Goal: Information Seeking & Learning: Learn about a topic

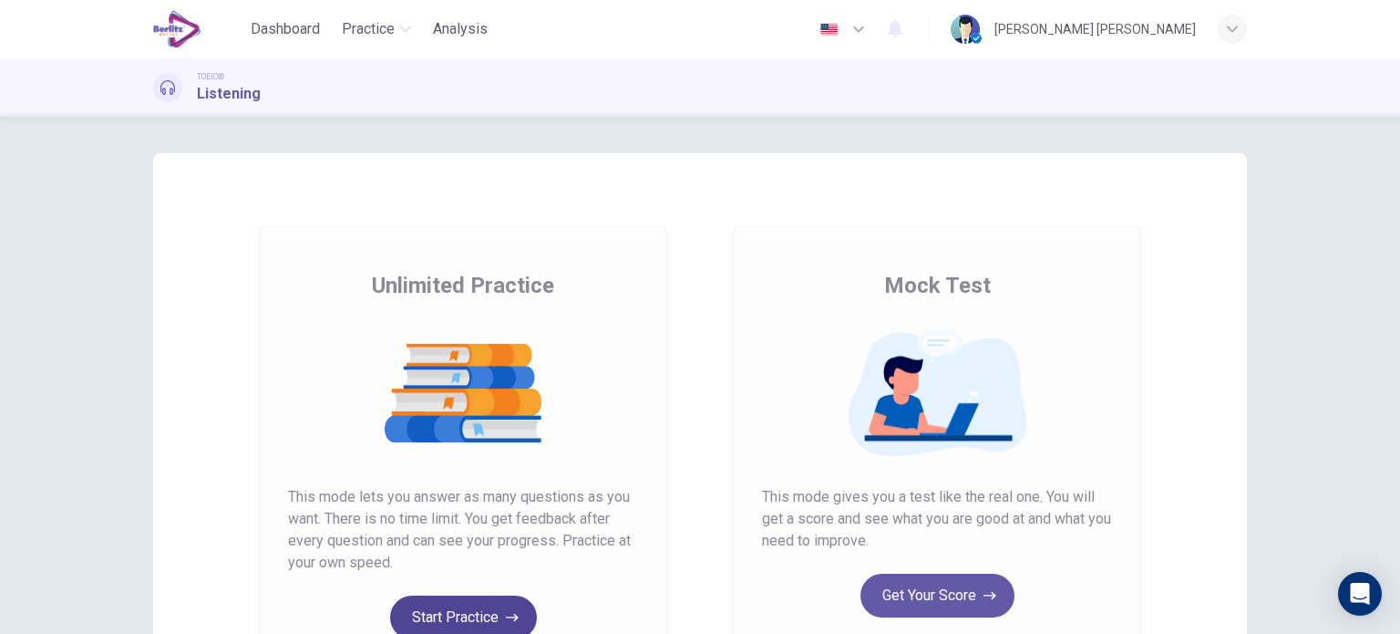
click at [477, 607] on button "Start Practice" at bounding box center [463, 617] width 147 height 44
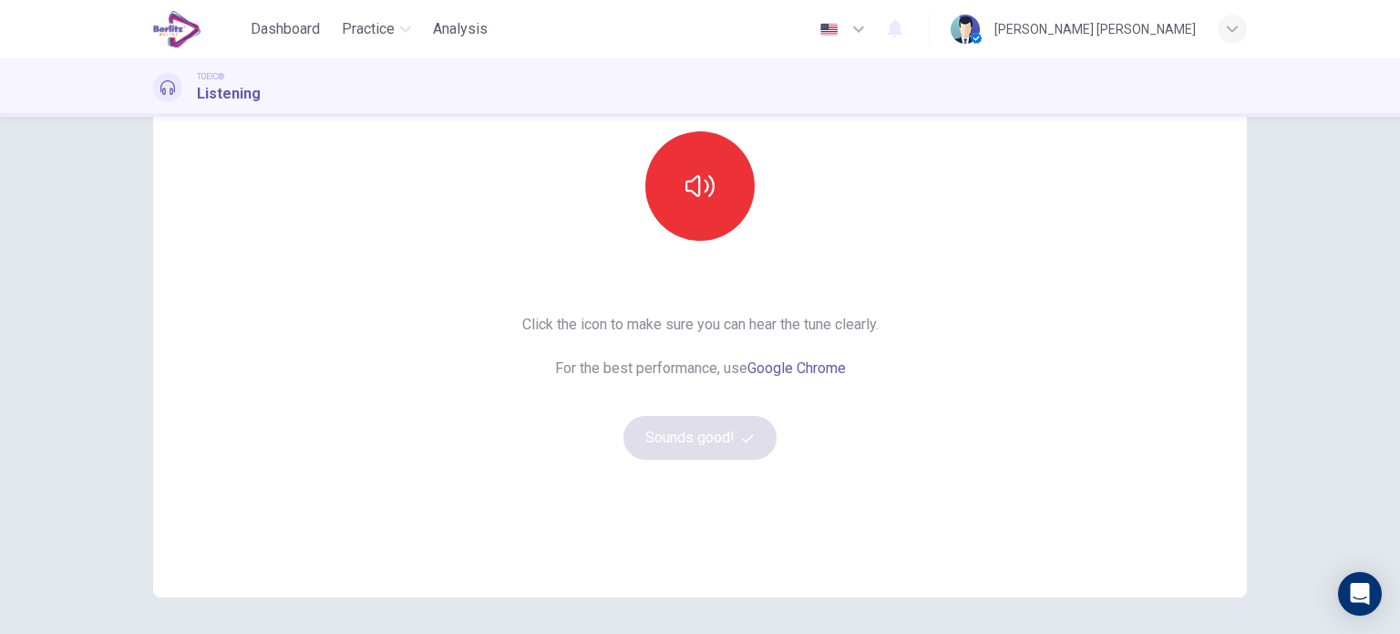
scroll to position [183, 0]
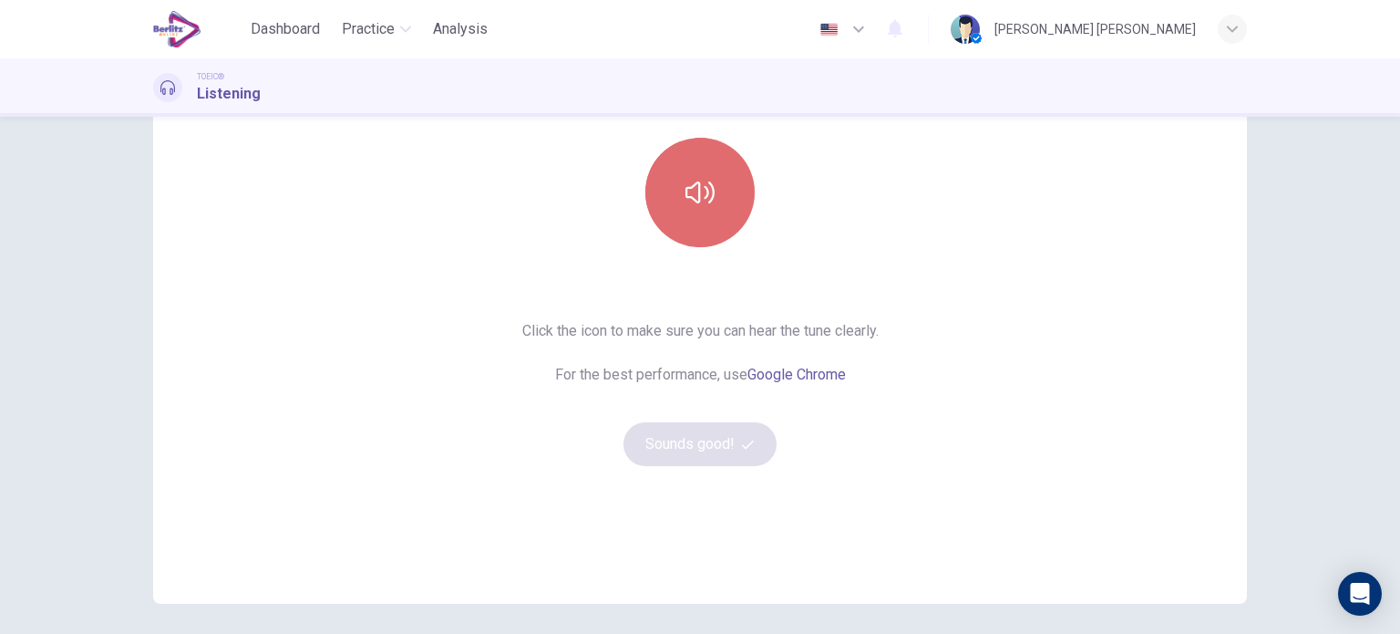
click at [696, 185] on icon "button" at bounding box center [700, 192] width 29 height 29
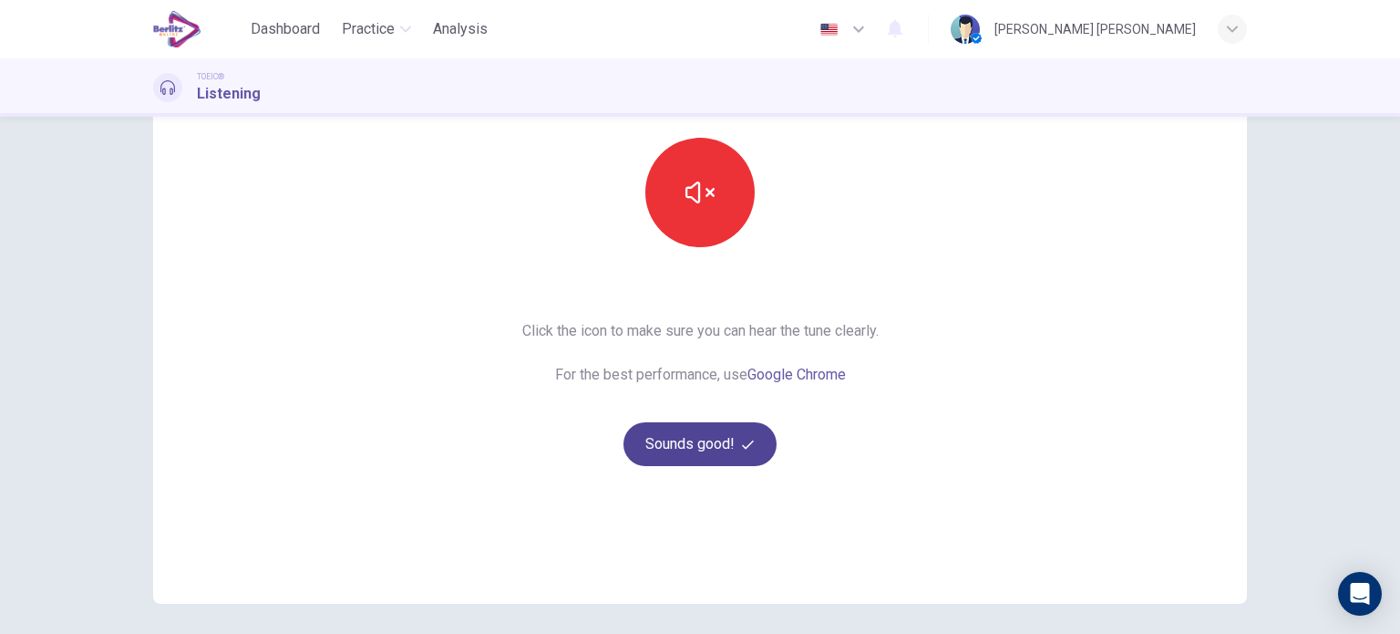
click at [714, 429] on button "Sounds good!" at bounding box center [700, 444] width 153 height 44
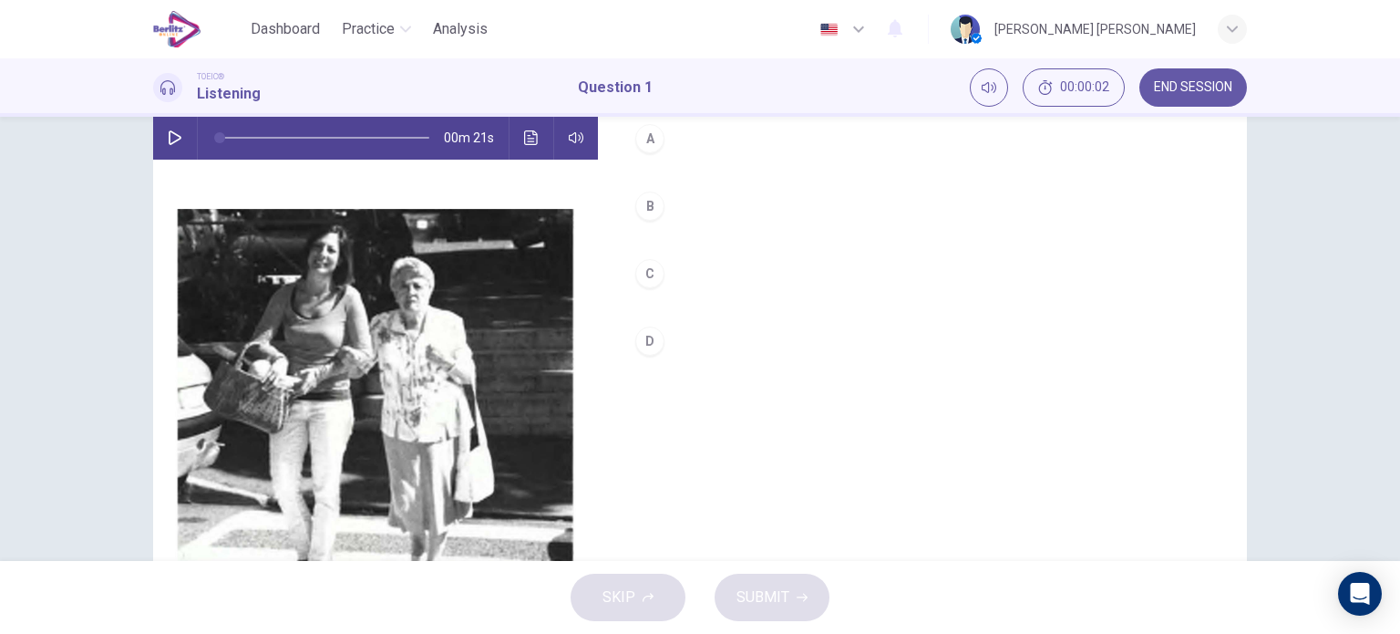
drag, startPoint x: 1387, startPoint y: 382, endPoint x: 1396, endPoint y: 426, distance: 44.7
click at [1396, 426] on div "1. Listen to the audio clip, then [PERSON_NAME] your answer. Listen to the audi…" at bounding box center [700, 339] width 1400 height 444
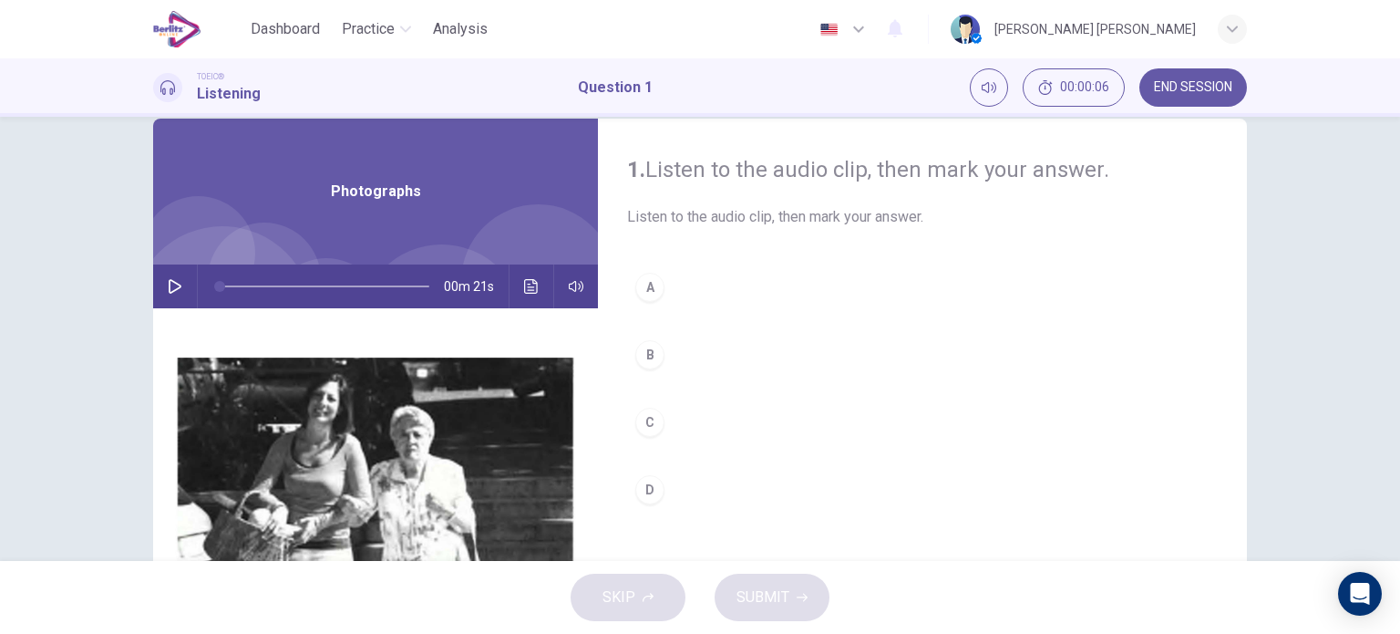
scroll to position [0, 0]
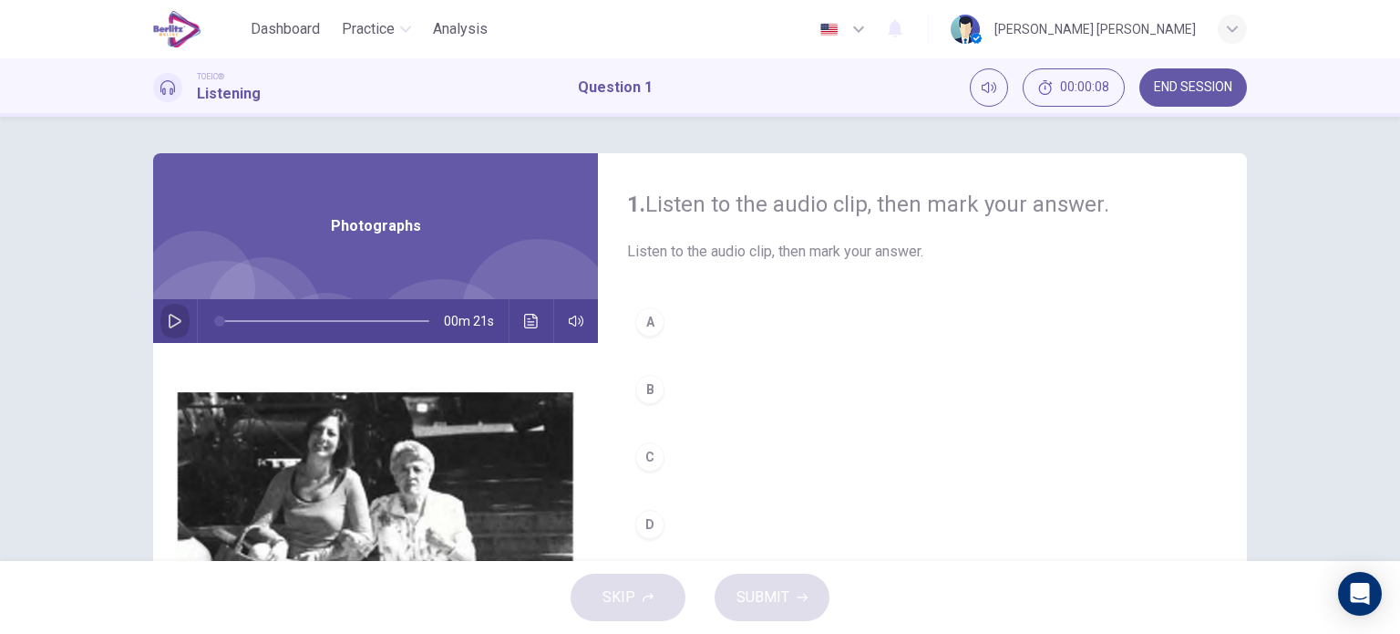
click at [170, 324] on icon "button" at bounding box center [175, 321] width 13 height 15
type input "*"
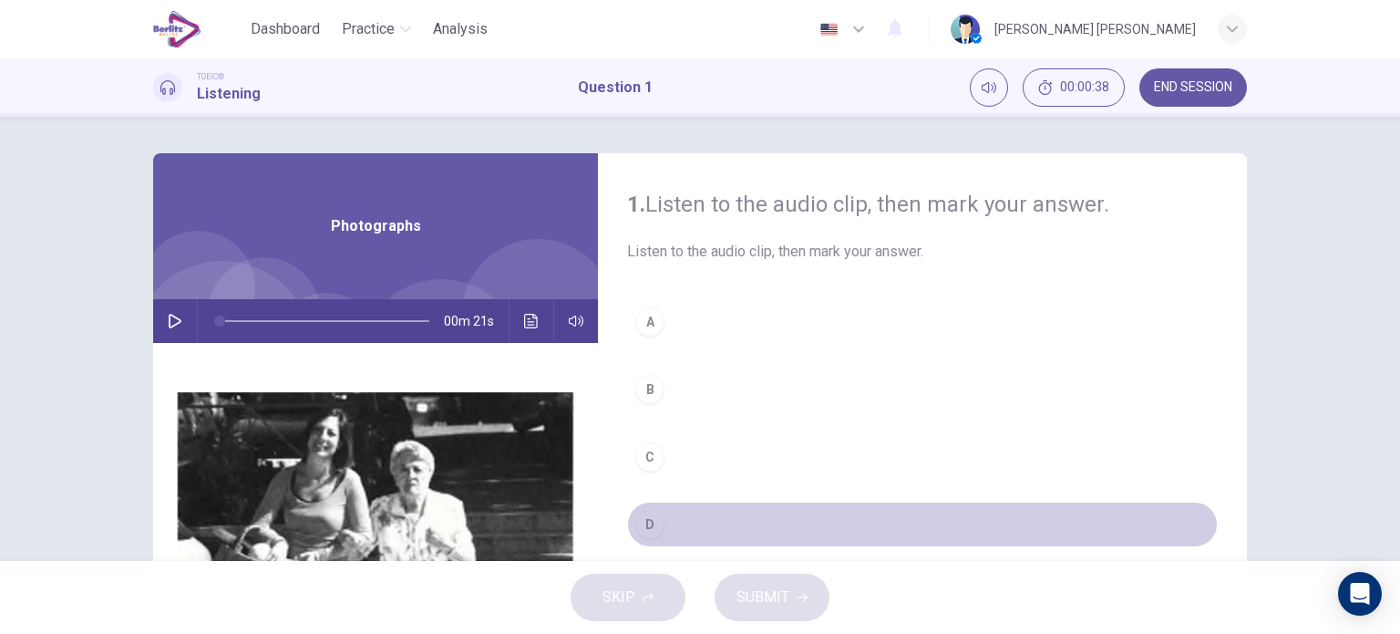
click at [639, 515] on div "D" at bounding box center [649, 524] width 29 height 29
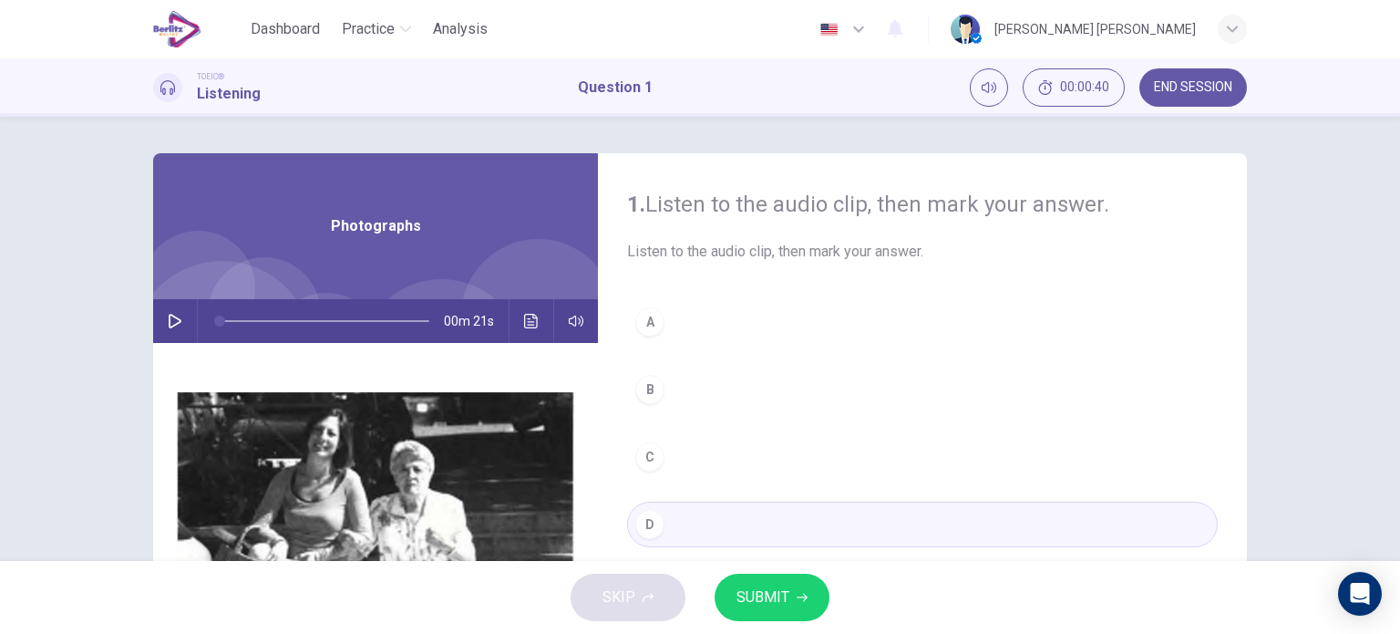
click at [773, 600] on span "SUBMIT" at bounding box center [763, 597] width 53 height 26
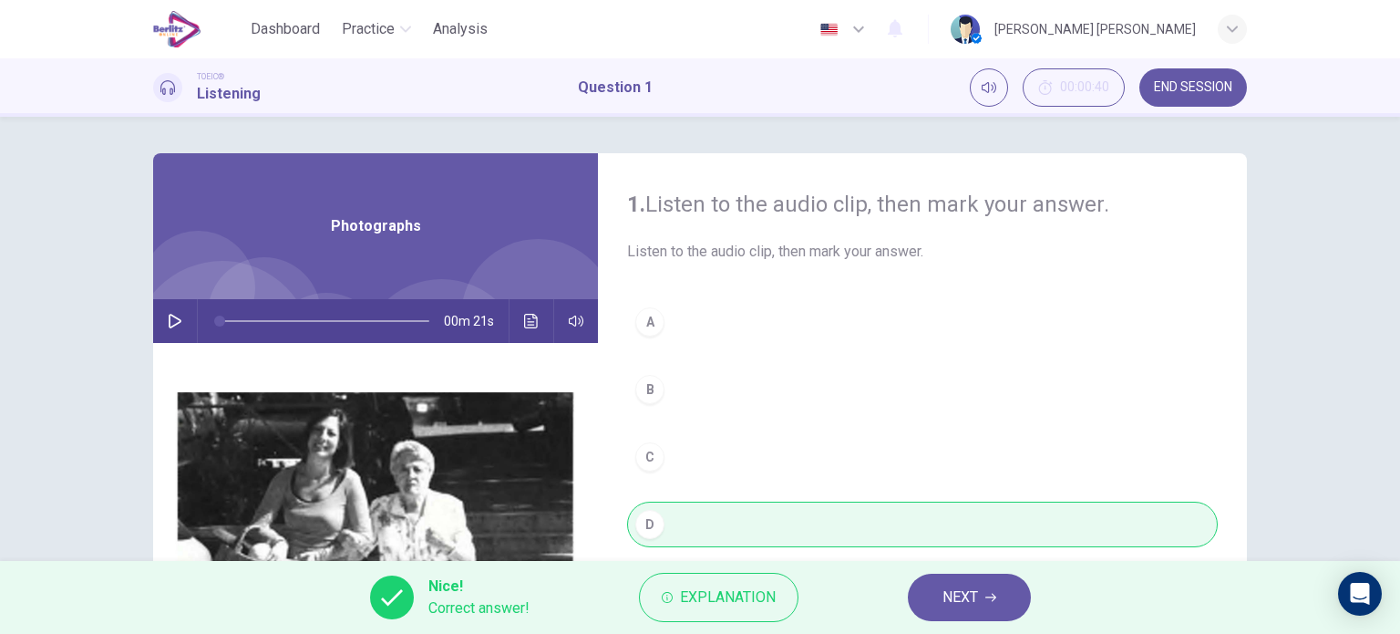
click at [963, 584] on span "NEXT" at bounding box center [961, 597] width 36 height 26
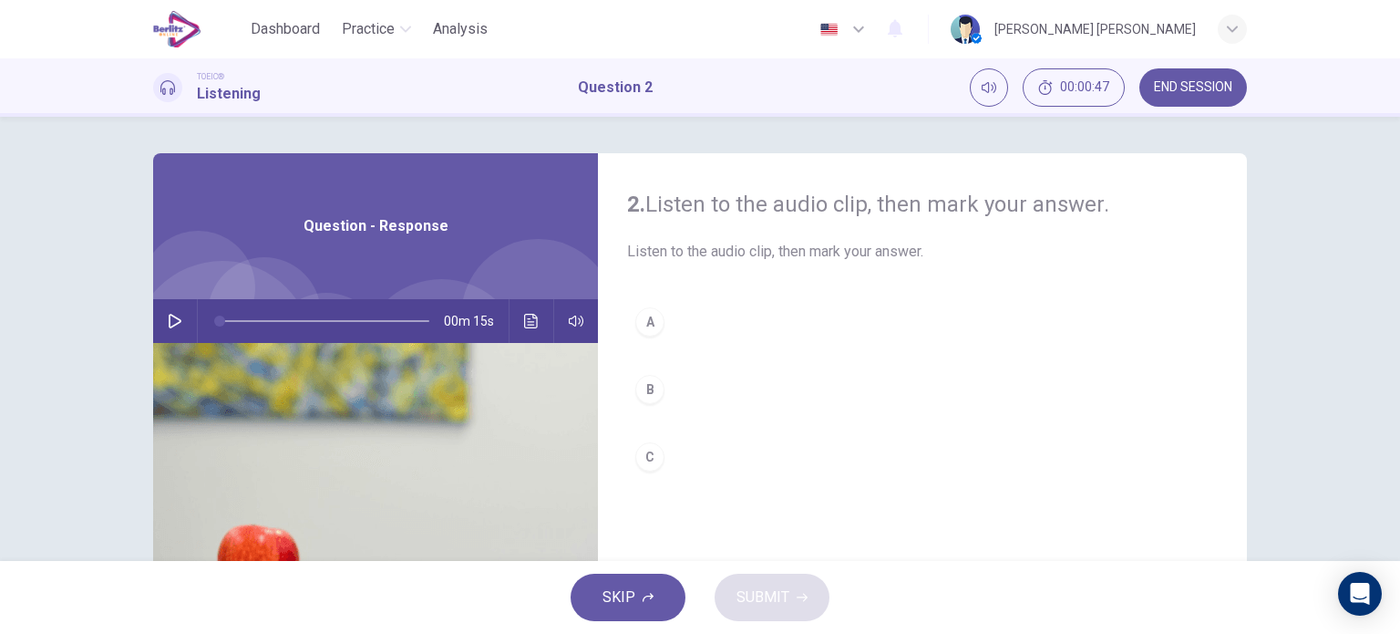
click at [167, 310] on button "button" at bounding box center [174, 321] width 29 height 44
click at [1389, 190] on div "2. Listen to the audio clip, then [PERSON_NAME] your answer. Listen to the audi…" at bounding box center [700, 339] width 1400 height 444
drag, startPoint x: 265, startPoint y: 316, endPoint x: 196, endPoint y: 327, distance: 70.1
click at [214, 326] on span at bounding box center [219, 320] width 11 height 11
type input "*"
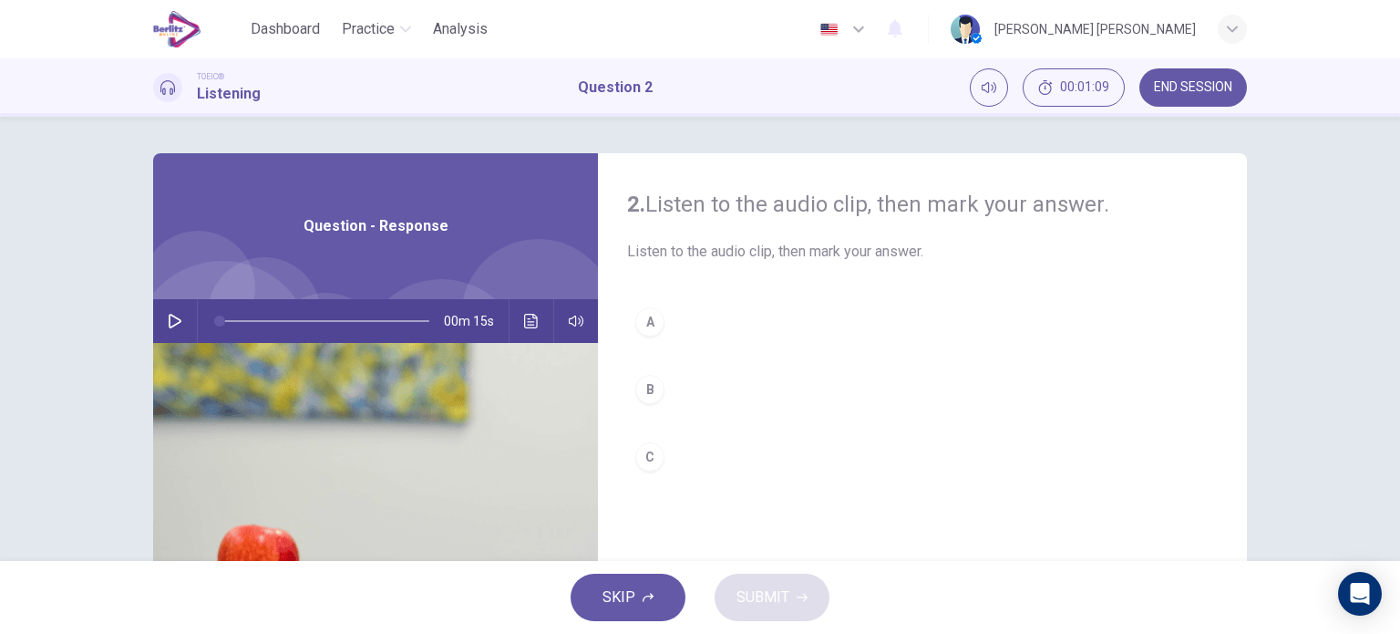
click at [653, 445] on div "C" at bounding box center [649, 456] width 29 height 29
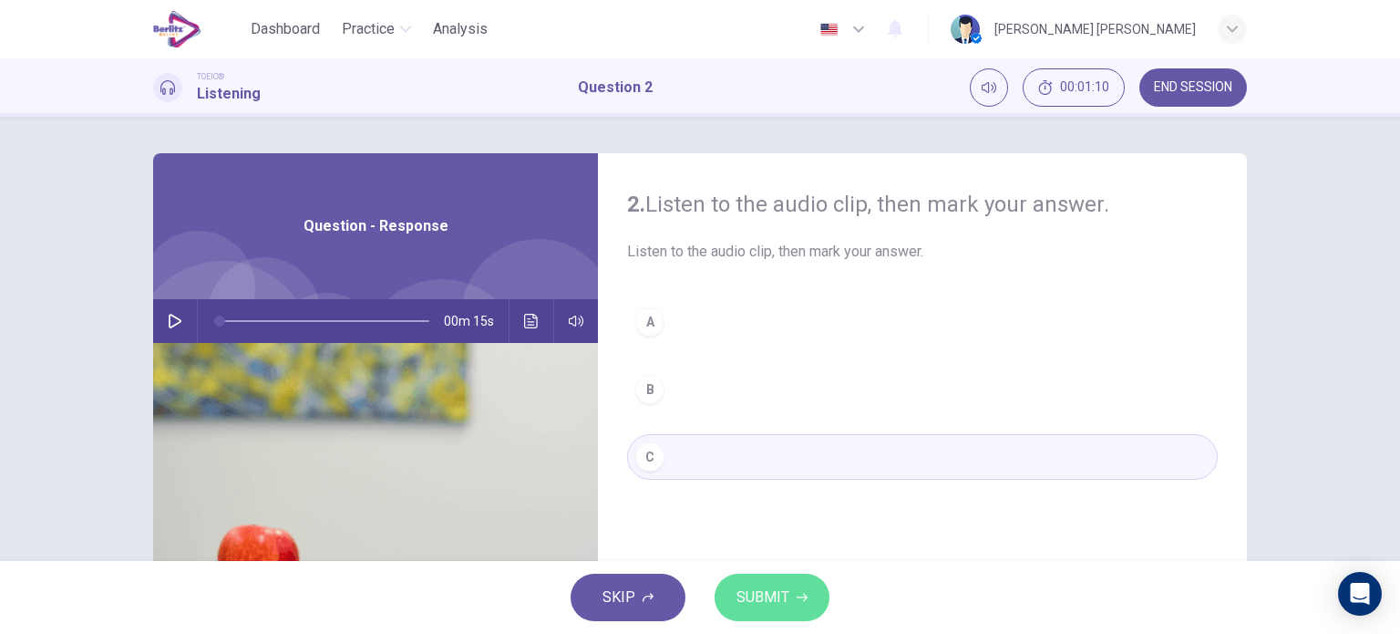
click at [757, 588] on span "SUBMIT" at bounding box center [763, 597] width 53 height 26
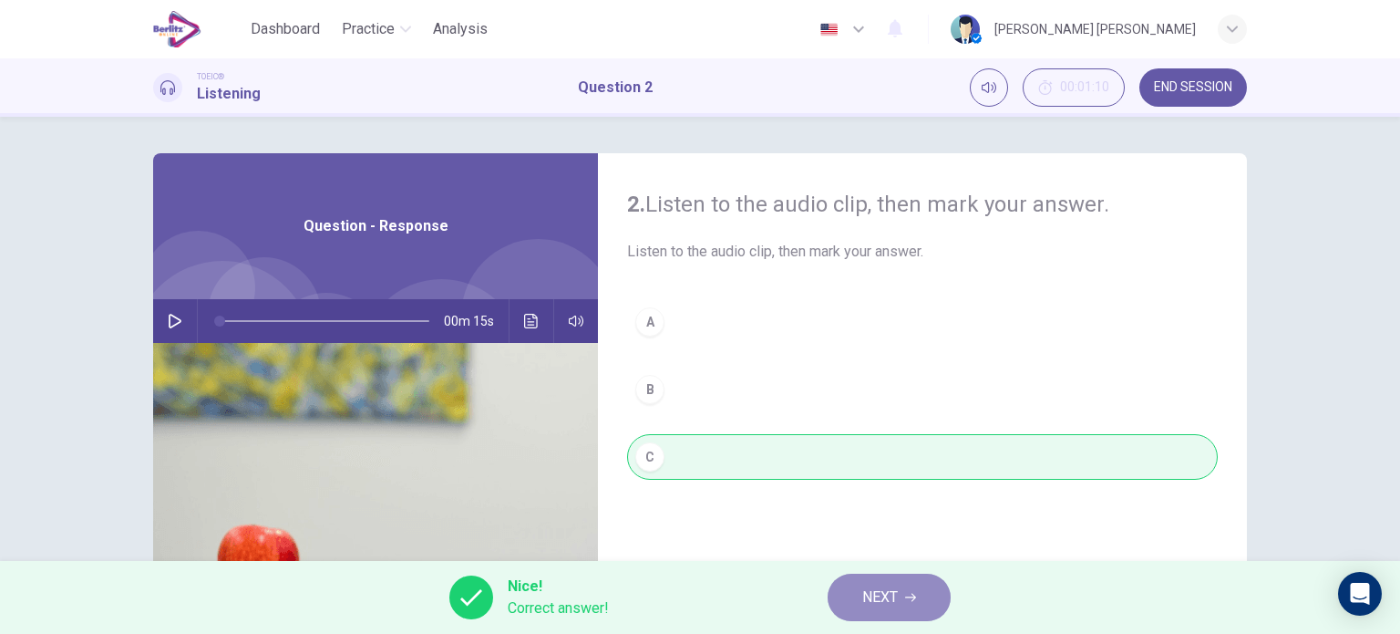
click at [897, 601] on span "NEXT" at bounding box center [880, 597] width 36 height 26
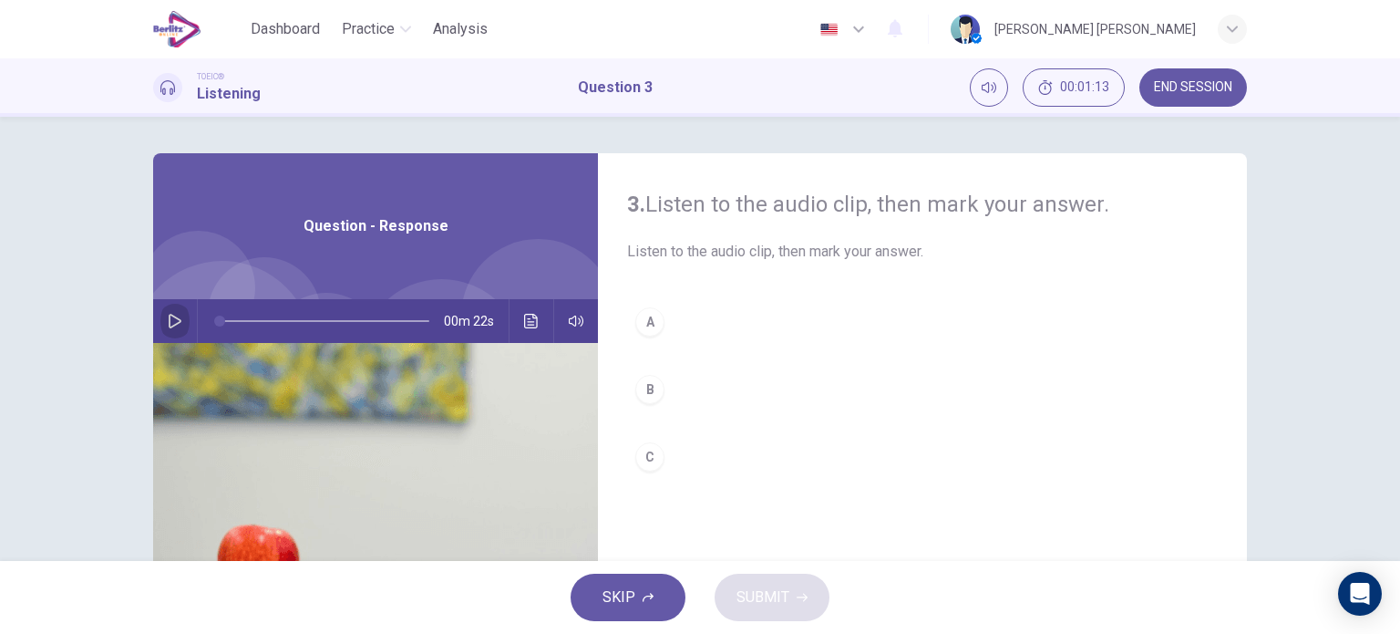
click at [169, 326] on icon "button" at bounding box center [175, 321] width 13 height 15
drag, startPoint x: 380, startPoint y: 320, endPoint x: 198, endPoint y: 335, distance: 182.9
click at [198, 335] on div at bounding box center [321, 321] width 246 height 44
click at [182, 324] on button "button" at bounding box center [174, 321] width 29 height 44
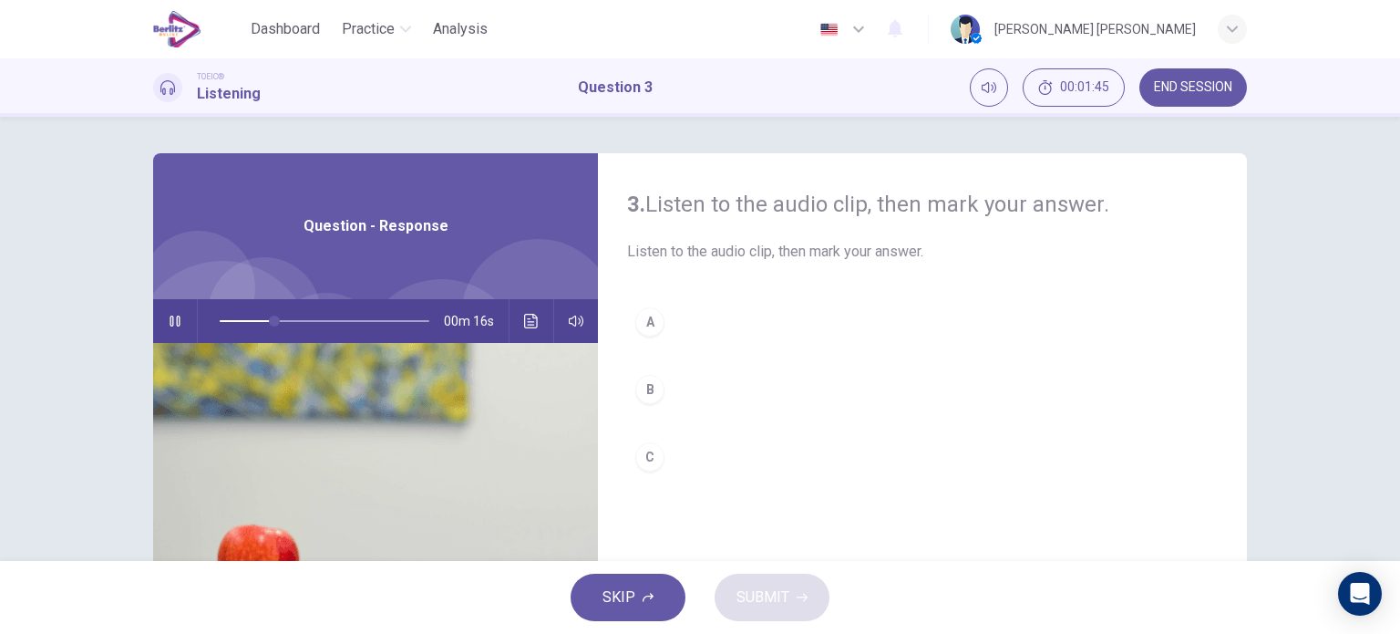
click at [650, 306] on button "A" at bounding box center [922, 322] width 591 height 46
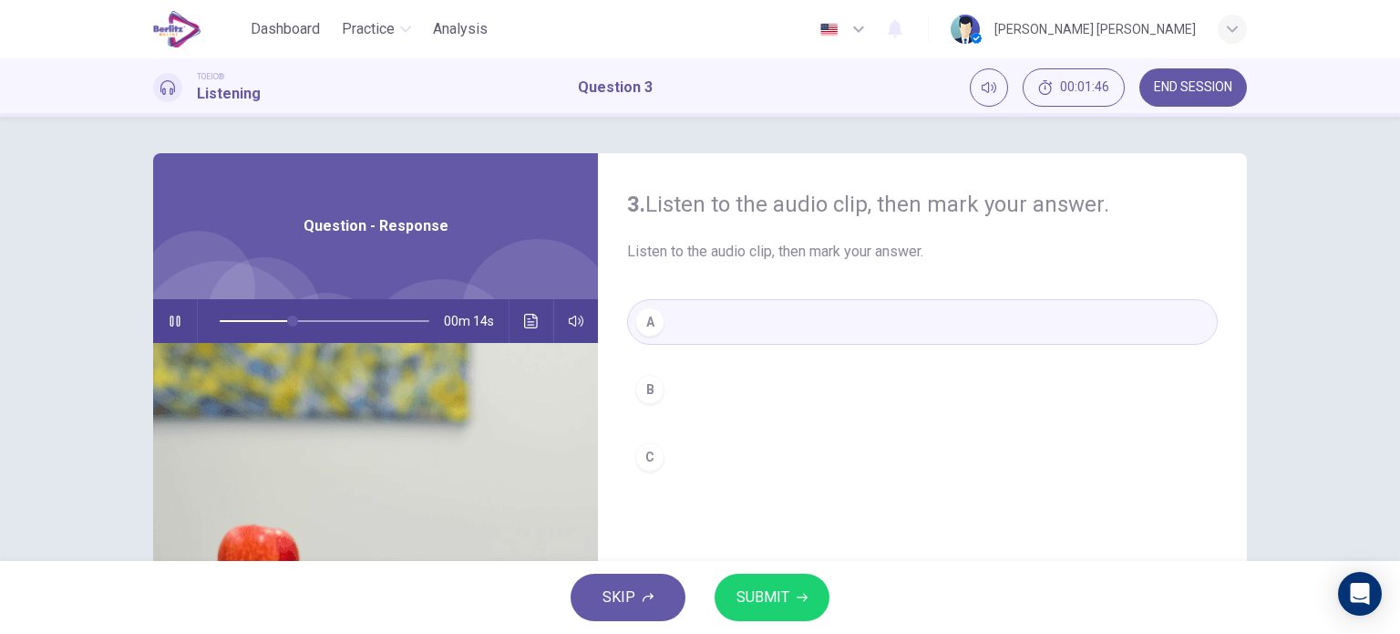
click at [767, 604] on span "SUBMIT" at bounding box center [763, 597] width 53 height 26
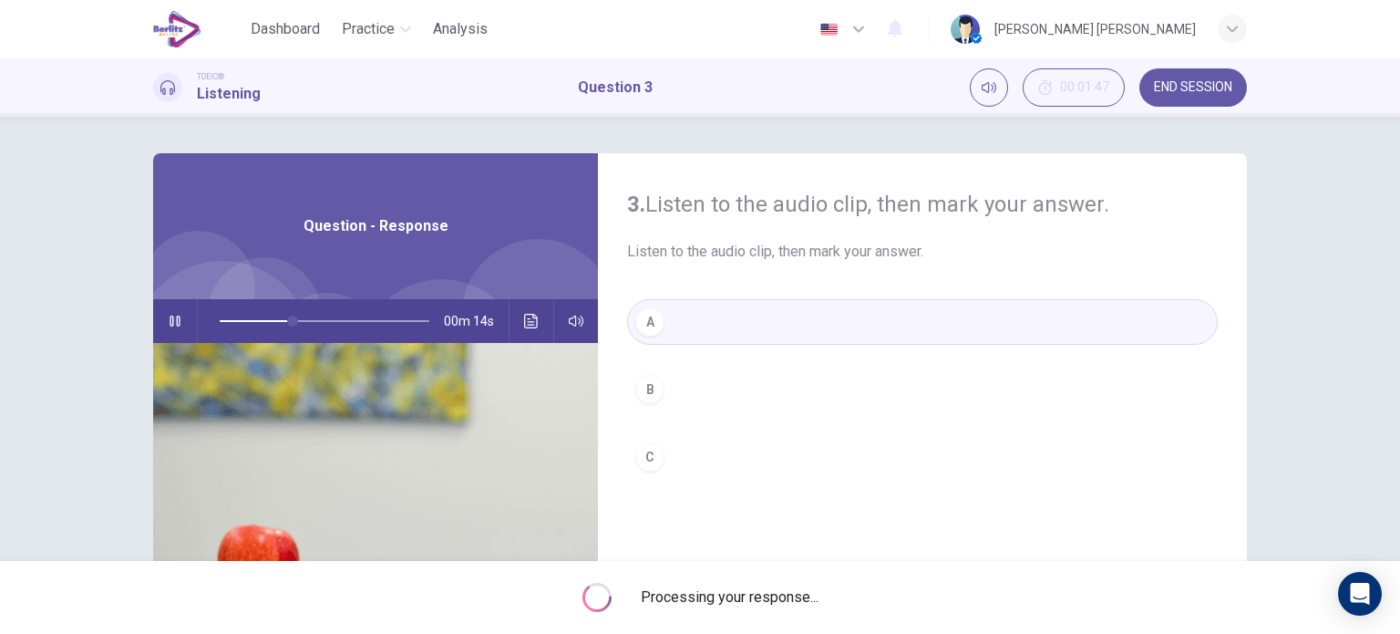
type input "**"
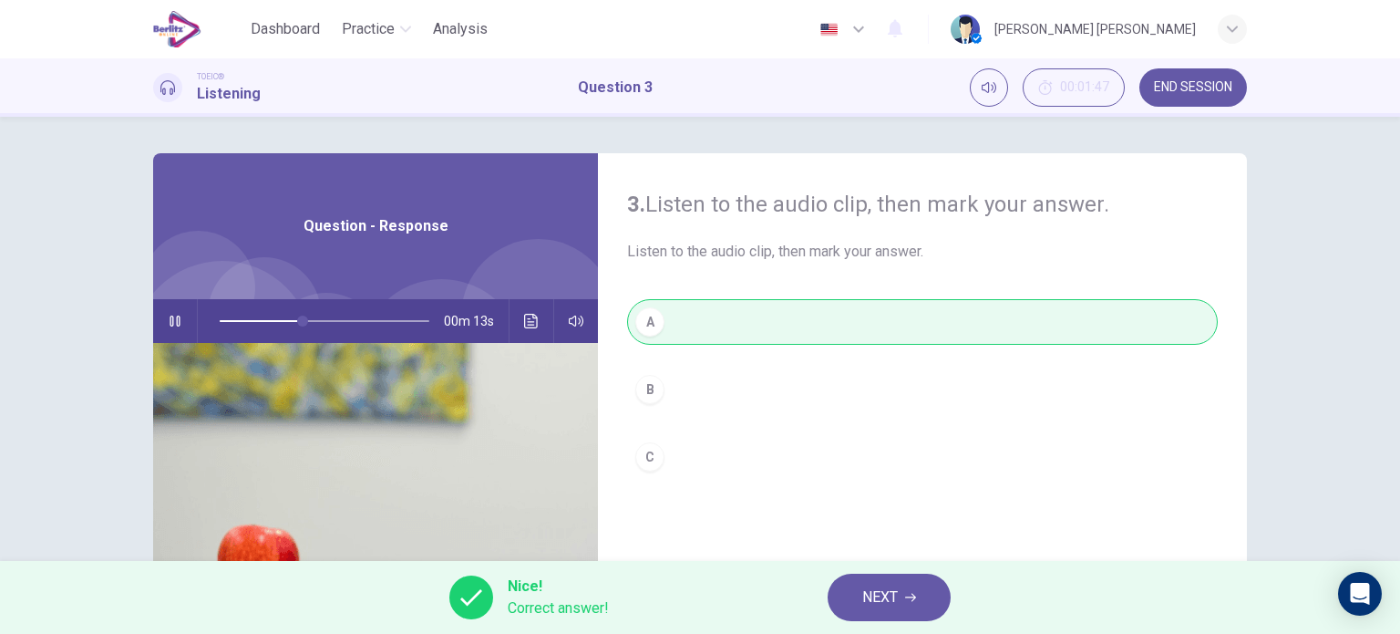
click at [898, 588] on span "NEXT" at bounding box center [880, 597] width 36 height 26
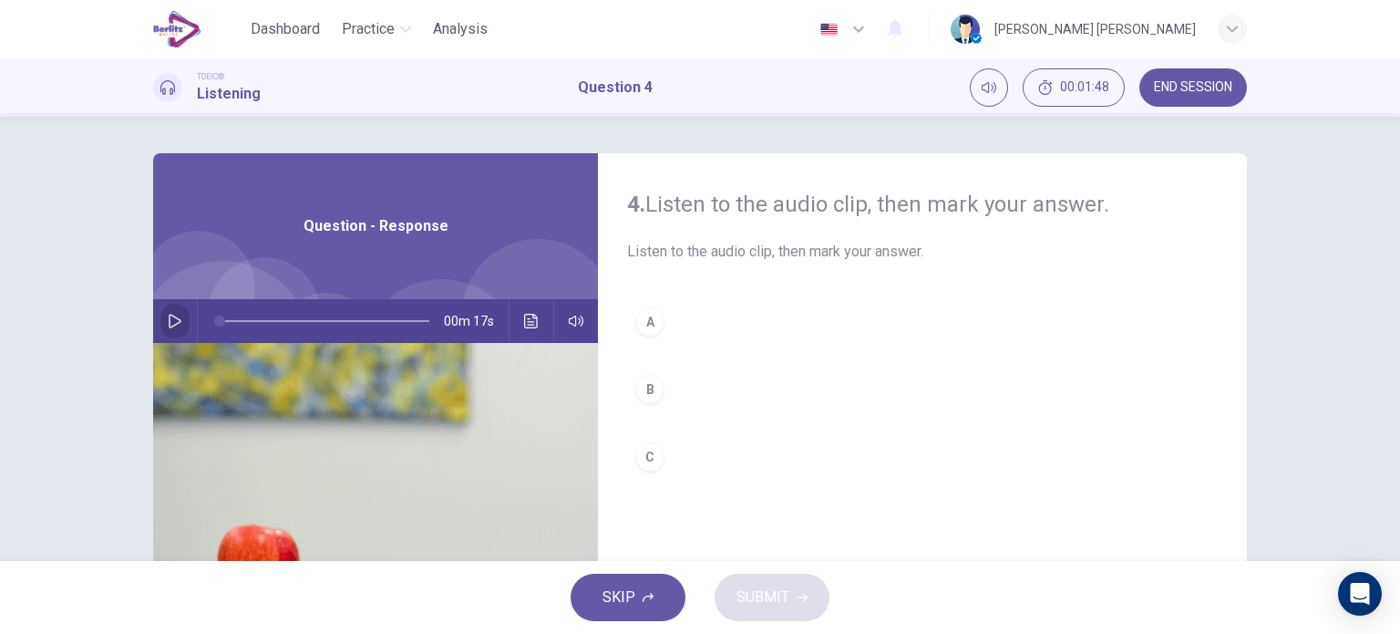
click at [165, 310] on button "button" at bounding box center [174, 321] width 29 height 44
click at [649, 381] on div "B" at bounding box center [649, 389] width 29 height 29
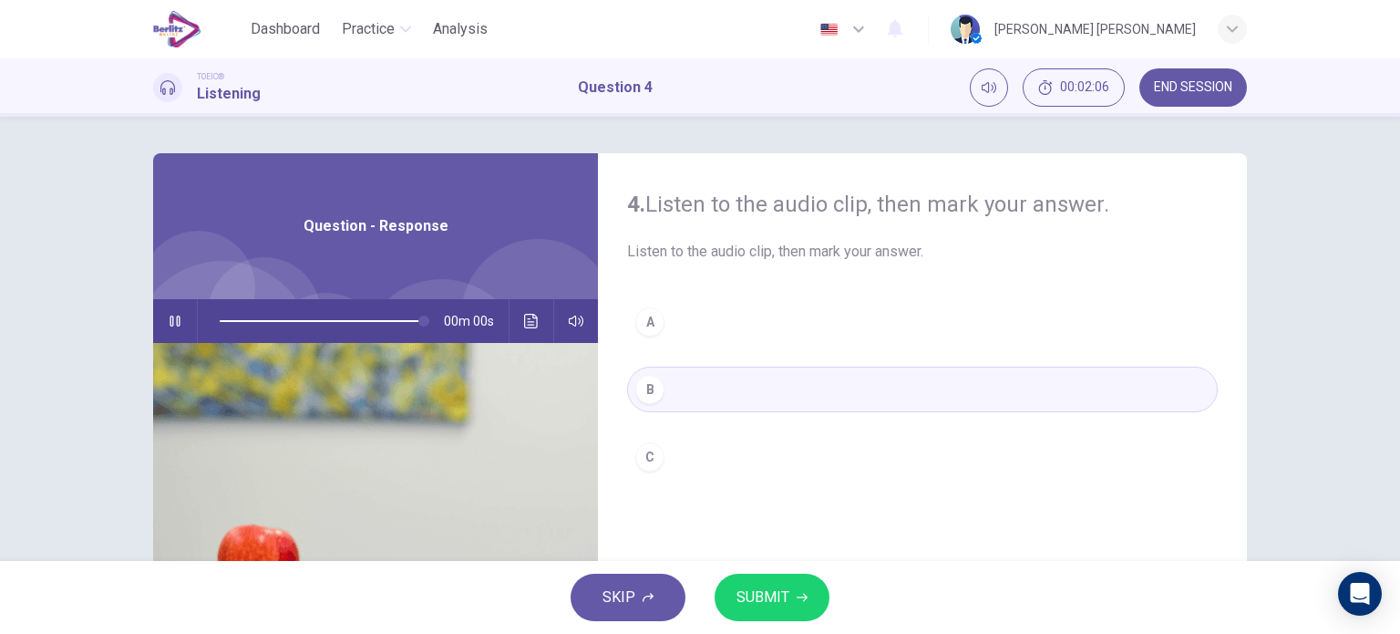
type input "*"
click at [759, 592] on span "SUBMIT" at bounding box center [763, 597] width 53 height 26
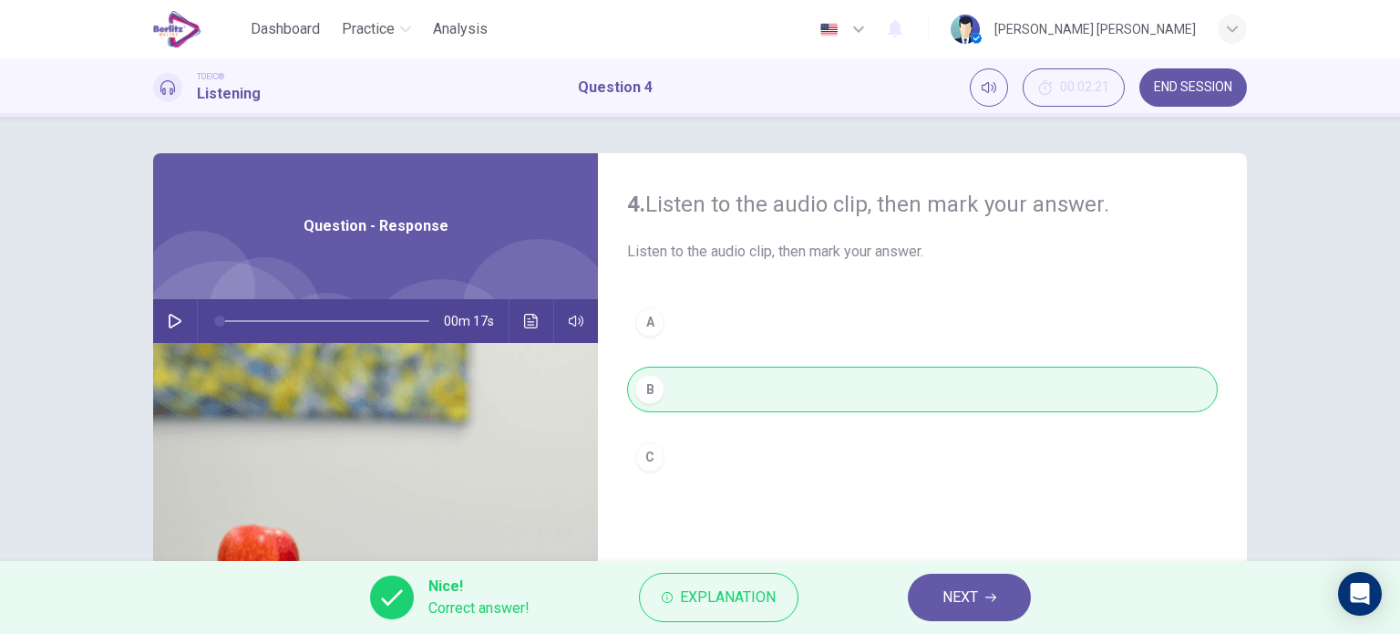
click at [958, 593] on span "NEXT" at bounding box center [961, 597] width 36 height 26
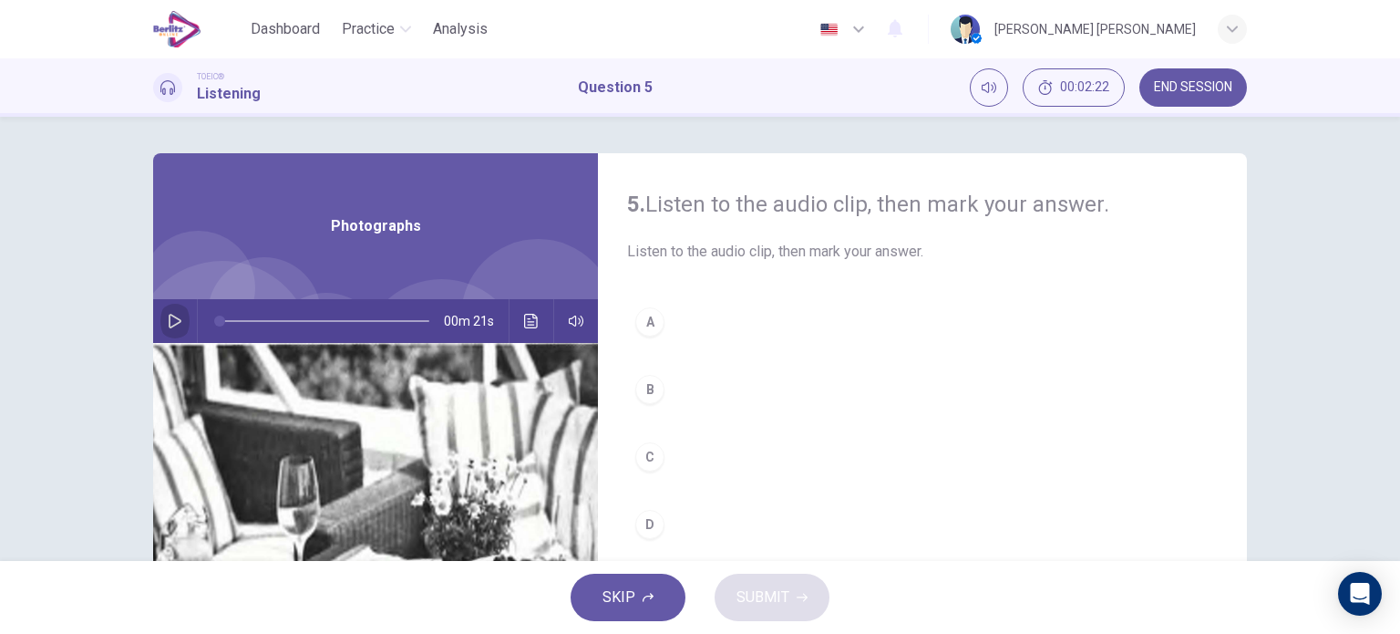
click at [179, 307] on button "button" at bounding box center [174, 321] width 29 height 44
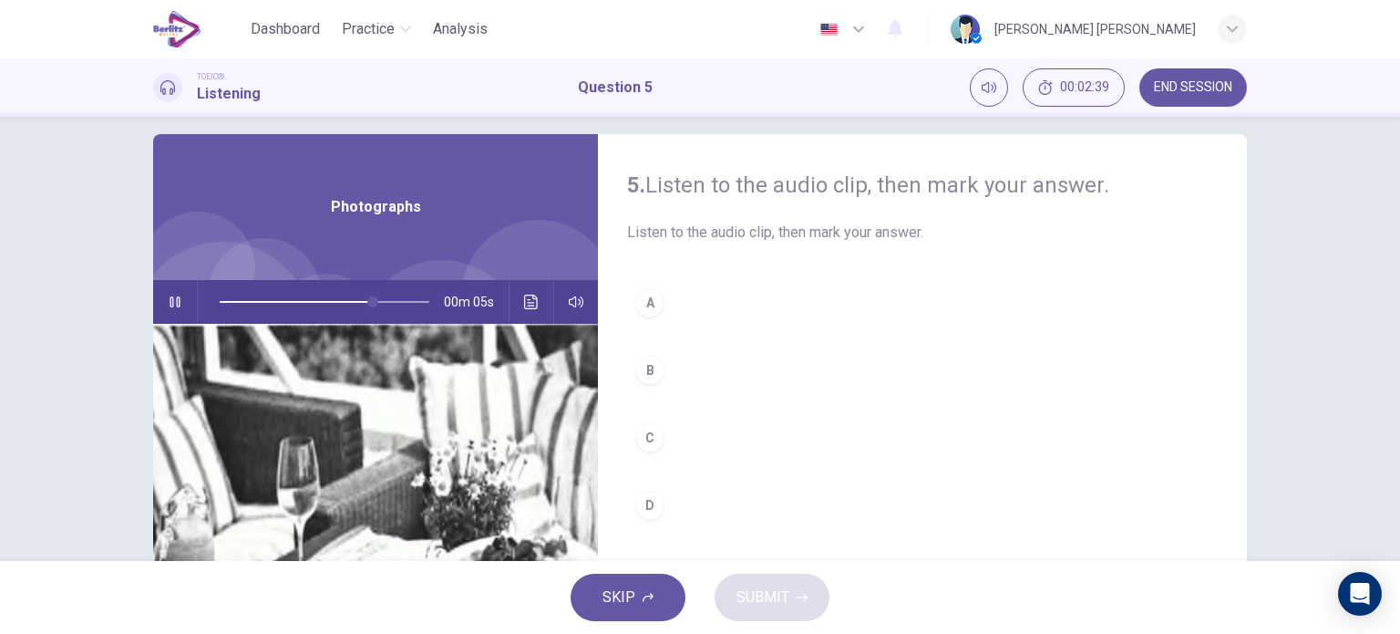
scroll to position [84, 0]
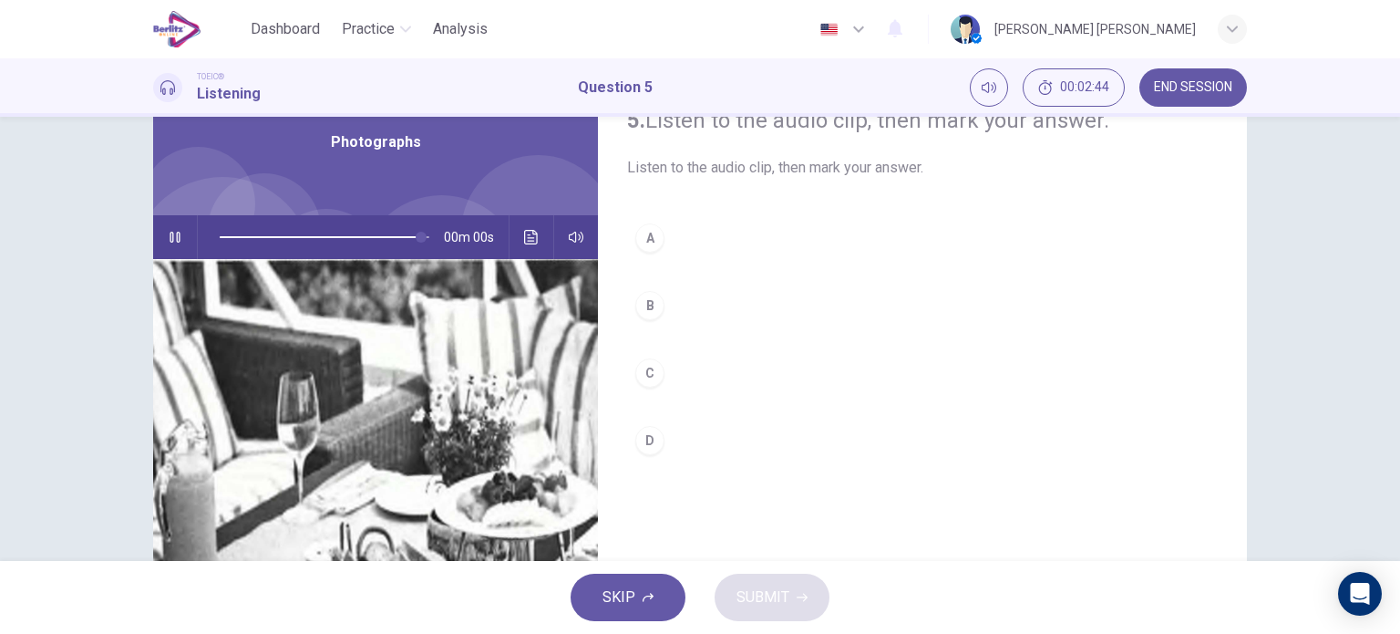
type input "*"
click at [638, 363] on div "C" at bounding box center [649, 372] width 29 height 29
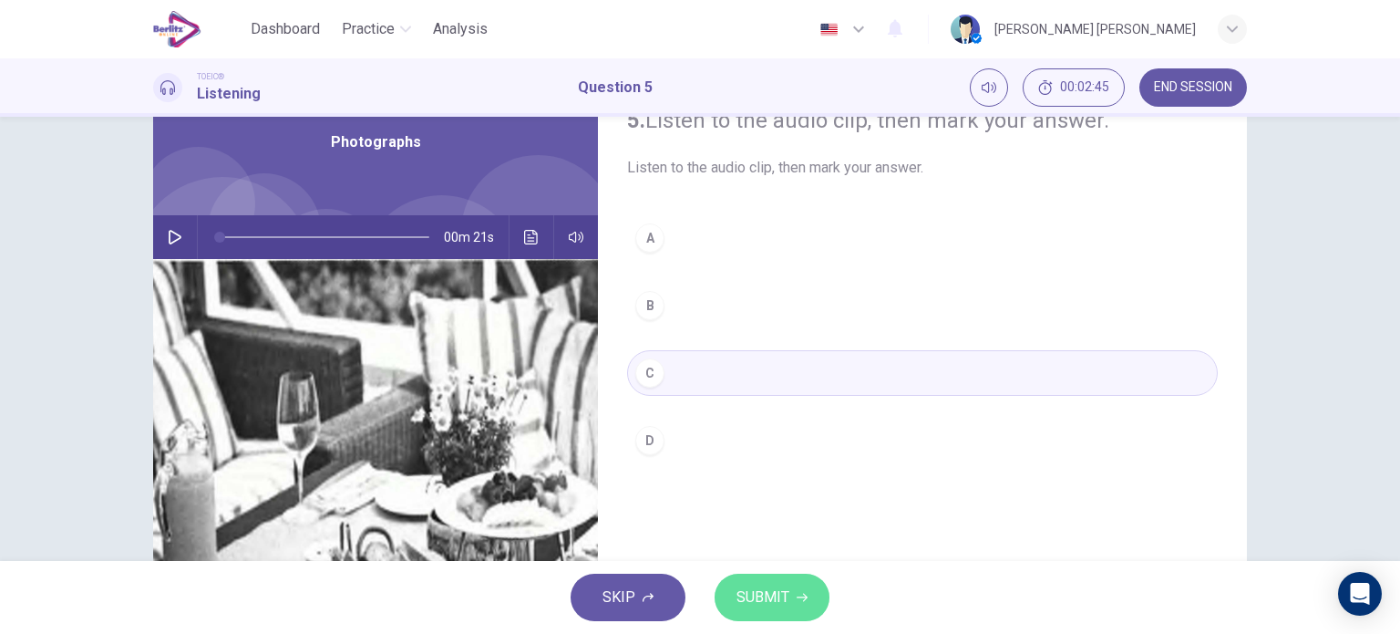
click at [756, 599] on span "SUBMIT" at bounding box center [763, 597] width 53 height 26
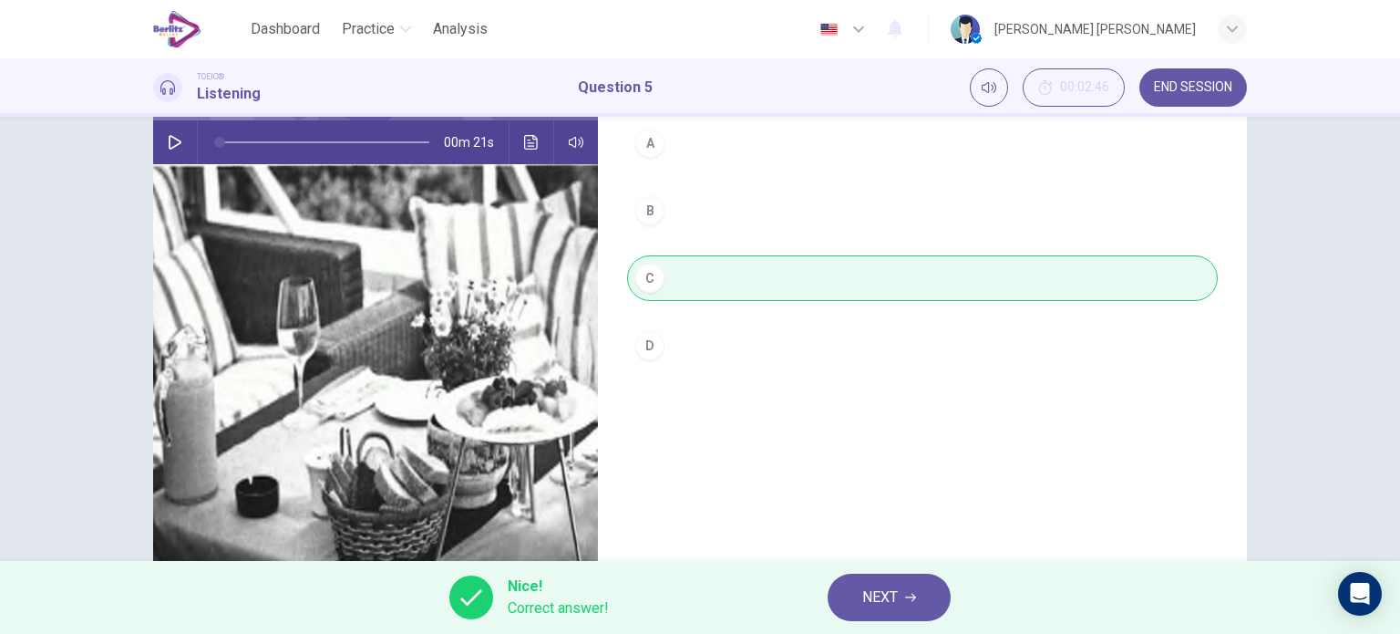
scroll to position [169, 0]
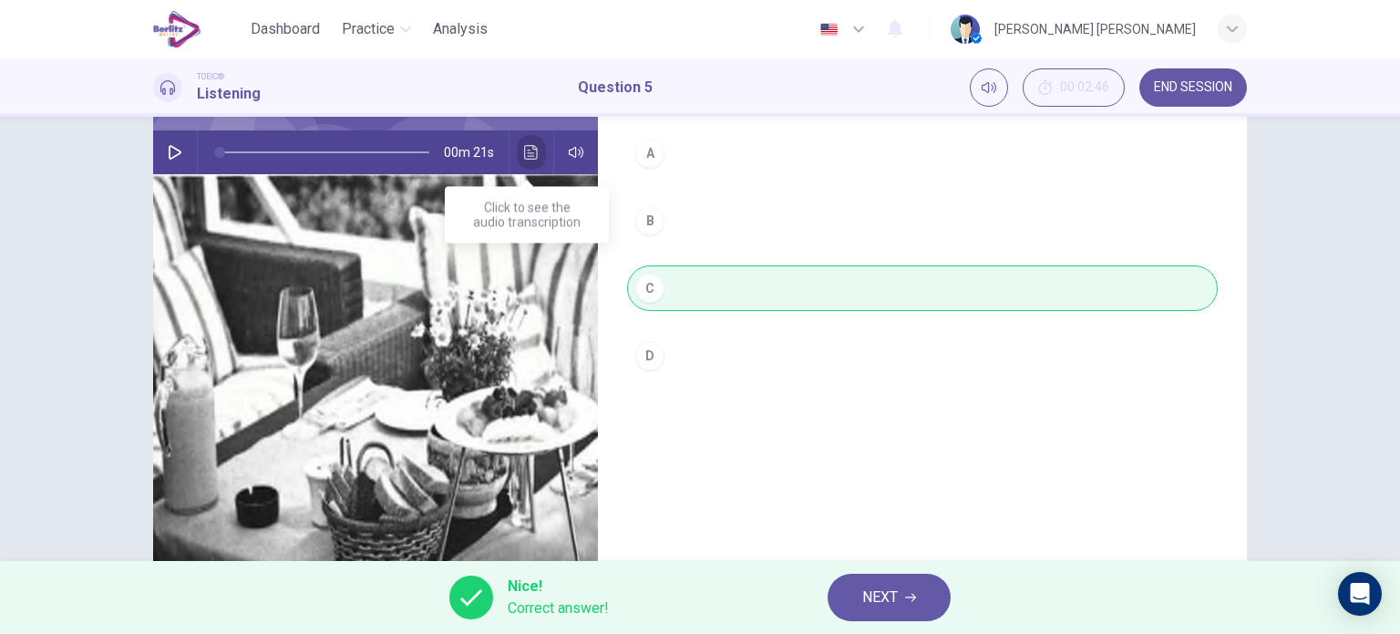
click at [532, 156] on icon "Click to see the audio transcription" at bounding box center [531, 152] width 15 height 15
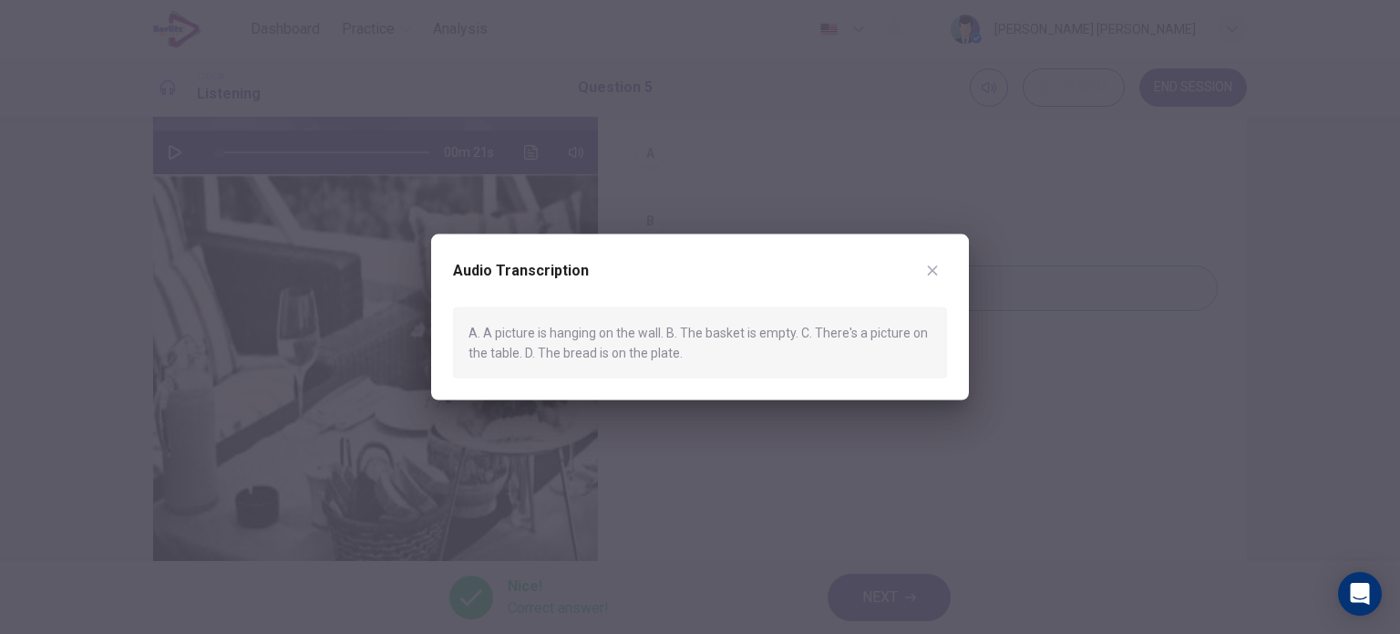
click at [943, 263] on button "button" at bounding box center [932, 269] width 29 height 29
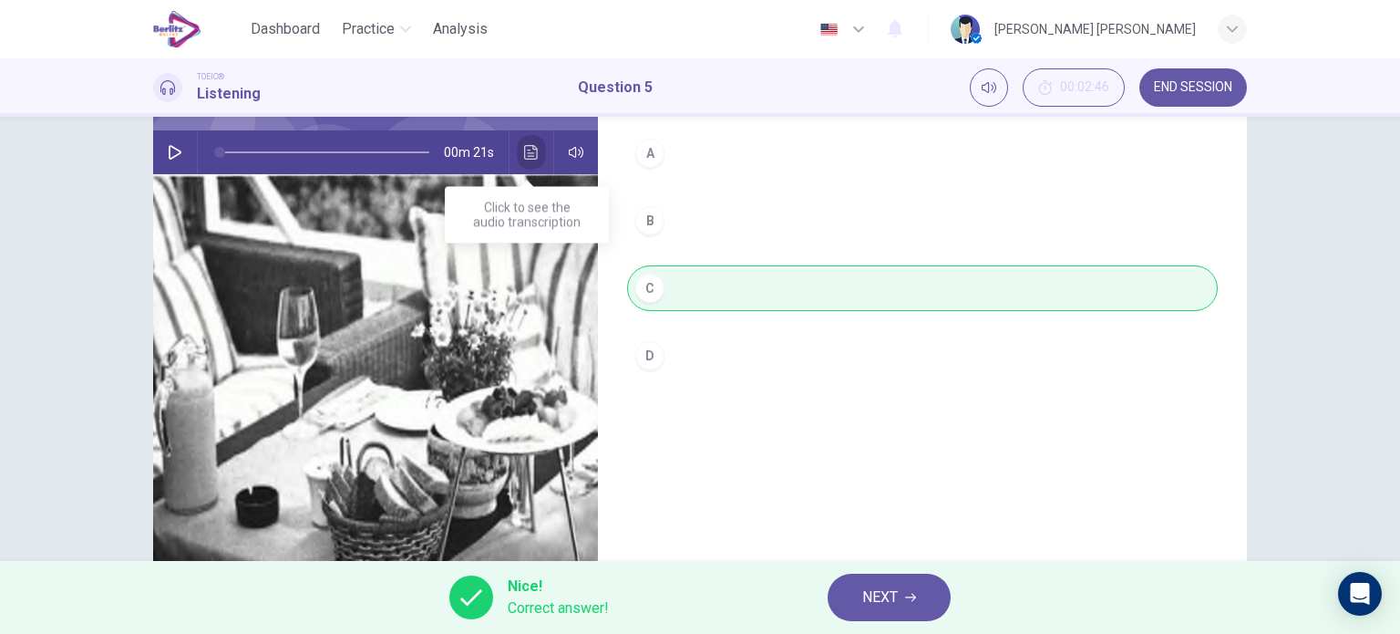
click at [536, 160] on button "Click to see the audio transcription" at bounding box center [531, 152] width 29 height 44
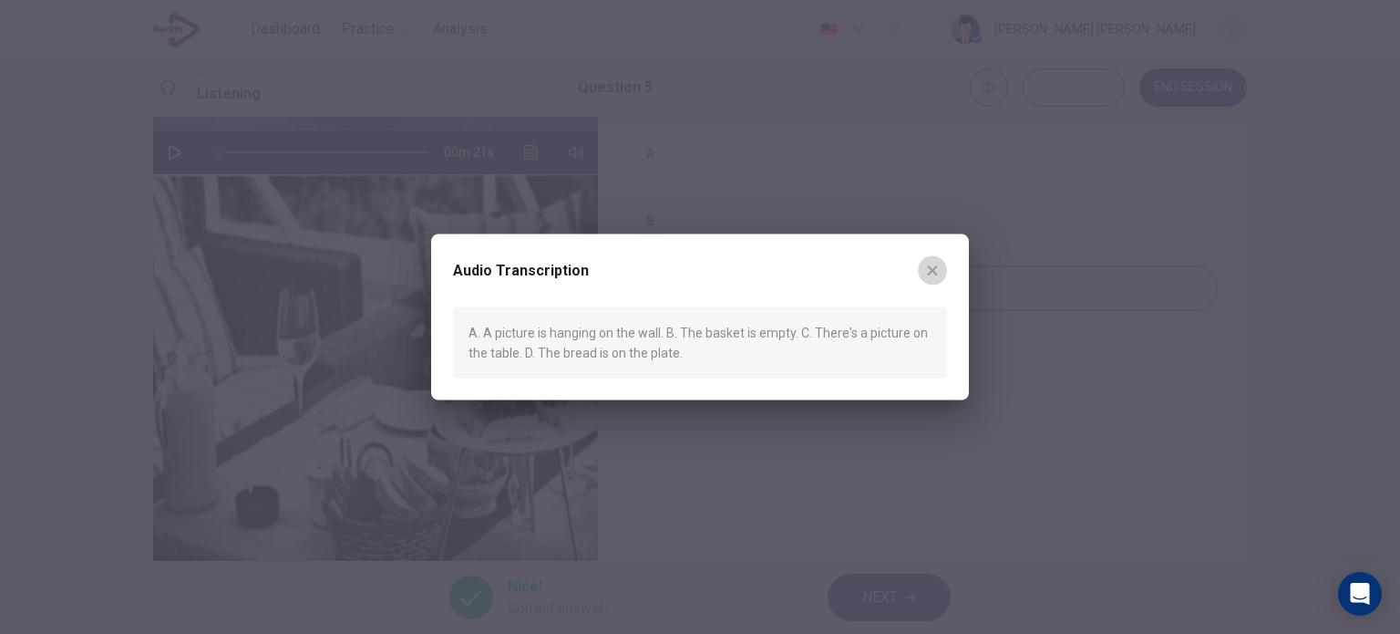
click at [937, 260] on button "button" at bounding box center [932, 269] width 29 height 29
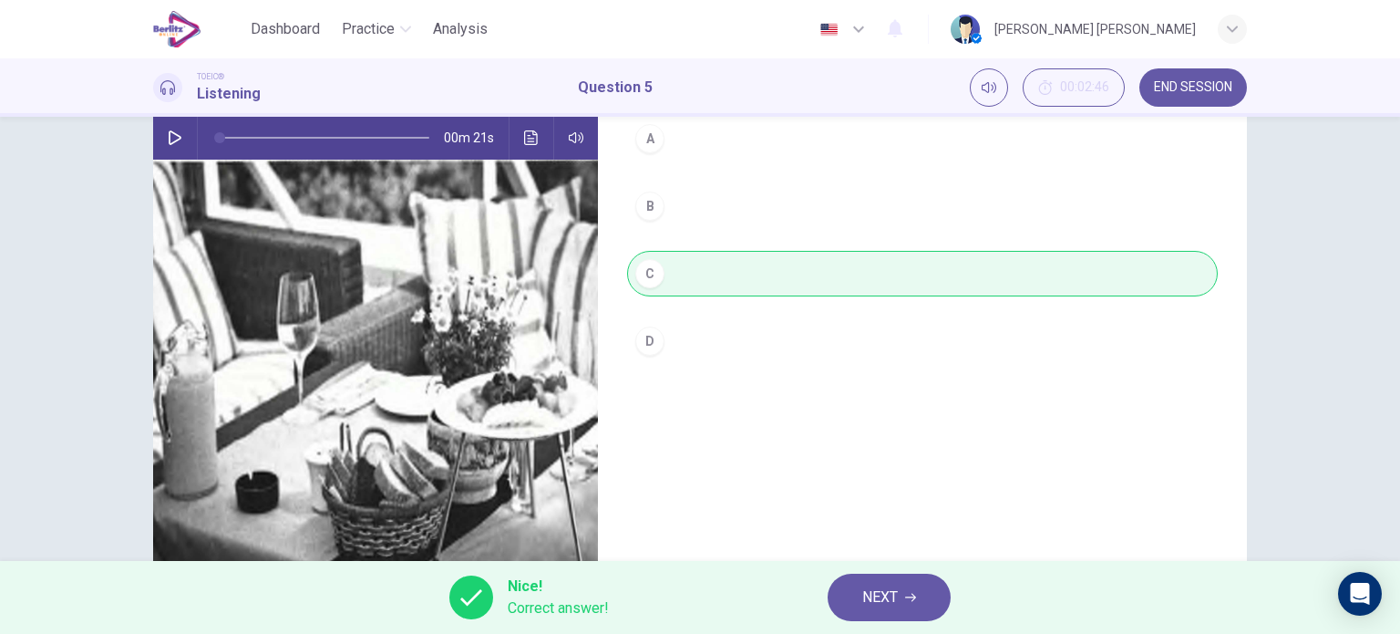
scroll to position [181, 0]
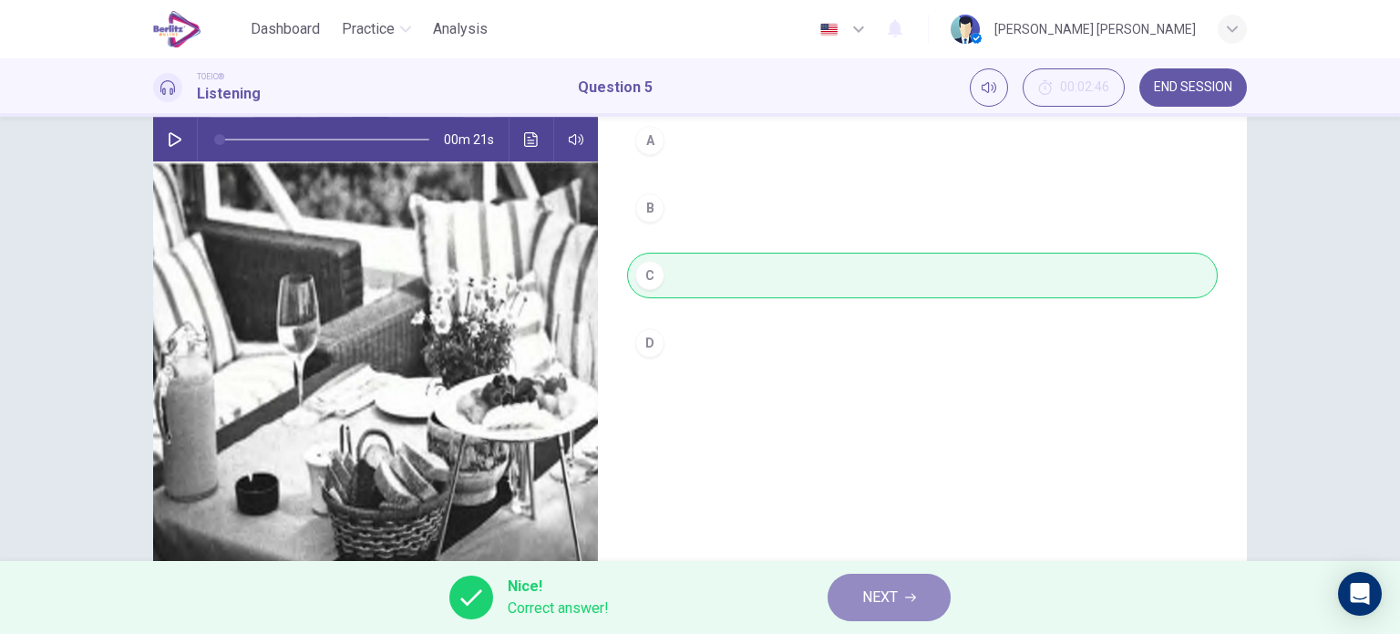
click at [921, 588] on button "NEXT" at bounding box center [889, 596] width 123 height 47
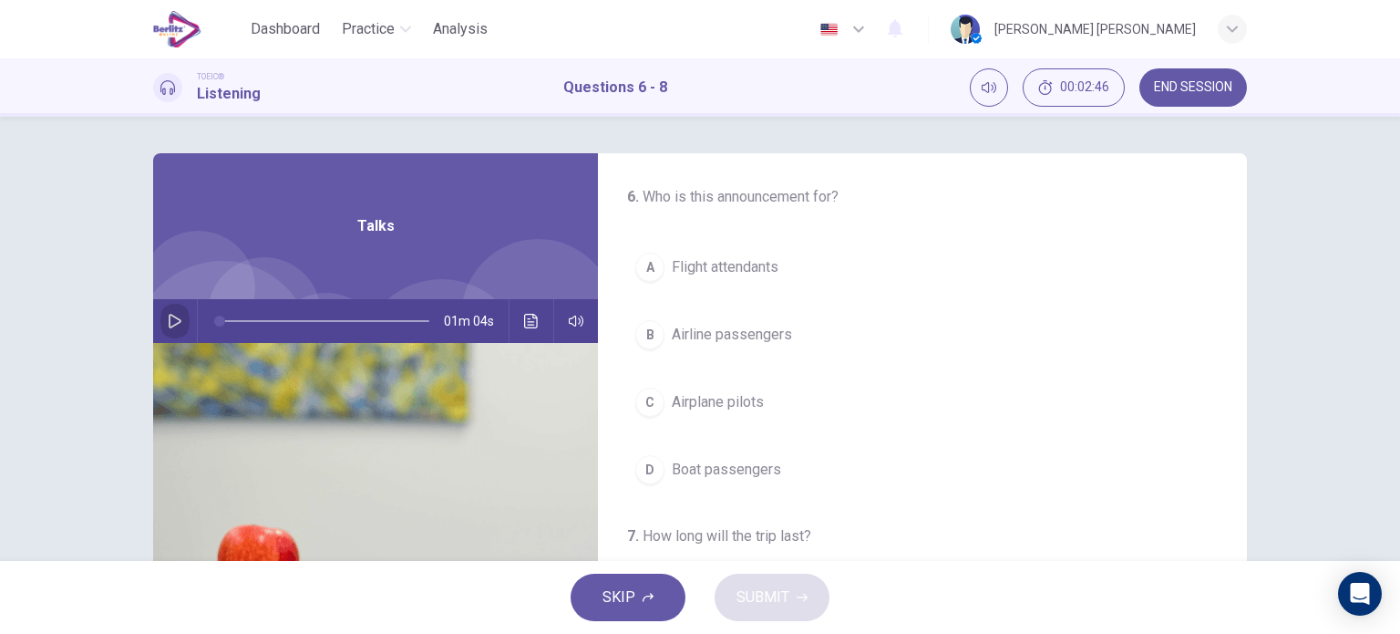
click at [169, 319] on icon "button" at bounding box center [175, 321] width 13 height 15
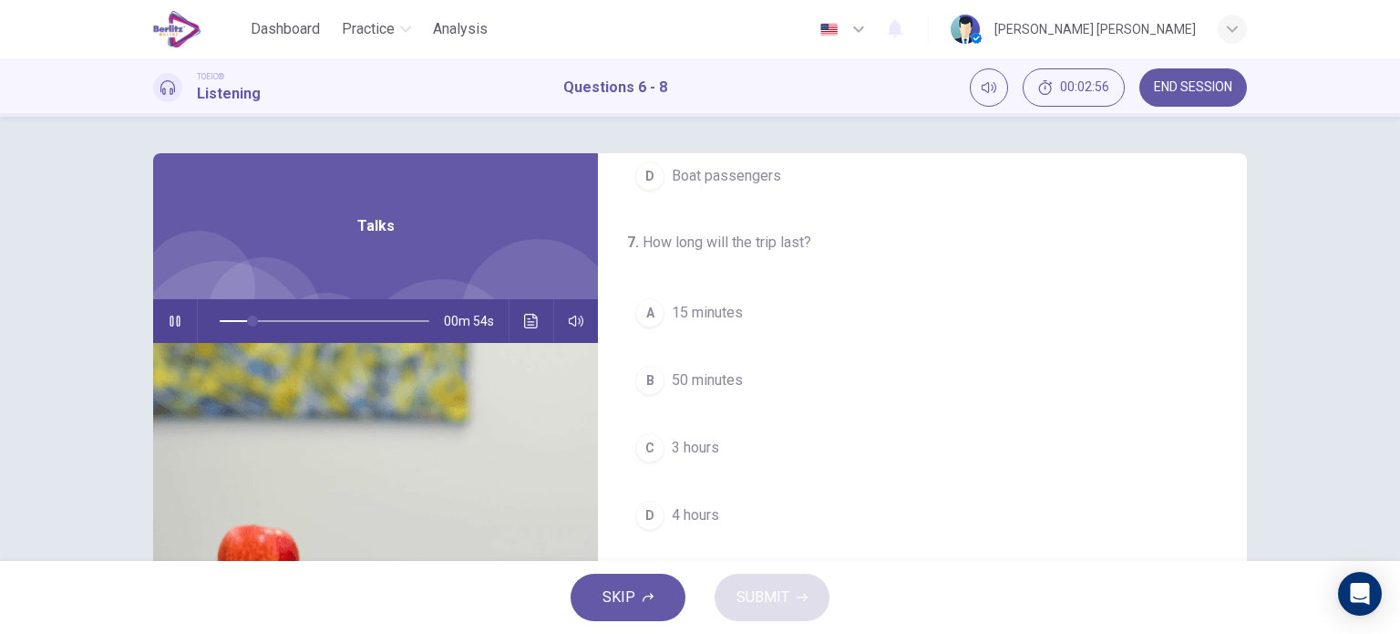
click at [635, 453] on div "C" at bounding box center [649, 447] width 29 height 29
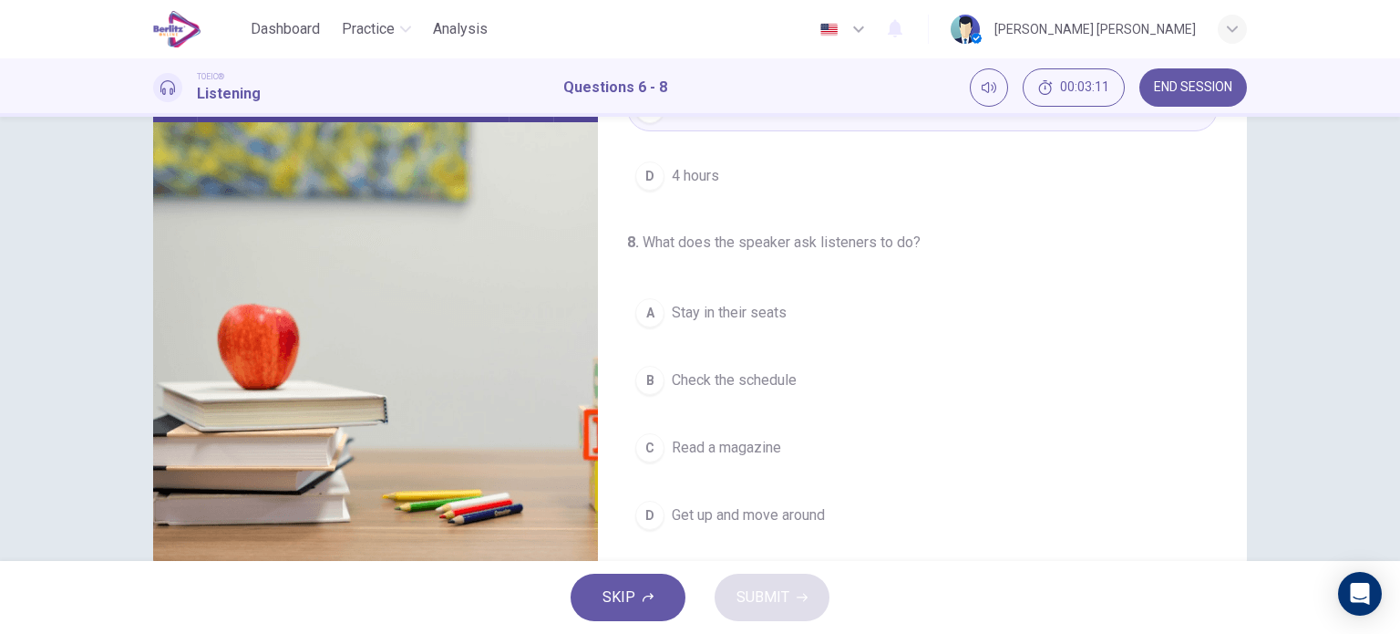
scroll to position [222, 0]
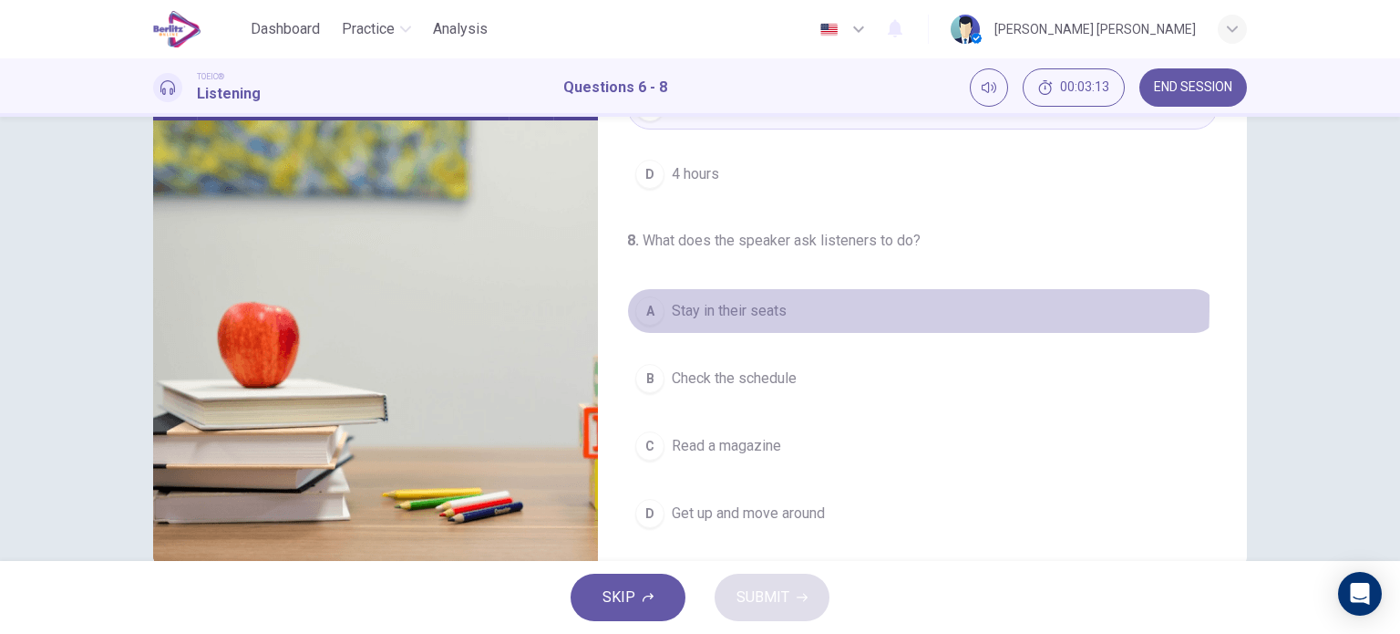
click at [653, 303] on div "A" at bounding box center [649, 310] width 29 height 29
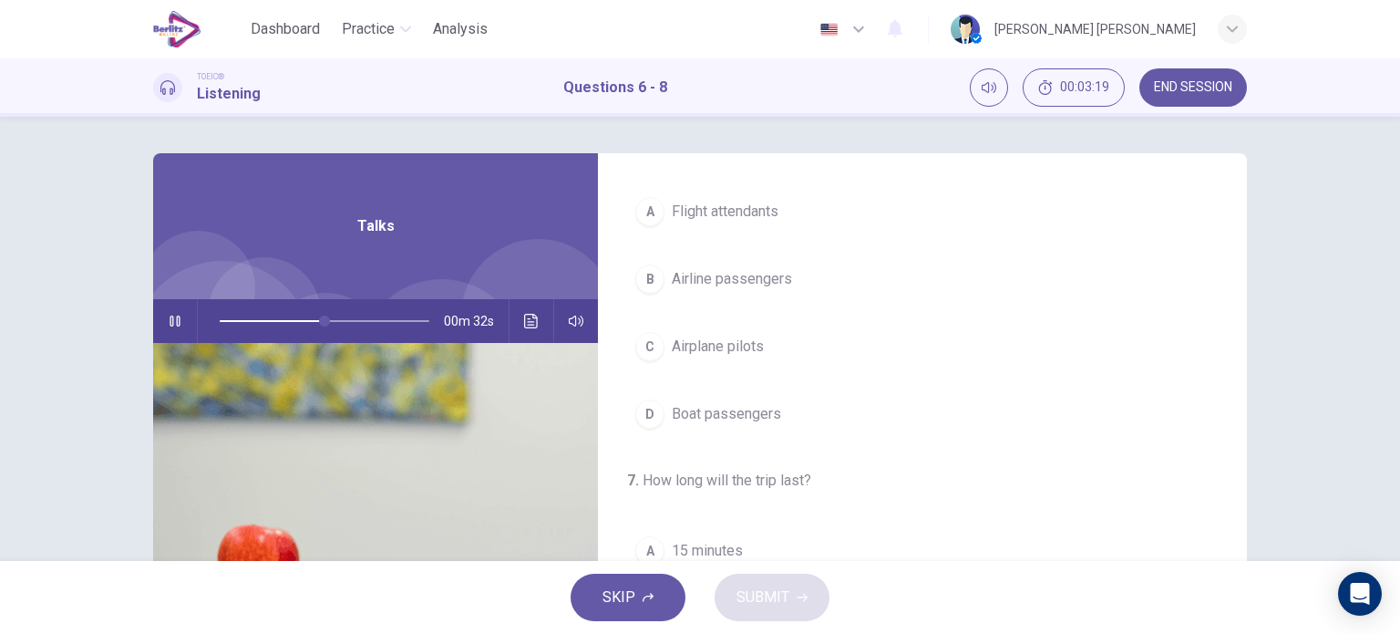
scroll to position [0, 0]
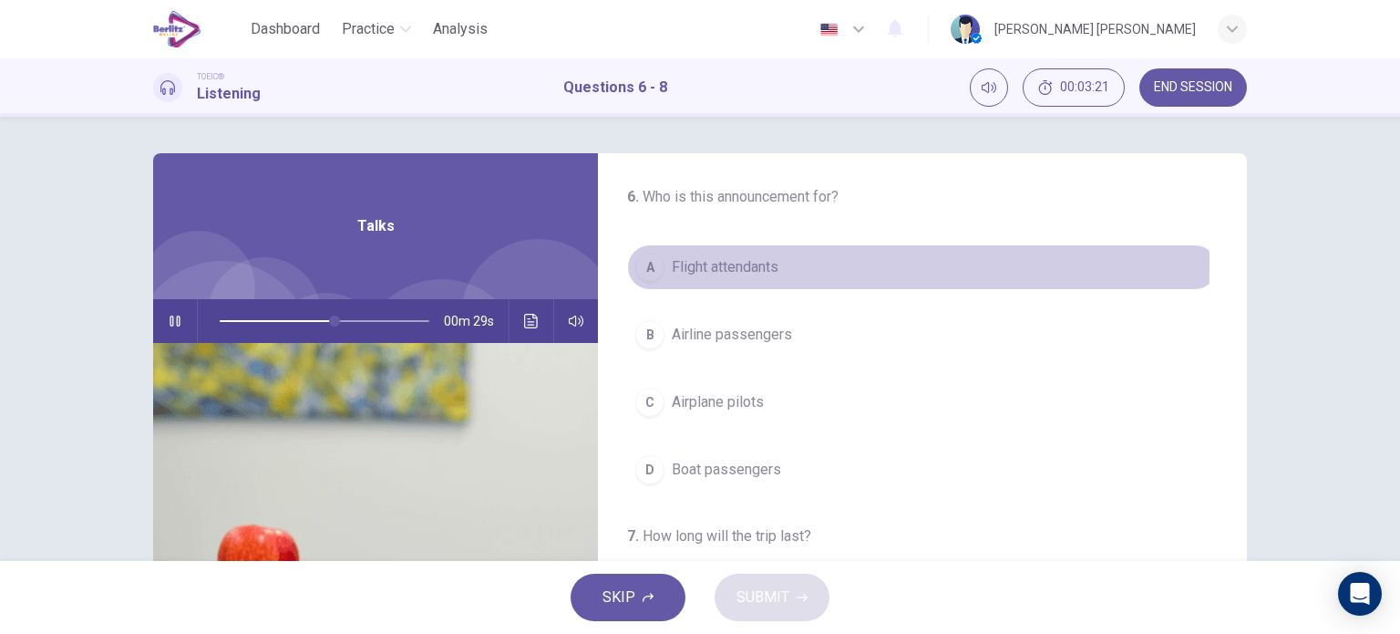
click at [714, 265] on span "Flight attendants" at bounding box center [725, 267] width 107 height 22
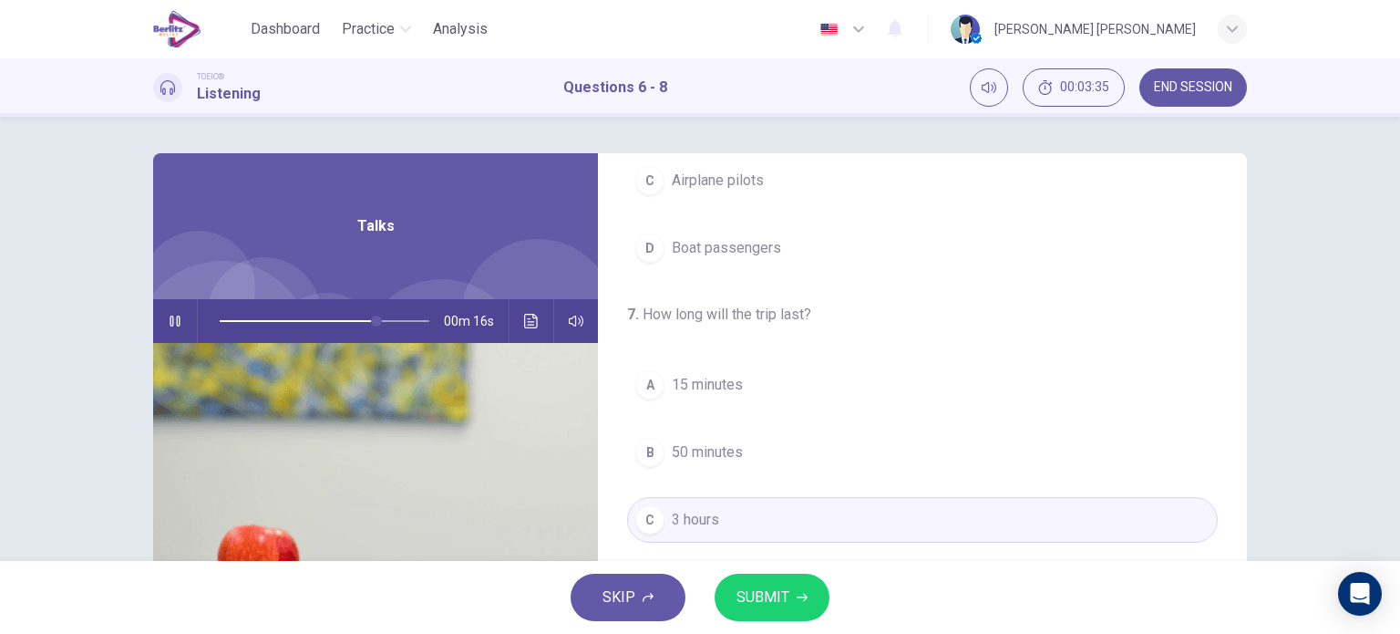
scroll to position [224, 0]
click at [745, 602] on span "SUBMIT" at bounding box center [763, 597] width 53 height 26
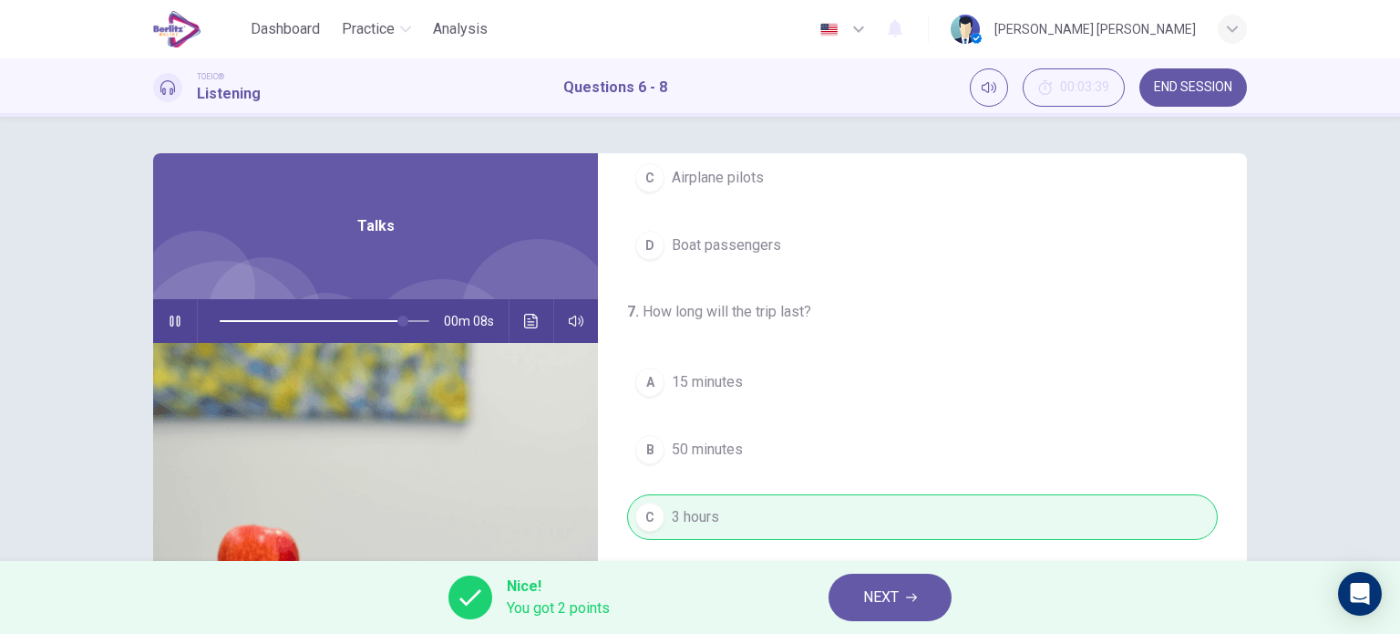
click at [516, 608] on span "You got 2 points" at bounding box center [558, 608] width 103 height 22
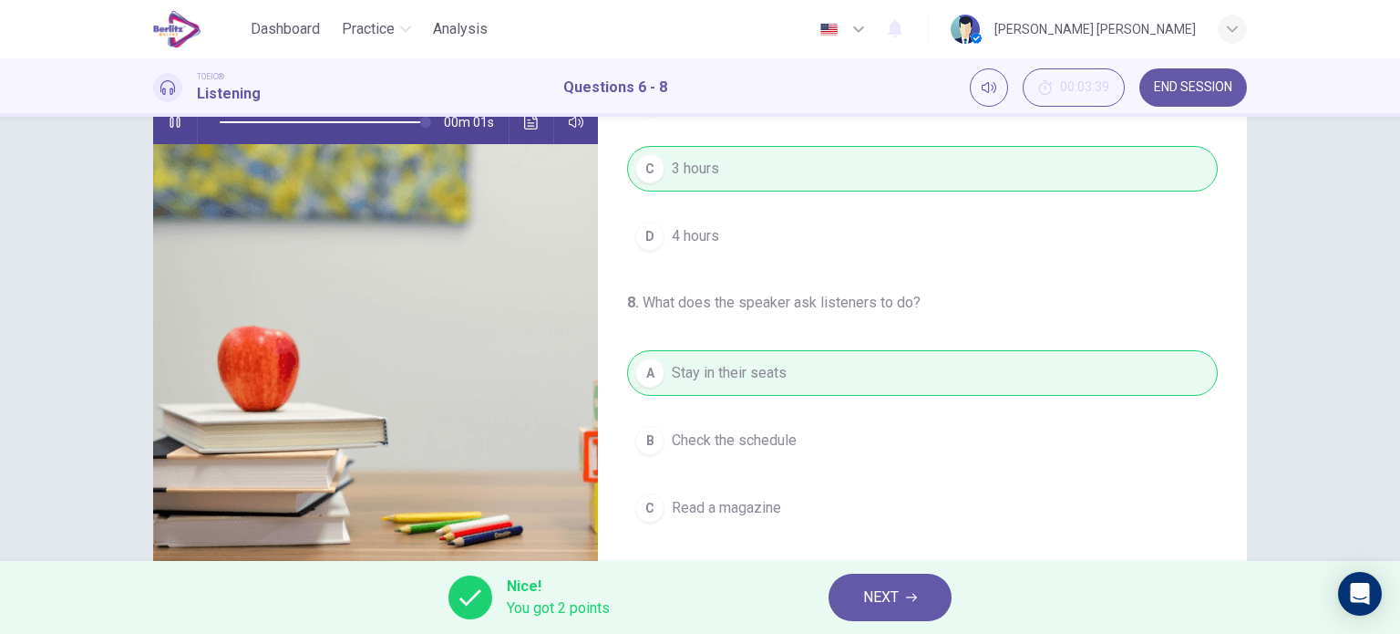
scroll to position [263, 0]
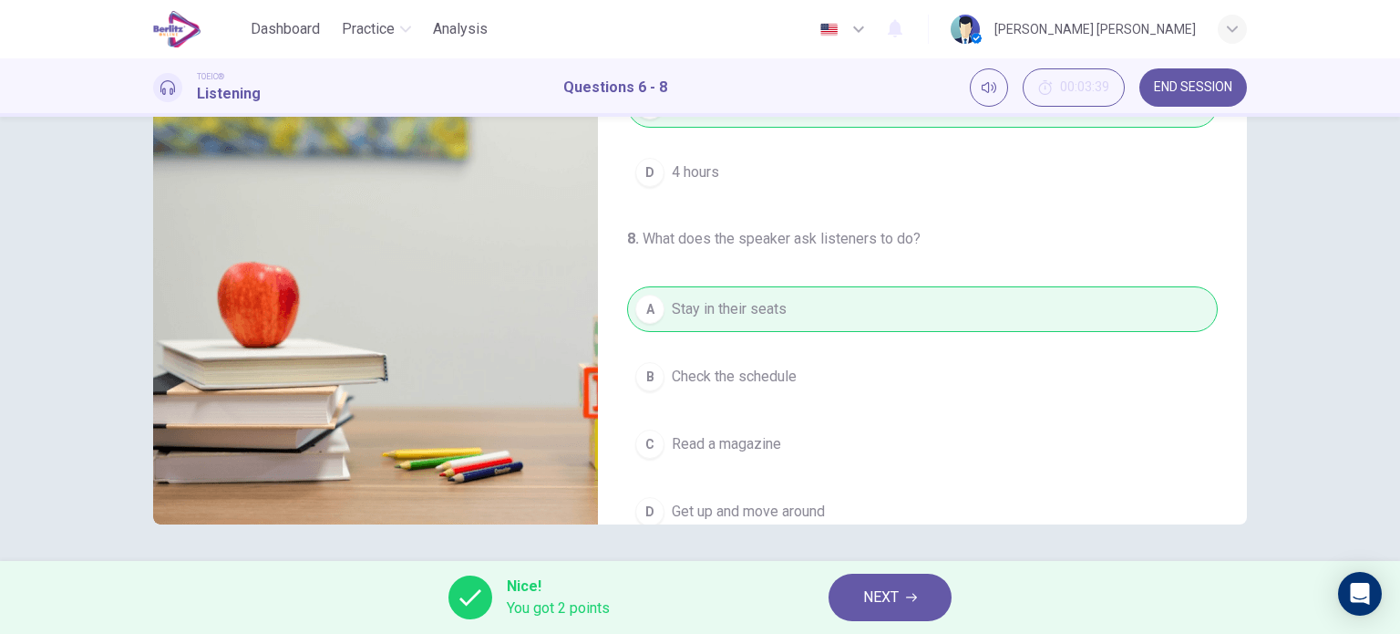
type input "*"
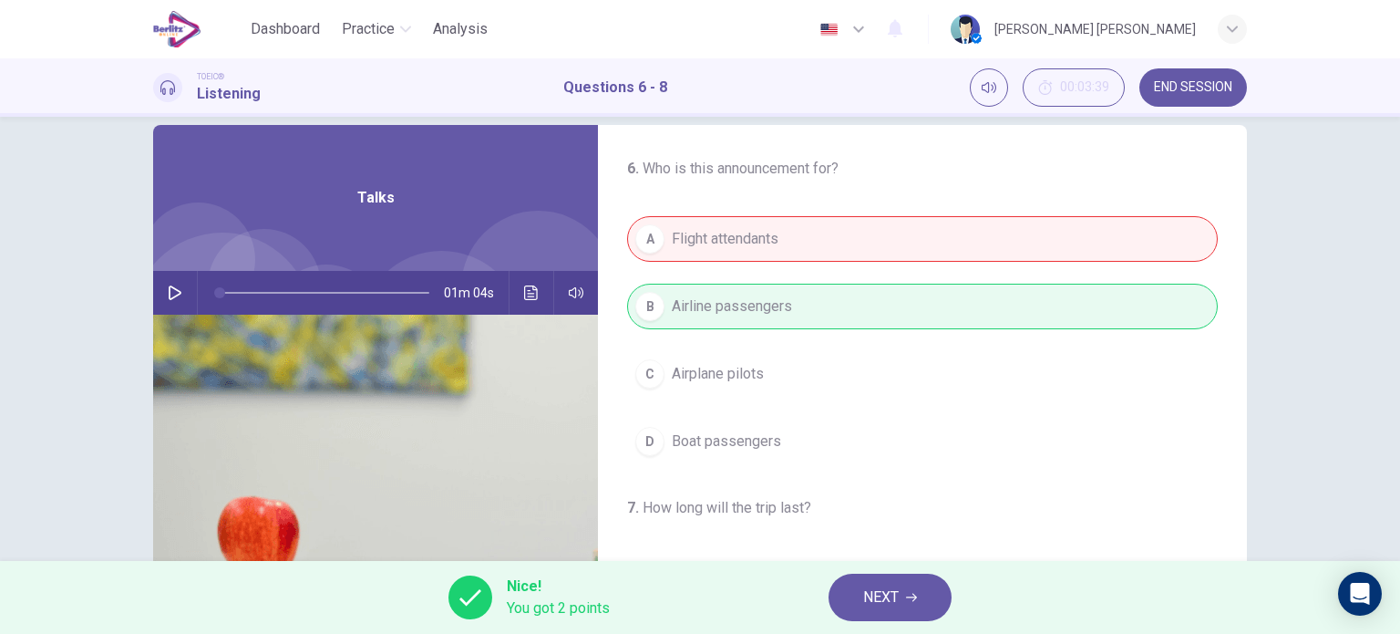
scroll to position [0, 0]
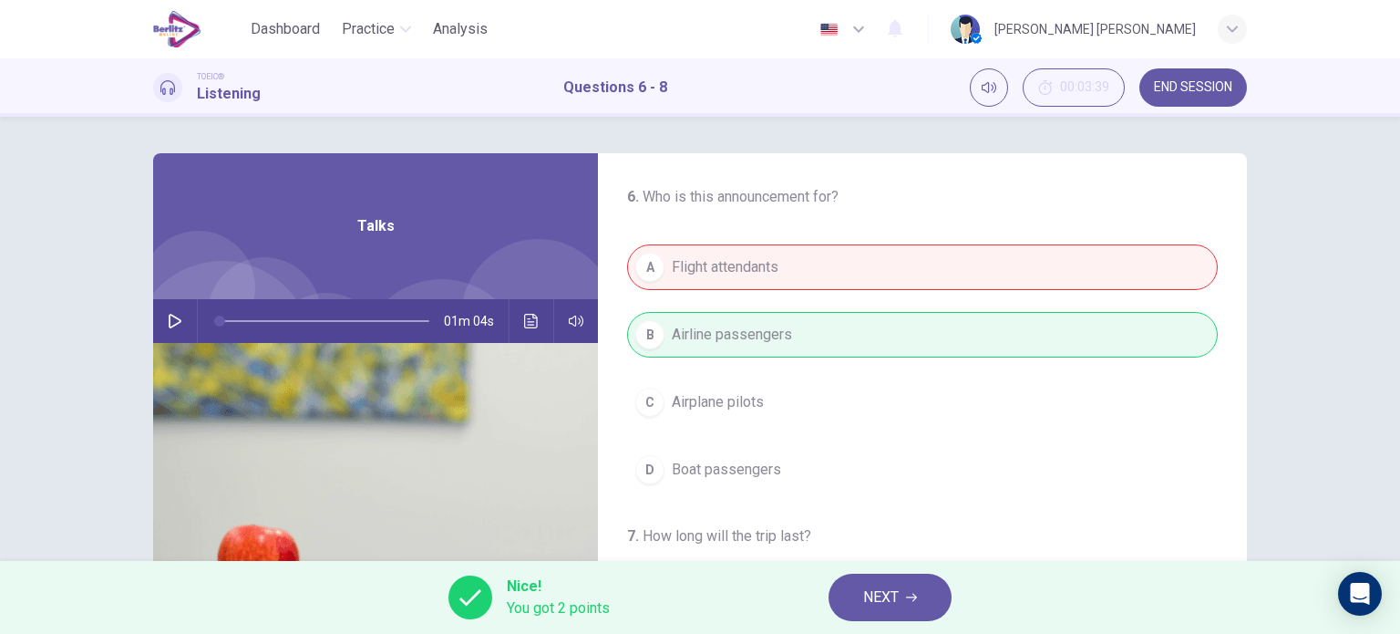
click at [855, 601] on button "NEXT" at bounding box center [890, 596] width 123 height 47
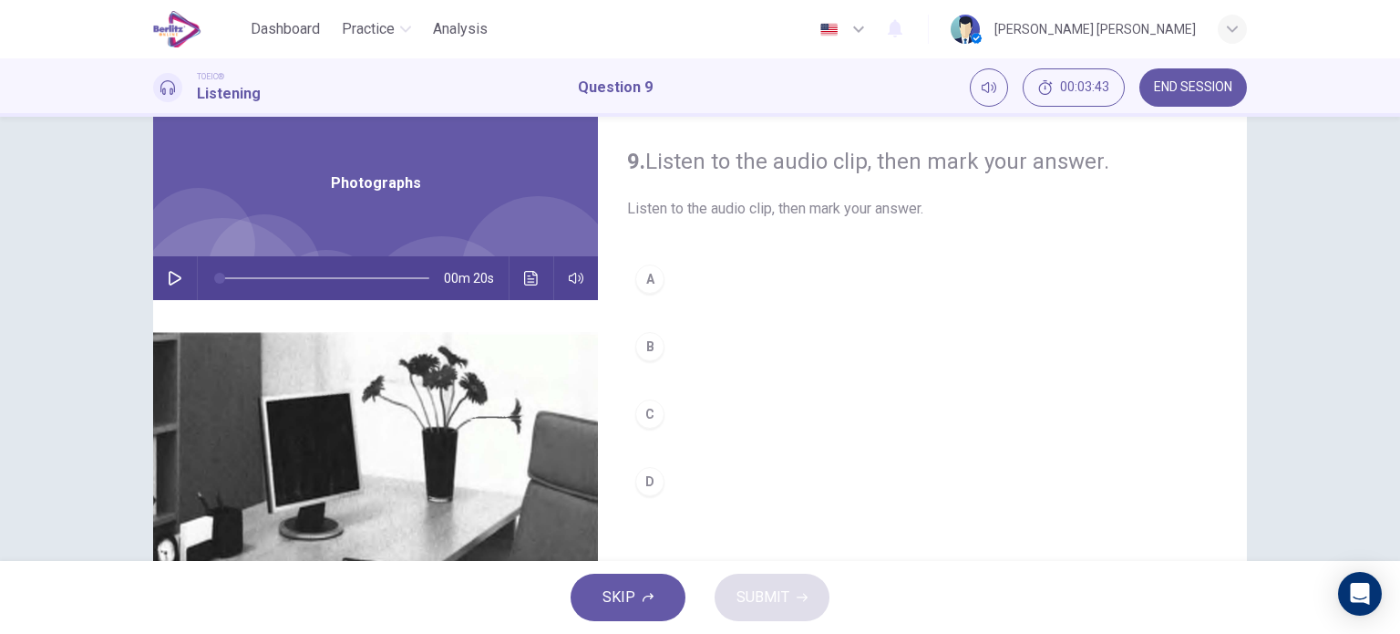
scroll to position [41, 0]
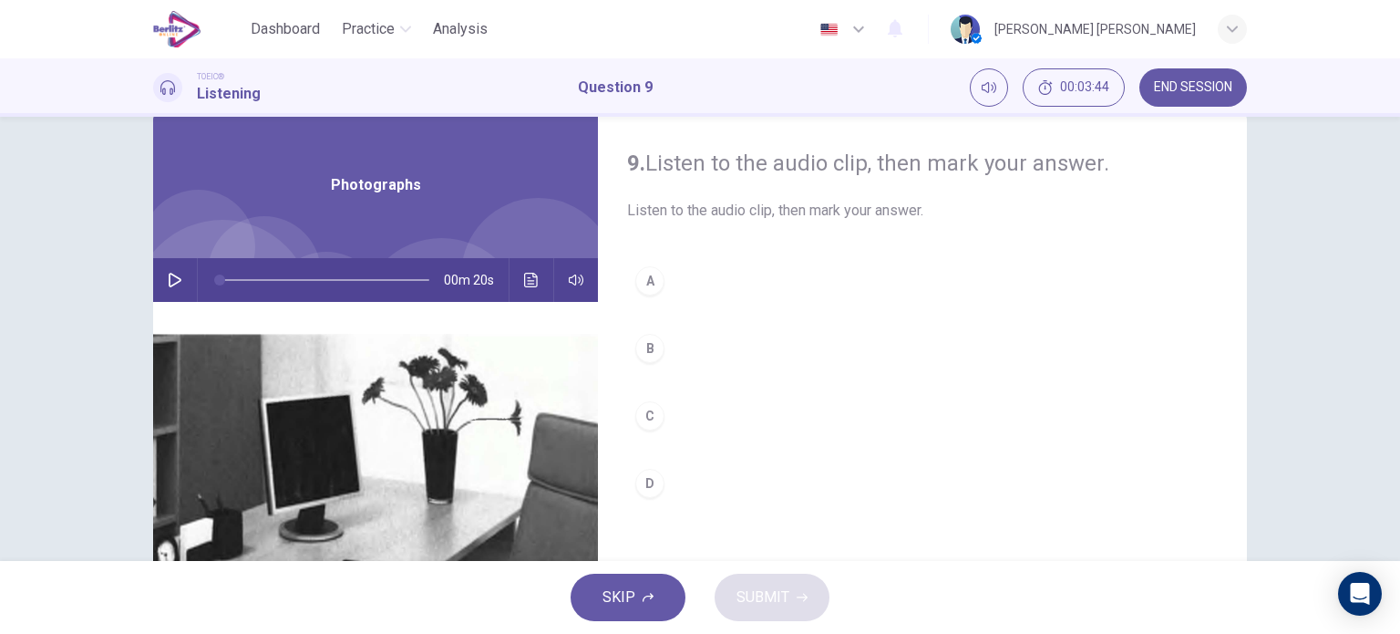
click at [172, 273] on icon "button" at bounding box center [175, 280] width 15 height 15
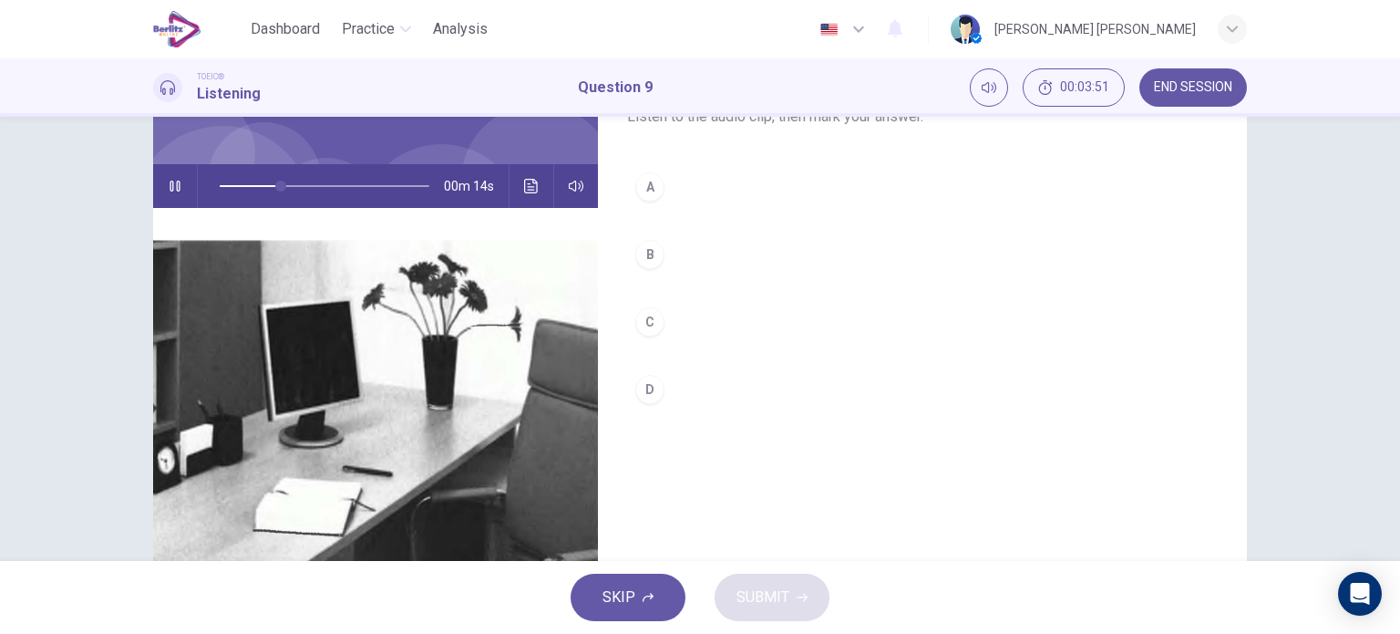
scroll to position [133, 0]
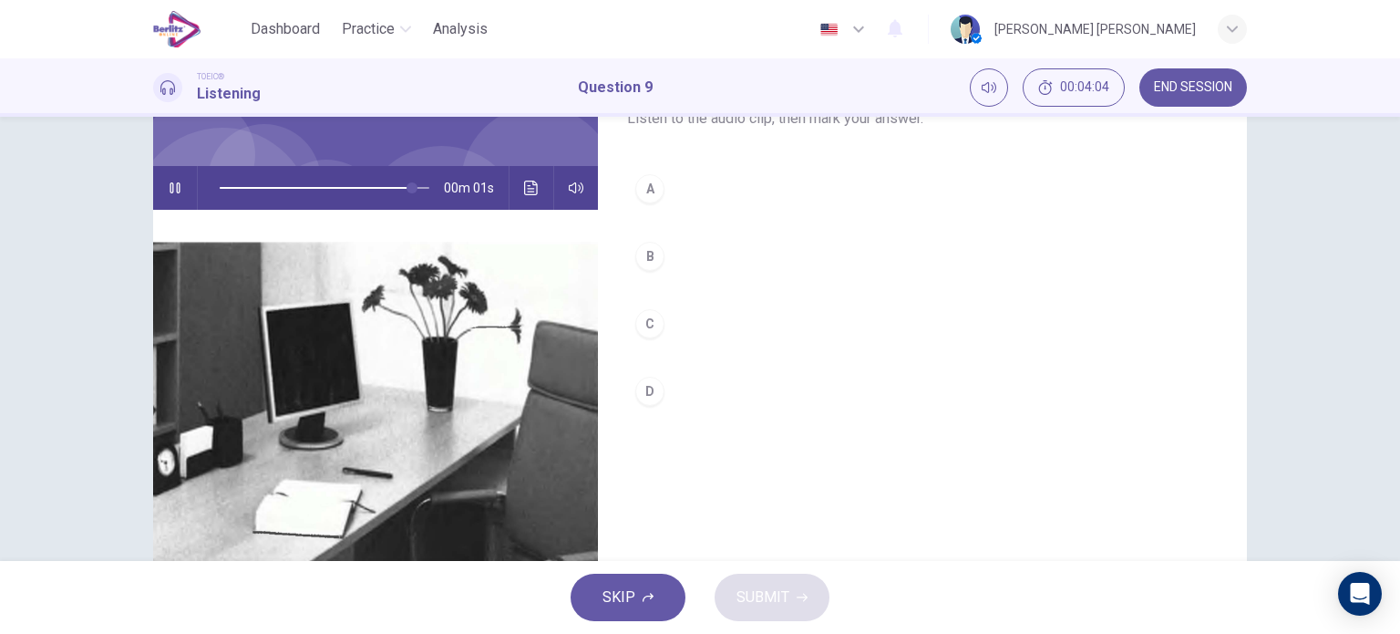
click at [641, 253] on div "B" at bounding box center [649, 256] width 29 height 29
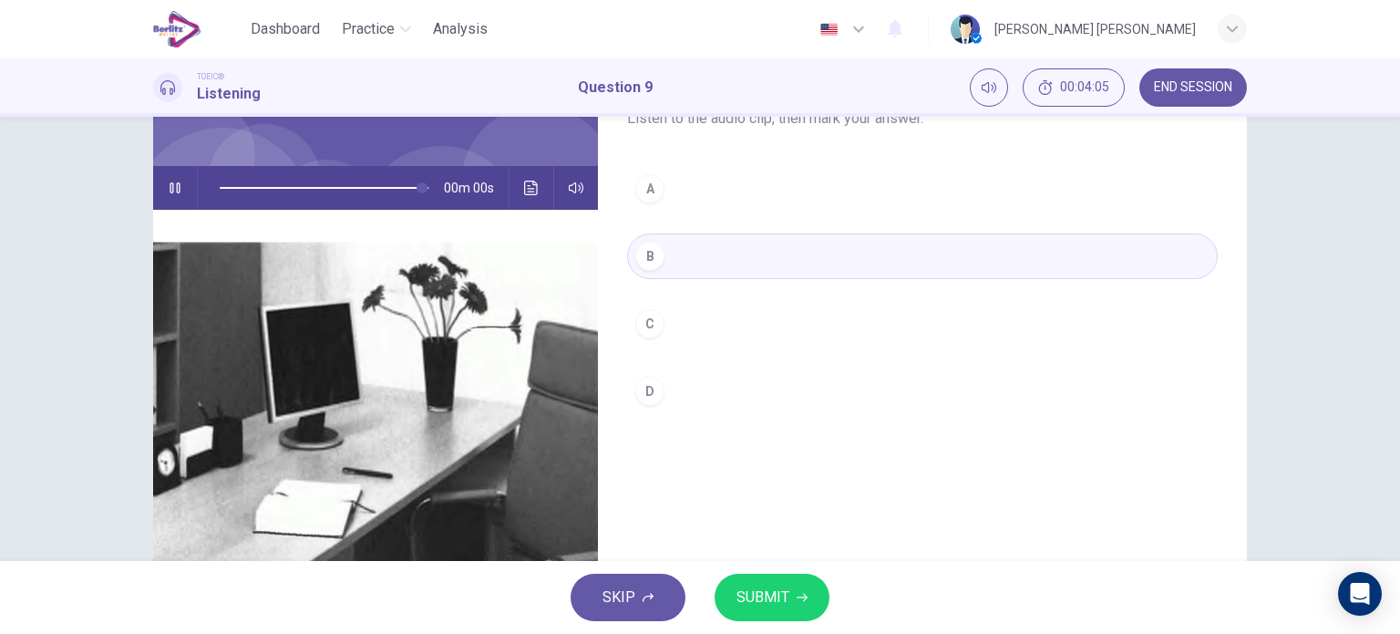
type input "*"
click at [763, 609] on span "SUBMIT" at bounding box center [763, 597] width 53 height 26
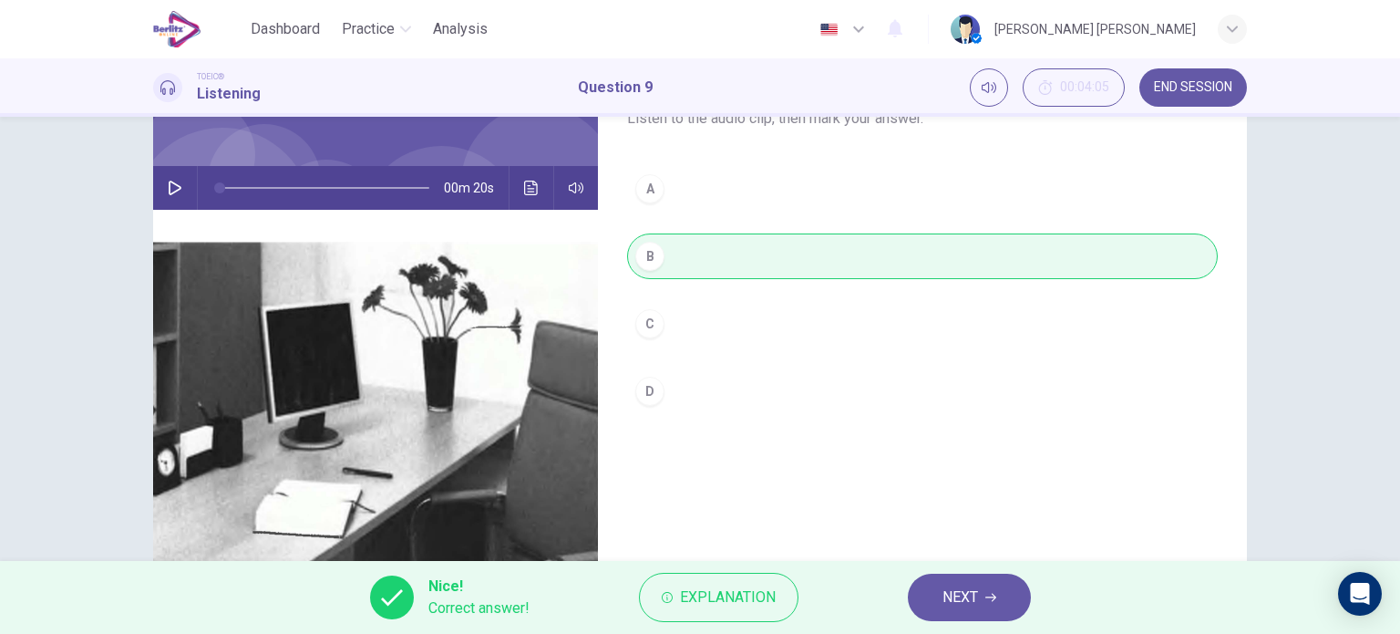
click at [956, 594] on span "NEXT" at bounding box center [961, 597] width 36 height 26
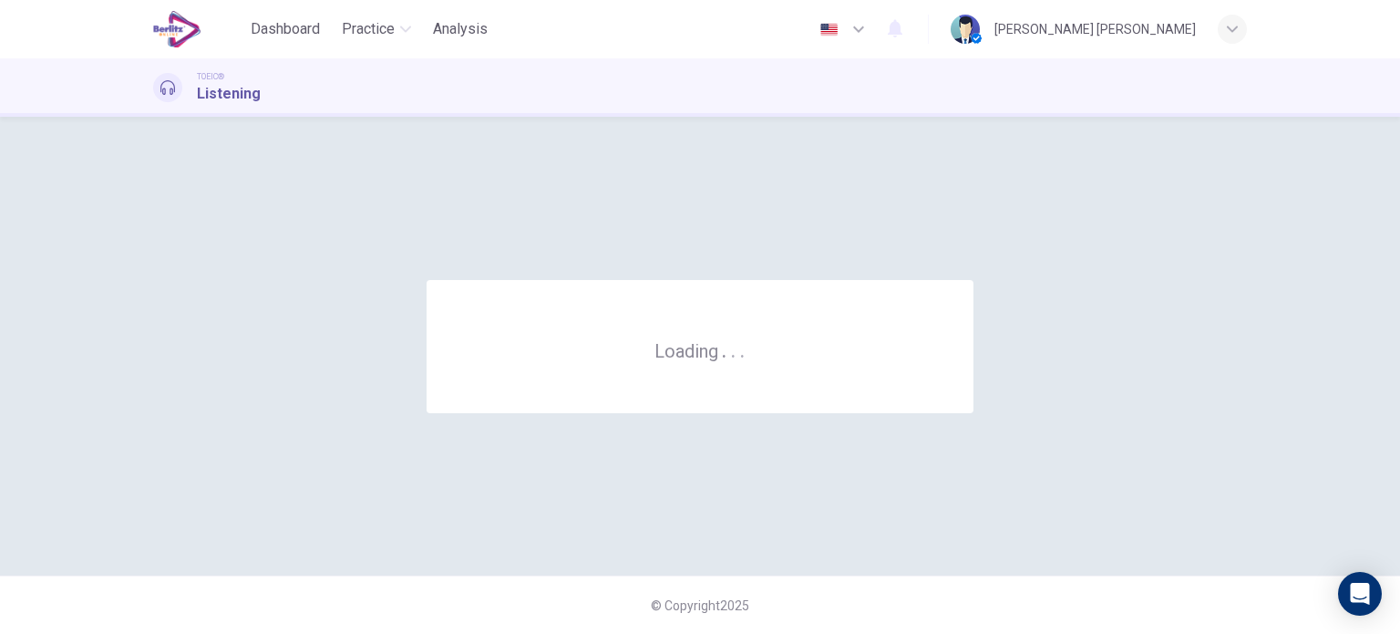
scroll to position [0, 0]
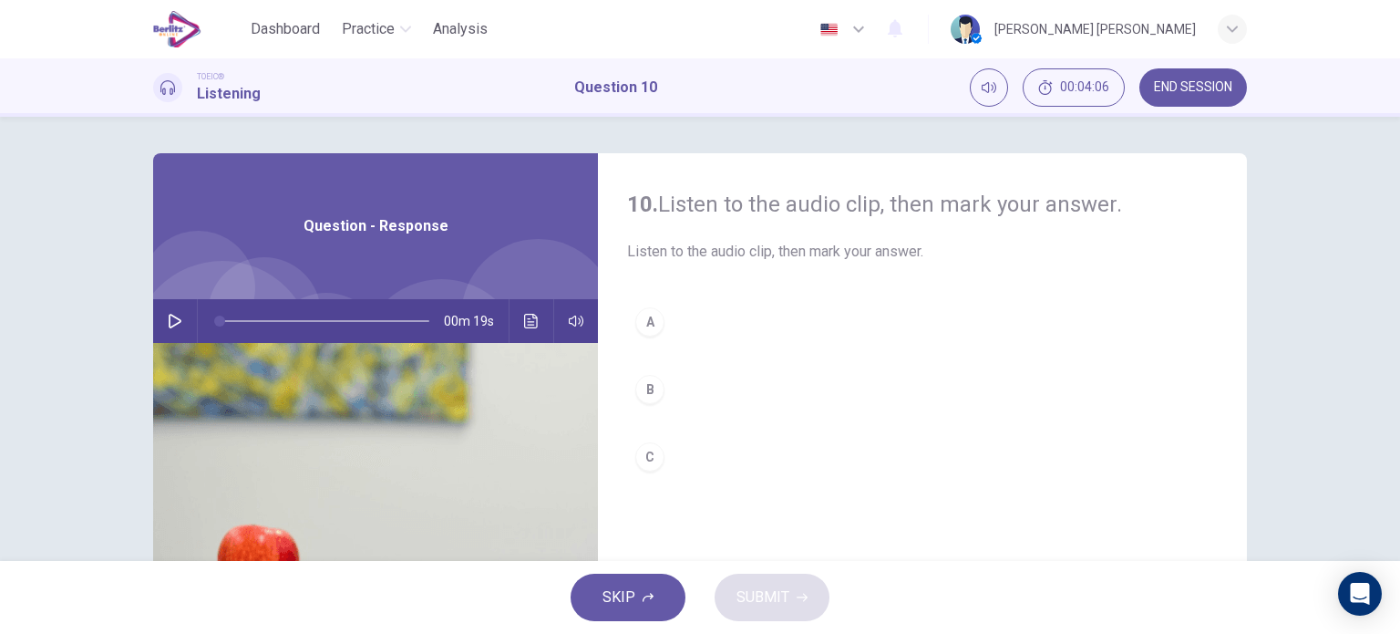
click at [162, 312] on button "button" at bounding box center [174, 321] width 29 height 44
click at [1386, 239] on div "10. Listen to the audio clip, then [PERSON_NAME] your answer. Listen to the aud…" at bounding box center [700, 339] width 1400 height 444
drag, startPoint x: 1389, startPoint y: 240, endPoint x: 1399, endPoint y: 367, distance: 128.0
click at [1399, 367] on div "10. Listen to the audio clip, then [PERSON_NAME] your answer. Listen to the aud…" at bounding box center [700, 339] width 1400 height 444
click at [160, 326] on button "button" at bounding box center [174, 321] width 29 height 44
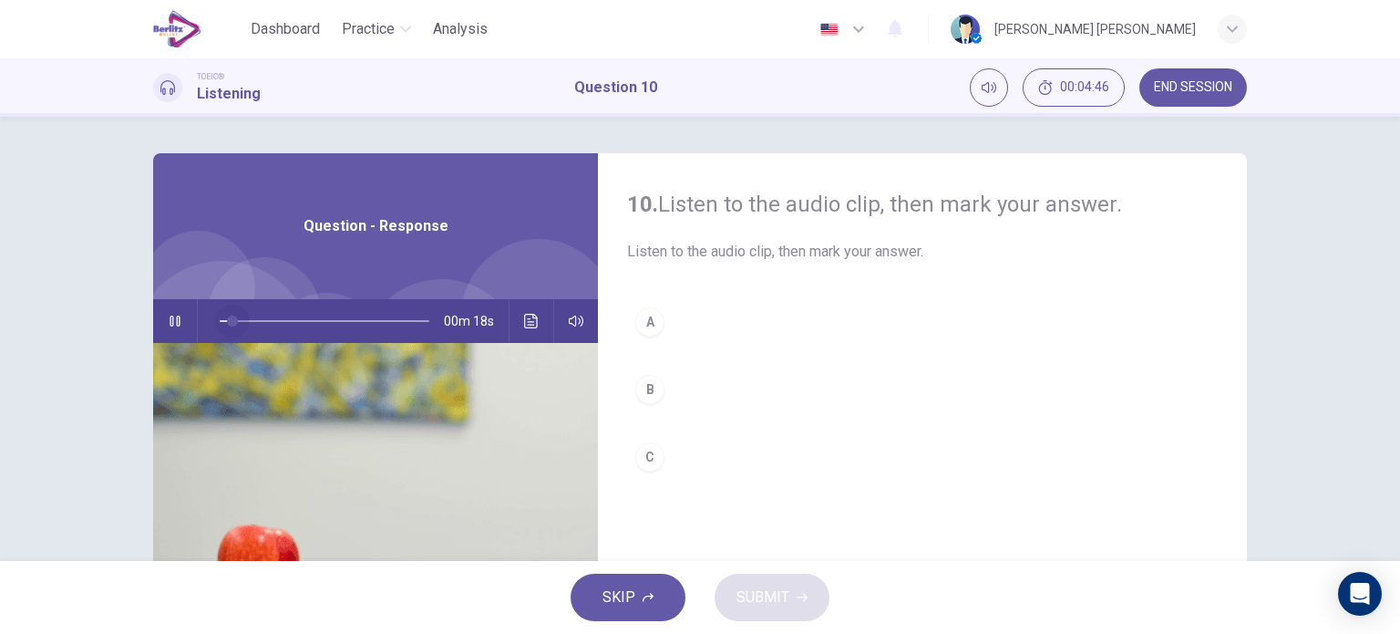
drag, startPoint x: 388, startPoint y: 322, endPoint x: 180, endPoint y: 321, distance: 208.8
click at [180, 321] on div "00m 18s" at bounding box center [375, 321] width 445 height 44
click at [173, 322] on icon "button" at bounding box center [175, 321] width 15 height 15
click at [173, 322] on icon "button" at bounding box center [175, 321] width 13 height 15
click at [647, 381] on div "B" at bounding box center [649, 389] width 29 height 29
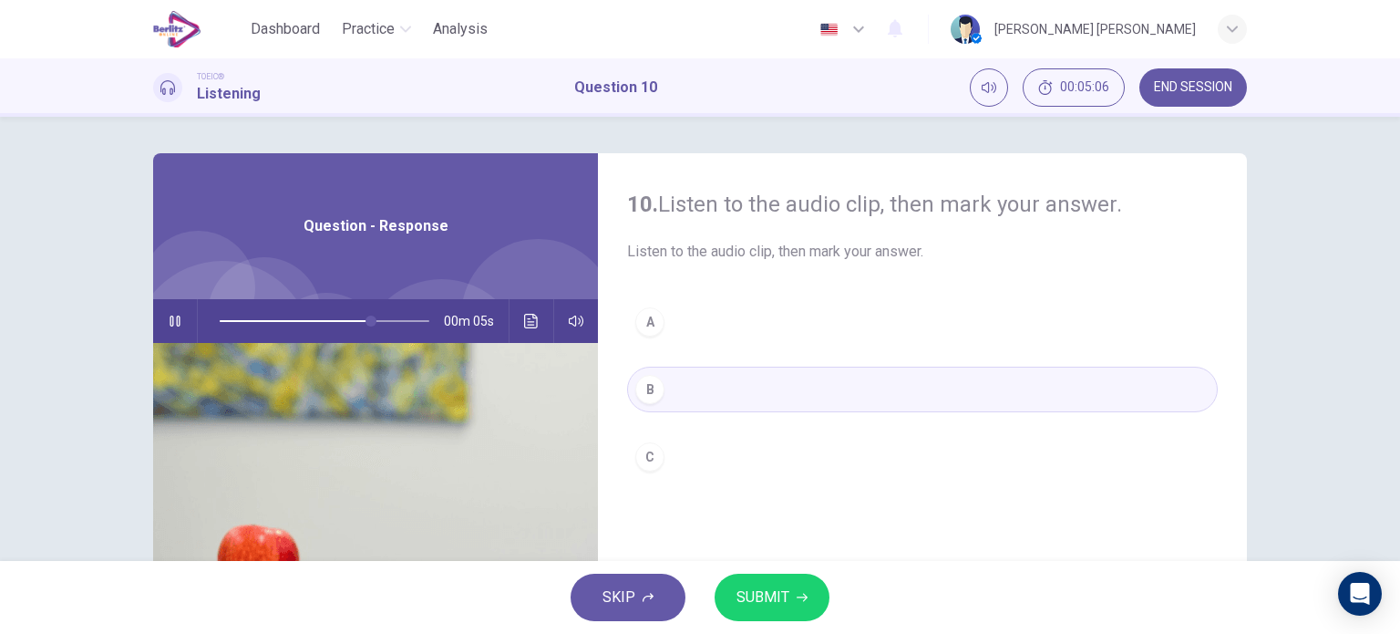
click at [758, 598] on span "SUBMIT" at bounding box center [763, 597] width 53 height 26
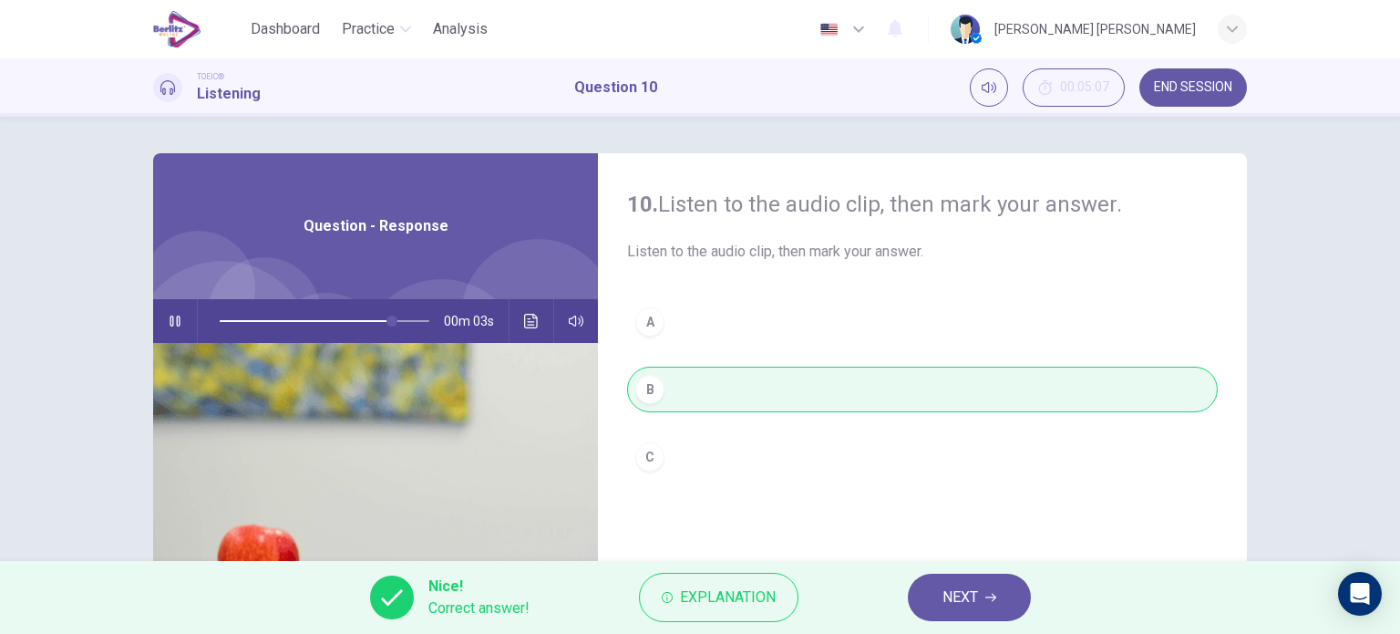
type input "**"
click at [960, 598] on span "NEXT" at bounding box center [961, 597] width 36 height 26
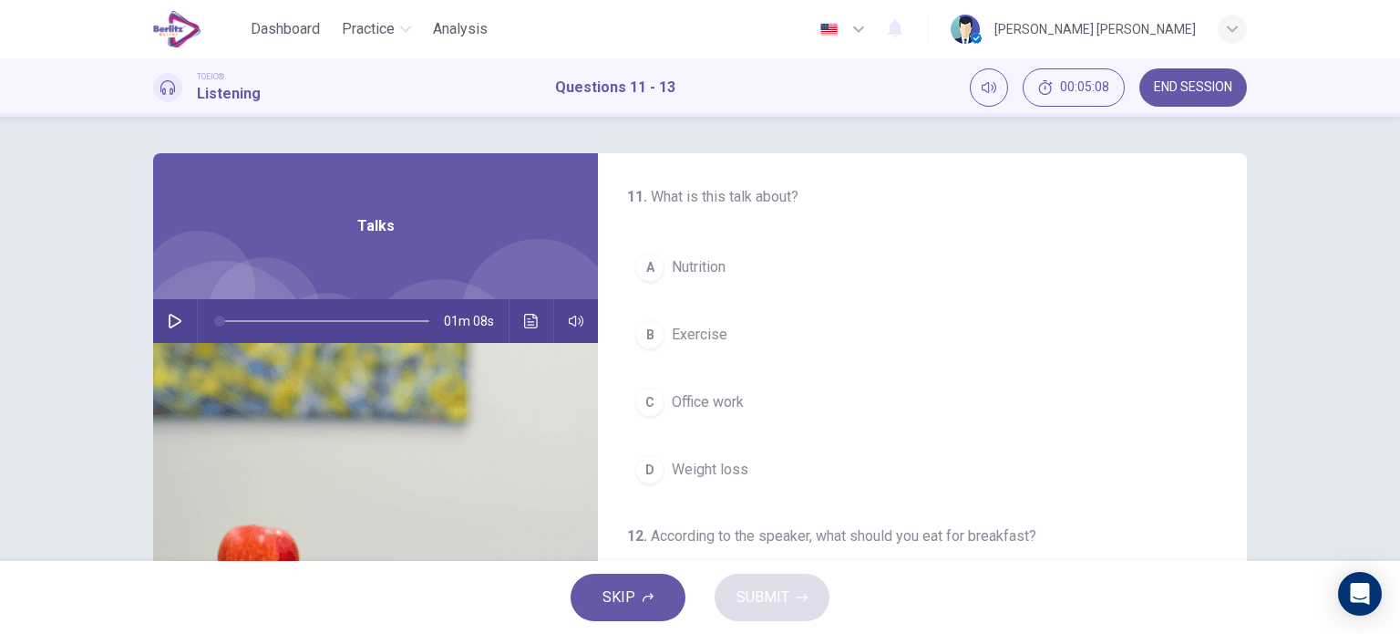
click at [169, 317] on icon "button" at bounding box center [175, 321] width 13 height 15
click at [639, 331] on div "B" at bounding box center [649, 334] width 29 height 29
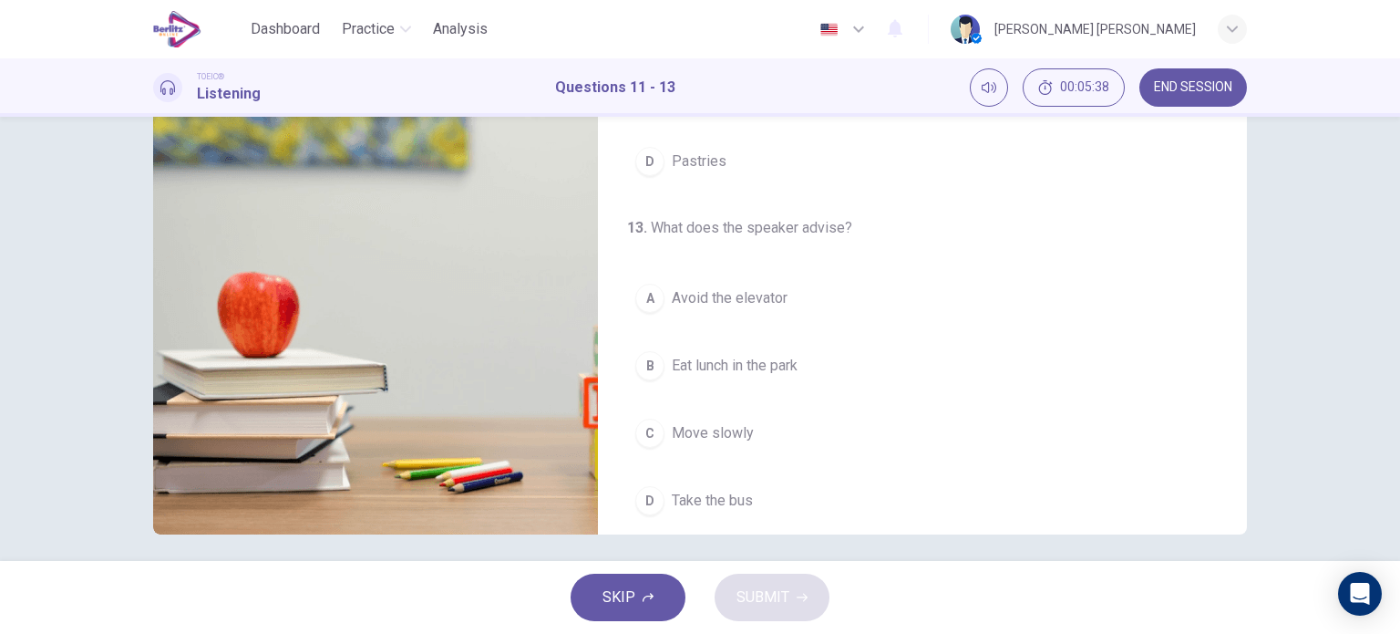
scroll to position [412, 0]
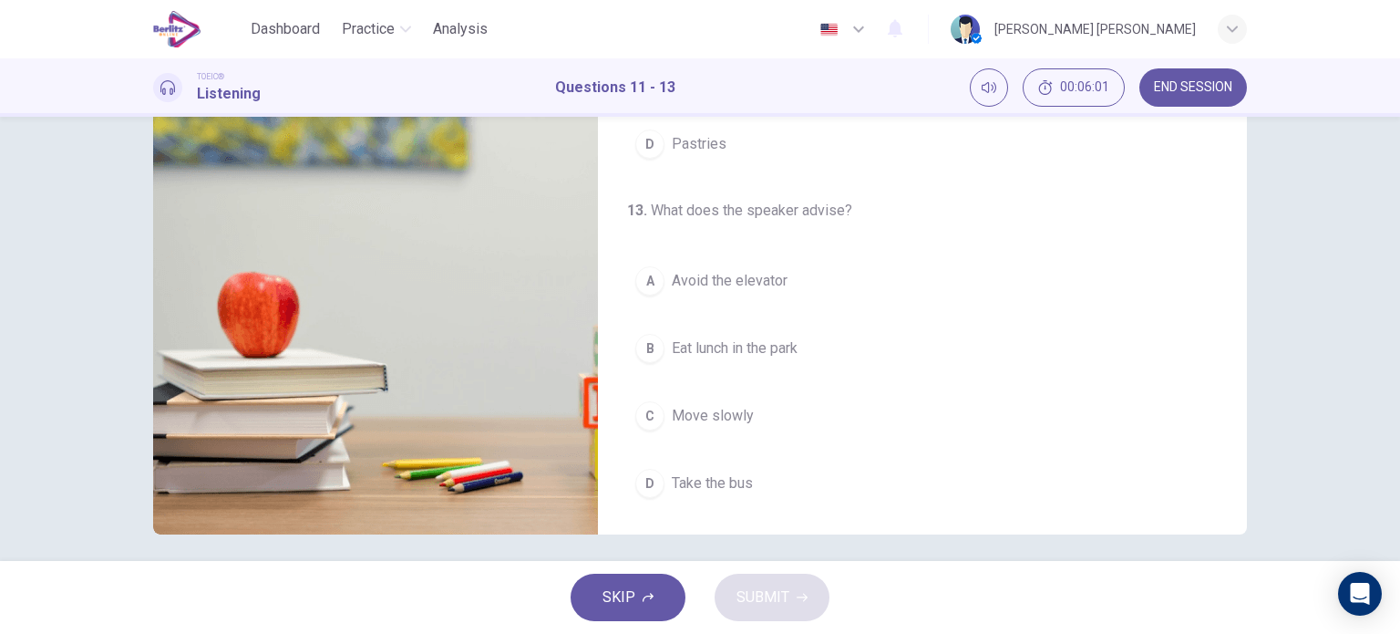
click at [639, 275] on div "A" at bounding box center [649, 280] width 29 height 29
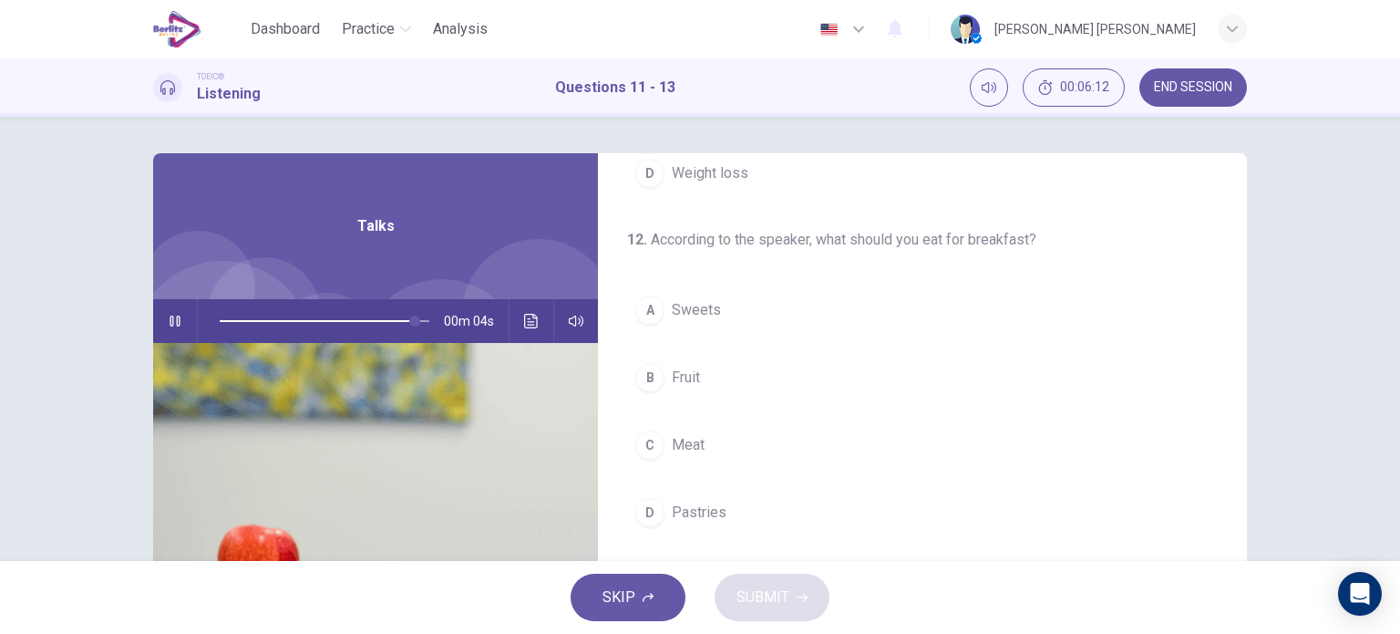
scroll to position [346, 0]
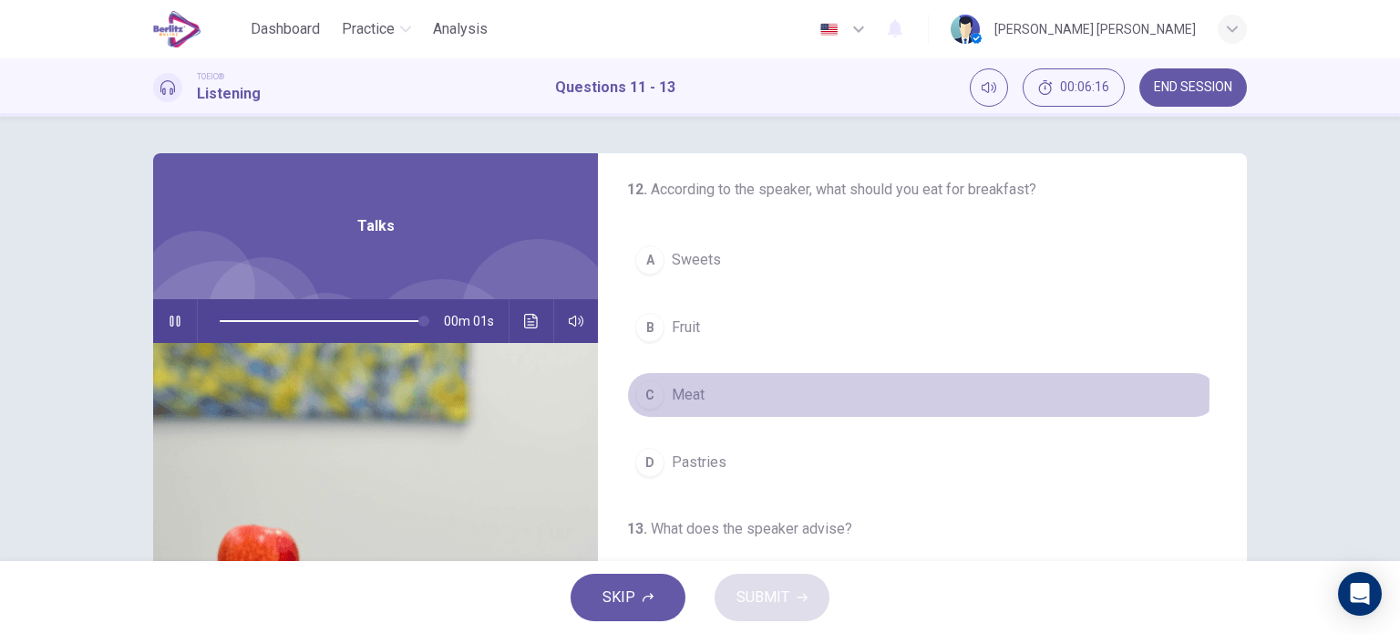
click at [654, 388] on div "C" at bounding box center [649, 394] width 29 height 29
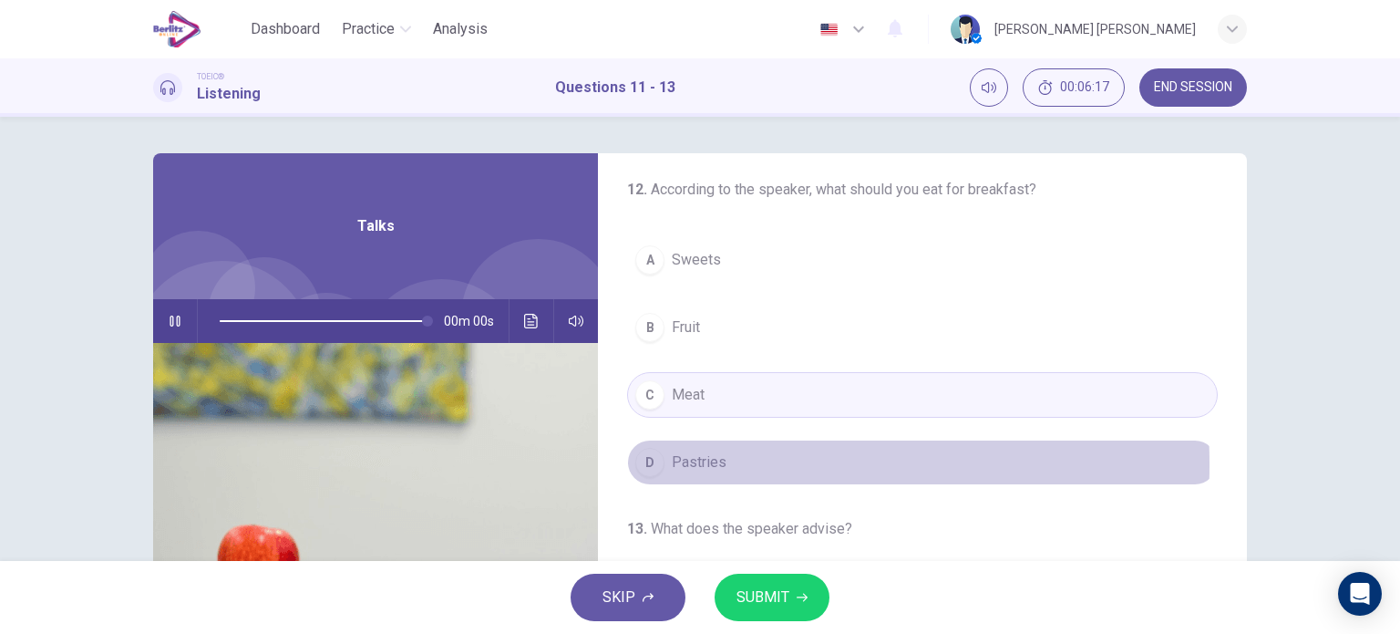
click at [641, 467] on div "D" at bounding box center [649, 462] width 29 height 29
type input "*"
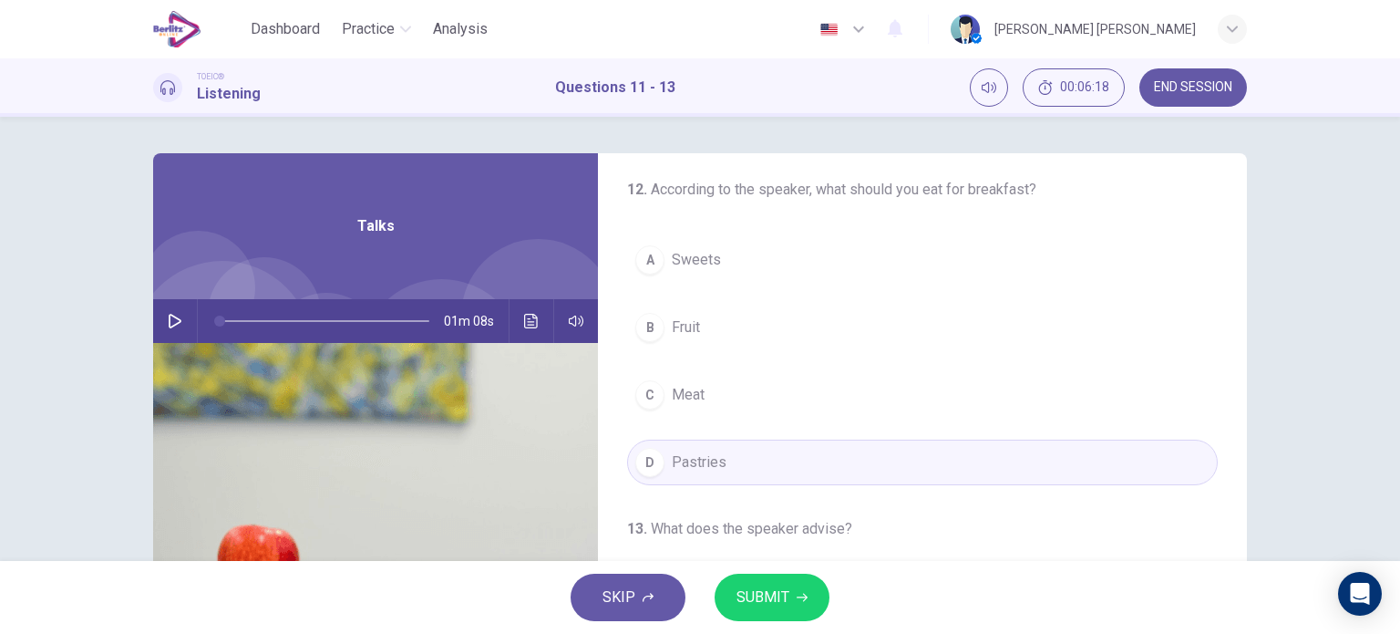
click at [643, 394] on div "C" at bounding box center [649, 394] width 29 height 29
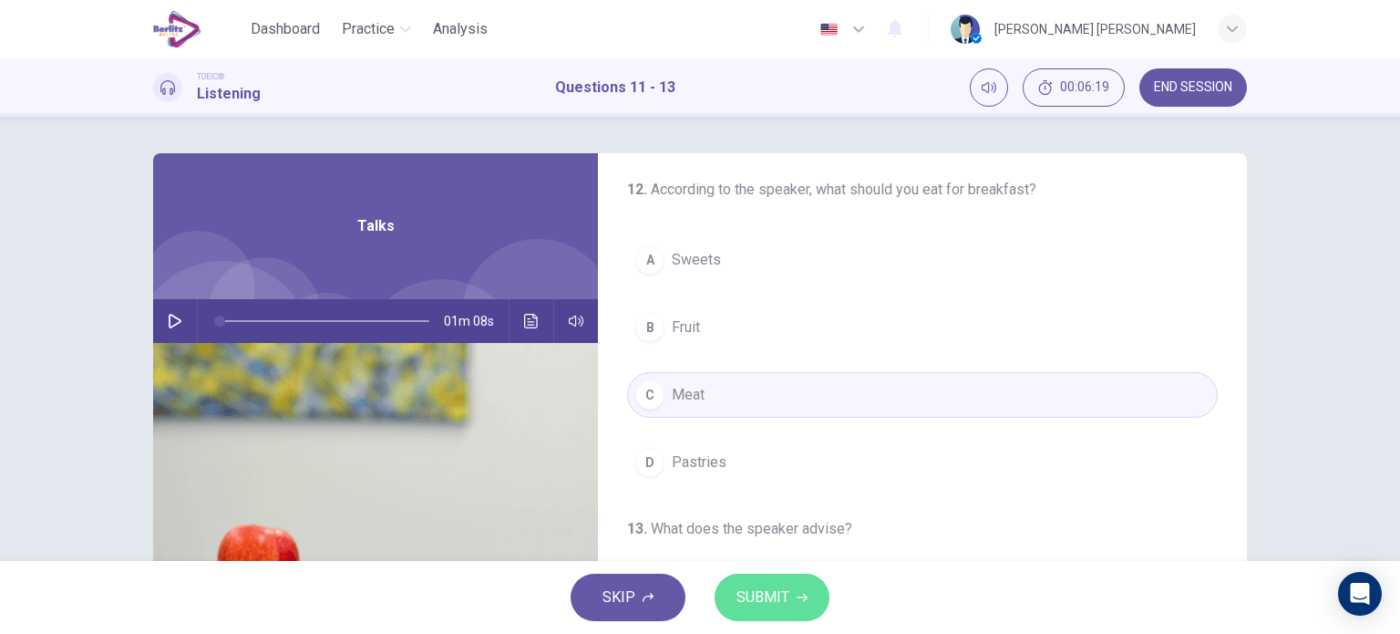
click at [759, 614] on button "SUBMIT" at bounding box center [772, 596] width 115 height 47
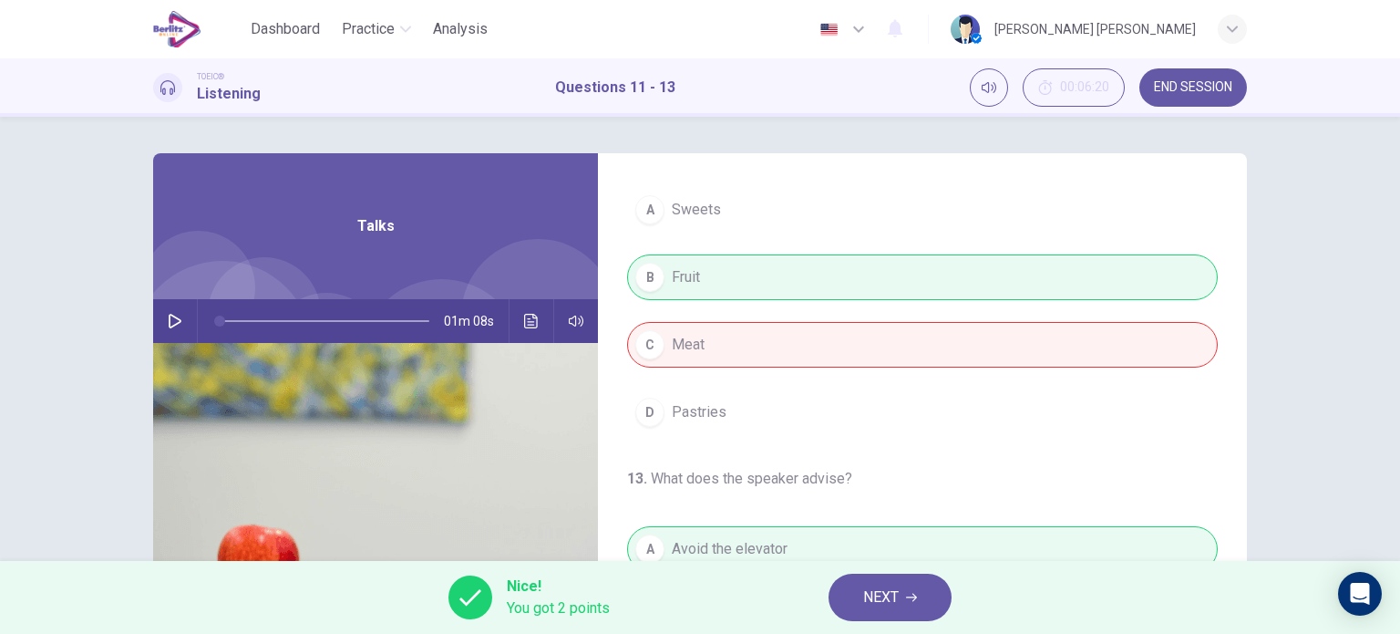
scroll to position [406, 0]
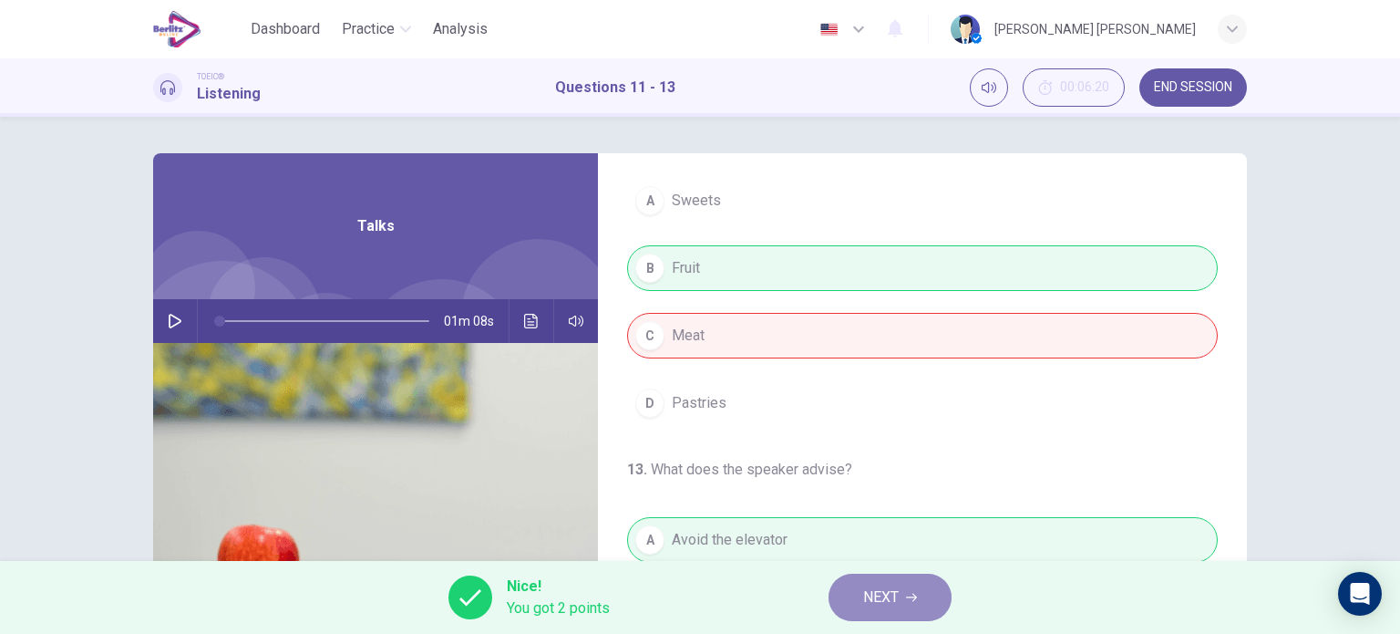
click at [898, 584] on span "NEXT" at bounding box center [881, 597] width 36 height 26
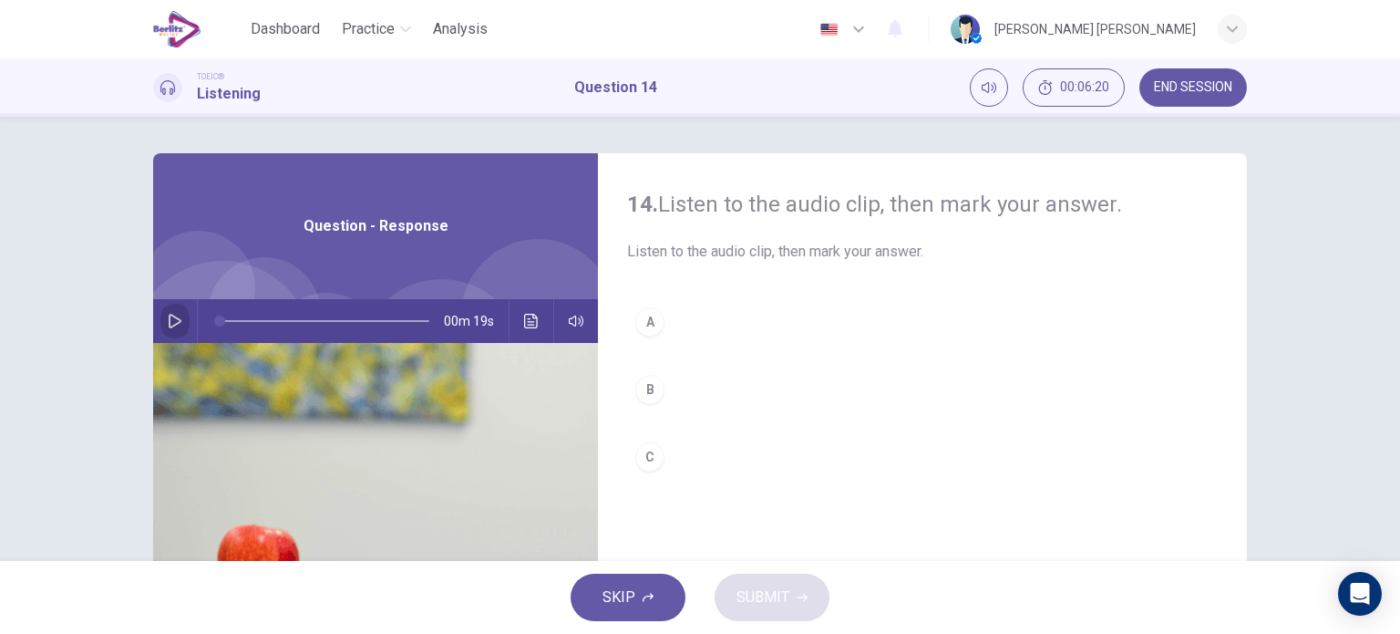
click at [169, 315] on icon "button" at bounding box center [175, 321] width 13 height 15
type input "*"
click at [540, 320] on button "Click to see the audio transcription" at bounding box center [531, 321] width 29 height 44
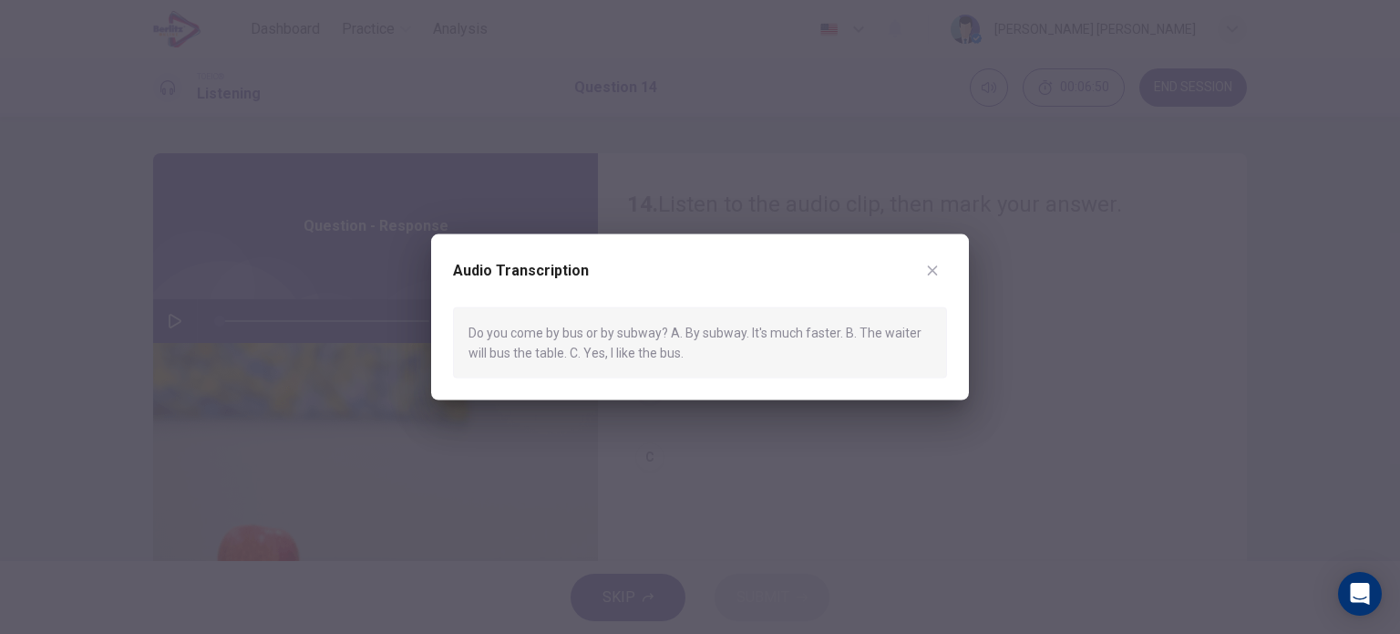
click at [937, 258] on button "button" at bounding box center [932, 269] width 29 height 29
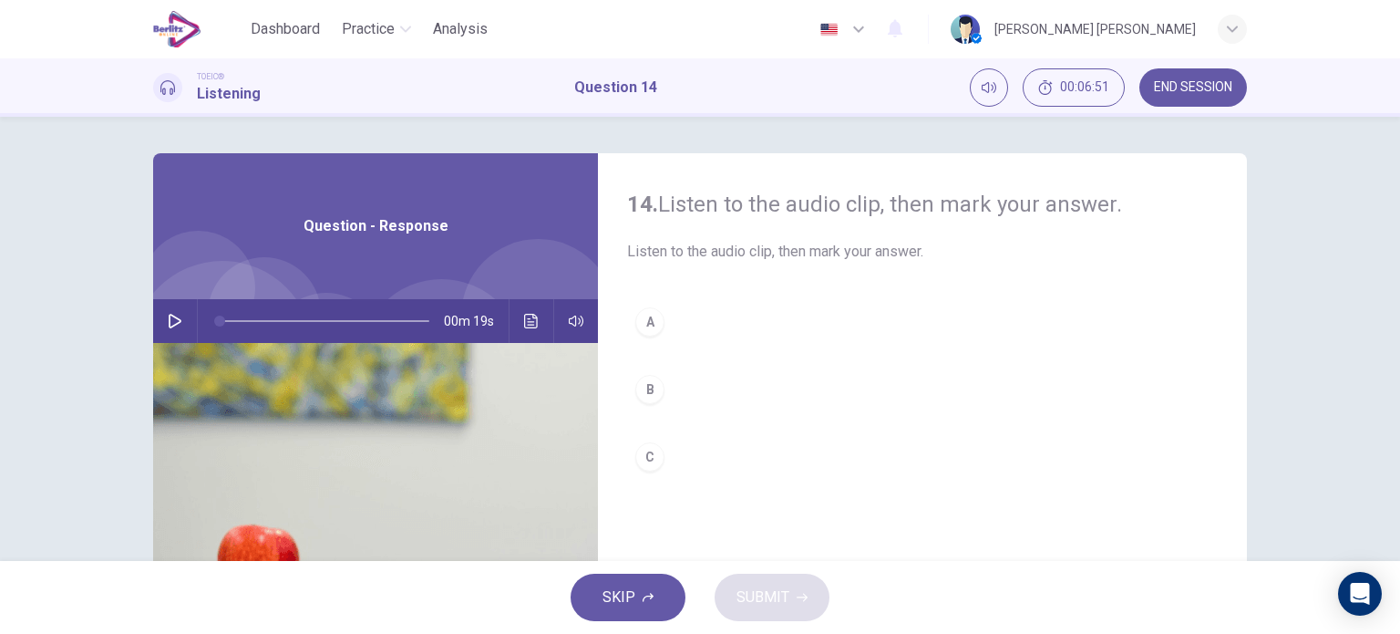
click at [657, 308] on button "A" at bounding box center [922, 322] width 591 height 46
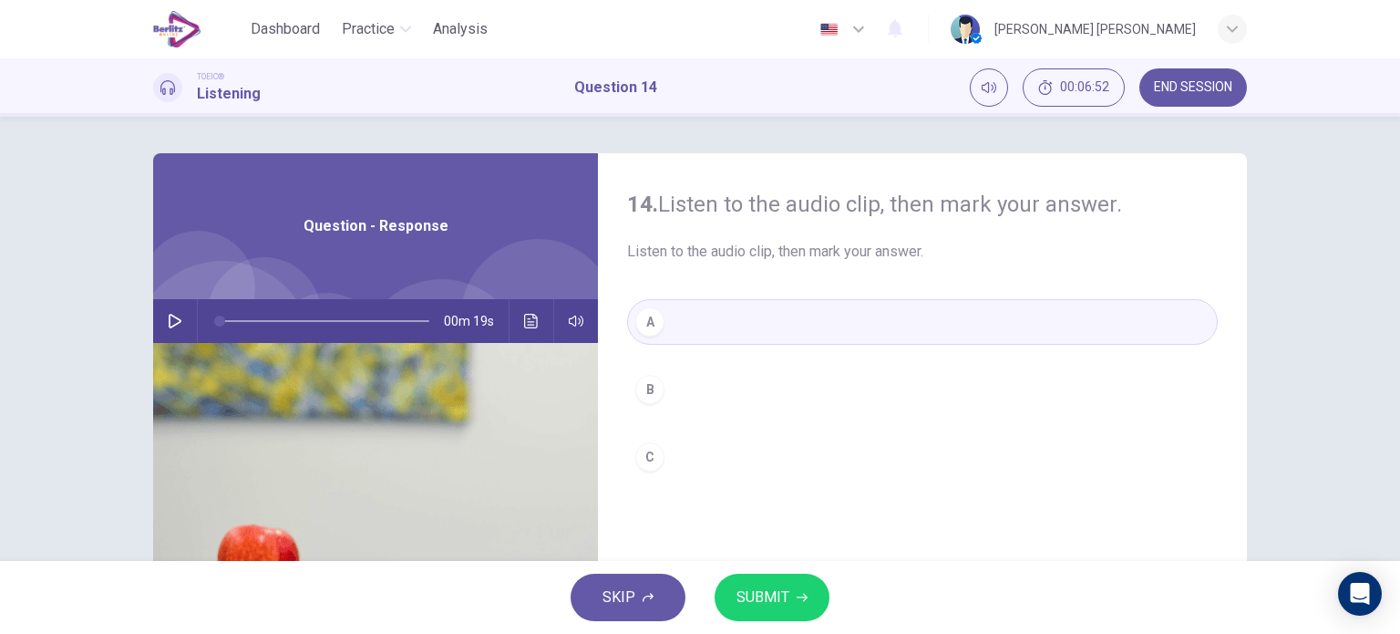
click at [745, 579] on button "SUBMIT" at bounding box center [772, 596] width 115 height 47
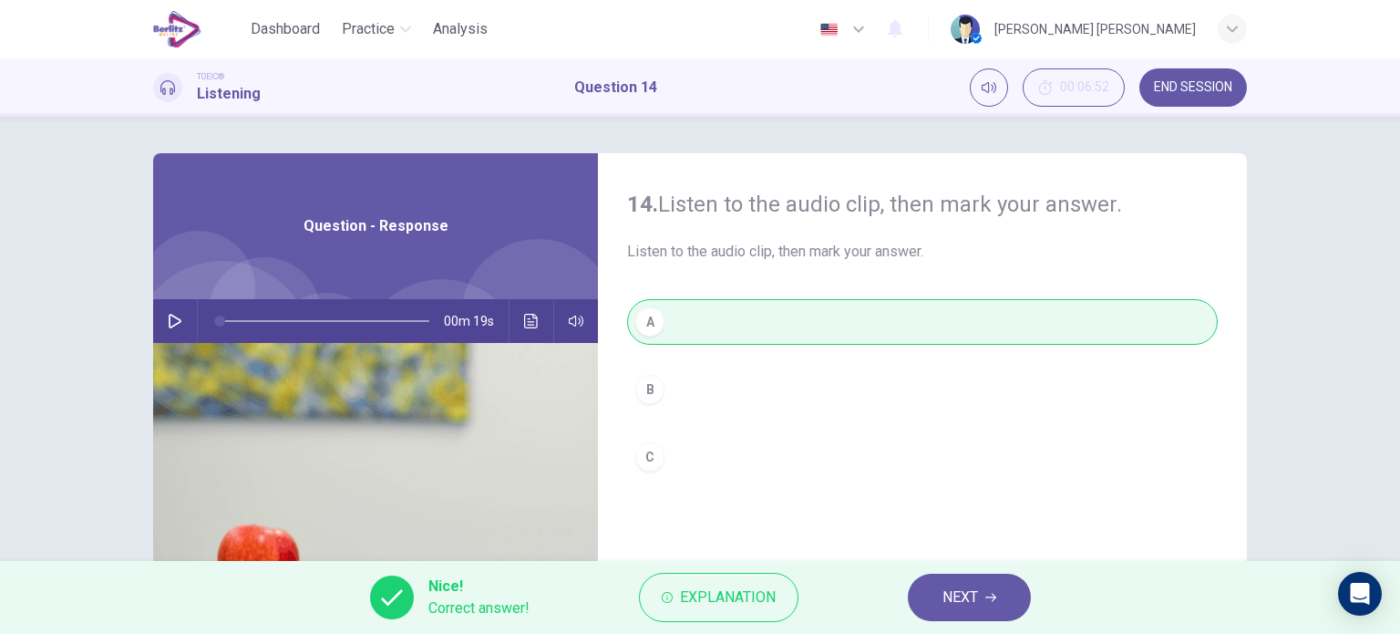
click at [977, 587] on span "NEXT" at bounding box center [961, 597] width 36 height 26
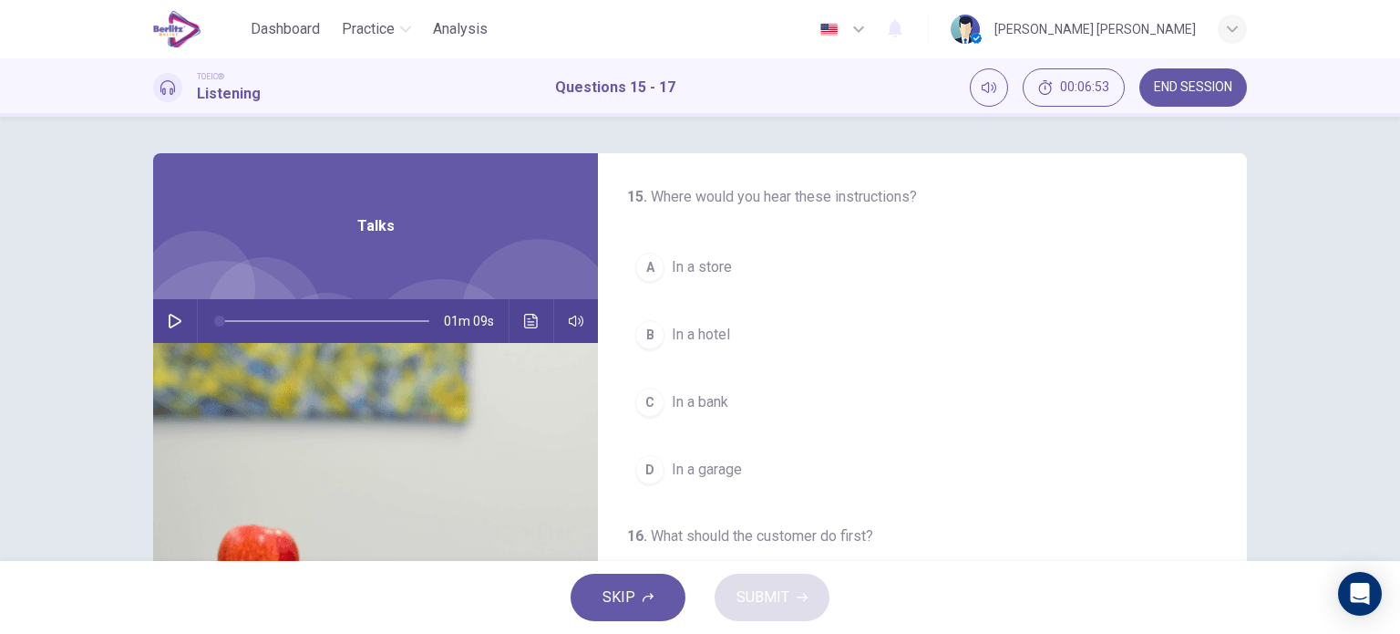
click at [170, 315] on icon "button" at bounding box center [175, 321] width 15 height 15
click at [649, 270] on div "A" at bounding box center [649, 267] width 29 height 29
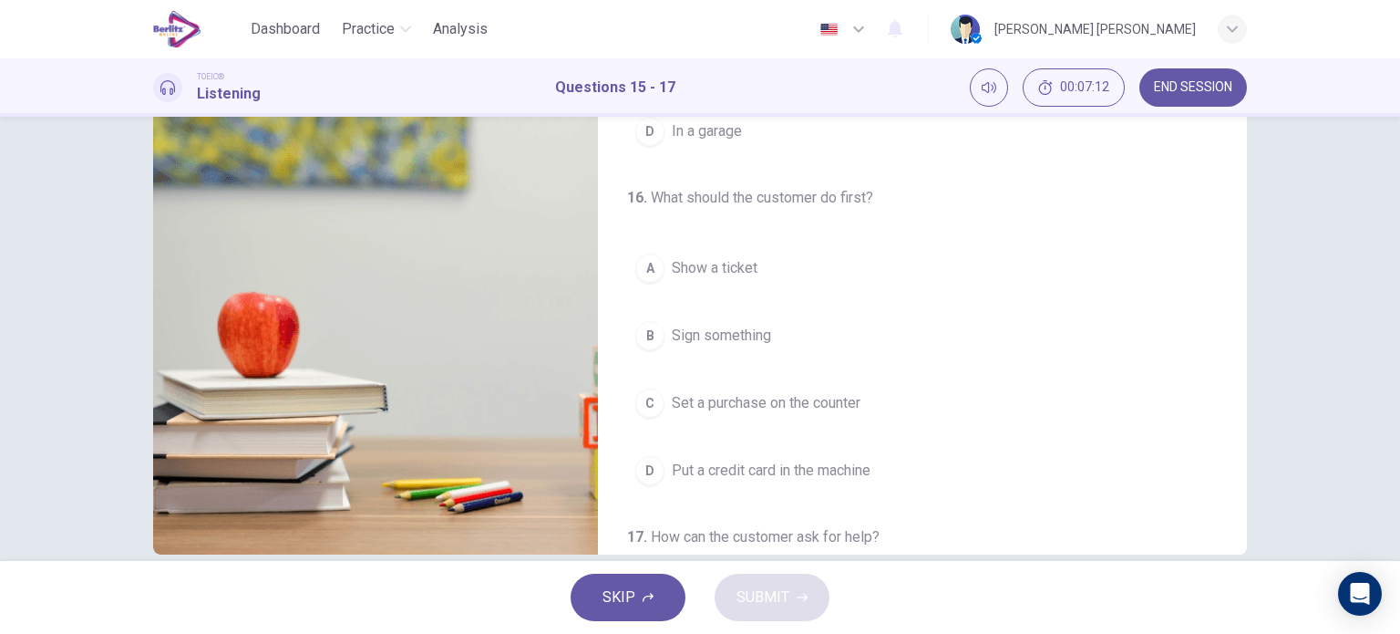
scroll to position [129, 0]
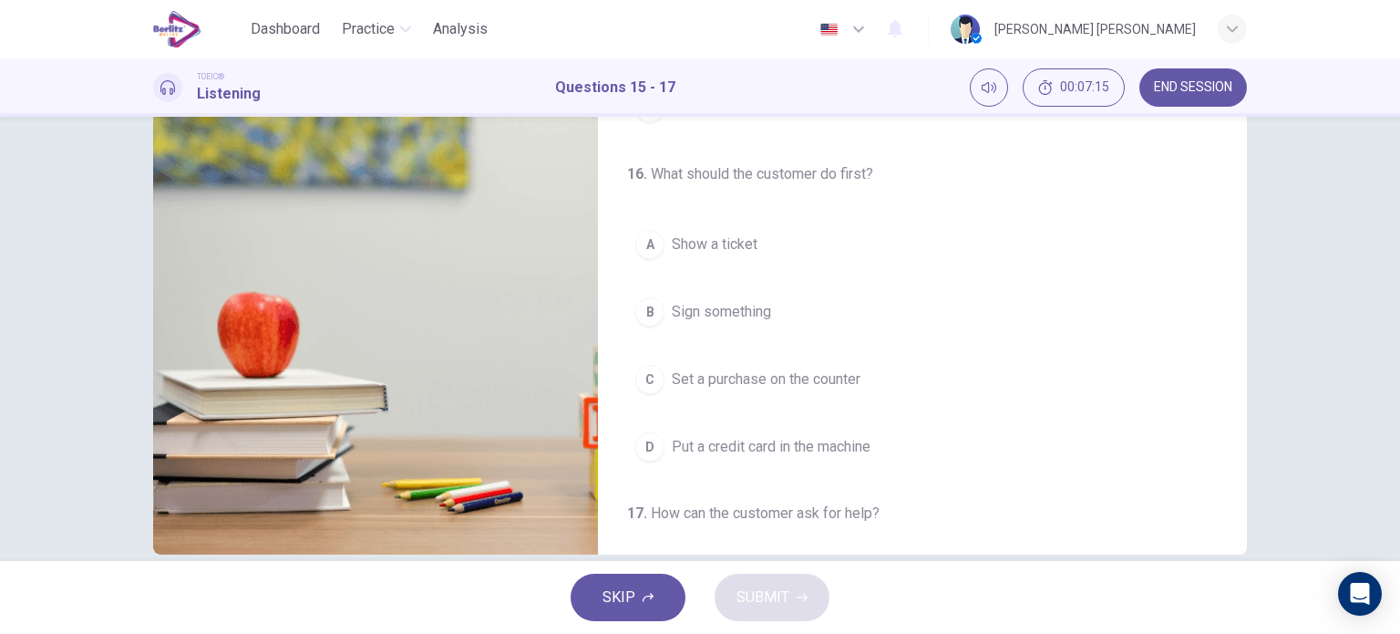
click at [648, 378] on div "C" at bounding box center [649, 379] width 29 height 29
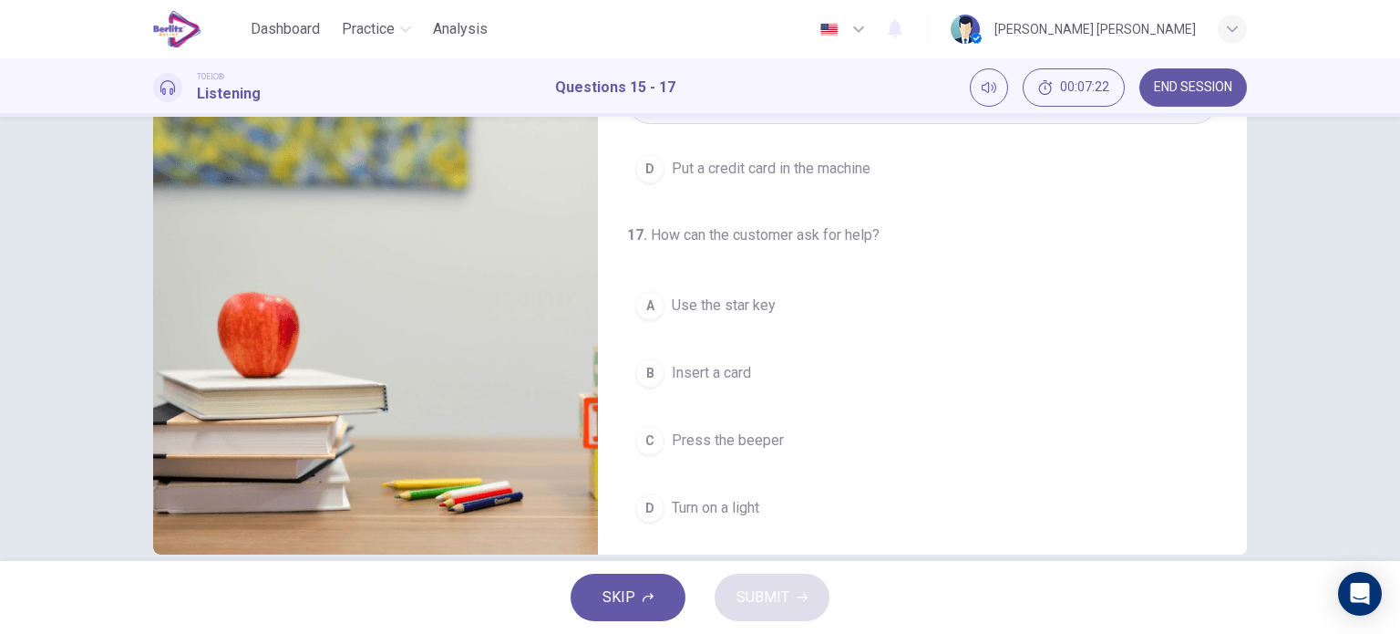
scroll to position [412, 0]
click at [645, 304] on div "A" at bounding box center [649, 300] width 29 height 29
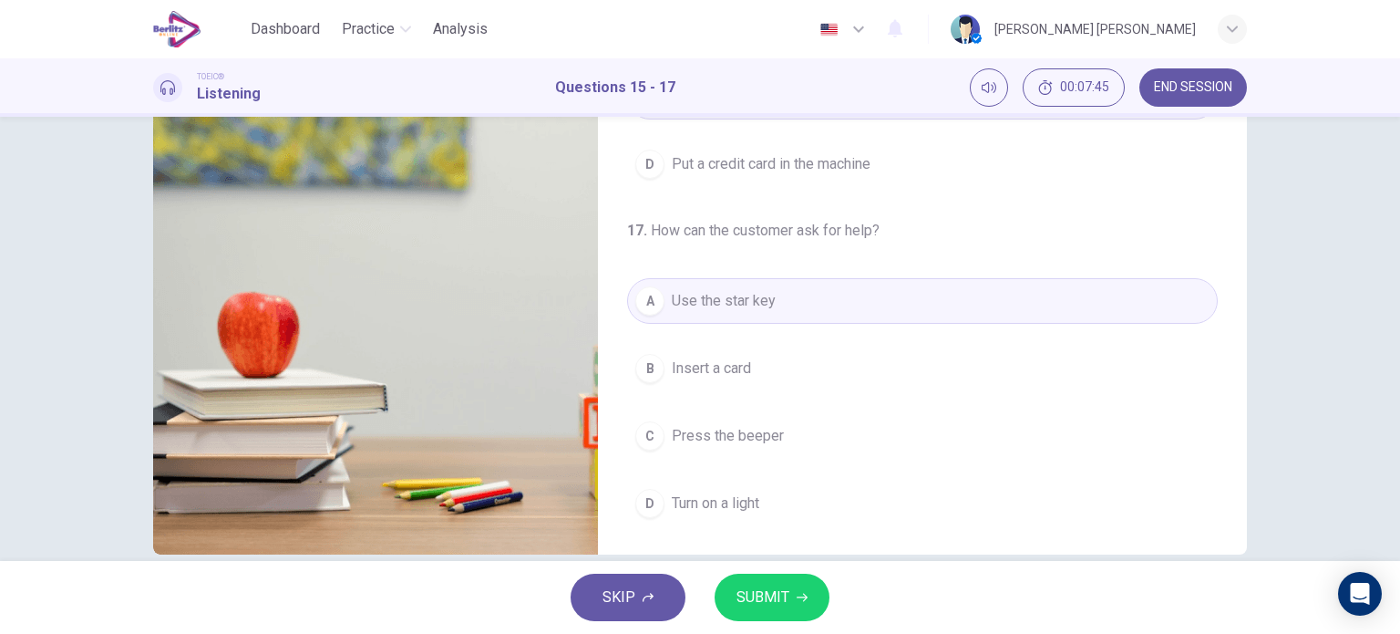
click at [769, 585] on span "SUBMIT" at bounding box center [763, 597] width 53 height 26
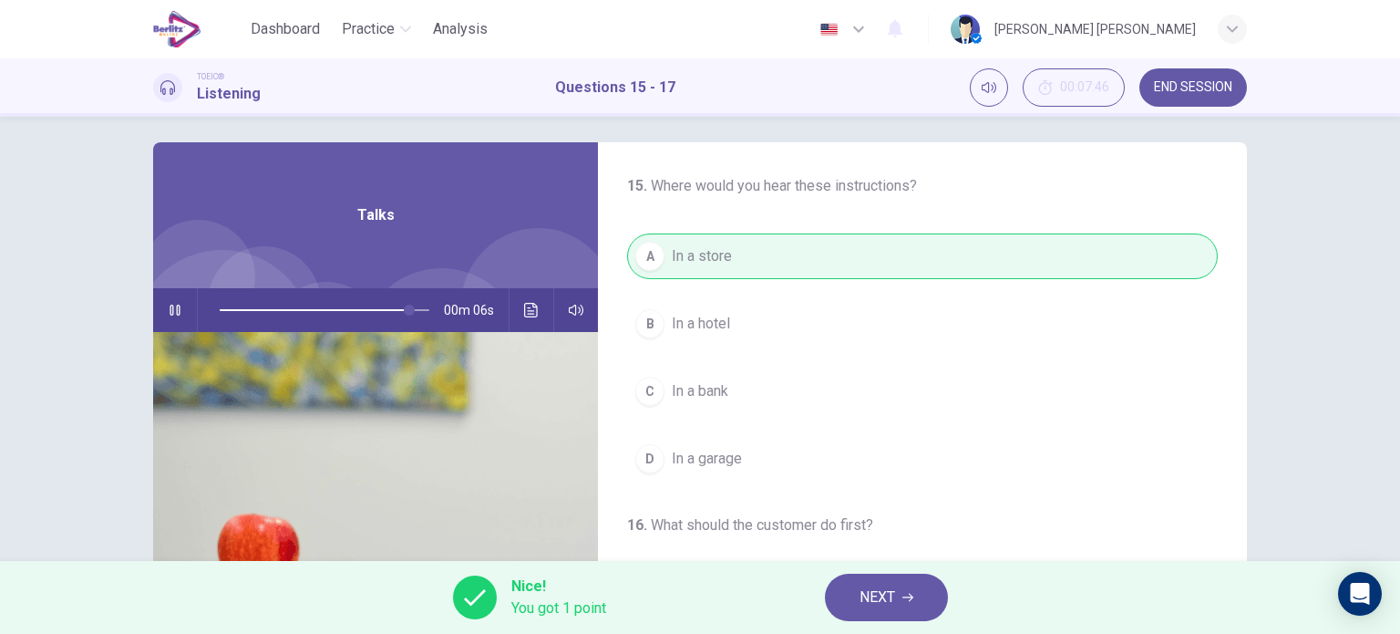
scroll to position [0, 0]
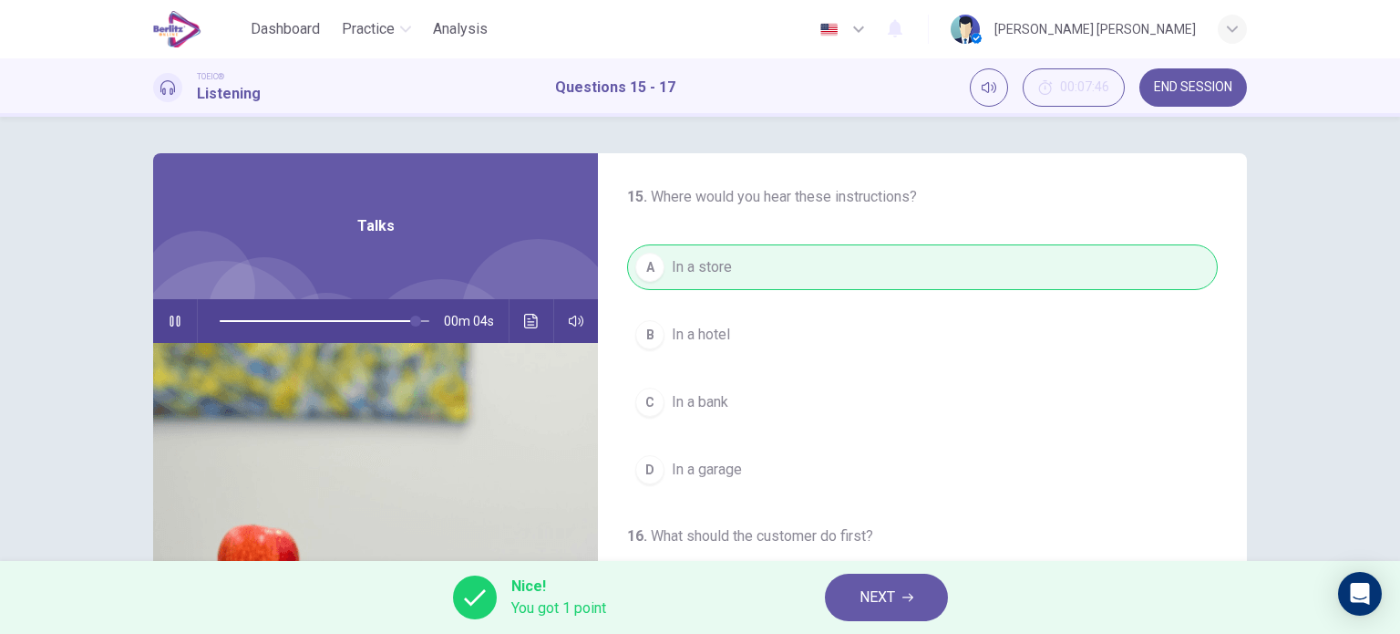
click at [220, 323] on span at bounding box center [325, 321] width 210 height 26
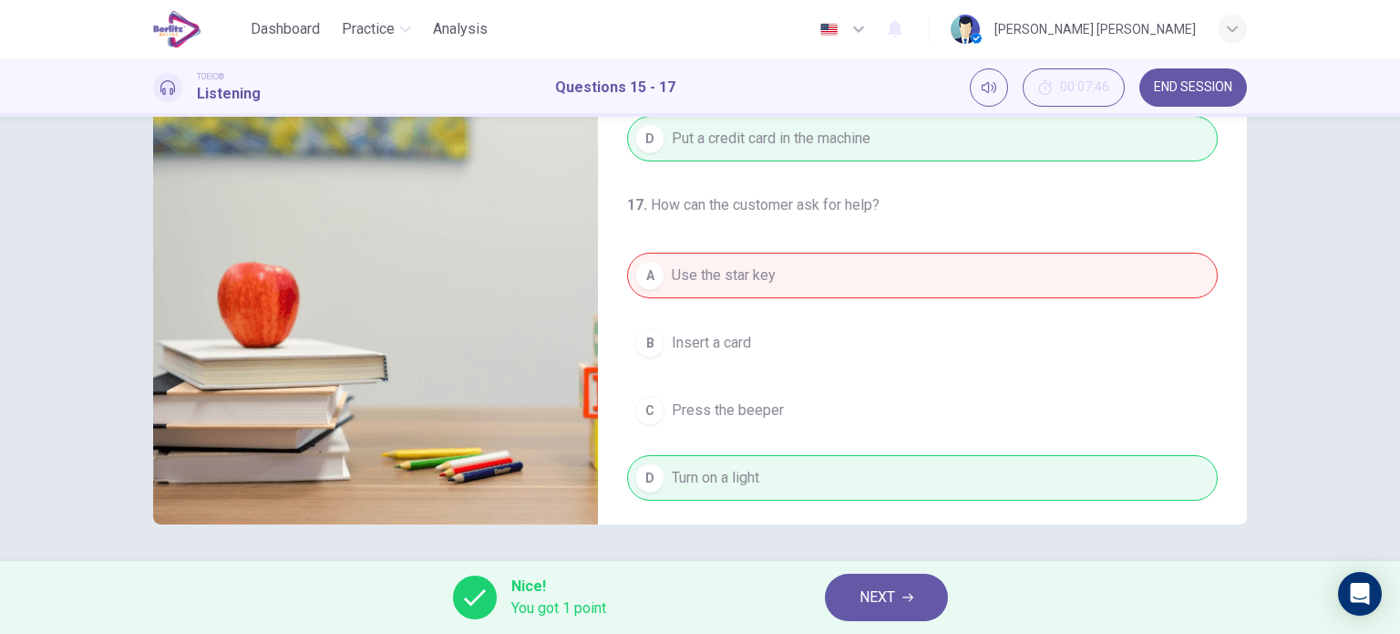
scroll to position [412, 0]
type input "**"
click at [864, 590] on span "NEXT" at bounding box center [878, 597] width 36 height 26
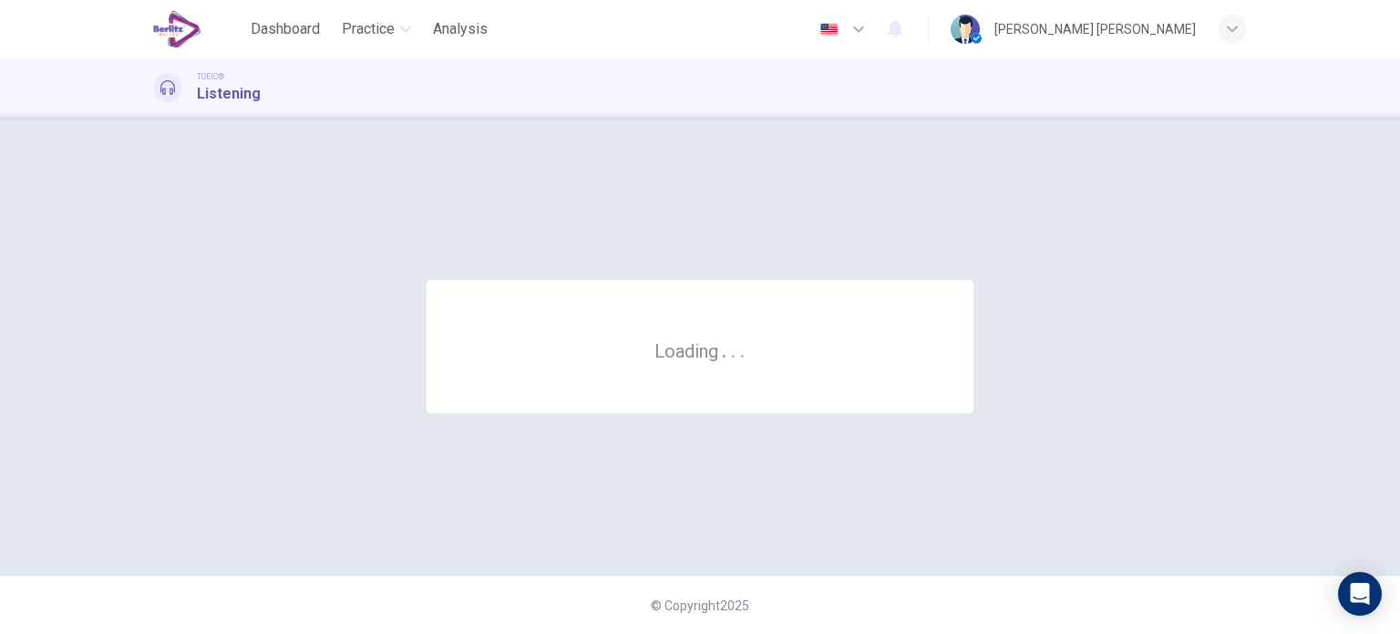
scroll to position [0, 0]
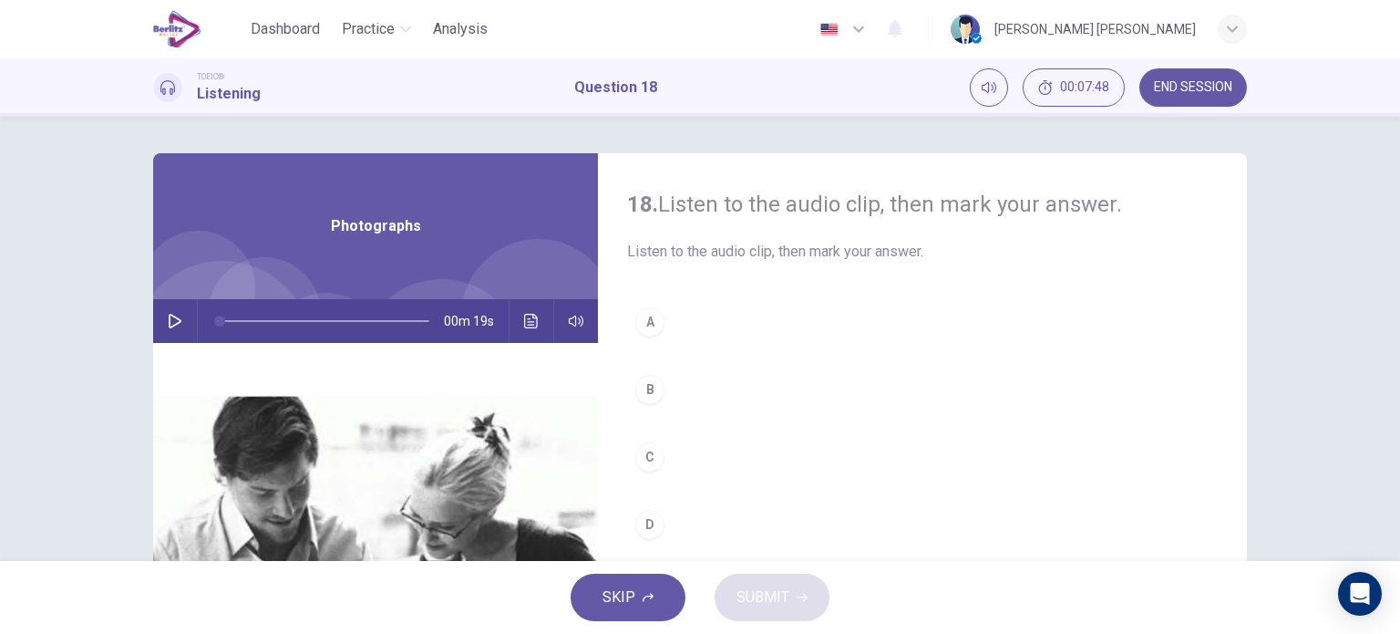
click at [169, 328] on button "button" at bounding box center [174, 321] width 29 height 44
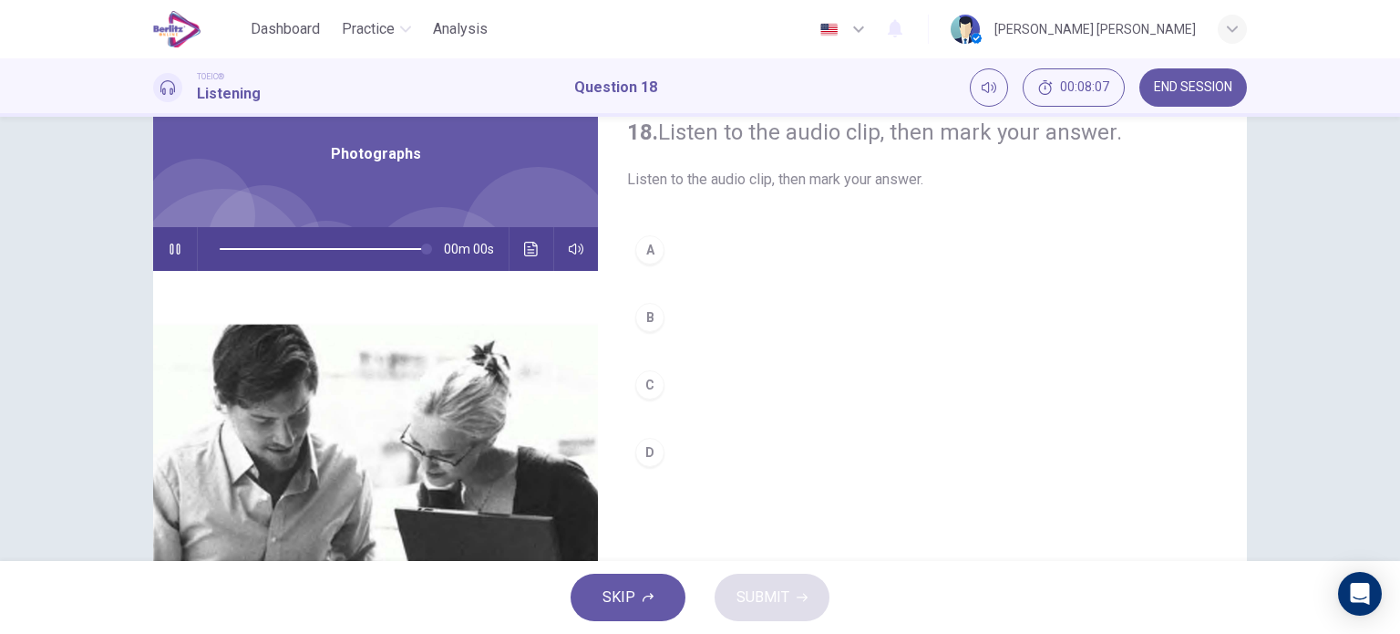
scroll to position [67, 0]
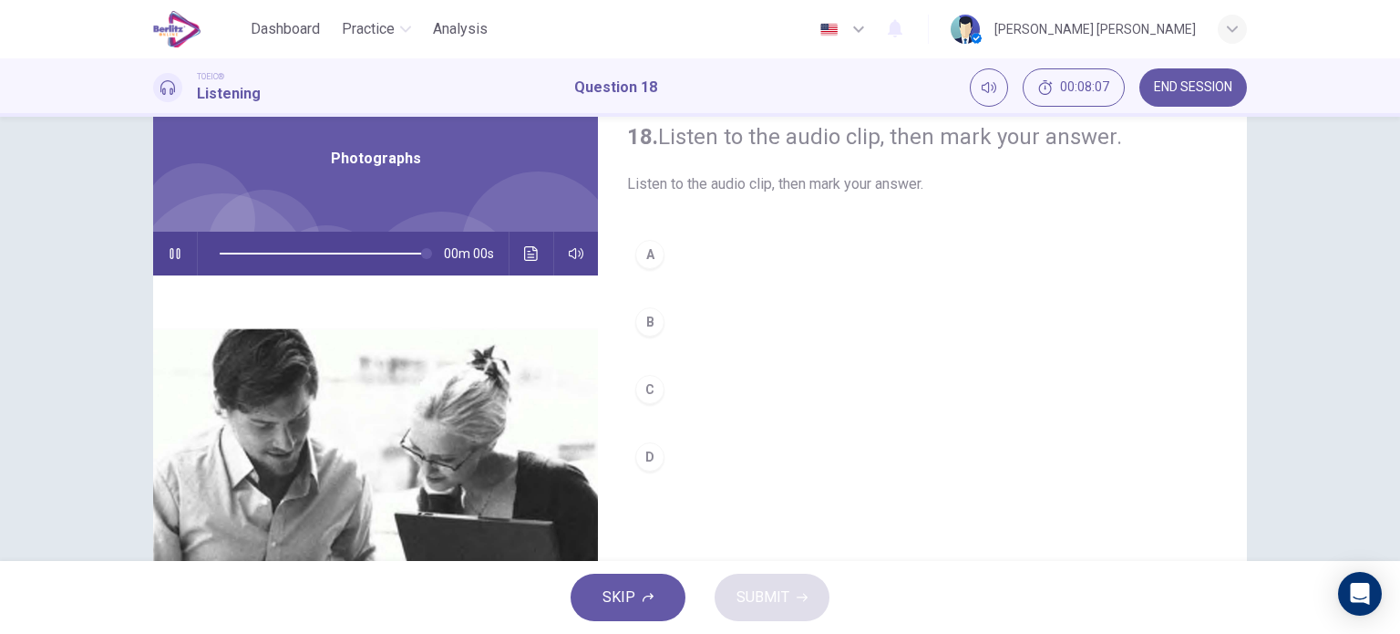
type input "*"
click at [638, 266] on div "A" at bounding box center [649, 254] width 29 height 29
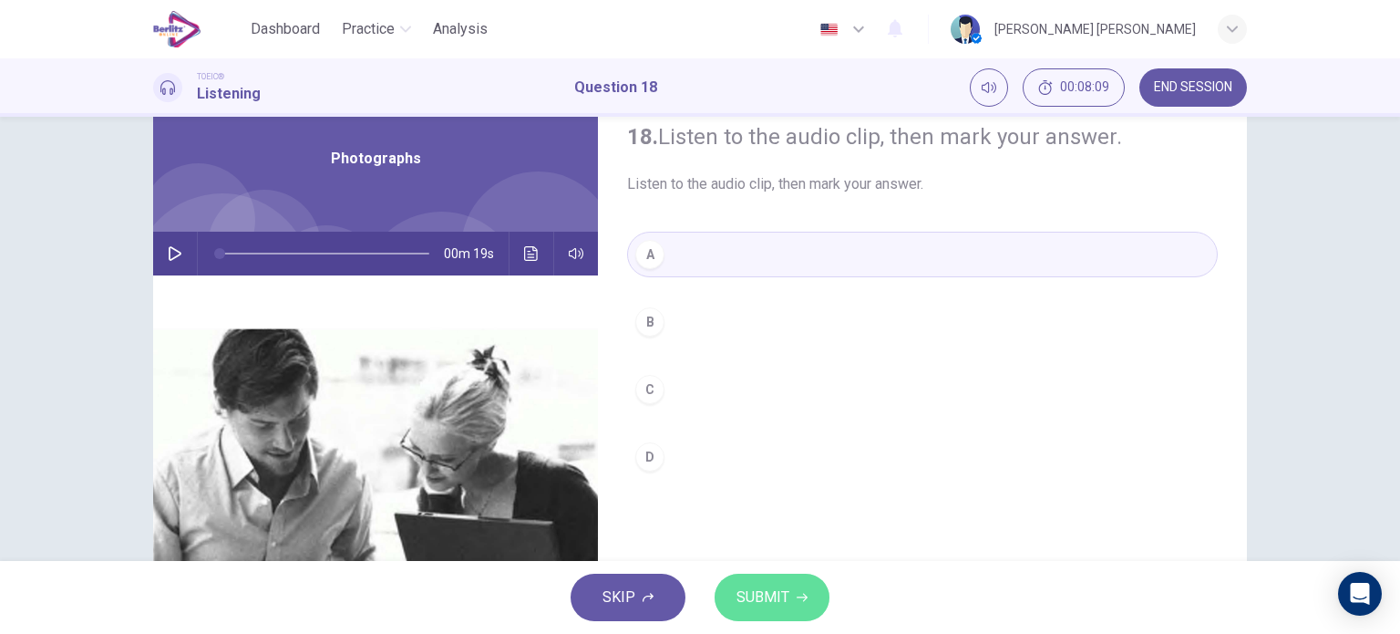
click at [757, 594] on span "SUBMIT" at bounding box center [763, 597] width 53 height 26
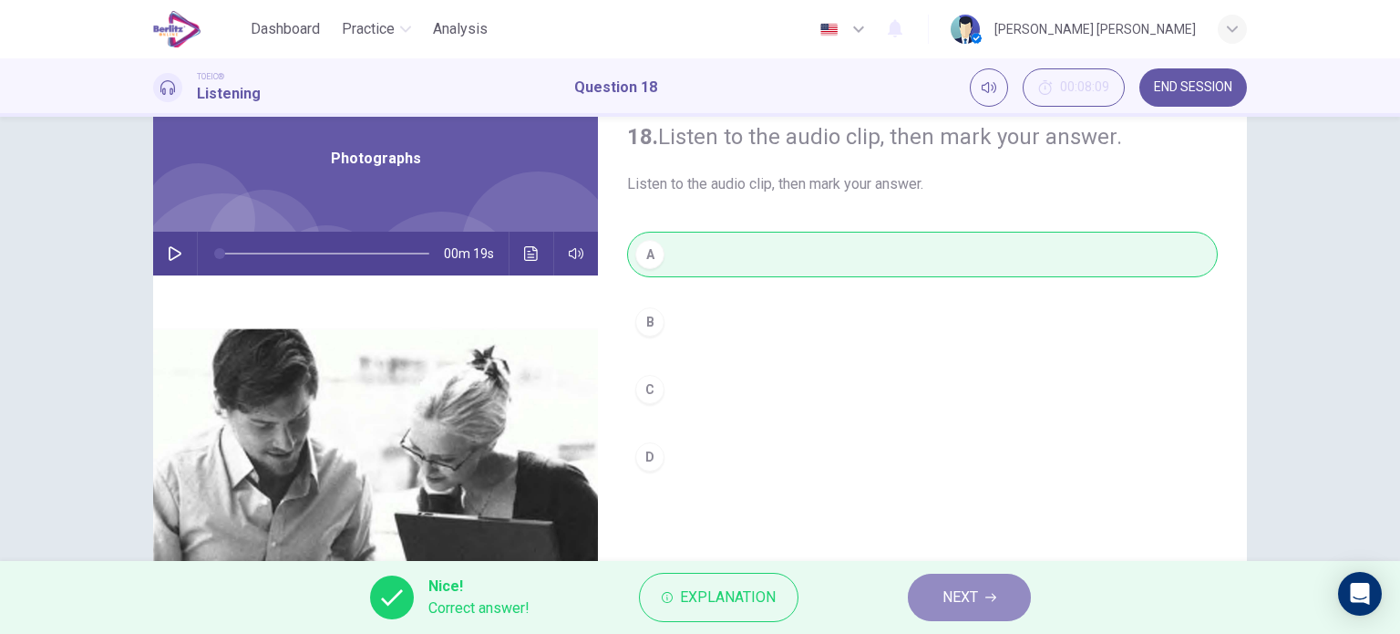
click at [946, 581] on button "NEXT" at bounding box center [969, 596] width 123 height 47
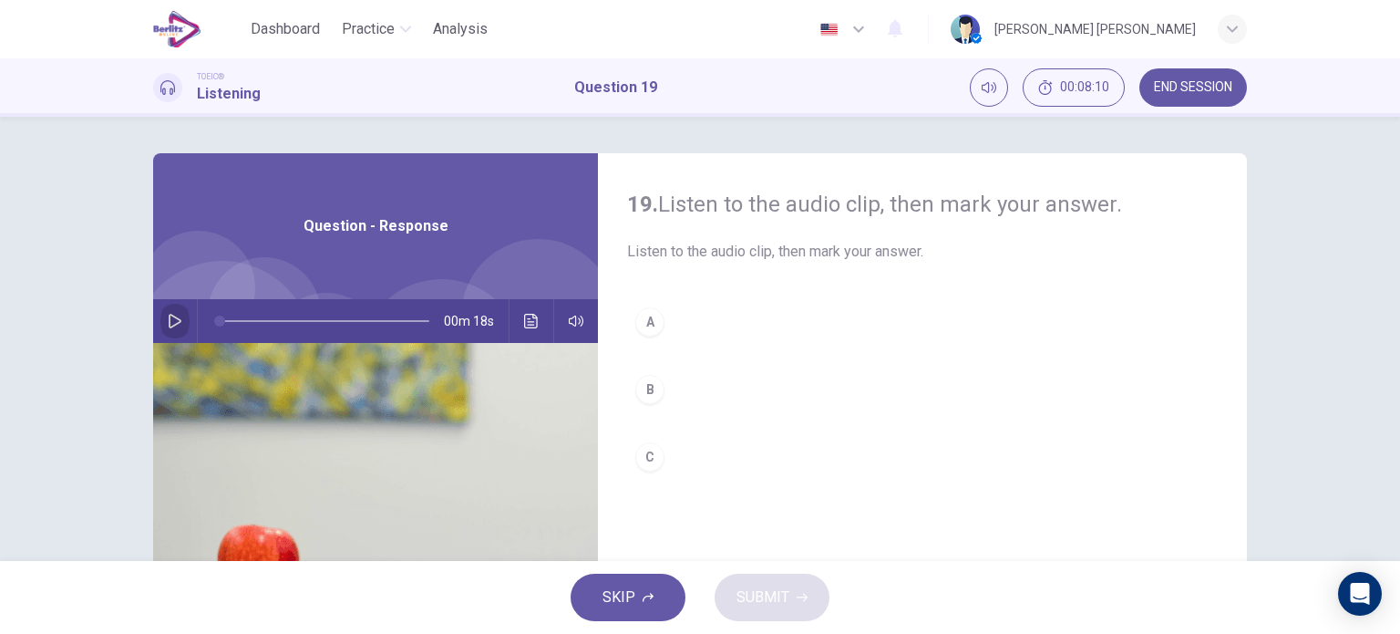
click at [169, 320] on icon "button" at bounding box center [175, 321] width 15 height 15
click at [647, 316] on div "A" at bounding box center [649, 321] width 29 height 29
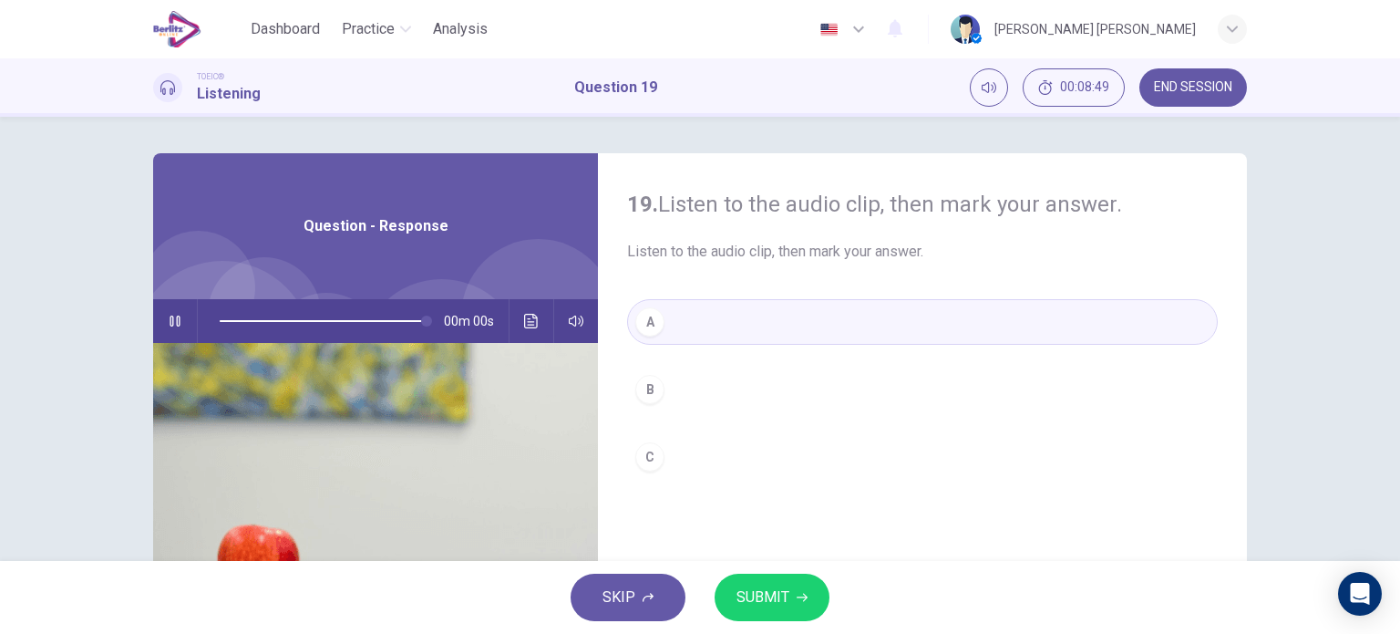
type input "*"
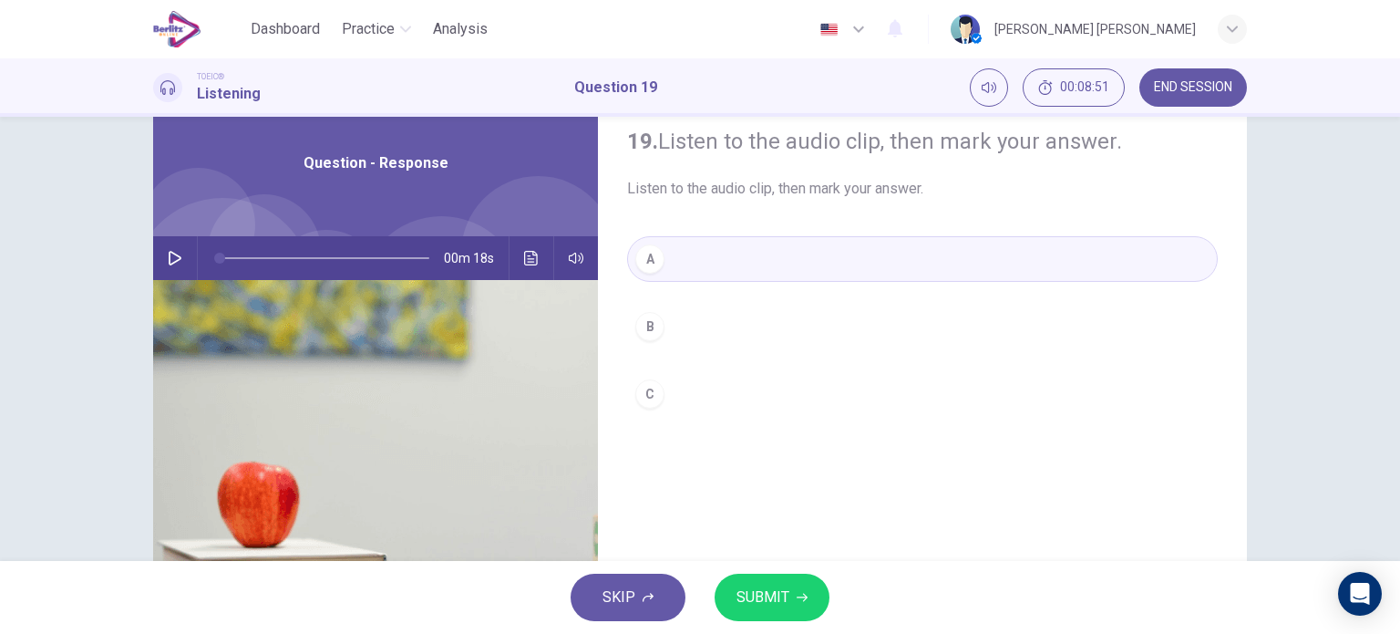
scroll to position [105, 0]
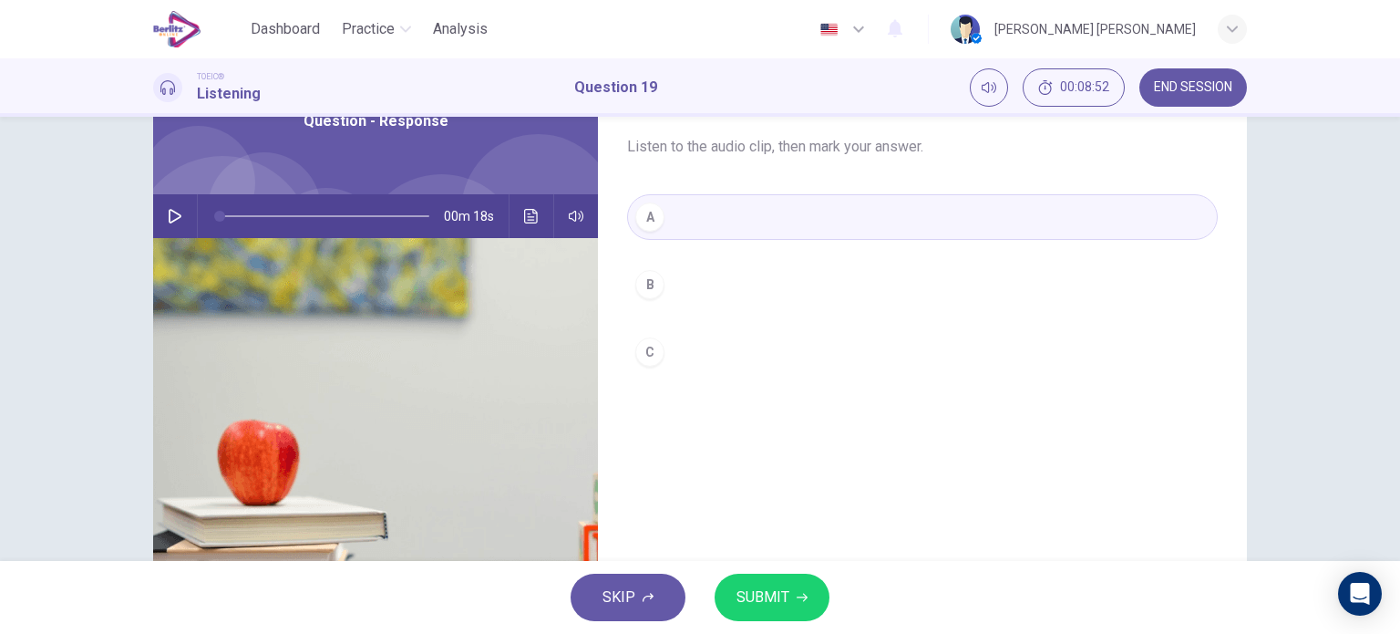
click at [780, 585] on span "SUBMIT" at bounding box center [763, 597] width 53 height 26
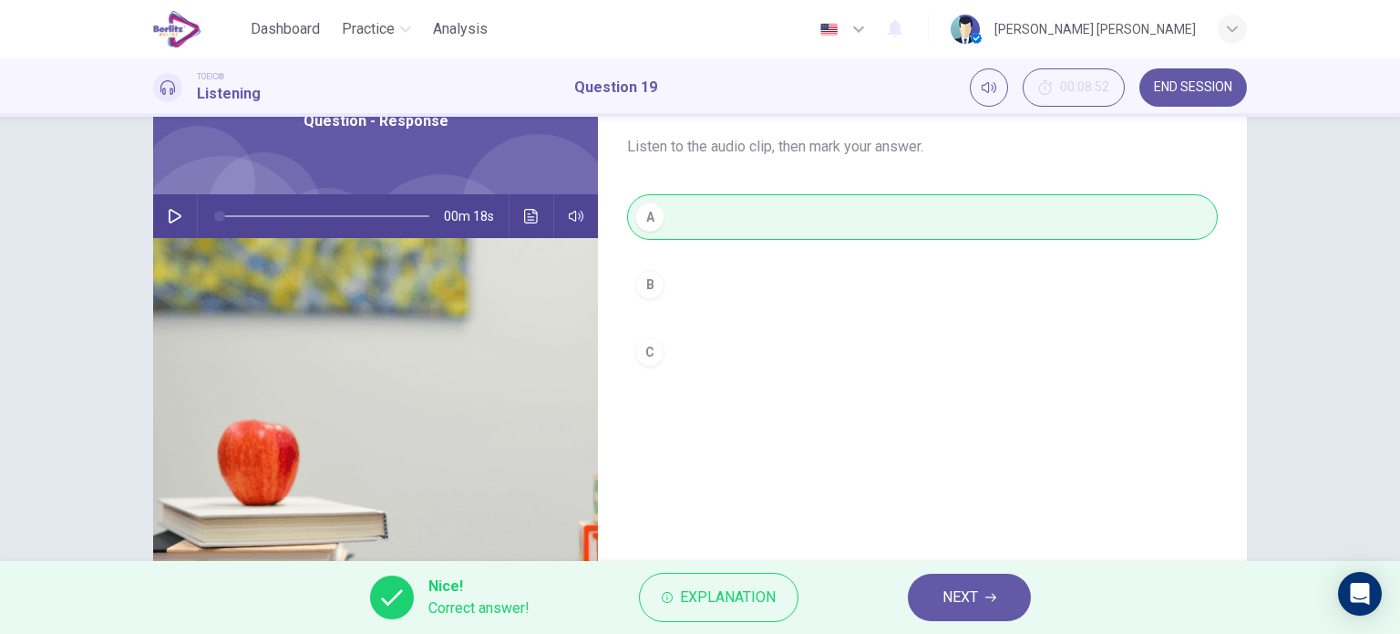
click at [985, 559] on div "19. Listen to the audio clip, then [PERSON_NAME] your answer. Listen to the aud…" at bounding box center [922, 365] width 649 height 634
click at [966, 586] on span "NEXT" at bounding box center [961, 597] width 36 height 26
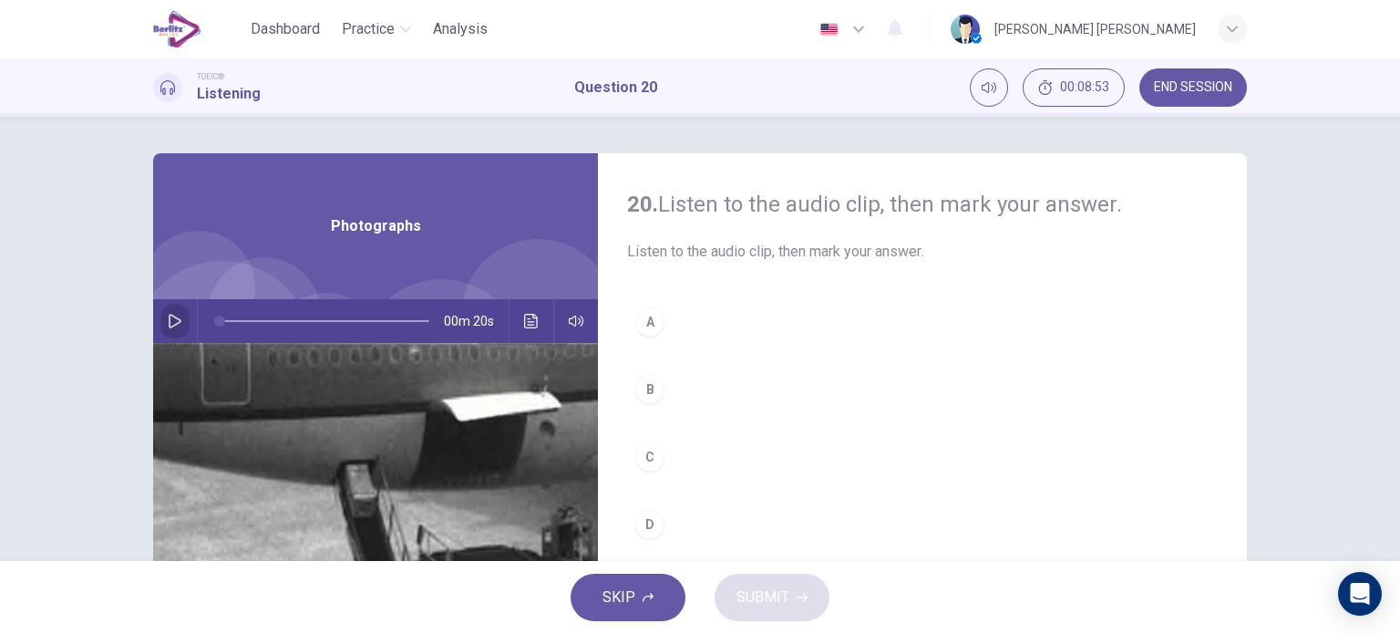
click at [160, 320] on button "button" at bounding box center [174, 321] width 29 height 44
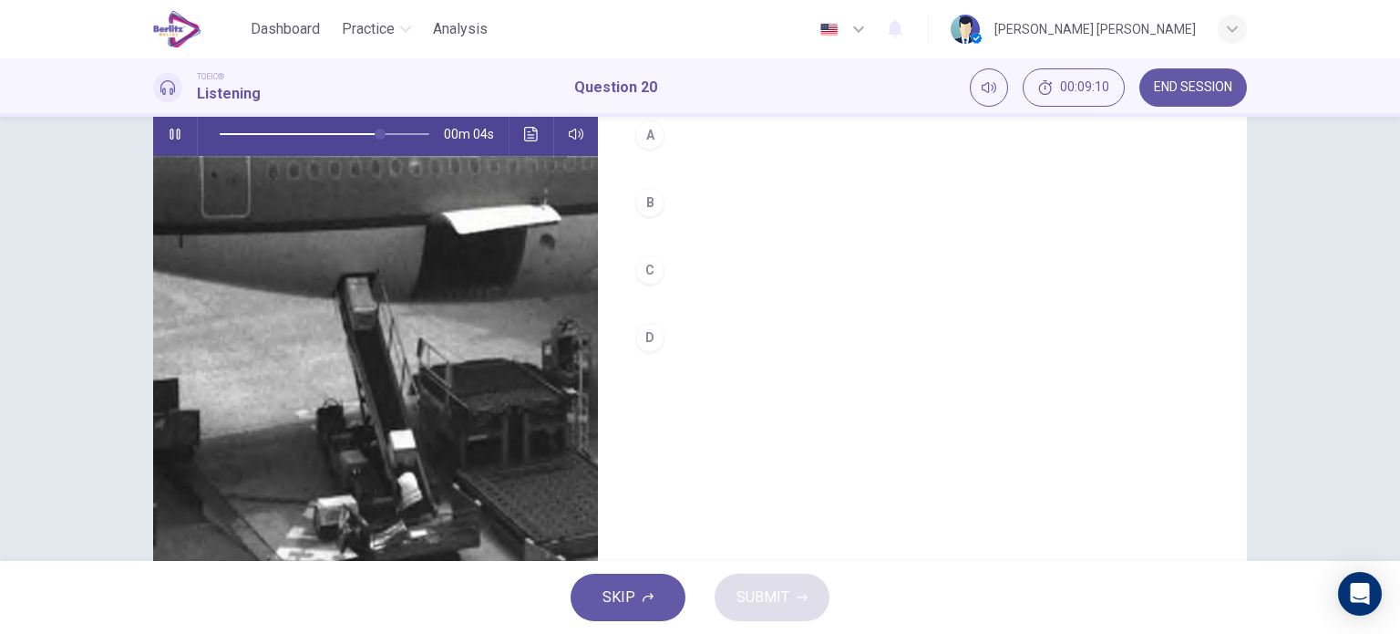
scroll to position [188, 0]
type input "*"
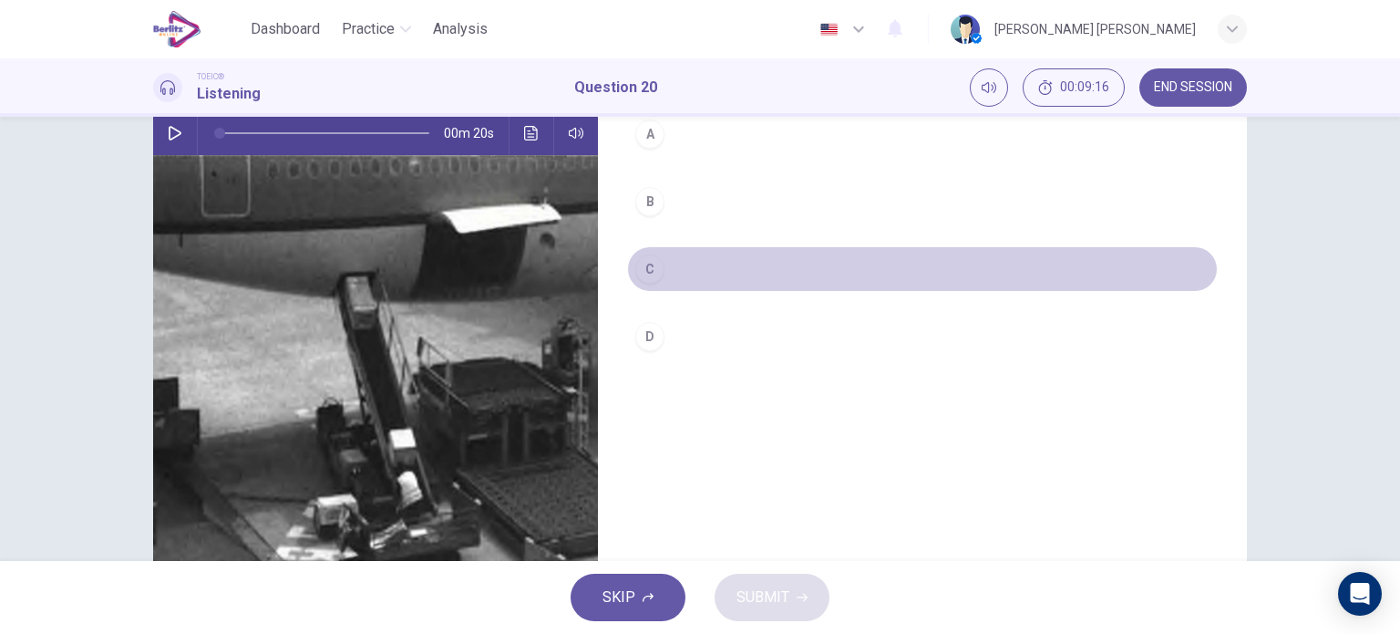
click at [643, 282] on div "C" at bounding box center [649, 268] width 29 height 29
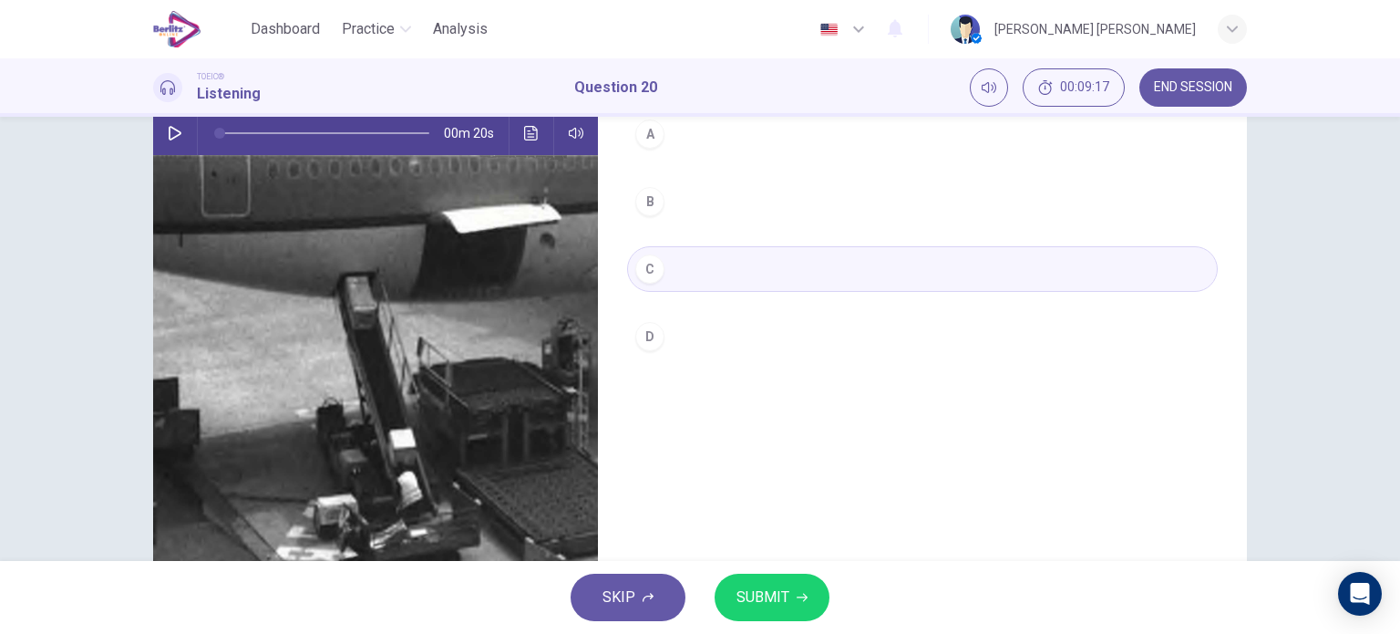
click at [762, 609] on span "SUBMIT" at bounding box center [763, 597] width 53 height 26
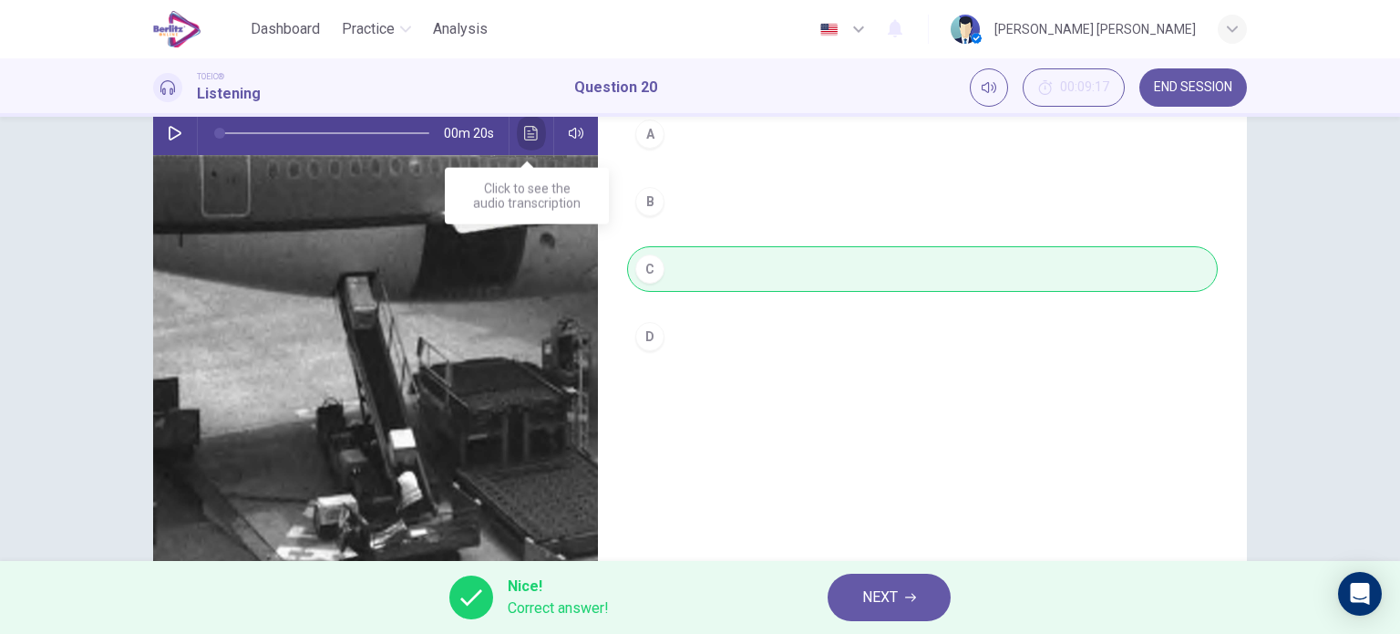
click at [531, 127] on icon "Click to see the audio transcription" at bounding box center [531, 133] width 15 height 15
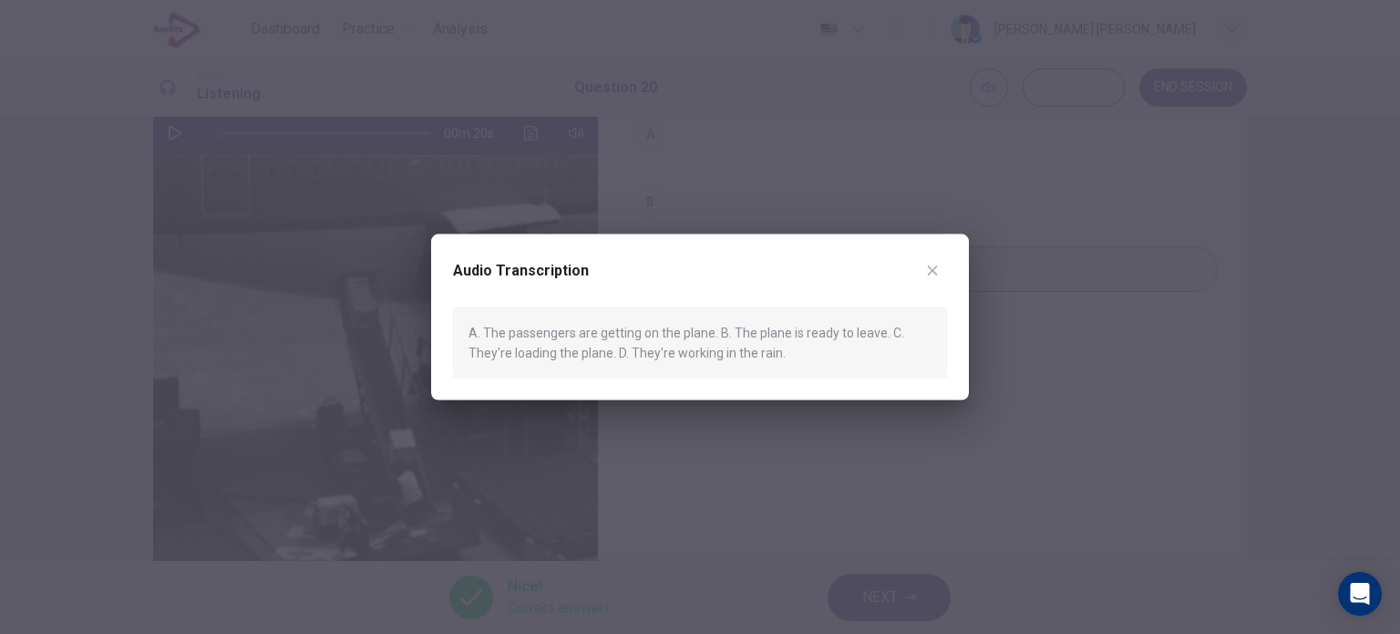
click at [936, 259] on button "button" at bounding box center [932, 269] width 29 height 29
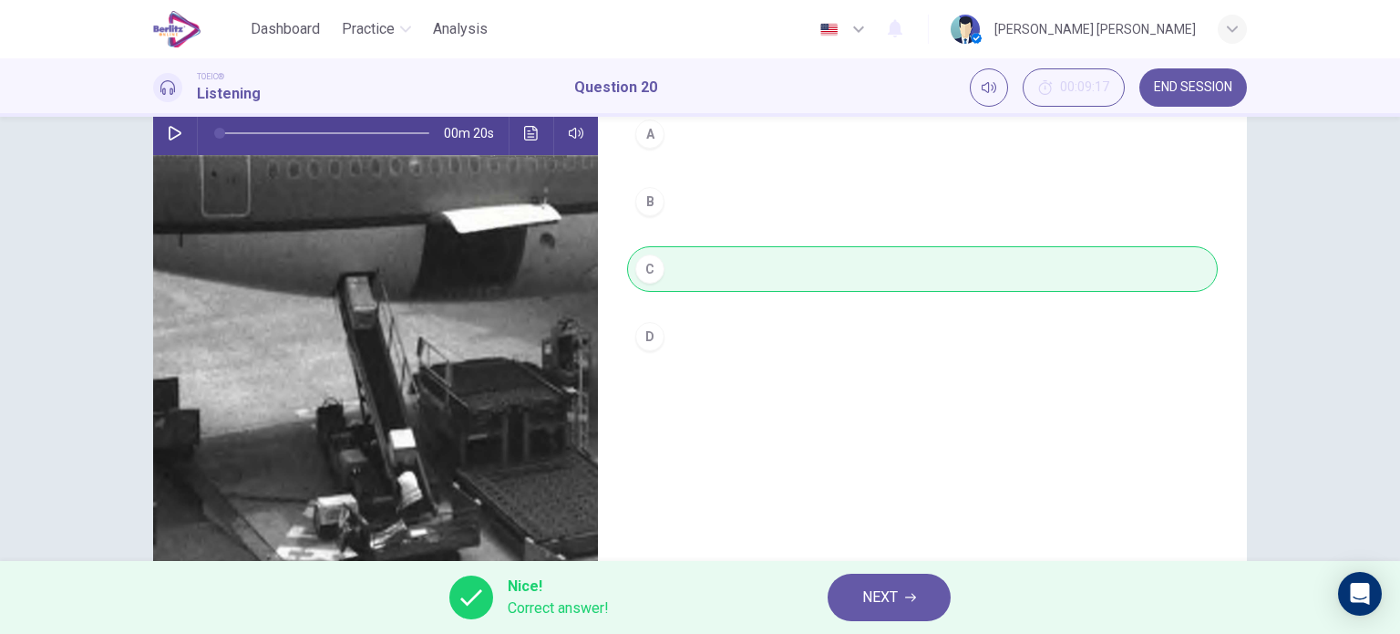
click at [862, 602] on span "NEXT" at bounding box center [880, 597] width 36 height 26
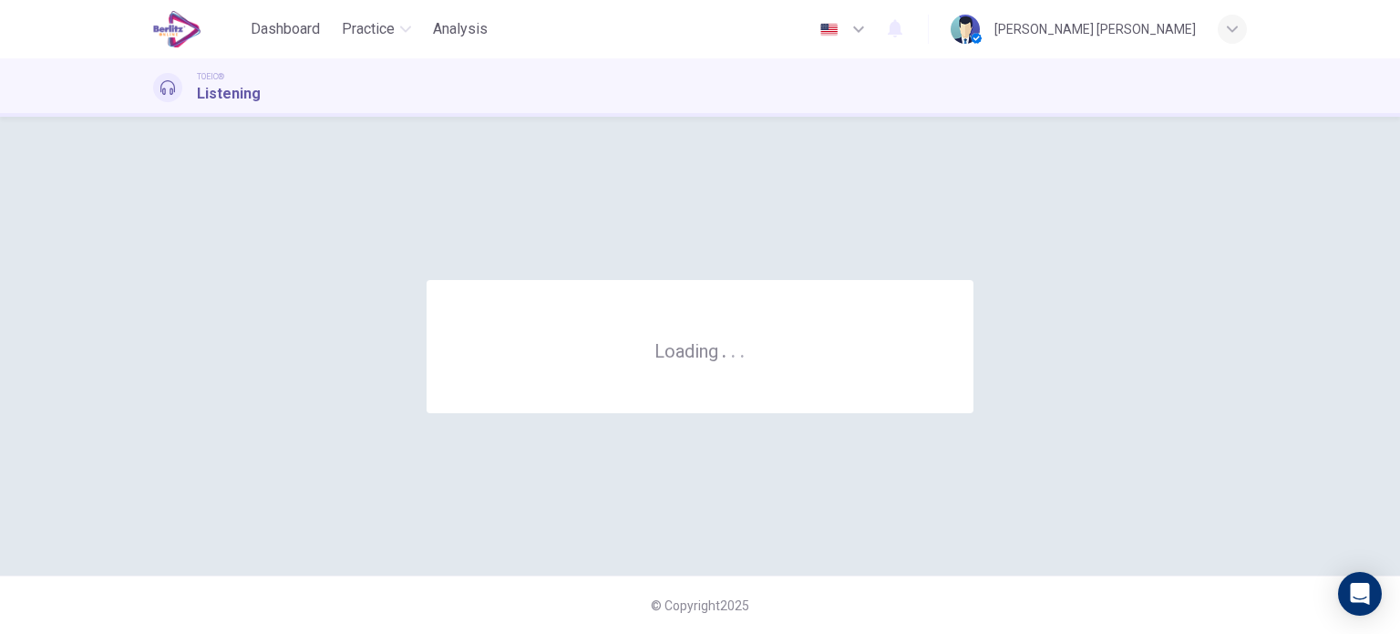
scroll to position [0, 0]
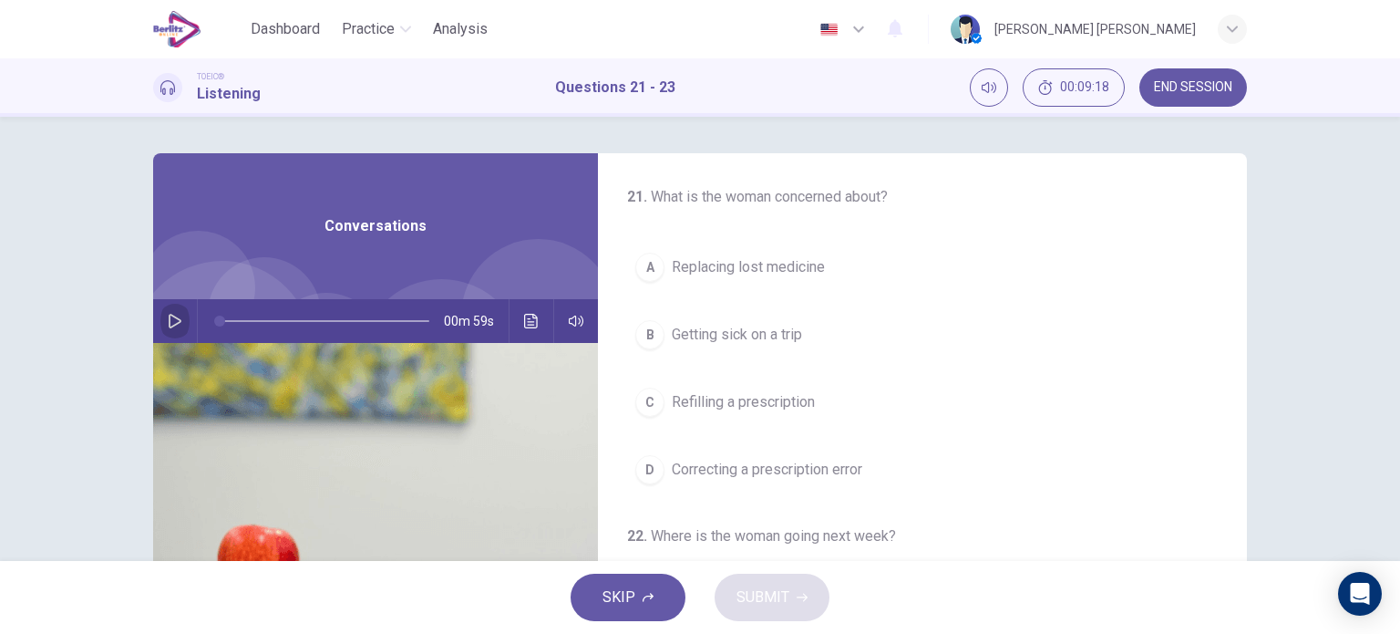
click at [179, 315] on button "button" at bounding box center [174, 321] width 29 height 44
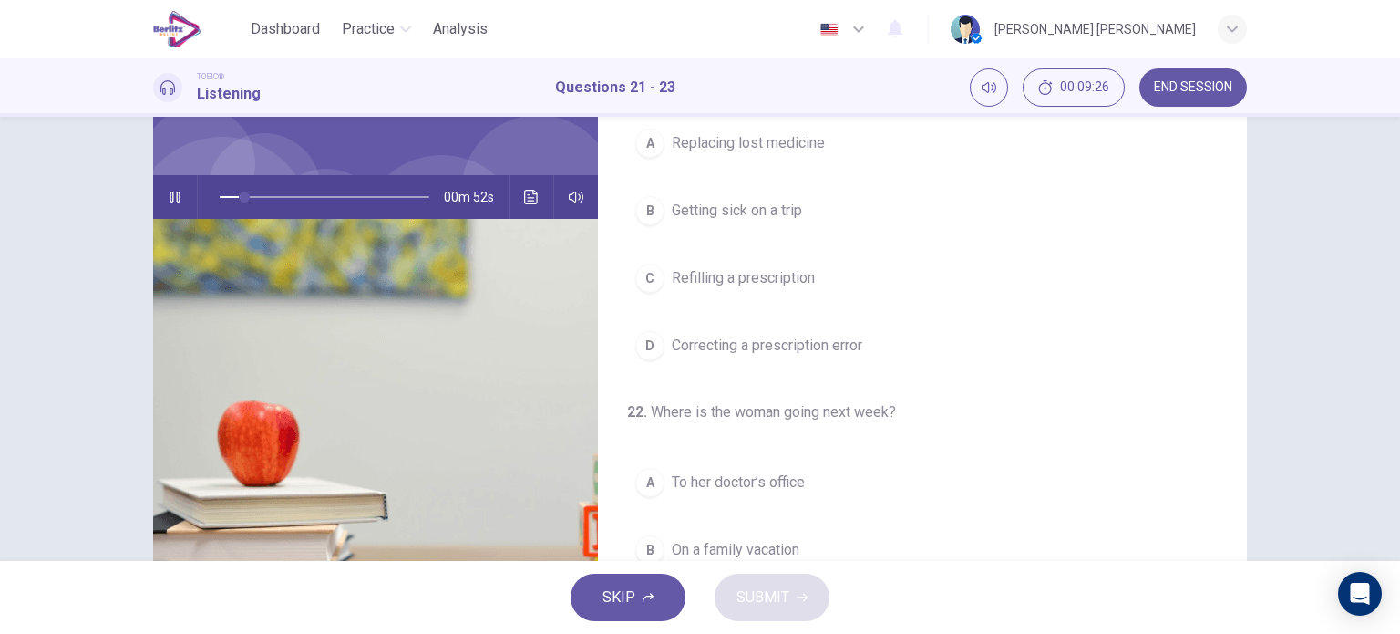
scroll to position [105, 0]
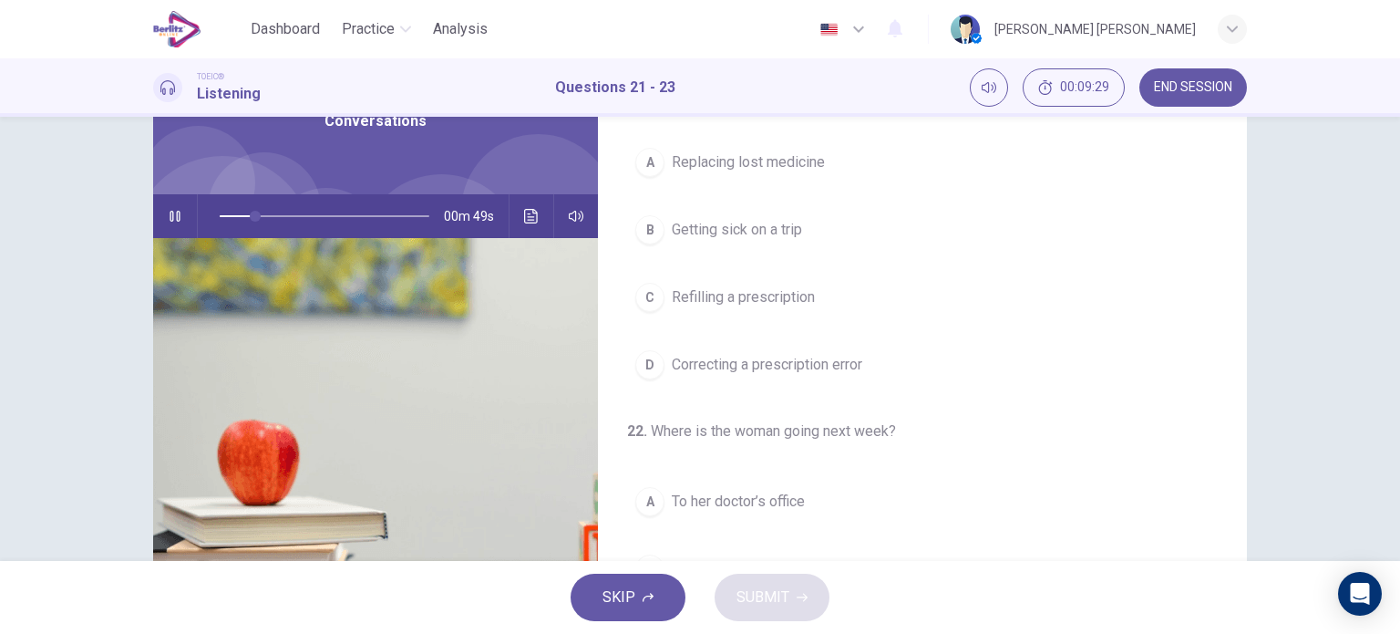
click at [774, 281] on button "C Refilling a prescription" at bounding box center [922, 297] width 591 height 46
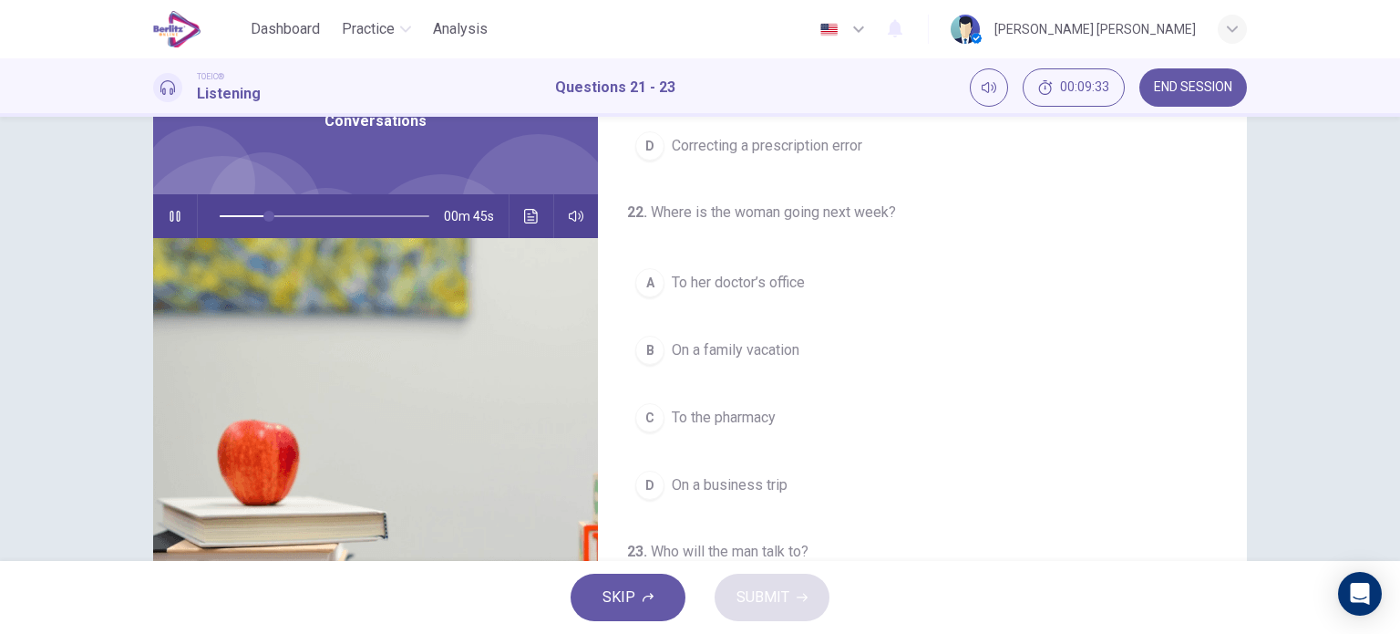
scroll to position [222, 0]
click at [713, 349] on span "On a family vacation" at bounding box center [736, 347] width 128 height 22
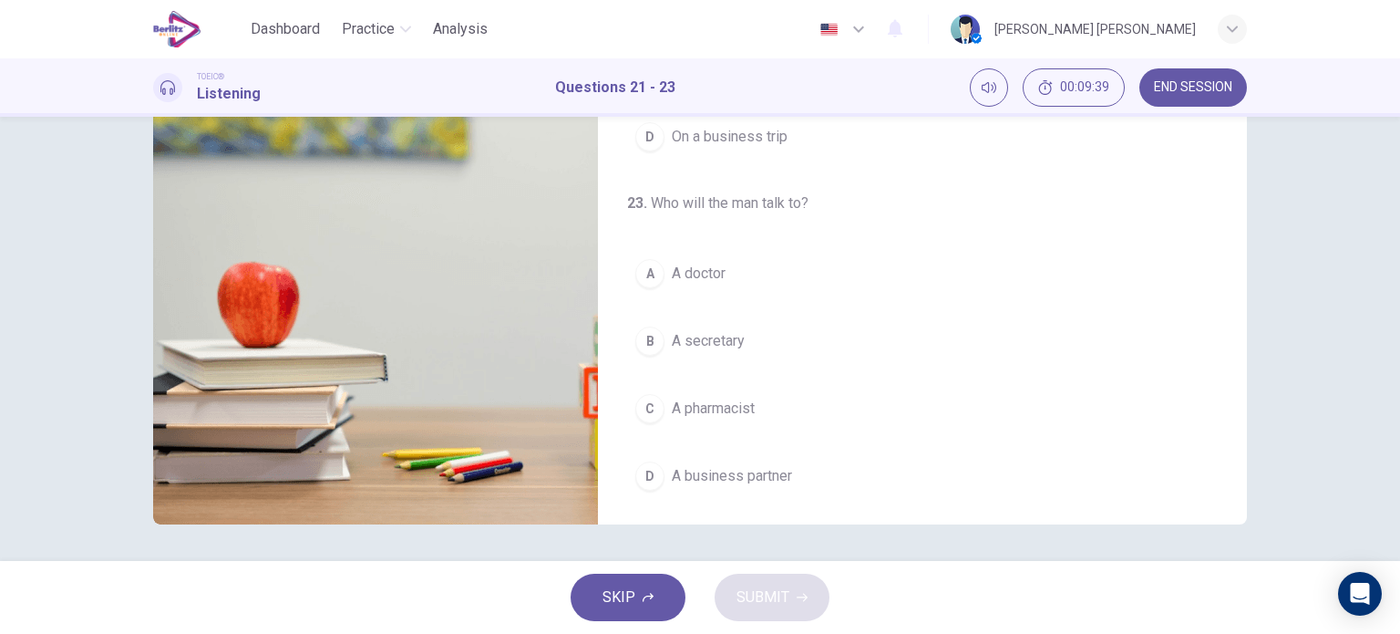
scroll to position [412, 0]
click at [707, 402] on span "A pharmacist" at bounding box center [713, 406] width 83 height 22
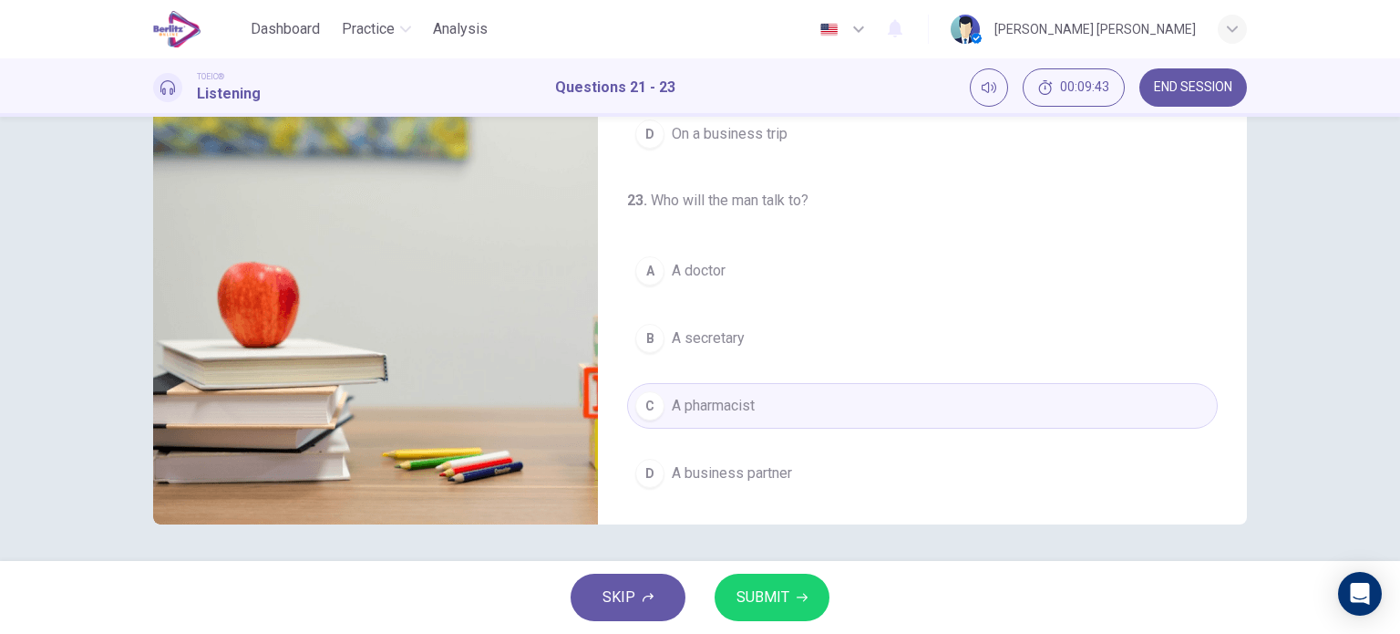
click at [771, 593] on span "SUBMIT" at bounding box center [763, 597] width 53 height 26
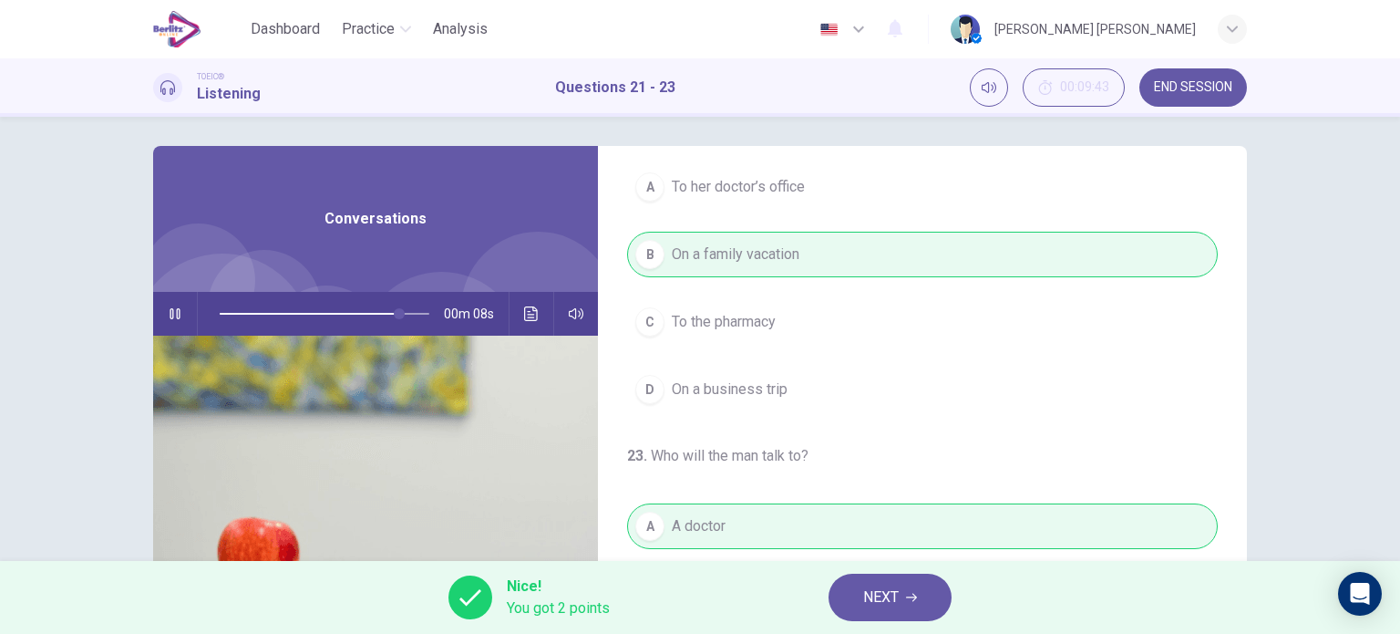
scroll to position [0, 0]
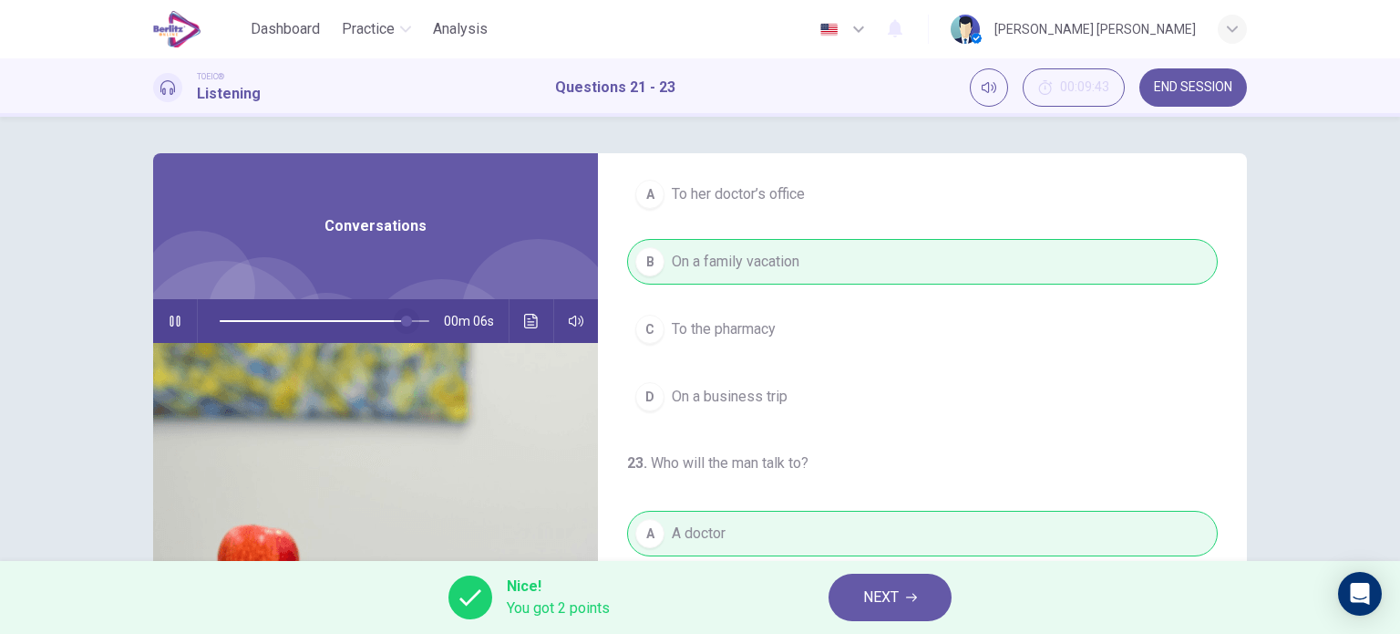
click at [410, 315] on span at bounding box center [406, 320] width 11 height 11
drag, startPoint x: 410, startPoint y: 315, endPoint x: 204, endPoint y: 313, distance: 206.0
click at [216, 315] on span at bounding box center [221, 320] width 11 height 11
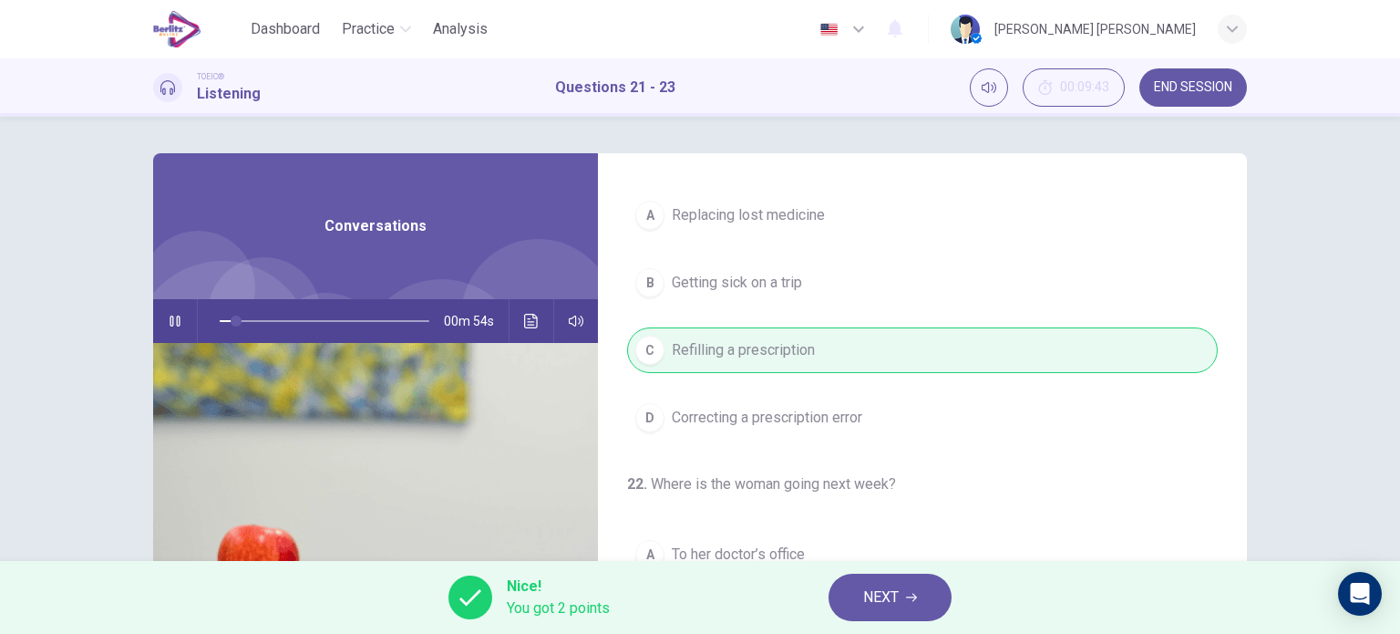
scroll to position [51, 0]
click at [168, 331] on button "button" at bounding box center [174, 321] width 29 height 44
drag, startPoint x: 225, startPoint y: 319, endPoint x: 198, endPoint y: 323, distance: 27.6
click at [214, 323] on span at bounding box center [219, 320] width 11 height 11
click at [170, 320] on icon "button" at bounding box center [175, 321] width 15 height 15
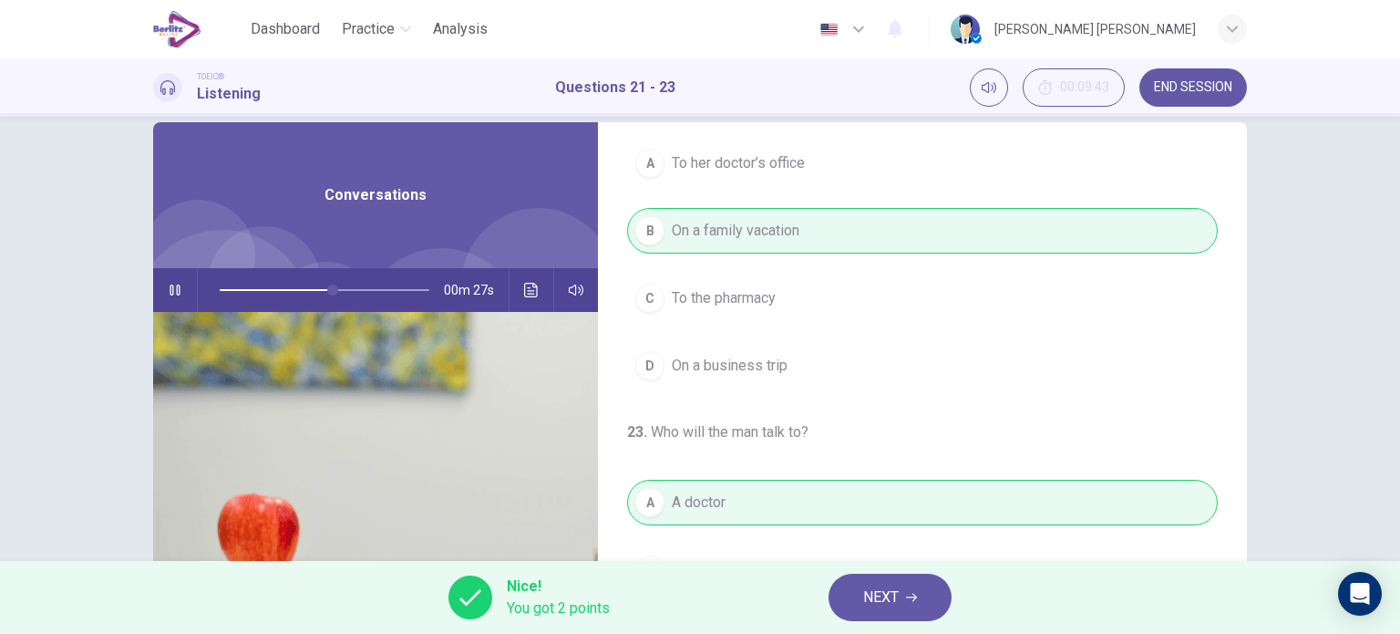
scroll to position [16, 0]
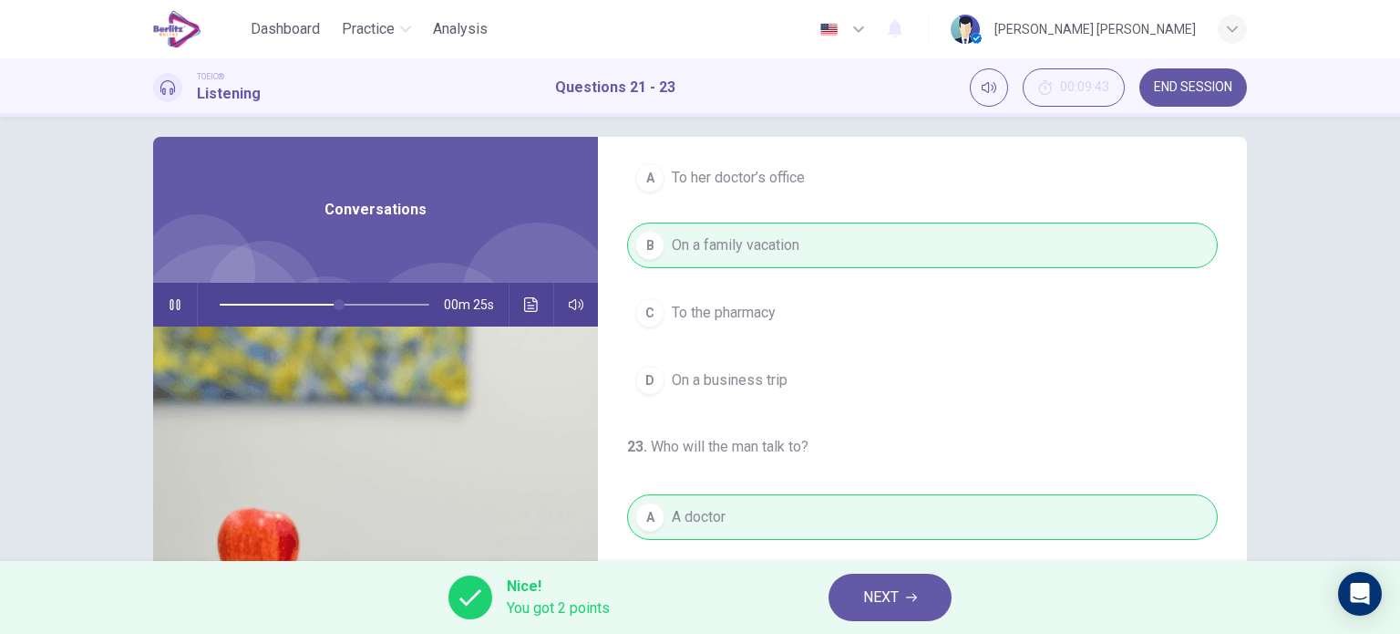
click at [525, 304] on icon "Click to see the audio transcription" at bounding box center [531, 304] width 15 height 15
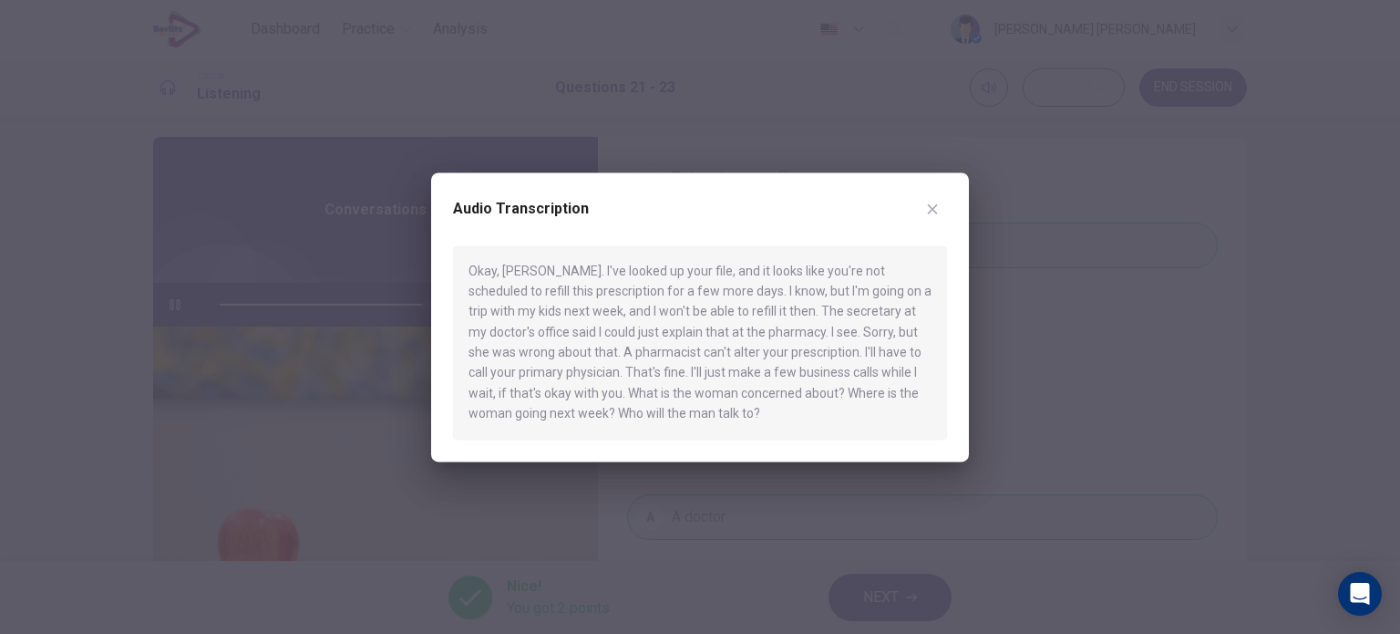
type input "*"
click at [934, 204] on icon "button" at bounding box center [932, 208] width 15 height 15
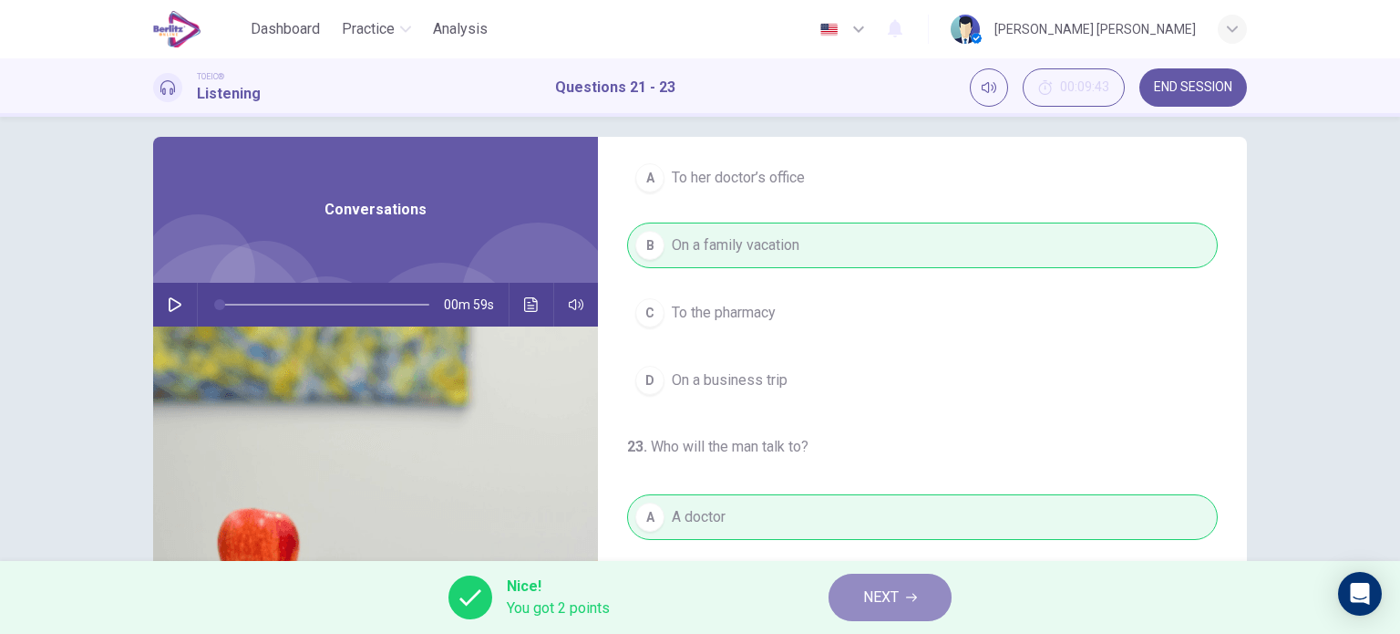
click at [899, 601] on span "NEXT" at bounding box center [881, 597] width 36 height 26
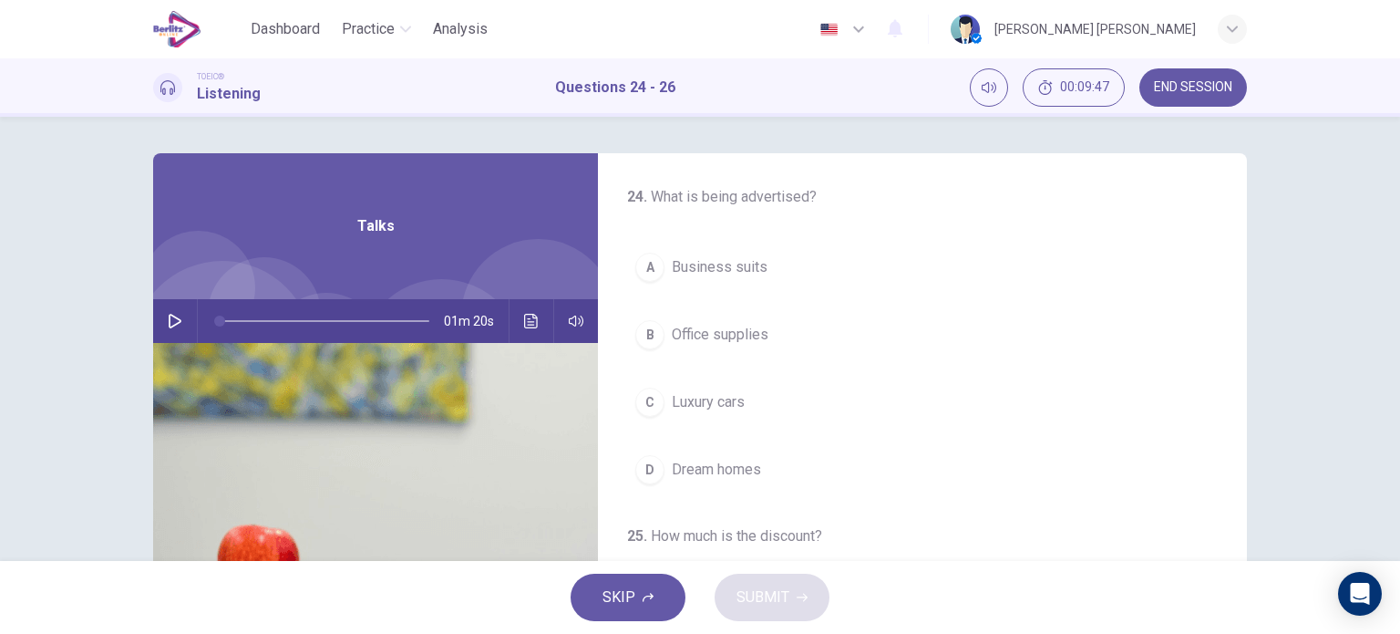
click at [165, 313] on button "button" at bounding box center [174, 321] width 29 height 44
drag, startPoint x: 277, startPoint y: 312, endPoint x: 212, endPoint y: 309, distance: 65.7
click at [214, 315] on span at bounding box center [219, 320] width 11 height 11
click at [171, 315] on icon "button" at bounding box center [175, 321] width 15 height 15
click at [186, 330] on div "01m 20s" at bounding box center [375, 321] width 445 height 44
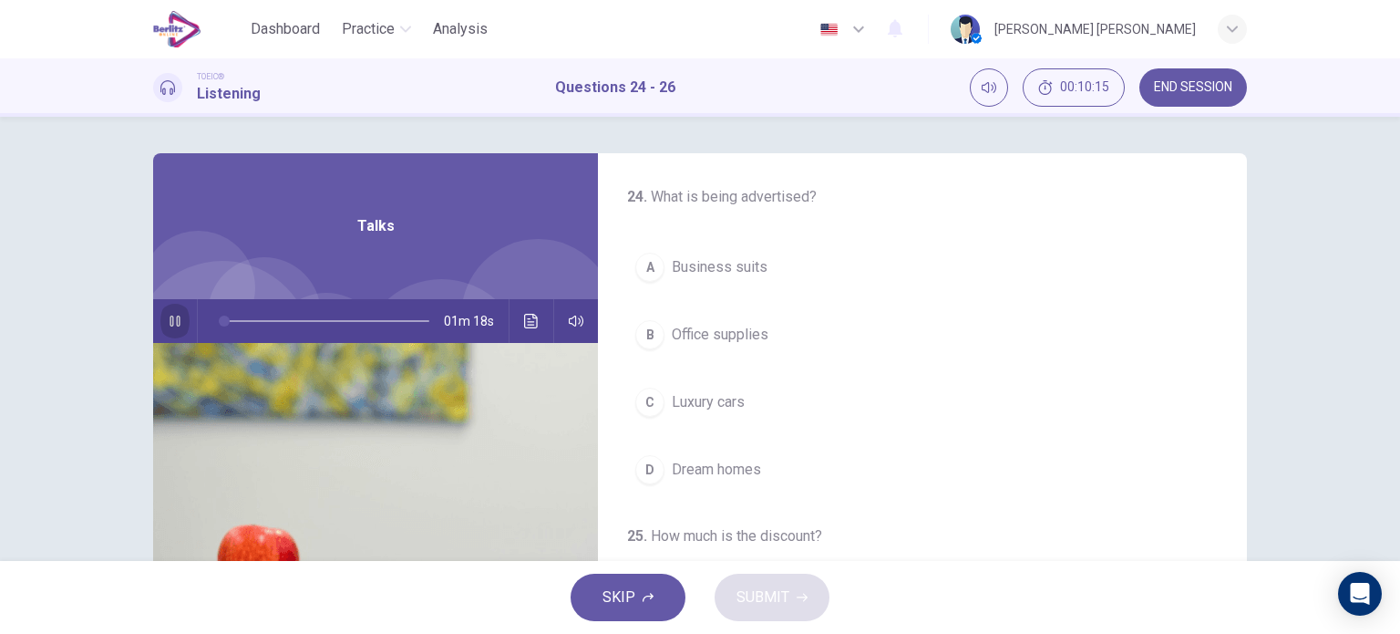
click at [171, 321] on icon "button" at bounding box center [175, 321] width 15 height 15
type input "*"
drag, startPoint x: 216, startPoint y: 320, endPoint x: 182, endPoint y: 320, distance: 33.7
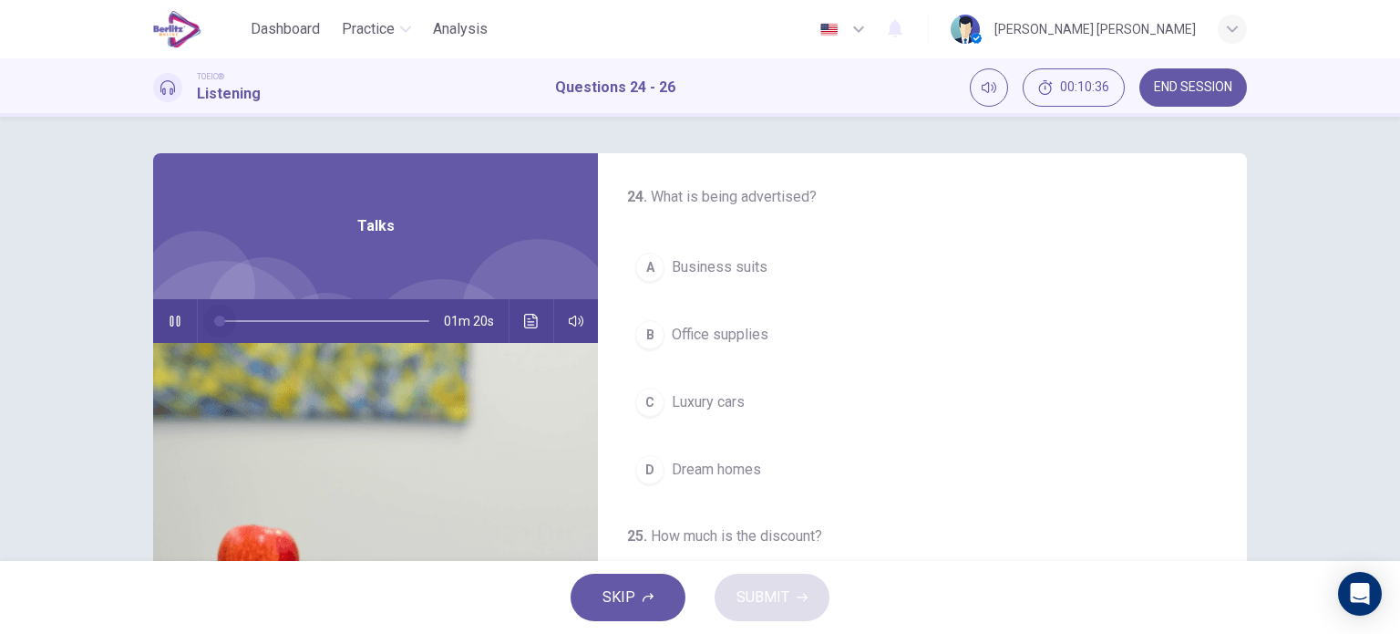
click at [182, 320] on div "01m 20s" at bounding box center [375, 321] width 445 height 44
click at [182, 320] on button "button" at bounding box center [174, 321] width 29 height 44
click at [689, 400] on span "Luxury cars" at bounding box center [708, 402] width 73 height 22
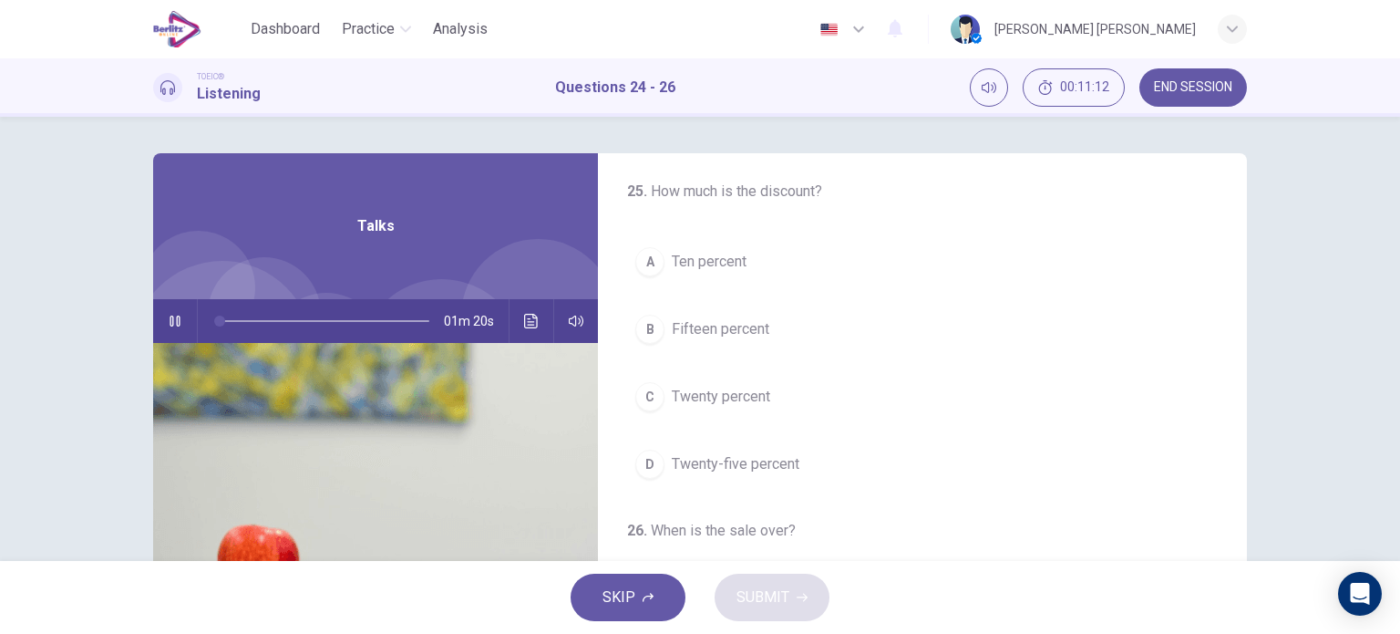
click at [702, 399] on span "Twenty percent" at bounding box center [721, 397] width 98 height 22
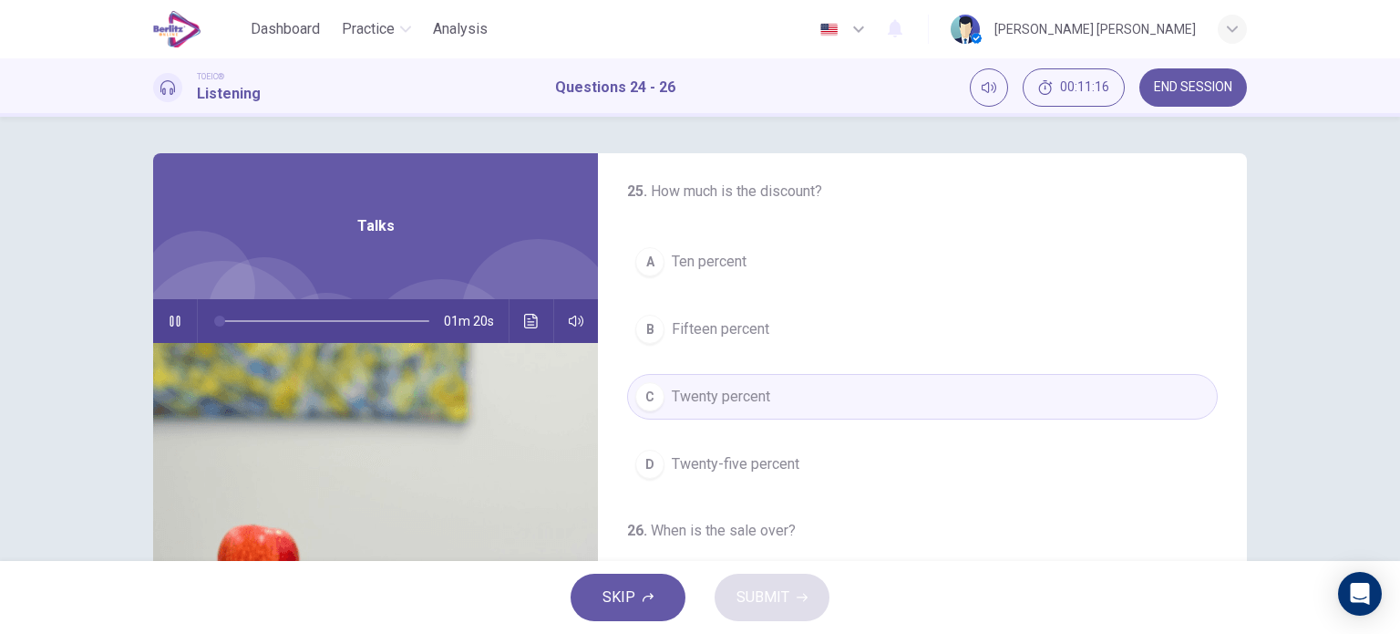
click at [766, 458] on span "Twenty-five percent" at bounding box center [736, 464] width 128 height 22
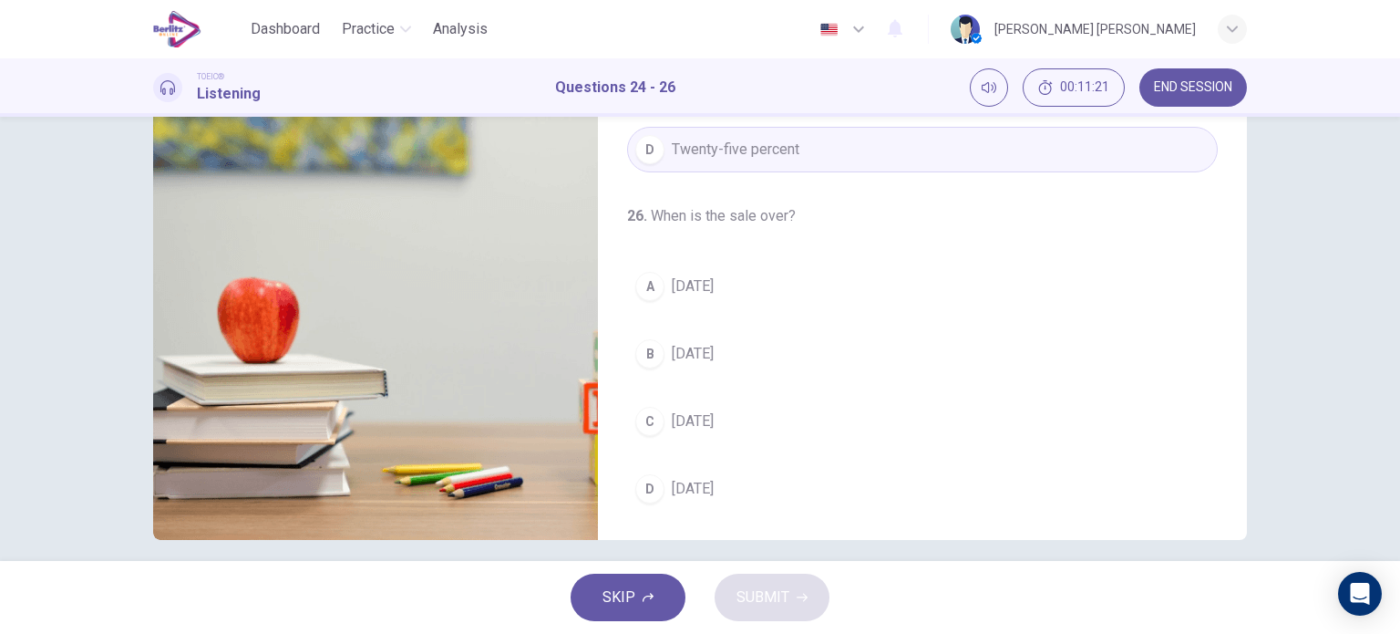
scroll to position [249, 0]
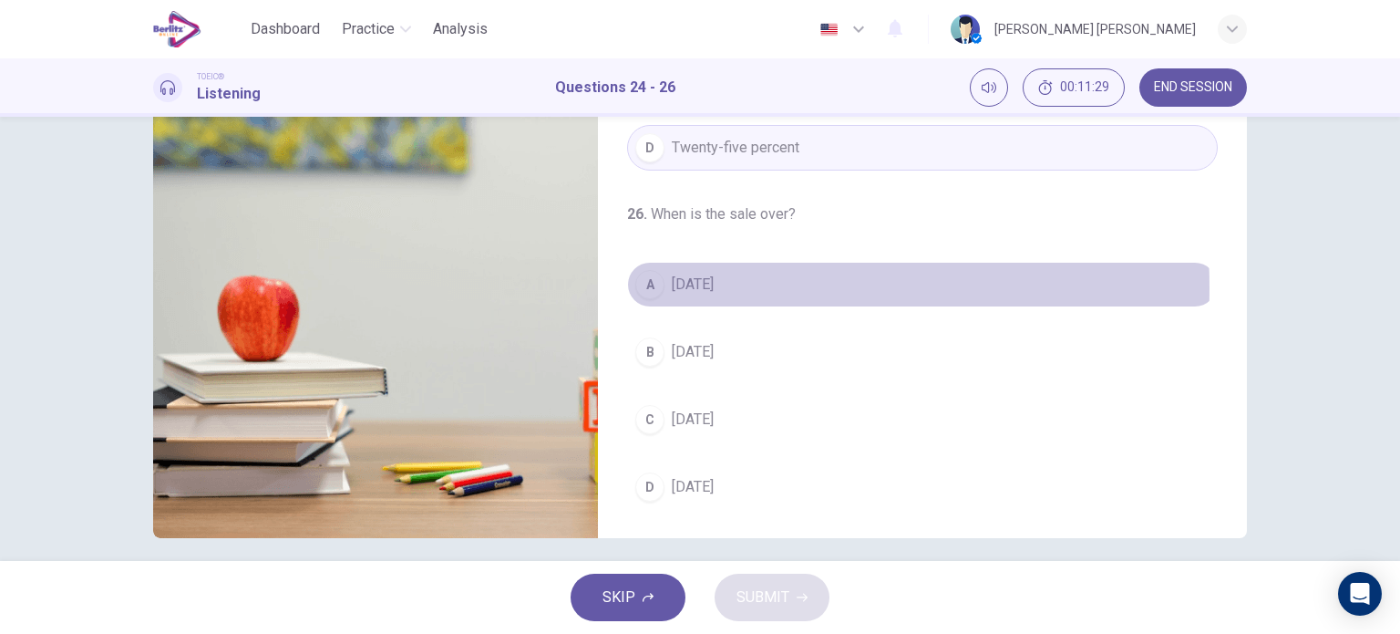
click at [689, 284] on span "[DATE]" at bounding box center [693, 284] width 42 height 22
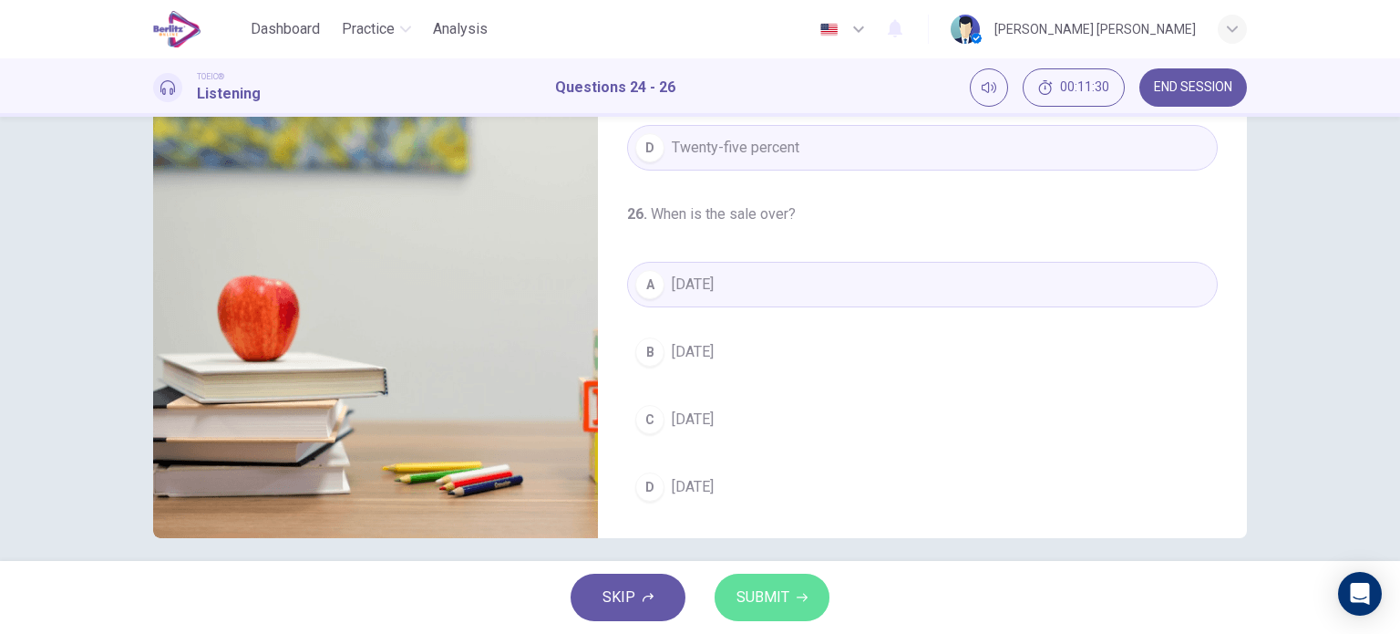
click at [757, 586] on span "SUBMIT" at bounding box center [763, 597] width 53 height 26
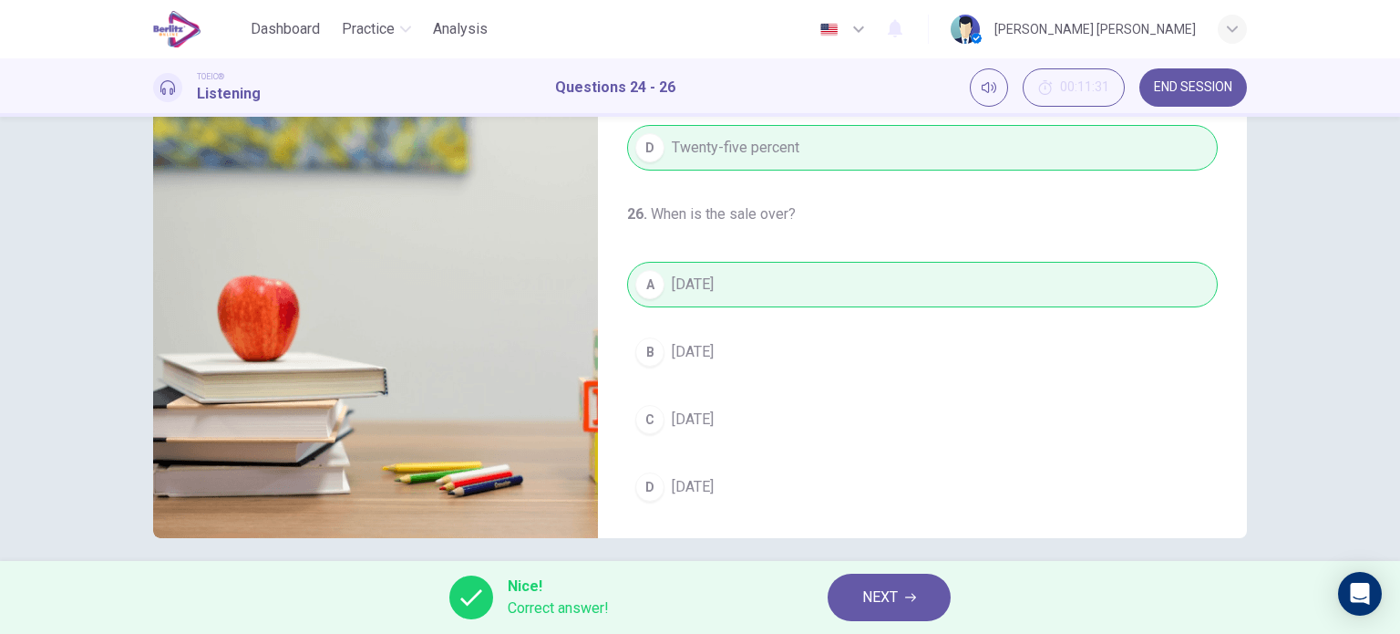
click at [897, 594] on span "NEXT" at bounding box center [880, 597] width 36 height 26
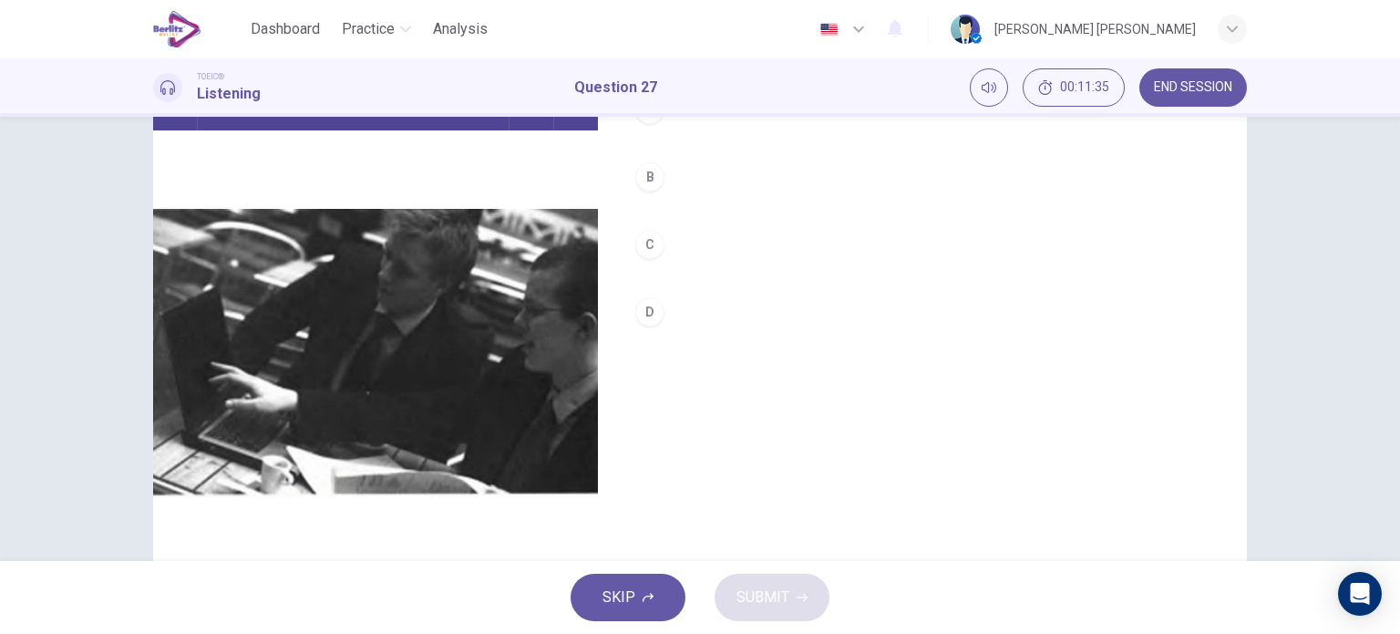
scroll to position [0, 0]
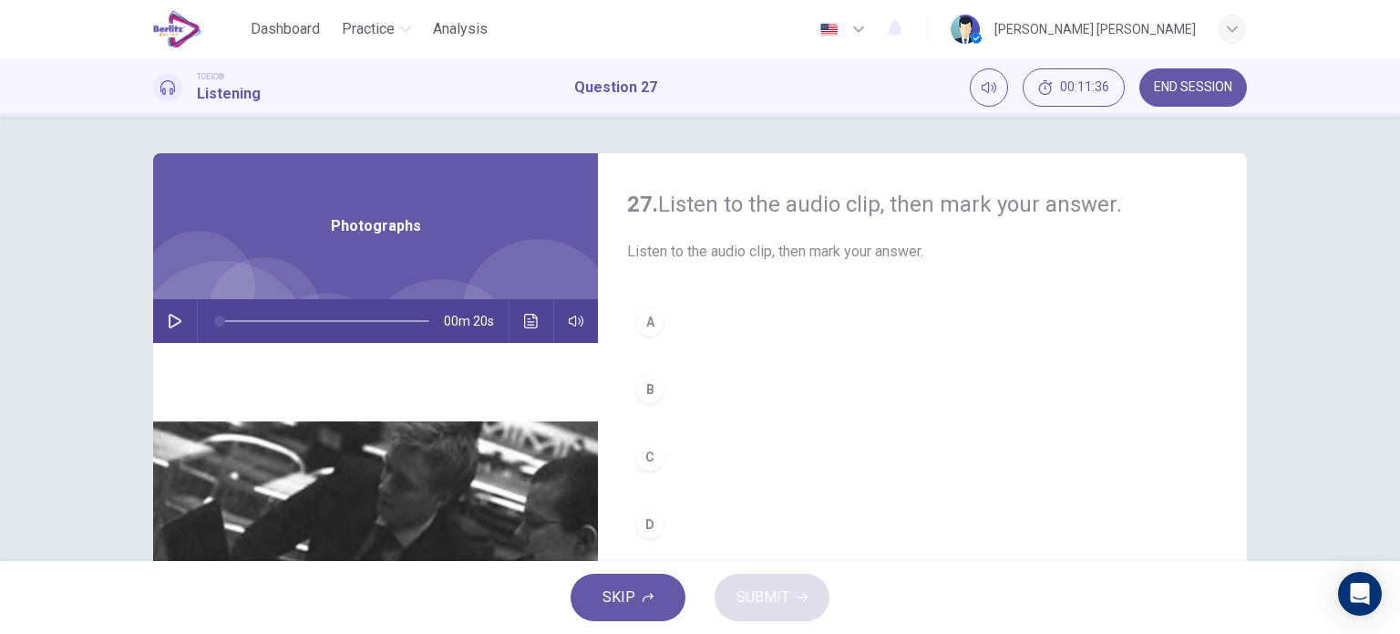
click at [173, 309] on button "button" at bounding box center [174, 321] width 29 height 44
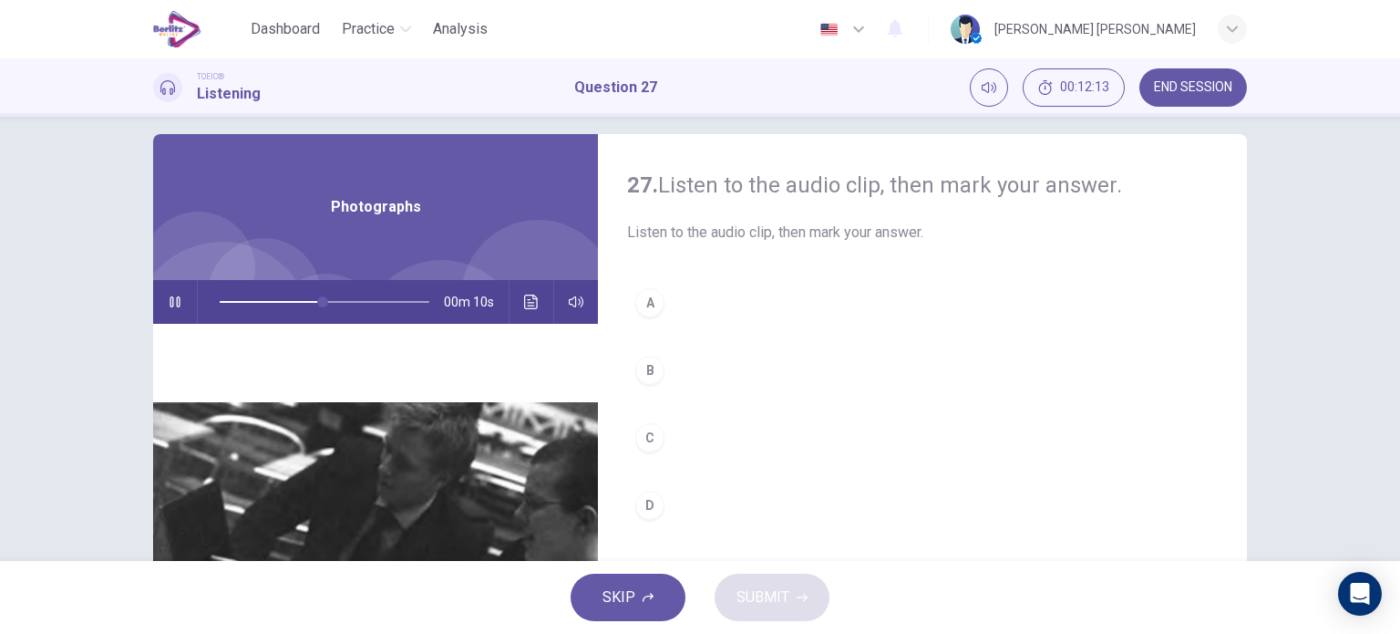
scroll to position [17, 0]
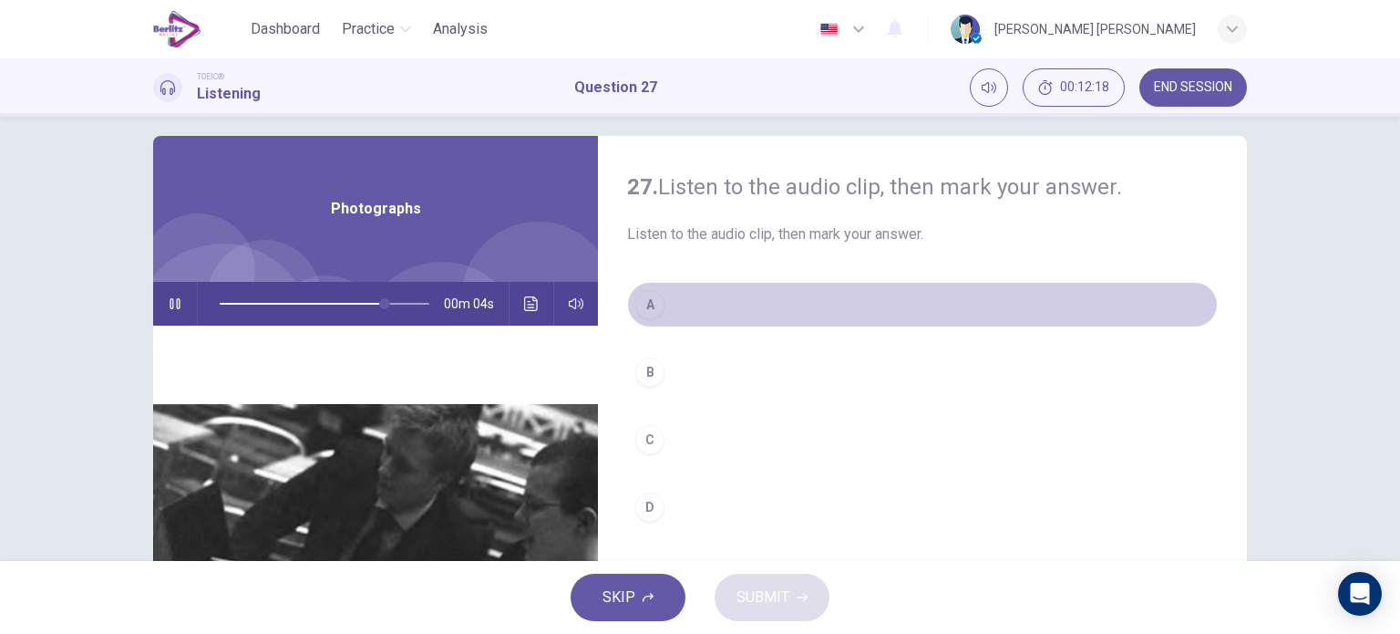
click at [649, 302] on div "A" at bounding box center [649, 304] width 29 height 29
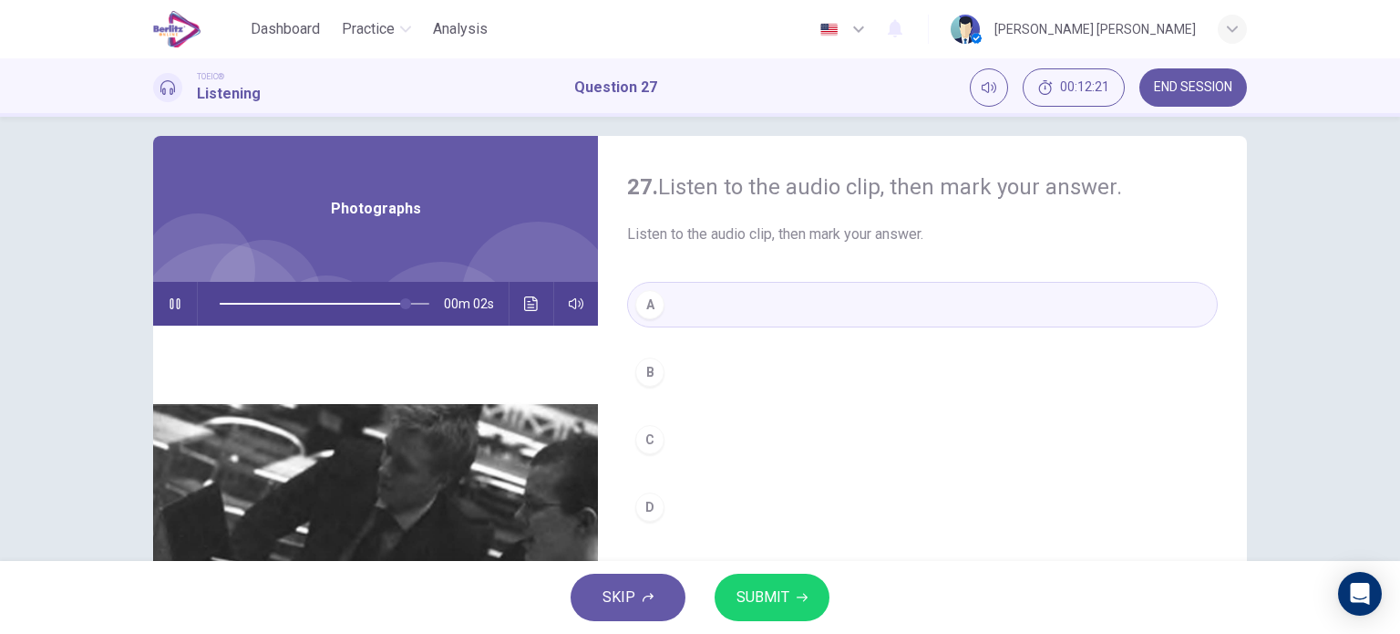
click at [779, 593] on span "SUBMIT" at bounding box center [763, 597] width 53 height 26
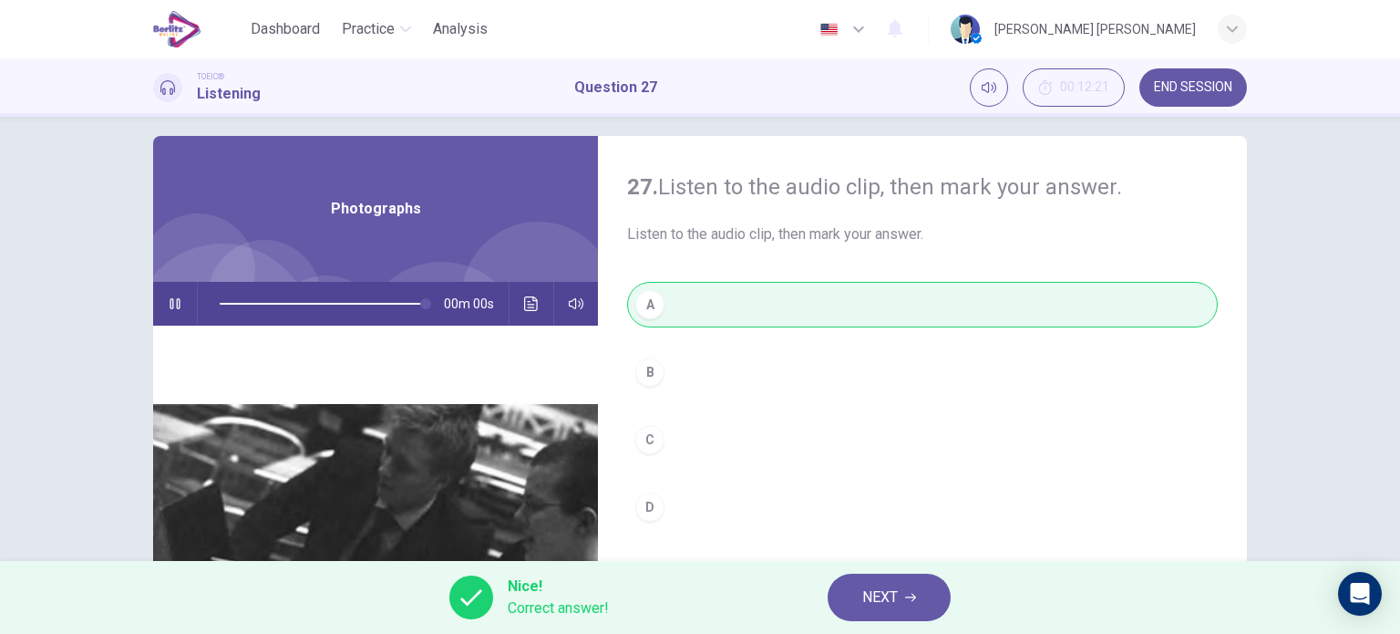
type input "*"
click at [890, 584] on span "NEXT" at bounding box center [880, 597] width 36 height 26
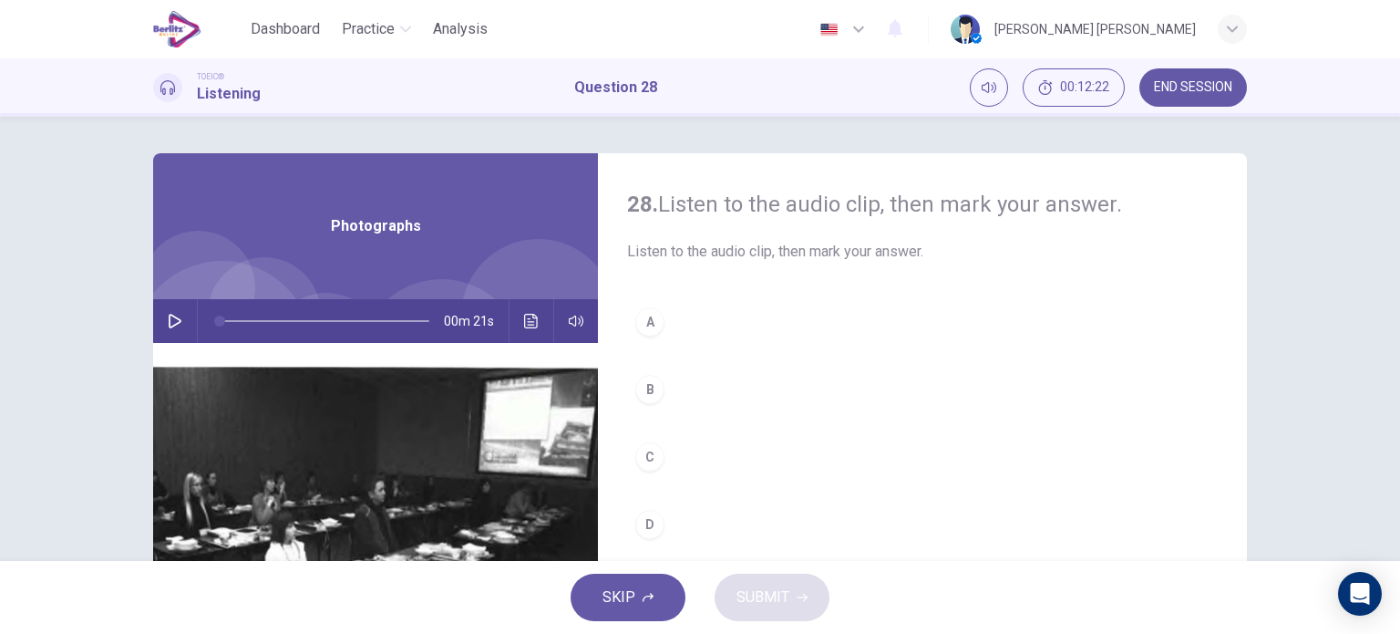
click at [168, 323] on icon "button" at bounding box center [175, 321] width 15 height 15
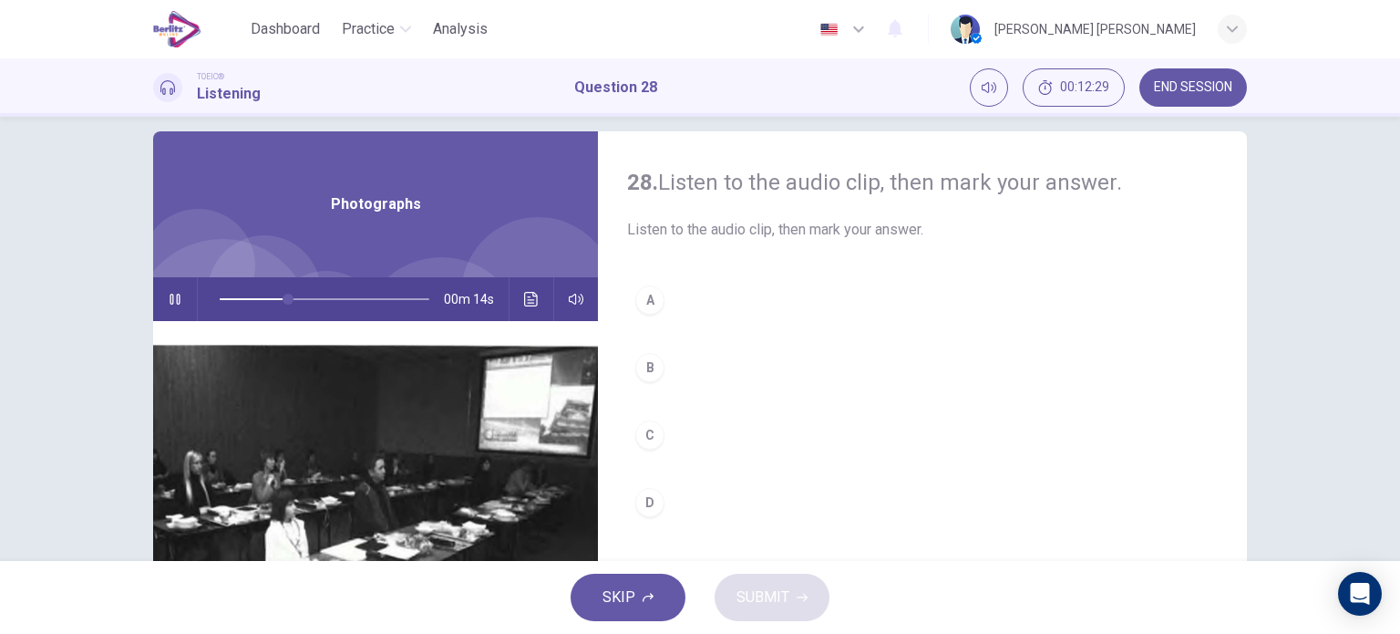
scroll to position [21, 0]
type input "*"
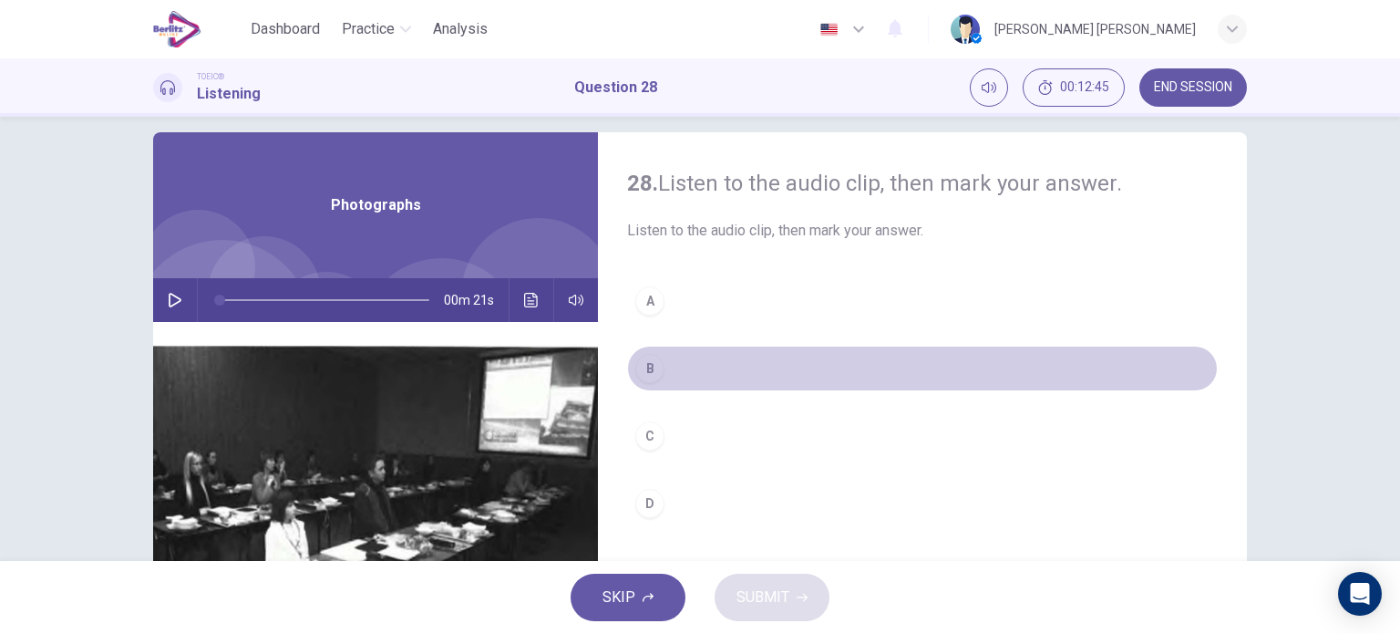
click at [653, 356] on div "B" at bounding box center [649, 368] width 29 height 29
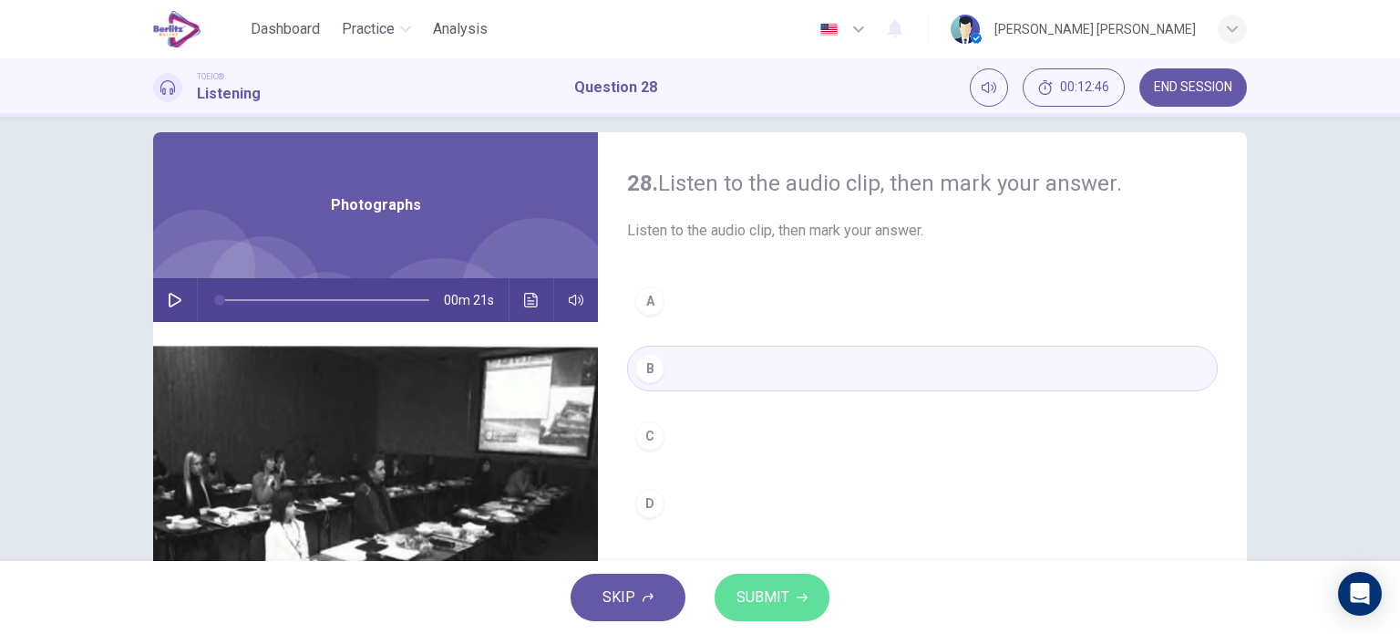
click at [766, 588] on span "SUBMIT" at bounding box center [763, 597] width 53 height 26
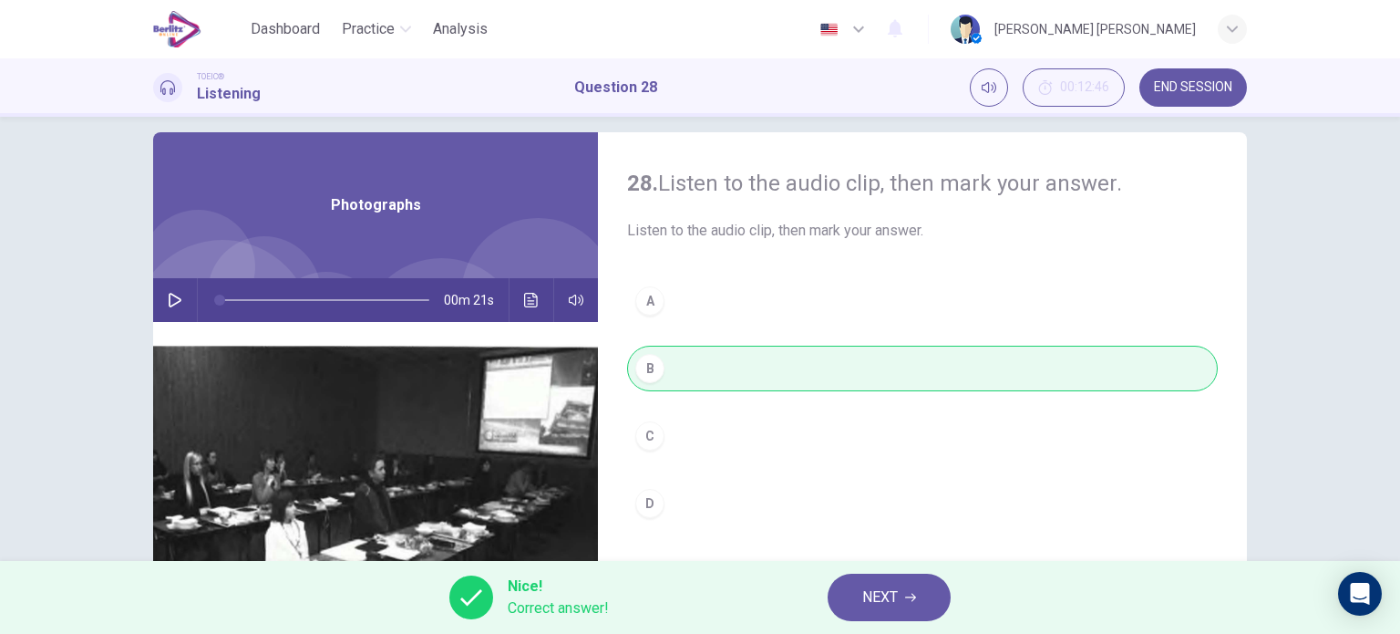
click at [511, 292] on div "00m 21s" at bounding box center [375, 300] width 445 height 44
click at [524, 297] on icon "Click to see the audio transcription" at bounding box center [531, 300] width 15 height 15
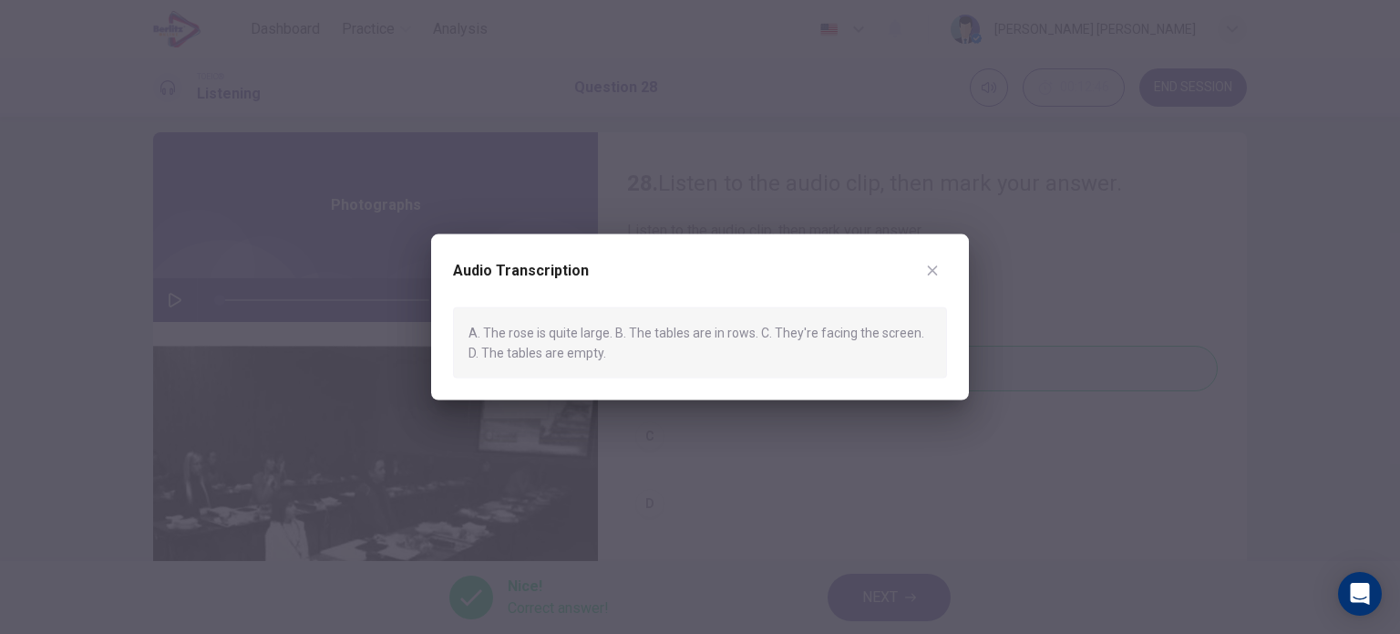
click at [934, 272] on icon "button" at bounding box center [933, 270] width 10 height 10
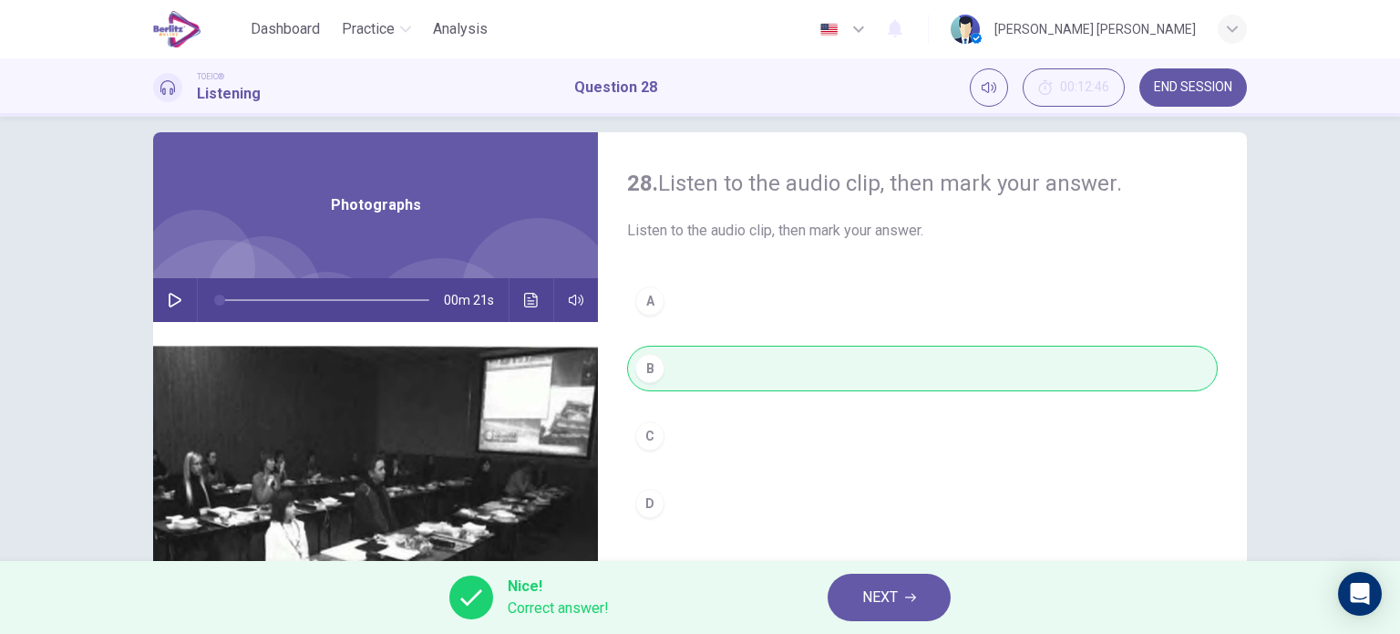
click at [901, 589] on button "NEXT" at bounding box center [889, 596] width 123 height 47
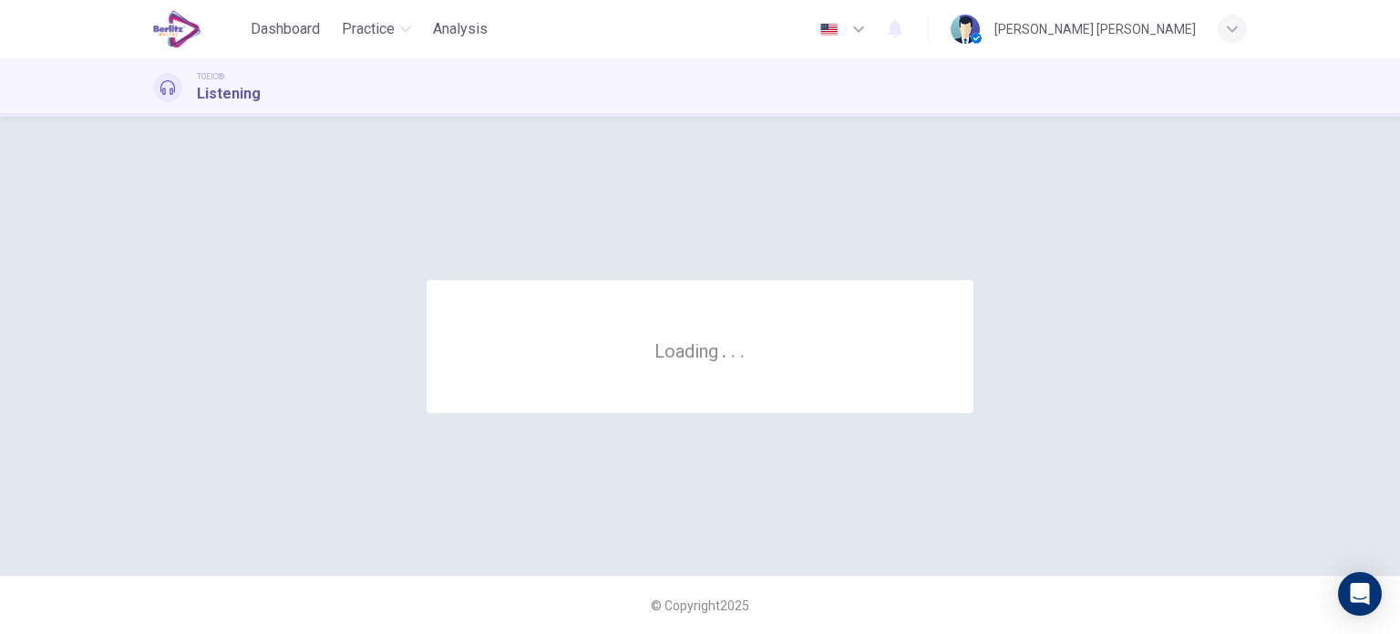
scroll to position [0, 0]
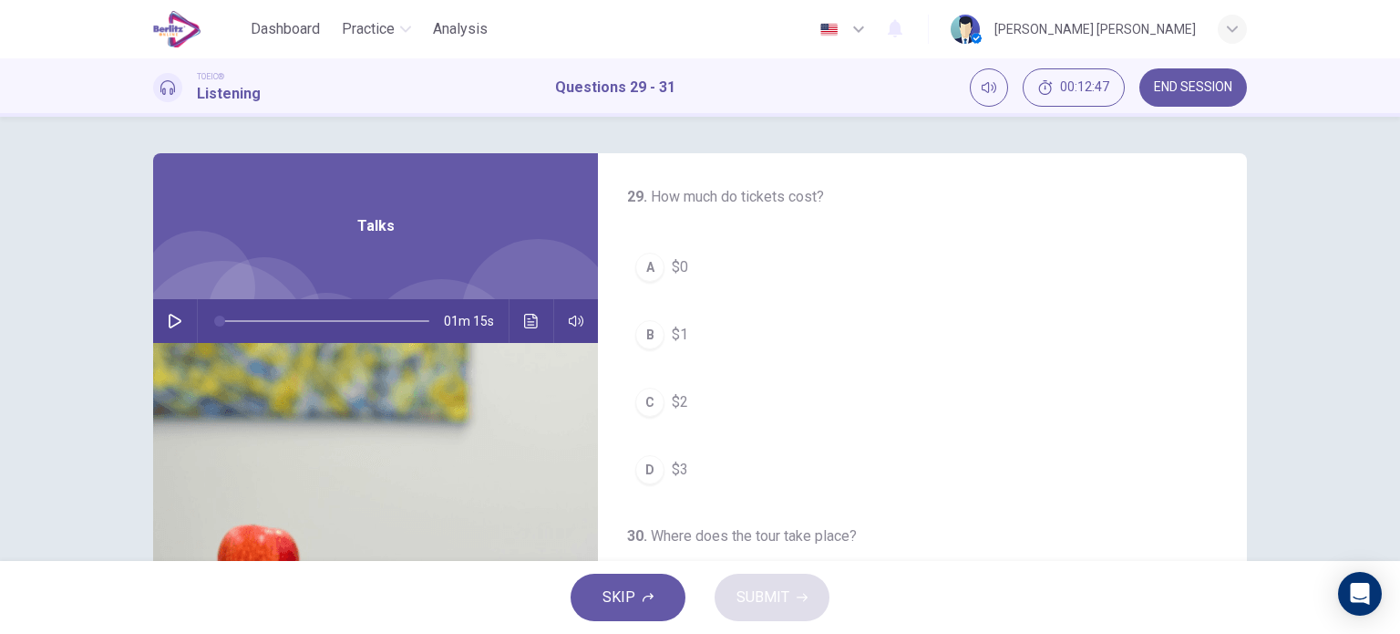
click at [160, 312] on button "button" at bounding box center [174, 321] width 29 height 44
click at [648, 258] on div "A" at bounding box center [649, 267] width 29 height 29
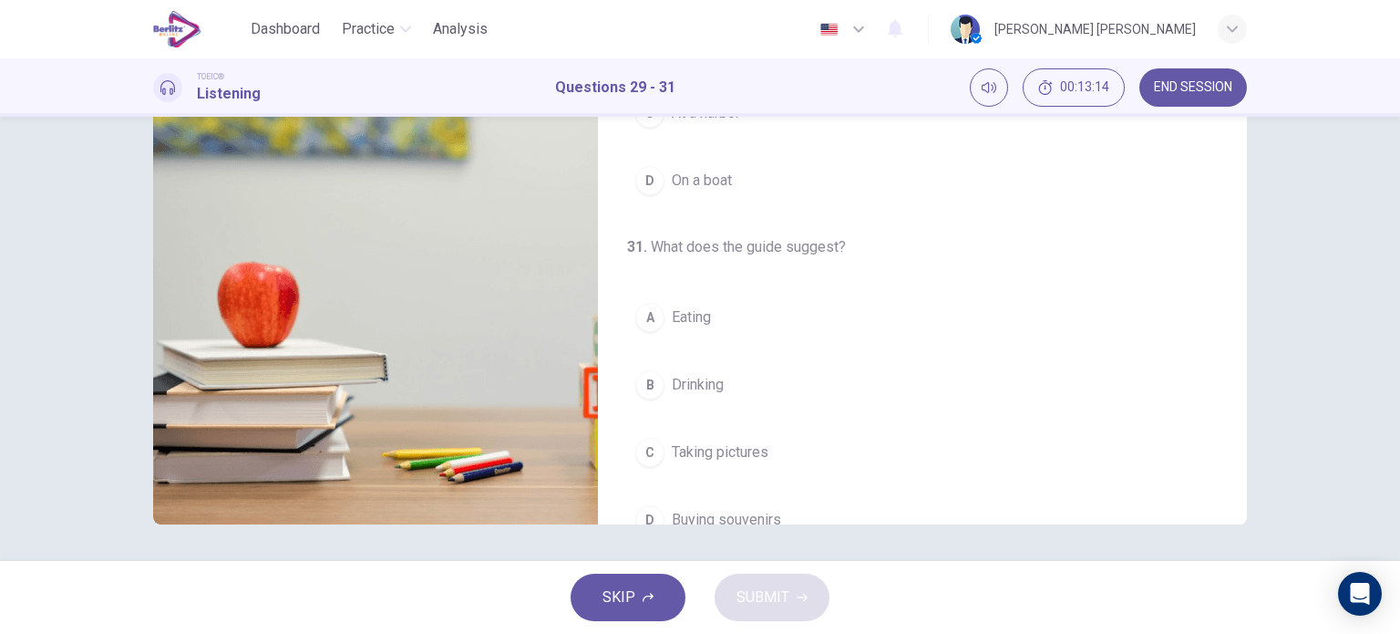
scroll to position [412, 0]
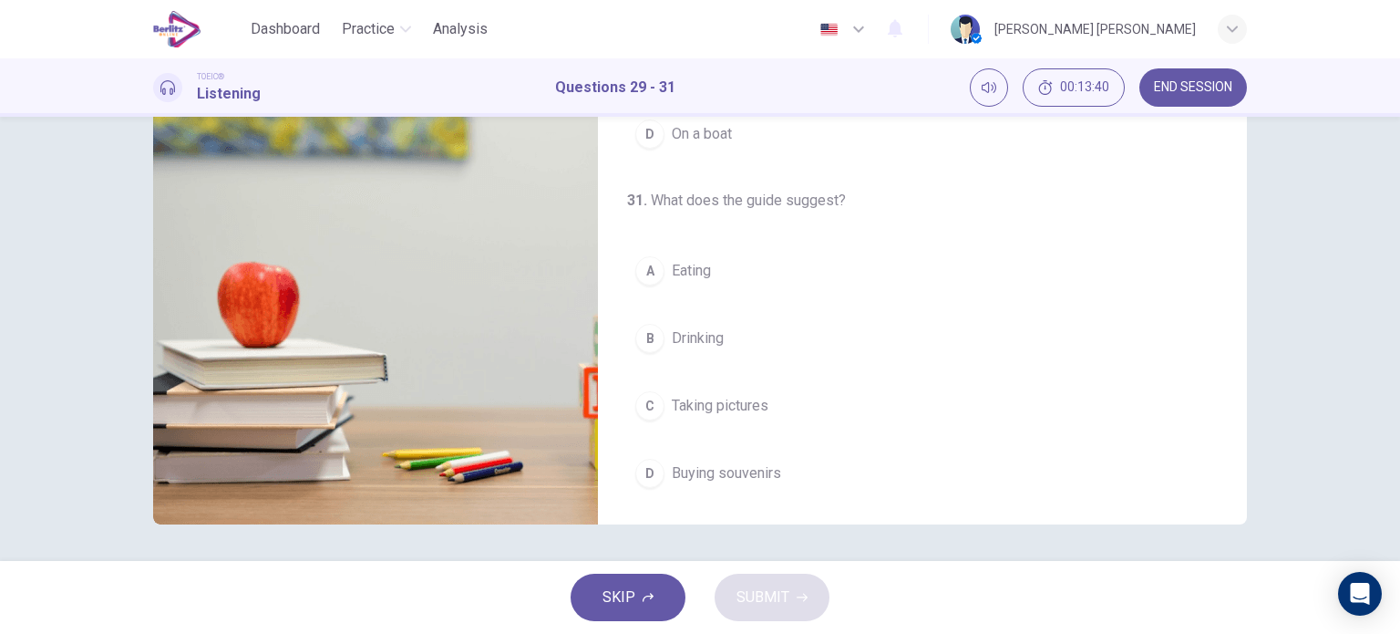
click at [650, 400] on div "C" at bounding box center [649, 405] width 29 height 29
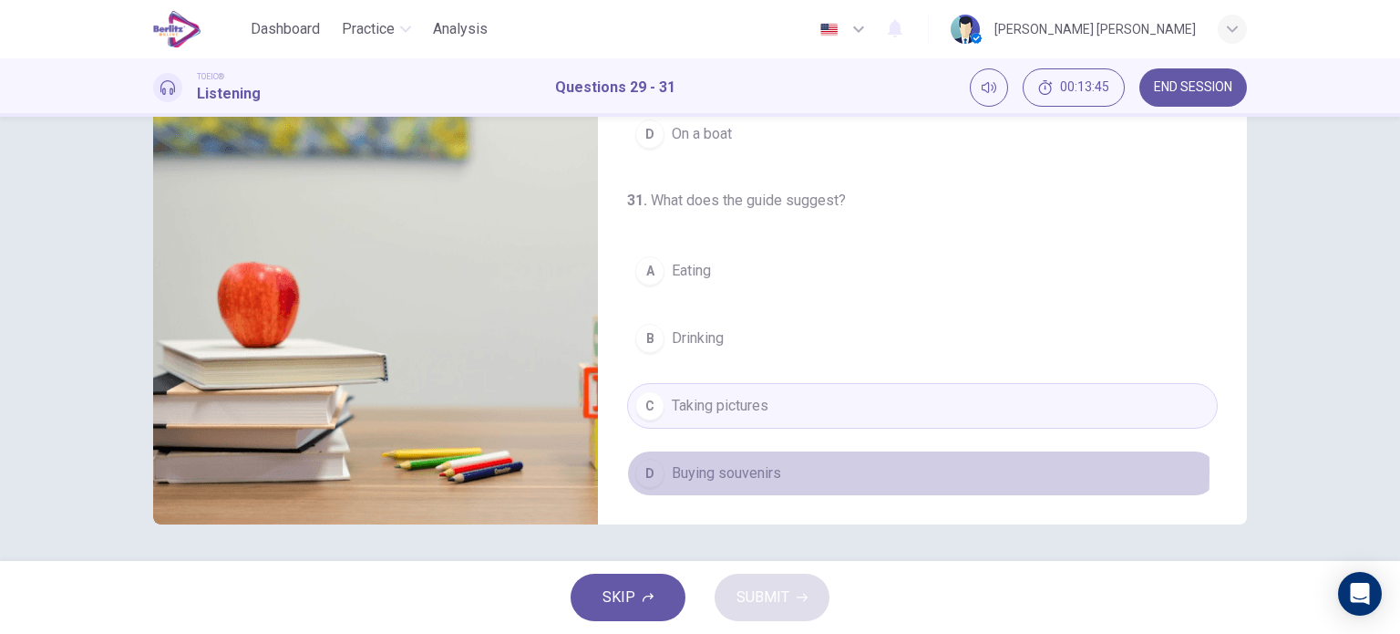
click at [653, 466] on div "D" at bounding box center [649, 473] width 29 height 29
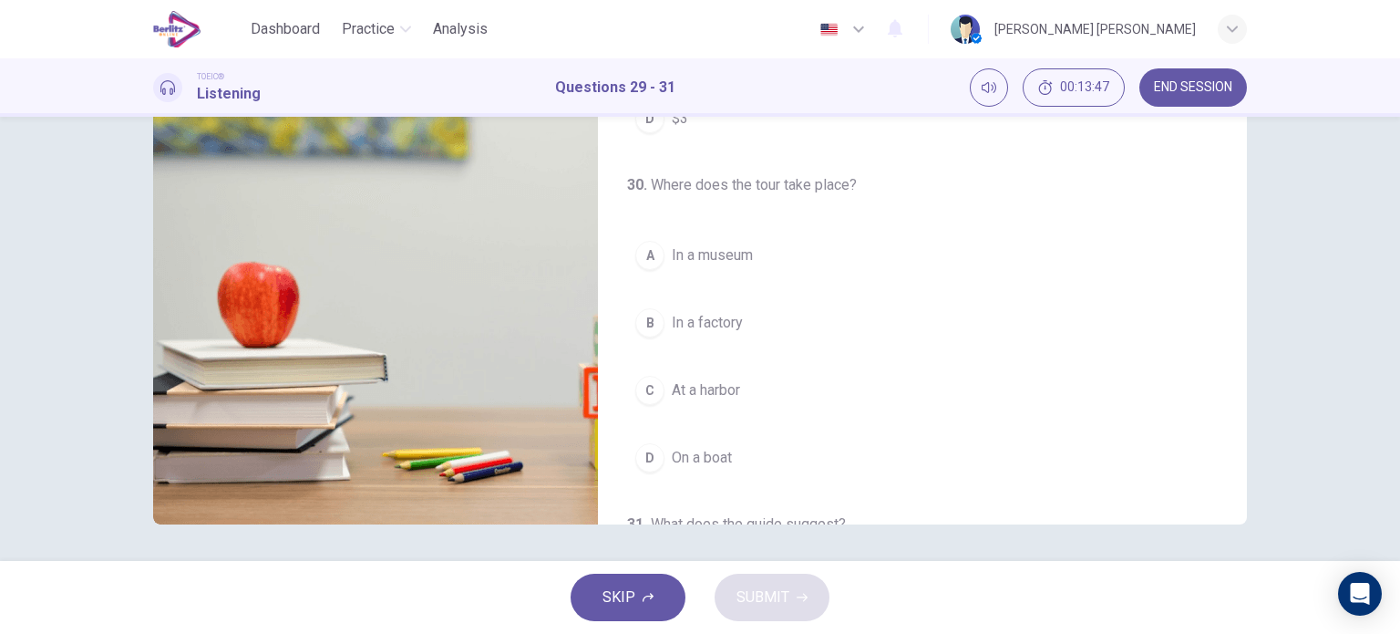
drag, startPoint x: 1242, startPoint y: 419, endPoint x: 1233, endPoint y: 228, distance: 191.7
click at [1233, 228] on div "29 . How much do tickets cost? A $0 B $1 C $2 D $3 30 . Where does the tour tak…" at bounding box center [922, 208] width 649 height 634
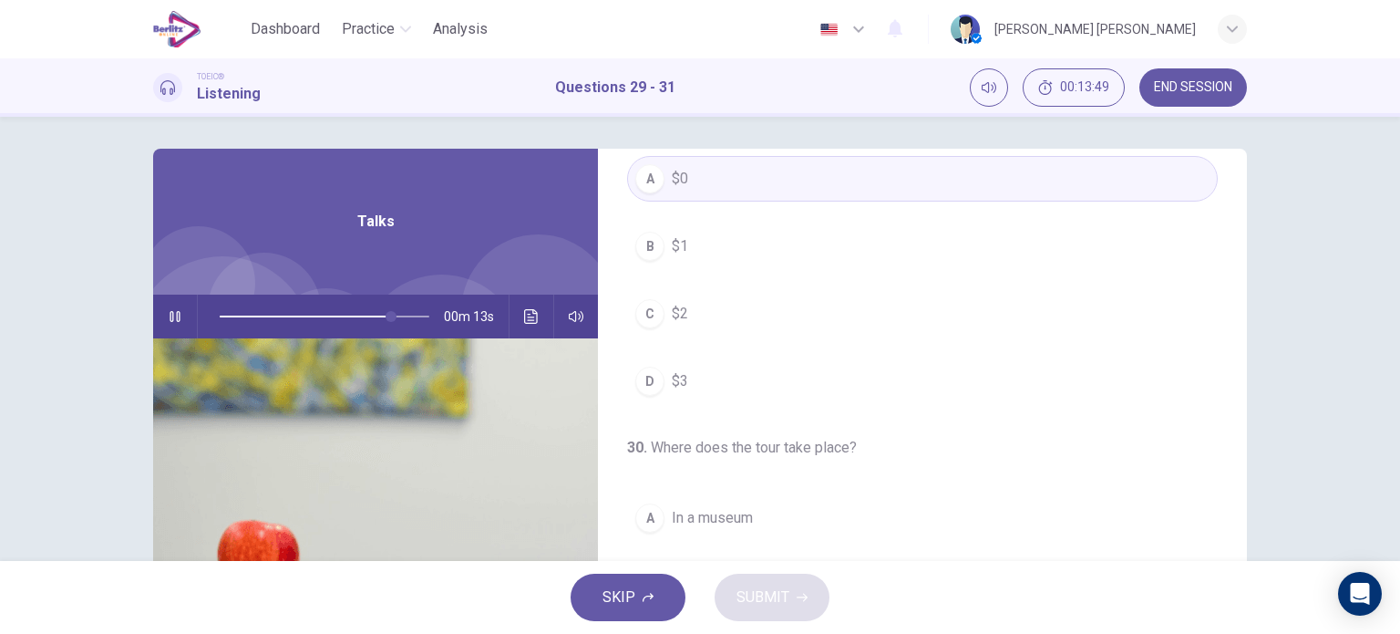
scroll to position [0, 0]
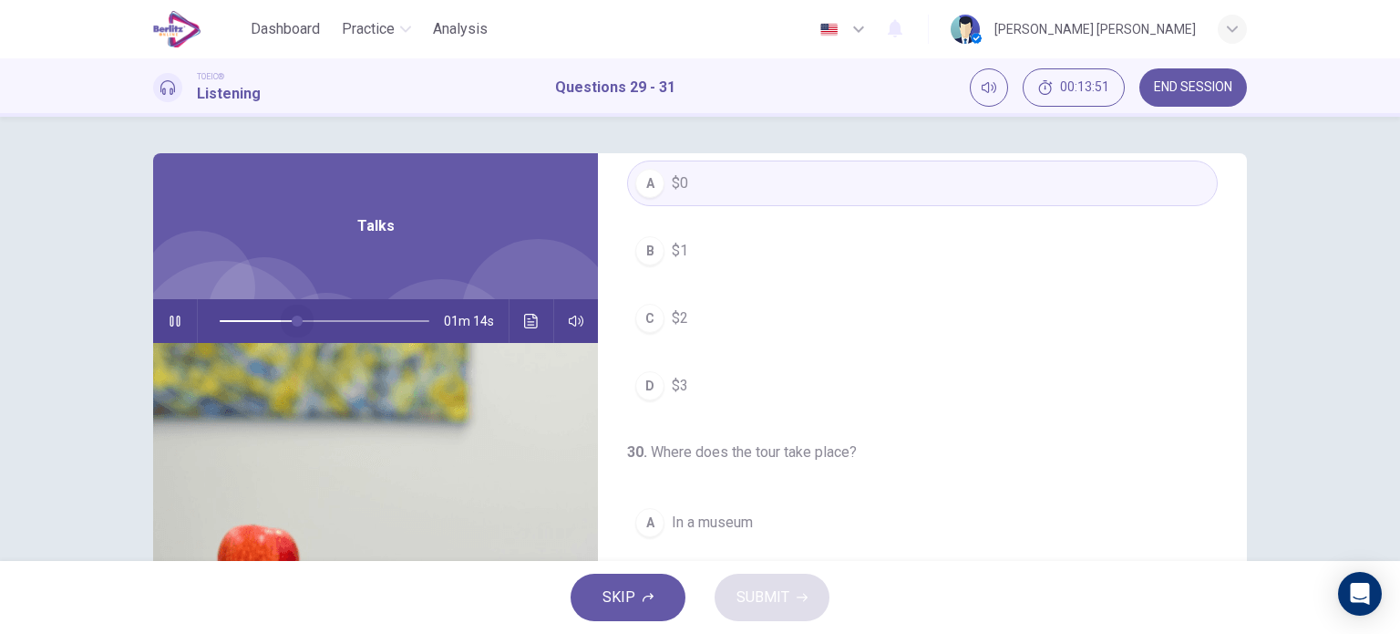
drag, startPoint x: 392, startPoint y: 323, endPoint x: 150, endPoint y: 332, distance: 242.7
click at [153, 332] on div "01m 14s" at bounding box center [375, 321] width 445 height 44
click at [198, 309] on div at bounding box center [321, 321] width 246 height 44
click at [179, 310] on button "button" at bounding box center [174, 321] width 29 height 44
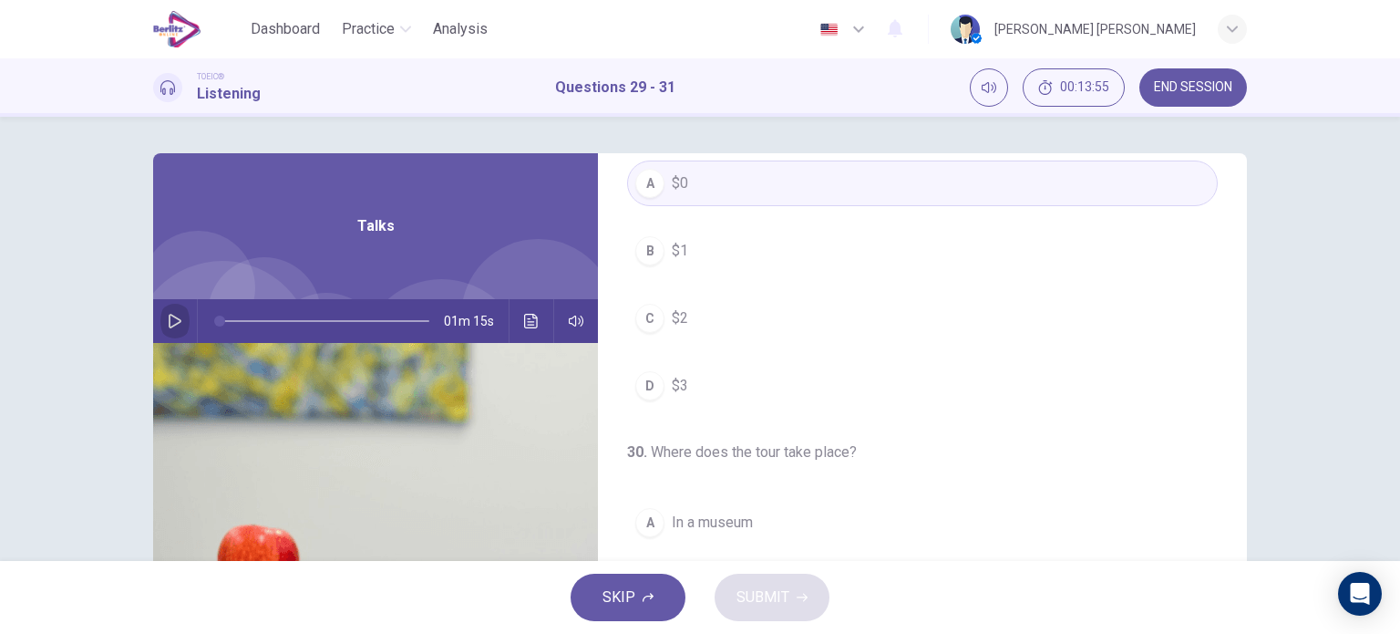
click at [168, 325] on icon "button" at bounding box center [175, 321] width 15 height 15
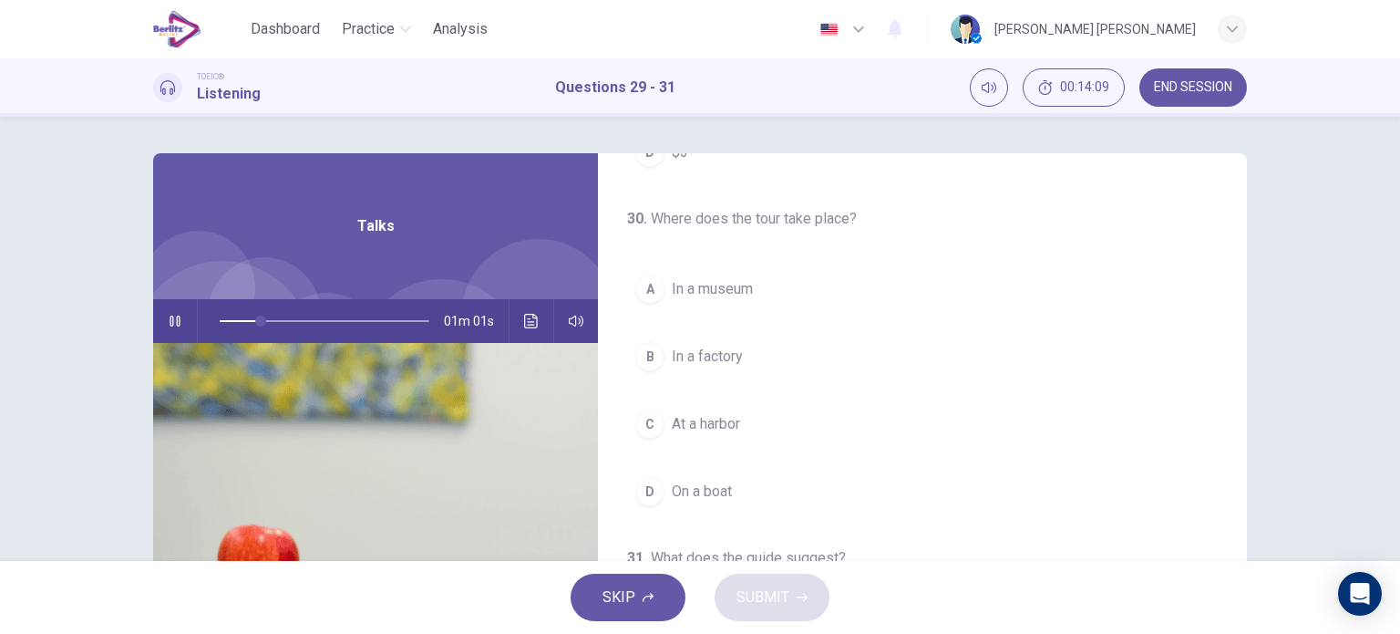
scroll to position [321, 0]
click at [715, 274] on span "In a museum" at bounding box center [712, 285] width 81 height 22
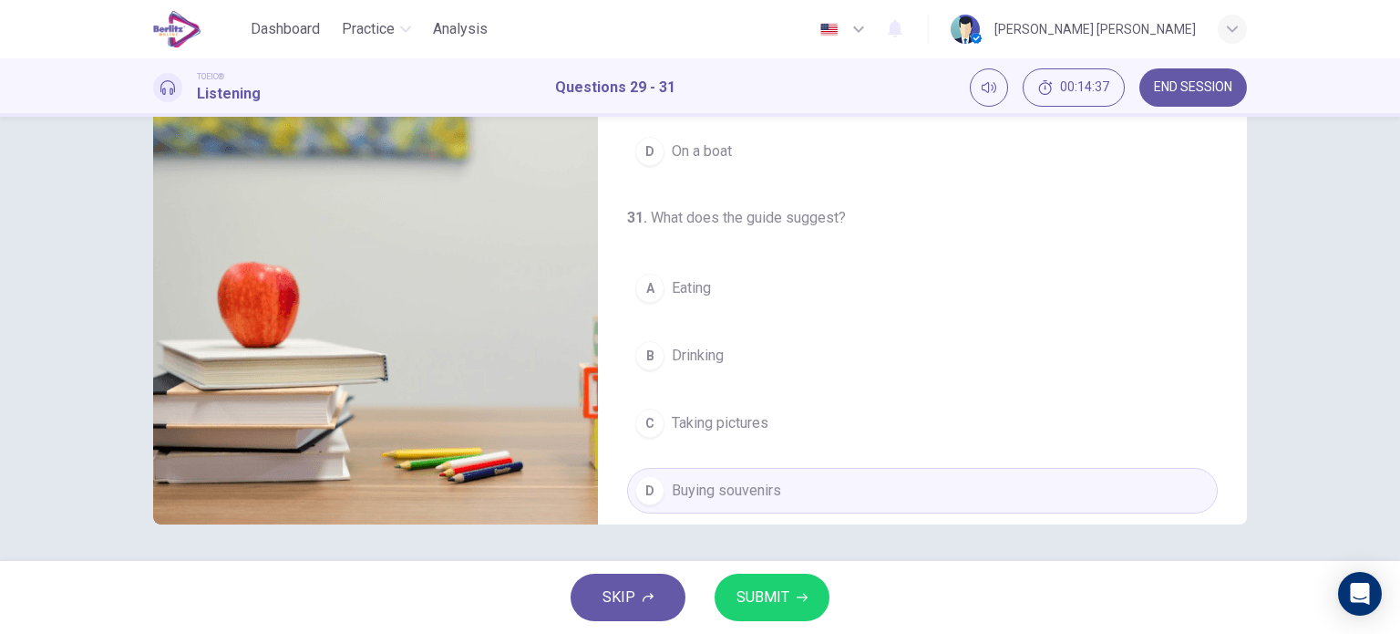
scroll to position [412, 0]
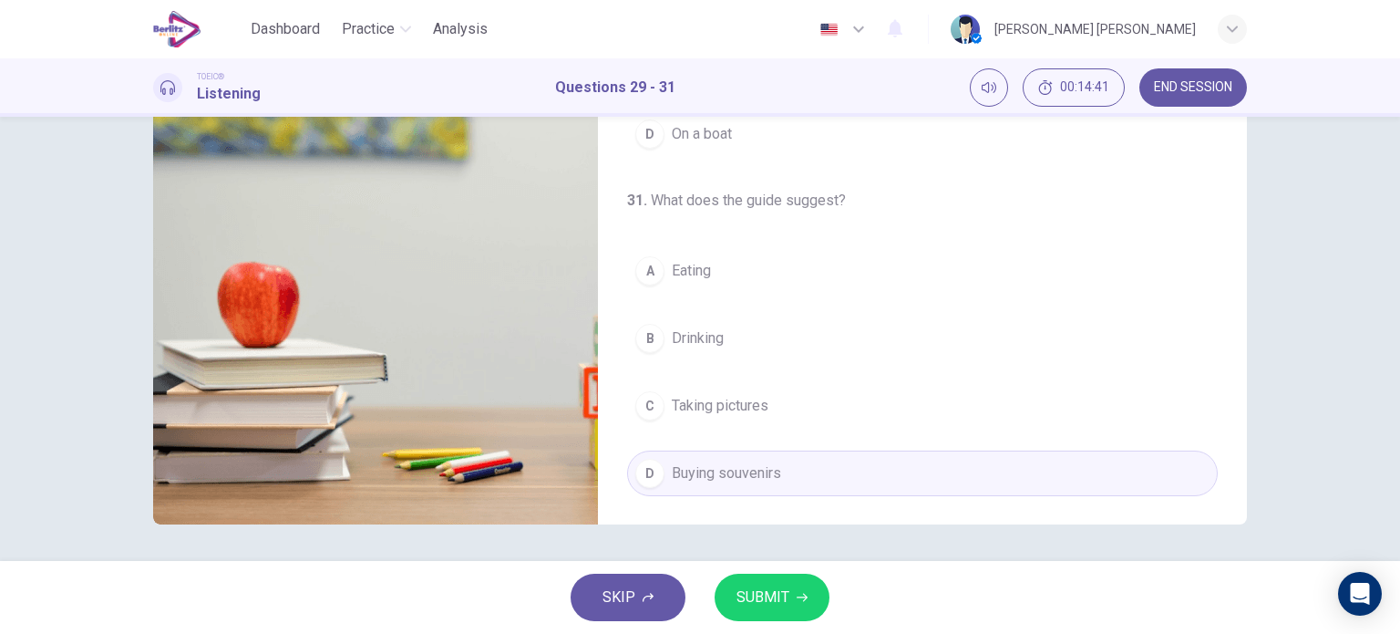
click at [764, 601] on span "SUBMIT" at bounding box center [763, 597] width 53 height 26
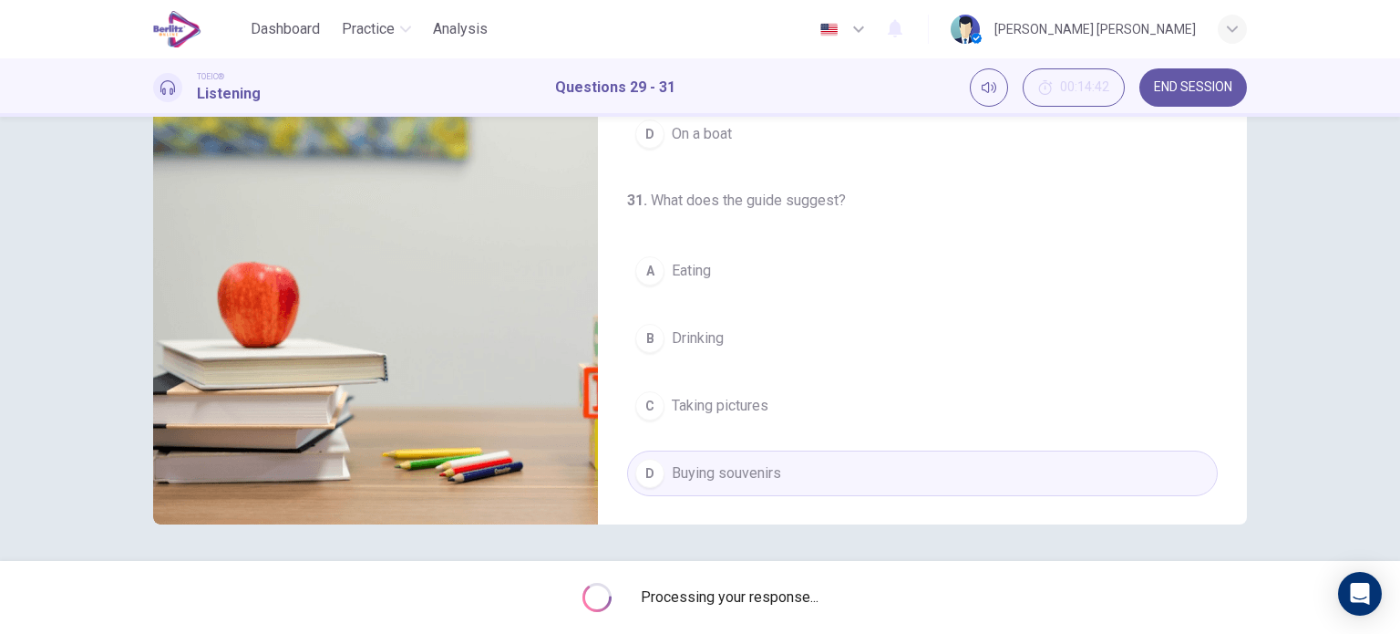
type input "**"
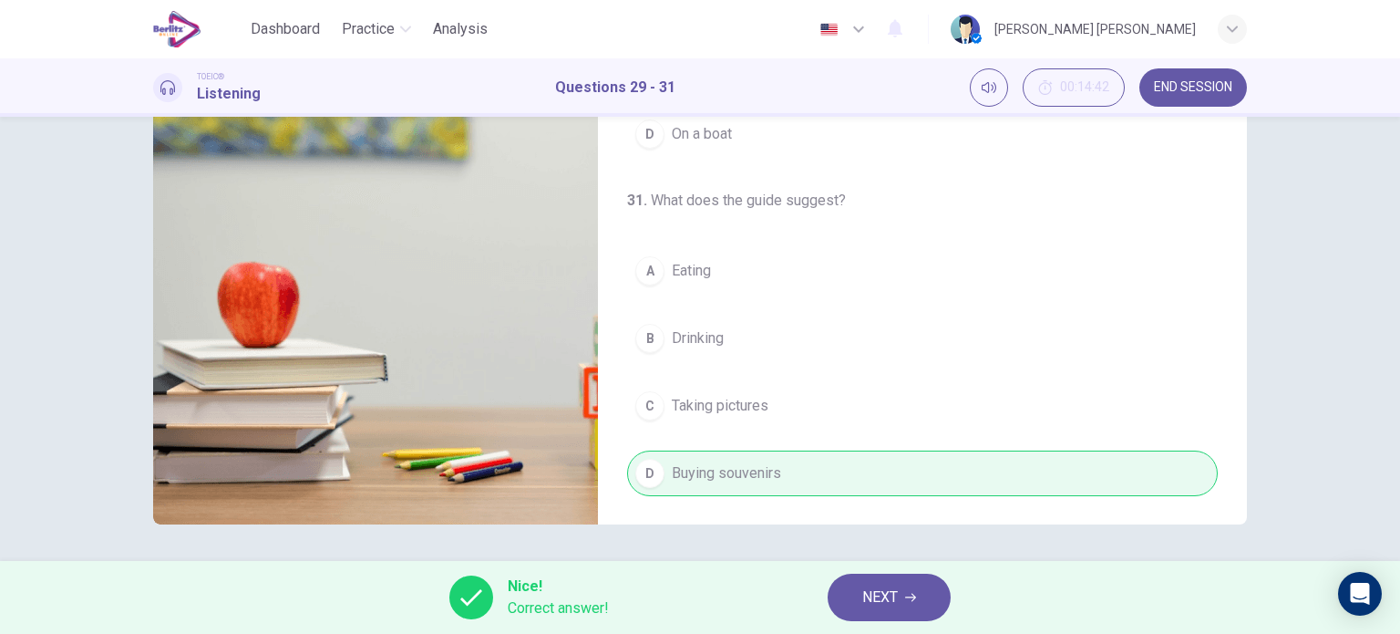
click at [872, 598] on span "NEXT" at bounding box center [880, 597] width 36 height 26
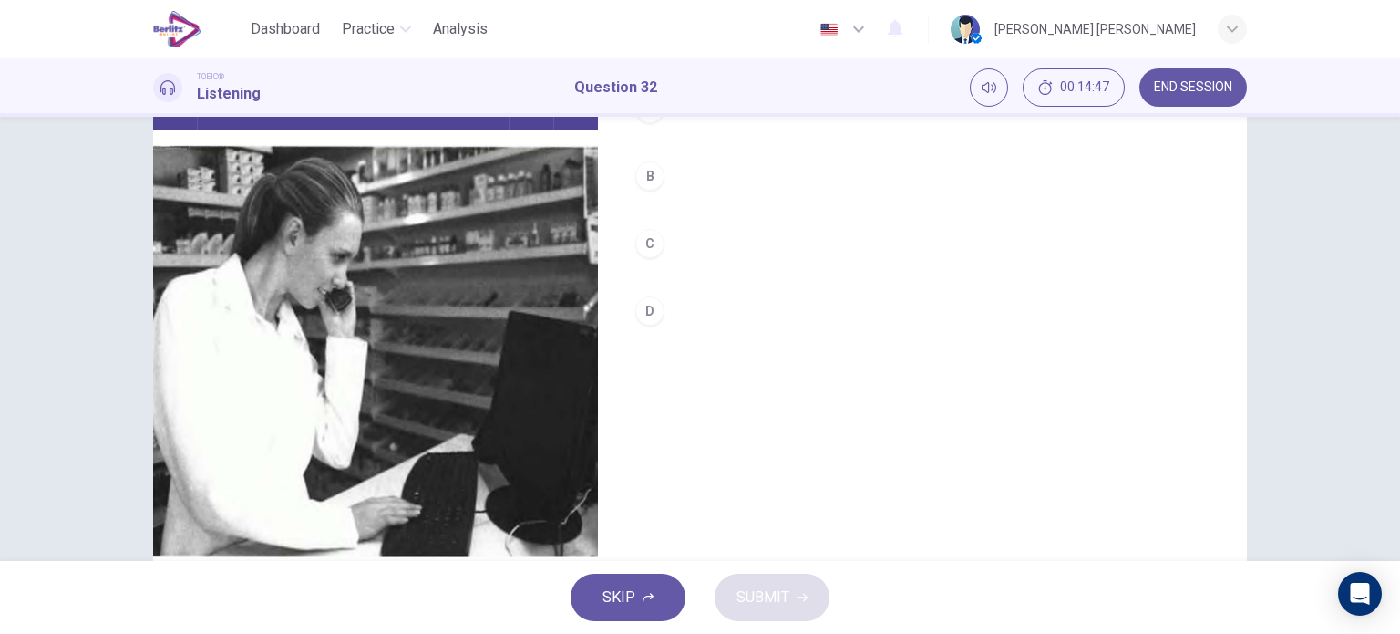
scroll to position [0, 0]
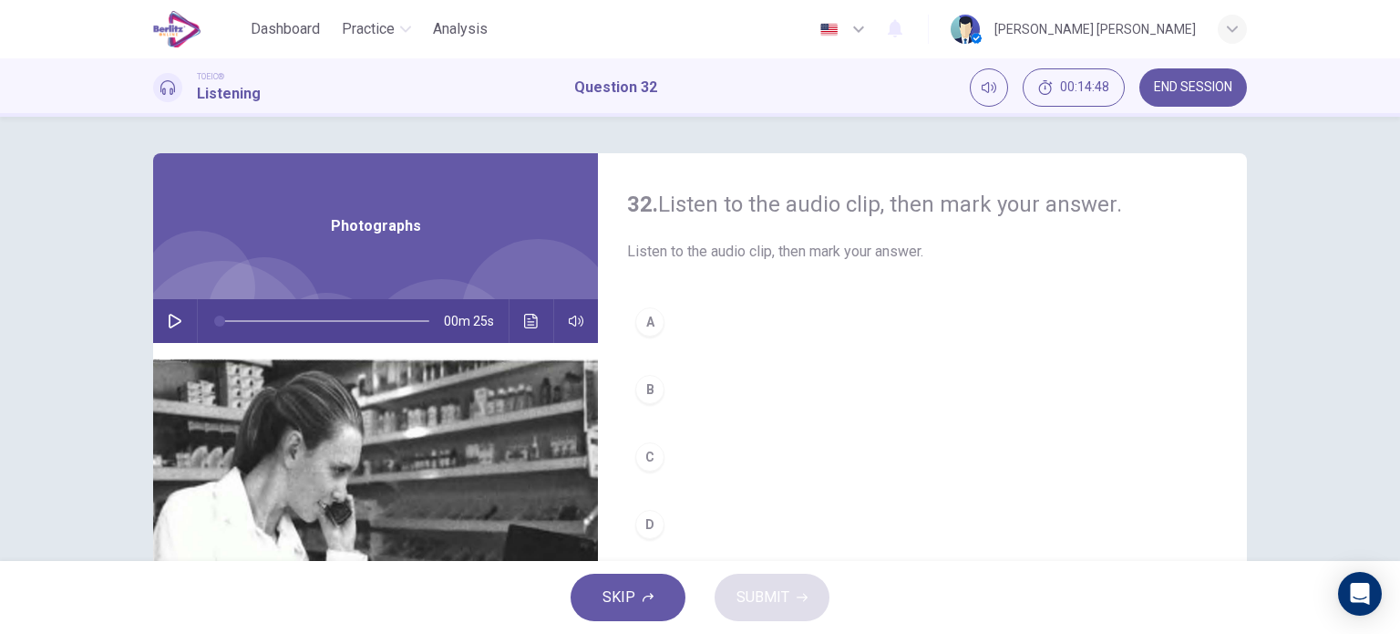
click at [173, 324] on icon "button" at bounding box center [175, 321] width 15 height 15
click at [646, 444] on div "C" at bounding box center [649, 456] width 29 height 29
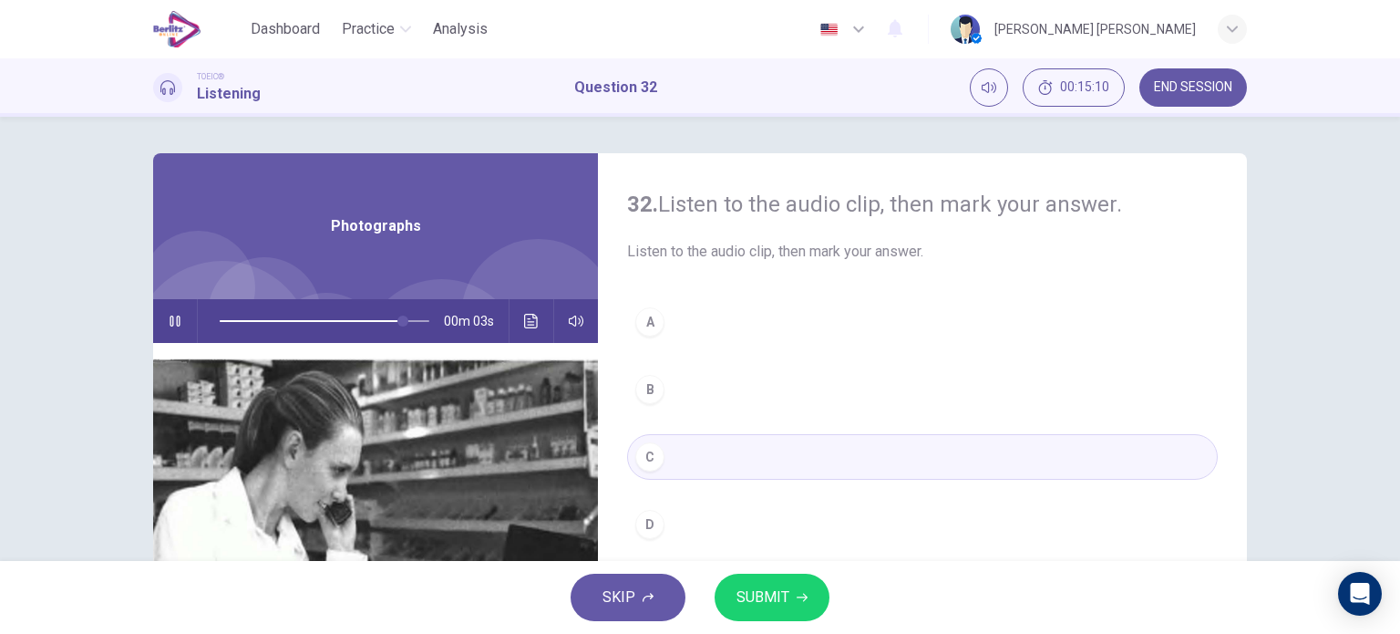
click at [792, 606] on button "SUBMIT" at bounding box center [772, 596] width 115 height 47
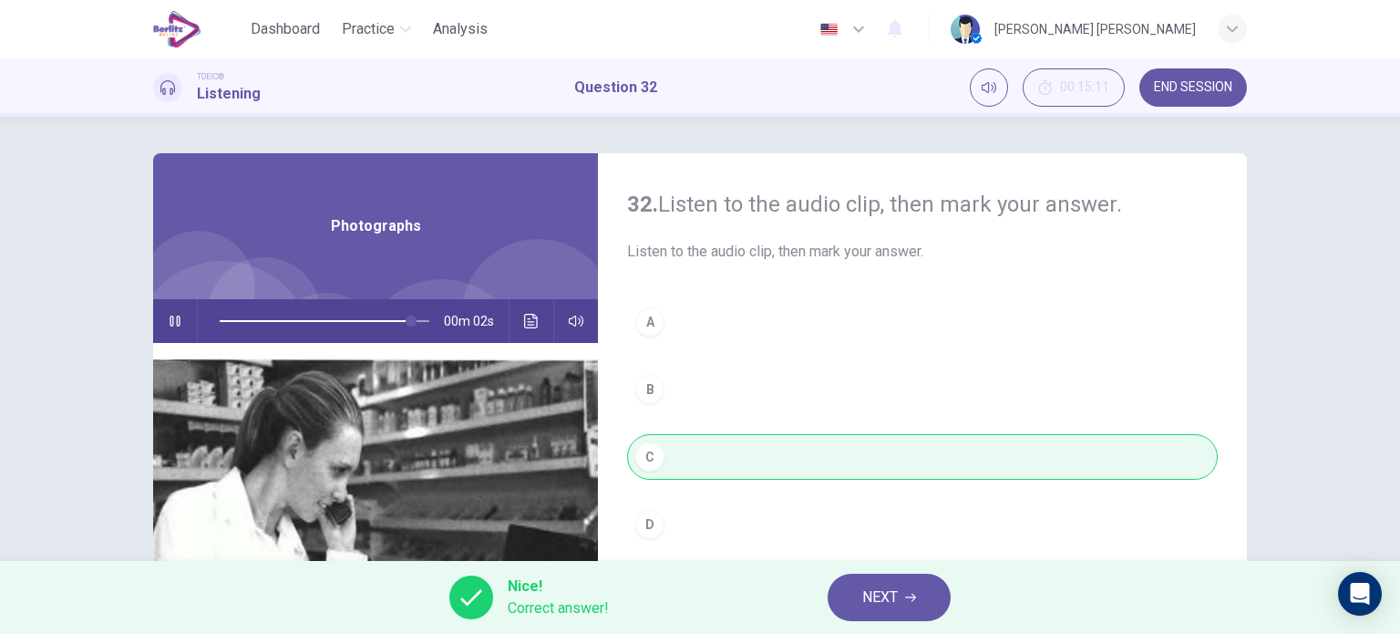
type input "**"
click at [859, 602] on button "NEXT" at bounding box center [889, 596] width 123 height 47
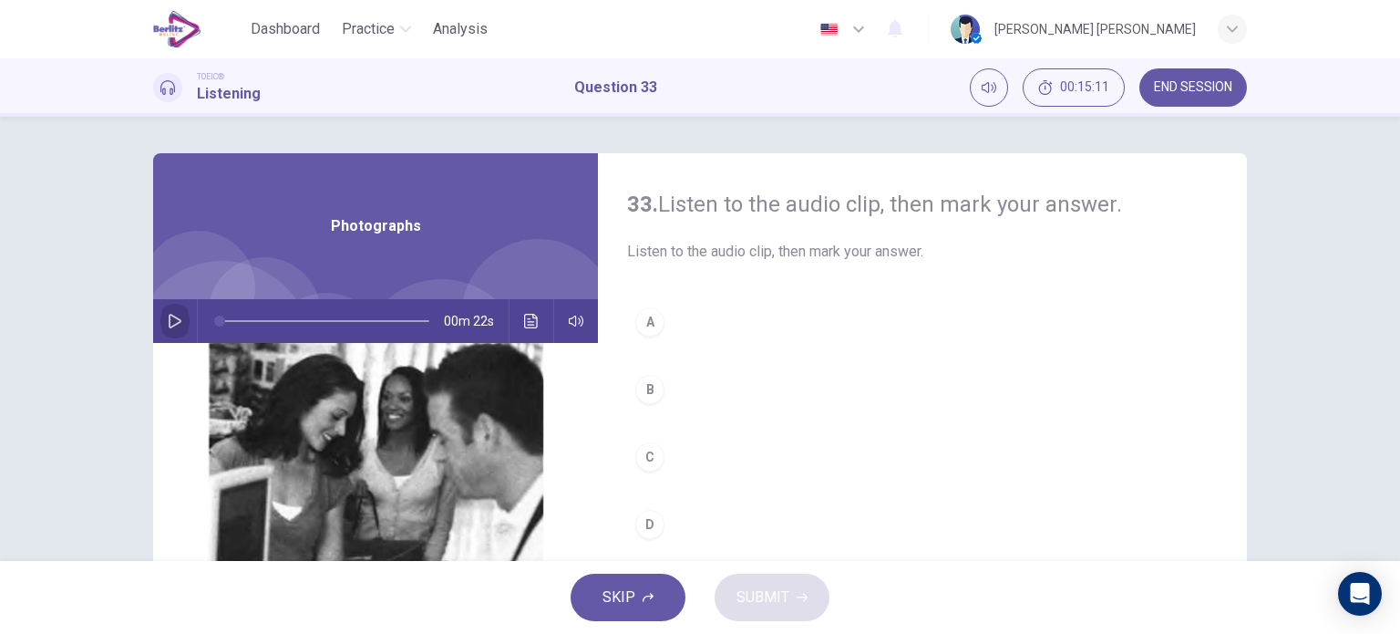
click at [174, 325] on icon "button" at bounding box center [175, 321] width 15 height 15
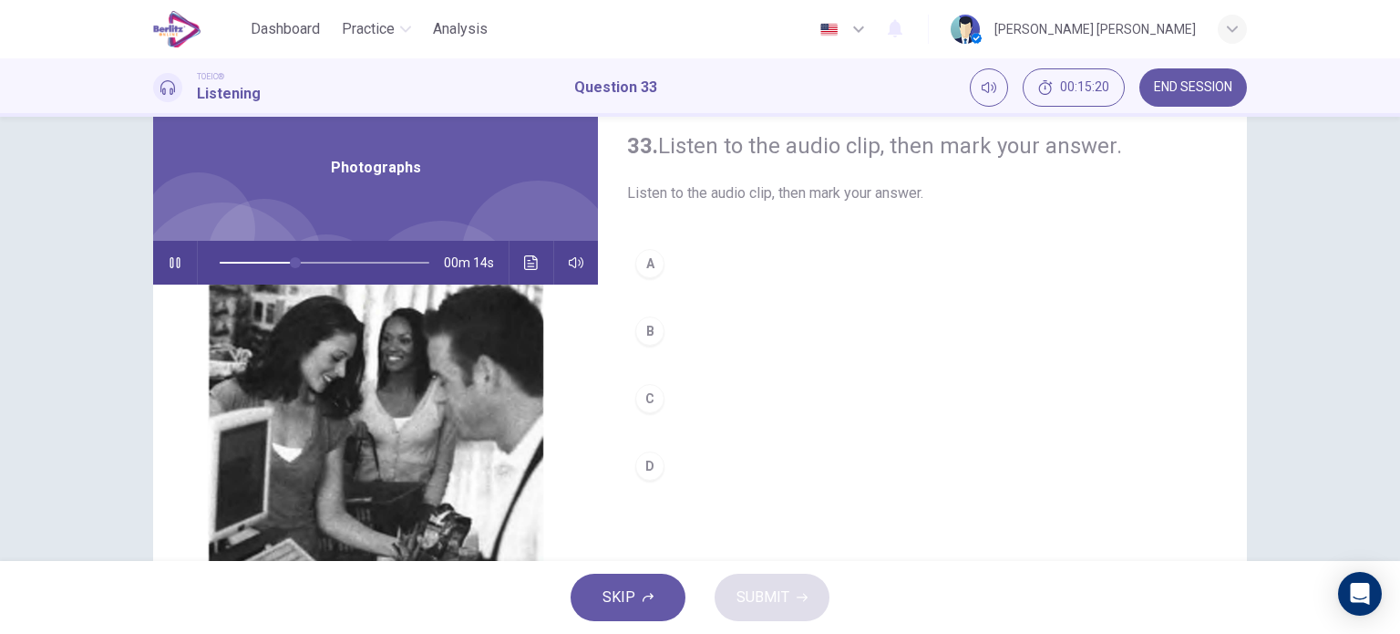
scroll to position [52, 0]
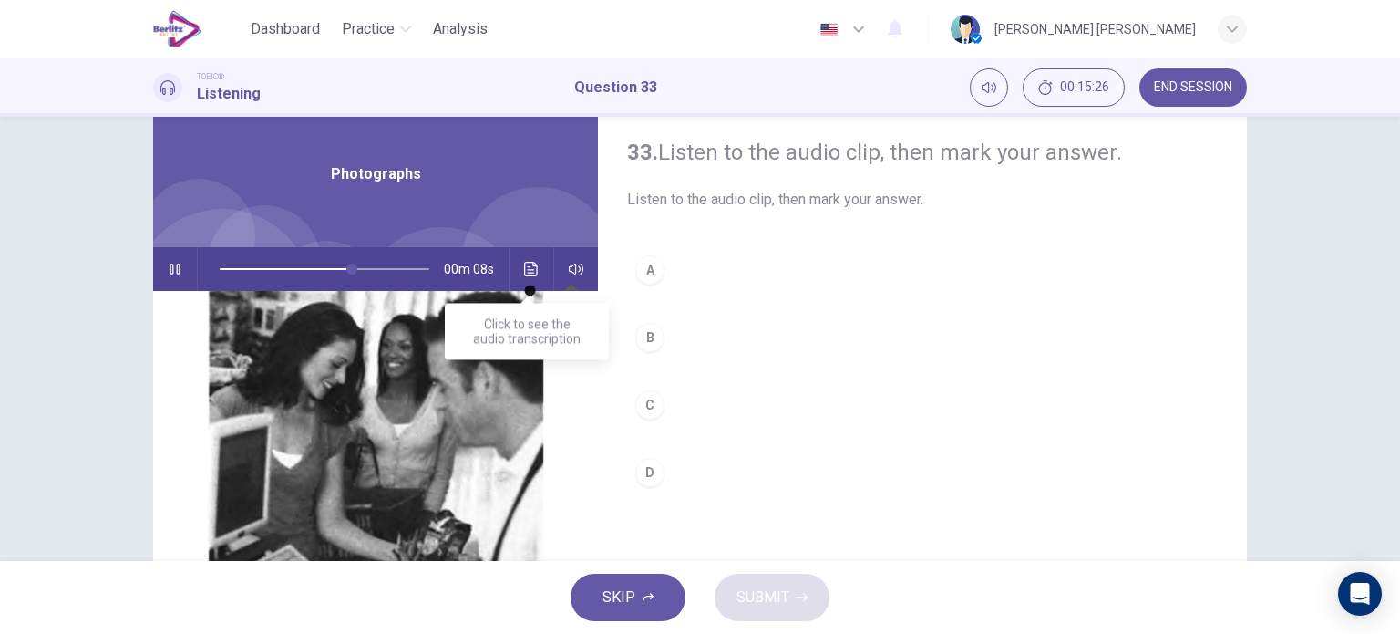
click at [529, 258] on button "Click to see the audio transcription" at bounding box center [531, 269] width 29 height 44
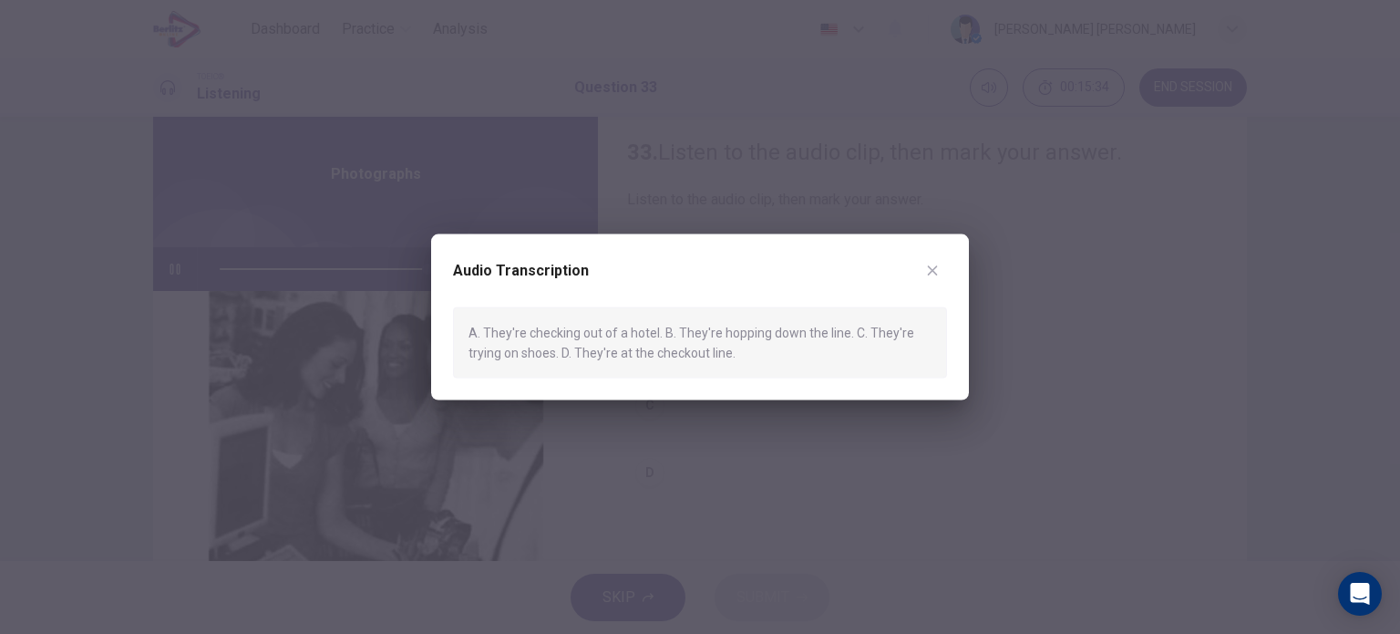
type input "*"
click at [783, 430] on div at bounding box center [700, 317] width 1400 height 634
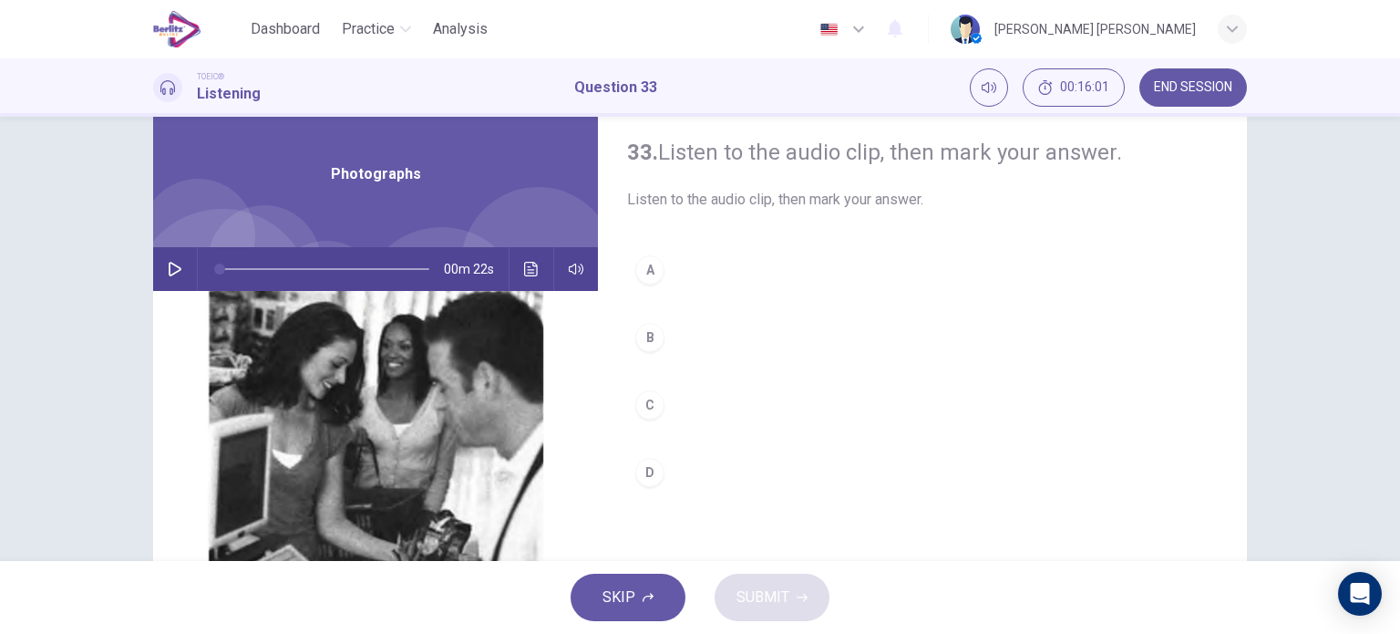
click at [517, 269] on button "Click to see the audio transcription" at bounding box center [531, 269] width 29 height 44
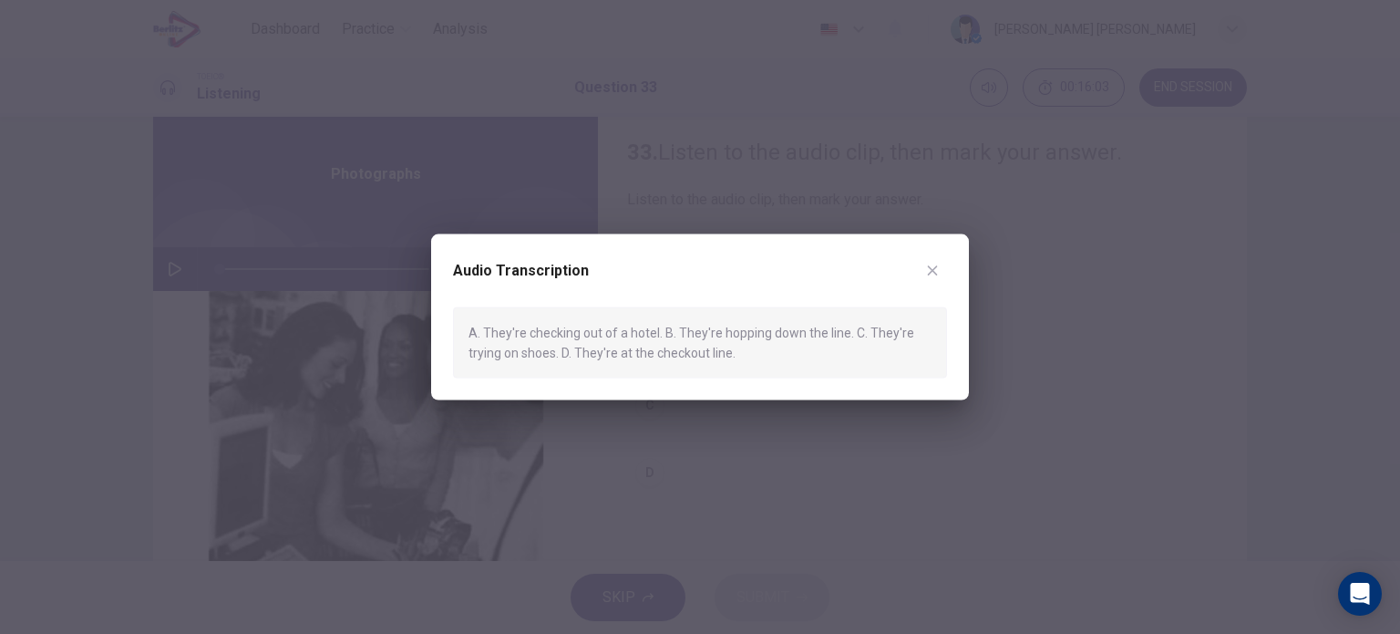
click at [769, 462] on div at bounding box center [700, 317] width 1400 height 634
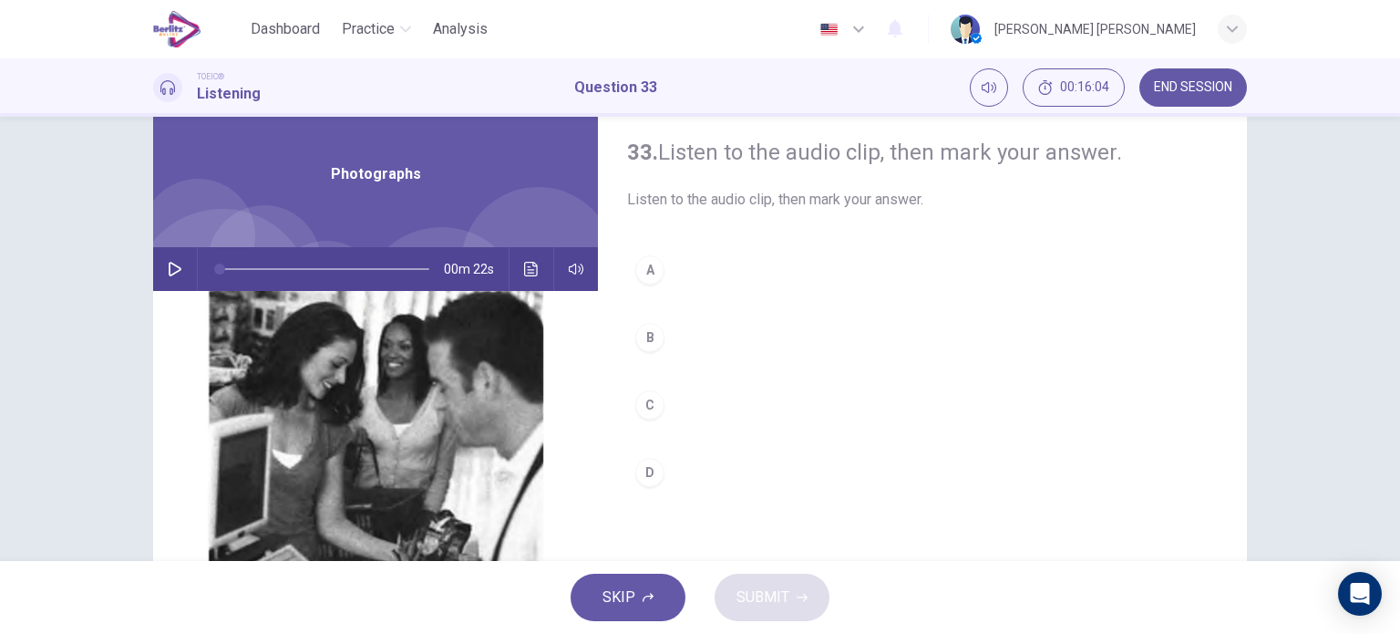
click at [644, 462] on div "D" at bounding box center [649, 472] width 29 height 29
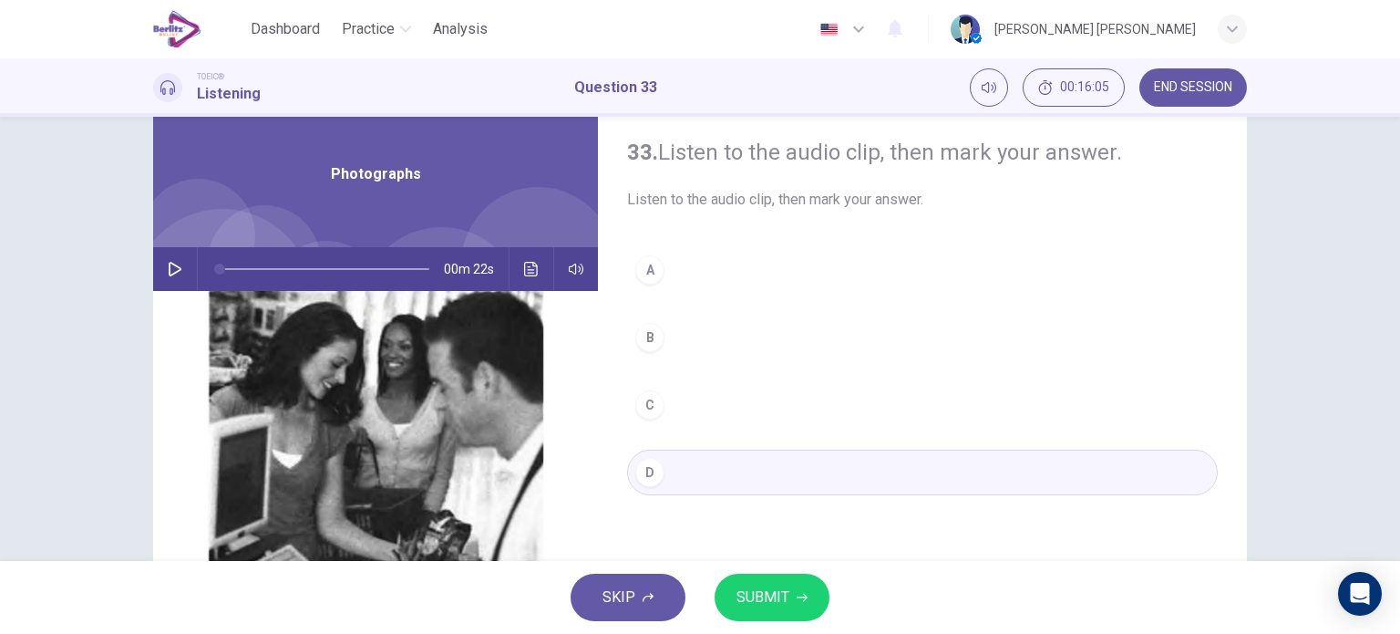
click at [737, 589] on span "SUBMIT" at bounding box center [763, 597] width 53 height 26
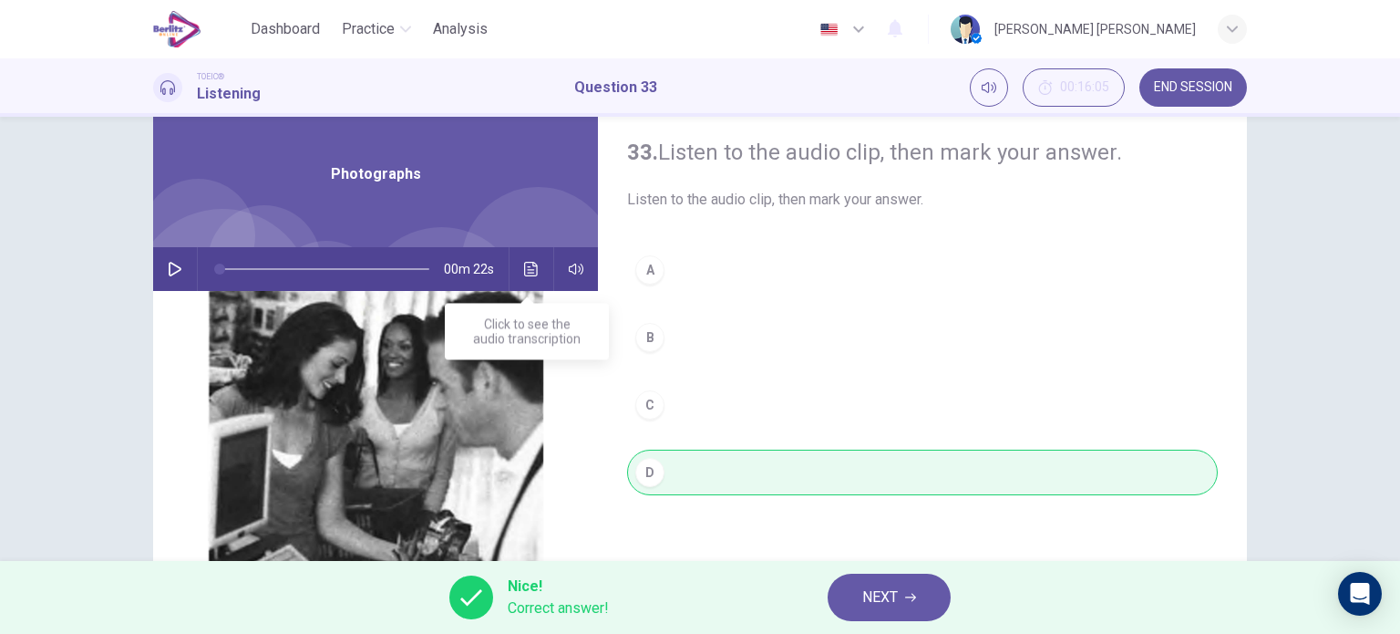
click at [527, 257] on button "Click to see the audio transcription" at bounding box center [531, 269] width 29 height 44
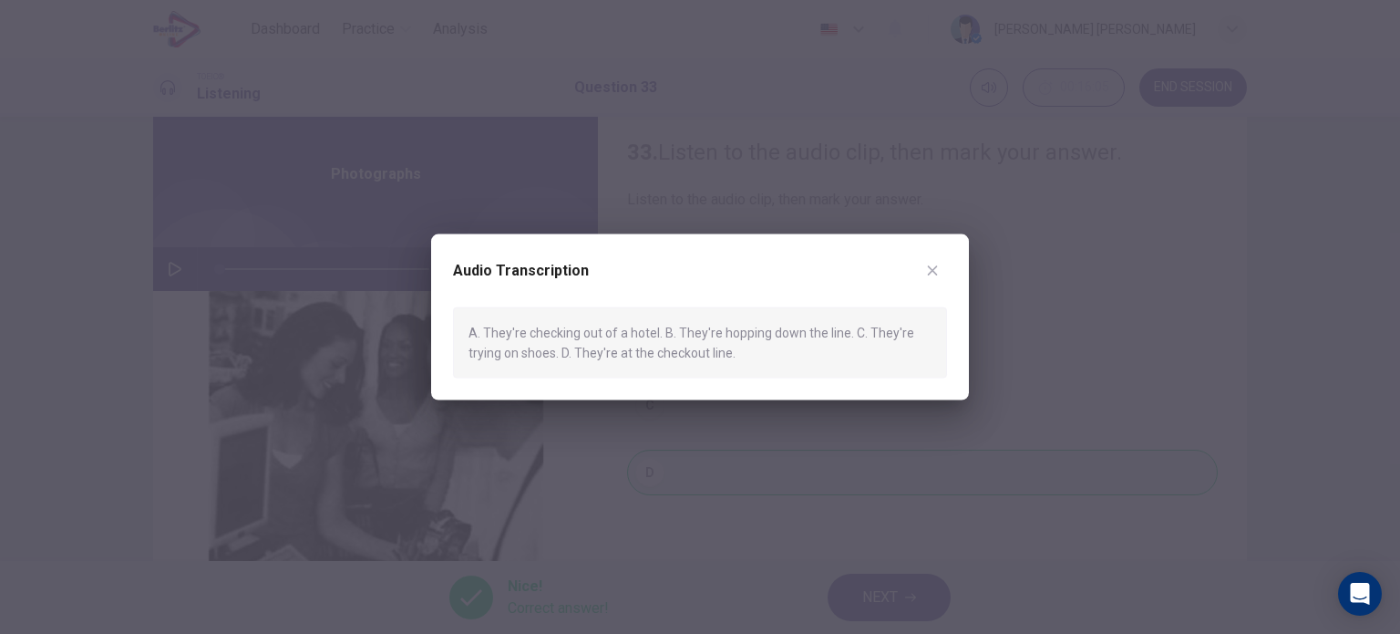
click at [934, 269] on icon "button" at bounding box center [933, 270] width 10 height 10
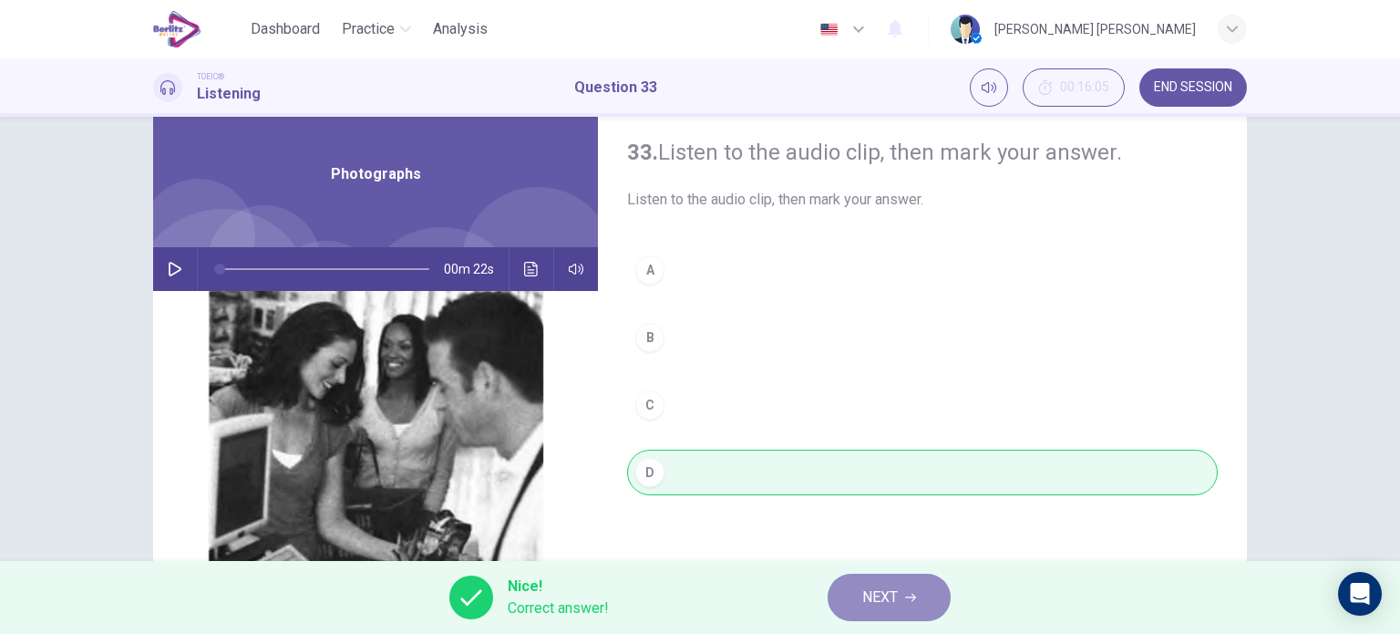
click at [881, 599] on span "NEXT" at bounding box center [880, 597] width 36 height 26
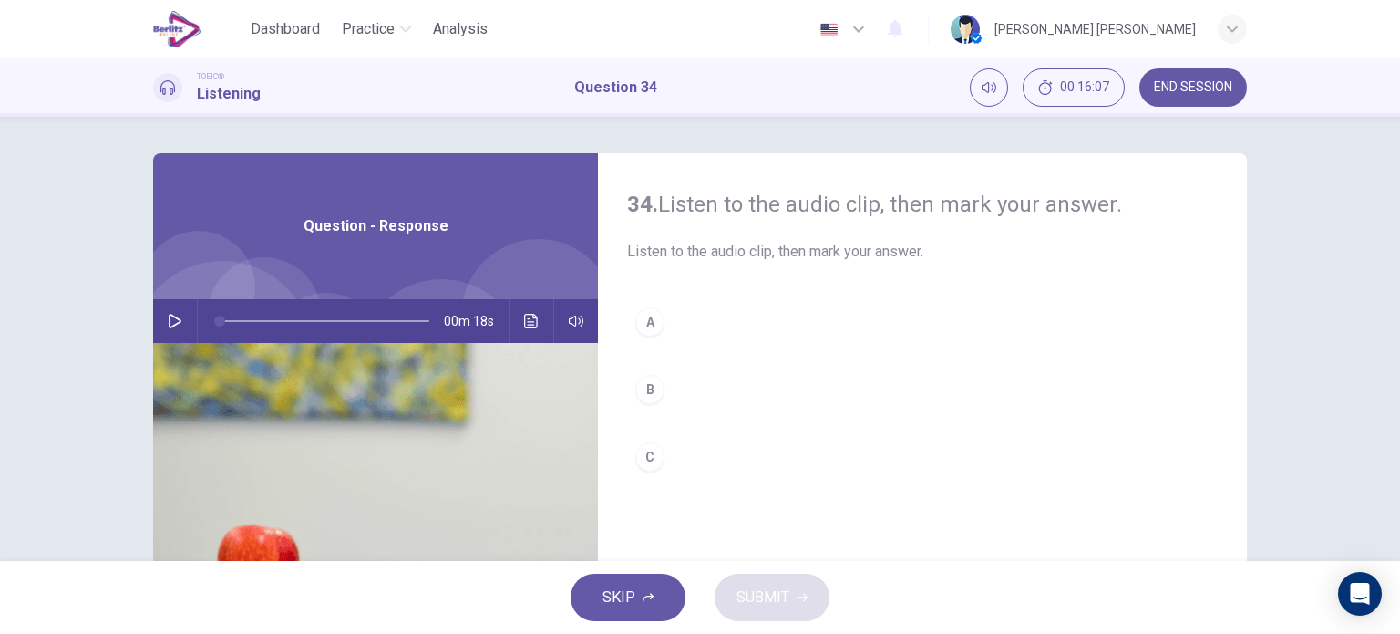
click at [153, 324] on div "00m 18s" at bounding box center [375, 321] width 445 height 44
click at [169, 327] on icon "button" at bounding box center [175, 321] width 13 height 15
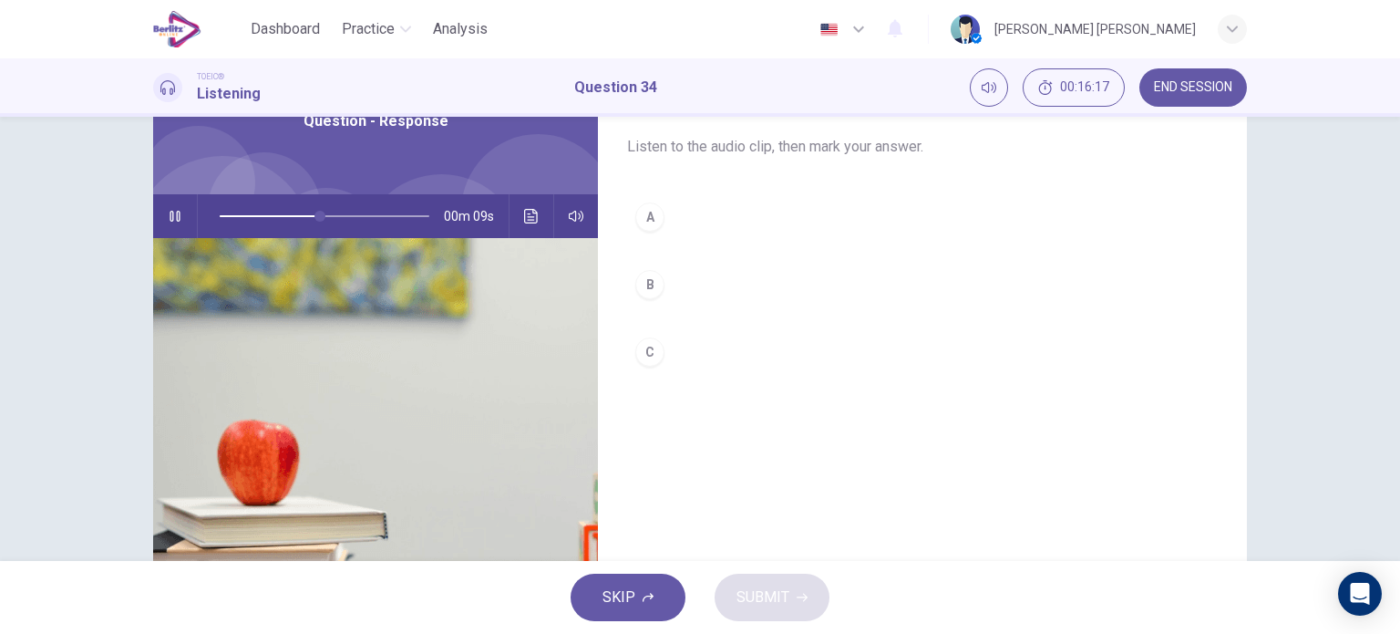
scroll to position [108, 0]
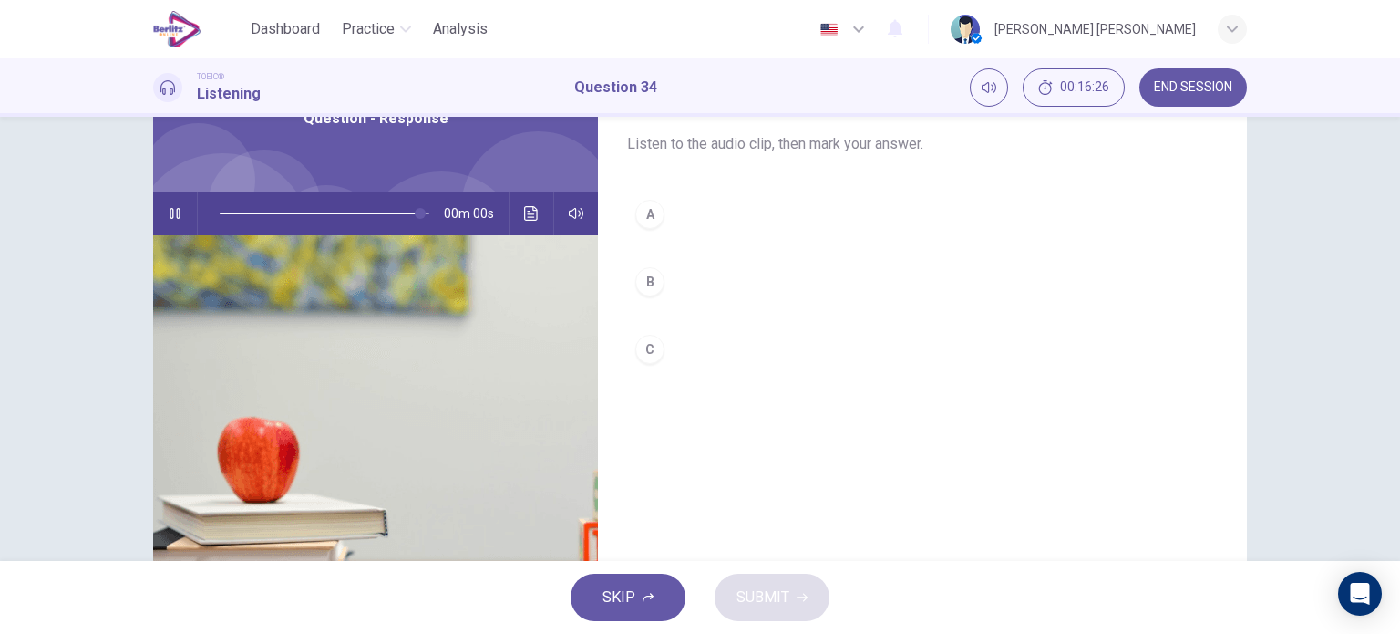
type input "*"
click at [655, 345] on div "C" at bounding box center [649, 349] width 29 height 29
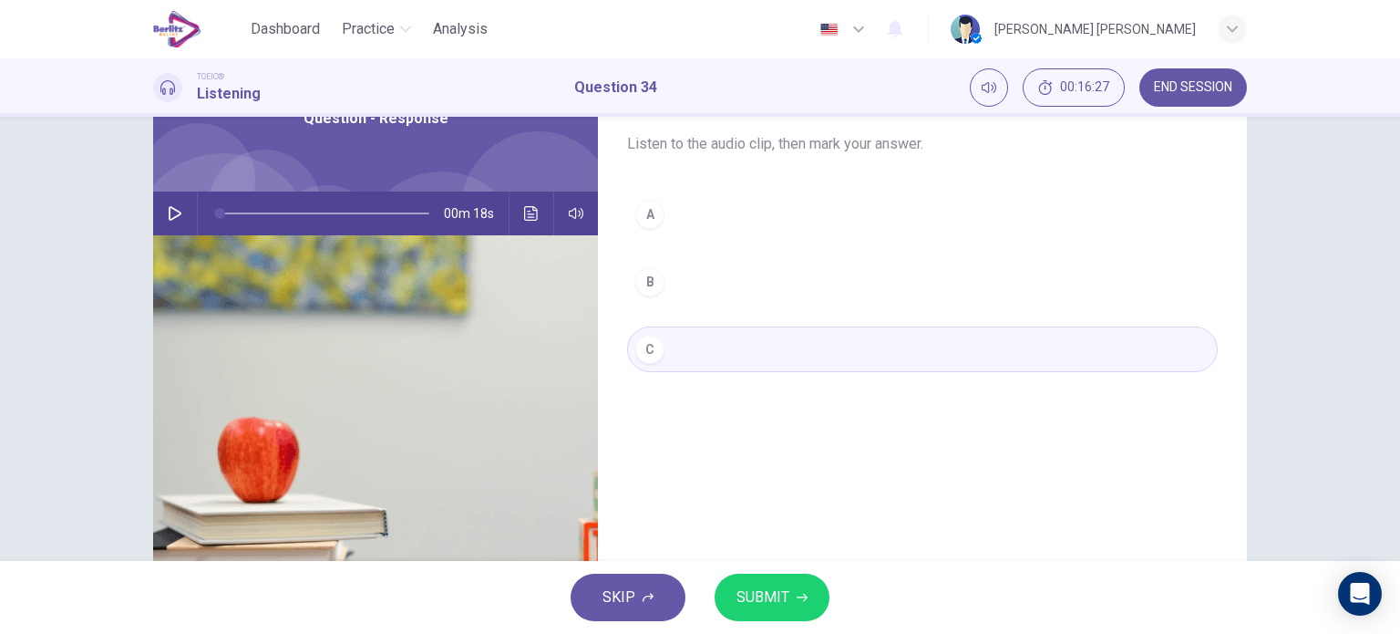
click at [771, 598] on span "SUBMIT" at bounding box center [763, 597] width 53 height 26
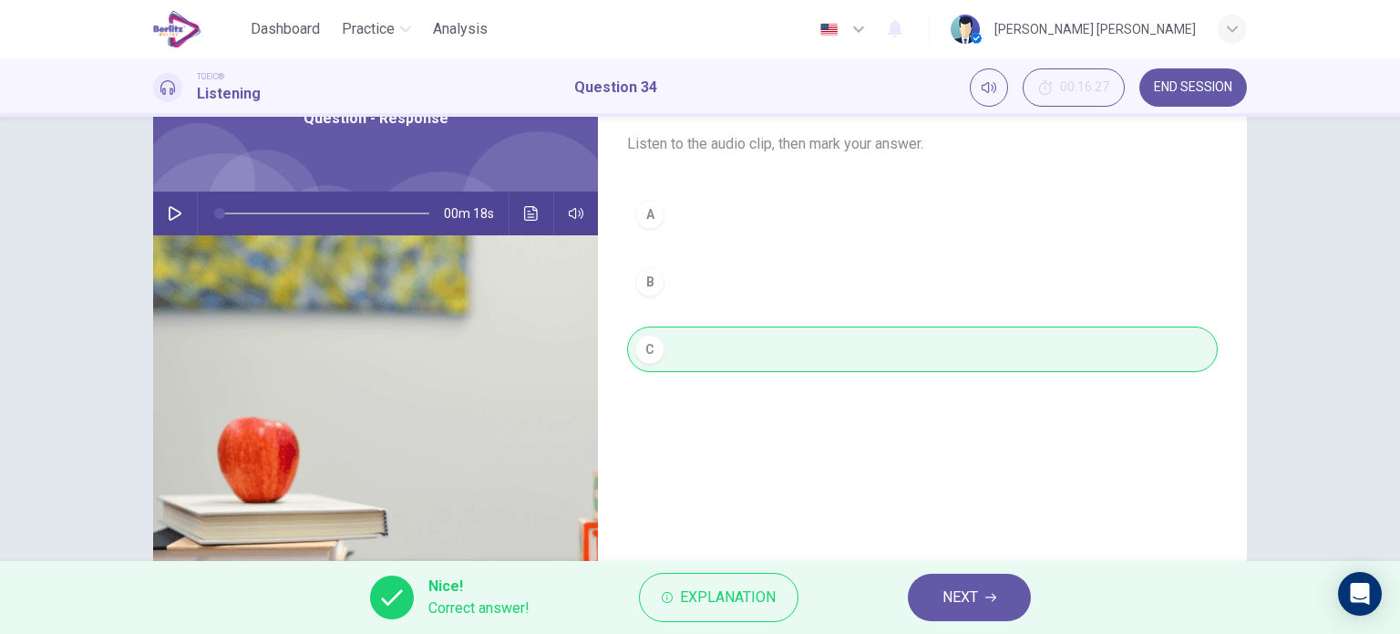
click at [929, 589] on button "NEXT" at bounding box center [969, 596] width 123 height 47
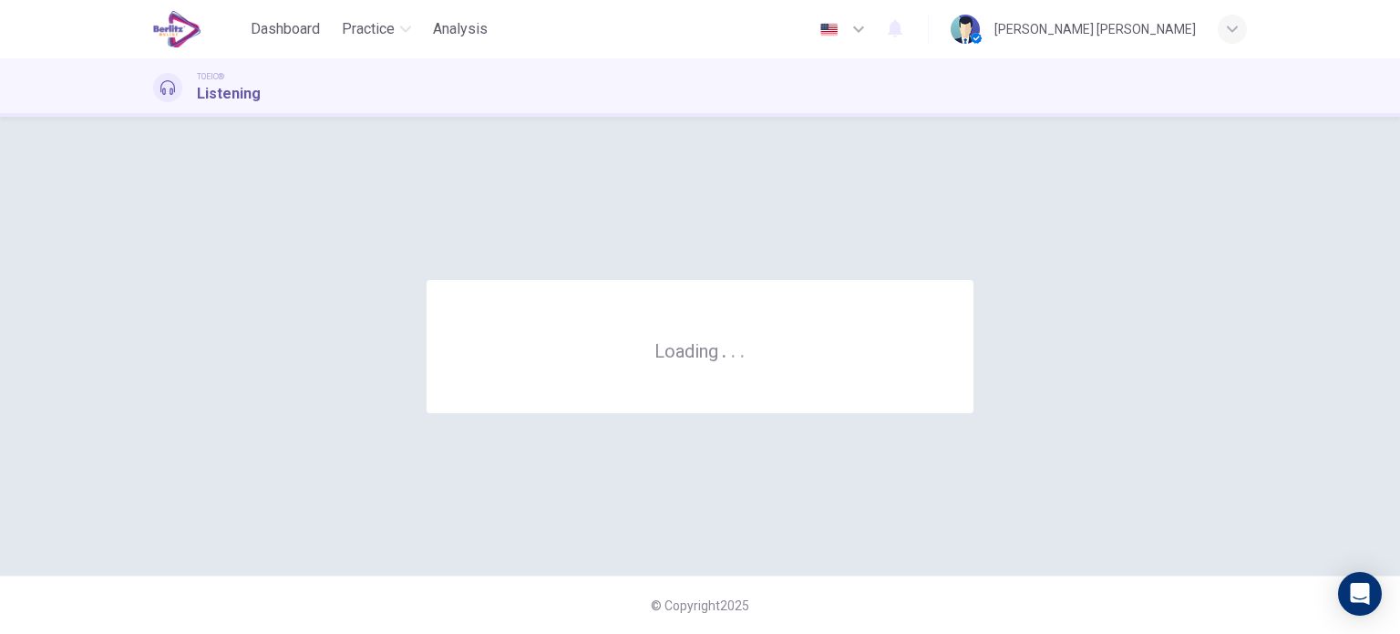
scroll to position [0, 0]
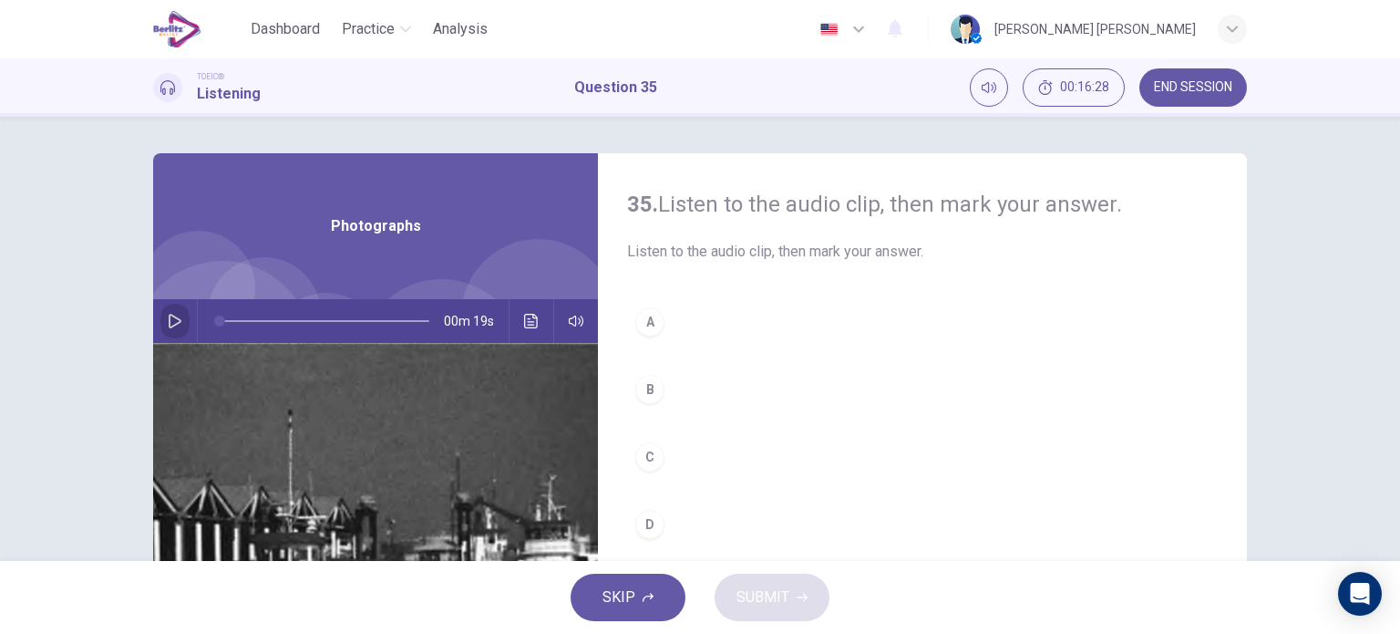
click at [169, 307] on button "button" at bounding box center [174, 321] width 29 height 44
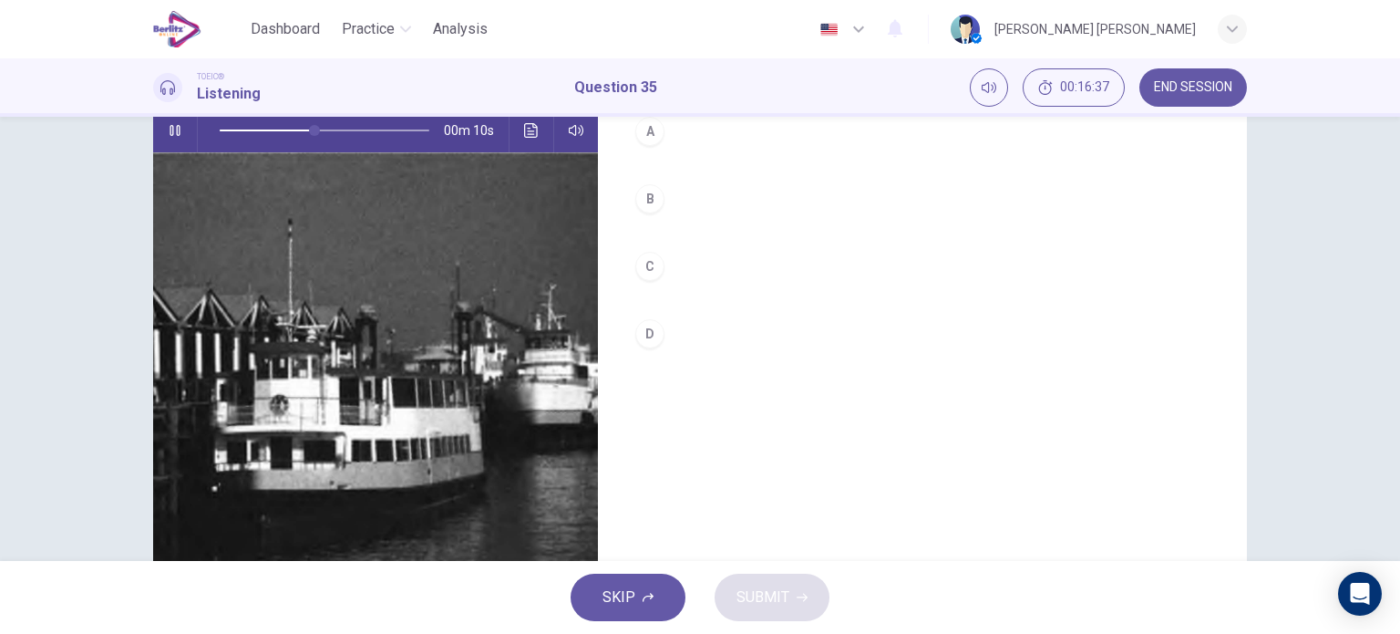
scroll to position [173, 0]
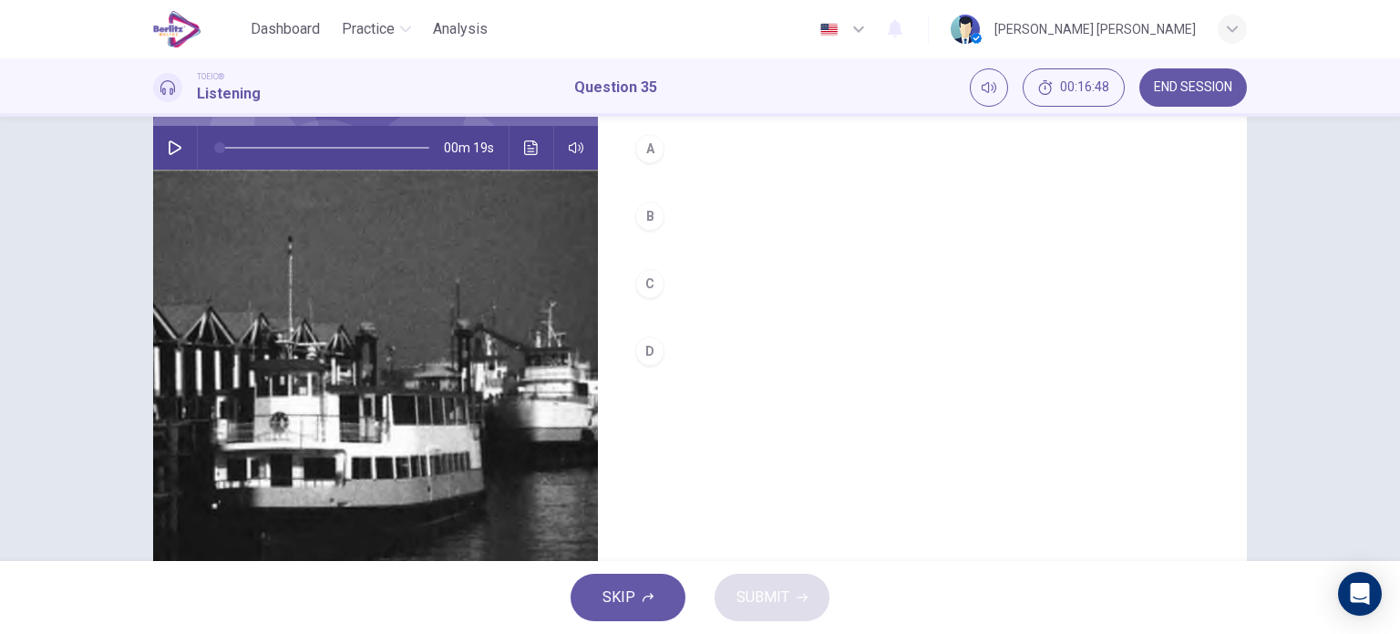
type input "*"
click at [638, 352] on div "D" at bounding box center [649, 350] width 29 height 29
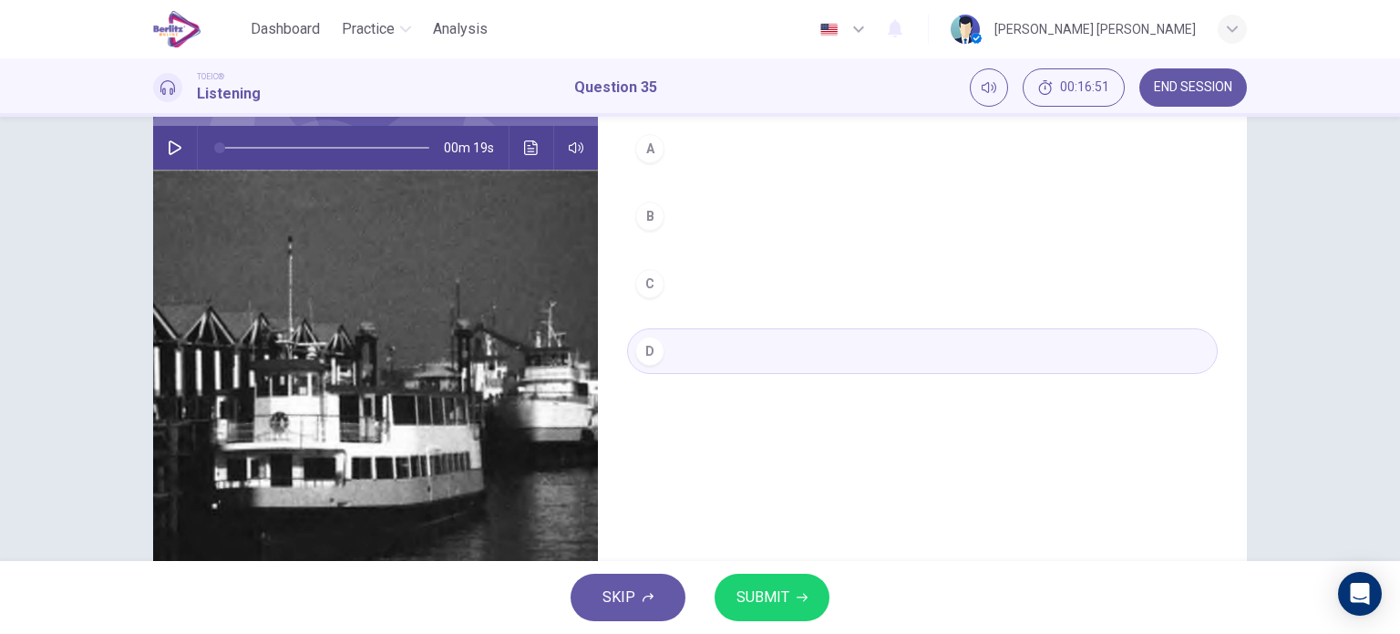
click at [762, 602] on span "SUBMIT" at bounding box center [763, 597] width 53 height 26
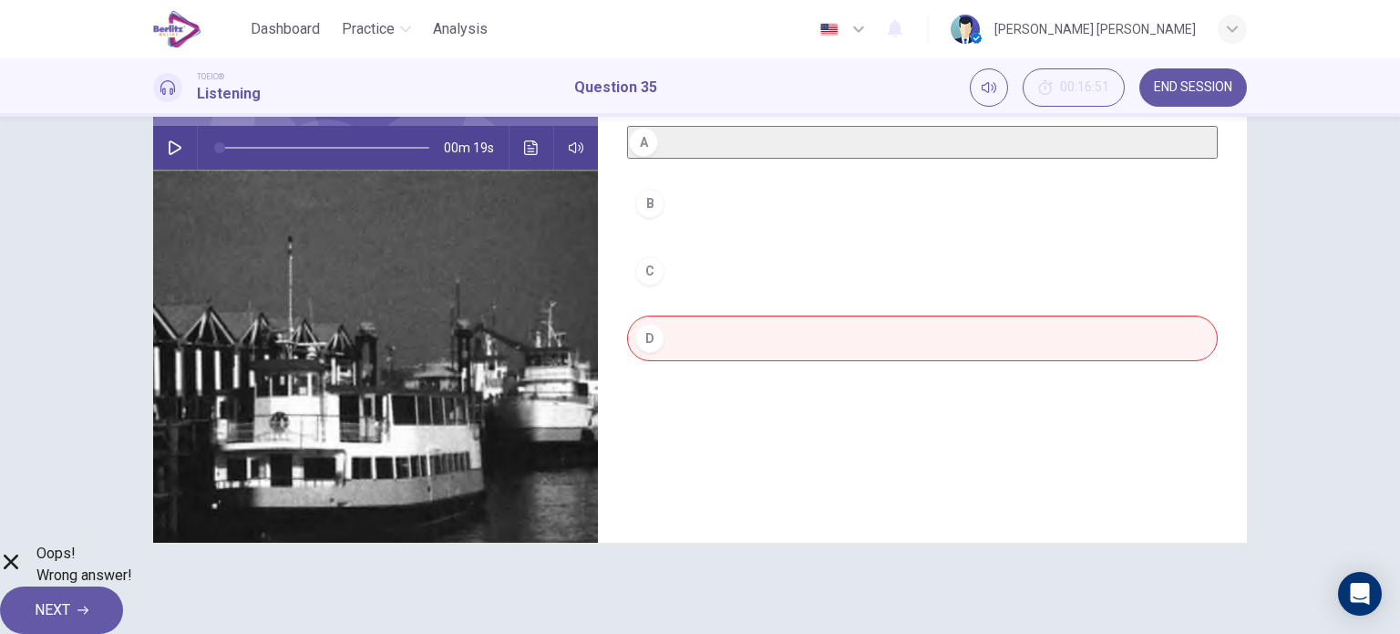
click at [524, 143] on icon "Click to see the audio transcription" at bounding box center [531, 147] width 15 height 15
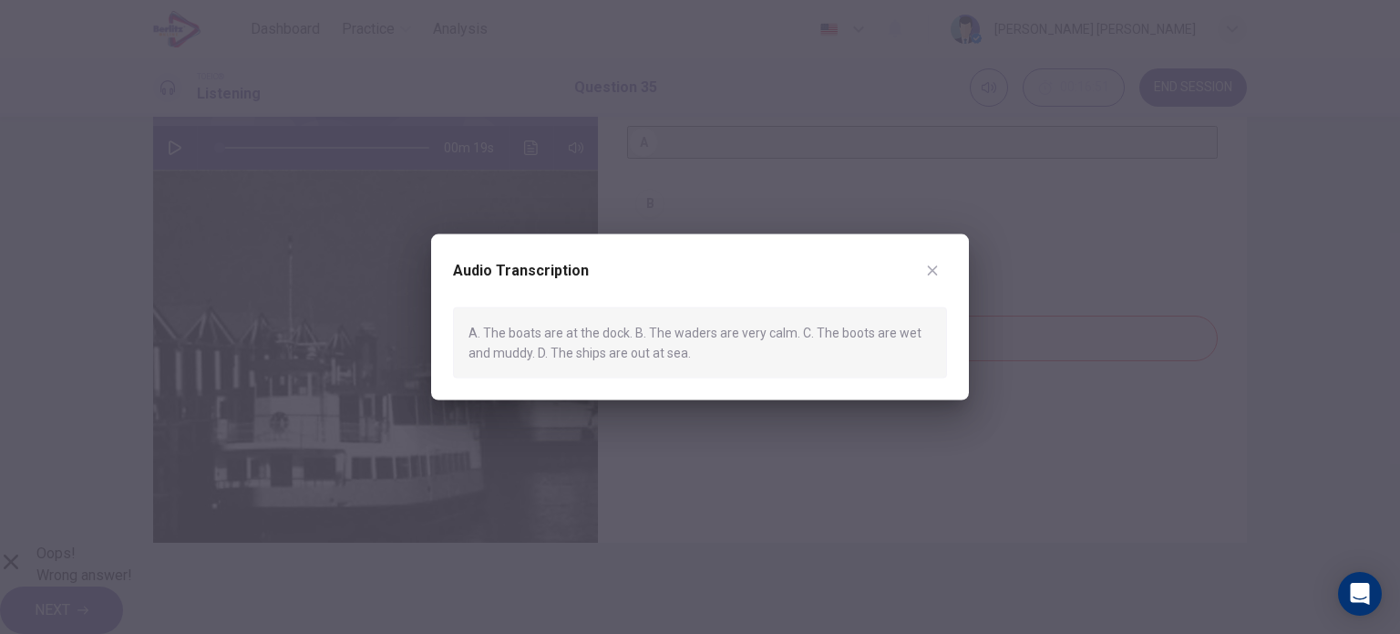
drag, startPoint x: 700, startPoint y: 353, endPoint x: 493, endPoint y: 338, distance: 207.5
click at [493, 338] on div "A. The boats are at the dock. B. The waders are very calm. C. The boots are wet…" at bounding box center [700, 342] width 494 height 72
drag, startPoint x: 485, startPoint y: 328, endPoint x: 707, endPoint y: 360, distance: 223.8
click at [707, 360] on div "A. The boats are at the dock. B. The waders are very calm. C. The boots are wet…" at bounding box center [700, 342] width 494 height 72
drag, startPoint x: 707, startPoint y: 360, endPoint x: 608, endPoint y: 346, distance: 99.5
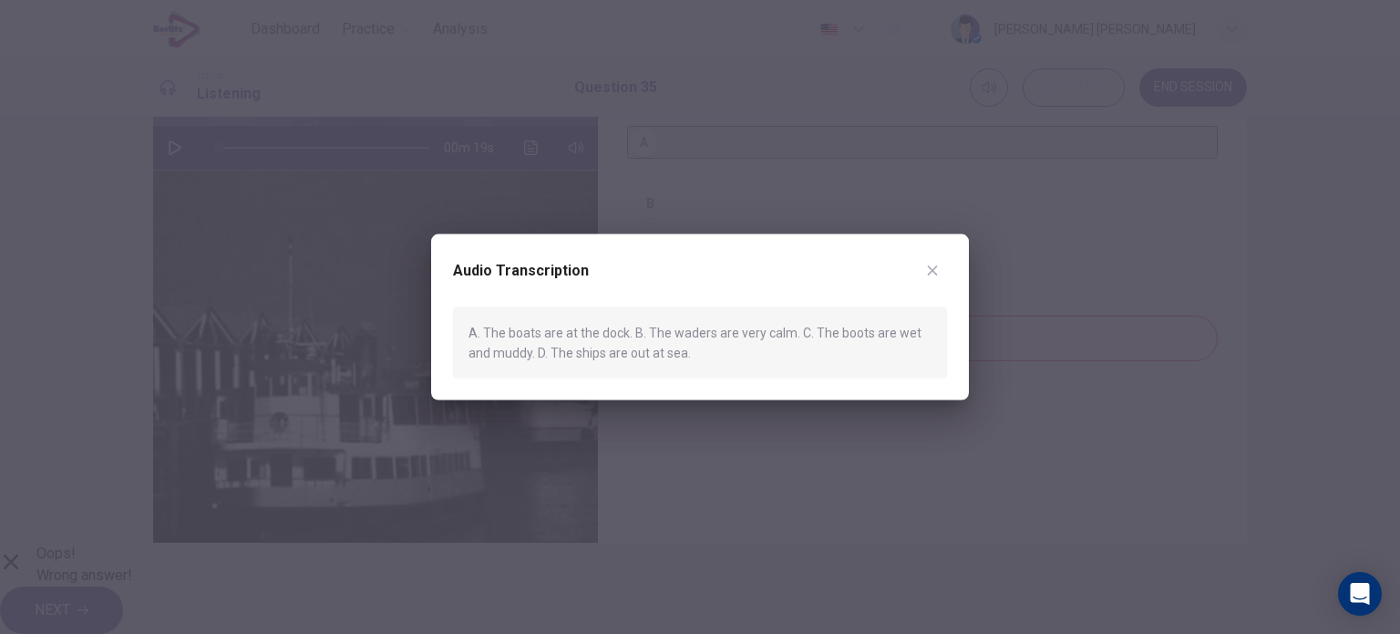
click at [608, 346] on div "A. The boats are at the dock. B. The waders are very calm. C. The boots are wet…" at bounding box center [700, 342] width 494 height 72
click at [937, 262] on button "button" at bounding box center [932, 269] width 29 height 29
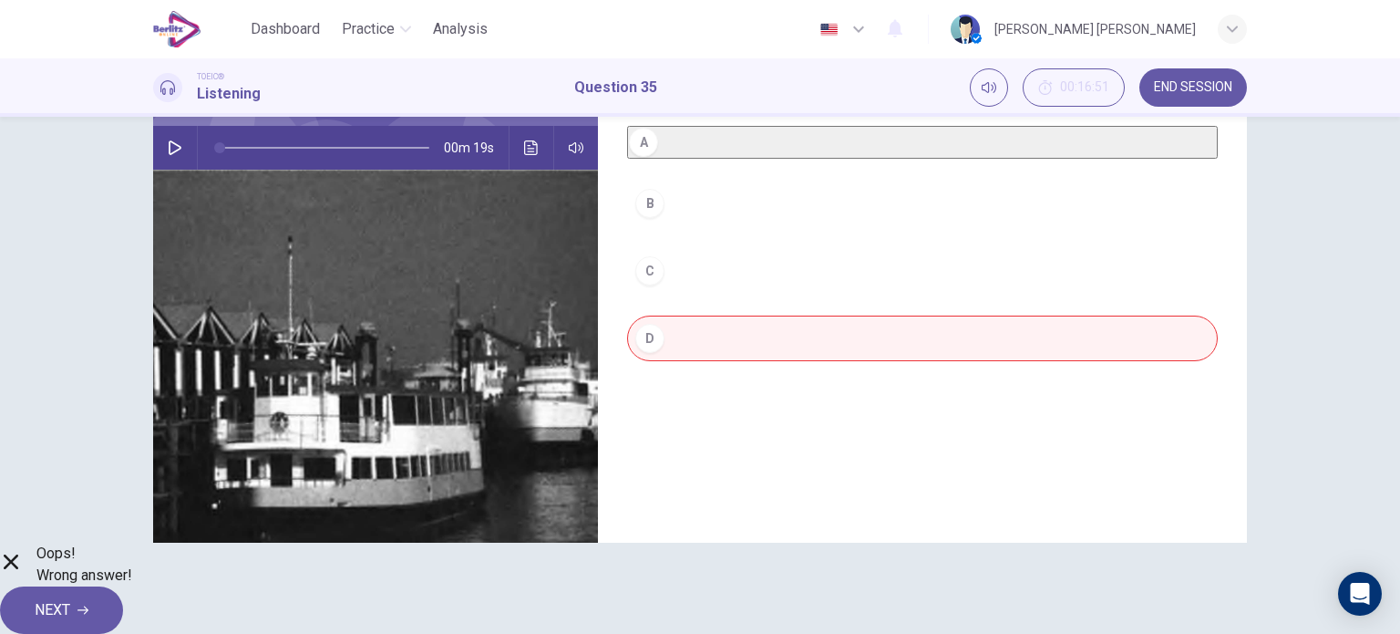
click at [70, 606] on span "NEXT" at bounding box center [53, 610] width 36 height 26
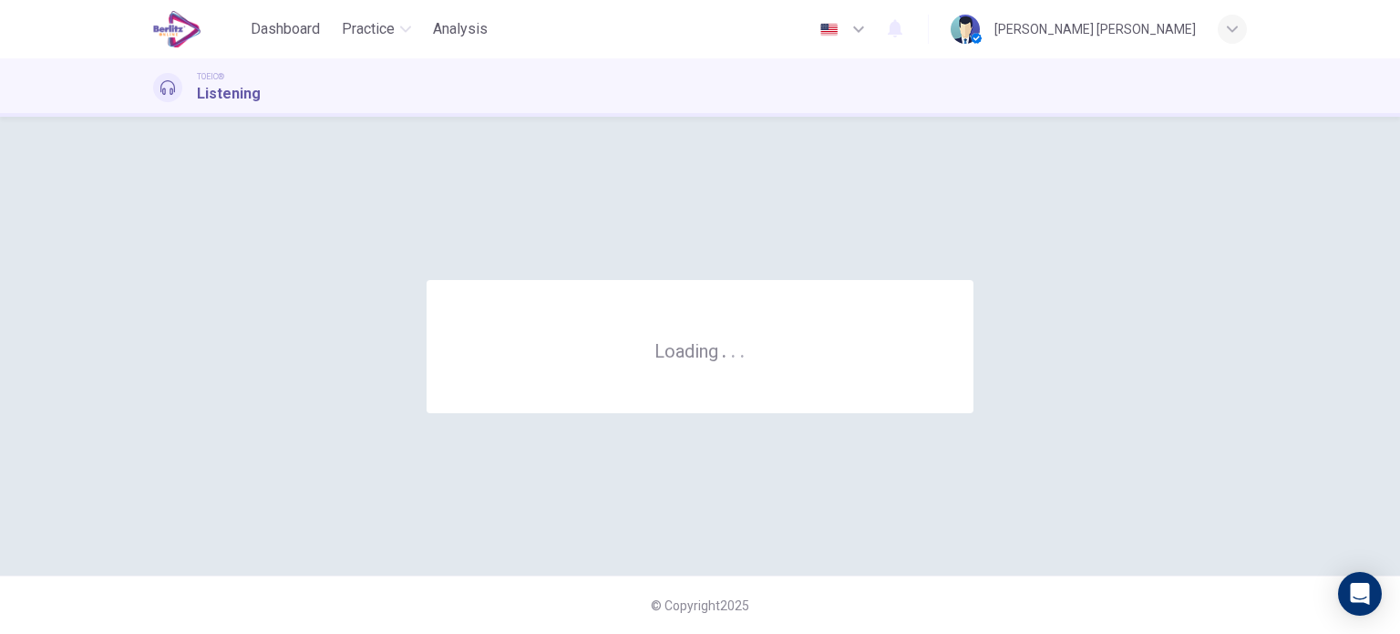
scroll to position [0, 0]
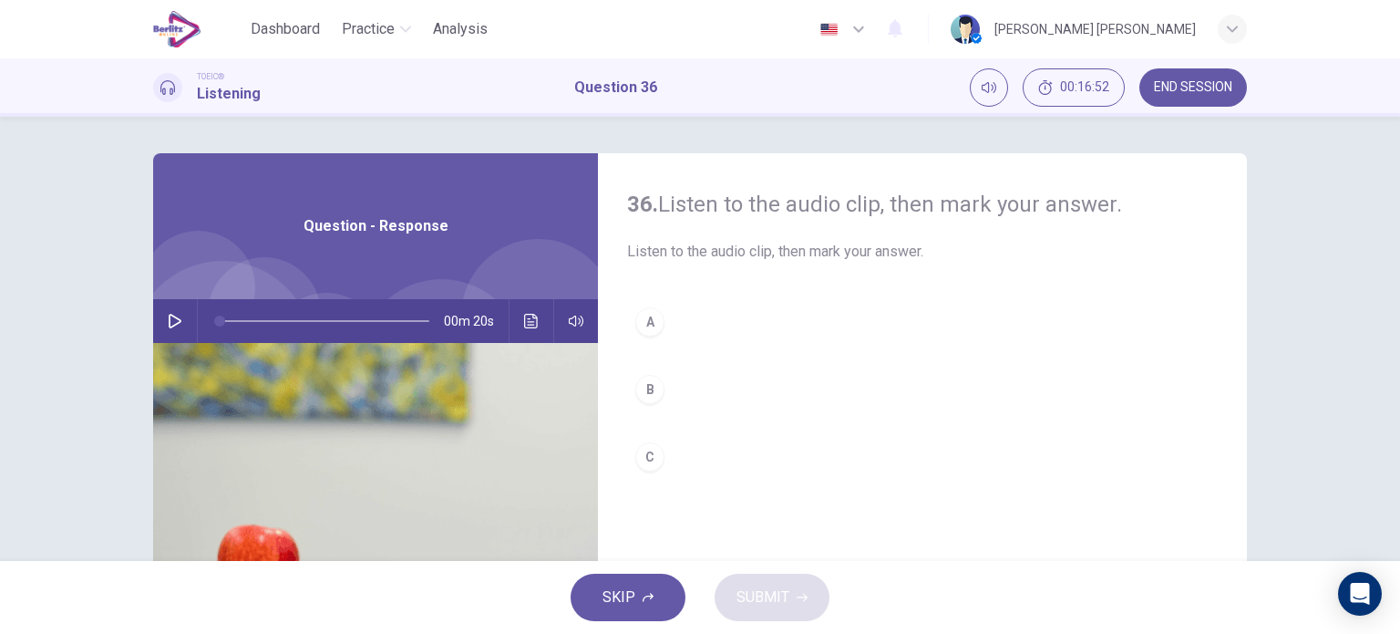
click at [169, 314] on icon "button" at bounding box center [175, 321] width 15 height 15
click at [653, 393] on div "B" at bounding box center [649, 389] width 29 height 29
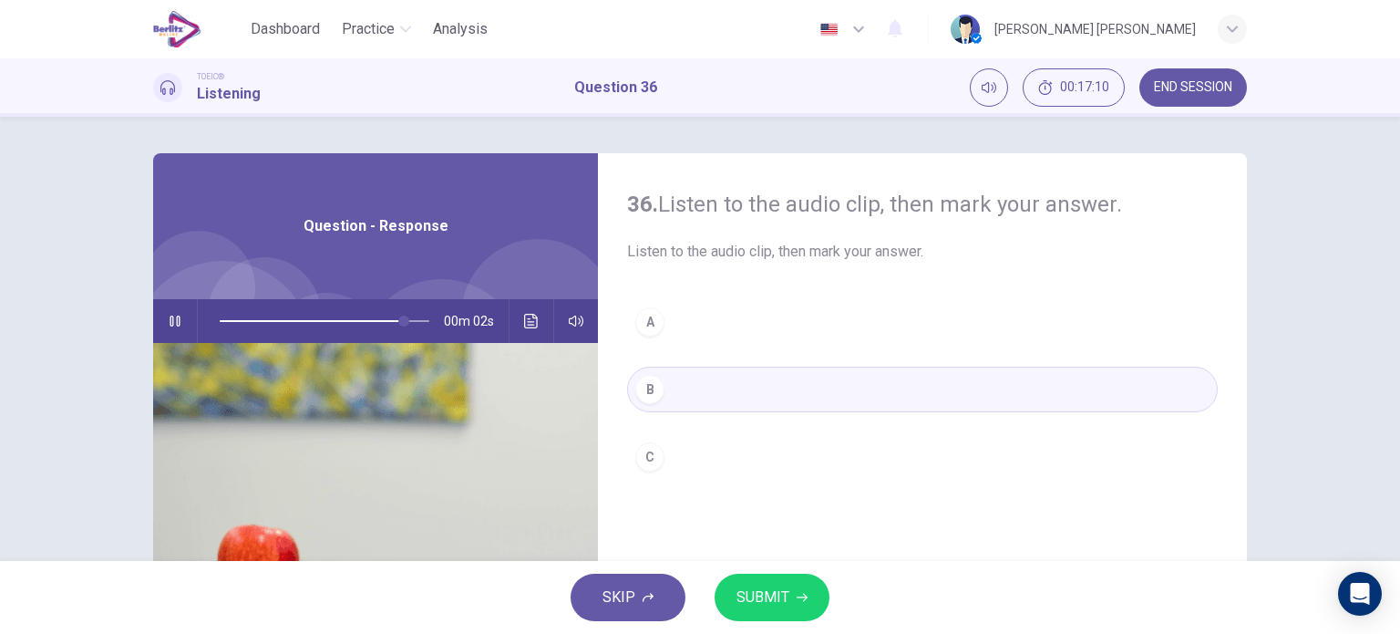
click at [771, 594] on span "SUBMIT" at bounding box center [763, 597] width 53 height 26
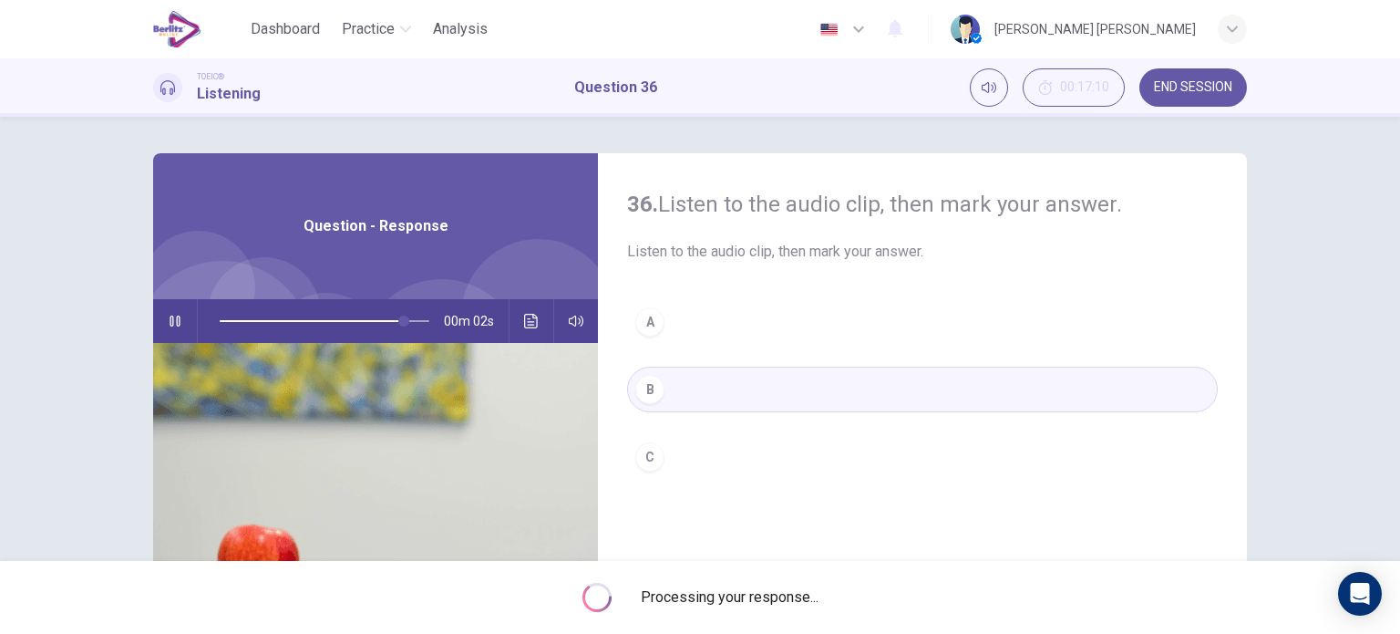
type input "**"
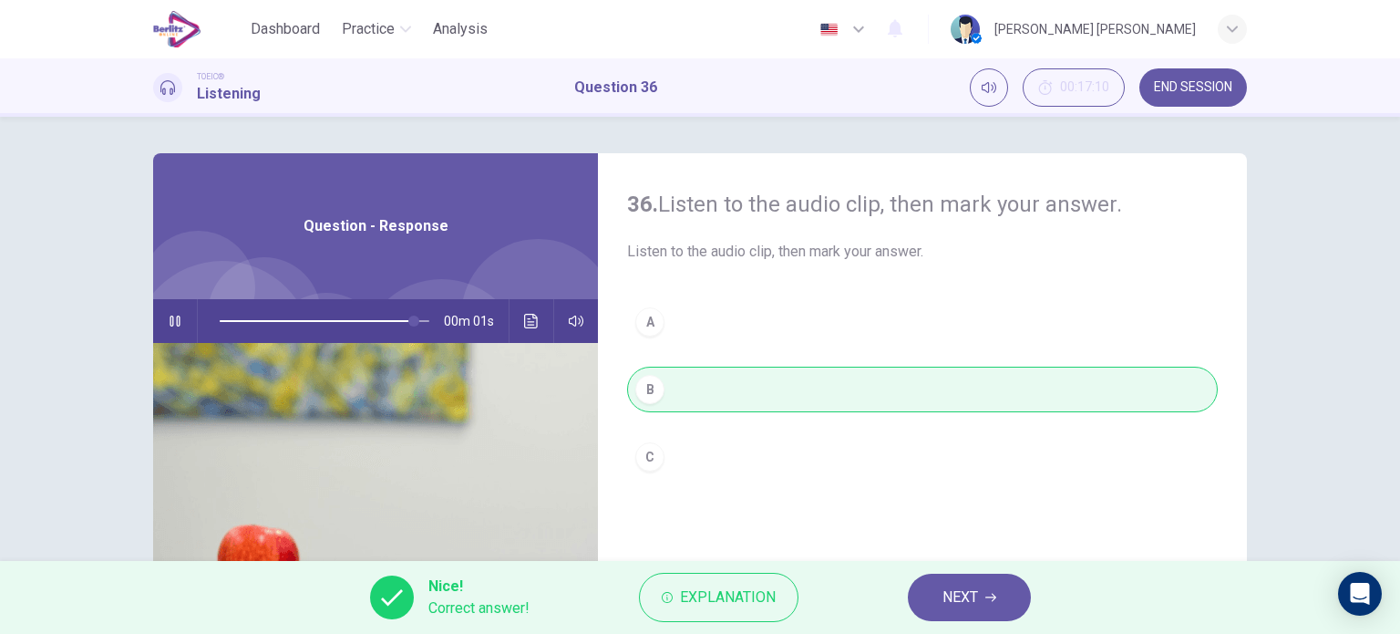
click at [953, 597] on span "NEXT" at bounding box center [961, 597] width 36 height 26
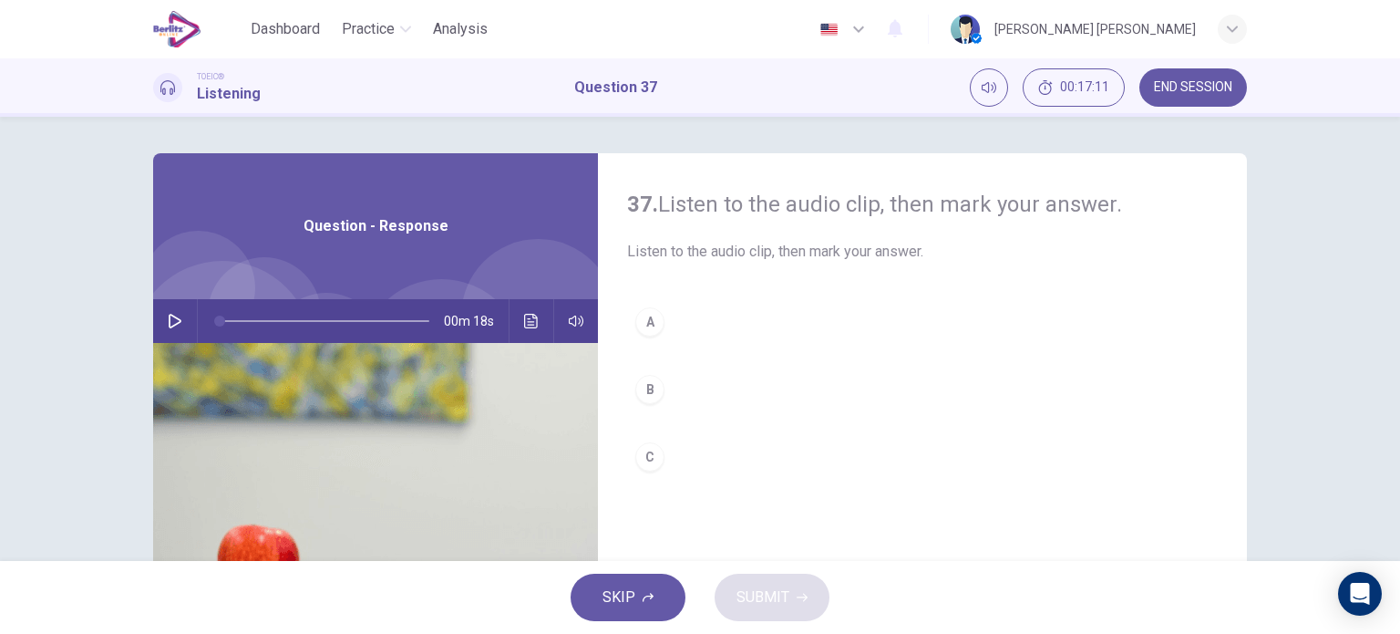
click at [170, 325] on icon "button" at bounding box center [175, 321] width 13 height 15
click at [655, 382] on div "B" at bounding box center [649, 389] width 29 height 29
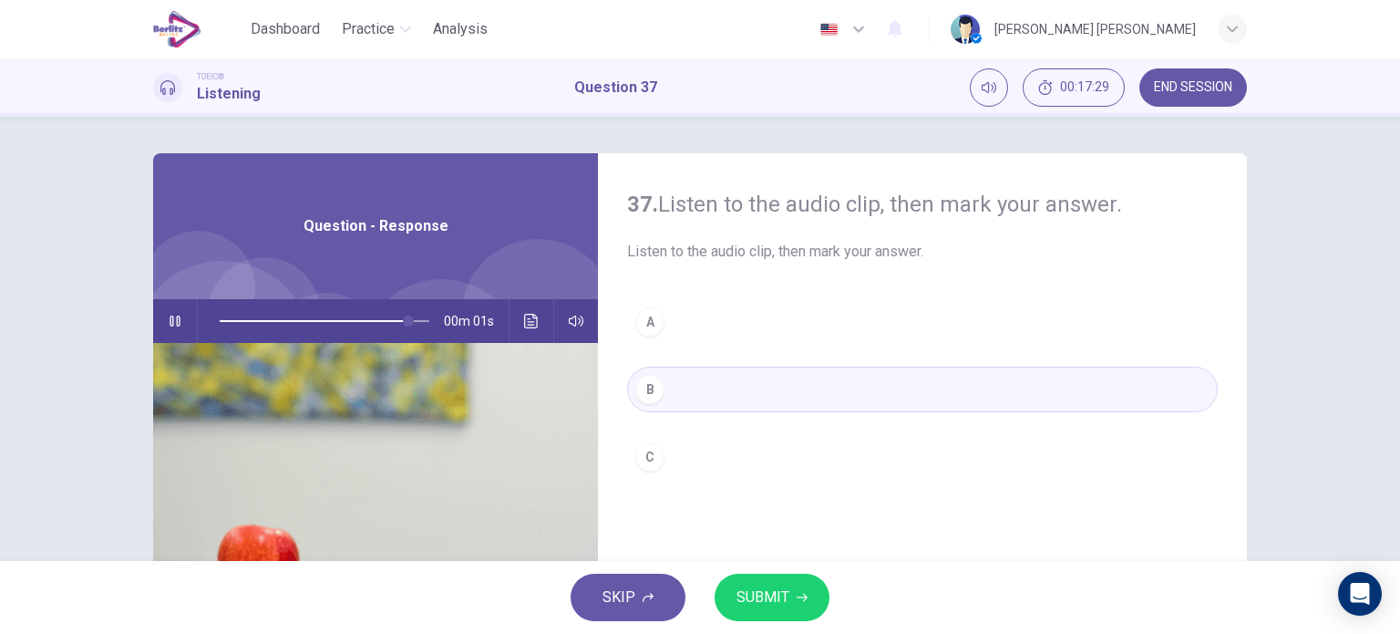
click at [766, 604] on span "SUBMIT" at bounding box center [763, 597] width 53 height 26
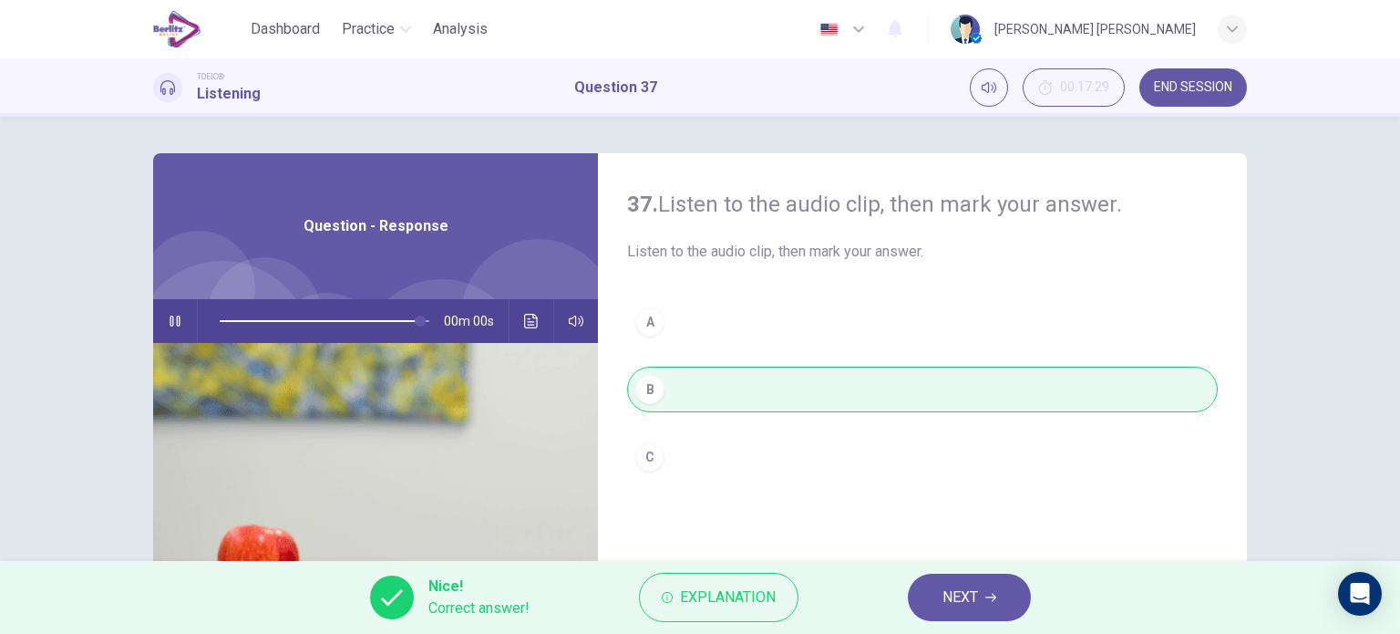
type input "*"
click at [986, 583] on button "NEXT" at bounding box center [969, 596] width 123 height 47
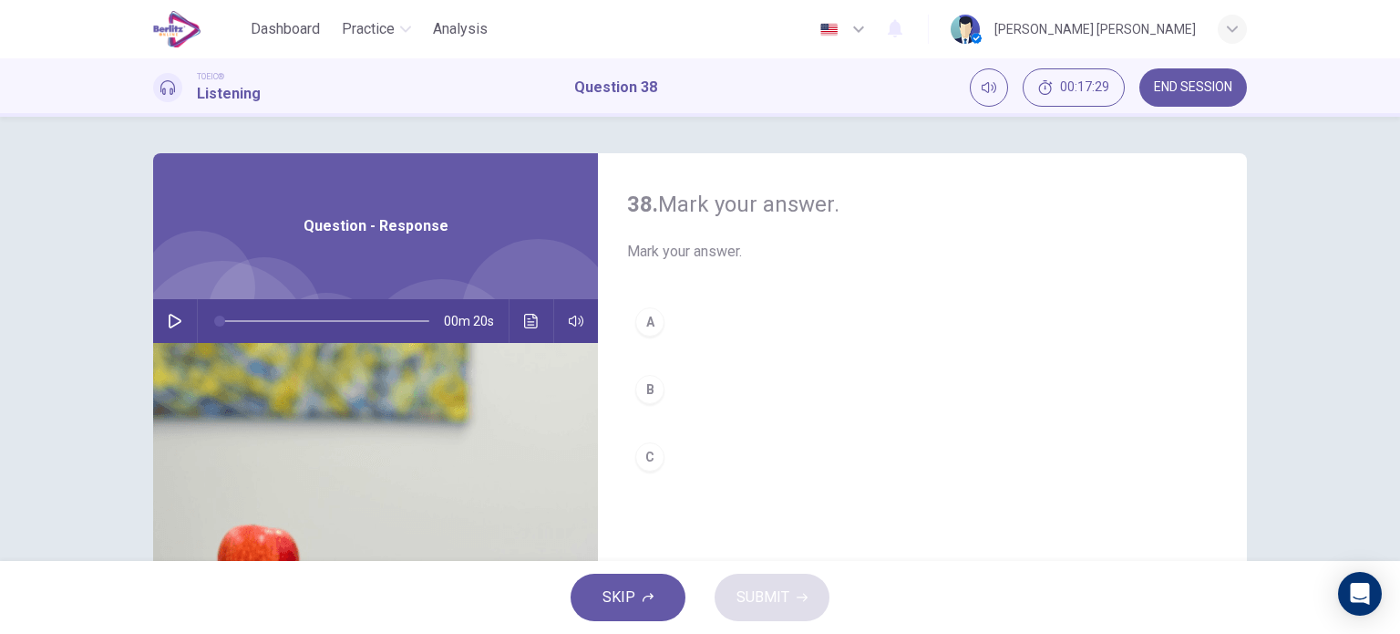
click at [172, 324] on icon "button" at bounding box center [175, 321] width 13 height 15
click at [636, 318] on div "A" at bounding box center [649, 321] width 29 height 29
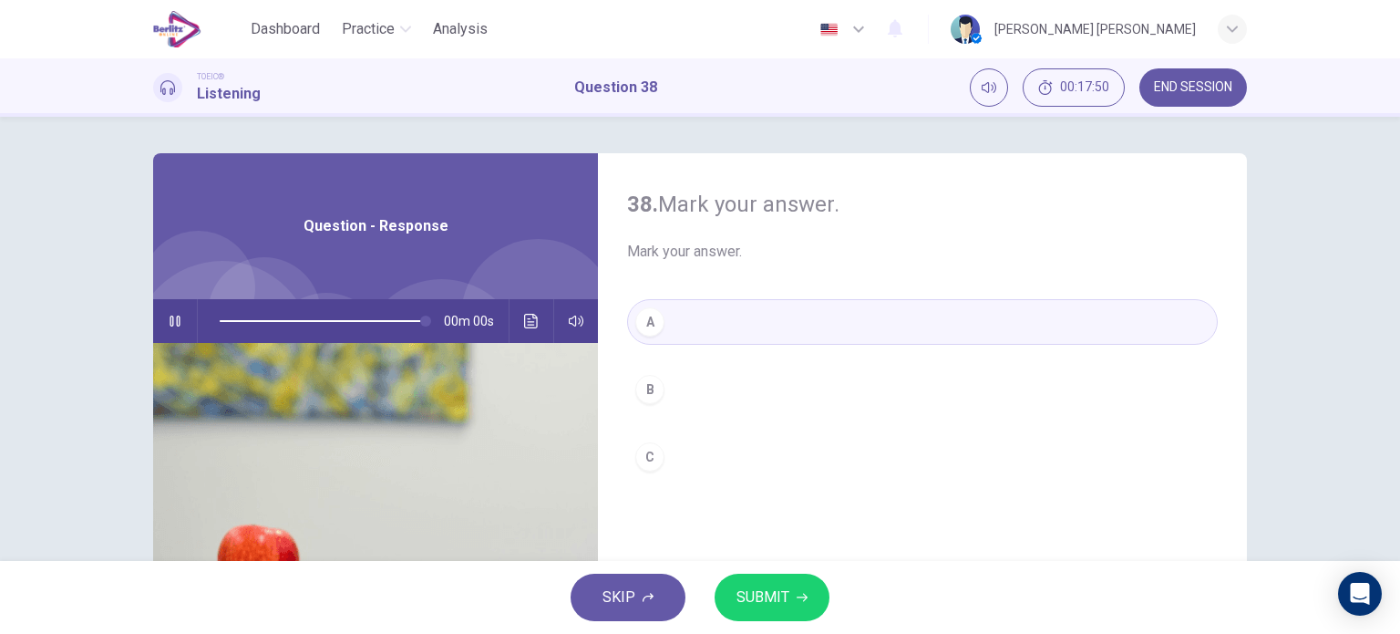
type input "*"
click at [748, 593] on span "SUBMIT" at bounding box center [763, 597] width 53 height 26
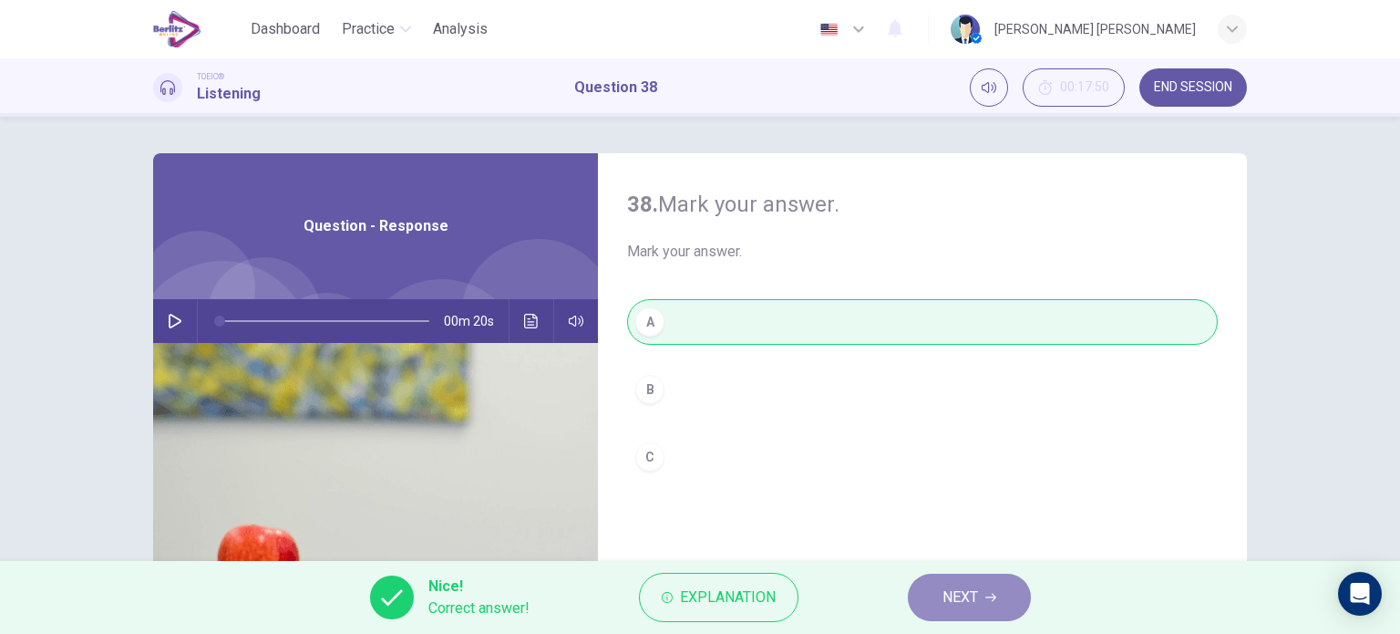
click at [969, 608] on span "NEXT" at bounding box center [961, 597] width 36 height 26
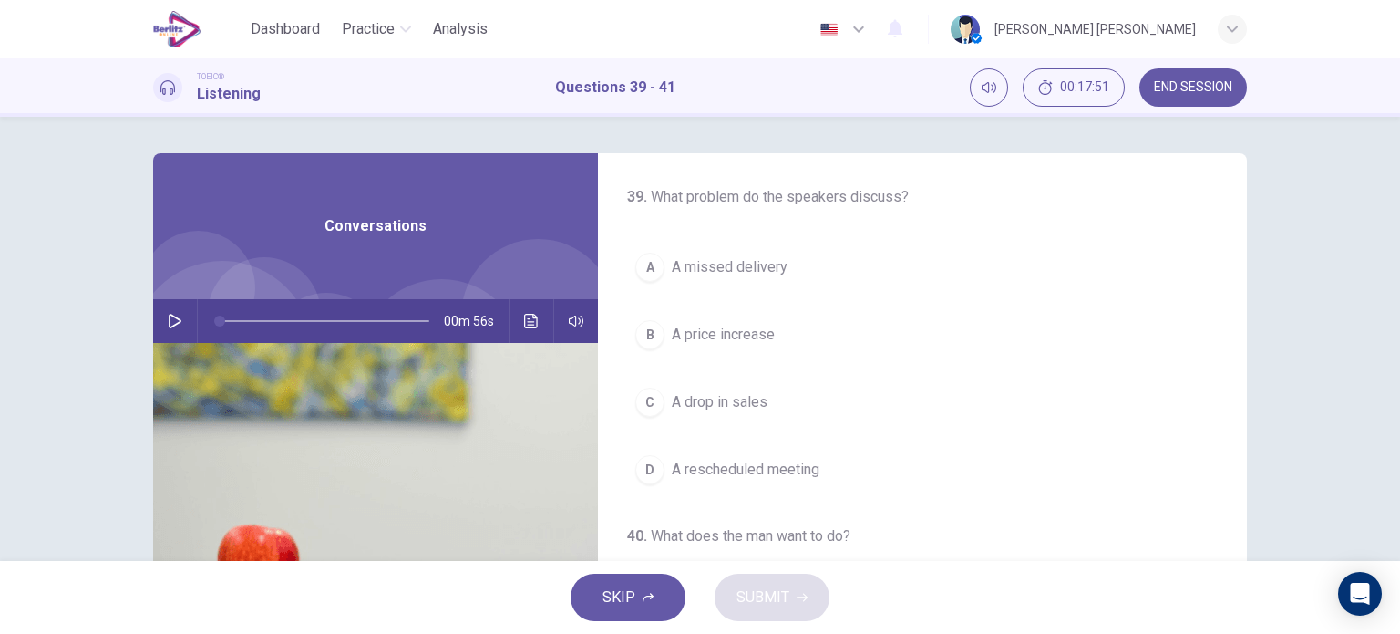
click at [160, 313] on button "button" at bounding box center [174, 321] width 29 height 44
drag, startPoint x: 307, startPoint y: 324, endPoint x: 204, endPoint y: 334, distance: 103.5
click at [214, 326] on span at bounding box center [219, 320] width 11 height 11
click at [166, 333] on button "button" at bounding box center [174, 321] width 29 height 44
type input "*"
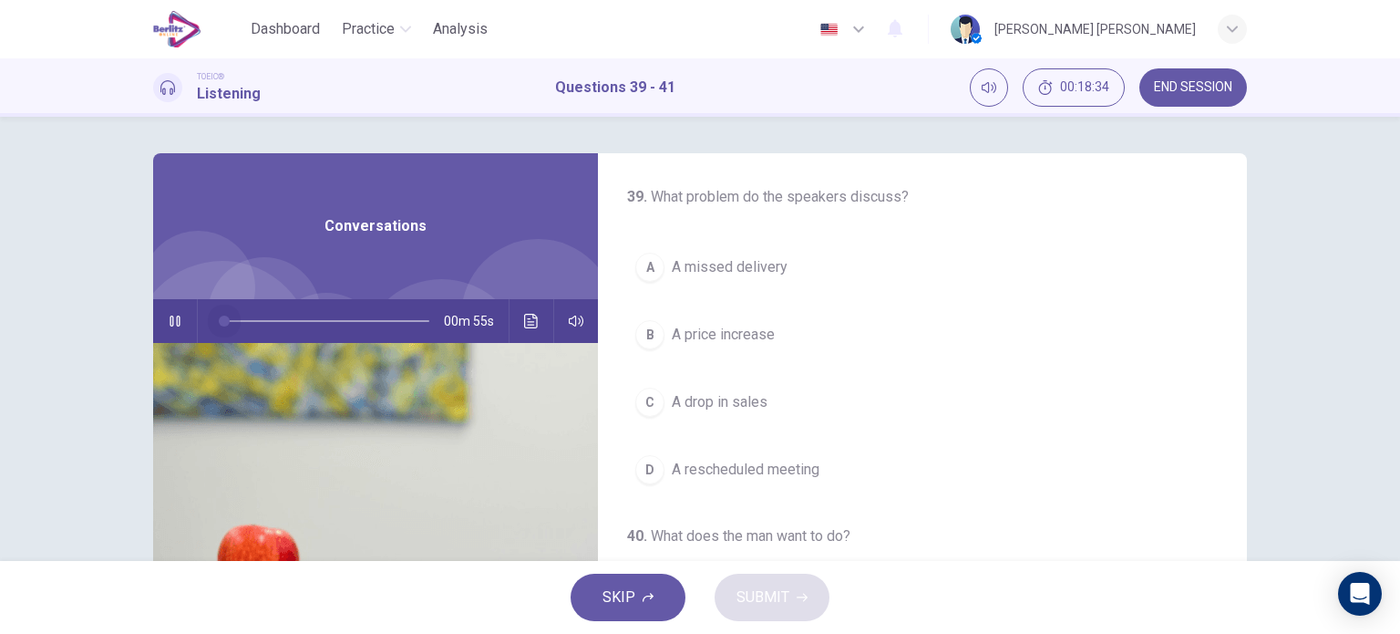
drag, startPoint x: 230, startPoint y: 326, endPoint x: 205, endPoint y: 326, distance: 24.6
click at [219, 326] on span at bounding box center [224, 320] width 11 height 11
click at [170, 321] on icon "button" at bounding box center [175, 320] width 10 height 11
drag, startPoint x: 212, startPoint y: 317, endPoint x: 197, endPoint y: 317, distance: 14.6
click at [214, 317] on span at bounding box center [219, 320] width 11 height 11
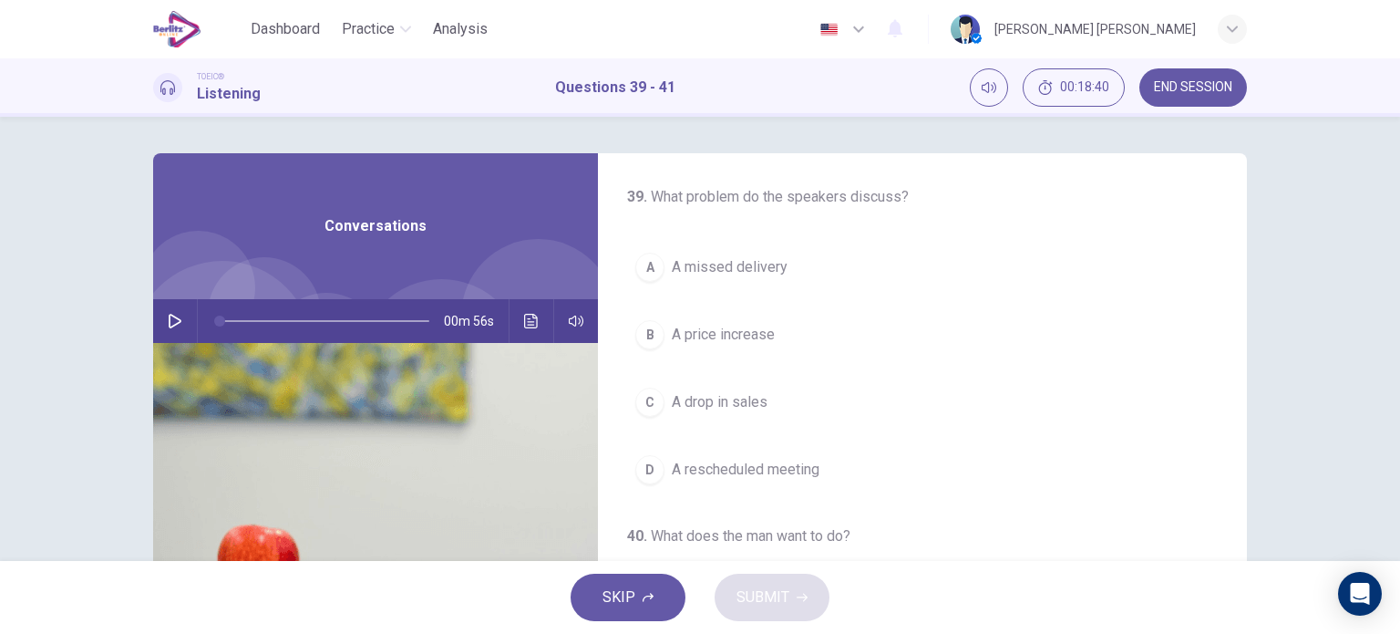
click at [176, 315] on icon "button" at bounding box center [175, 321] width 15 height 15
click at [755, 331] on span "A price increase" at bounding box center [723, 335] width 103 height 22
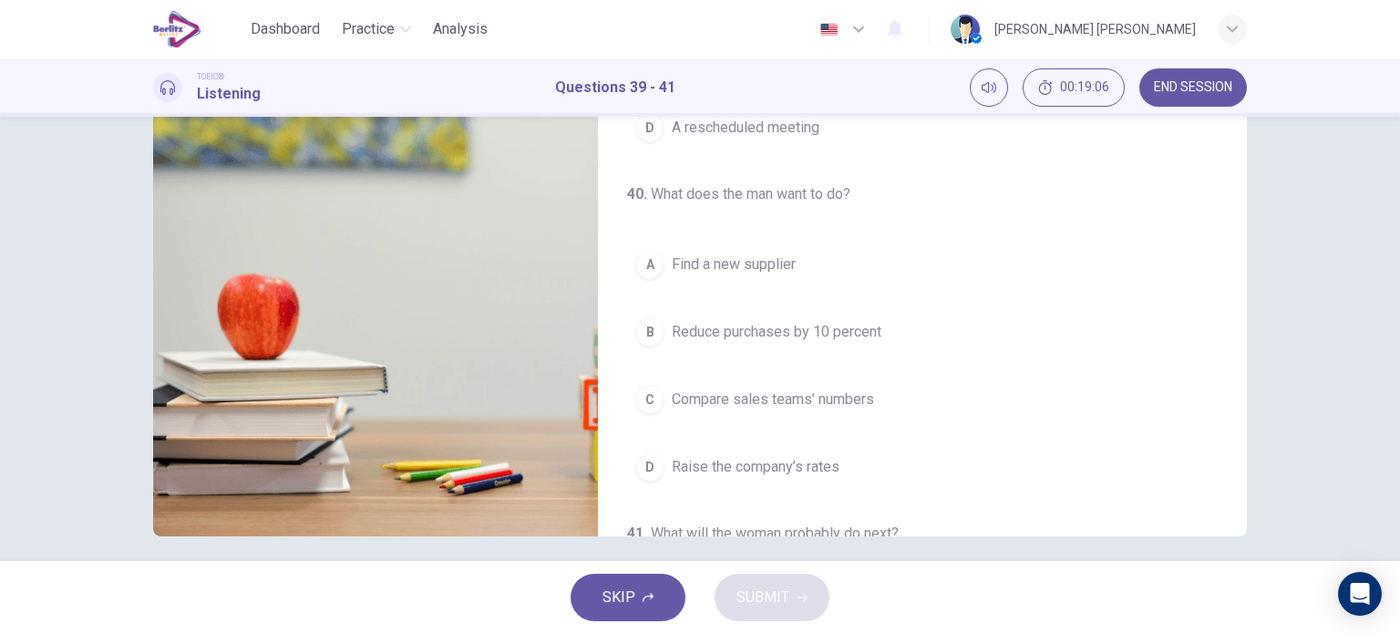
scroll to position [101, 0]
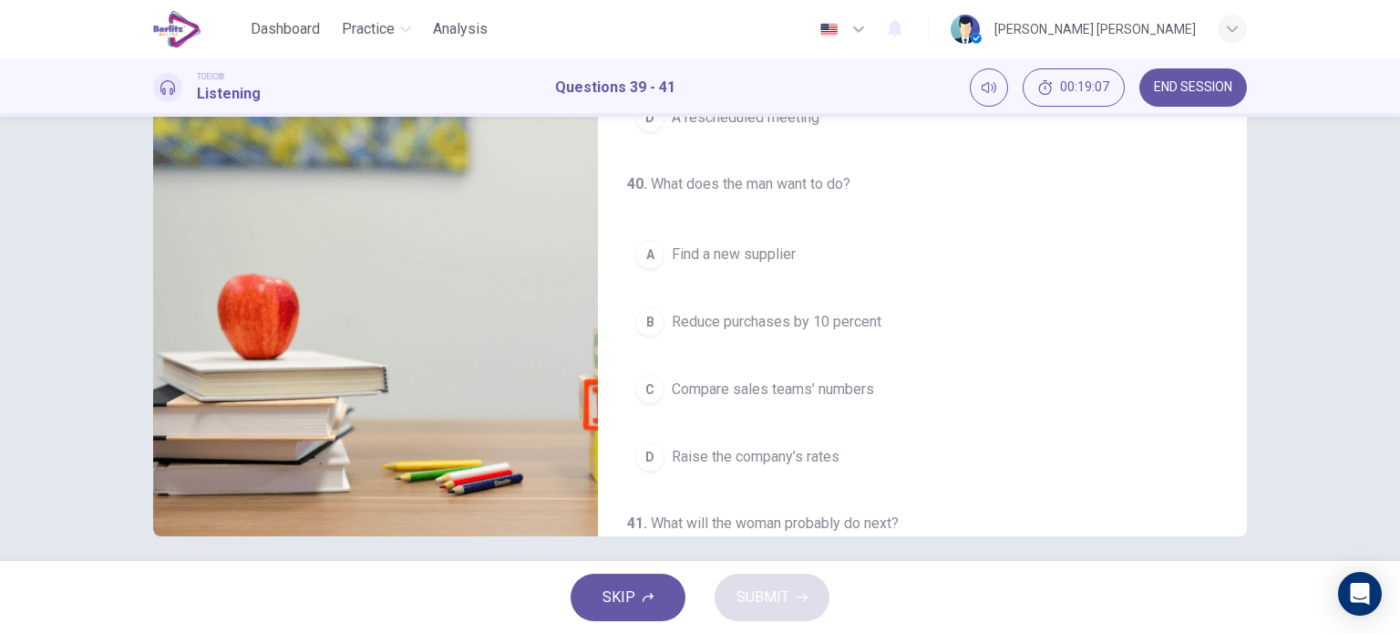
click at [748, 246] on span "Find a new supplier" at bounding box center [734, 254] width 124 height 22
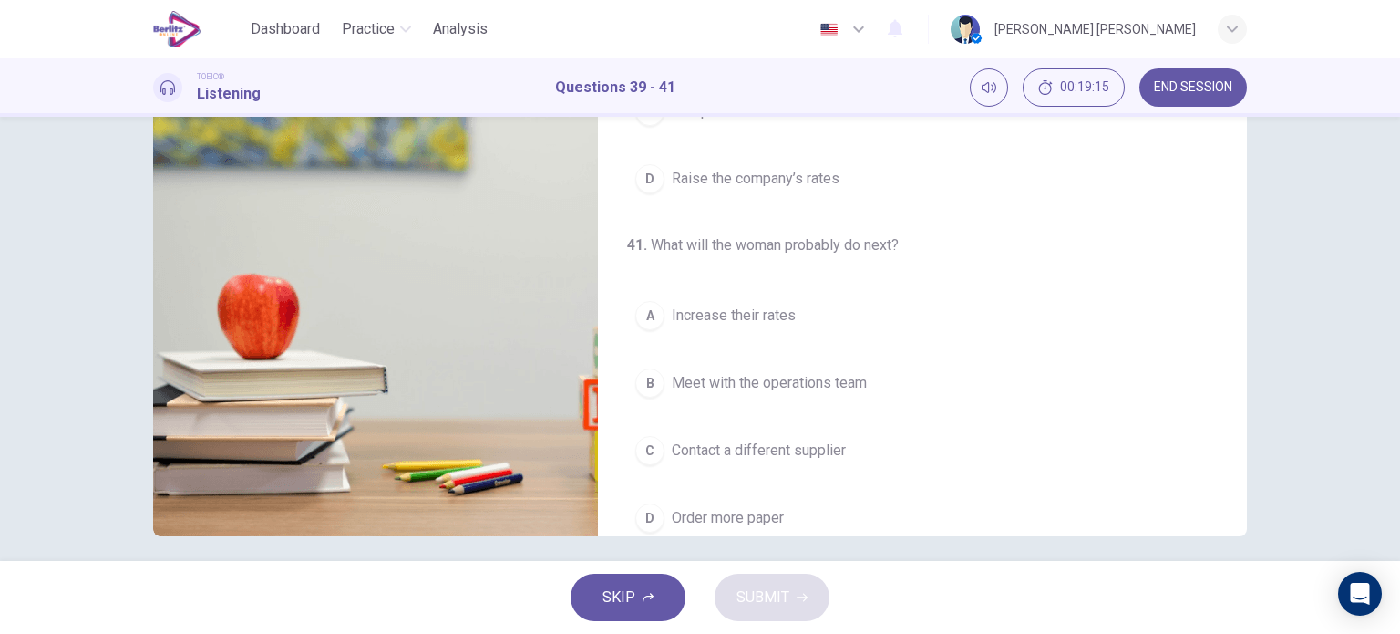
scroll to position [412, 0]
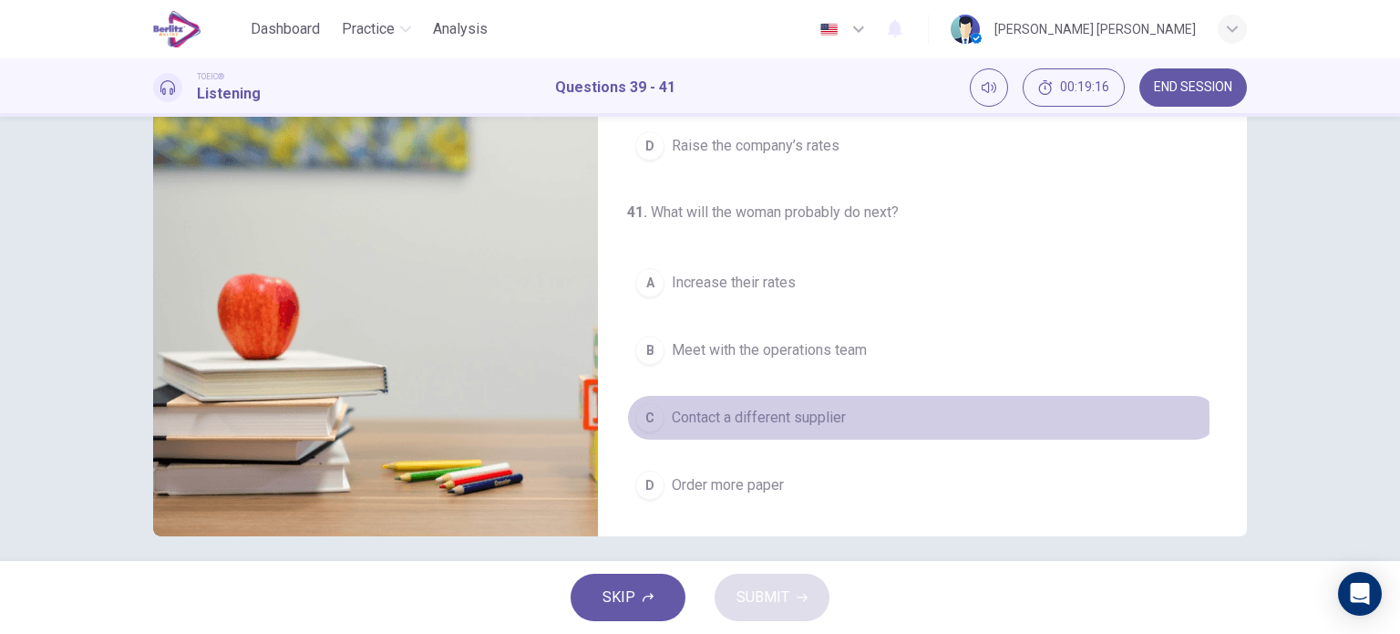
click at [733, 415] on span "Contact a different supplier" at bounding box center [759, 418] width 174 height 22
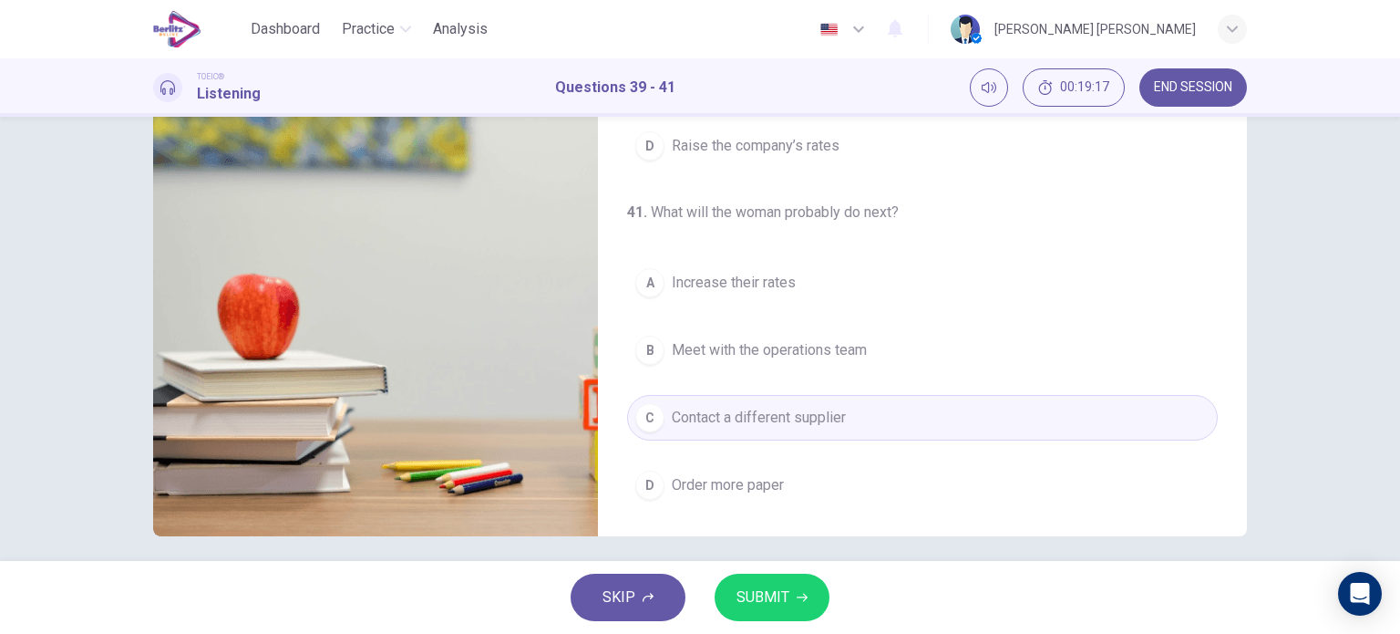
click at [775, 588] on span "SUBMIT" at bounding box center [763, 597] width 53 height 26
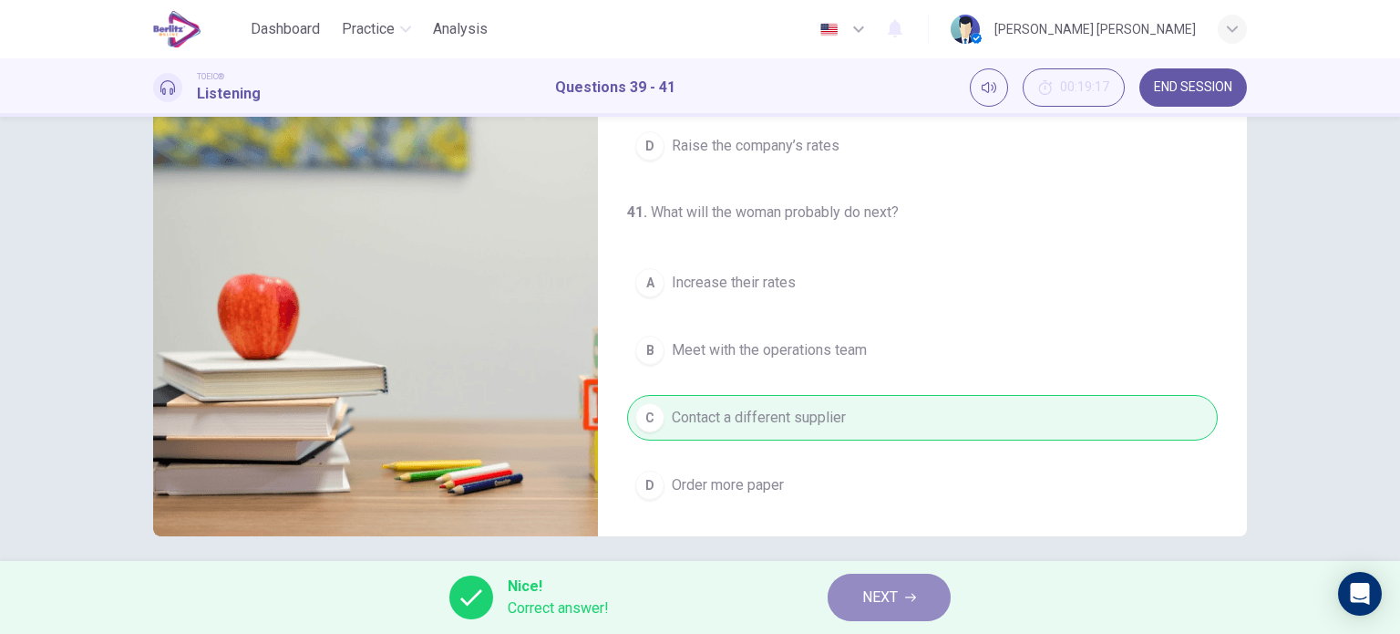
click at [885, 591] on span "NEXT" at bounding box center [880, 597] width 36 height 26
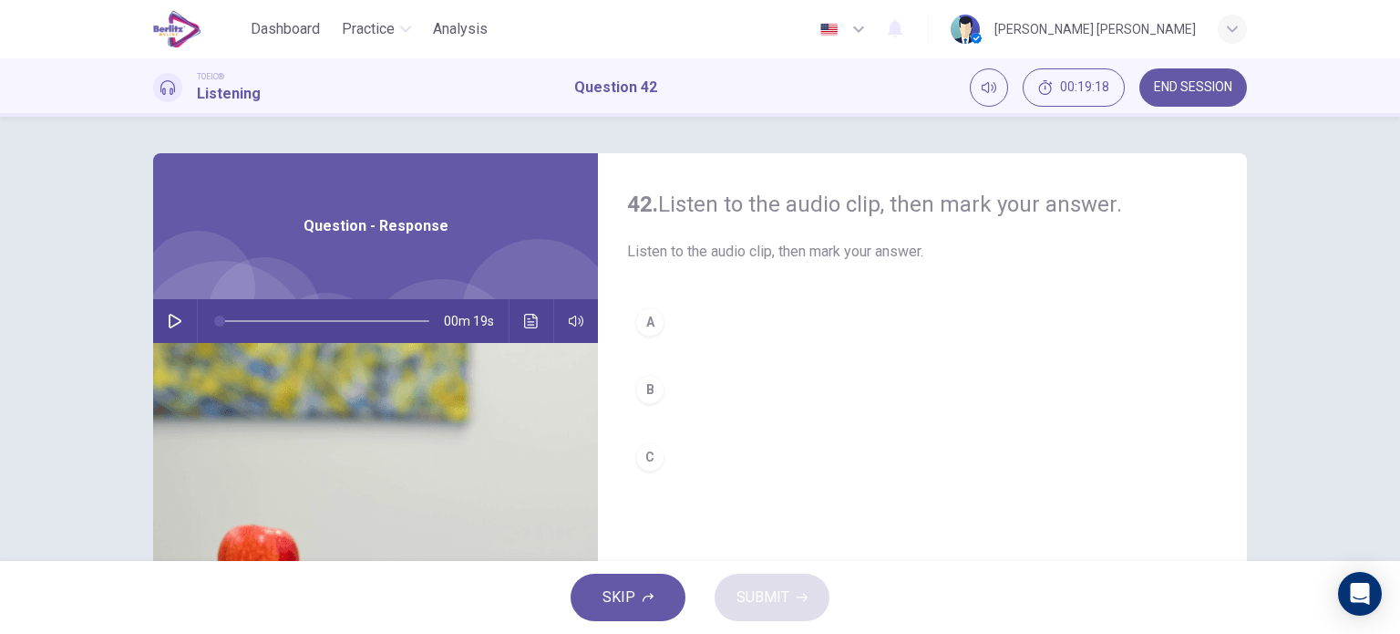
click at [174, 324] on icon "button" at bounding box center [175, 321] width 15 height 15
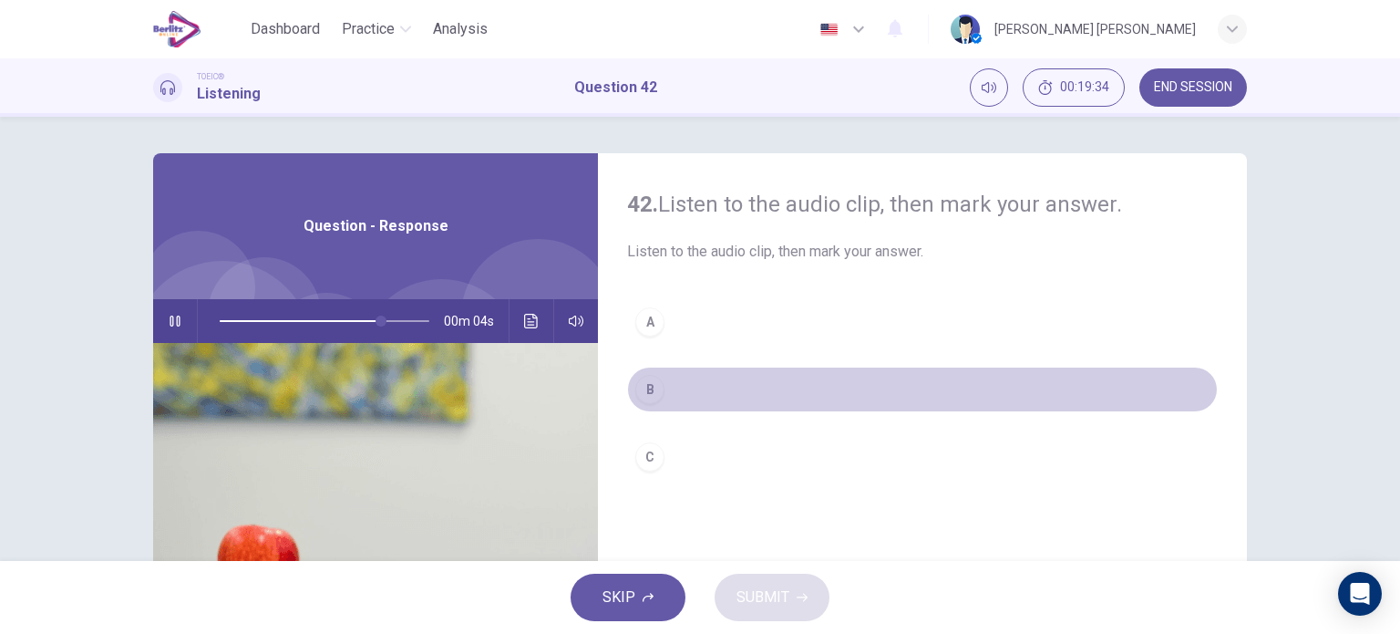
click at [652, 377] on div "B" at bounding box center [649, 389] width 29 height 29
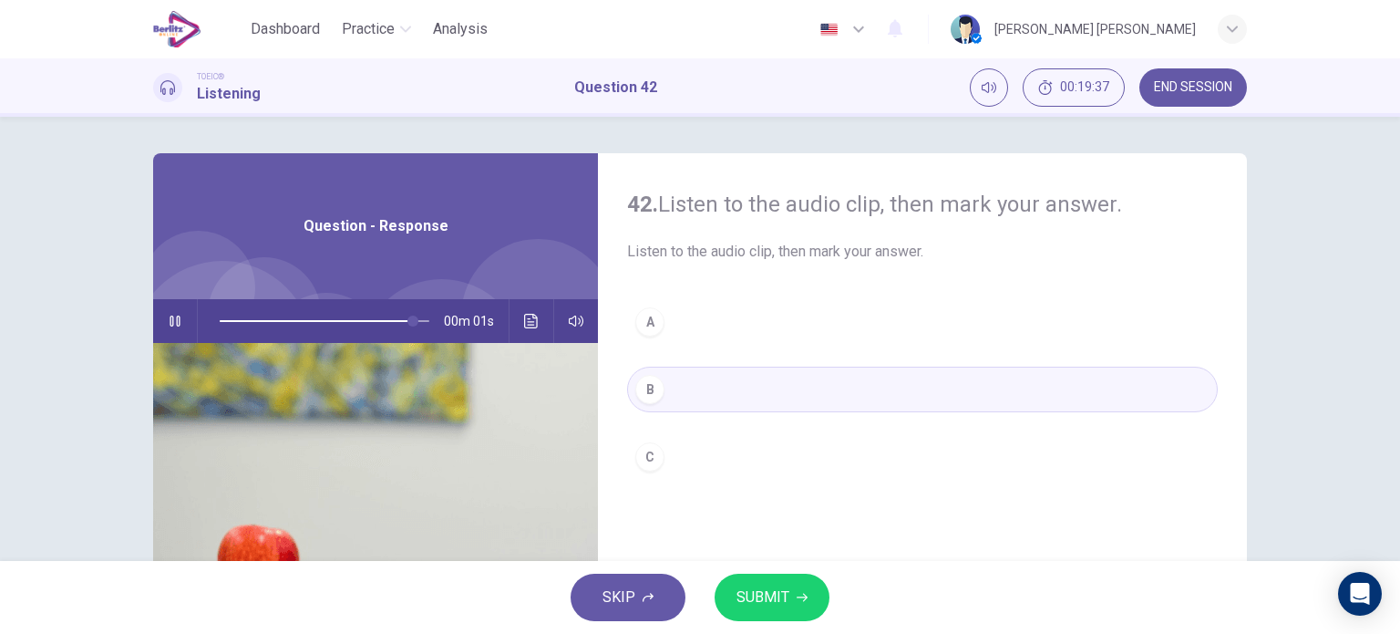
click at [766, 595] on span "SUBMIT" at bounding box center [763, 597] width 53 height 26
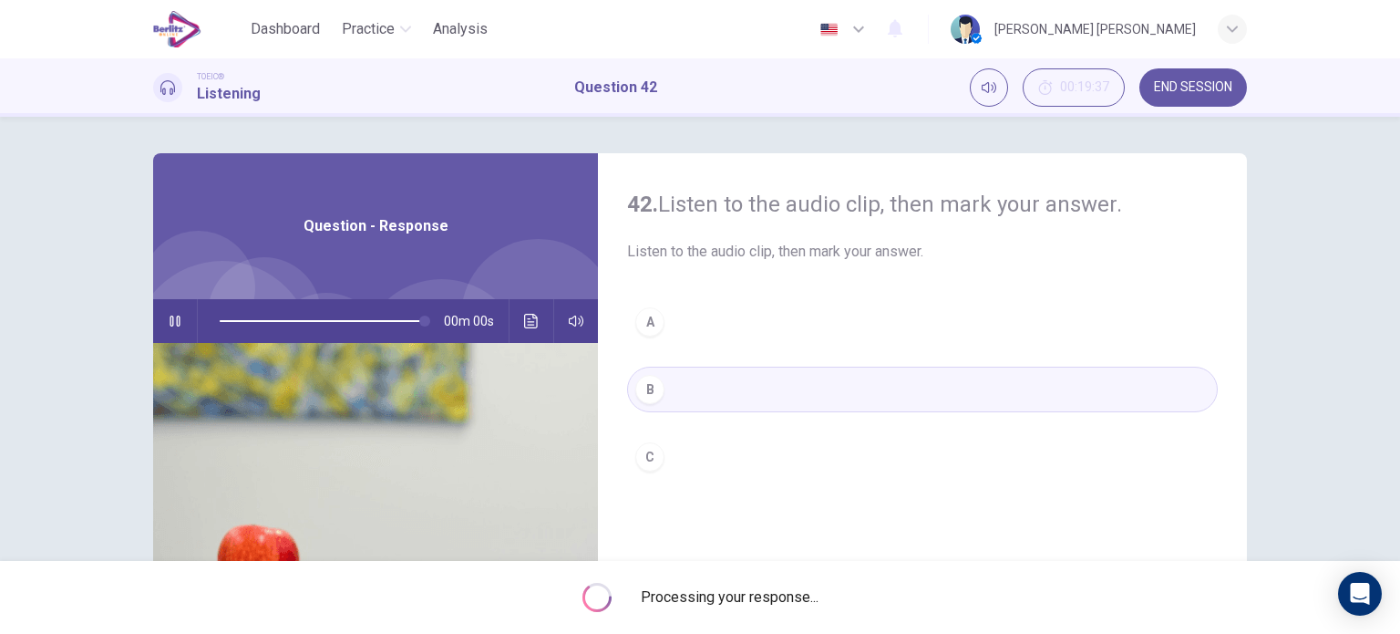
type input "*"
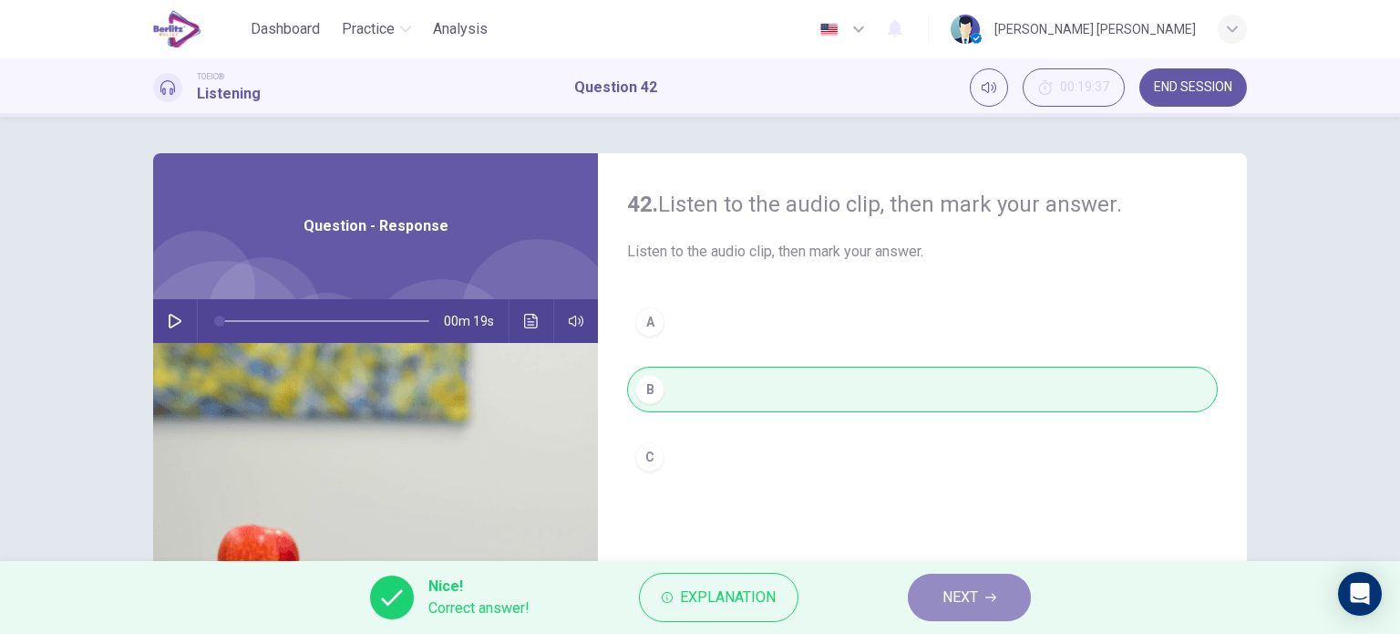
click at [961, 597] on span "NEXT" at bounding box center [961, 597] width 36 height 26
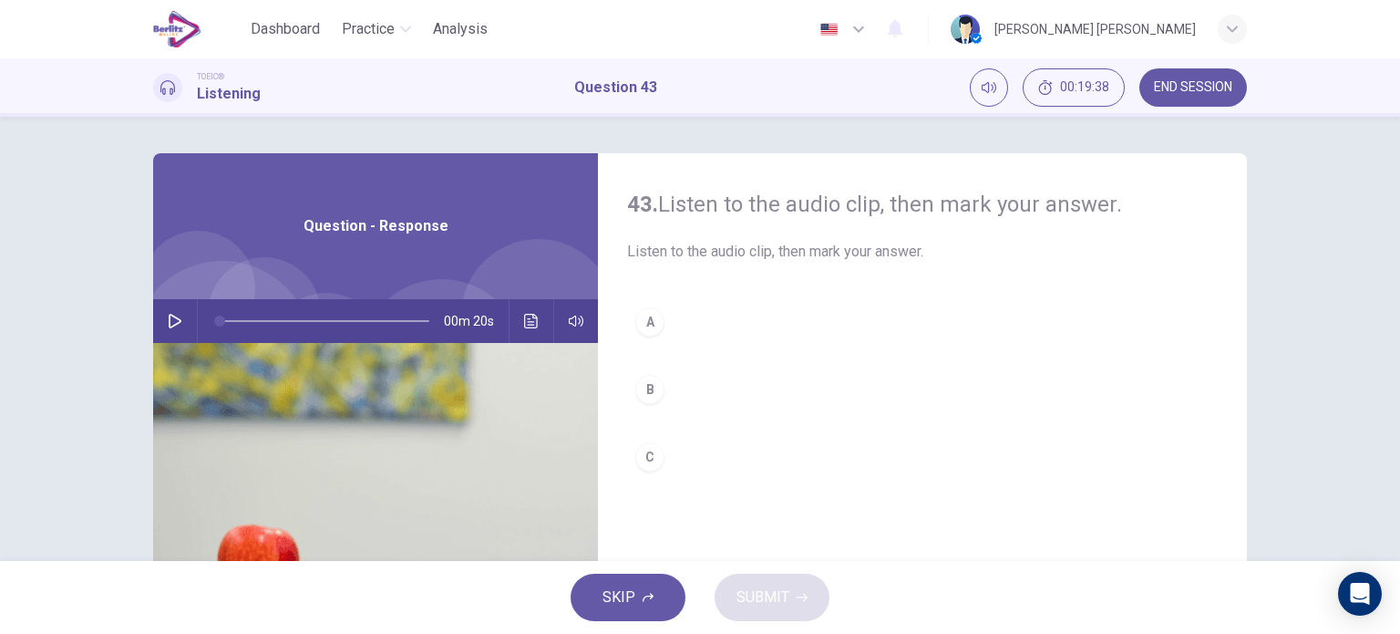
click at [168, 327] on icon "button" at bounding box center [175, 321] width 15 height 15
click at [171, 322] on icon "button" at bounding box center [175, 320] width 10 height 11
drag, startPoint x: 338, startPoint y: 316, endPoint x: 199, endPoint y: 325, distance: 139.8
click at [214, 325] on span at bounding box center [219, 320] width 11 height 11
click at [169, 321] on icon "button" at bounding box center [175, 321] width 13 height 15
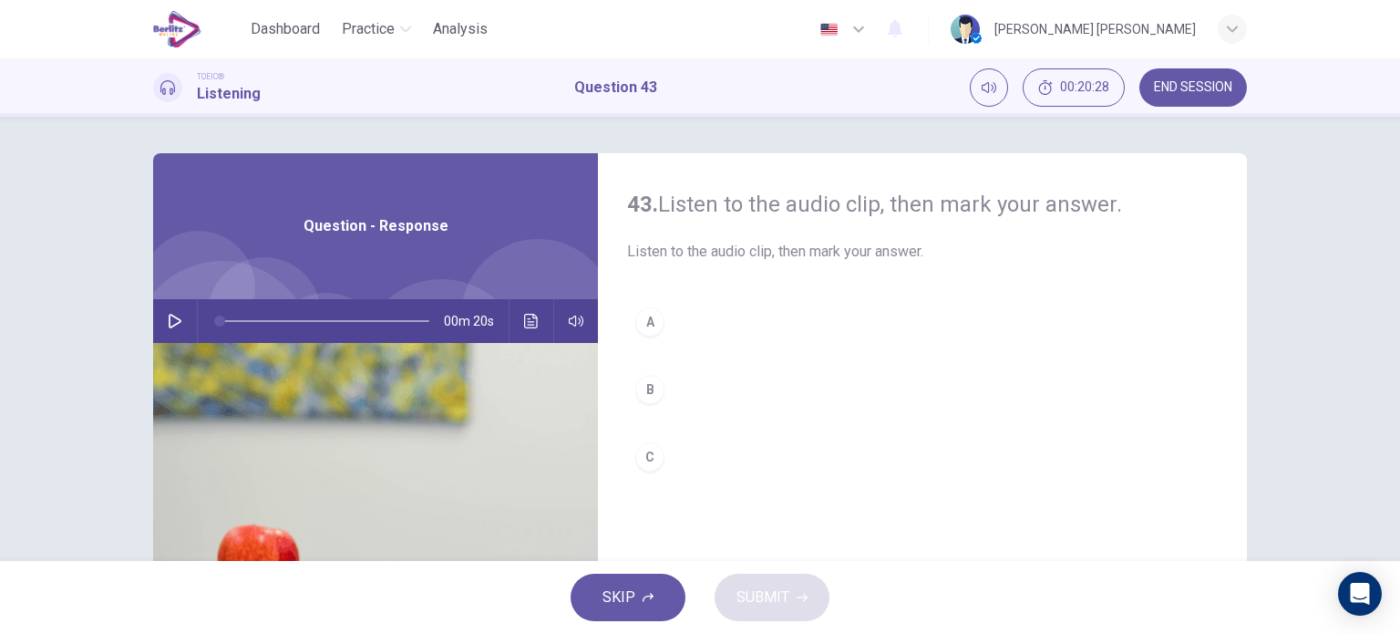
type input "*"
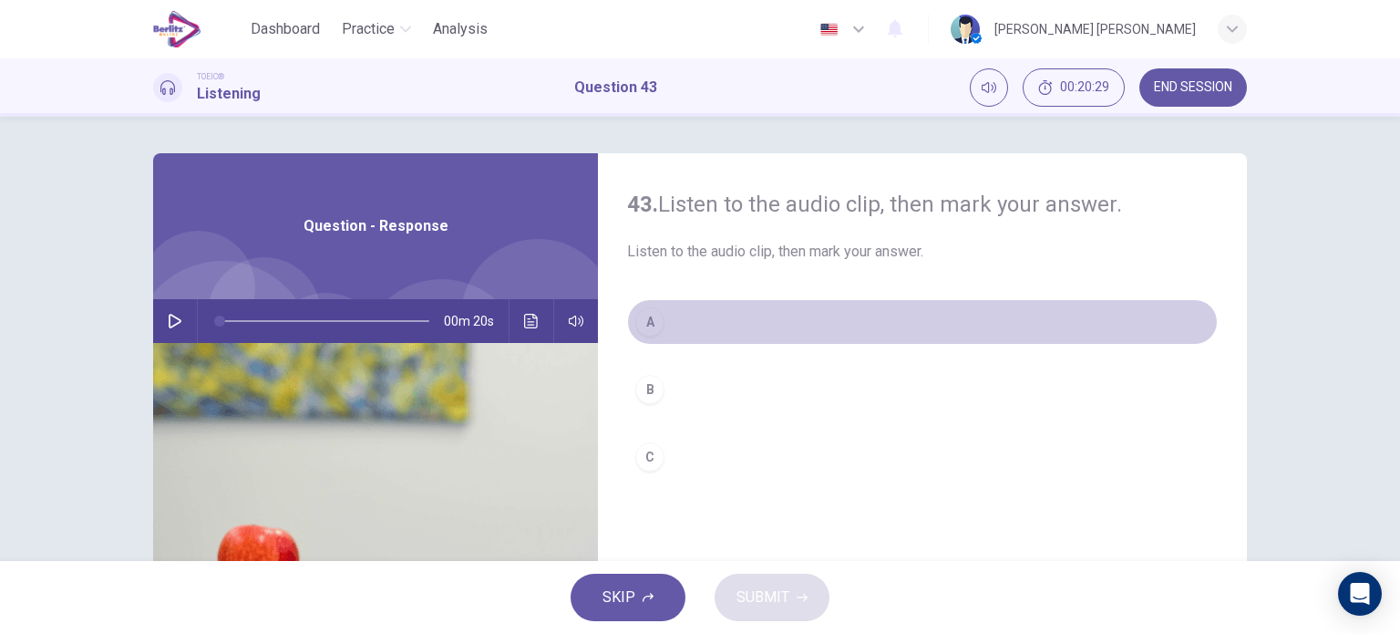
click at [641, 336] on button "A" at bounding box center [922, 322] width 591 height 46
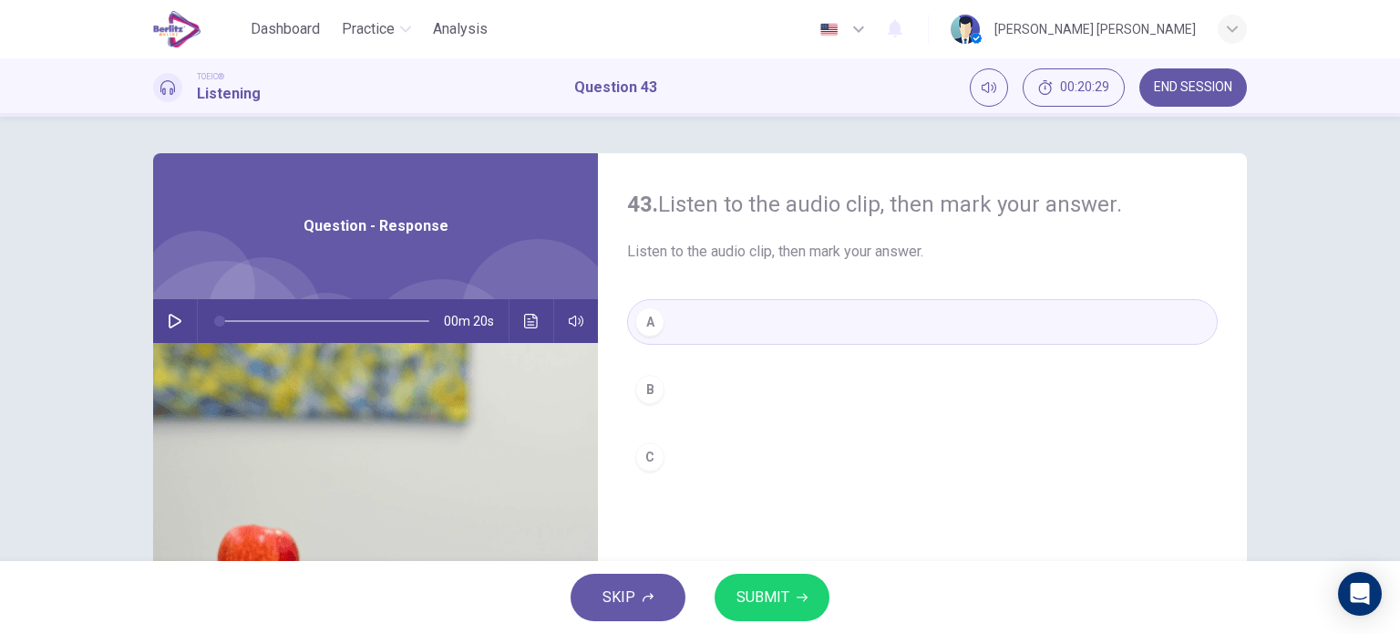
click at [762, 592] on span "SUBMIT" at bounding box center [763, 597] width 53 height 26
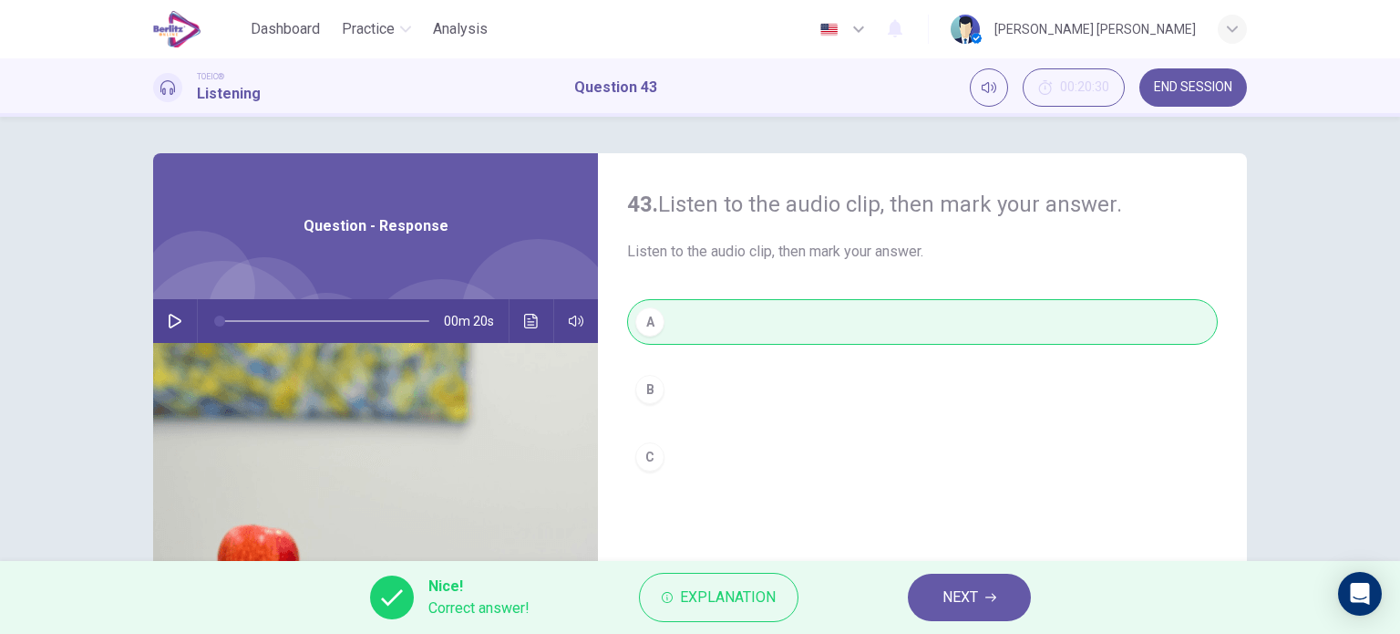
click at [957, 593] on span "NEXT" at bounding box center [961, 597] width 36 height 26
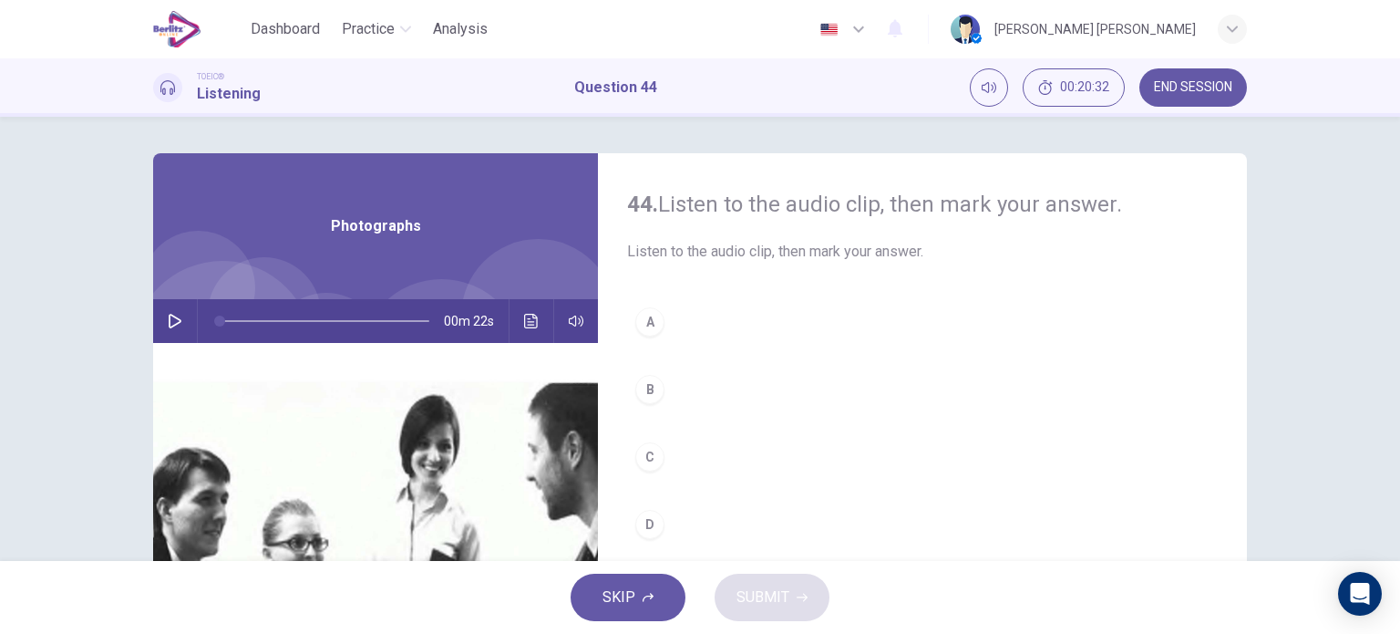
click at [177, 321] on icon "button" at bounding box center [175, 321] width 15 height 15
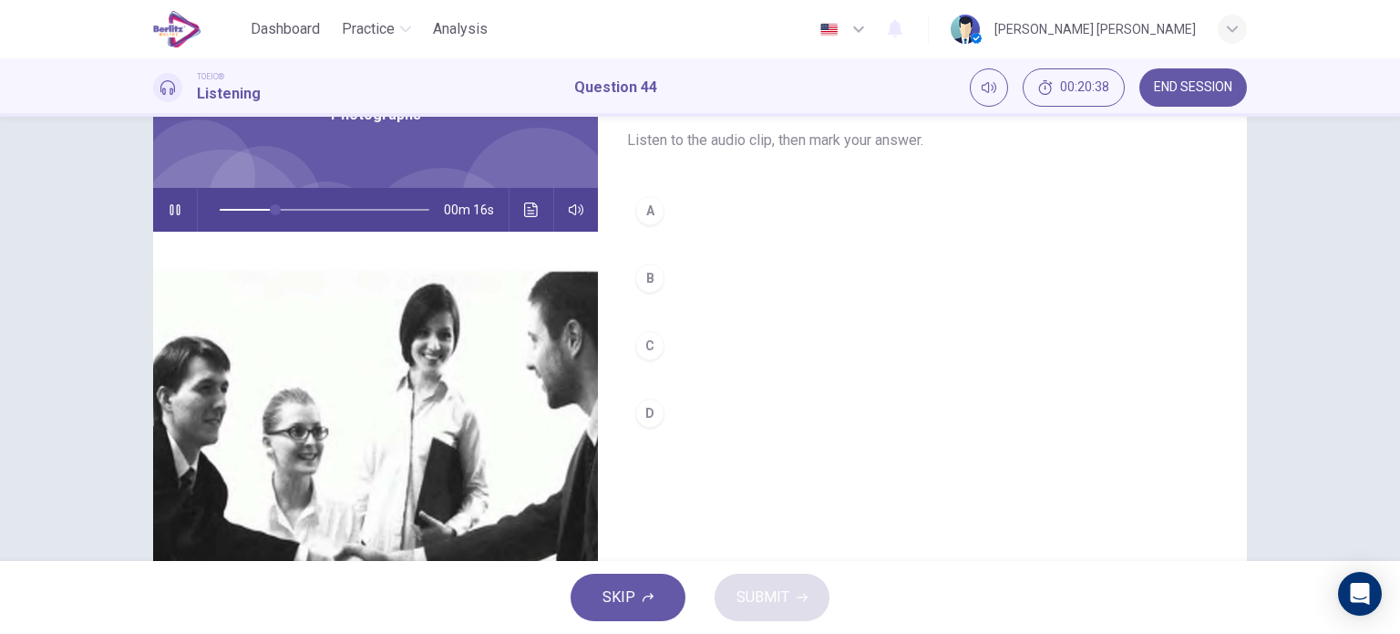
scroll to position [106, 0]
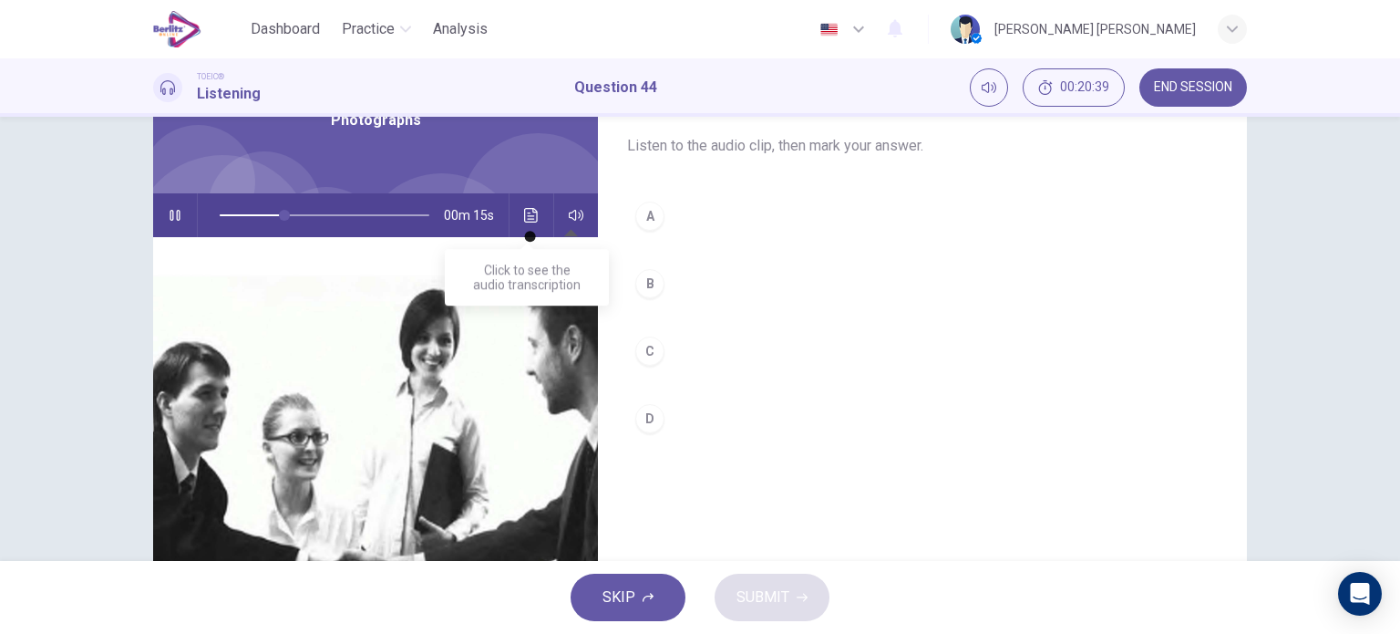
click at [530, 212] on icon "Click to see the audio transcription" at bounding box center [531, 215] width 15 height 15
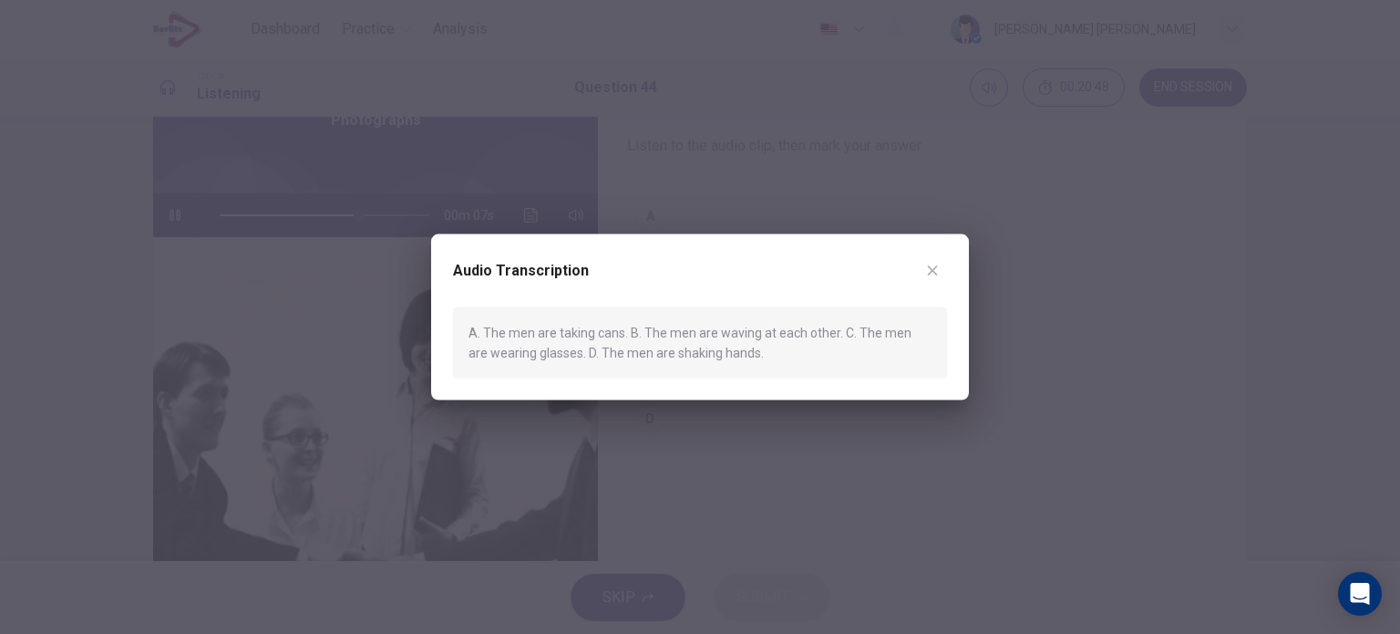
click at [784, 203] on div at bounding box center [700, 317] width 1400 height 634
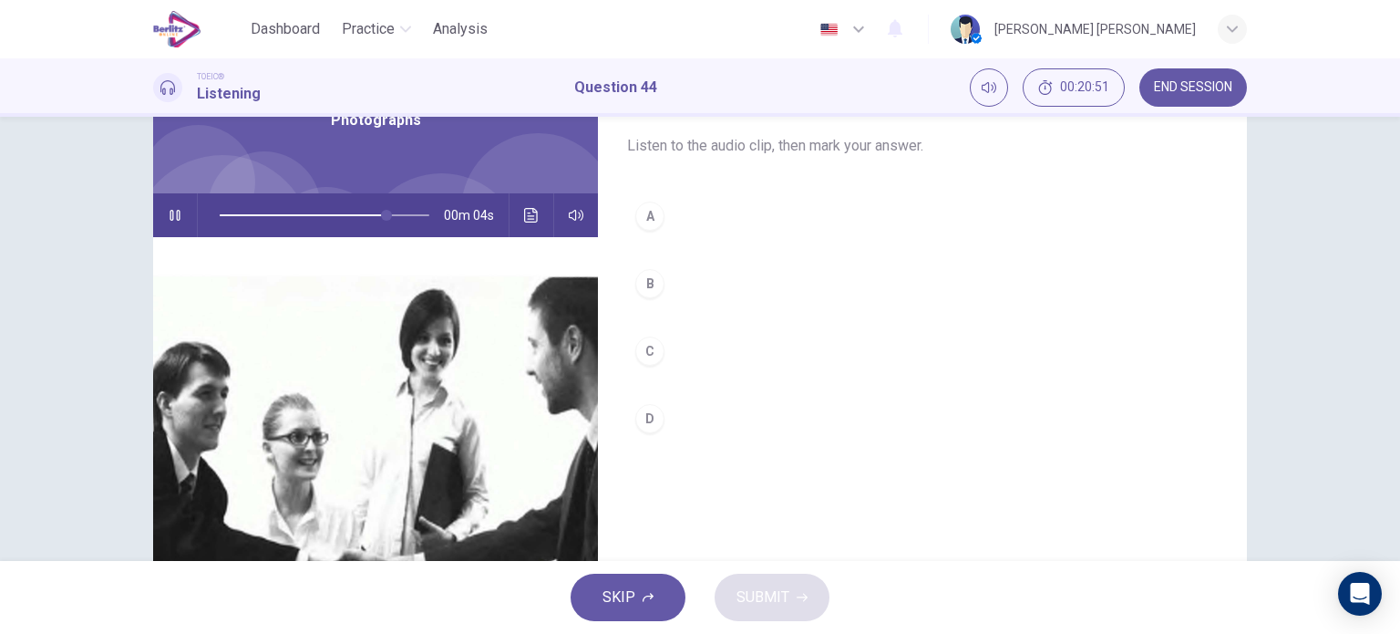
click at [655, 284] on div "B" at bounding box center [649, 283] width 29 height 29
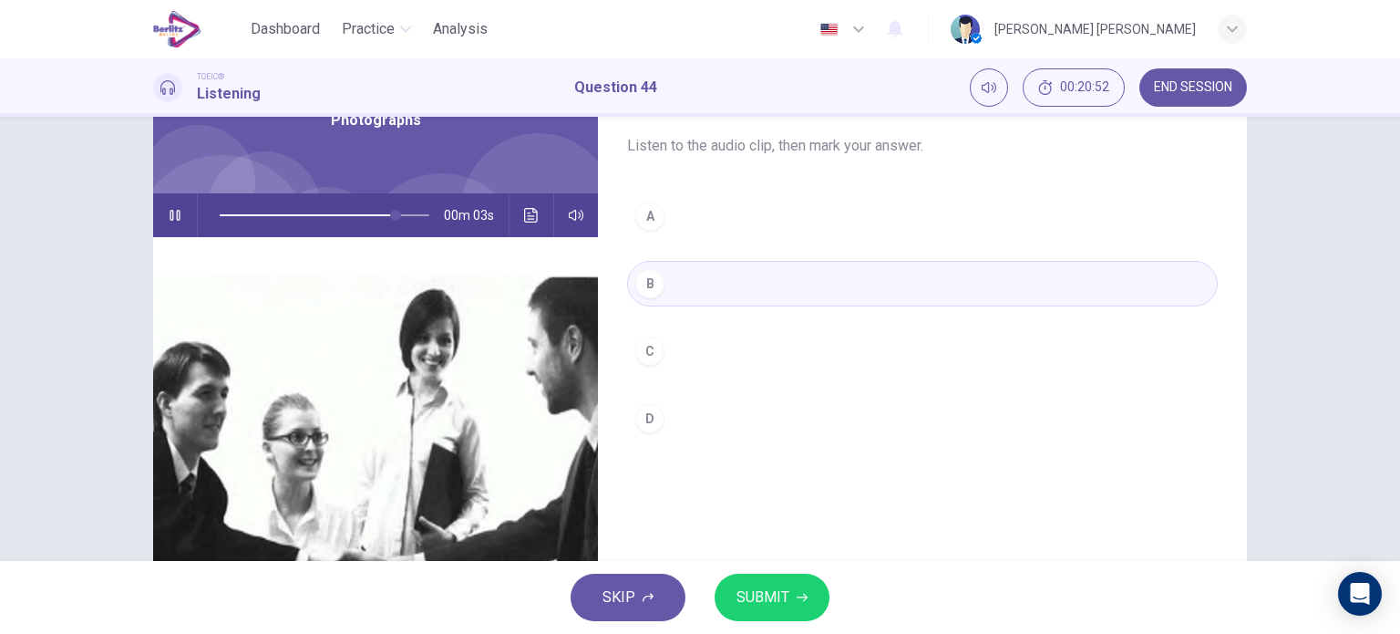
click at [787, 590] on span "SUBMIT" at bounding box center [763, 597] width 53 height 26
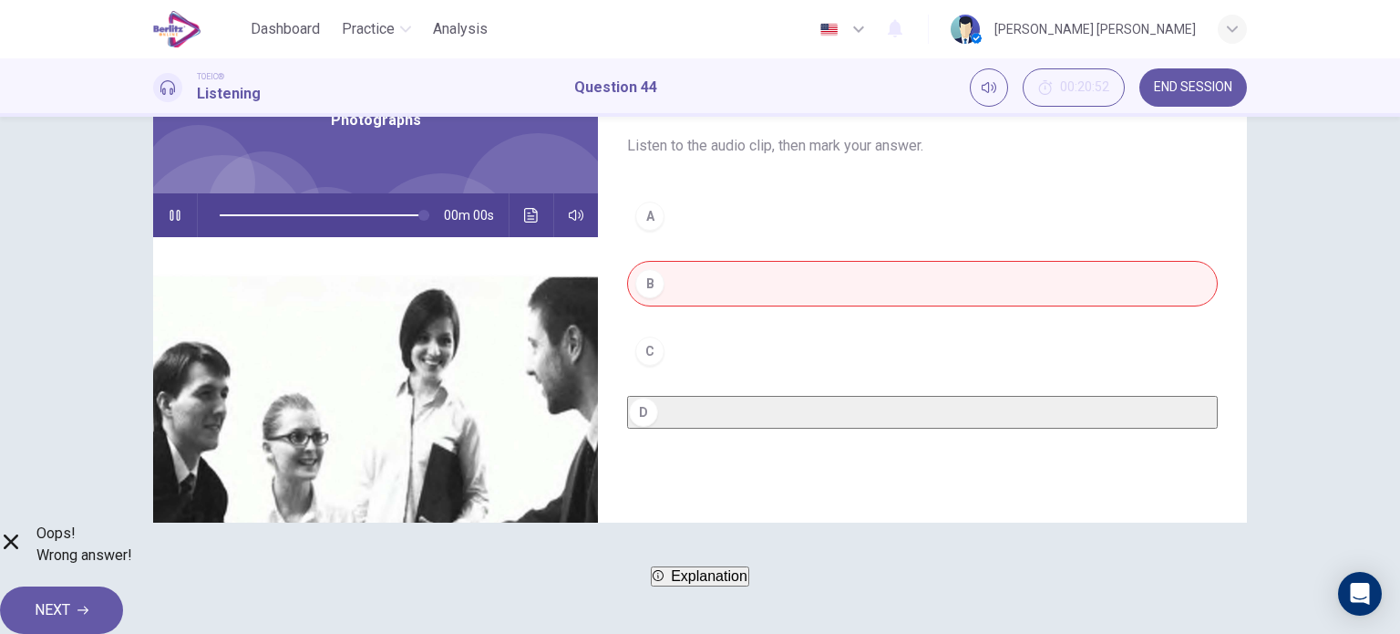
type input "*"
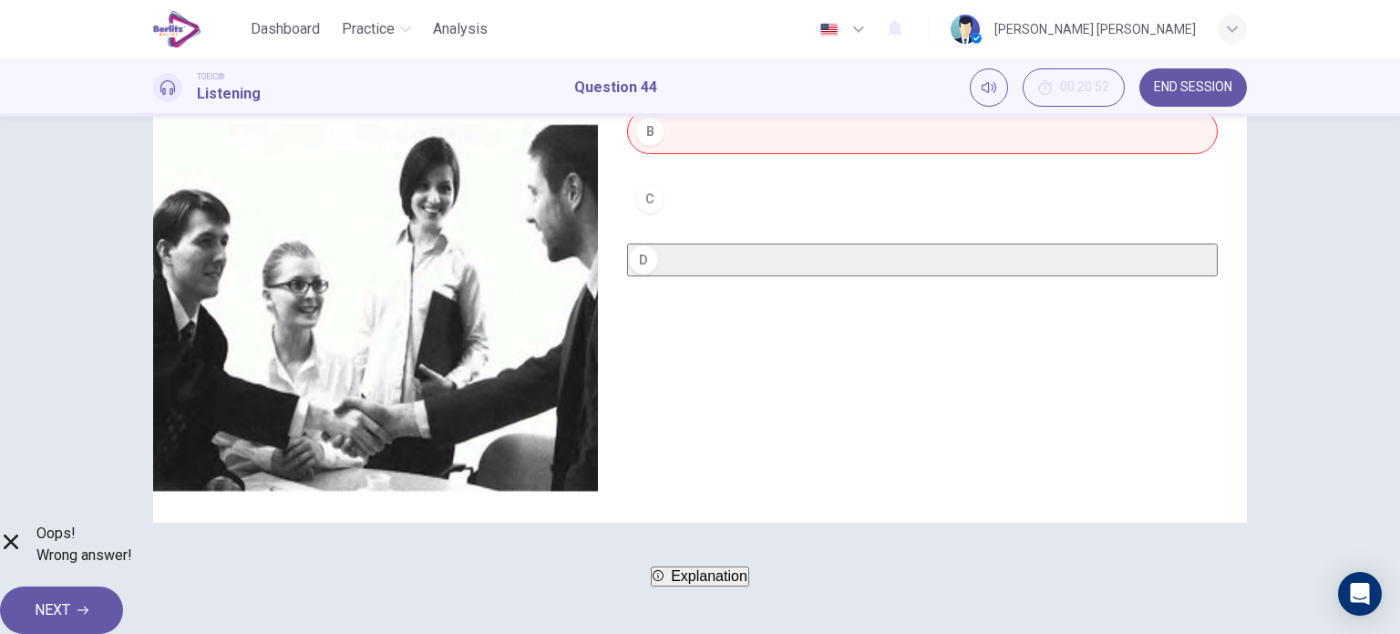
scroll to position [263, 0]
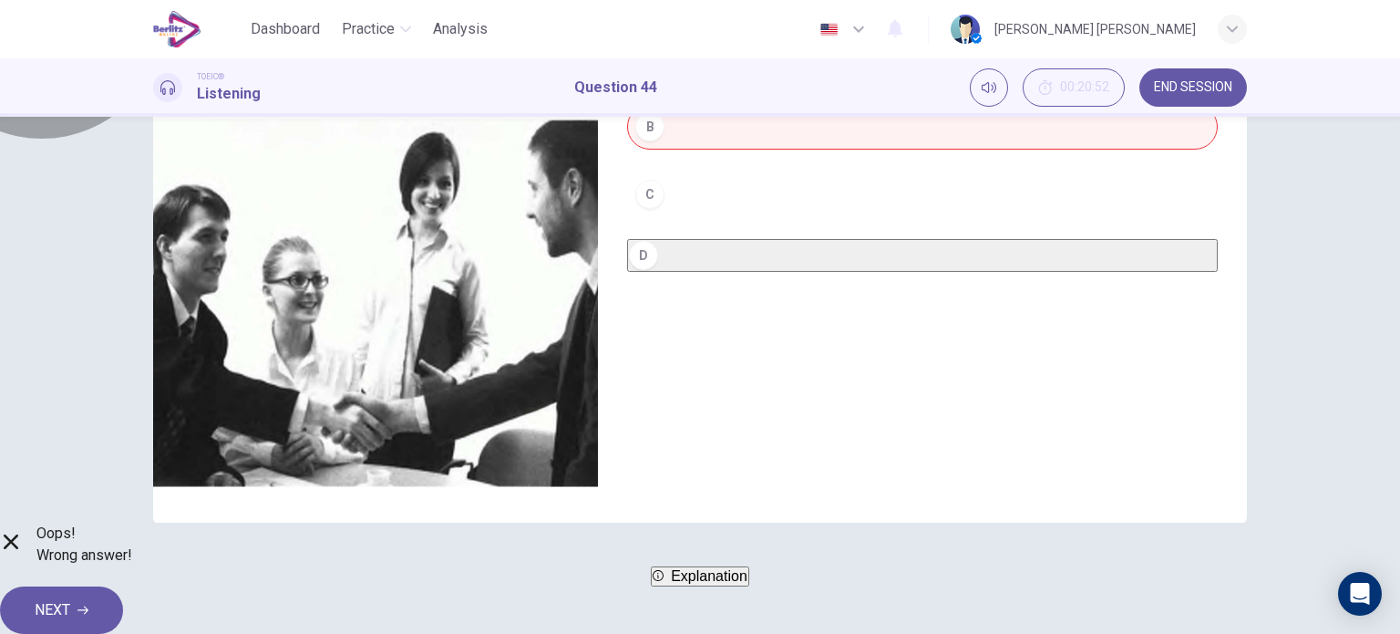
click at [678, 583] on span "Explanation" at bounding box center [709, 575] width 77 height 15
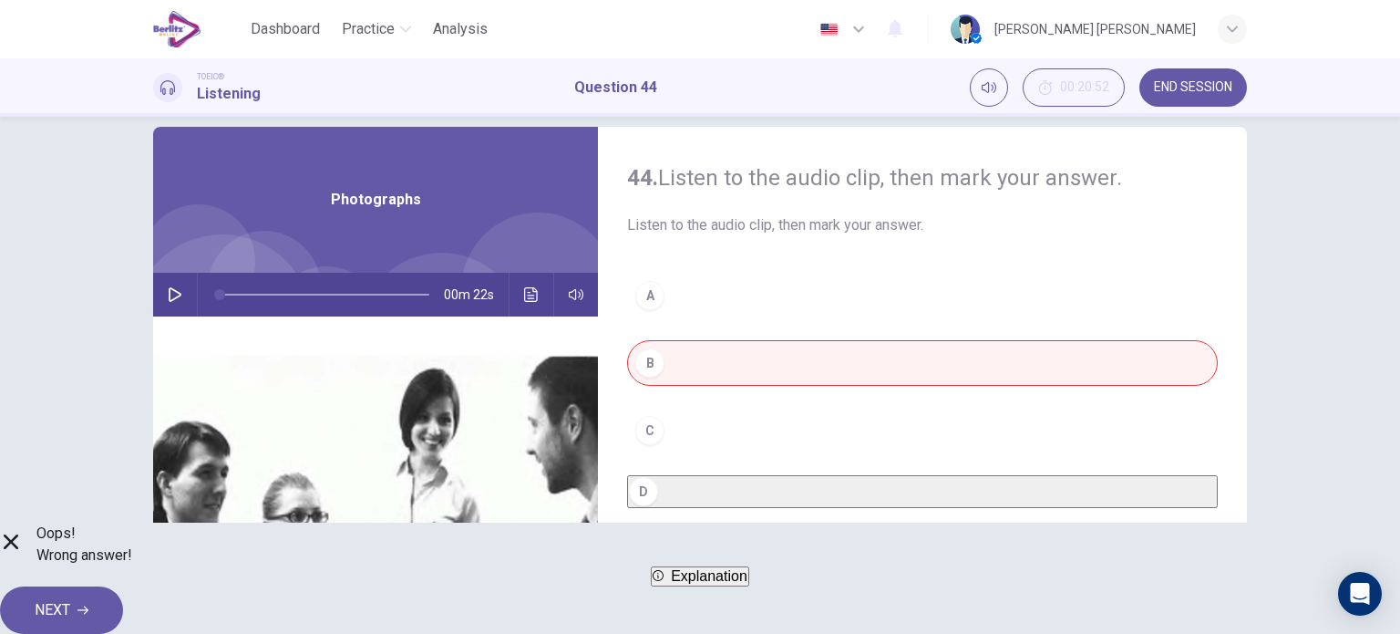
scroll to position [23, 0]
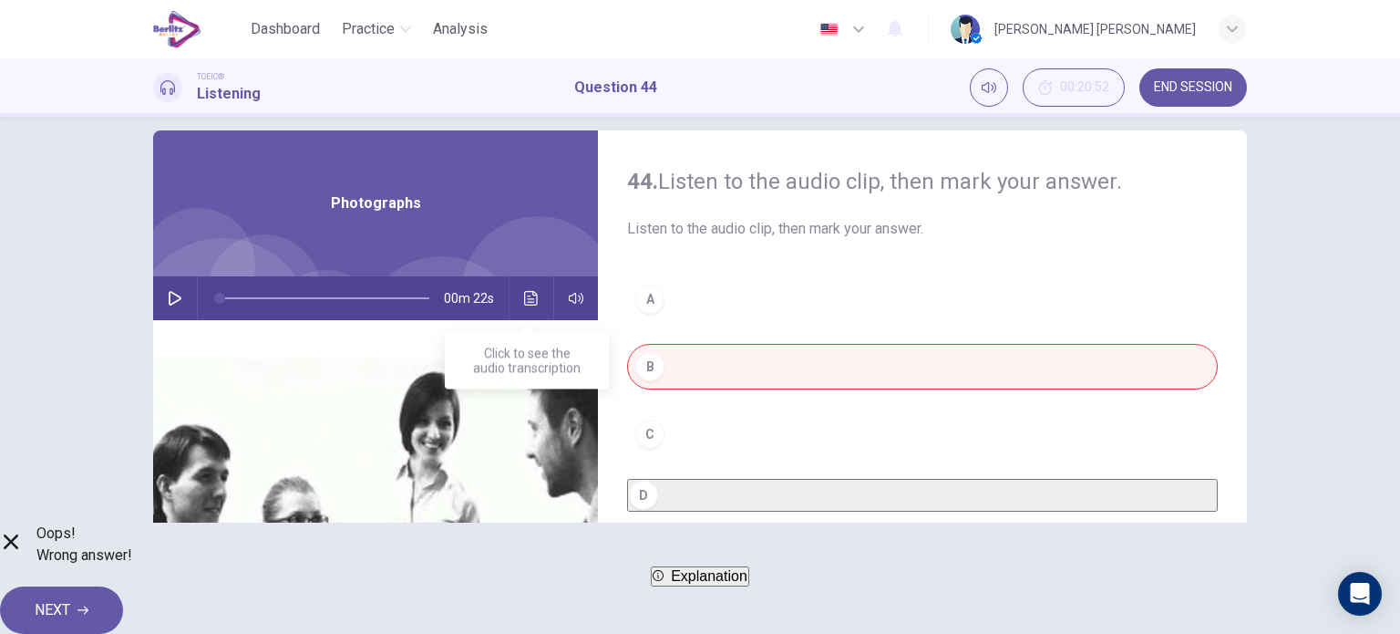
click at [527, 299] on icon "Click to see the audio transcription" at bounding box center [531, 298] width 15 height 15
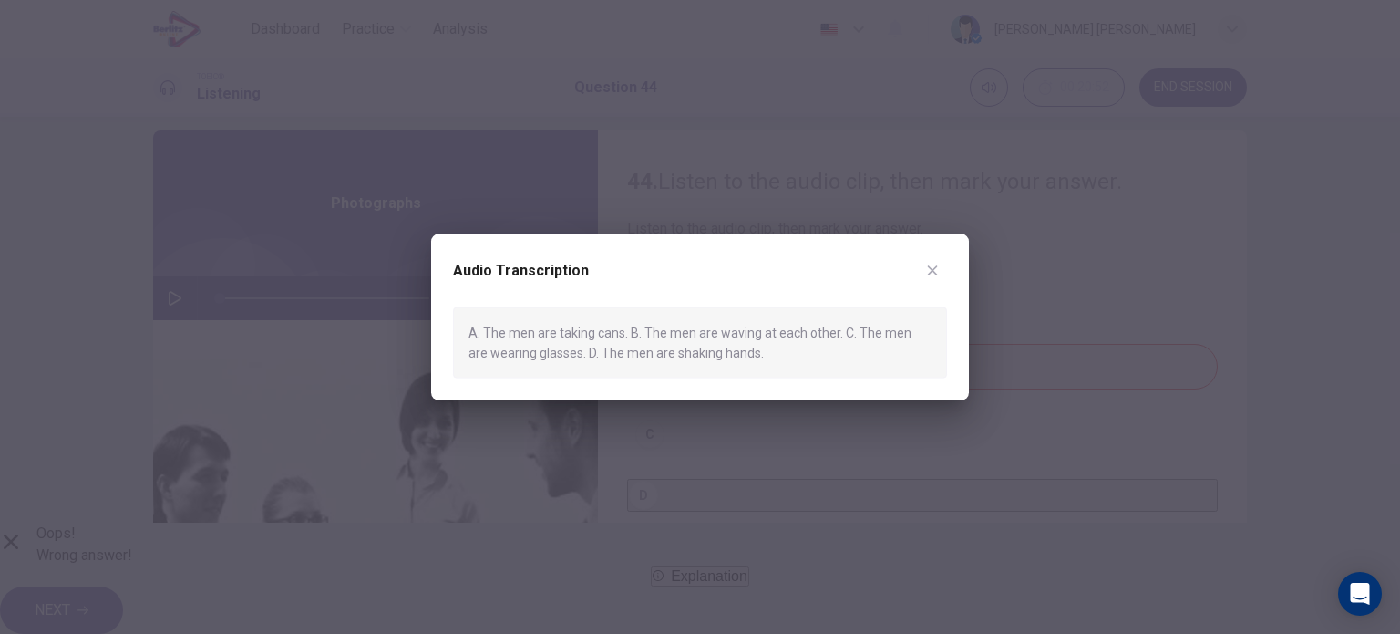
click at [932, 266] on icon "button" at bounding box center [932, 270] width 15 height 15
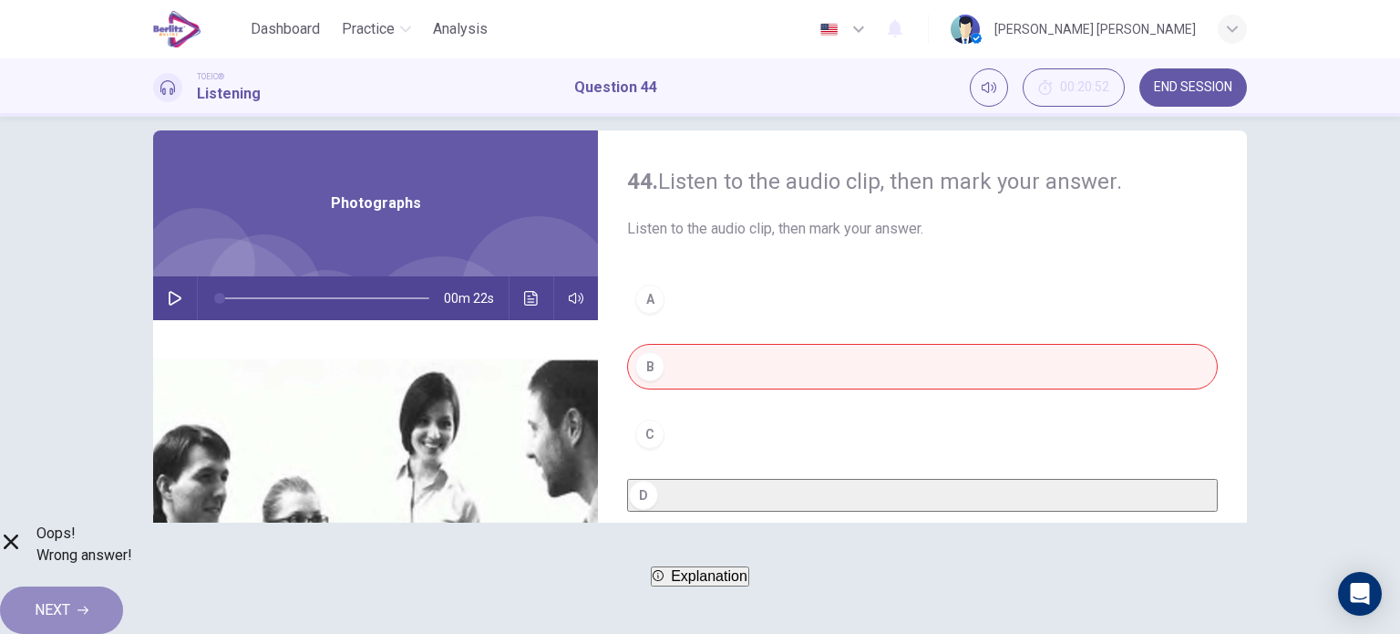
click at [123, 590] on button "NEXT" at bounding box center [61, 609] width 123 height 47
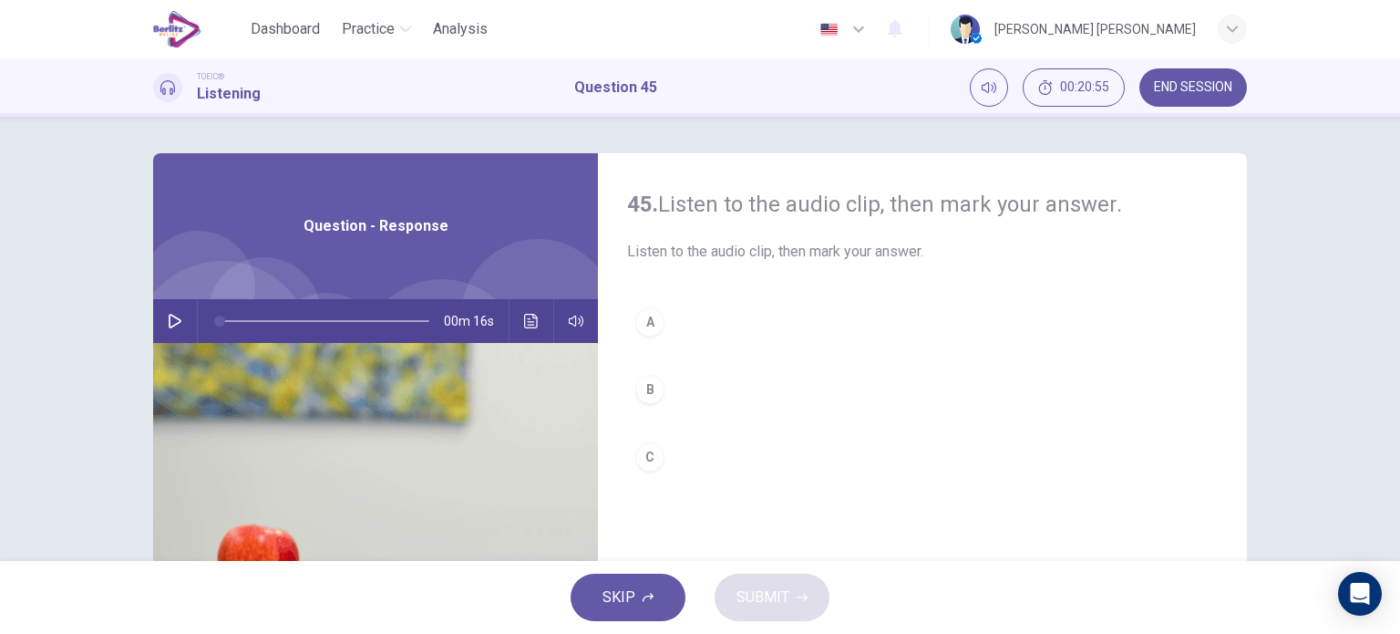
click at [181, 315] on button "button" at bounding box center [174, 321] width 29 height 44
drag, startPoint x: 284, startPoint y: 320, endPoint x: 207, endPoint y: 320, distance: 77.5
click at [214, 320] on span at bounding box center [219, 320] width 11 height 11
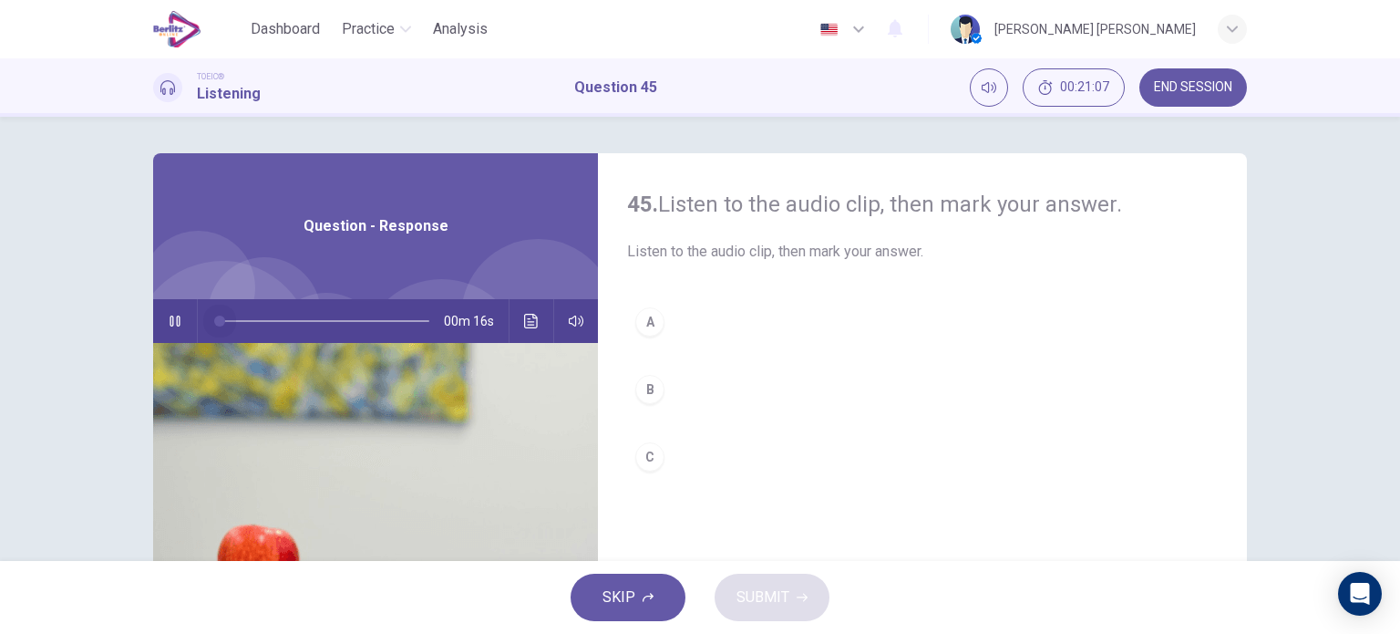
drag, startPoint x: 252, startPoint y: 320, endPoint x: 193, endPoint y: 323, distance: 58.4
click at [198, 323] on div at bounding box center [321, 321] width 246 height 44
type input "*"
click at [653, 446] on div "C" at bounding box center [649, 456] width 29 height 29
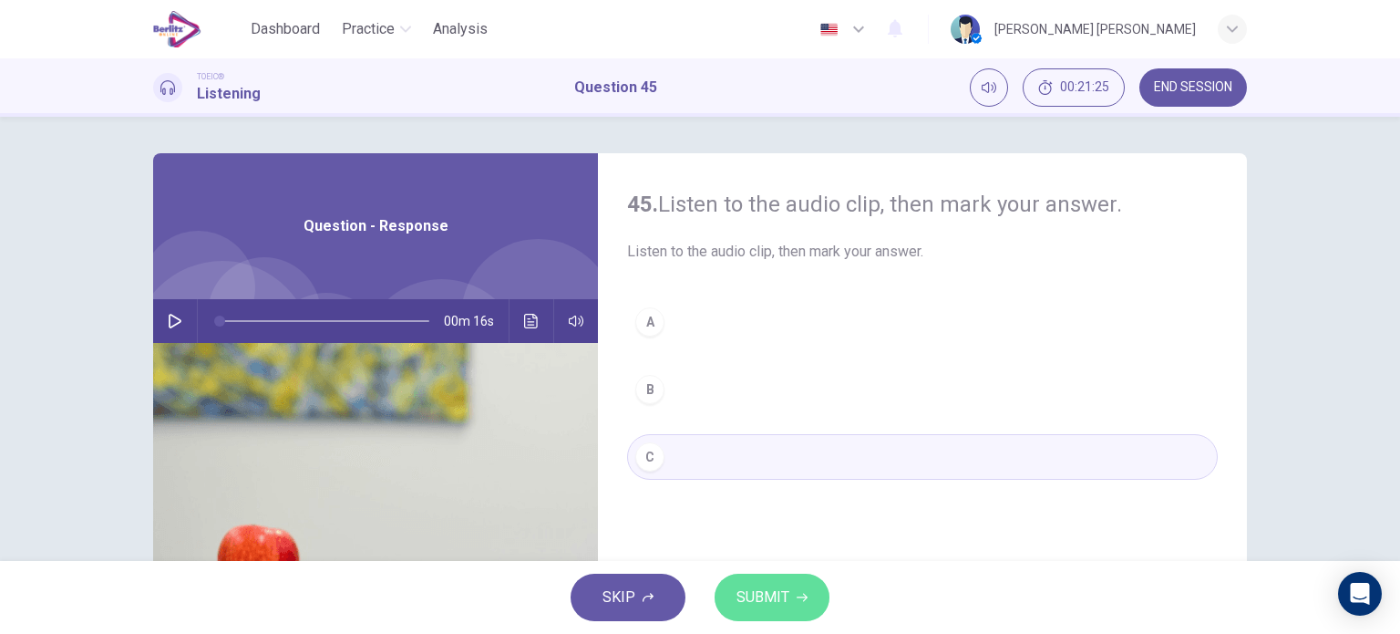
click at [759, 584] on span "SUBMIT" at bounding box center [763, 597] width 53 height 26
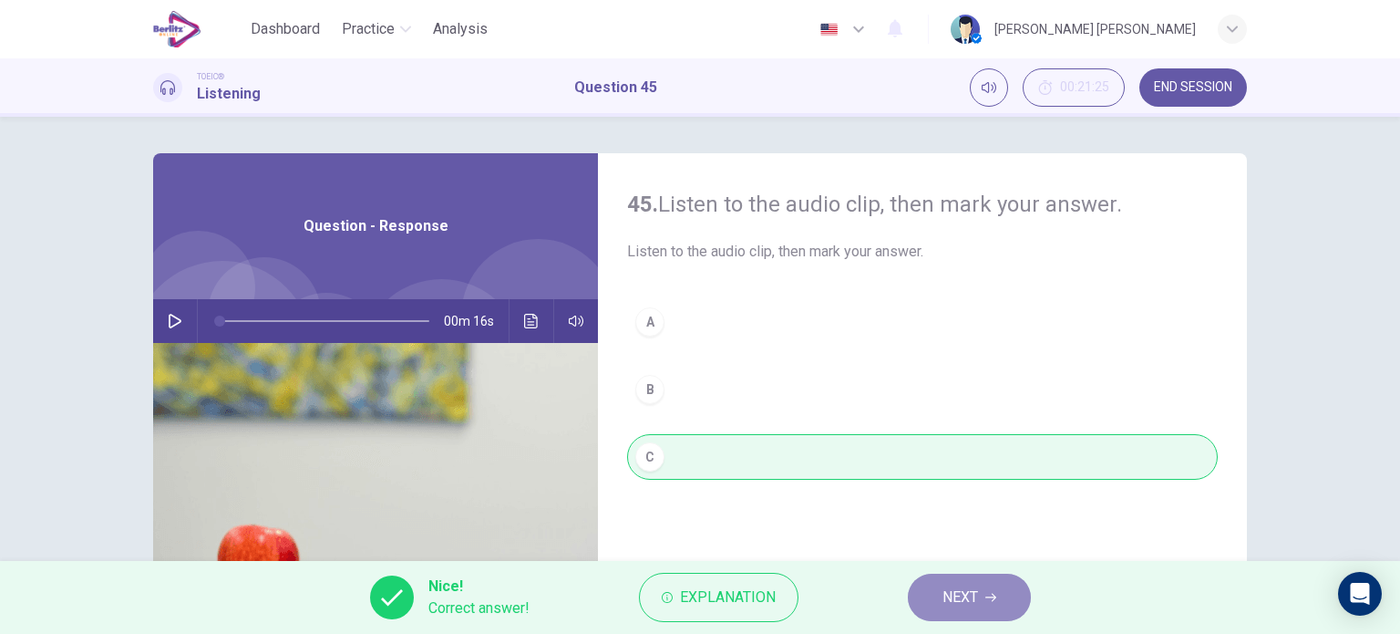
click at [958, 590] on span "NEXT" at bounding box center [961, 597] width 36 height 26
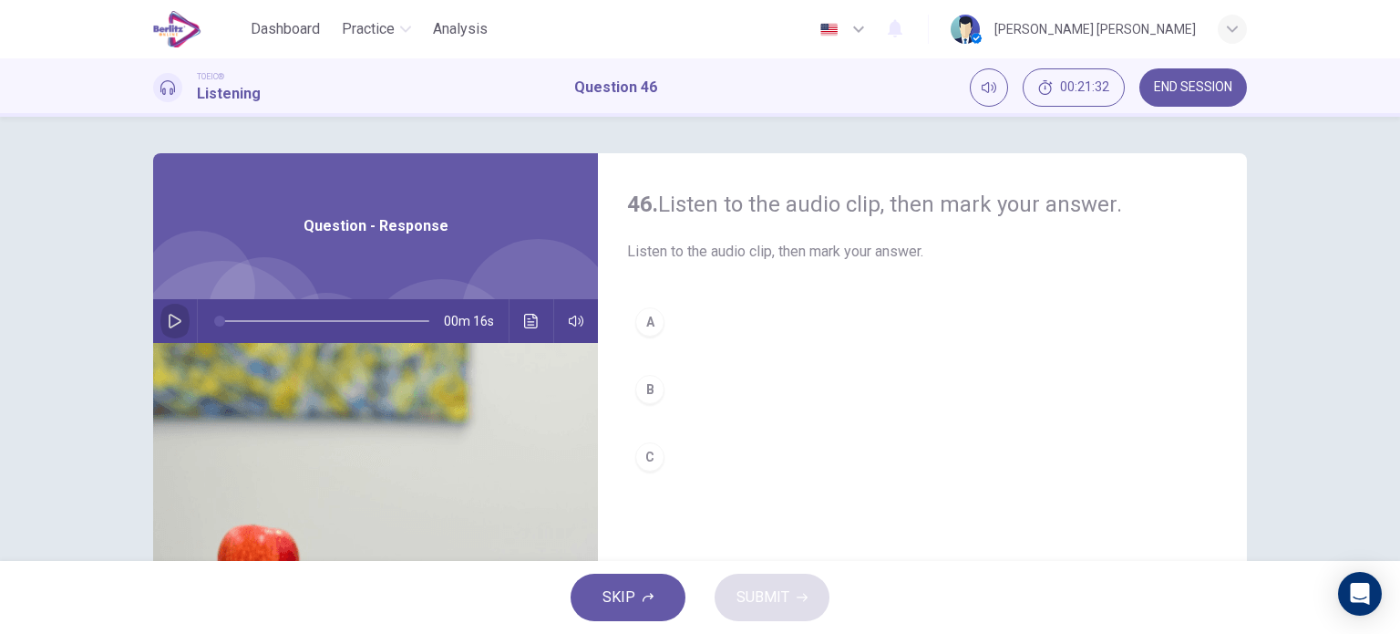
click at [169, 316] on icon "button" at bounding box center [175, 321] width 13 height 15
click at [646, 317] on div "A" at bounding box center [649, 321] width 29 height 29
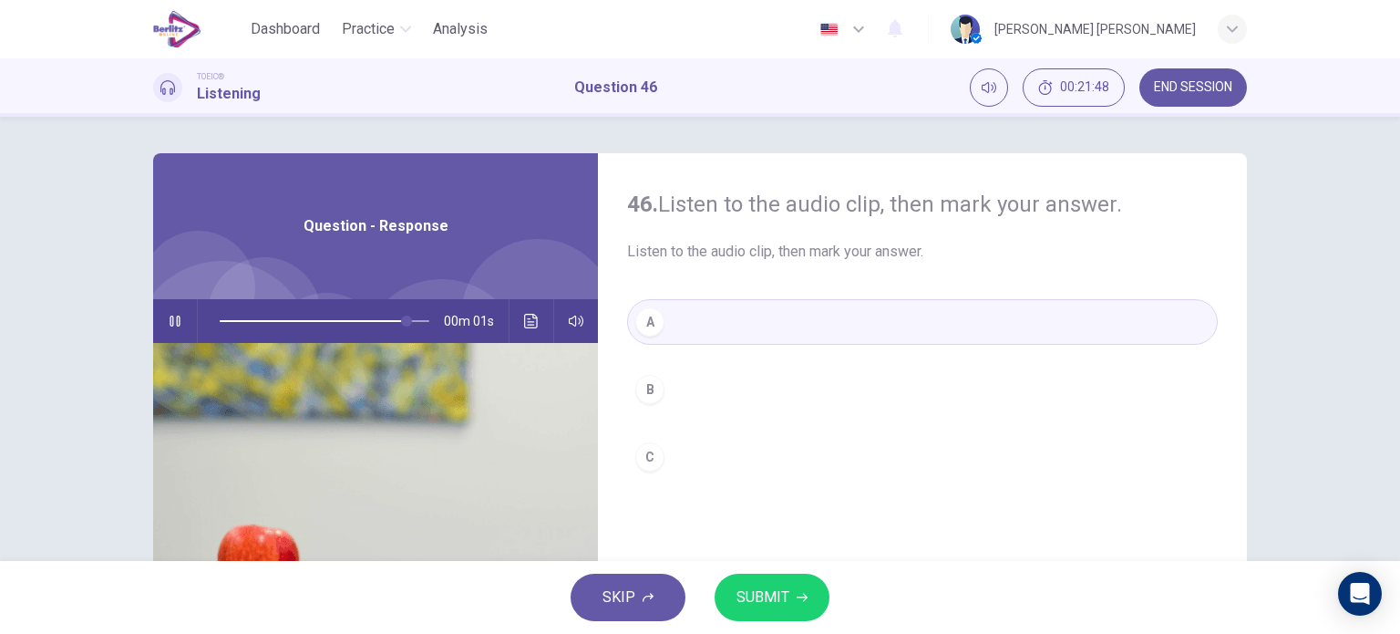
click at [763, 588] on span "SUBMIT" at bounding box center [763, 597] width 53 height 26
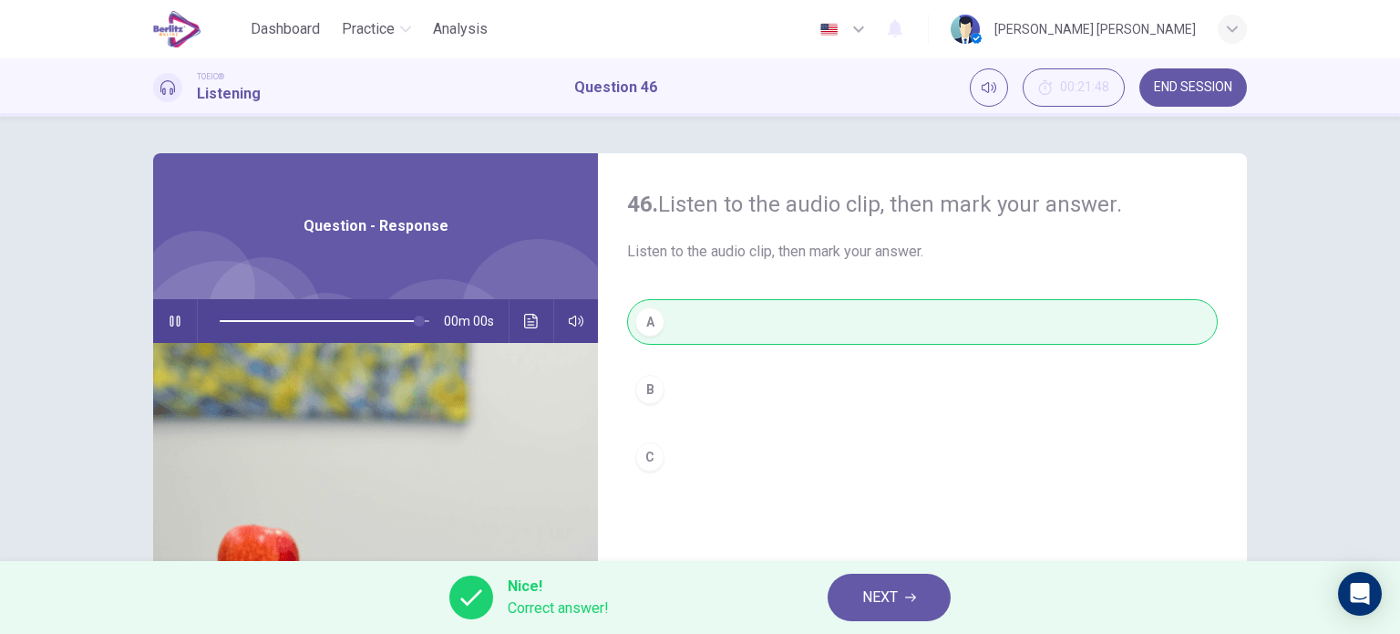
type input "*"
click at [897, 586] on span "NEXT" at bounding box center [880, 597] width 36 height 26
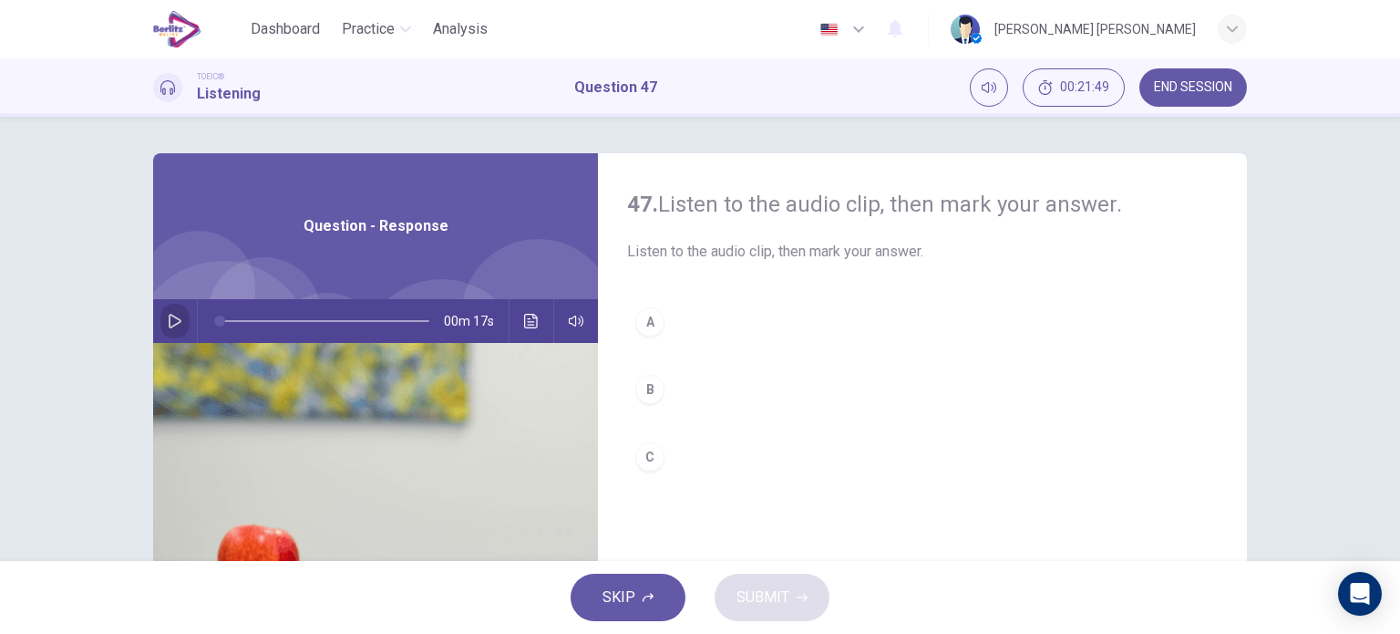
click at [175, 320] on icon "button" at bounding box center [175, 321] width 13 height 15
click at [653, 469] on button "C" at bounding box center [922, 457] width 591 height 46
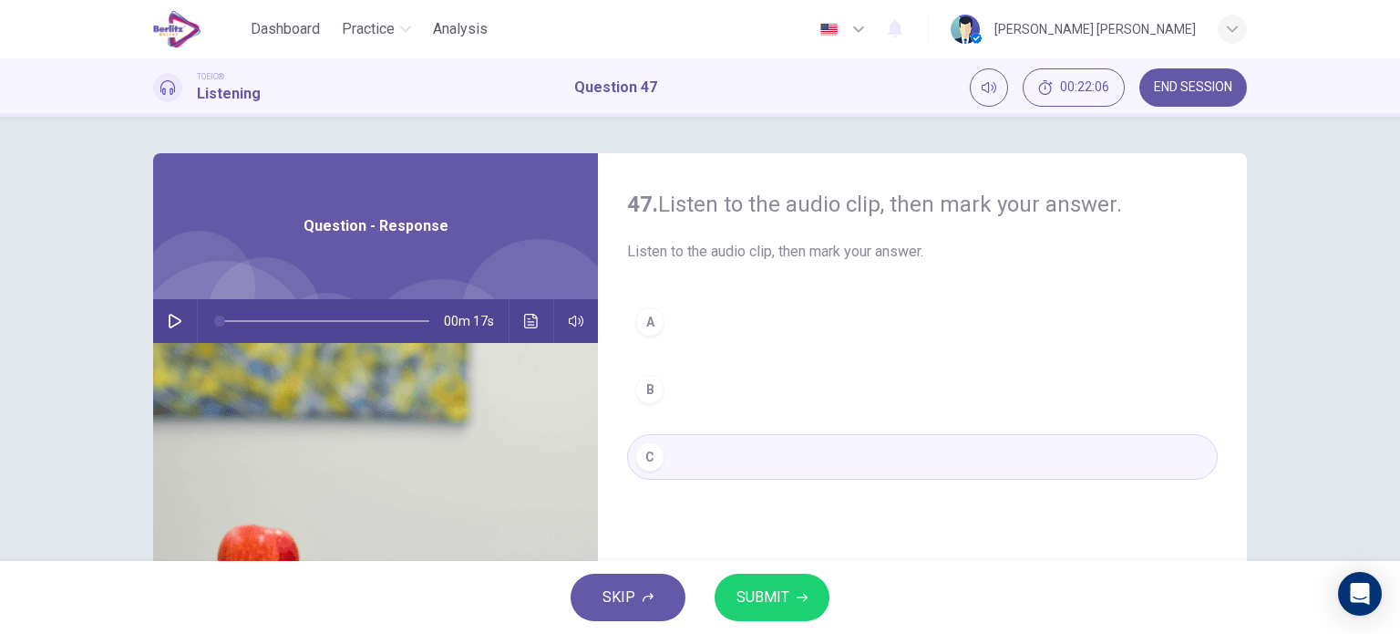
type input "*"
click at [769, 588] on span "SUBMIT" at bounding box center [763, 597] width 53 height 26
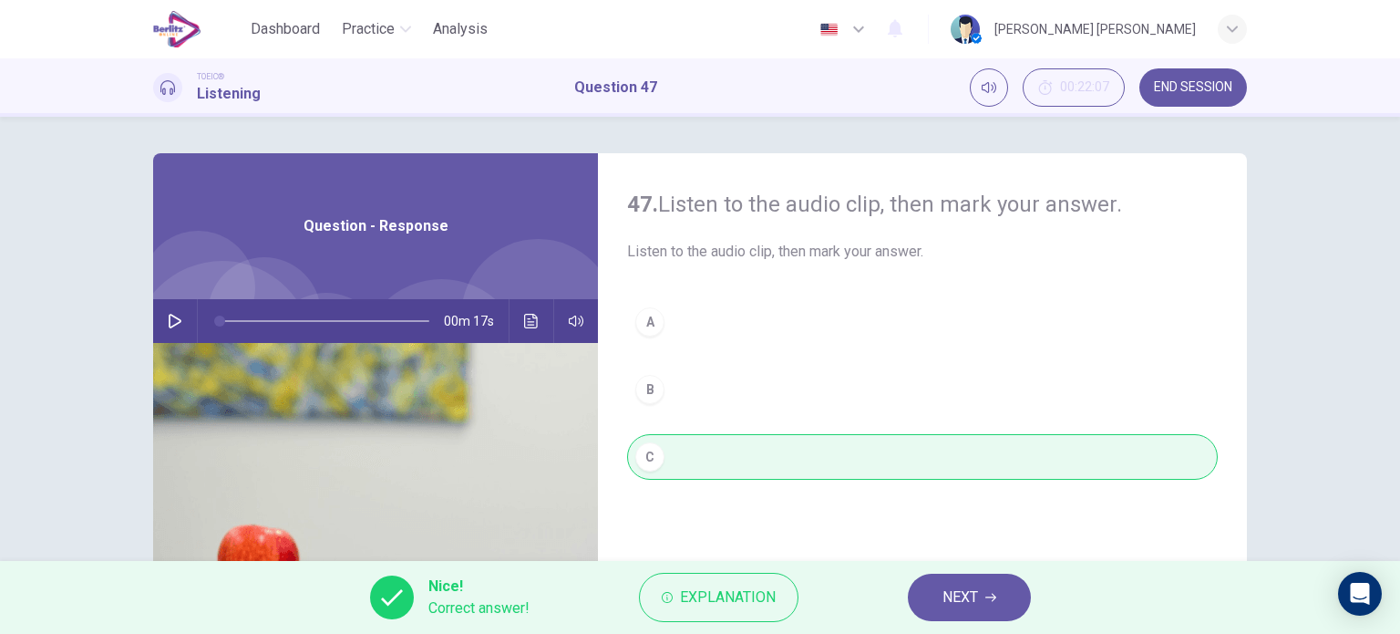
click at [984, 578] on button "NEXT" at bounding box center [969, 596] width 123 height 47
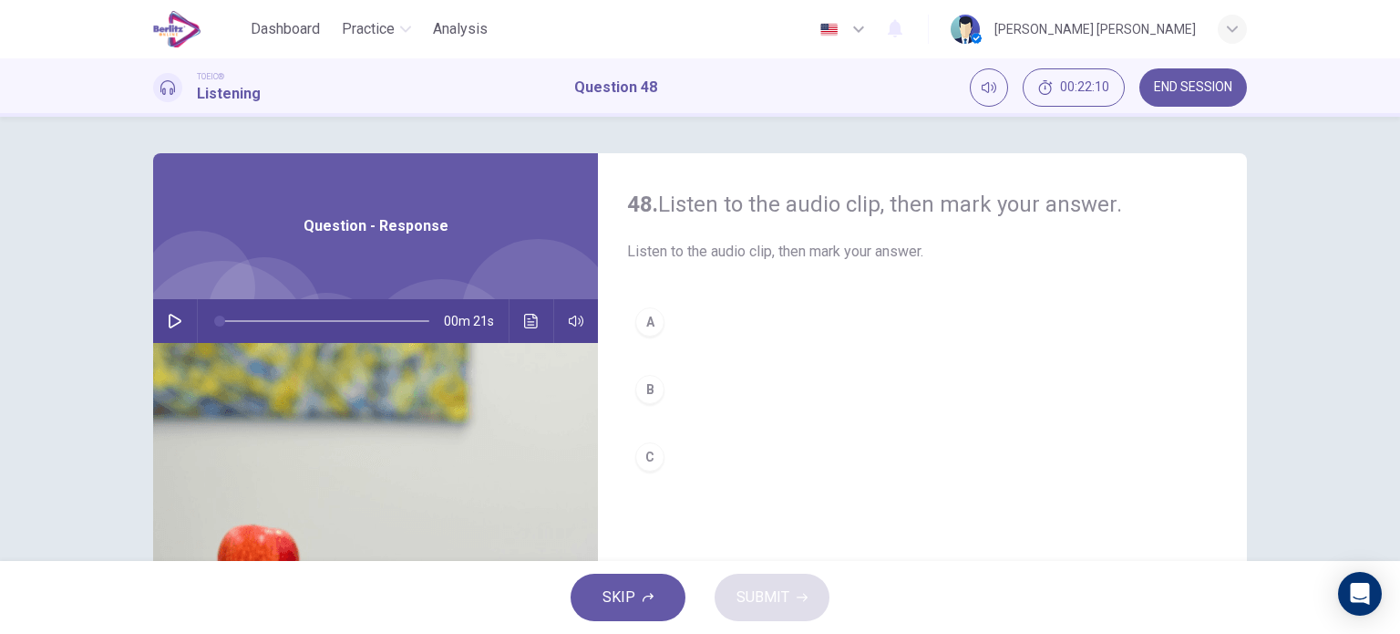
click at [178, 320] on button "button" at bounding box center [174, 321] width 29 height 44
type input "*"
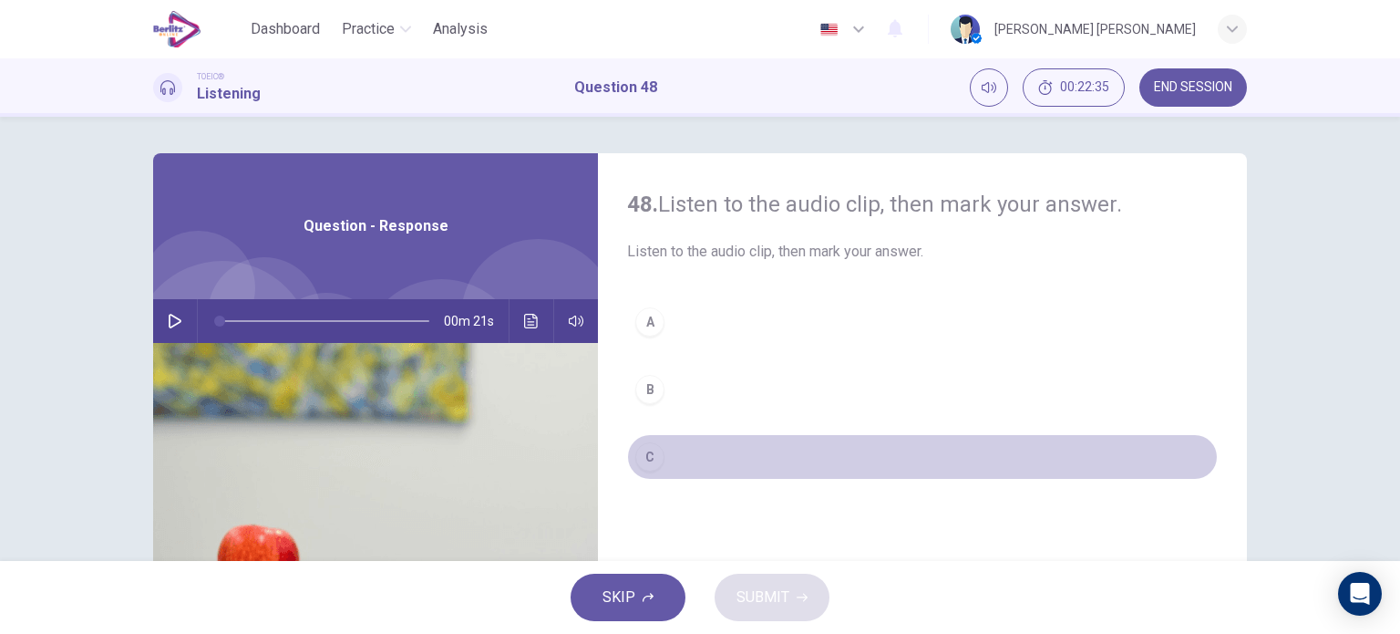
click at [642, 456] on div "C" at bounding box center [649, 456] width 29 height 29
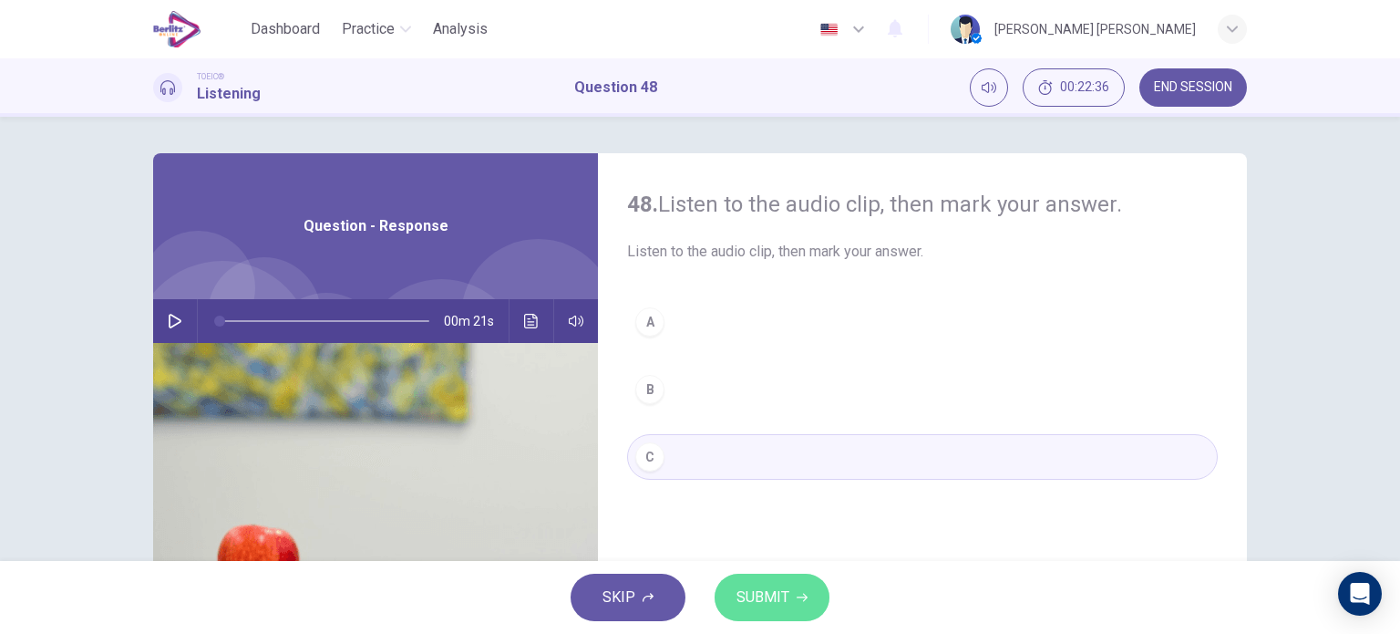
click at [755, 591] on span "SUBMIT" at bounding box center [763, 597] width 53 height 26
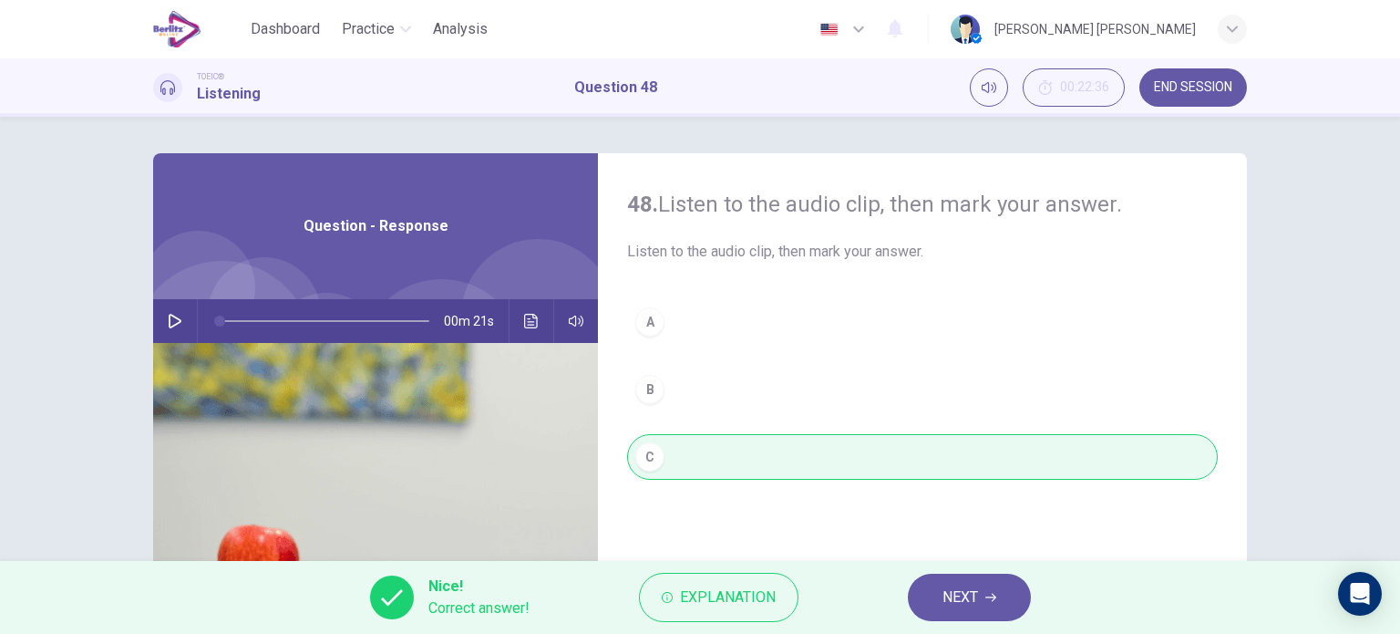
click at [999, 599] on button "NEXT" at bounding box center [969, 596] width 123 height 47
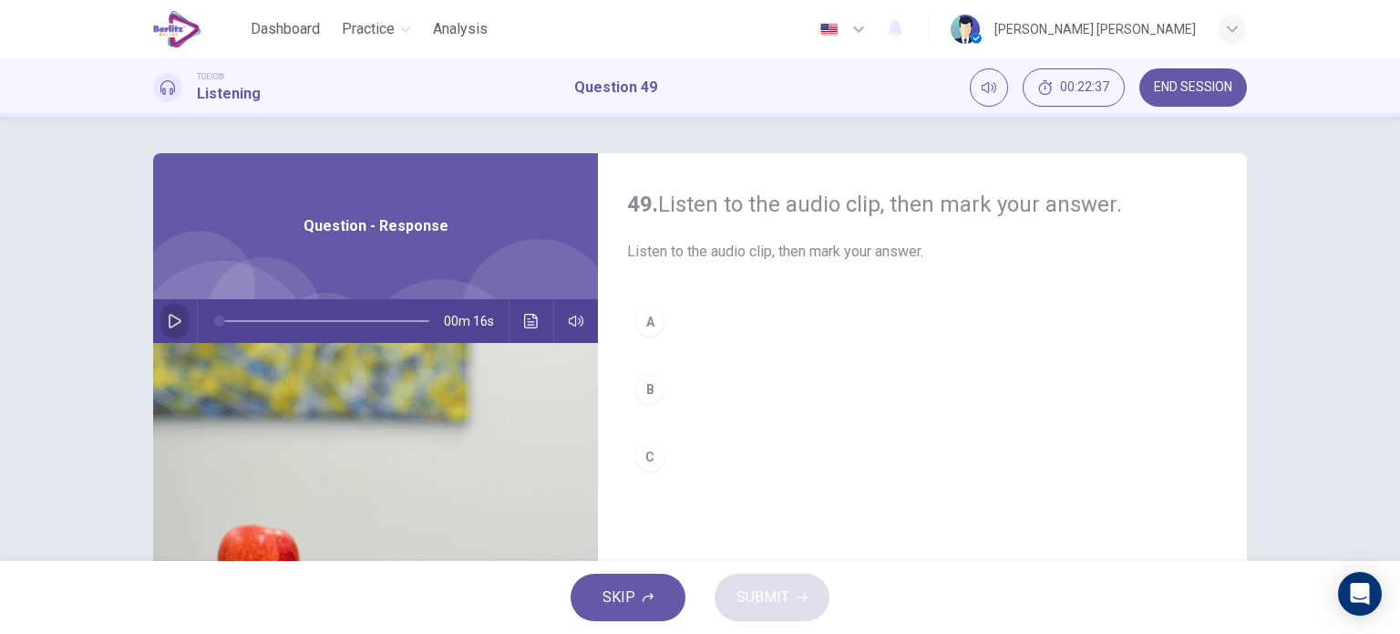
click at [168, 314] on icon "button" at bounding box center [175, 321] width 15 height 15
type input "*"
click at [517, 324] on button "Click to see the audio transcription" at bounding box center [531, 321] width 29 height 44
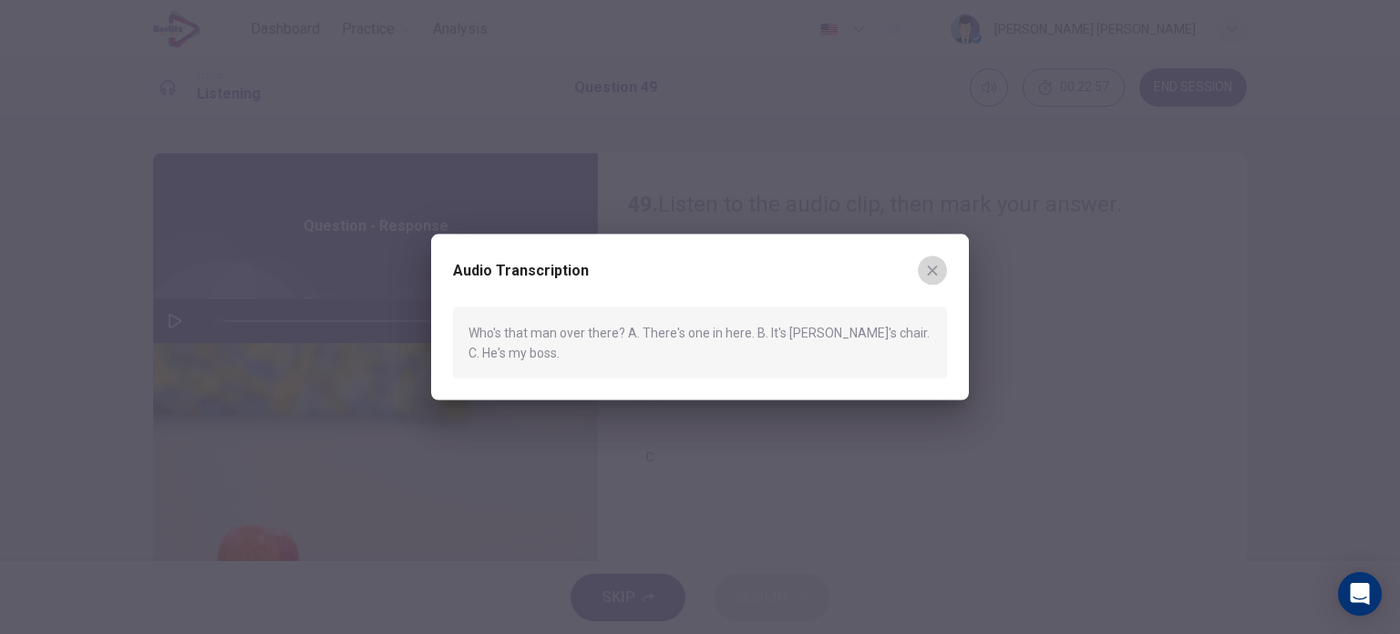
click at [934, 263] on icon "button" at bounding box center [932, 270] width 15 height 15
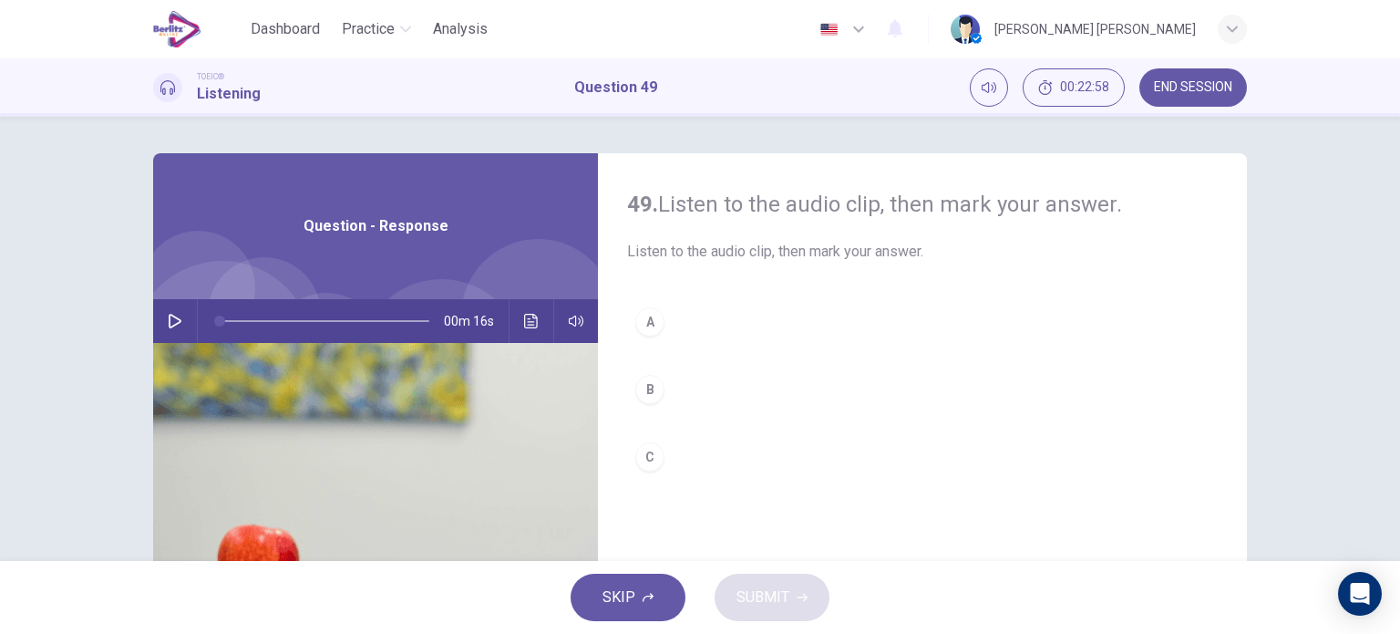
click at [650, 453] on div "C" at bounding box center [649, 456] width 29 height 29
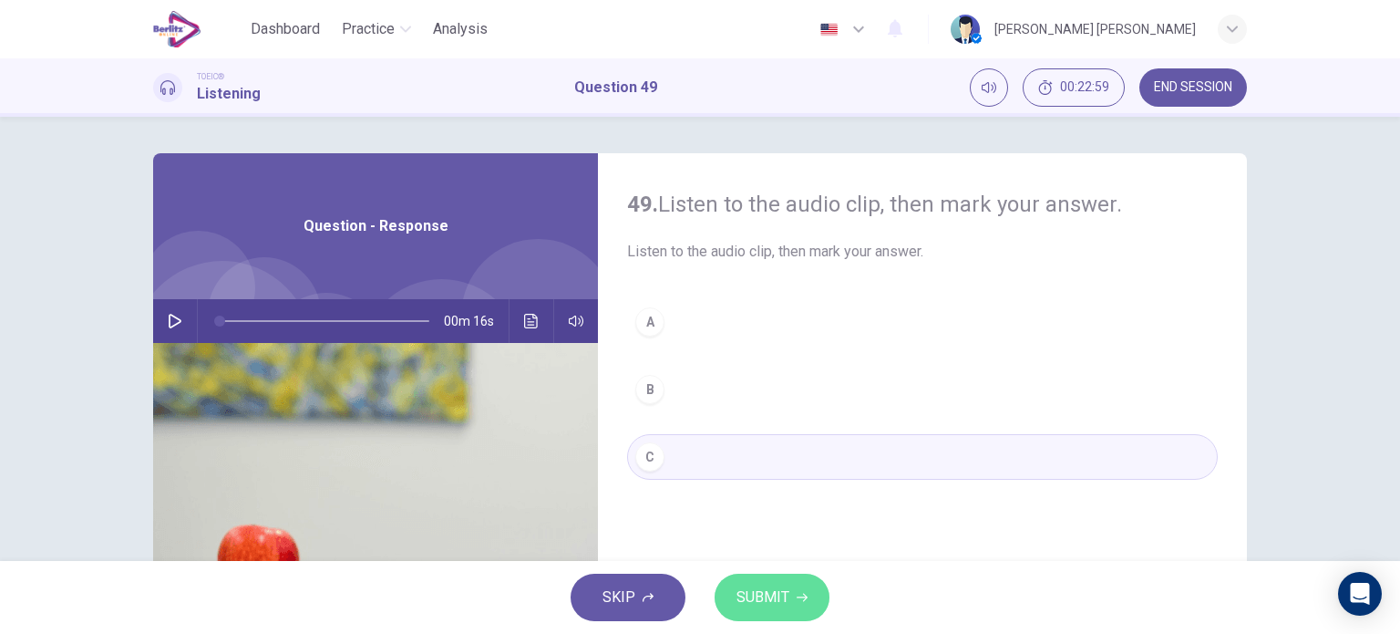
click at [773, 593] on span "SUBMIT" at bounding box center [763, 597] width 53 height 26
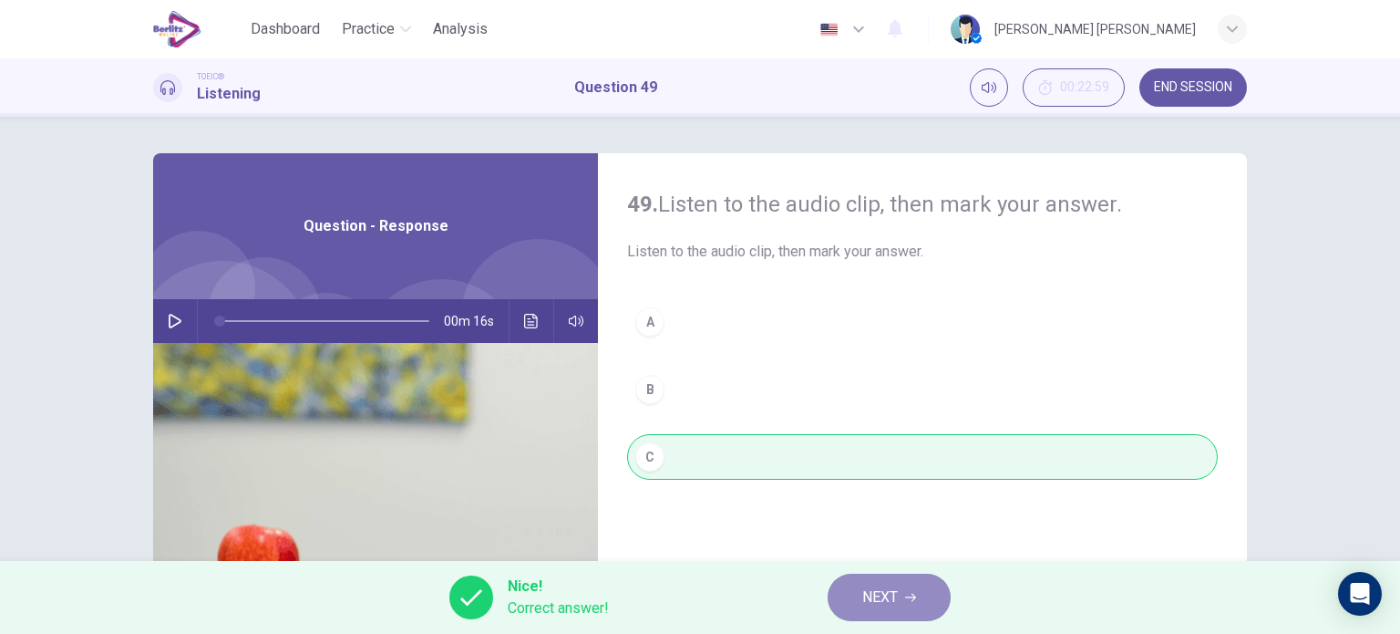
click at [910, 588] on button "NEXT" at bounding box center [889, 596] width 123 height 47
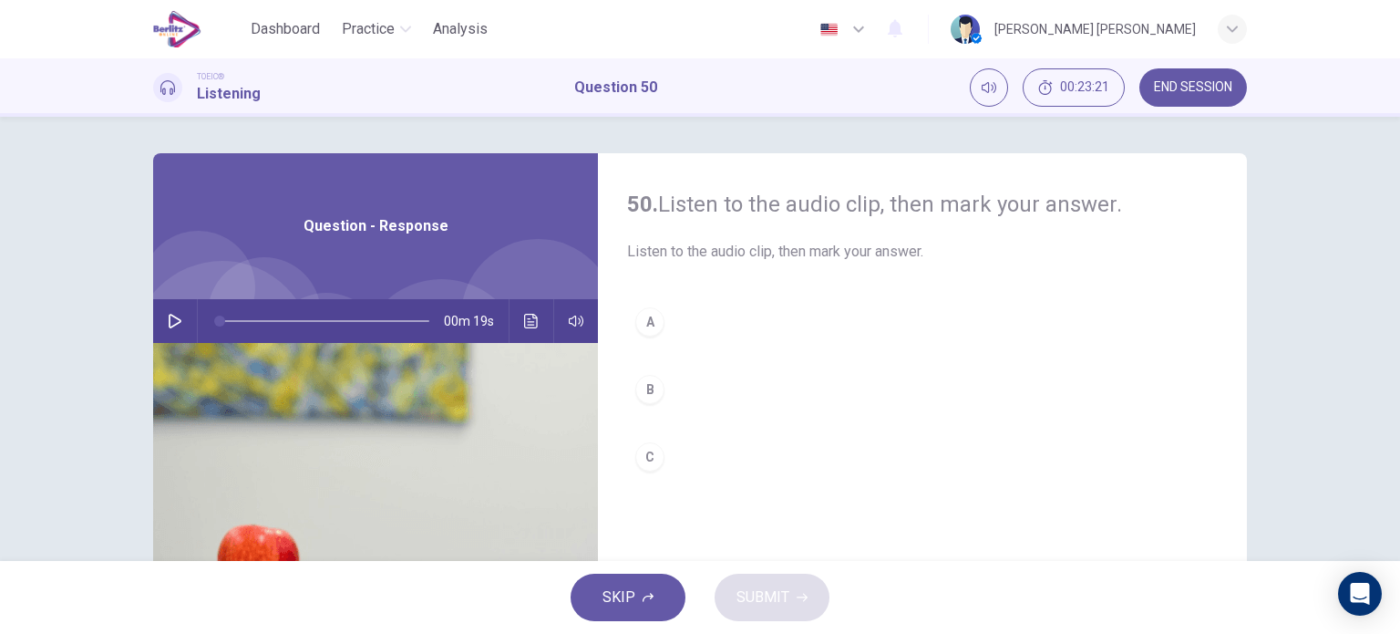
click at [168, 314] on icon "button" at bounding box center [175, 321] width 15 height 15
type input "*"
click at [630, 389] on button "B" at bounding box center [922, 389] width 591 height 46
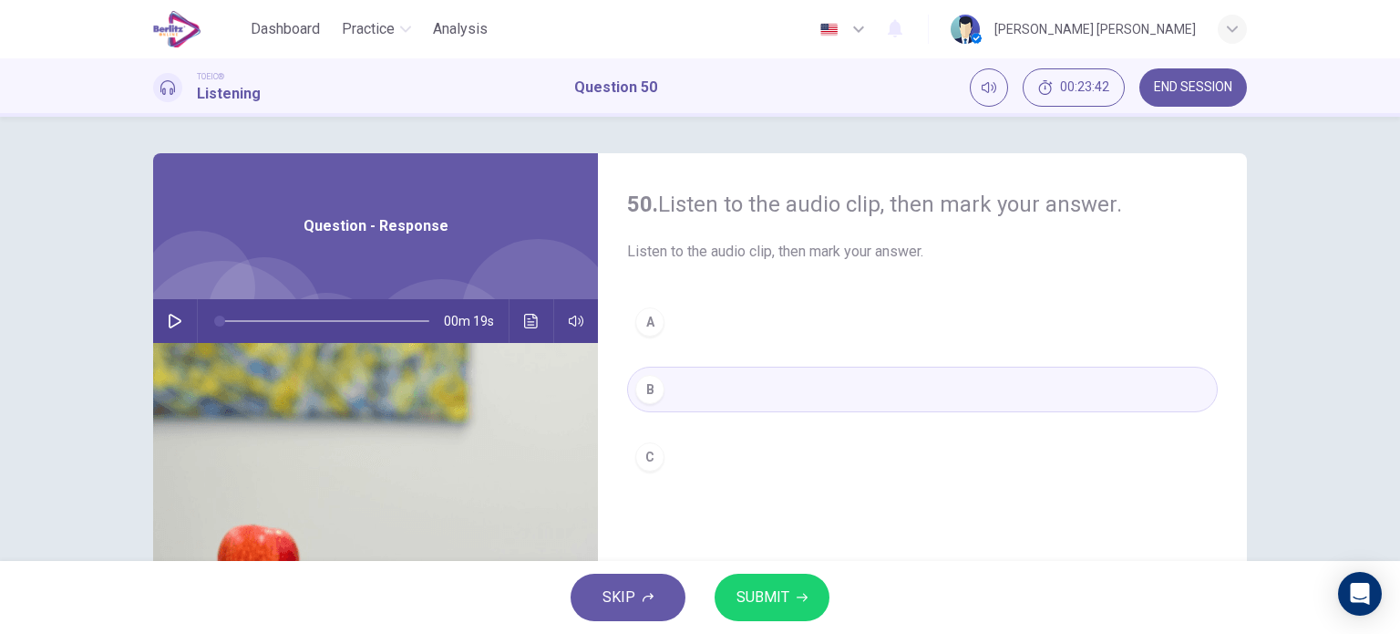
click at [775, 597] on span "SUBMIT" at bounding box center [763, 597] width 53 height 26
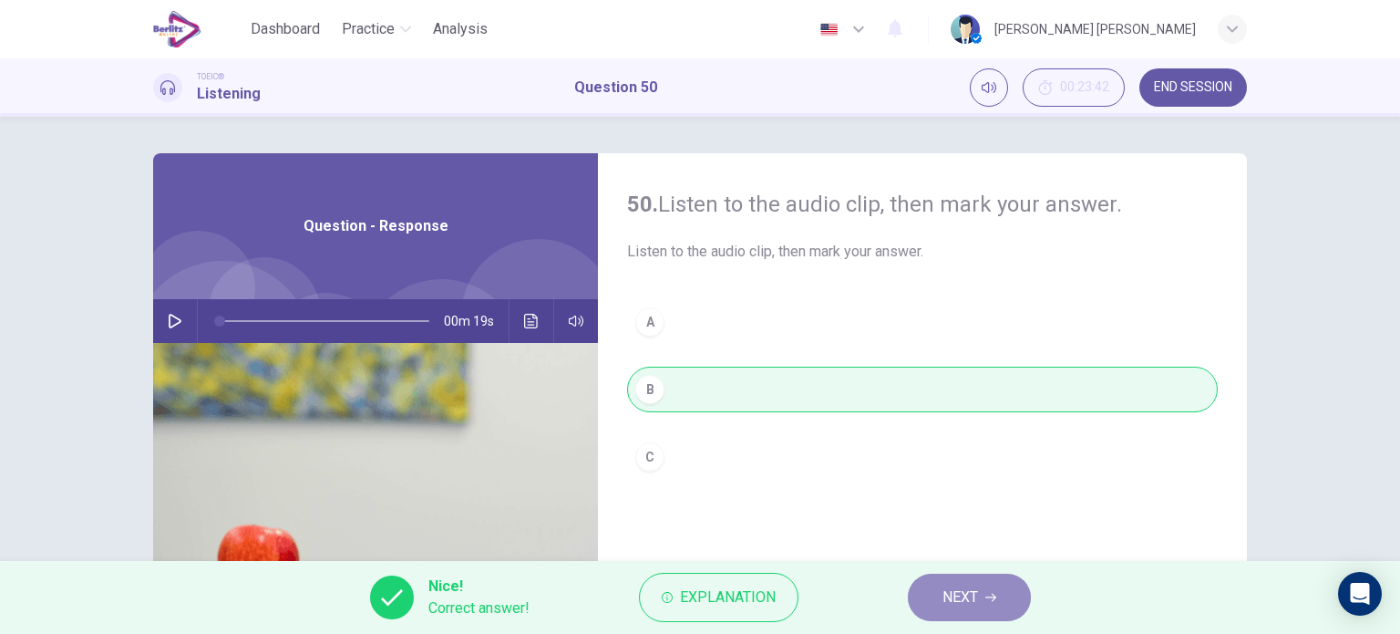
click at [941, 588] on button "NEXT" at bounding box center [969, 596] width 123 height 47
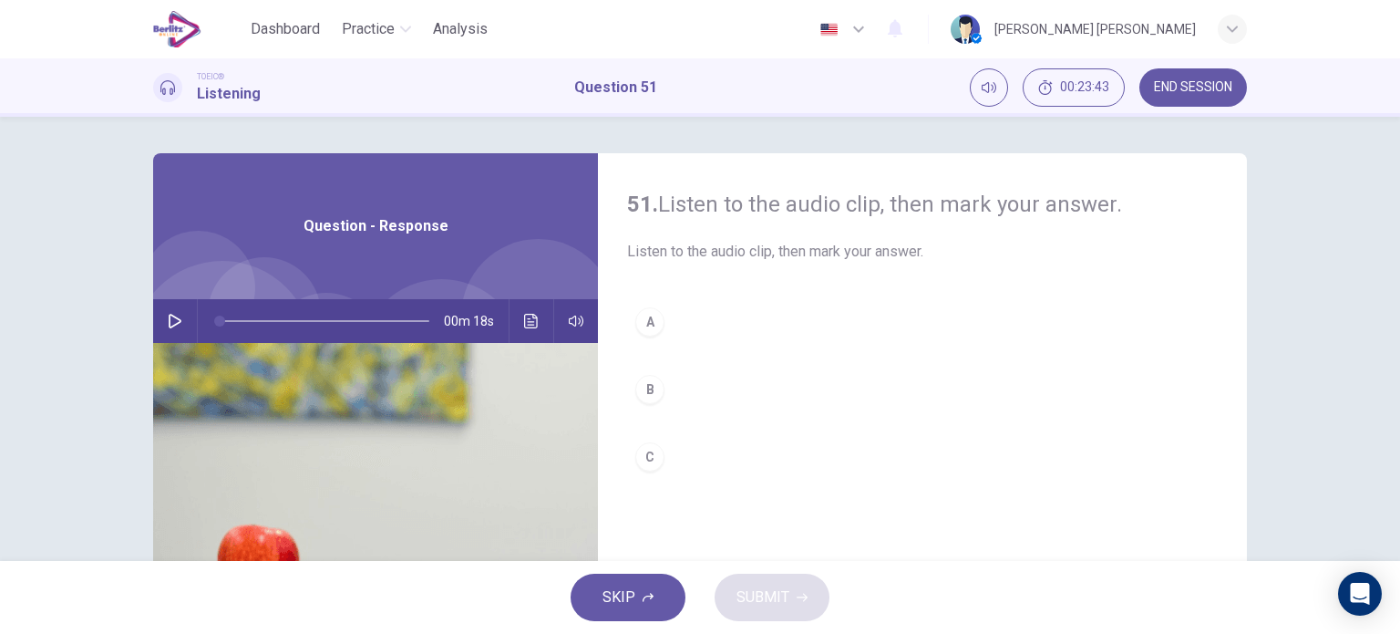
click at [182, 329] on button "button" at bounding box center [174, 321] width 29 height 44
click at [656, 375] on button "B" at bounding box center [922, 389] width 591 height 46
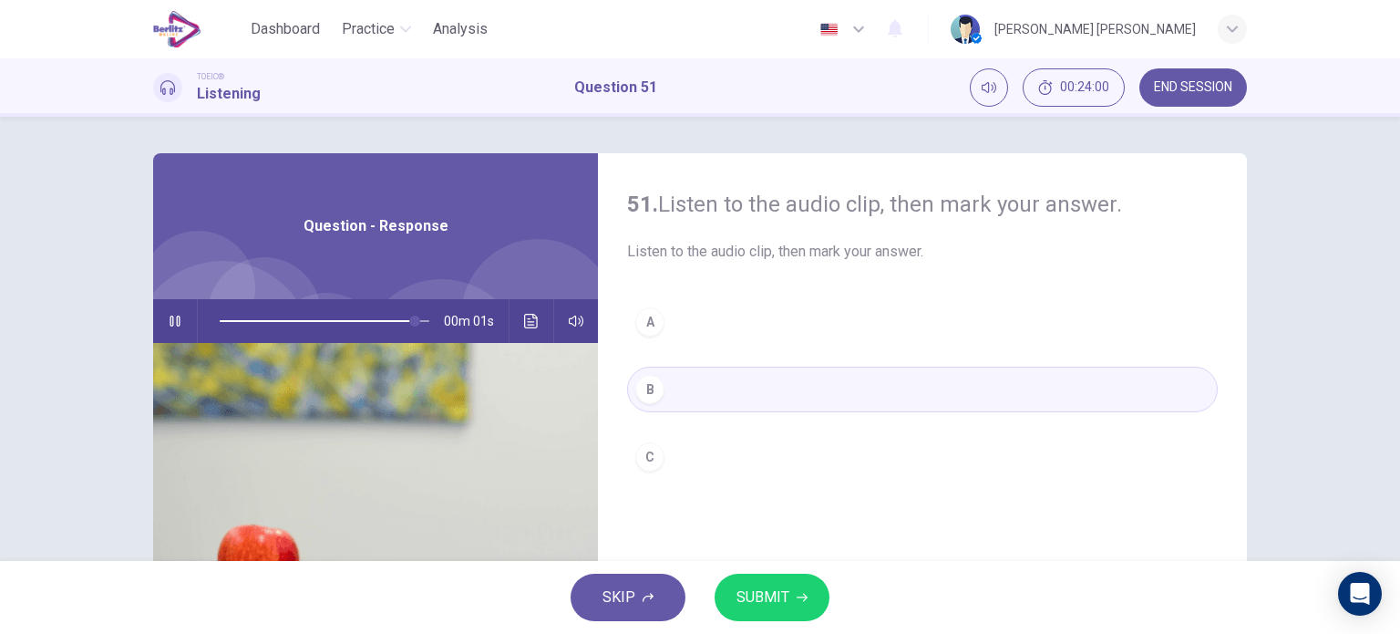
click at [789, 586] on button "SUBMIT" at bounding box center [772, 596] width 115 height 47
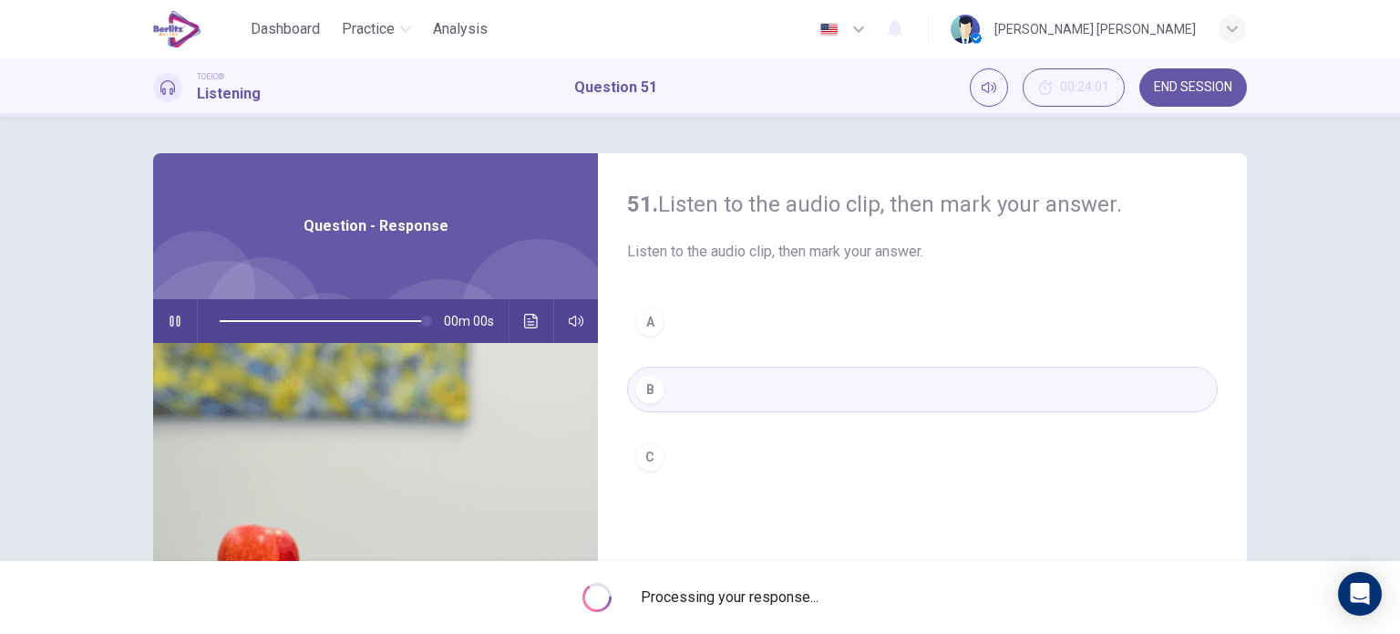
type input "*"
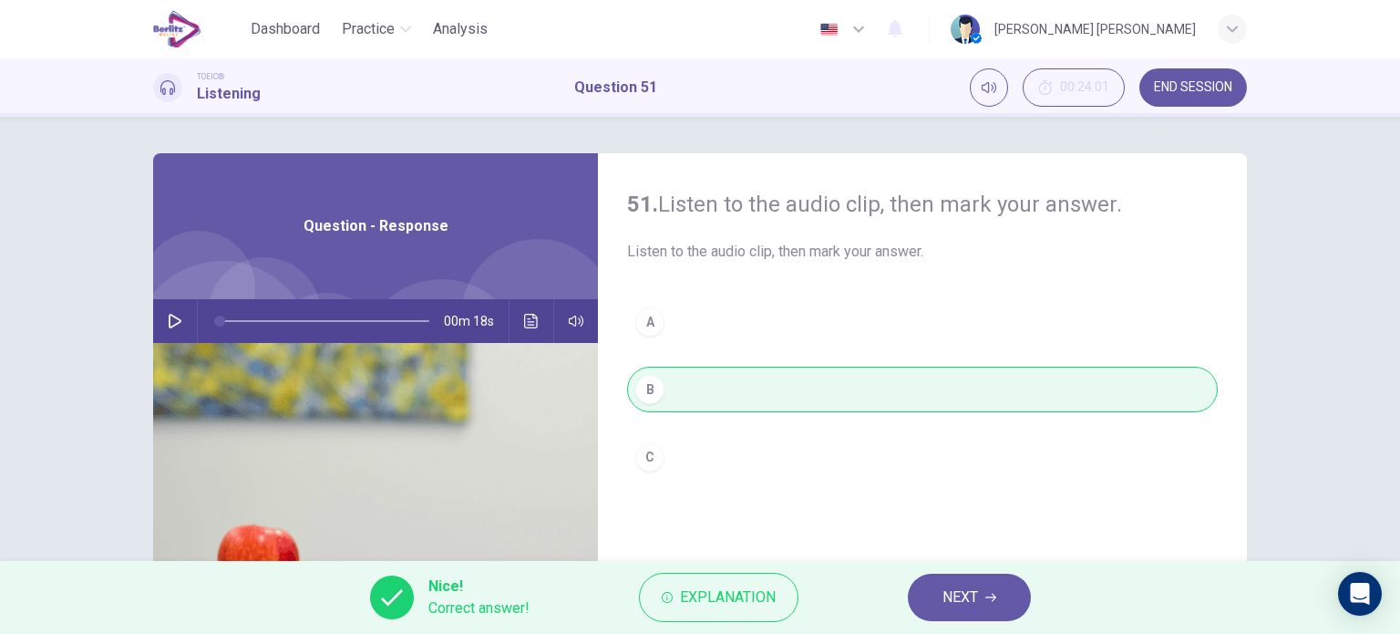
click at [928, 584] on button "NEXT" at bounding box center [969, 596] width 123 height 47
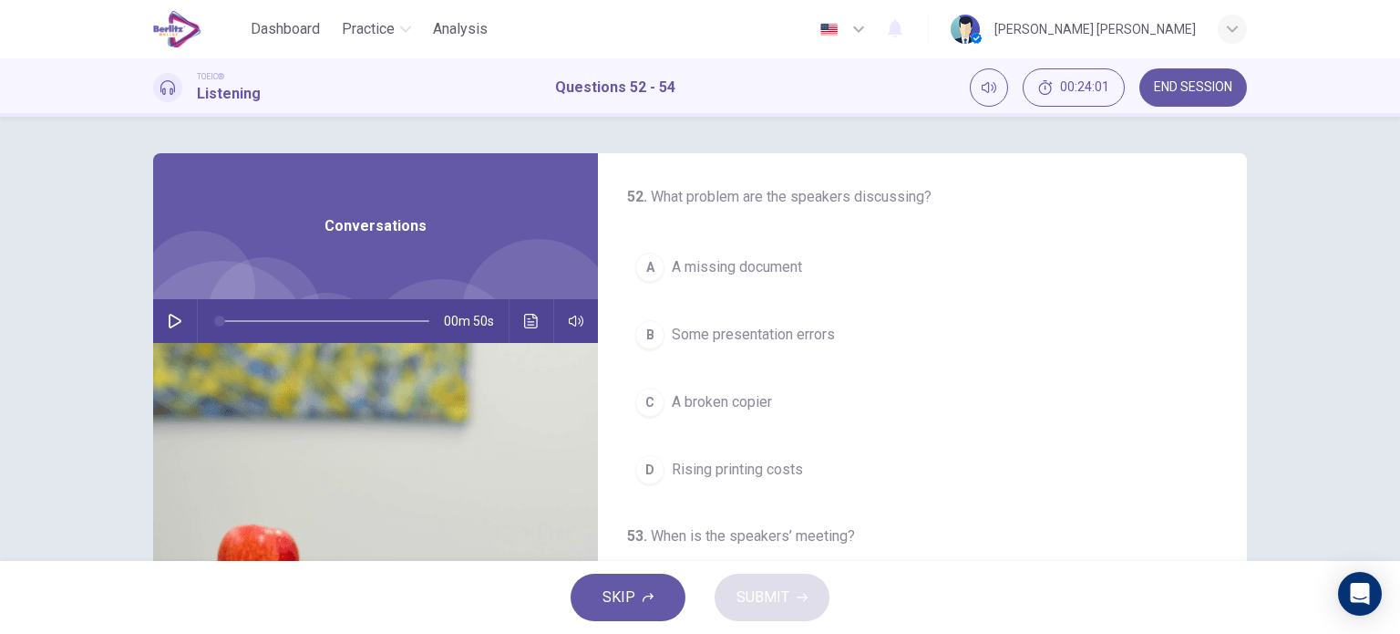
click at [170, 314] on icon "button" at bounding box center [175, 321] width 15 height 15
click at [527, 324] on icon "Click to see the audio transcription" at bounding box center [531, 321] width 14 height 15
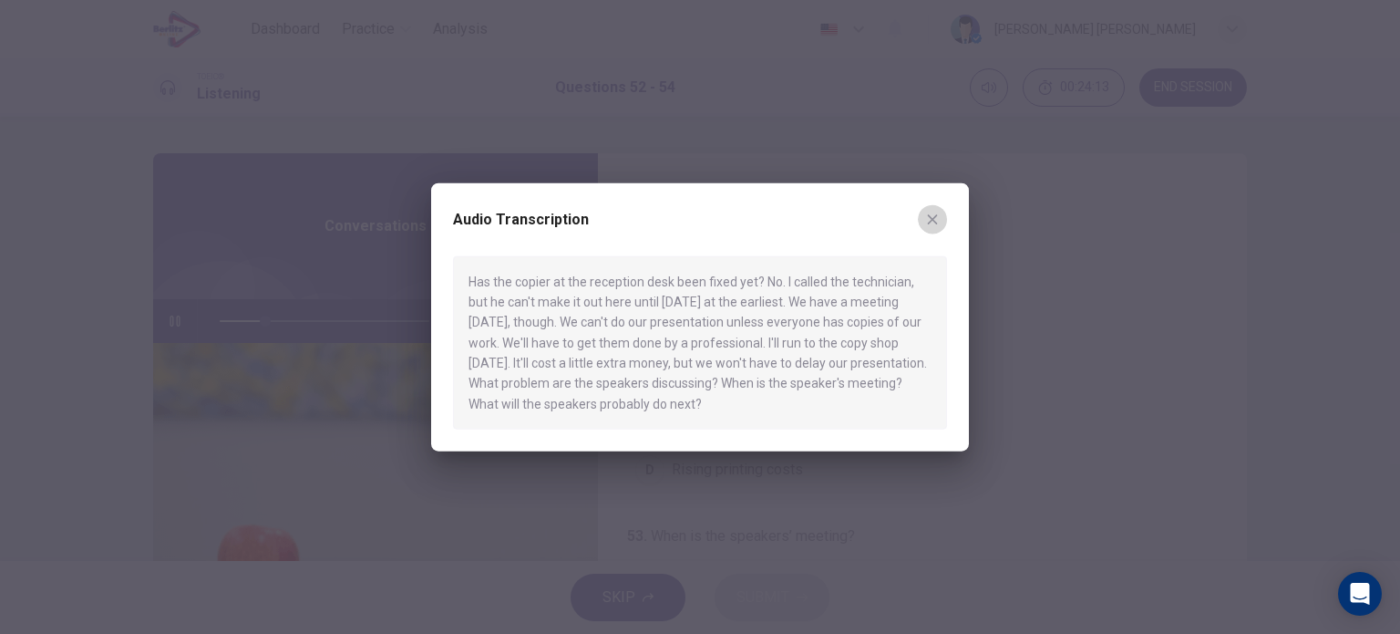
click at [941, 222] on button "button" at bounding box center [932, 218] width 29 height 29
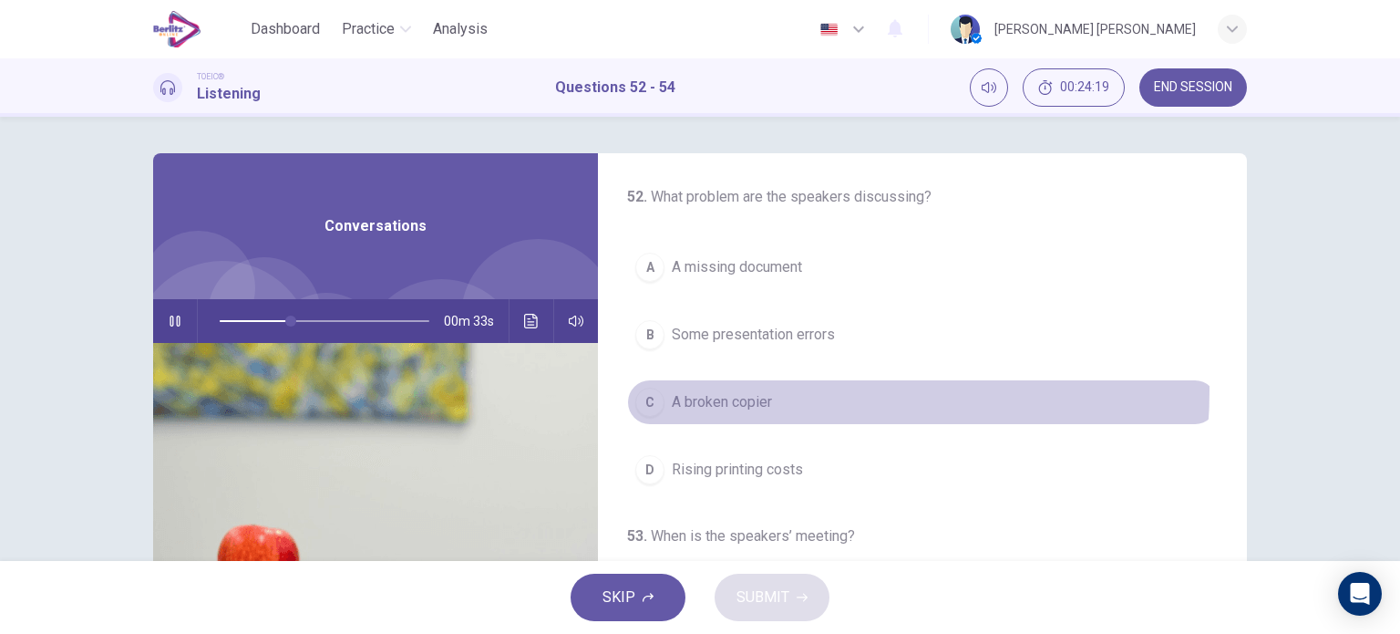
click at [749, 389] on button "C A broken copier" at bounding box center [922, 402] width 591 height 46
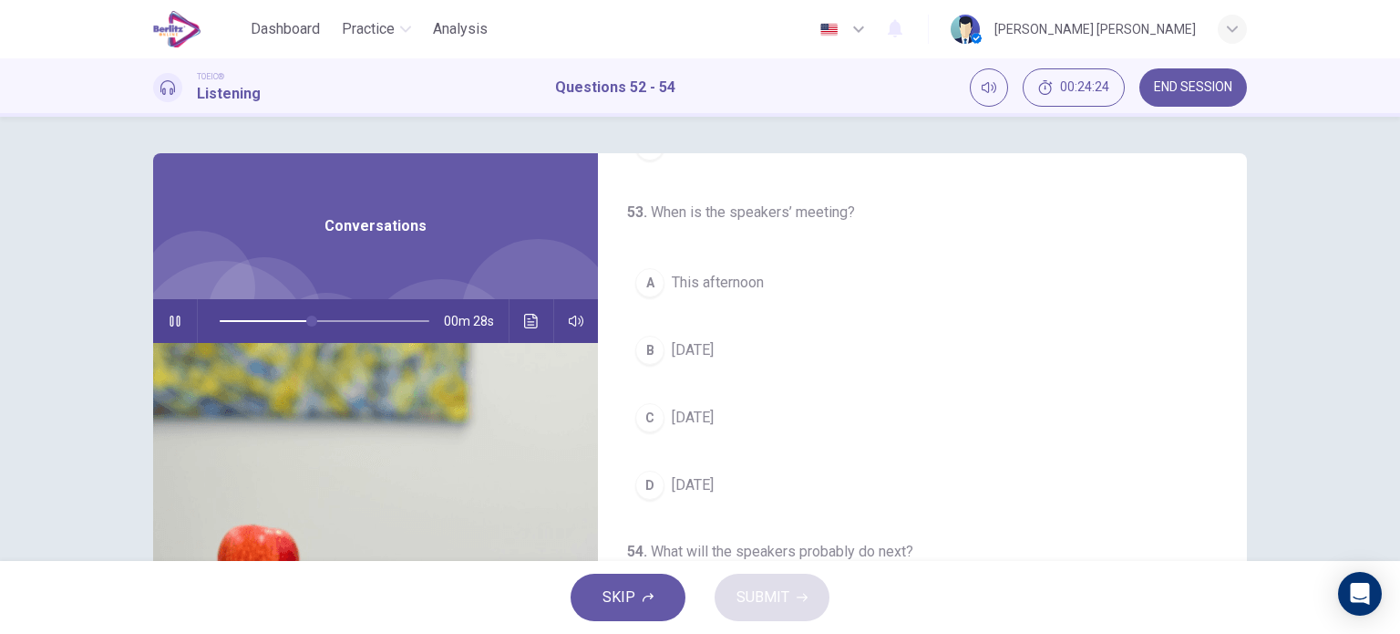
scroll to position [325, 0]
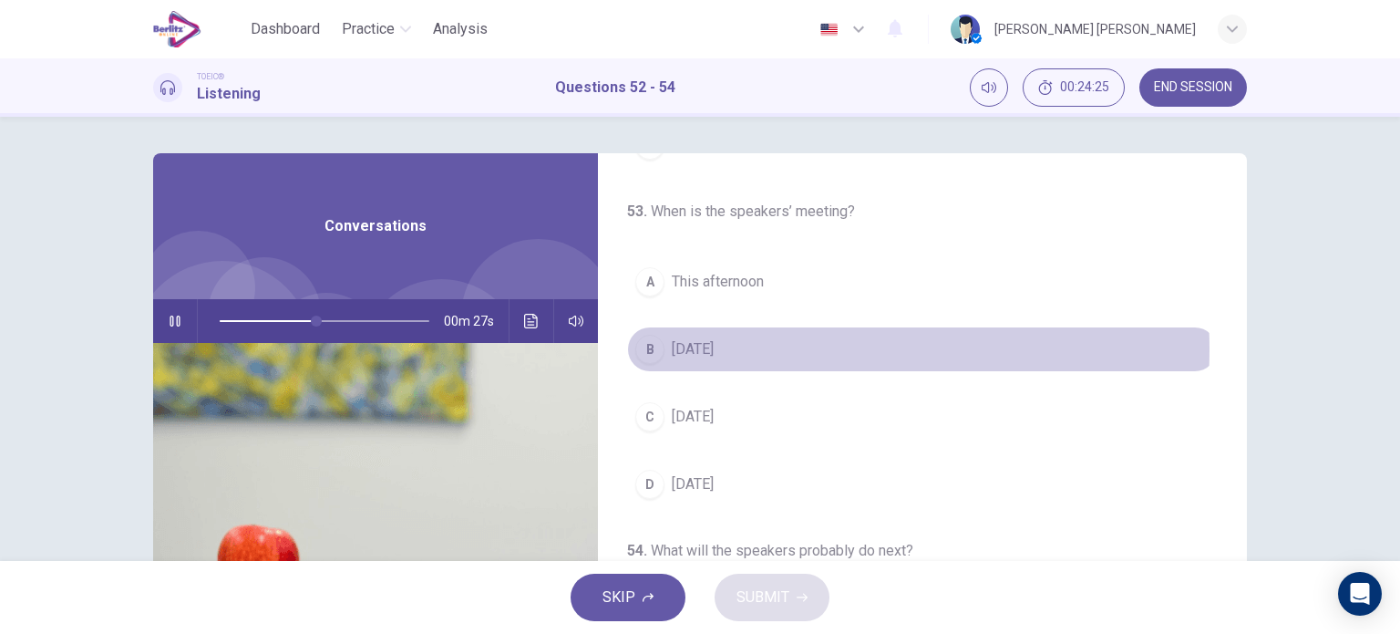
click at [714, 346] on span "[DATE]" at bounding box center [693, 349] width 42 height 22
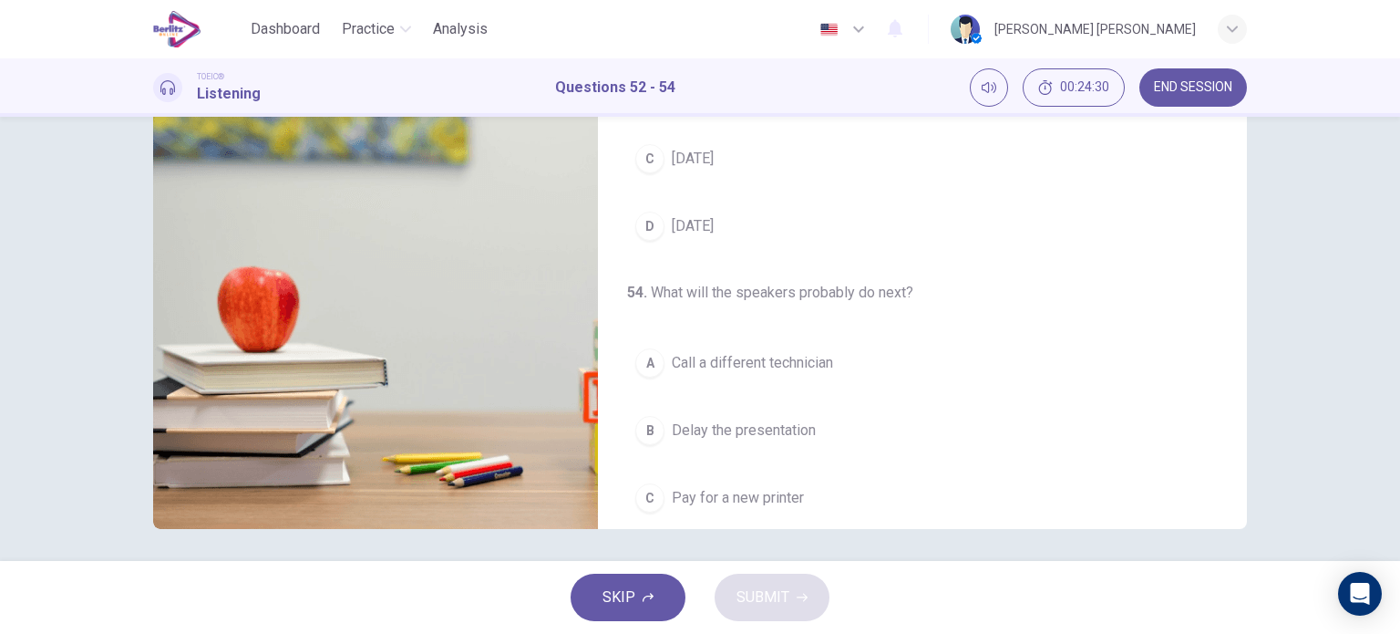
scroll to position [412, 0]
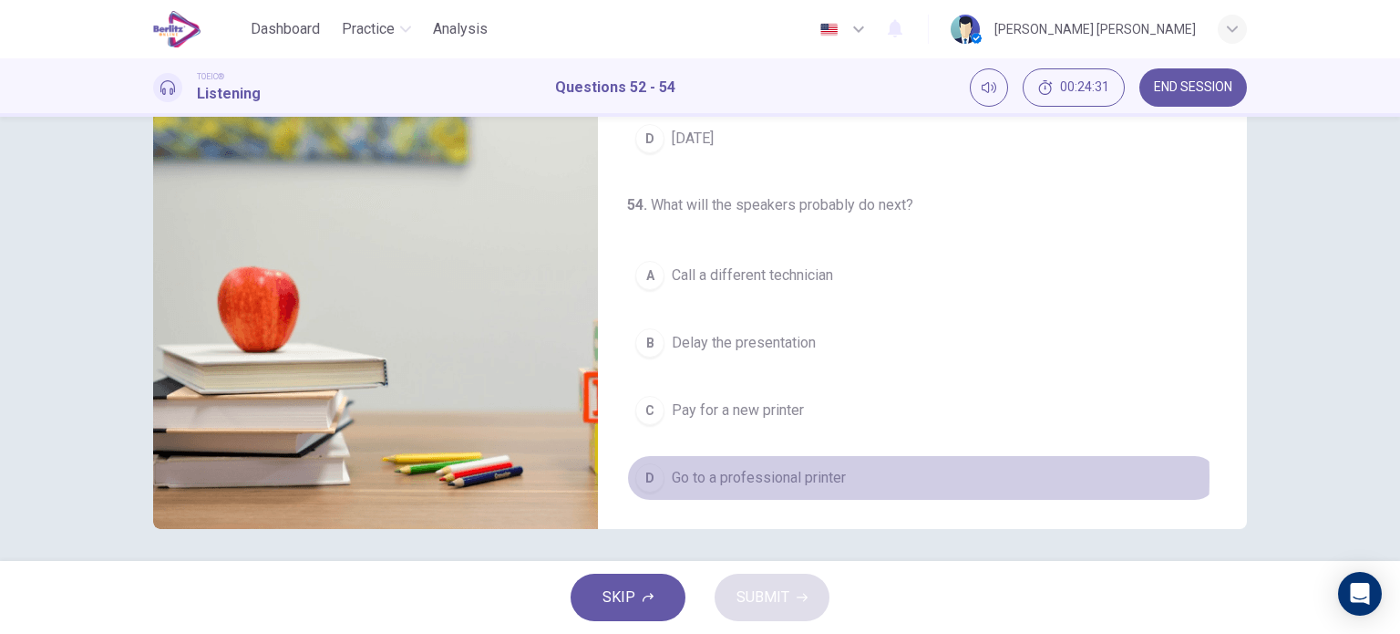
click at [788, 472] on span "Go to a professional printer" at bounding box center [759, 478] width 174 height 22
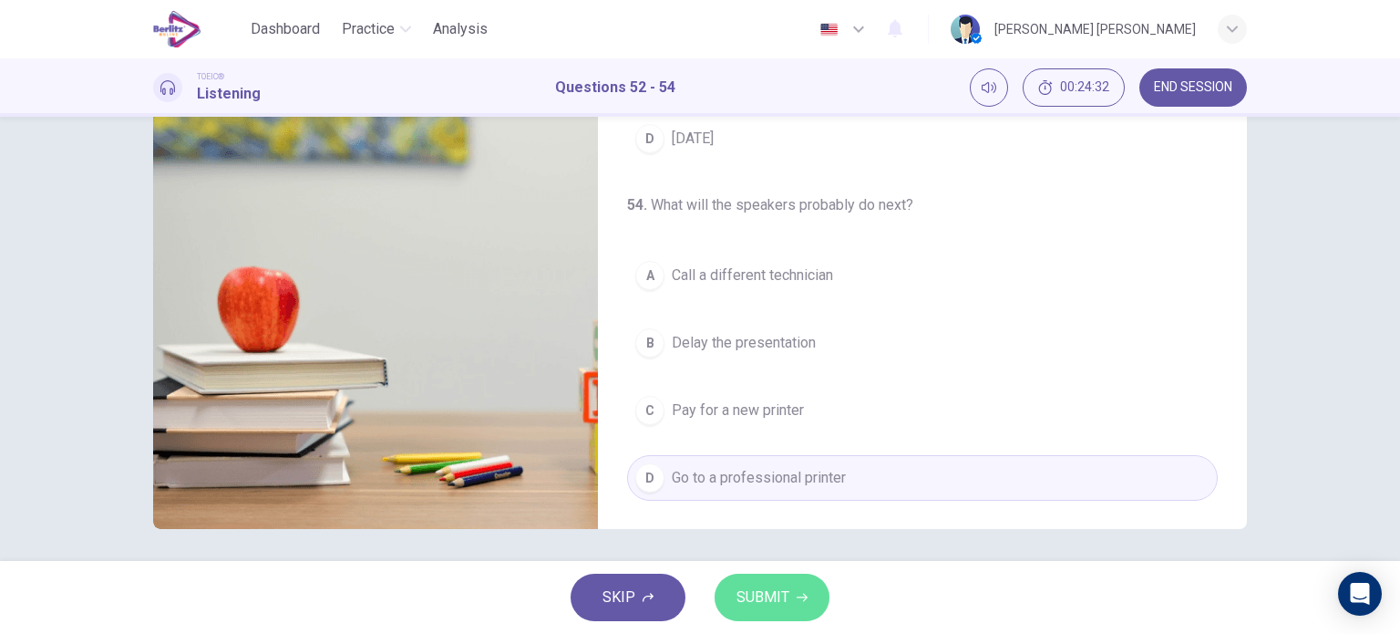
click at [793, 604] on button "SUBMIT" at bounding box center [772, 596] width 115 height 47
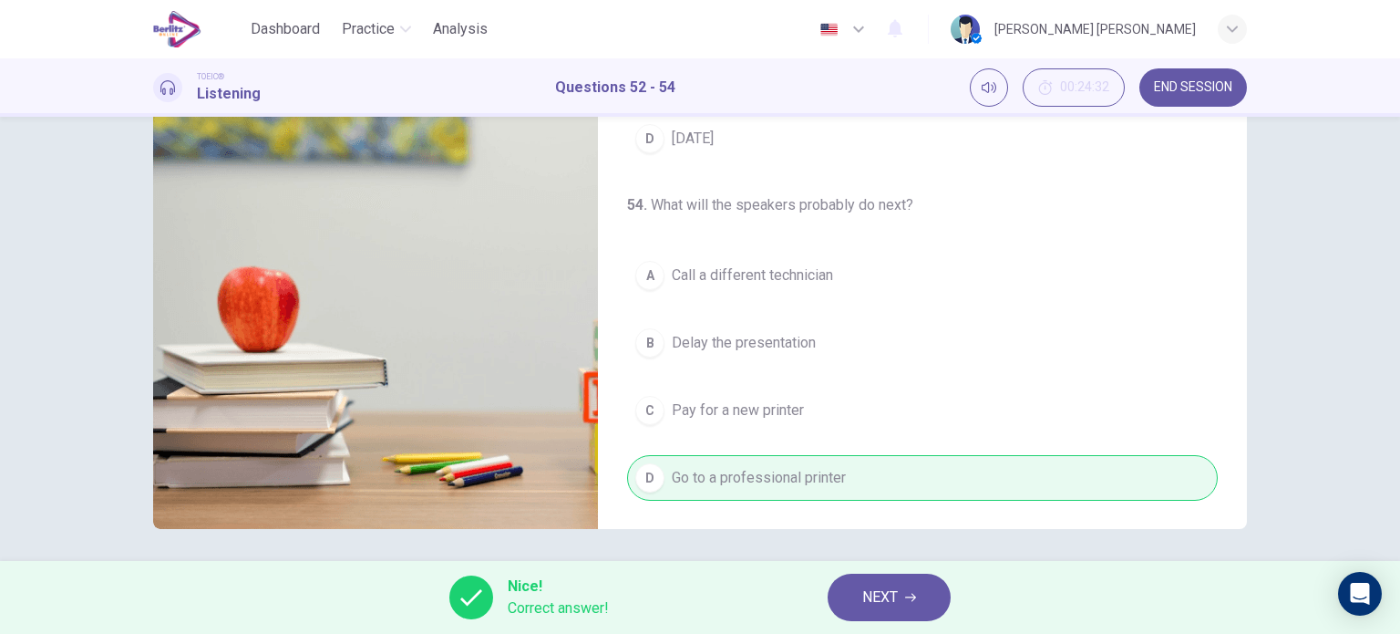
type input "**"
click at [911, 594] on icon "button" at bounding box center [910, 597] width 11 height 11
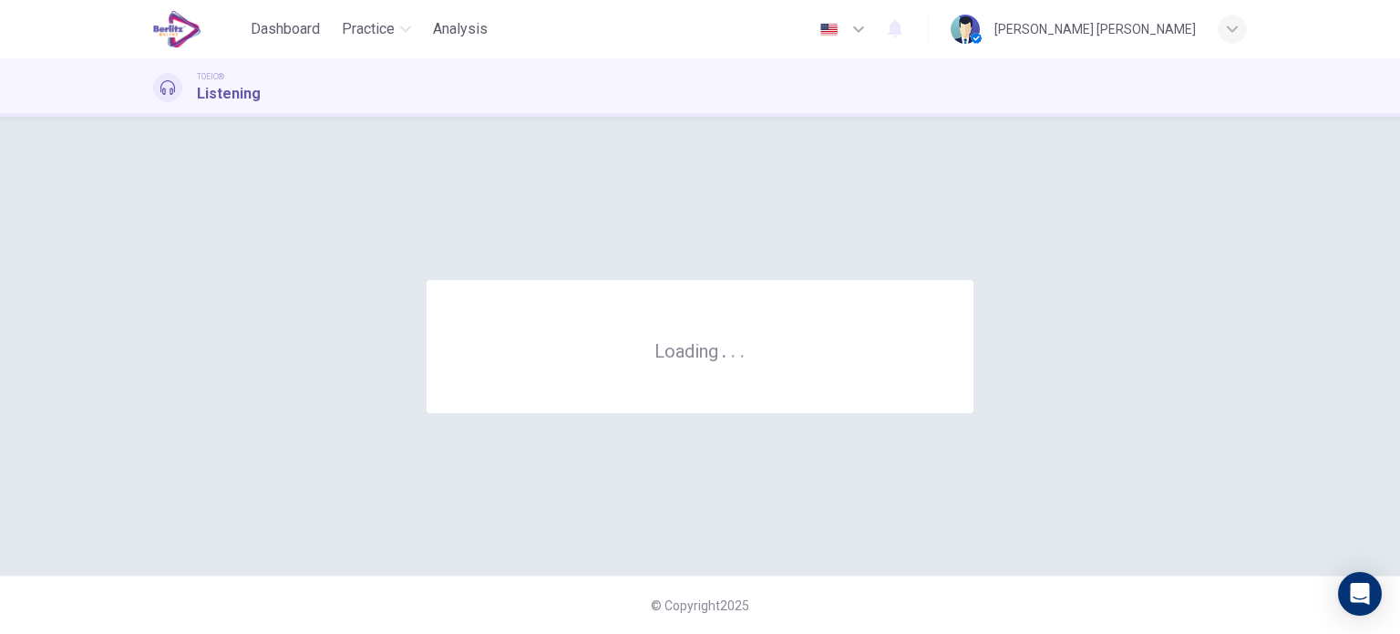
scroll to position [0, 0]
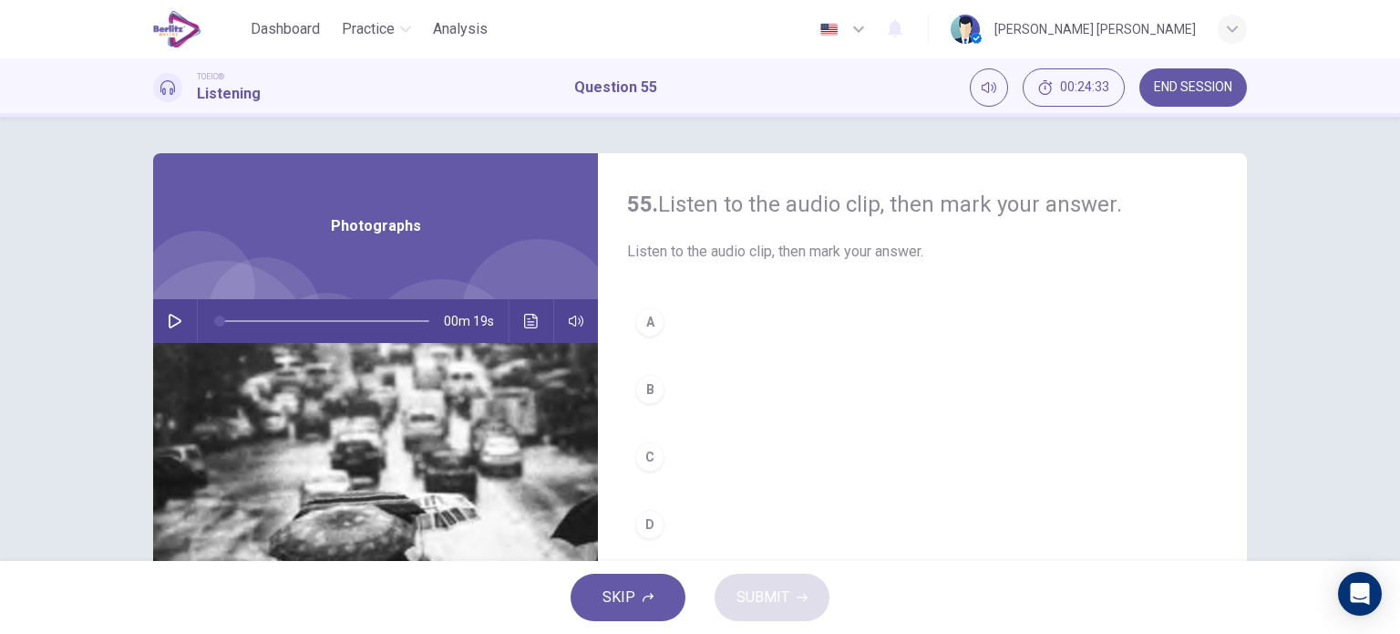
click at [173, 304] on button "button" at bounding box center [174, 321] width 29 height 44
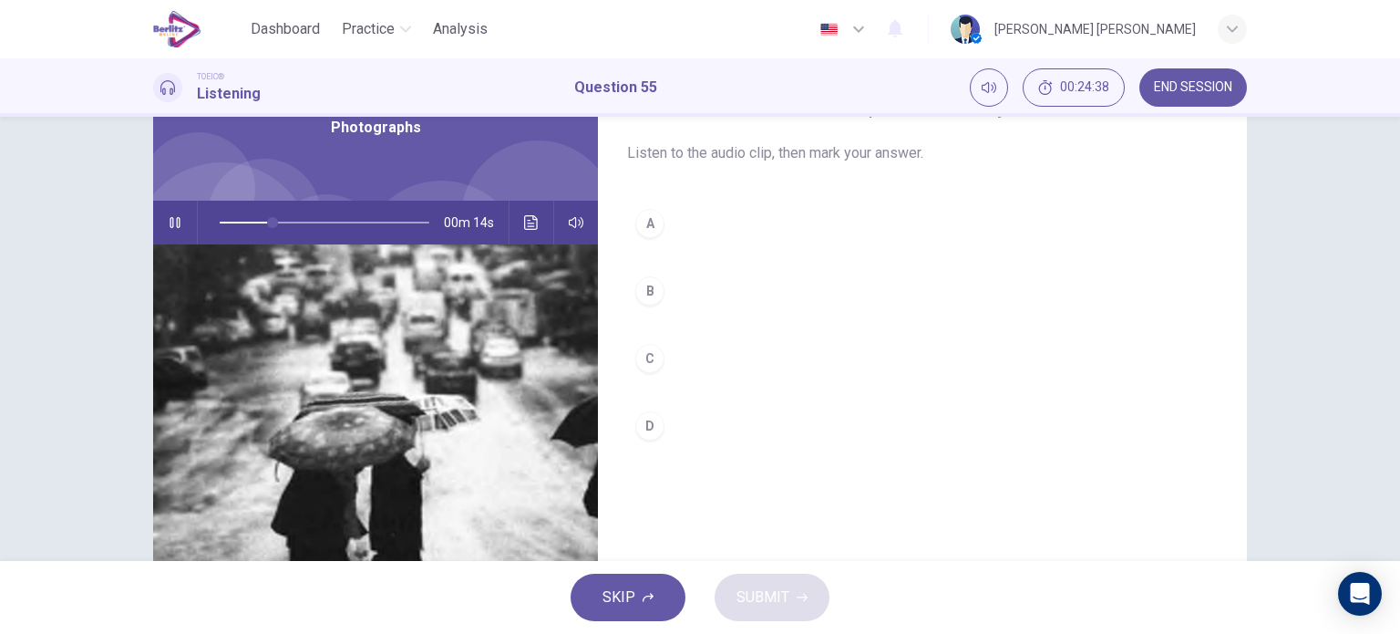
scroll to position [98, 0]
click at [655, 291] on div "B" at bounding box center [649, 291] width 29 height 29
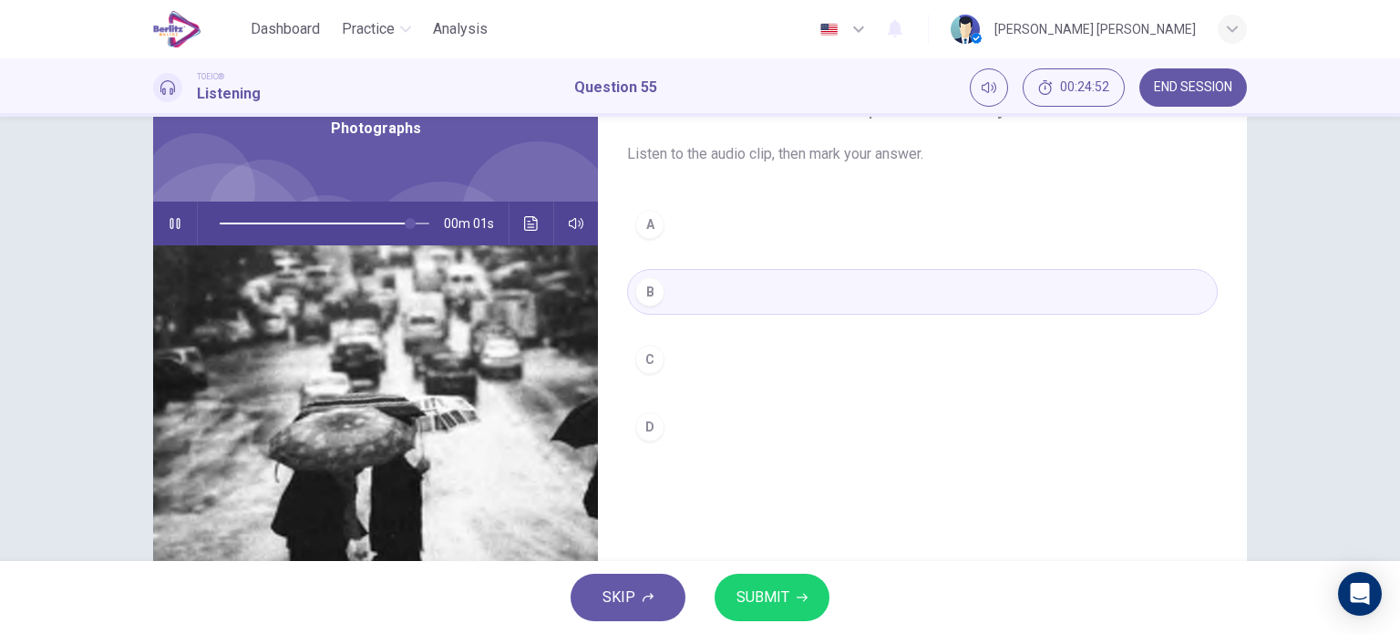
click at [769, 593] on span "SUBMIT" at bounding box center [763, 597] width 53 height 26
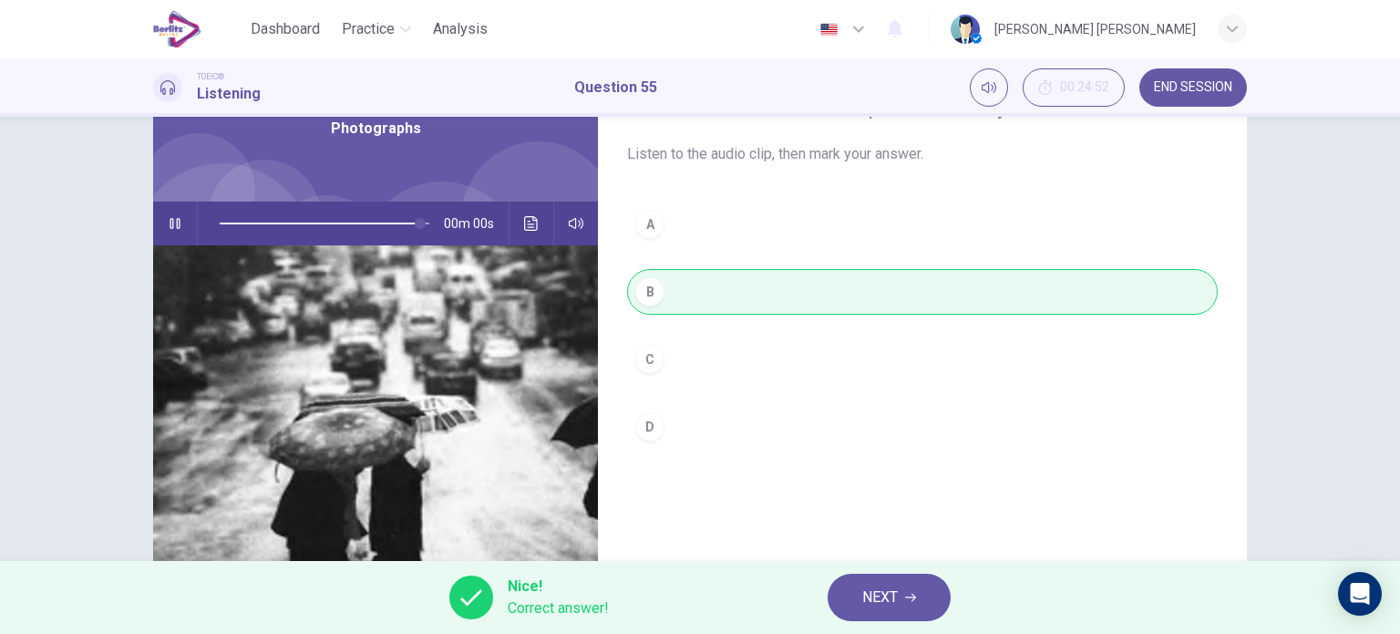
type input "*"
click at [888, 587] on span "NEXT" at bounding box center [880, 597] width 36 height 26
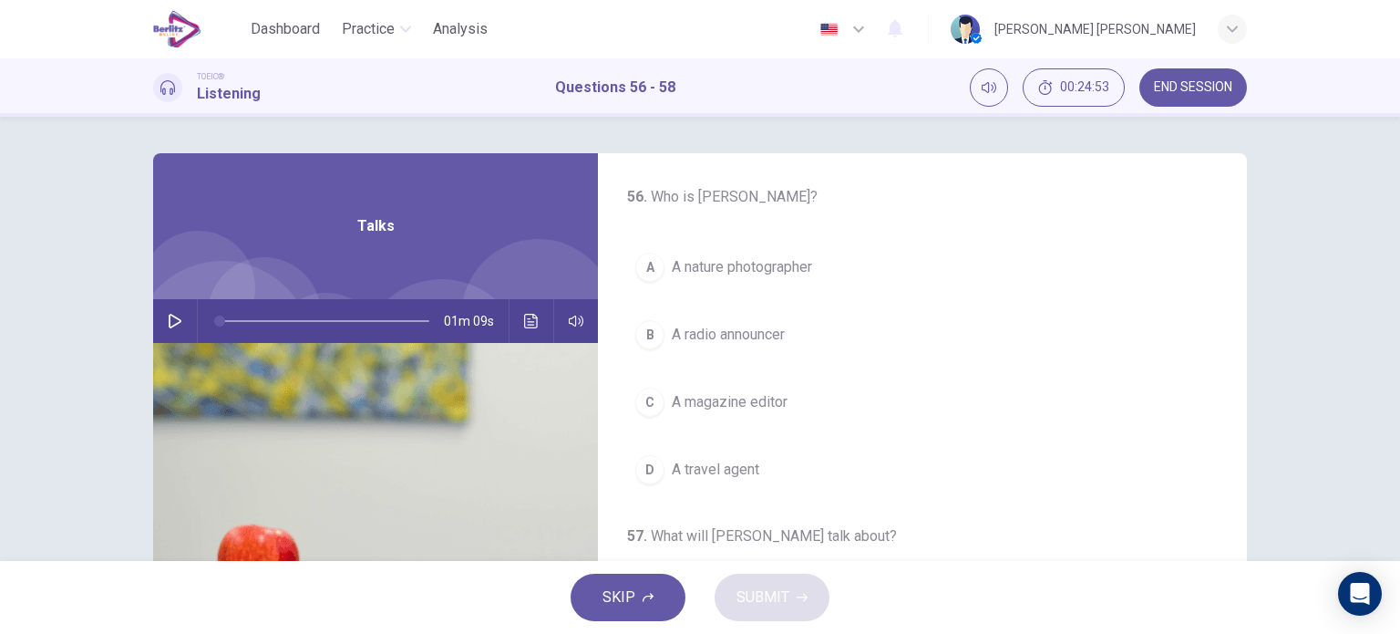
click at [169, 321] on icon "button" at bounding box center [175, 321] width 13 height 15
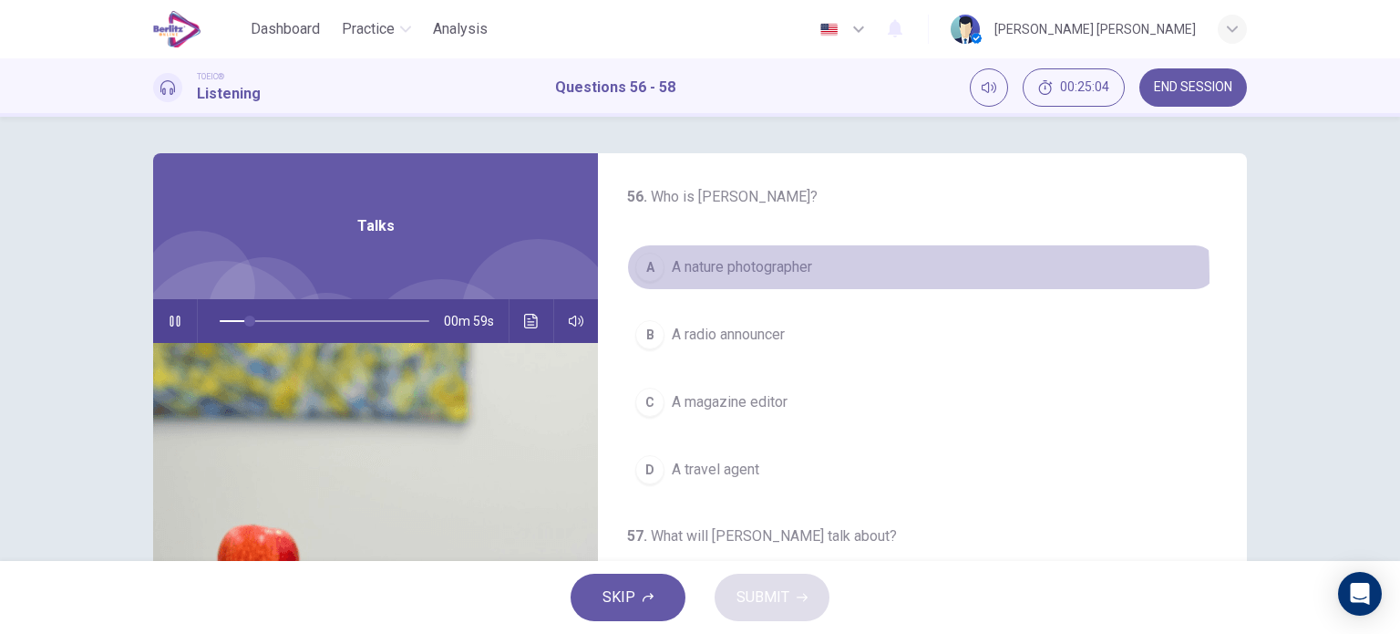
click at [758, 276] on span "A nature photographer" at bounding box center [742, 267] width 140 height 22
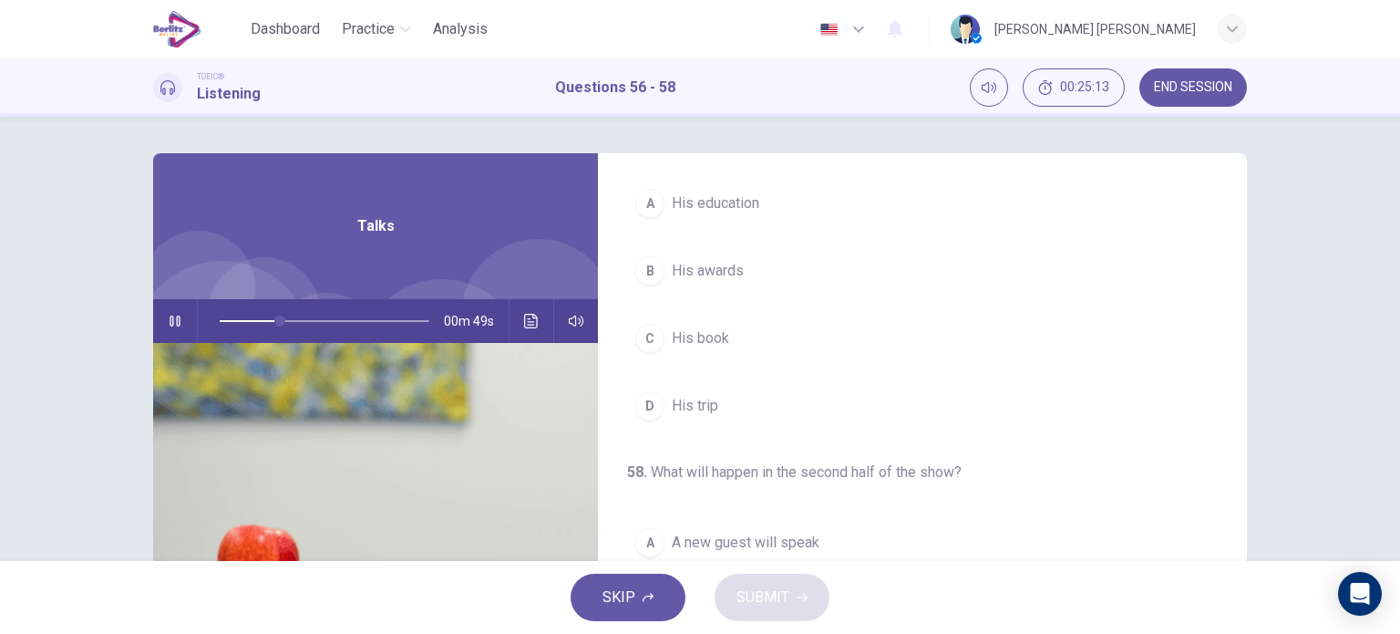
scroll to position [412, 0]
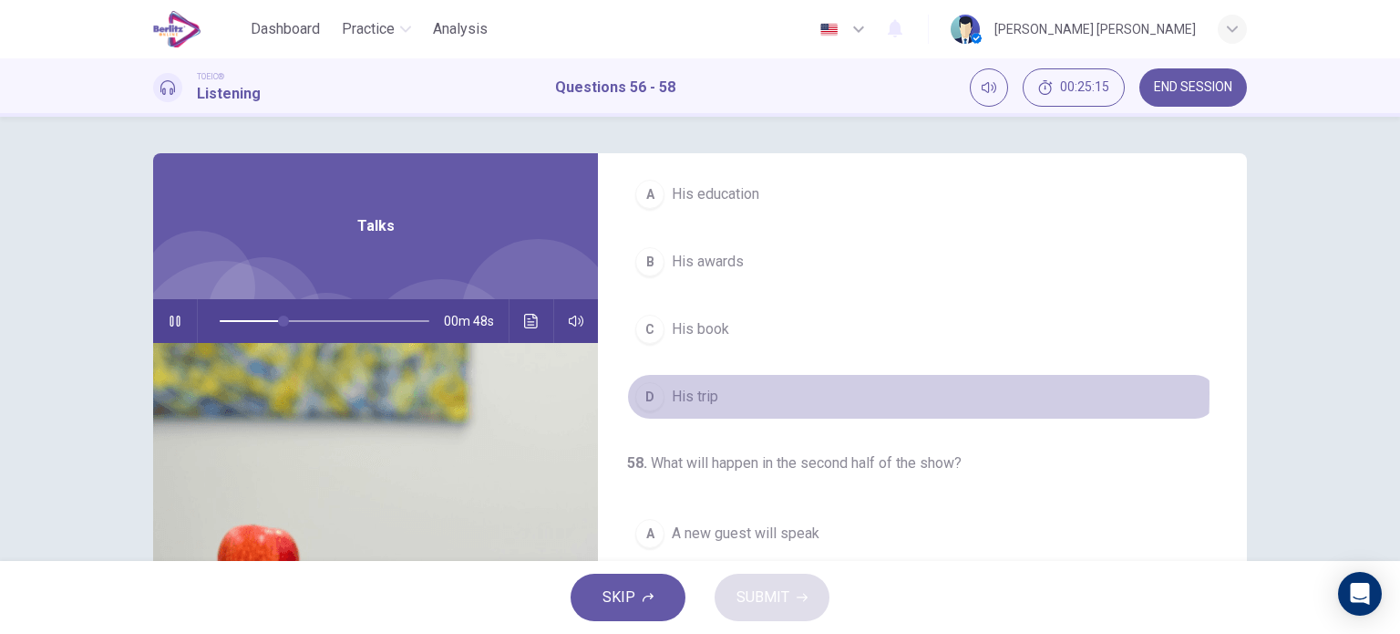
click at [658, 390] on div "D" at bounding box center [649, 396] width 29 height 29
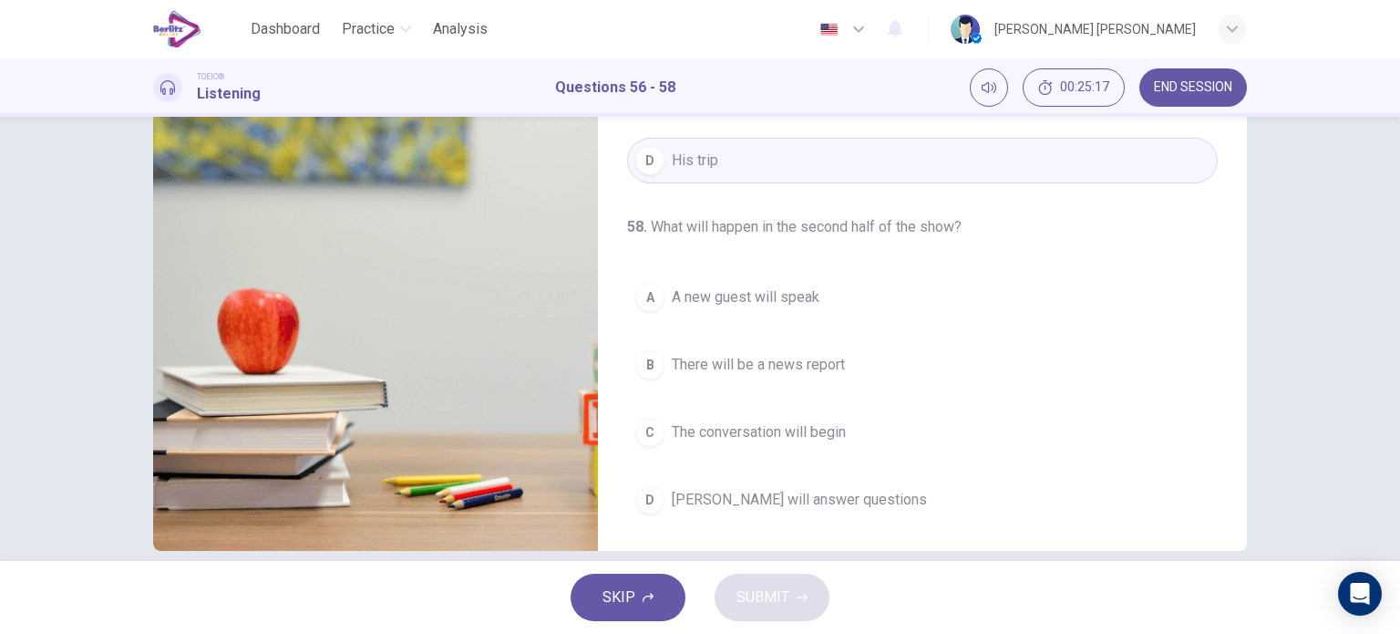
scroll to position [238, 0]
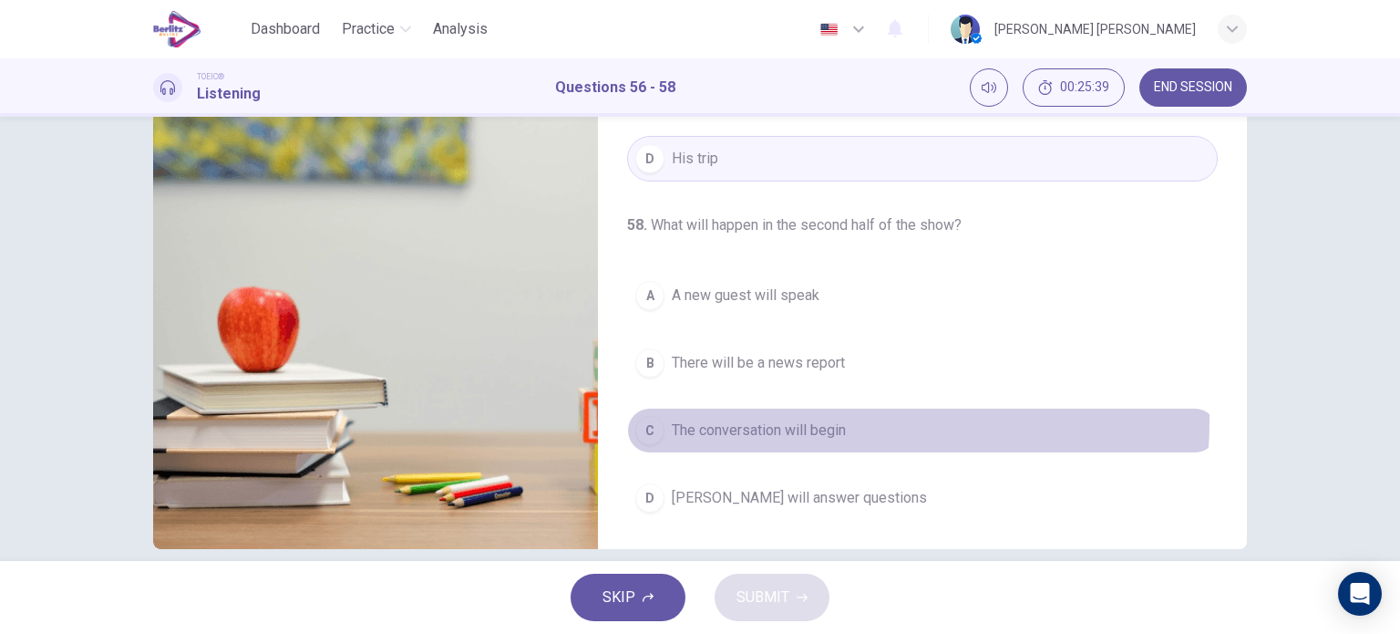
click at [745, 419] on span "The conversation will begin" at bounding box center [759, 430] width 174 height 22
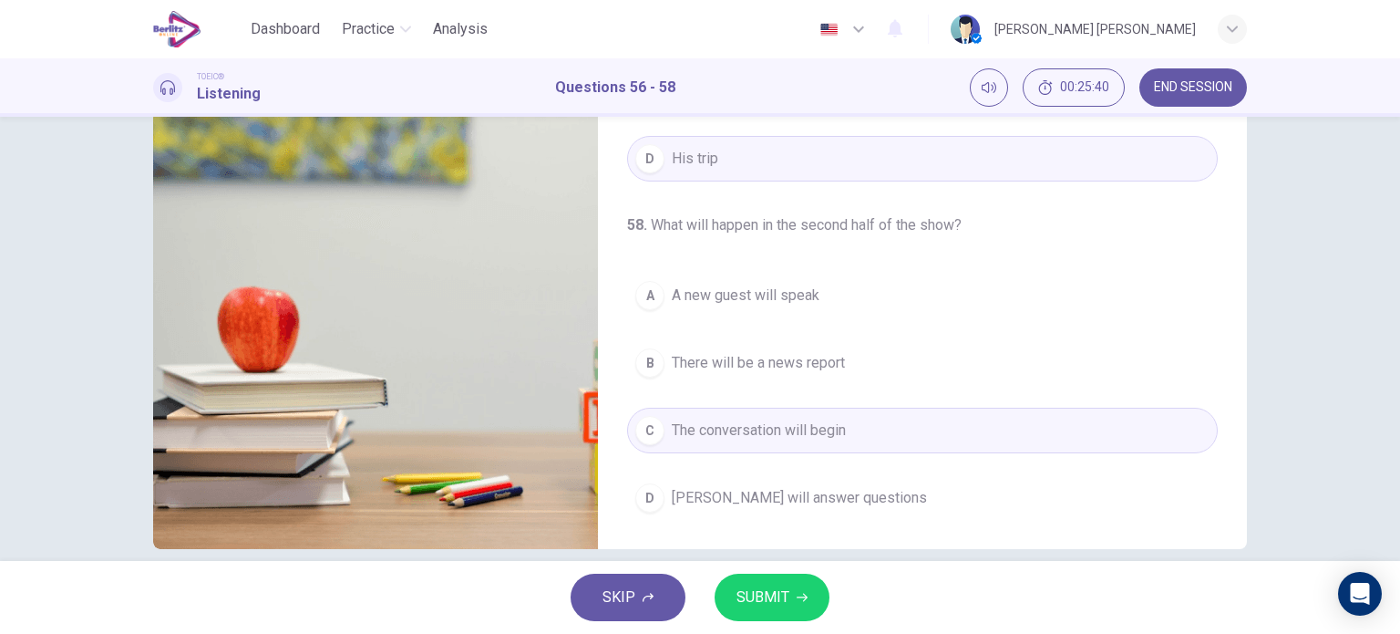
click at [758, 592] on span "SUBMIT" at bounding box center [763, 597] width 53 height 26
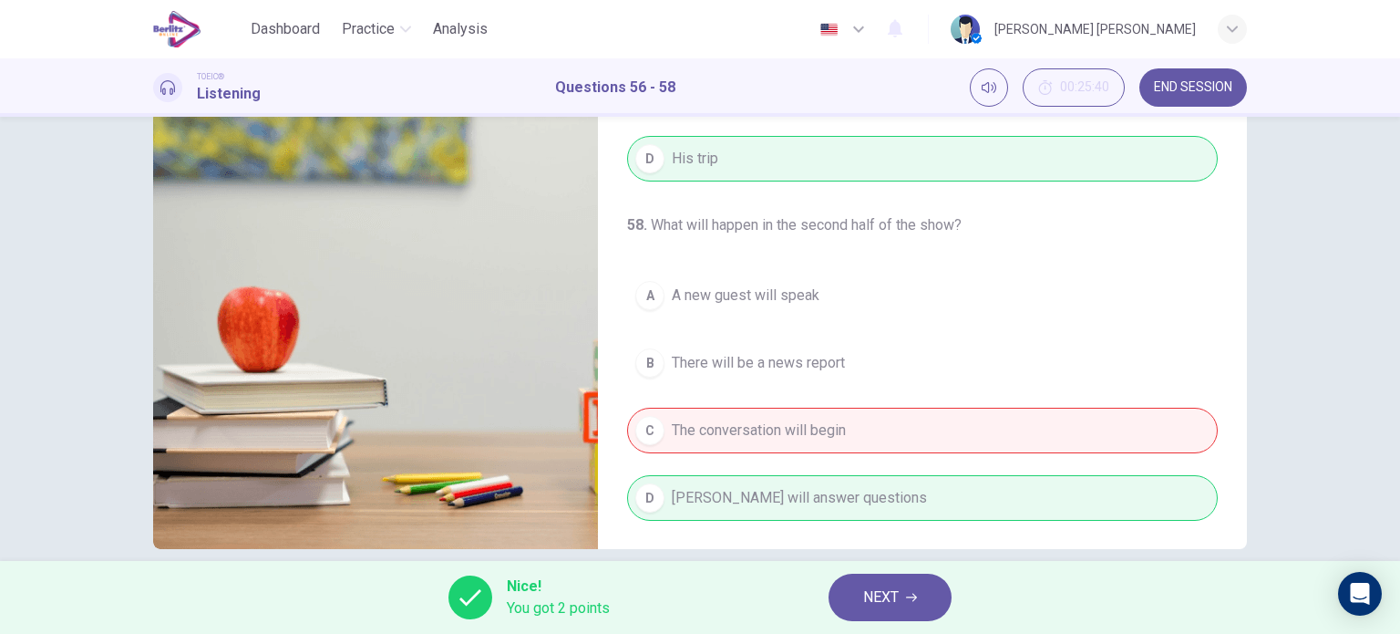
scroll to position [0, 0]
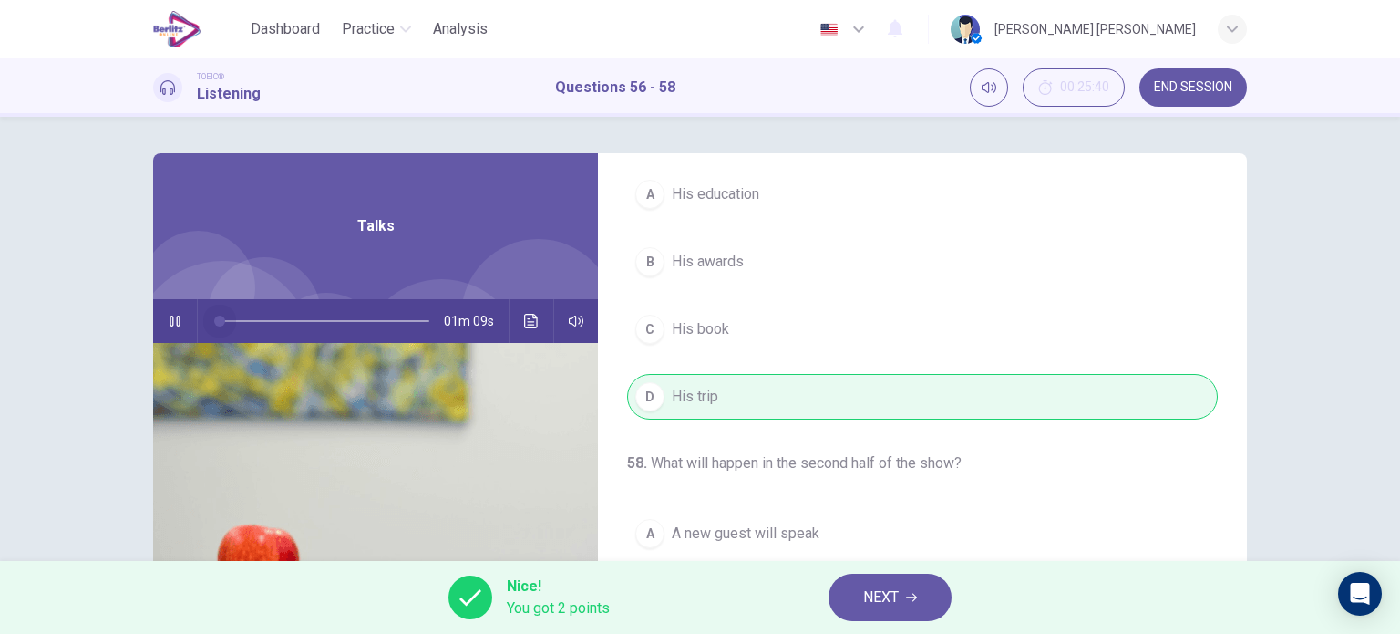
drag, startPoint x: 382, startPoint y: 320, endPoint x: 201, endPoint y: 317, distance: 181.4
click at [214, 317] on span at bounding box center [219, 320] width 11 height 11
click at [531, 330] on button "Click to see the audio transcription" at bounding box center [531, 321] width 29 height 44
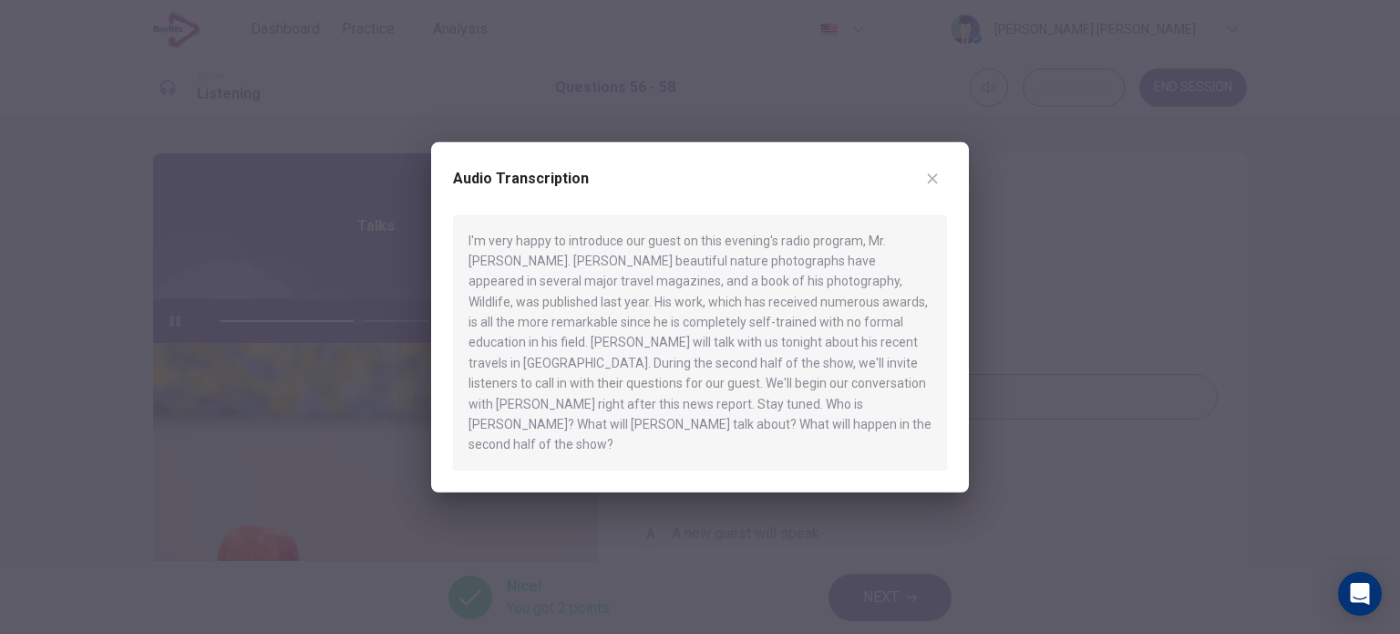
click at [758, 601] on div at bounding box center [700, 317] width 1400 height 634
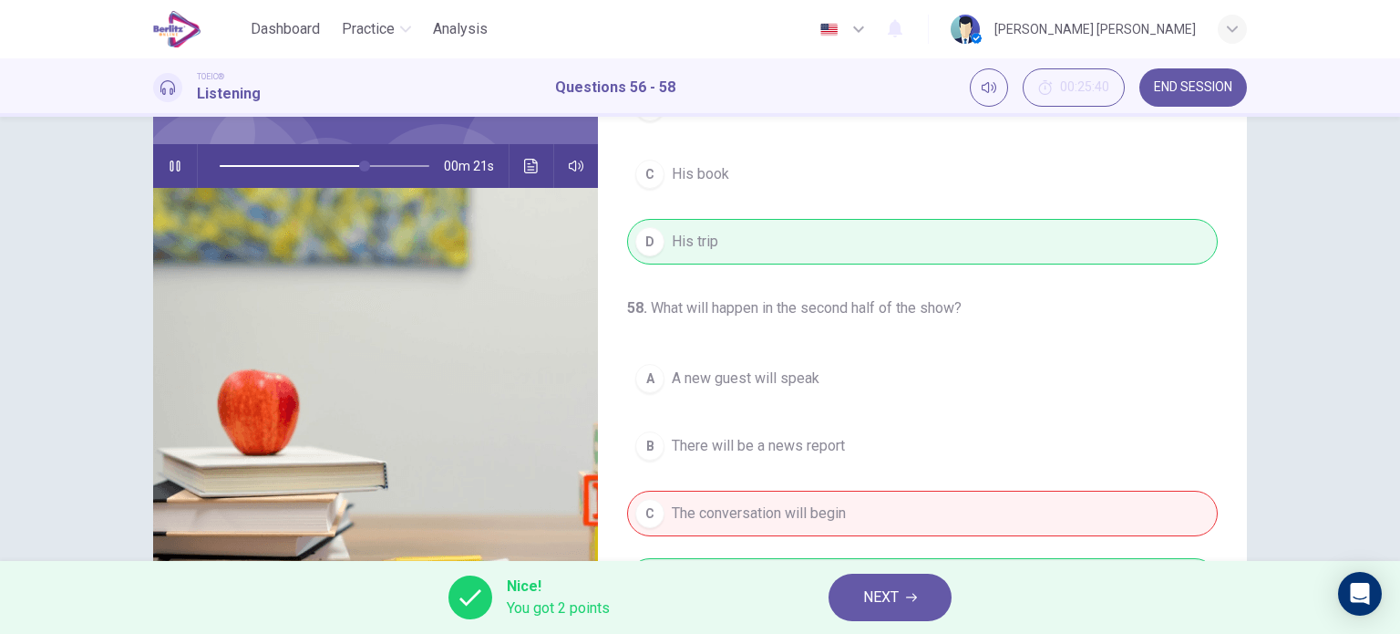
scroll to position [263, 0]
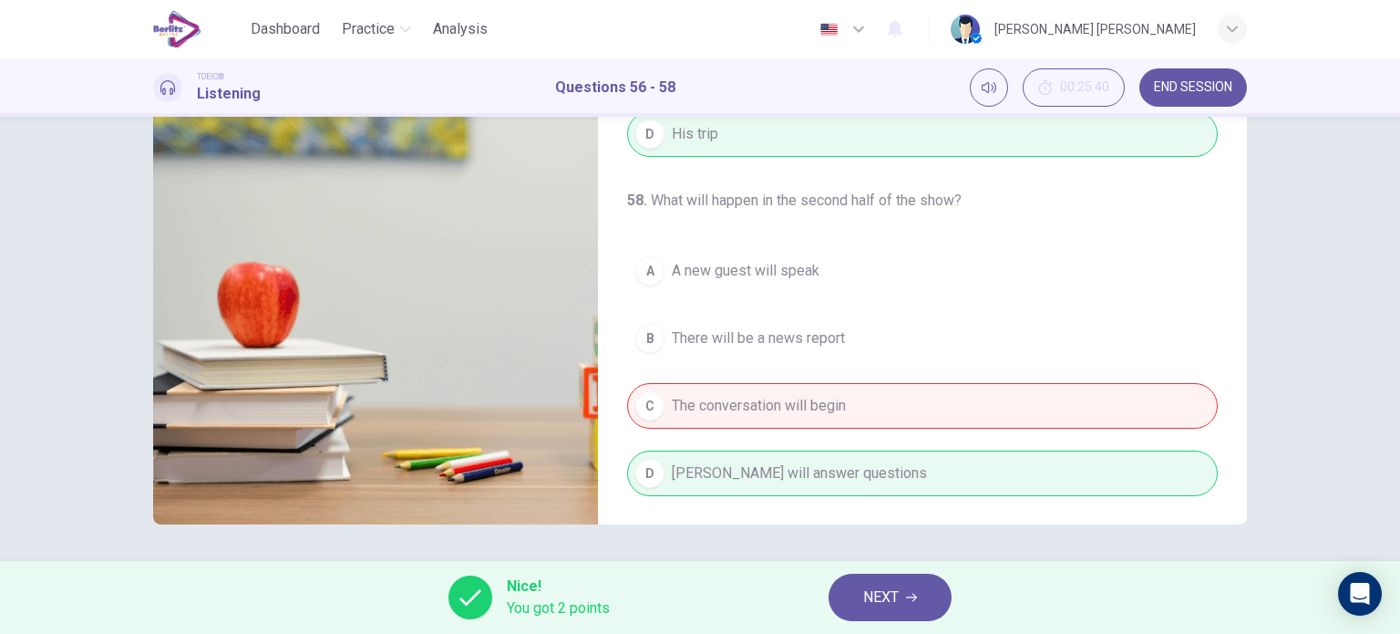
type input "**"
click at [902, 579] on button "NEXT" at bounding box center [890, 596] width 123 height 47
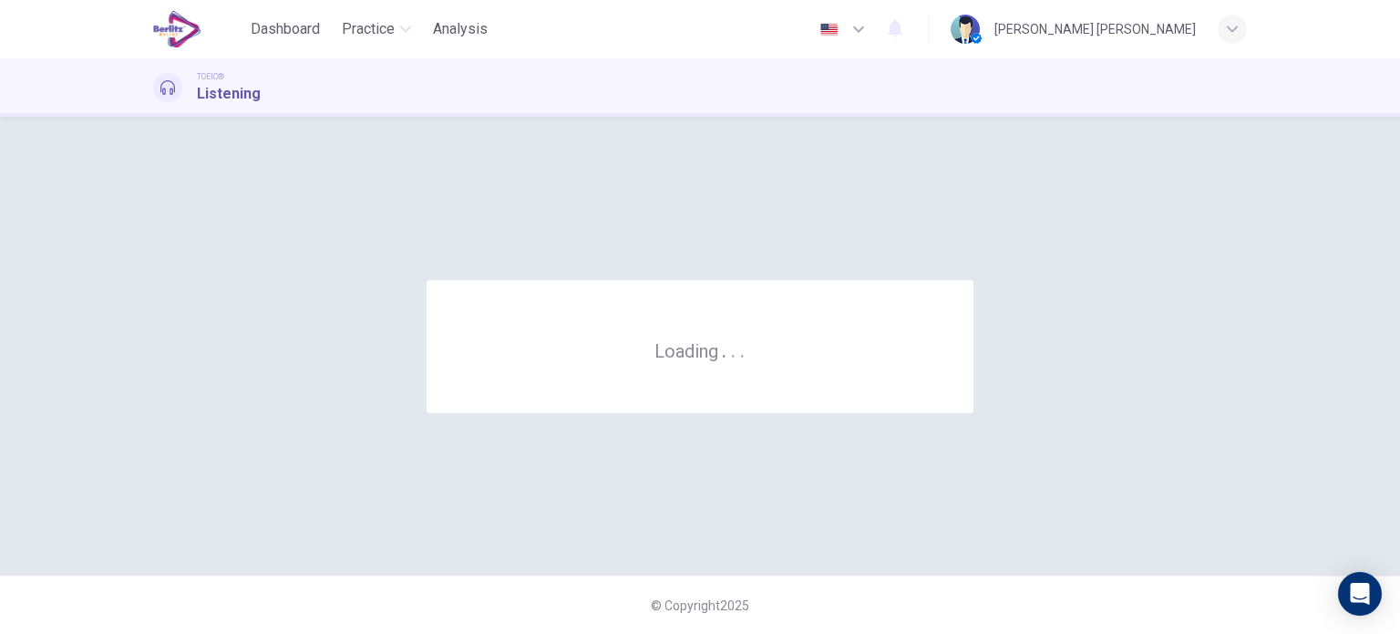
scroll to position [0, 0]
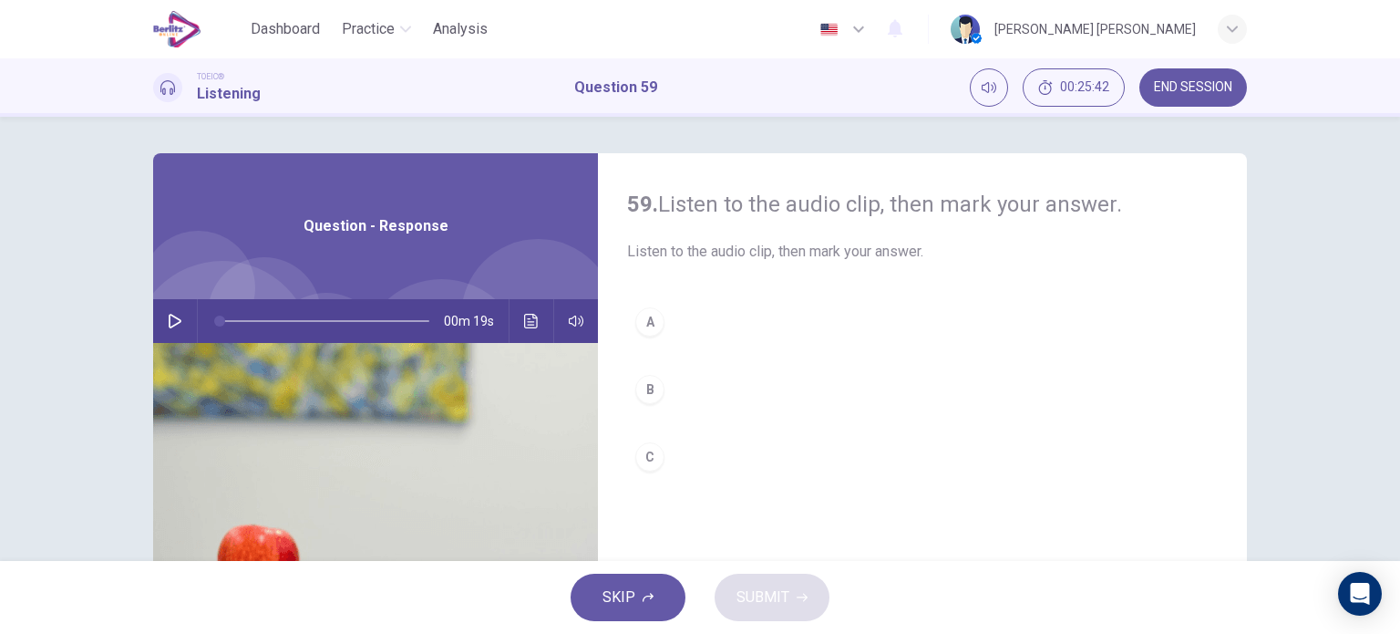
click at [172, 310] on button "button" at bounding box center [174, 321] width 29 height 44
click at [190, 335] on div "00m 19s" at bounding box center [375, 321] width 445 height 44
click at [176, 327] on icon "button" at bounding box center [175, 321] width 15 height 15
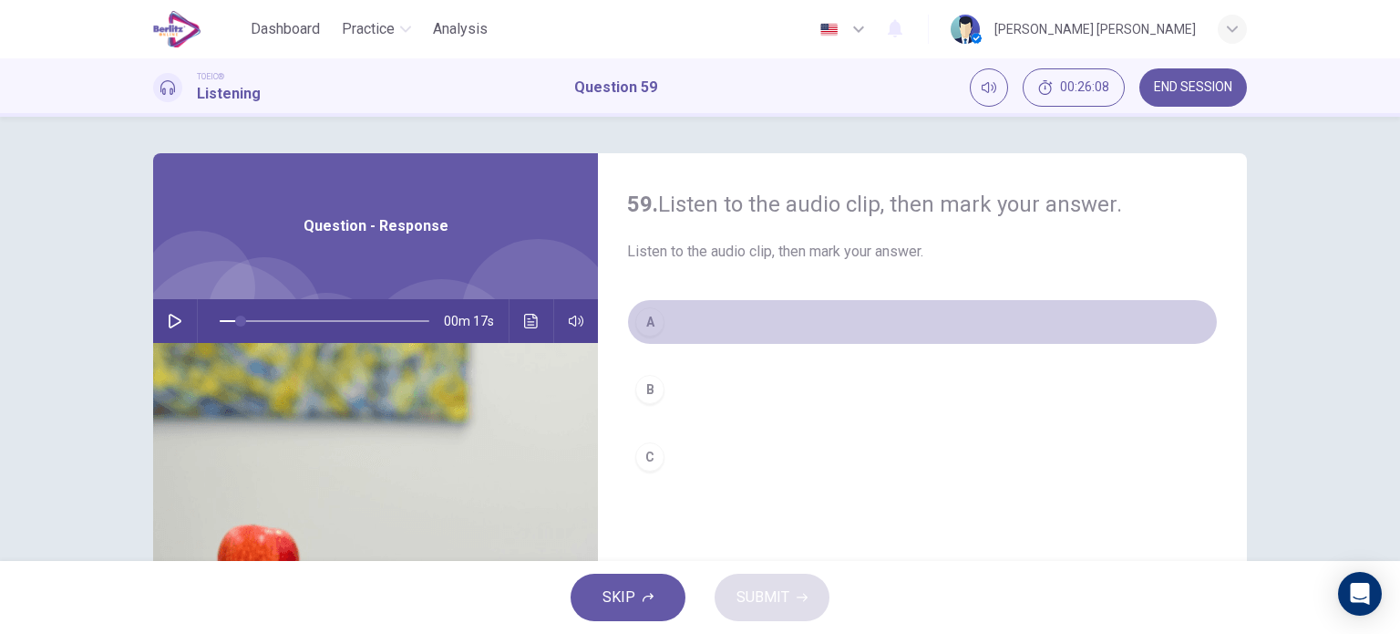
click at [646, 324] on div "A" at bounding box center [649, 321] width 29 height 29
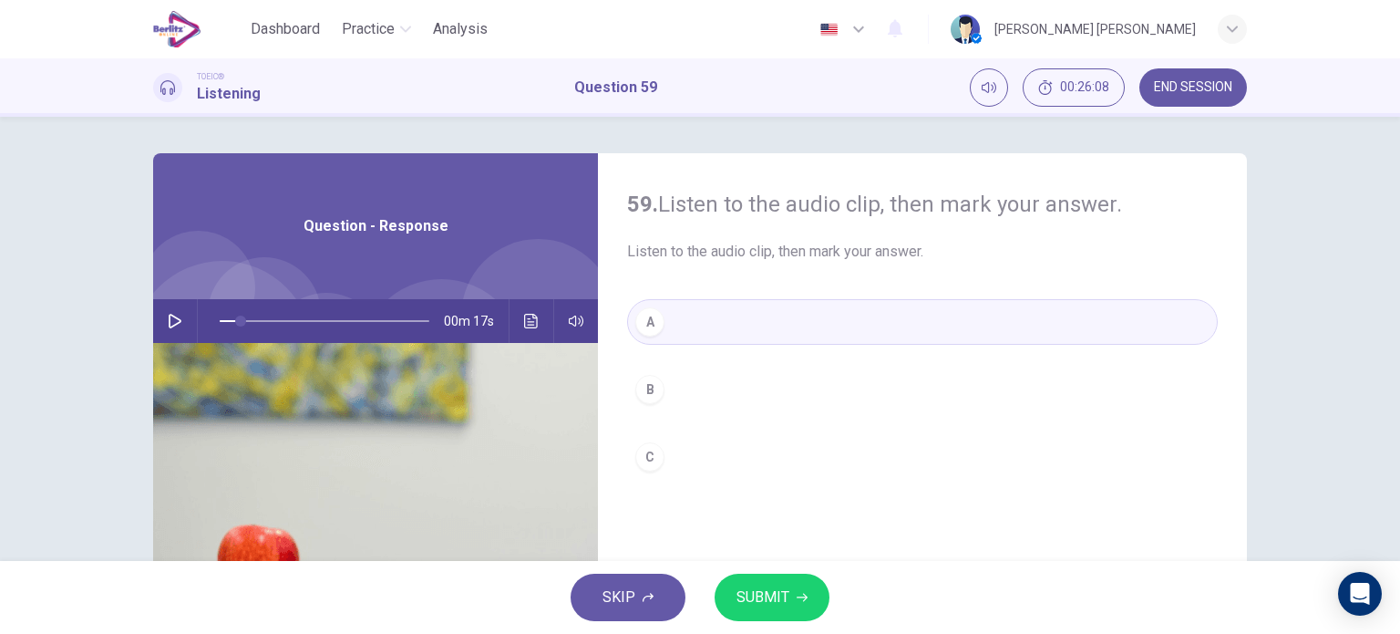
click at [754, 587] on span "SUBMIT" at bounding box center [763, 597] width 53 height 26
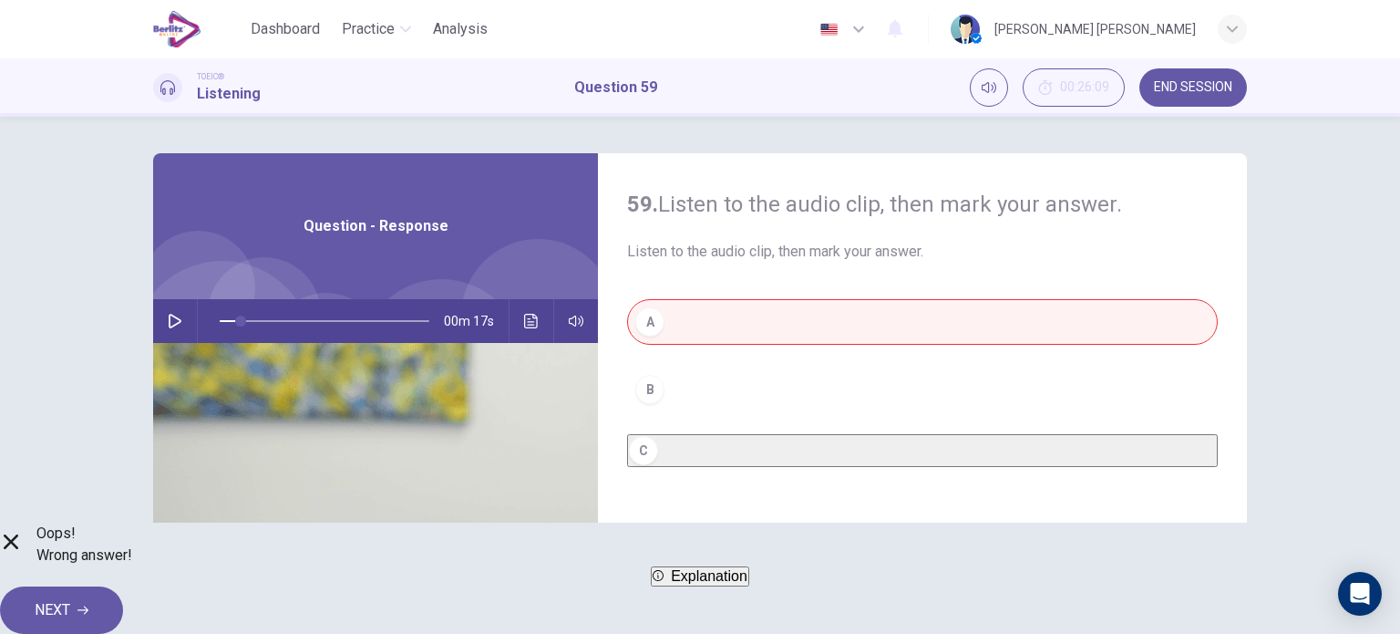
drag, startPoint x: 1389, startPoint y: 272, endPoint x: 1399, endPoint y: 319, distance: 48.5
click at [1399, 319] on div "59. Listen to the audio clip, then [PERSON_NAME] your answer. Listen to the aud…" at bounding box center [700, 320] width 1400 height 406
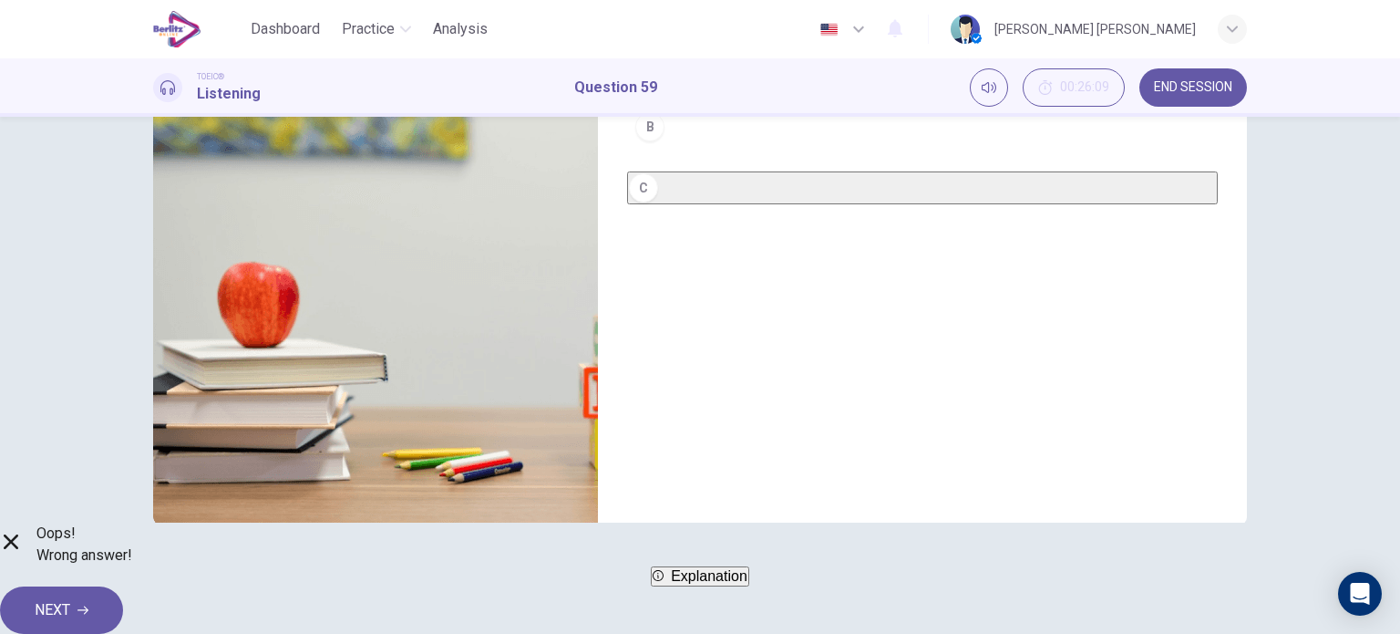
scroll to position [236, 0]
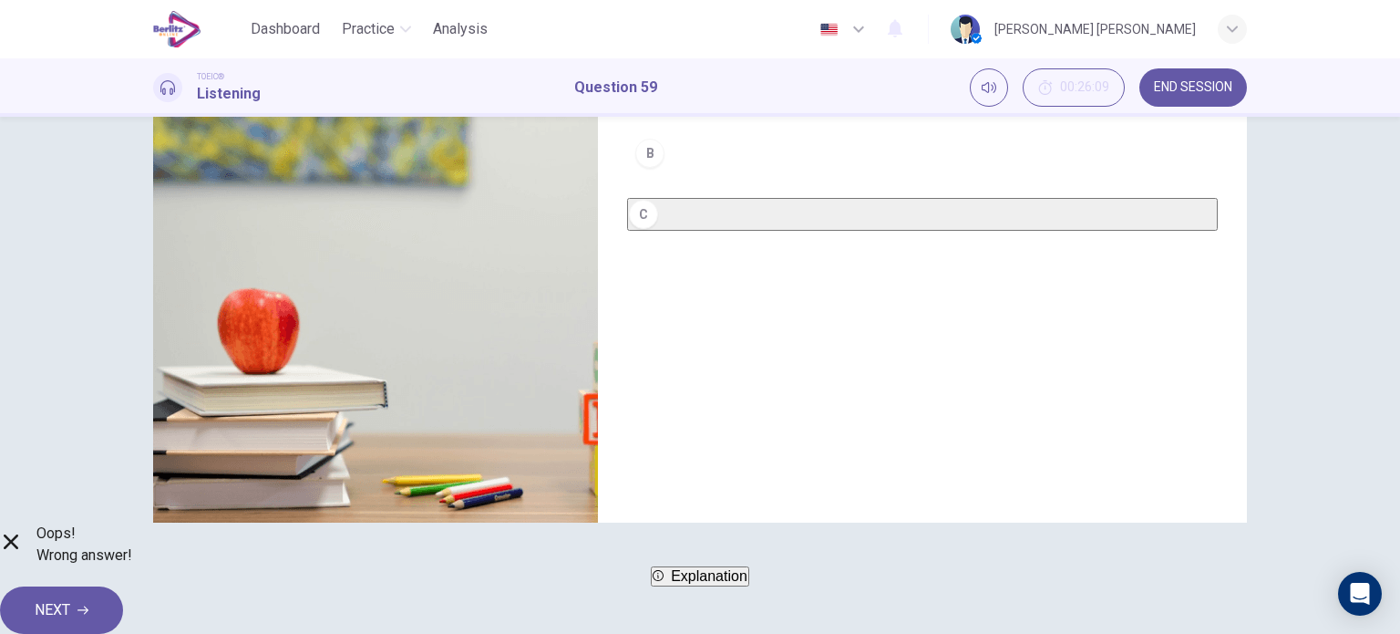
click at [748, 583] on span "Explanation" at bounding box center [709, 575] width 77 height 15
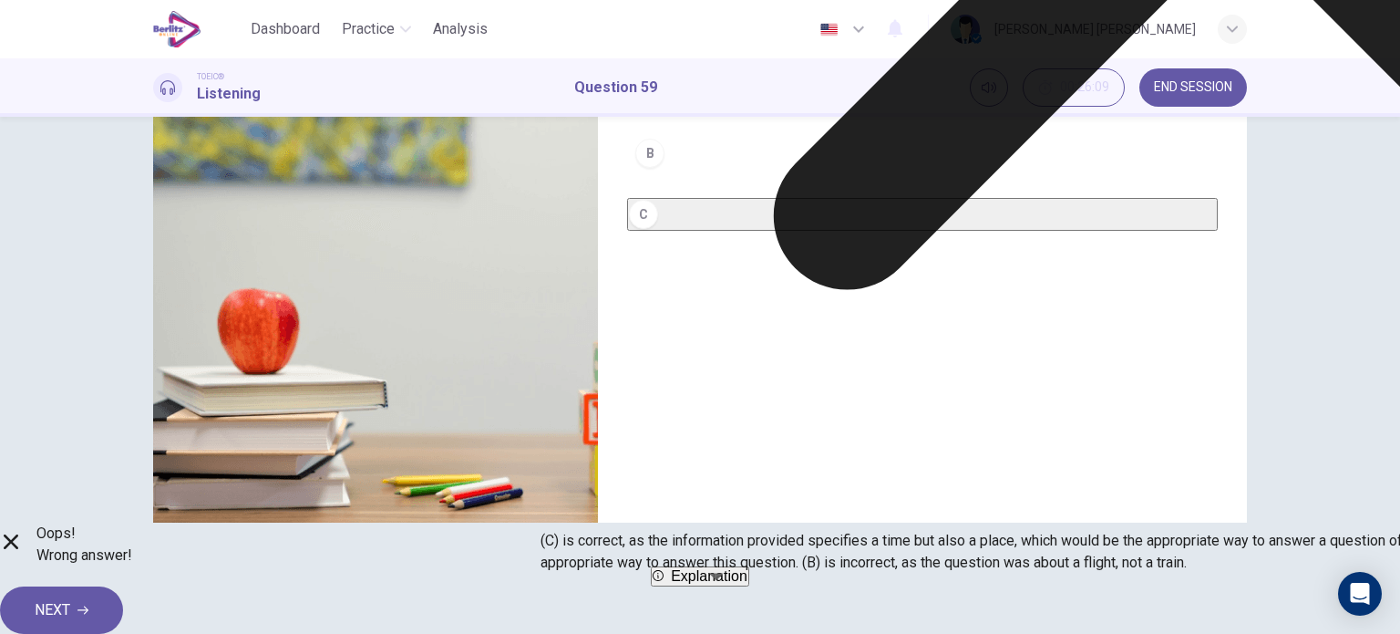
scroll to position [0, 0]
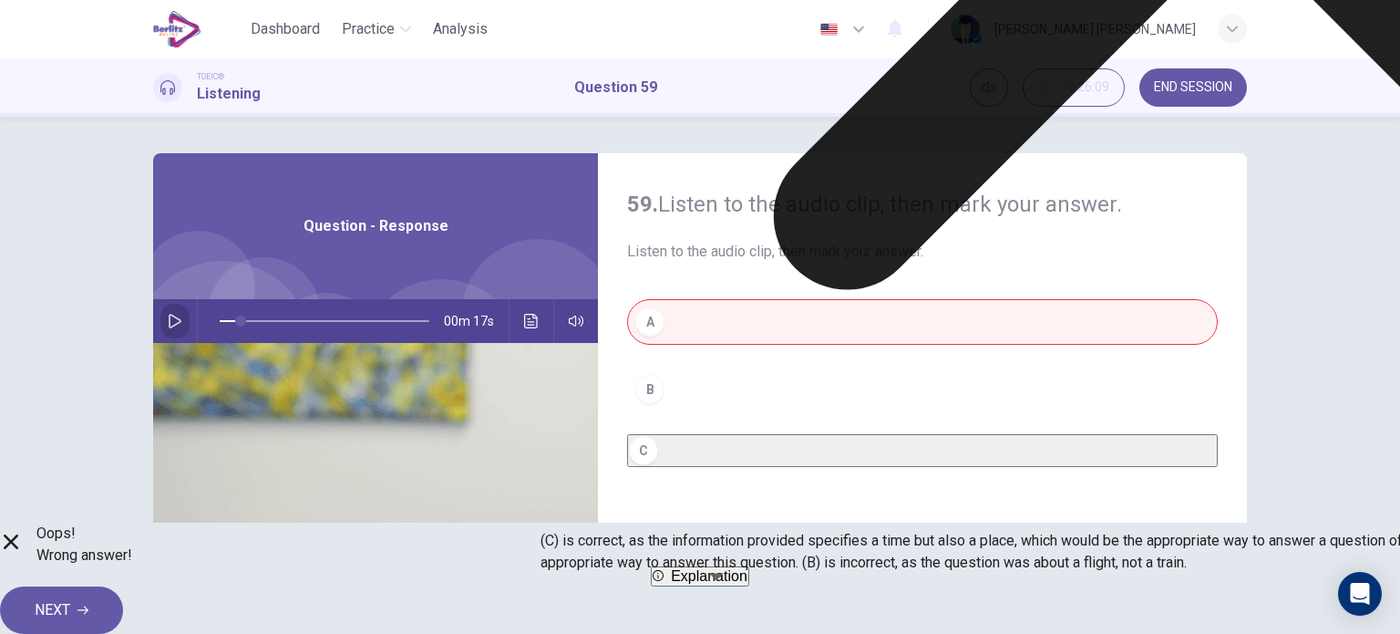
click at [178, 314] on button "button" at bounding box center [174, 321] width 29 height 44
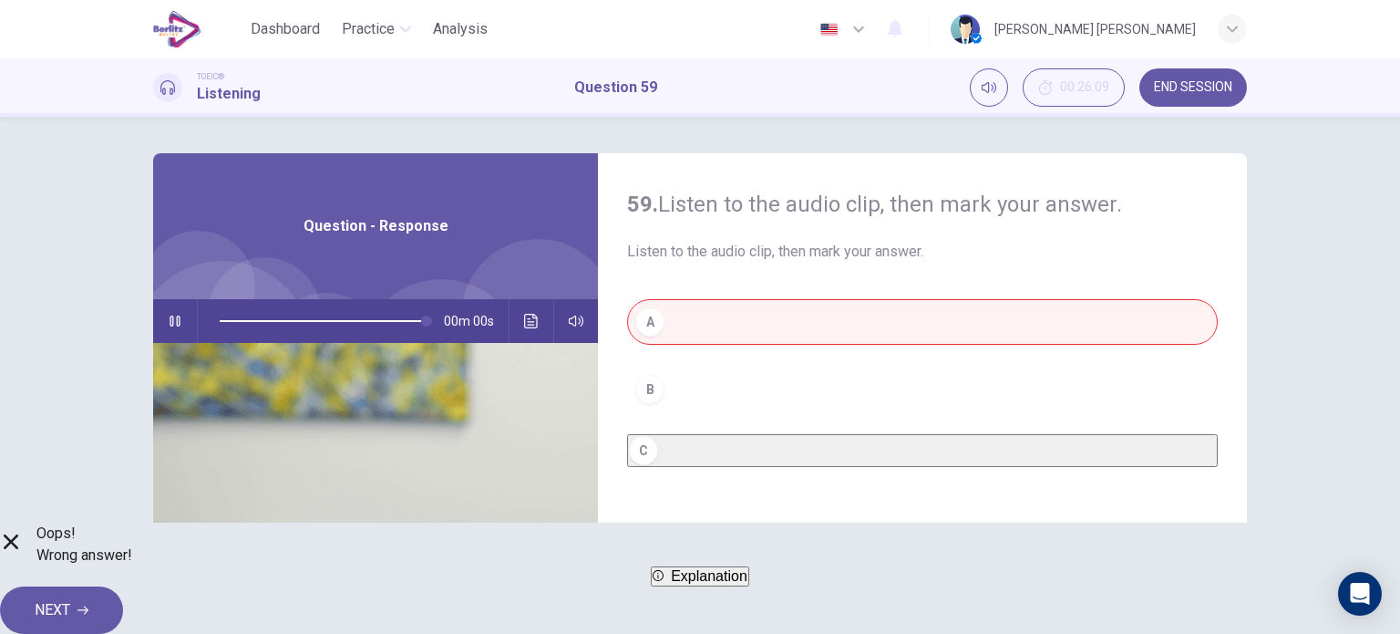
type input "*"
click at [123, 586] on button "NEXT" at bounding box center [61, 609] width 123 height 47
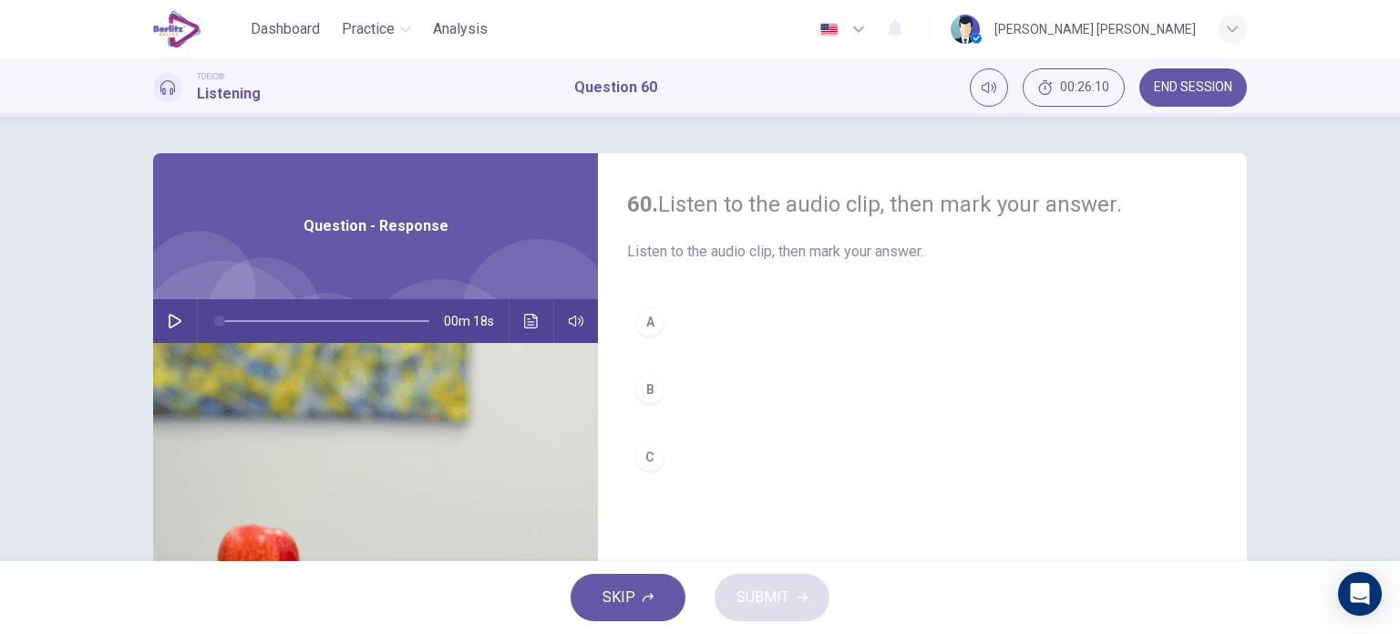
click at [177, 315] on icon "button" at bounding box center [175, 321] width 15 height 15
type input "*"
click at [635, 308] on button "A" at bounding box center [922, 322] width 591 height 46
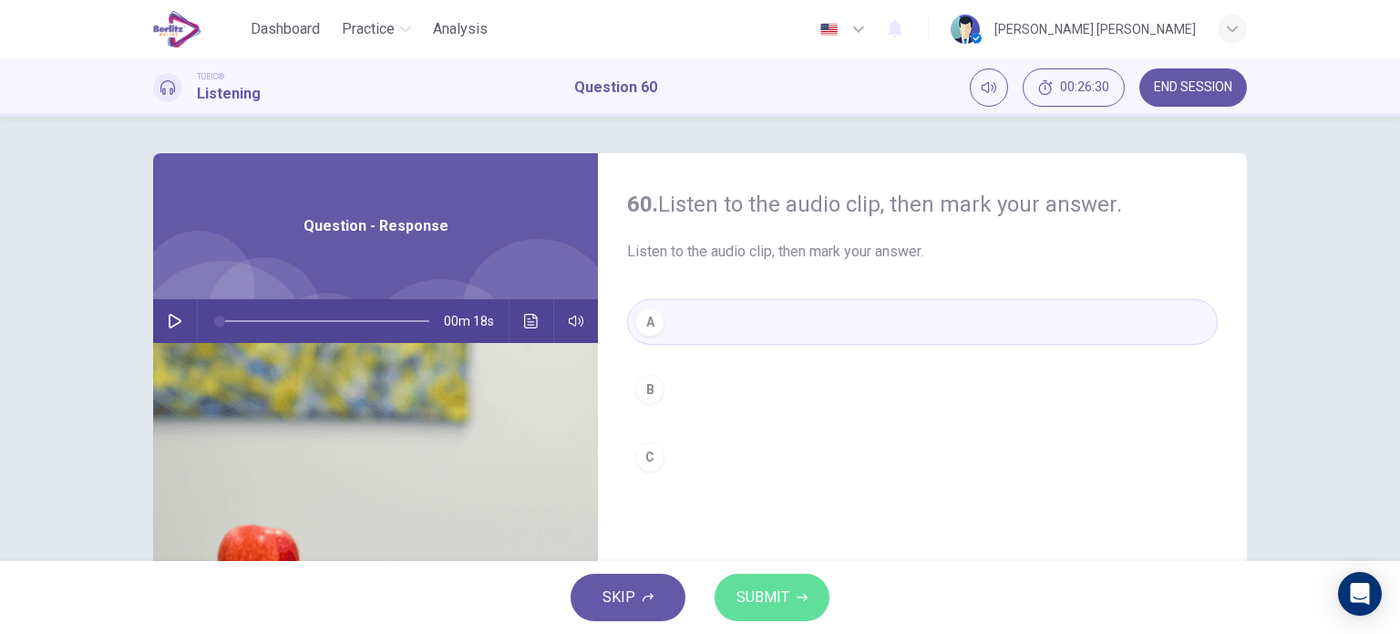
click at [748, 583] on button "SUBMIT" at bounding box center [772, 596] width 115 height 47
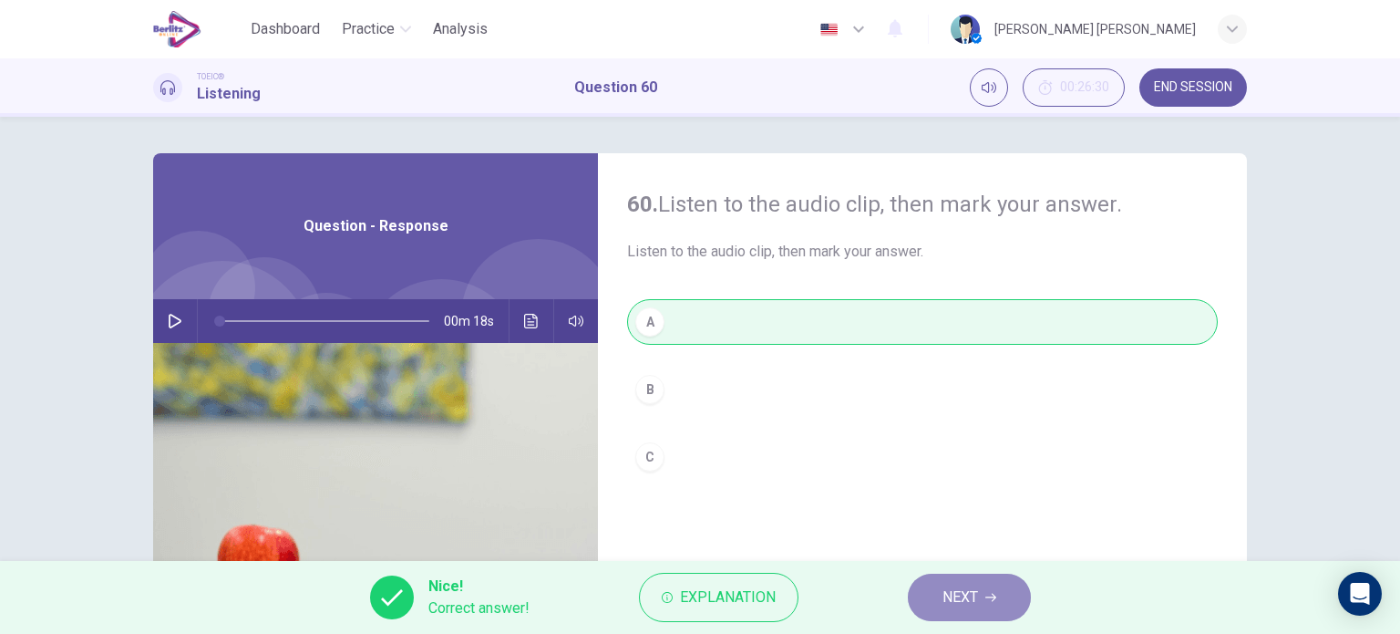
click at [1002, 582] on button "NEXT" at bounding box center [969, 596] width 123 height 47
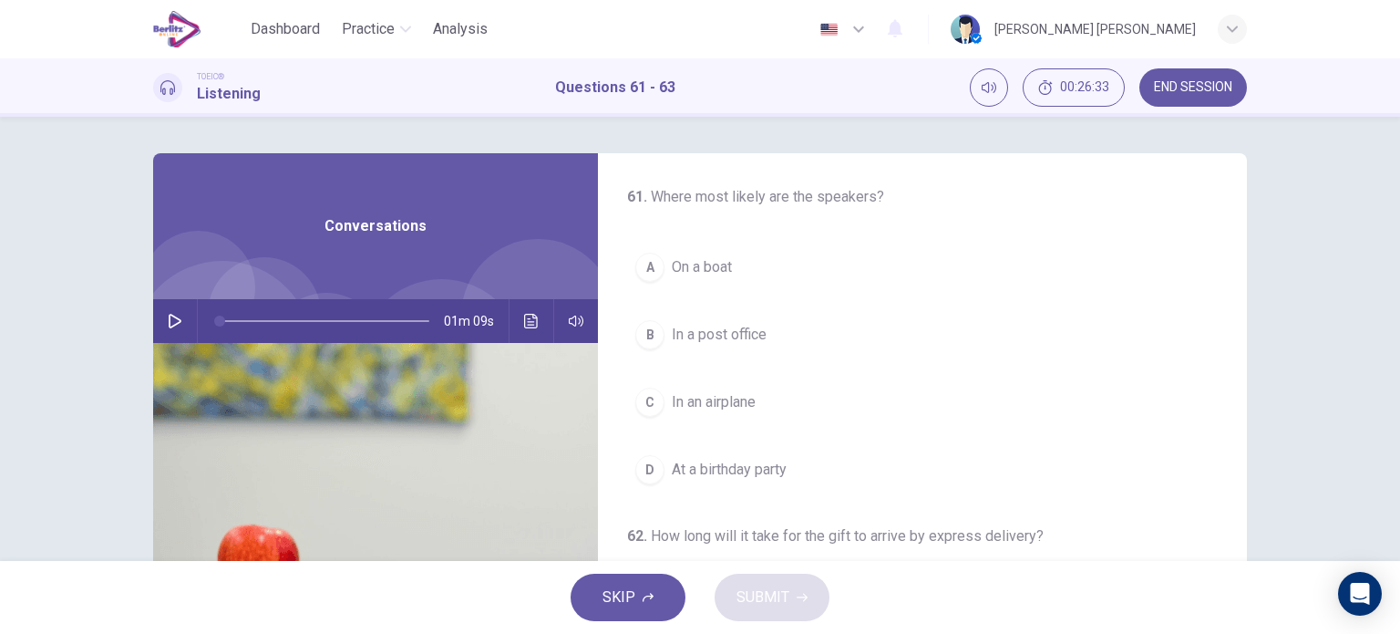
click at [169, 312] on button "button" at bounding box center [174, 321] width 29 height 44
click at [731, 249] on button "A Two days" at bounding box center [922, 265] width 591 height 46
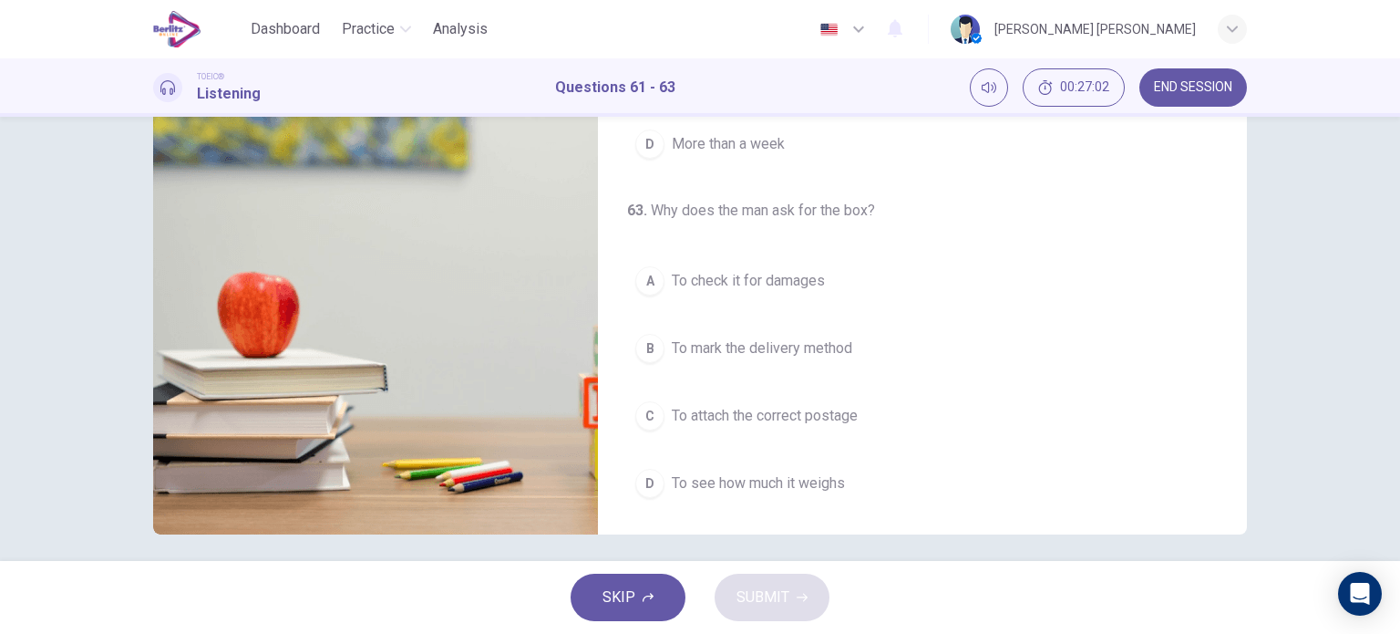
scroll to position [263, 0]
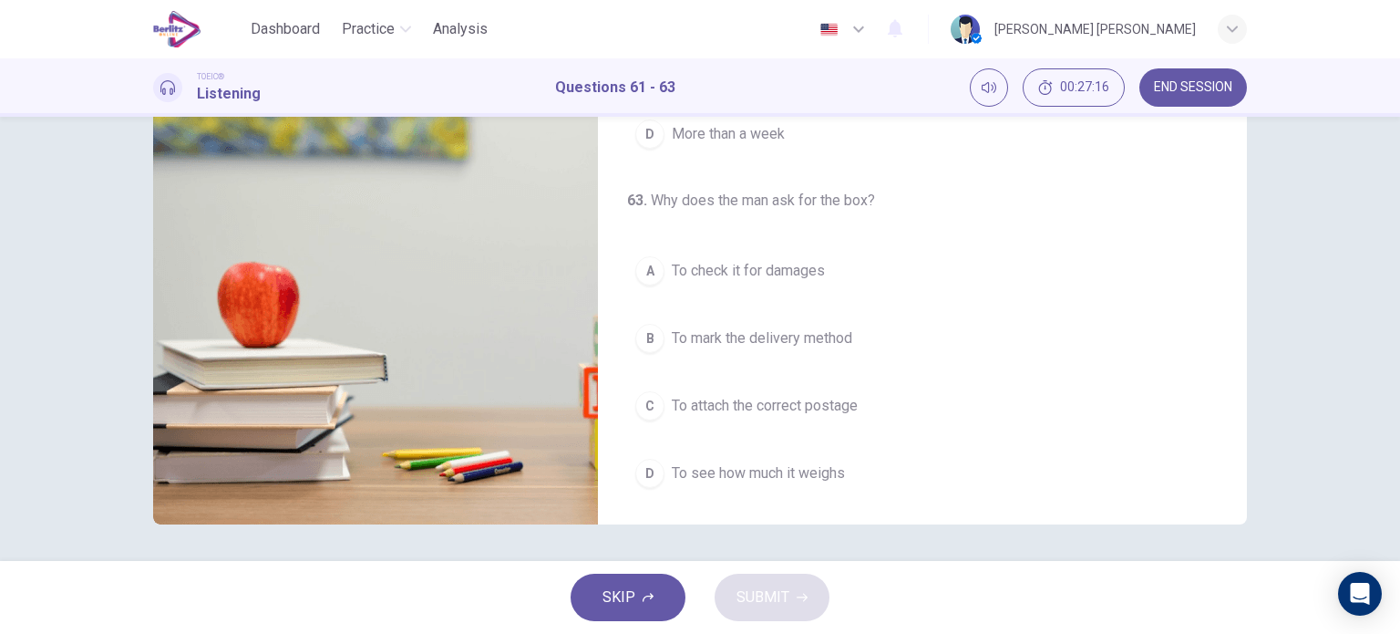
click at [841, 471] on span "To see how much it weighs" at bounding box center [758, 473] width 173 height 22
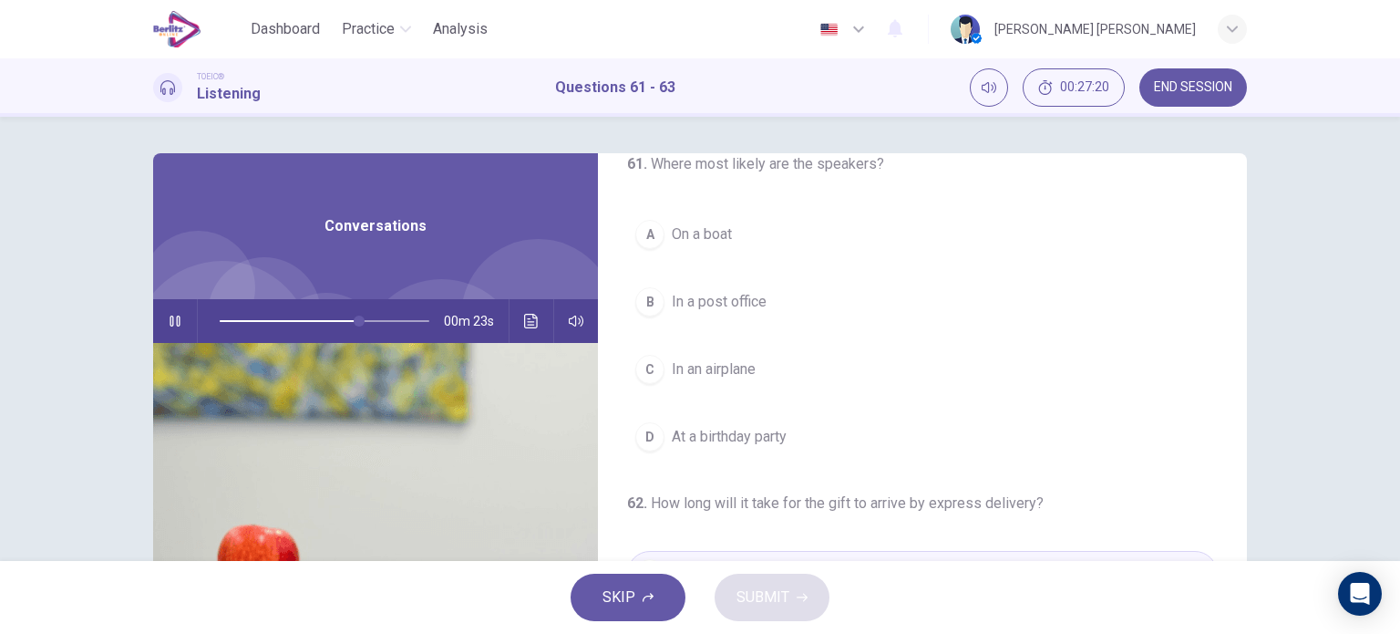
scroll to position [24, 0]
click at [711, 311] on span "In a post office" at bounding box center [719, 311] width 95 height 22
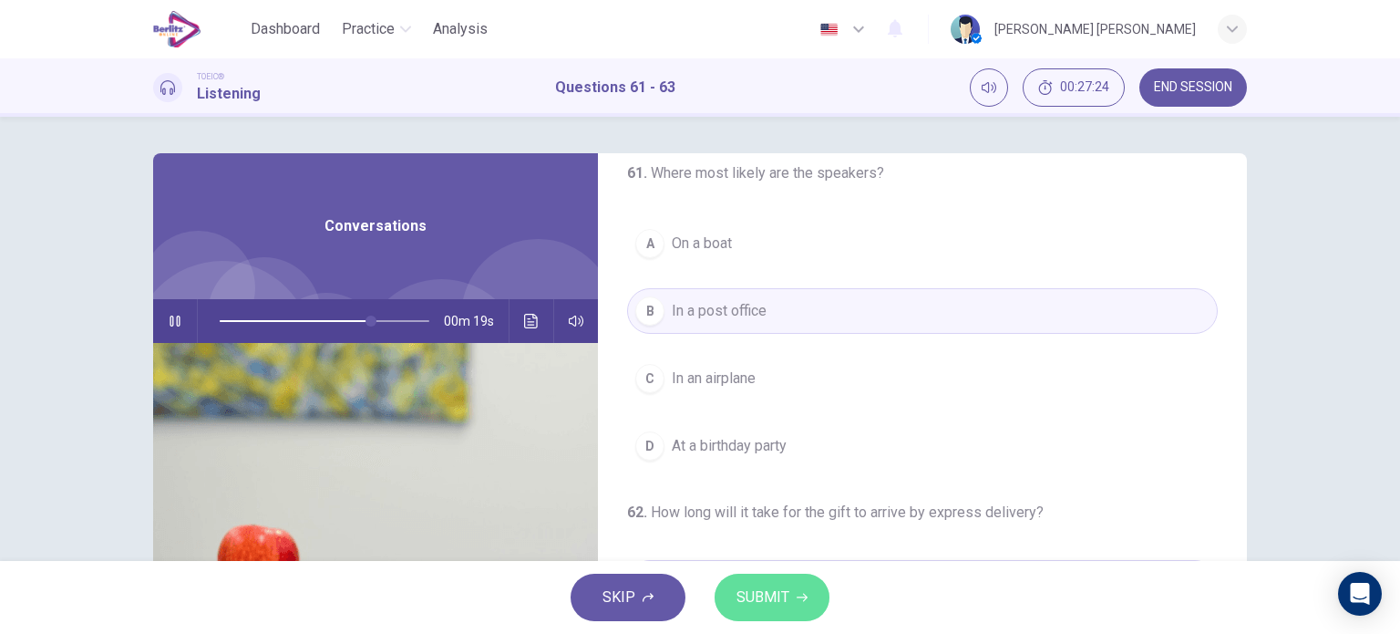
click at [748, 589] on span "SUBMIT" at bounding box center [763, 597] width 53 height 26
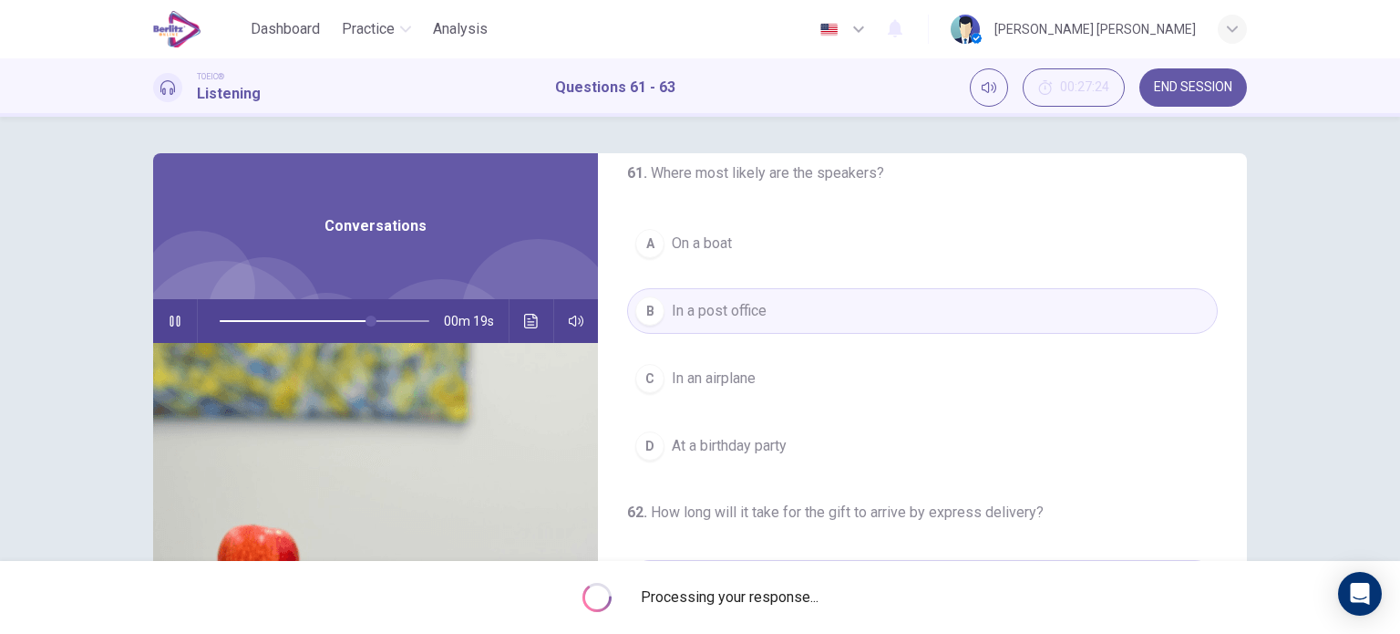
type input "**"
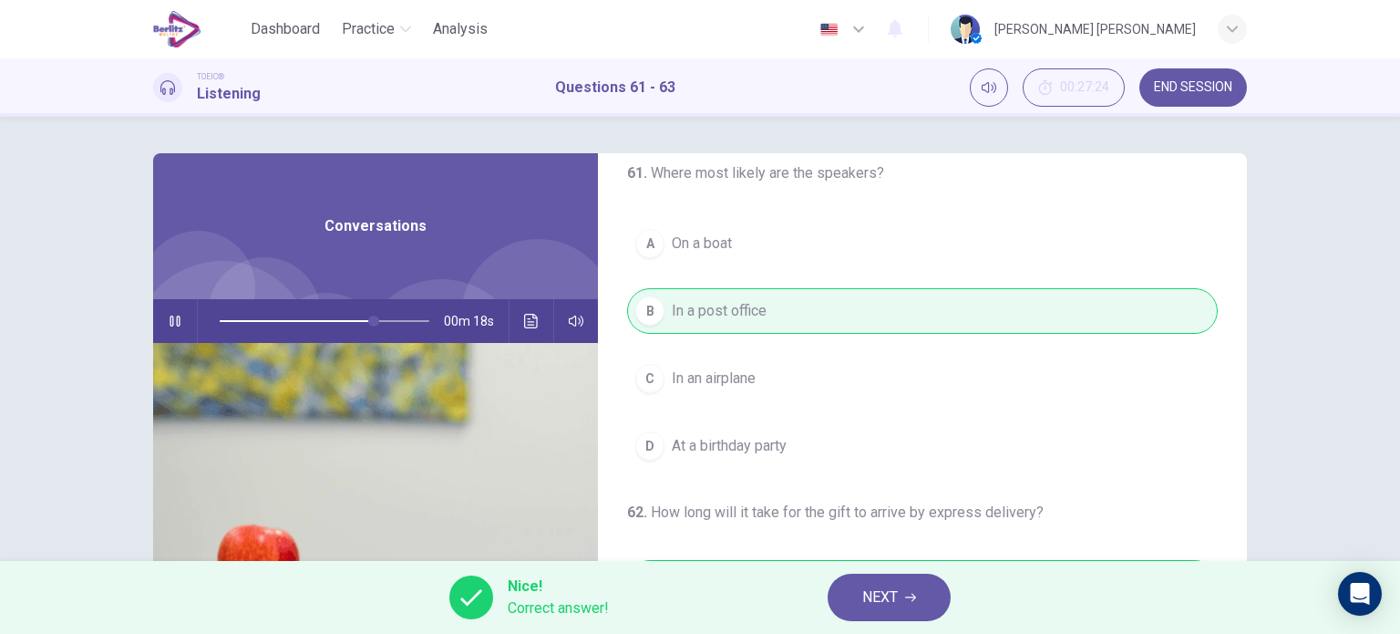
click at [903, 597] on button "NEXT" at bounding box center [889, 596] width 123 height 47
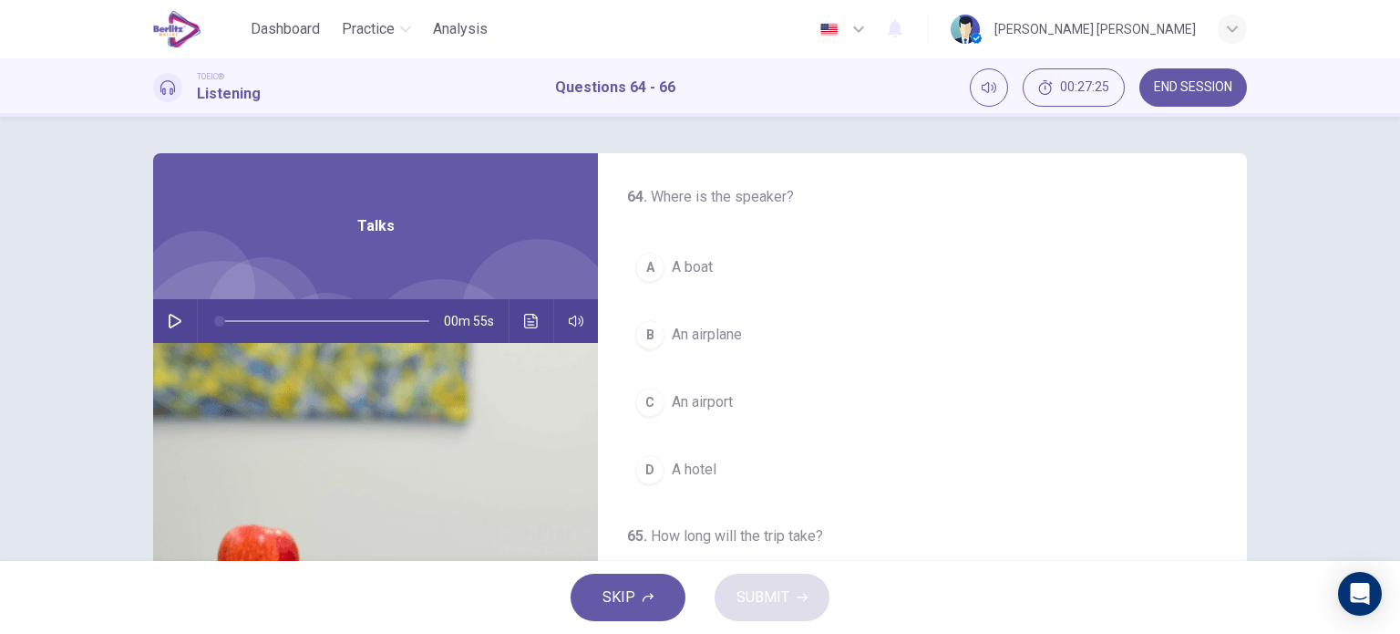
click at [181, 320] on button "button" at bounding box center [174, 321] width 29 height 44
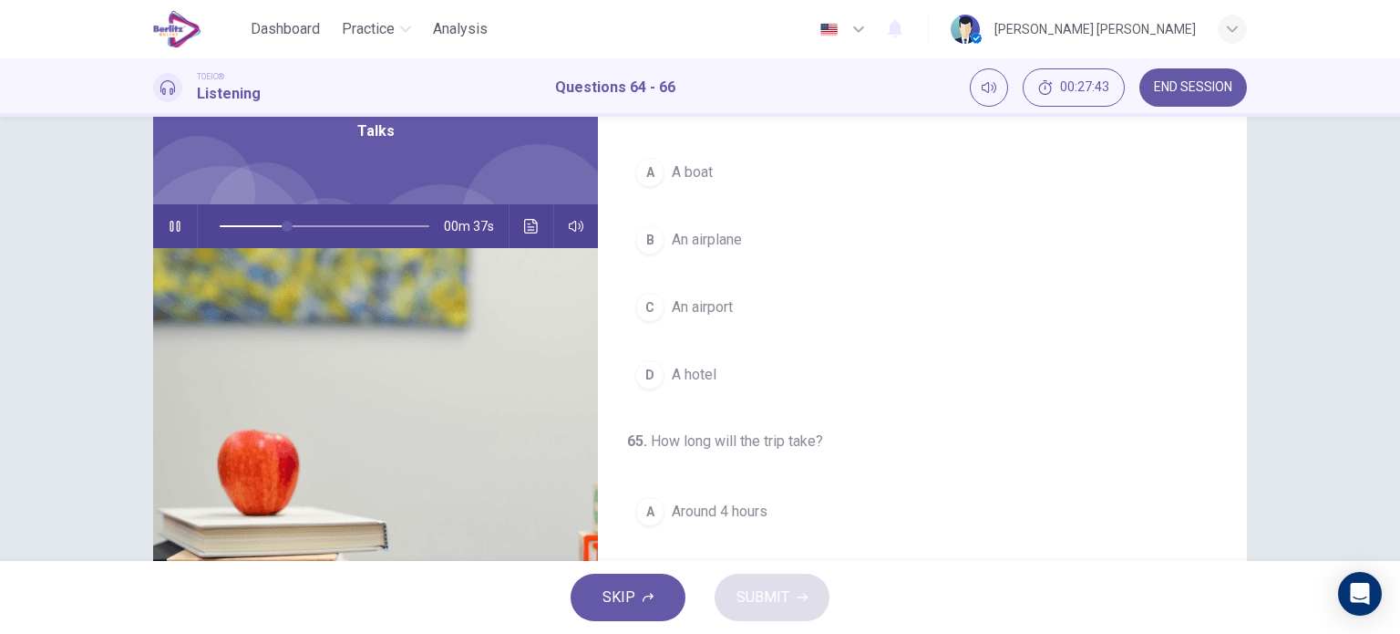
scroll to position [0, 0]
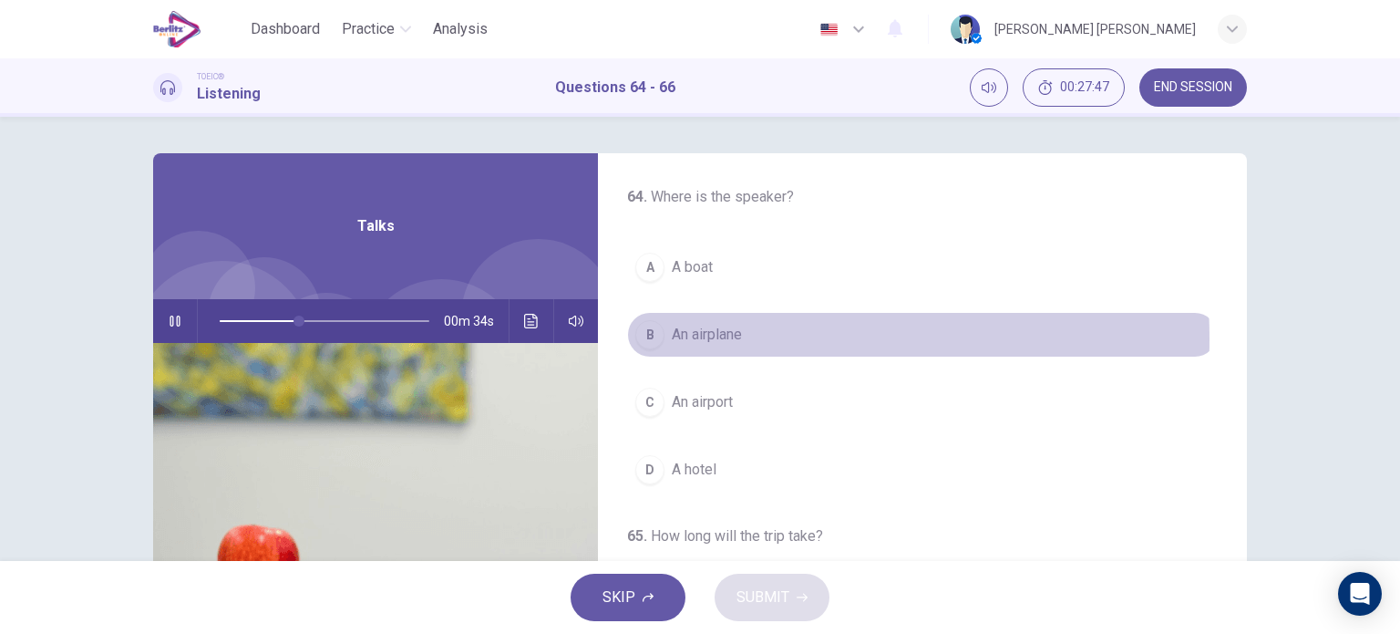
click at [700, 337] on span "An airplane" at bounding box center [707, 335] width 70 height 22
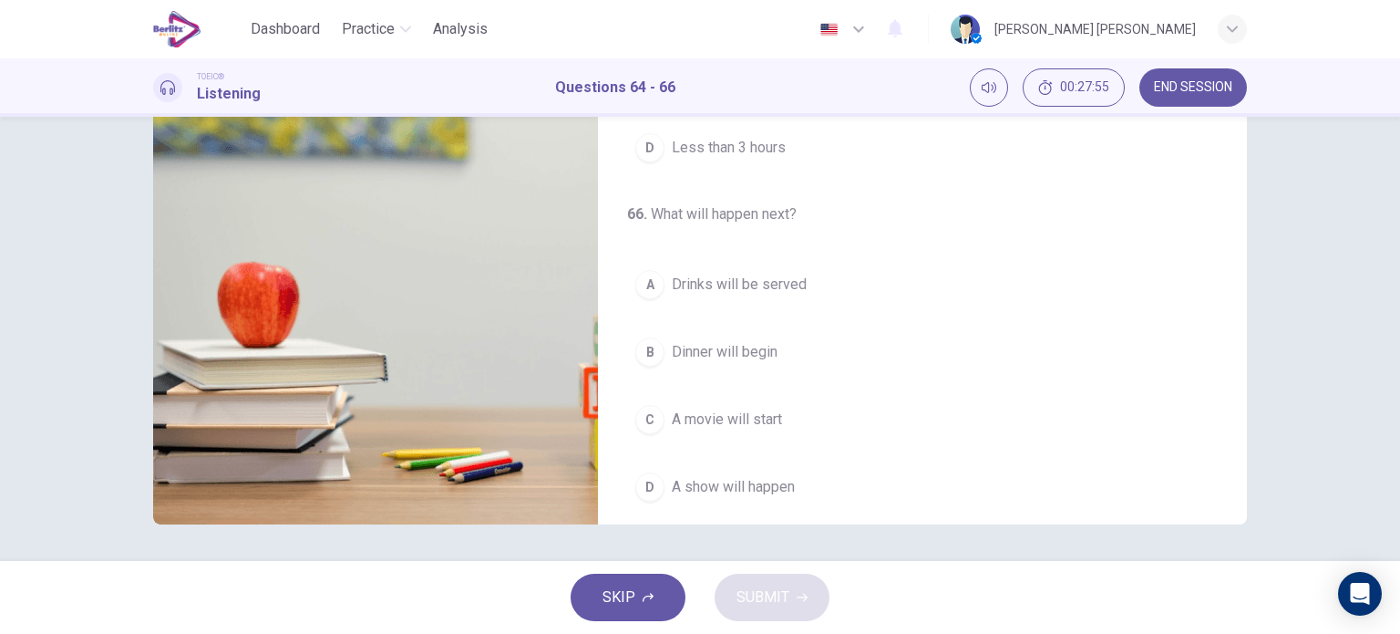
scroll to position [412, 0]
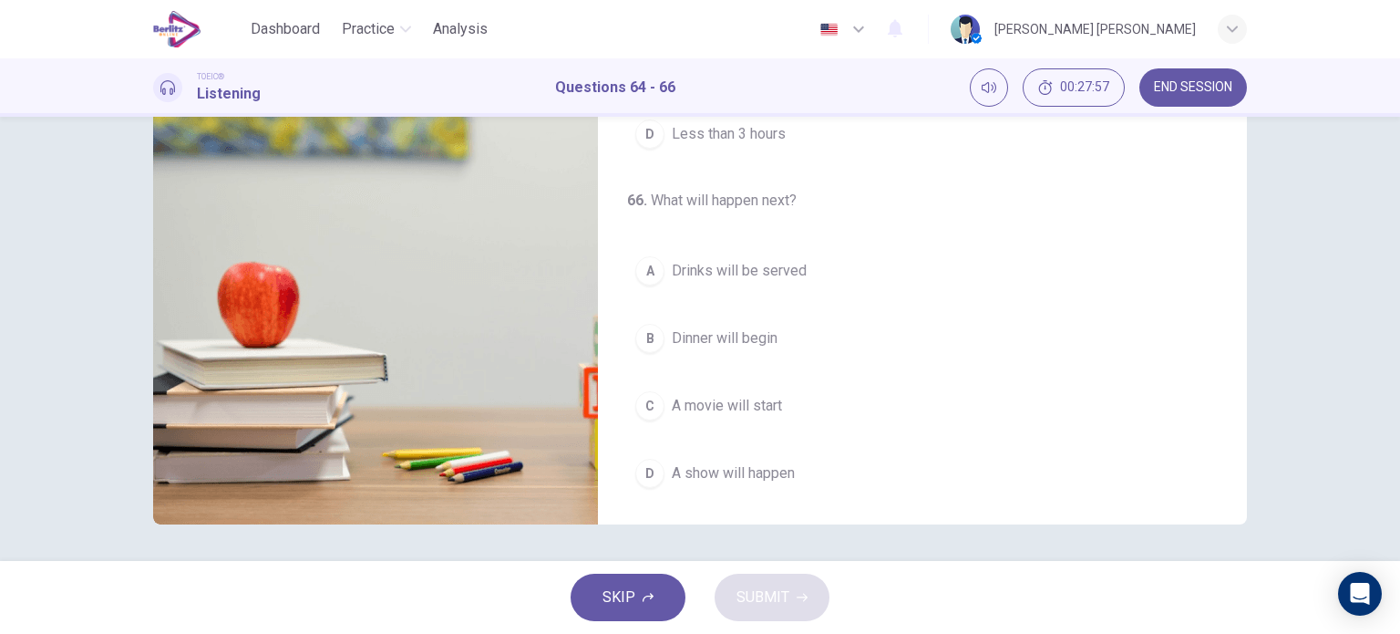
click at [744, 335] on span "Dinner will begin" at bounding box center [725, 338] width 106 height 22
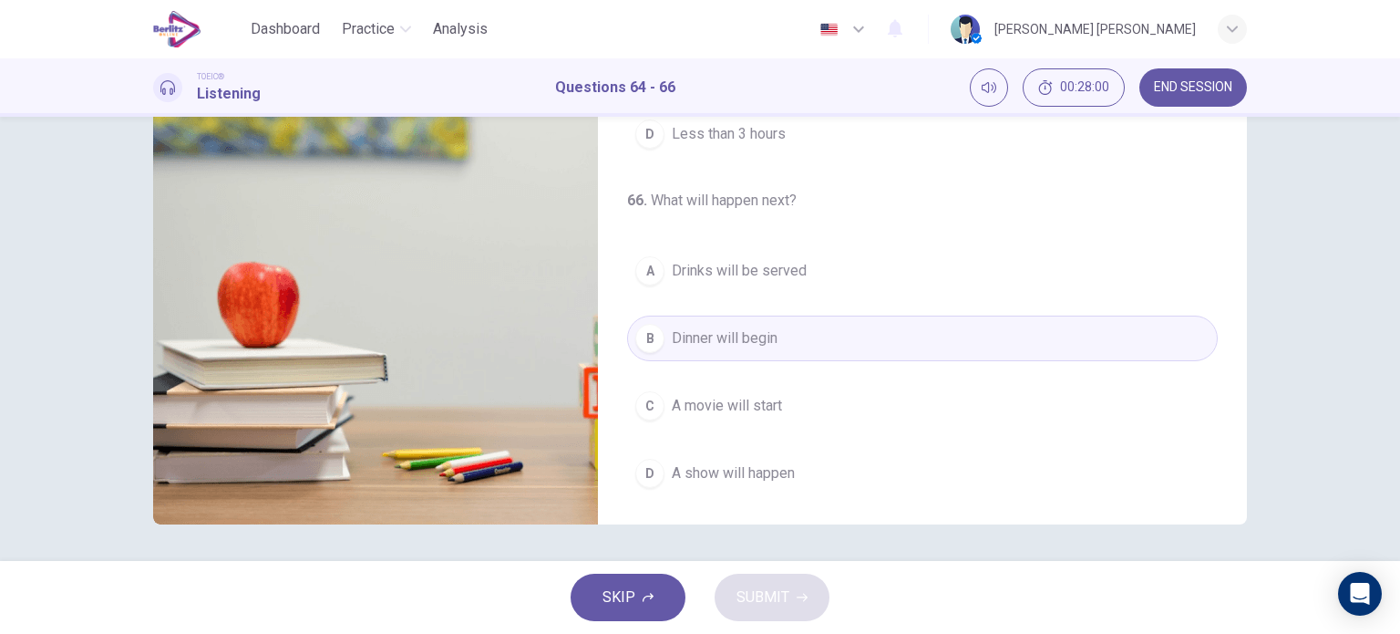
drag, startPoint x: 1388, startPoint y: 444, endPoint x: 1399, endPoint y: 270, distance: 174.5
click at [1399, 270] on div "64 . Where is the speaker? A A boat B An airplane C An airport D A hotel 65 . H…" at bounding box center [700, 339] width 1400 height 444
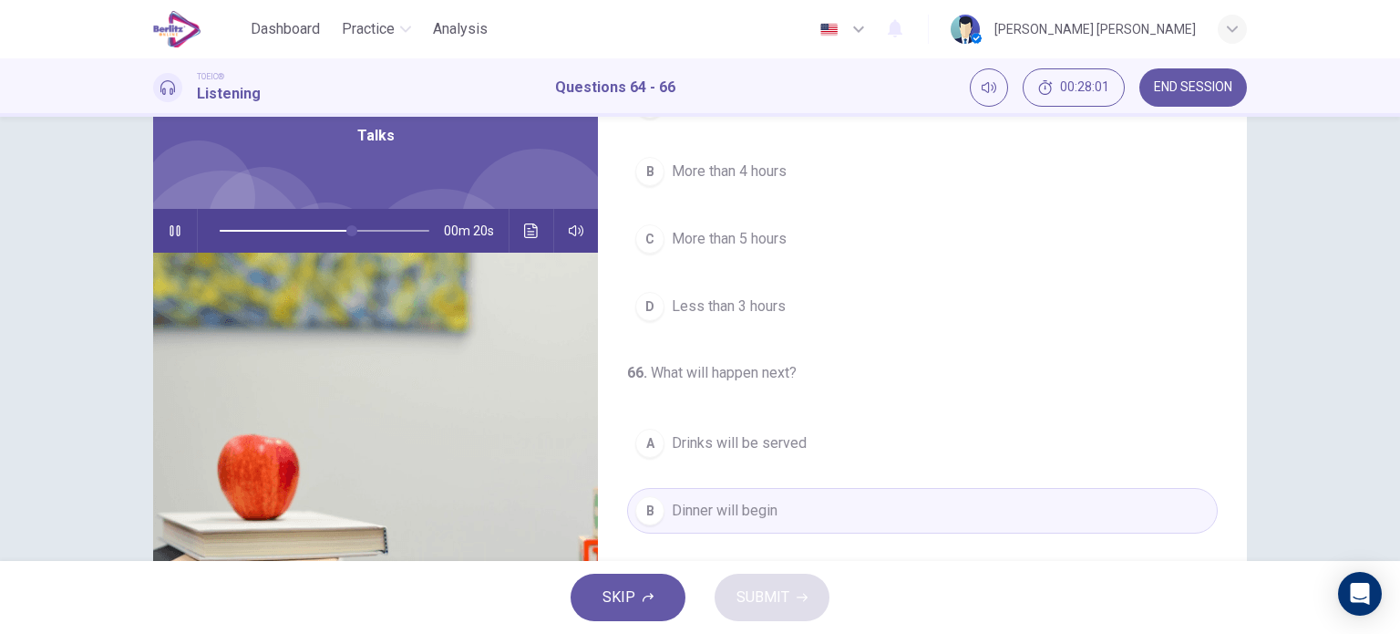
scroll to position [0, 0]
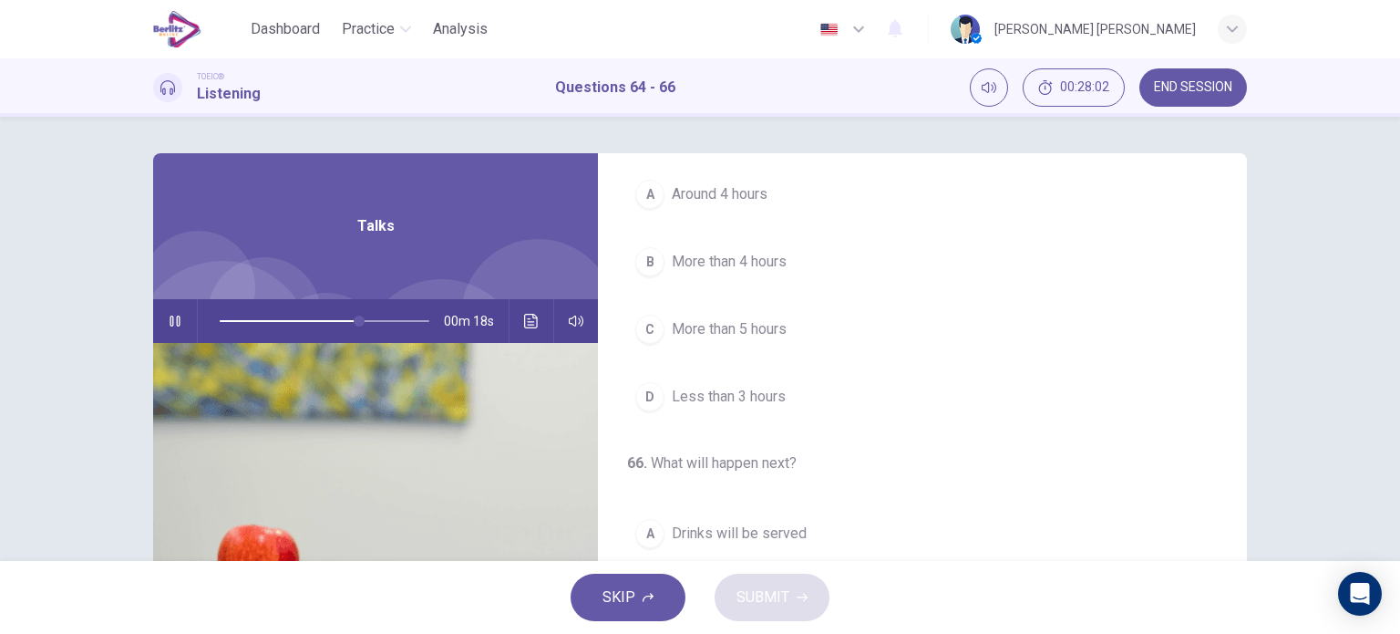
click at [220, 312] on span at bounding box center [325, 321] width 210 height 26
click at [738, 192] on span "Around 4 hours" at bounding box center [720, 194] width 96 height 22
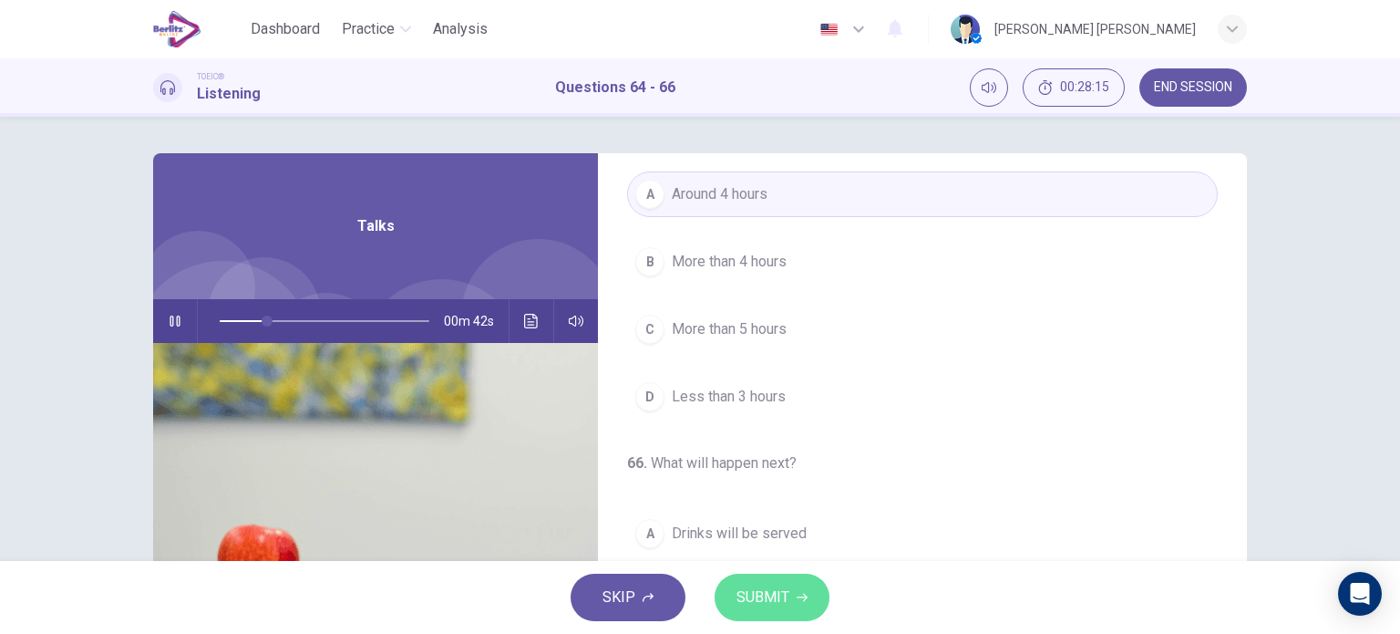
click at [772, 599] on span "SUBMIT" at bounding box center [763, 597] width 53 height 26
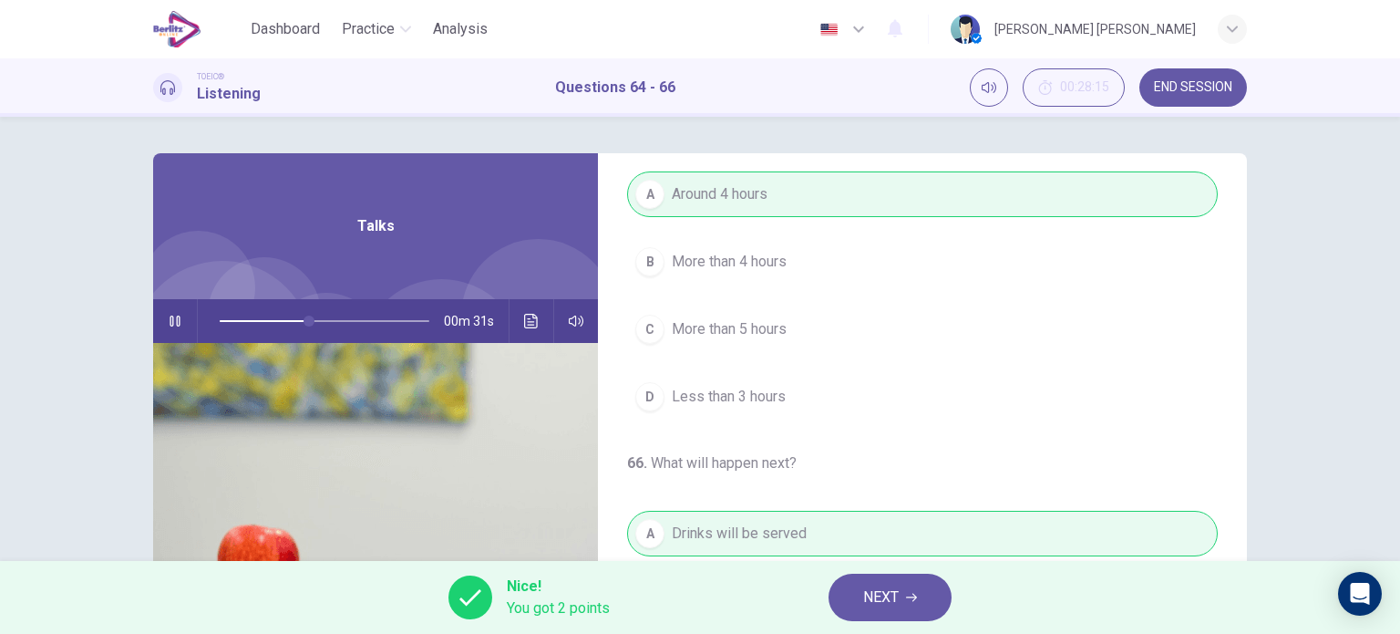
click at [530, 336] on button "Click to see the audio transcription" at bounding box center [531, 321] width 29 height 44
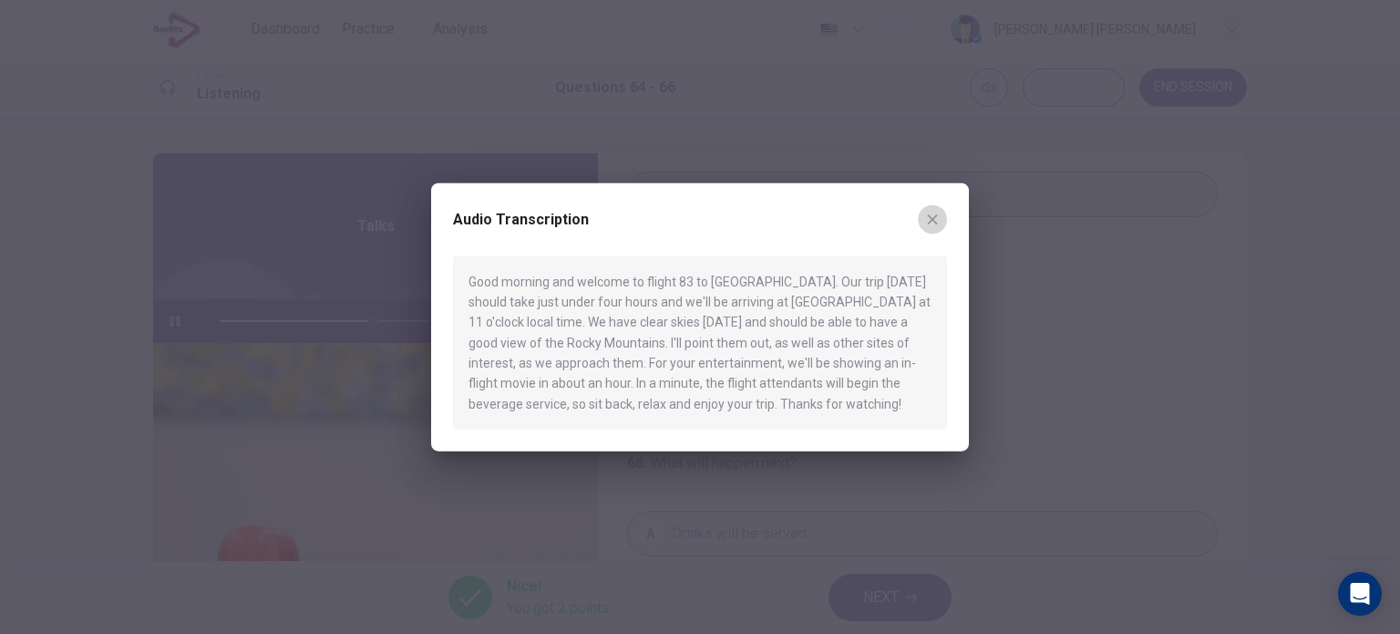
click at [937, 225] on icon "button" at bounding box center [932, 219] width 15 height 15
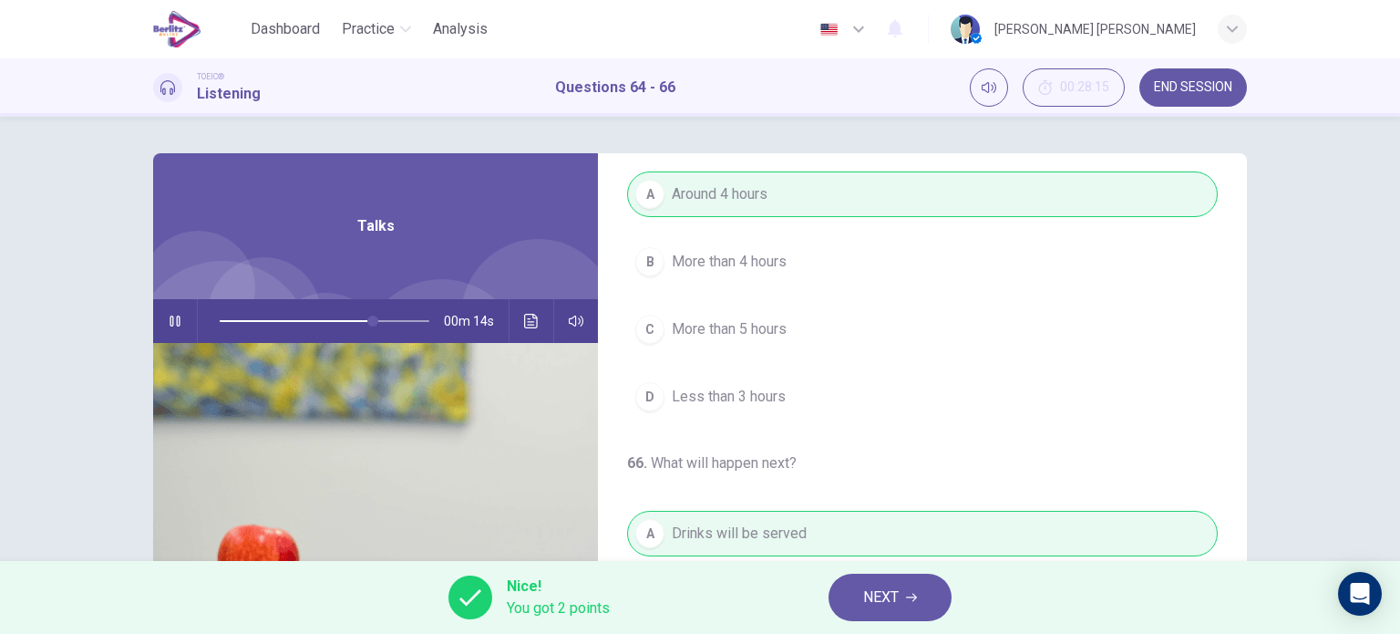
type input "**"
click at [894, 581] on button "NEXT" at bounding box center [890, 596] width 123 height 47
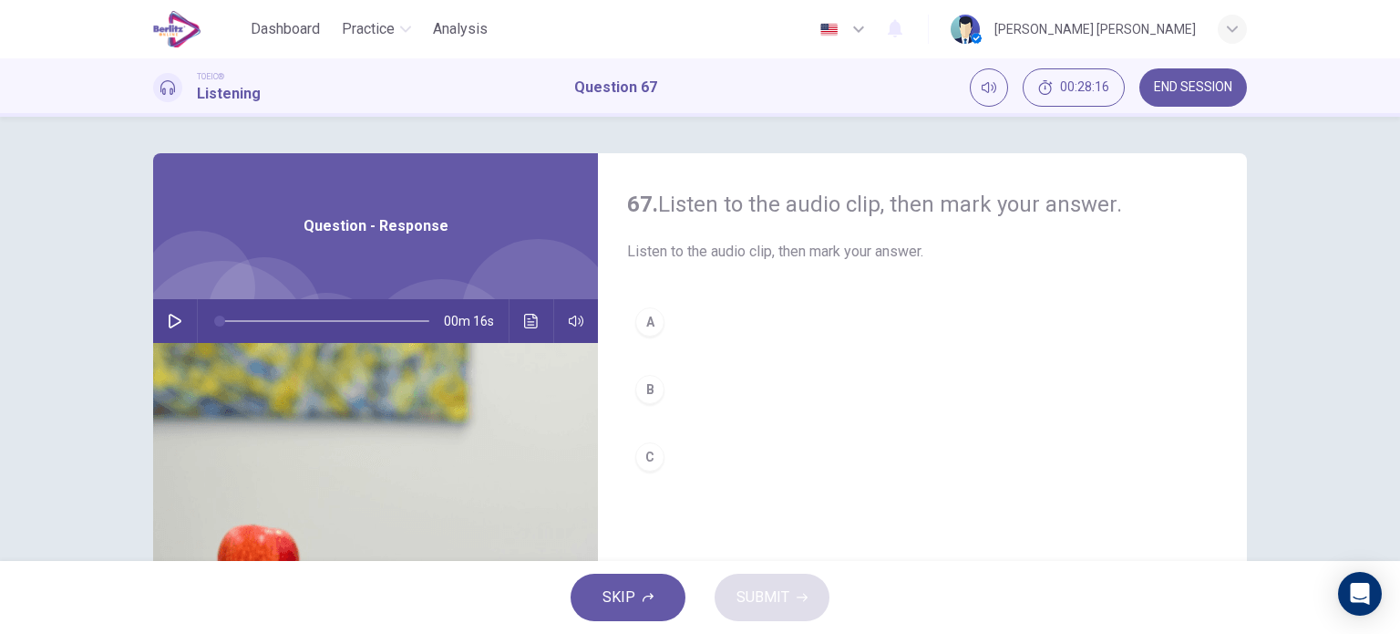
click at [170, 324] on icon "button" at bounding box center [175, 321] width 15 height 15
drag, startPoint x: 251, startPoint y: 320, endPoint x: 208, endPoint y: 329, distance: 43.8
click at [240, 326] on span at bounding box center [245, 320] width 11 height 11
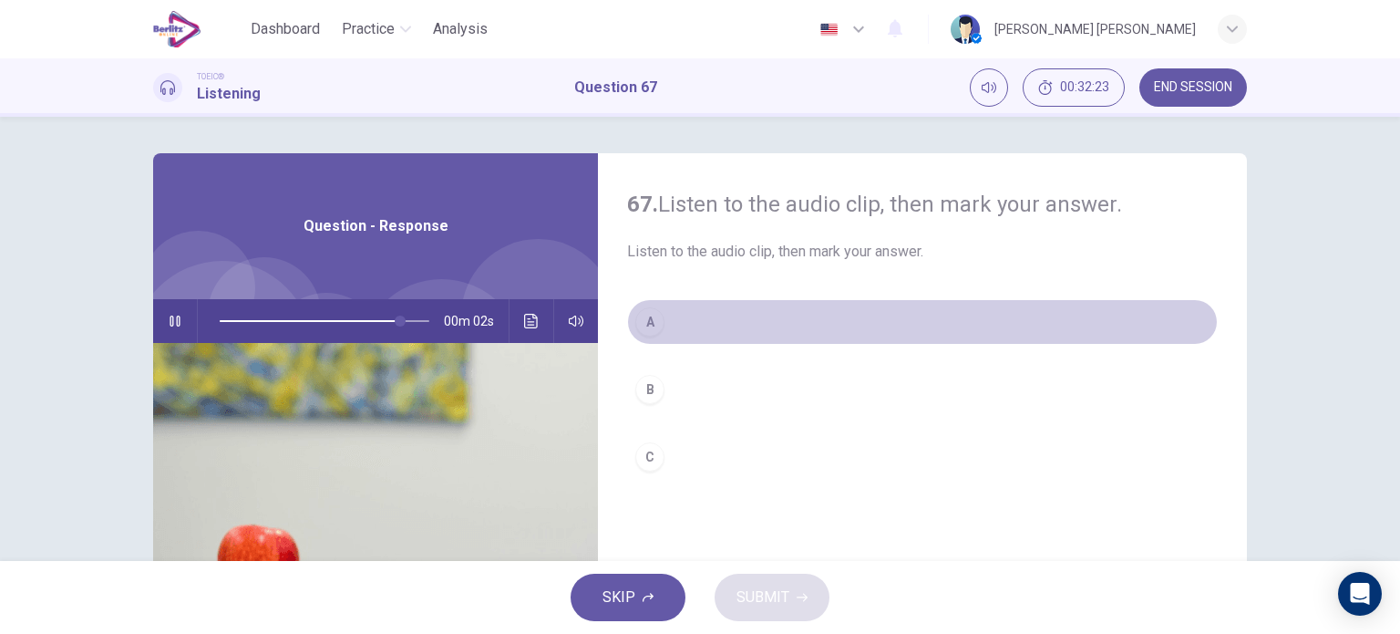
click at [645, 315] on div "A" at bounding box center [649, 321] width 29 height 29
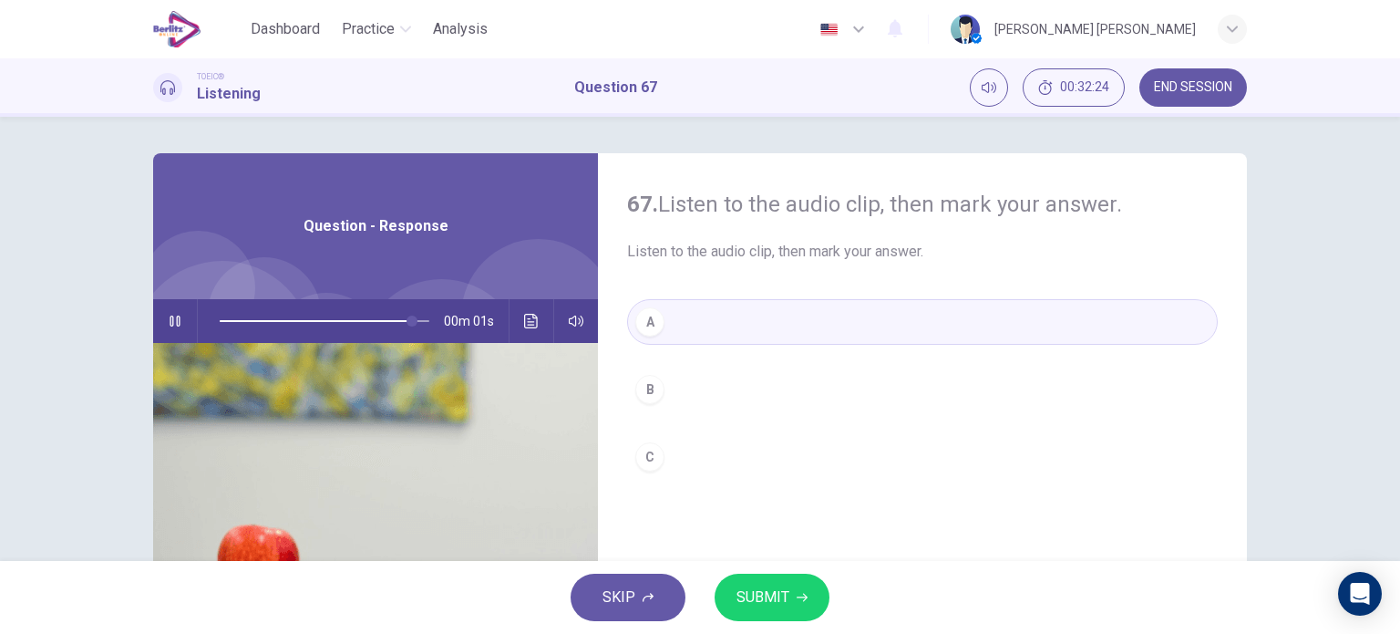
click at [773, 582] on button "SUBMIT" at bounding box center [772, 596] width 115 height 47
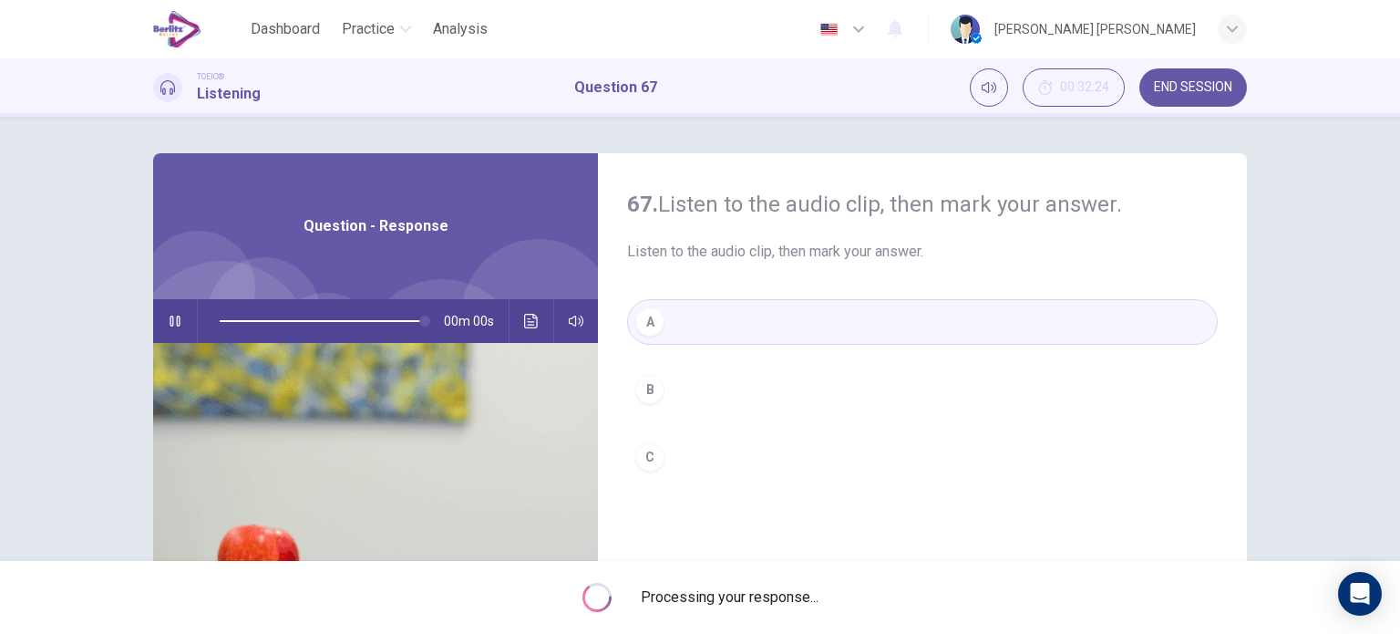
type input "*"
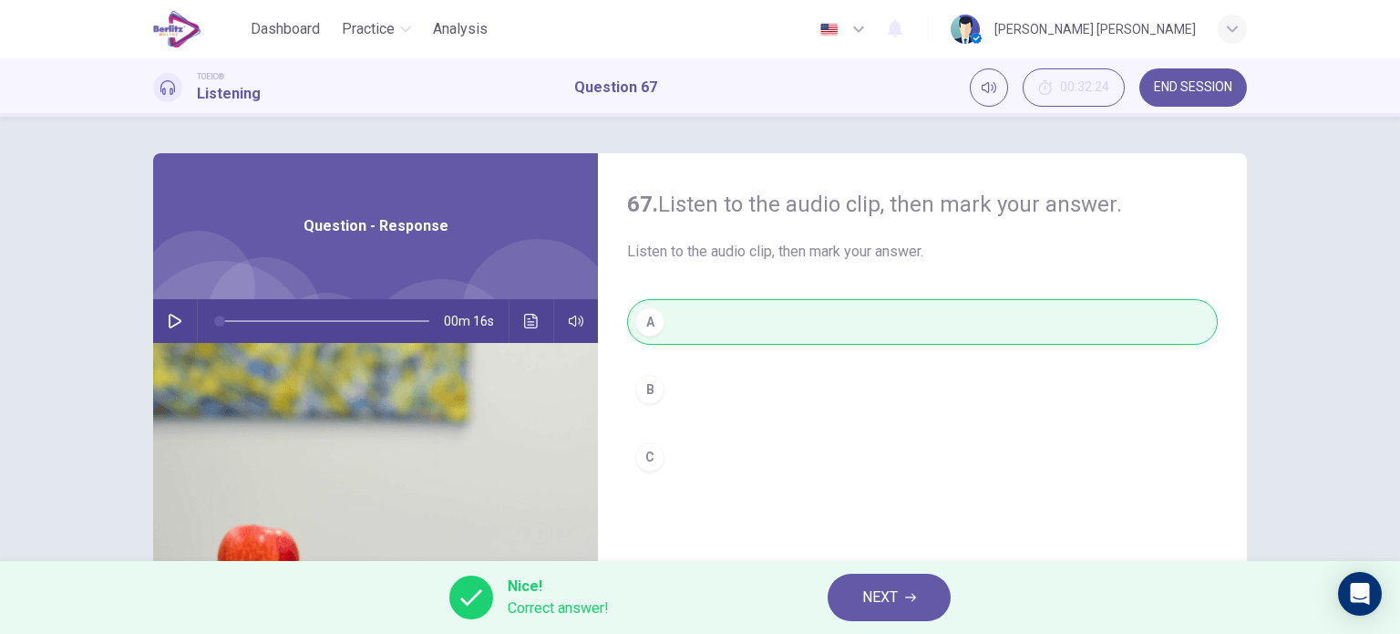
click at [879, 611] on button "NEXT" at bounding box center [889, 596] width 123 height 47
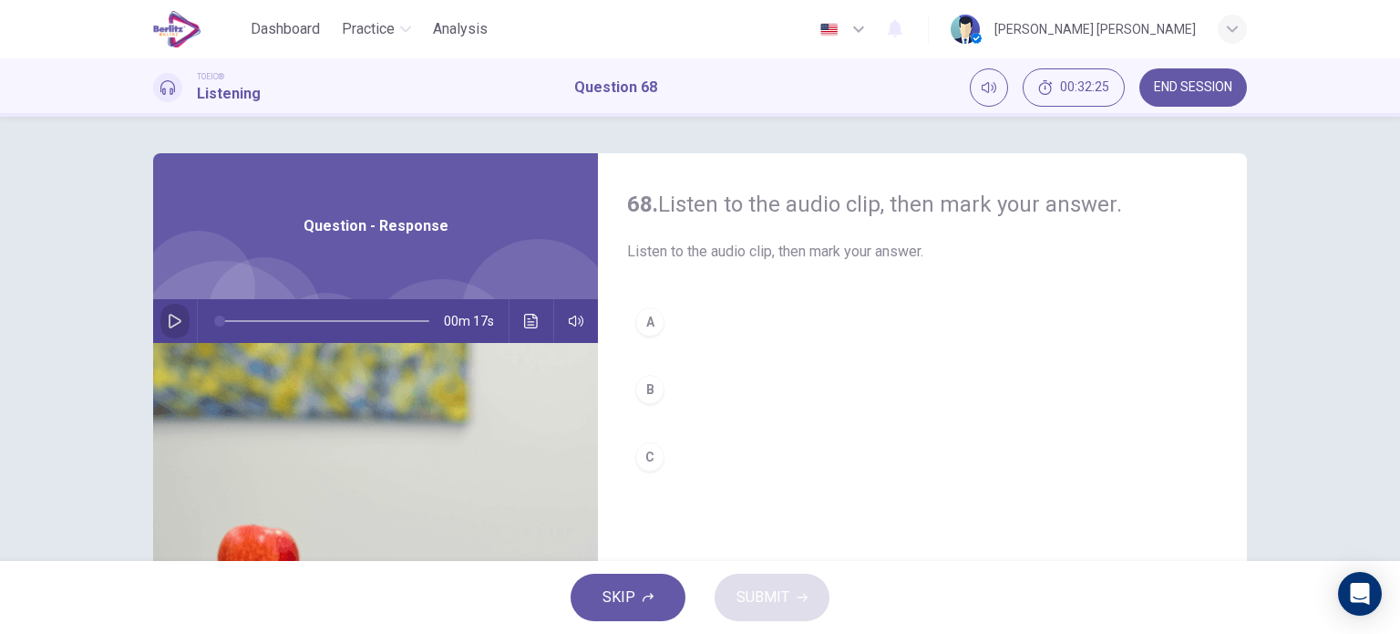
click at [163, 335] on button "button" at bounding box center [174, 321] width 29 height 44
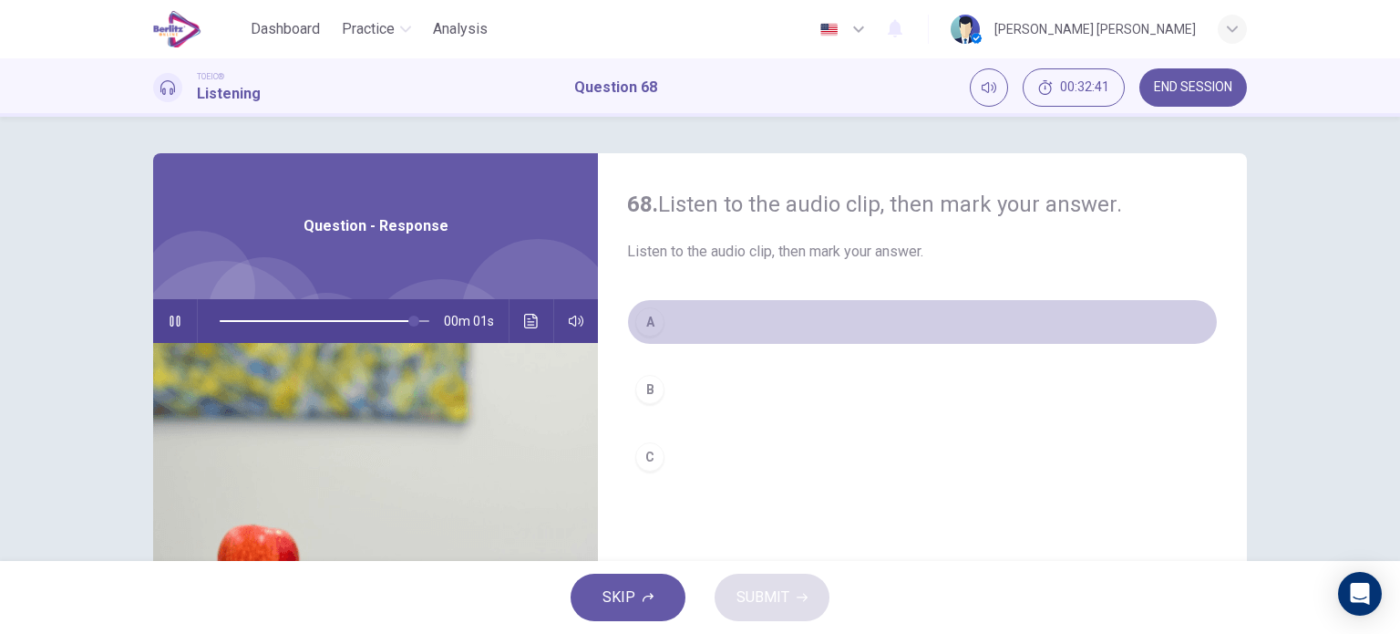
click at [645, 314] on div "A" at bounding box center [649, 321] width 29 height 29
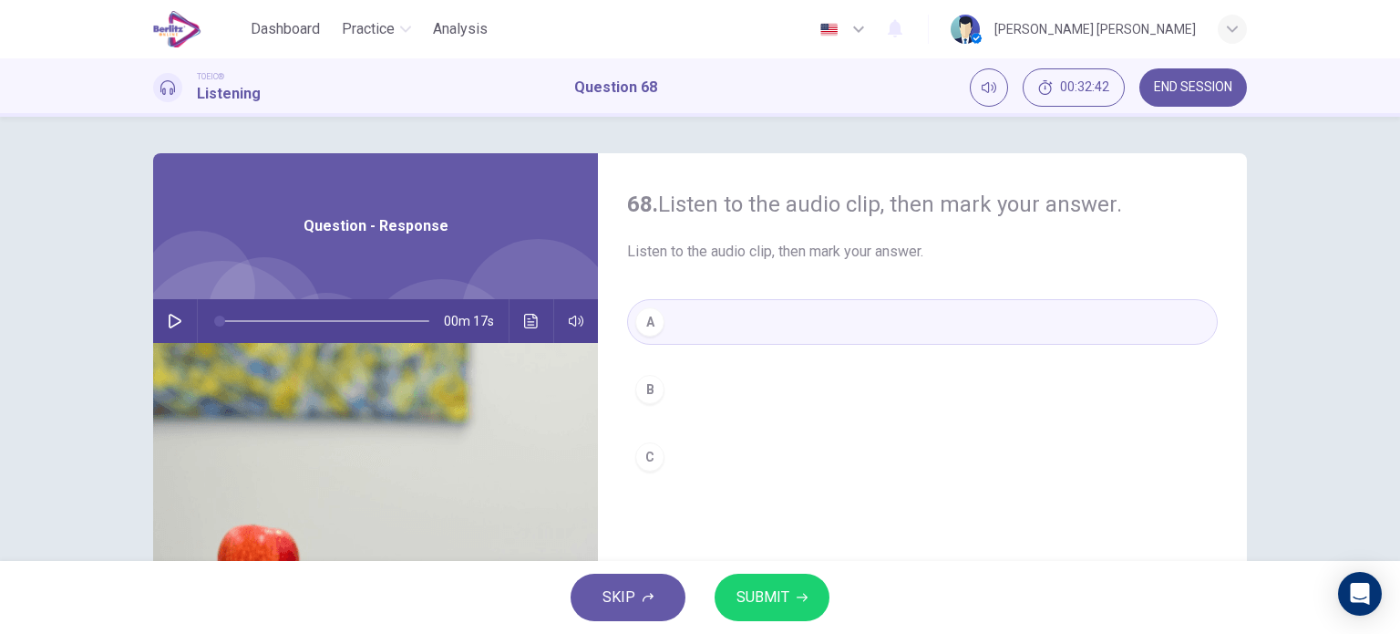
click at [769, 587] on span "SUBMIT" at bounding box center [763, 597] width 53 height 26
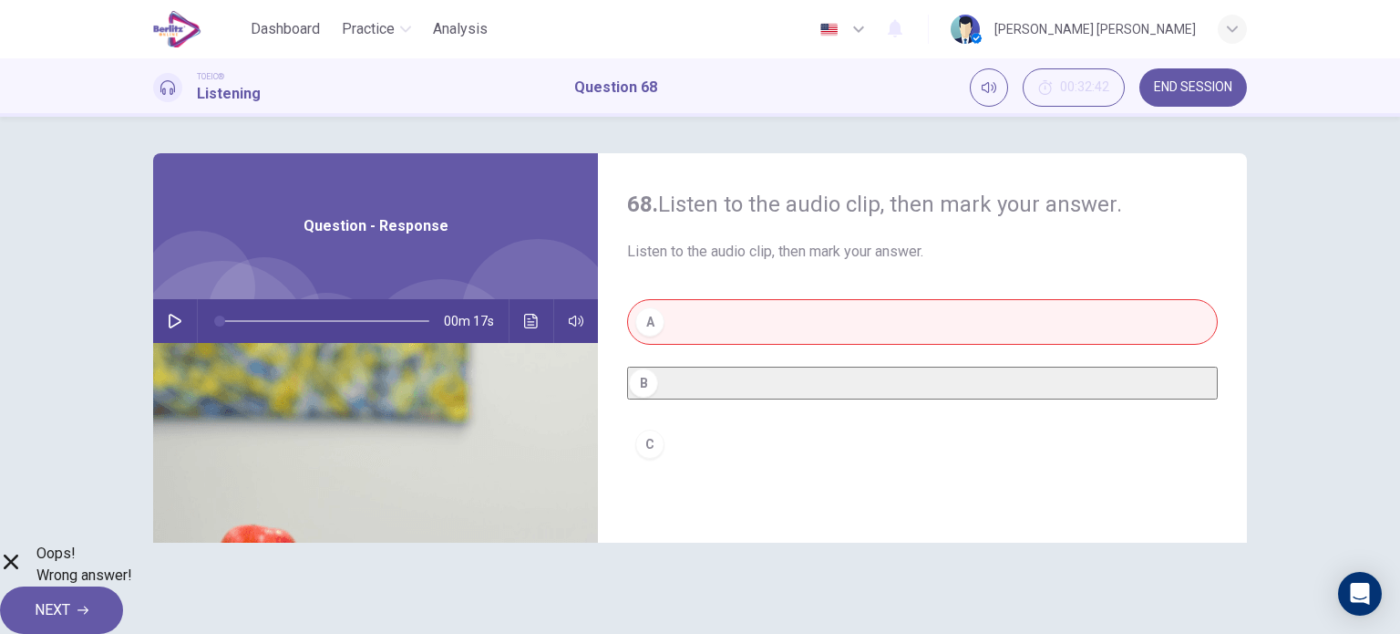
drag, startPoint x: 159, startPoint y: 317, endPoint x: 170, endPoint y: 320, distance: 12.2
click at [170, 320] on button "button" at bounding box center [174, 321] width 29 height 44
type input "**"
click at [70, 604] on span "NEXT" at bounding box center [53, 610] width 36 height 26
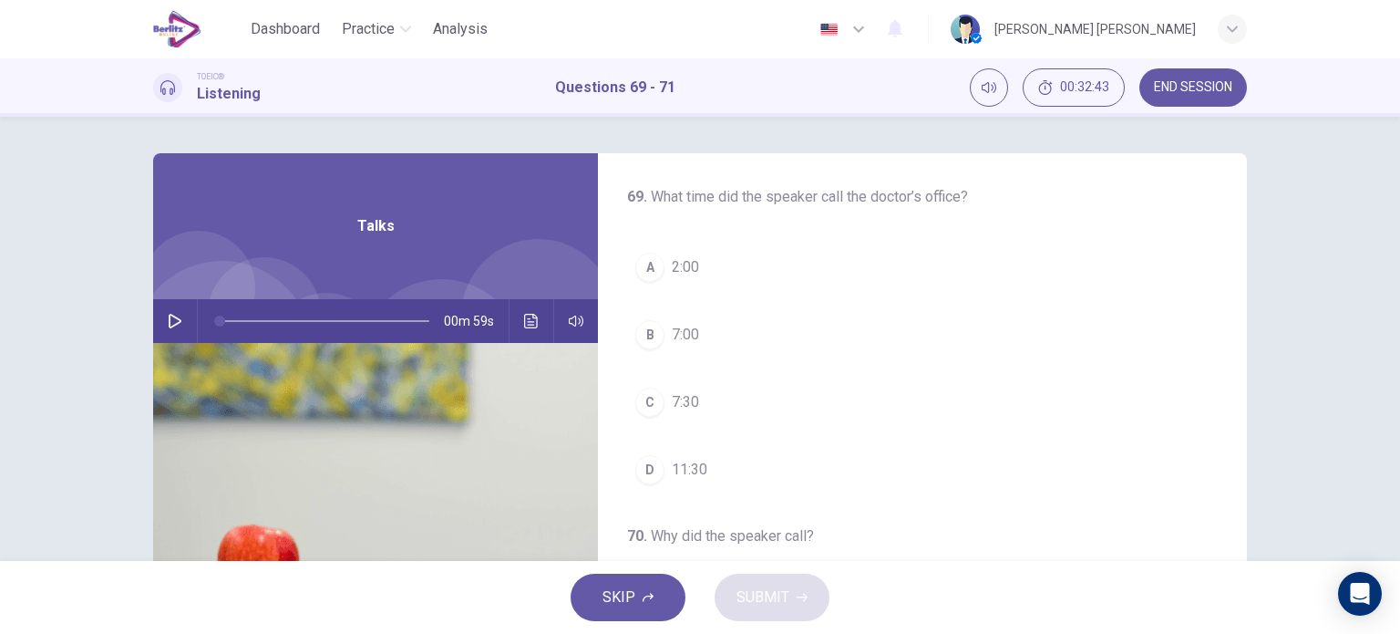
click at [174, 333] on button "button" at bounding box center [174, 321] width 29 height 44
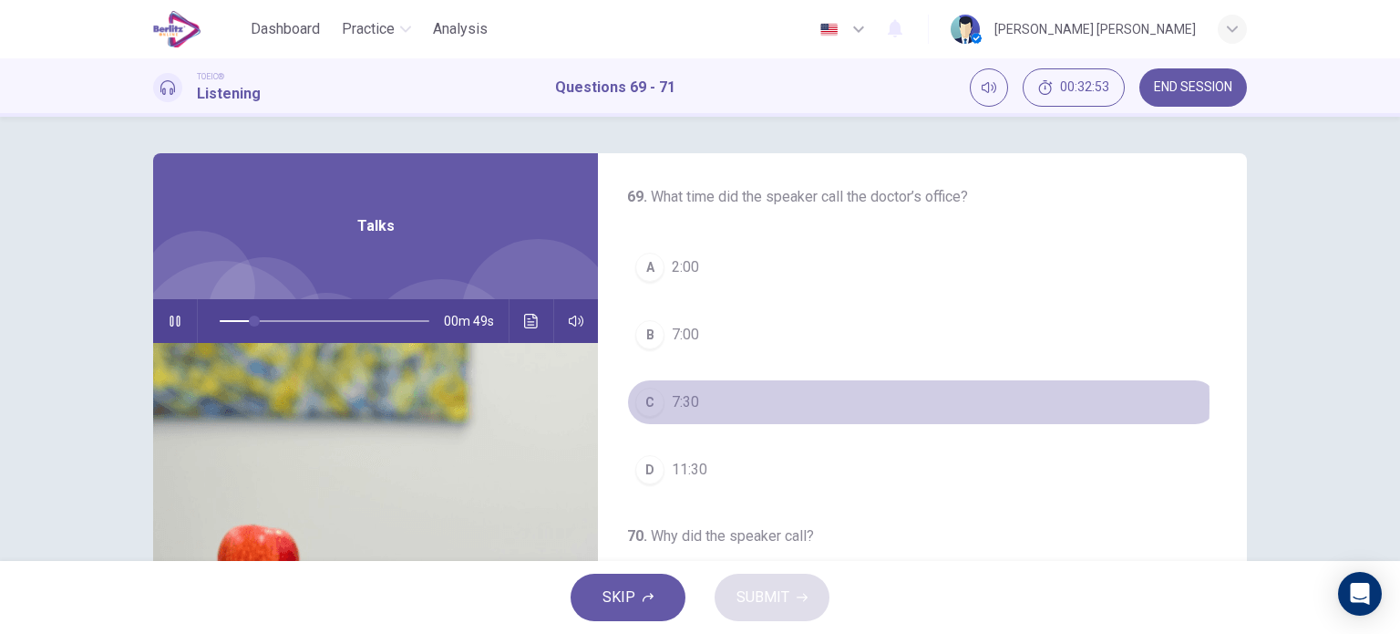
click at [672, 400] on span "7:30" at bounding box center [685, 402] width 27 height 22
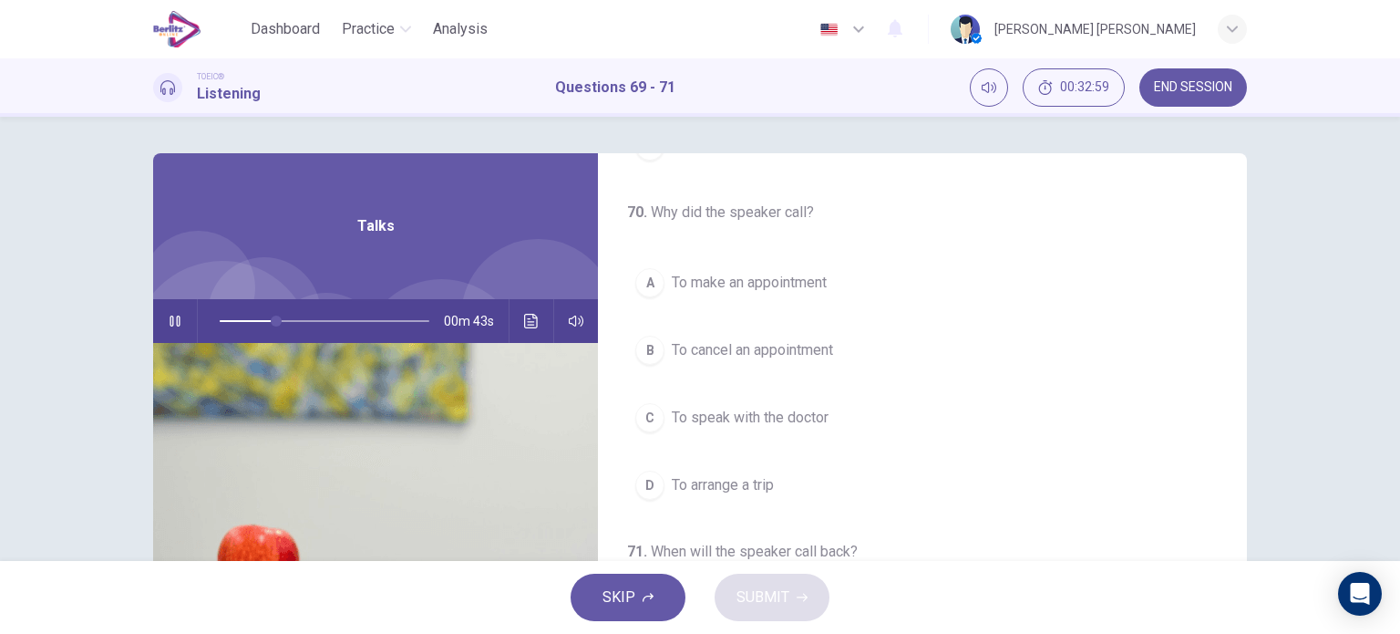
scroll to position [331, 0]
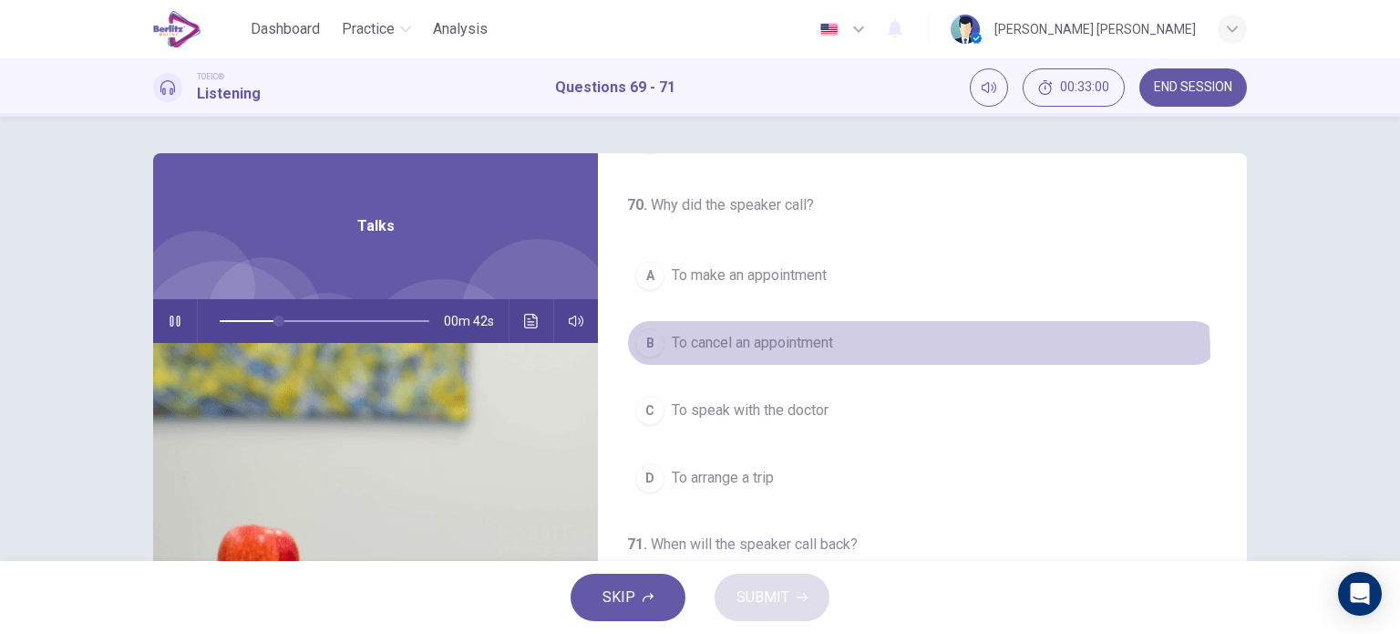
click at [818, 356] on button "B To cancel an appointment" at bounding box center [922, 343] width 591 height 46
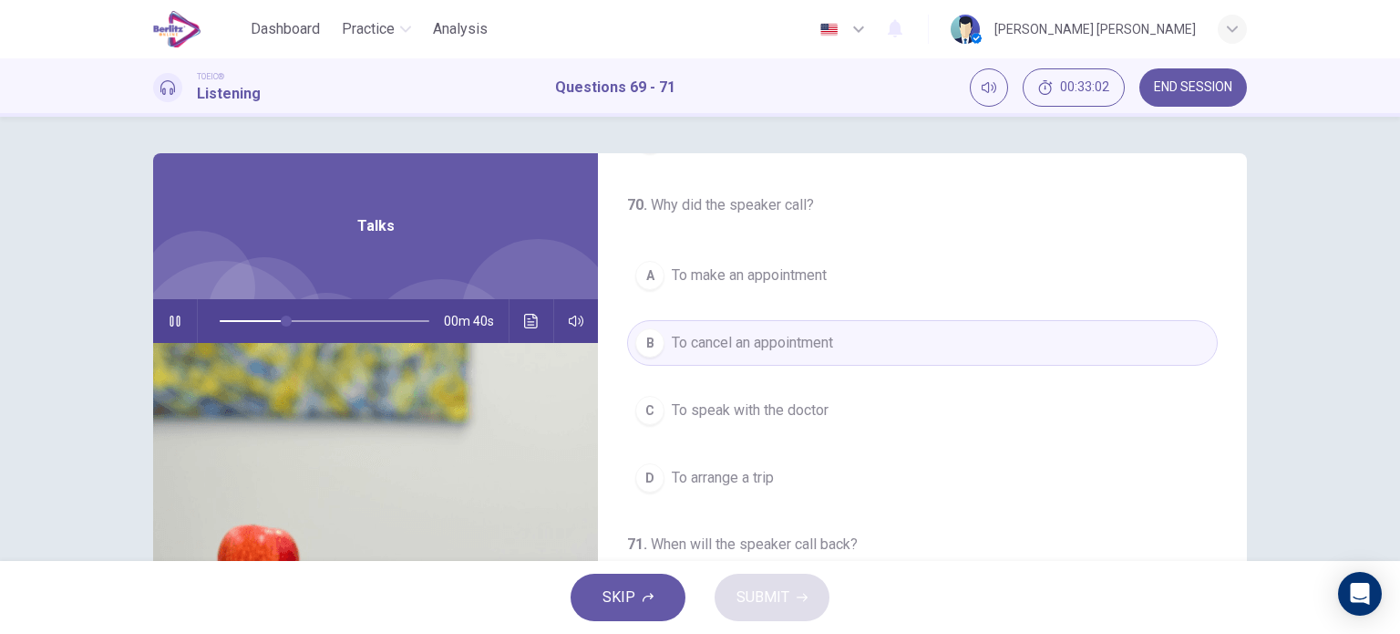
drag, startPoint x: 1388, startPoint y: 312, endPoint x: 1387, endPoint y: 364, distance: 52.0
click at [1387, 364] on div "69 . What time did the speaker call the doctor’s office? A 2:00 B 7:00 C 7:30 D…" at bounding box center [700, 339] width 1400 height 444
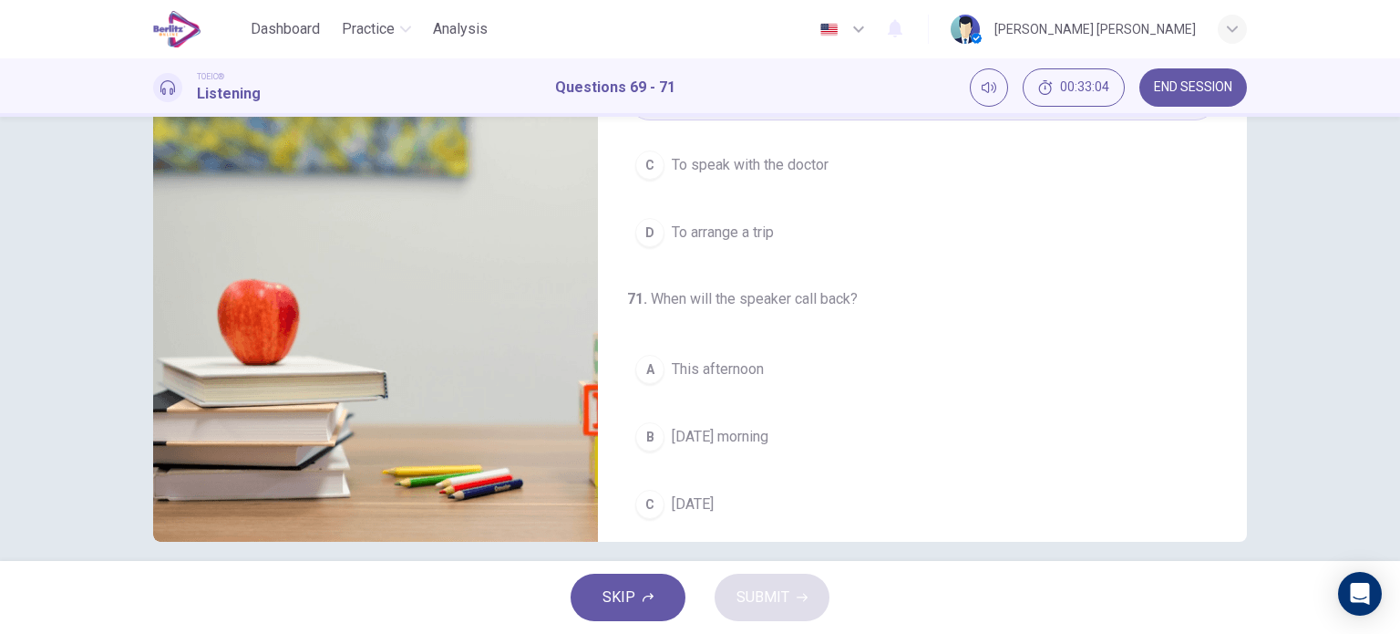
scroll to position [248, 0]
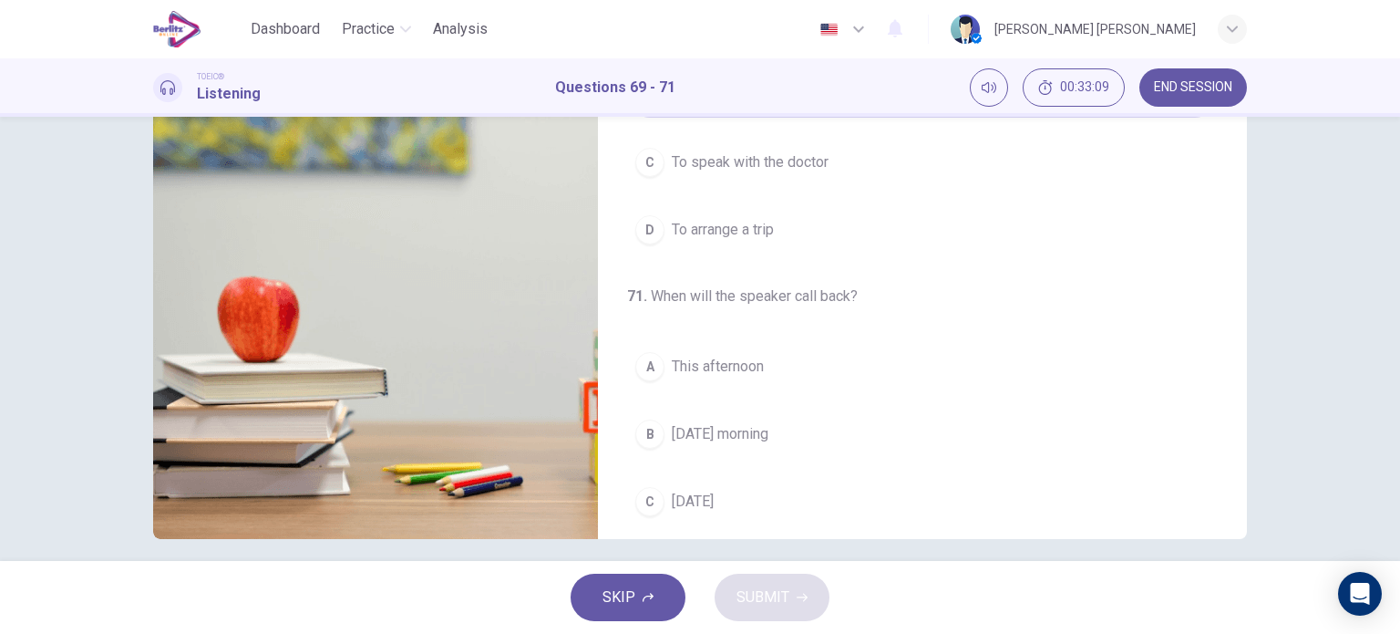
click at [755, 492] on button "C [DATE]" at bounding box center [922, 502] width 591 height 46
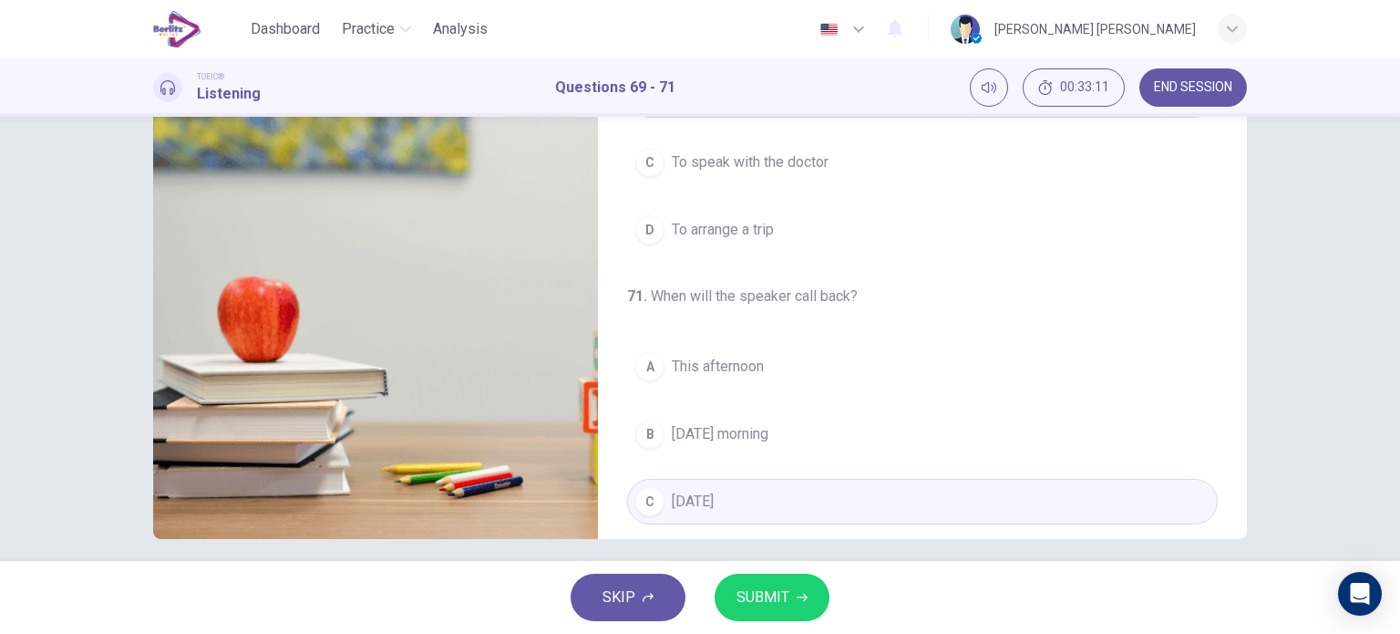
scroll to position [412, 0]
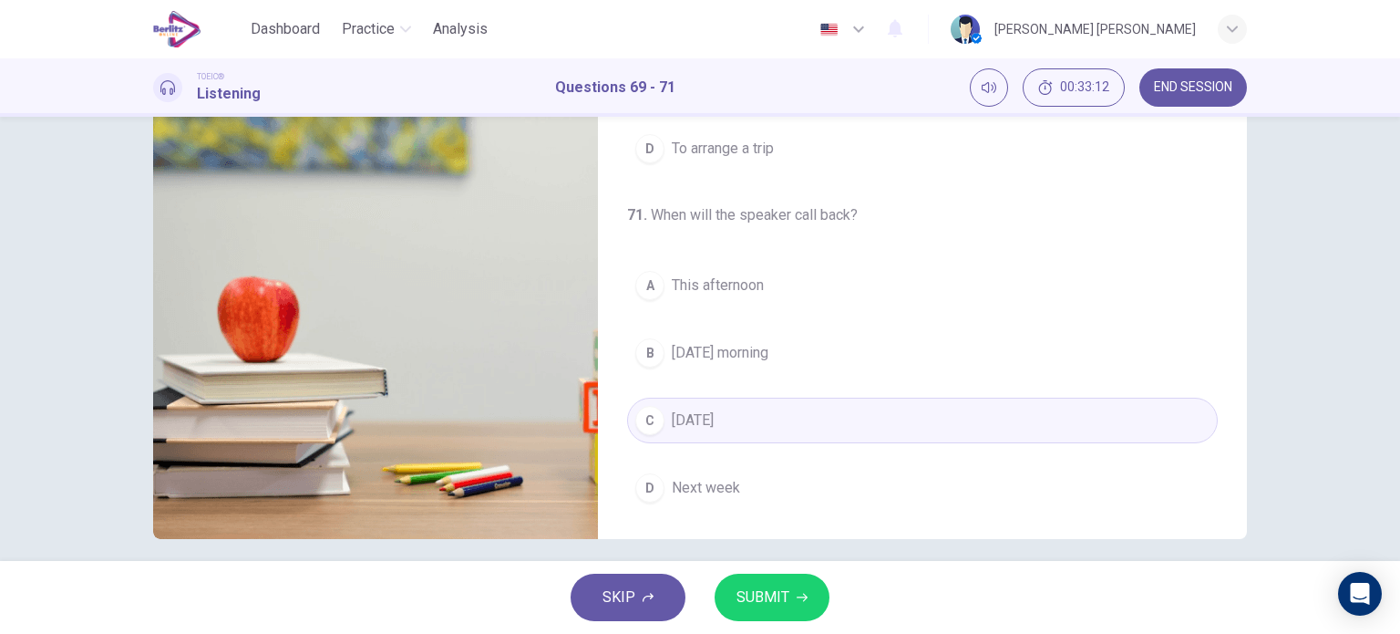
click at [886, 513] on div "69 . What time did the speaker call the doctor’s office? A 2:00 B 7:00 C 7:30 D…" at bounding box center [922, 18] width 649 height 1050
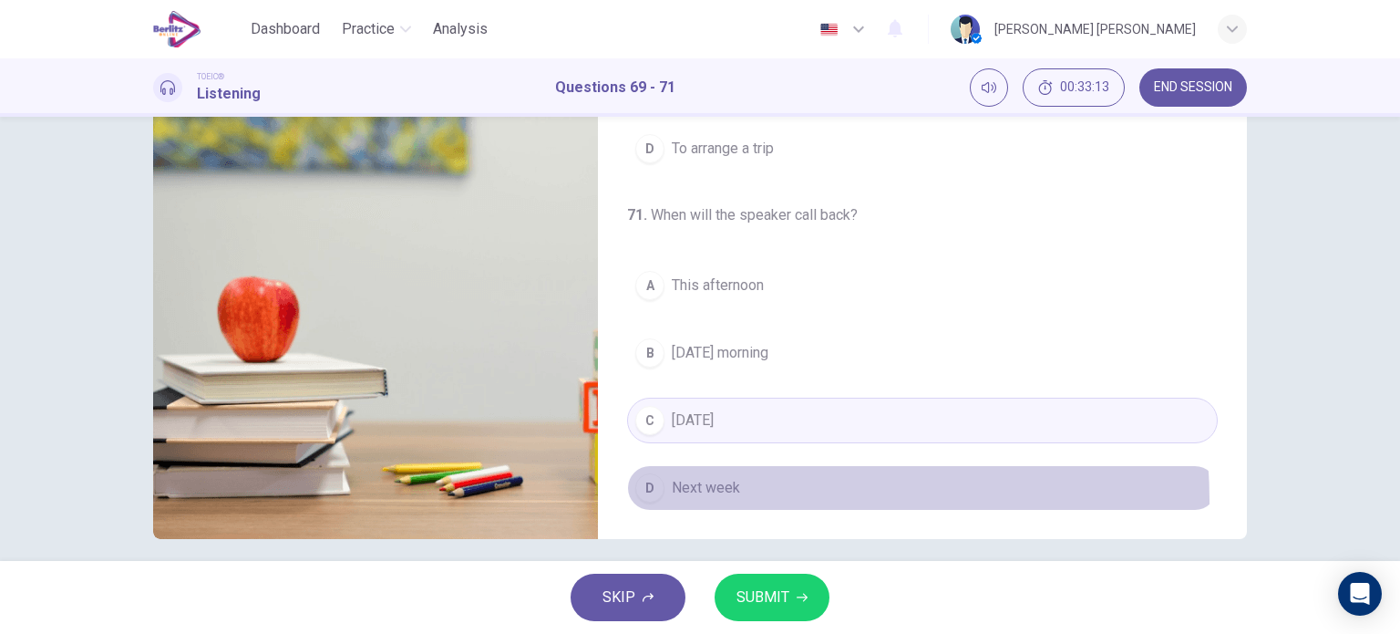
click at [758, 495] on button "D Next week" at bounding box center [922, 488] width 591 height 46
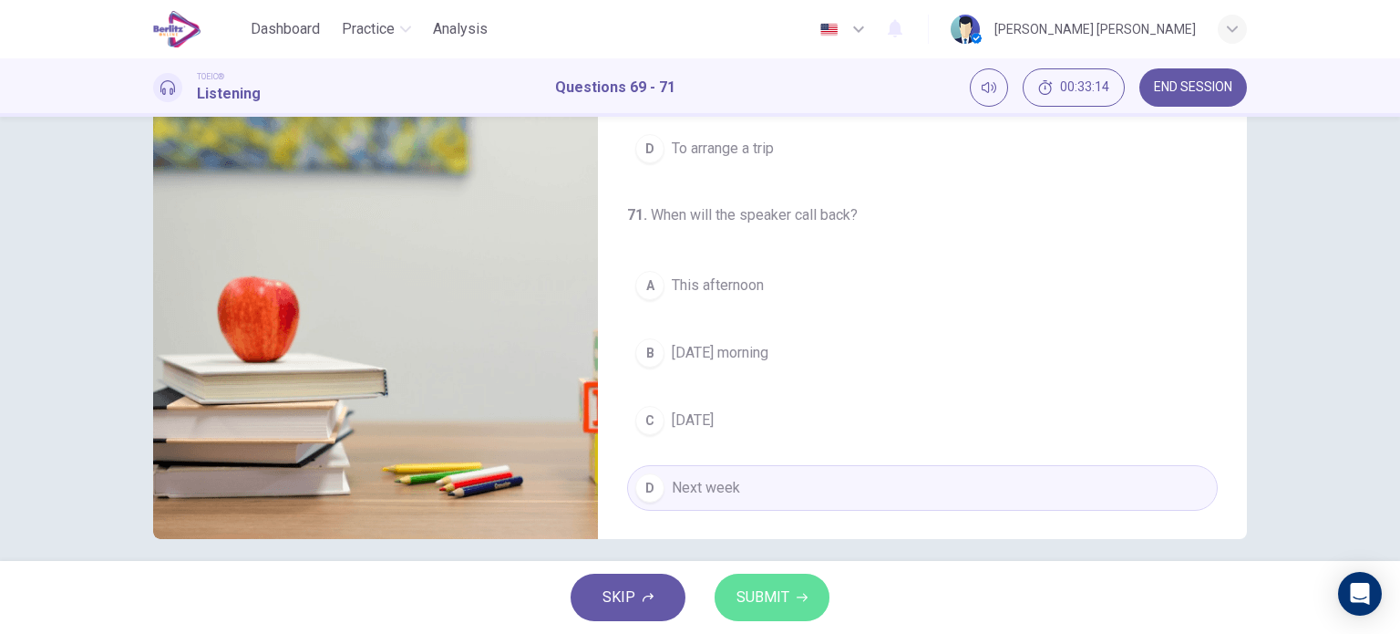
click at [774, 589] on span "SUBMIT" at bounding box center [763, 597] width 53 height 26
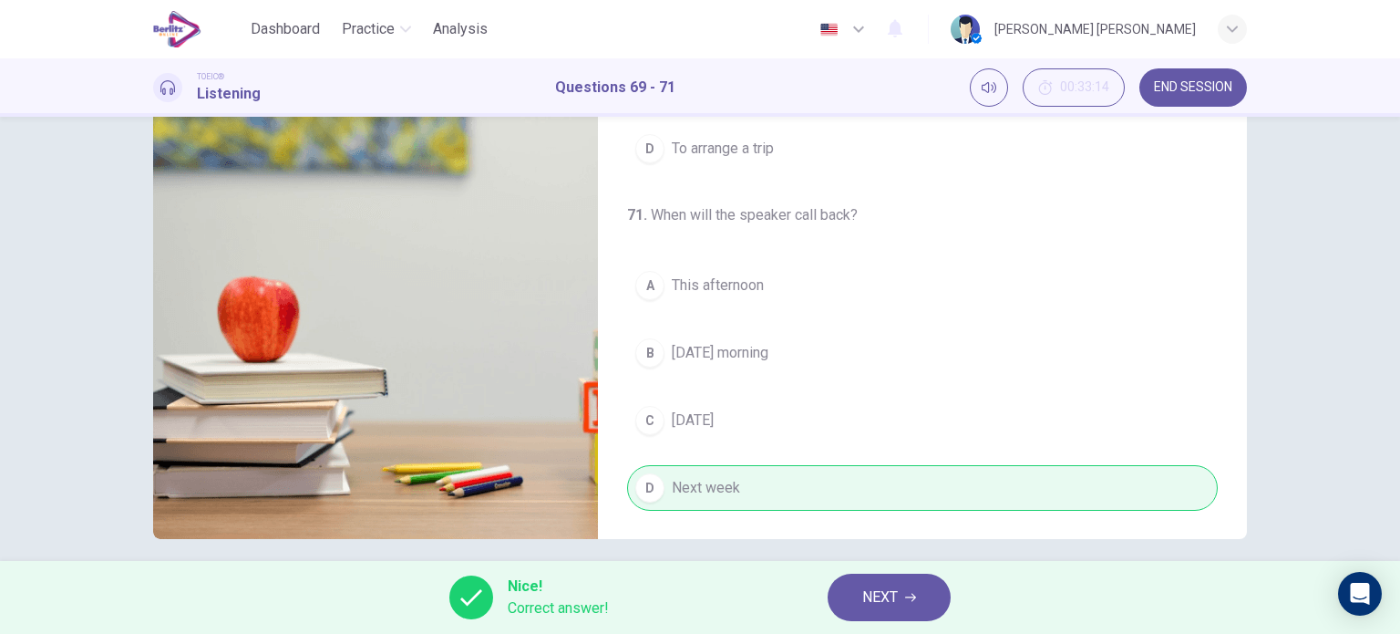
type input "**"
click at [894, 594] on span "NEXT" at bounding box center [880, 597] width 36 height 26
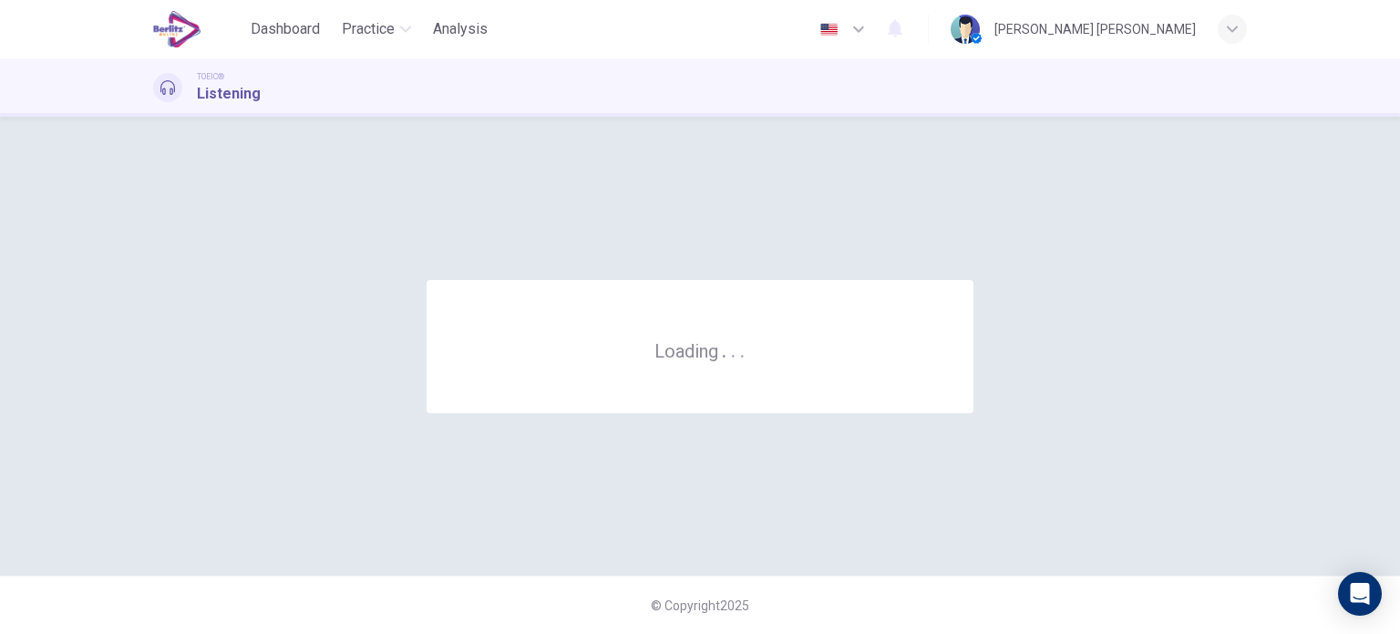
scroll to position [0, 0]
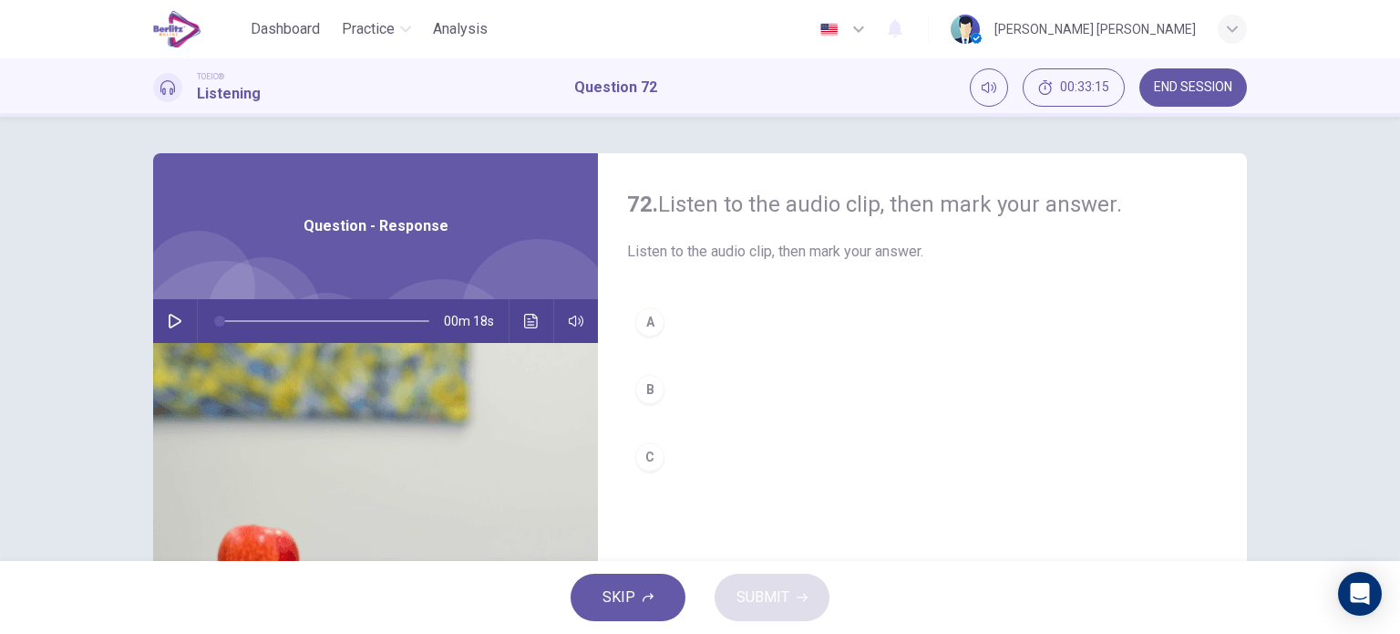
click at [169, 320] on icon "button" at bounding box center [175, 321] width 13 height 15
click at [641, 379] on div "B" at bounding box center [649, 389] width 29 height 29
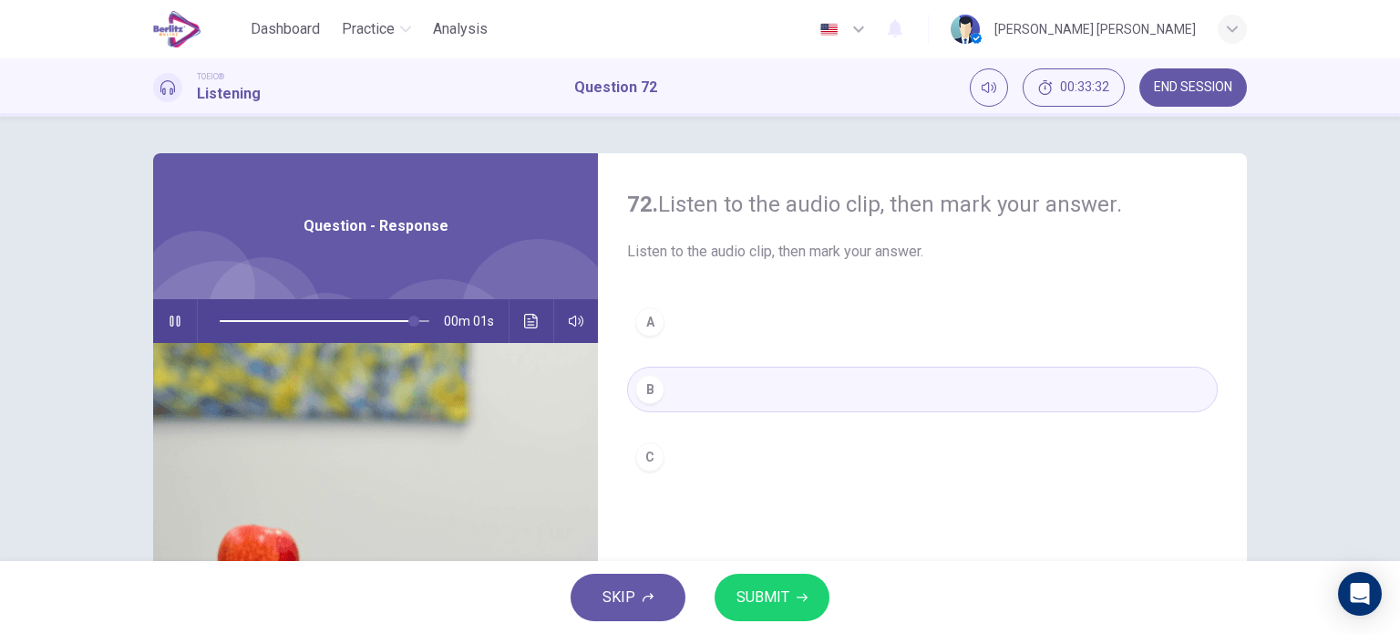
click at [783, 581] on button "SUBMIT" at bounding box center [772, 596] width 115 height 47
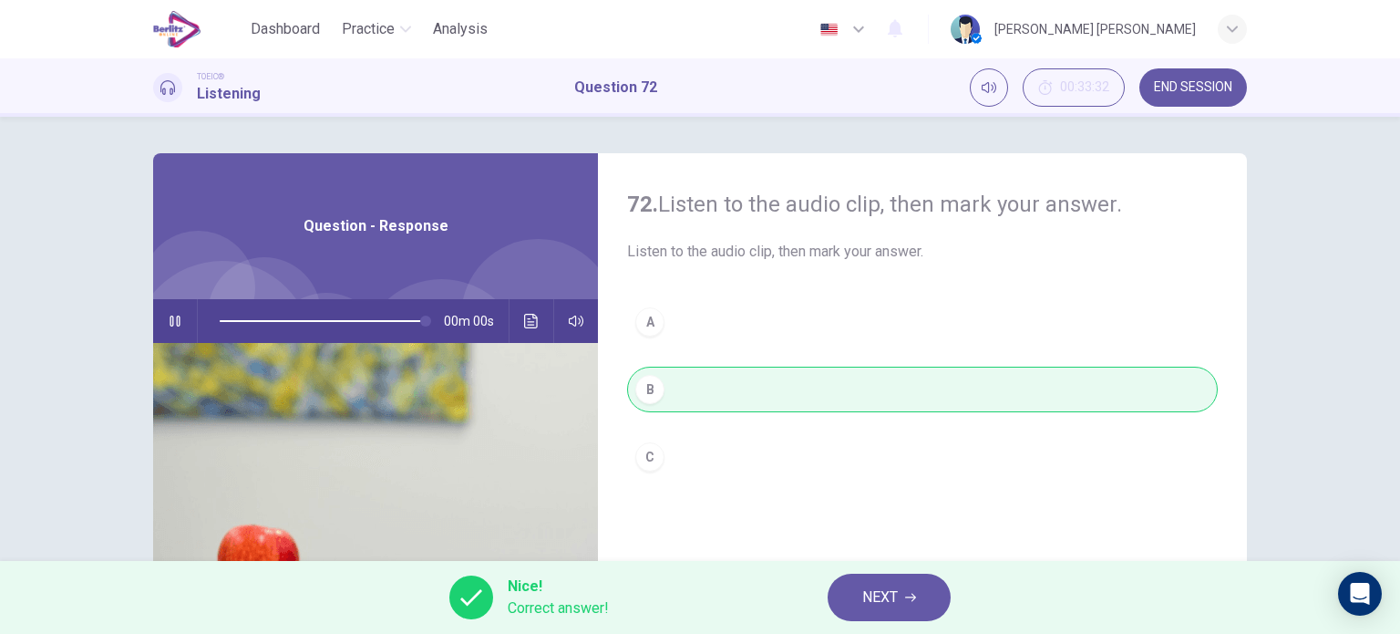
type input "*"
click at [890, 588] on span "NEXT" at bounding box center [880, 597] width 36 height 26
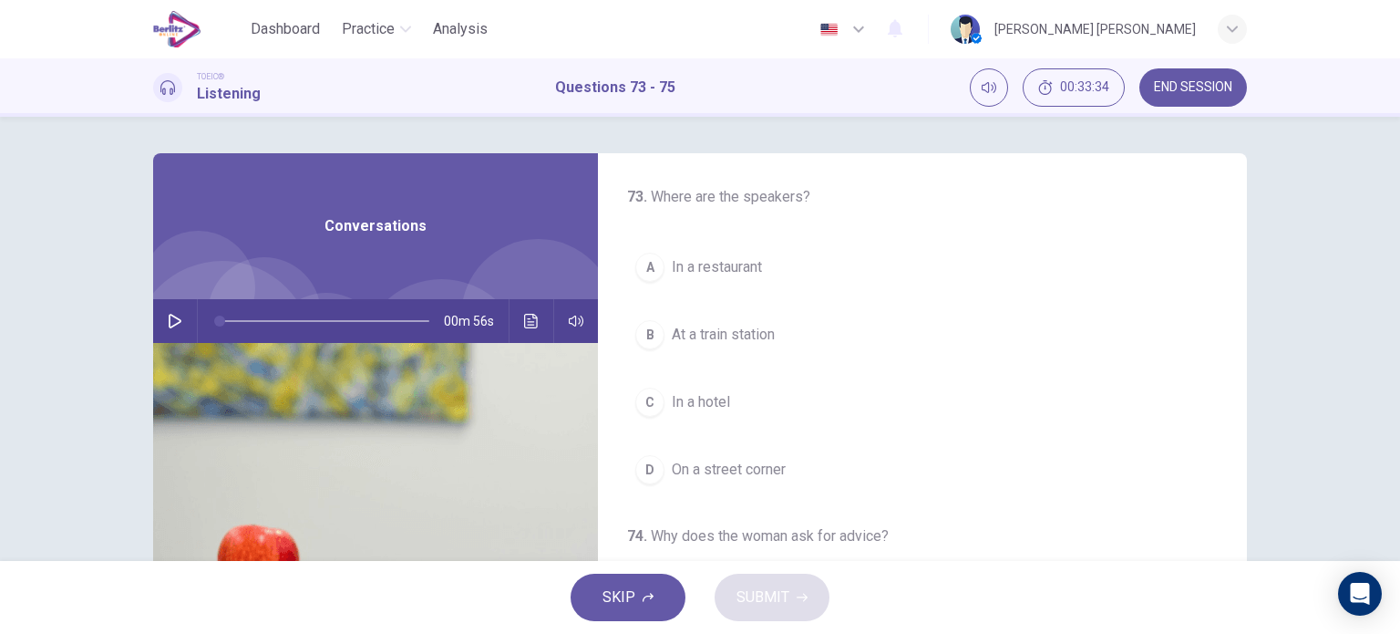
click at [171, 312] on button "button" at bounding box center [174, 321] width 29 height 44
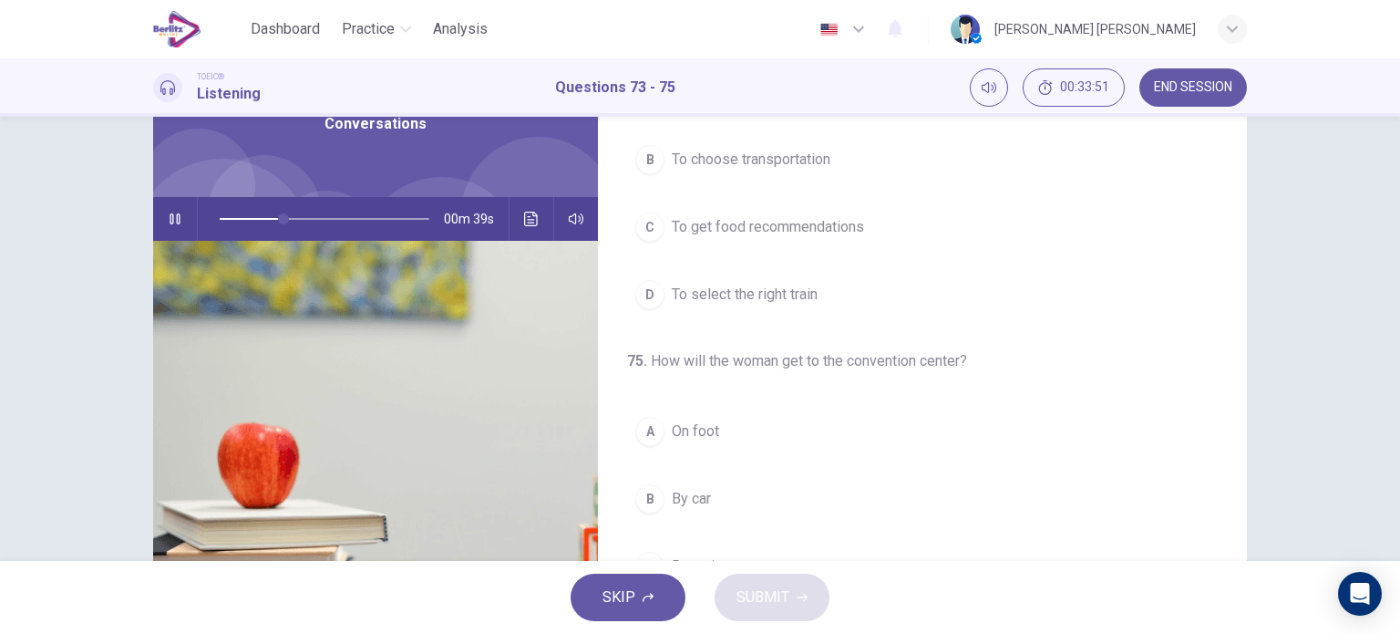
scroll to position [233, 0]
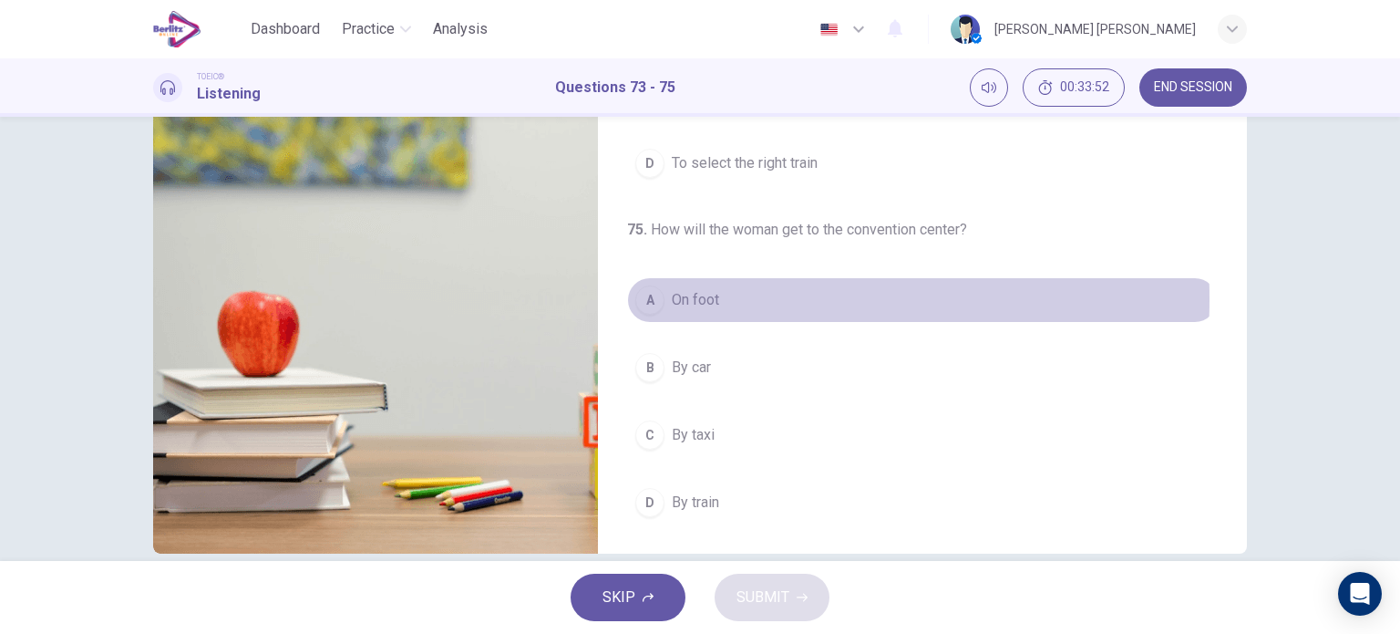
click at [649, 296] on div "A" at bounding box center [649, 299] width 29 height 29
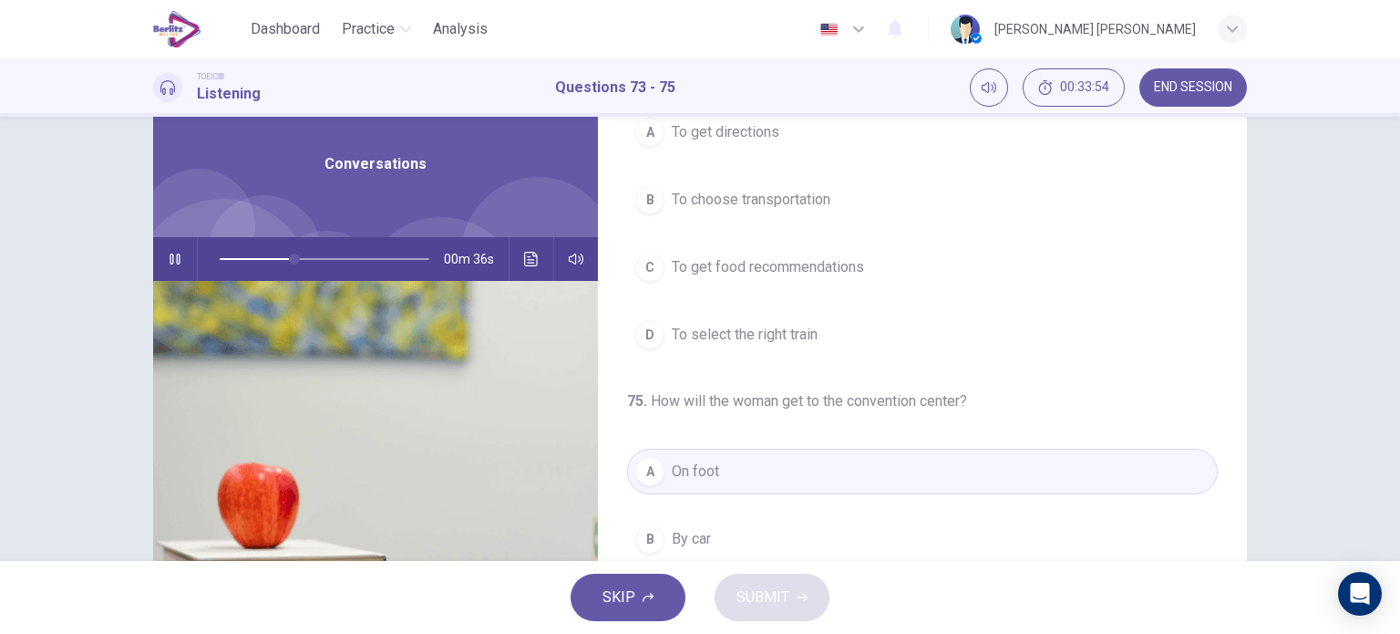
scroll to position [0, 0]
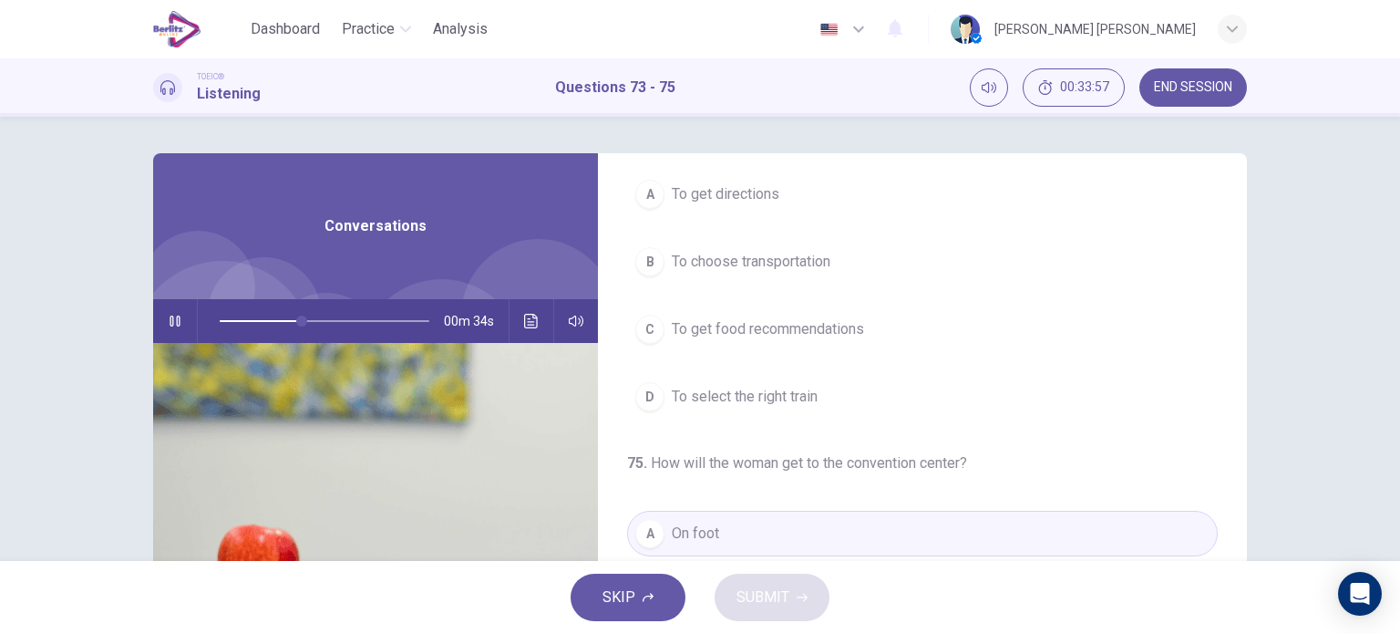
drag, startPoint x: 1244, startPoint y: 429, endPoint x: 1243, endPoint y: 356, distance: 72.9
click at [1243, 356] on div "73 . Where are the speakers? A In a restaurant B At a train station C In a hote…" at bounding box center [700, 470] width 1152 height 634
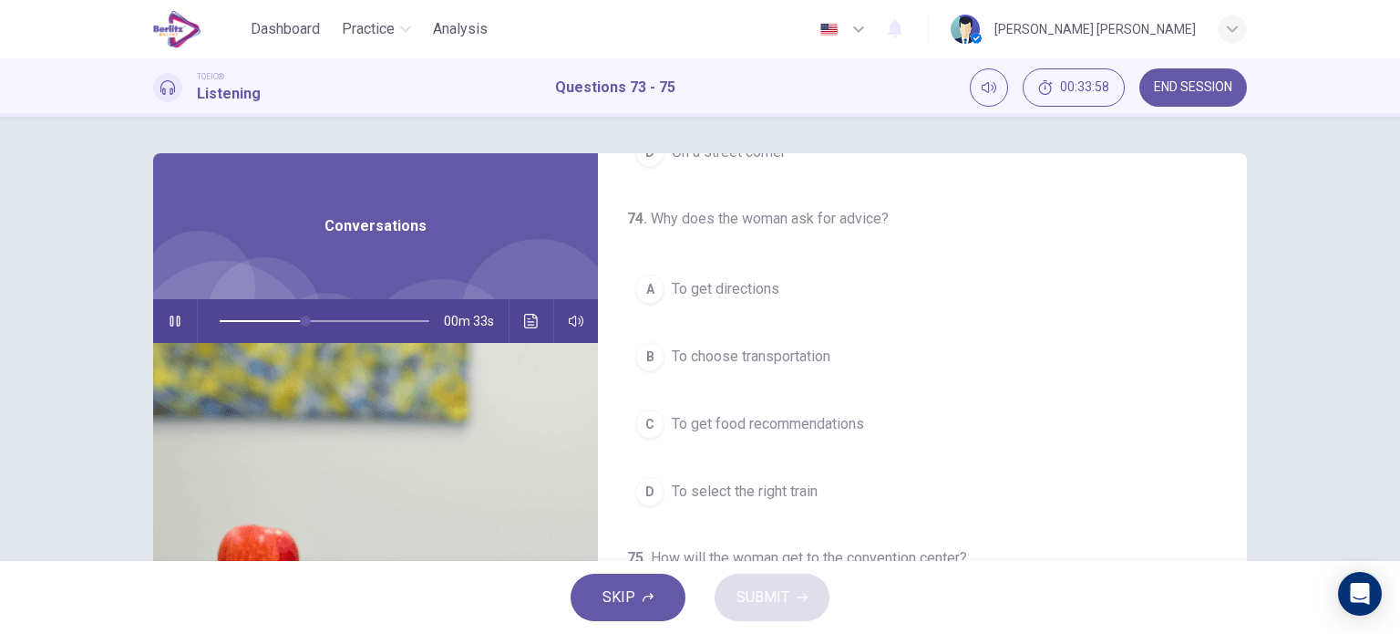
scroll to position [313, 0]
click at [833, 368] on button "B To choose transportation" at bounding box center [922, 361] width 591 height 46
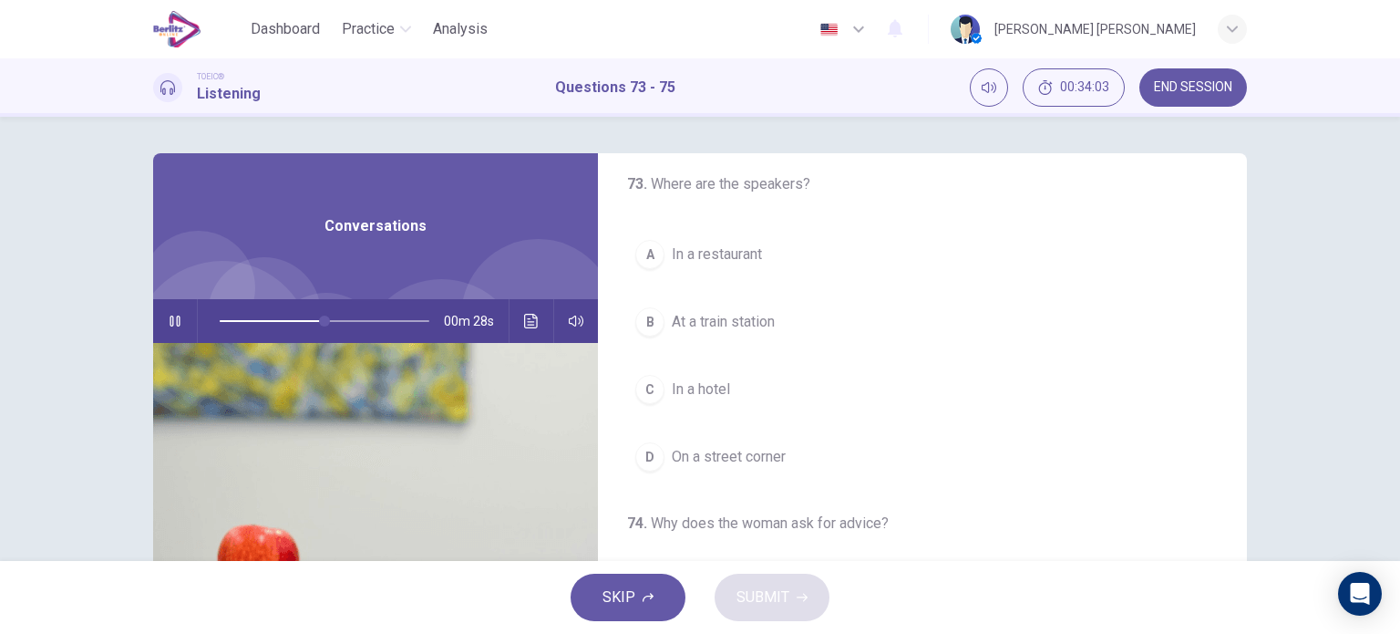
scroll to position [9, 0]
click at [733, 335] on button "B At a train station" at bounding box center [922, 326] width 591 height 46
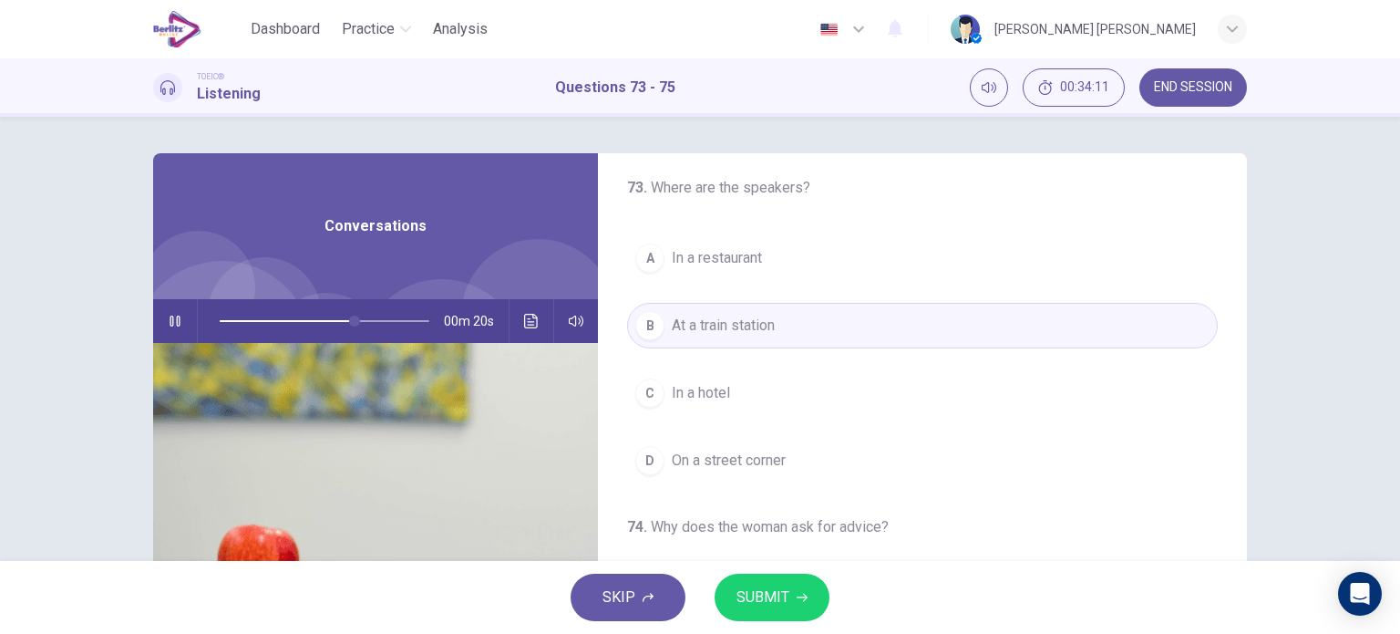
click at [741, 459] on span "On a street corner" at bounding box center [729, 460] width 114 height 22
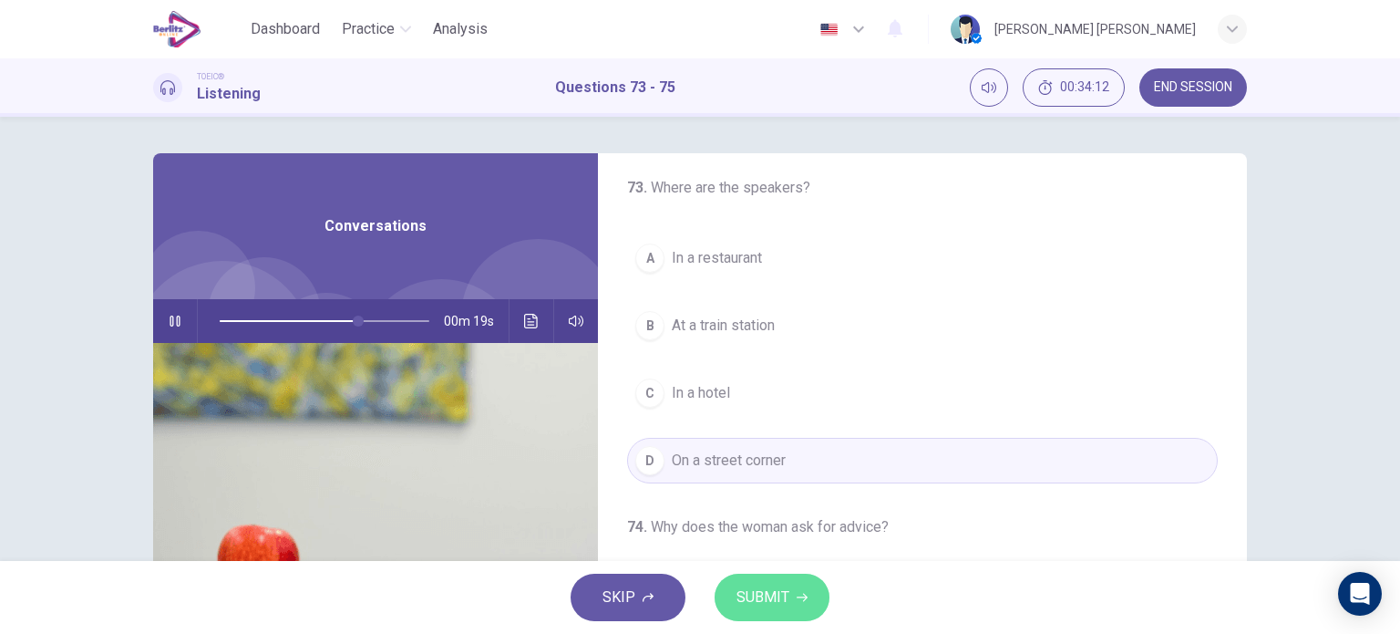
click at [785, 586] on span "SUBMIT" at bounding box center [763, 597] width 53 height 26
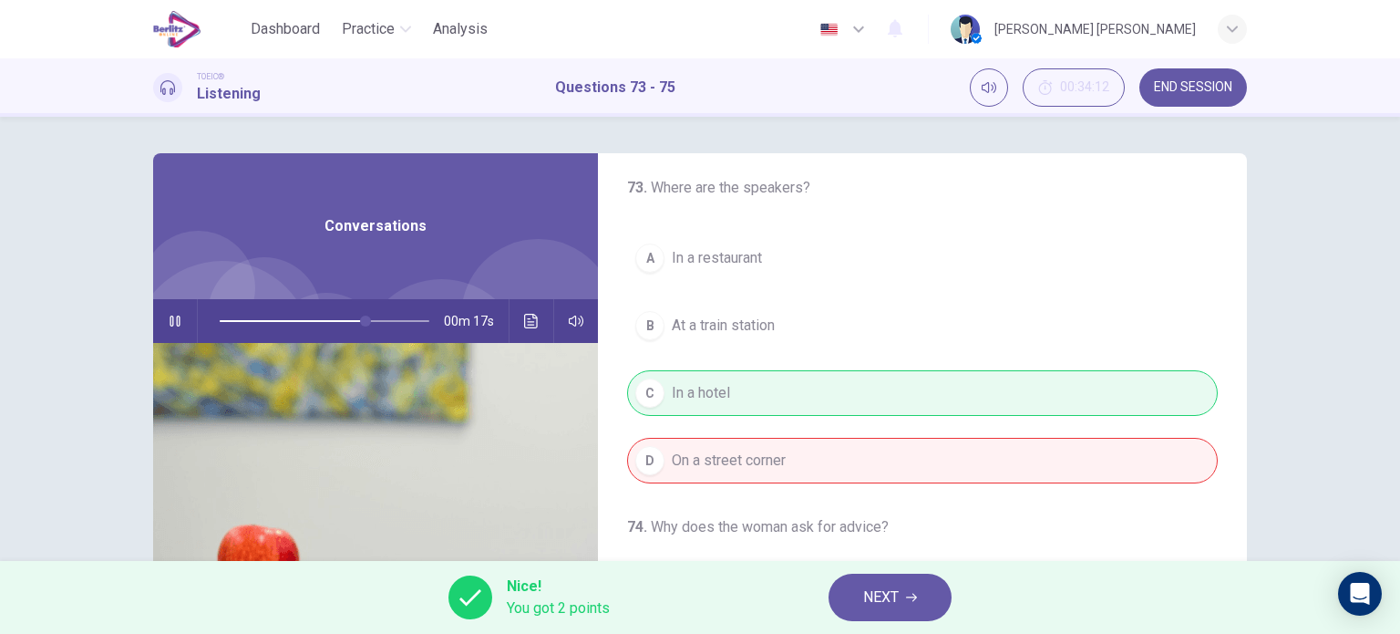
type input "**"
click at [899, 584] on span "NEXT" at bounding box center [881, 597] width 36 height 26
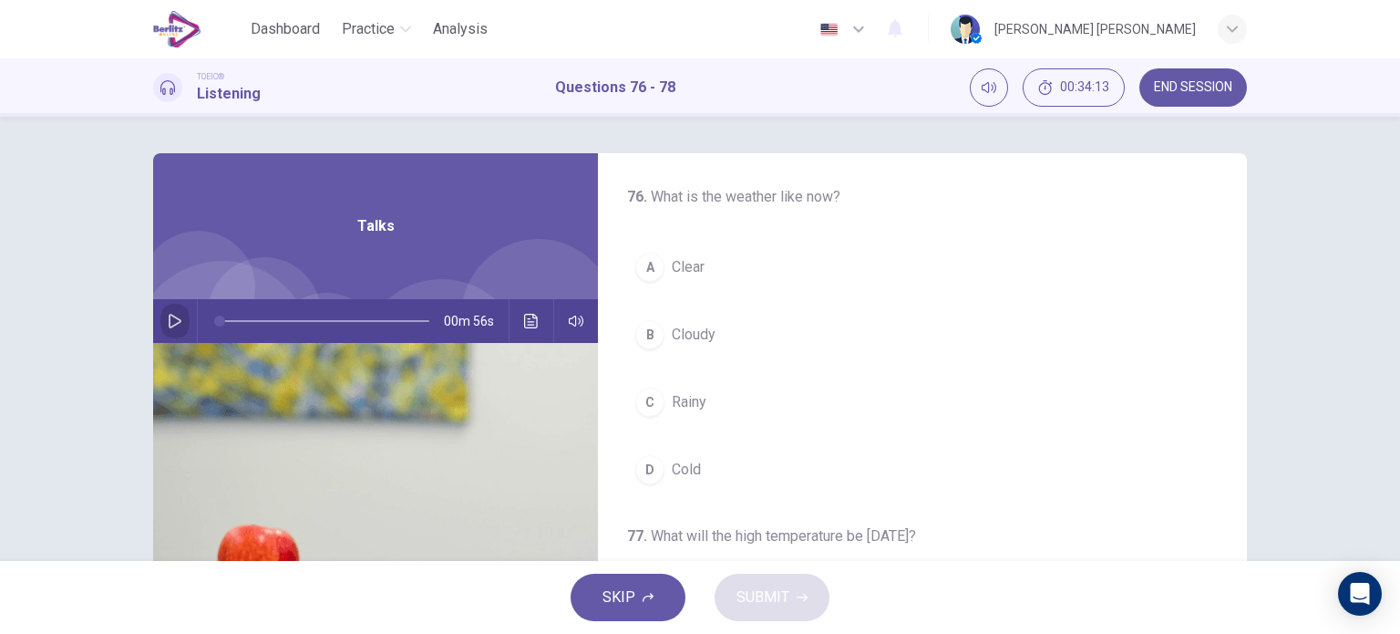
click at [168, 319] on icon "button" at bounding box center [175, 321] width 15 height 15
click at [644, 256] on div "A" at bounding box center [649, 267] width 29 height 29
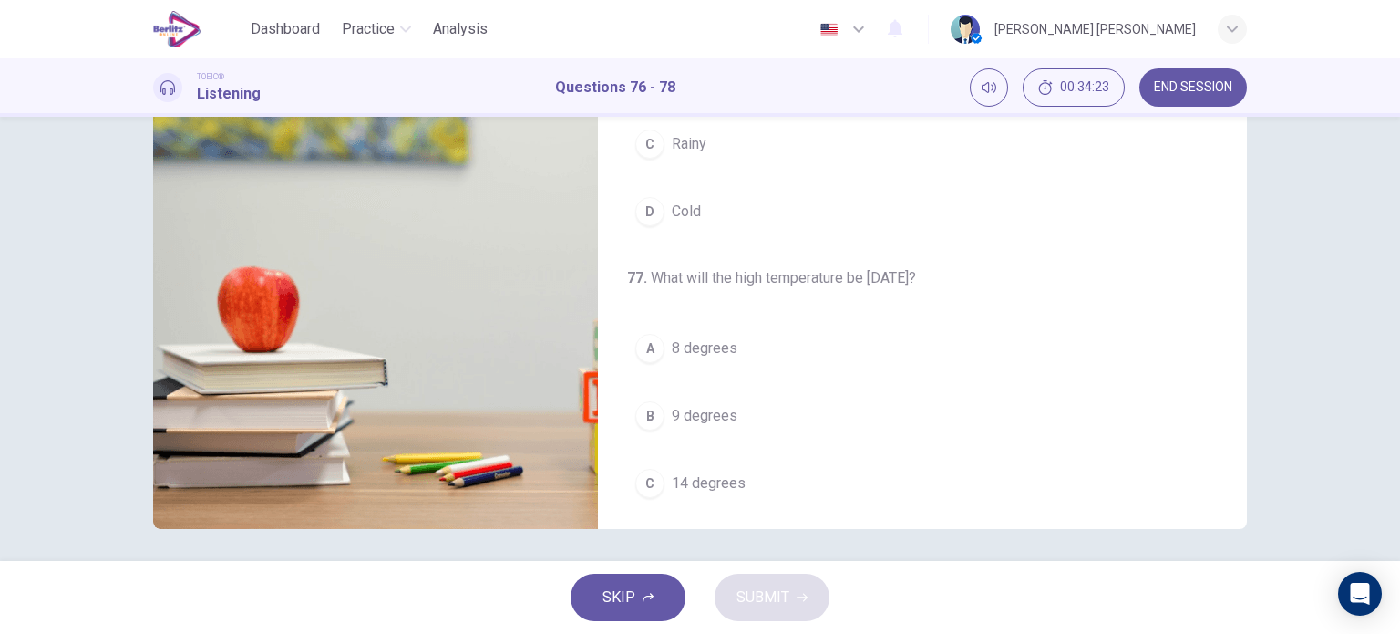
scroll to position [259, 0]
click at [682, 474] on span "14 degrees" at bounding box center [709, 482] width 74 height 22
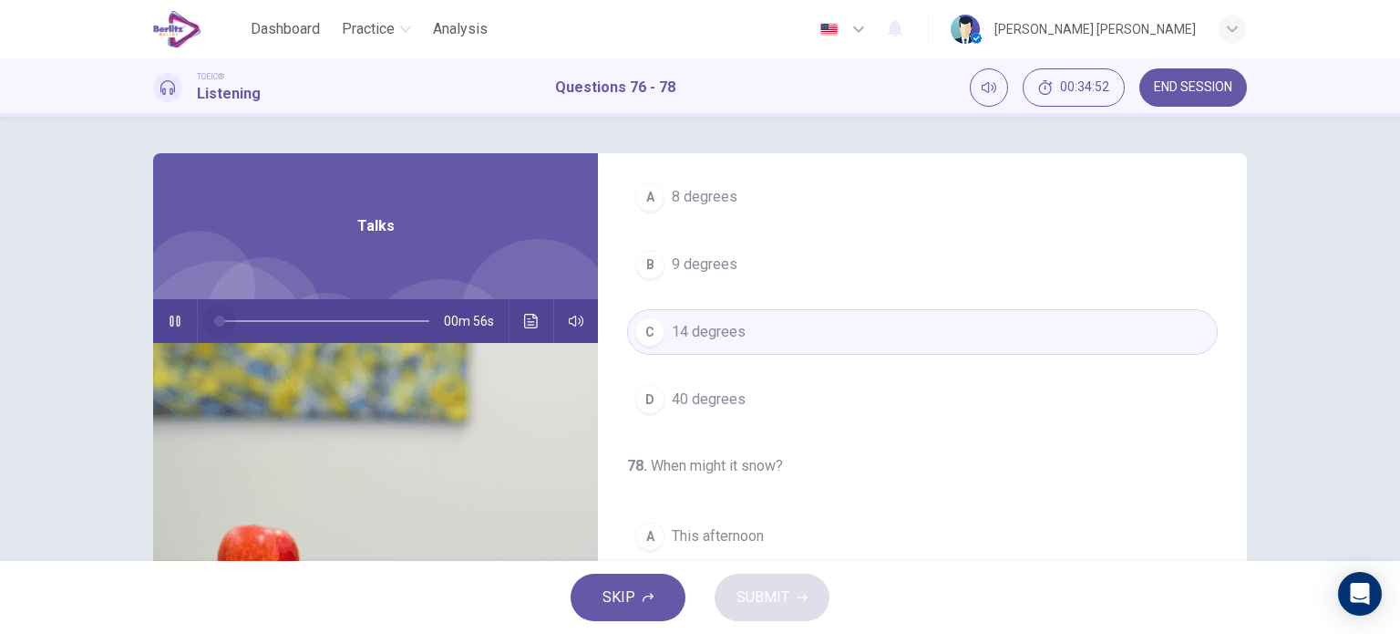
drag, startPoint x: 351, startPoint y: 315, endPoint x: 213, endPoint y: 309, distance: 137.8
click at [214, 315] on span at bounding box center [219, 320] width 11 height 11
click at [160, 320] on button "button" at bounding box center [174, 321] width 29 height 44
drag, startPoint x: 326, startPoint y: 317, endPoint x: 210, endPoint y: 321, distance: 116.7
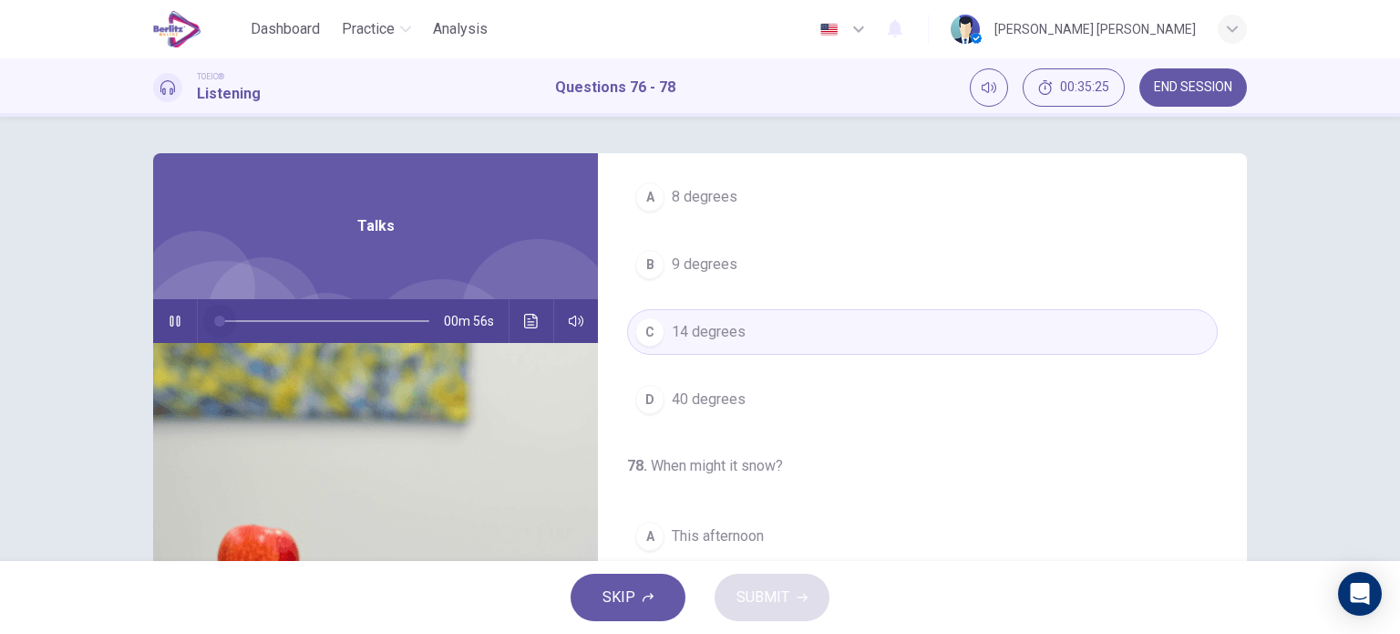
click at [214, 321] on span at bounding box center [219, 320] width 11 height 11
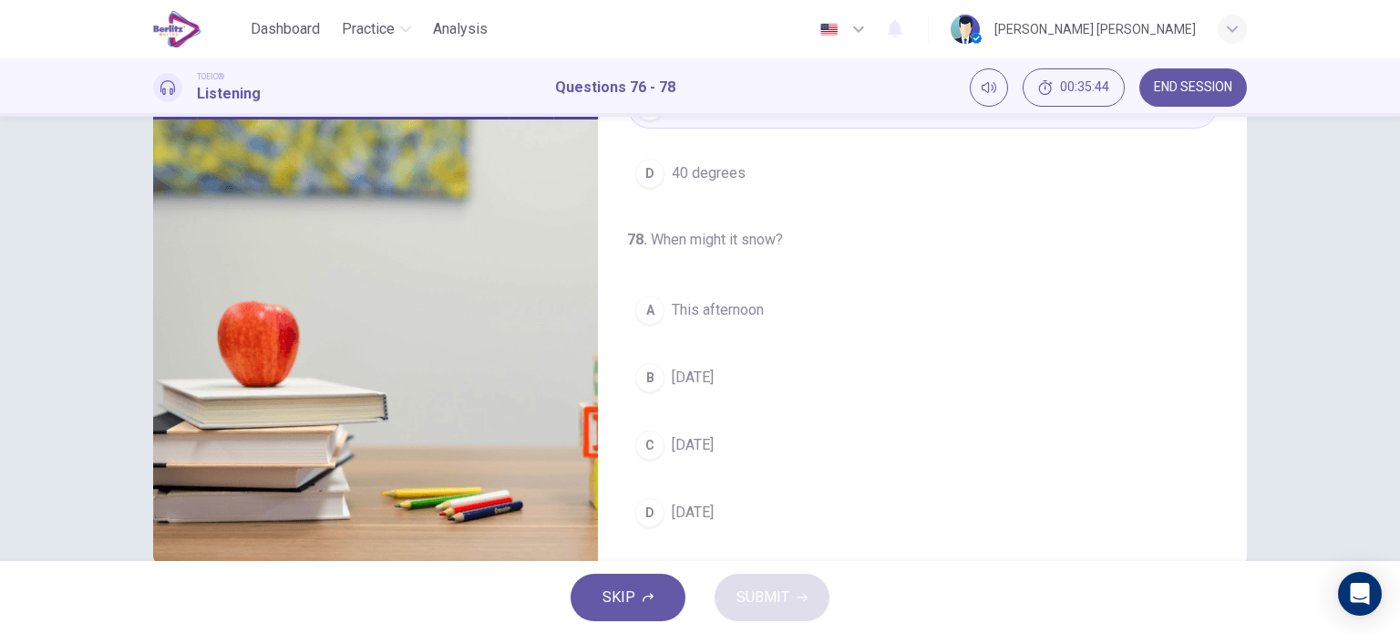
scroll to position [248, 0]
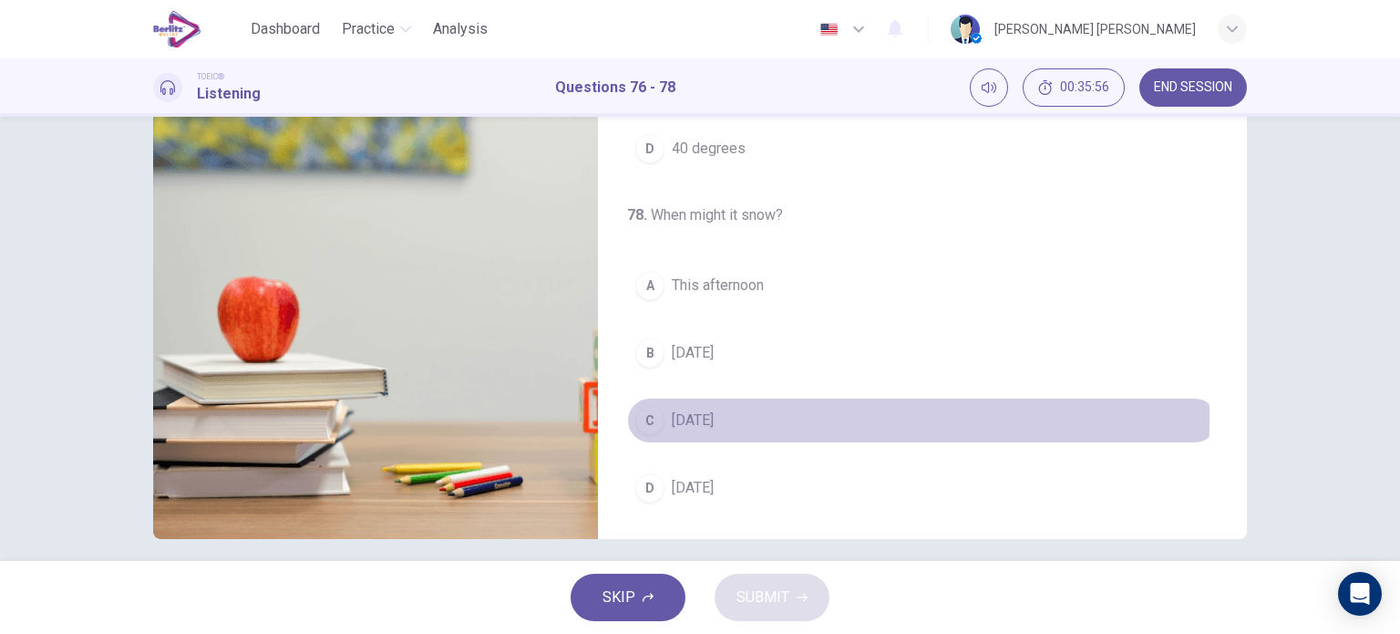
click at [676, 415] on span "[DATE]" at bounding box center [693, 420] width 42 height 22
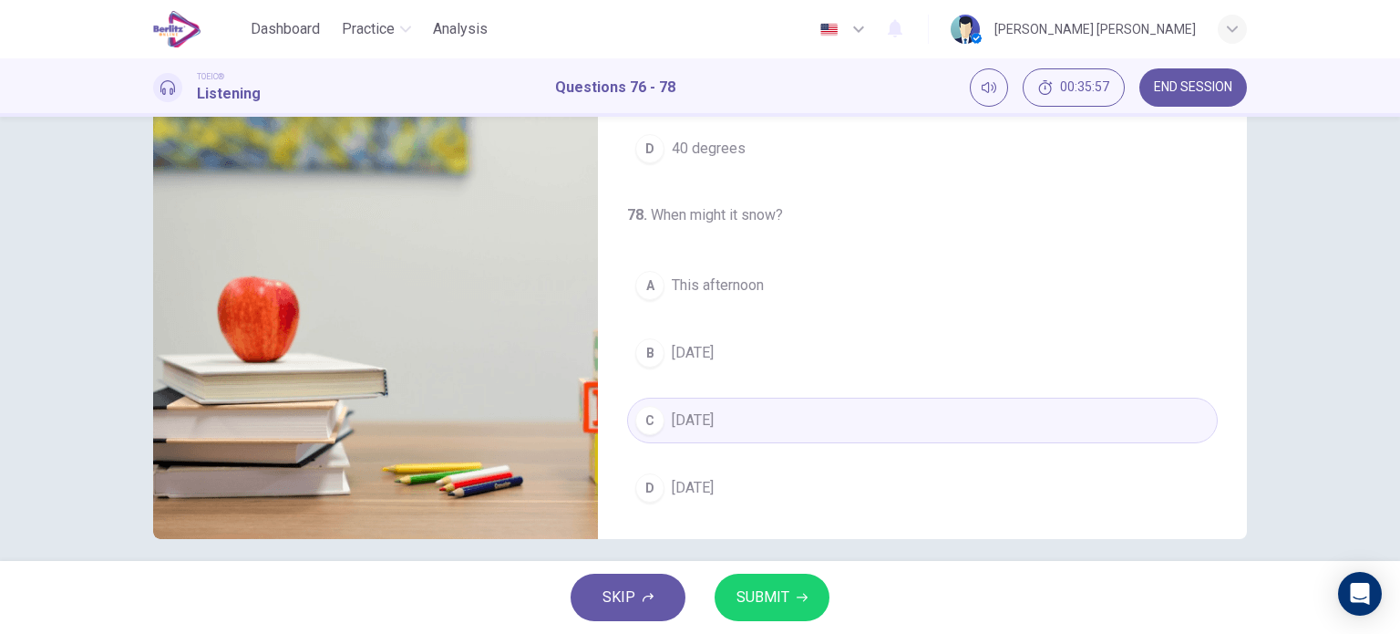
click at [748, 595] on span "SUBMIT" at bounding box center [763, 597] width 53 height 26
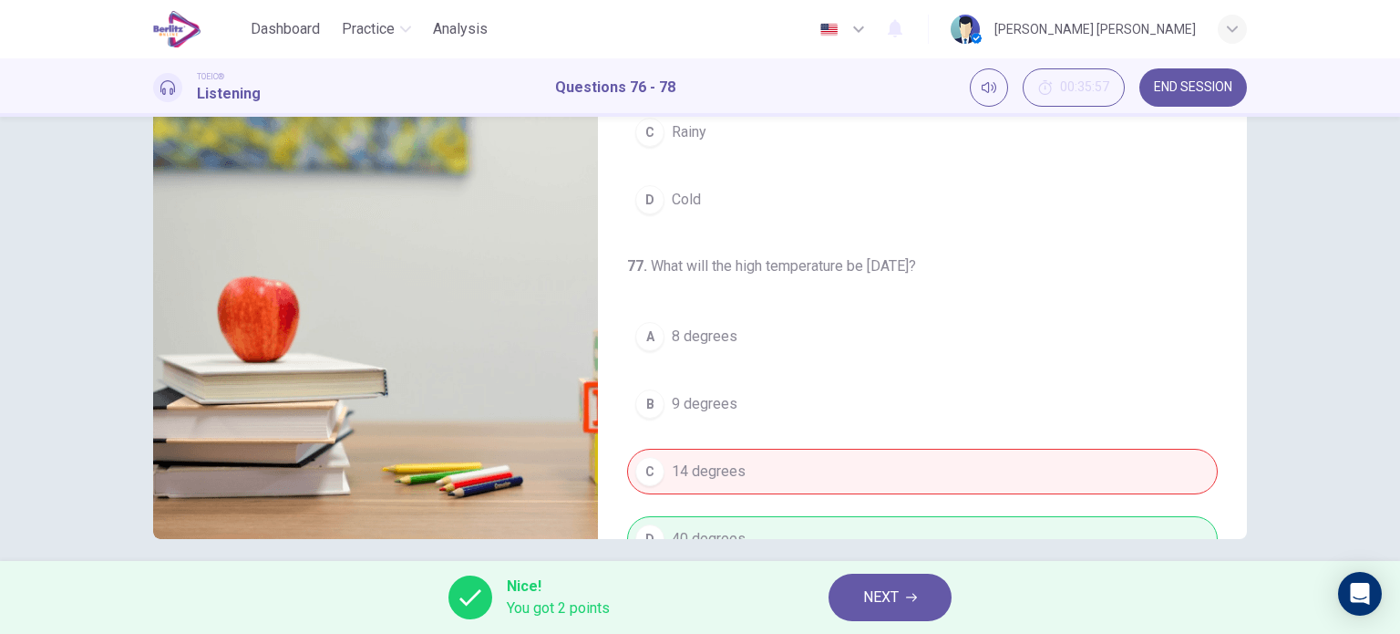
scroll to position [0, 0]
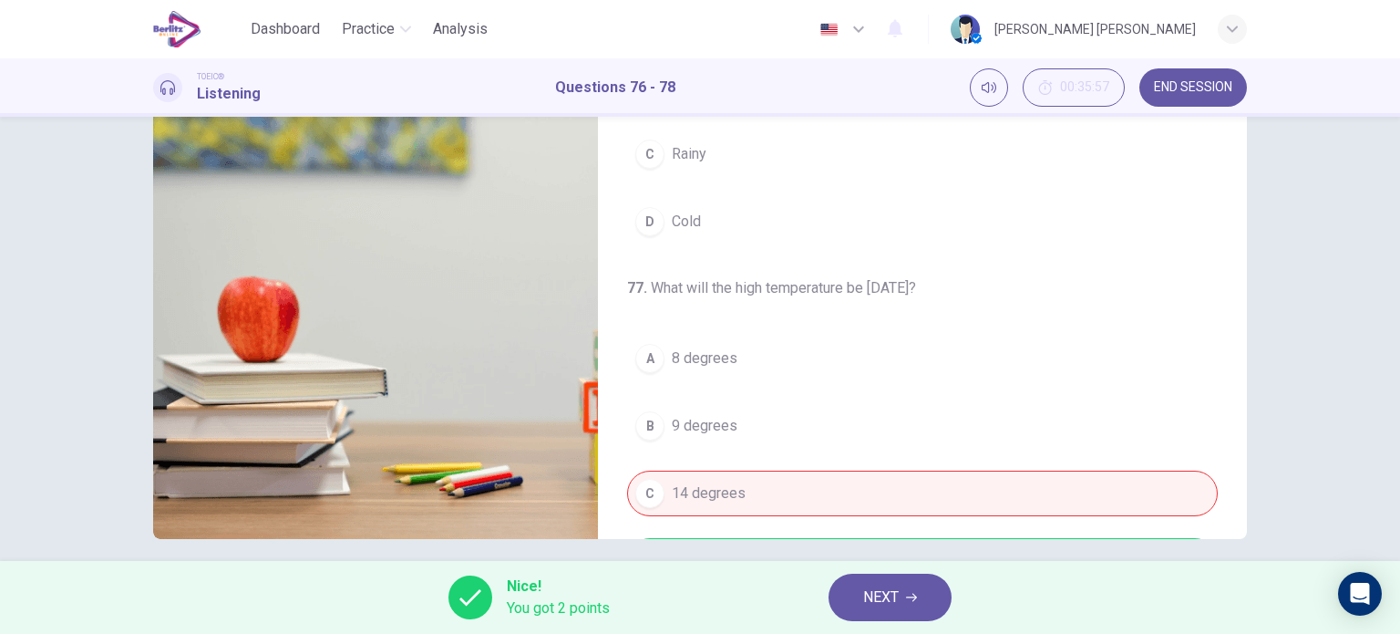
type input "**"
click at [856, 597] on button "NEXT" at bounding box center [890, 596] width 123 height 47
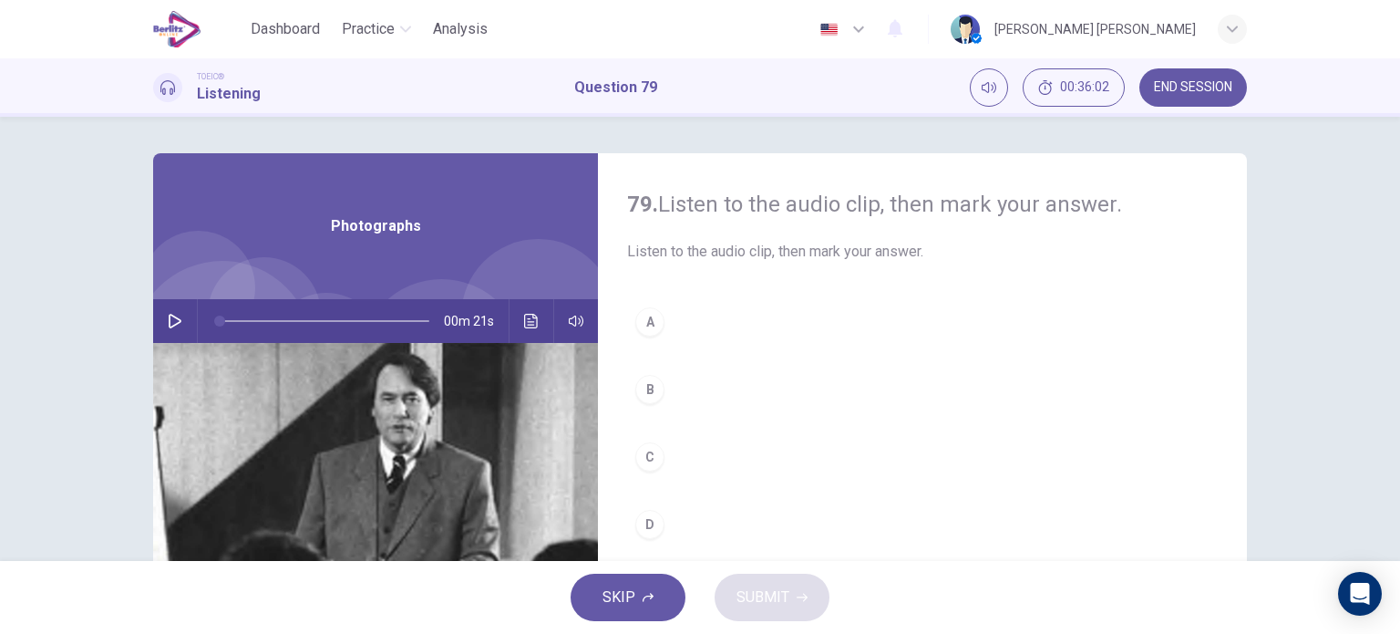
click at [184, 328] on div "00m 21s" at bounding box center [375, 321] width 445 height 44
click at [168, 320] on icon "button" at bounding box center [175, 321] width 15 height 15
type input "*"
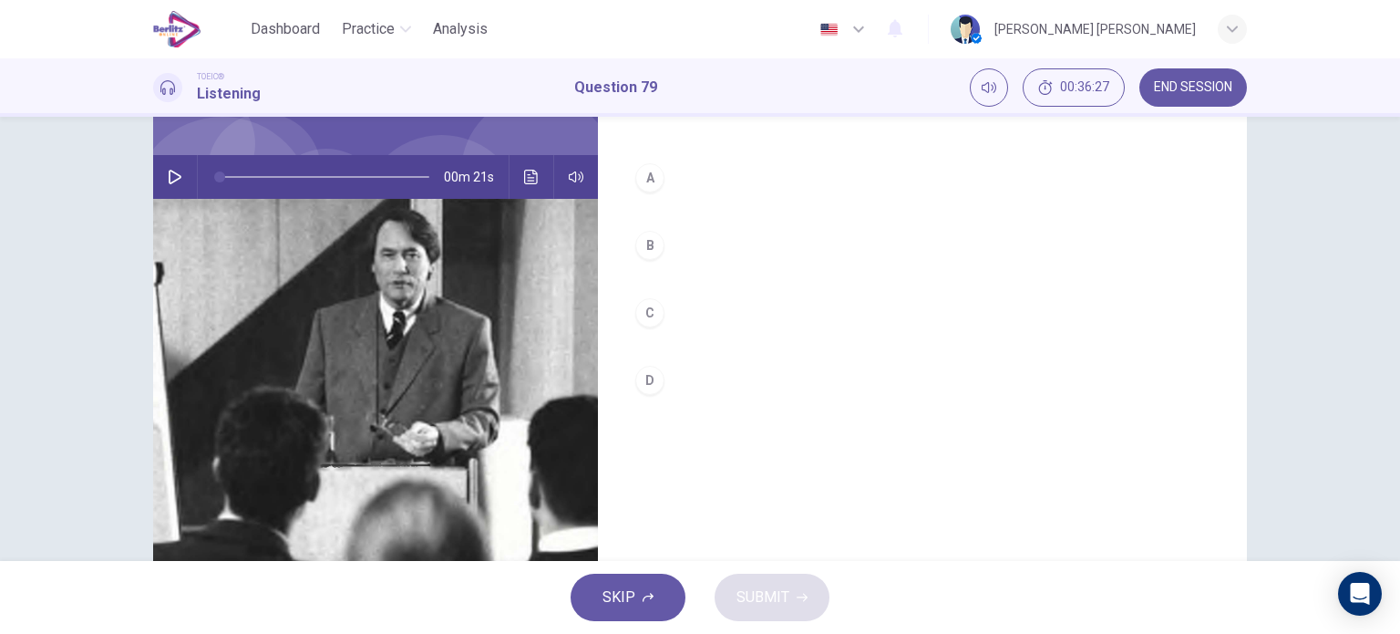
click at [656, 373] on div "D" at bounding box center [649, 380] width 29 height 29
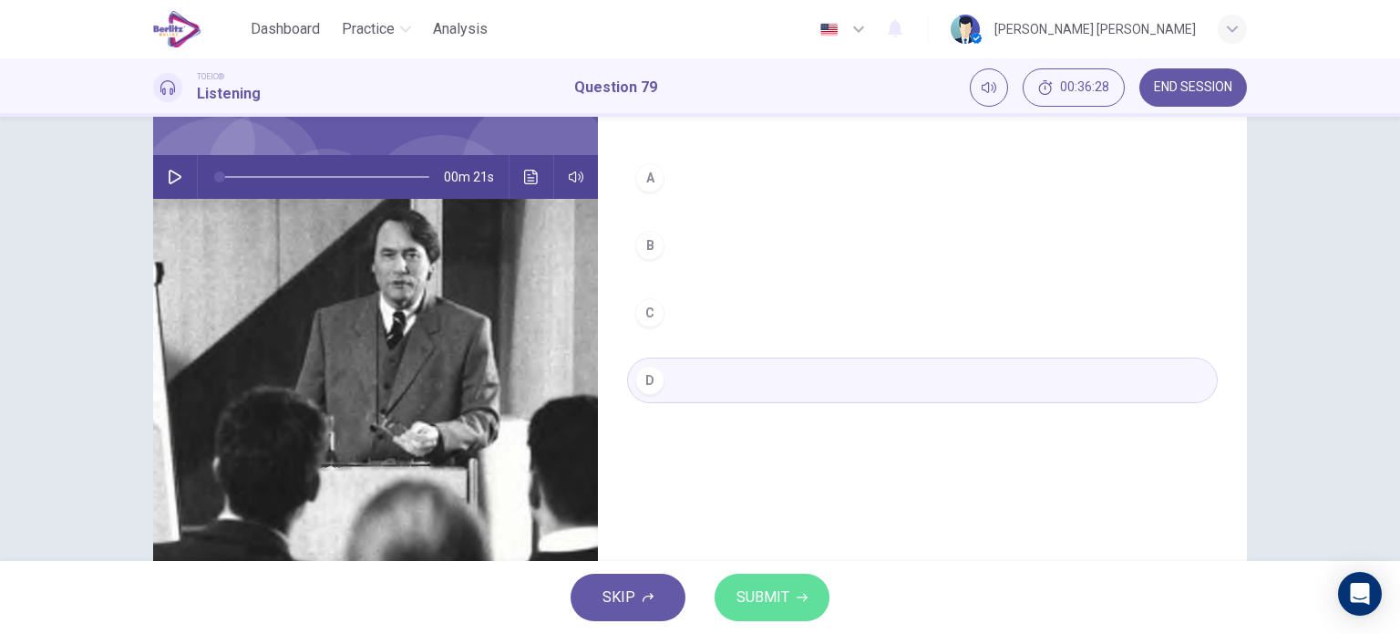
click at [773, 593] on span "SUBMIT" at bounding box center [763, 597] width 53 height 26
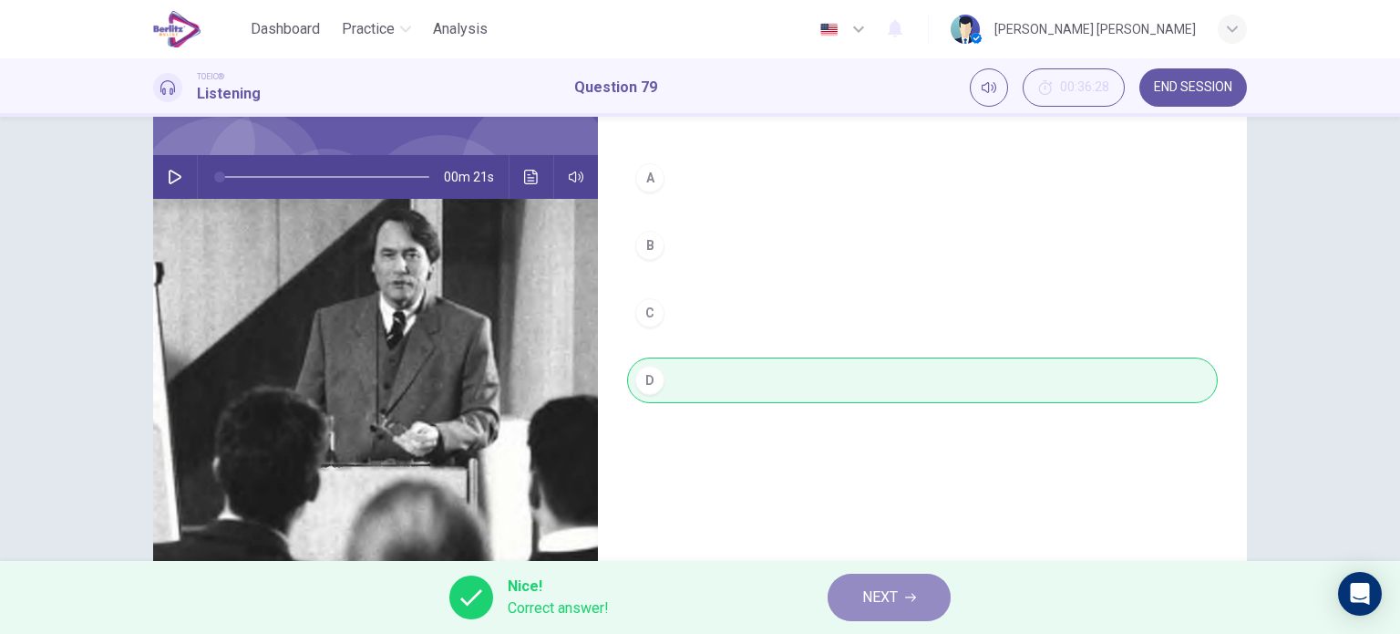
click at [882, 599] on span "NEXT" at bounding box center [880, 597] width 36 height 26
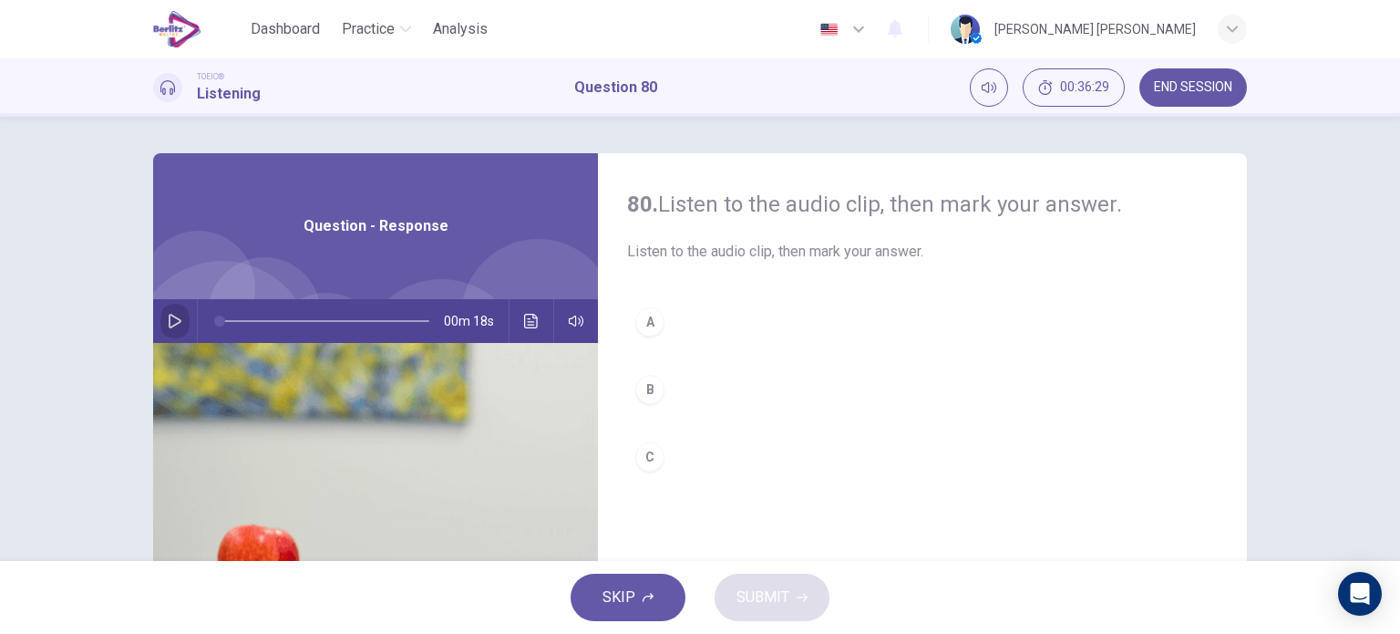
click at [168, 314] on icon "button" at bounding box center [175, 321] width 15 height 15
click at [636, 331] on div "A" at bounding box center [649, 321] width 29 height 29
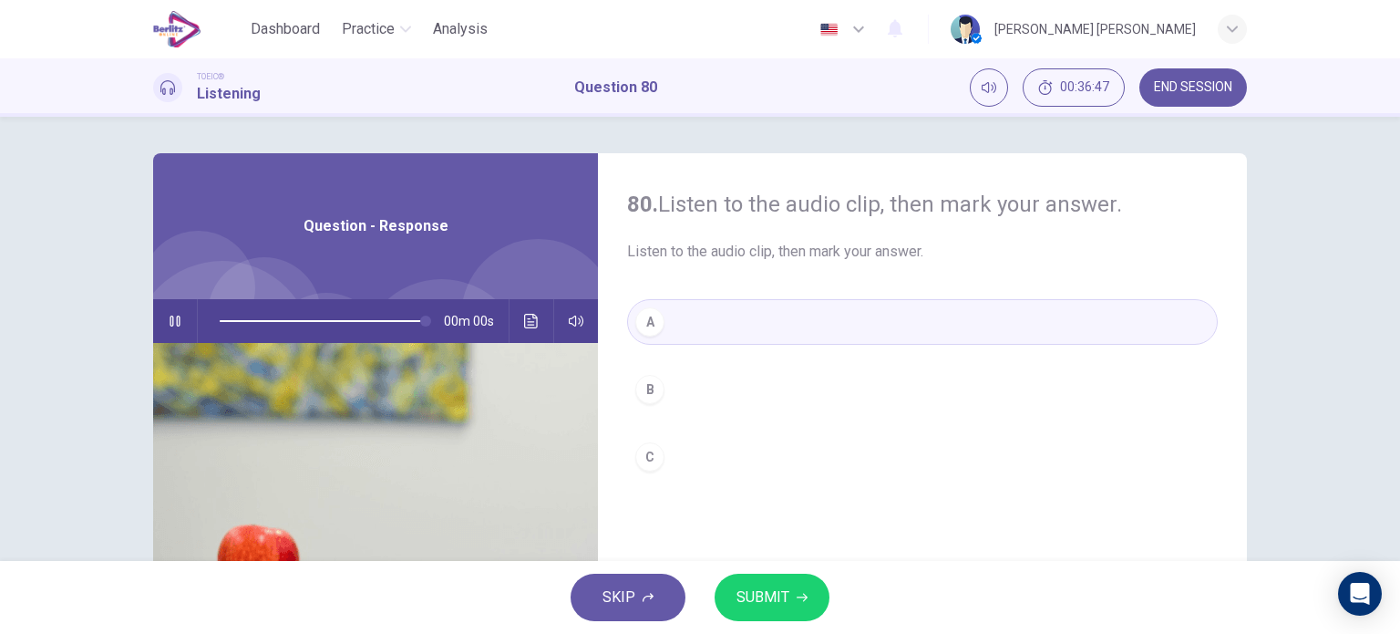
type input "*"
click at [737, 586] on span "SUBMIT" at bounding box center [763, 597] width 53 height 26
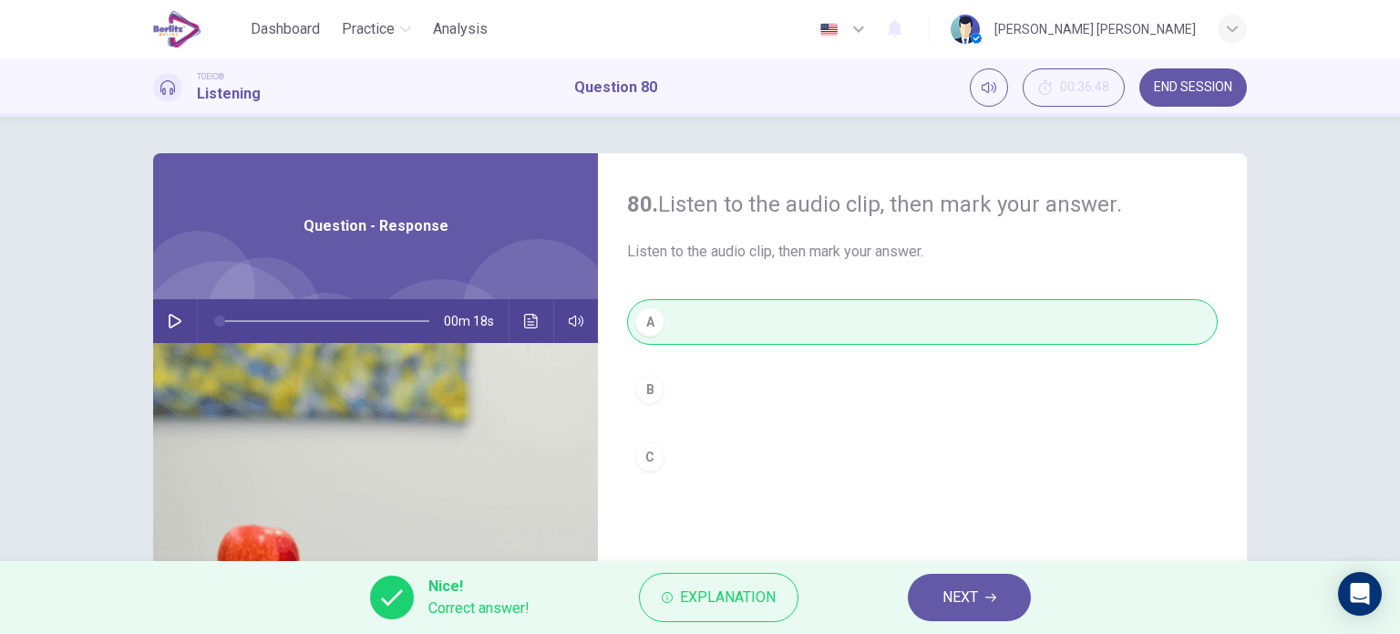
click at [931, 593] on button "NEXT" at bounding box center [969, 596] width 123 height 47
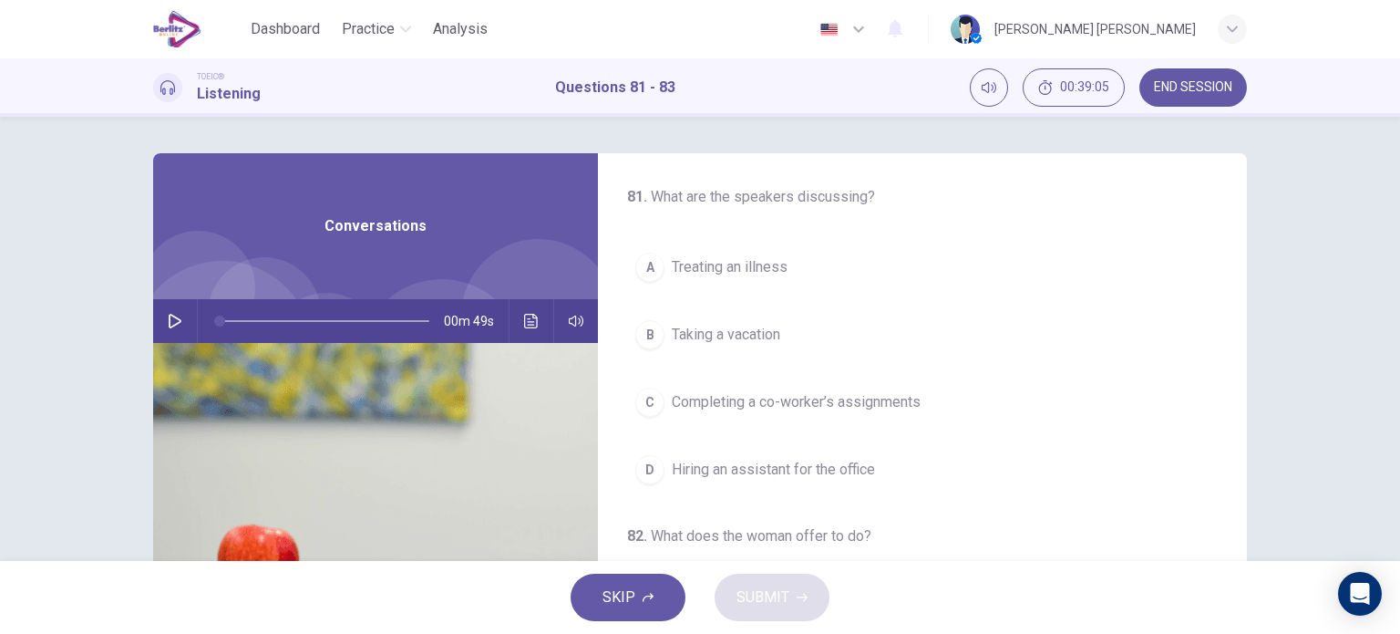
click at [171, 315] on icon "button" at bounding box center [175, 321] width 15 height 15
click at [857, 387] on button "C Completing a co-worker’s assignments" at bounding box center [922, 402] width 591 height 46
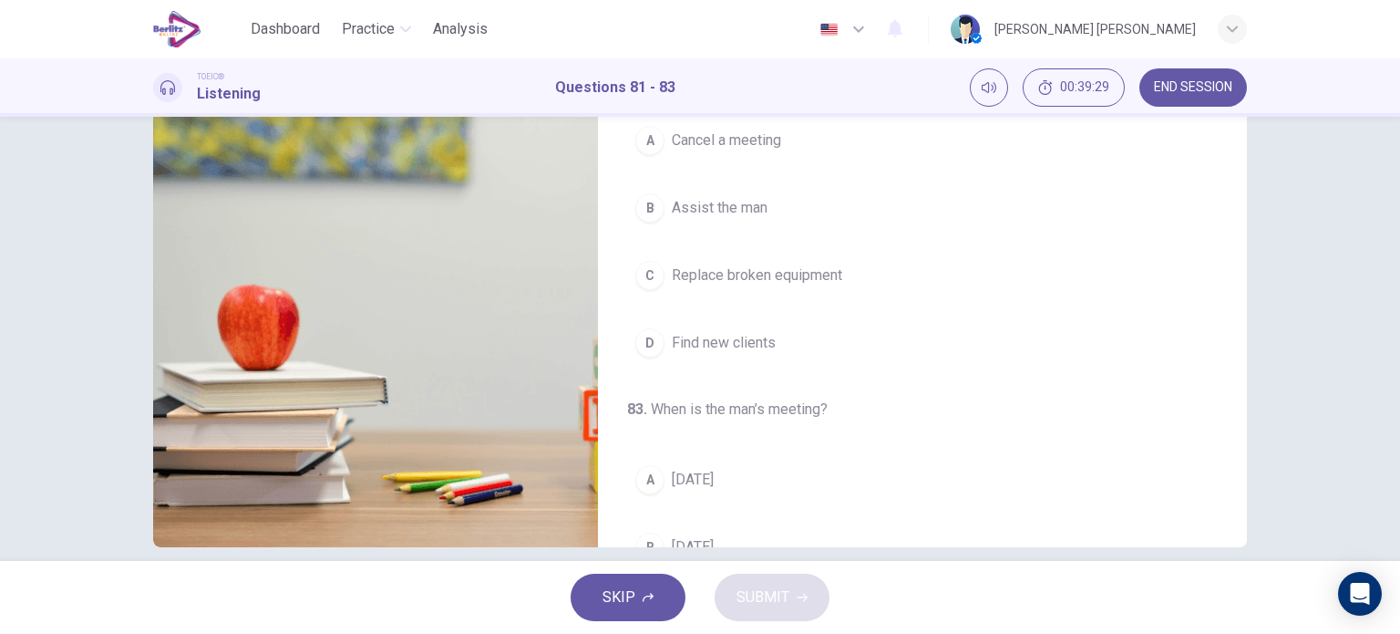
scroll to position [225, 0]
click at [728, 147] on span "Cancel a meeting" at bounding box center [726, 141] width 109 height 22
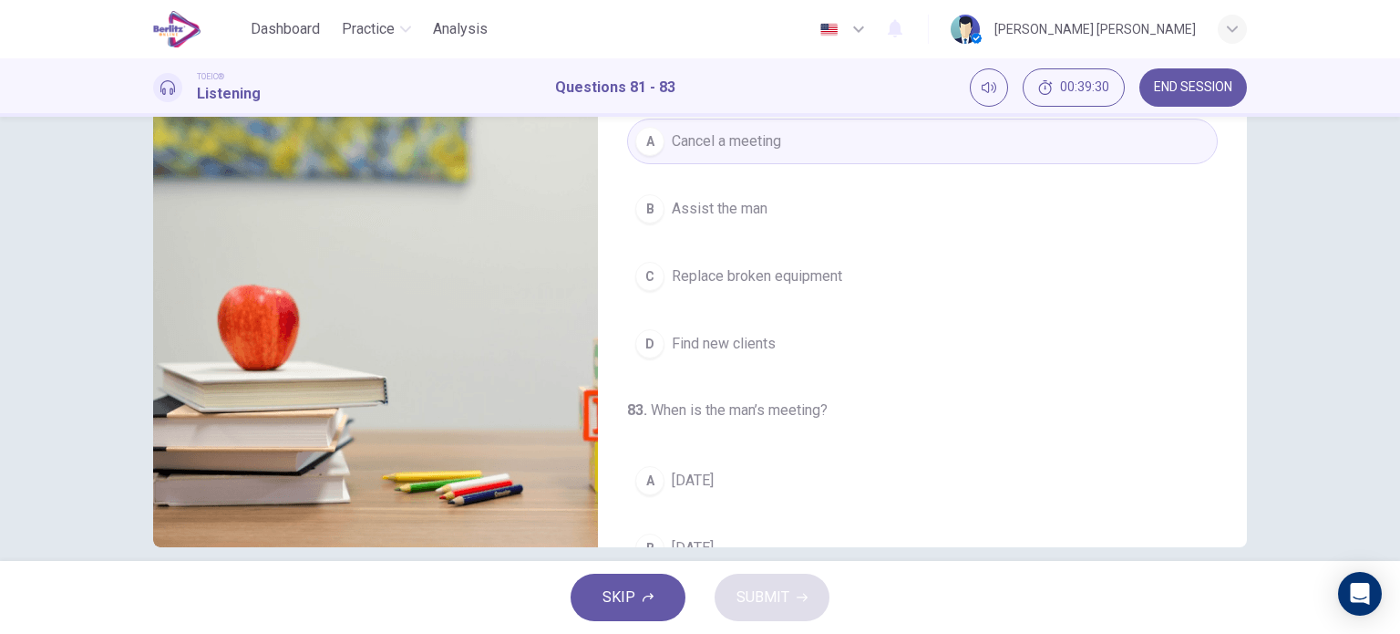
click at [729, 205] on span "Assist the man" at bounding box center [720, 209] width 96 height 22
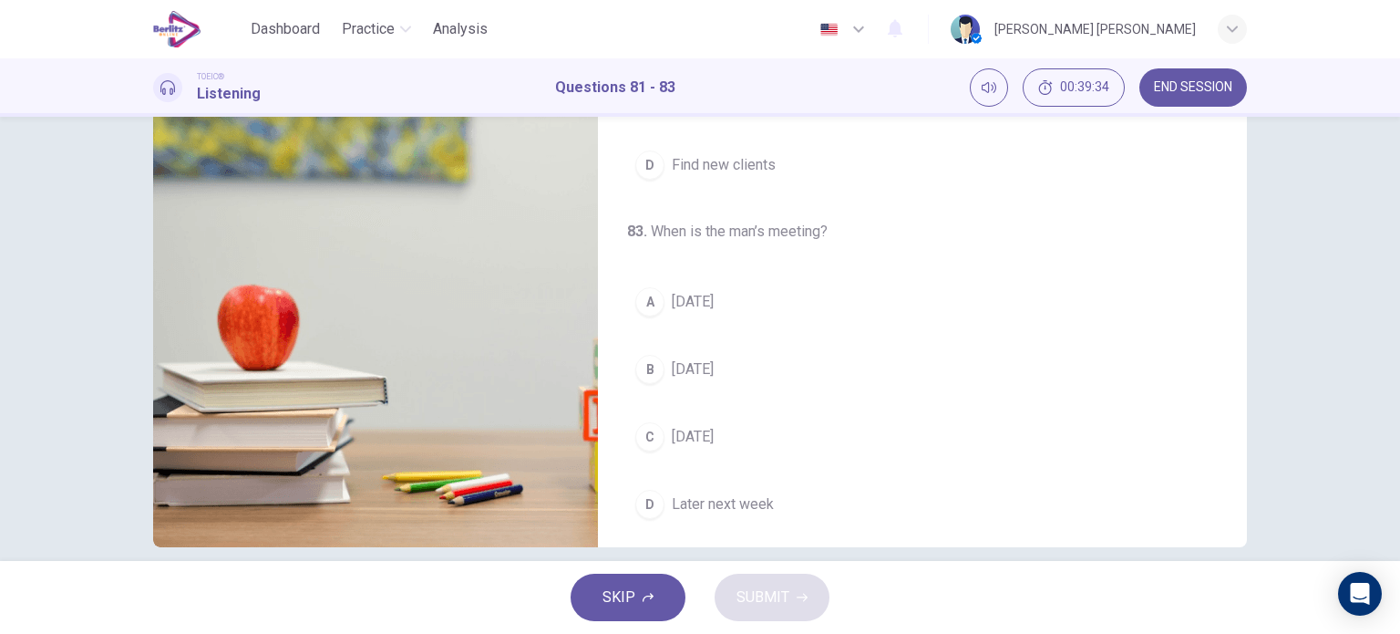
scroll to position [405, 0]
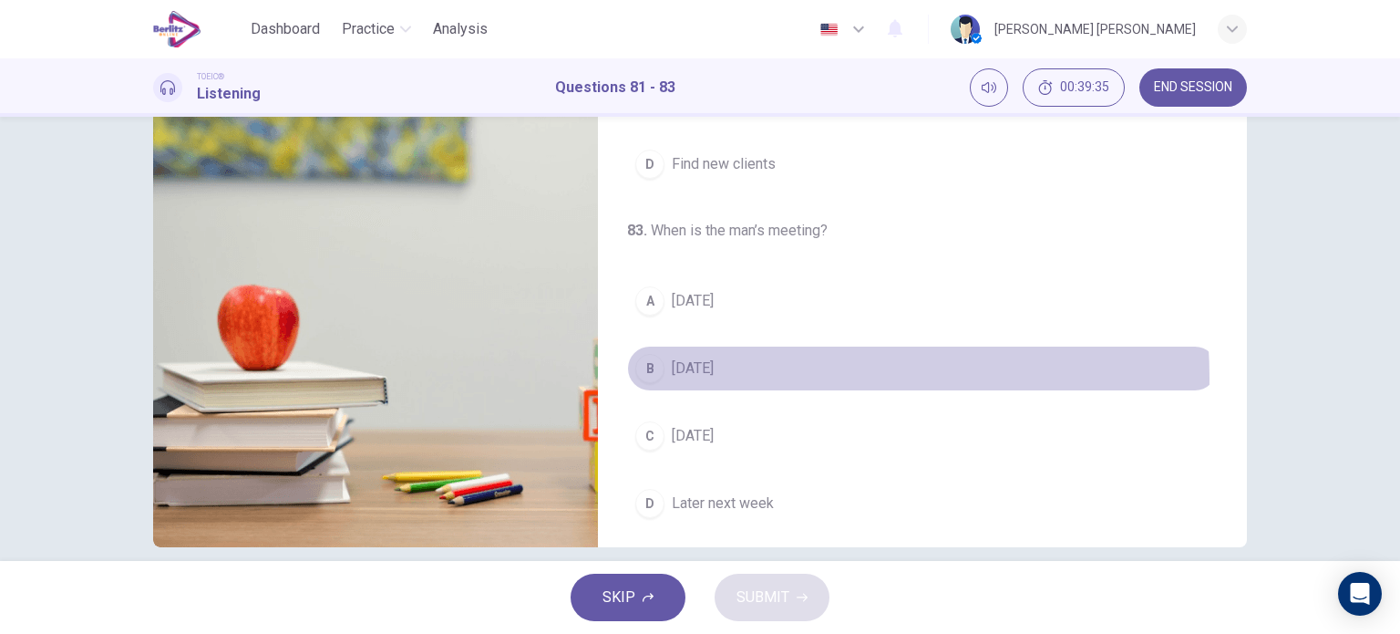
click at [714, 374] on span "[DATE]" at bounding box center [693, 368] width 42 height 22
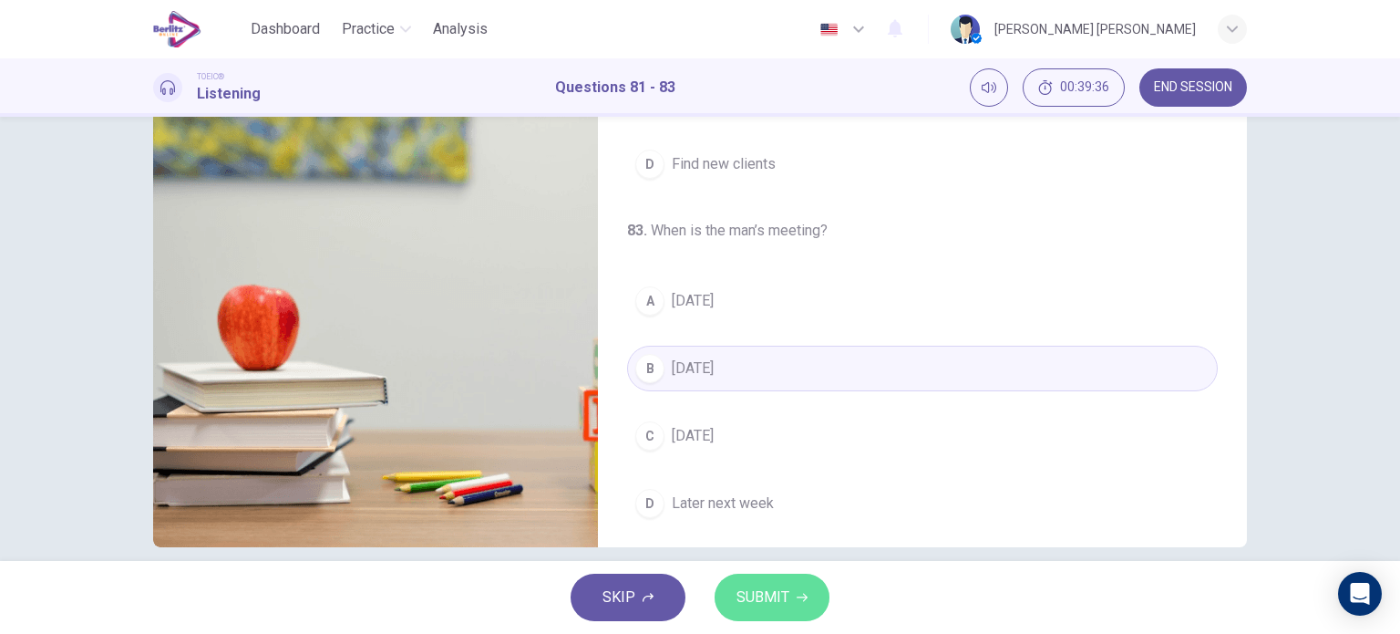
click at [744, 594] on span "SUBMIT" at bounding box center [763, 597] width 53 height 26
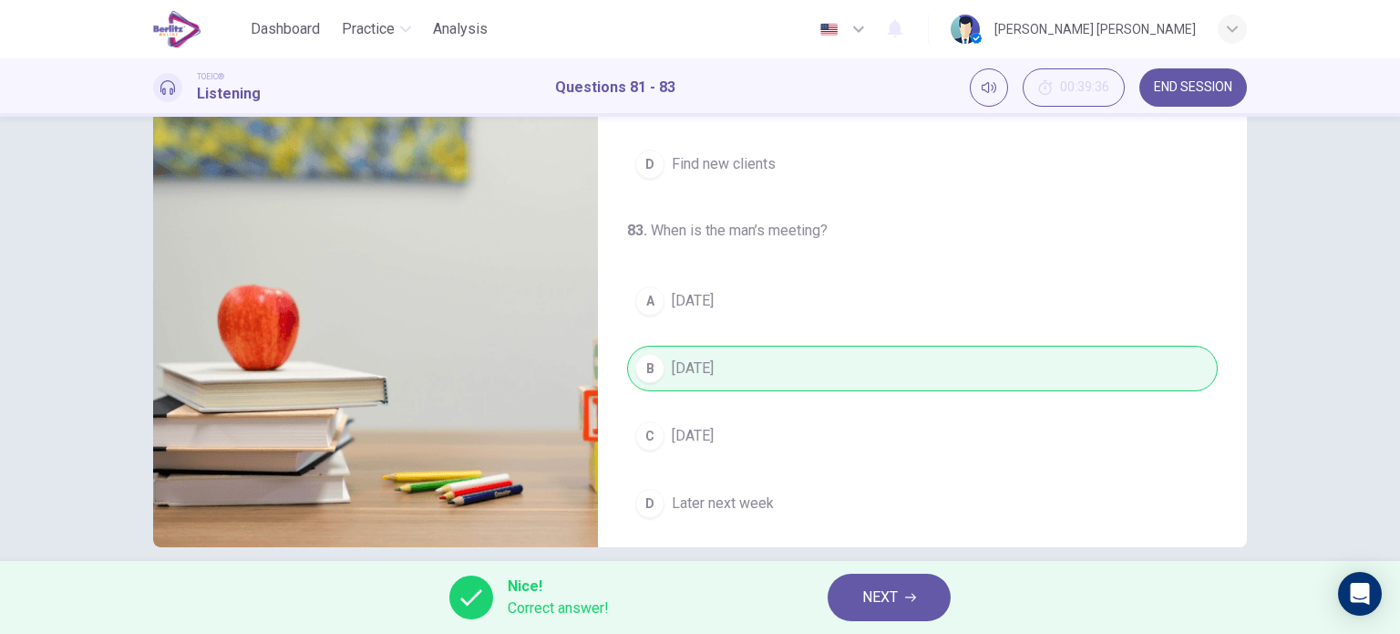
type input "**"
click at [895, 592] on span "NEXT" at bounding box center [880, 597] width 36 height 26
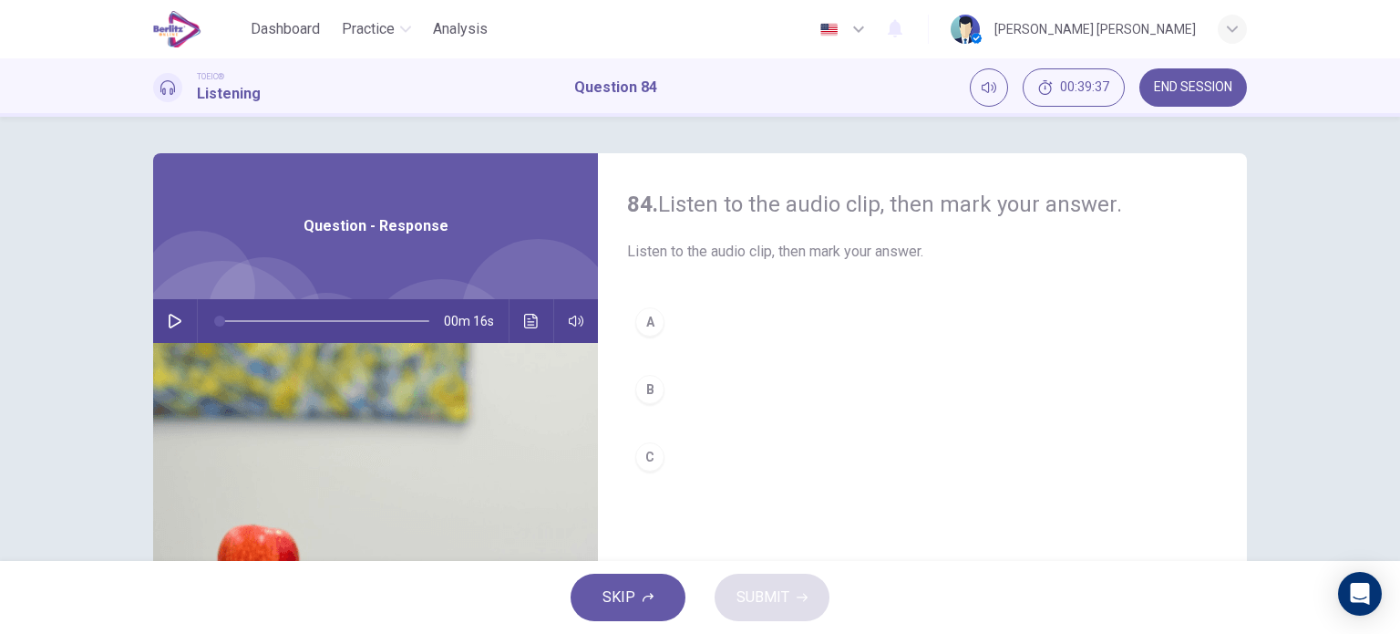
click at [186, 323] on div "00m 16s" at bounding box center [375, 321] width 445 height 44
click at [168, 323] on icon "button" at bounding box center [175, 321] width 15 height 15
click at [646, 320] on div "A" at bounding box center [649, 321] width 29 height 29
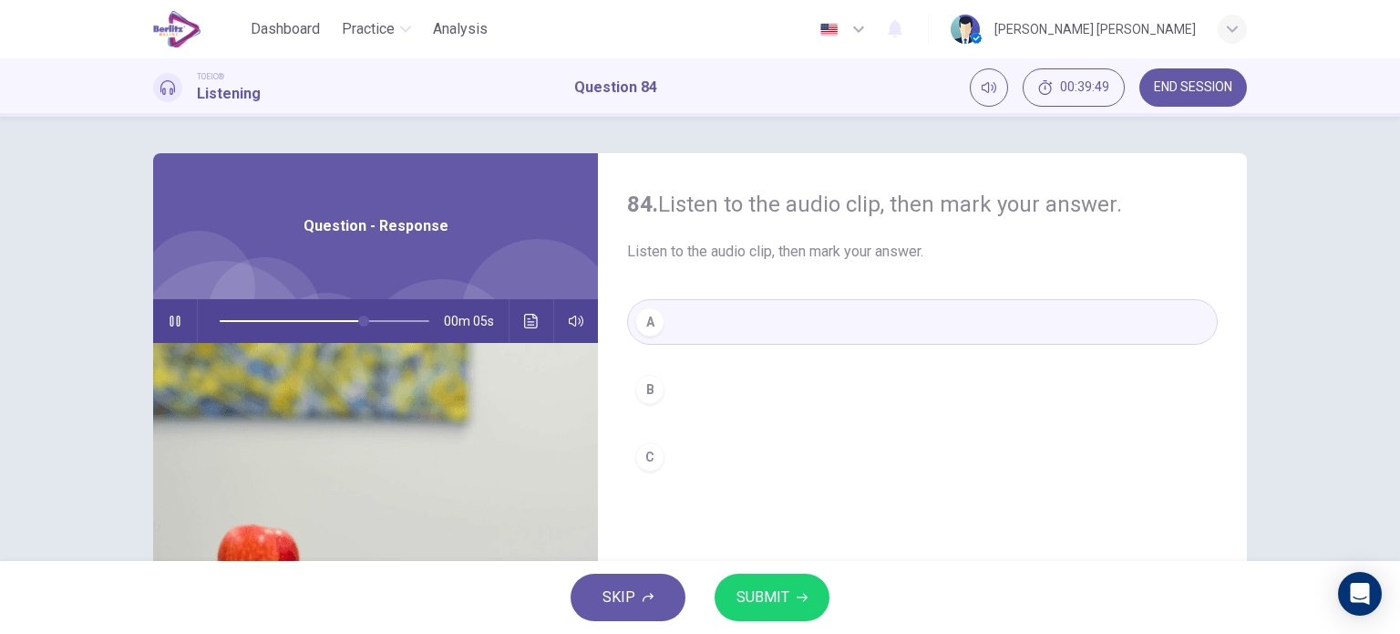
click at [769, 614] on button "SUBMIT" at bounding box center [772, 596] width 115 height 47
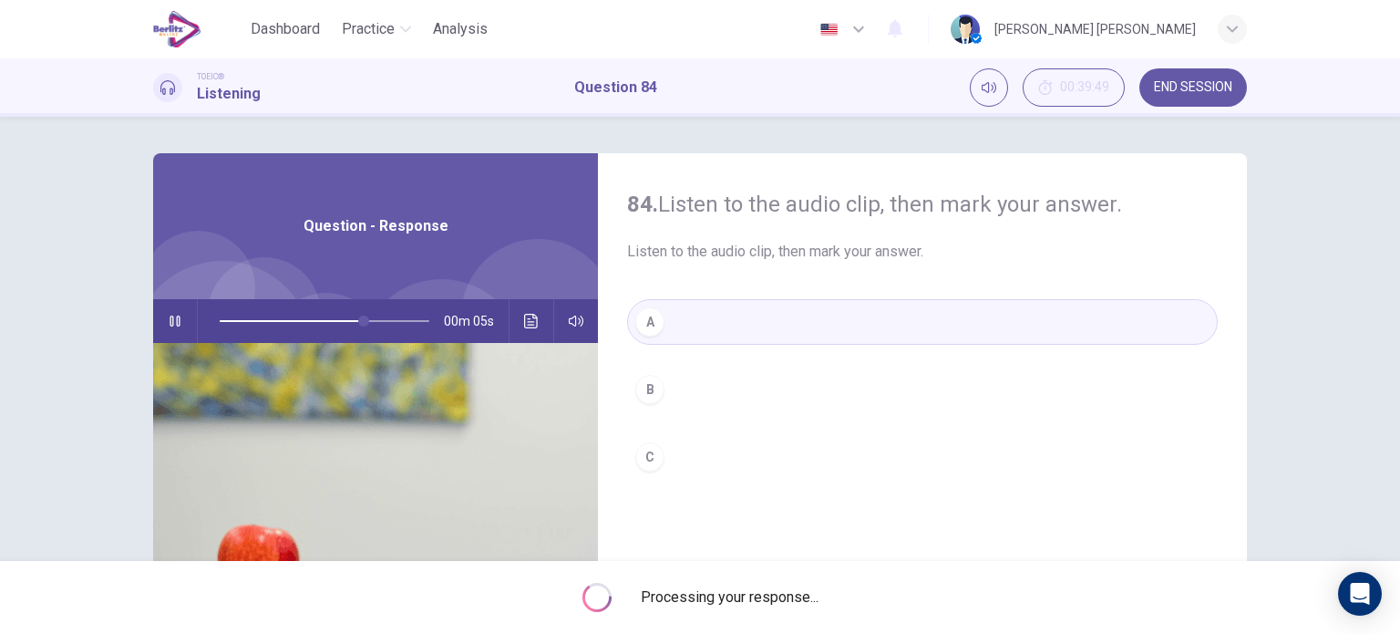
type input "**"
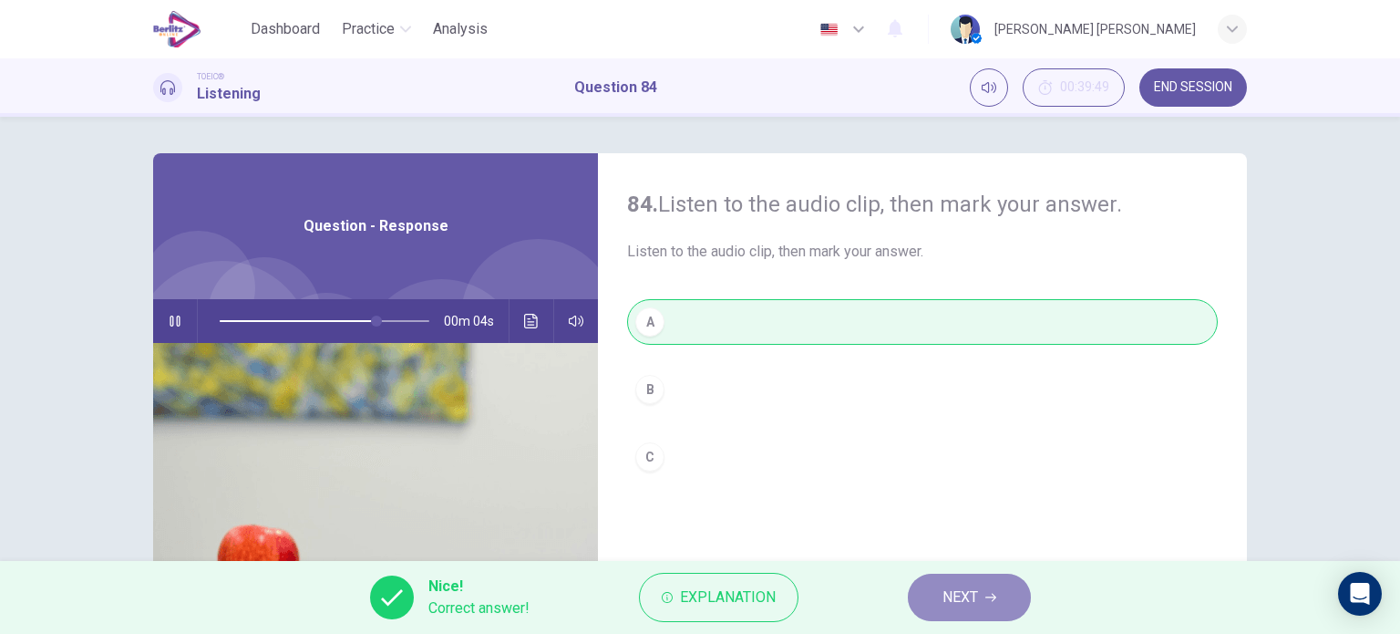
click at [968, 597] on span "NEXT" at bounding box center [961, 597] width 36 height 26
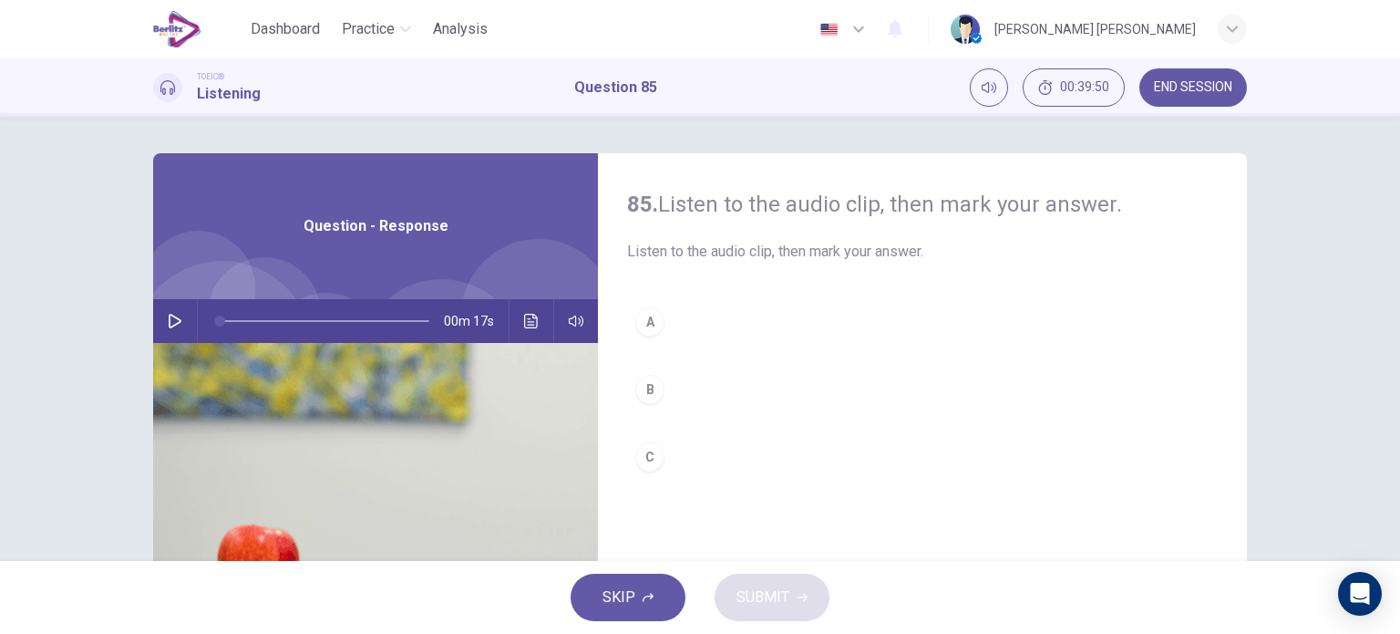
click at [171, 324] on icon "button" at bounding box center [175, 321] width 13 height 15
click at [171, 324] on icon "button" at bounding box center [175, 321] width 15 height 15
drag, startPoint x: 233, startPoint y: 317, endPoint x: 208, endPoint y: 321, distance: 25.8
click at [214, 321] on span at bounding box center [219, 320] width 11 height 11
click at [155, 317] on div "00m 17s" at bounding box center [375, 321] width 445 height 44
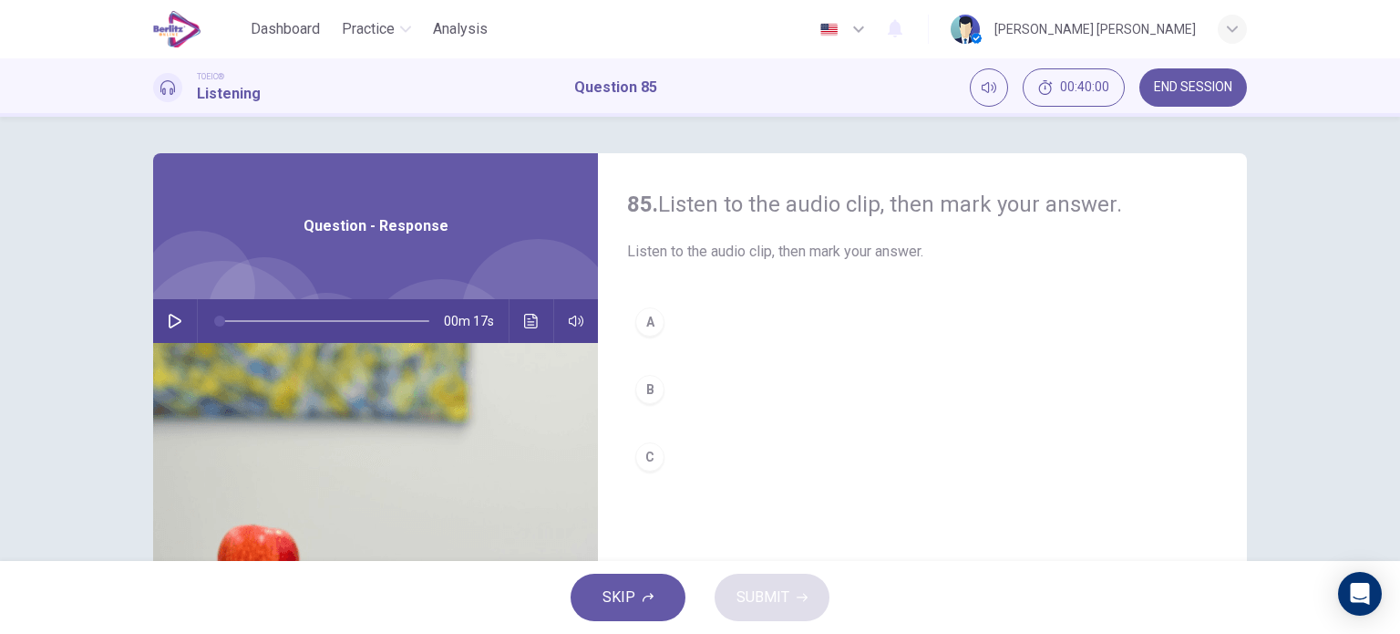
click at [160, 320] on button "button" at bounding box center [174, 321] width 29 height 44
type input "*"
click at [643, 317] on div "A" at bounding box center [649, 321] width 29 height 29
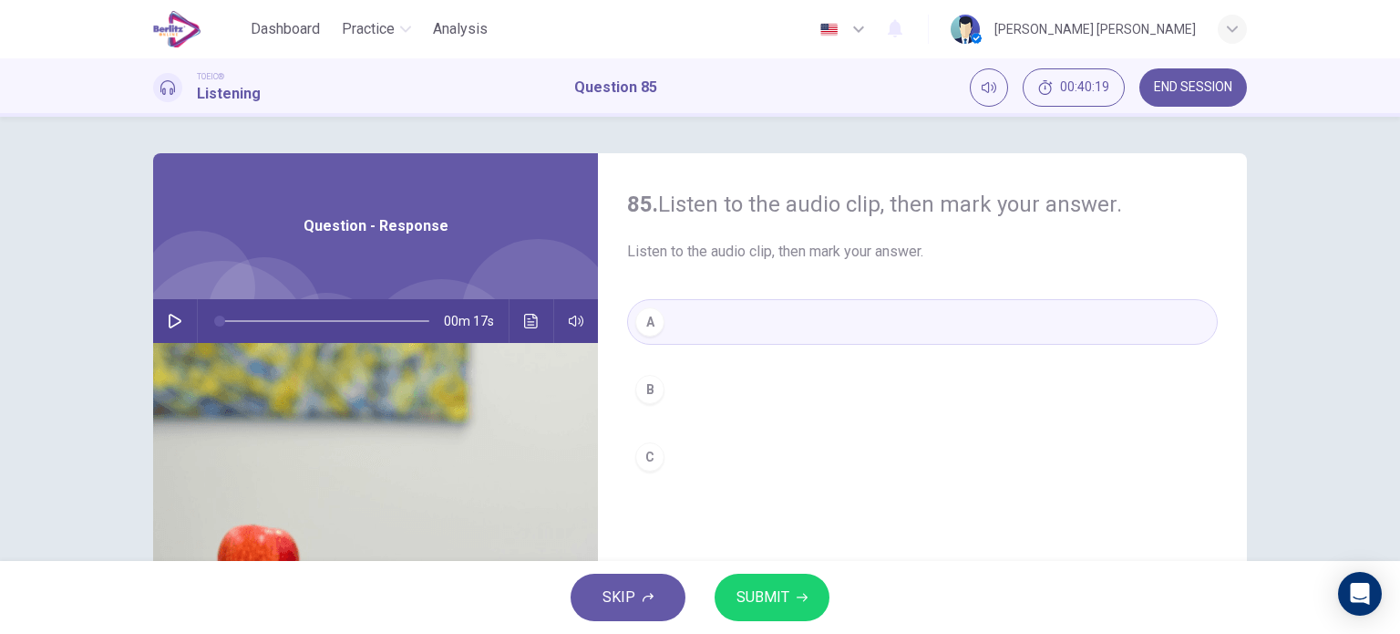
click at [742, 573] on button "SUBMIT" at bounding box center [772, 596] width 115 height 47
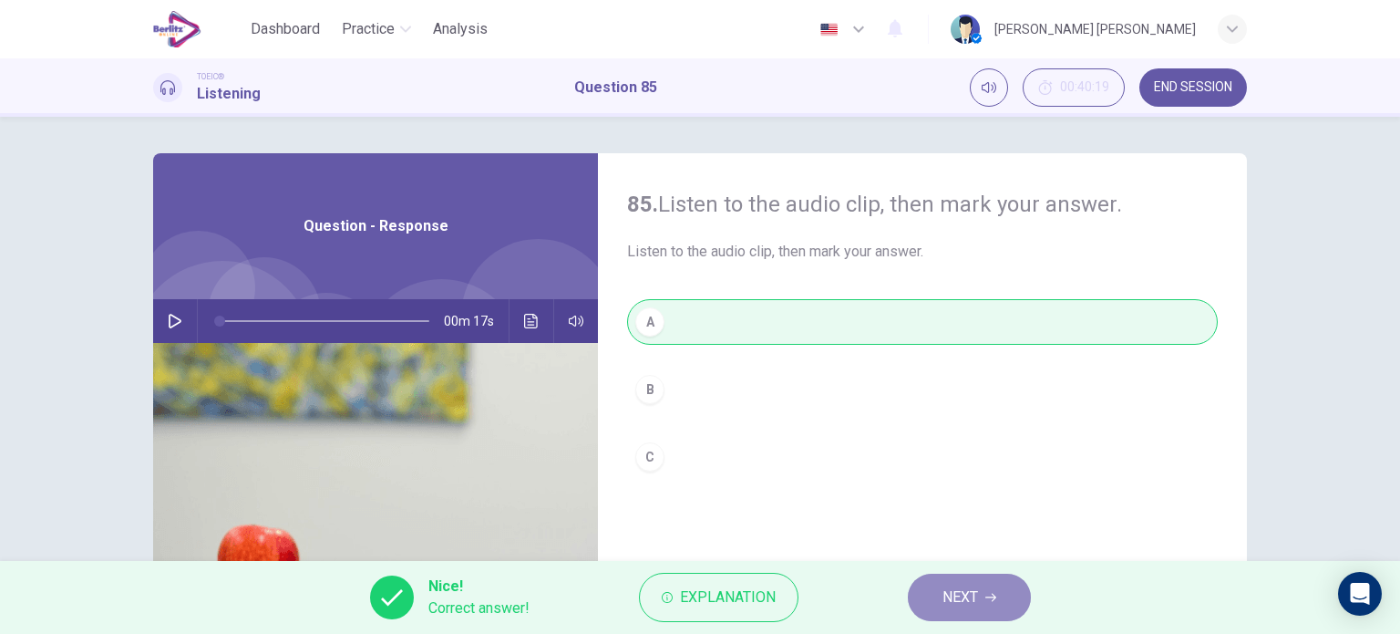
click at [1014, 586] on button "NEXT" at bounding box center [969, 596] width 123 height 47
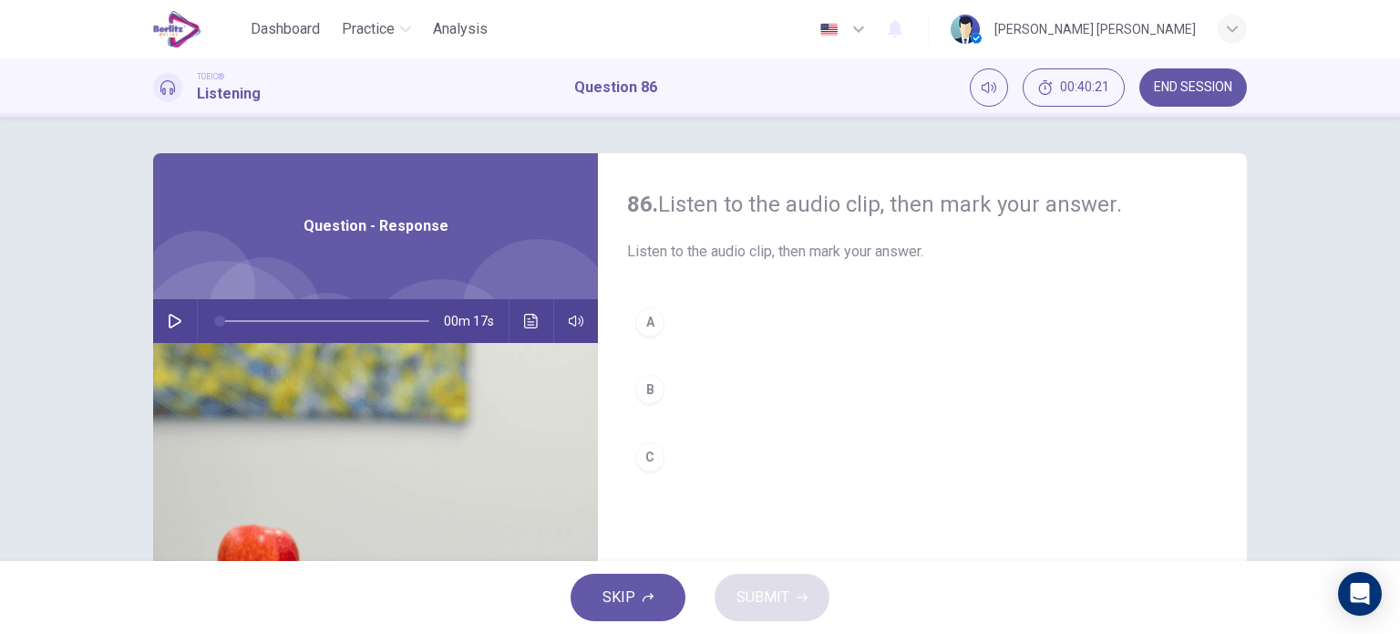
click at [182, 316] on button "button" at bounding box center [174, 321] width 29 height 44
drag, startPoint x: 289, startPoint y: 316, endPoint x: 219, endPoint y: 335, distance: 72.5
click at [222, 326] on span at bounding box center [227, 320] width 11 height 11
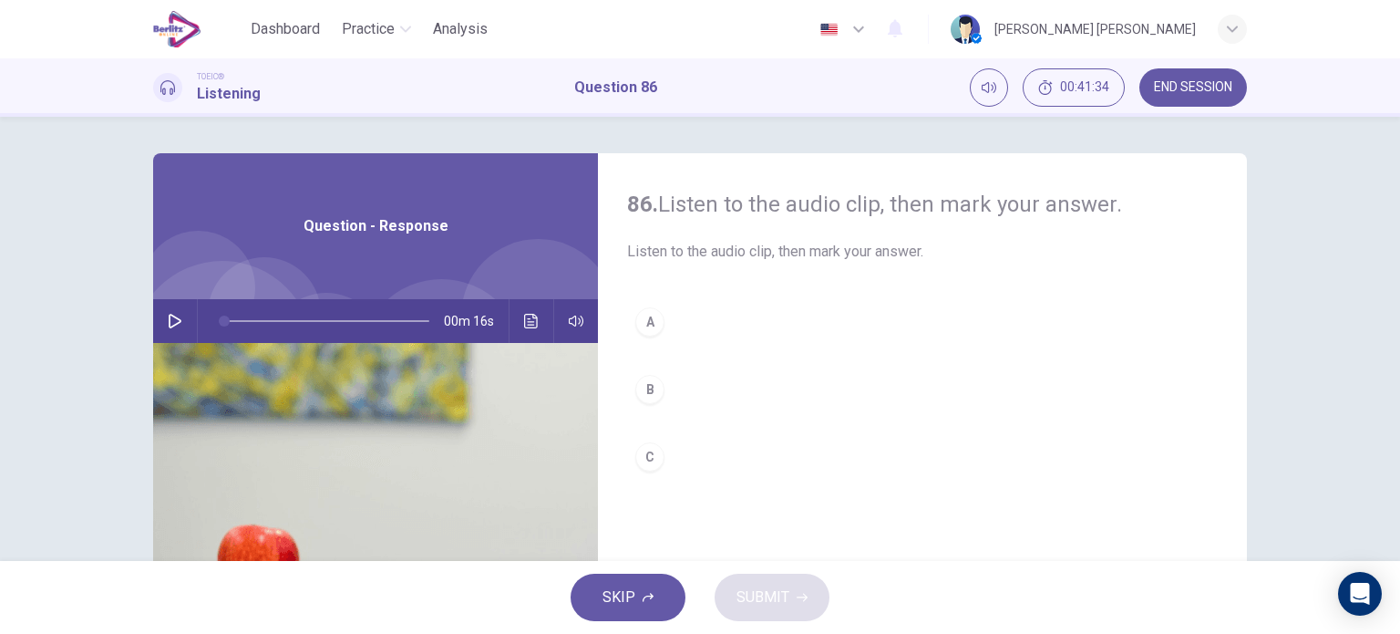
click at [169, 321] on icon "button" at bounding box center [175, 321] width 13 height 15
click at [650, 459] on div "C" at bounding box center [649, 456] width 29 height 29
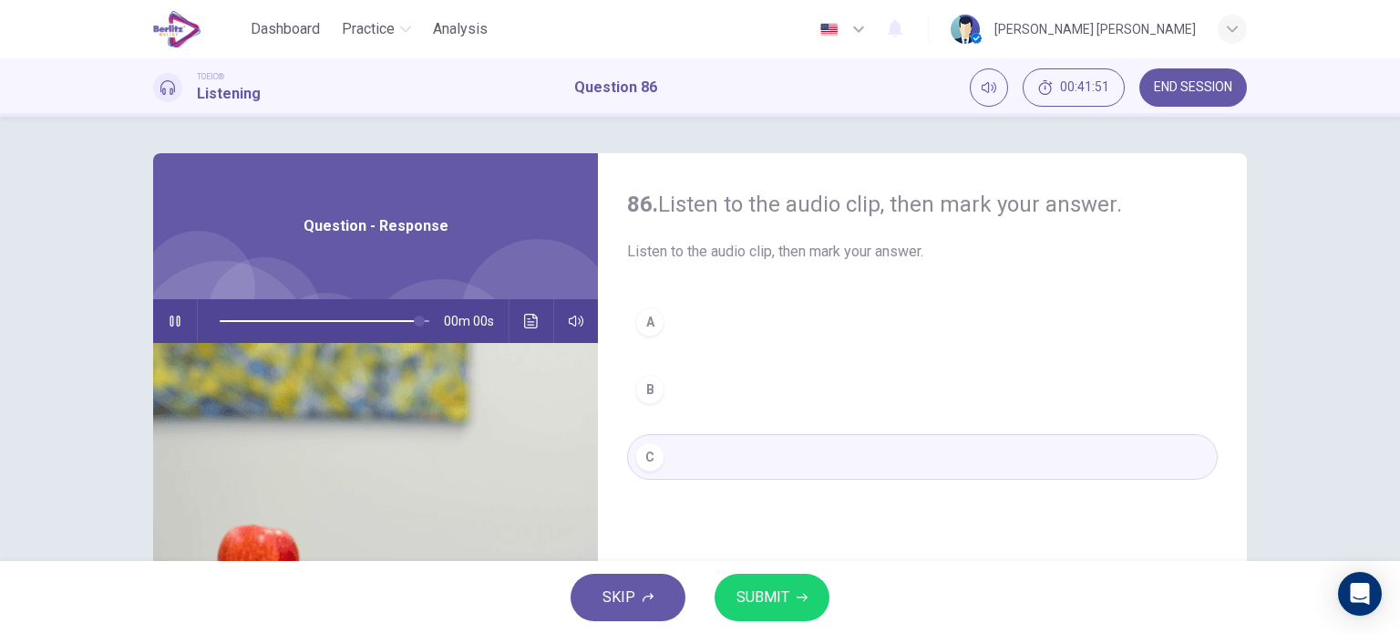
type input "*"
click at [769, 583] on button "SUBMIT" at bounding box center [772, 596] width 115 height 47
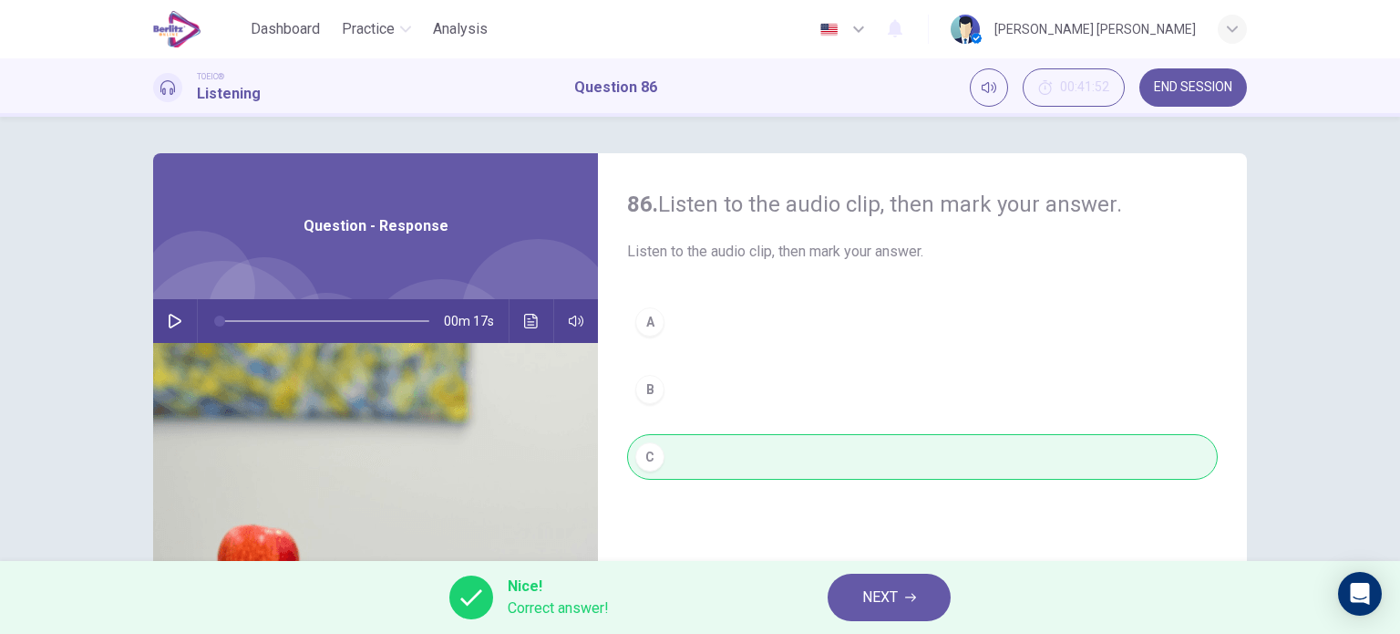
click at [890, 599] on span "NEXT" at bounding box center [880, 597] width 36 height 26
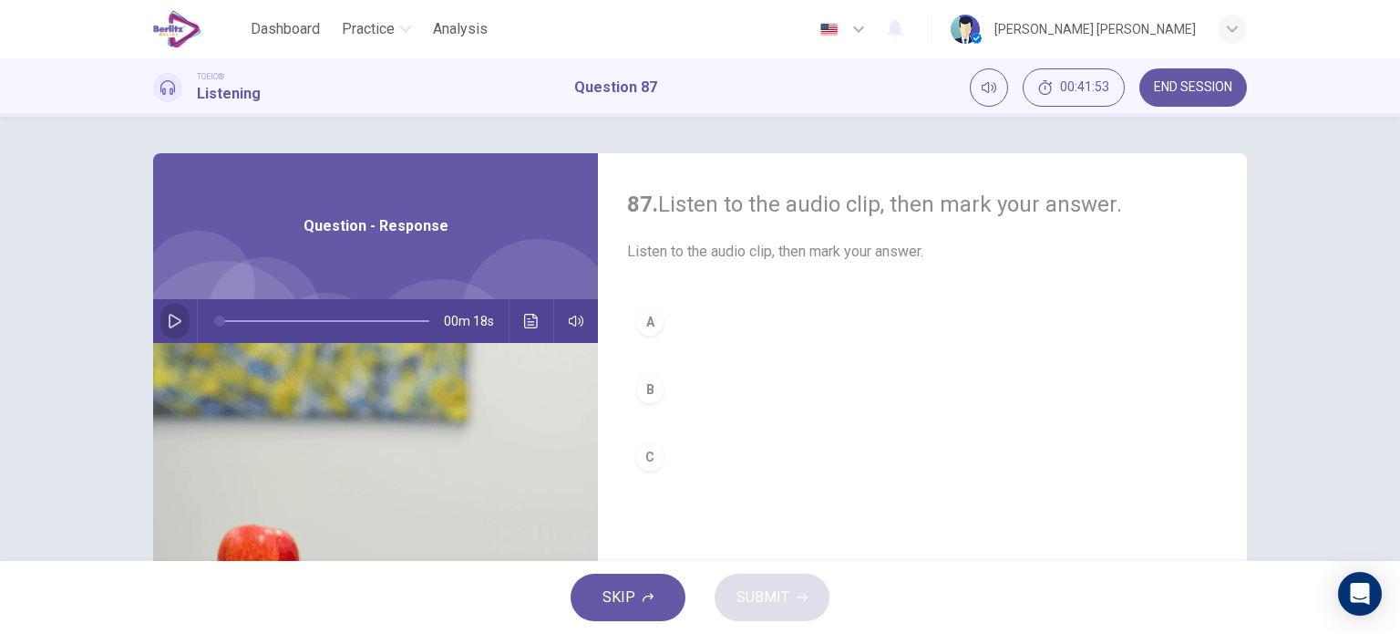
click at [170, 312] on button "button" at bounding box center [174, 321] width 29 height 44
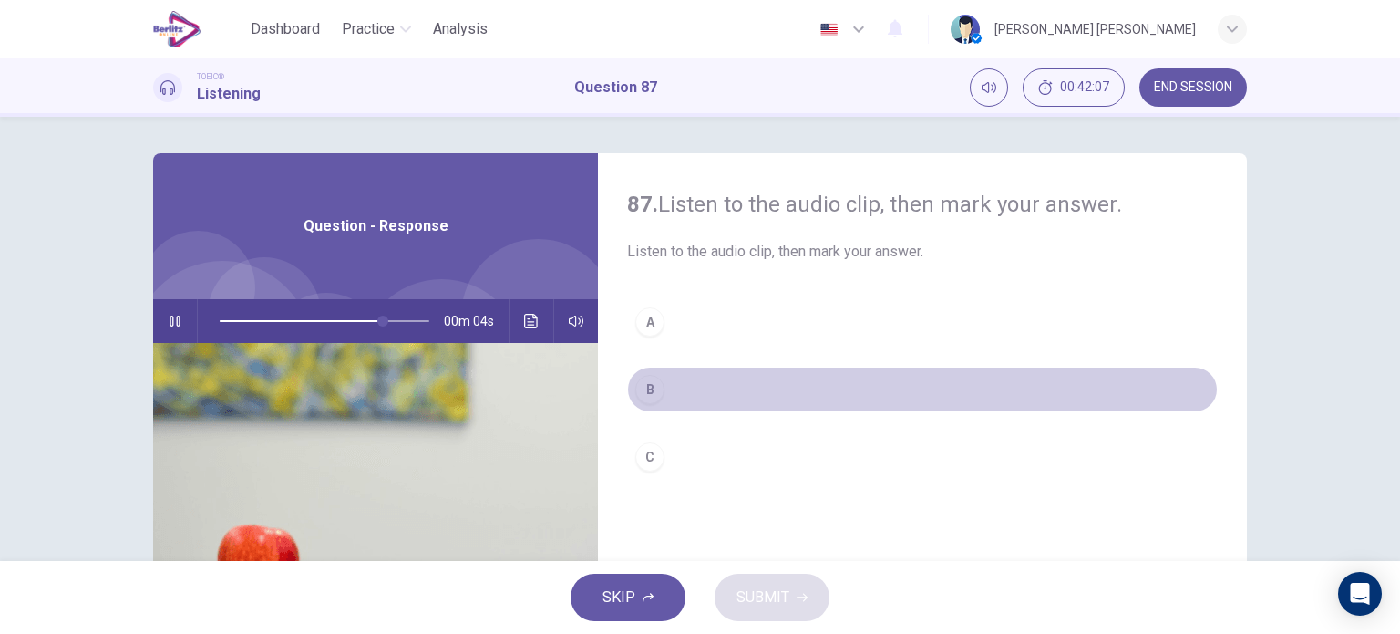
click at [644, 377] on div "B" at bounding box center [649, 389] width 29 height 29
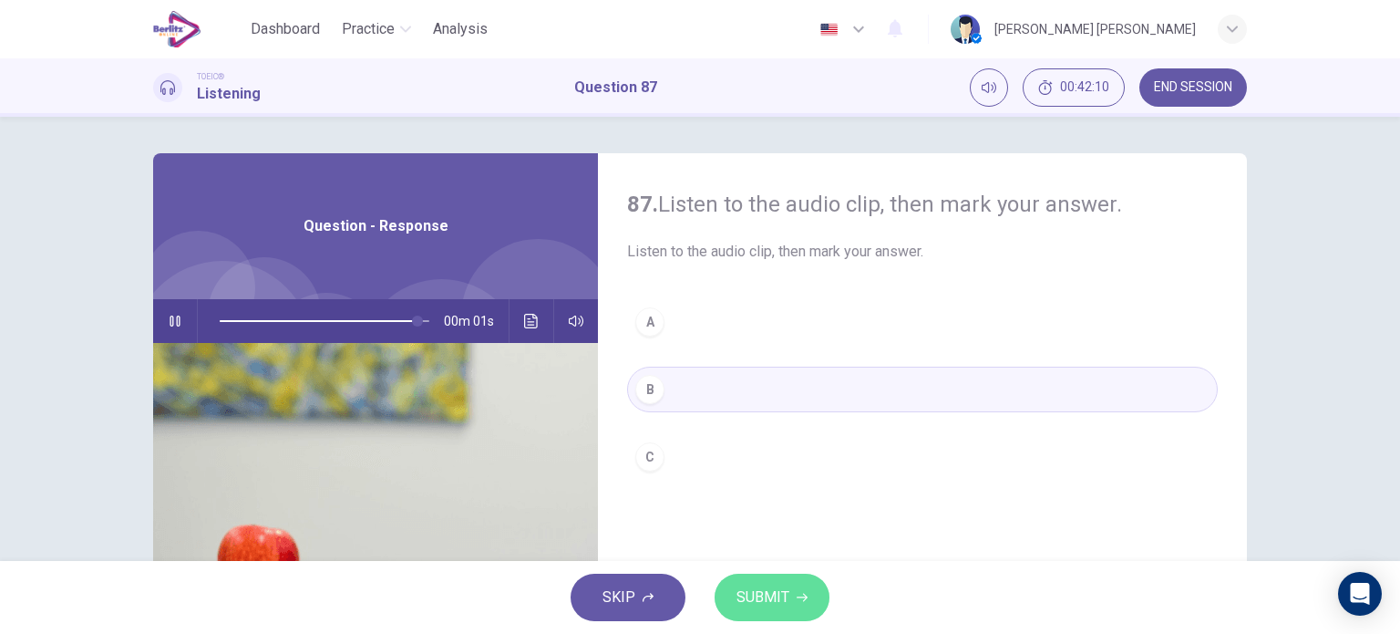
click at [768, 591] on span "SUBMIT" at bounding box center [763, 597] width 53 height 26
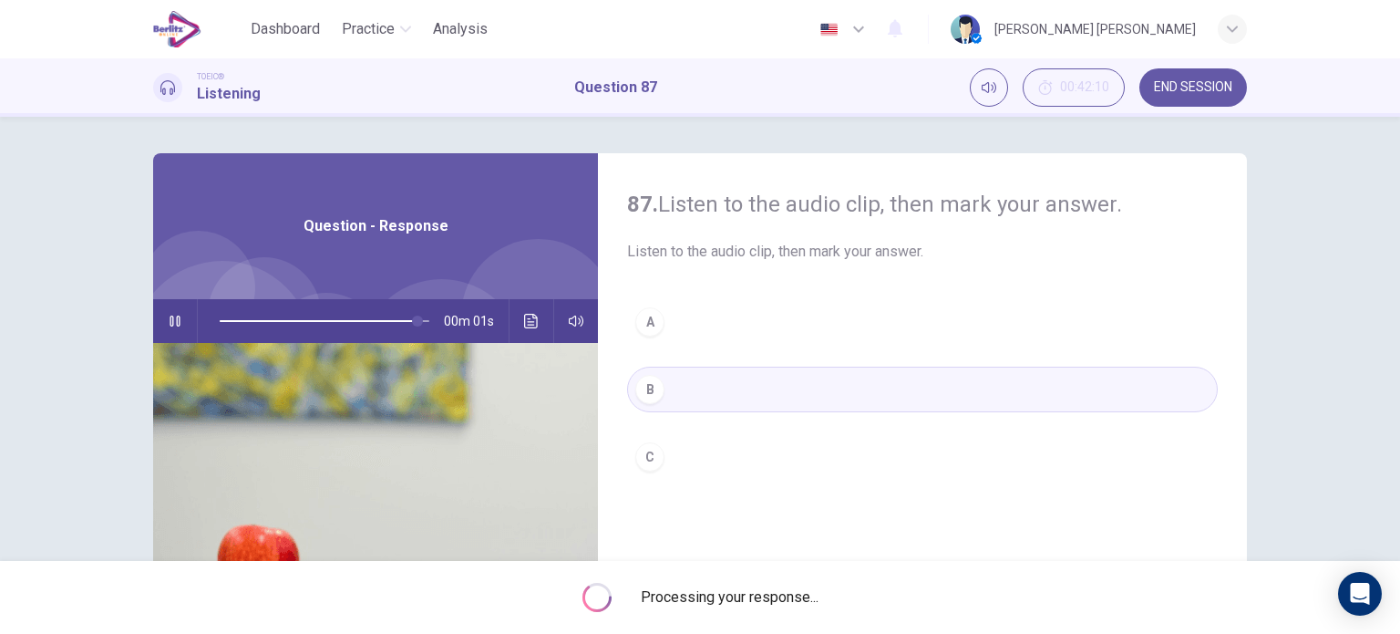
type input "*"
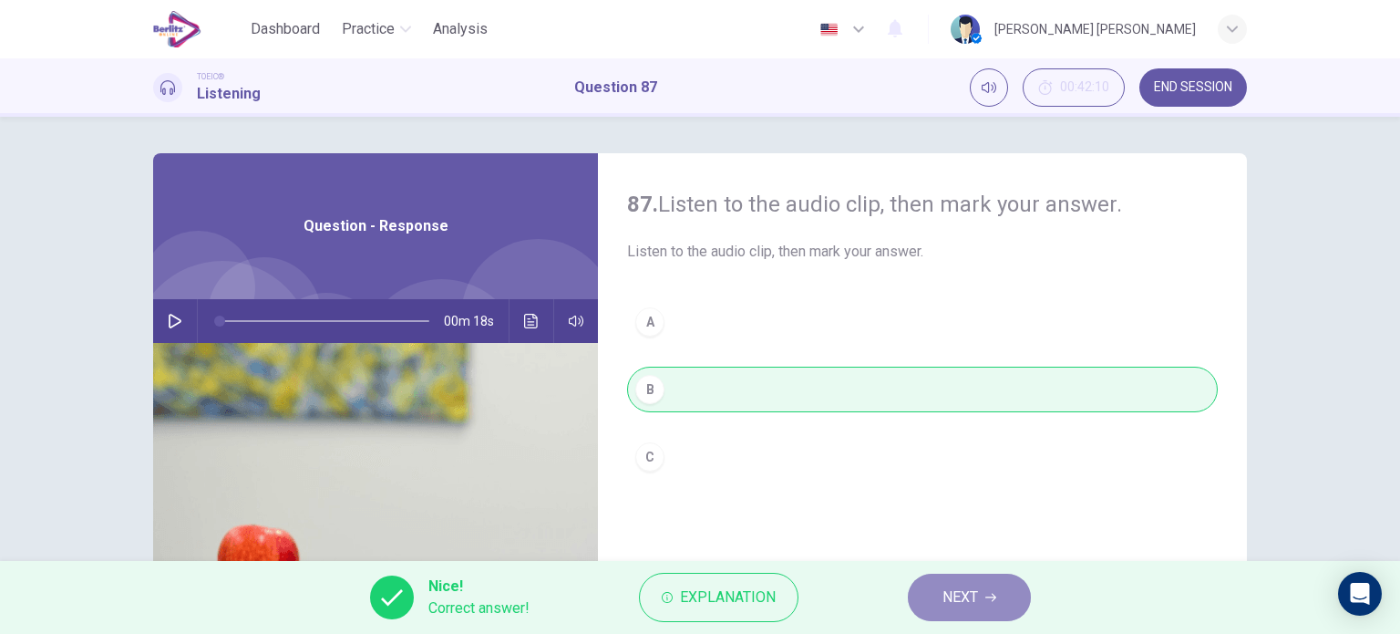
click at [959, 588] on span "NEXT" at bounding box center [961, 597] width 36 height 26
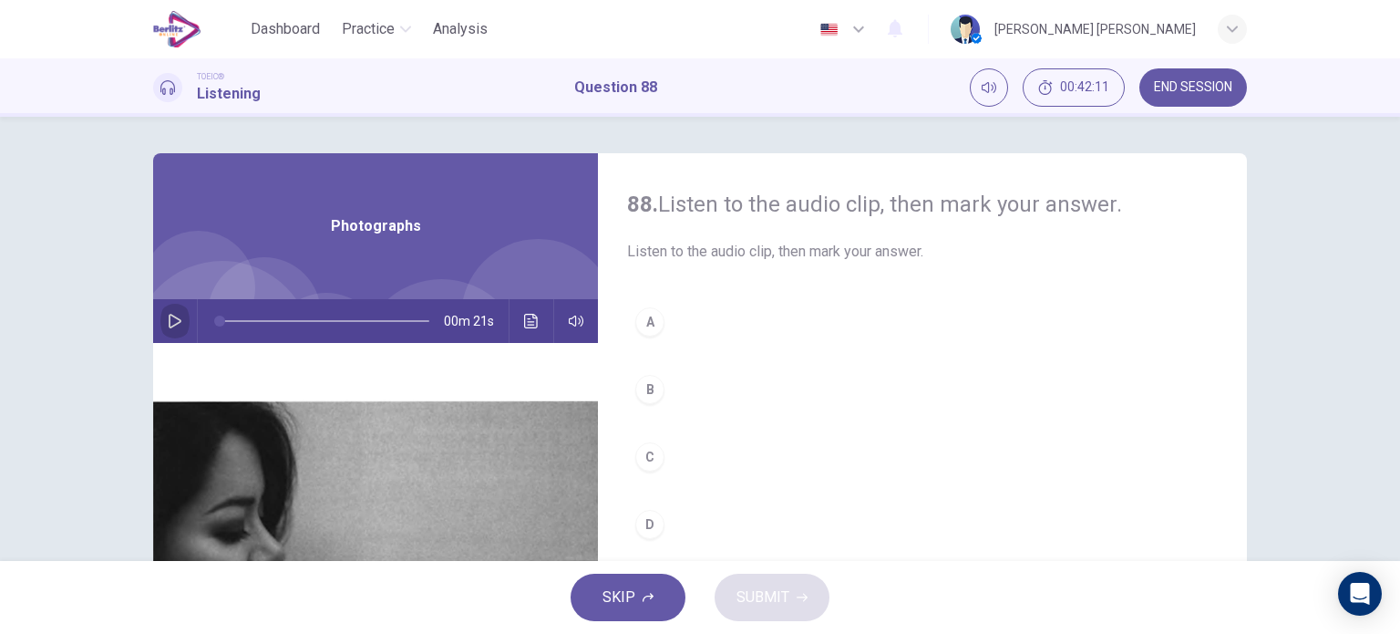
click at [170, 327] on icon "button" at bounding box center [175, 321] width 15 height 15
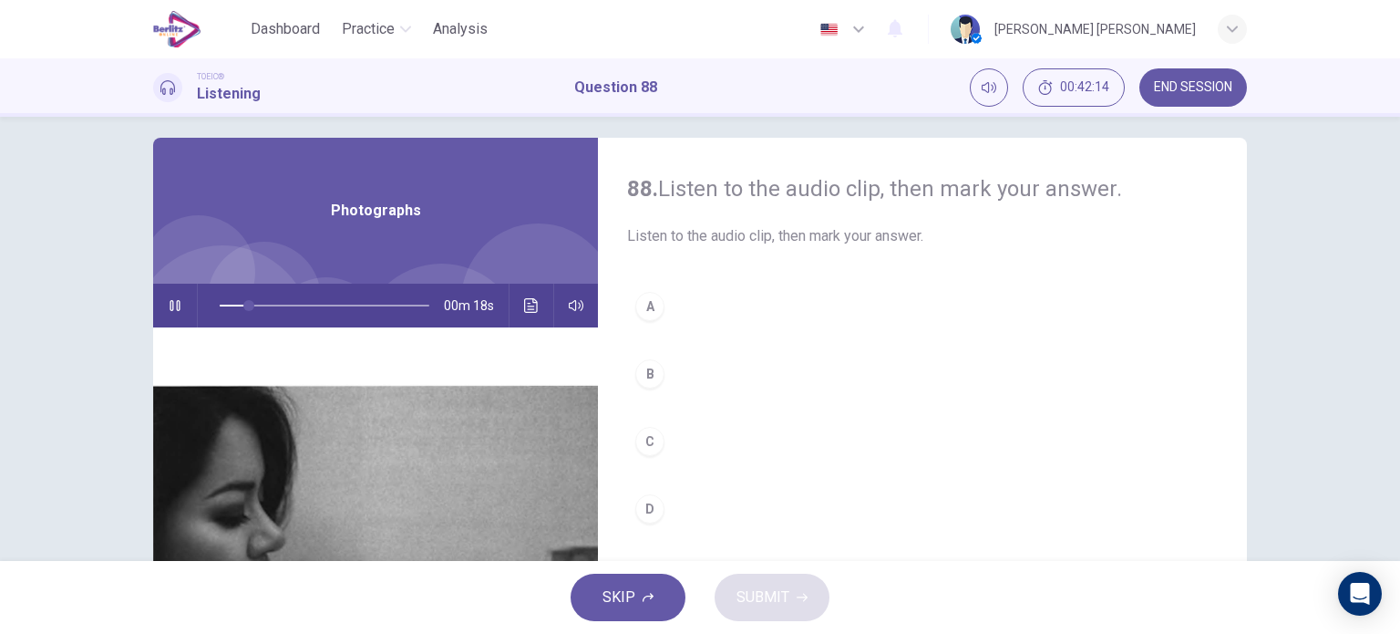
scroll to position [5, 0]
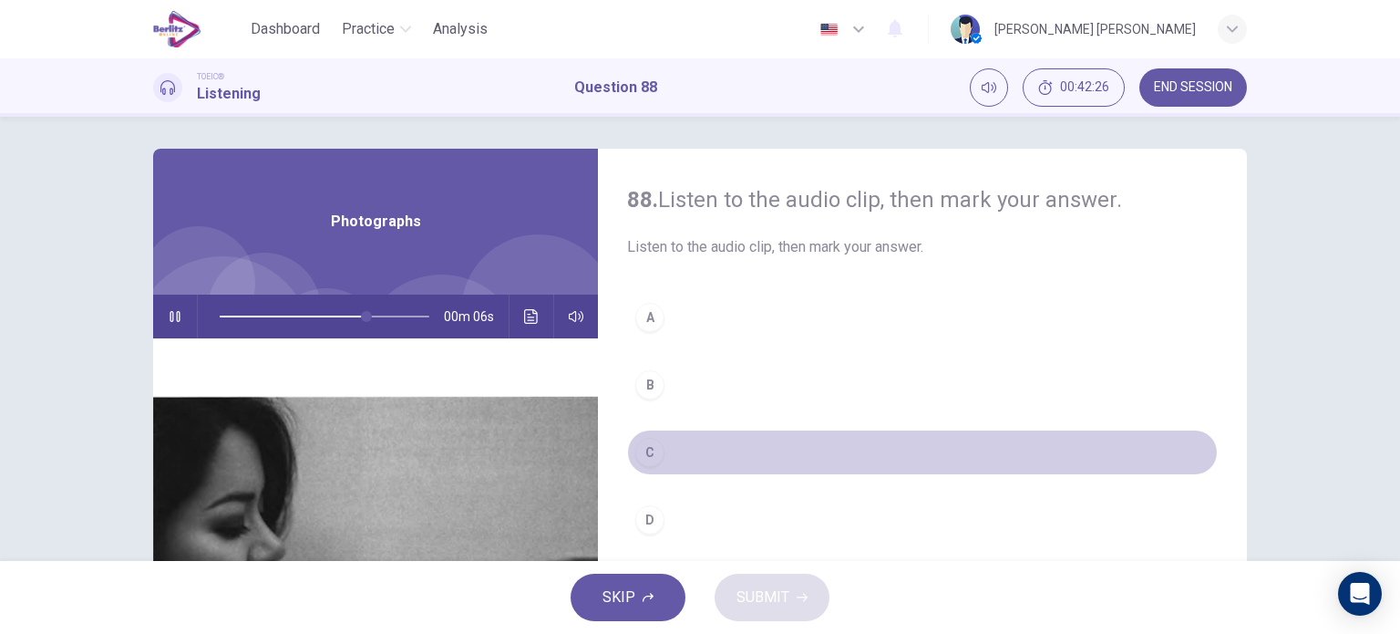
click at [641, 453] on div "C" at bounding box center [649, 452] width 29 height 29
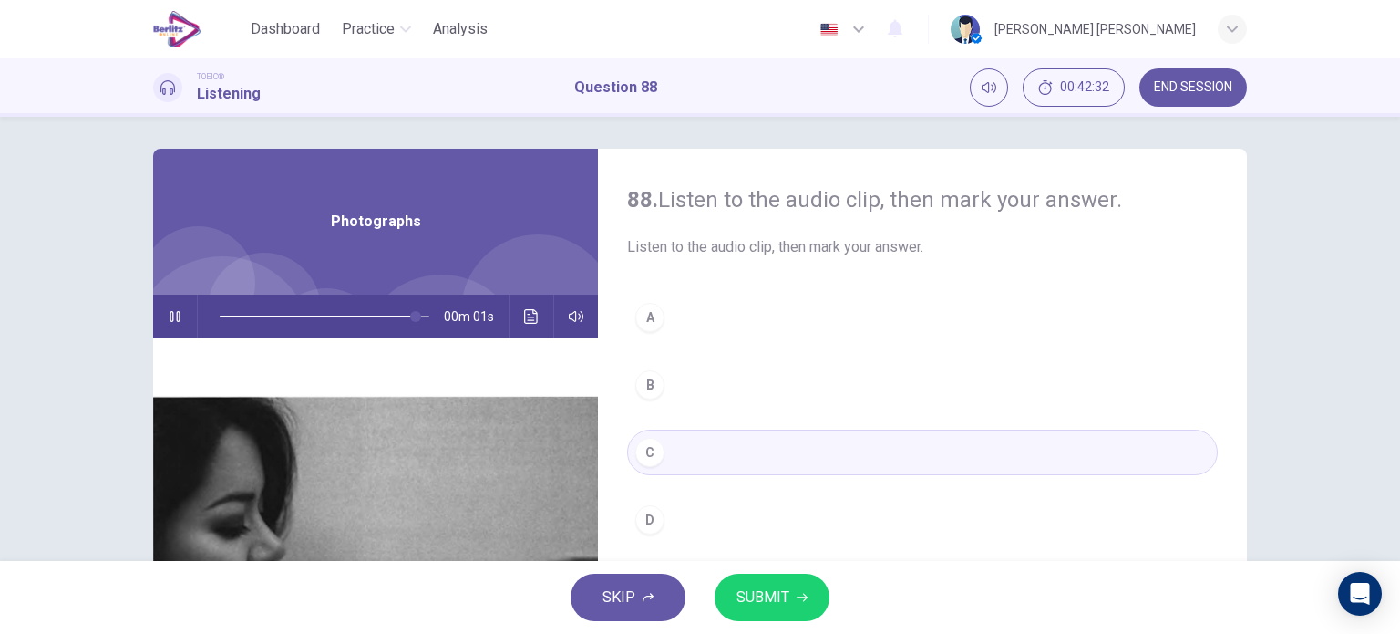
click at [784, 585] on span "SUBMIT" at bounding box center [763, 597] width 53 height 26
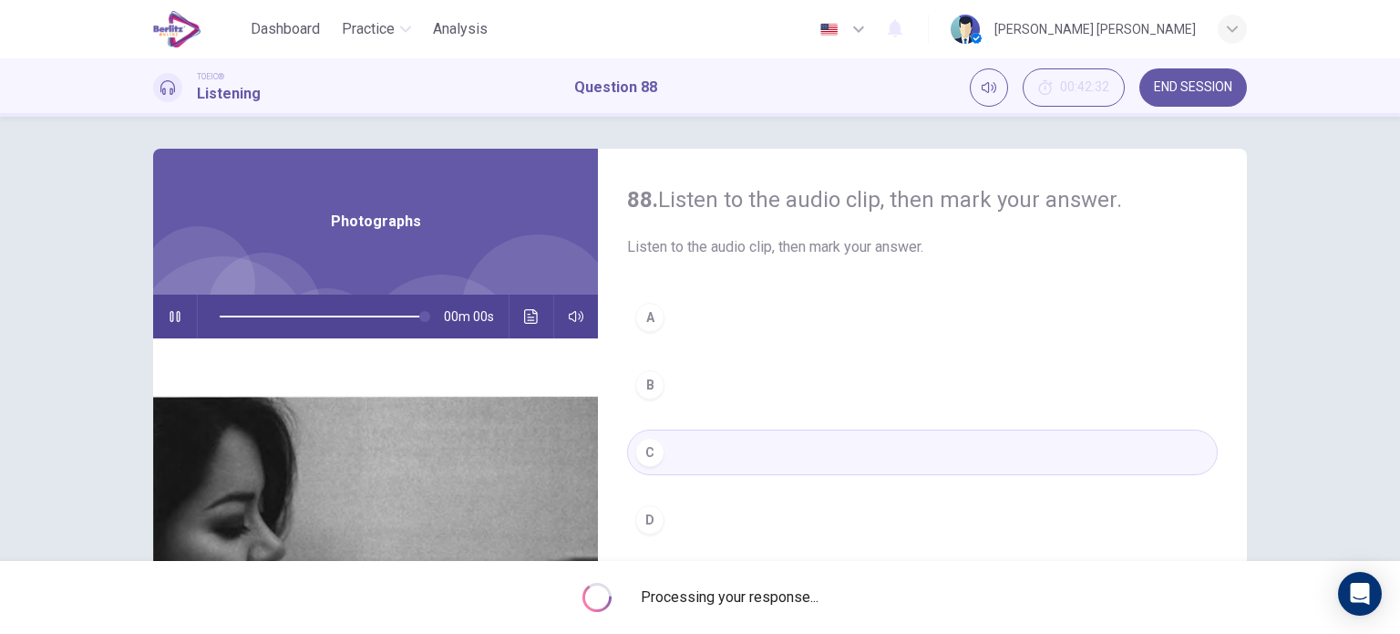
type input "*"
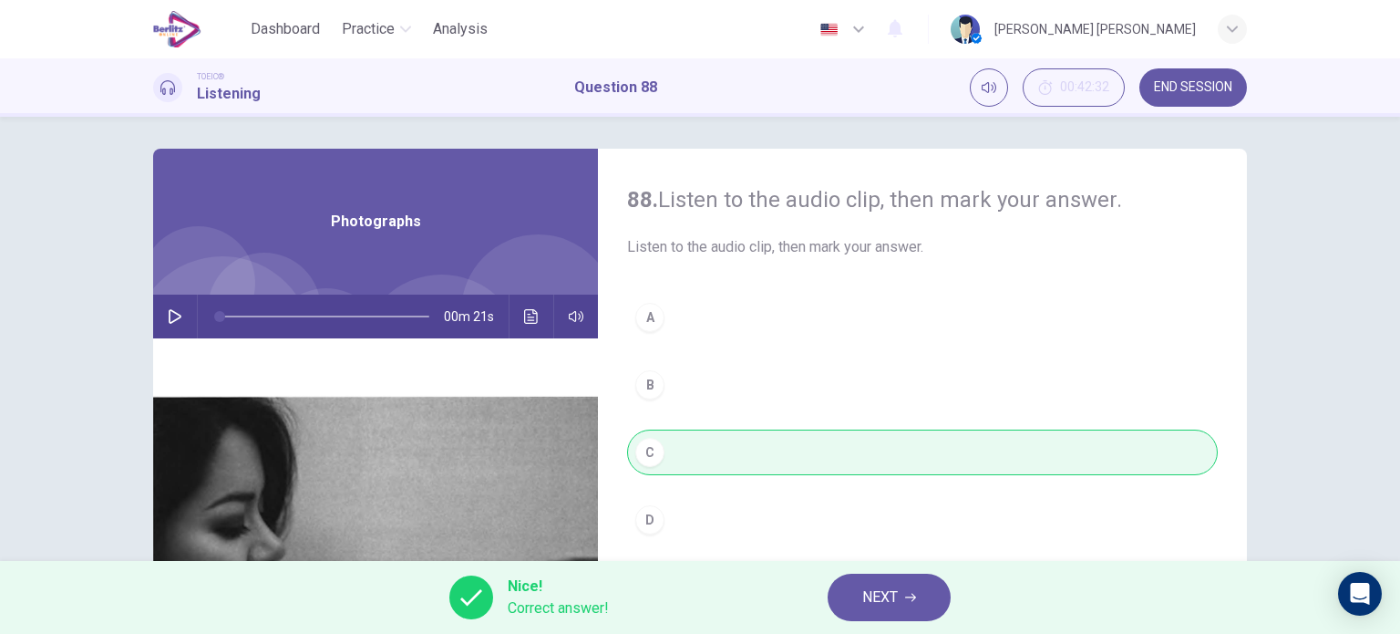
click at [914, 592] on icon "button" at bounding box center [910, 597] width 11 height 11
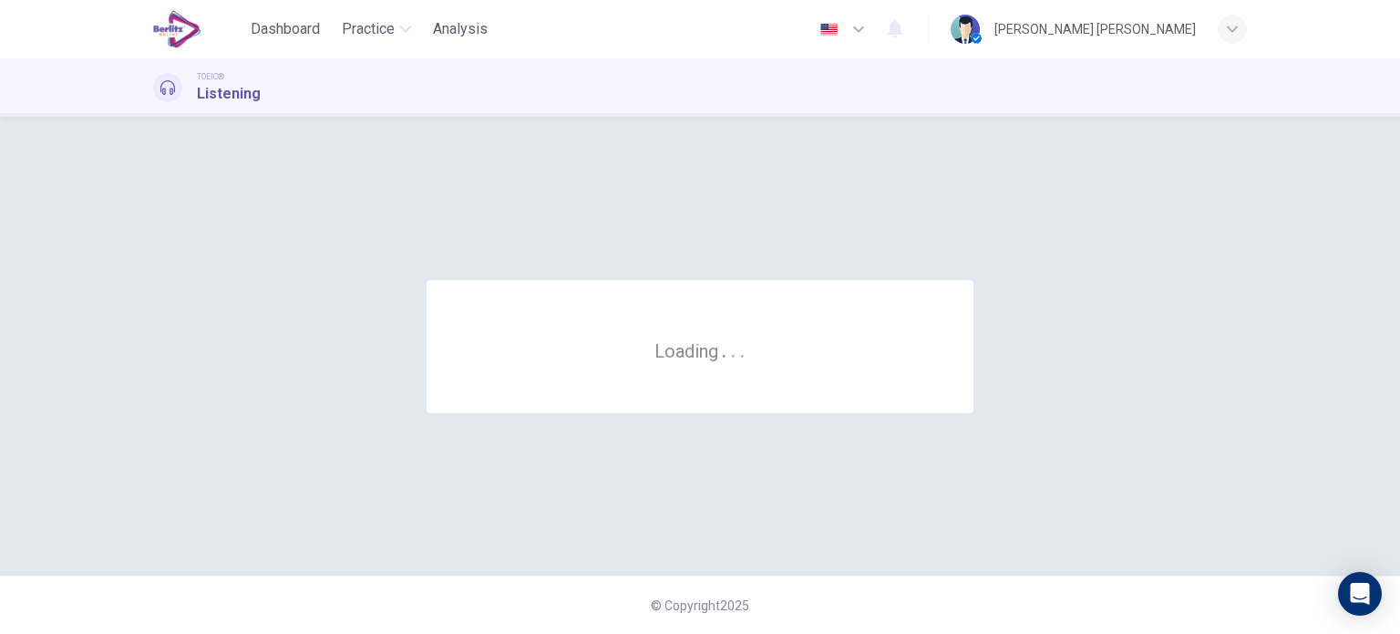
scroll to position [0, 0]
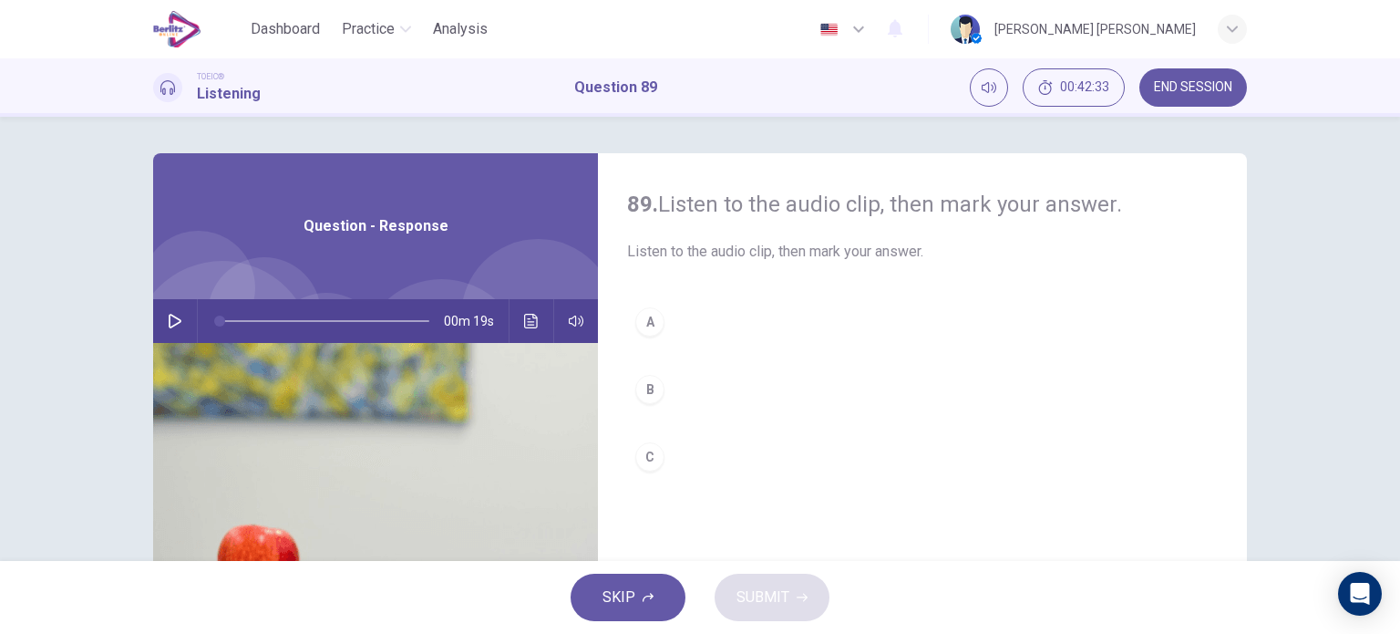
click at [160, 325] on button "button" at bounding box center [174, 321] width 29 height 44
type input "*"
click at [653, 444] on div "C" at bounding box center [649, 456] width 29 height 29
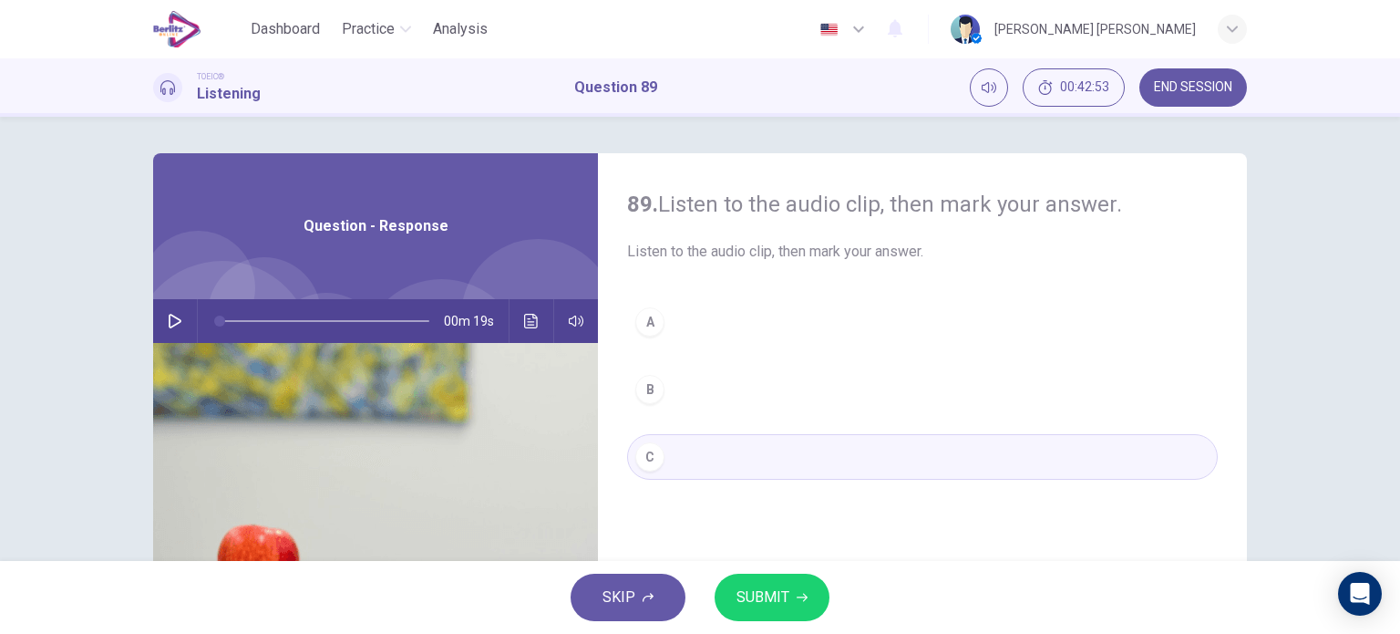
click at [773, 614] on button "SUBMIT" at bounding box center [772, 596] width 115 height 47
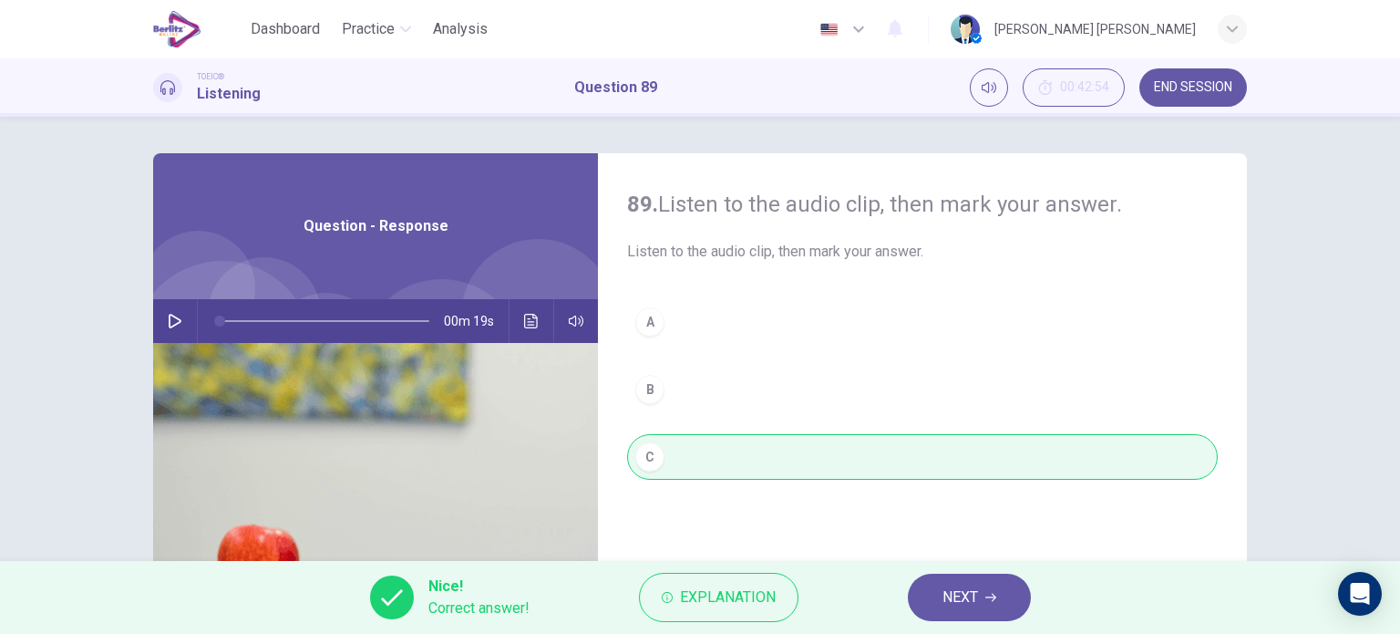
click at [931, 608] on button "NEXT" at bounding box center [969, 596] width 123 height 47
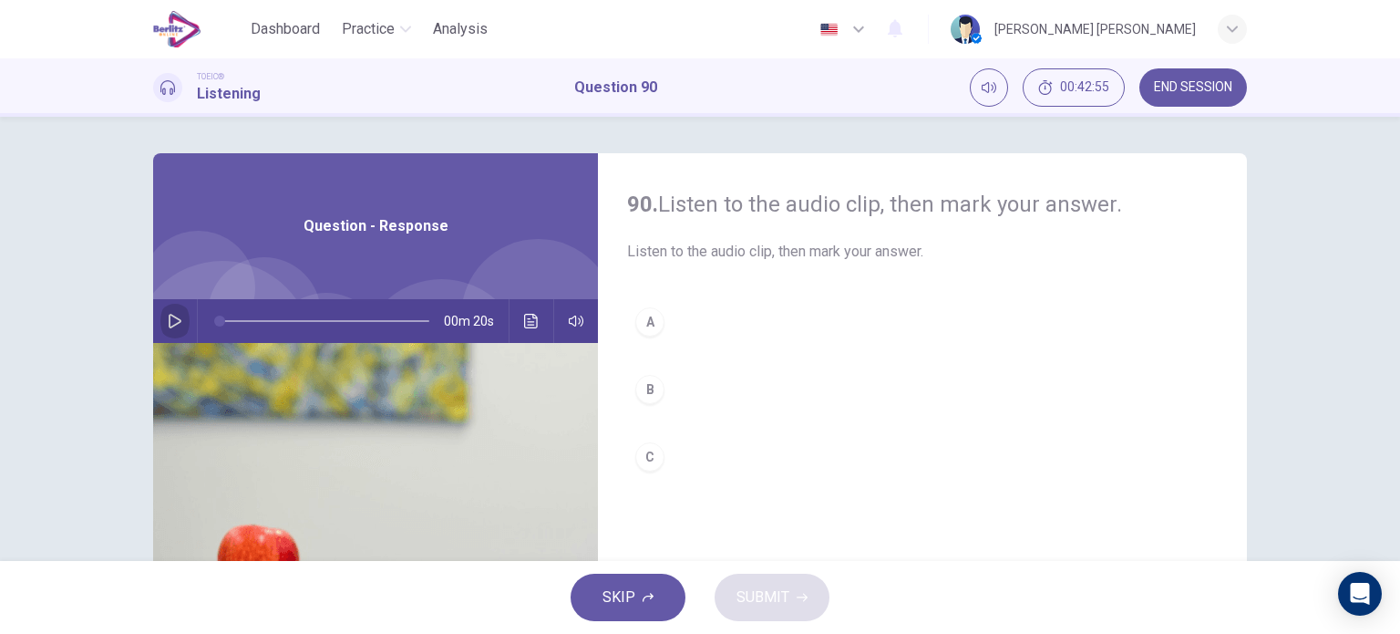
click at [177, 316] on icon "button" at bounding box center [175, 321] width 15 height 15
click at [638, 317] on div "A" at bounding box center [649, 321] width 29 height 29
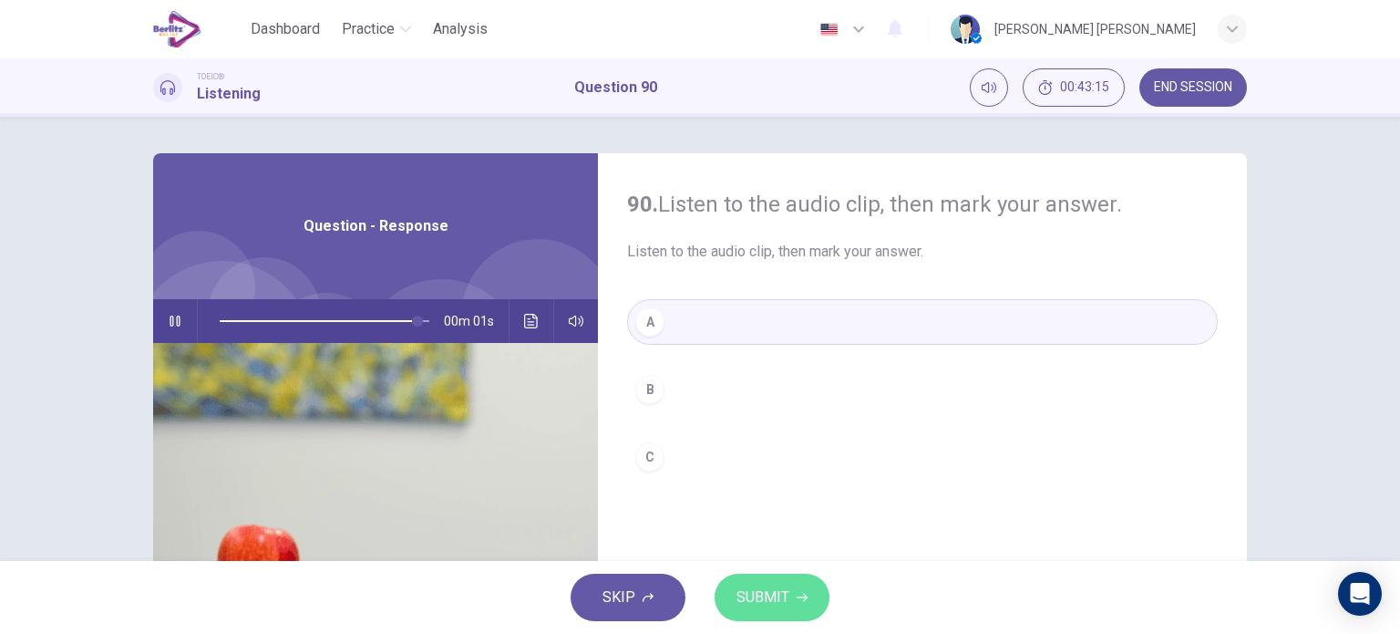
click at [786, 586] on span "SUBMIT" at bounding box center [763, 597] width 53 height 26
type input "*"
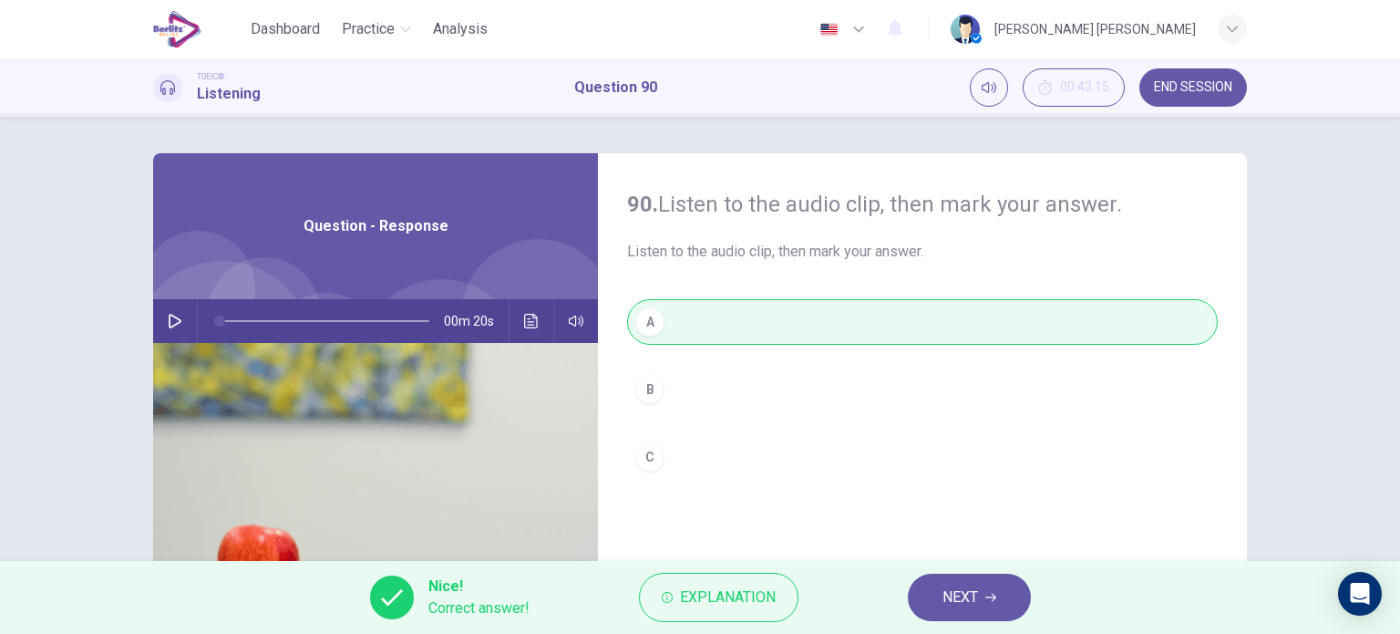
click at [987, 584] on button "NEXT" at bounding box center [969, 596] width 123 height 47
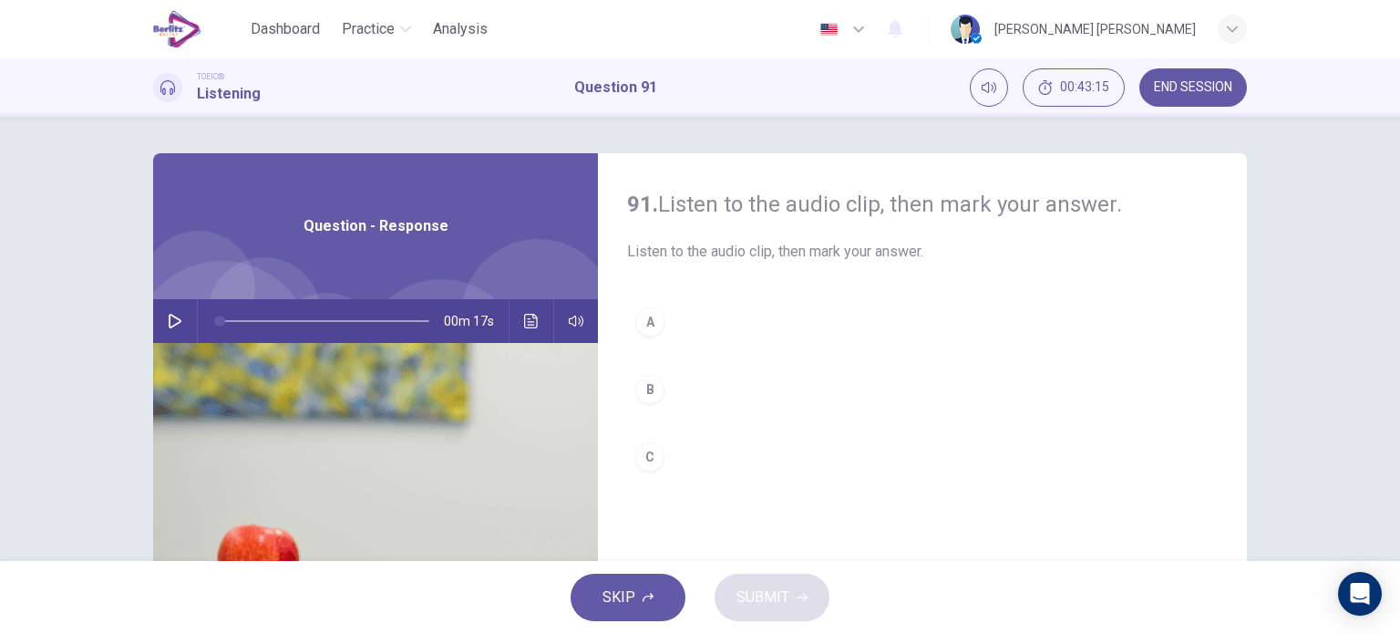
click at [153, 310] on div "00m 17s" at bounding box center [375, 321] width 445 height 44
click at [189, 325] on div "00m 17s" at bounding box center [375, 321] width 445 height 44
click at [168, 320] on icon "button" at bounding box center [175, 321] width 15 height 15
drag, startPoint x: 335, startPoint y: 319, endPoint x: 195, endPoint y: 324, distance: 140.5
click at [214, 324] on span at bounding box center [219, 320] width 11 height 11
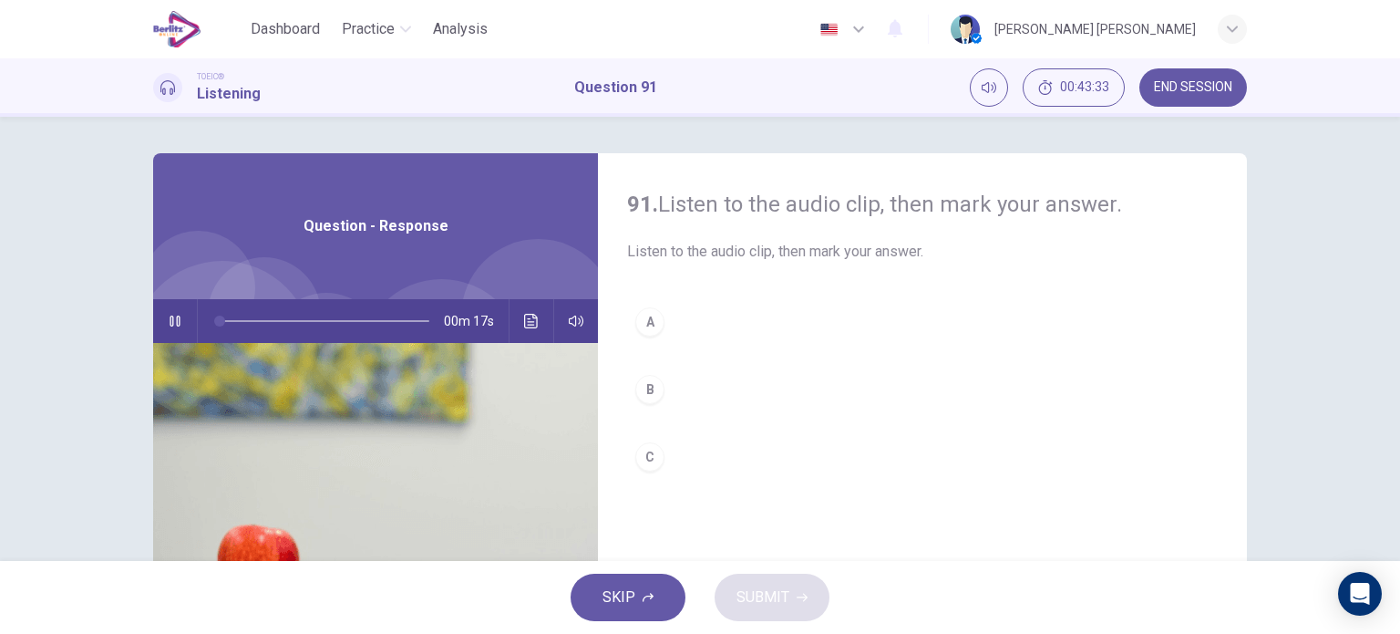
click at [169, 328] on button "button" at bounding box center [174, 321] width 29 height 44
click at [649, 320] on div "A" at bounding box center [649, 321] width 29 height 29
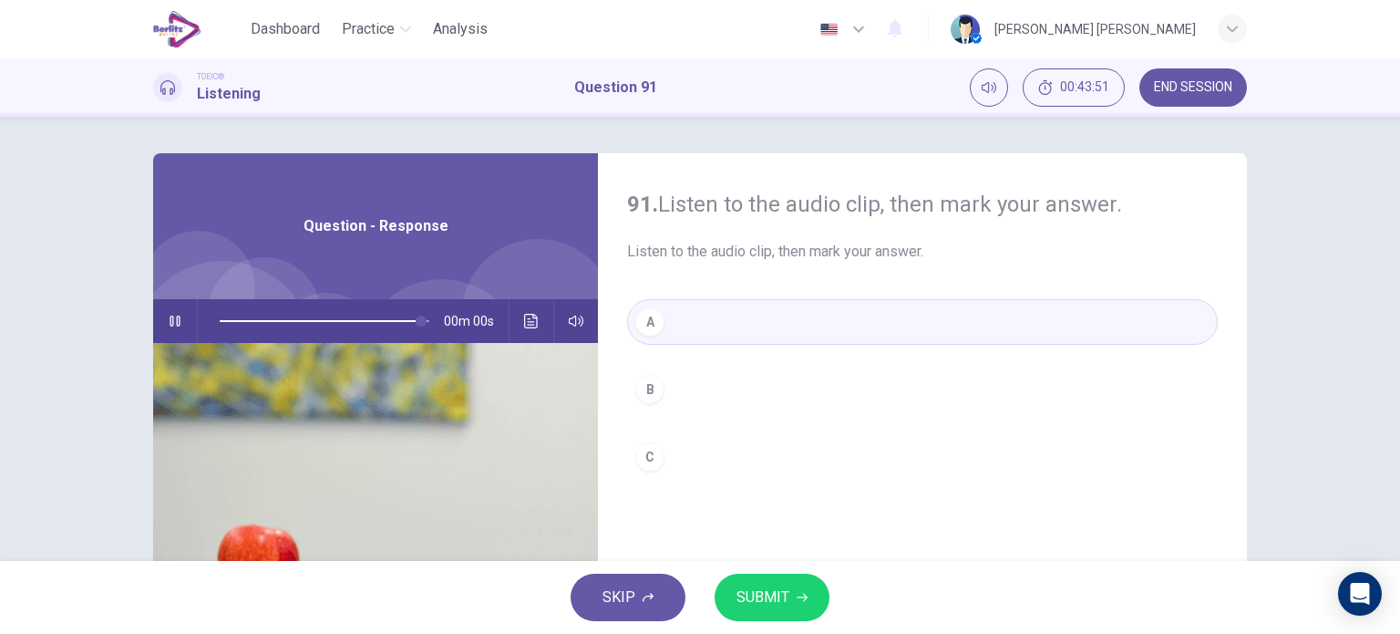
type input "*"
click at [746, 587] on span "SUBMIT" at bounding box center [763, 597] width 53 height 26
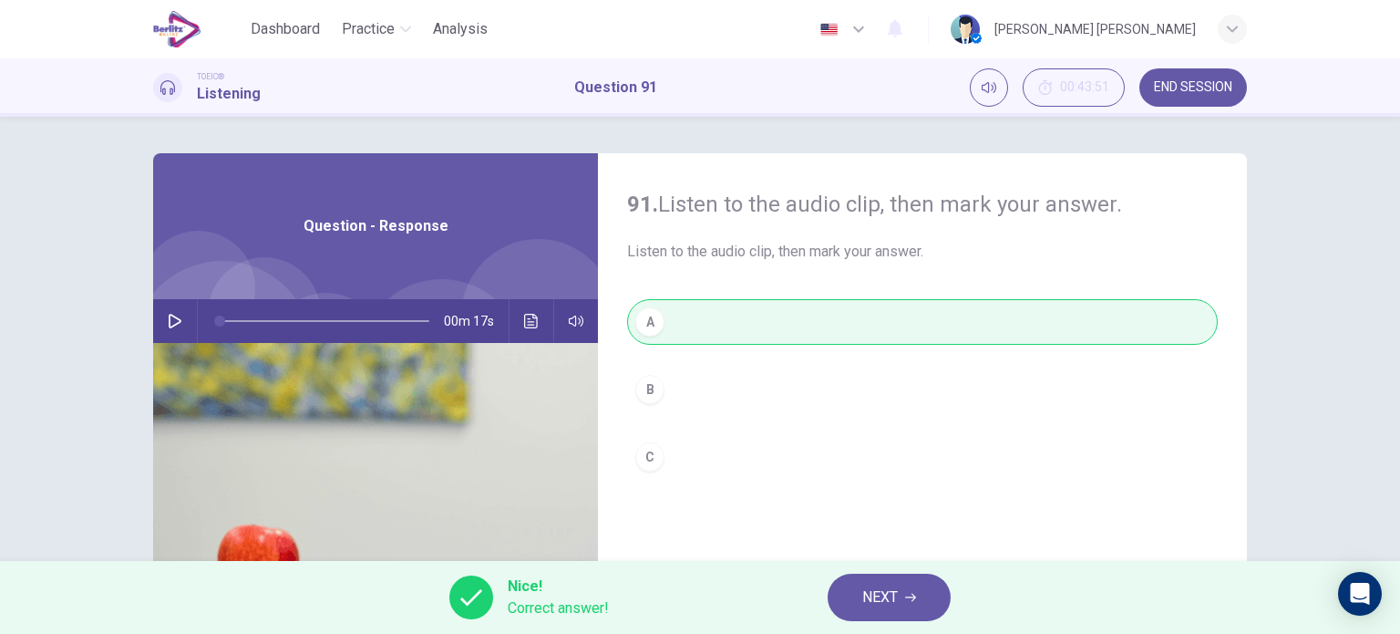
click at [880, 593] on span "NEXT" at bounding box center [880, 597] width 36 height 26
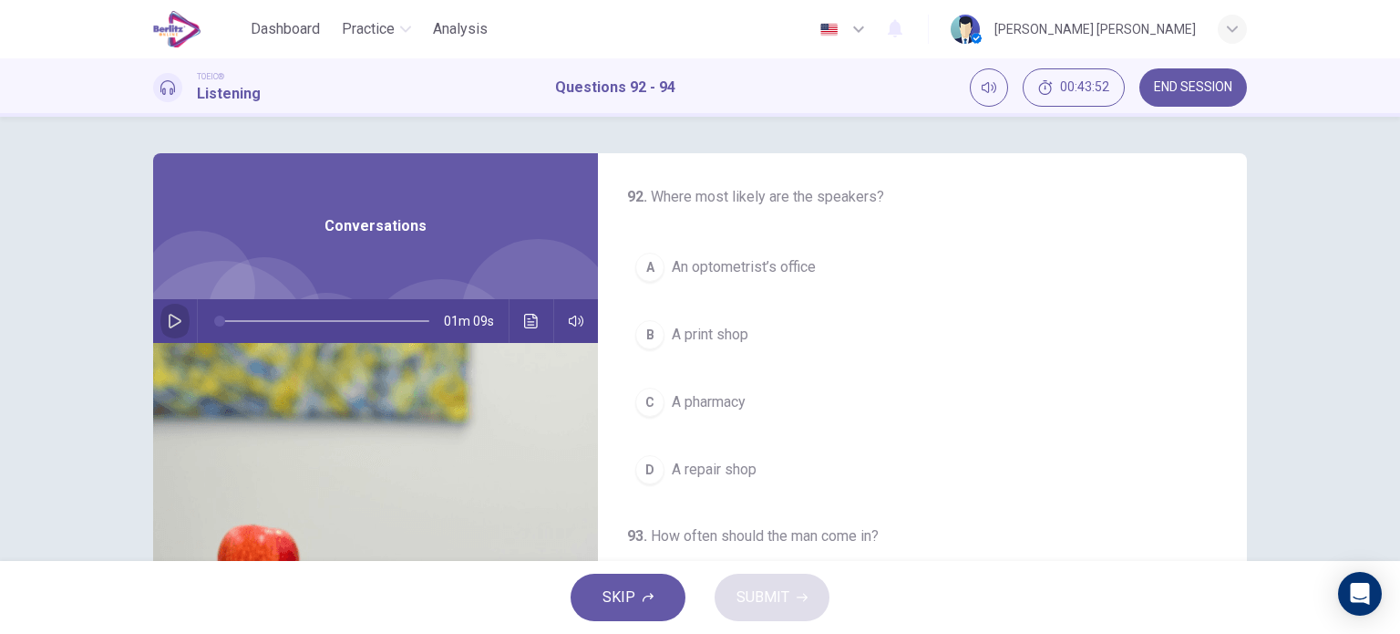
click at [171, 311] on button "button" at bounding box center [174, 321] width 29 height 44
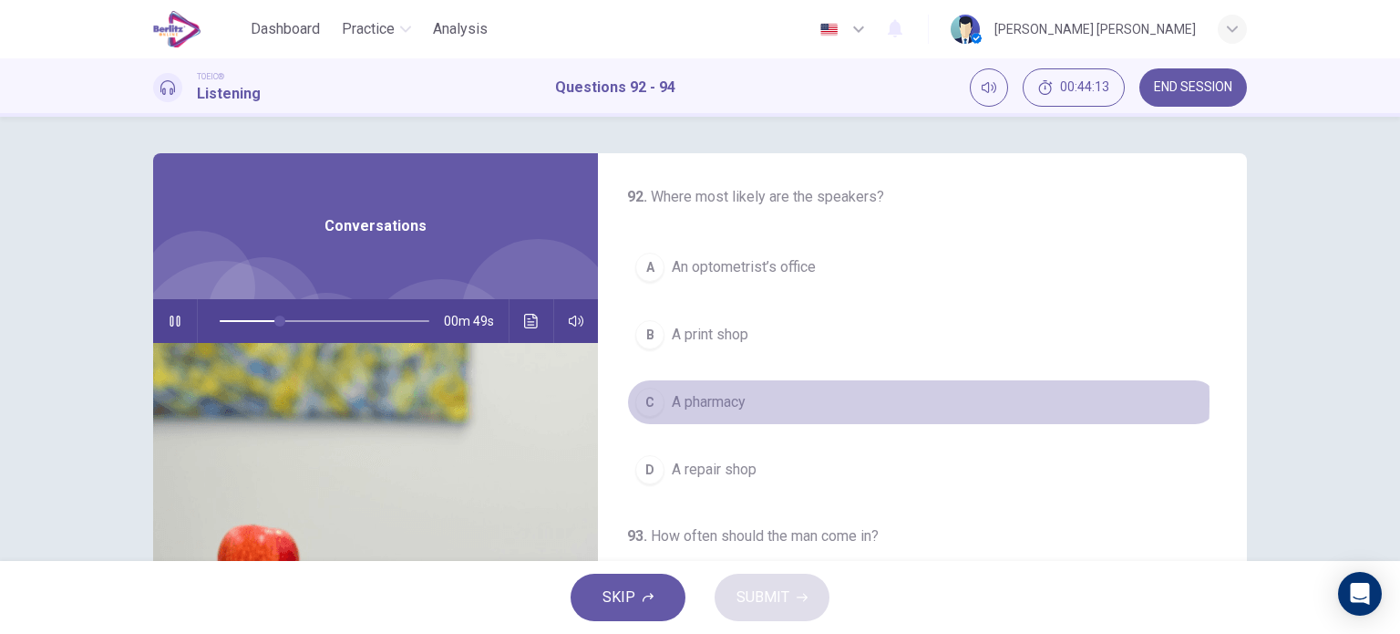
click at [695, 399] on span "A pharmacy" at bounding box center [709, 402] width 74 height 22
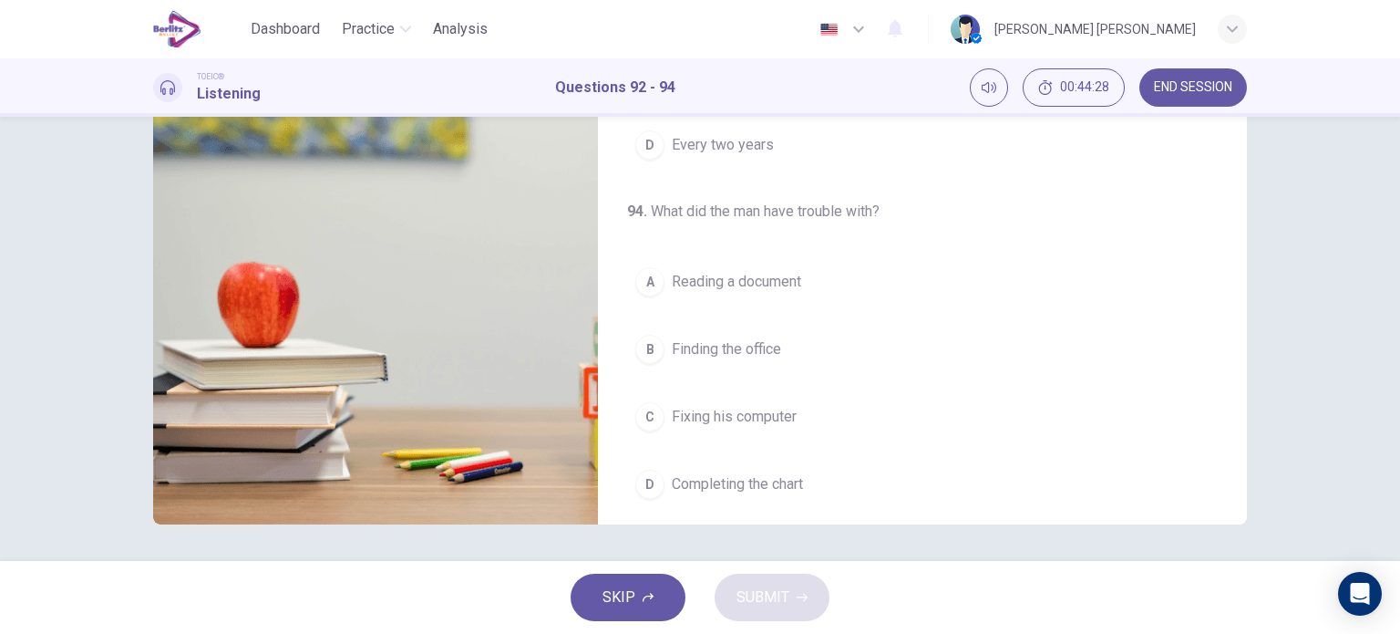
scroll to position [402, 0]
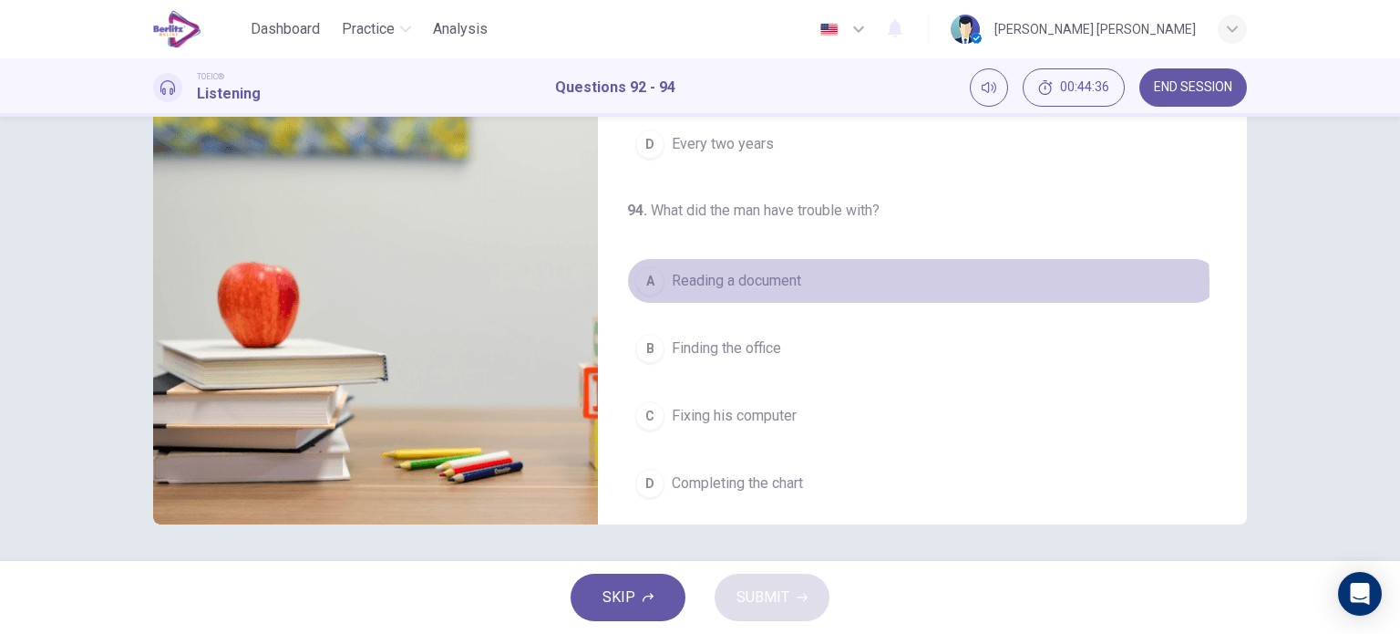
click at [758, 282] on span "Reading a document" at bounding box center [736, 281] width 129 height 22
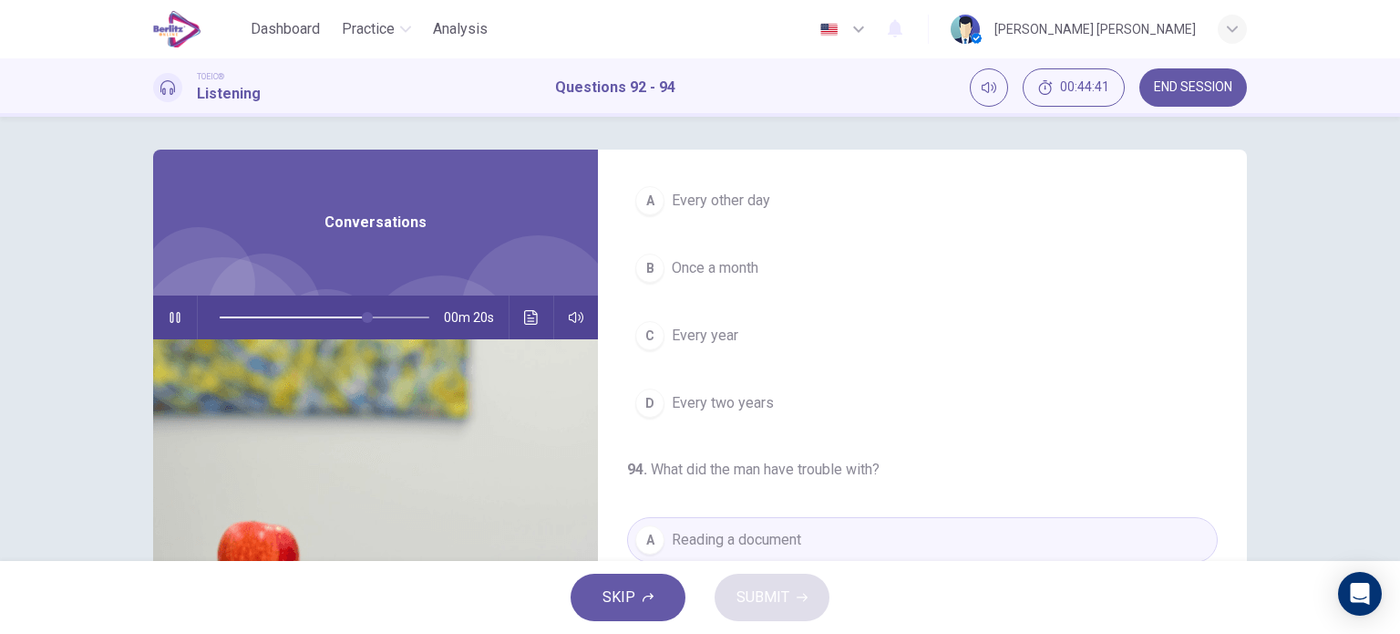
scroll to position [0, 0]
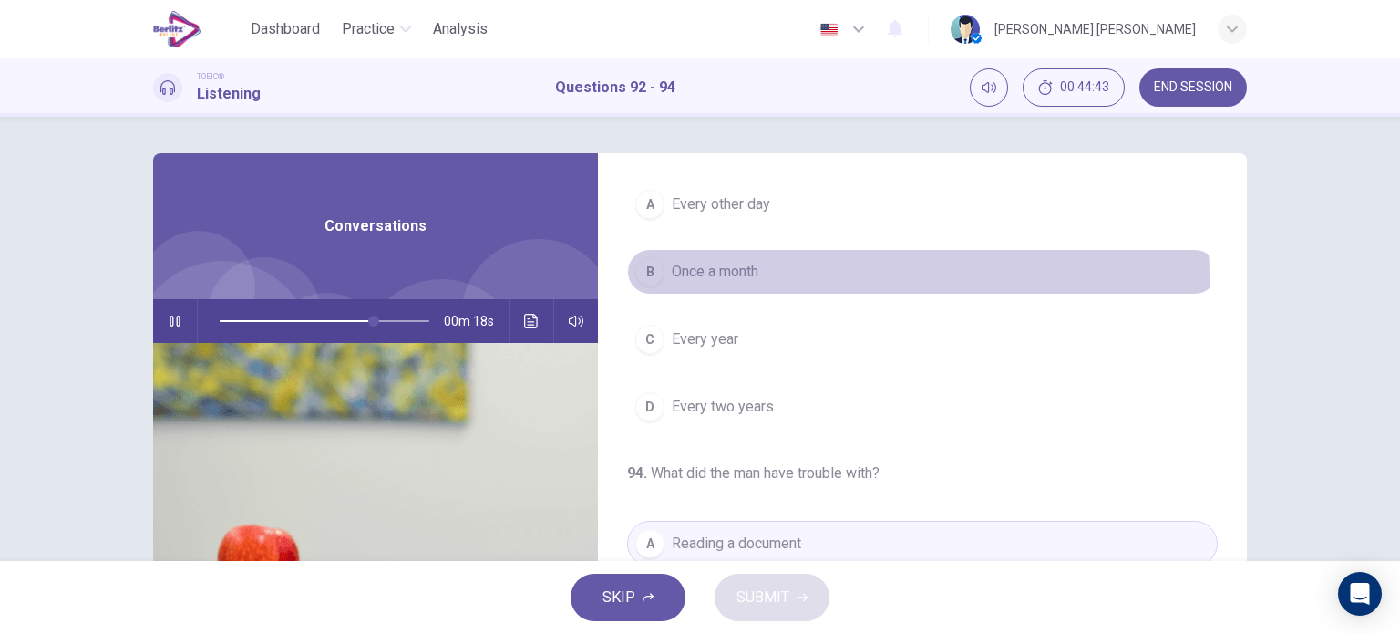
click at [718, 276] on span "Once a month" at bounding box center [715, 272] width 87 height 22
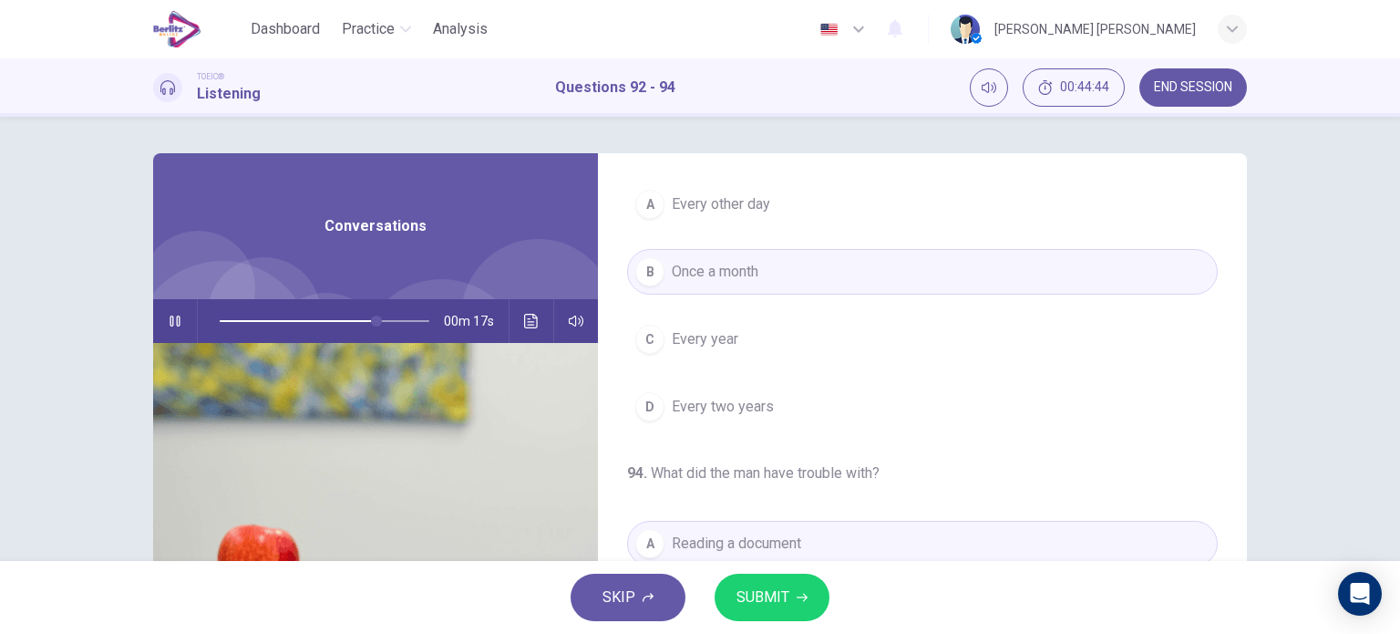
click at [726, 342] on span "Every year" at bounding box center [705, 339] width 67 height 22
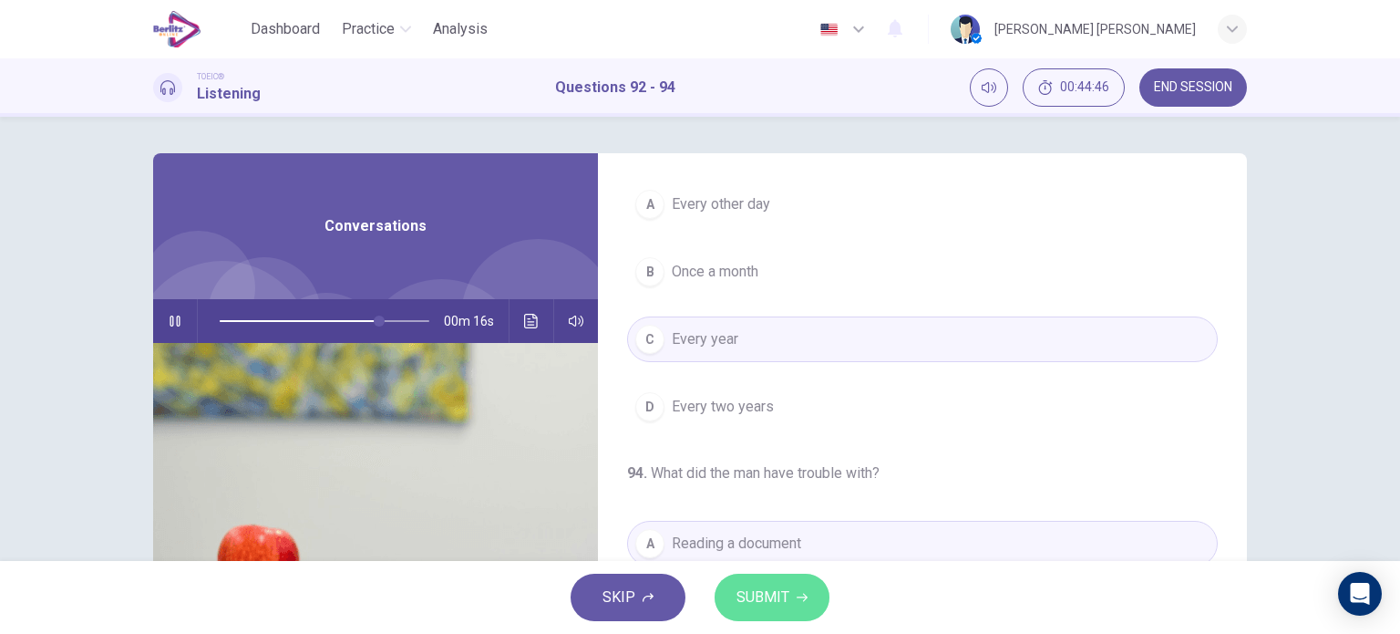
click at [776, 612] on button "SUBMIT" at bounding box center [772, 596] width 115 height 47
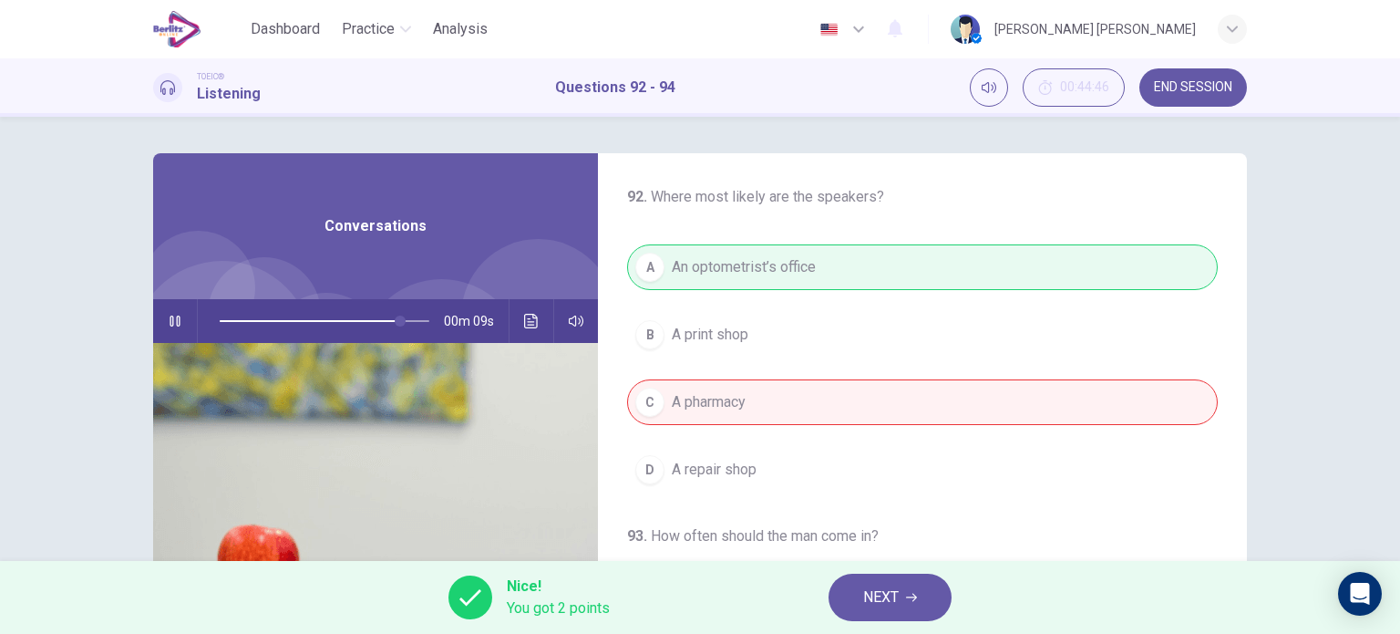
type input "**"
click at [908, 590] on button "NEXT" at bounding box center [890, 596] width 123 height 47
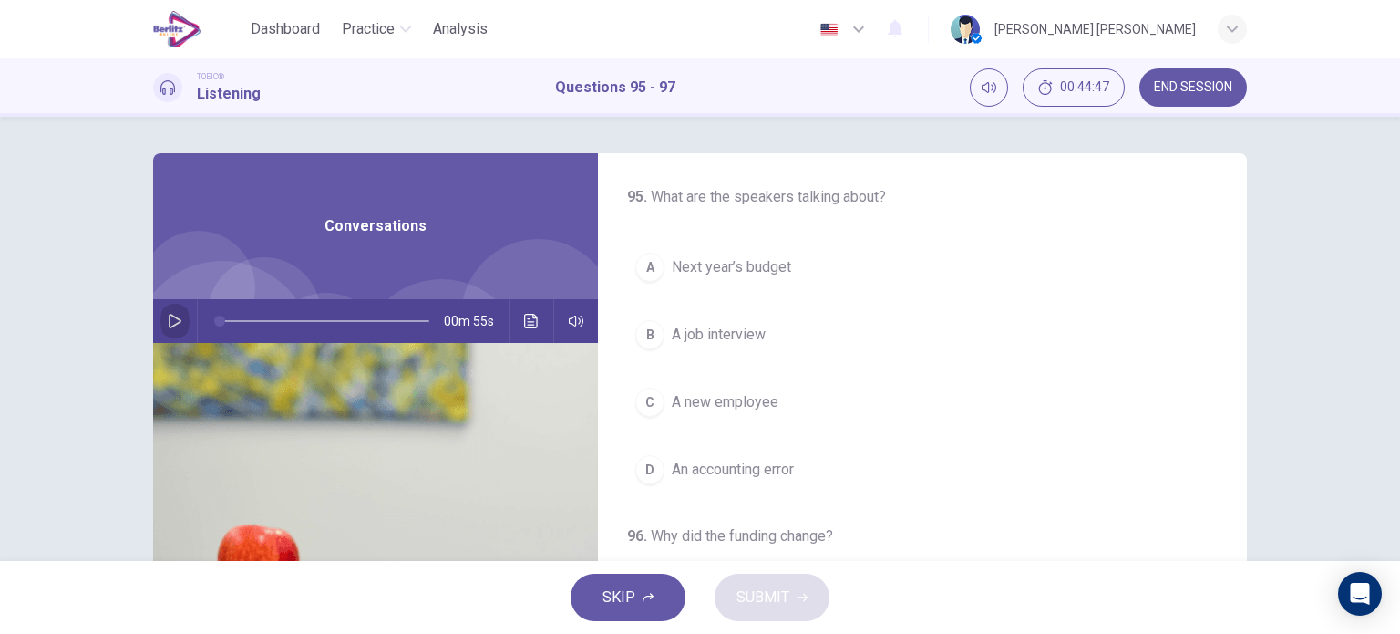
click at [183, 329] on button "button" at bounding box center [174, 321] width 29 height 44
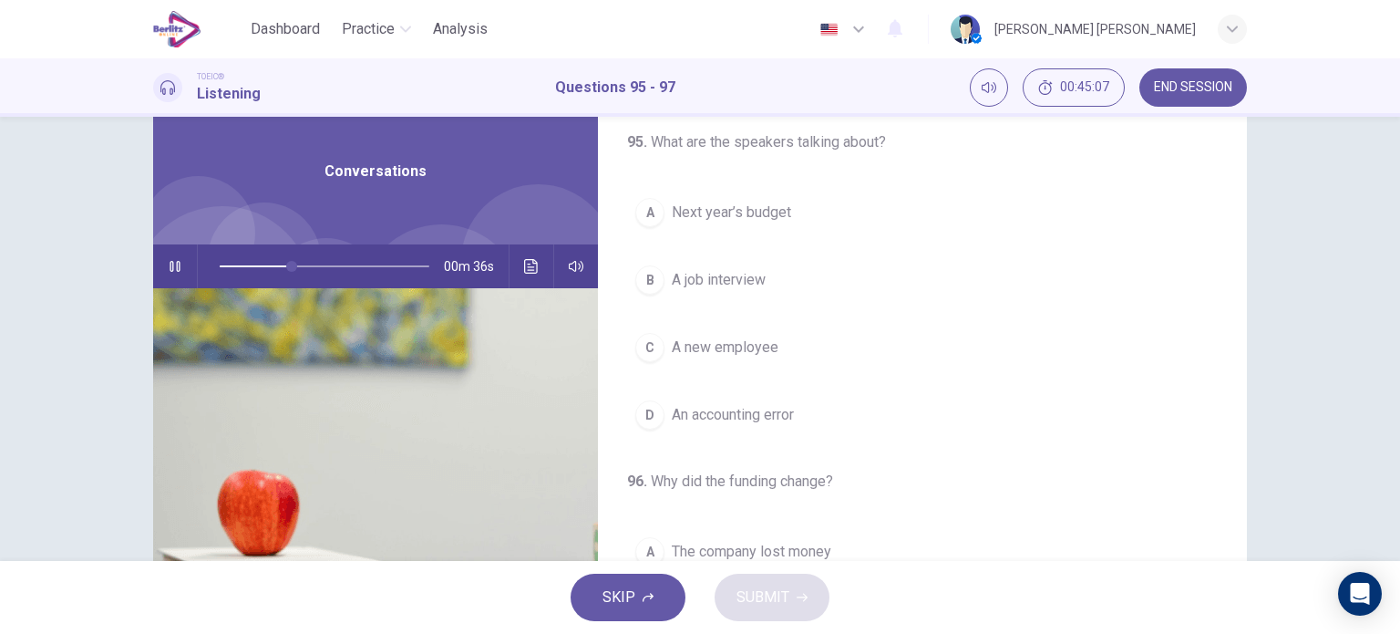
scroll to position [52, 0]
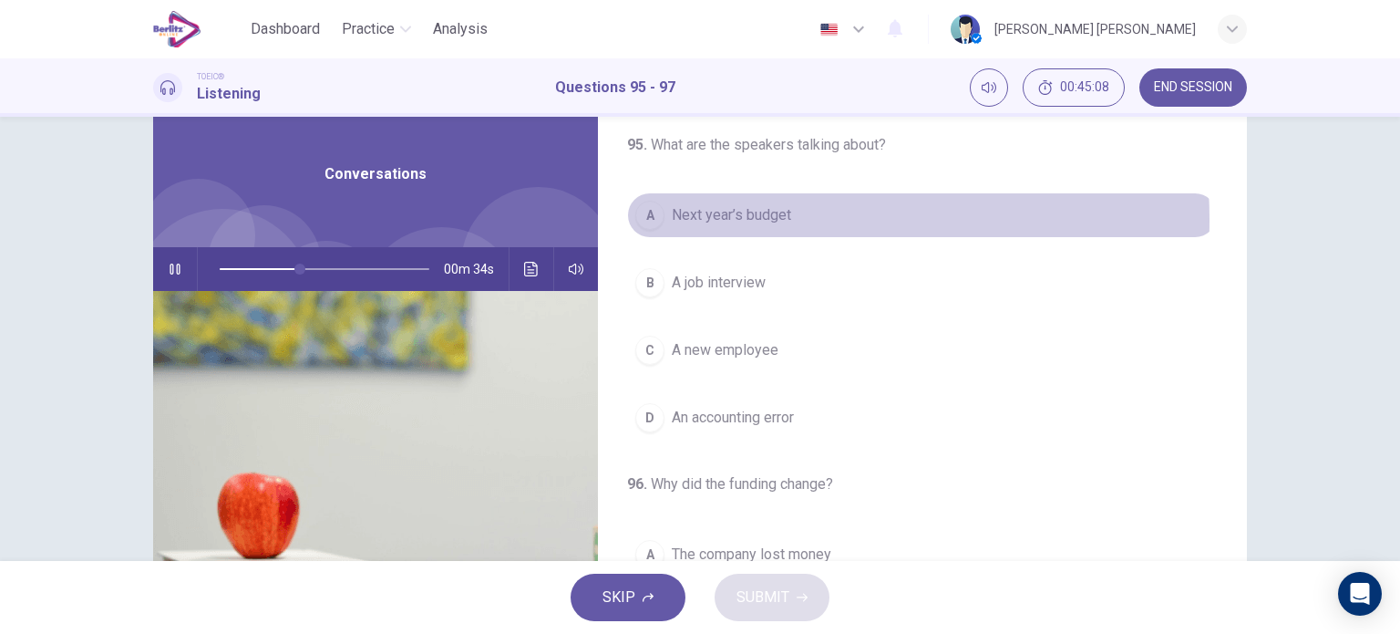
click at [735, 219] on span "Next year’s budget" at bounding box center [731, 215] width 119 height 22
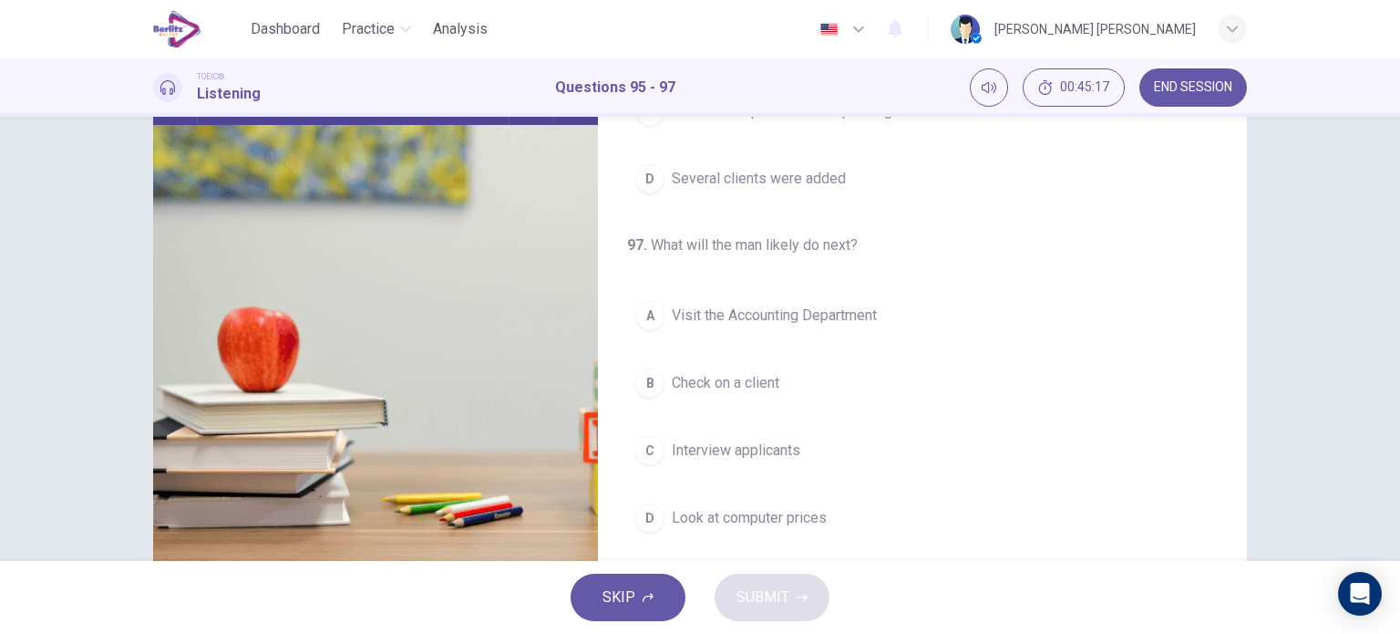
scroll to position [220, 0]
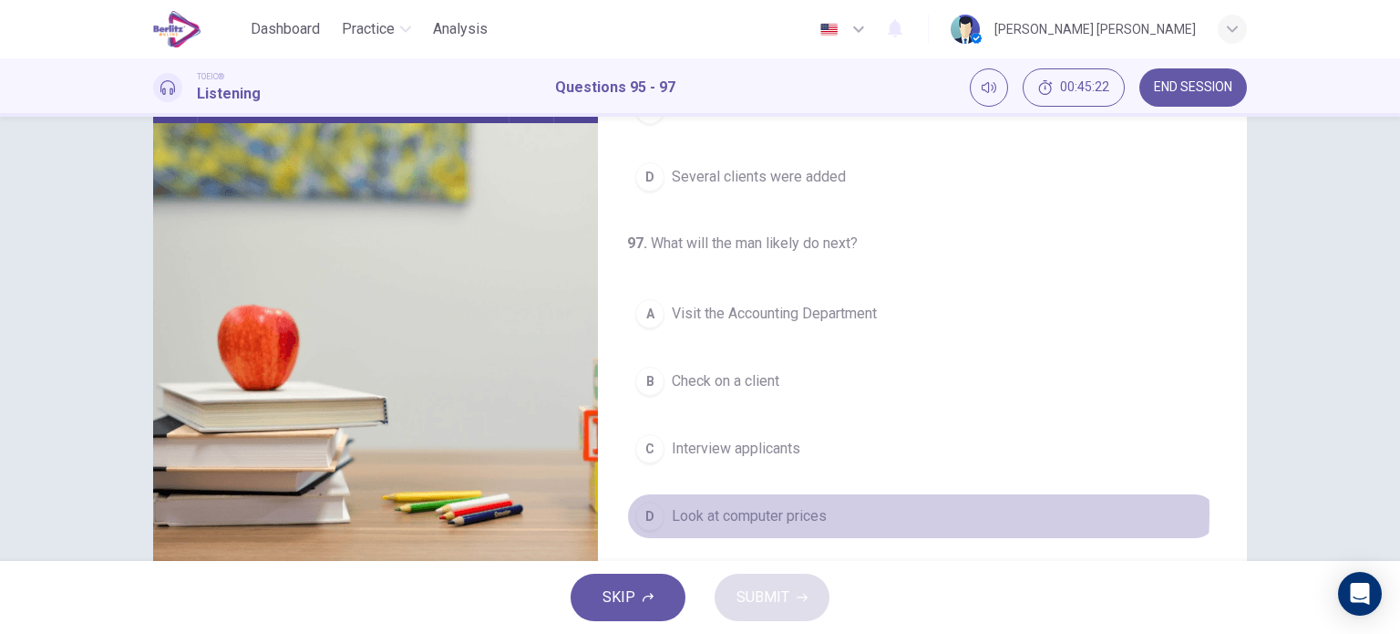
click at [831, 508] on button "D Look at computer prices" at bounding box center [922, 516] width 591 height 46
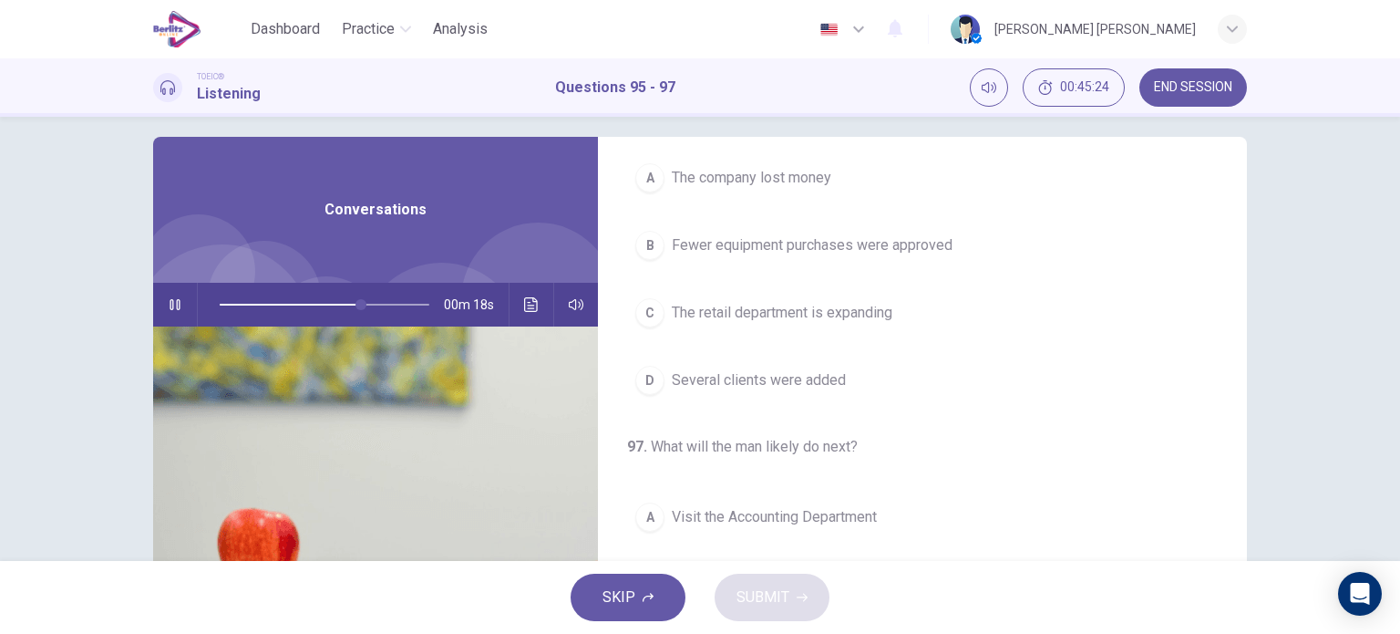
scroll to position [0, 0]
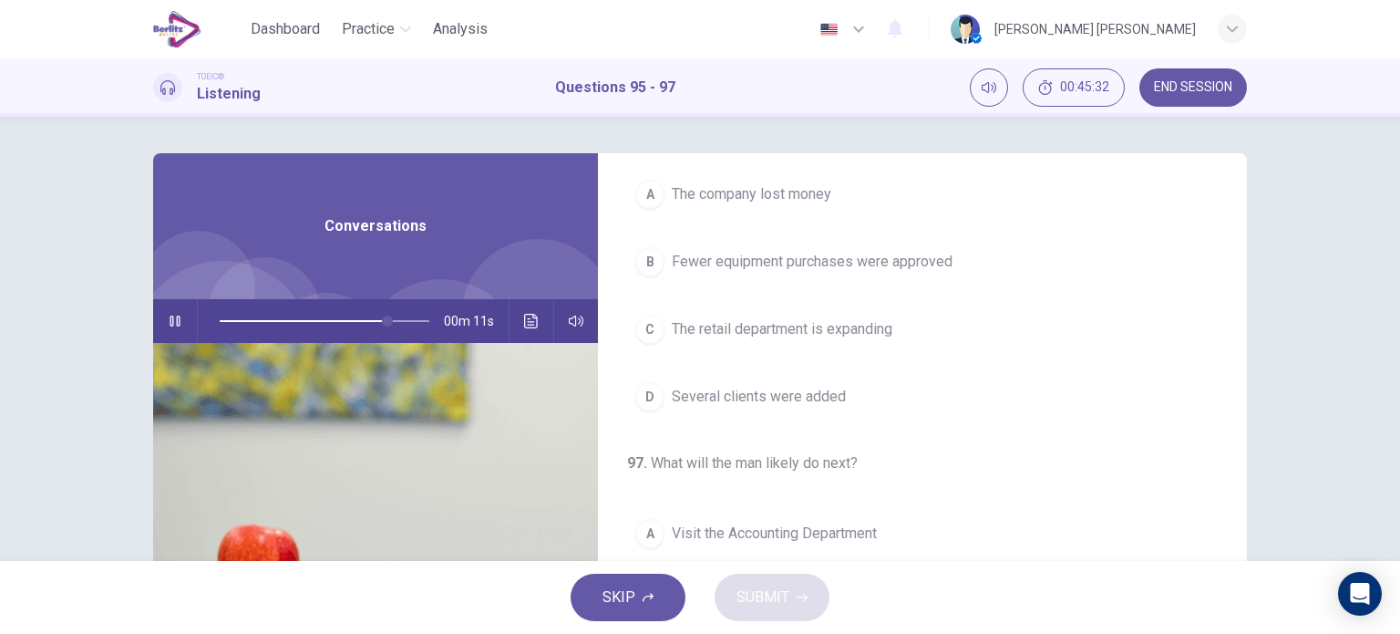
click at [840, 319] on span "The retail department is expanding" at bounding box center [782, 329] width 221 height 22
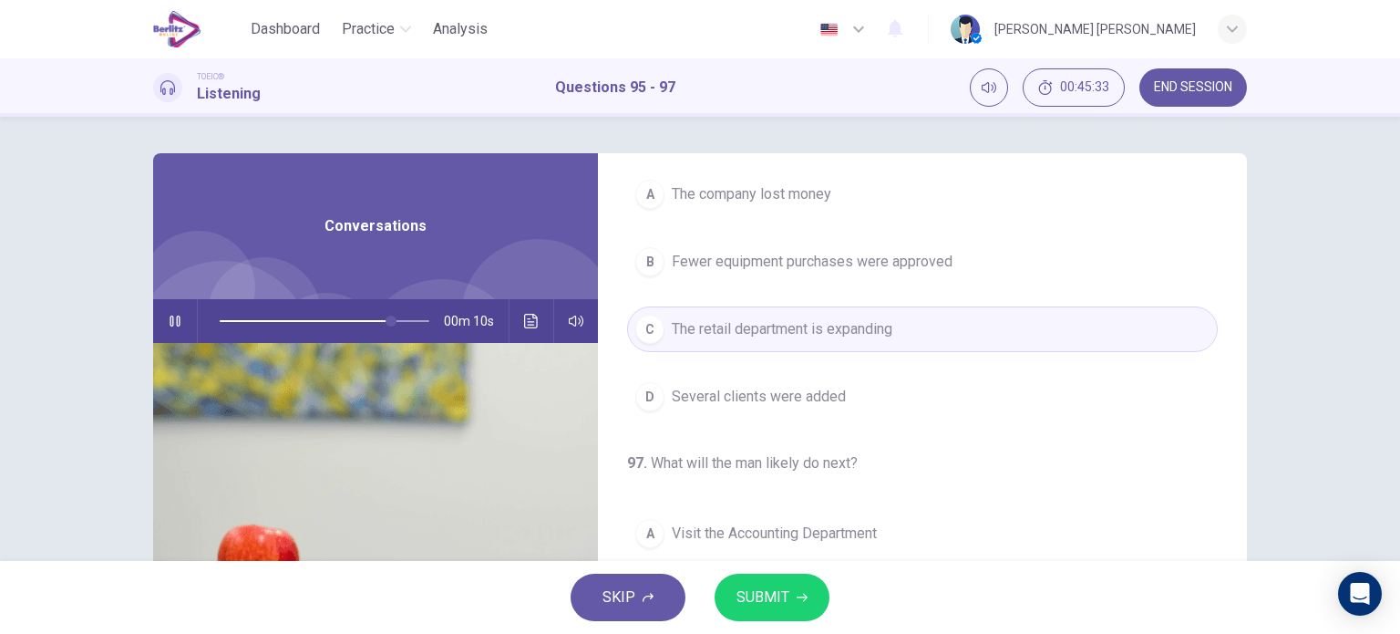
click at [761, 587] on span "SUBMIT" at bounding box center [763, 597] width 53 height 26
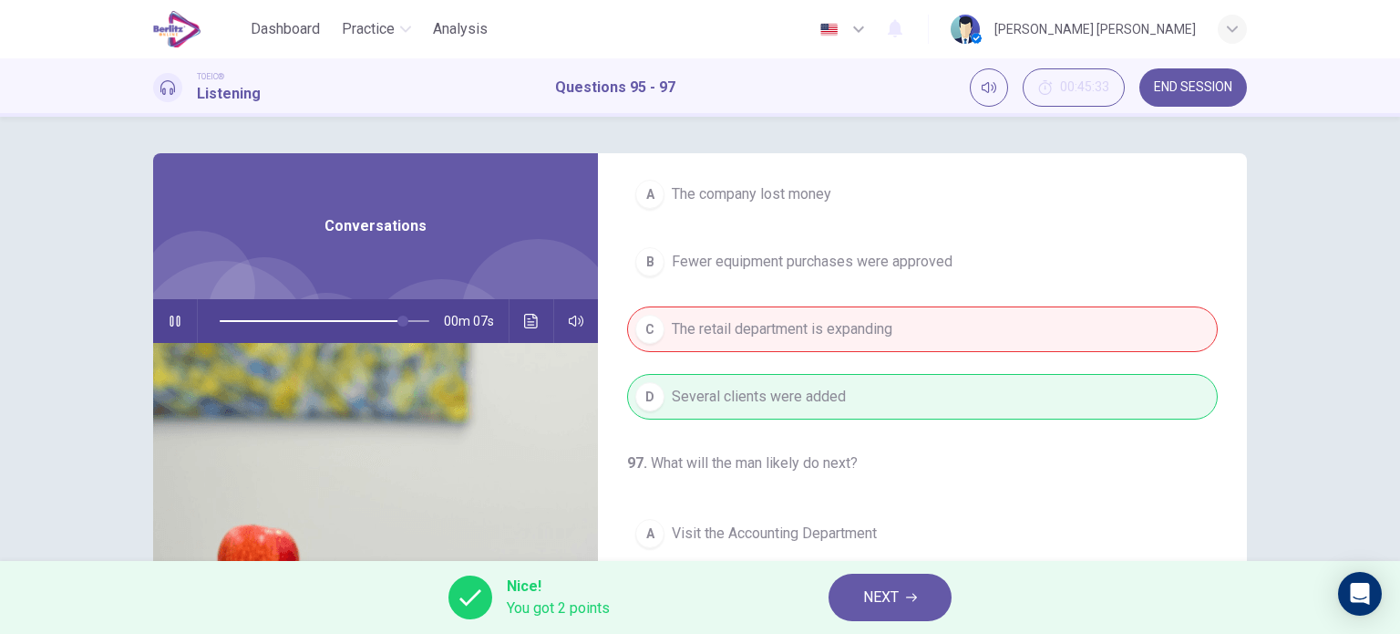
type input "**"
click at [881, 593] on span "NEXT" at bounding box center [881, 597] width 36 height 26
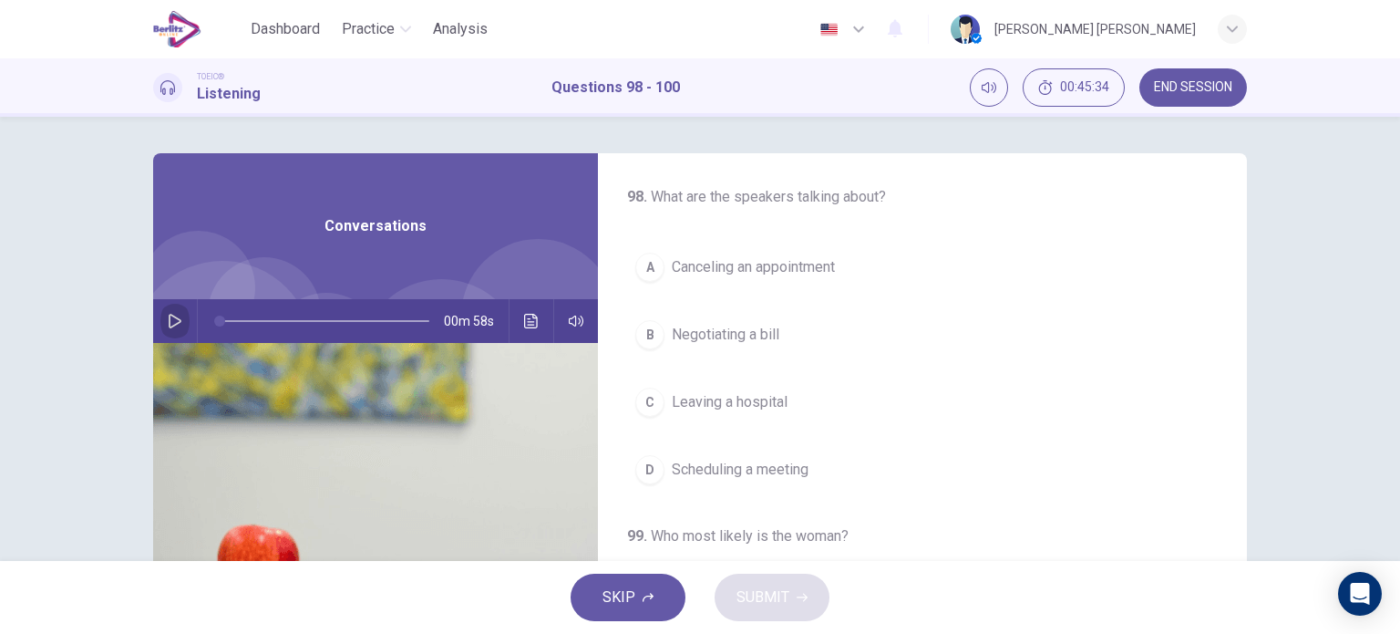
click at [175, 325] on icon "button" at bounding box center [175, 321] width 15 height 15
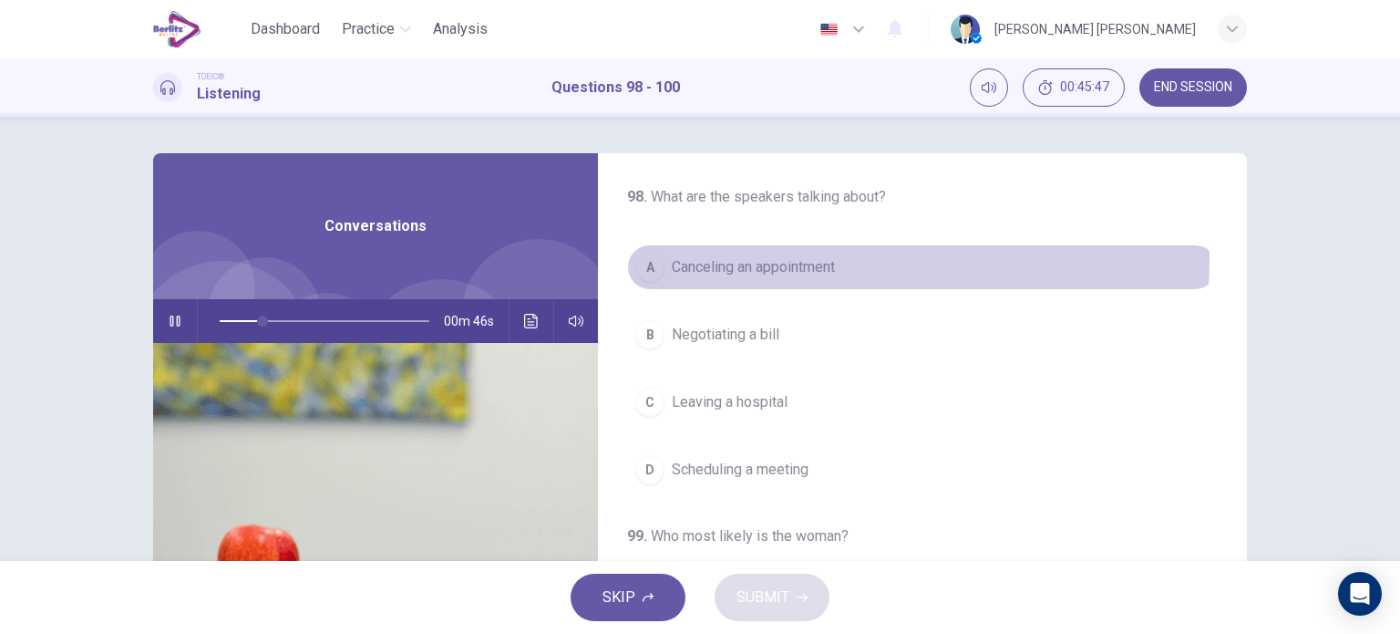
click at [761, 257] on span "Canceling an appointment" at bounding box center [753, 267] width 163 height 22
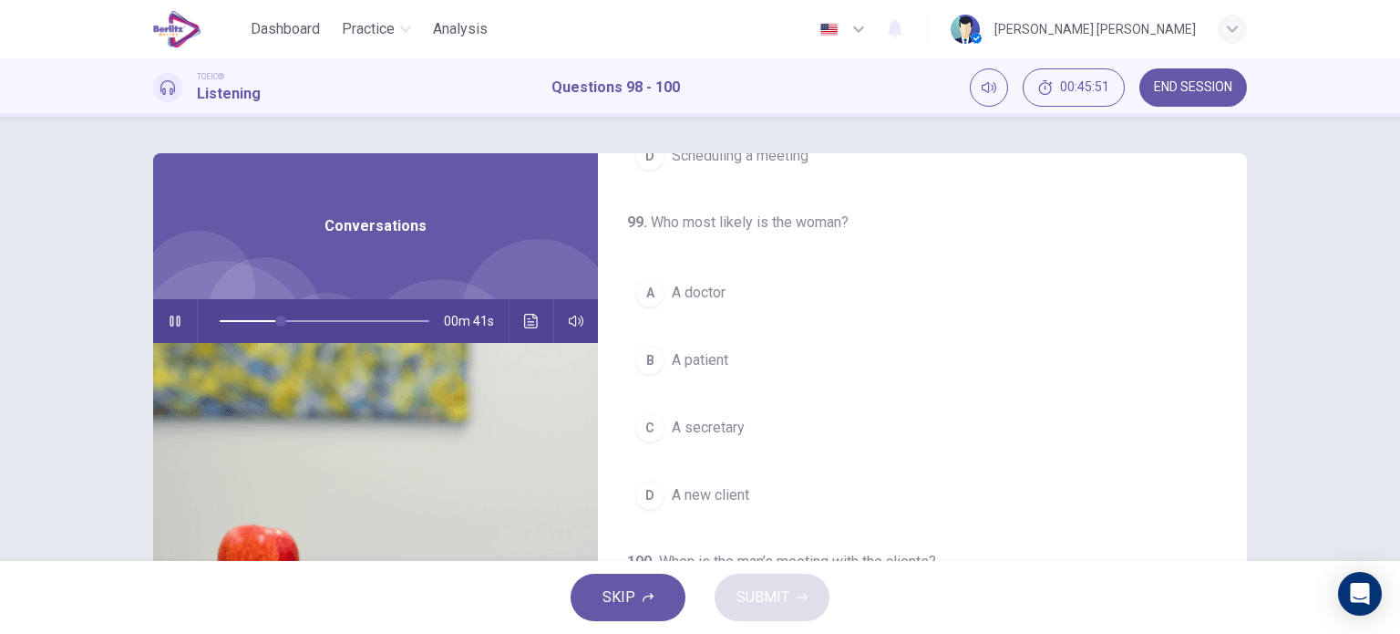
scroll to position [321, 0]
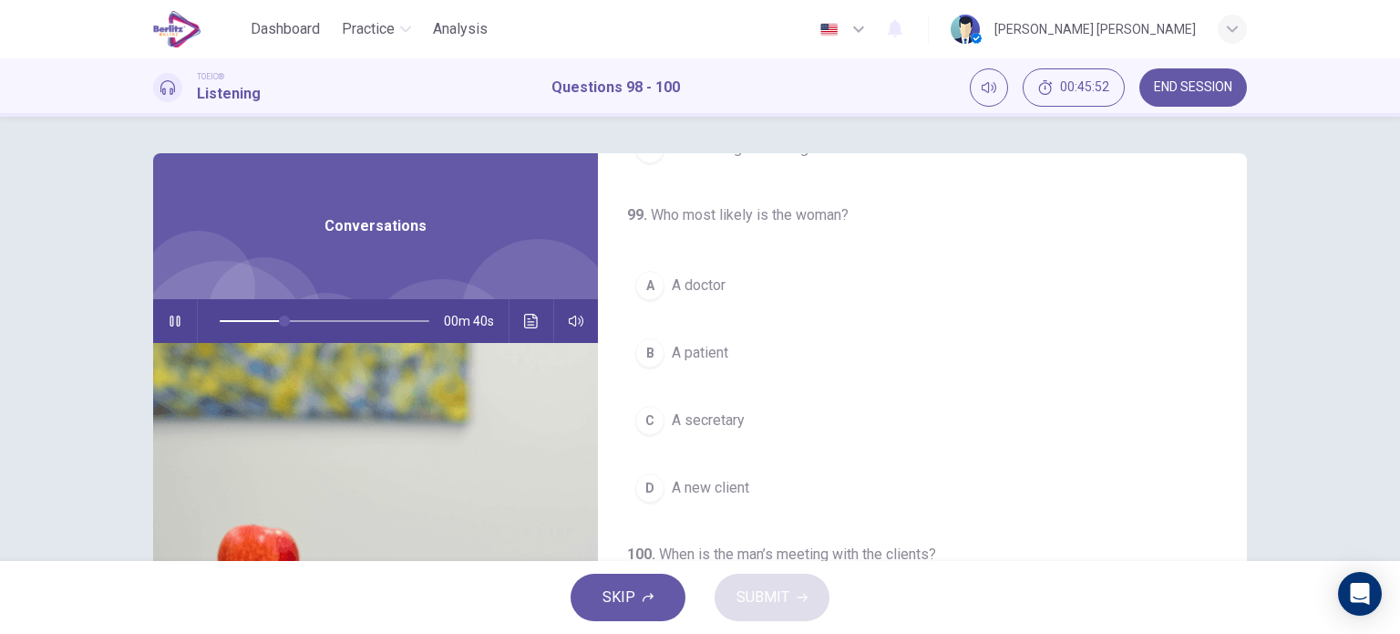
click at [745, 418] on button "C A secretary" at bounding box center [922, 420] width 591 height 46
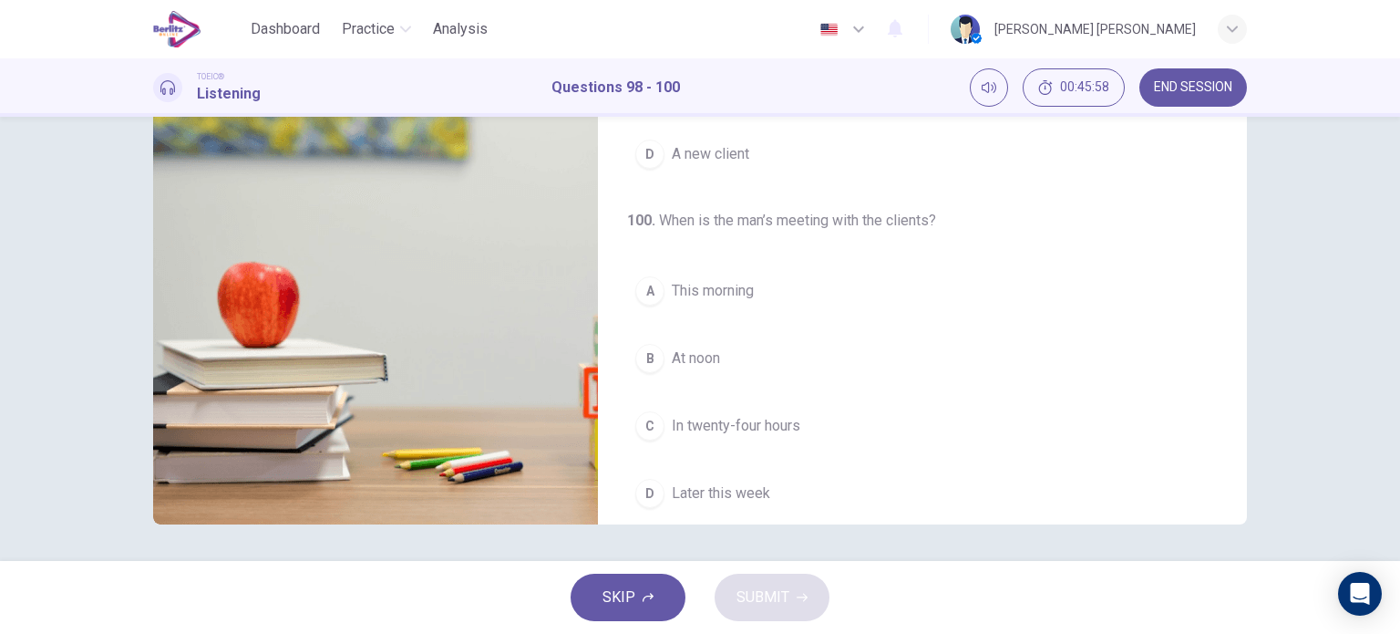
scroll to position [412, 0]
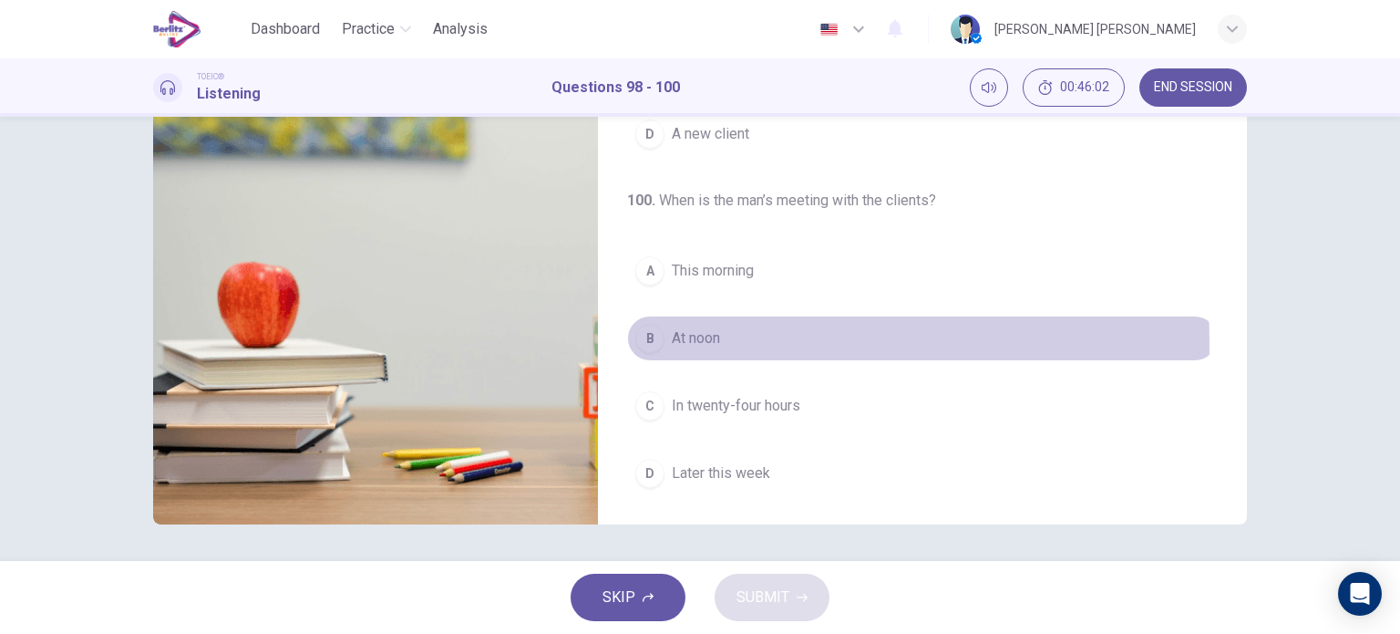
click at [696, 339] on span "At noon" at bounding box center [696, 338] width 48 height 22
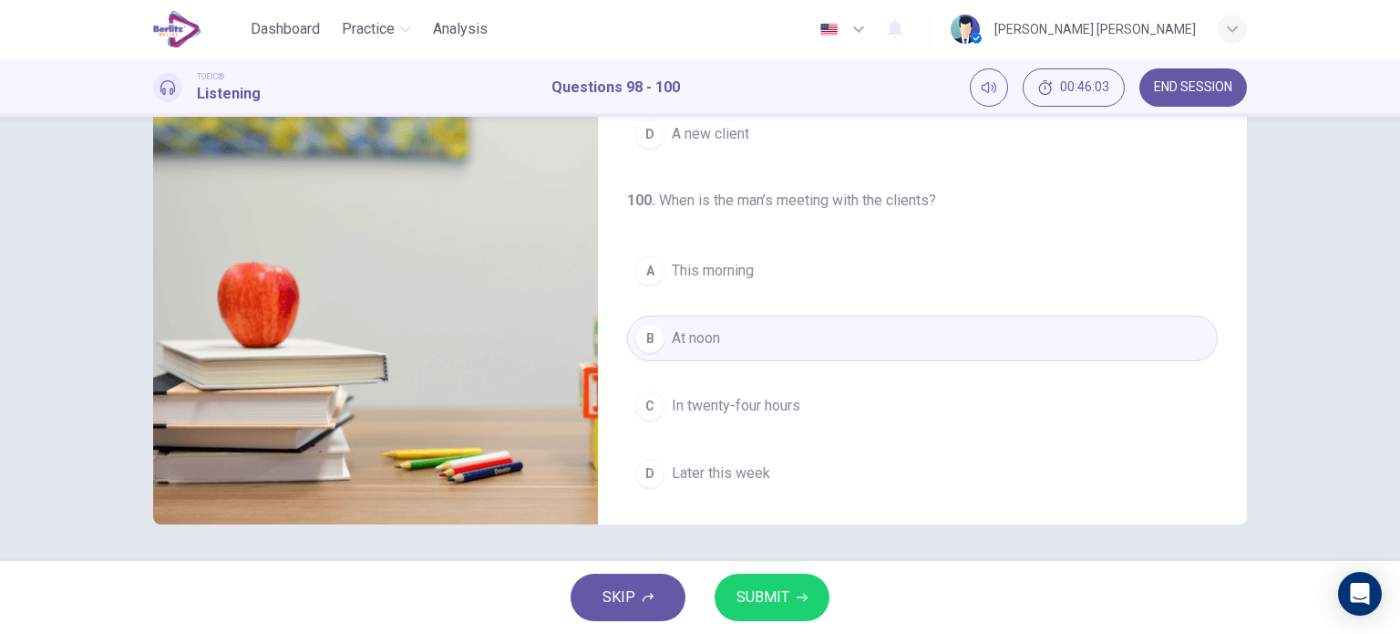
click at [782, 600] on span "SUBMIT" at bounding box center [763, 597] width 53 height 26
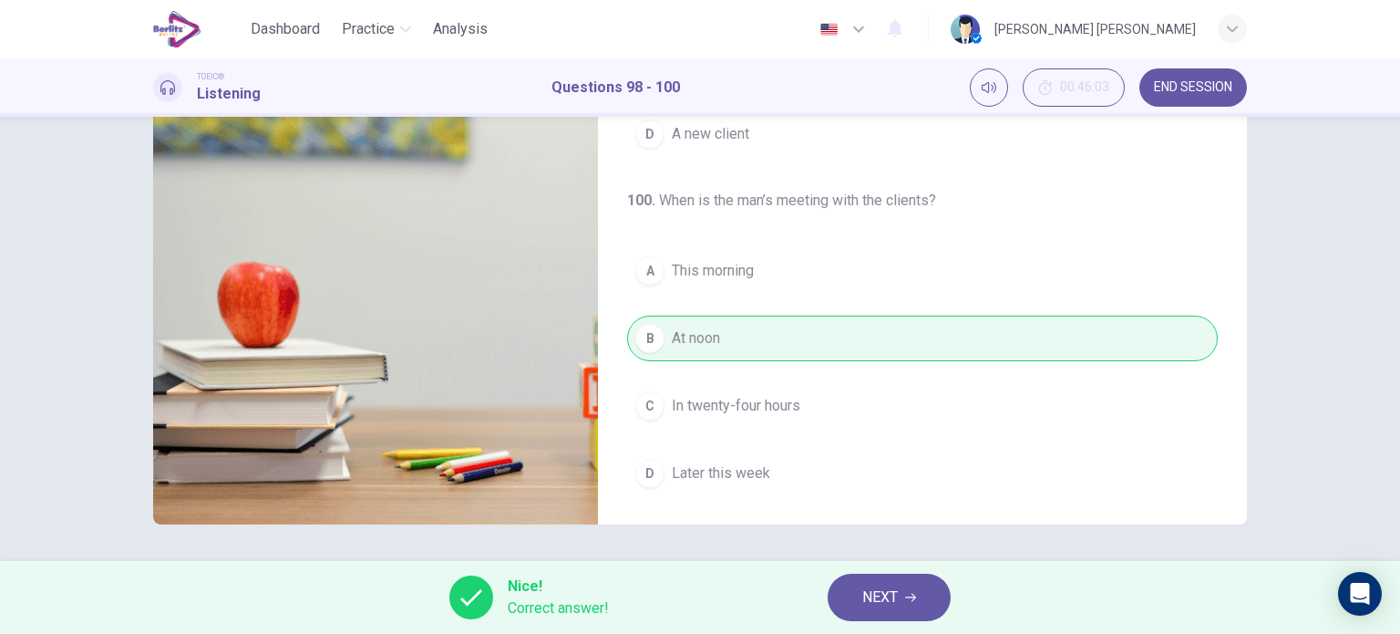
type input "**"
click at [901, 591] on button "NEXT" at bounding box center [889, 596] width 123 height 47
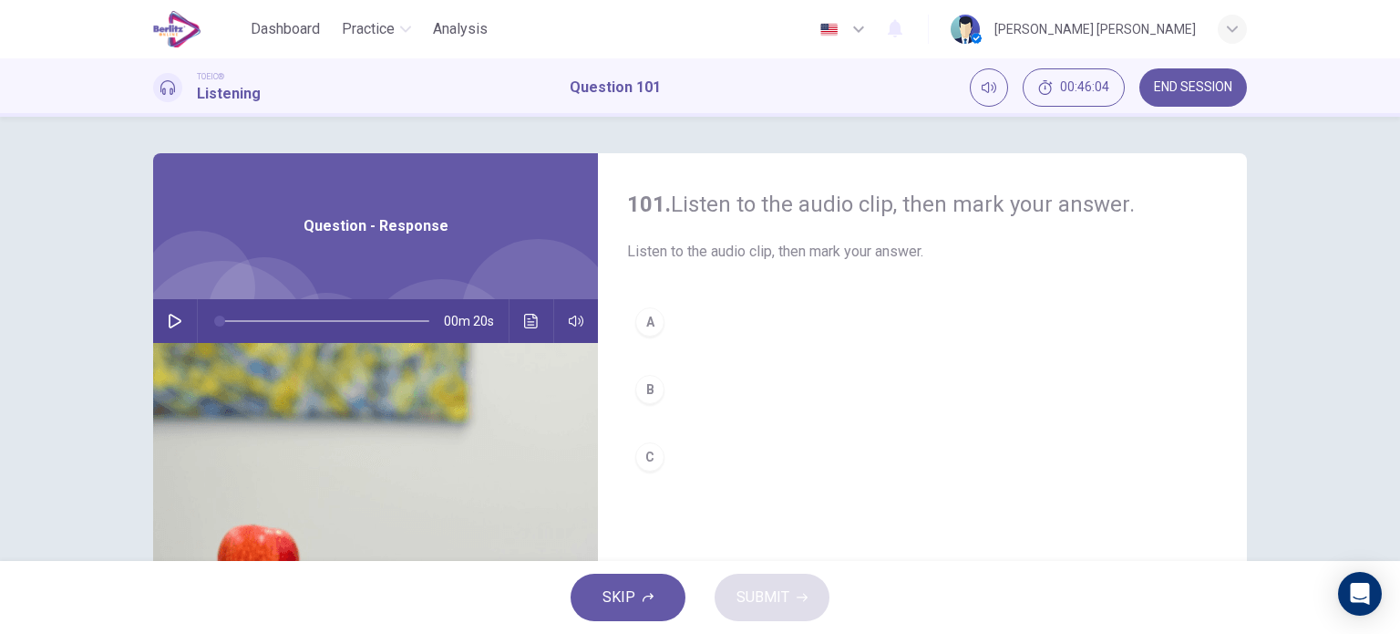
click at [181, 313] on button "button" at bounding box center [174, 321] width 29 height 44
click at [629, 459] on button "C" at bounding box center [922, 457] width 591 height 46
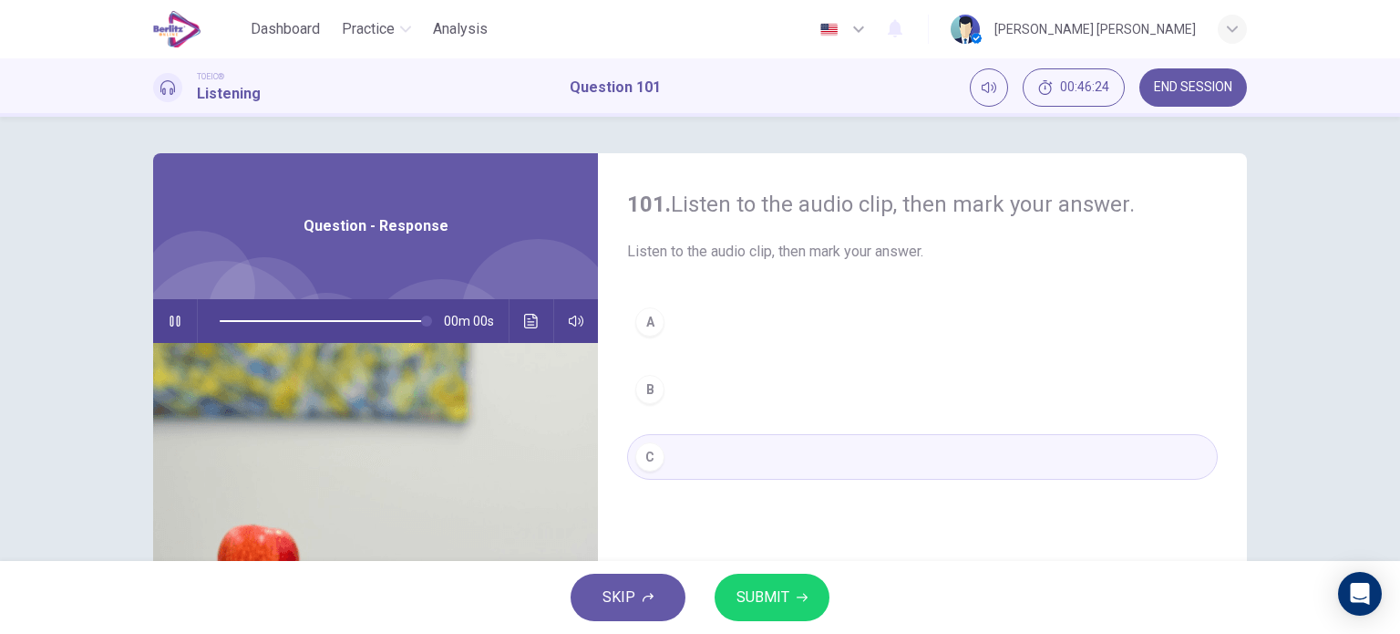
type input "*"
click at [768, 597] on span "SUBMIT" at bounding box center [763, 597] width 53 height 26
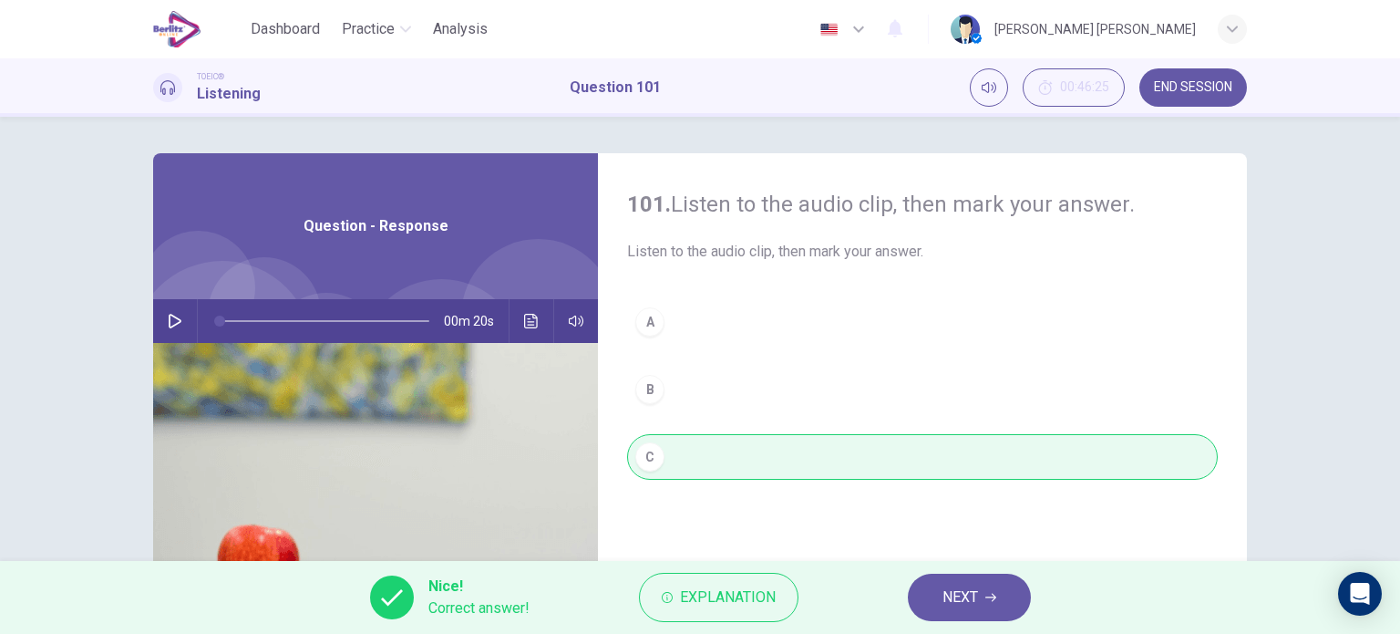
click at [988, 583] on button "NEXT" at bounding box center [969, 596] width 123 height 47
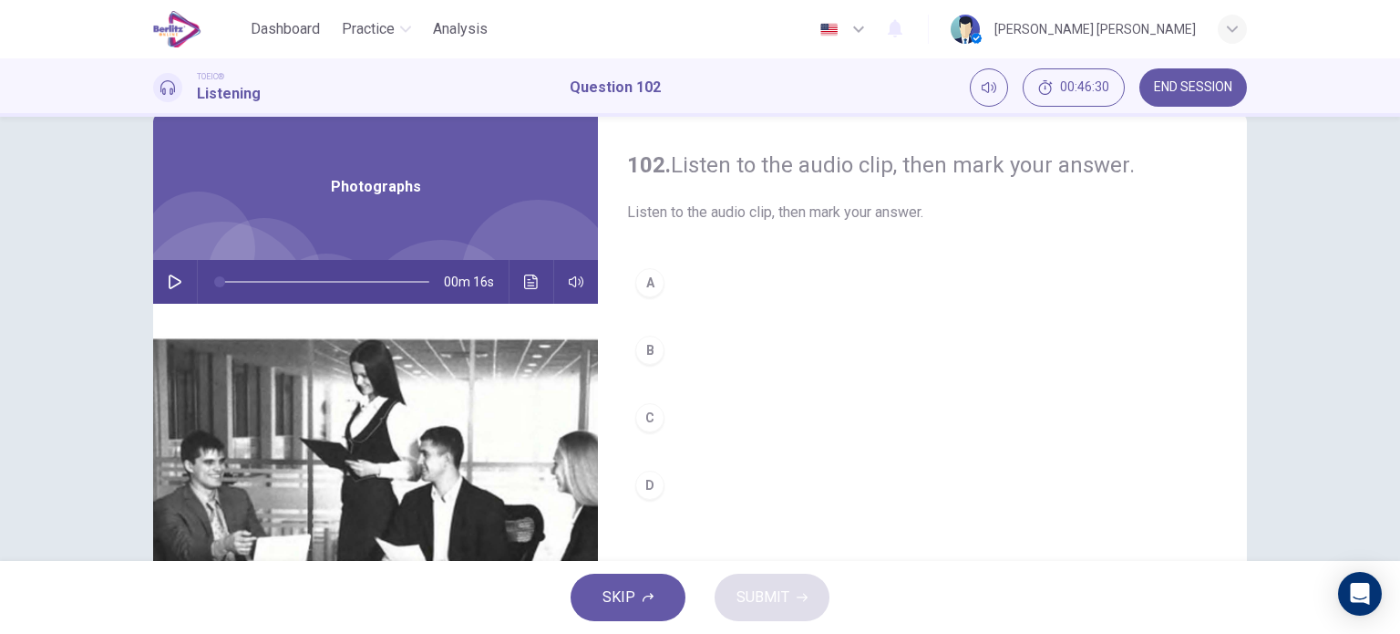
scroll to position [26, 0]
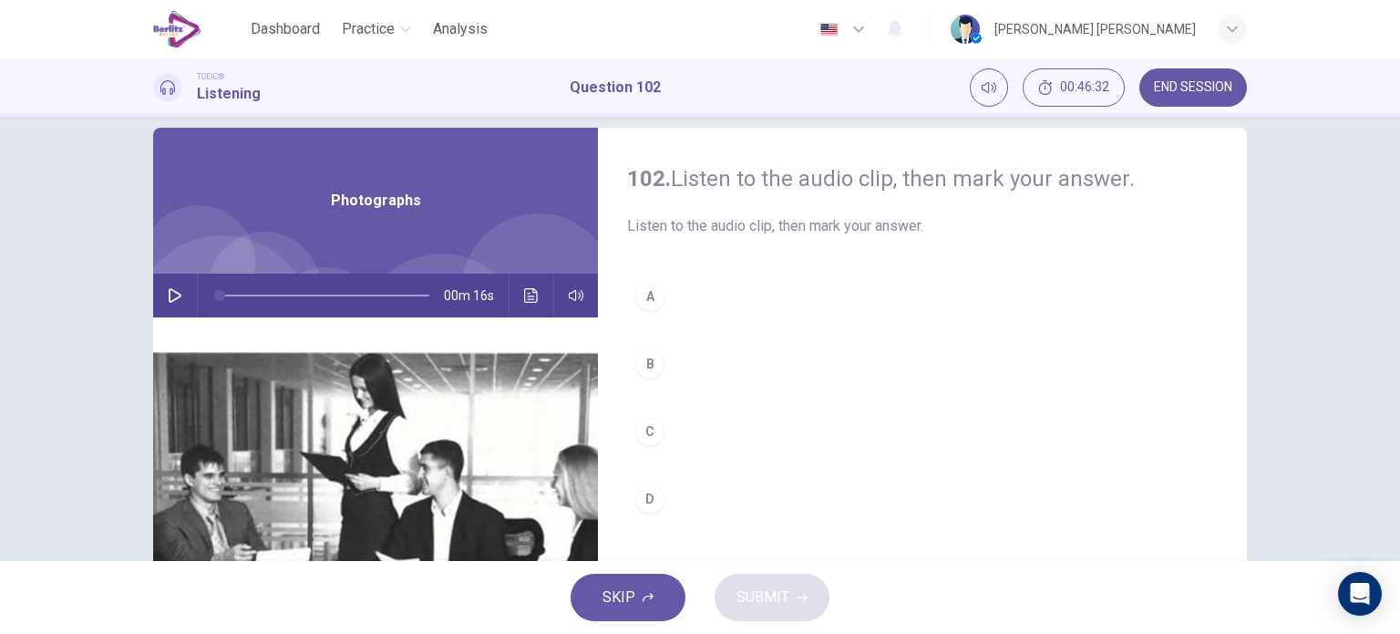
click at [169, 299] on icon "button" at bounding box center [175, 295] width 13 height 15
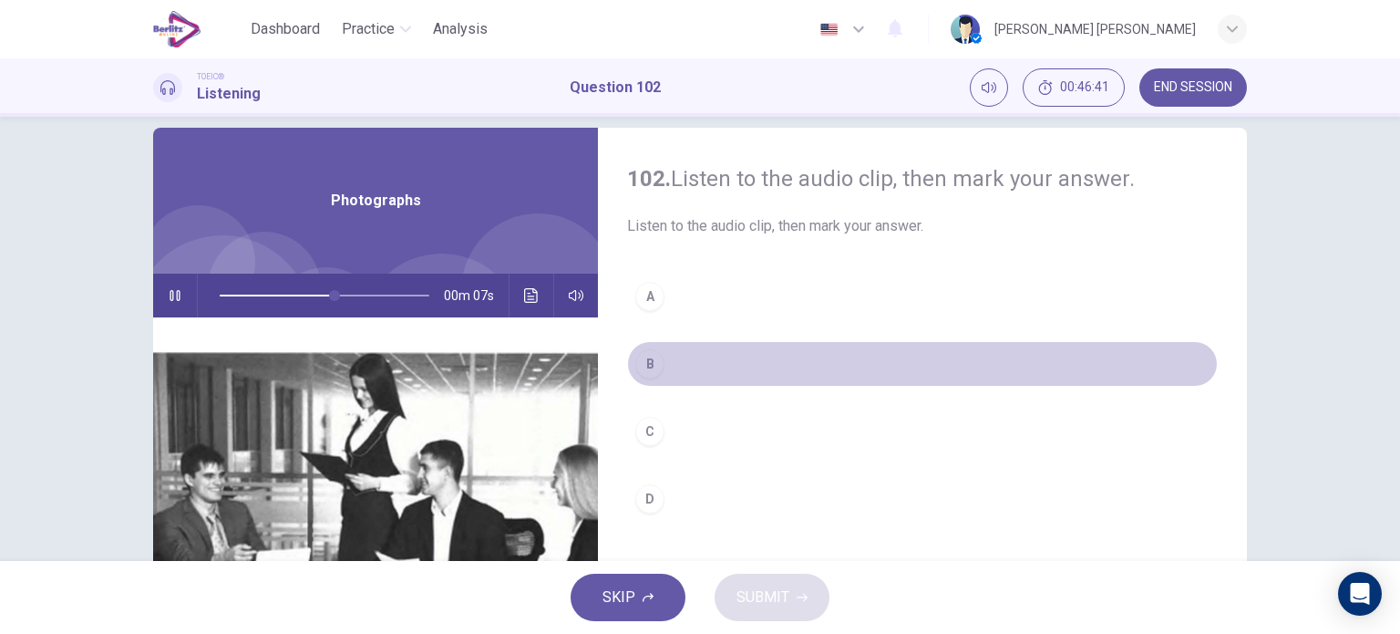
click at [650, 349] on div "B" at bounding box center [649, 363] width 29 height 29
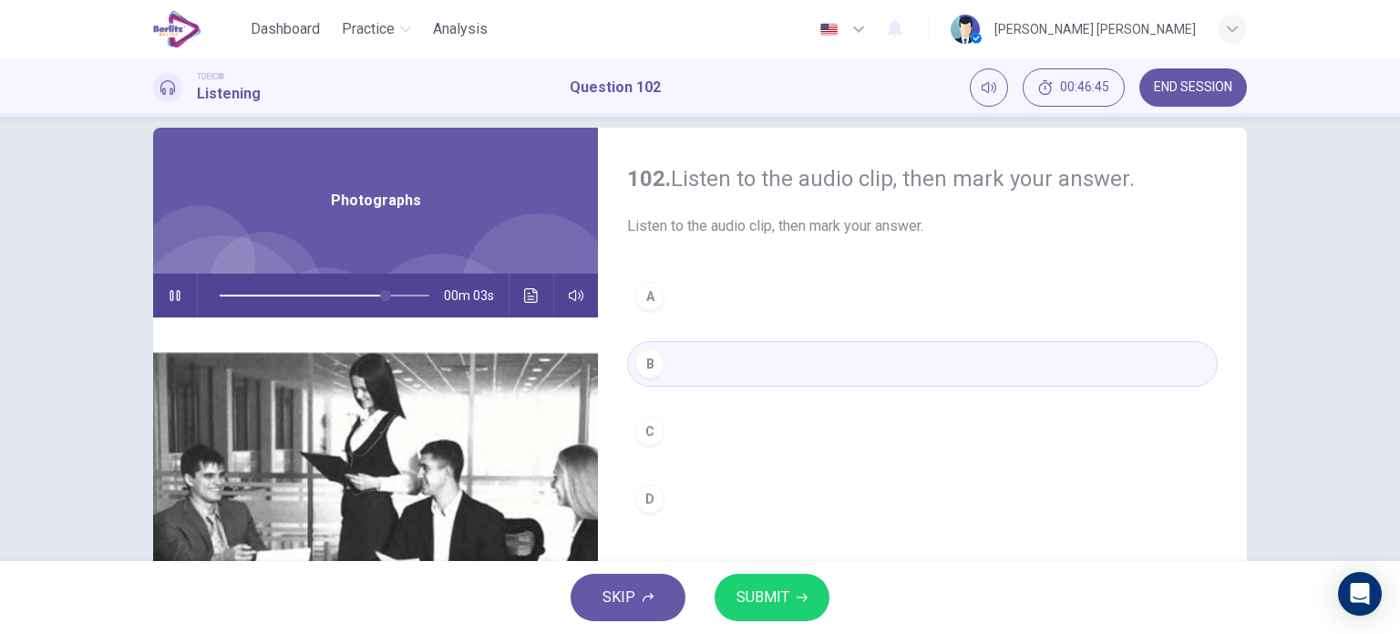
click at [1388, 249] on div "102. Listen to the audio clip, then [PERSON_NAME] your answer. Listen to the au…" at bounding box center [700, 339] width 1400 height 444
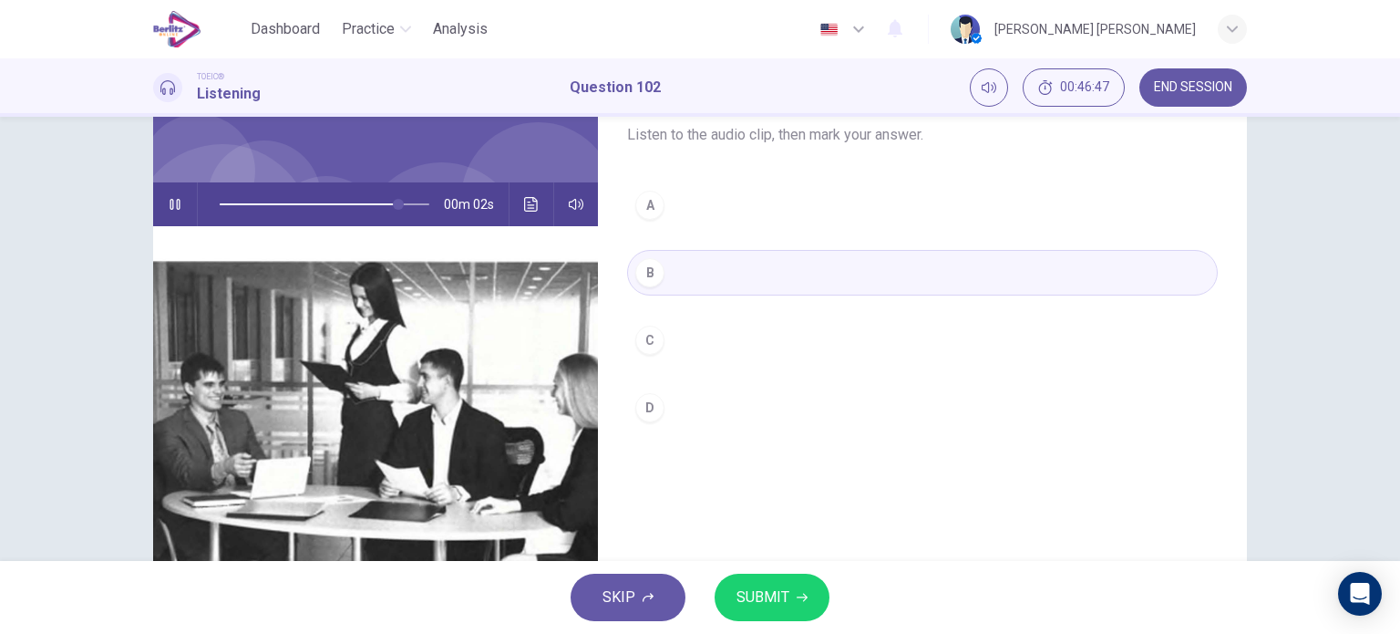
scroll to position [119, 0]
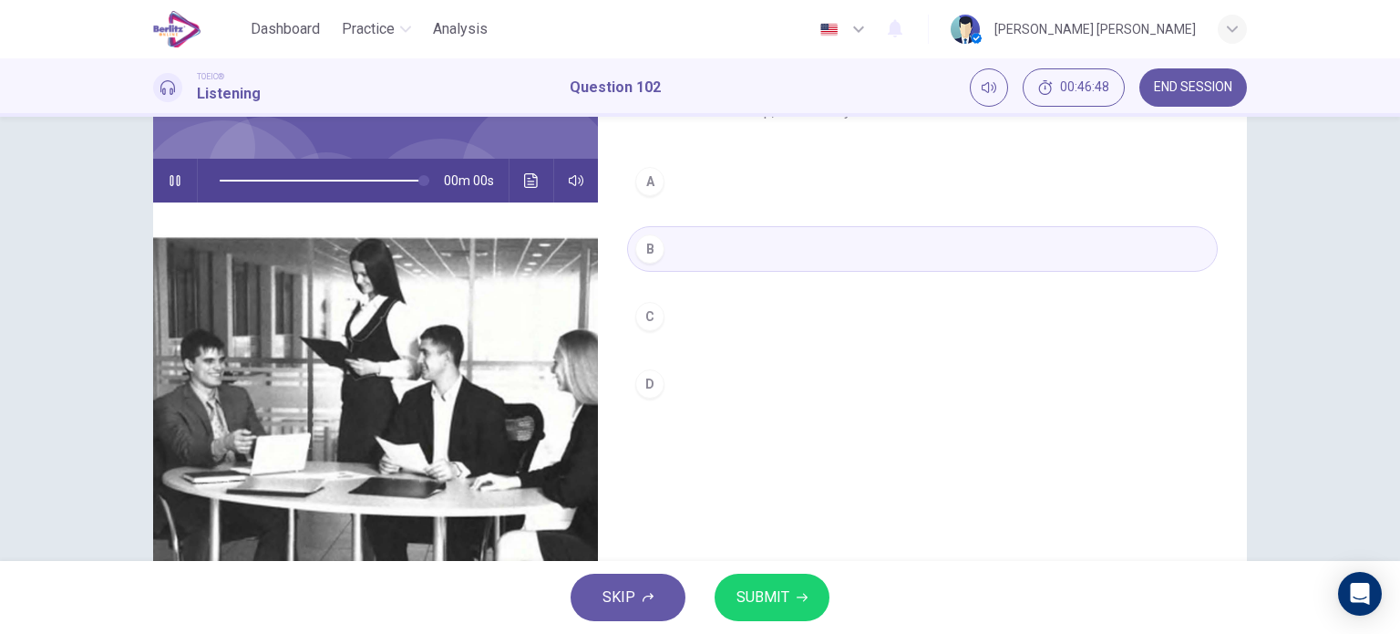
type input "*"
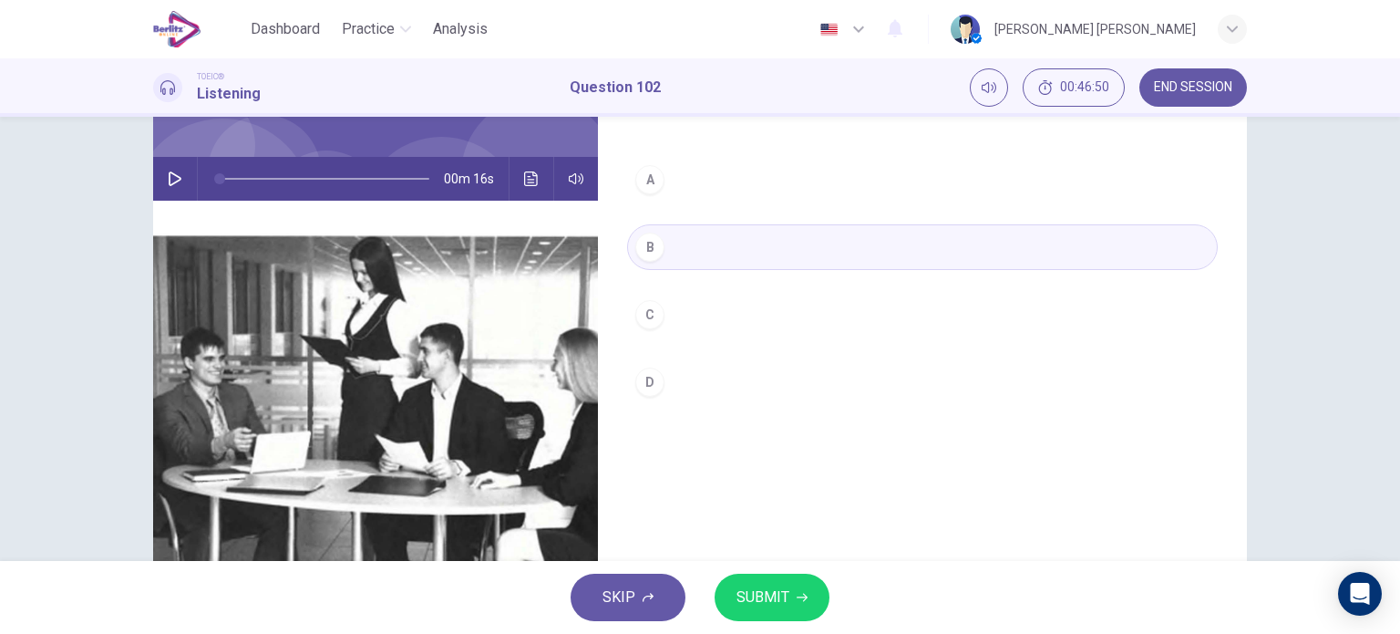
click at [755, 597] on span "SUBMIT" at bounding box center [763, 597] width 53 height 26
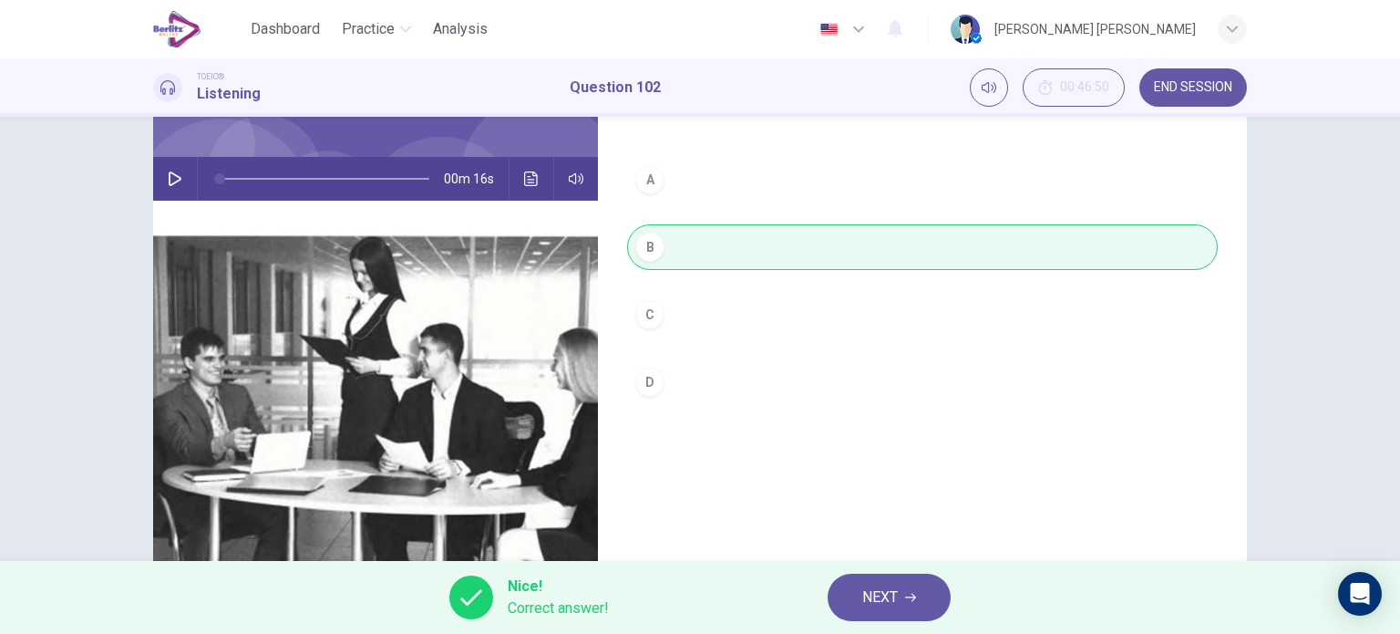
click at [886, 590] on span "NEXT" at bounding box center [880, 597] width 36 height 26
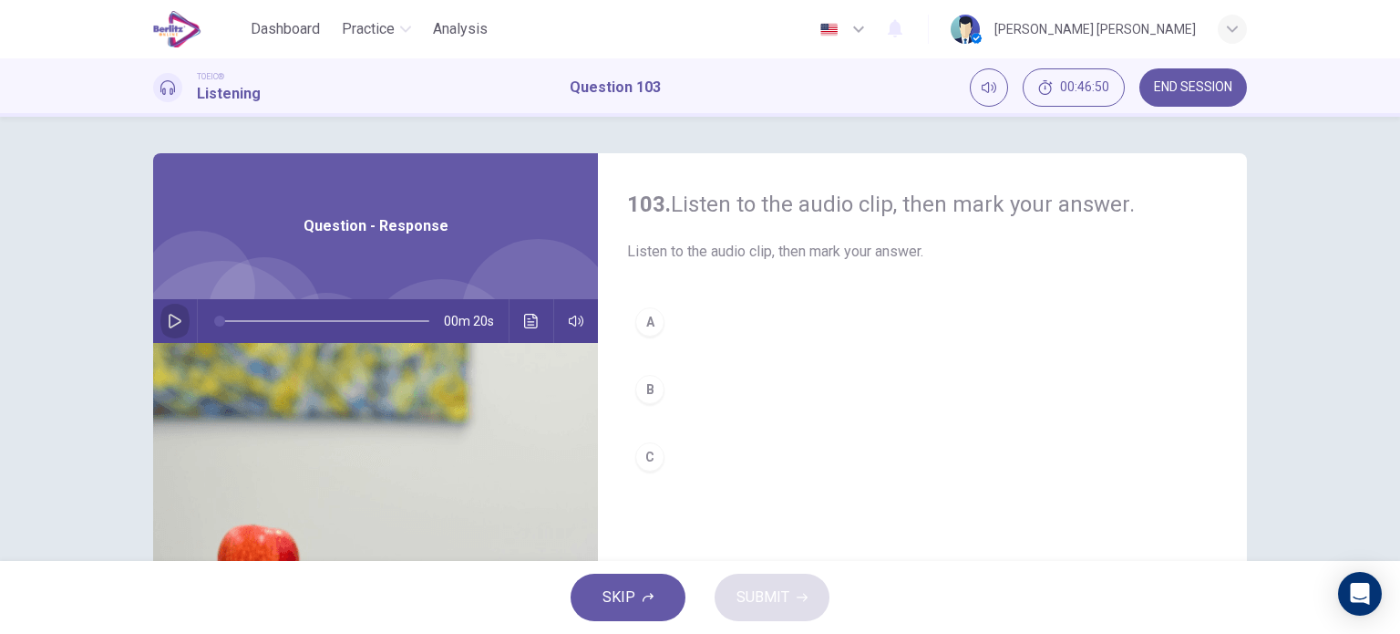
click at [160, 324] on button "button" at bounding box center [174, 321] width 29 height 44
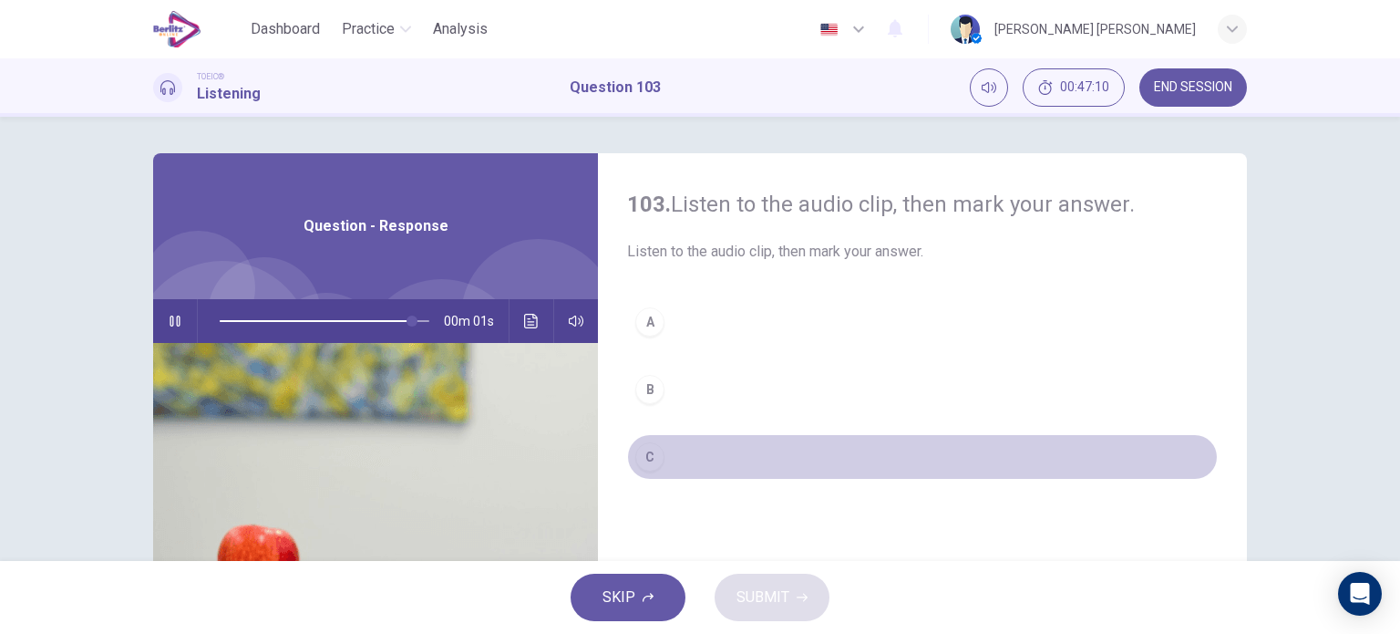
click at [646, 448] on div "C" at bounding box center [649, 456] width 29 height 29
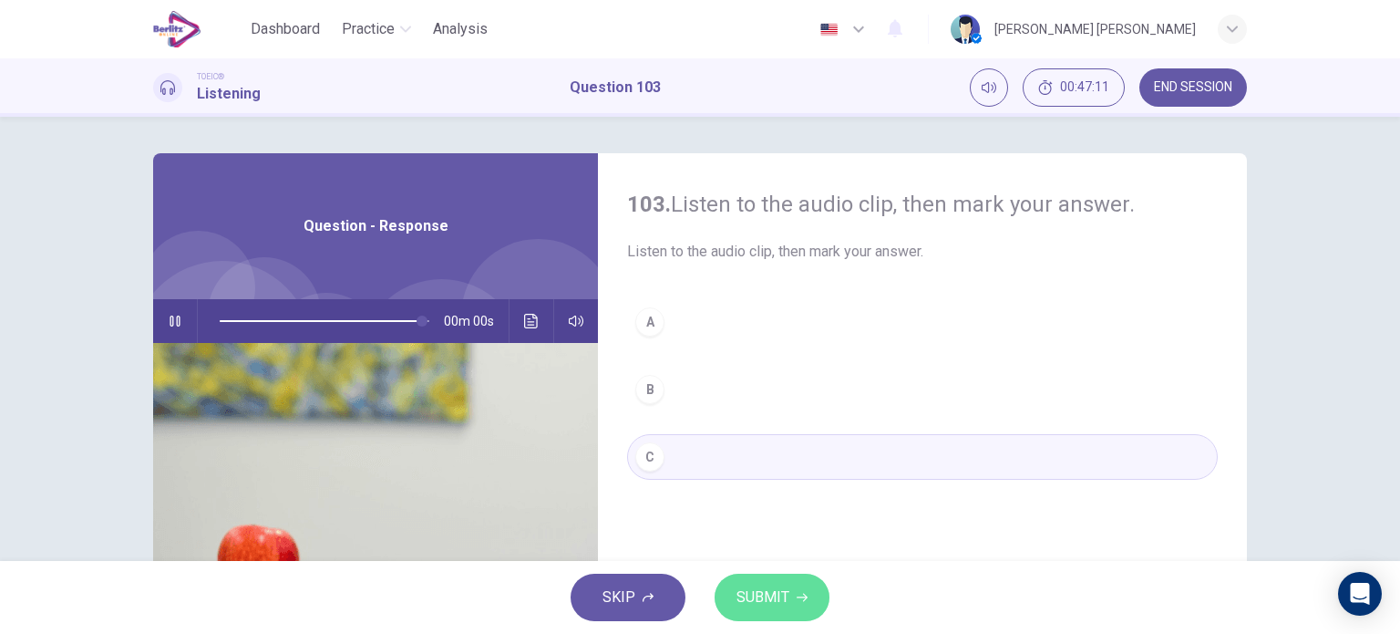
click at [743, 586] on span "SUBMIT" at bounding box center [763, 597] width 53 height 26
type input "*"
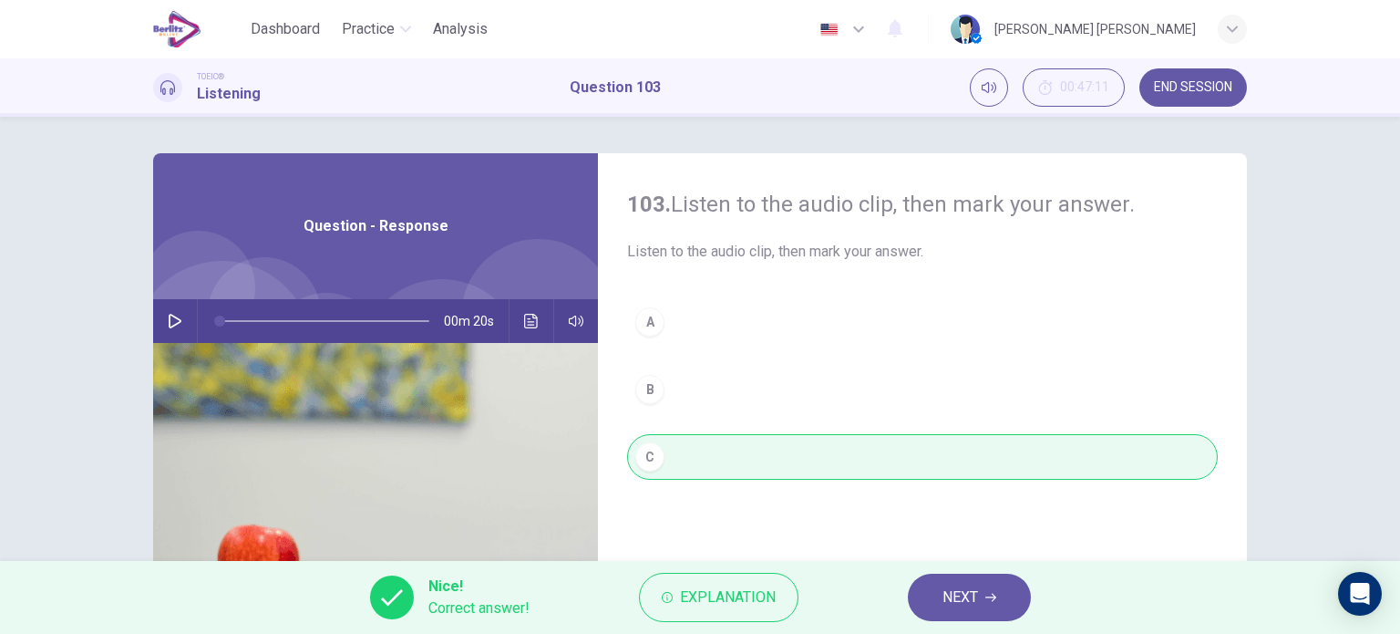
click at [938, 586] on button "NEXT" at bounding box center [969, 596] width 123 height 47
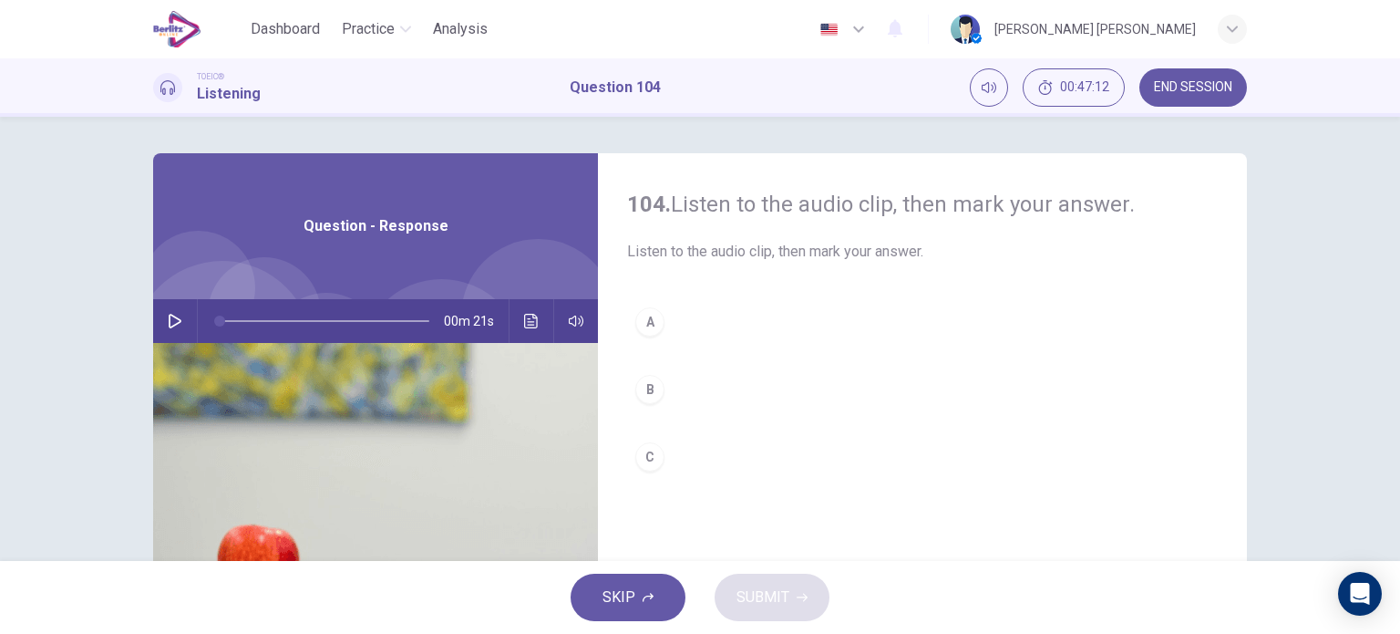
click at [177, 318] on icon "button" at bounding box center [175, 321] width 15 height 15
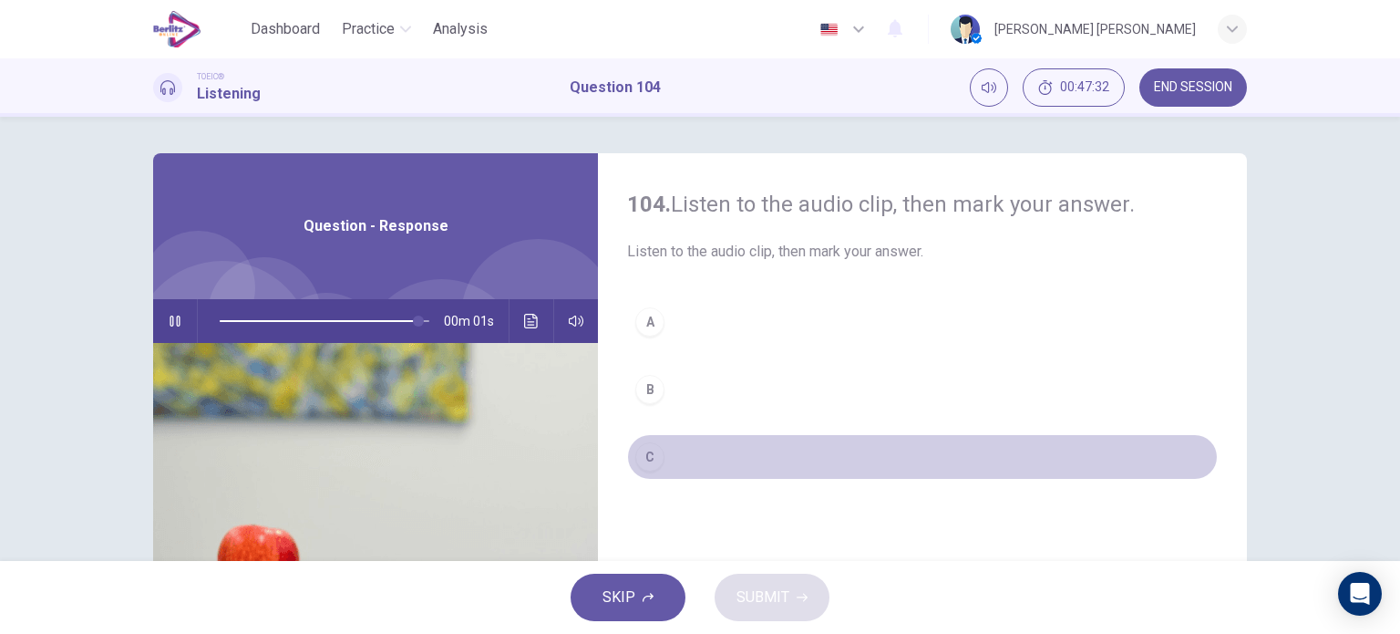
click at [649, 452] on div "C" at bounding box center [649, 456] width 29 height 29
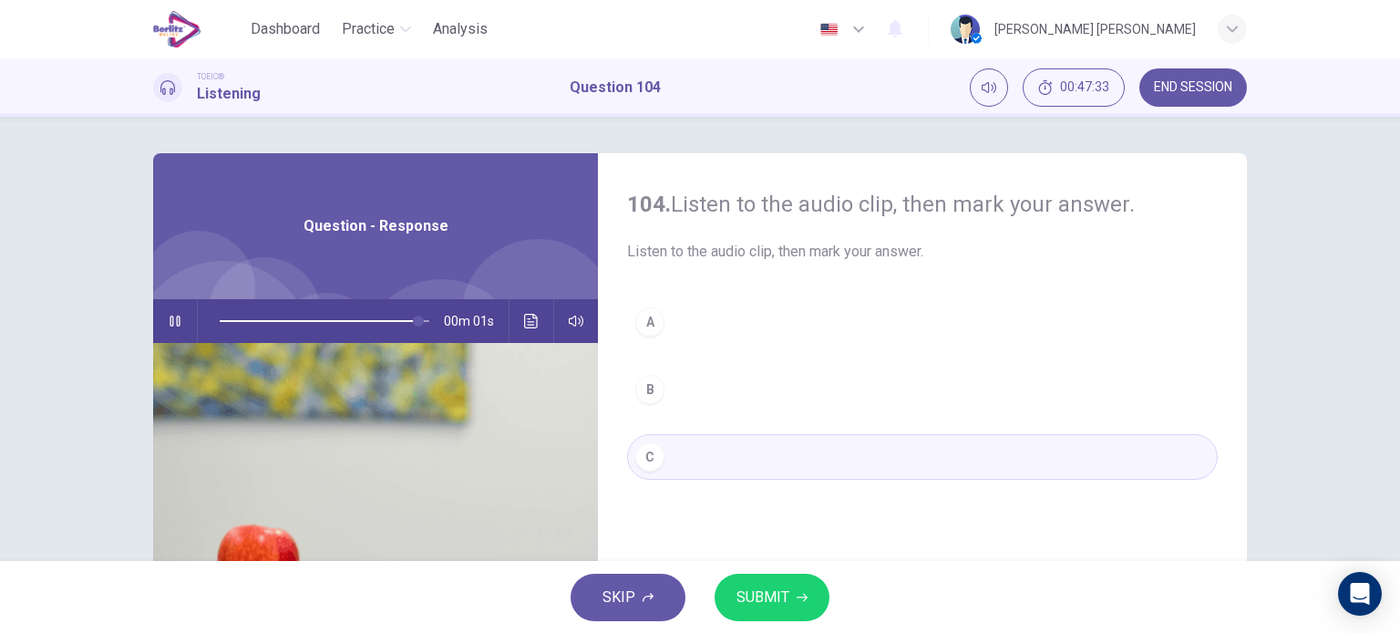
type input "*"
click at [766, 584] on span "SUBMIT" at bounding box center [763, 597] width 53 height 26
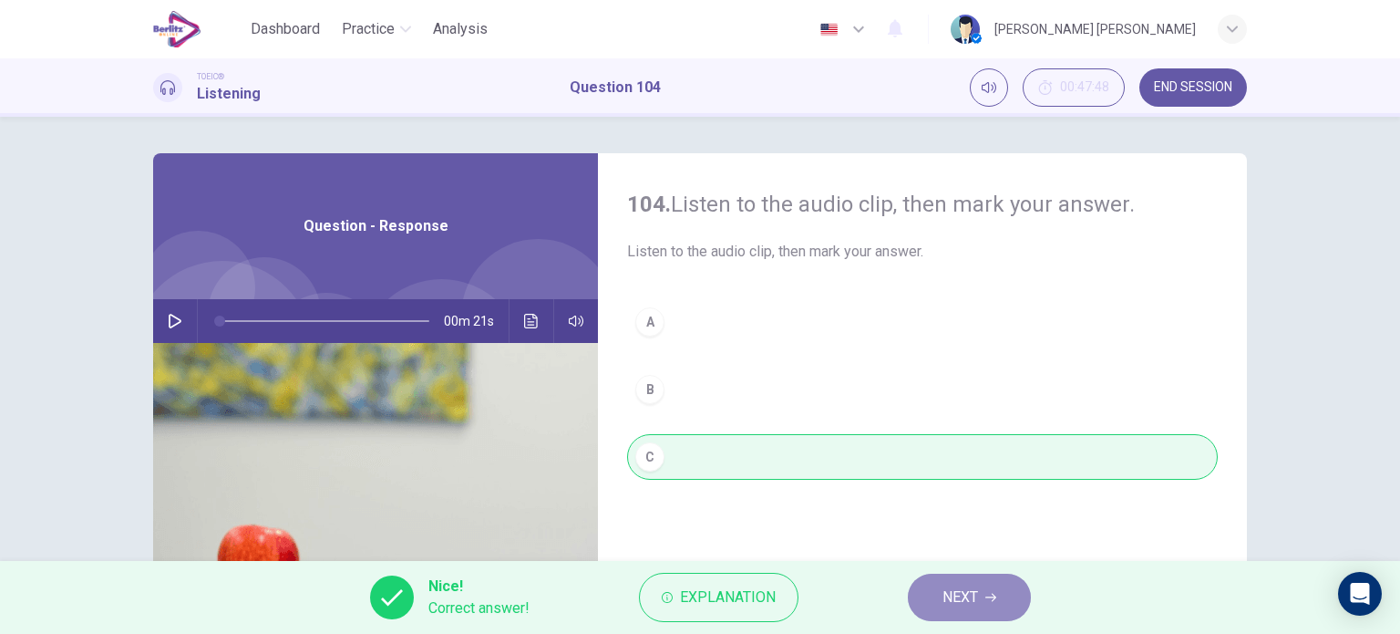
click at [970, 584] on span "NEXT" at bounding box center [961, 597] width 36 height 26
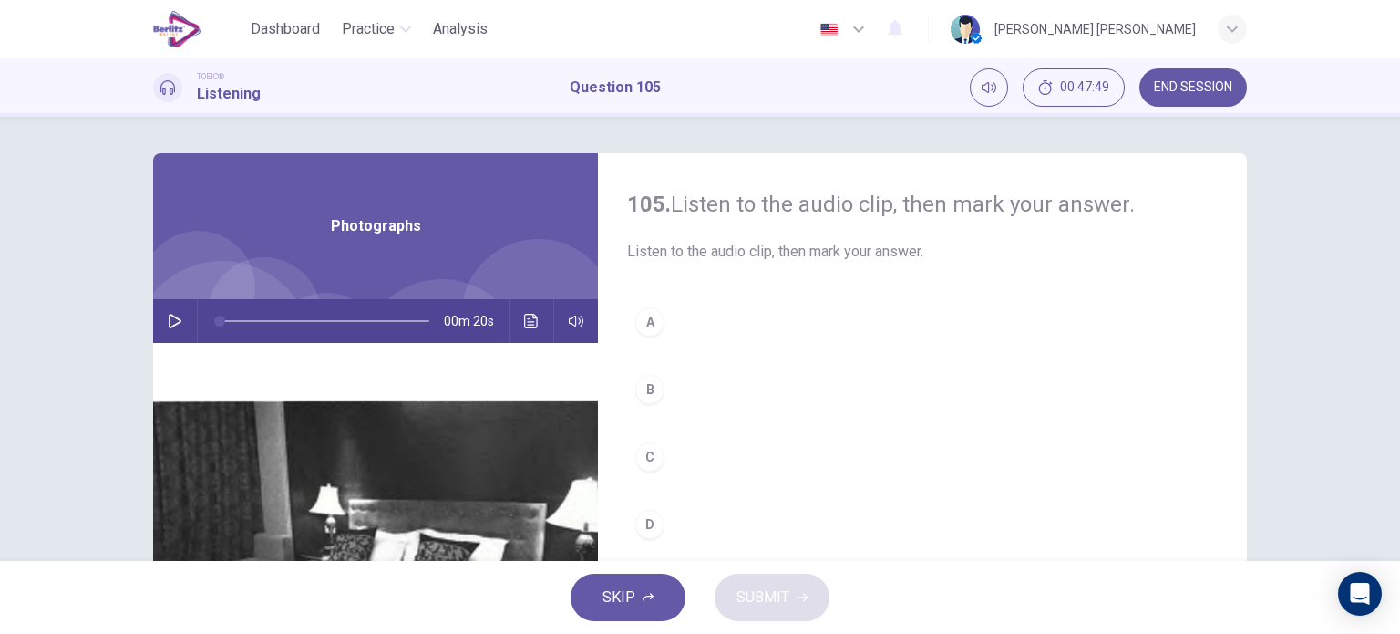
click at [154, 321] on div "00m 20s" at bounding box center [375, 321] width 445 height 44
click at [160, 324] on button "button" at bounding box center [174, 321] width 29 height 44
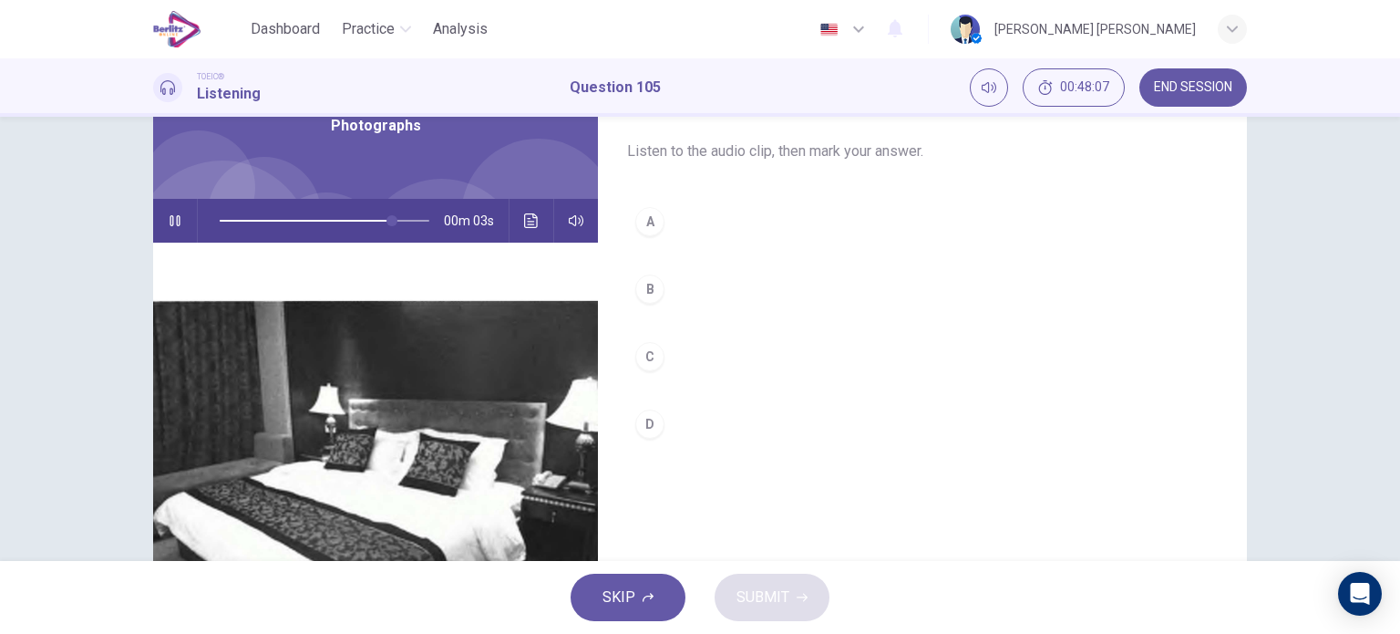
scroll to position [102, 0]
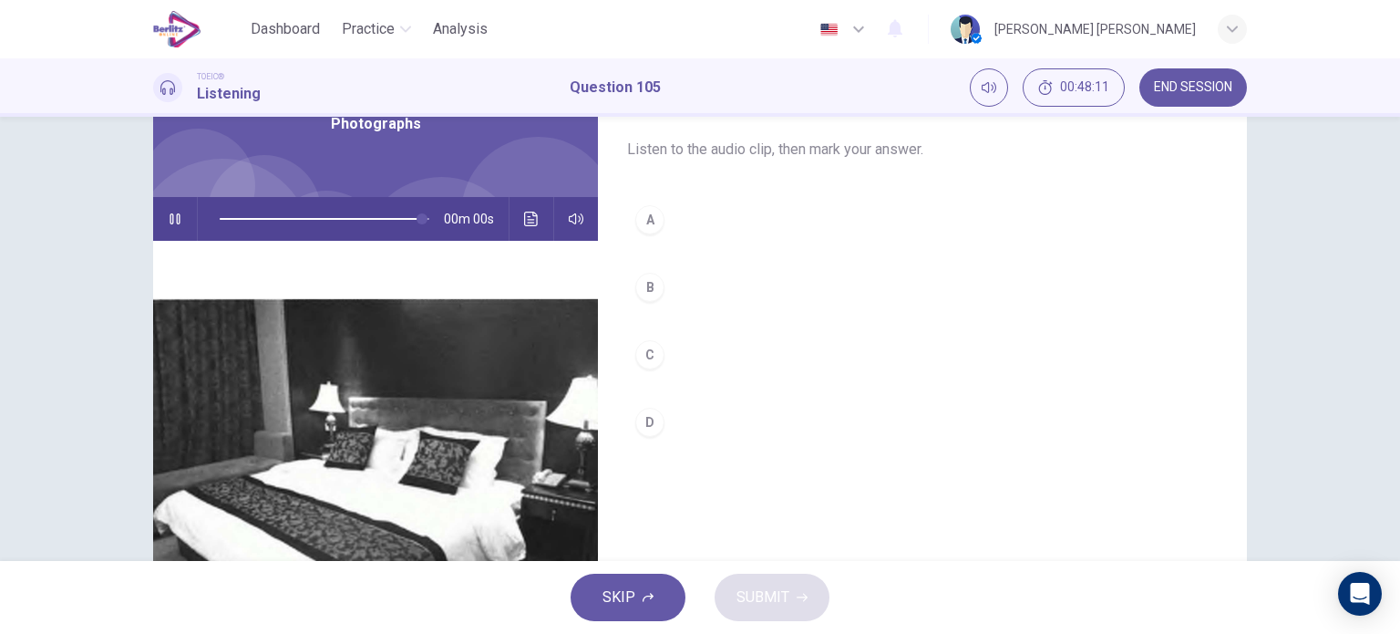
click at [655, 347] on div "C" at bounding box center [649, 354] width 29 height 29
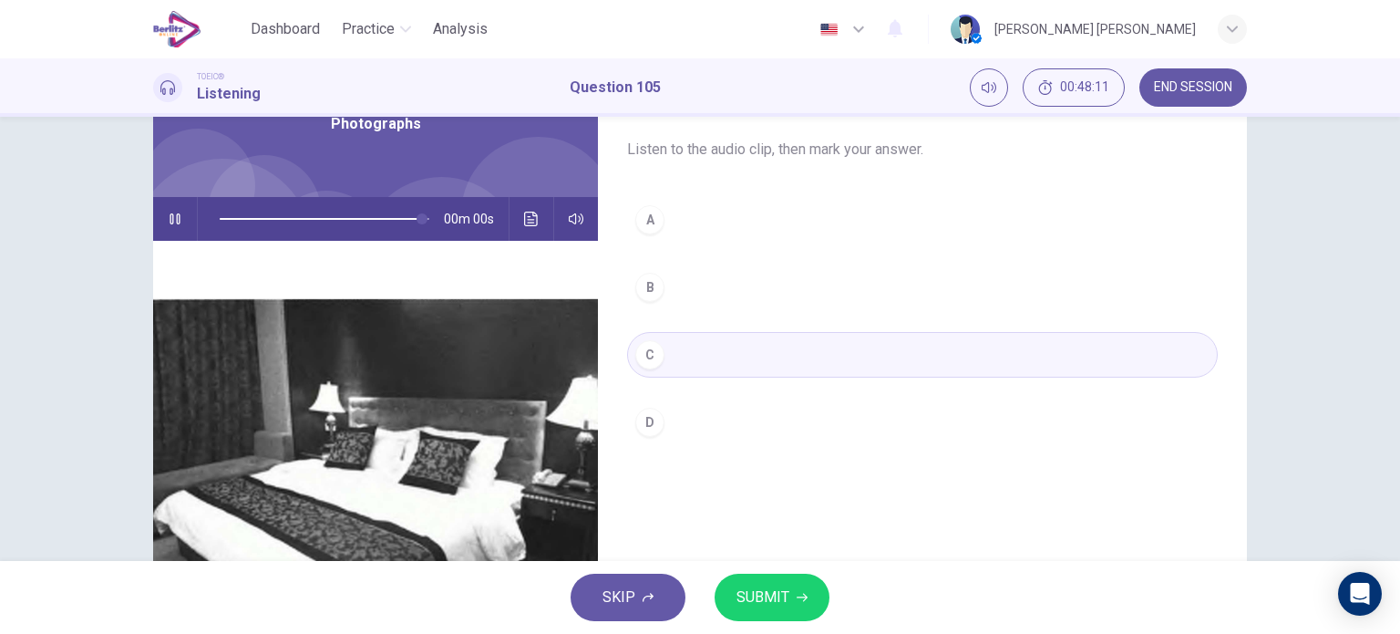
type input "*"
click at [773, 585] on span "SUBMIT" at bounding box center [763, 597] width 53 height 26
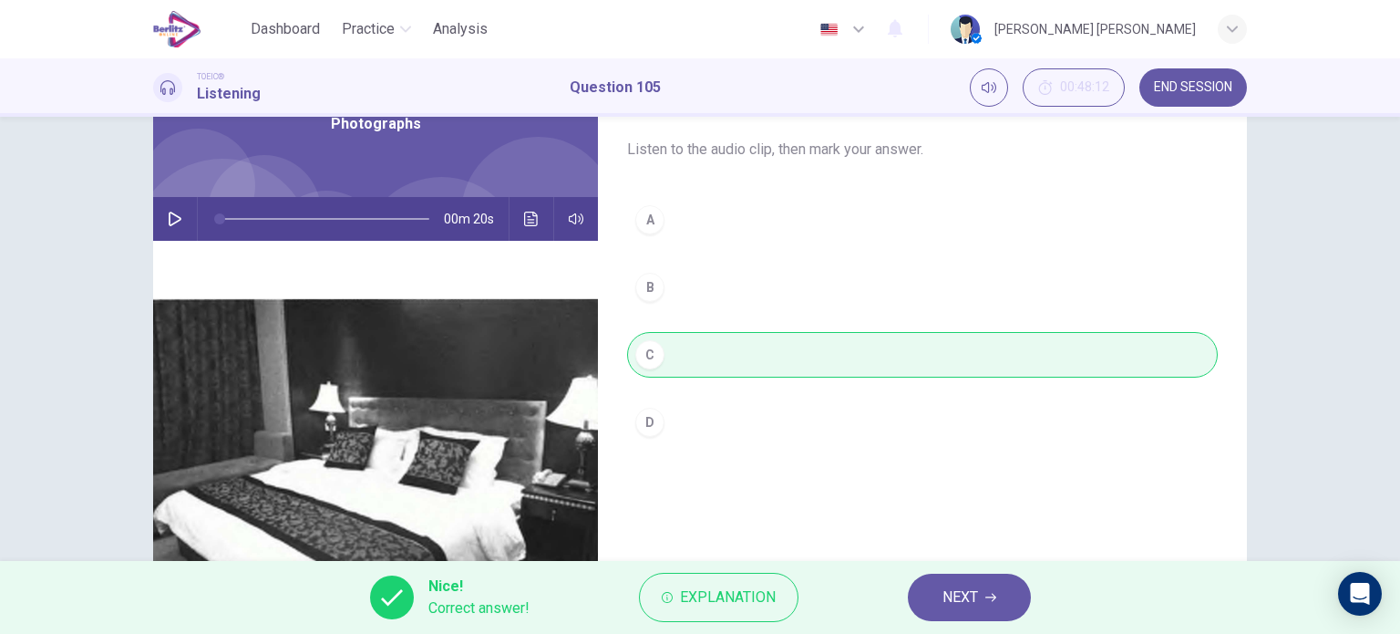
click at [952, 586] on span "NEXT" at bounding box center [961, 597] width 36 height 26
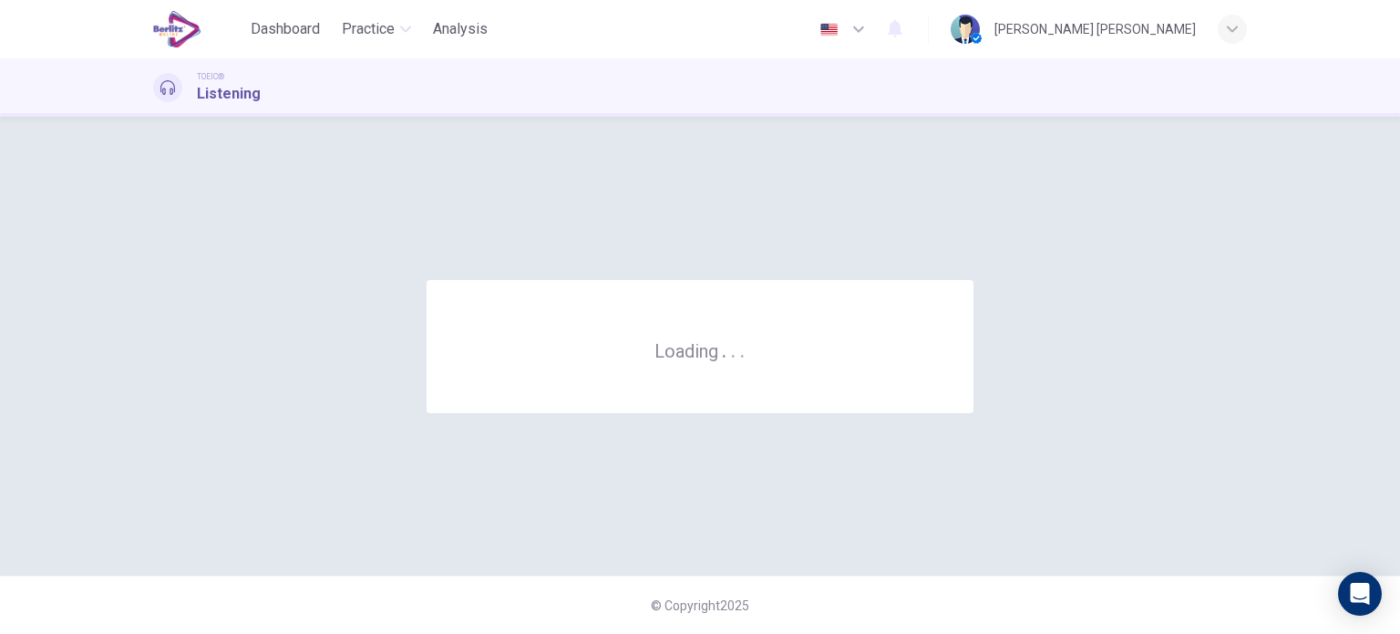
scroll to position [0, 0]
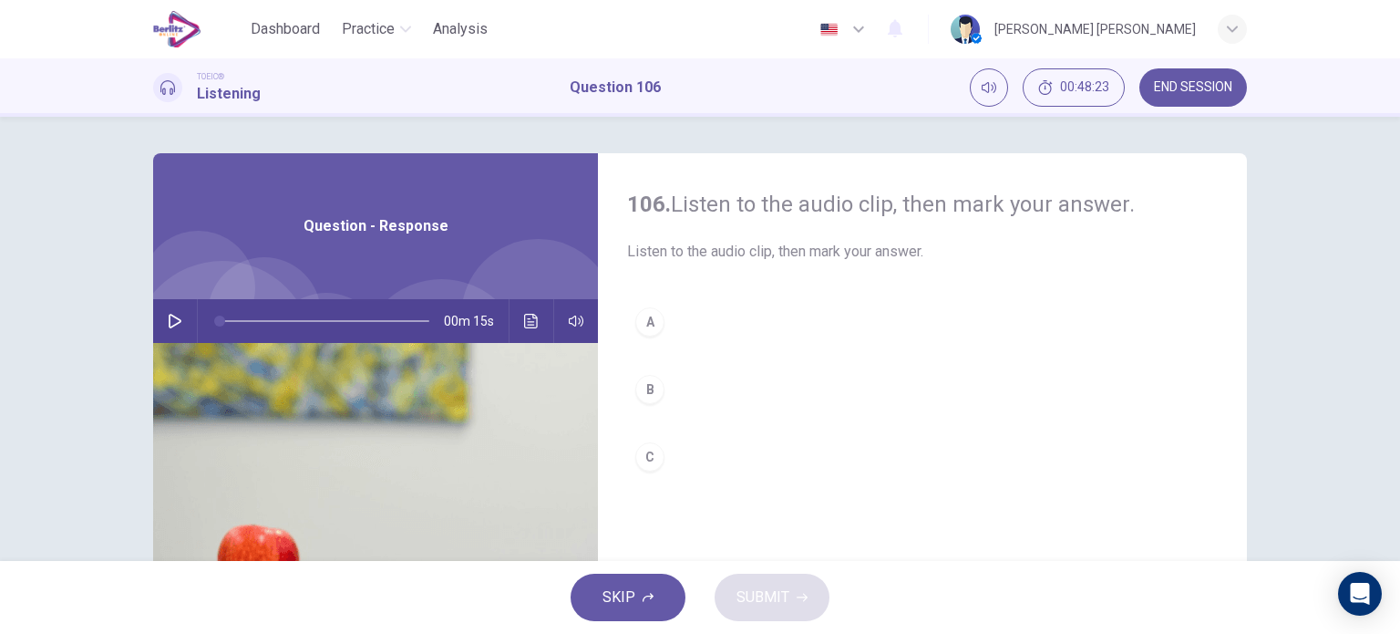
click at [161, 315] on button "button" at bounding box center [174, 321] width 29 height 44
click at [645, 319] on div "A" at bounding box center [649, 321] width 29 height 29
type input "*"
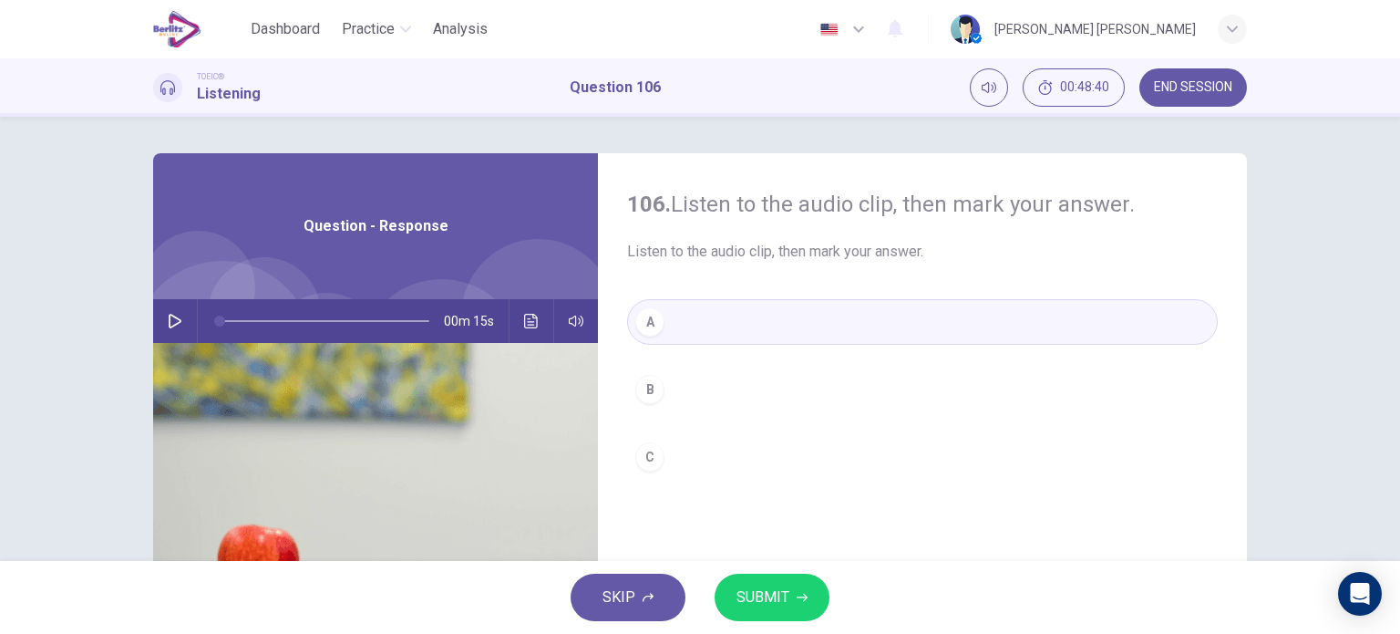
click at [763, 591] on span "SUBMIT" at bounding box center [763, 597] width 53 height 26
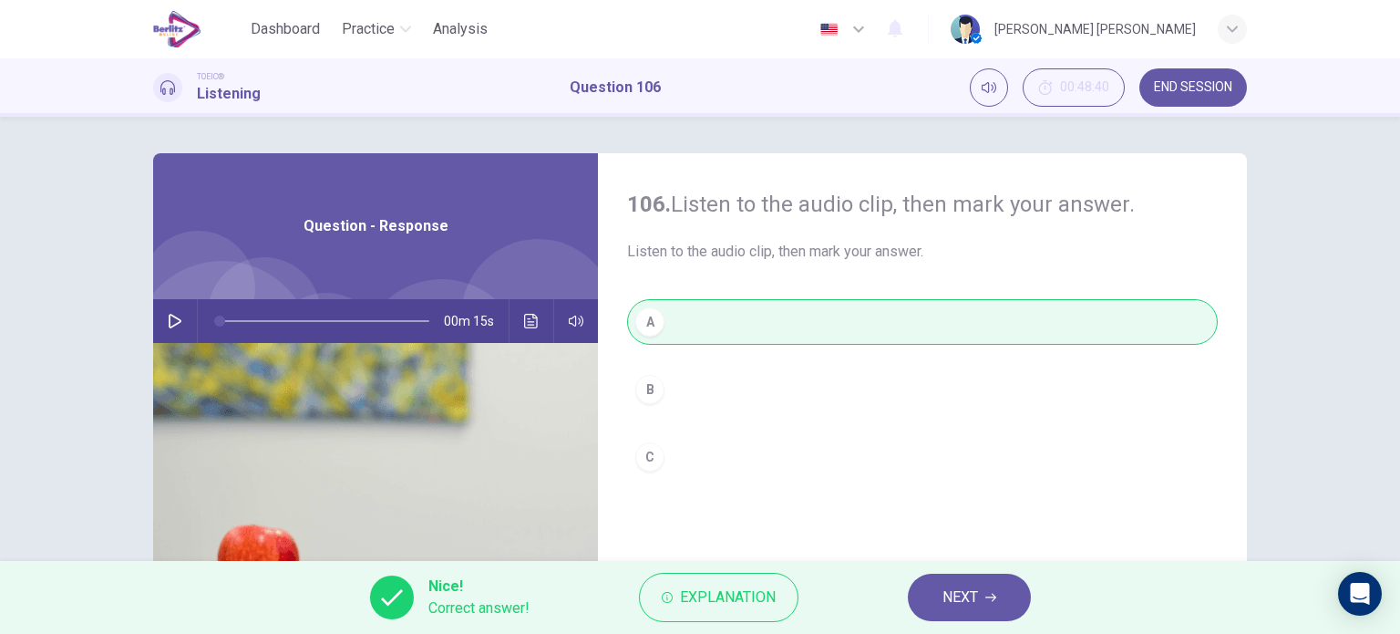
click at [968, 579] on button "NEXT" at bounding box center [969, 596] width 123 height 47
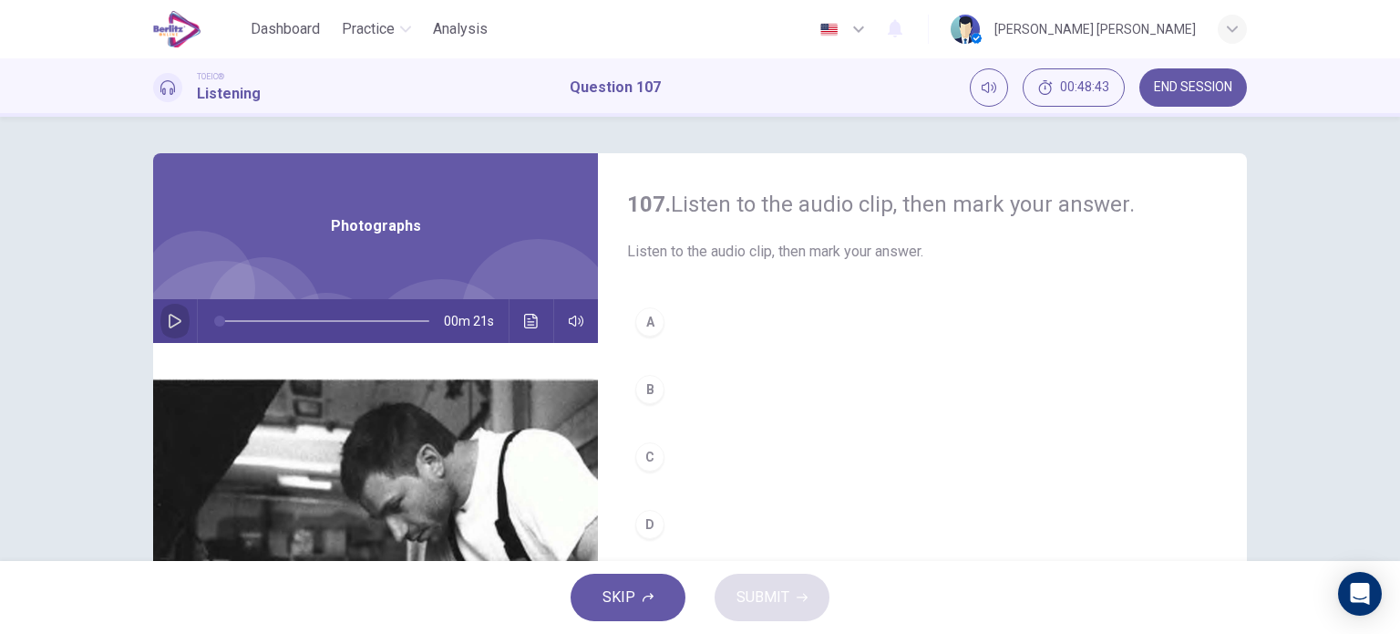
click at [177, 308] on button "button" at bounding box center [174, 321] width 29 height 44
drag, startPoint x: 1389, startPoint y: 232, endPoint x: 1399, endPoint y: 294, distance: 63.7
click at [1399, 294] on div "107. Listen to the audio clip, then [PERSON_NAME] your answer. Listen to the au…" at bounding box center [700, 339] width 1400 height 444
type input "*"
click at [640, 328] on div "A" at bounding box center [649, 321] width 29 height 29
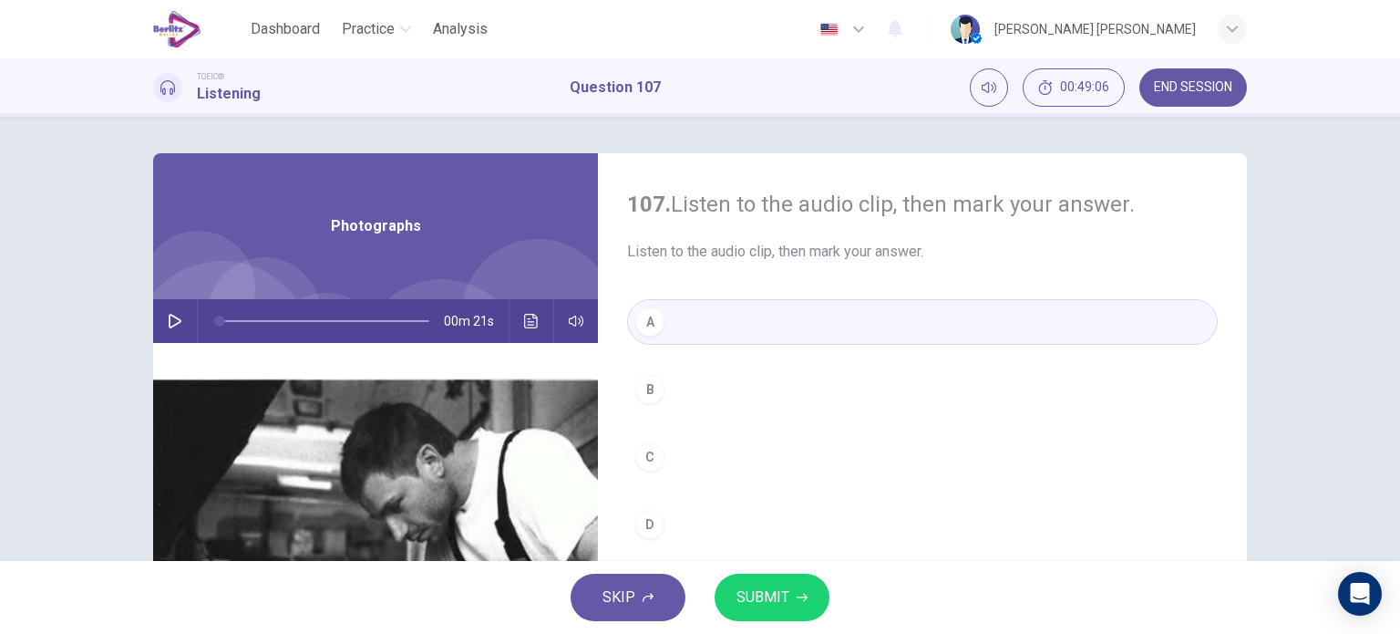
click at [750, 582] on button "SUBMIT" at bounding box center [772, 596] width 115 height 47
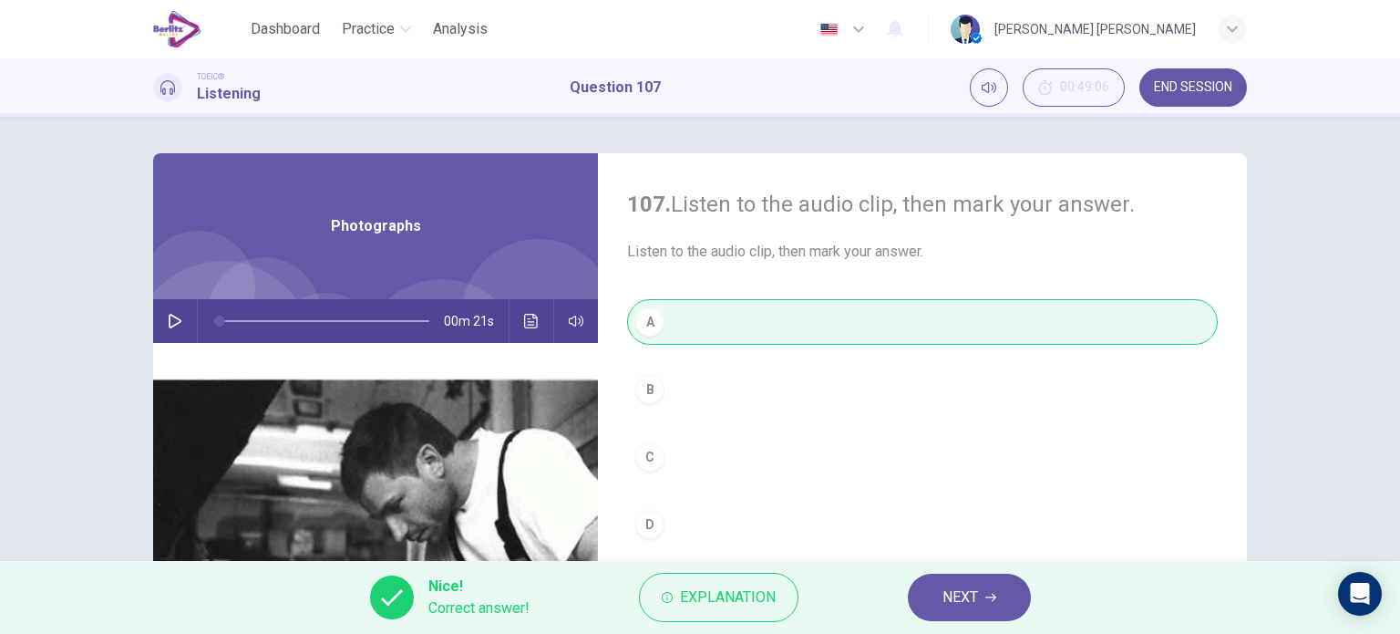
click at [928, 589] on button "NEXT" at bounding box center [969, 596] width 123 height 47
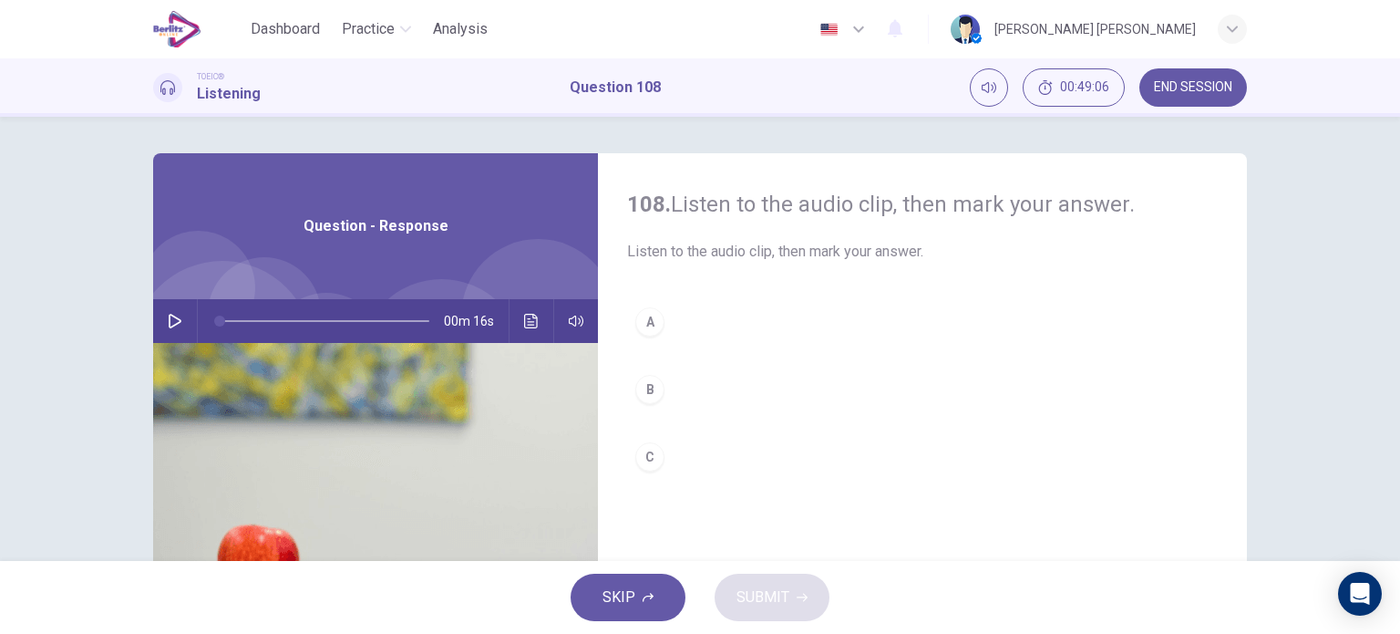
click at [169, 320] on icon "button" at bounding box center [175, 321] width 15 height 15
type input "*"
click at [642, 449] on div "C" at bounding box center [649, 456] width 29 height 29
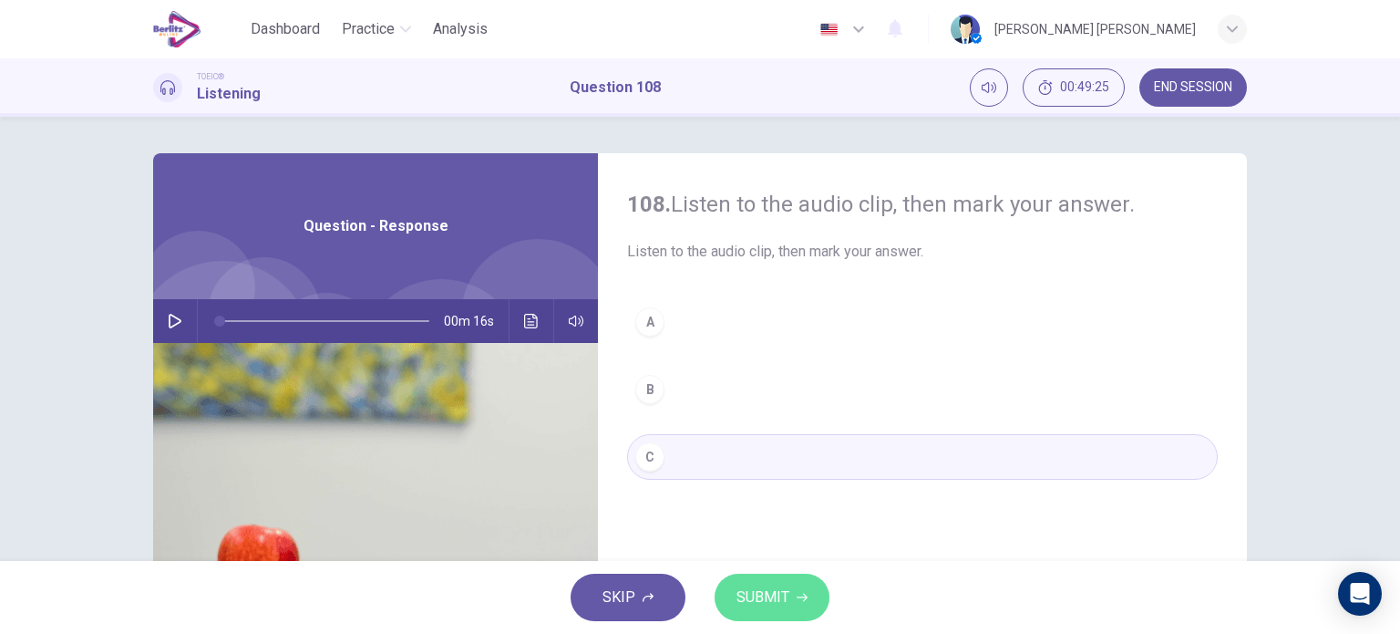
click at [760, 604] on span "SUBMIT" at bounding box center [763, 597] width 53 height 26
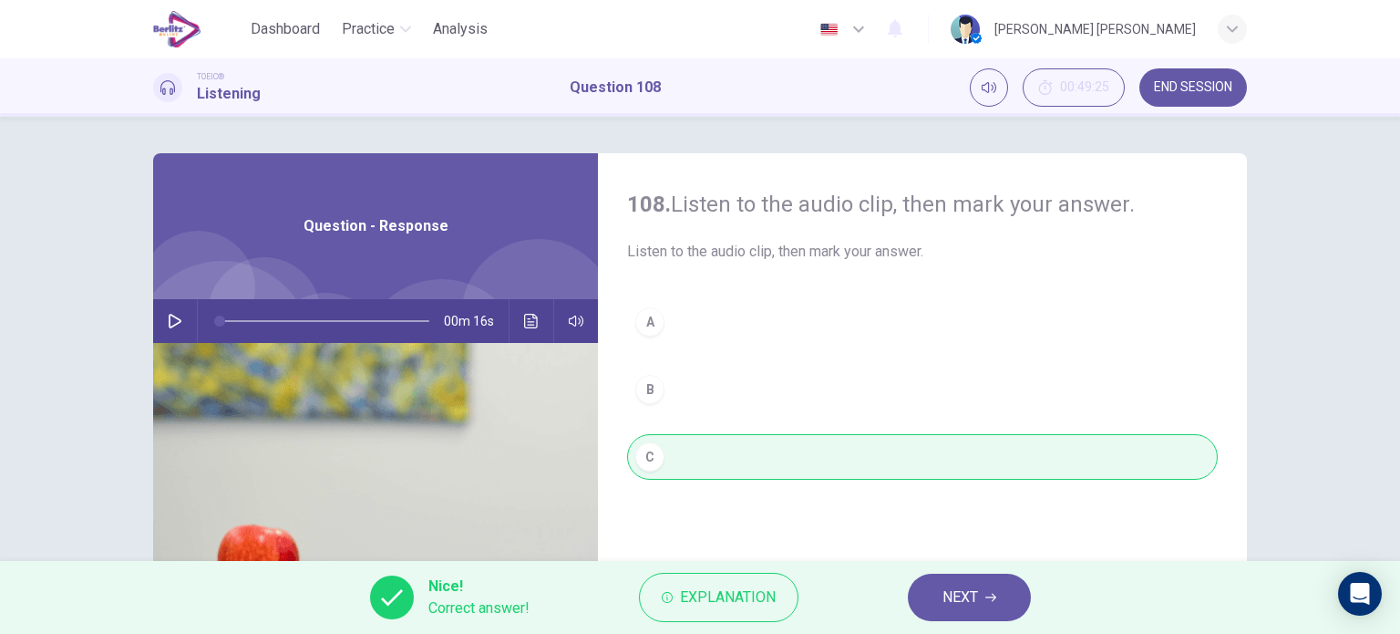
click at [931, 594] on button "NEXT" at bounding box center [969, 596] width 123 height 47
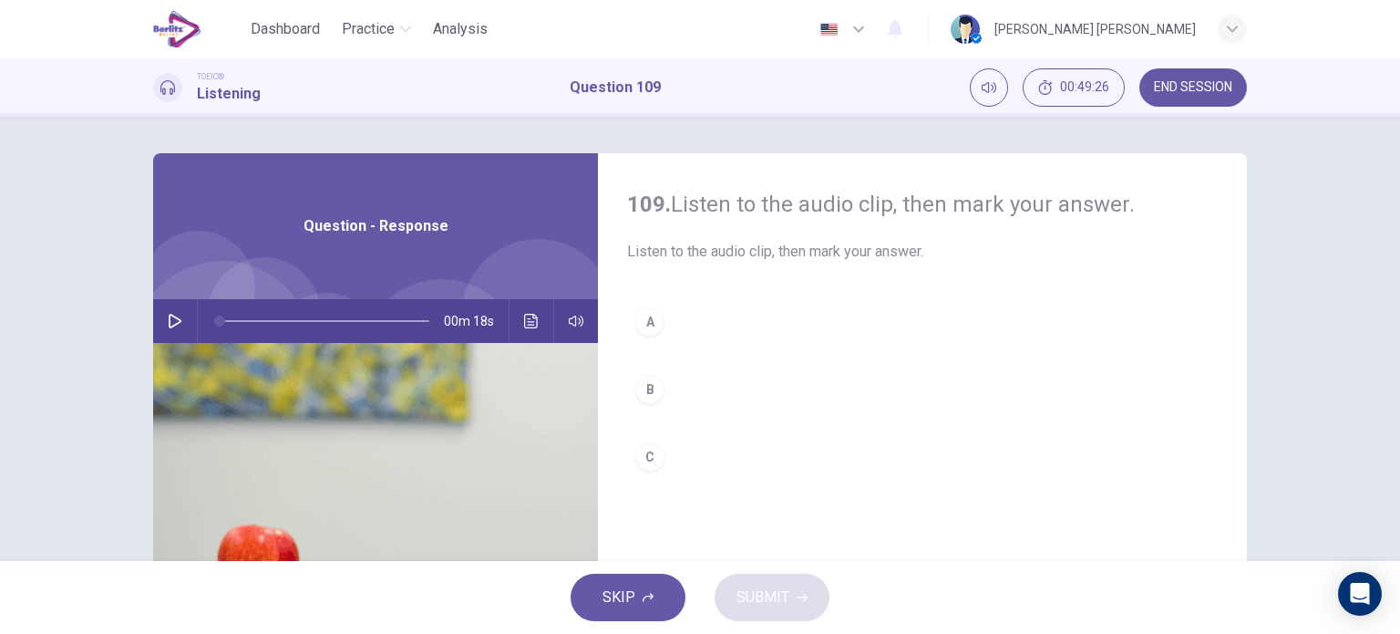
click at [170, 316] on icon "button" at bounding box center [175, 321] width 13 height 15
click at [654, 312] on div "A" at bounding box center [649, 321] width 29 height 29
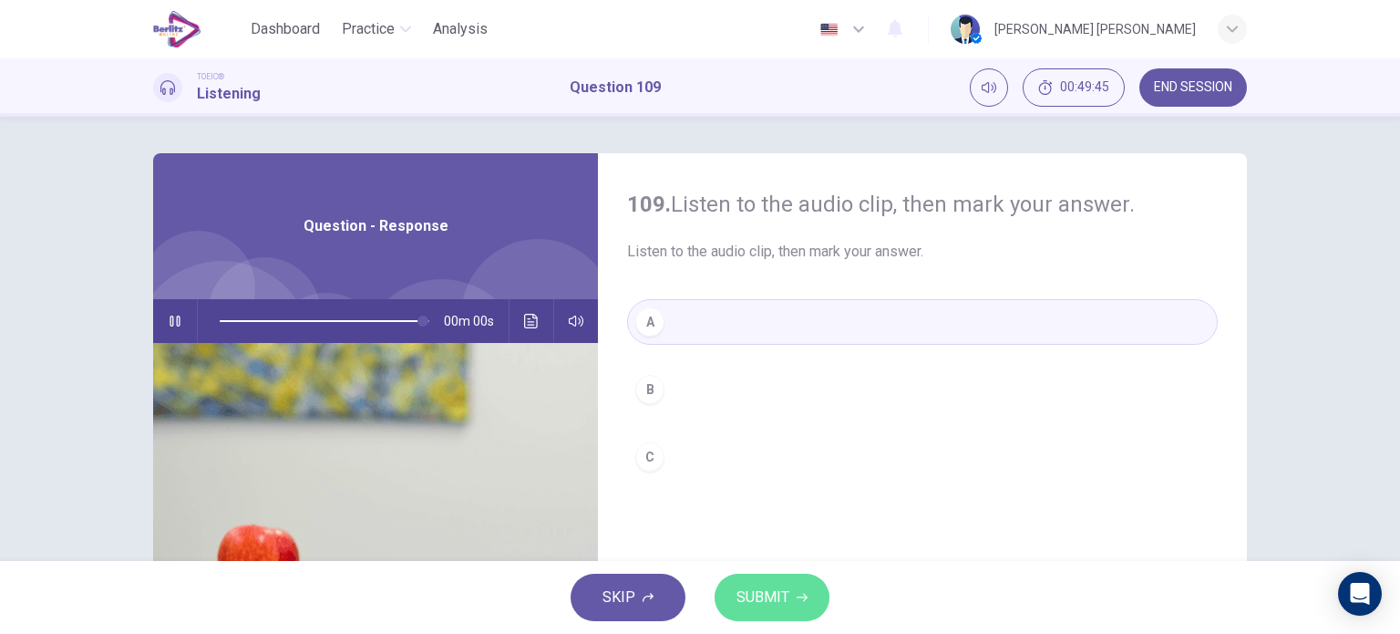
click at [755, 581] on button "SUBMIT" at bounding box center [772, 596] width 115 height 47
type input "*"
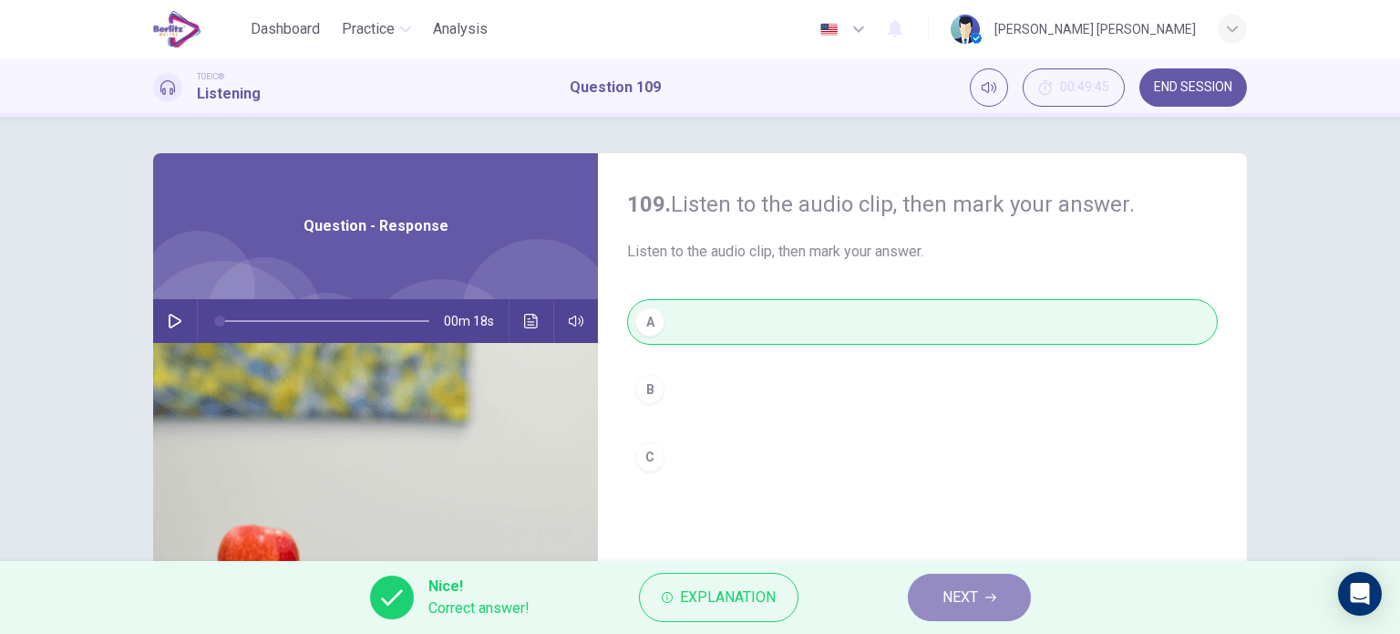
click at [959, 605] on span "NEXT" at bounding box center [961, 597] width 36 height 26
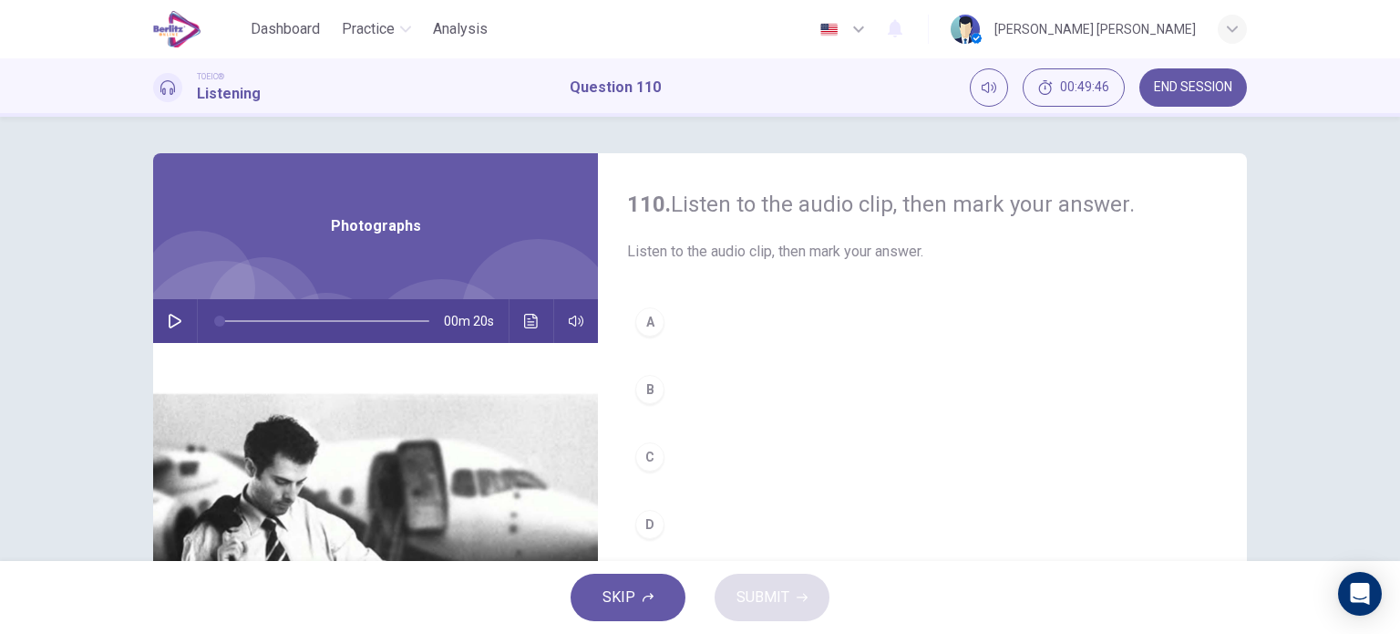
click at [173, 315] on icon "button" at bounding box center [175, 321] width 15 height 15
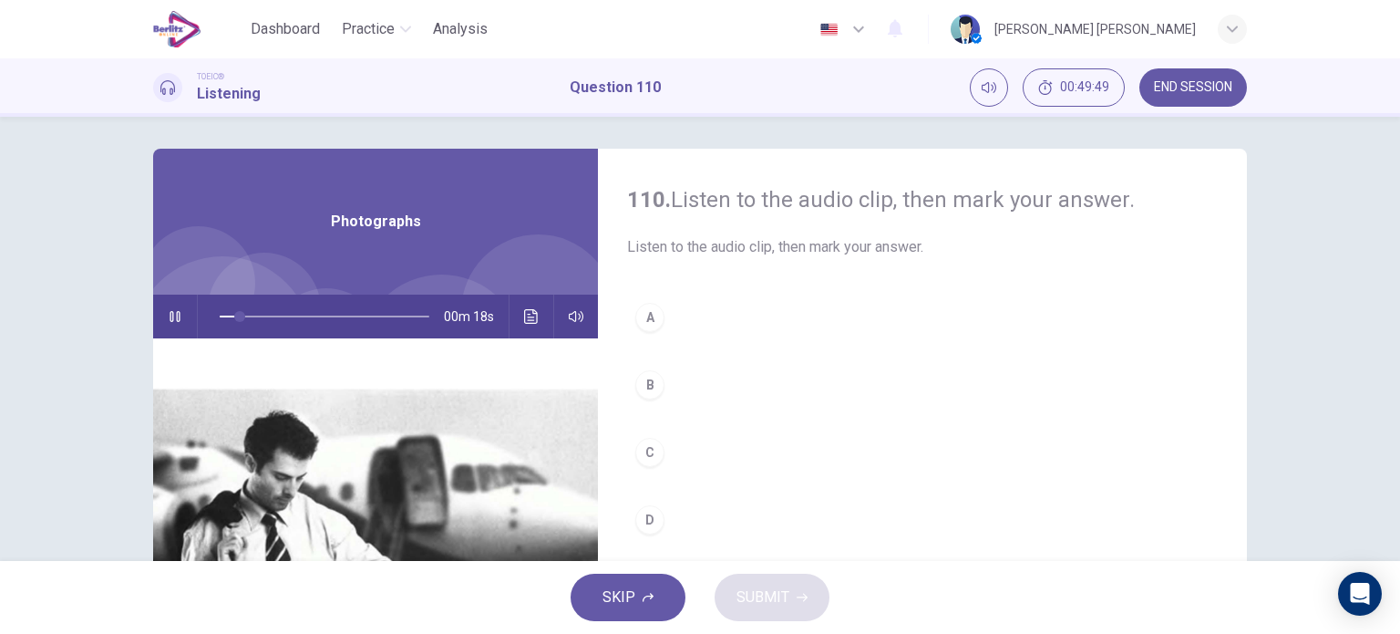
scroll to position [3, 0]
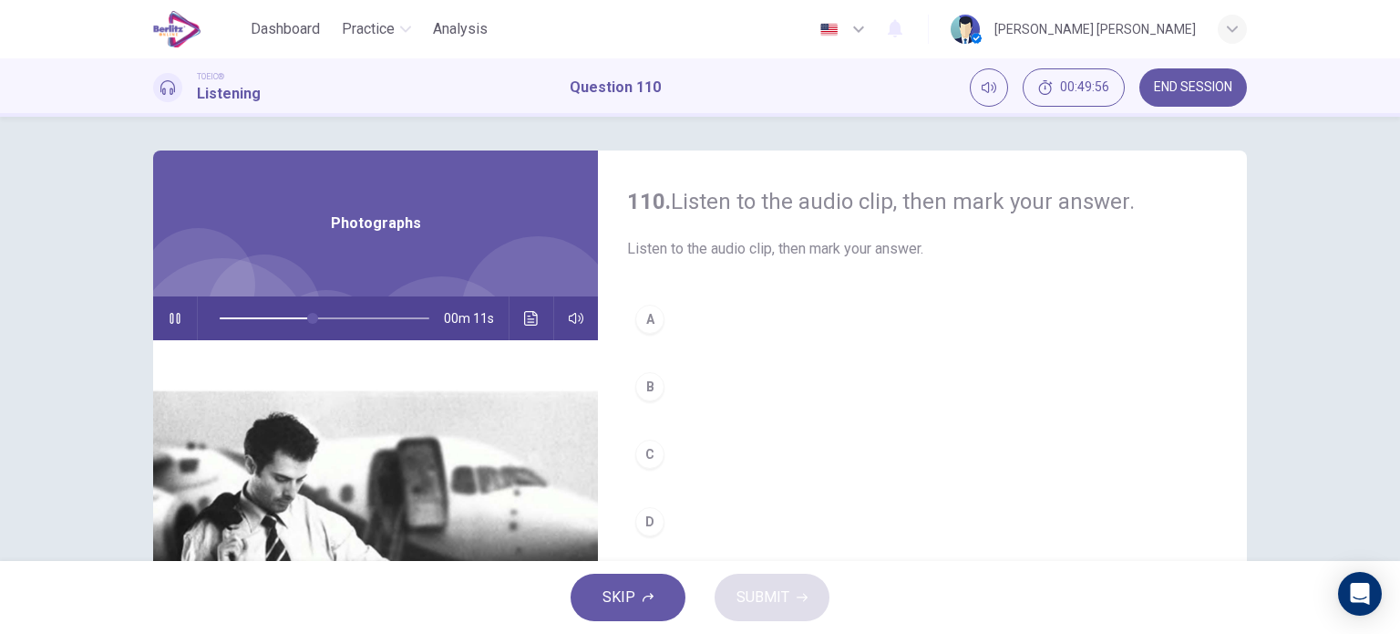
click at [655, 385] on div "B" at bounding box center [649, 386] width 29 height 29
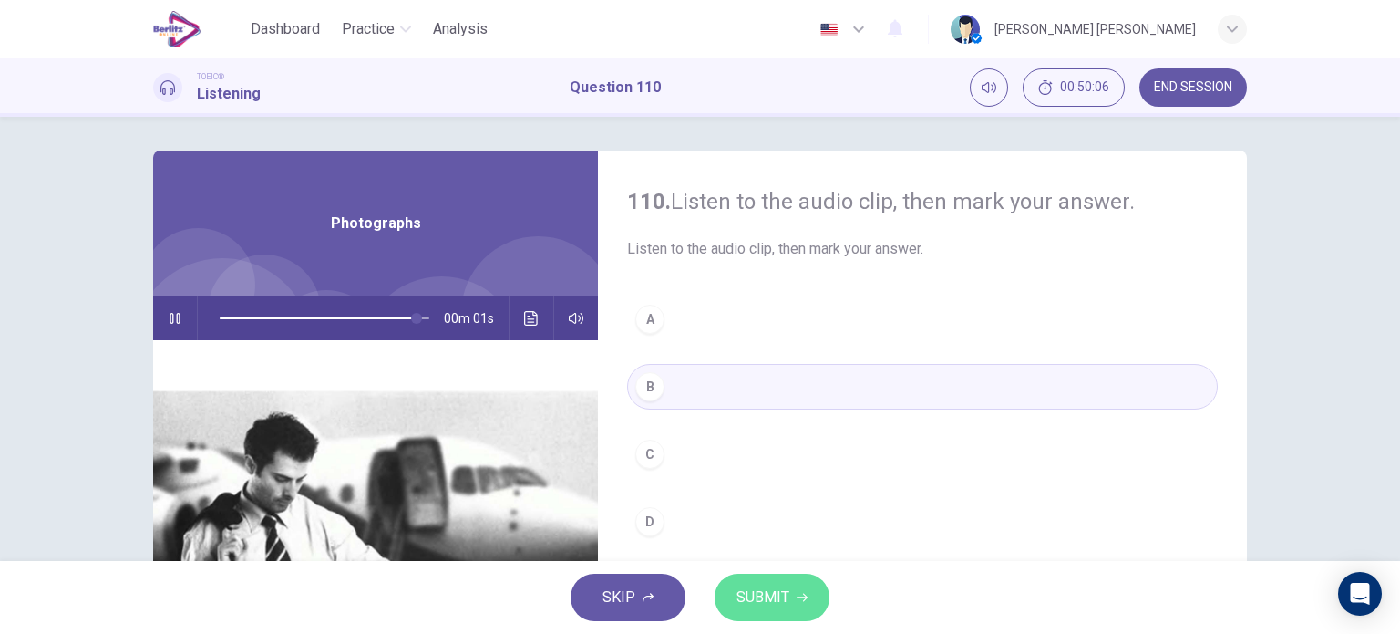
click at [768, 584] on span "SUBMIT" at bounding box center [763, 597] width 53 height 26
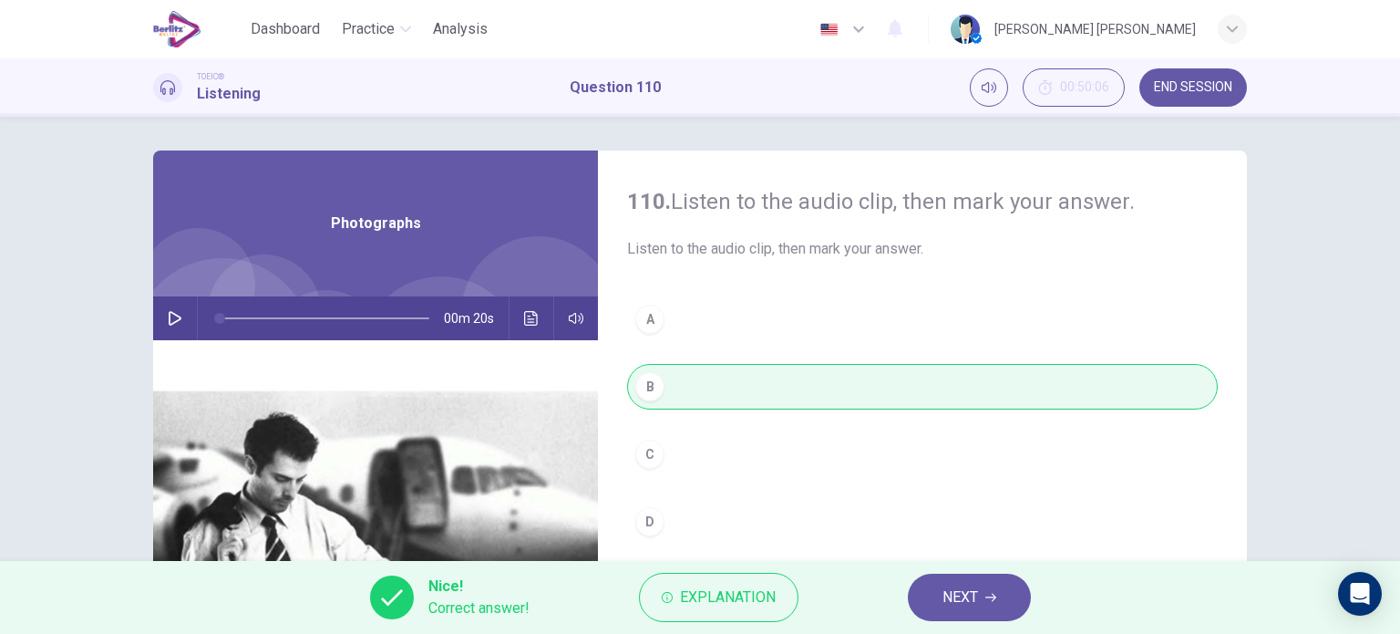
click at [173, 320] on icon "button" at bounding box center [175, 318] width 13 height 15
type input "**"
click at [948, 584] on span "NEXT" at bounding box center [961, 597] width 36 height 26
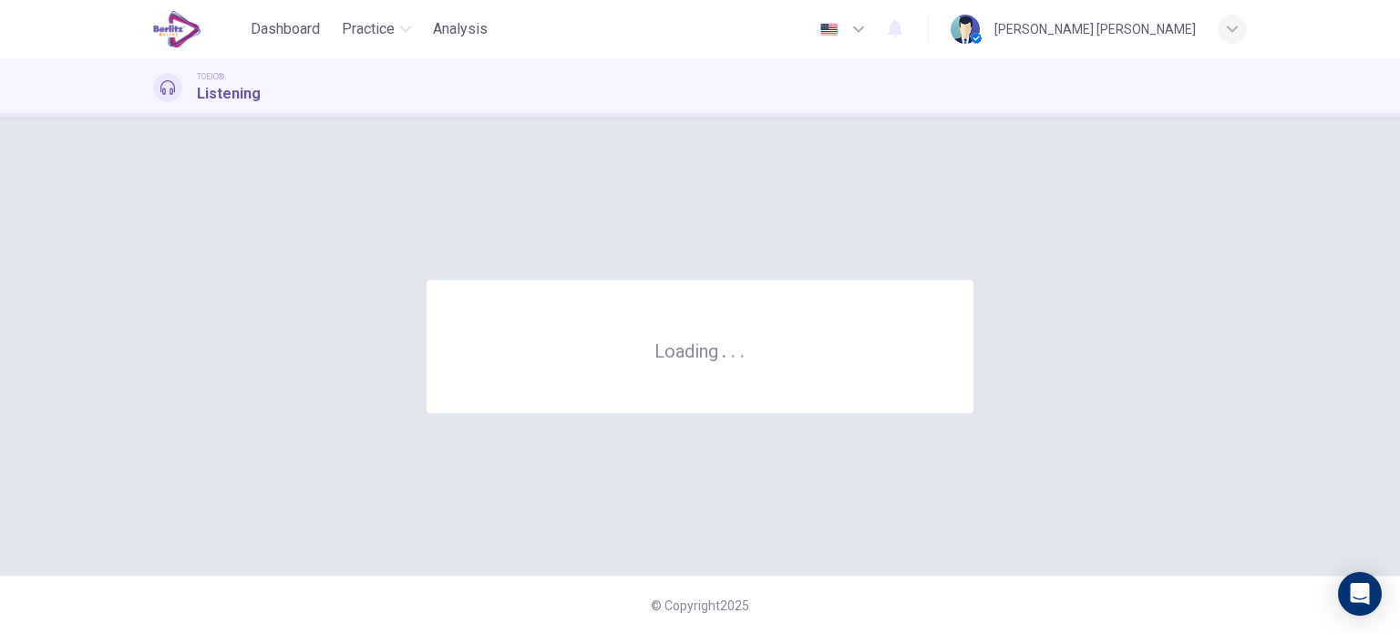
scroll to position [0, 0]
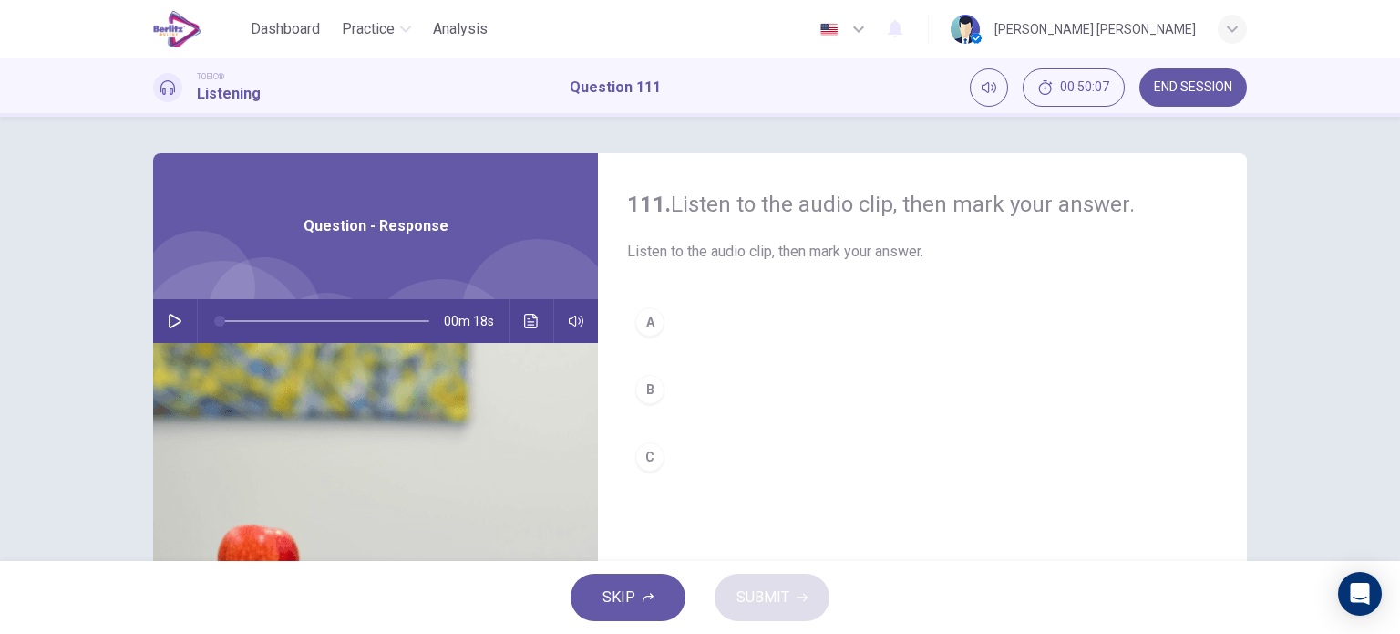
click at [177, 324] on icon "button" at bounding box center [175, 321] width 15 height 15
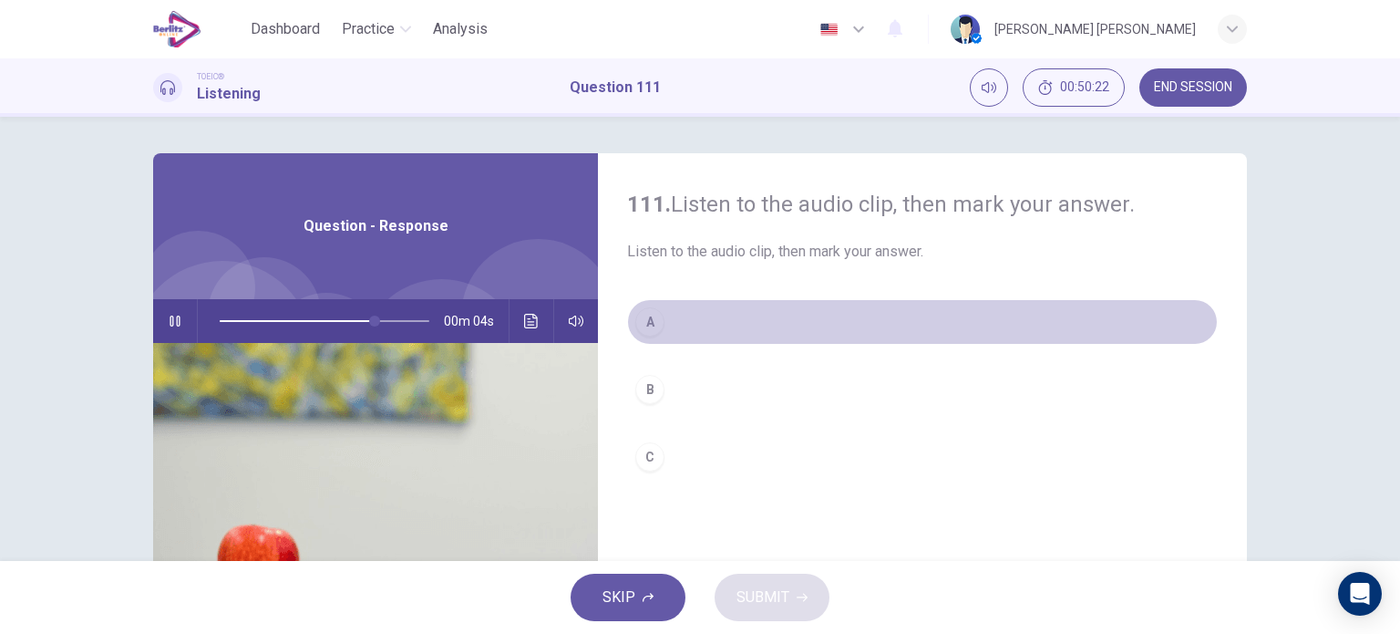
click at [638, 331] on div "A" at bounding box center [649, 321] width 29 height 29
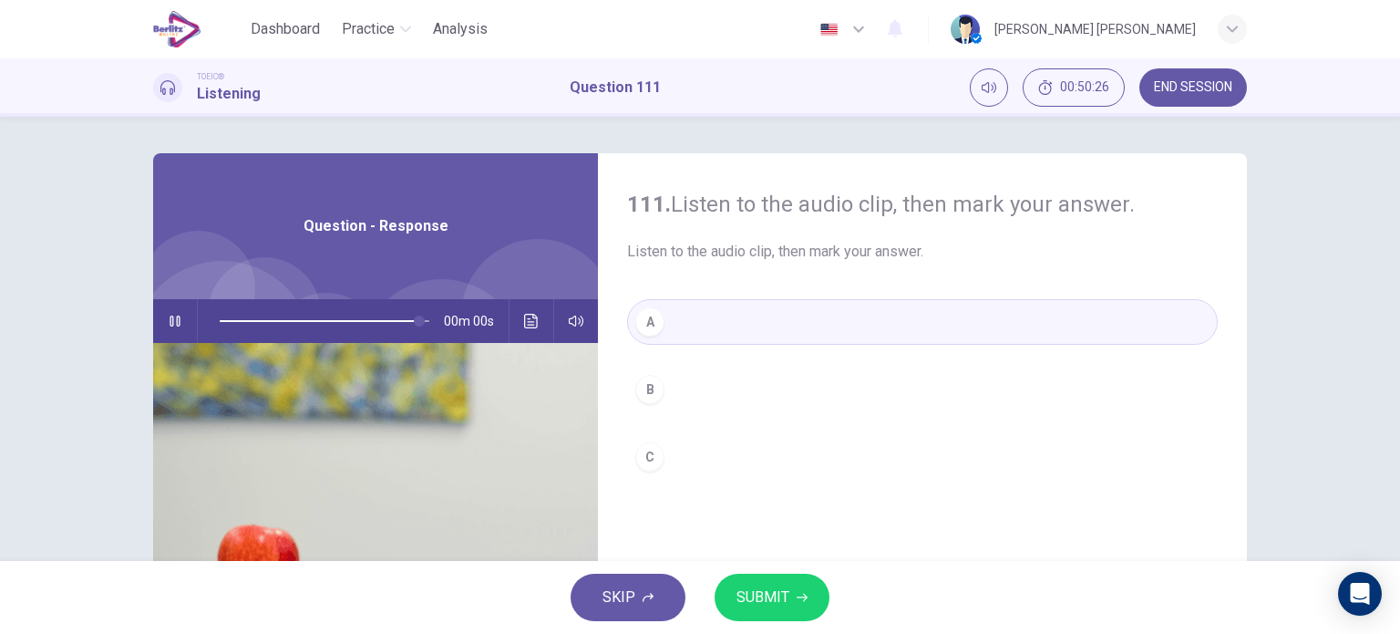
type input "*"
click at [762, 597] on span "SUBMIT" at bounding box center [763, 597] width 53 height 26
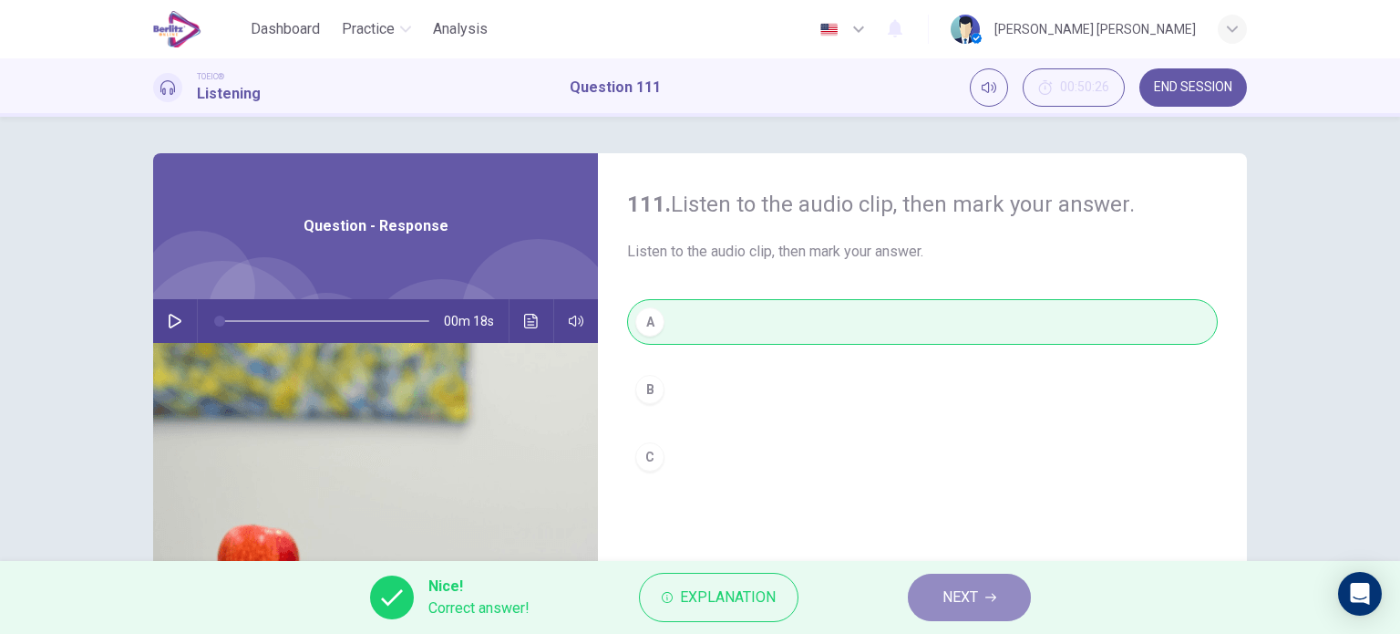
click at [995, 596] on icon "button" at bounding box center [990, 597] width 11 height 11
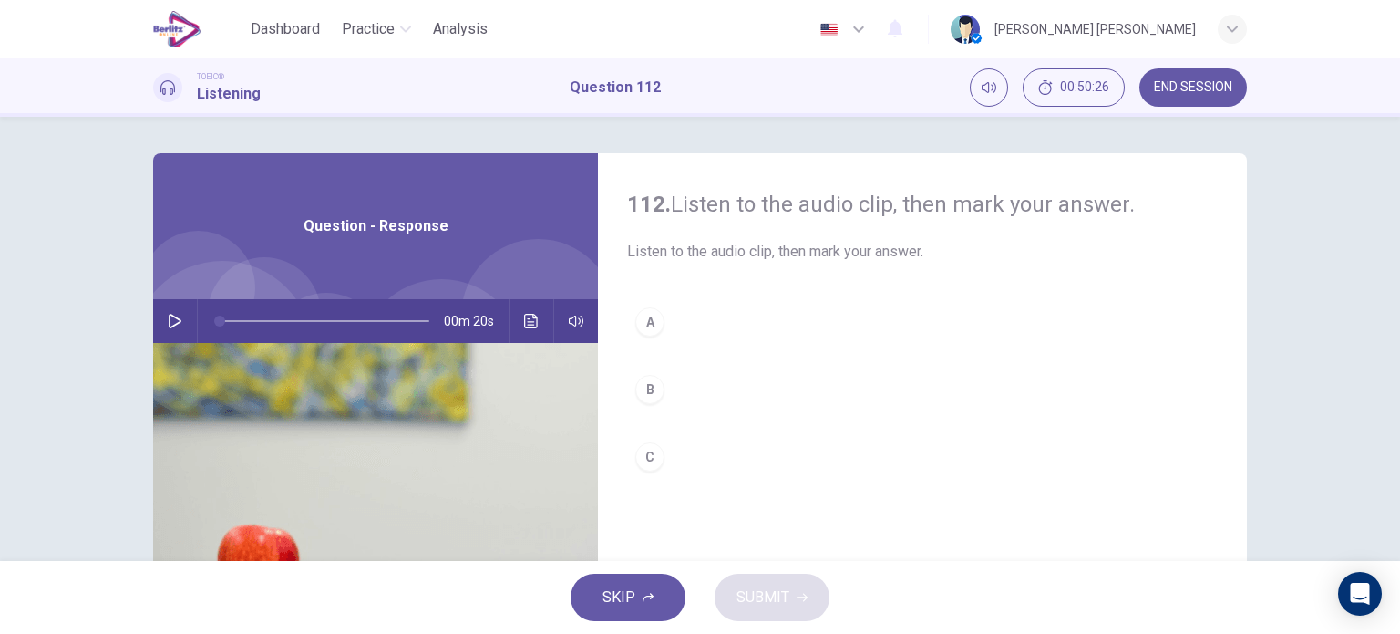
click at [160, 314] on button "button" at bounding box center [174, 321] width 29 height 44
click at [636, 444] on div "C" at bounding box center [649, 456] width 29 height 29
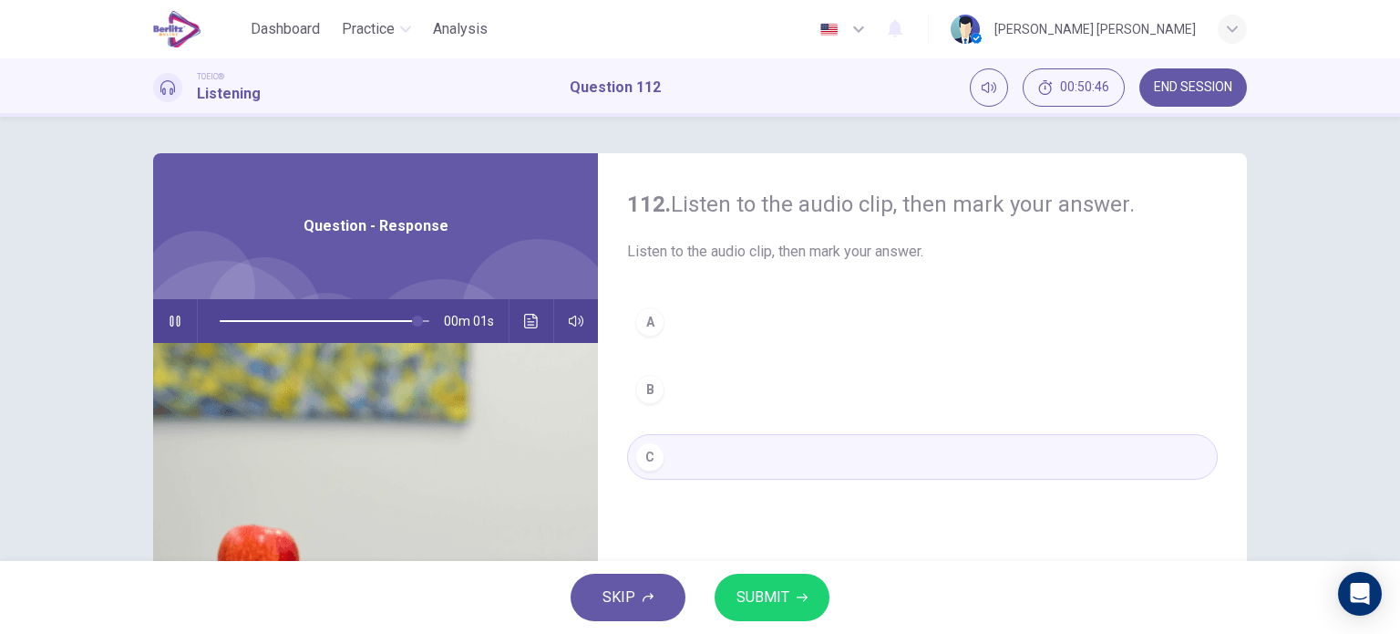
click at [744, 592] on span "SUBMIT" at bounding box center [763, 597] width 53 height 26
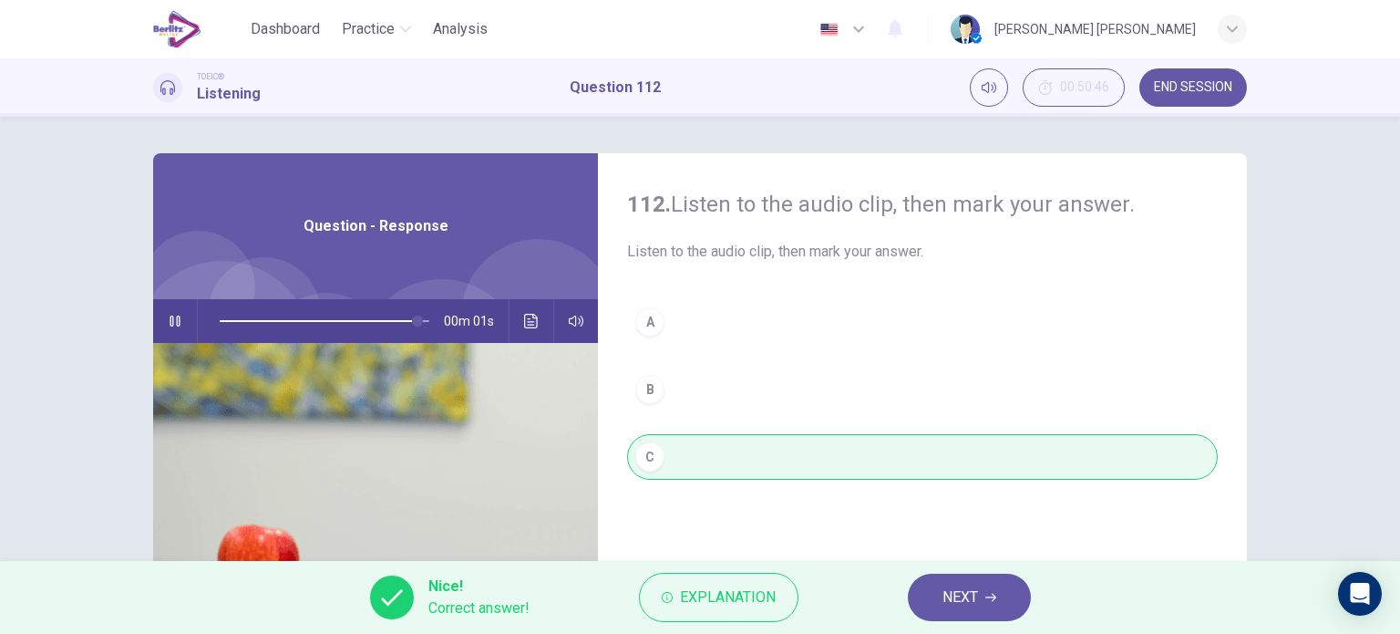
type input "*"
click at [948, 597] on span "NEXT" at bounding box center [961, 597] width 36 height 26
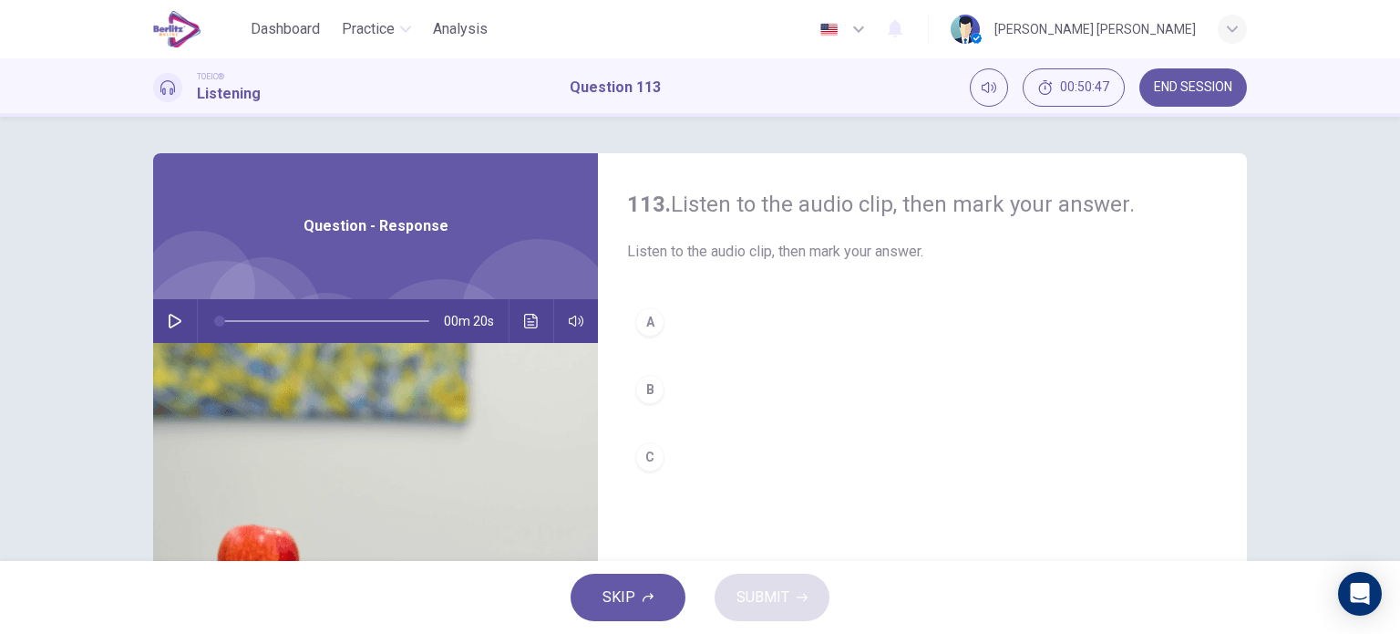
click at [173, 320] on icon "button" at bounding box center [175, 321] width 15 height 15
click at [533, 315] on icon "Click to see the audio transcription" at bounding box center [531, 321] width 15 height 15
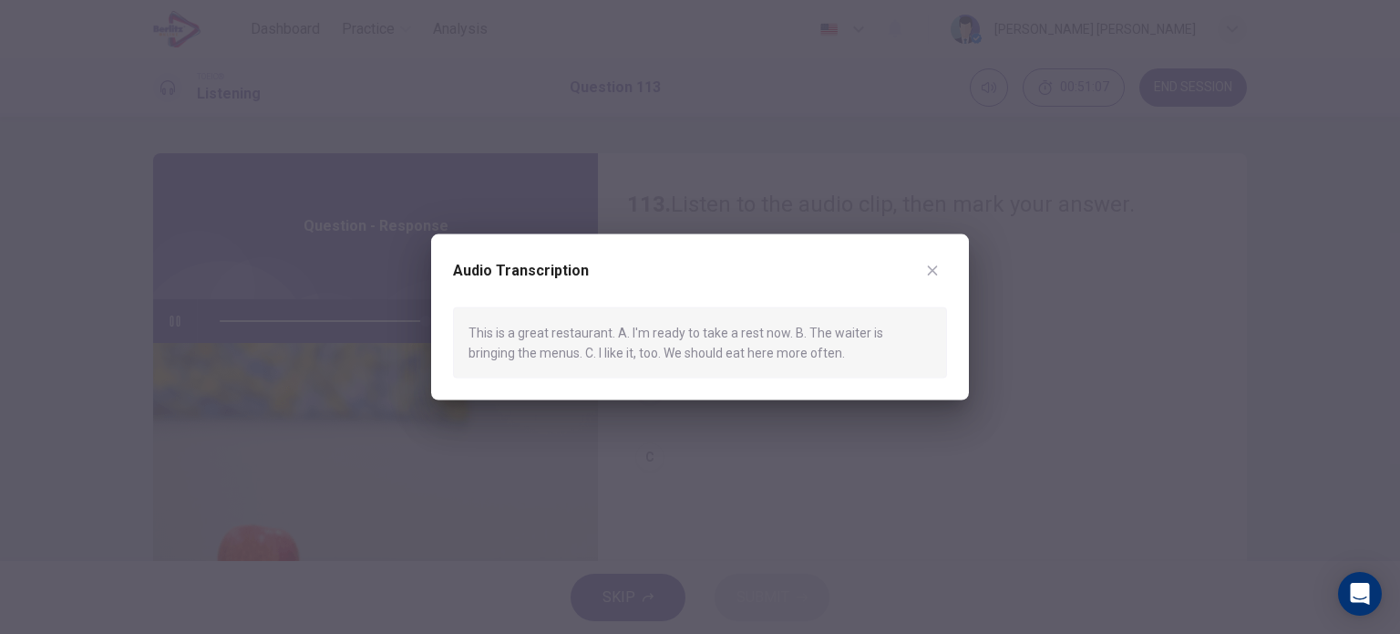
type input "*"
click at [930, 262] on button "button" at bounding box center [932, 269] width 29 height 29
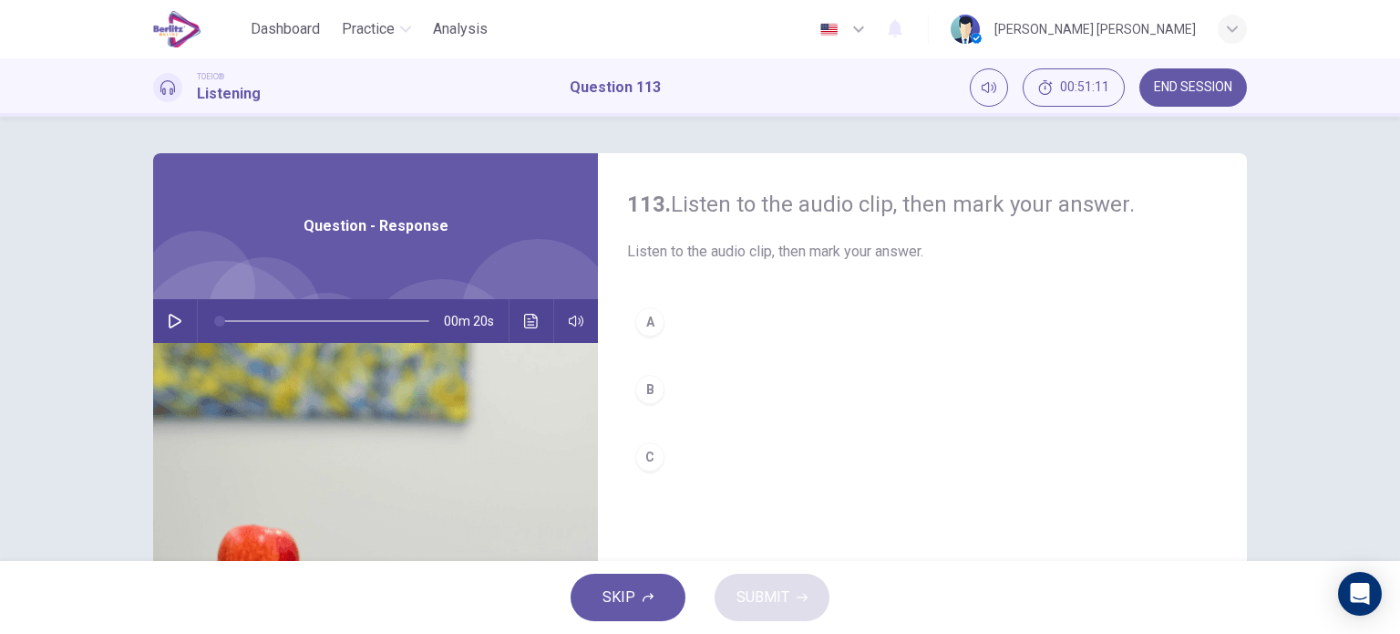
click at [647, 453] on div "C" at bounding box center [649, 456] width 29 height 29
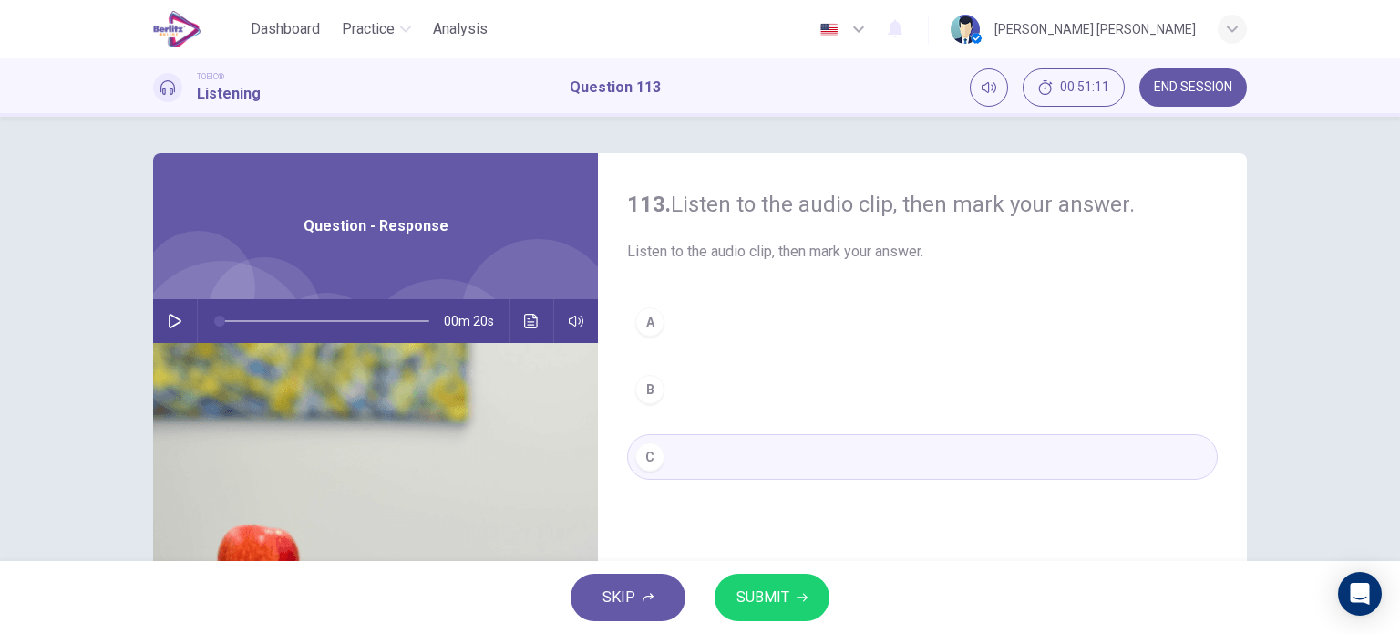
click at [765, 586] on span "SUBMIT" at bounding box center [763, 597] width 53 height 26
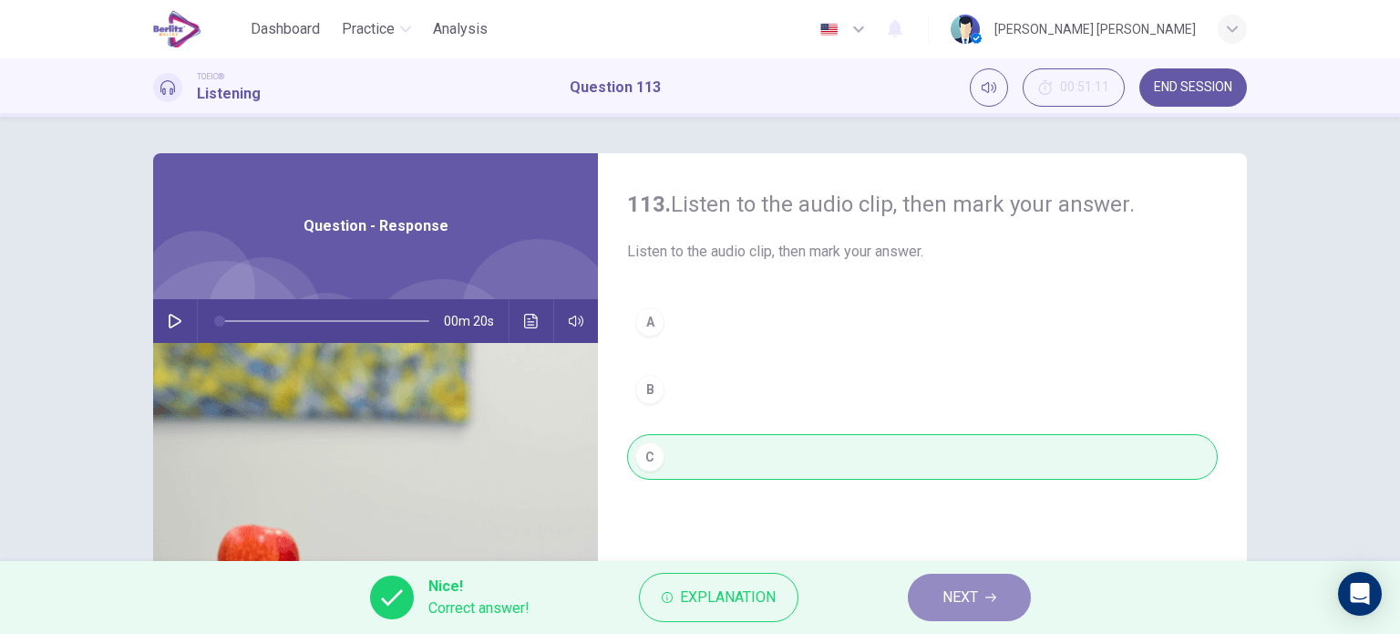
click at [948, 593] on span "NEXT" at bounding box center [961, 597] width 36 height 26
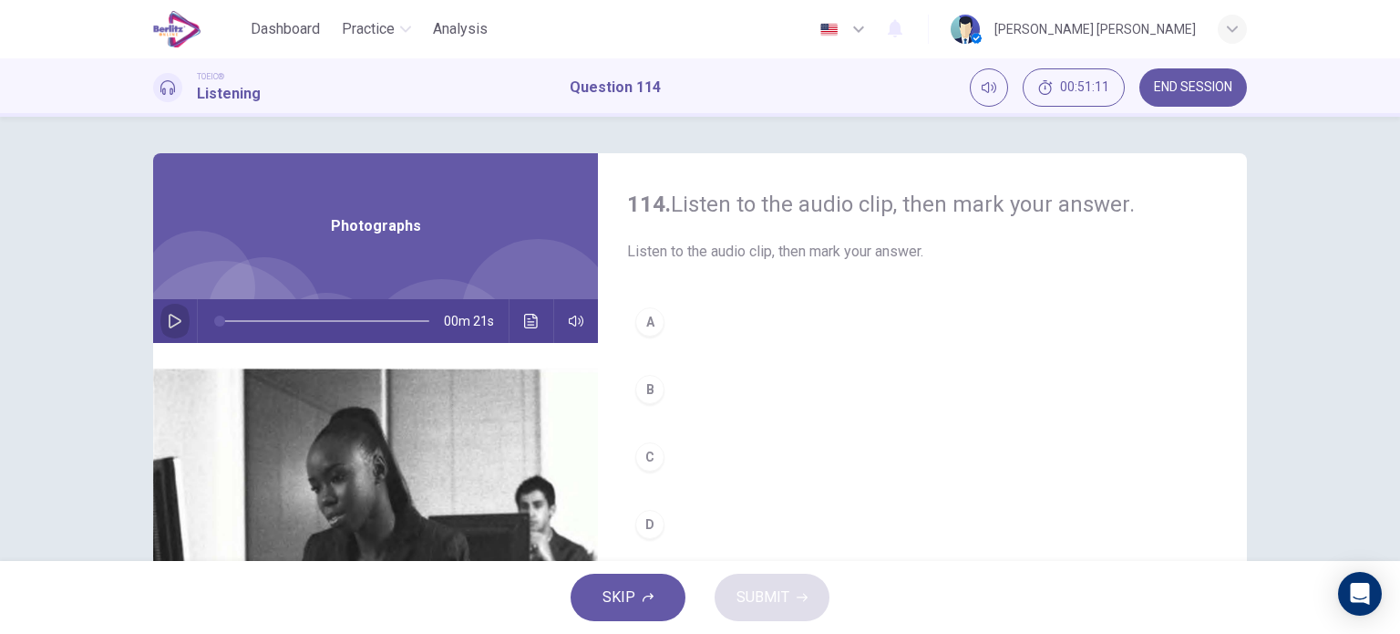
click at [165, 331] on button "button" at bounding box center [174, 321] width 29 height 44
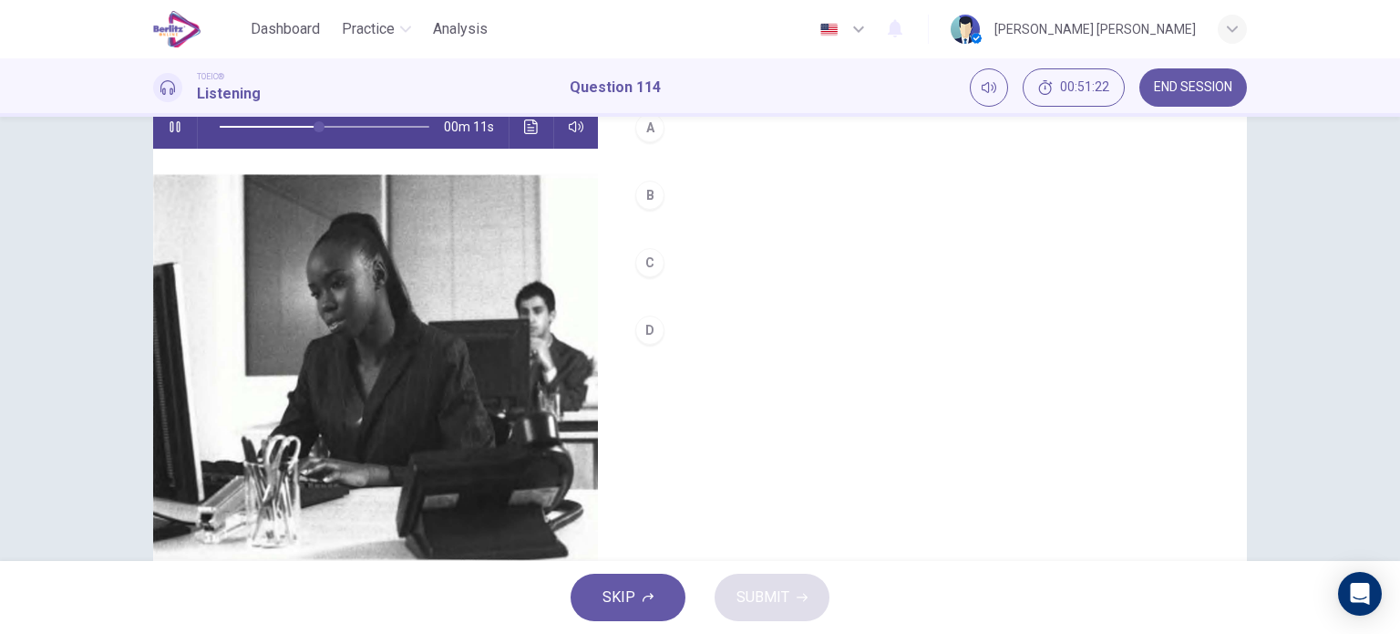
scroll to position [240, 0]
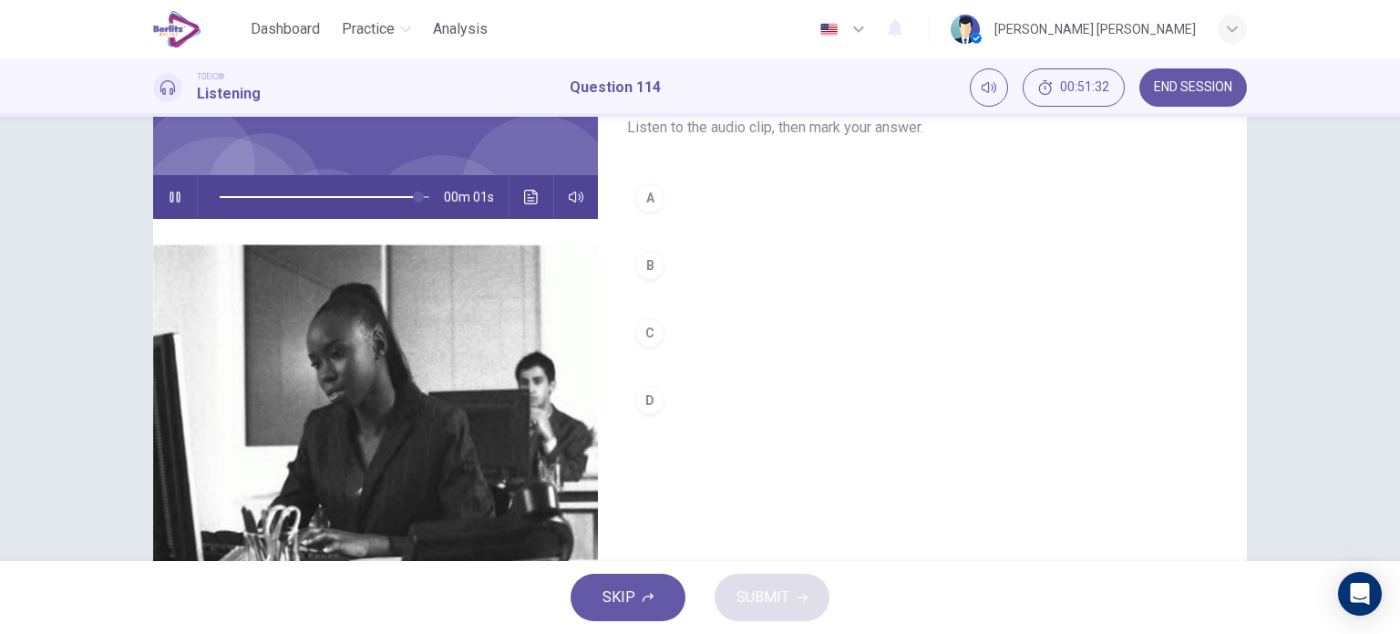
type input "*"
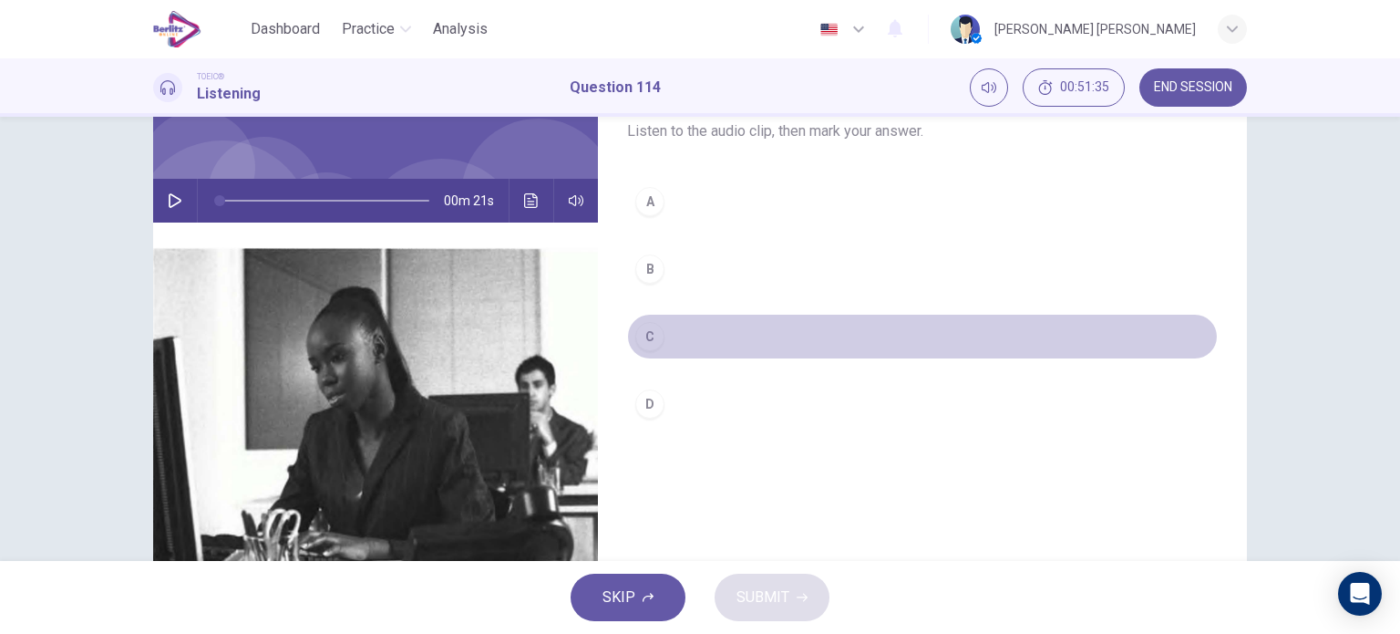
click at [645, 331] on div "C" at bounding box center [649, 336] width 29 height 29
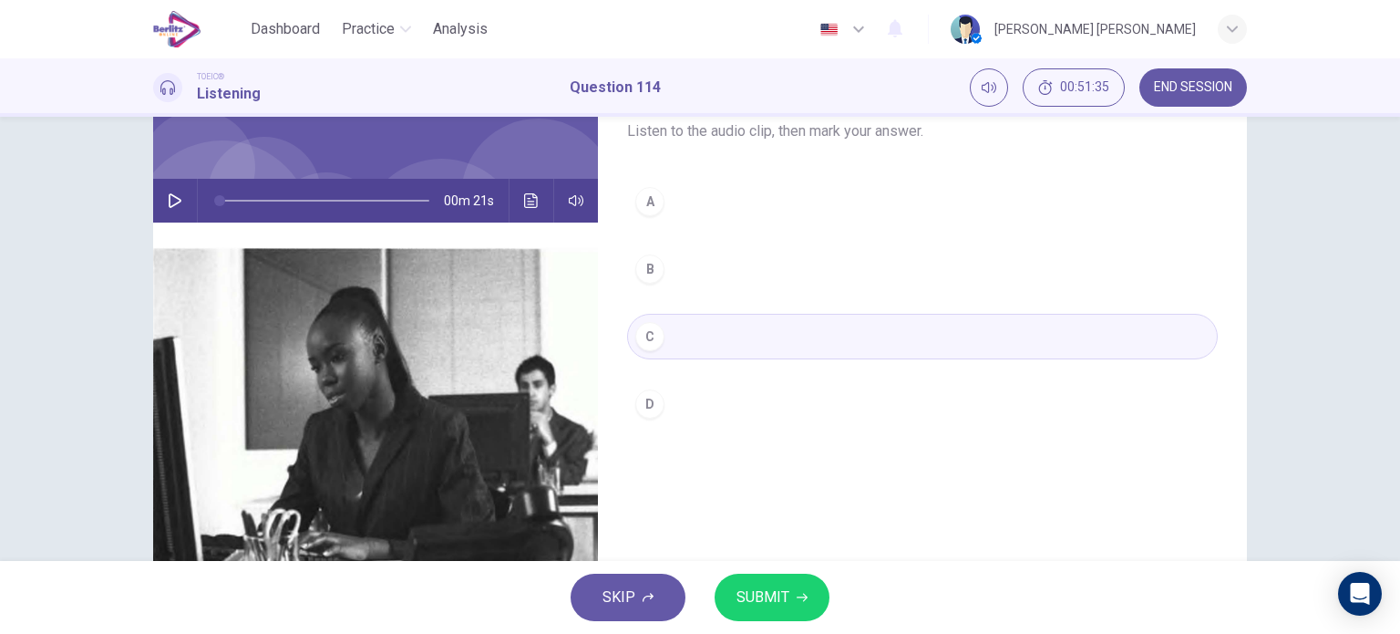
click at [769, 601] on span "SUBMIT" at bounding box center [763, 597] width 53 height 26
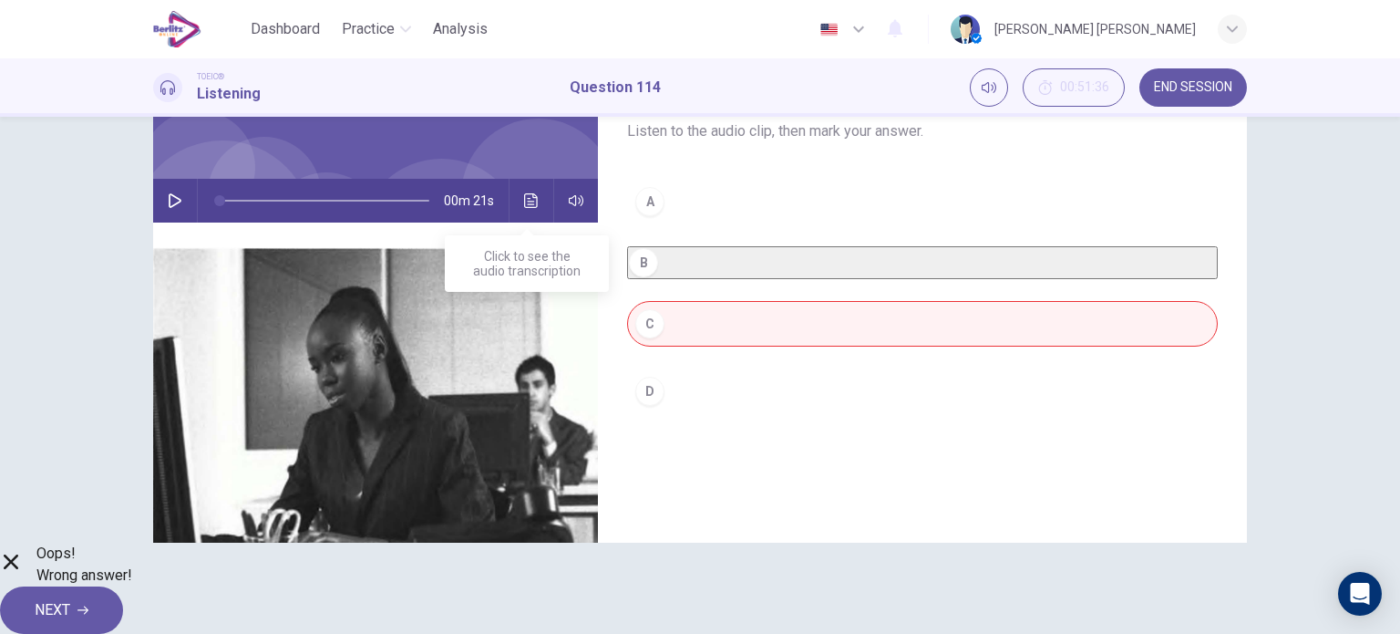
click at [526, 185] on button "Click to see the audio transcription" at bounding box center [531, 201] width 29 height 44
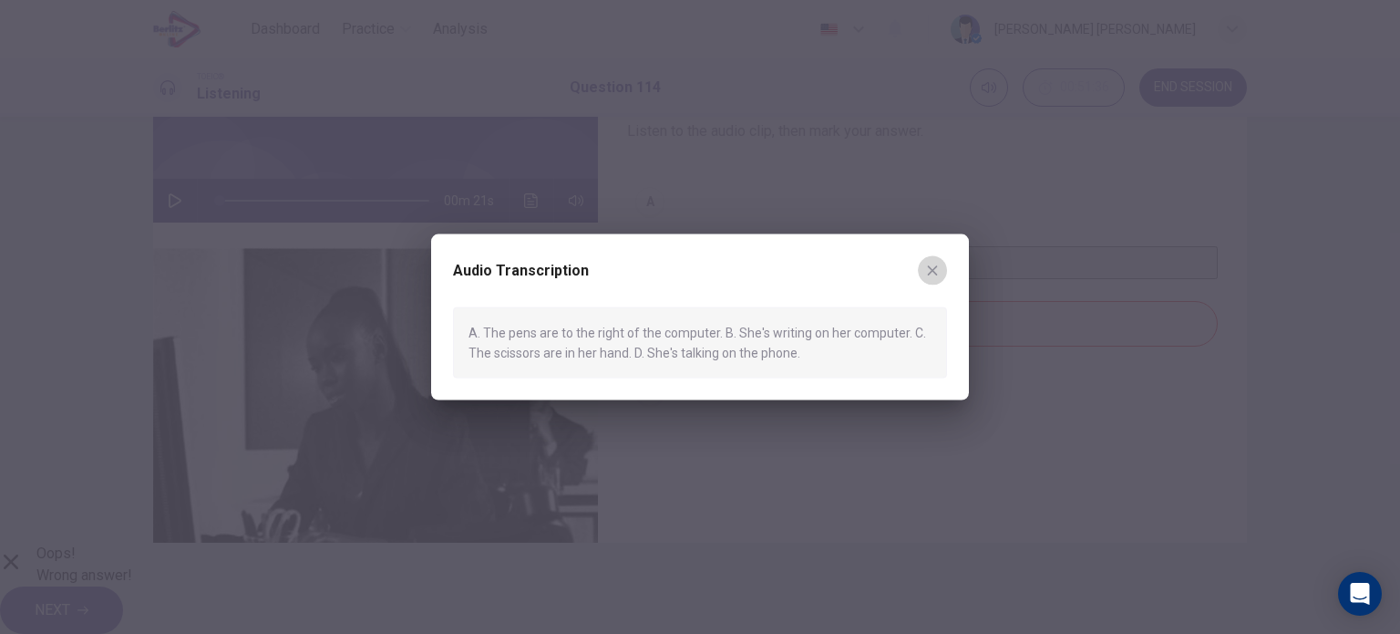
click at [940, 267] on button "button" at bounding box center [932, 269] width 29 height 29
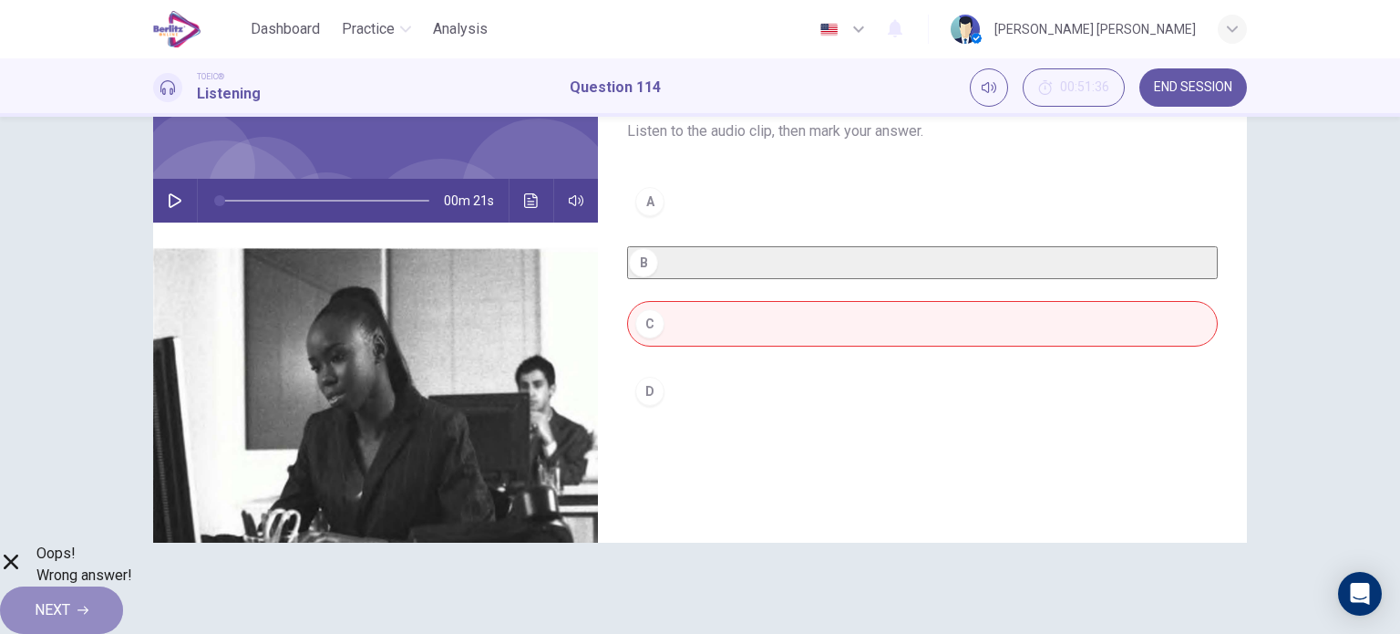
click at [123, 586] on button "NEXT" at bounding box center [61, 609] width 123 height 47
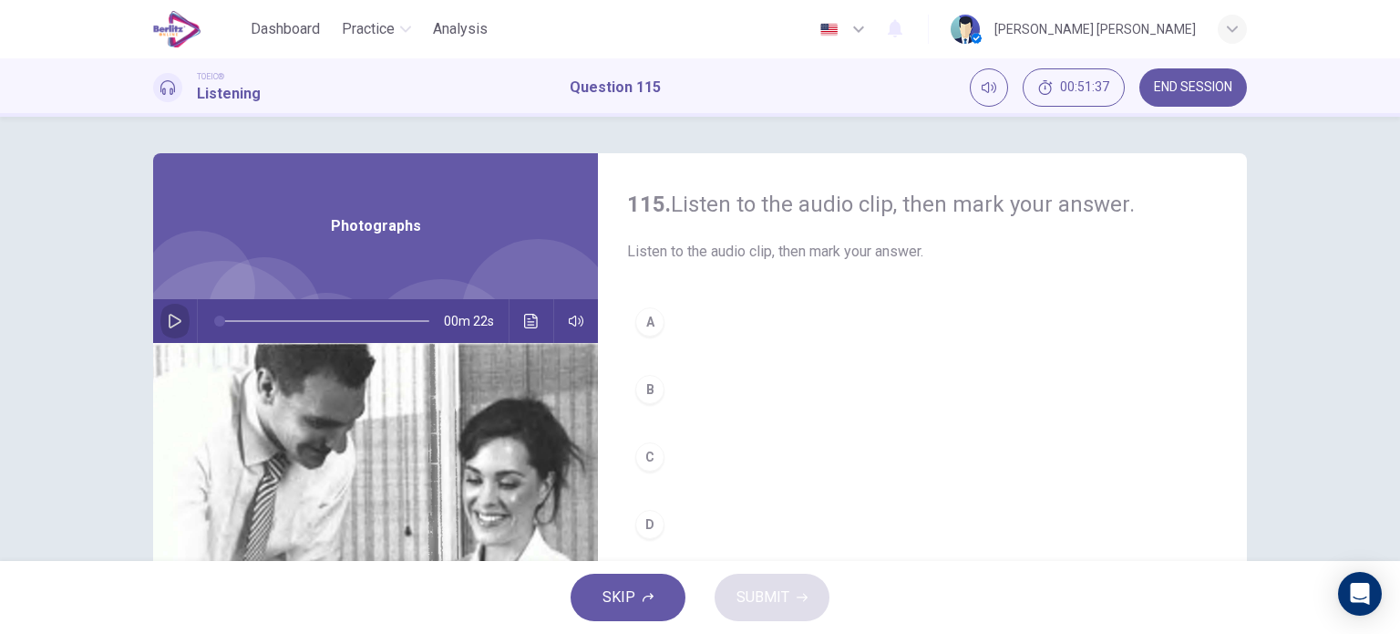
click at [180, 321] on button "button" at bounding box center [174, 321] width 29 height 44
click at [637, 451] on div "C" at bounding box center [649, 456] width 29 height 29
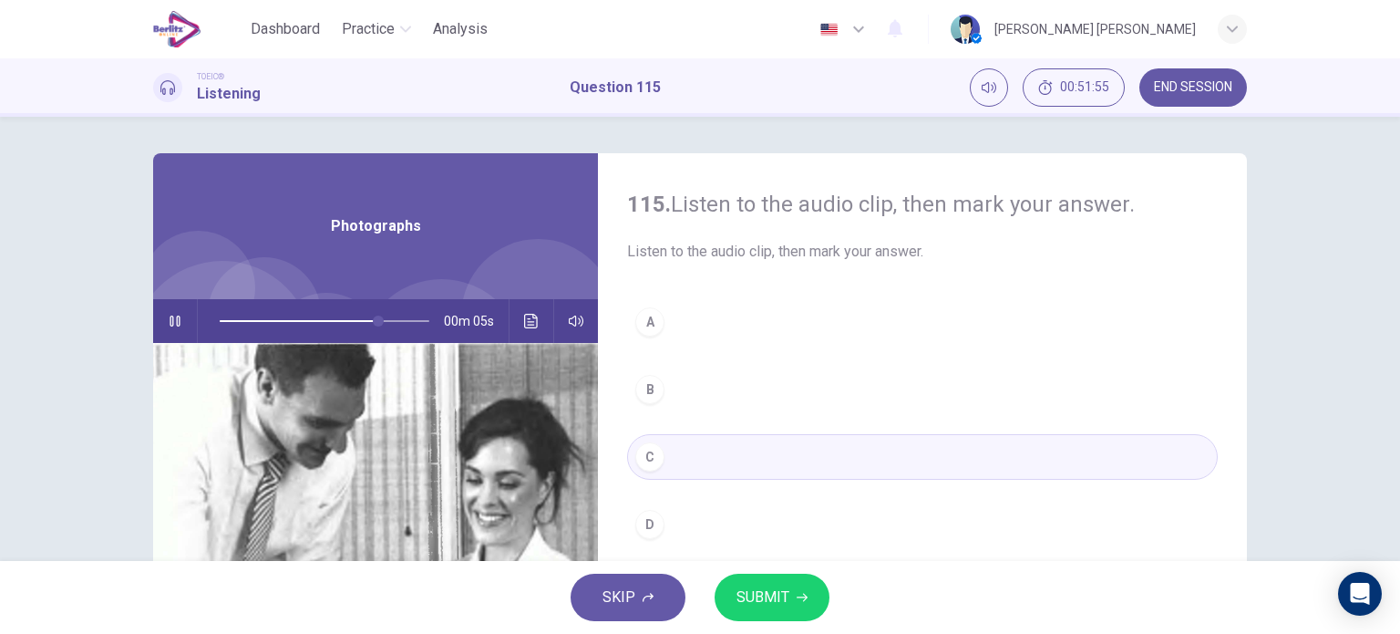
click at [773, 586] on span "SUBMIT" at bounding box center [763, 597] width 53 height 26
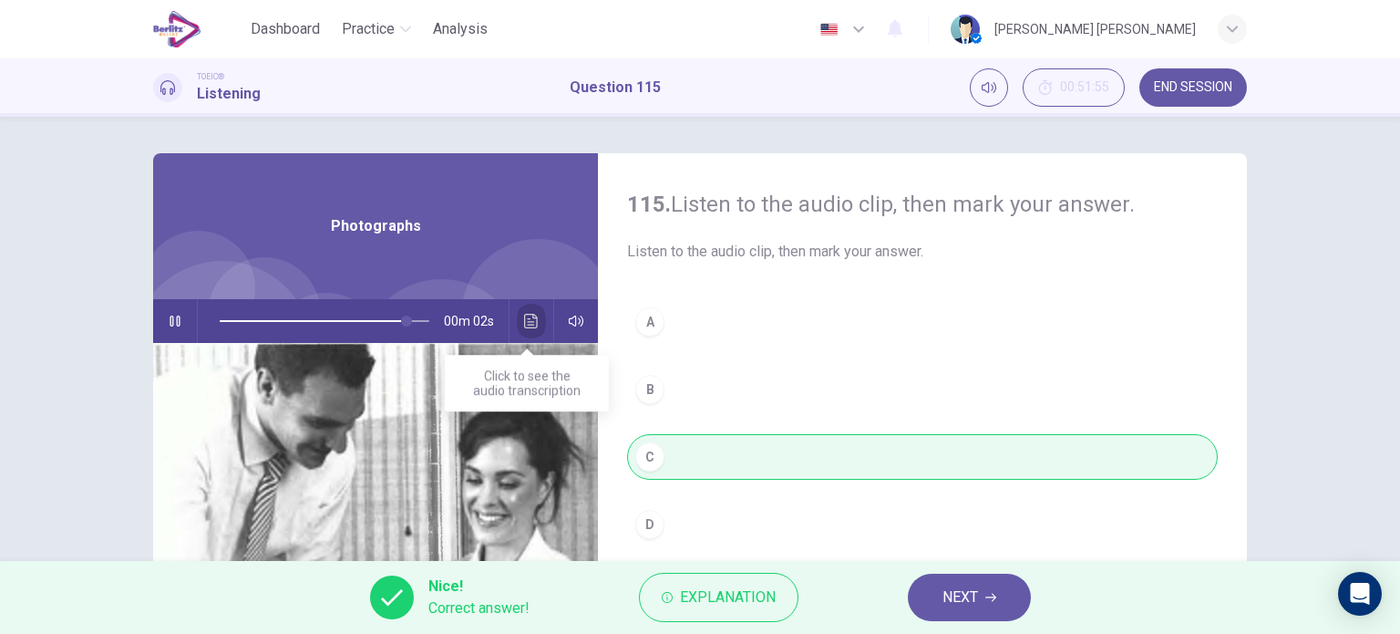
click at [531, 327] on button "Click to see the audio transcription" at bounding box center [531, 321] width 29 height 44
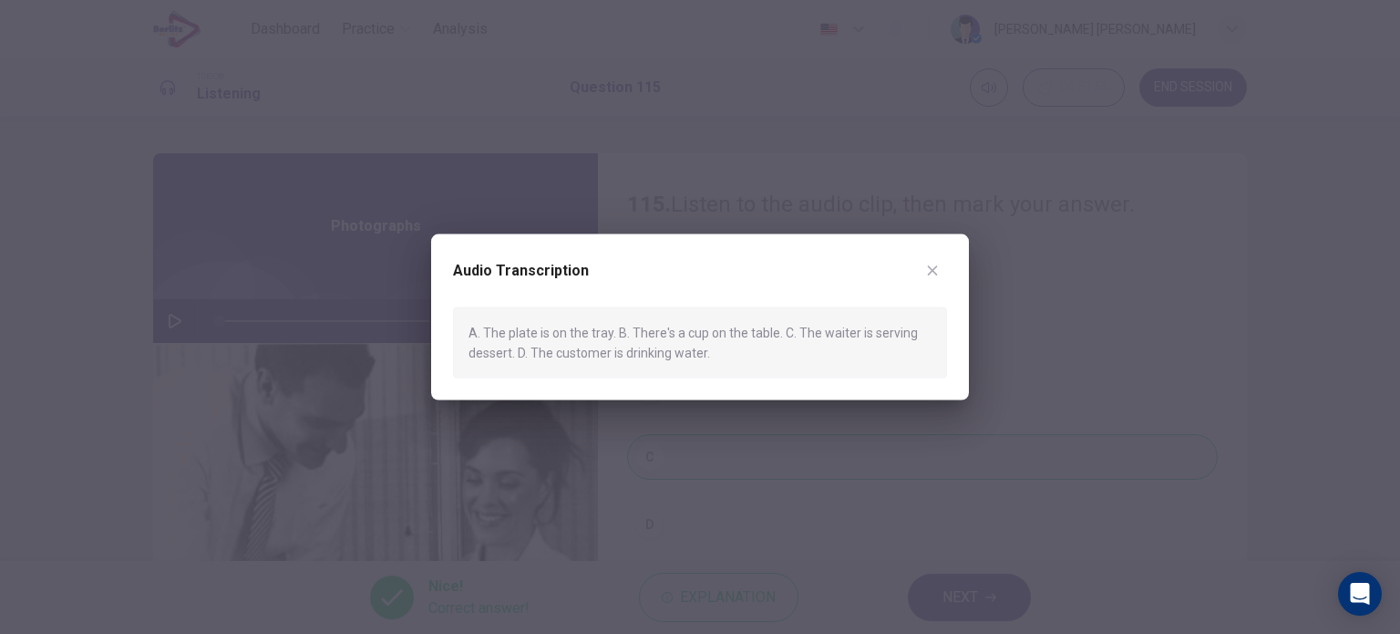
type input "*"
click at [931, 258] on button "button" at bounding box center [932, 269] width 29 height 29
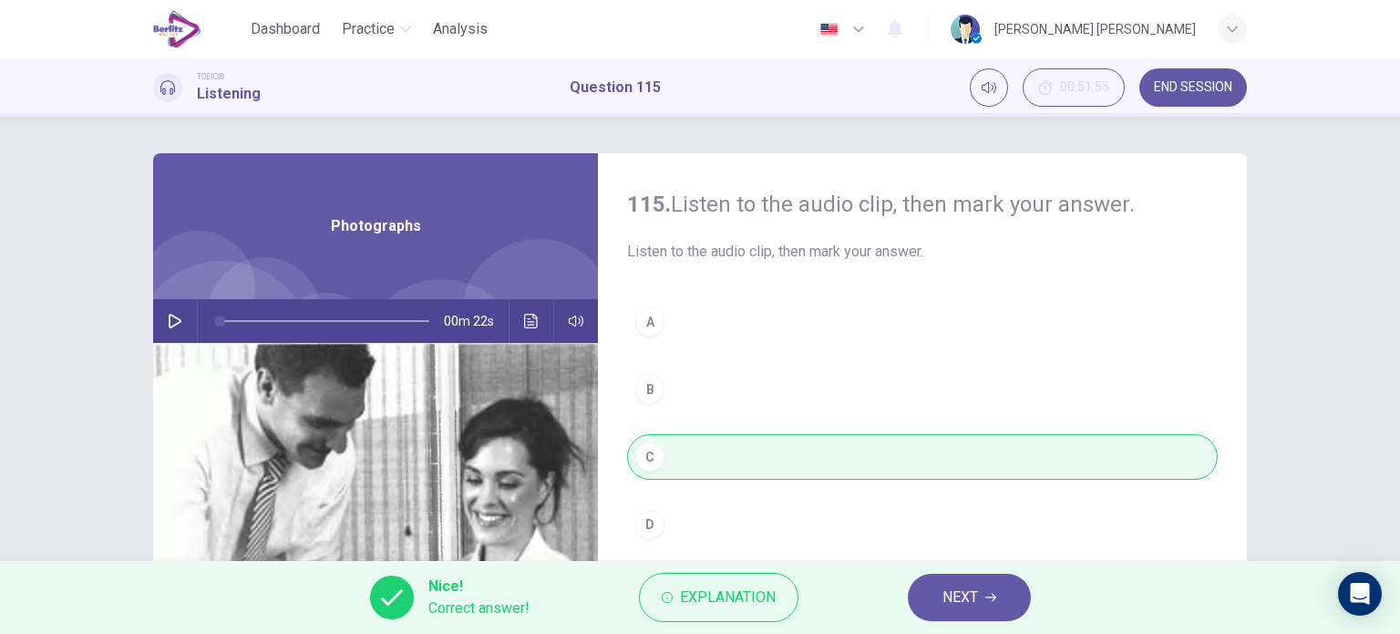
click at [965, 594] on span "NEXT" at bounding box center [961, 597] width 36 height 26
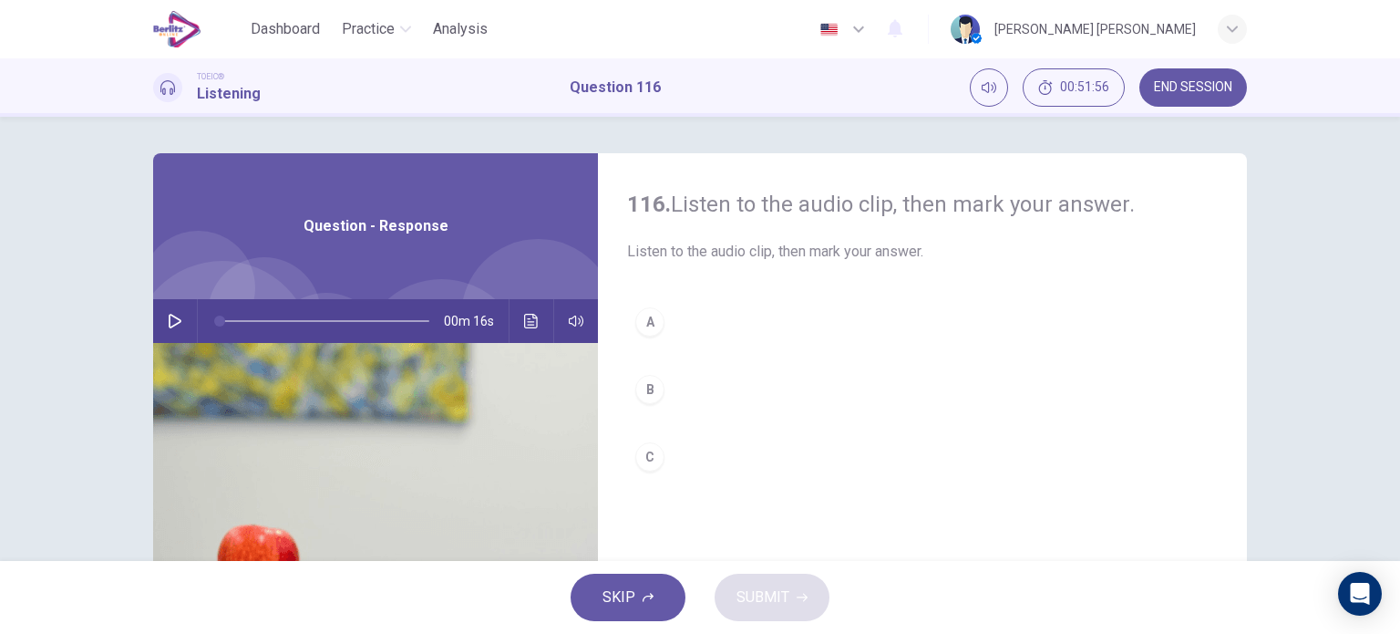
click at [174, 314] on icon "button" at bounding box center [175, 321] width 15 height 15
type input "*"
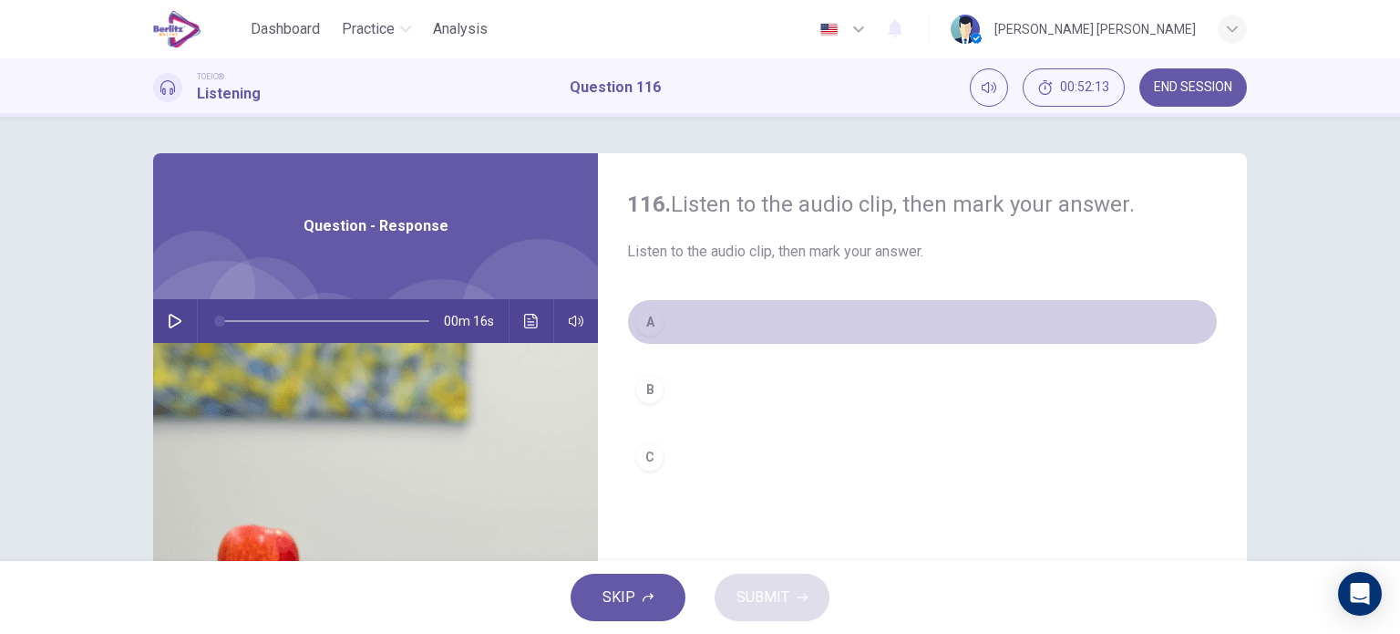
click at [652, 326] on div "A" at bounding box center [649, 321] width 29 height 29
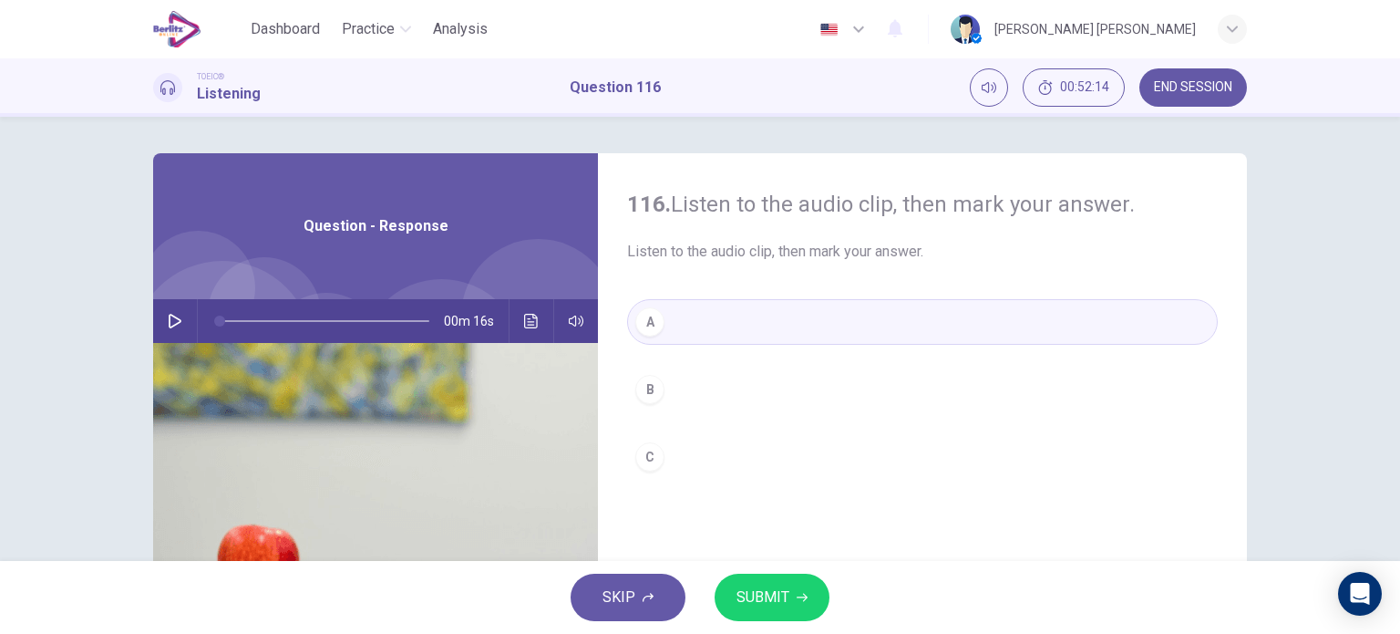
click at [759, 583] on button "SUBMIT" at bounding box center [772, 596] width 115 height 47
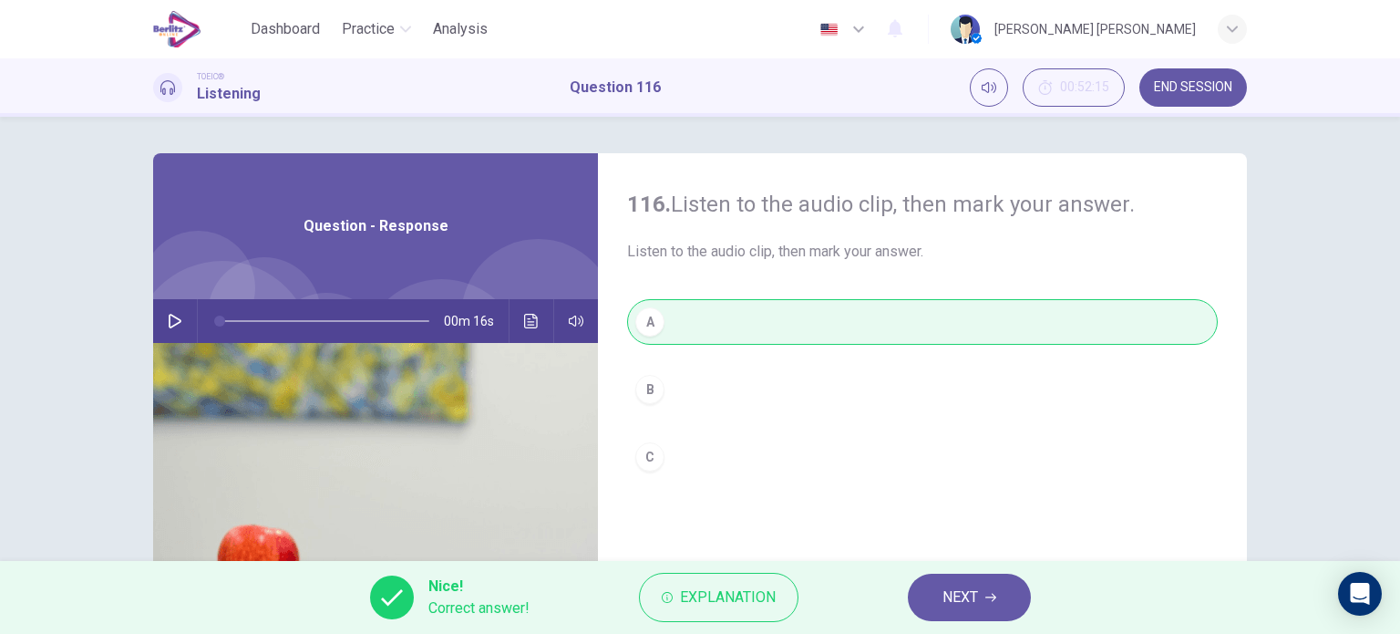
click at [948, 594] on span "NEXT" at bounding box center [961, 597] width 36 height 26
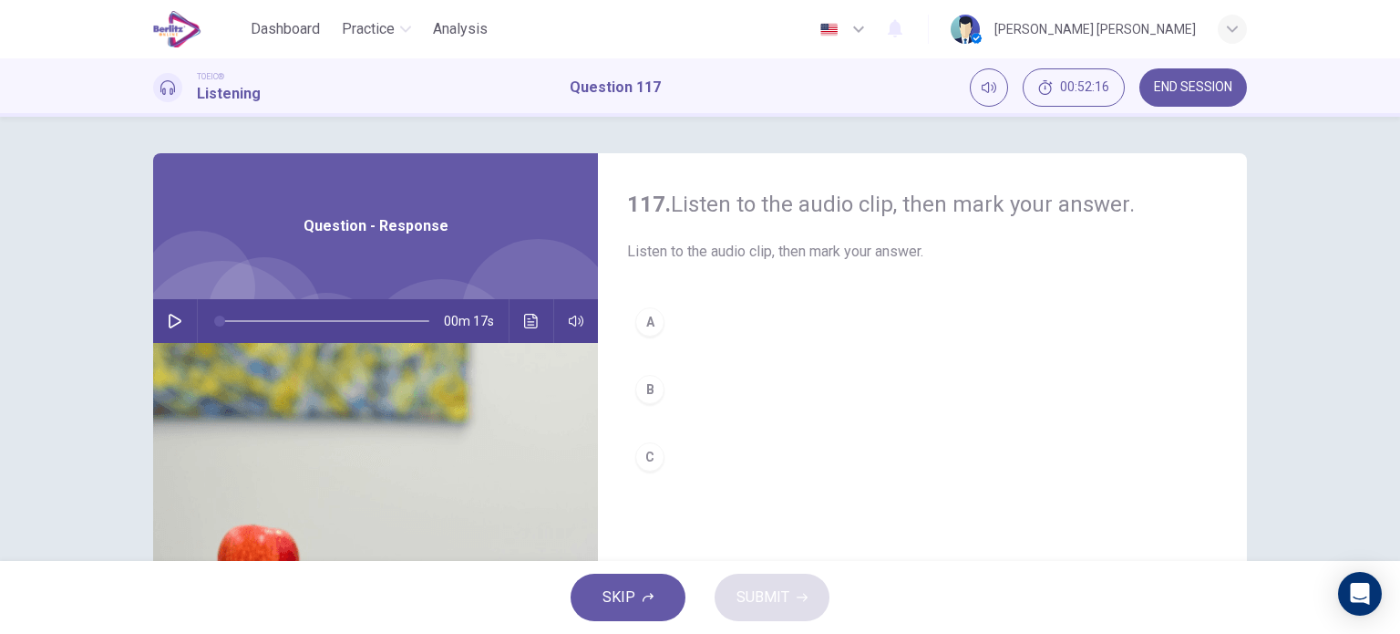
click at [170, 336] on button "button" at bounding box center [174, 321] width 29 height 44
drag, startPoint x: 296, startPoint y: 324, endPoint x: 215, endPoint y: 334, distance: 81.8
click at [221, 326] on span at bounding box center [226, 320] width 11 height 11
click at [168, 321] on icon "button" at bounding box center [175, 321] width 15 height 15
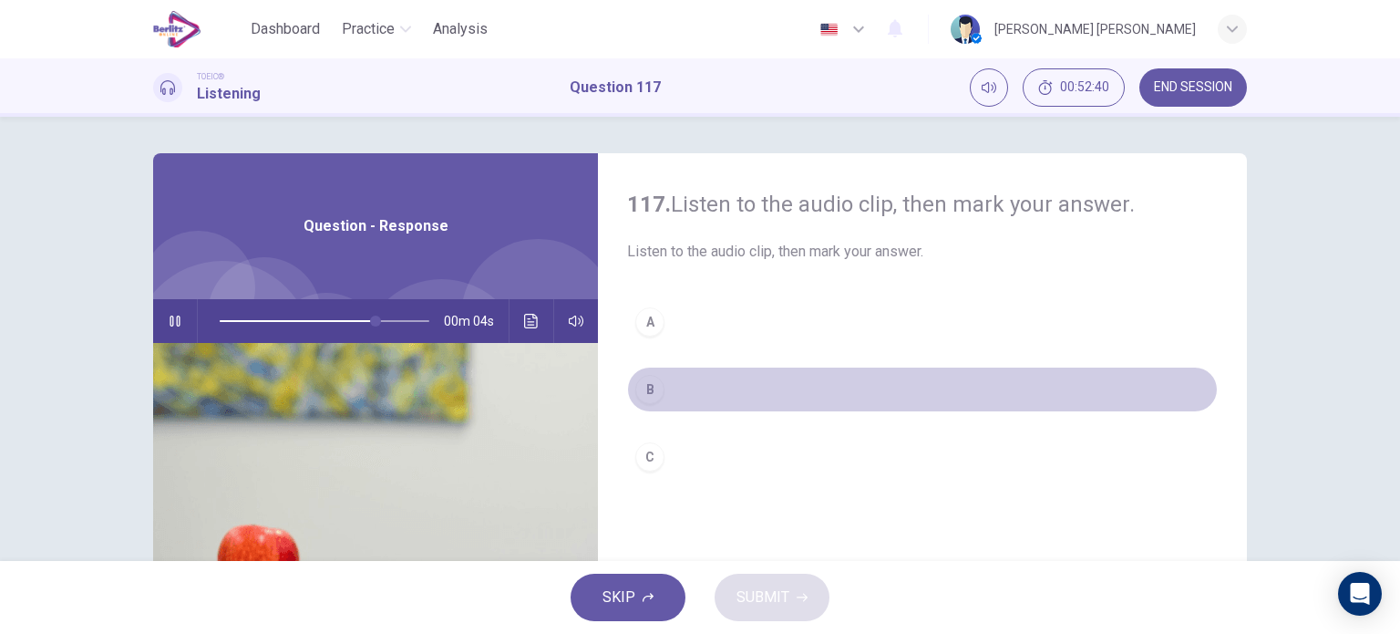
click at [647, 382] on div "B" at bounding box center [649, 389] width 29 height 29
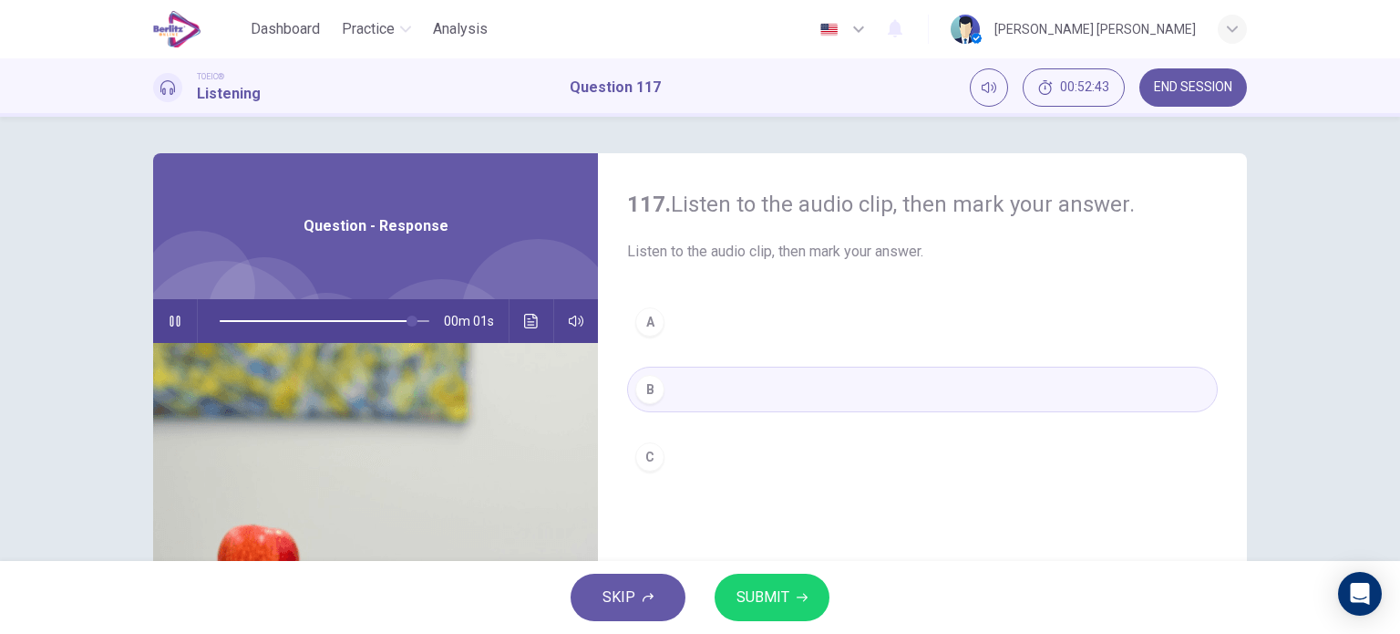
click at [762, 588] on span "SUBMIT" at bounding box center [763, 597] width 53 height 26
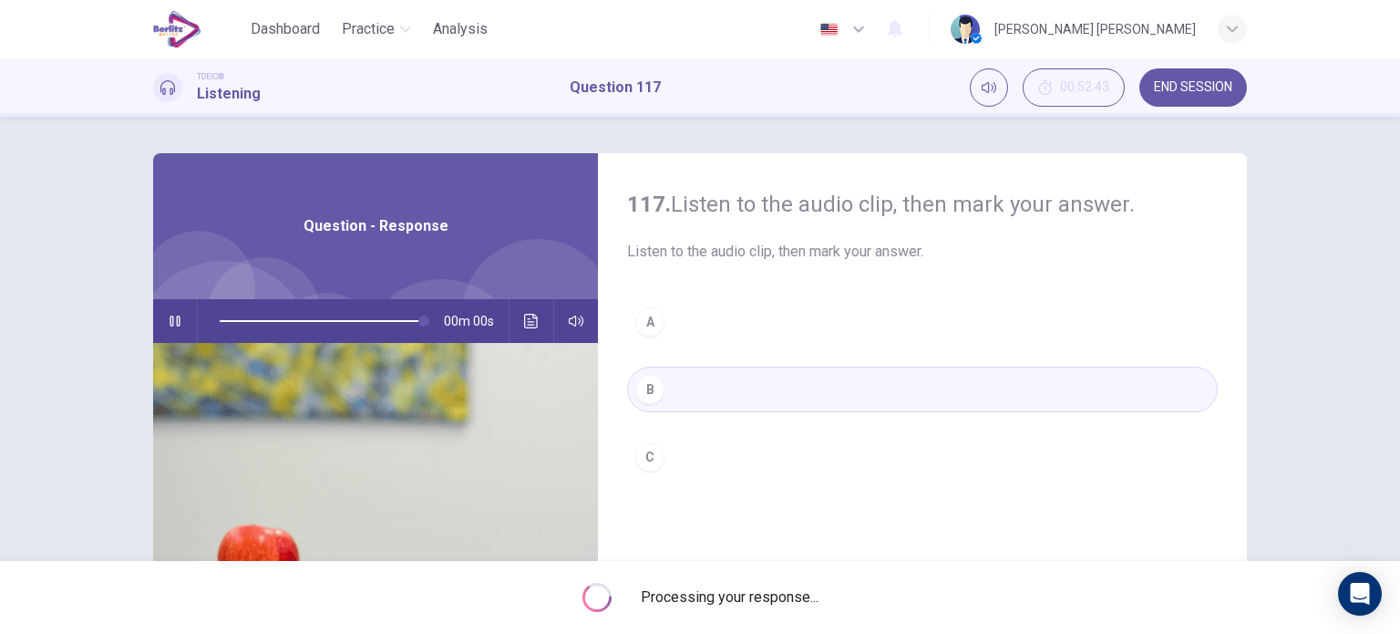
type input "*"
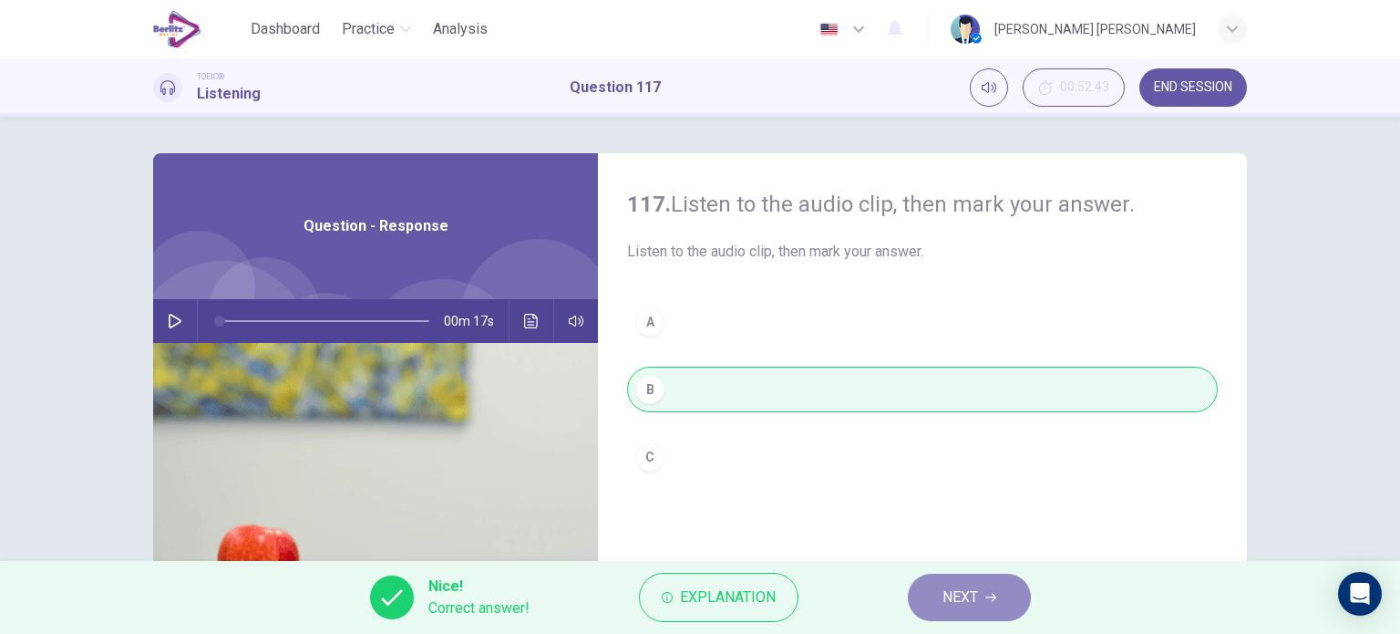
click at [955, 604] on span "NEXT" at bounding box center [961, 597] width 36 height 26
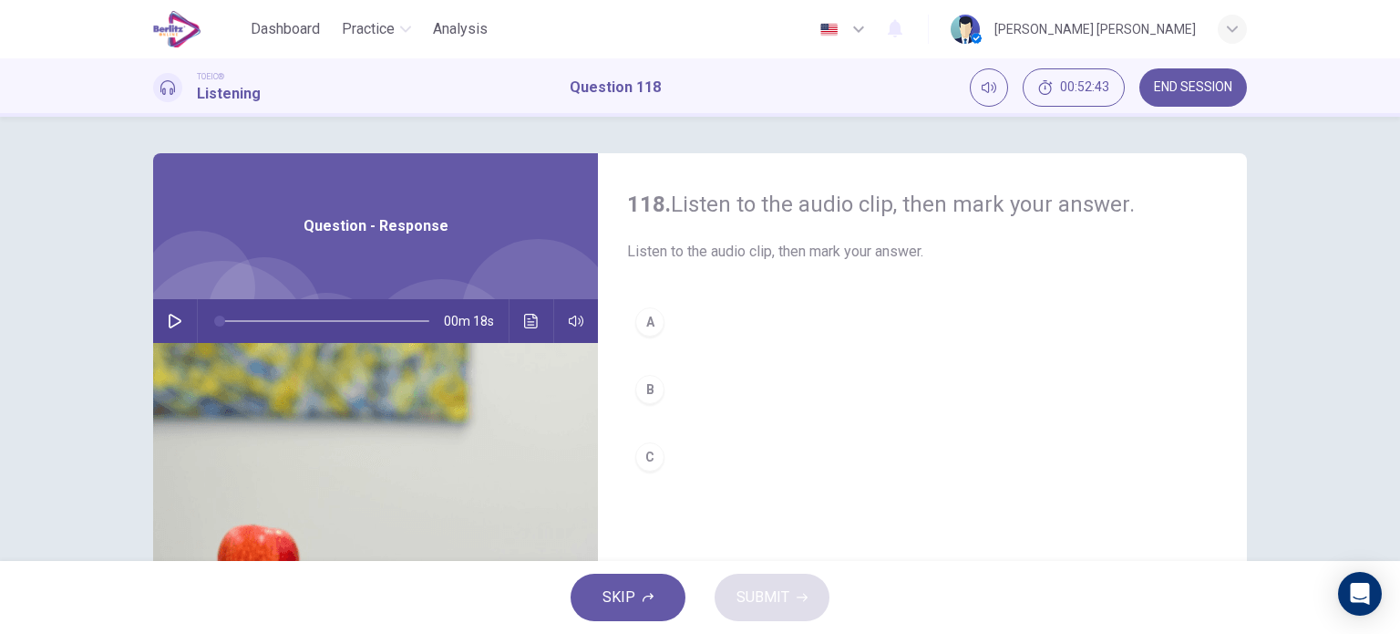
click at [155, 319] on div "00m 18s" at bounding box center [375, 321] width 445 height 44
click at [170, 324] on icon "button" at bounding box center [175, 321] width 15 height 15
click at [656, 444] on button "C" at bounding box center [922, 457] width 591 height 46
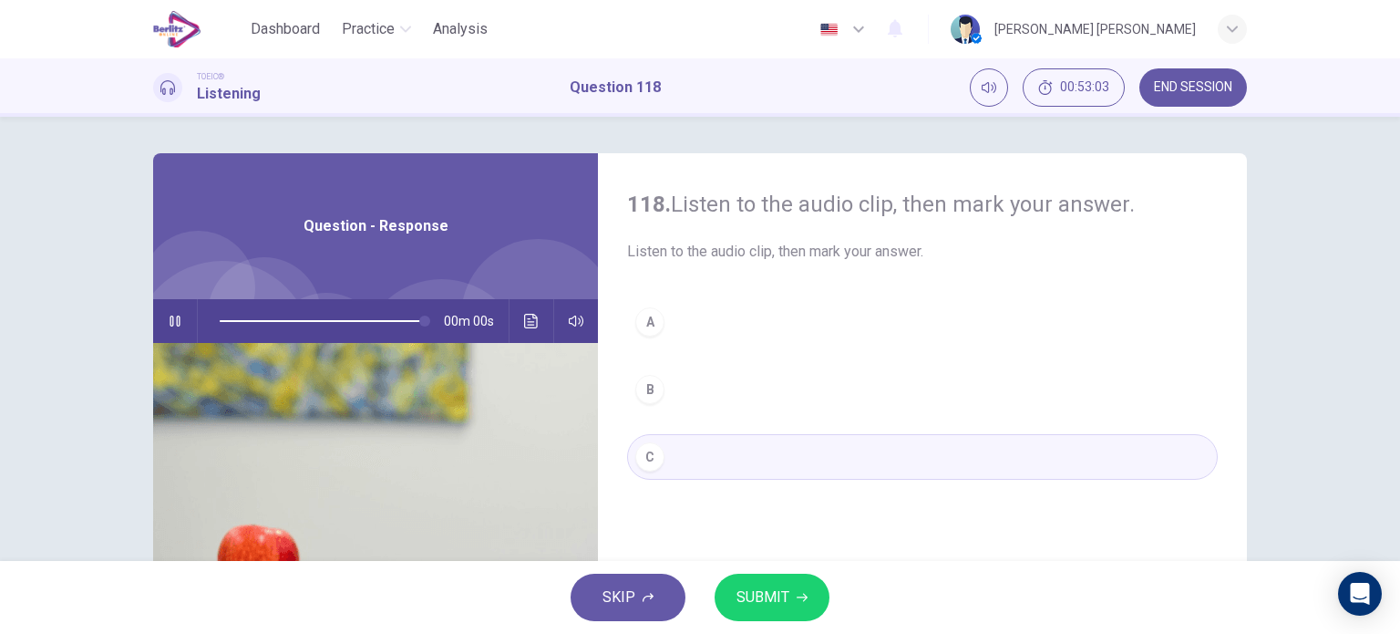
type input "*"
click at [758, 578] on button "SUBMIT" at bounding box center [772, 596] width 115 height 47
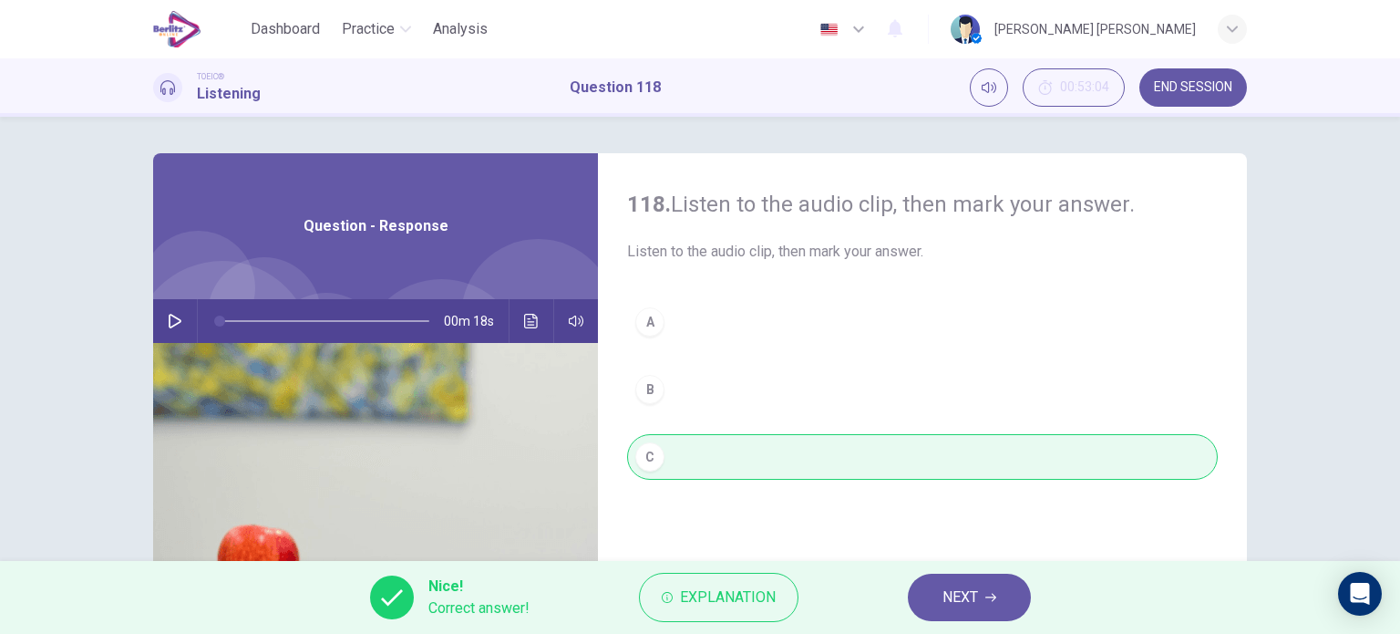
click at [928, 608] on button "NEXT" at bounding box center [969, 596] width 123 height 47
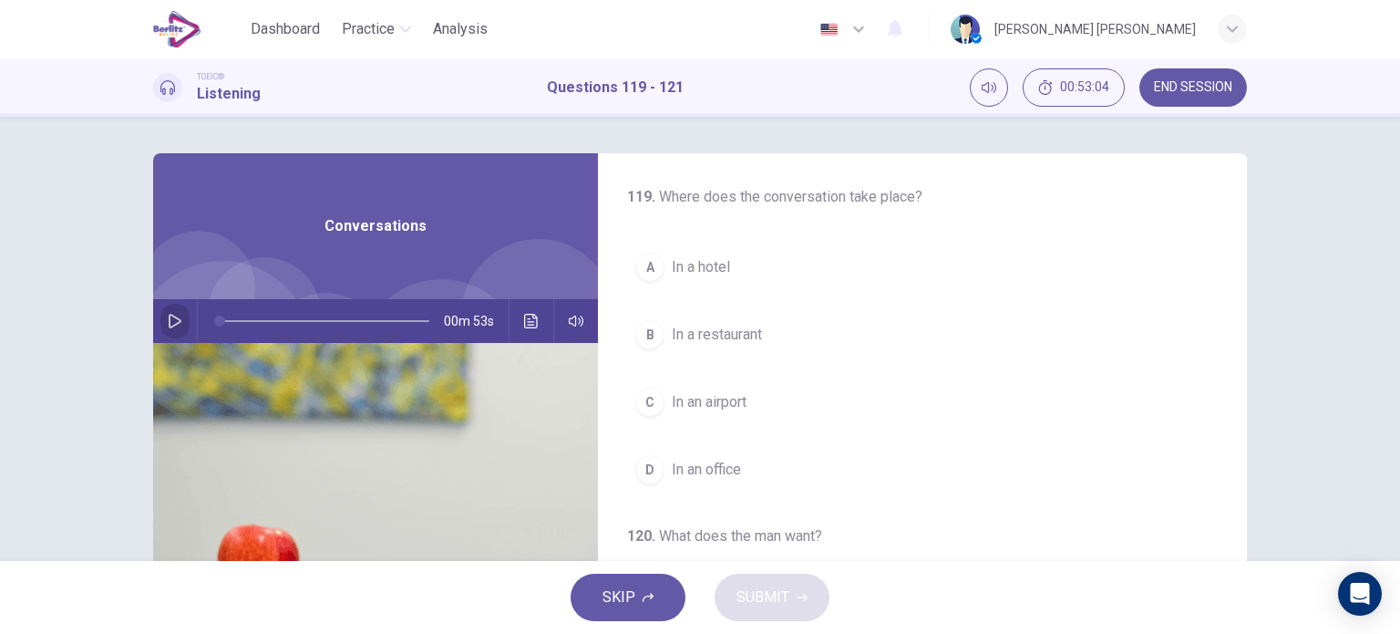
click at [168, 323] on icon "button" at bounding box center [175, 321] width 15 height 15
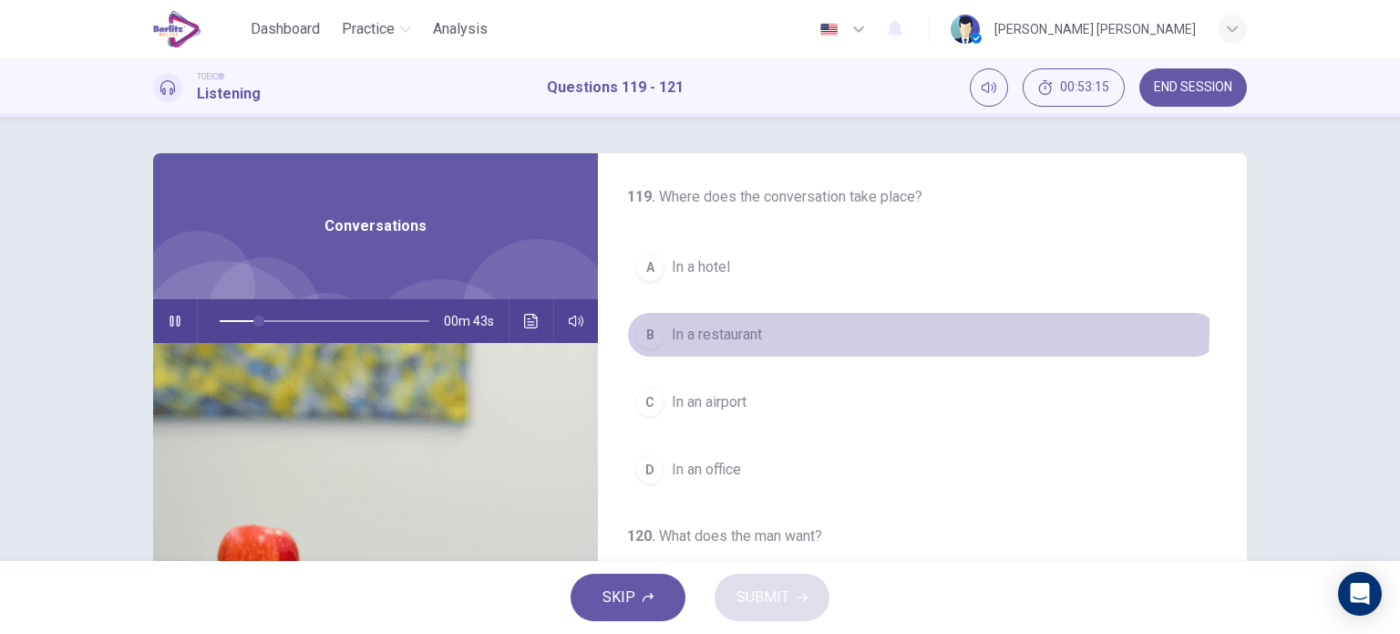
click at [773, 326] on button "B In a restaurant" at bounding box center [922, 335] width 591 height 46
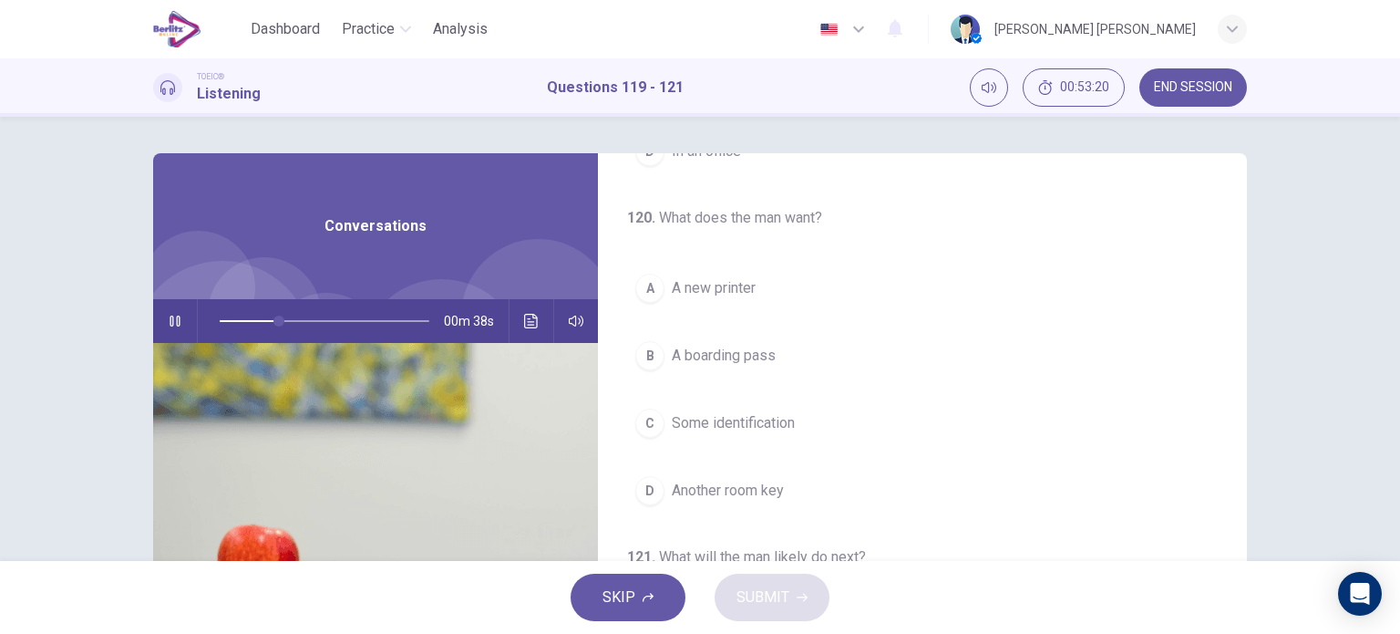
scroll to position [323, 0]
click at [739, 358] on span "A boarding pass" at bounding box center [724, 351] width 104 height 22
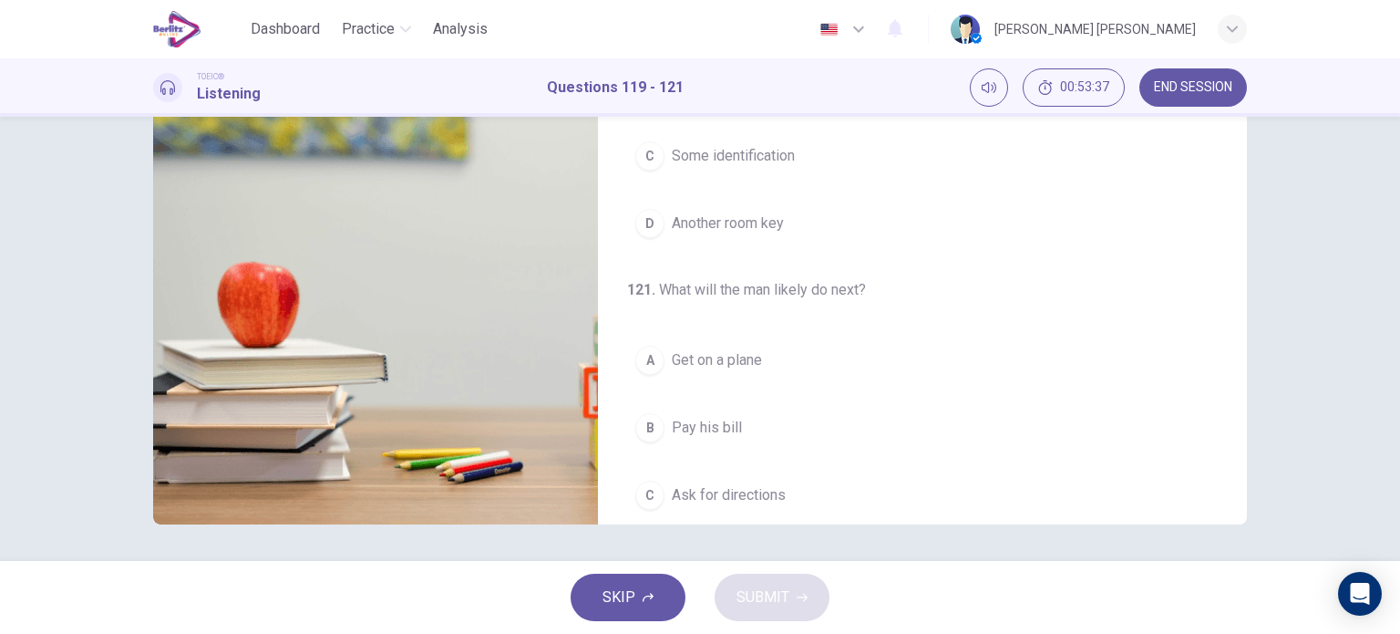
scroll to position [412, 0]
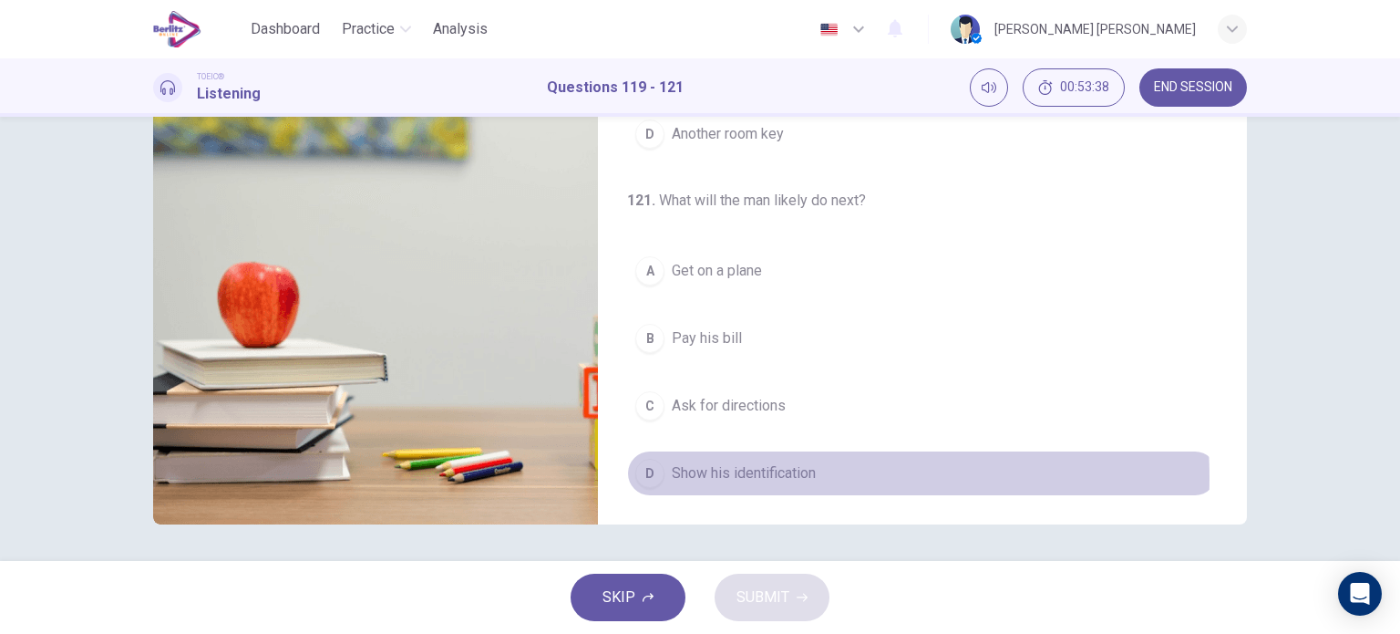
click at [755, 473] on span "Show his identification" at bounding box center [744, 473] width 144 height 22
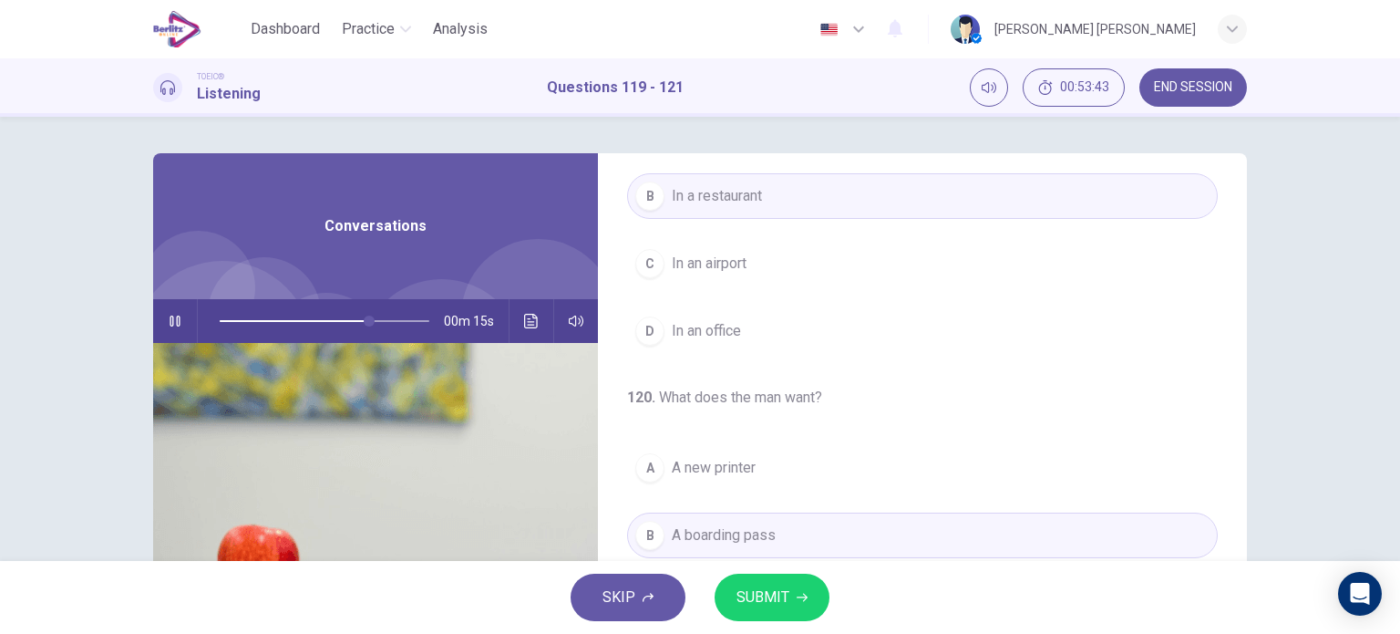
scroll to position [0, 0]
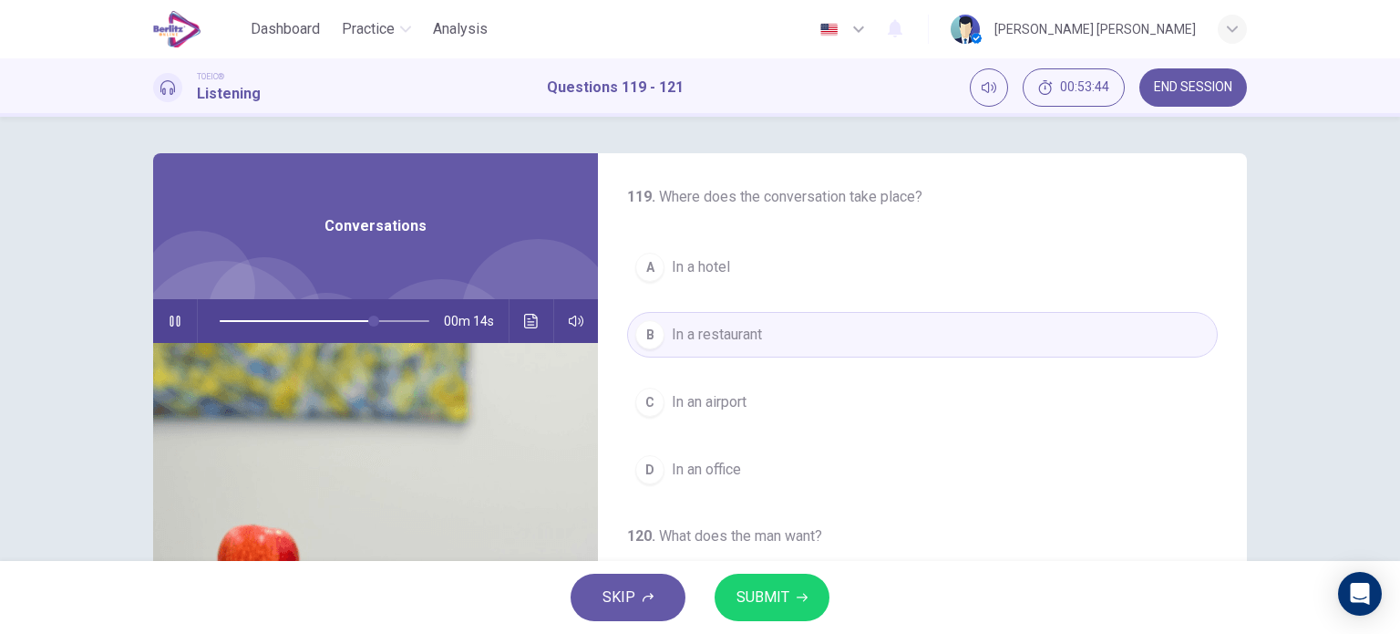
click at [683, 406] on span "In an airport" at bounding box center [709, 402] width 75 height 22
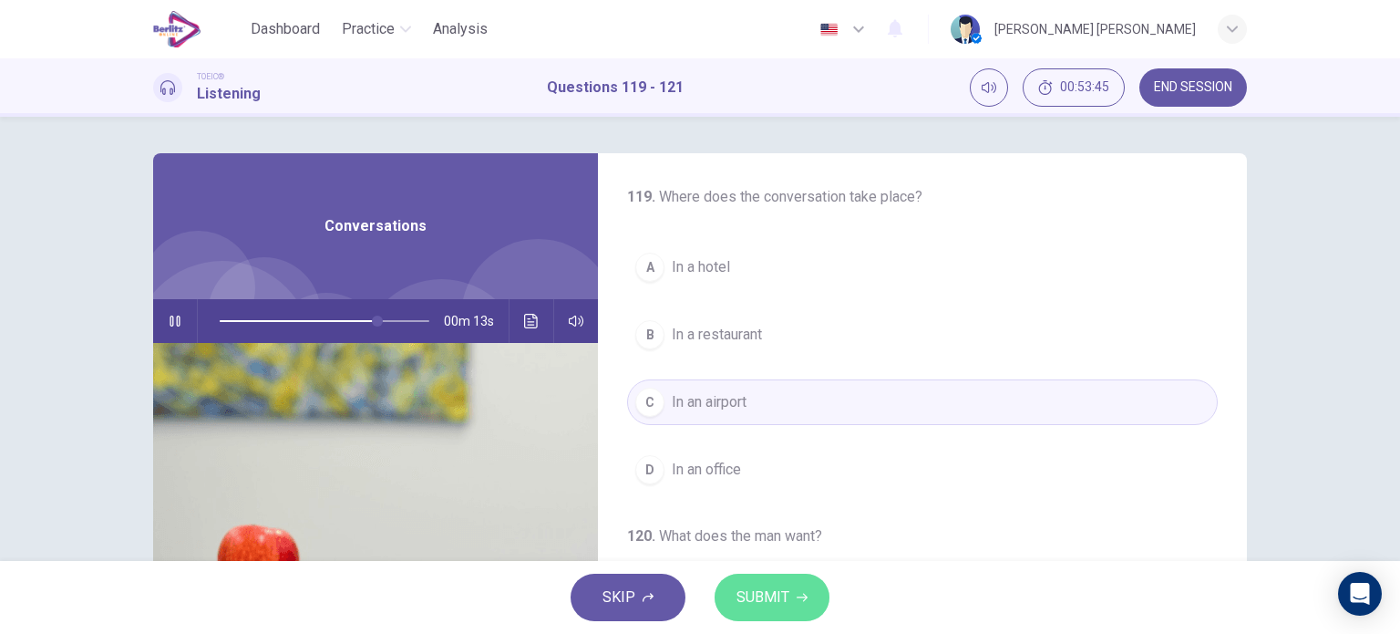
click at [758, 608] on span "SUBMIT" at bounding box center [763, 597] width 53 height 26
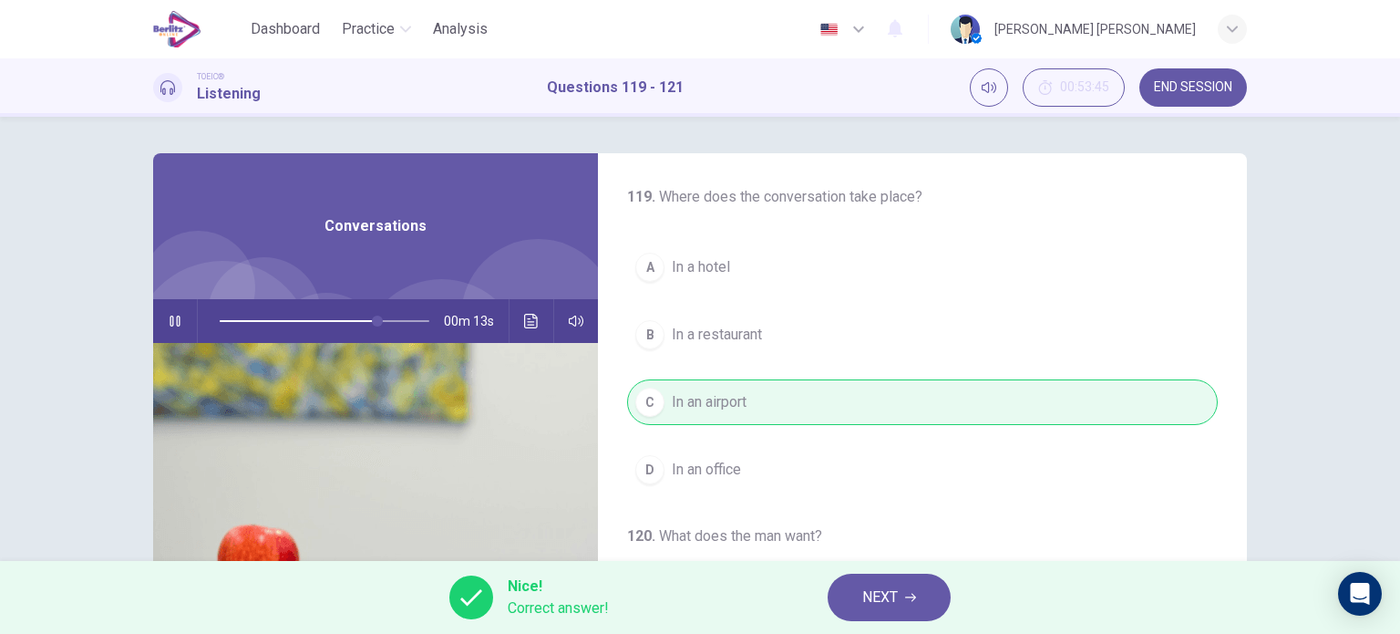
type input "**"
click at [908, 577] on button "NEXT" at bounding box center [889, 596] width 123 height 47
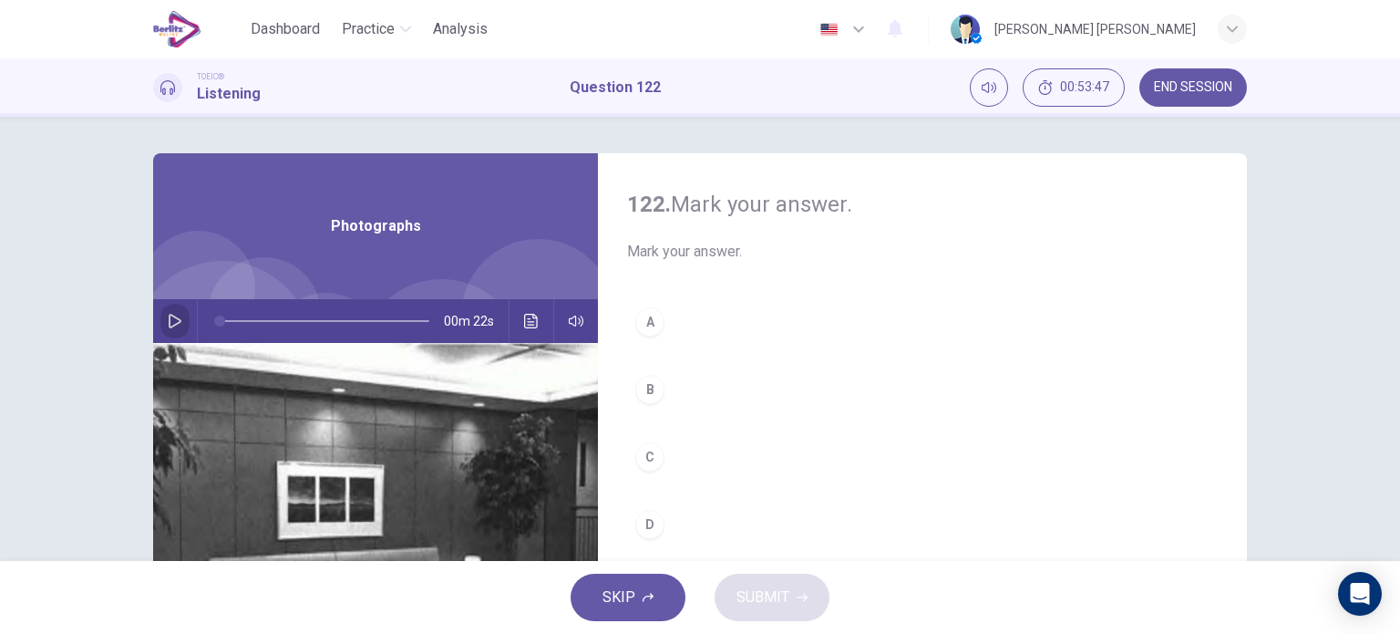
click at [179, 316] on button "button" at bounding box center [174, 321] width 29 height 44
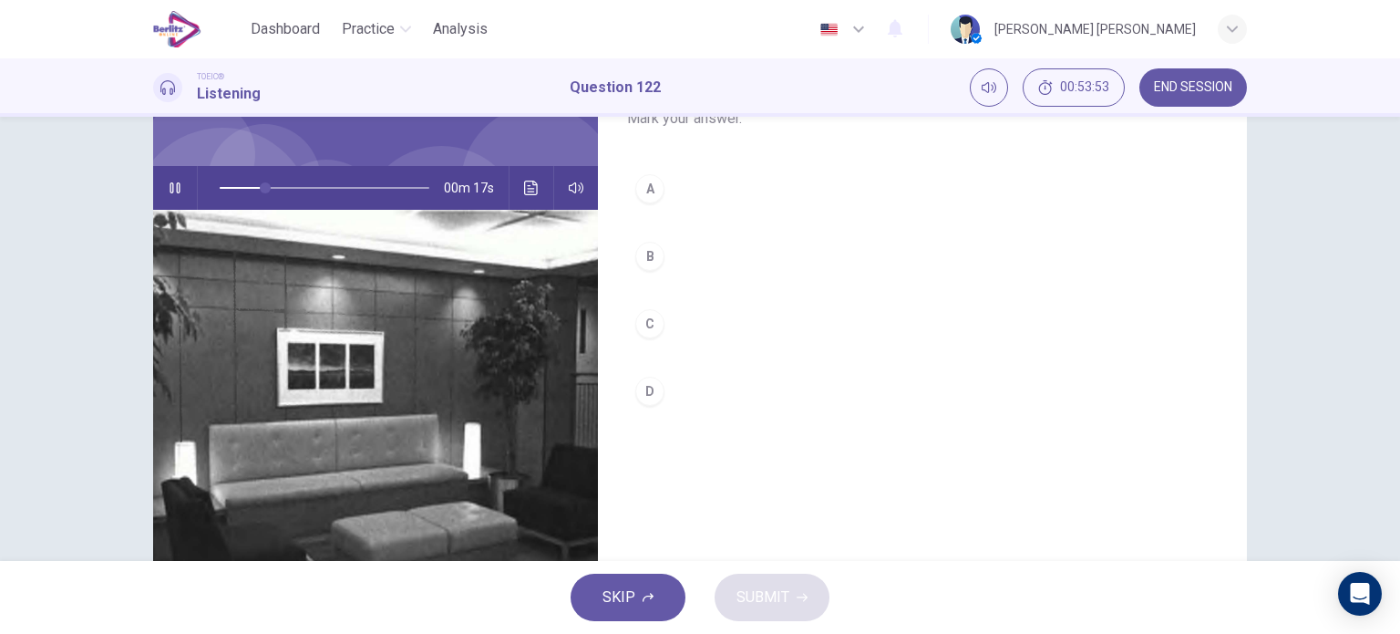
scroll to position [131, 0]
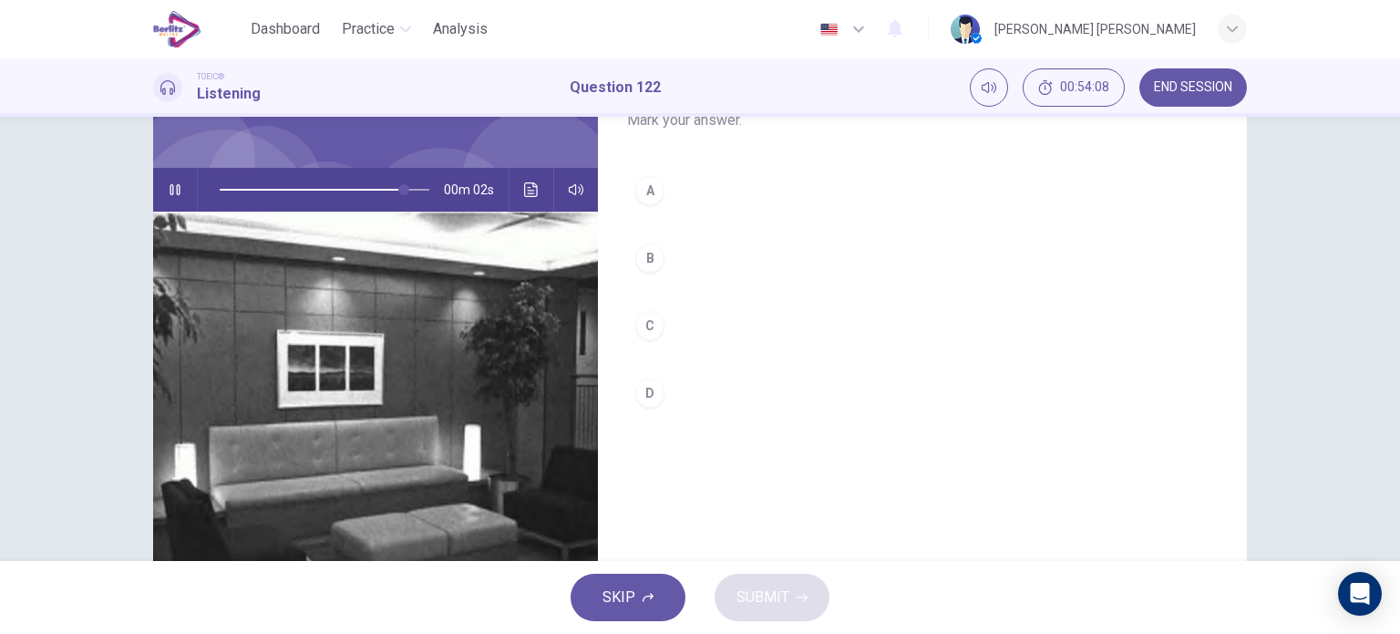
click at [650, 320] on div "C" at bounding box center [649, 325] width 29 height 29
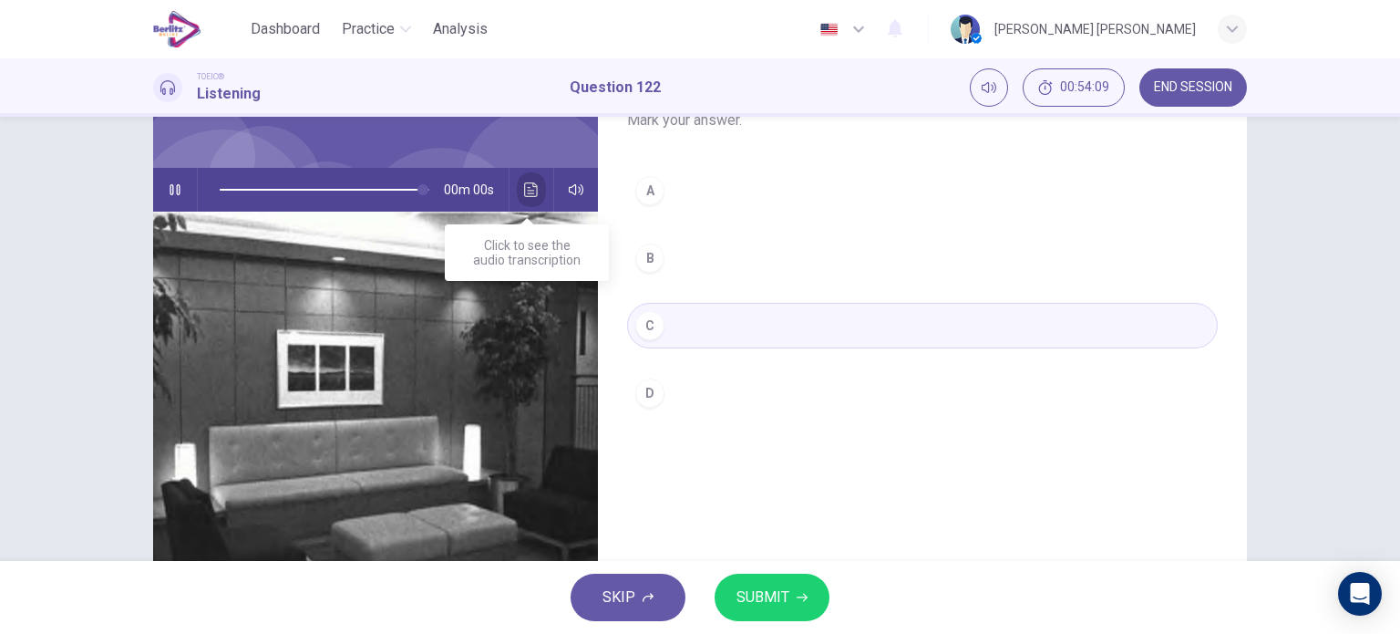
click at [524, 182] on icon "Click to see the audio transcription" at bounding box center [531, 189] width 15 height 15
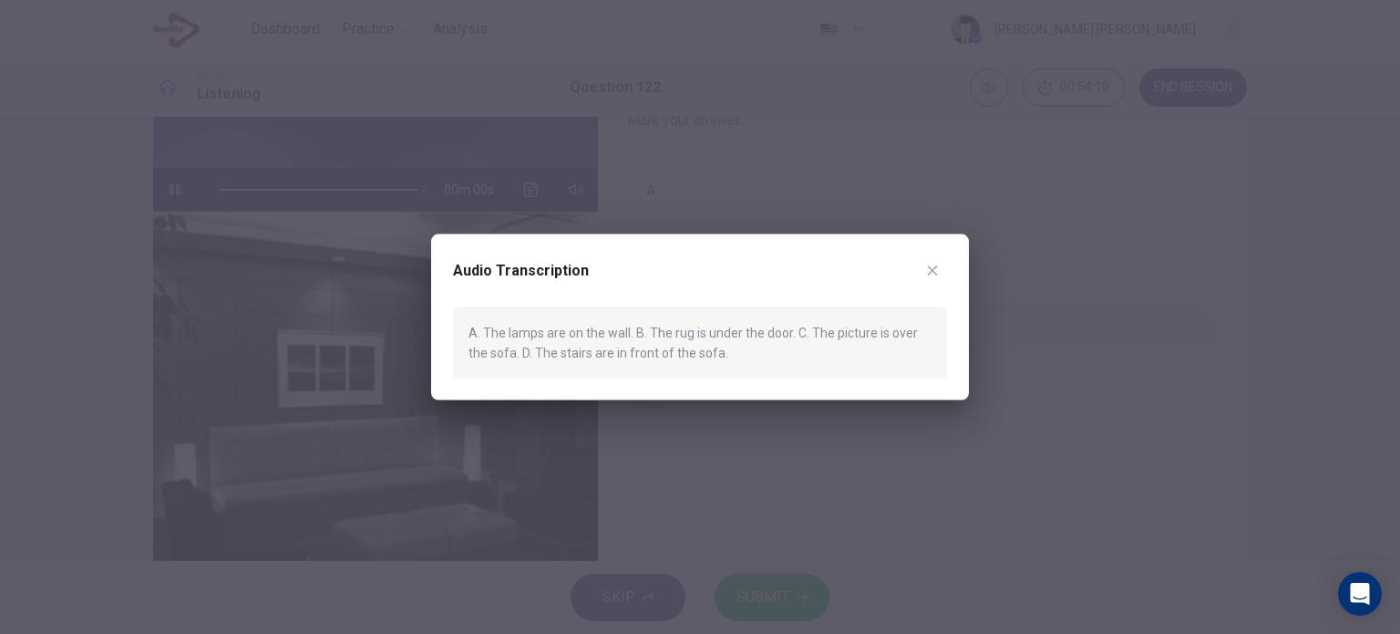
type input "*"
click at [937, 259] on button "button" at bounding box center [932, 269] width 29 height 29
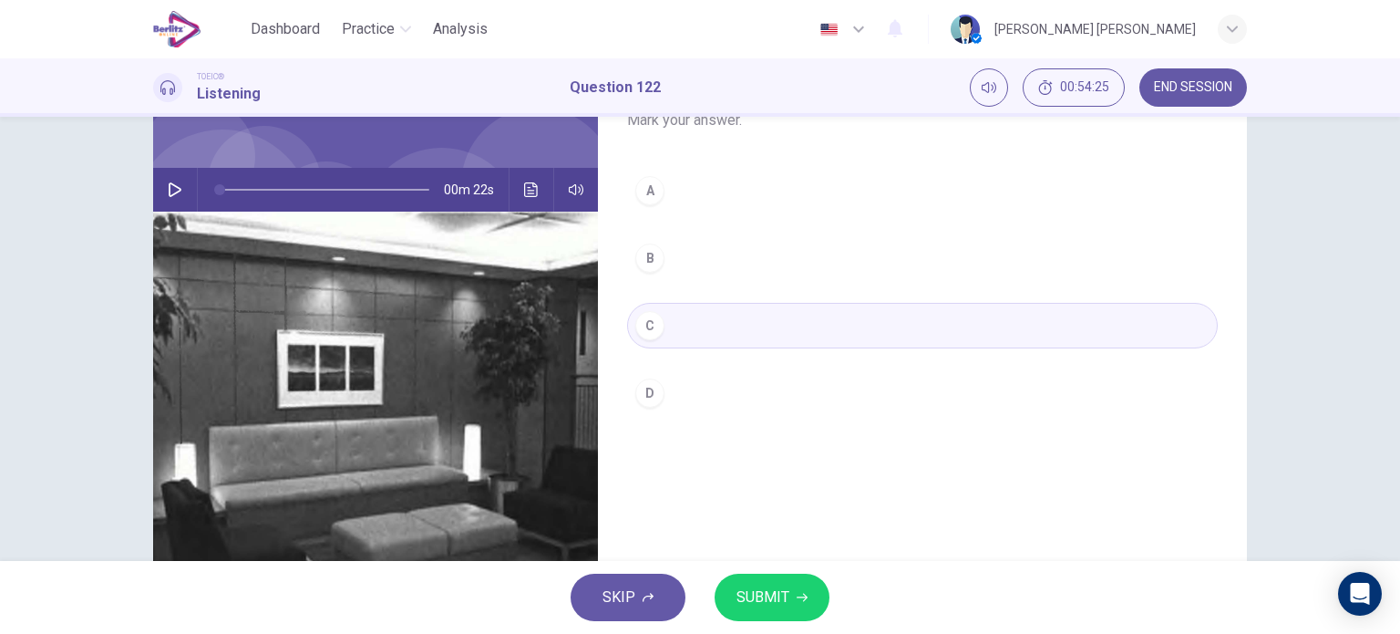
click at [762, 590] on span "SUBMIT" at bounding box center [763, 597] width 53 height 26
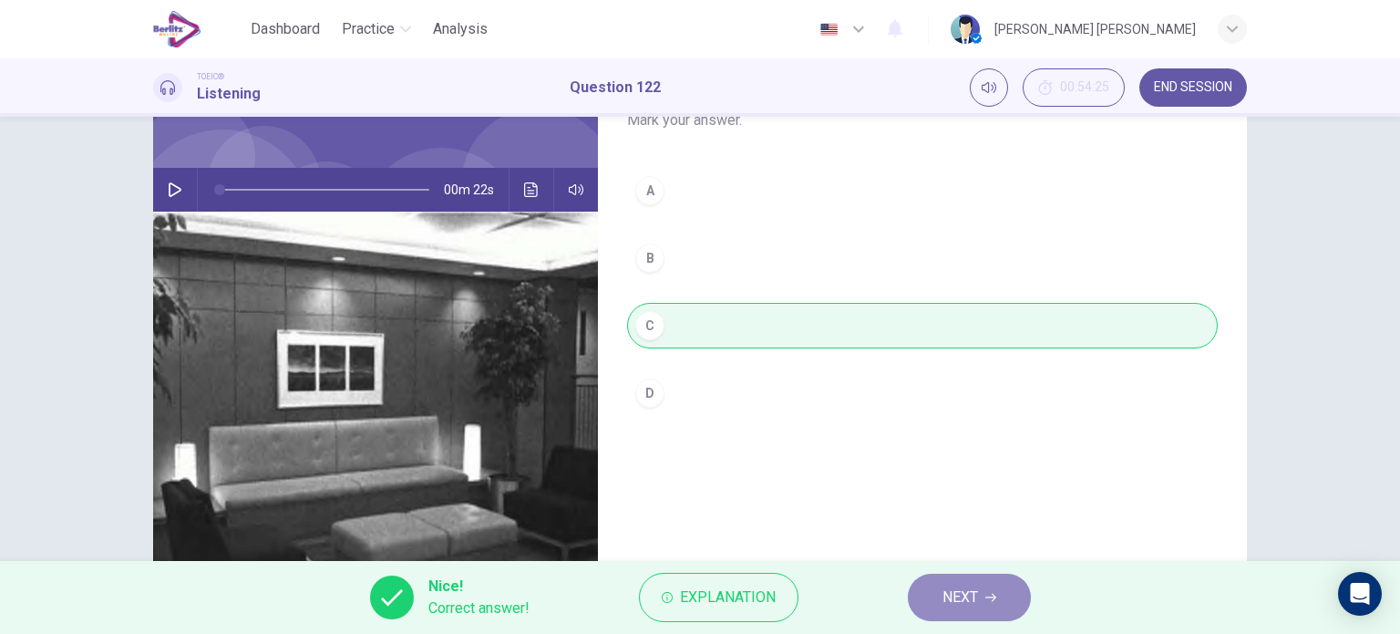
click at [924, 597] on button "NEXT" at bounding box center [969, 596] width 123 height 47
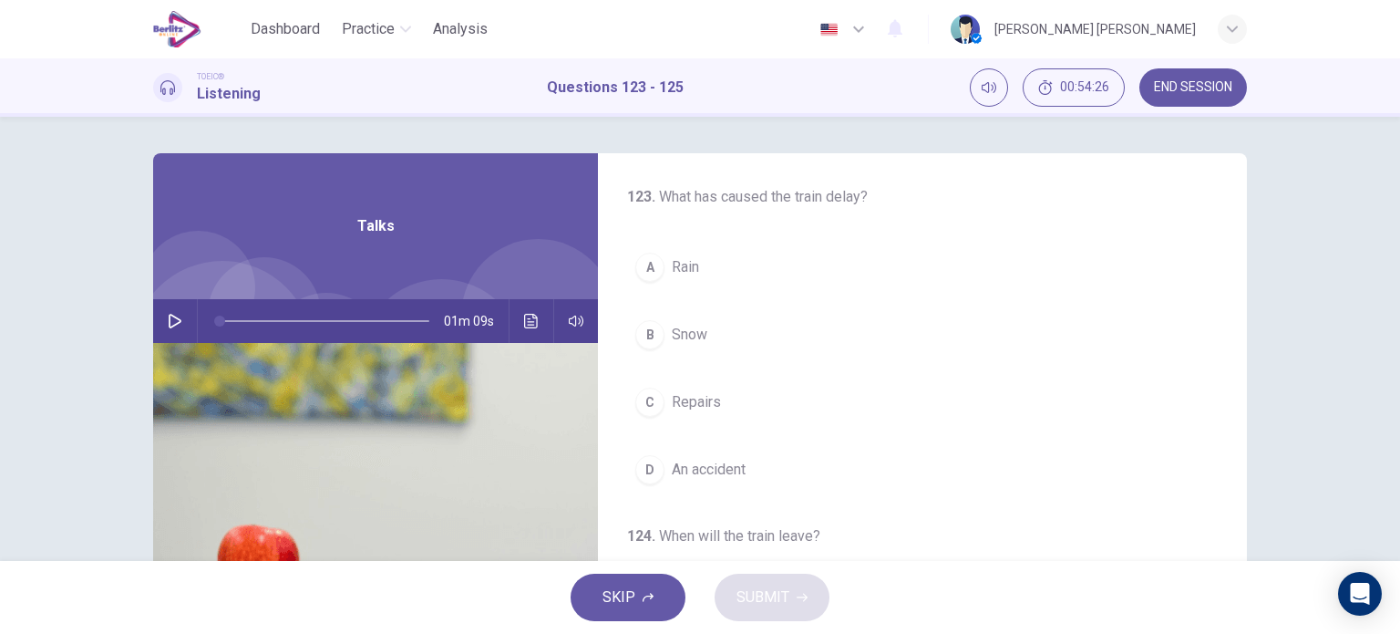
click at [175, 314] on icon "button" at bounding box center [175, 321] width 15 height 15
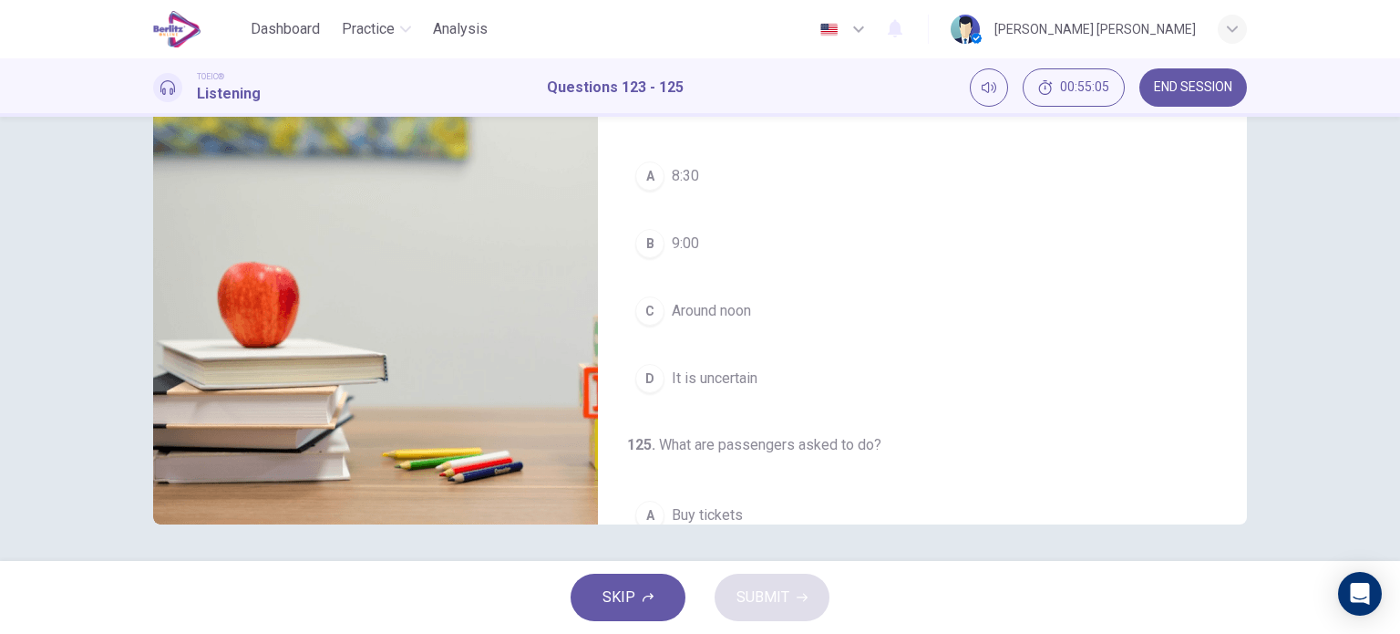
scroll to position [170, 0]
click at [660, 303] on button "C Around noon" at bounding box center [922, 309] width 591 height 46
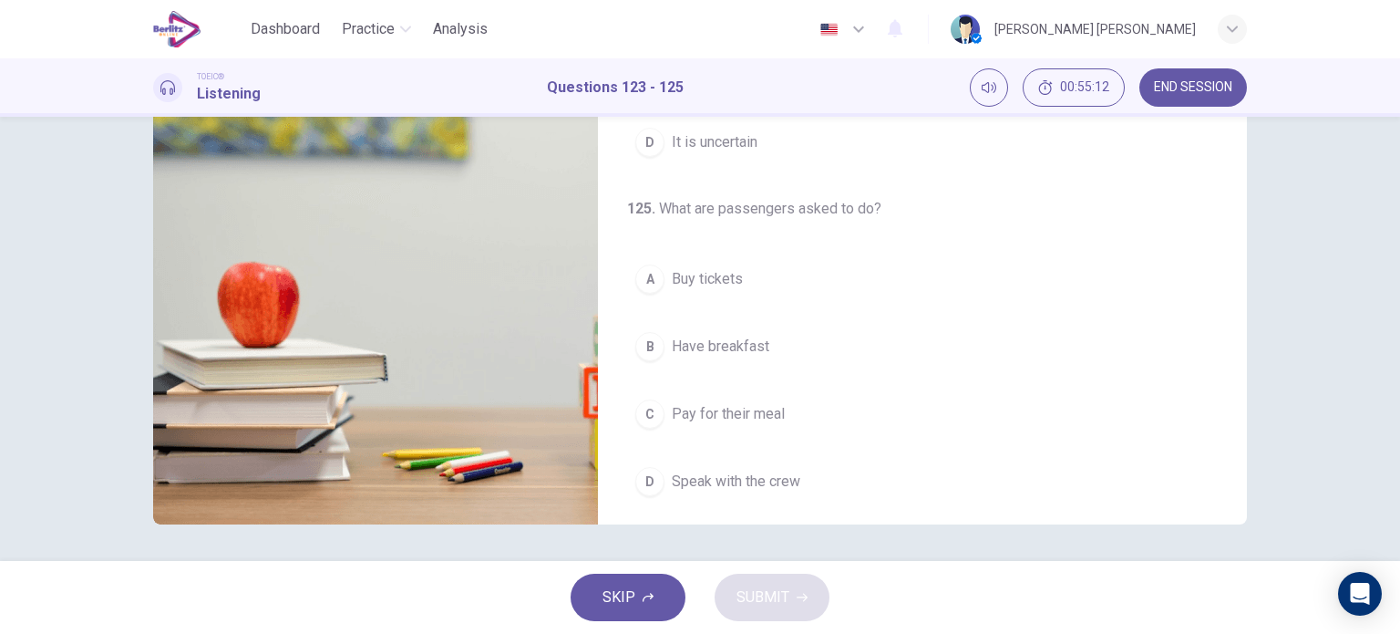
scroll to position [412, 0]
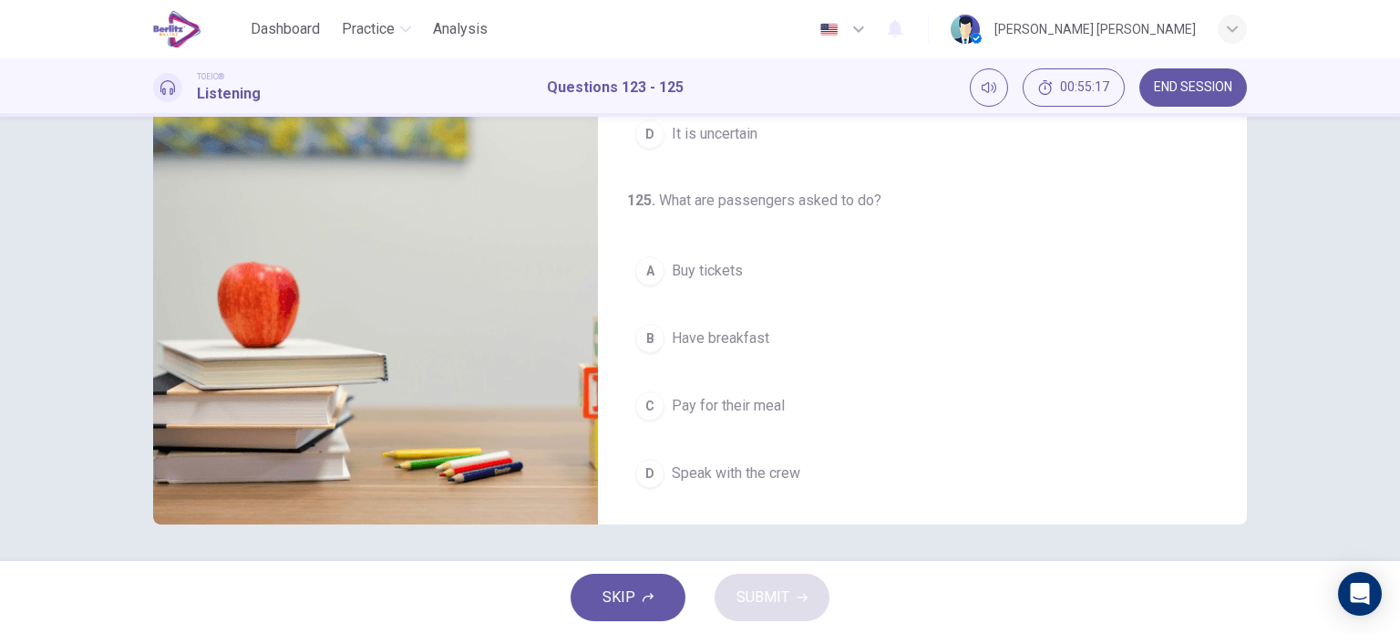
click at [703, 335] on span "Have breakfast" at bounding box center [721, 338] width 98 height 22
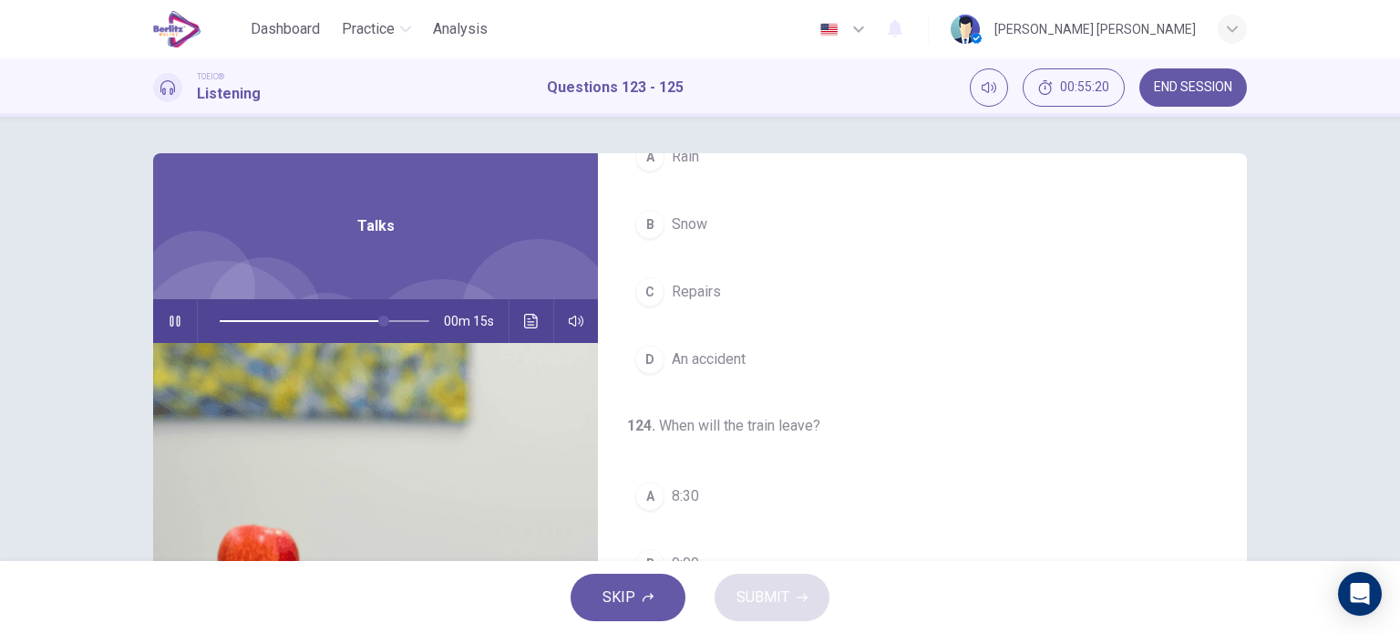
scroll to position [0, 0]
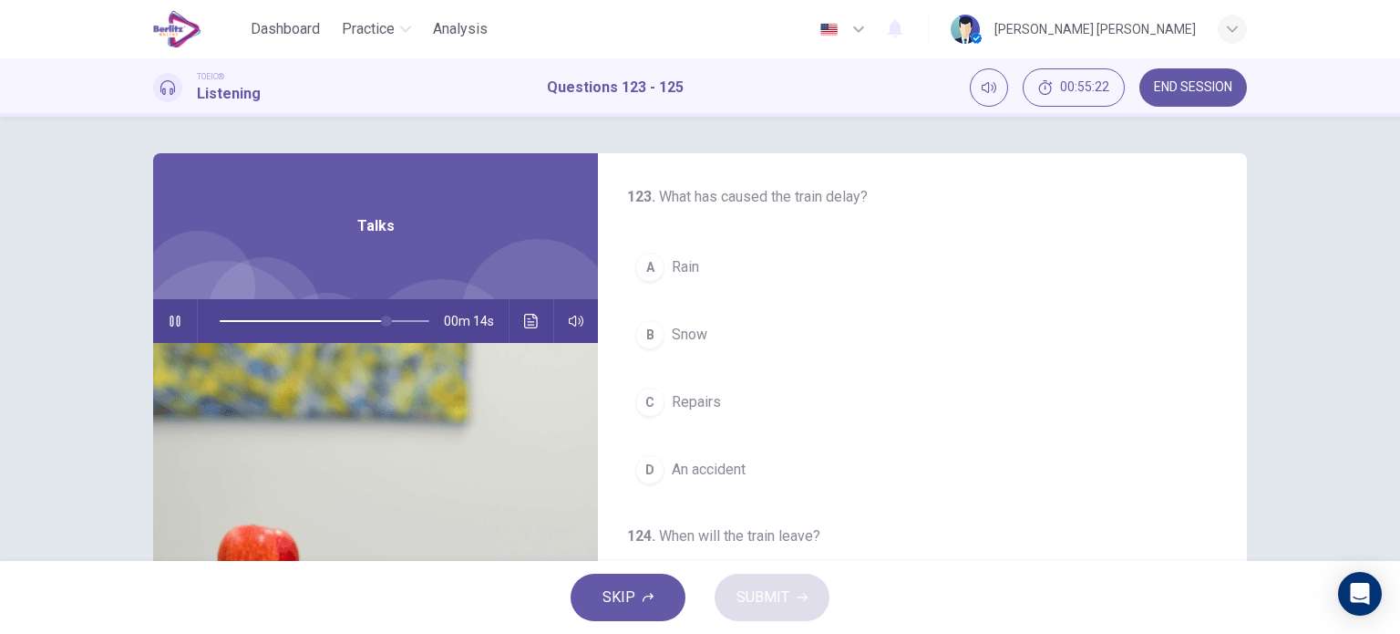
click at [665, 324] on button "B Snow" at bounding box center [922, 335] width 591 height 46
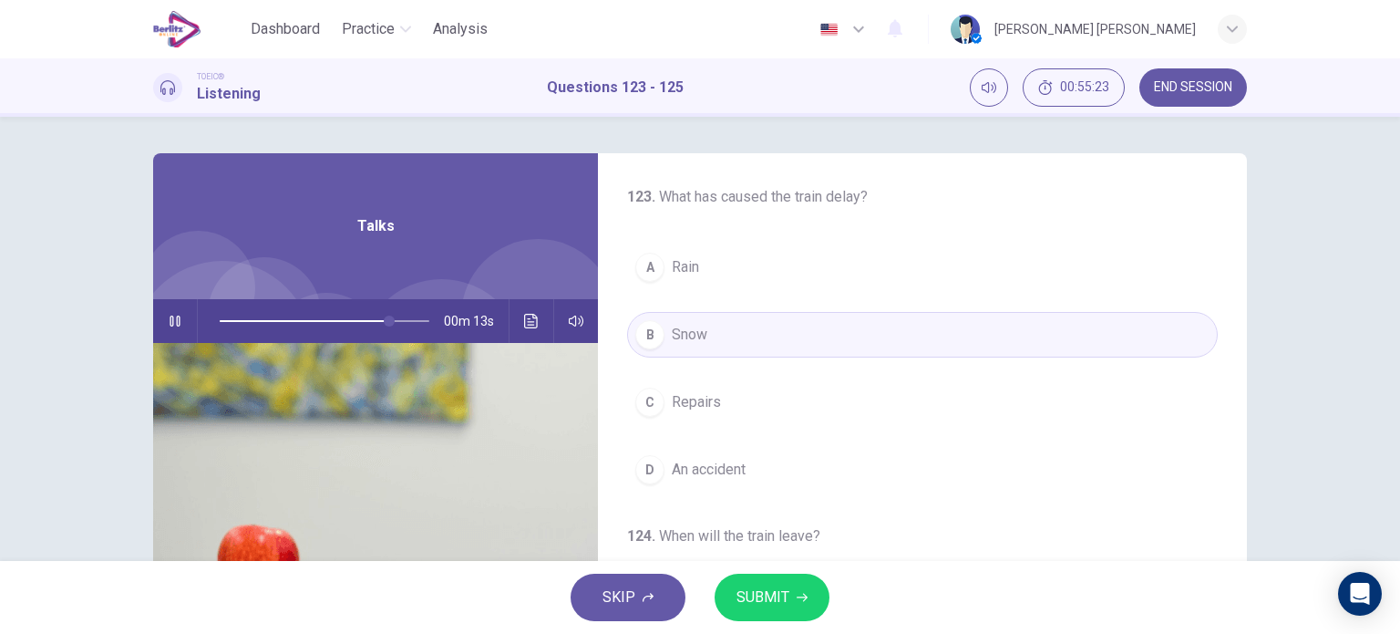
click at [773, 586] on span "SUBMIT" at bounding box center [763, 597] width 53 height 26
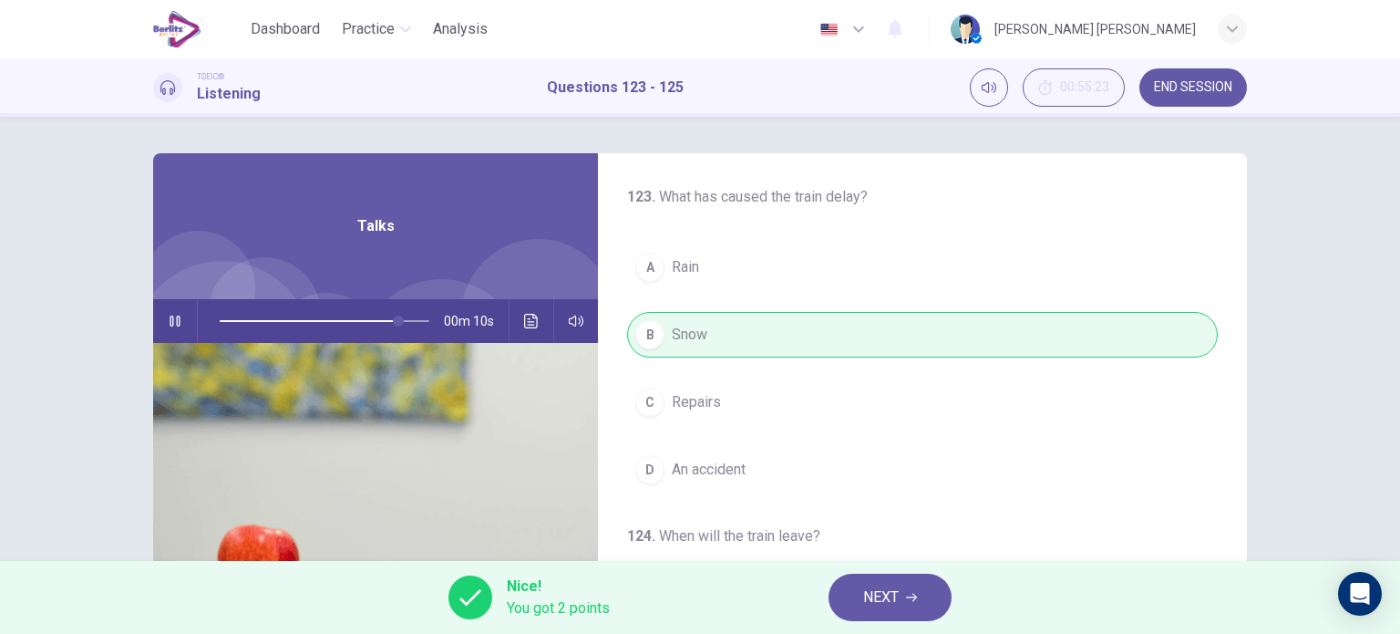
click at [1231, 397] on div "123 . What has caused the train delay? A Rain B Snow C Repairs D An accident" at bounding box center [922, 339] width 649 height 306
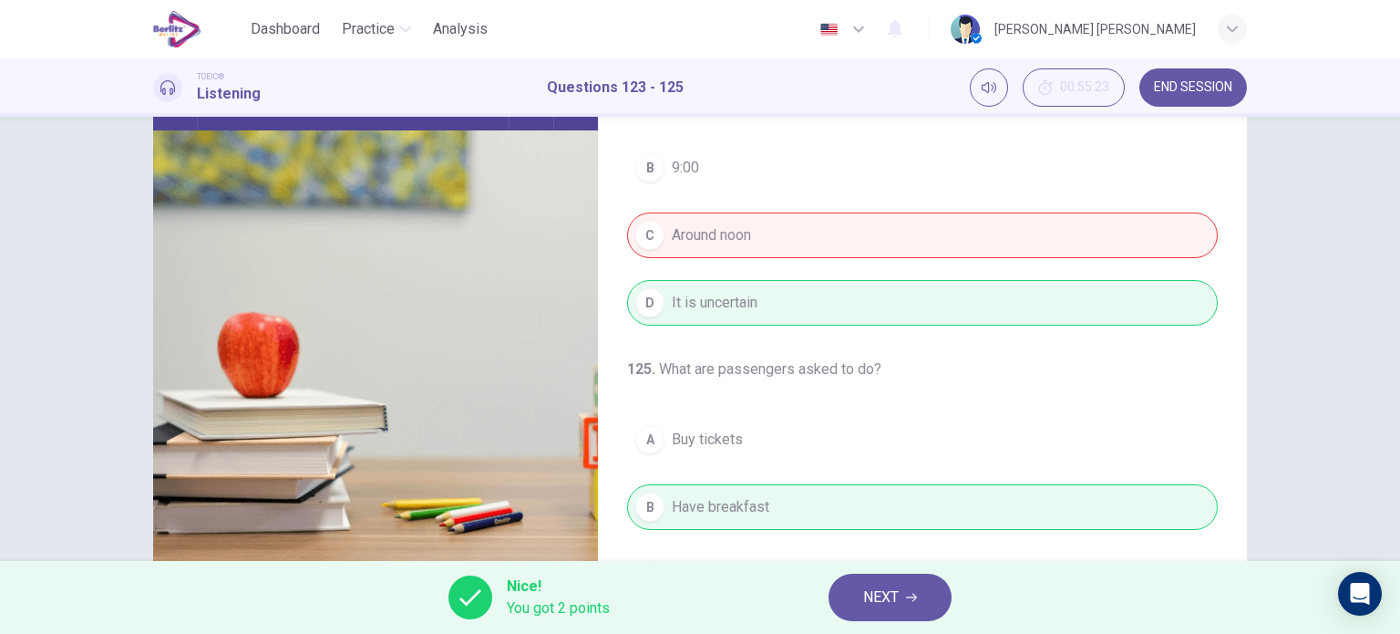
scroll to position [263, 0]
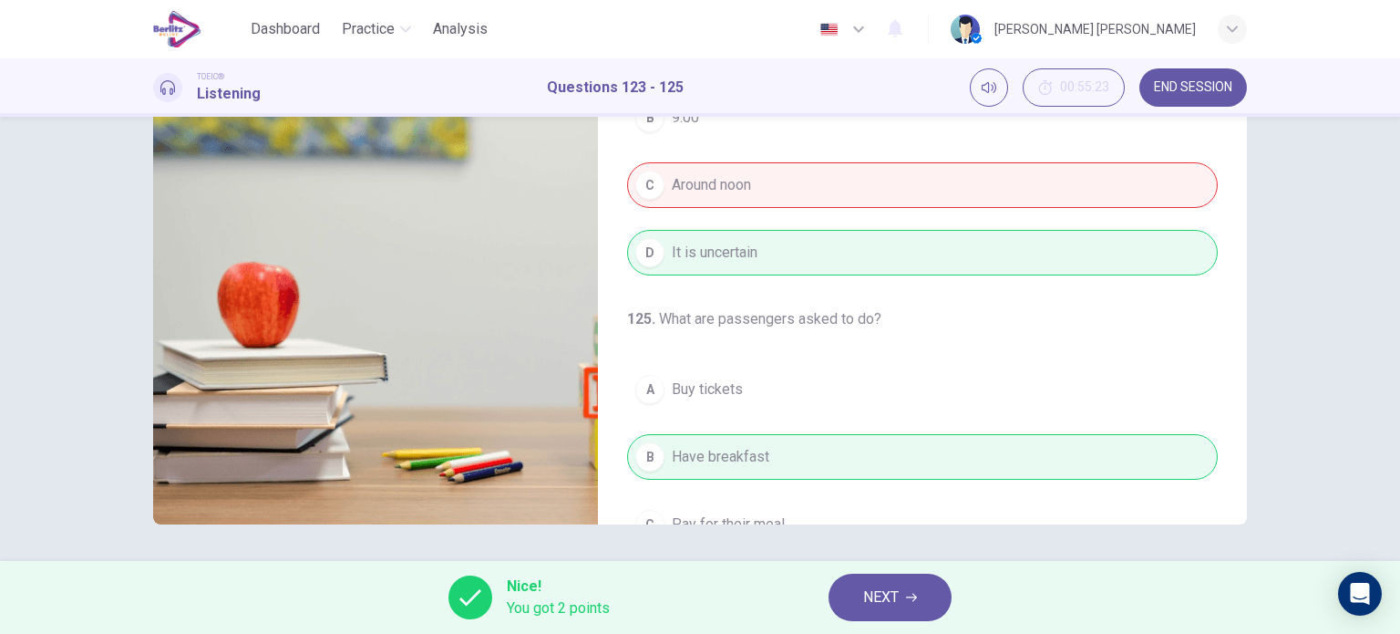
type input "**"
click at [899, 590] on span "NEXT" at bounding box center [881, 597] width 36 height 26
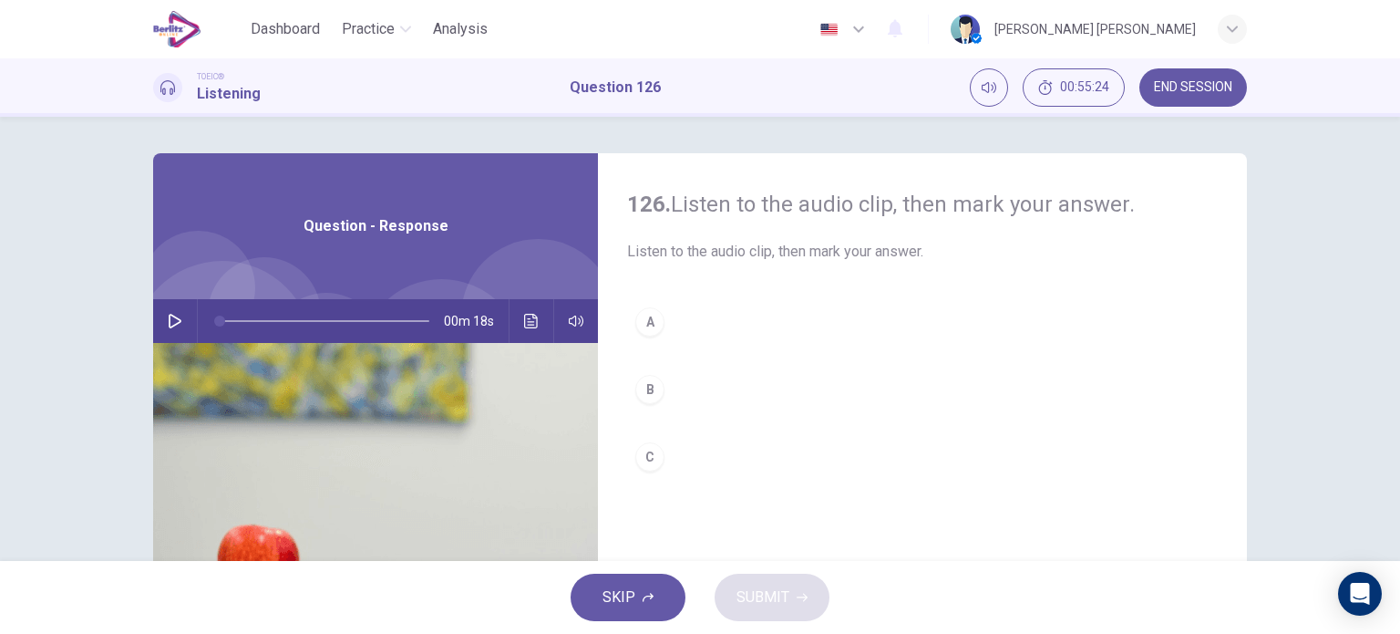
click at [185, 320] on div "00m 18s" at bounding box center [375, 321] width 445 height 44
click at [168, 316] on icon "button" at bounding box center [175, 321] width 15 height 15
click at [648, 318] on div "A" at bounding box center [649, 321] width 29 height 29
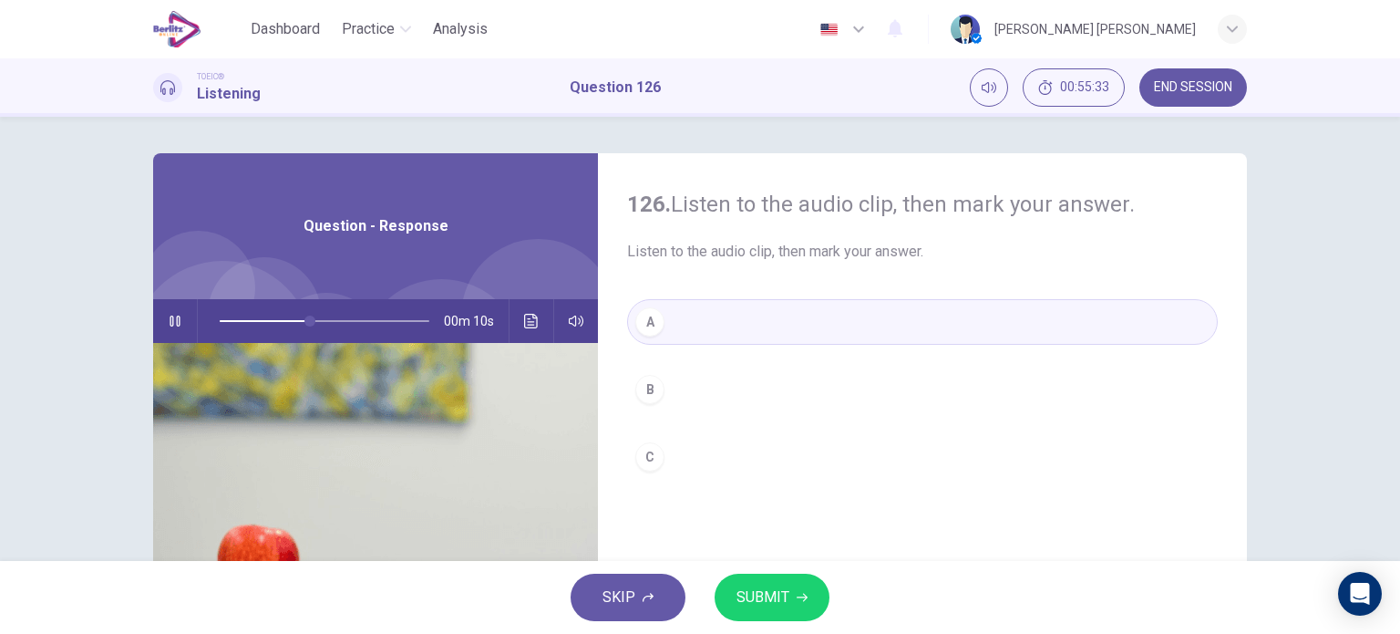
click at [732, 600] on button "SUBMIT" at bounding box center [772, 596] width 115 height 47
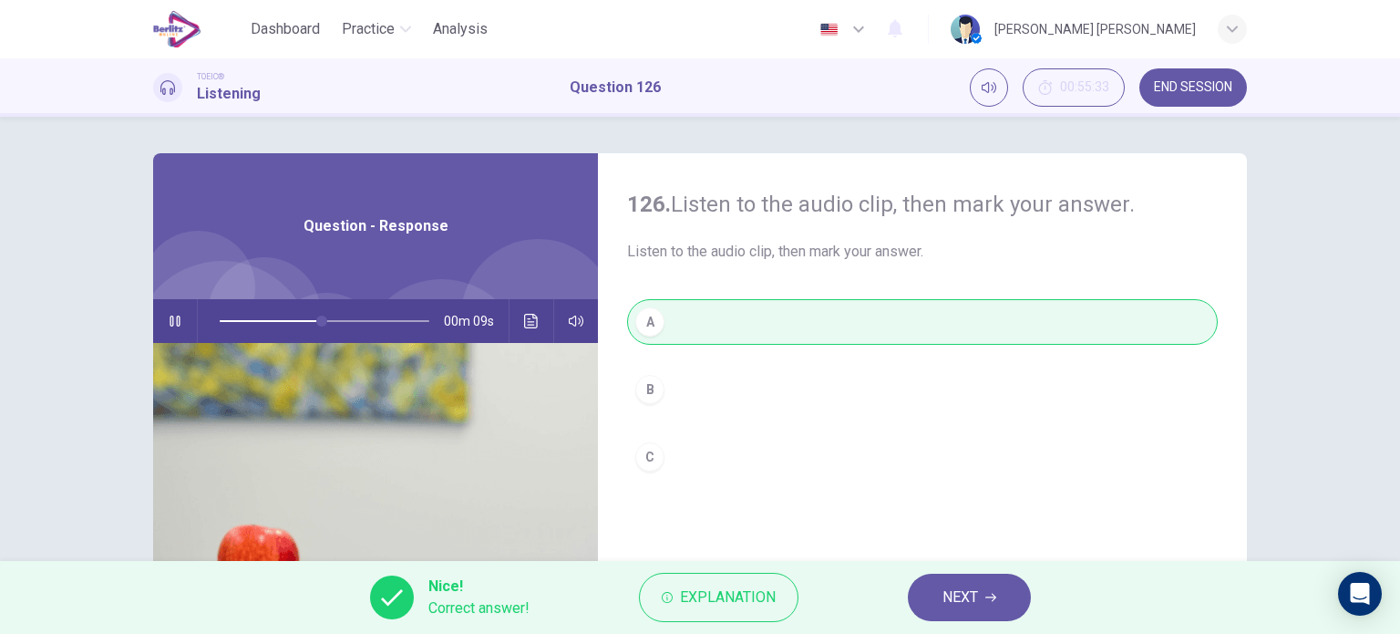
type input "**"
click at [966, 597] on span "NEXT" at bounding box center [961, 597] width 36 height 26
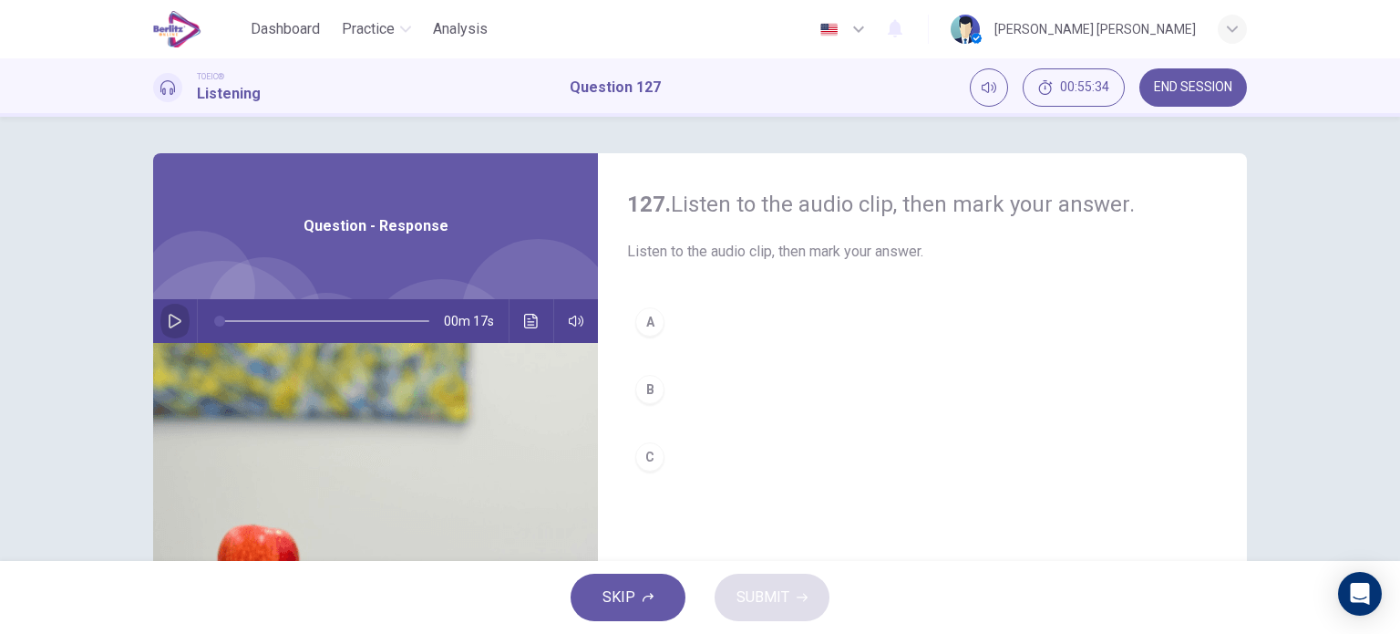
click at [160, 305] on button "button" at bounding box center [174, 321] width 29 height 44
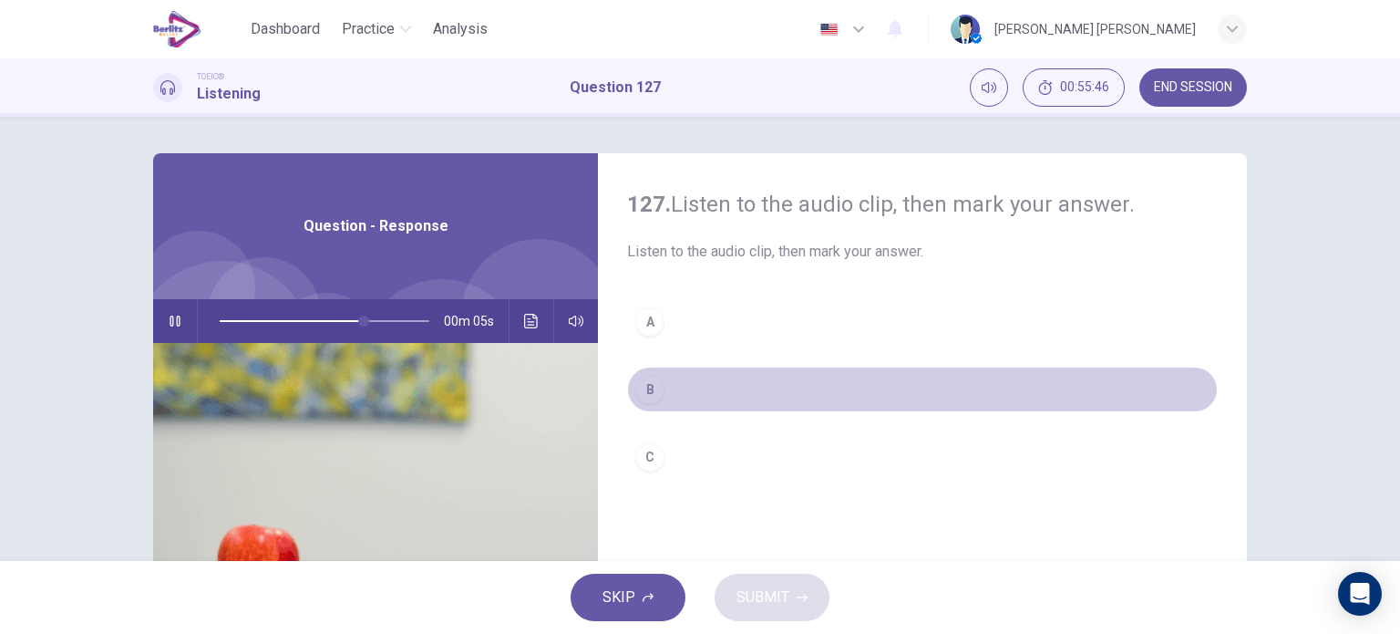
click at [643, 392] on div "B" at bounding box center [649, 389] width 29 height 29
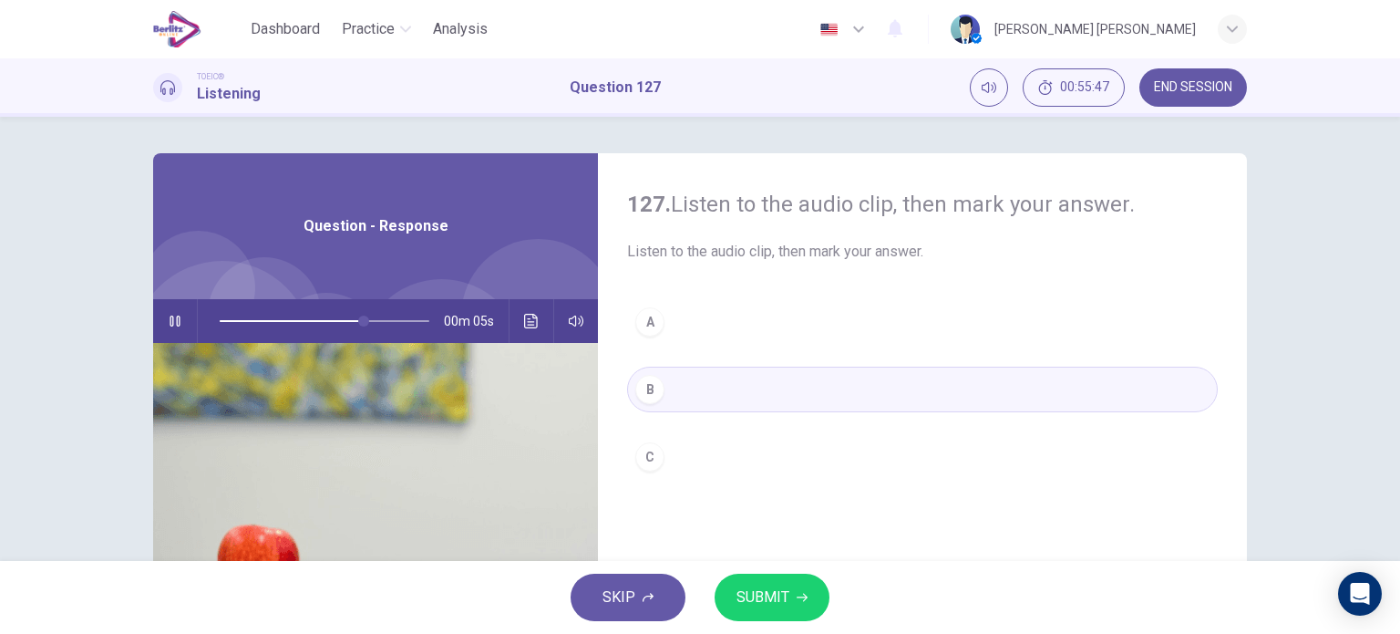
click at [751, 611] on button "SUBMIT" at bounding box center [772, 596] width 115 height 47
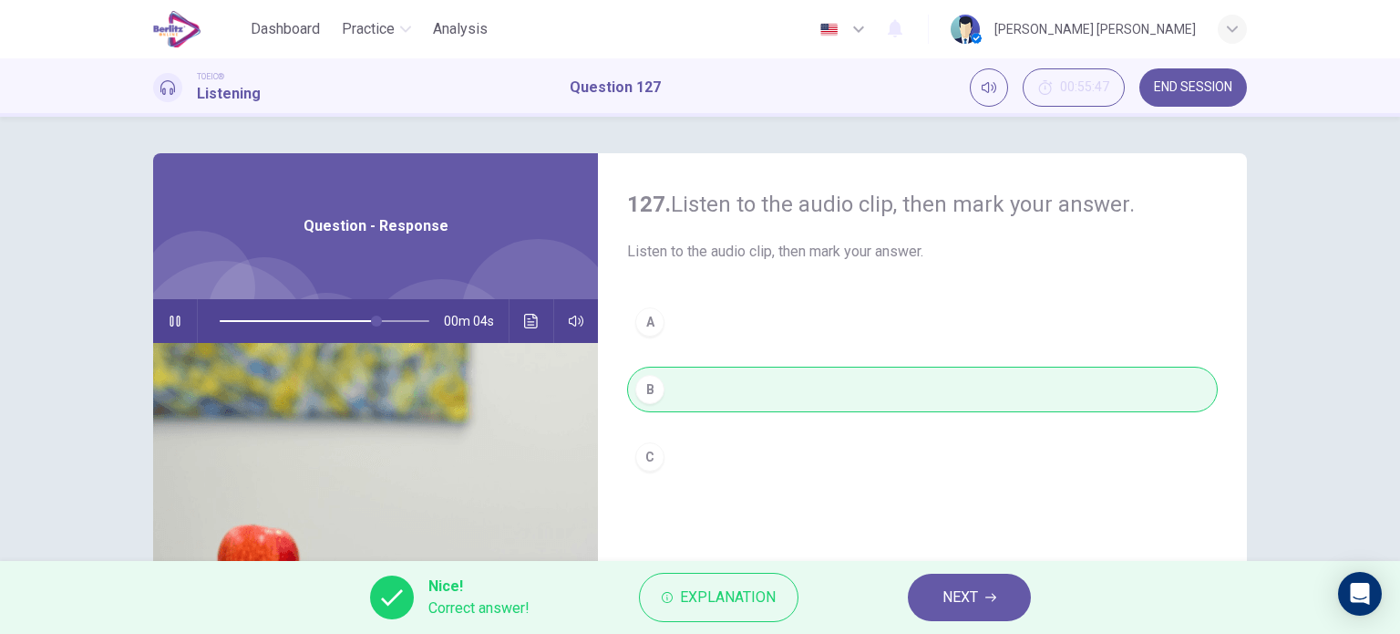
type input "**"
click at [967, 604] on span "NEXT" at bounding box center [961, 597] width 36 height 26
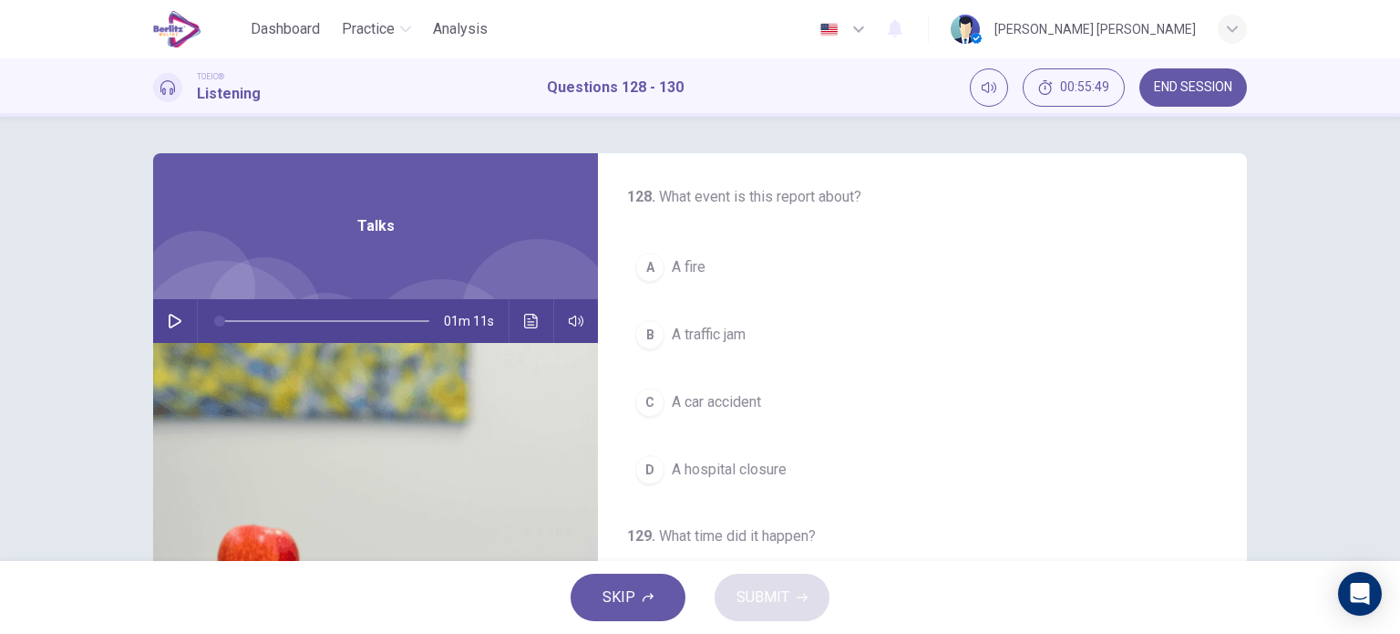
click at [171, 319] on icon "button" at bounding box center [175, 321] width 15 height 15
click at [686, 416] on button "C A car accident" at bounding box center [922, 402] width 591 height 46
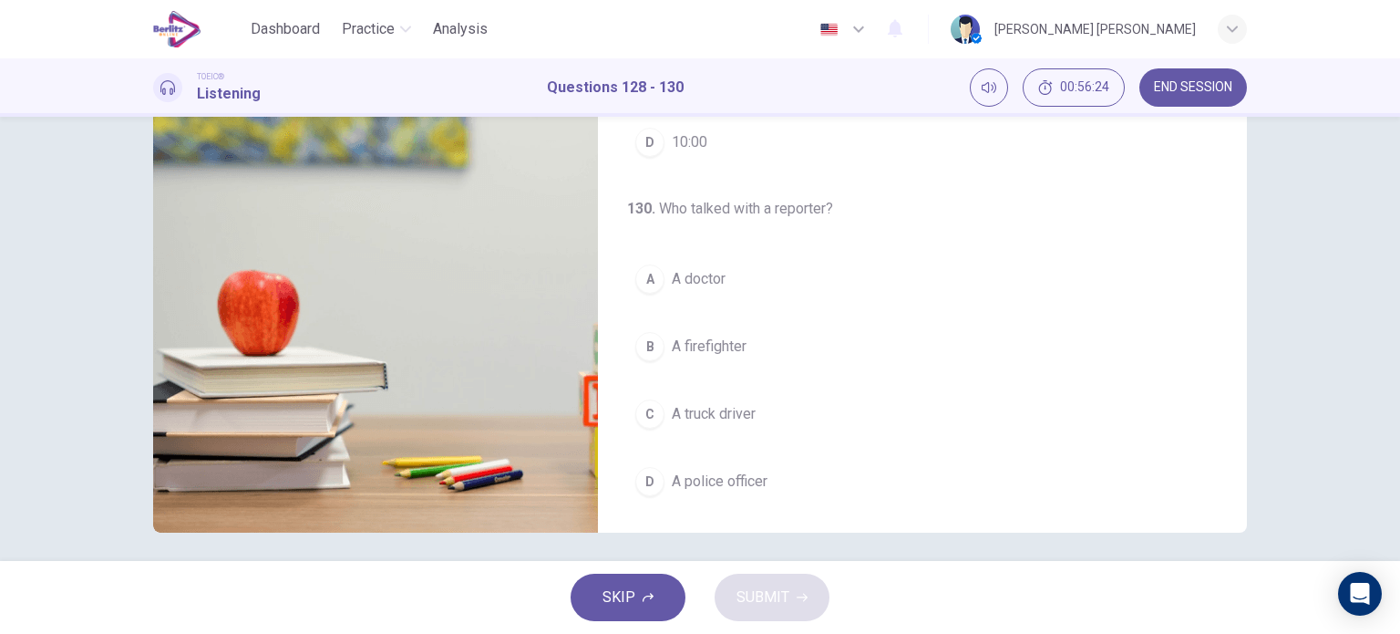
scroll to position [263, 0]
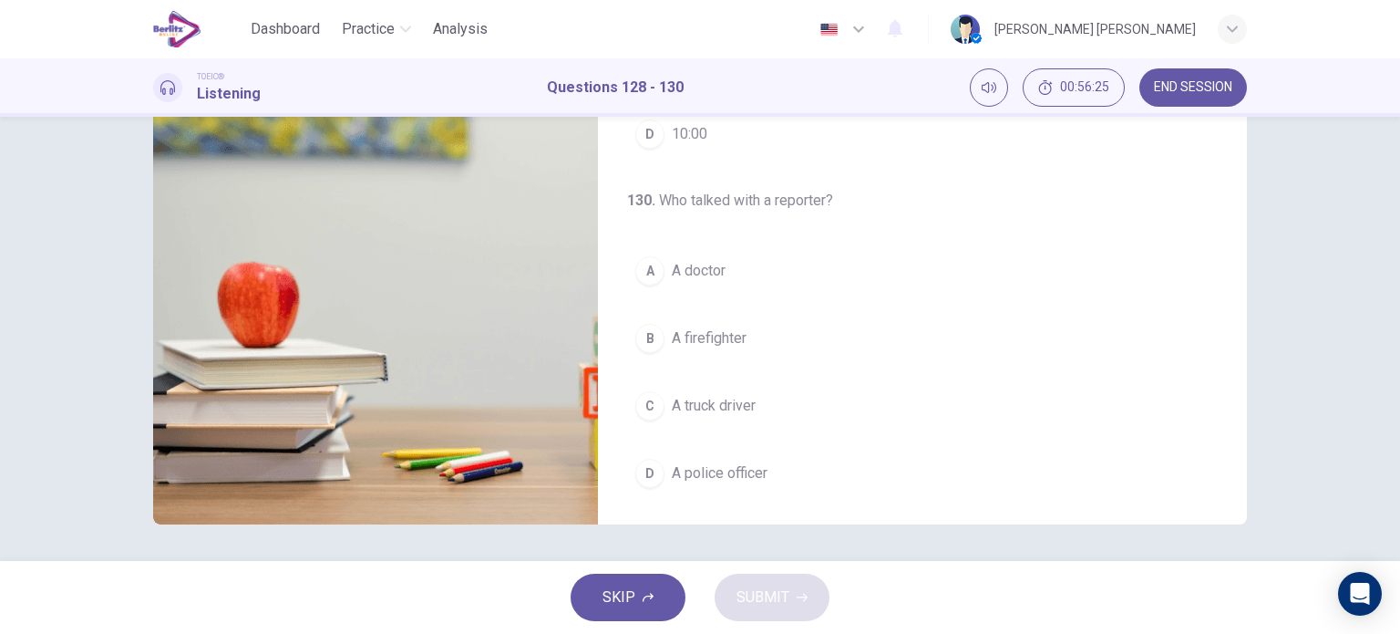
click at [724, 275] on button "A A doctor" at bounding box center [922, 271] width 591 height 46
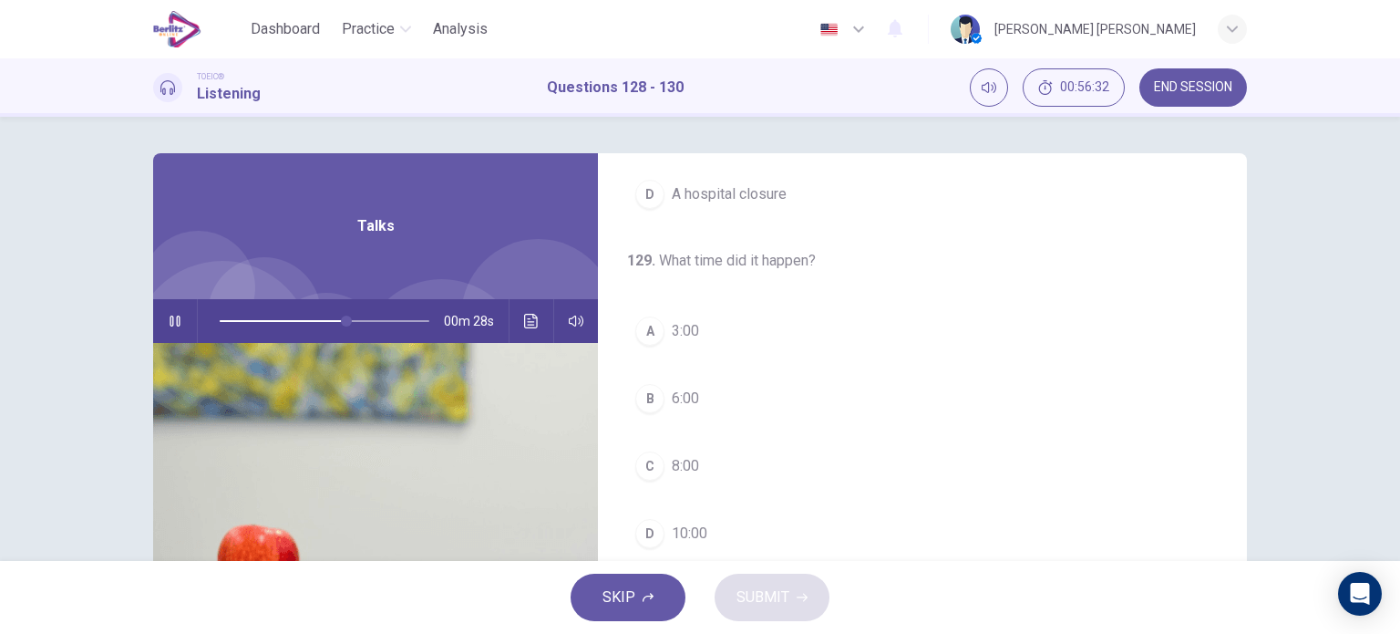
scroll to position [276, 0]
drag, startPoint x: 347, startPoint y: 315, endPoint x: 110, endPoint y: 308, distance: 237.1
click at [110, 308] on div "128 . What event is this report about? A A fire B A traffic jam C A car acciden…" at bounding box center [700, 339] width 1400 height 444
click at [652, 446] on button "C 8:00" at bounding box center [922, 465] width 591 height 46
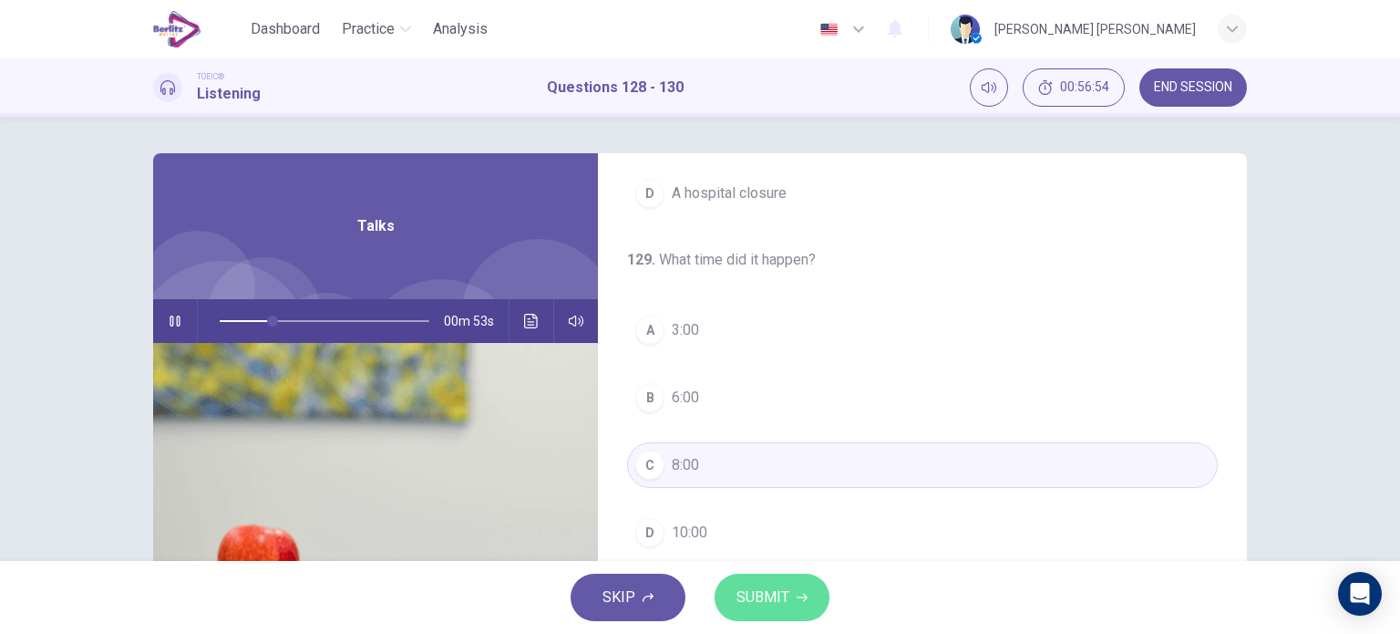
click at [779, 584] on span "SUBMIT" at bounding box center [763, 597] width 53 height 26
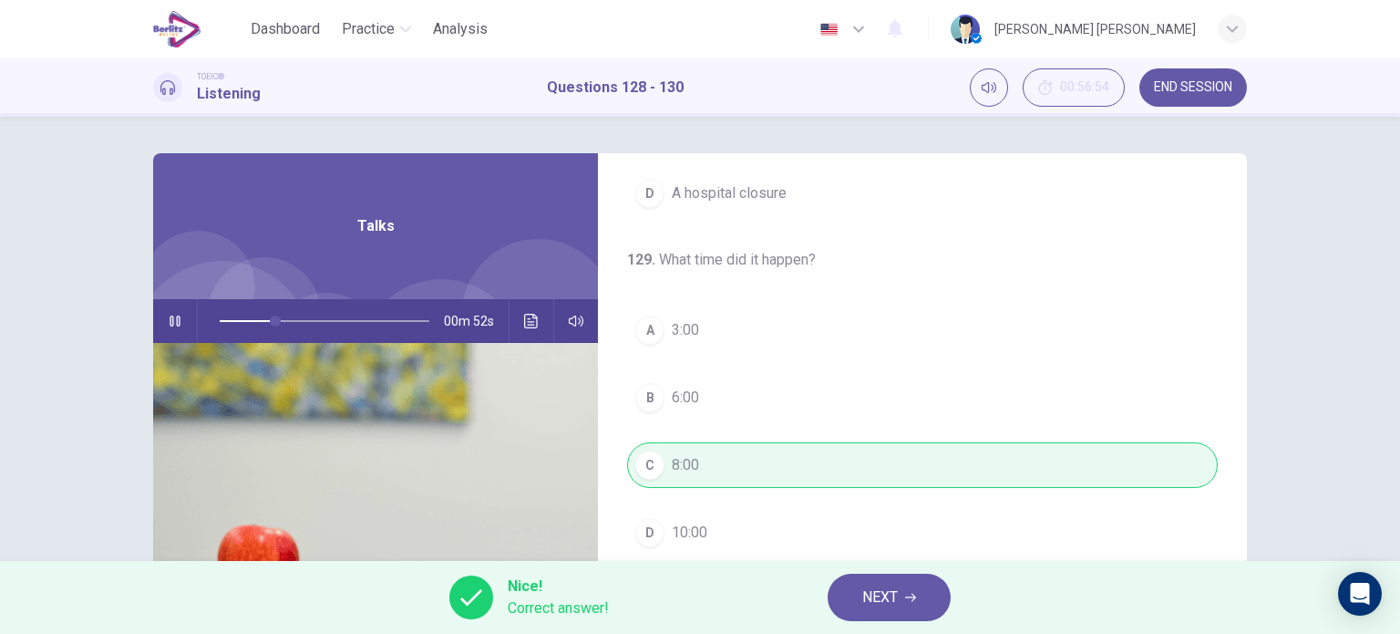
type input "**"
click at [934, 604] on button "NEXT" at bounding box center [889, 596] width 123 height 47
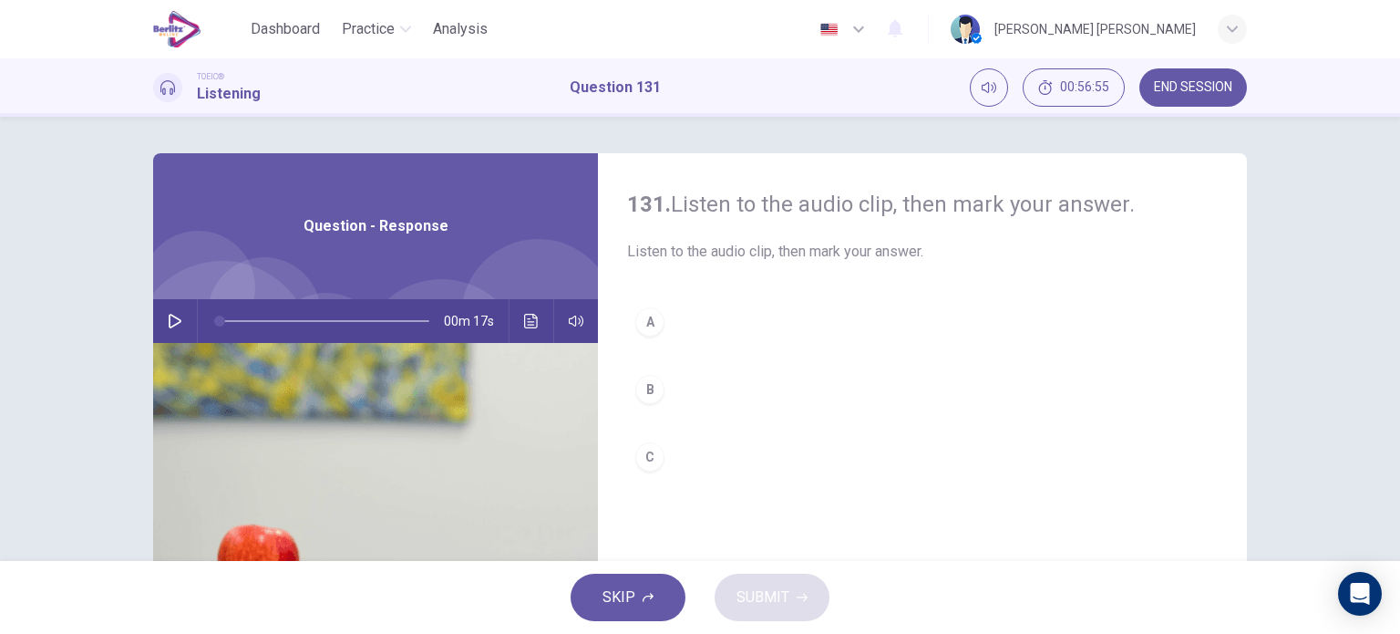
click at [169, 320] on icon "button" at bounding box center [175, 321] width 13 height 15
click at [645, 442] on div "C" at bounding box center [649, 456] width 29 height 29
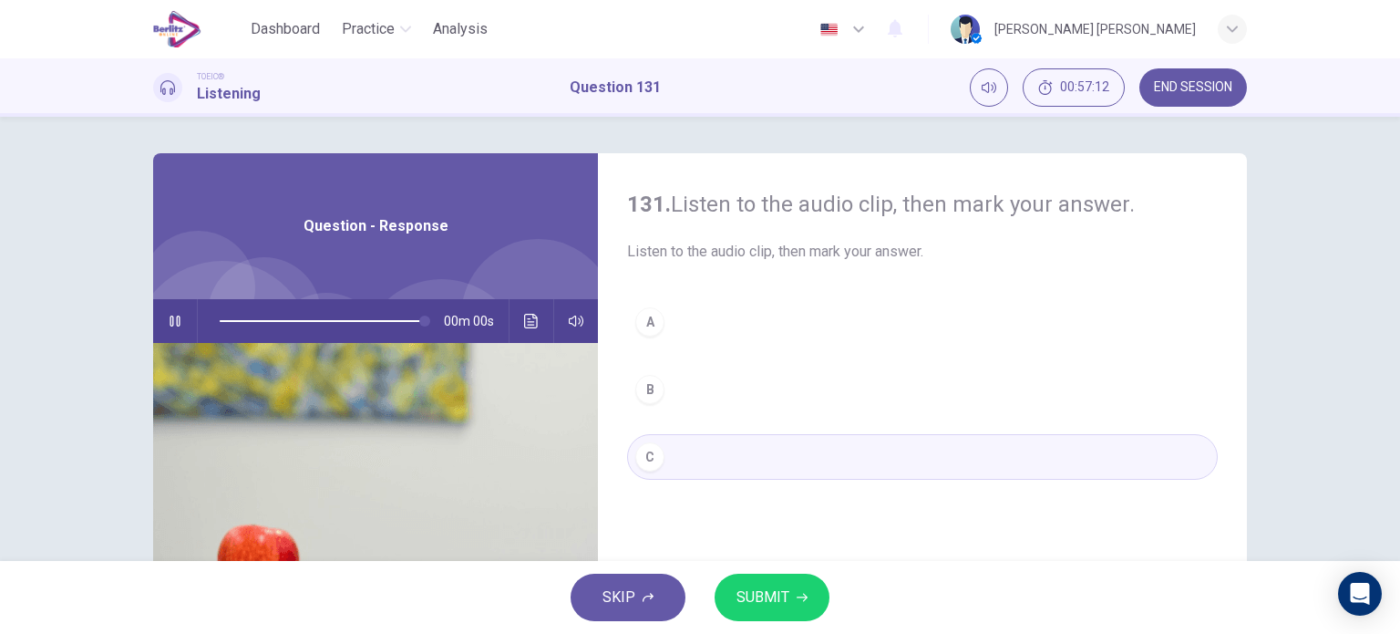
type input "*"
click at [744, 580] on button "SUBMIT" at bounding box center [772, 596] width 115 height 47
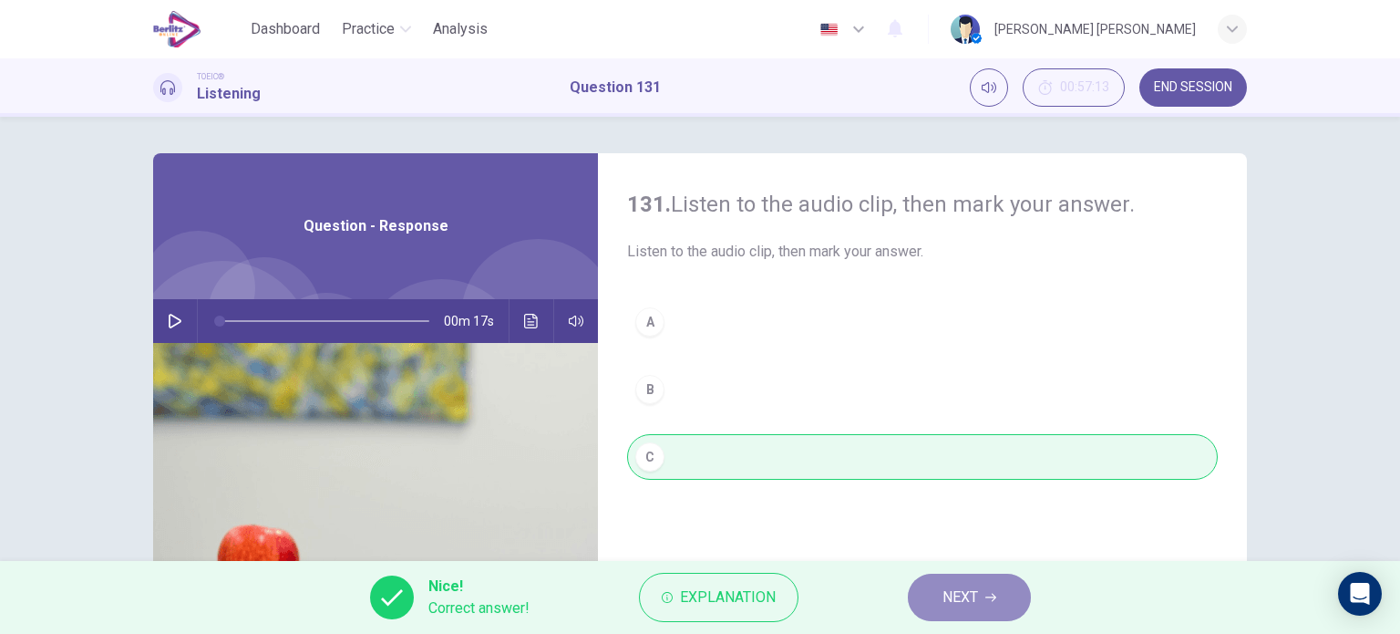
click at [955, 594] on span "NEXT" at bounding box center [961, 597] width 36 height 26
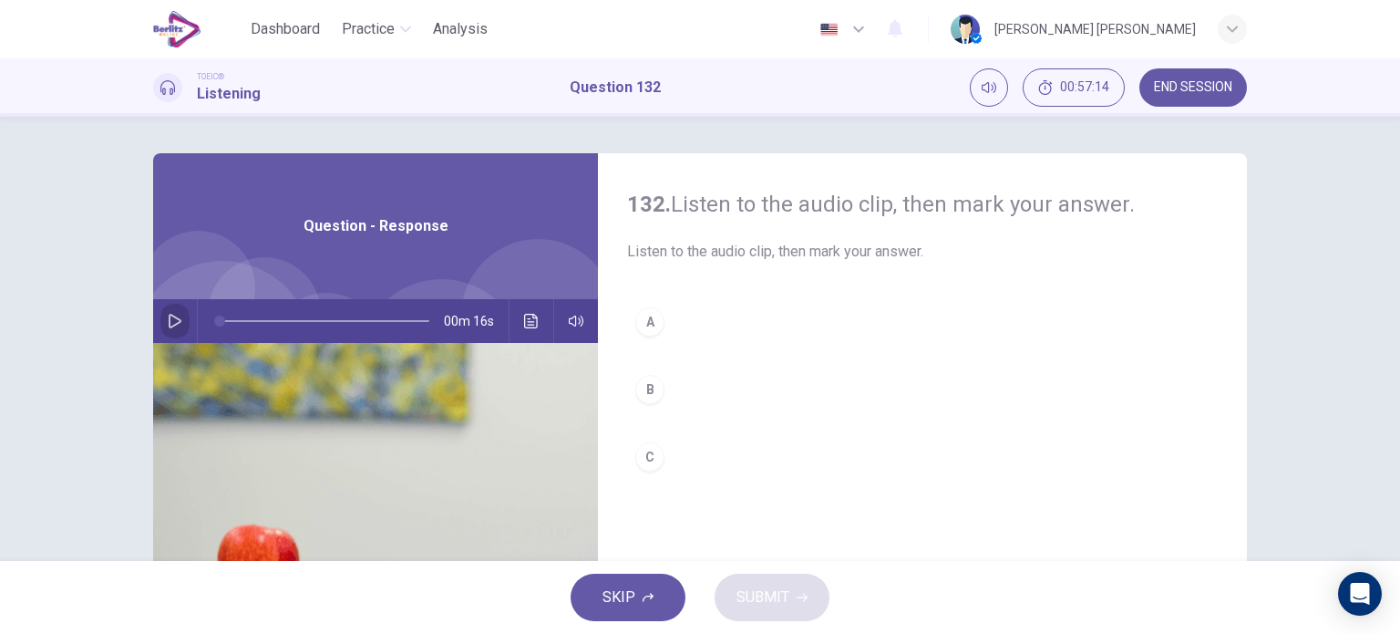
click at [164, 310] on button "button" at bounding box center [174, 321] width 29 height 44
drag, startPoint x: 301, startPoint y: 324, endPoint x: 213, endPoint y: 325, distance: 87.5
click at [216, 325] on span at bounding box center [221, 320] width 11 height 11
click at [645, 442] on div "C" at bounding box center [649, 456] width 29 height 29
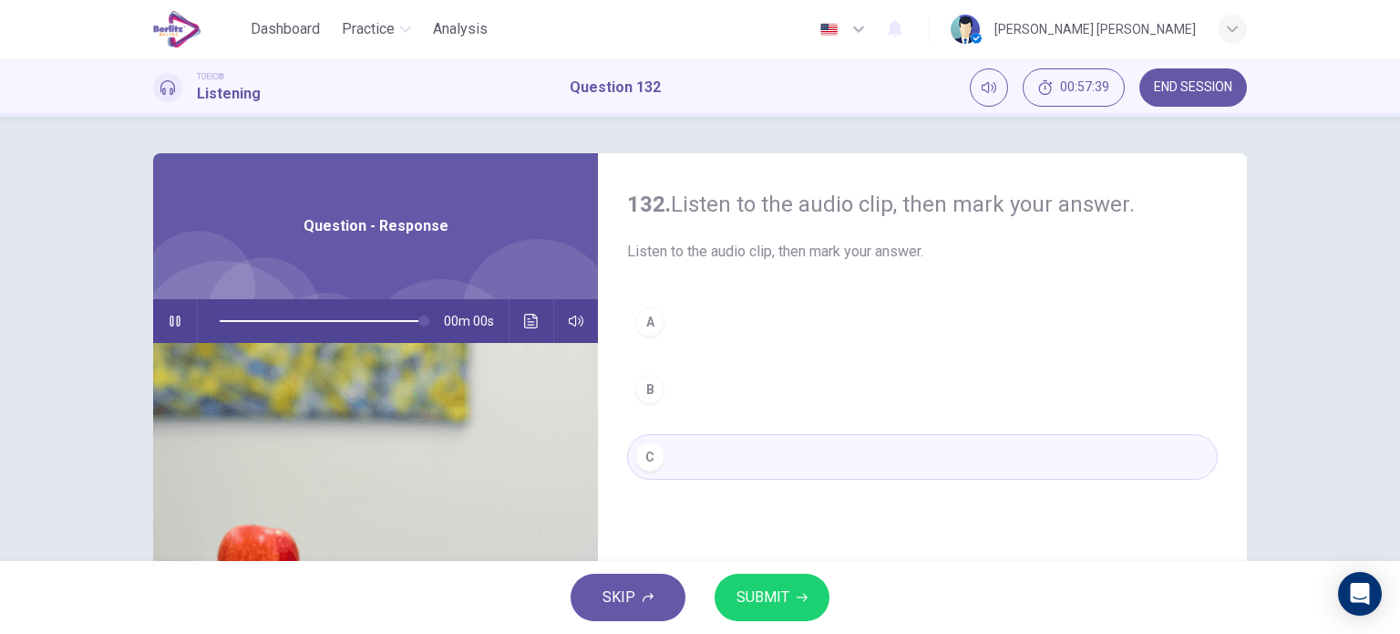
click at [760, 599] on span "SUBMIT" at bounding box center [763, 597] width 53 height 26
type input "*"
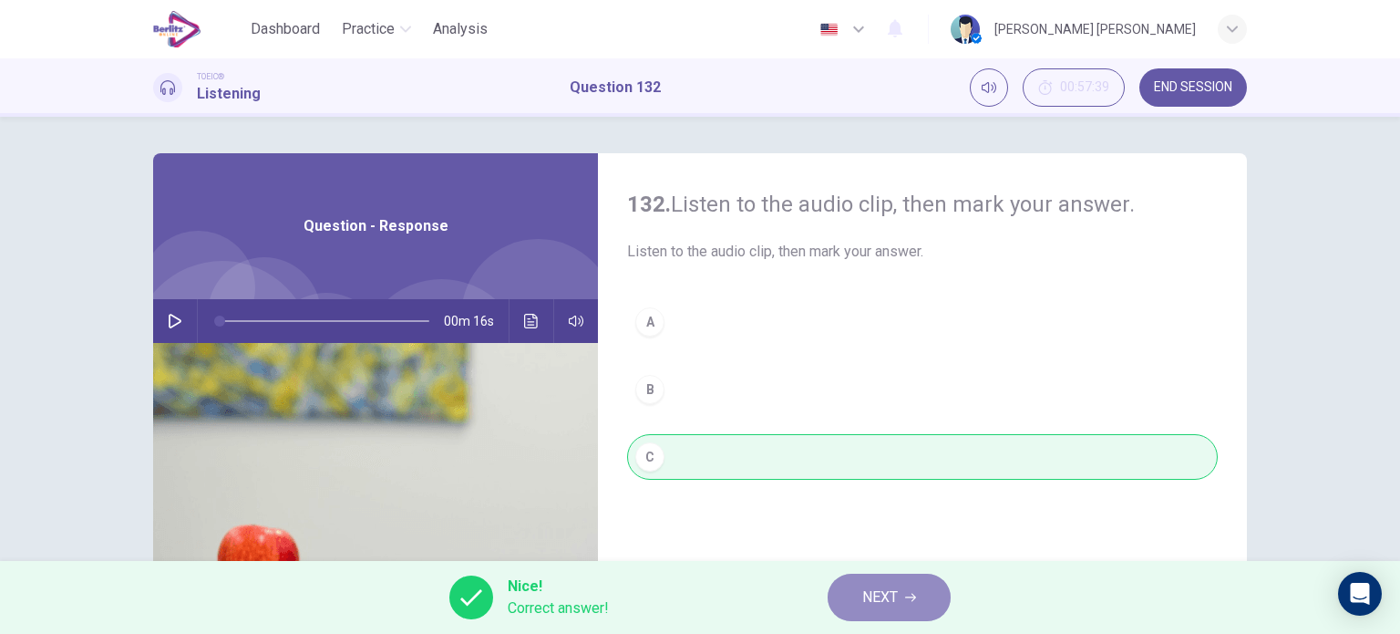
click at [868, 601] on span "NEXT" at bounding box center [880, 597] width 36 height 26
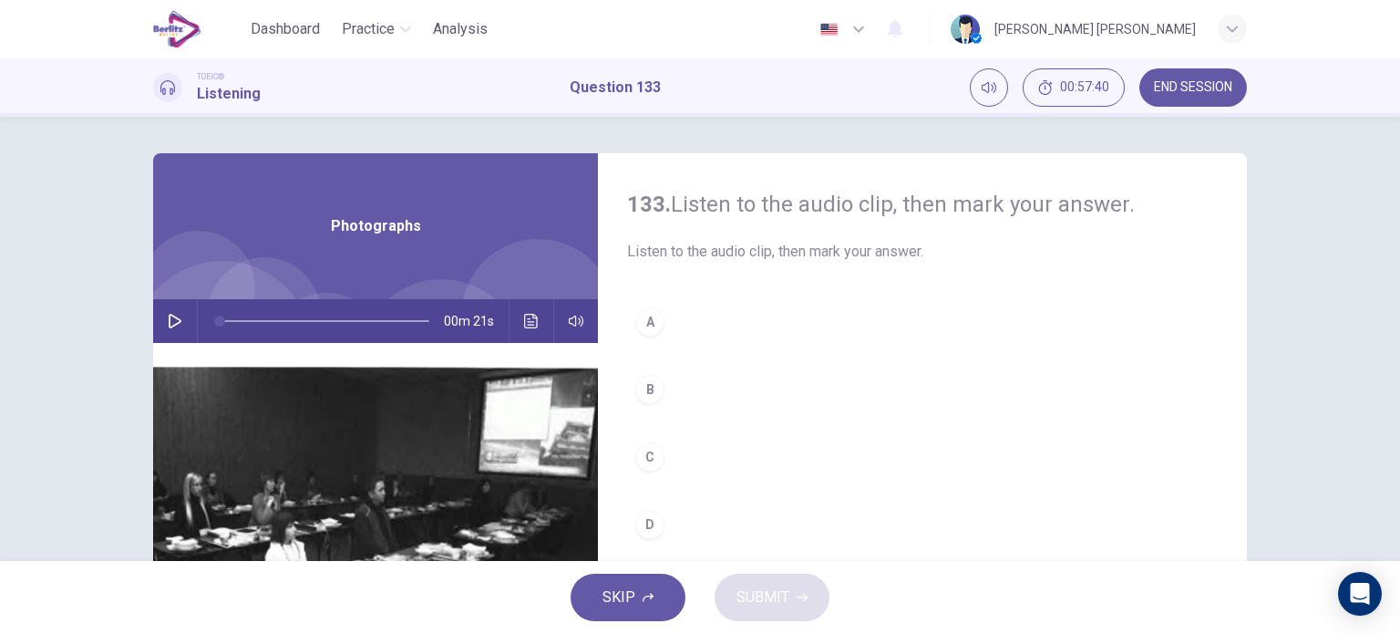
click at [174, 317] on icon "button" at bounding box center [175, 321] width 15 height 15
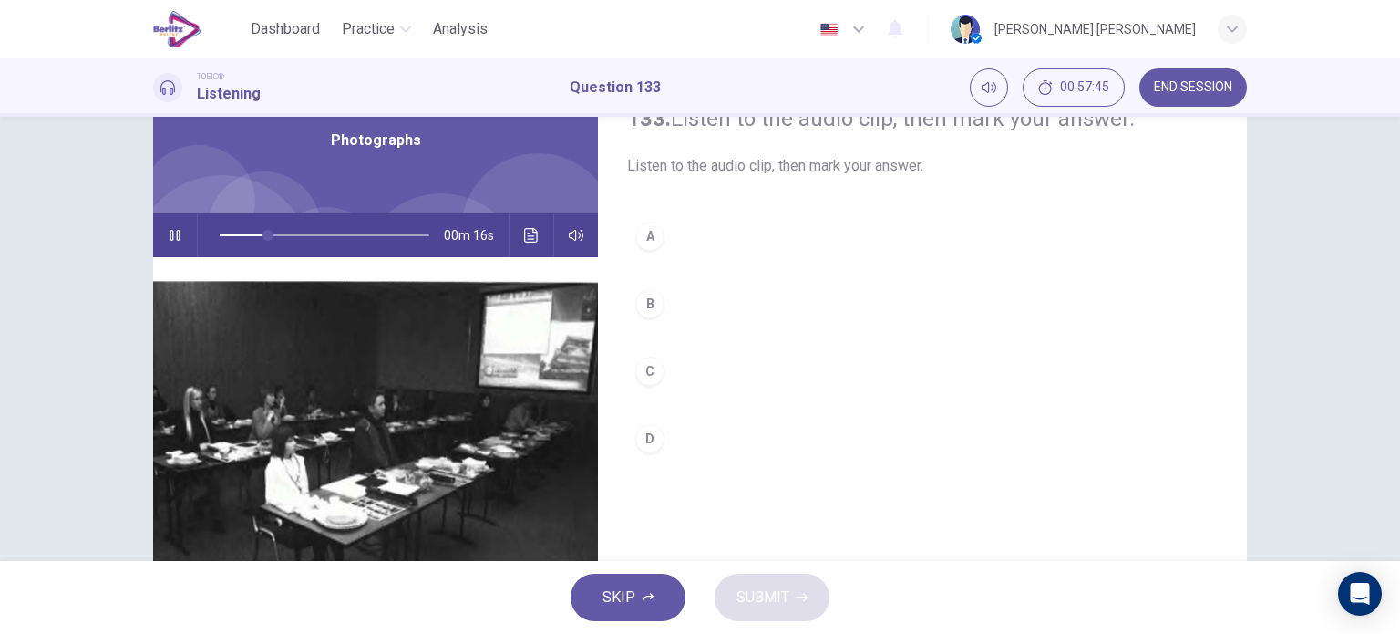
scroll to position [52, 0]
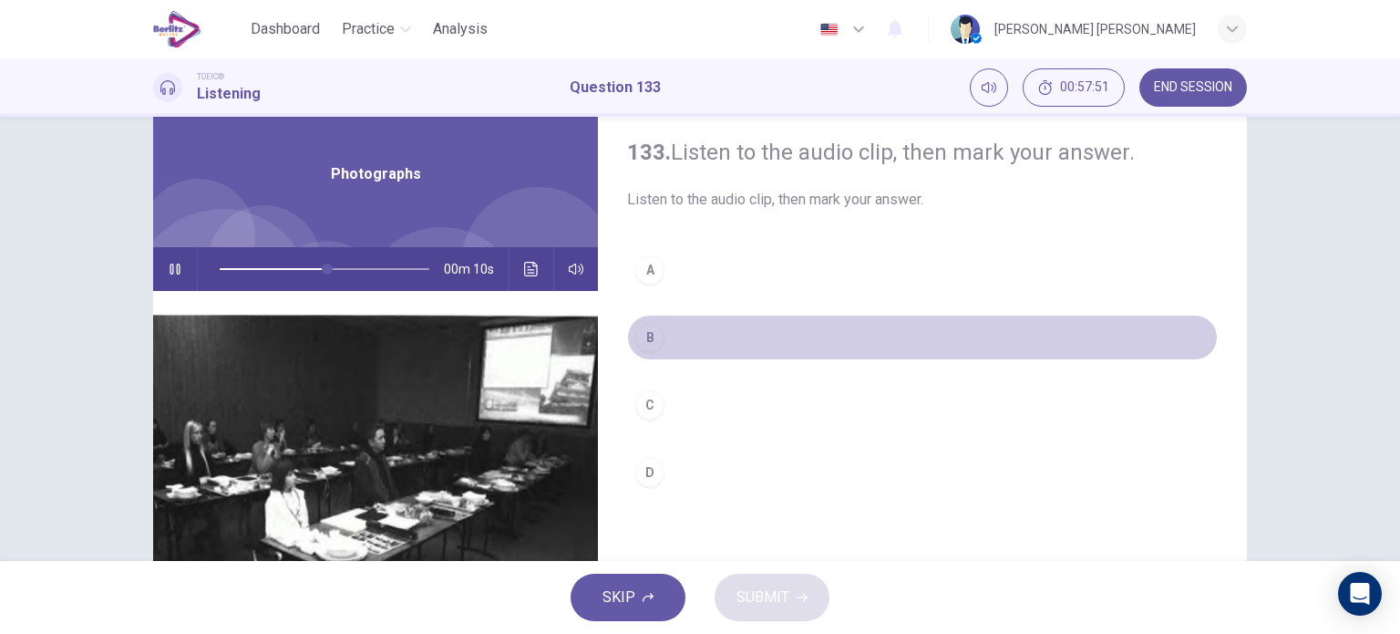
click at [660, 334] on button "B" at bounding box center [922, 338] width 591 height 46
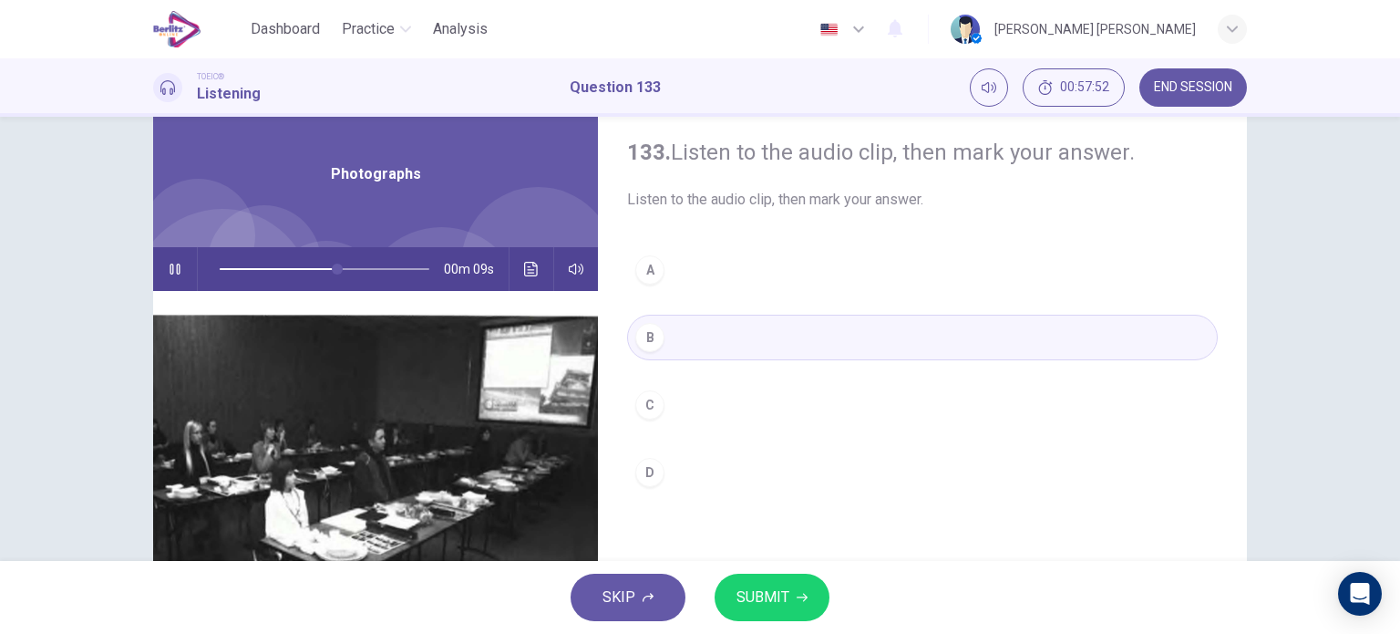
click at [792, 583] on button "SUBMIT" at bounding box center [772, 596] width 115 height 47
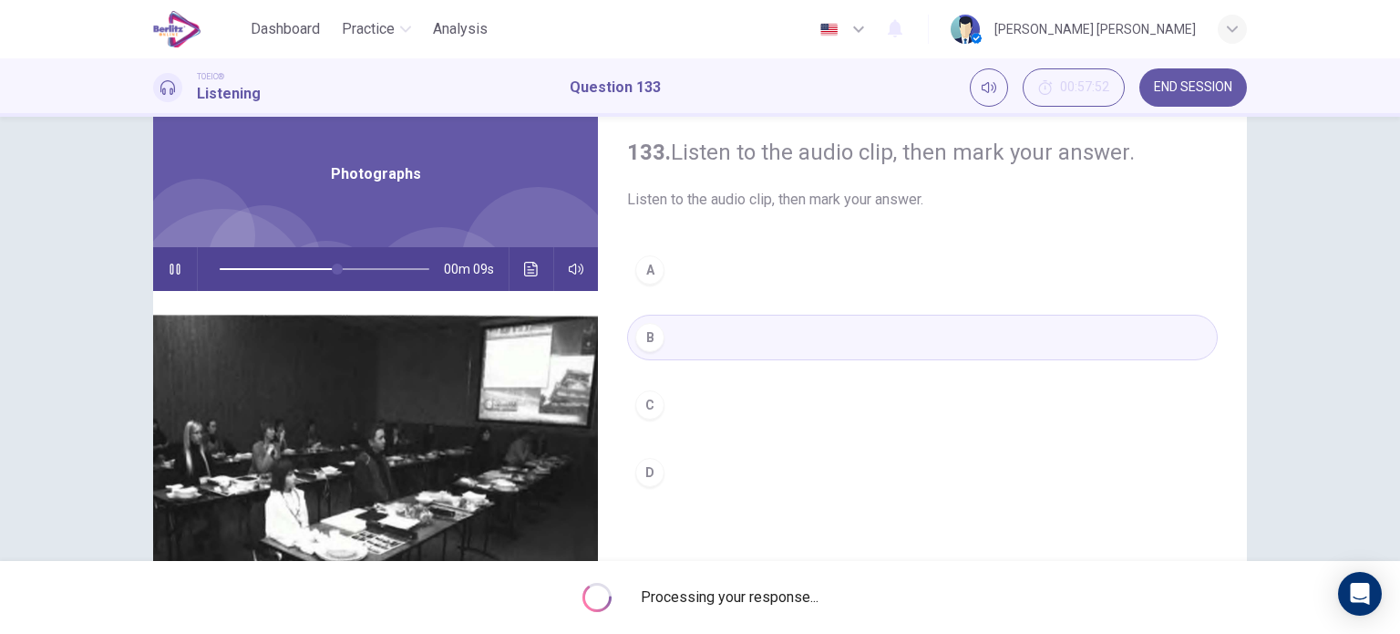
type input "**"
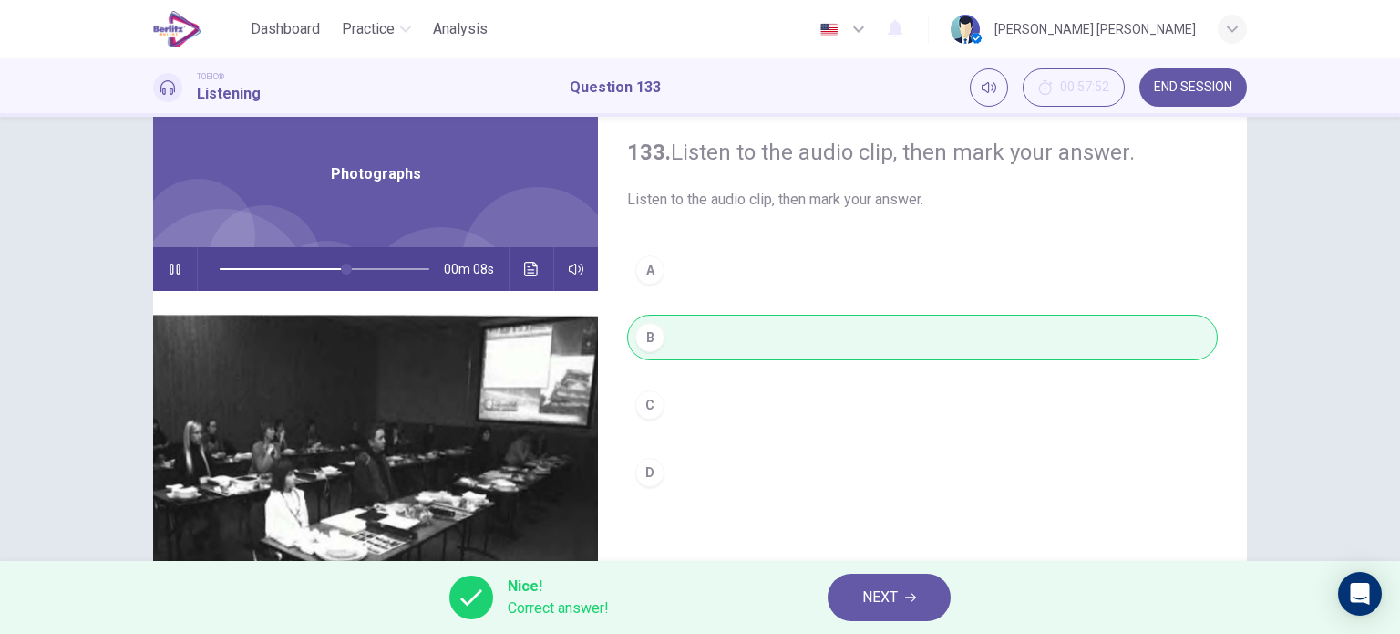
click at [890, 593] on span "NEXT" at bounding box center [880, 597] width 36 height 26
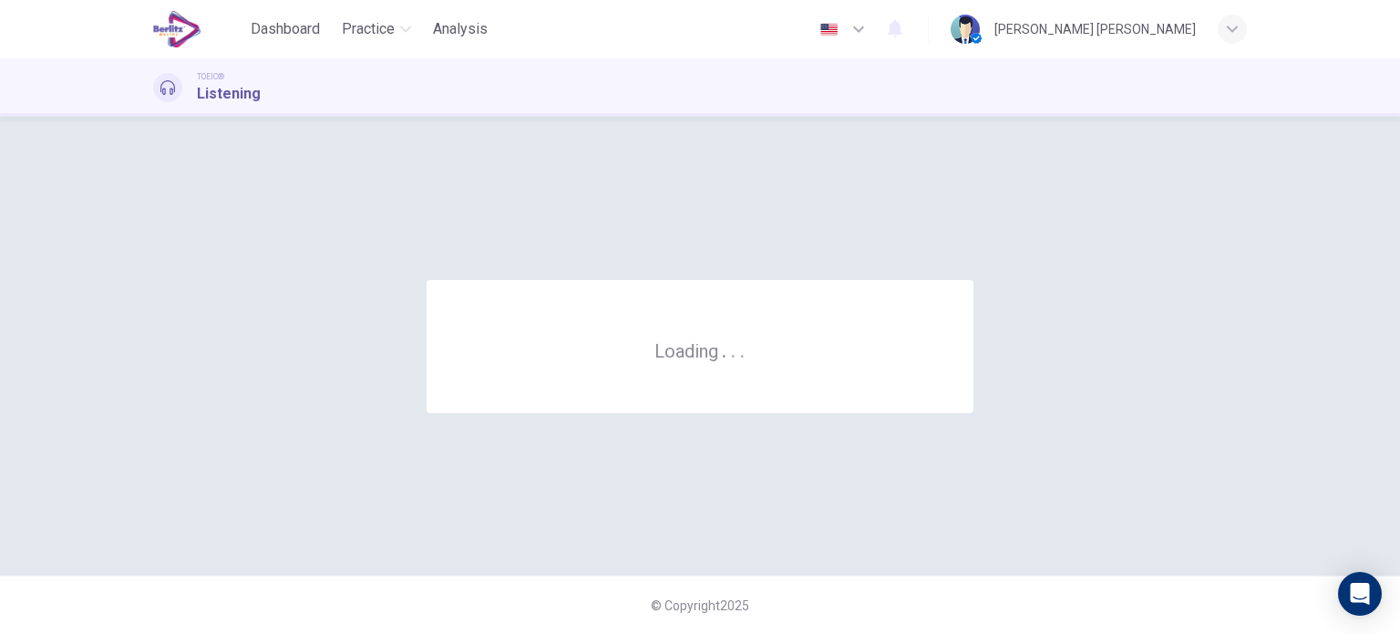
scroll to position [0, 0]
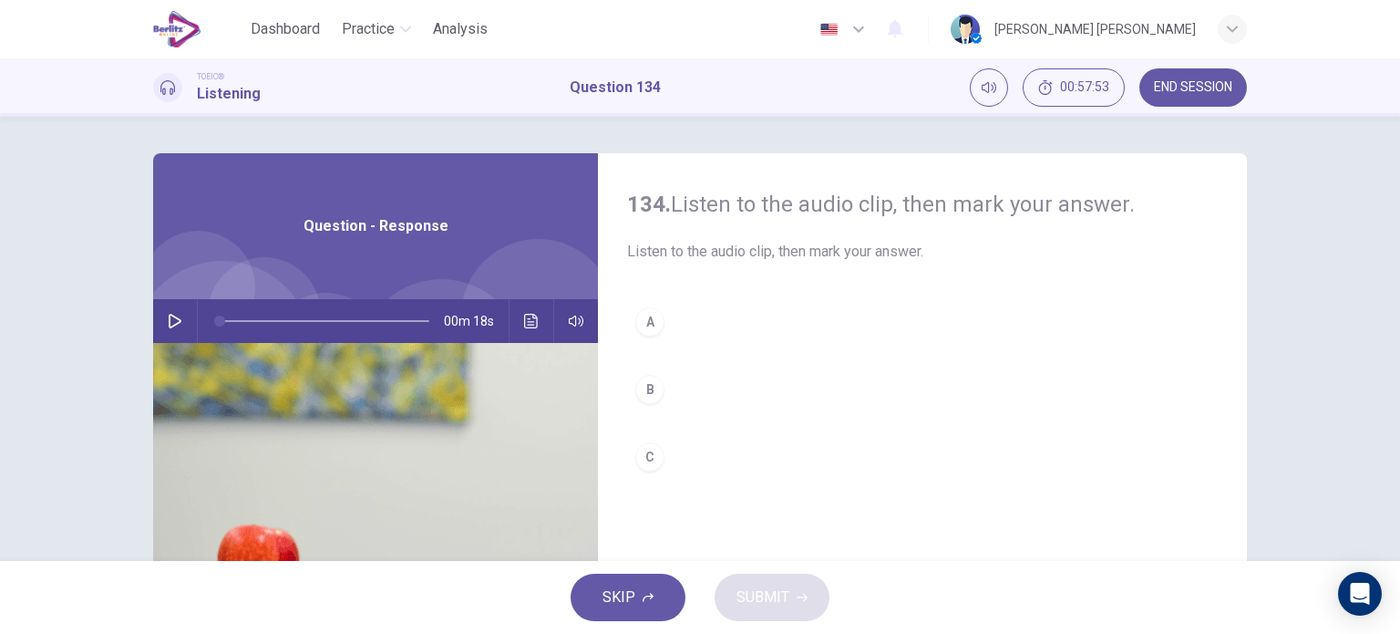
click at [164, 332] on button "button" at bounding box center [174, 321] width 29 height 44
click at [664, 326] on button "A" at bounding box center [922, 322] width 591 height 46
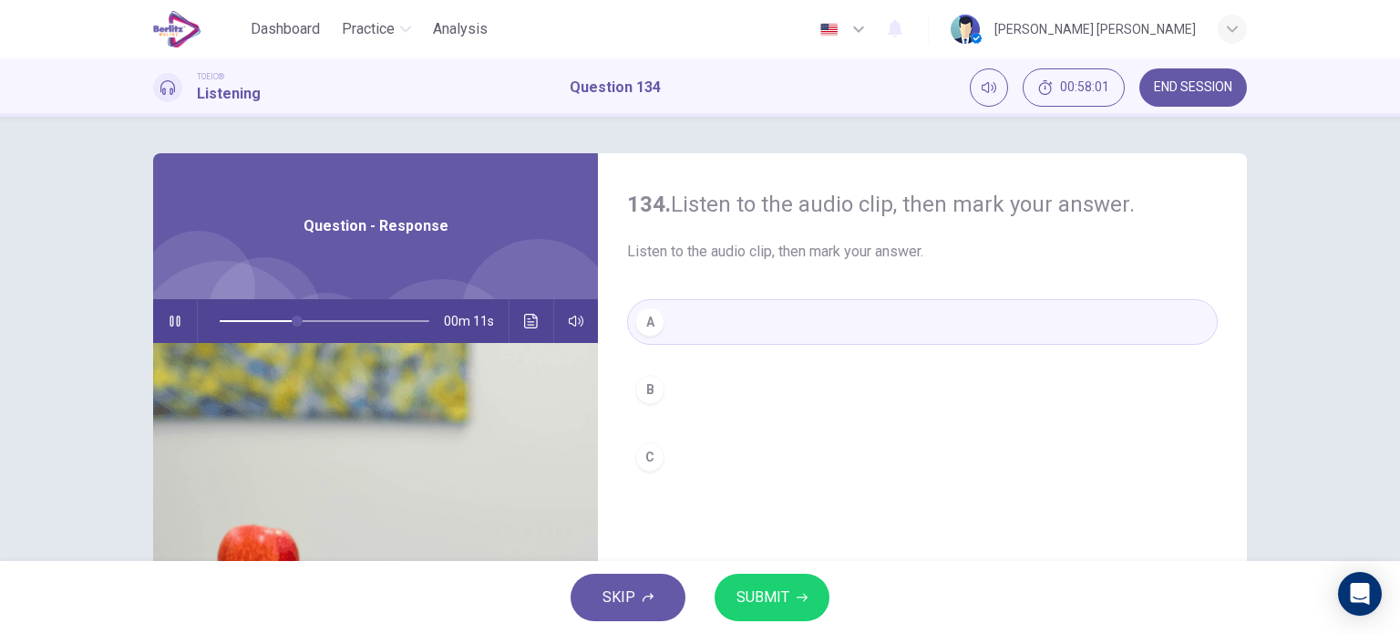
click at [653, 377] on div "B" at bounding box center [649, 389] width 29 height 29
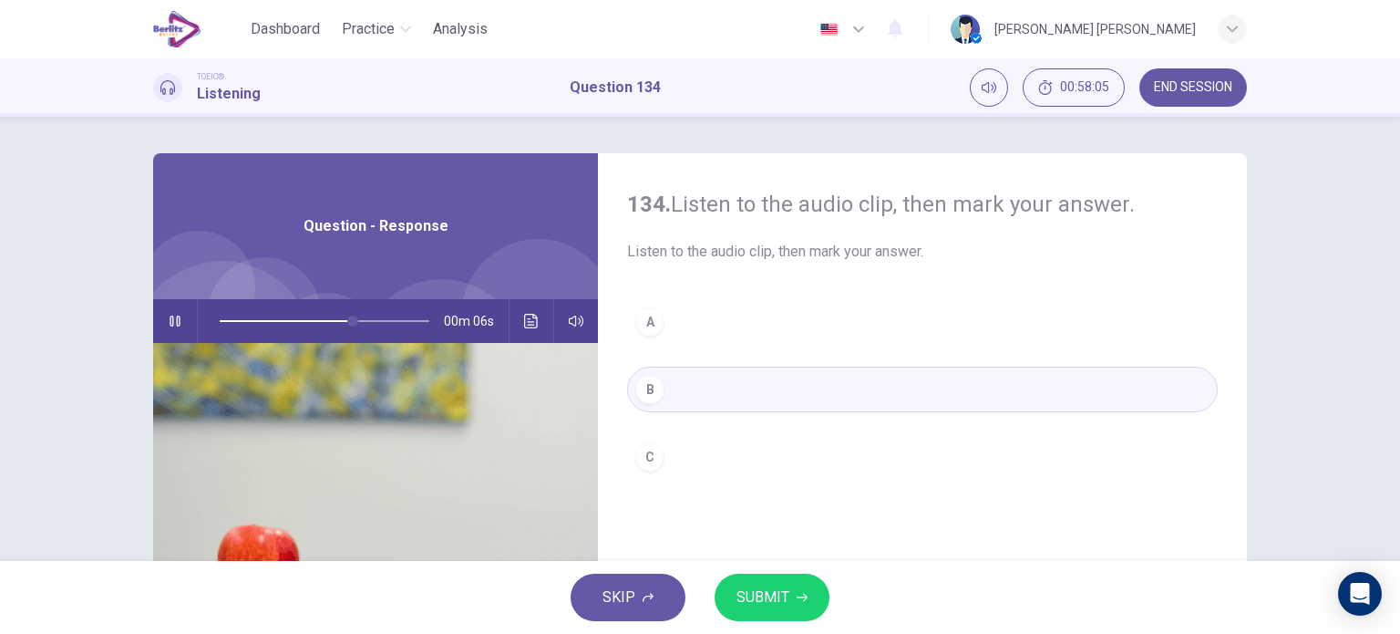
click at [775, 590] on span "SUBMIT" at bounding box center [763, 597] width 53 height 26
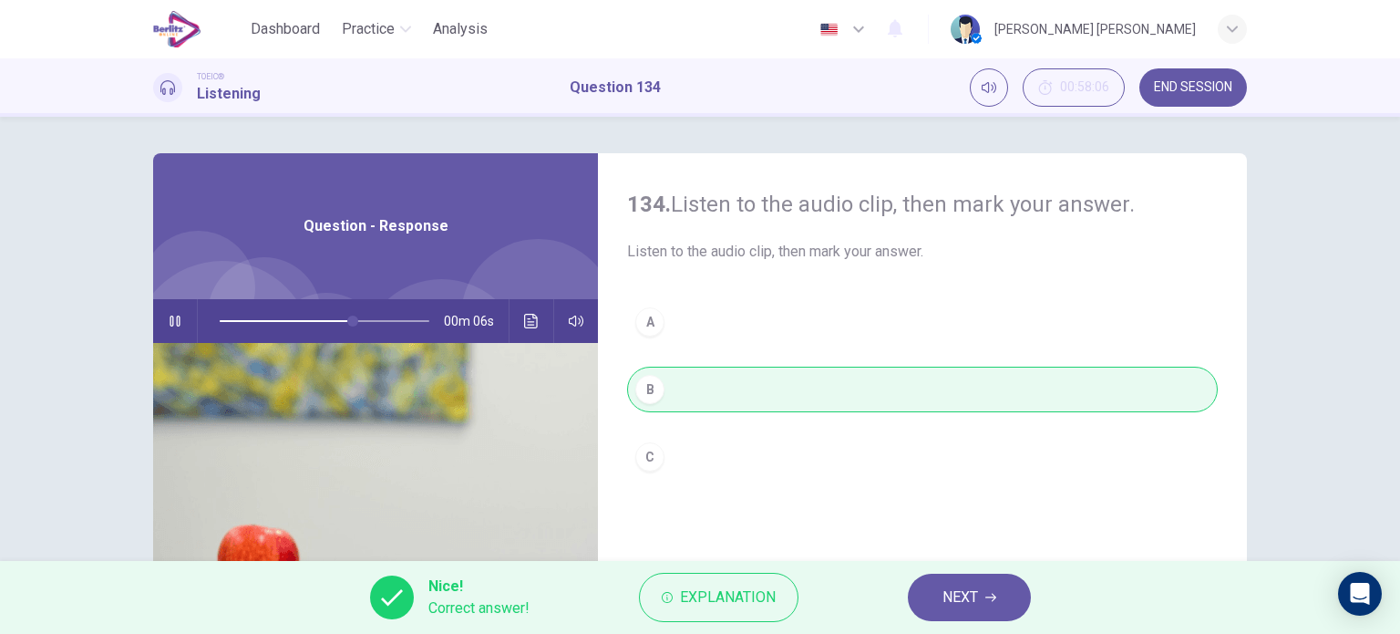
type input "**"
click at [955, 583] on button "NEXT" at bounding box center [969, 596] width 123 height 47
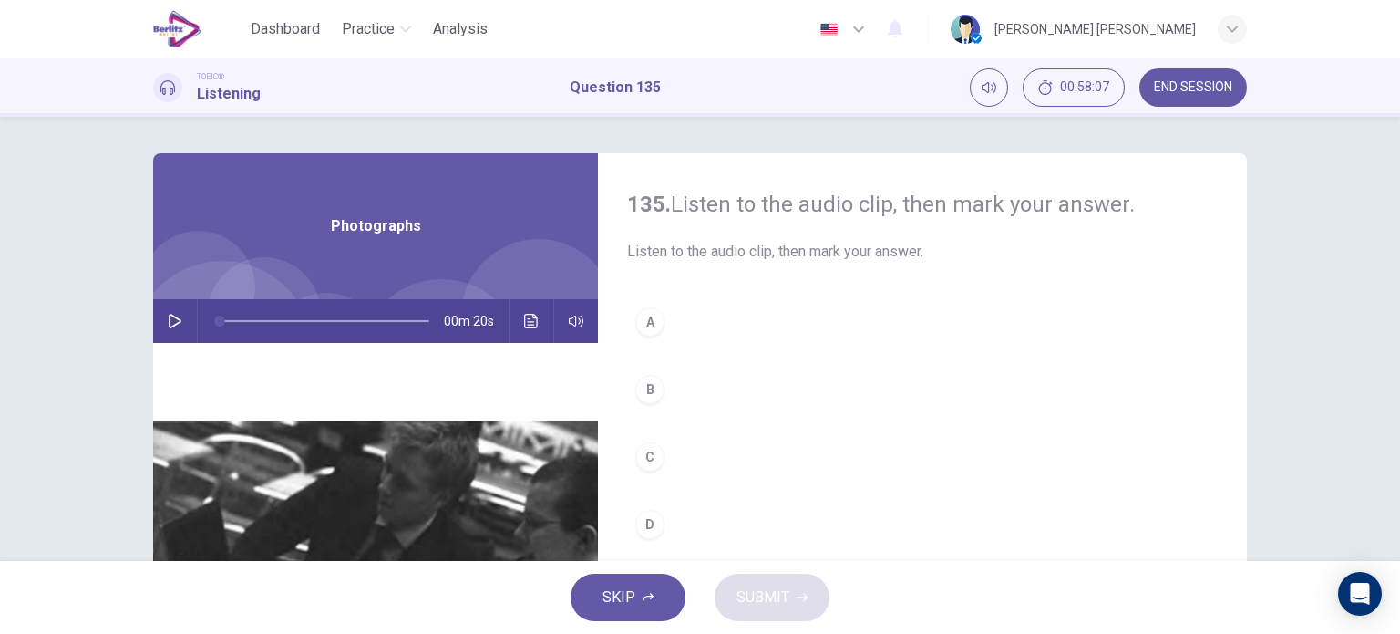
click at [164, 307] on button "button" at bounding box center [174, 321] width 29 height 44
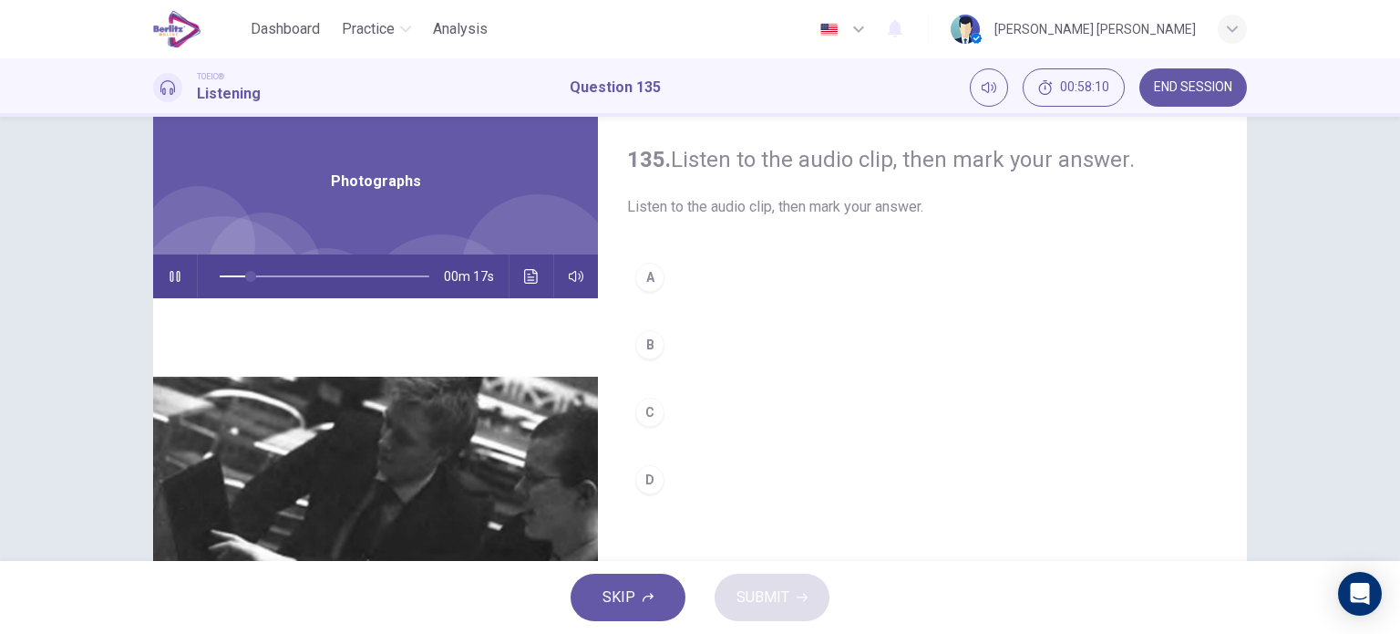
scroll to position [44, 0]
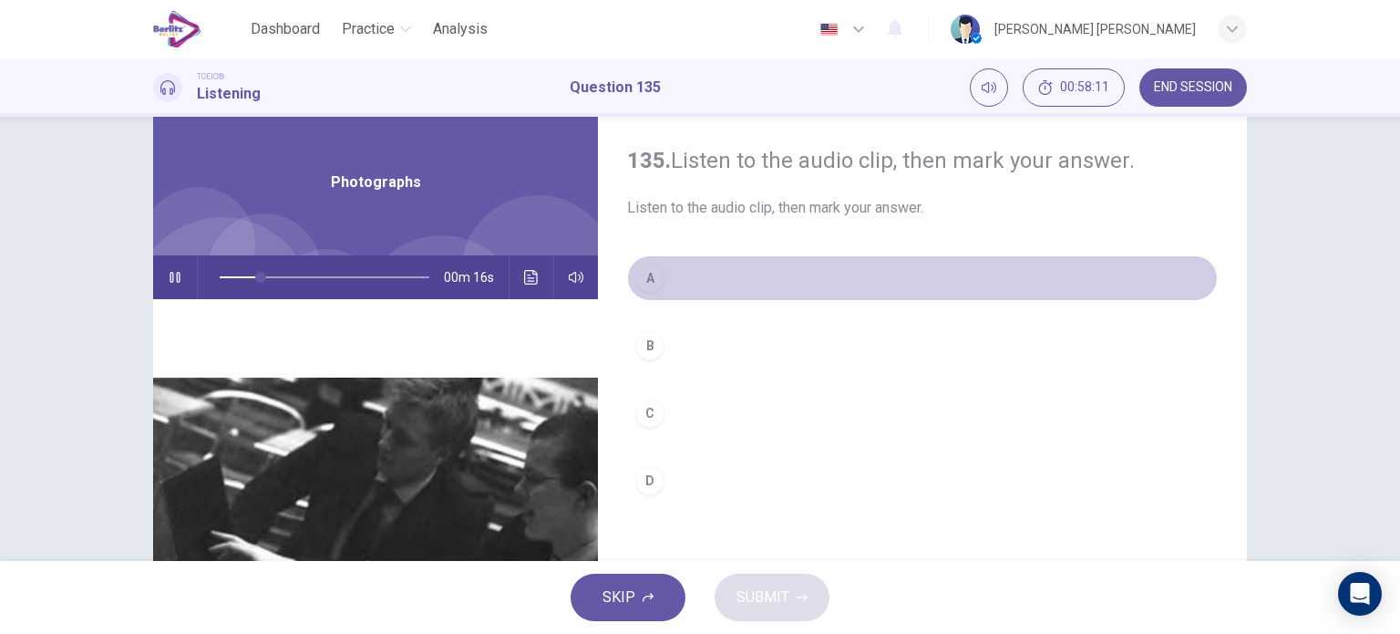
click at [655, 279] on div "A" at bounding box center [649, 277] width 29 height 29
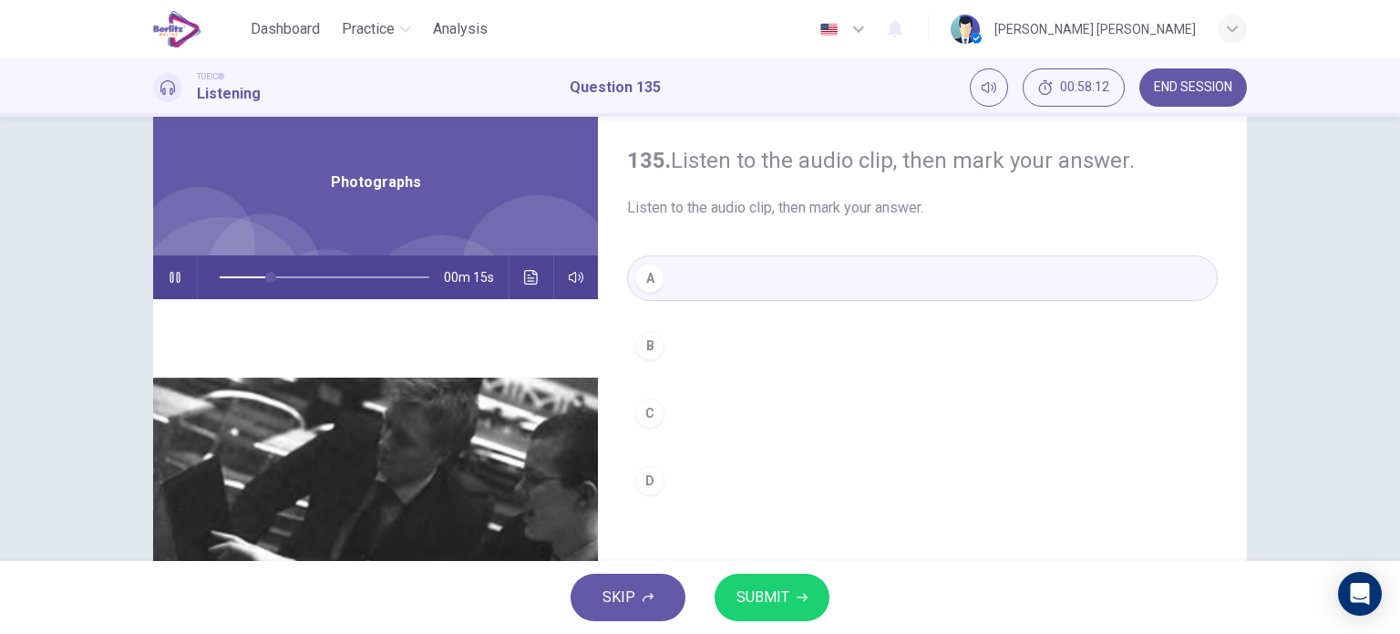
click at [773, 590] on span "SUBMIT" at bounding box center [763, 597] width 53 height 26
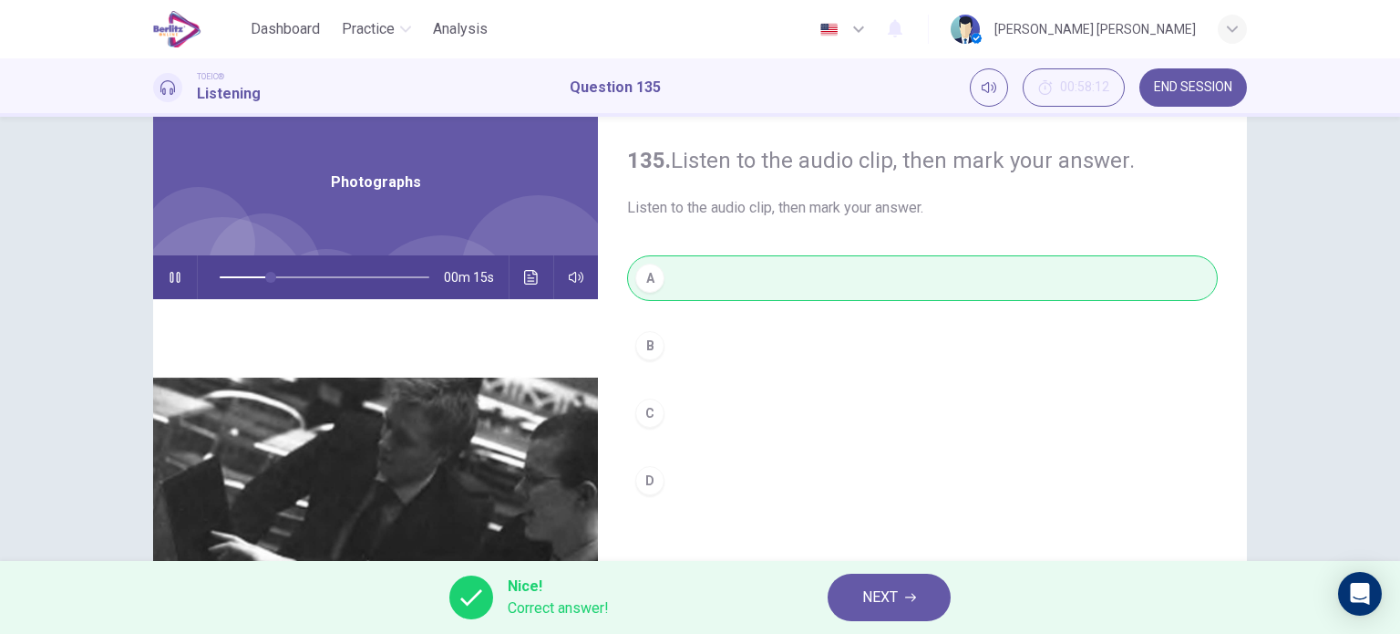
type input "**"
click at [893, 593] on span "NEXT" at bounding box center [880, 597] width 36 height 26
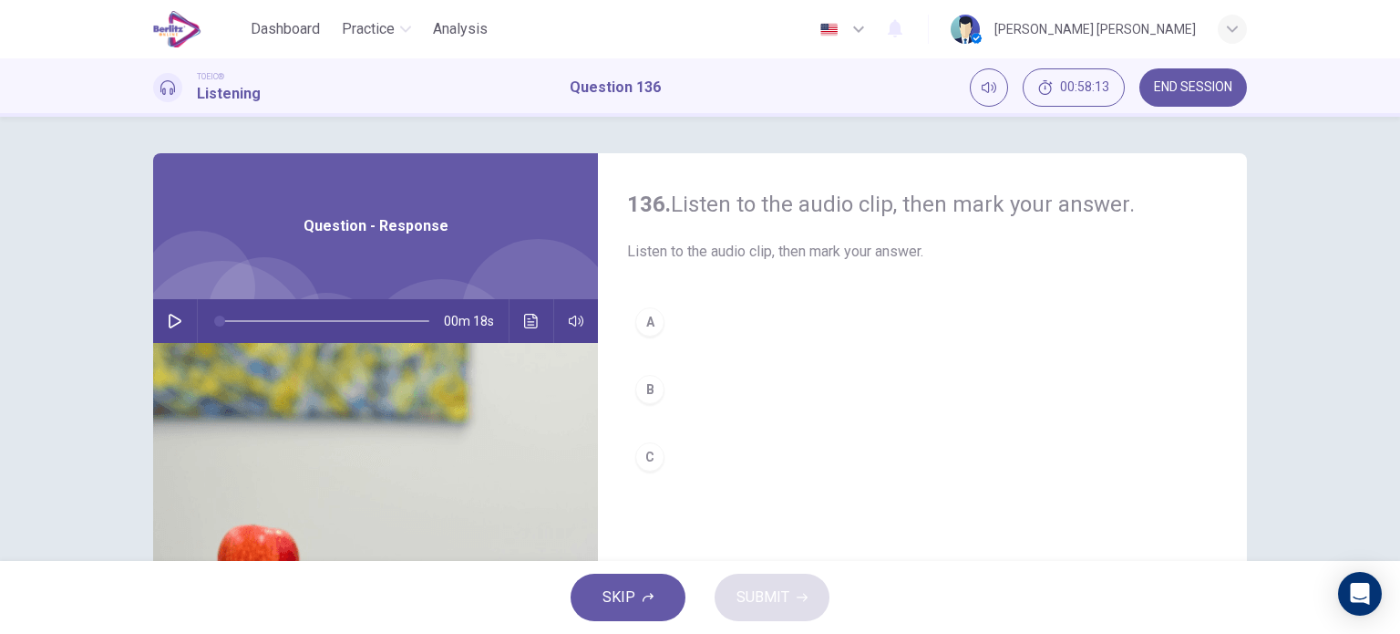
click at [160, 321] on button "button" at bounding box center [174, 321] width 29 height 44
type input "*"
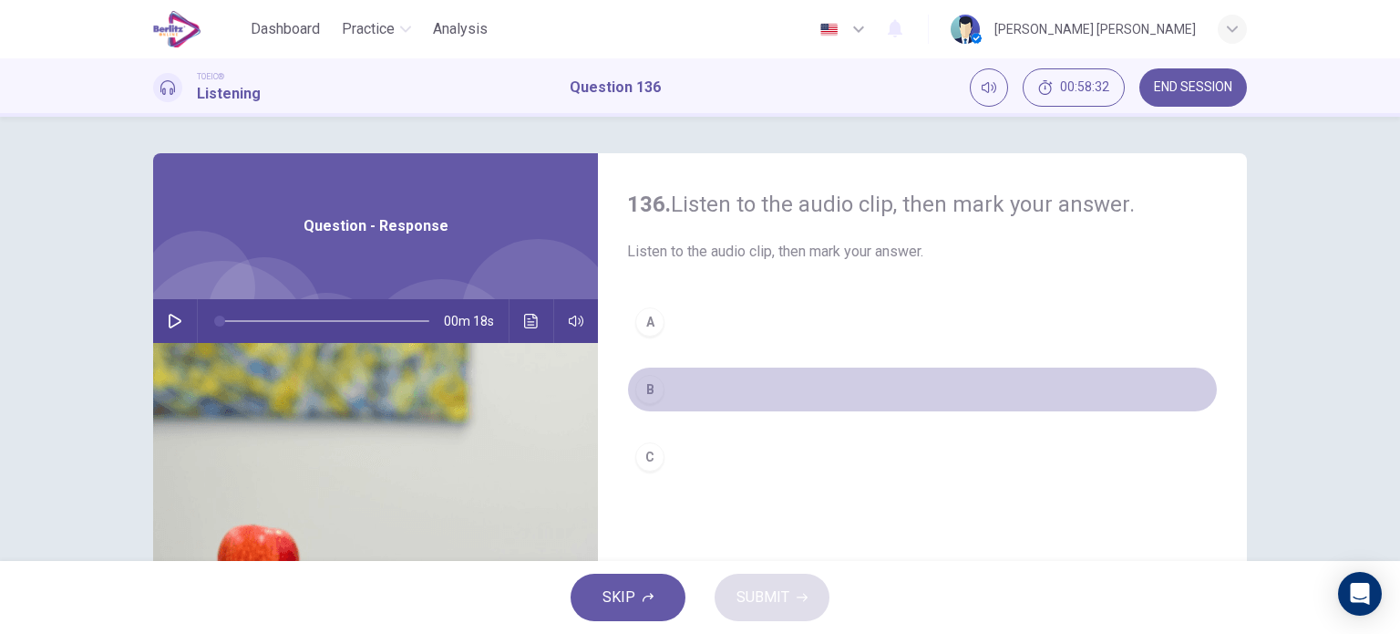
click at [638, 383] on div "B" at bounding box center [649, 389] width 29 height 29
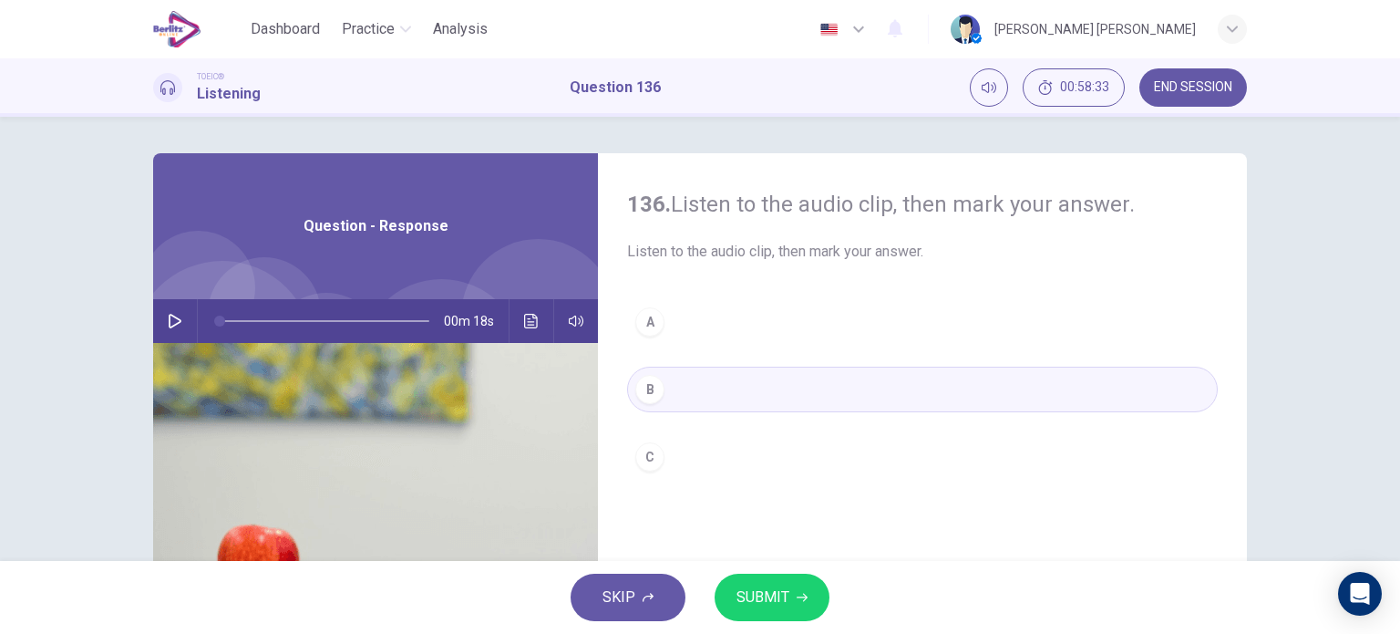
click at [766, 604] on span "SUBMIT" at bounding box center [763, 597] width 53 height 26
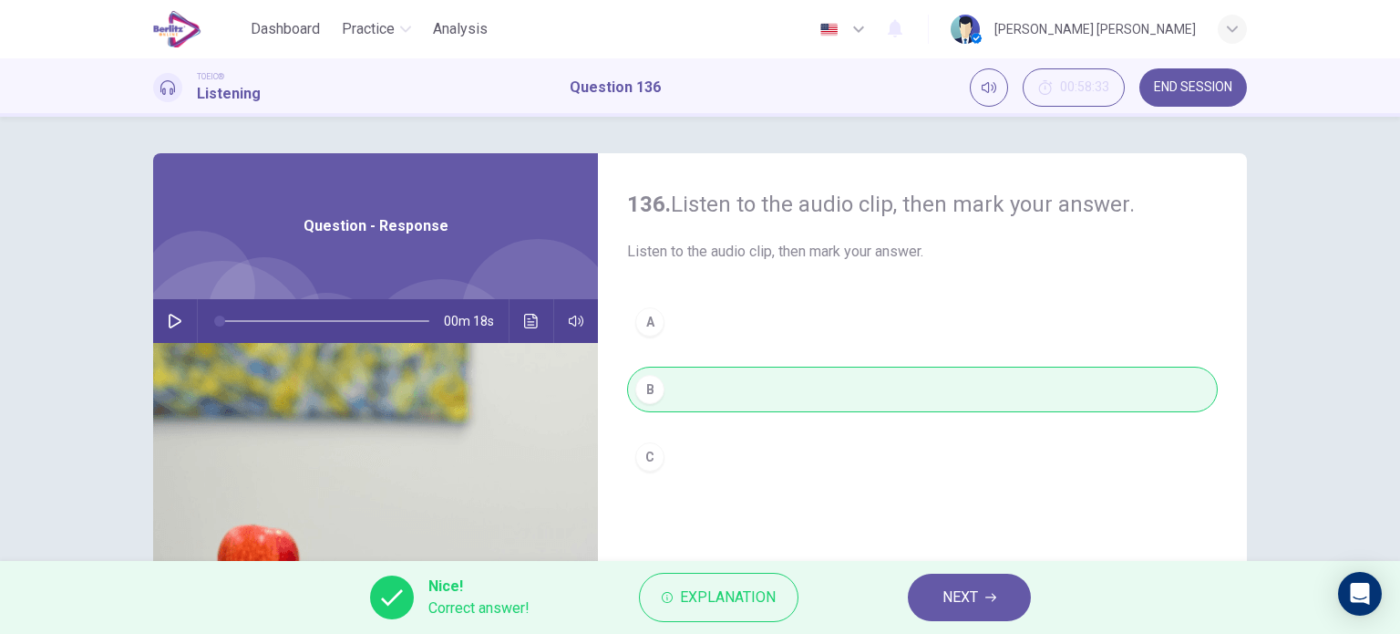
click at [972, 604] on span "NEXT" at bounding box center [961, 597] width 36 height 26
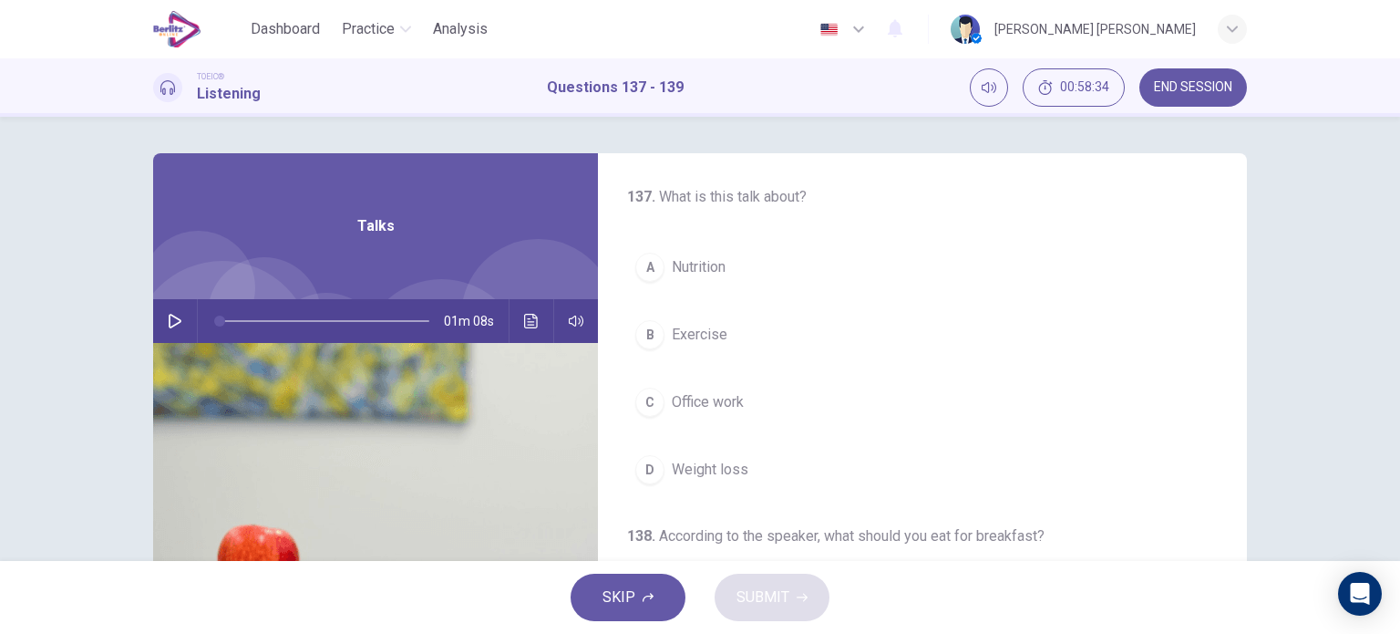
click at [169, 317] on icon "button" at bounding box center [175, 321] width 13 height 15
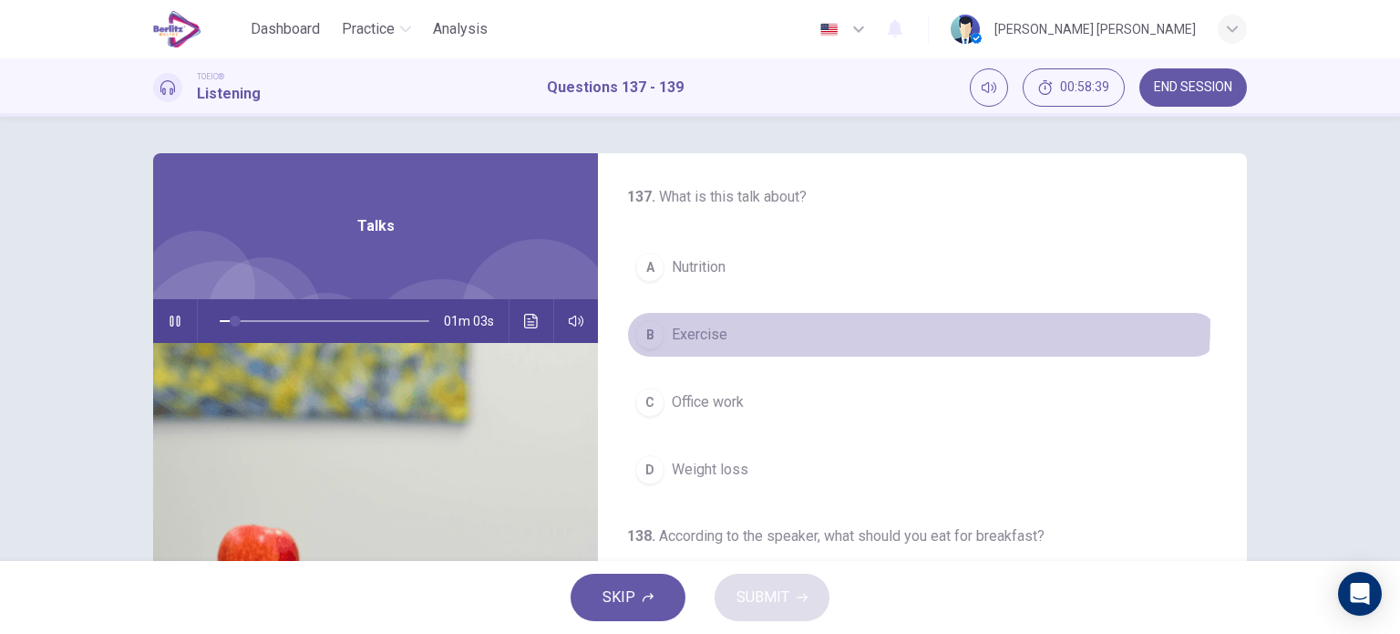
click at [696, 317] on button "B Exercise" at bounding box center [922, 335] width 591 height 46
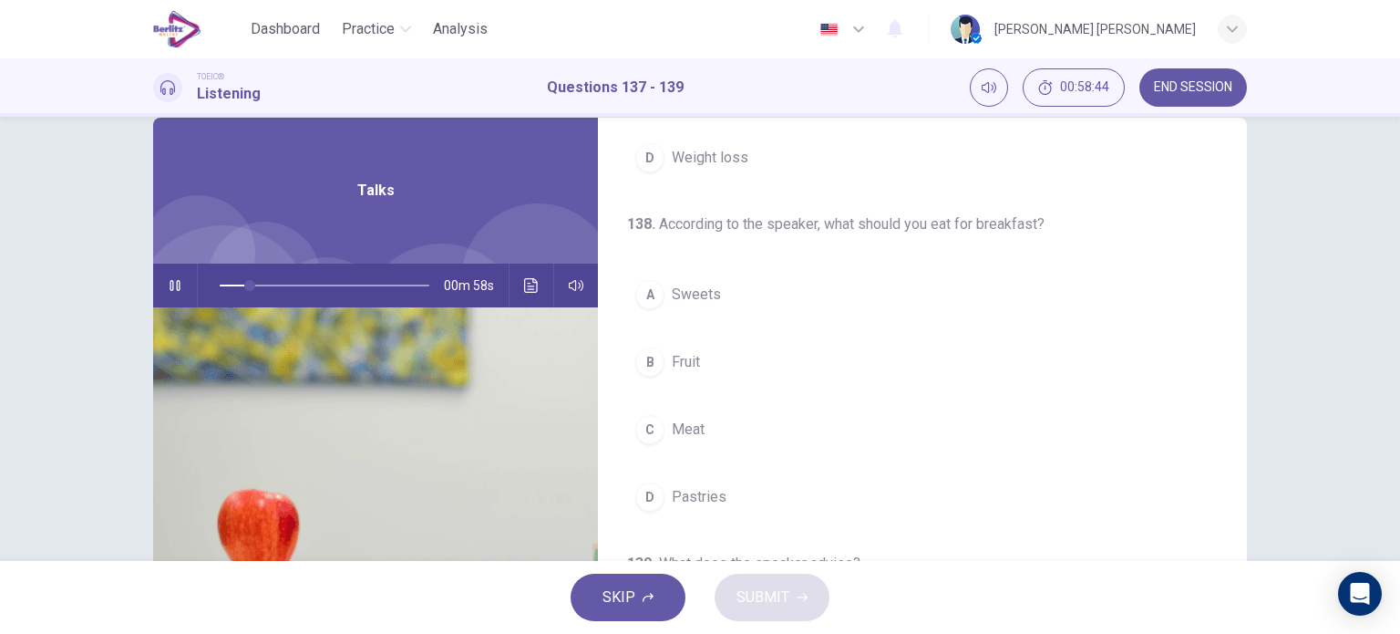
scroll to position [37, 0]
click at [690, 354] on span "Fruit" at bounding box center [686, 360] width 28 height 22
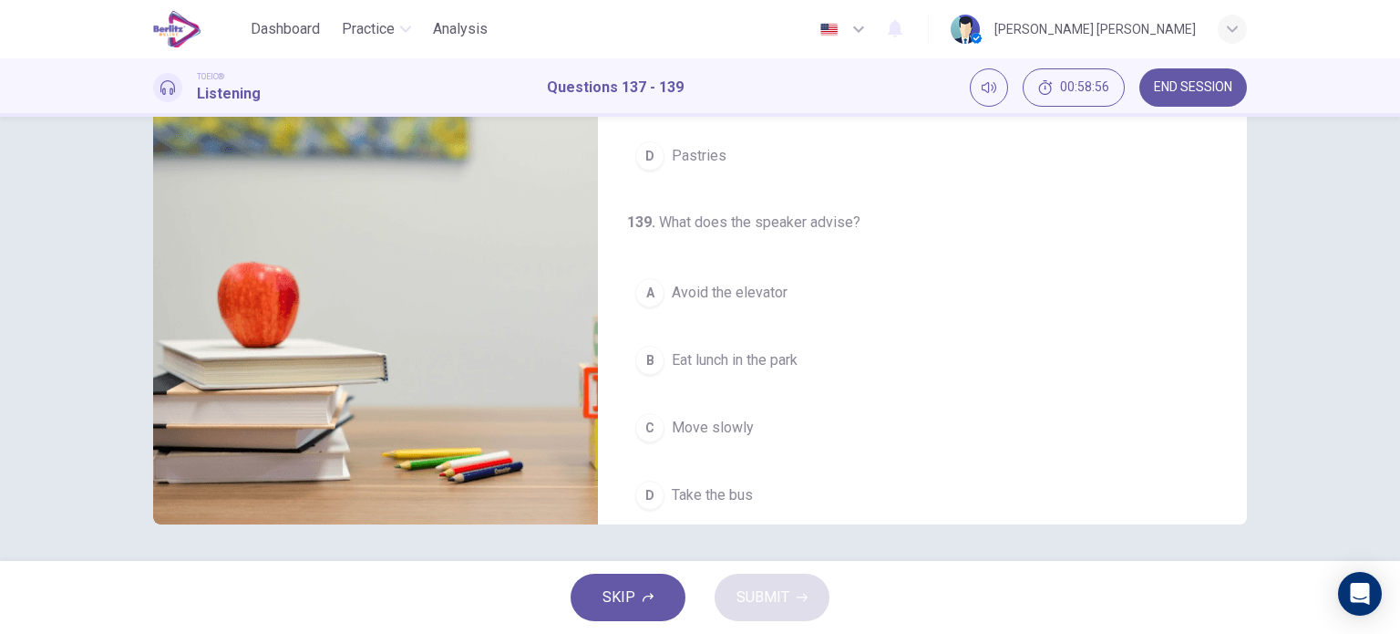
scroll to position [412, 0]
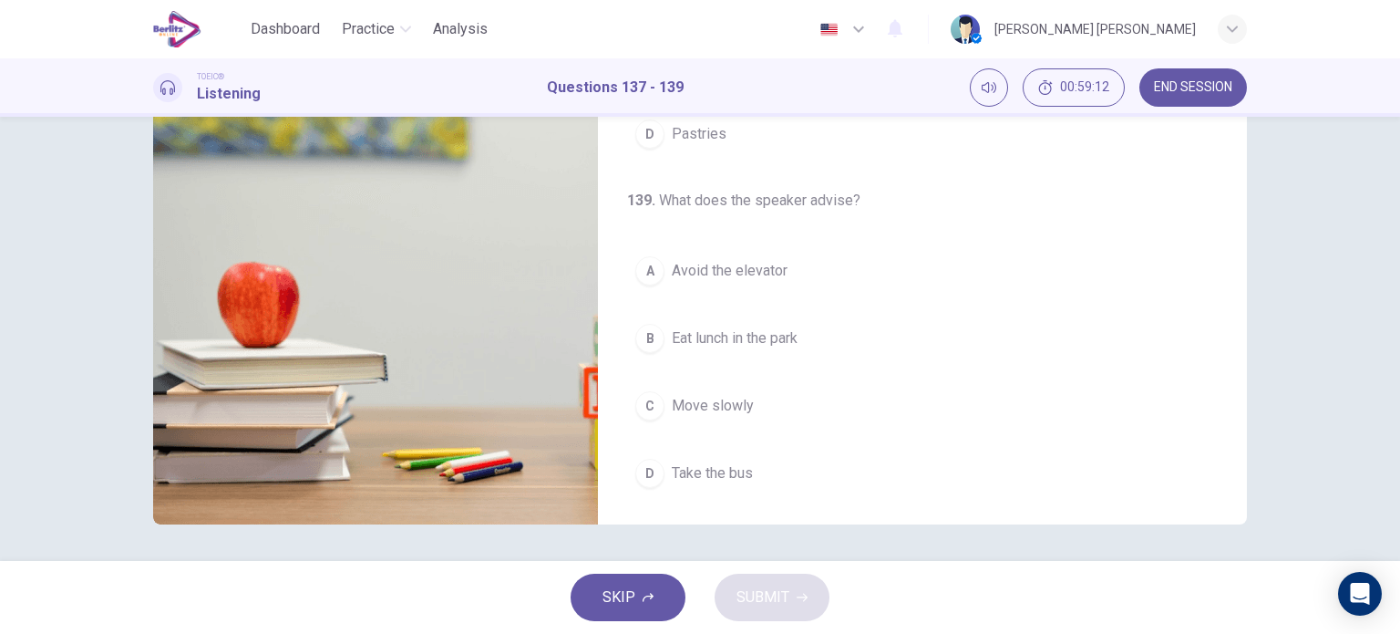
click at [748, 276] on span "Avoid the elevator" at bounding box center [730, 271] width 116 height 22
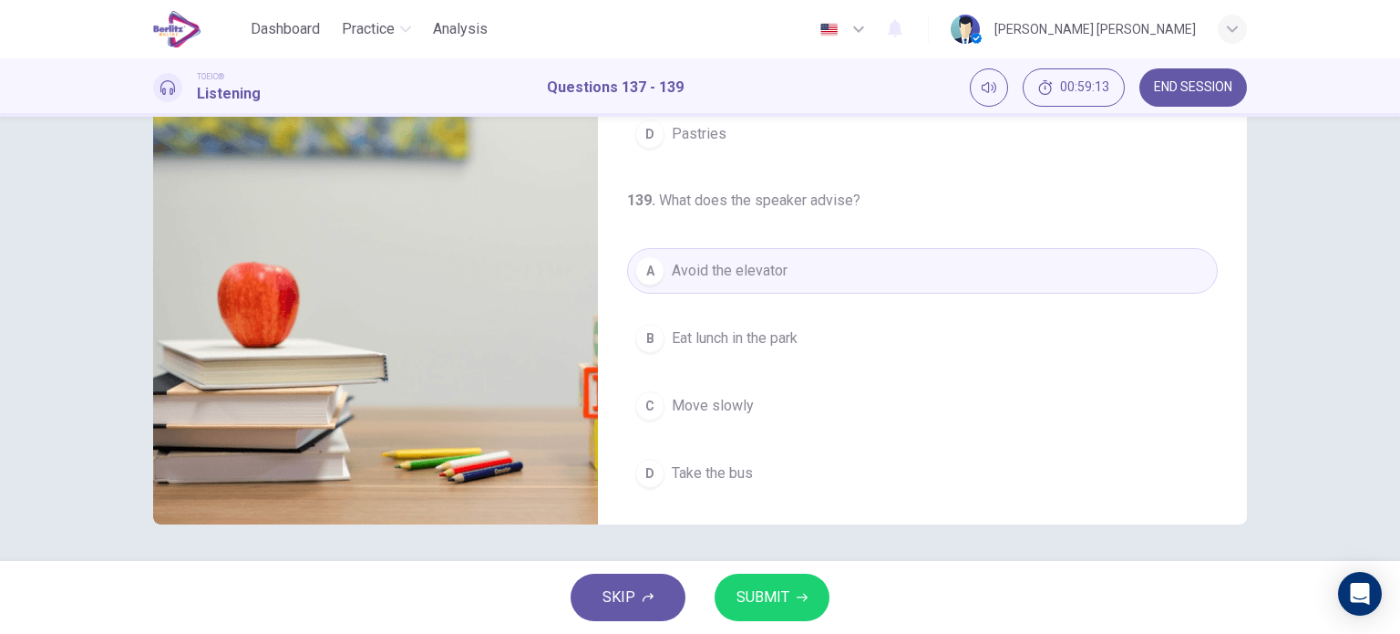
click at [760, 595] on span "SUBMIT" at bounding box center [763, 597] width 53 height 26
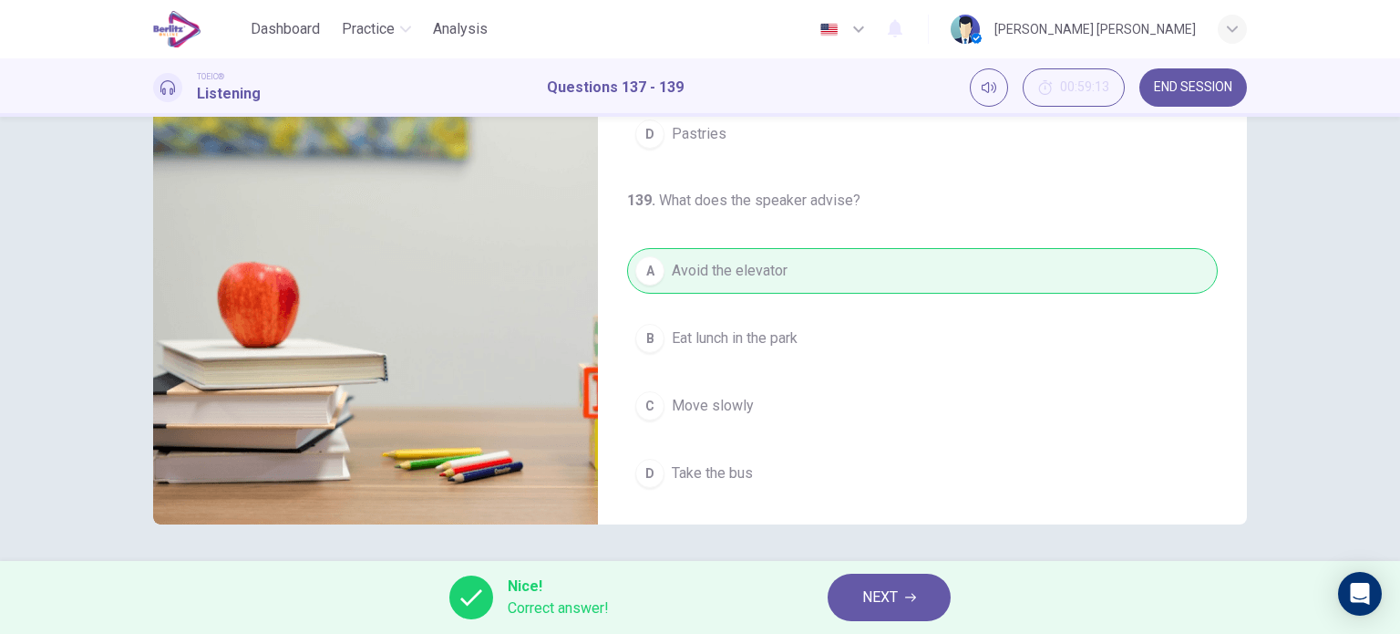
type input "**"
click at [938, 583] on button "NEXT" at bounding box center [889, 596] width 123 height 47
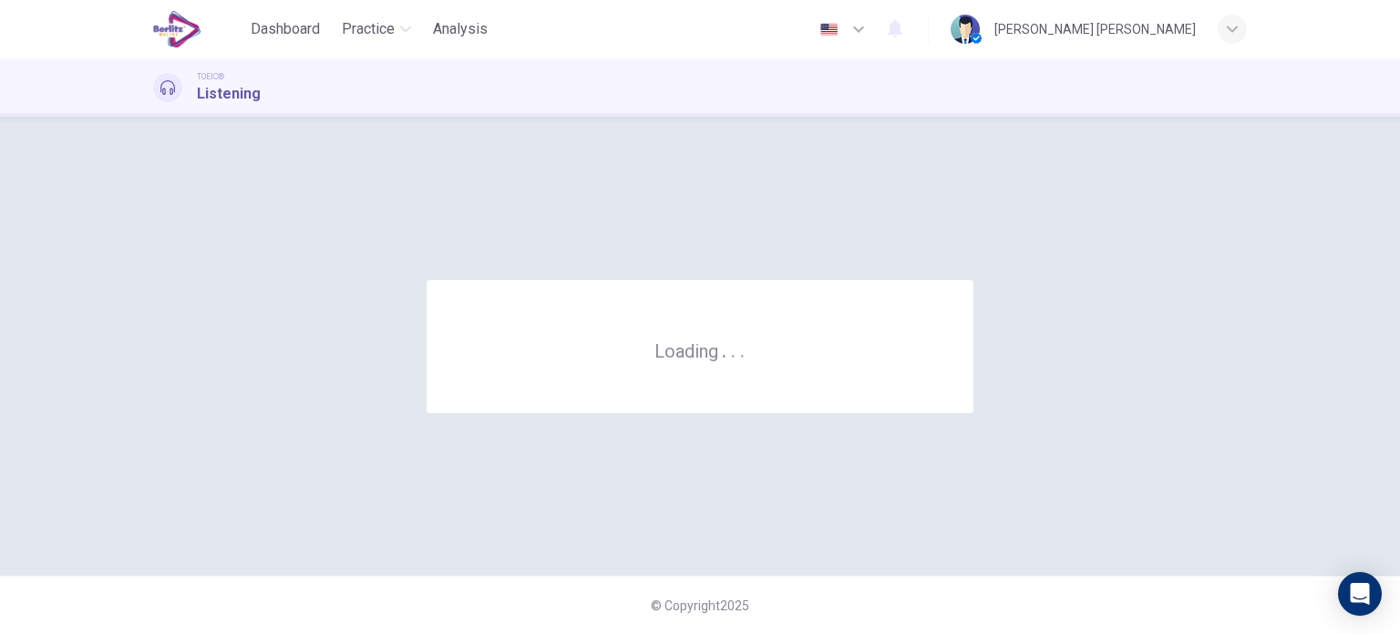
scroll to position [0, 0]
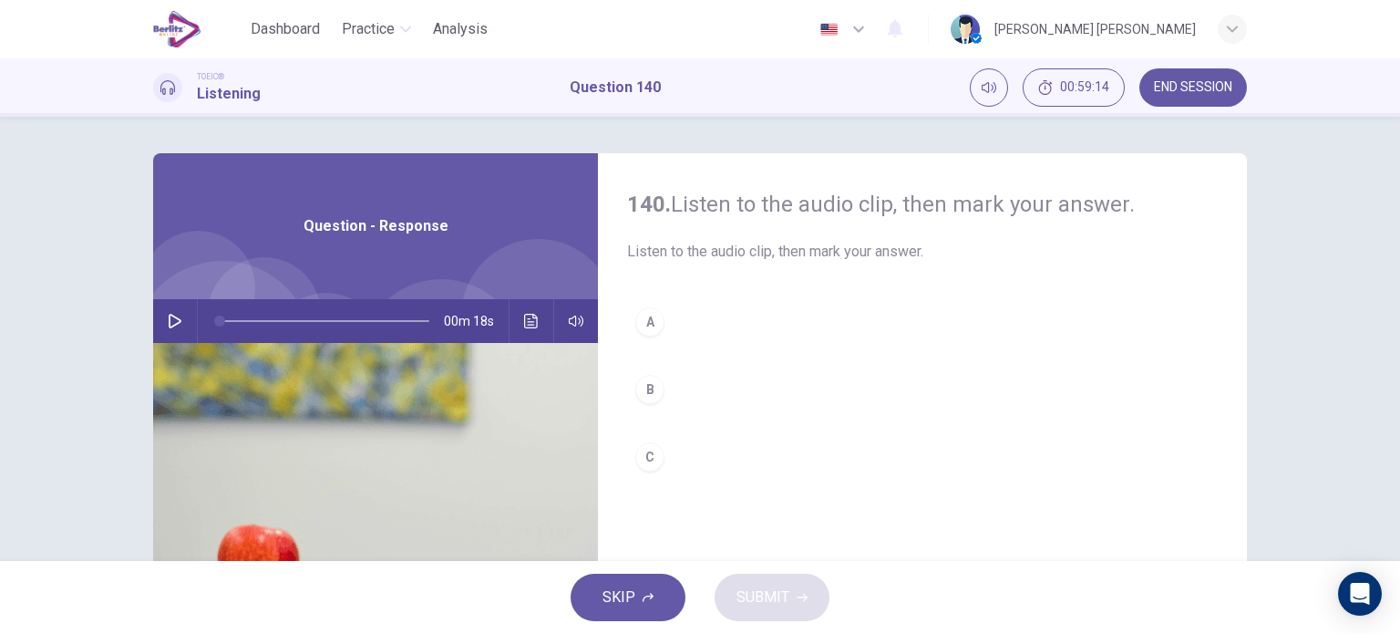
click at [175, 335] on button "button" at bounding box center [174, 321] width 29 height 44
click at [642, 328] on div "A" at bounding box center [649, 321] width 29 height 29
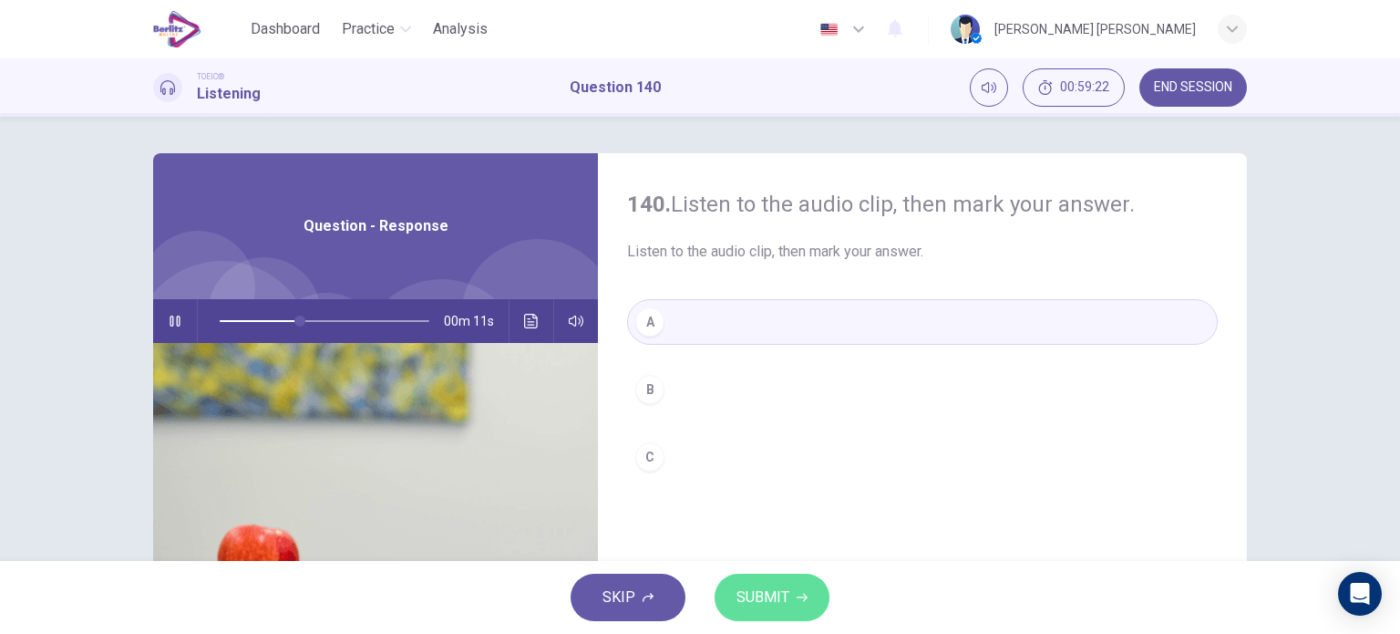
click at [762, 593] on span "SUBMIT" at bounding box center [763, 597] width 53 height 26
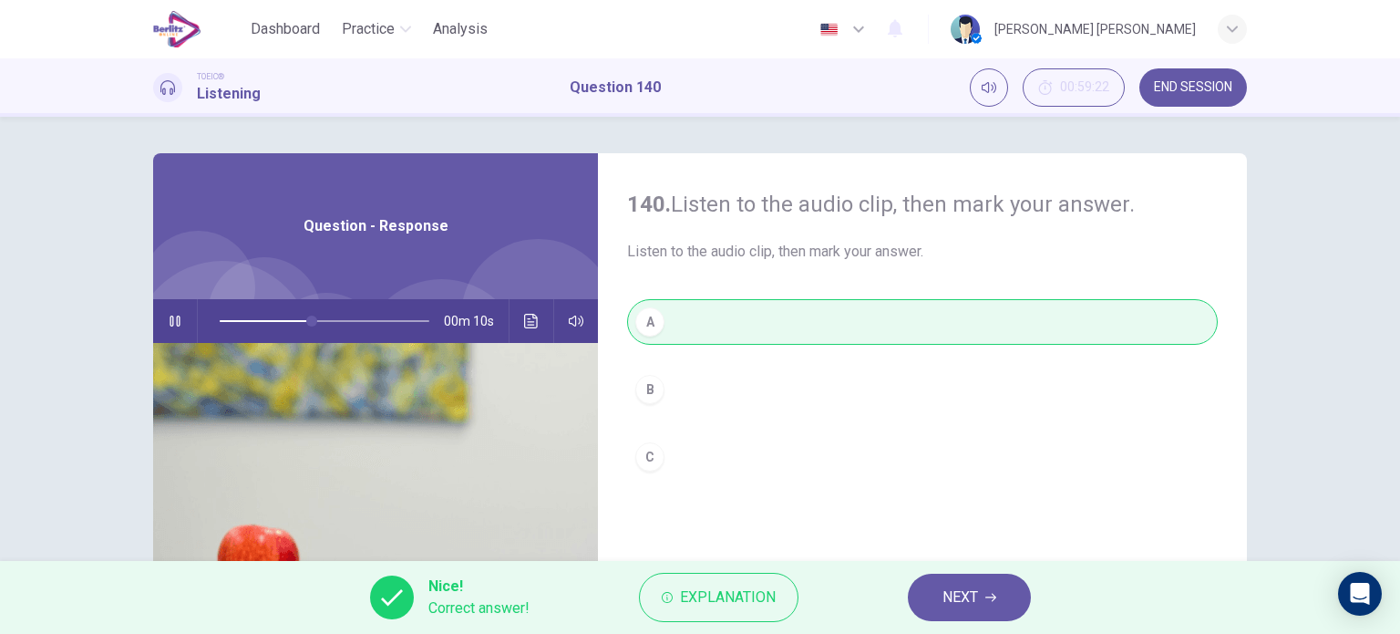
type input "**"
click at [952, 593] on span "NEXT" at bounding box center [961, 597] width 36 height 26
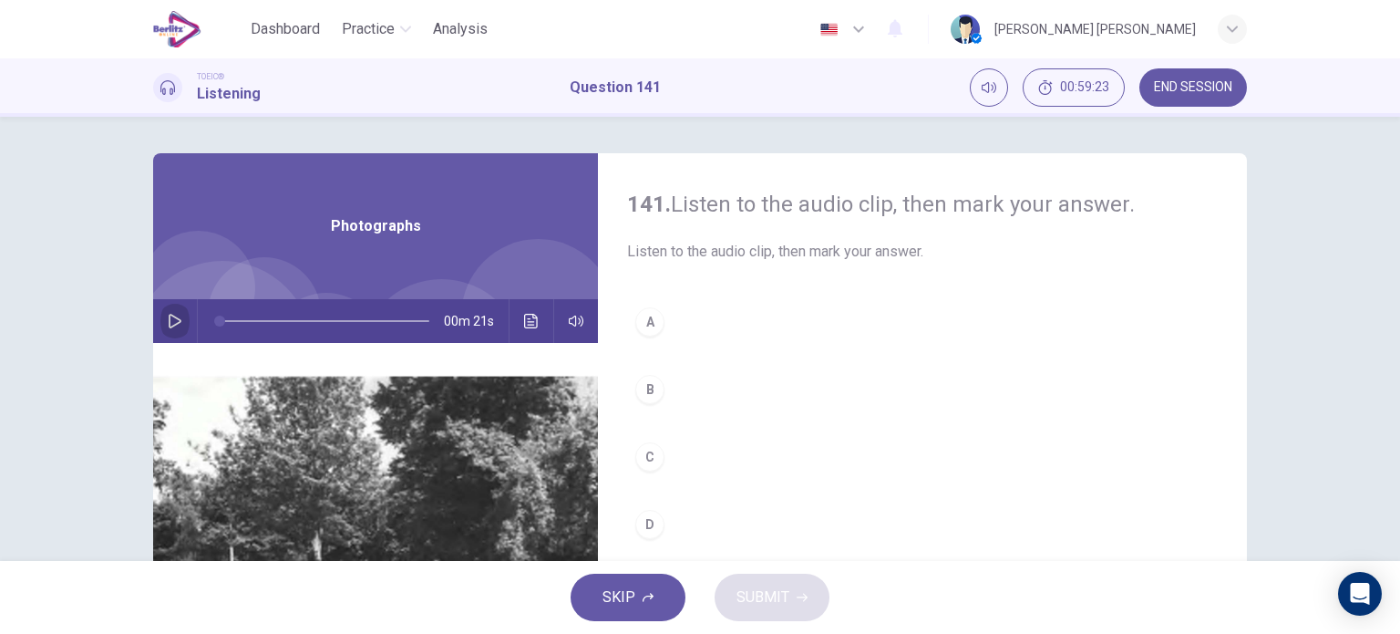
click at [179, 315] on button "button" at bounding box center [174, 321] width 29 height 44
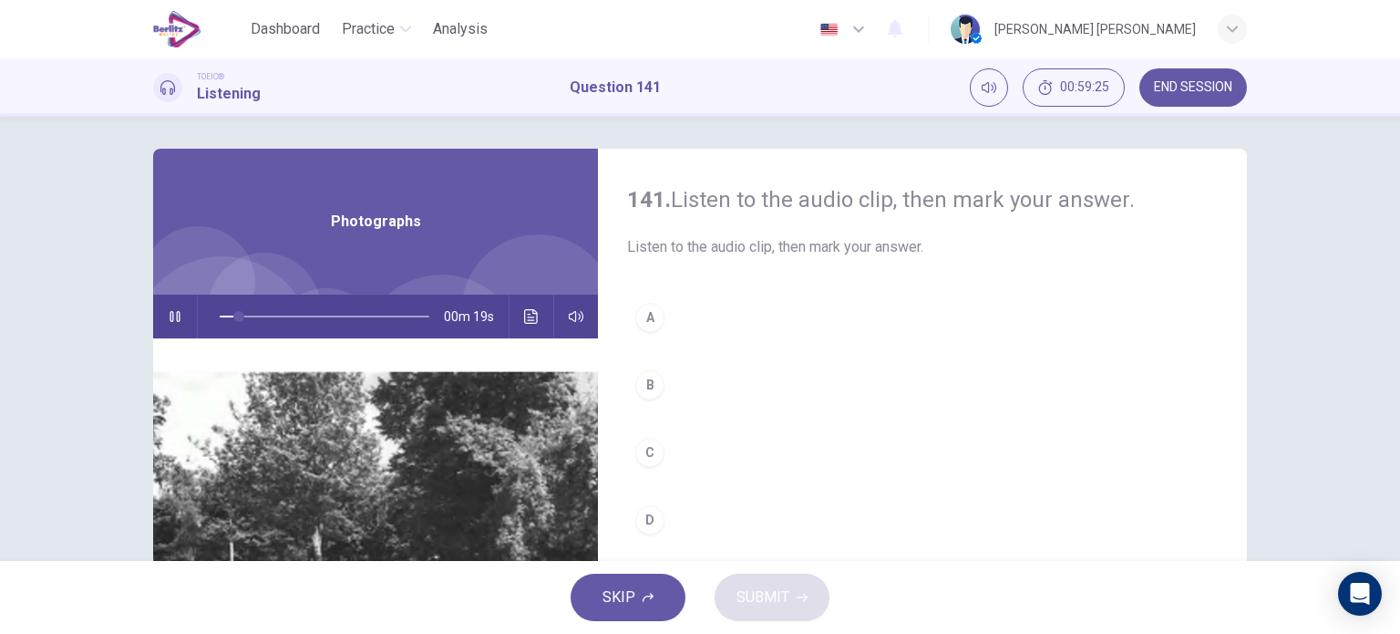
scroll to position [3, 0]
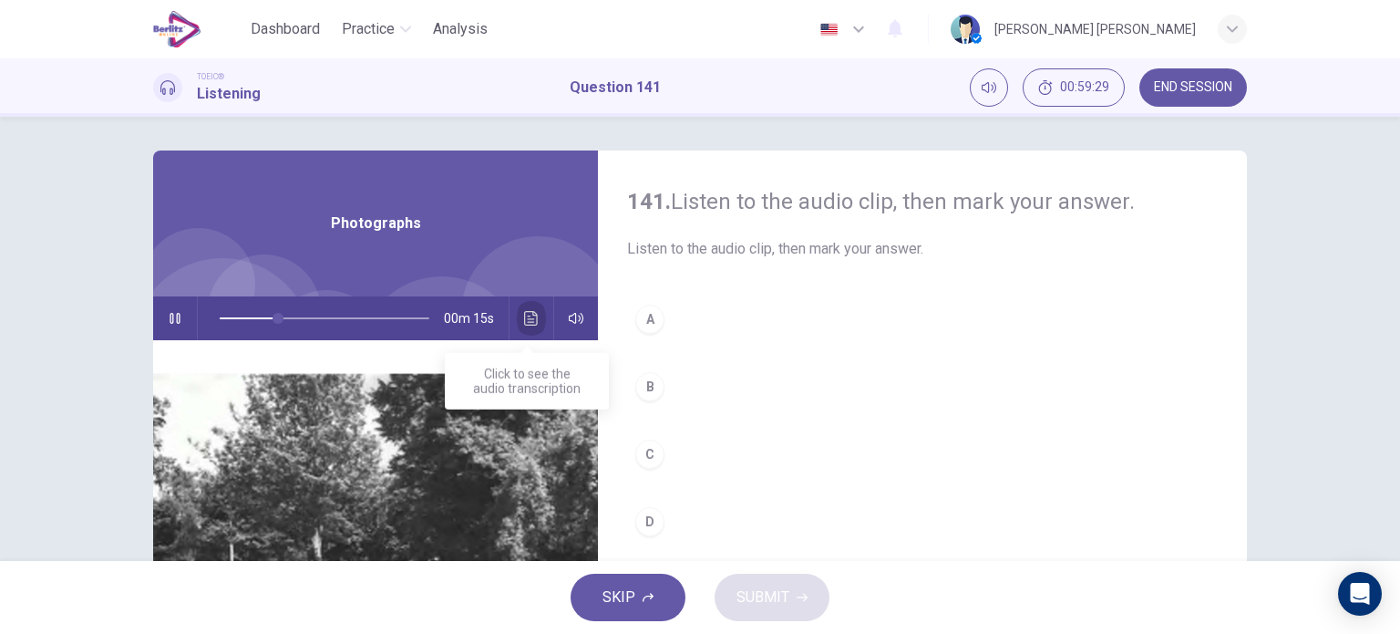
click at [524, 326] on button "Click to see the audio transcription" at bounding box center [531, 318] width 29 height 44
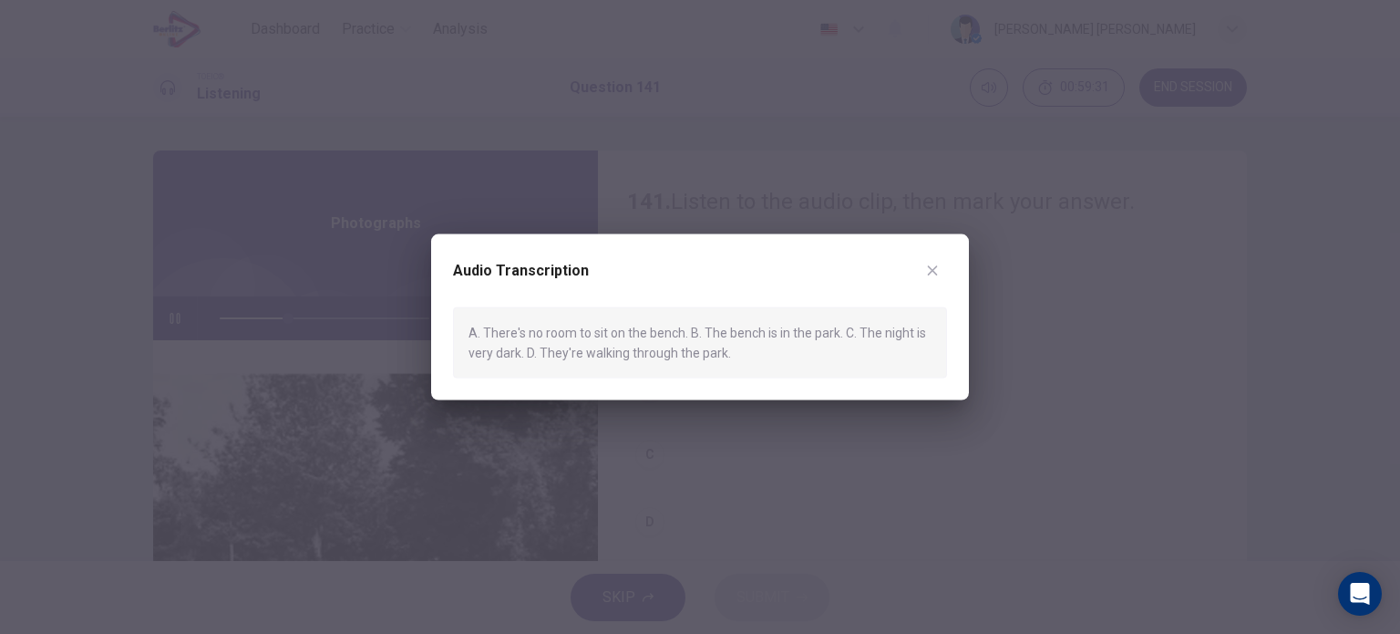
click at [995, 400] on div at bounding box center [700, 317] width 1400 height 634
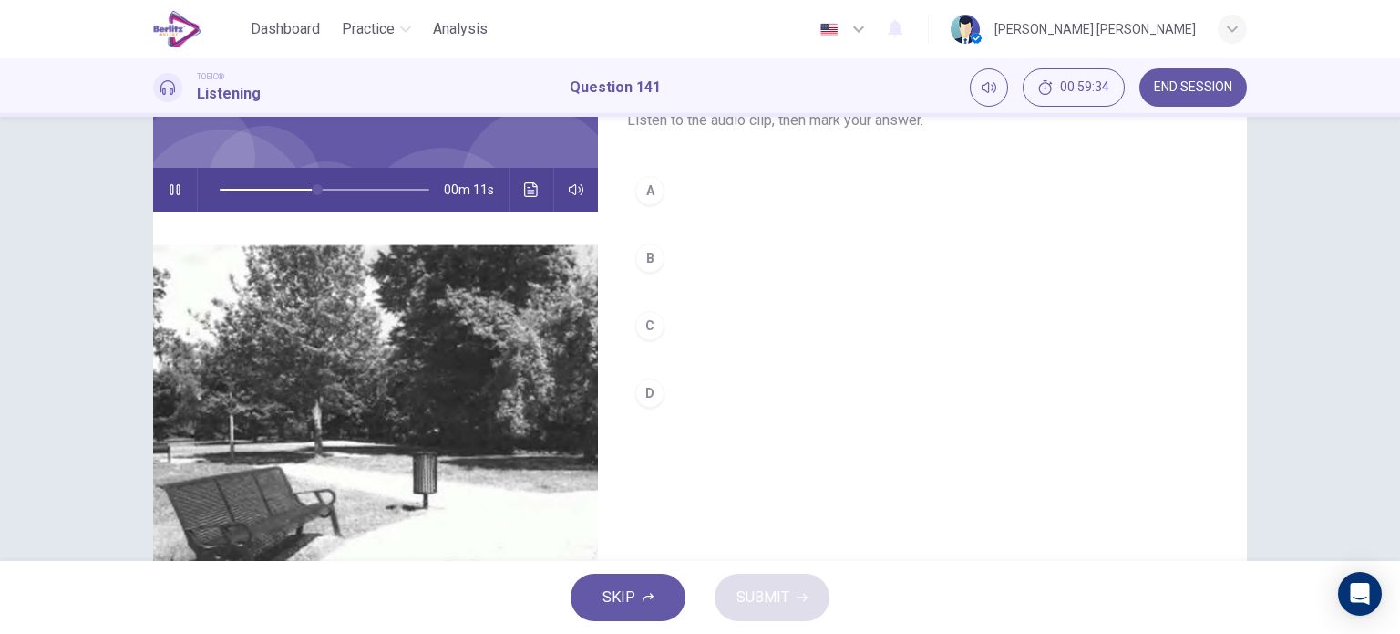
scroll to position [121, 0]
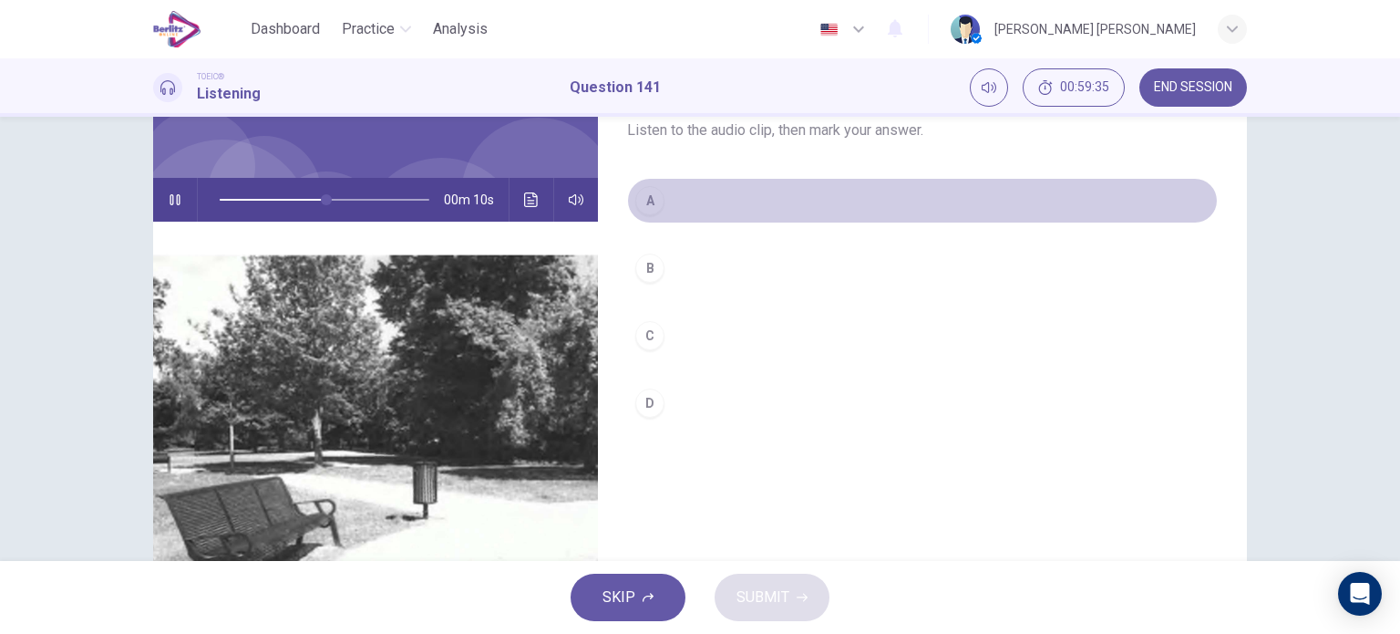
click at [654, 189] on div "A" at bounding box center [649, 200] width 29 height 29
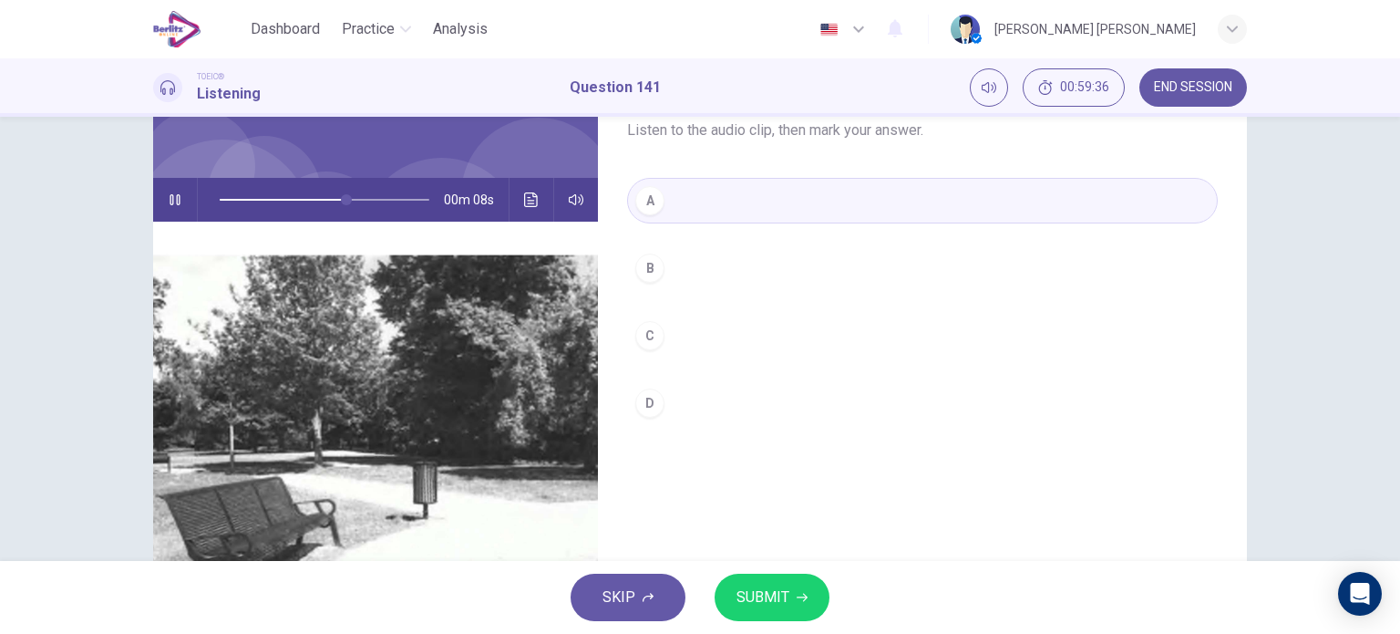
click at [769, 623] on div "SKIP SUBMIT" at bounding box center [700, 597] width 1400 height 73
click at [756, 598] on span "SUBMIT" at bounding box center [763, 597] width 53 height 26
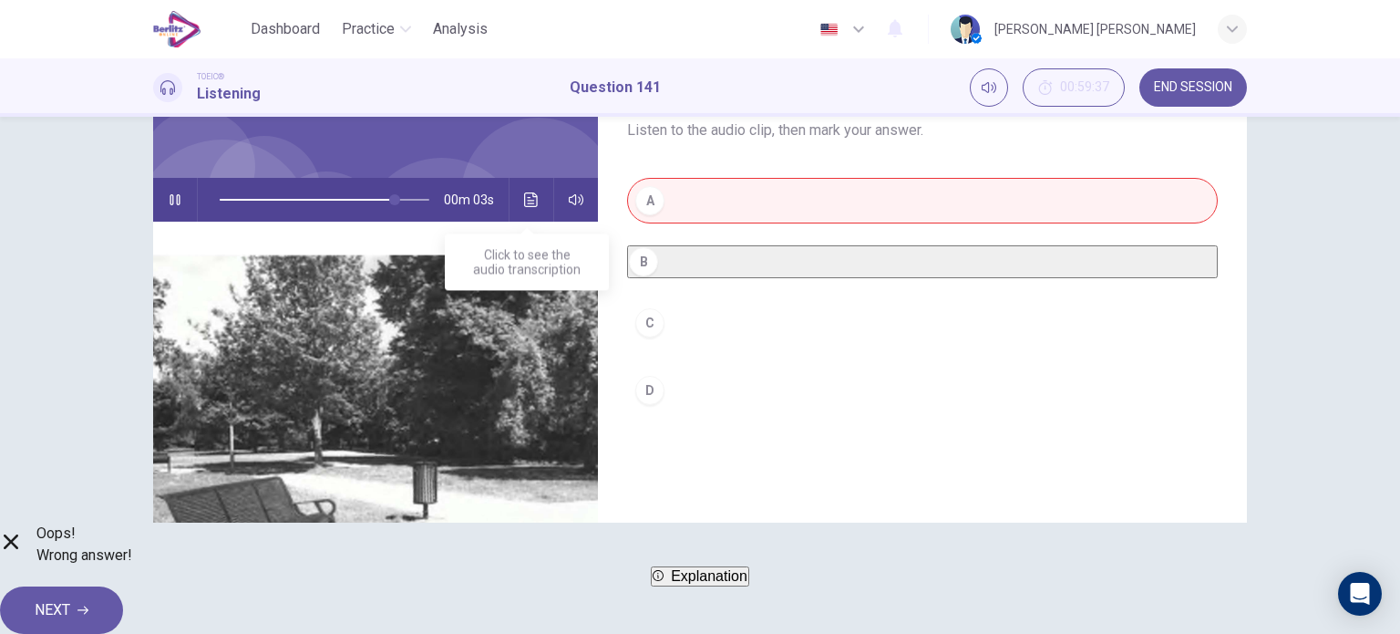
click at [523, 207] on button "Click to see the audio transcription" at bounding box center [531, 200] width 29 height 44
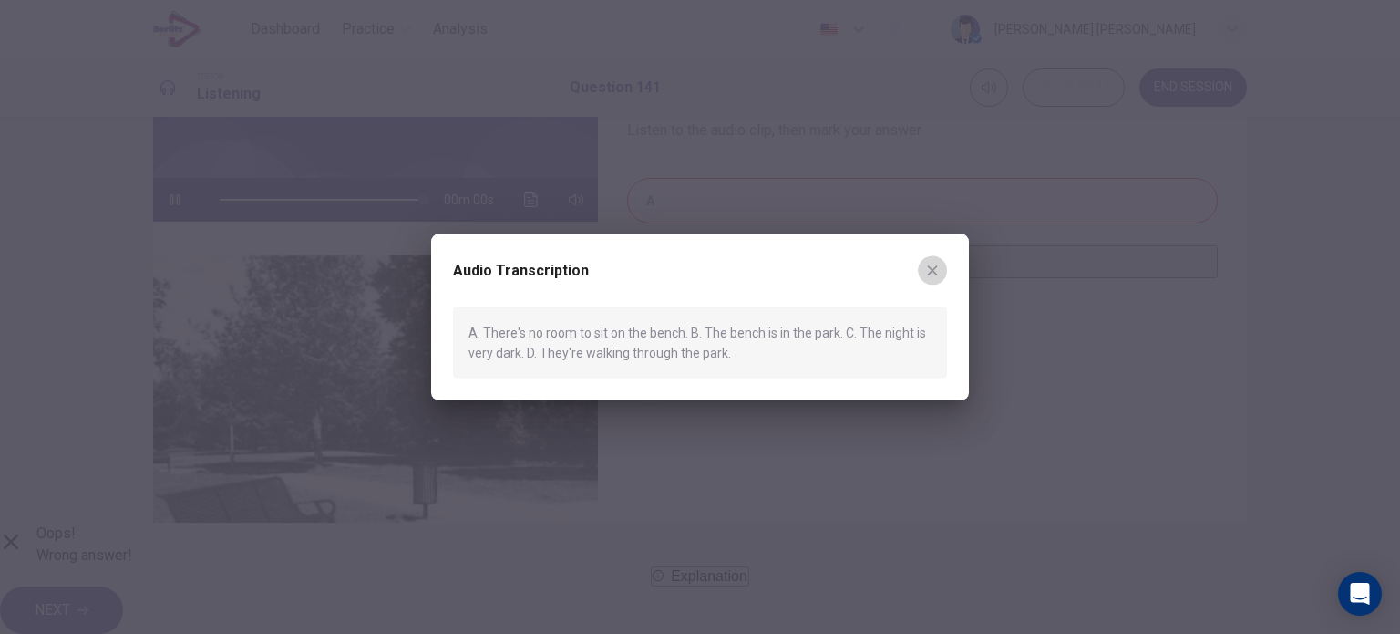
click at [938, 260] on button "button" at bounding box center [932, 269] width 29 height 29
type input "*"
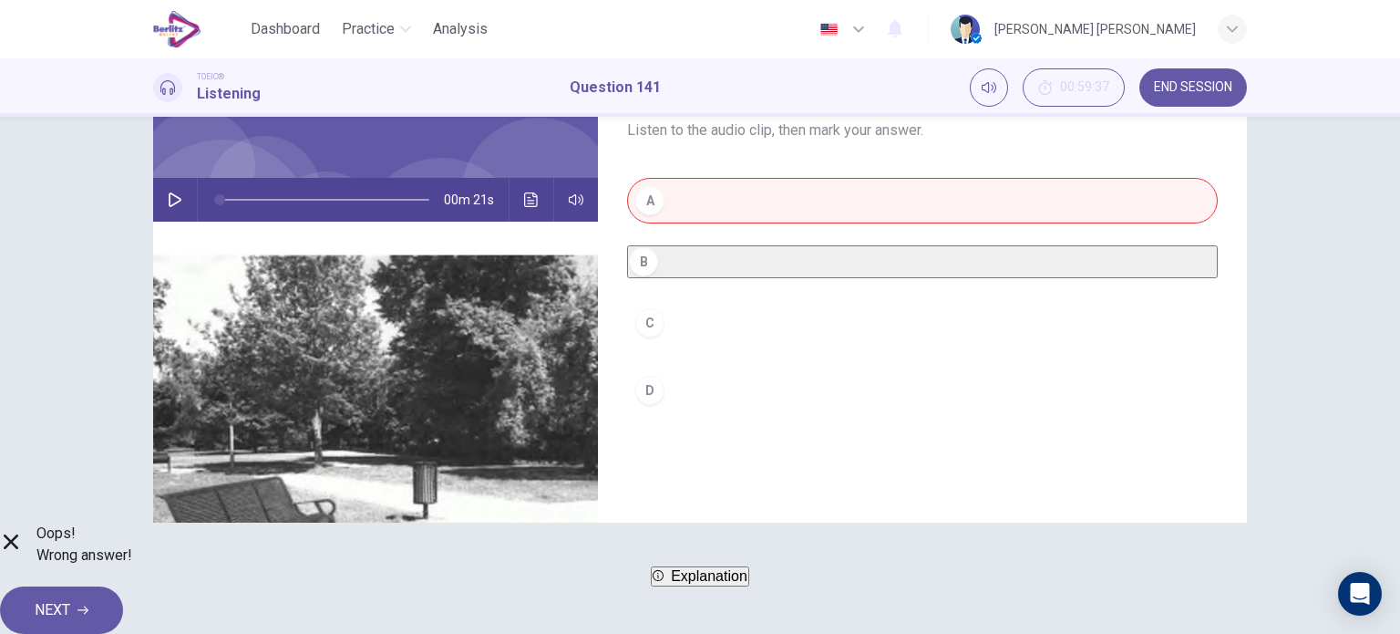
click at [70, 597] on span "NEXT" at bounding box center [53, 610] width 36 height 26
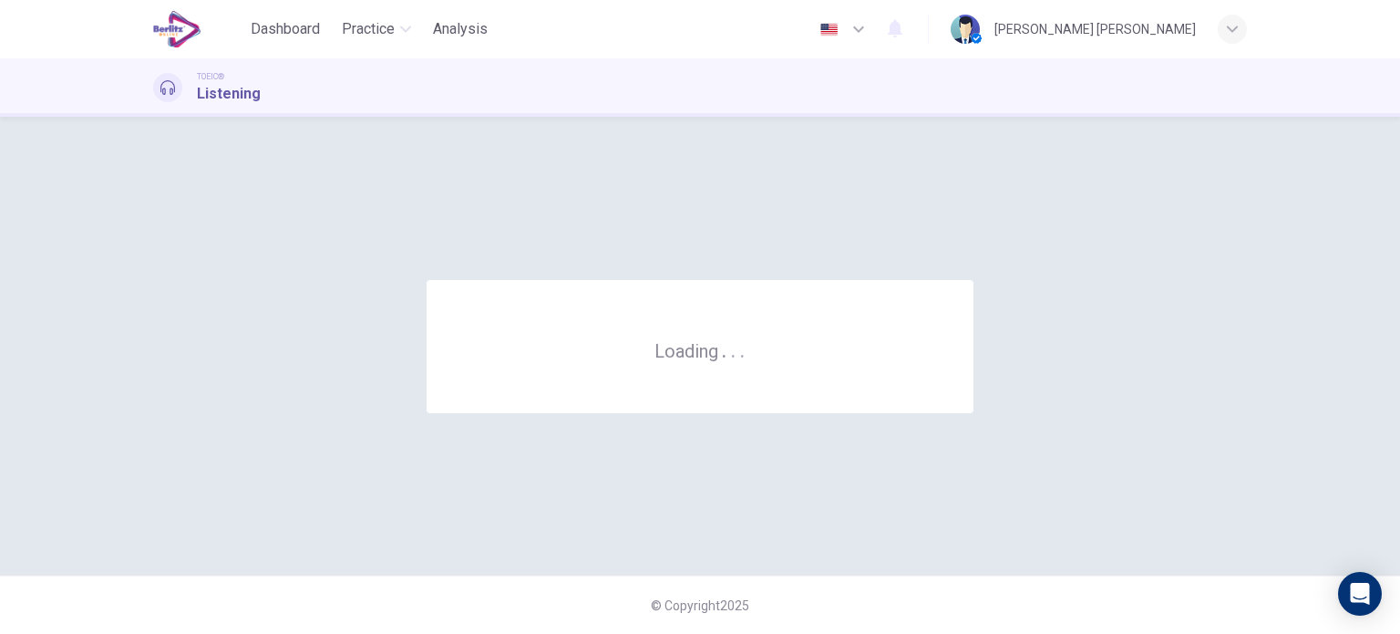
scroll to position [0, 0]
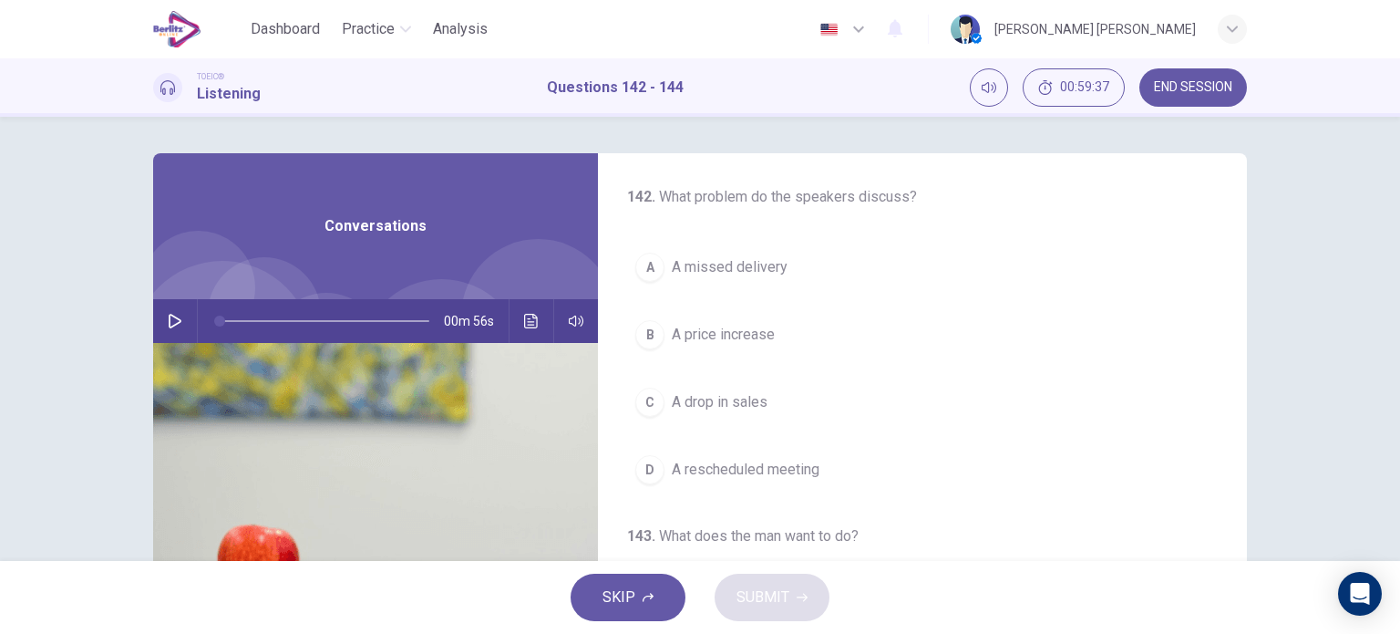
click at [172, 321] on icon "button" at bounding box center [175, 321] width 15 height 15
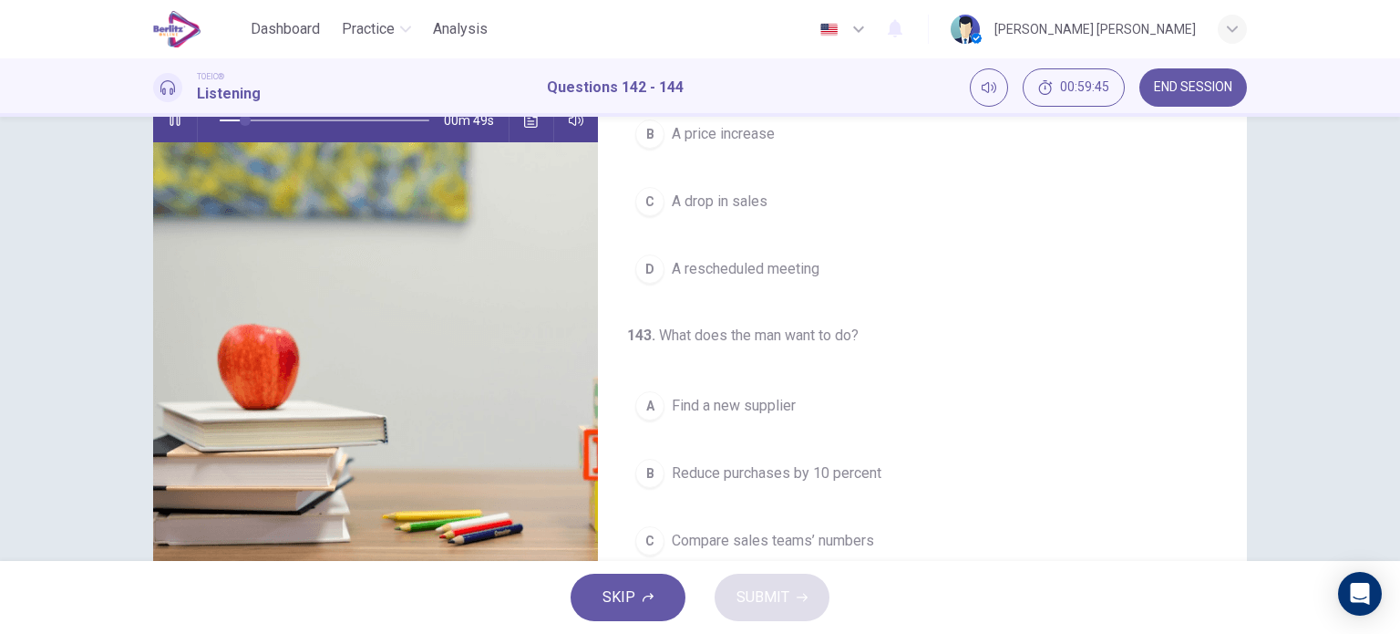
scroll to position [62, 0]
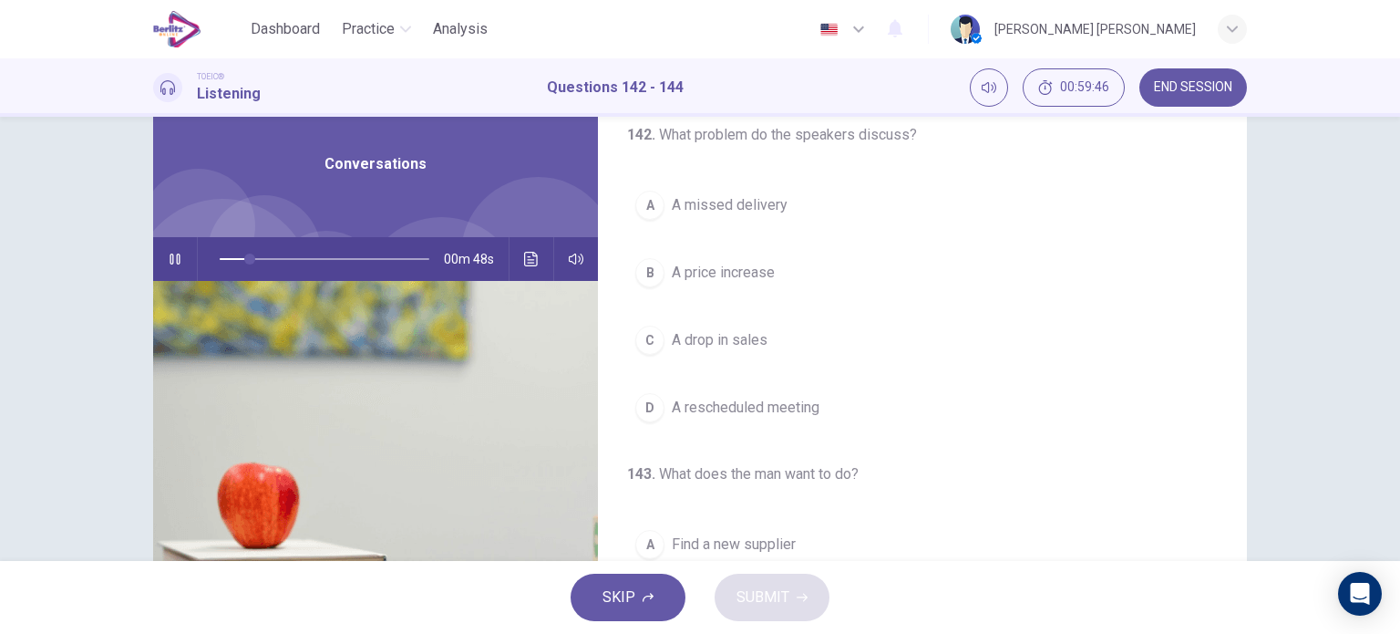
click at [722, 258] on button "B A price increase" at bounding box center [922, 273] width 591 height 46
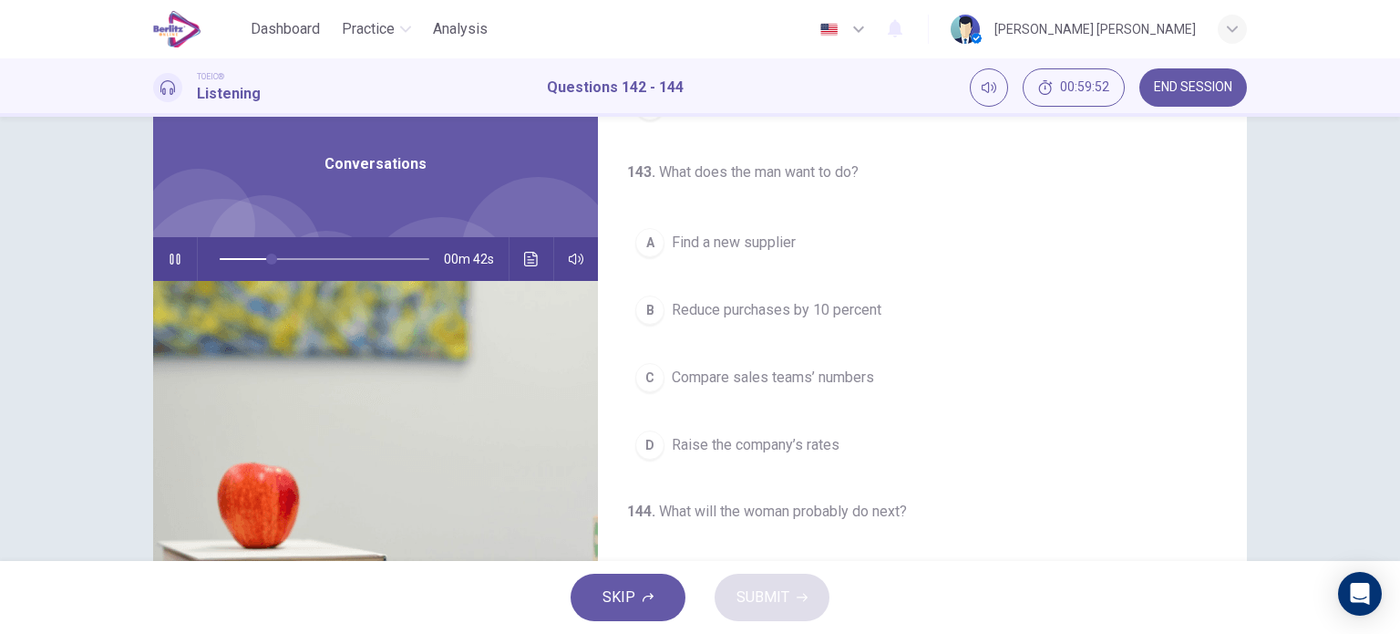
scroll to position [304, 0]
click at [748, 244] on span "Find a new supplier" at bounding box center [734, 241] width 124 height 22
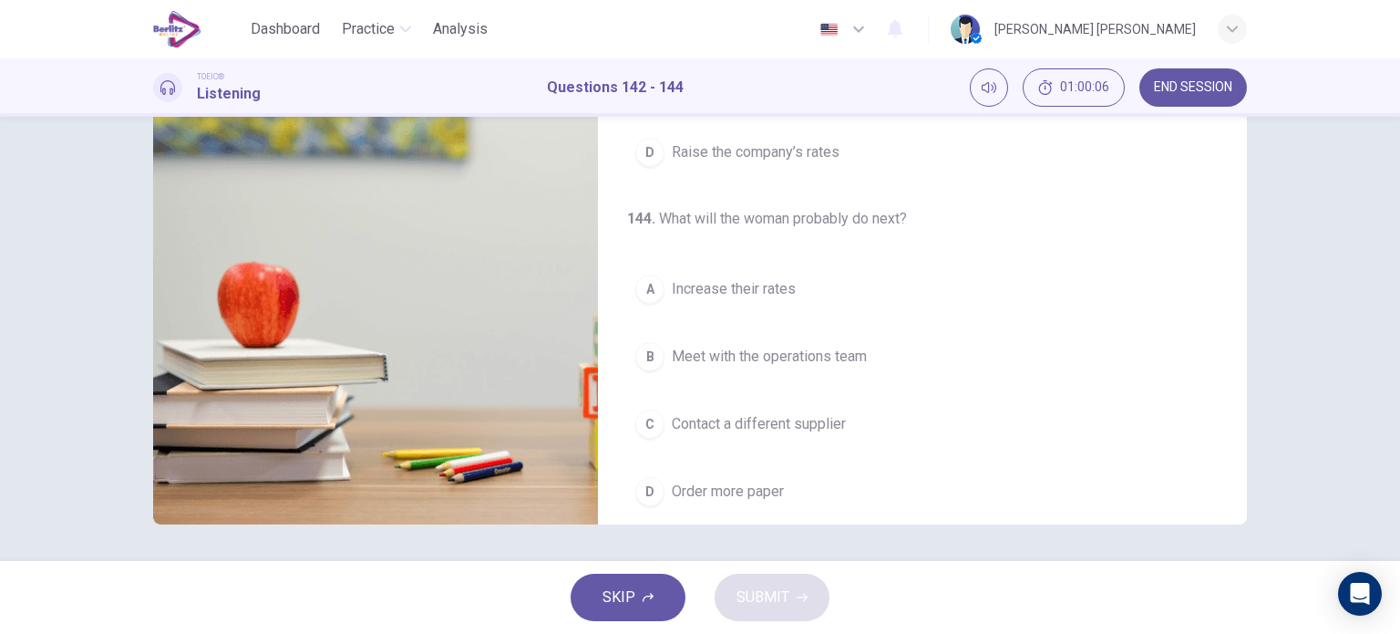
scroll to position [412, 0]
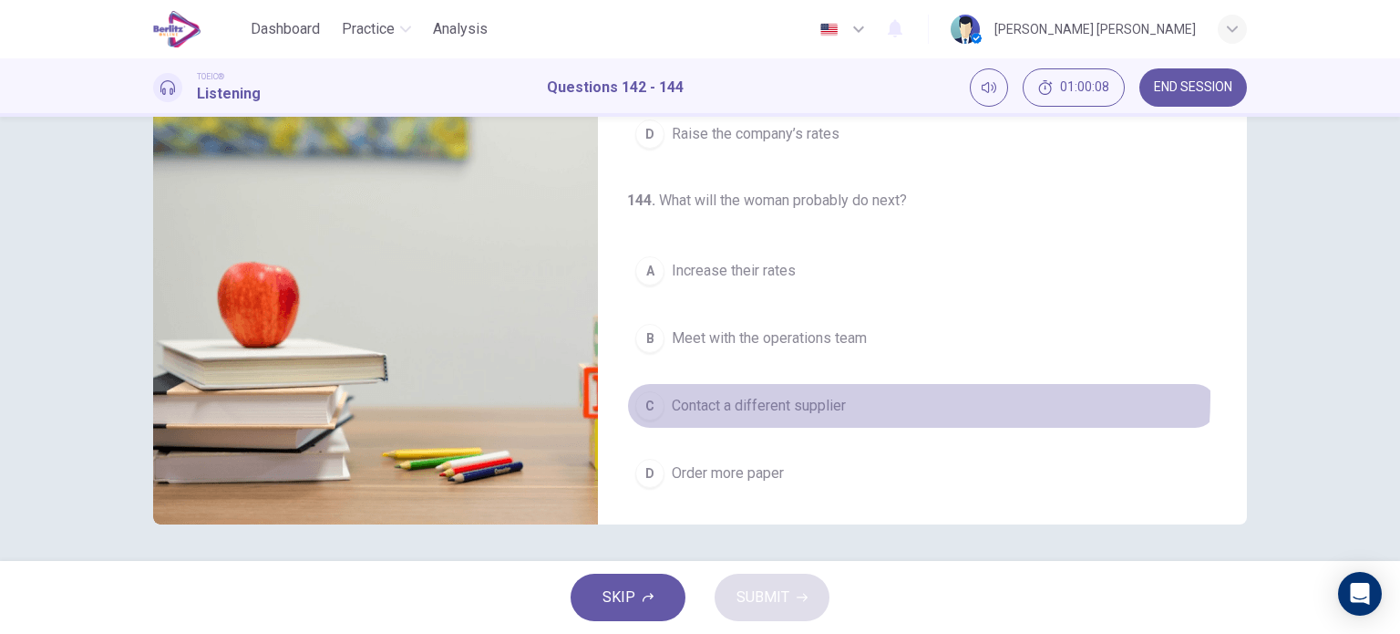
click at [824, 395] on span "Contact a different supplier" at bounding box center [759, 406] width 174 height 22
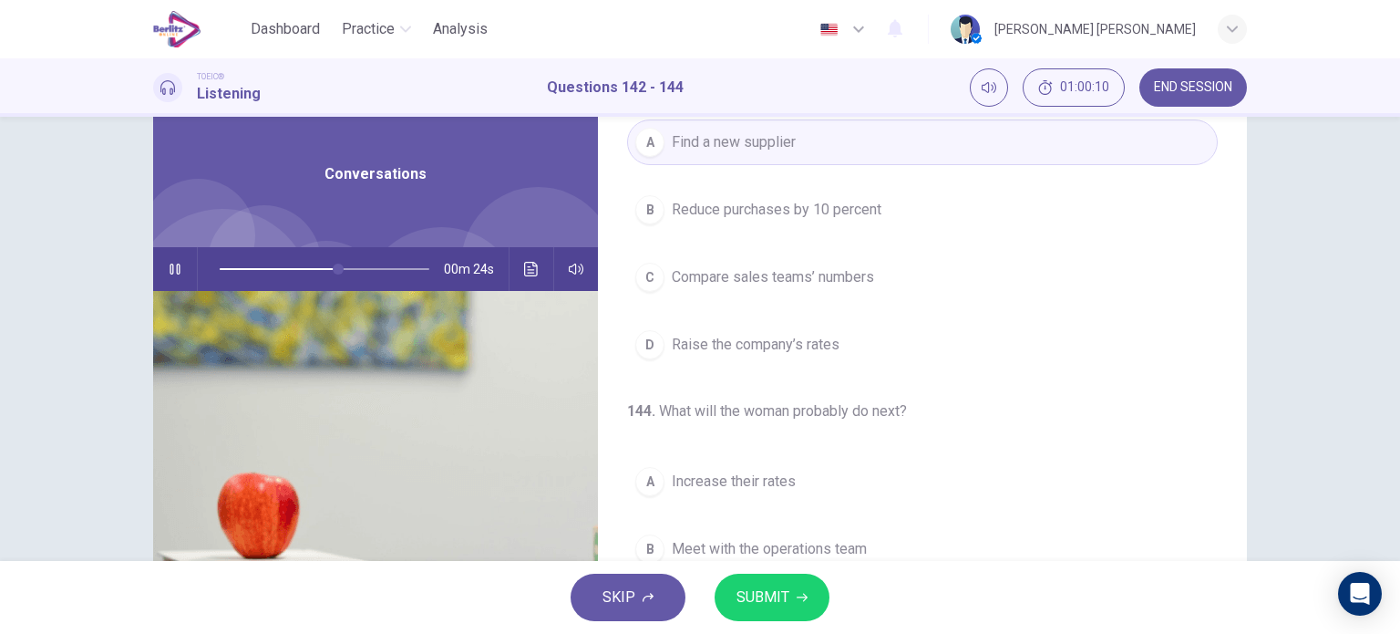
scroll to position [0, 0]
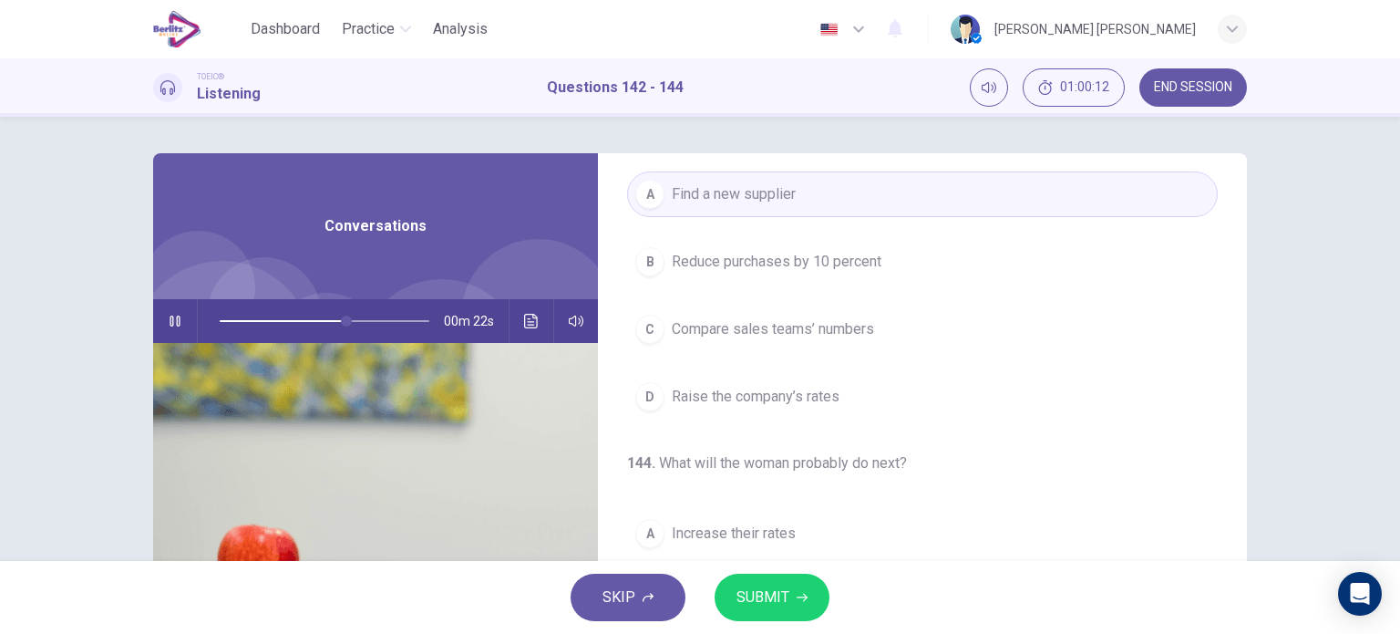
click at [827, 320] on span "Compare sales teams’ numbers" at bounding box center [773, 329] width 202 height 22
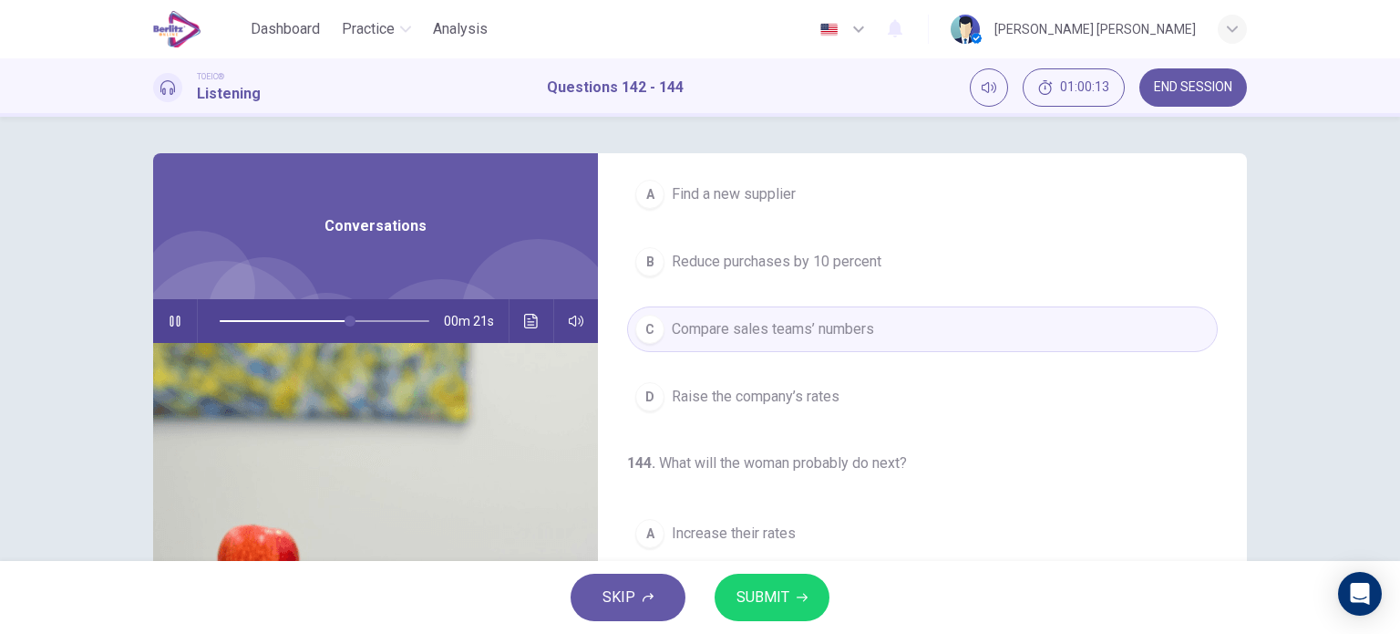
click at [757, 591] on span "SUBMIT" at bounding box center [763, 597] width 53 height 26
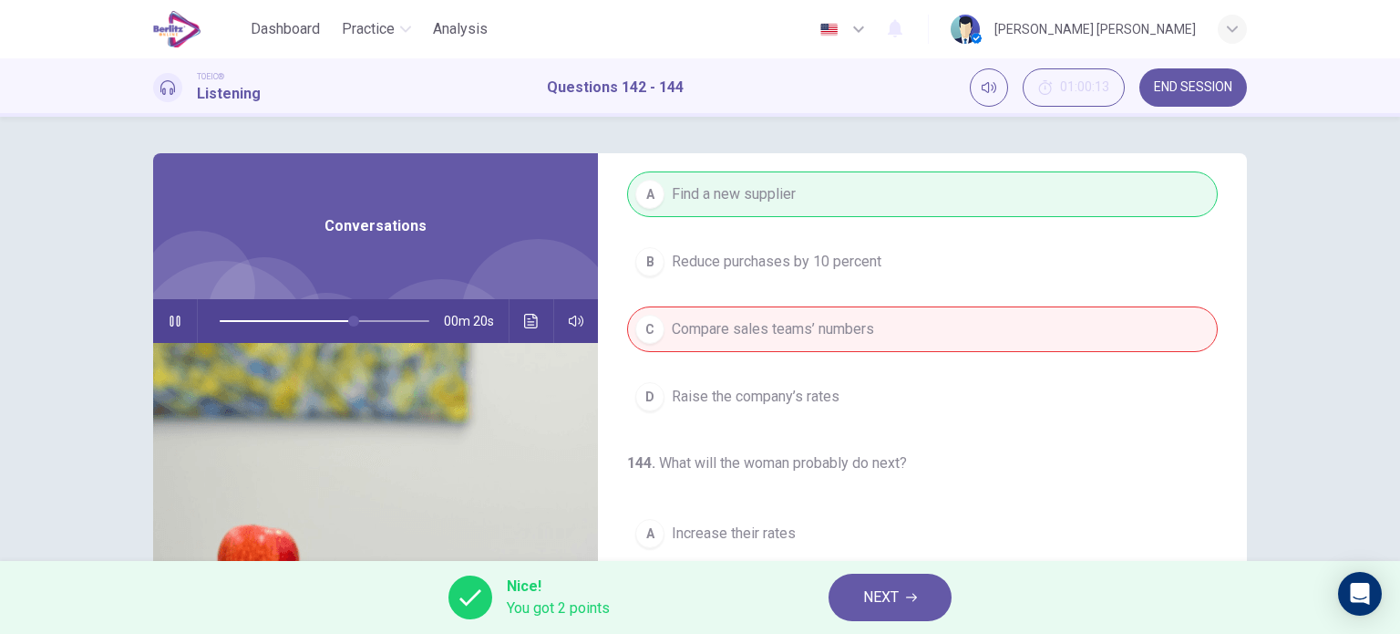
type input "**"
click at [882, 591] on span "NEXT" at bounding box center [881, 597] width 36 height 26
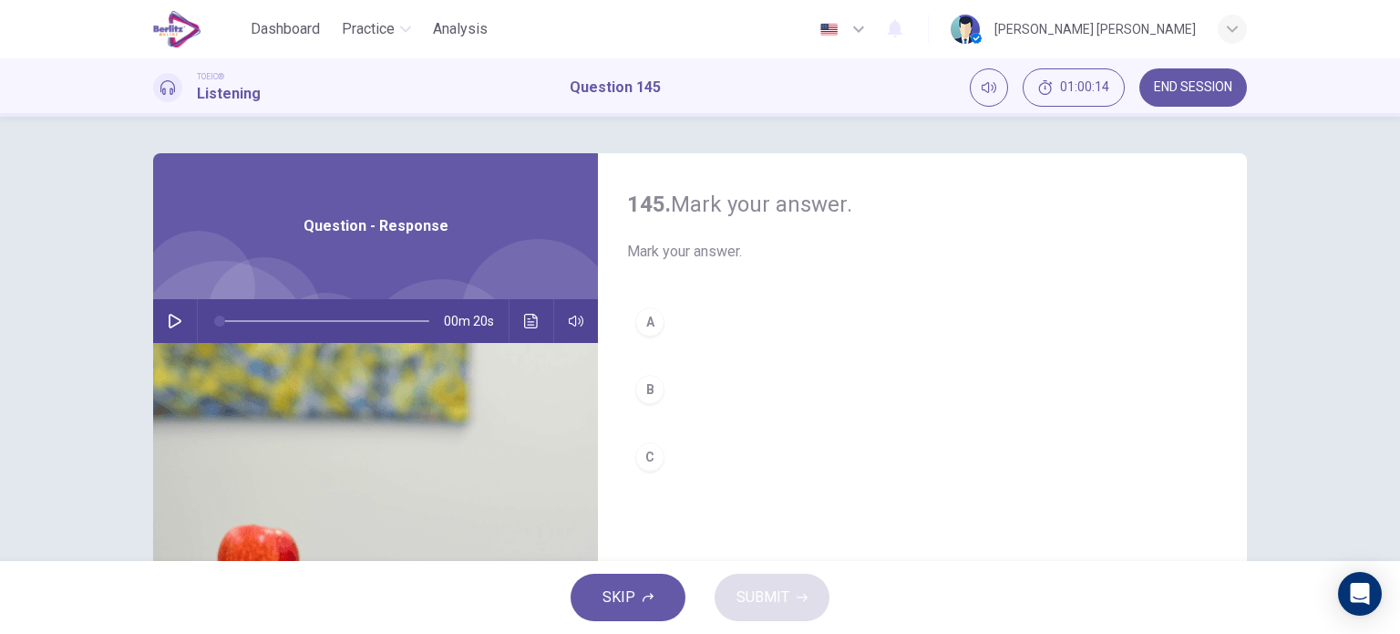
click at [169, 303] on button "button" at bounding box center [174, 321] width 29 height 44
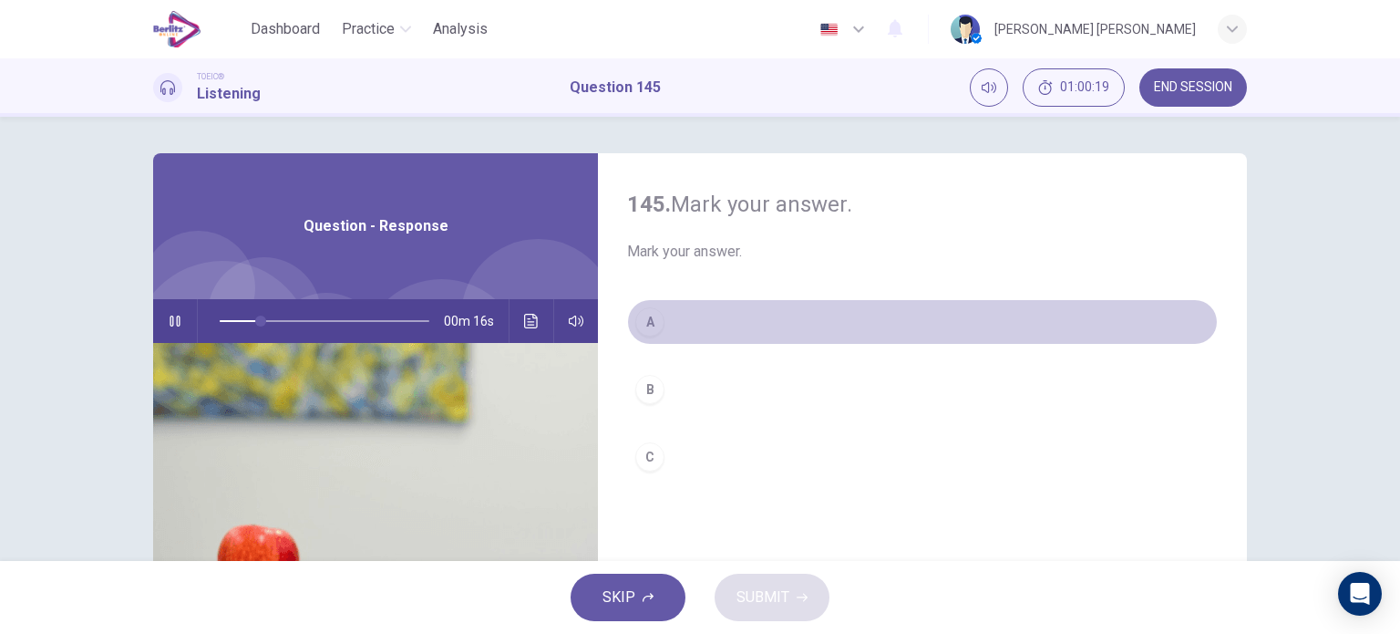
click at [649, 325] on div "A" at bounding box center [649, 321] width 29 height 29
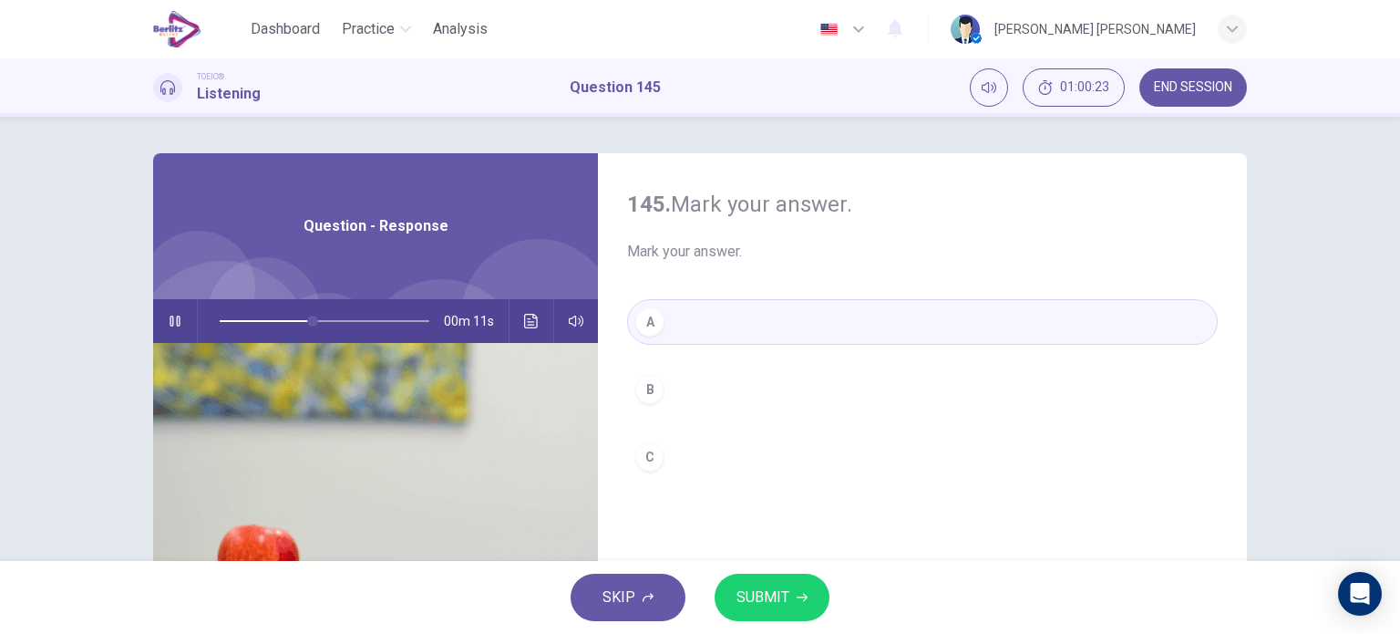
click at [787, 595] on span "SUBMIT" at bounding box center [763, 597] width 53 height 26
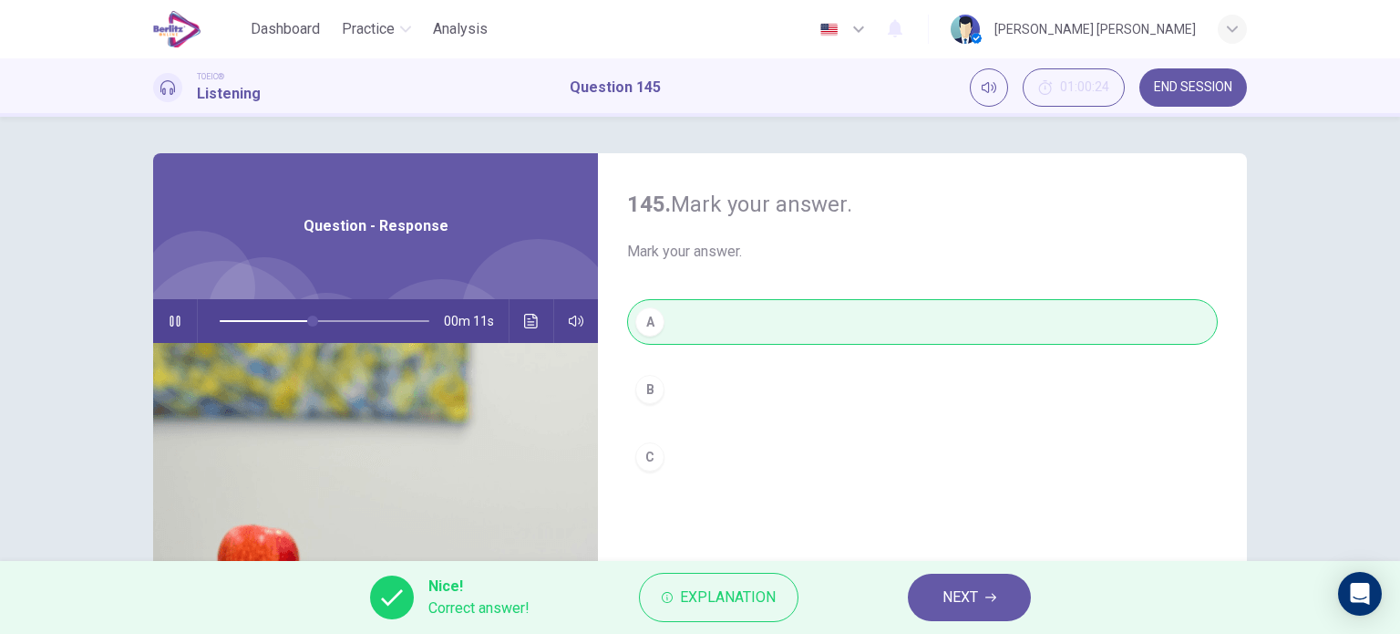
type input "**"
click at [965, 596] on span "NEXT" at bounding box center [961, 597] width 36 height 26
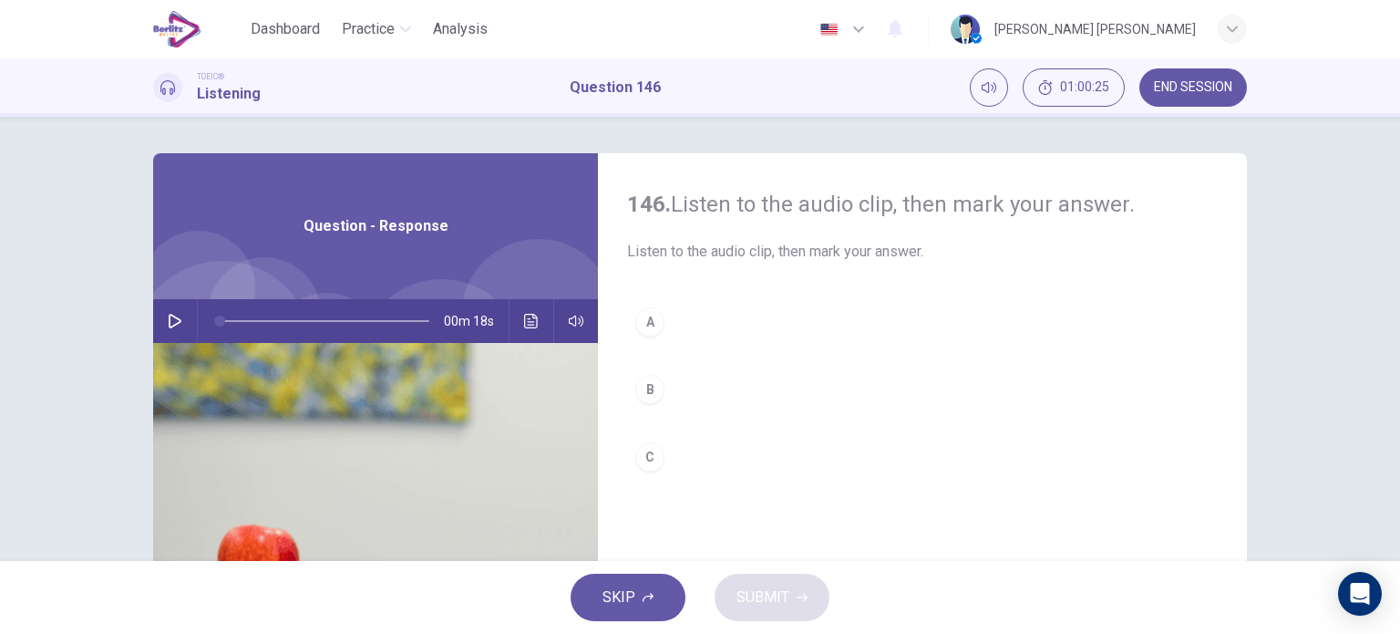
click at [165, 310] on button "button" at bounding box center [174, 321] width 29 height 44
click at [645, 389] on div "B" at bounding box center [649, 389] width 29 height 29
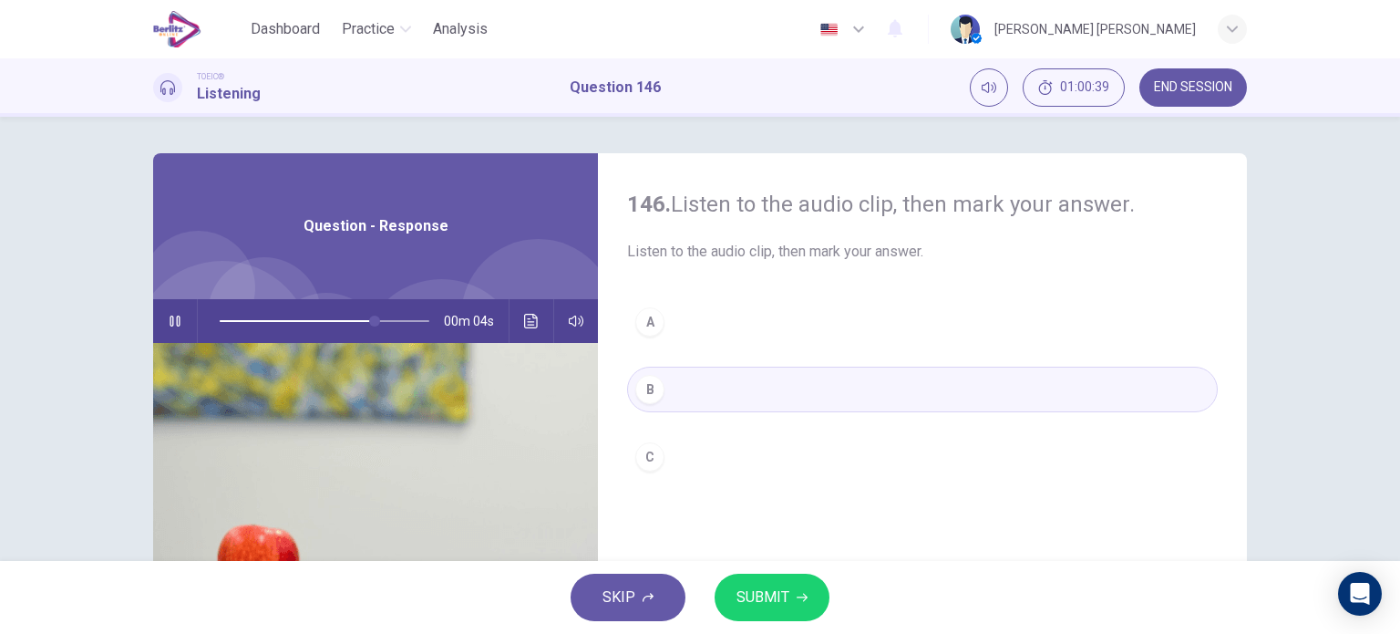
click at [751, 599] on span "SUBMIT" at bounding box center [763, 597] width 53 height 26
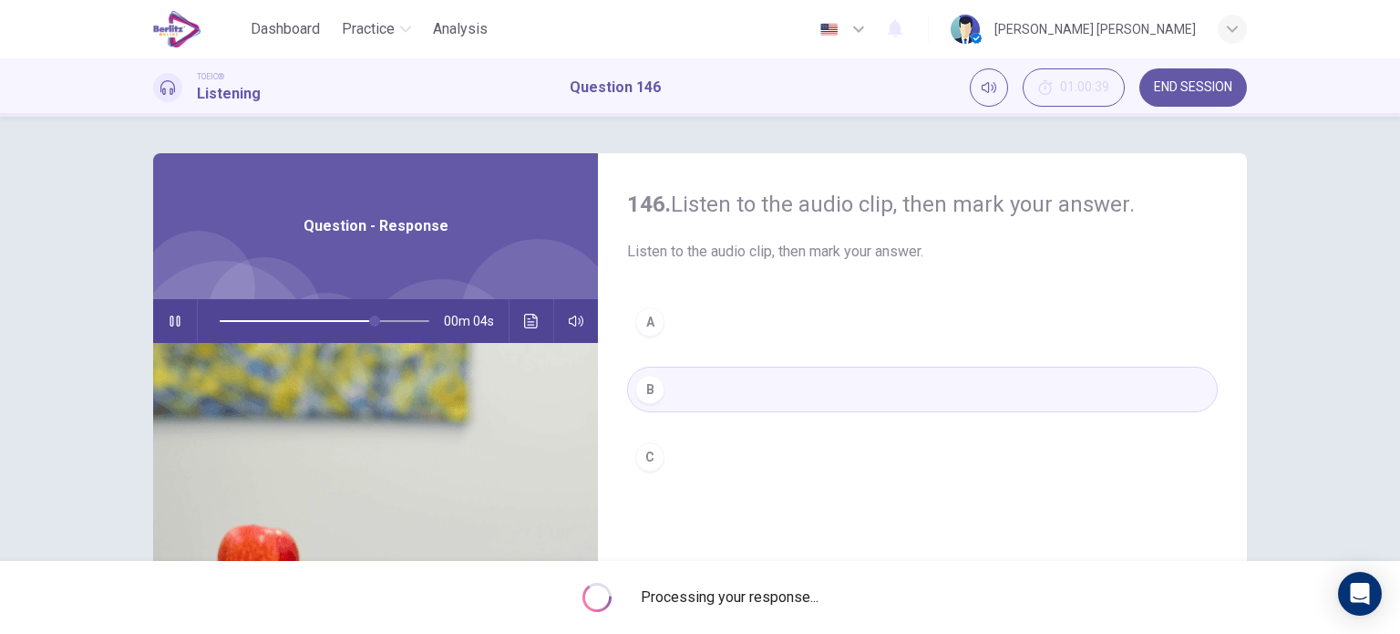
type input "**"
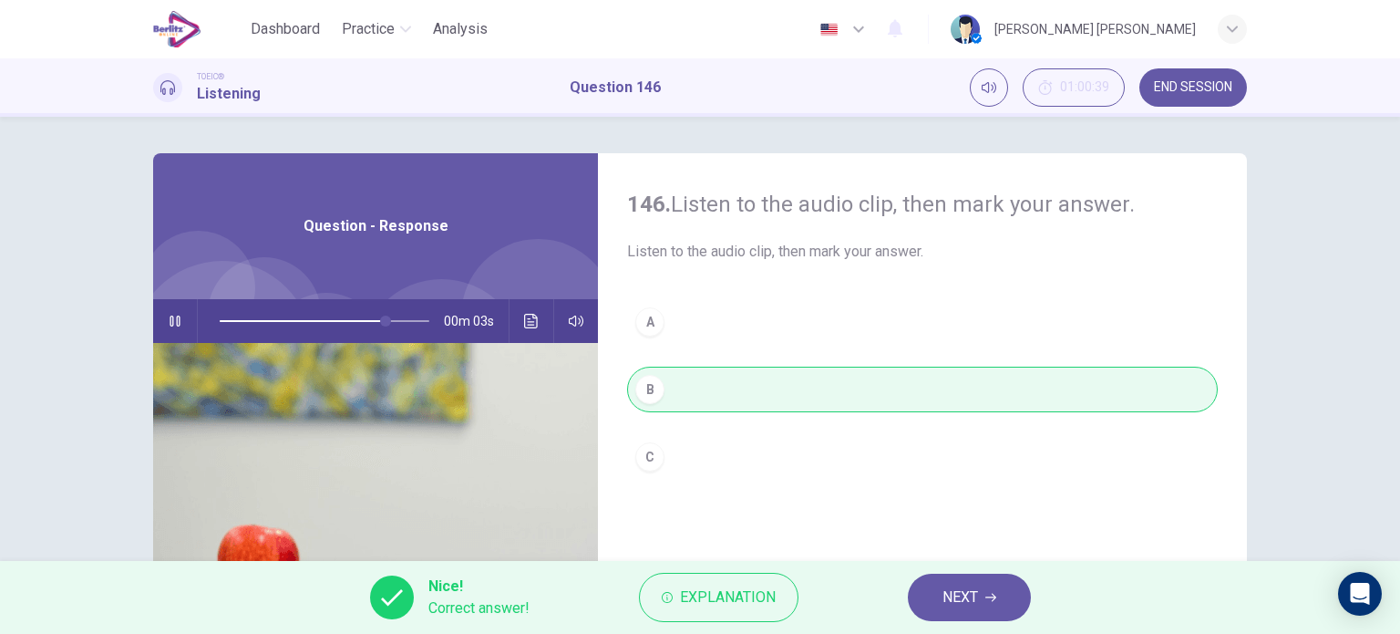
click at [937, 585] on button "NEXT" at bounding box center [969, 596] width 123 height 47
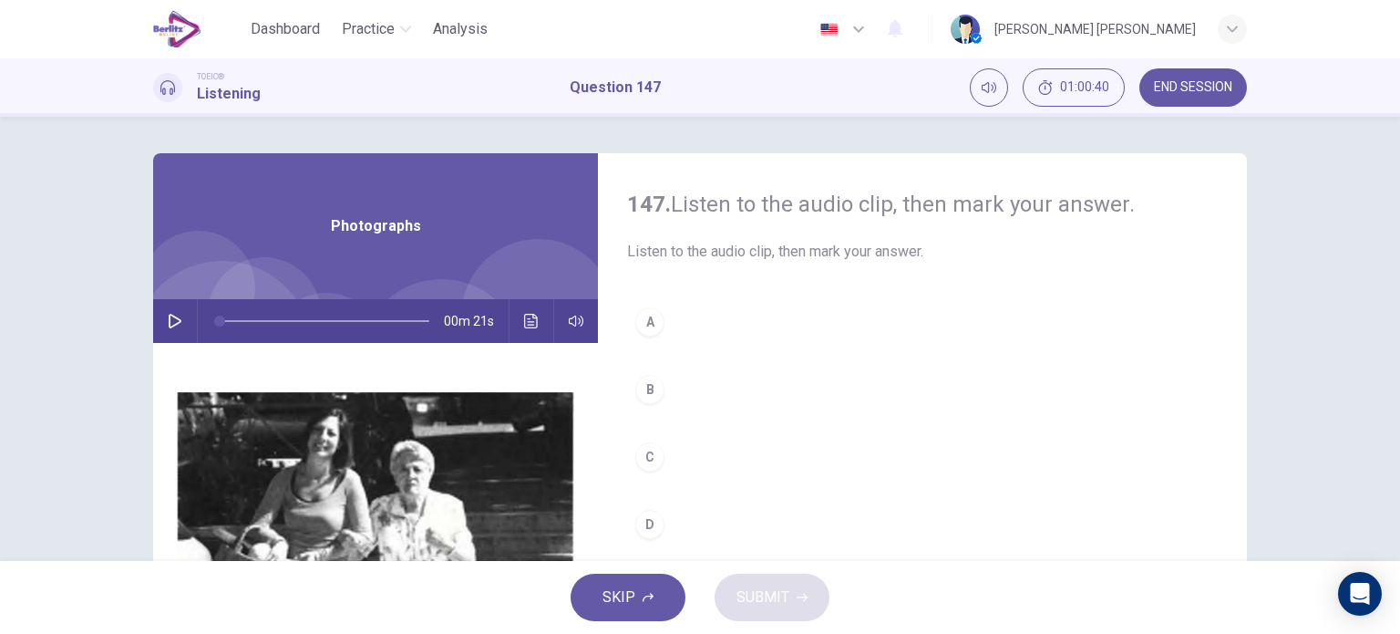
click at [161, 313] on button "button" at bounding box center [174, 321] width 29 height 44
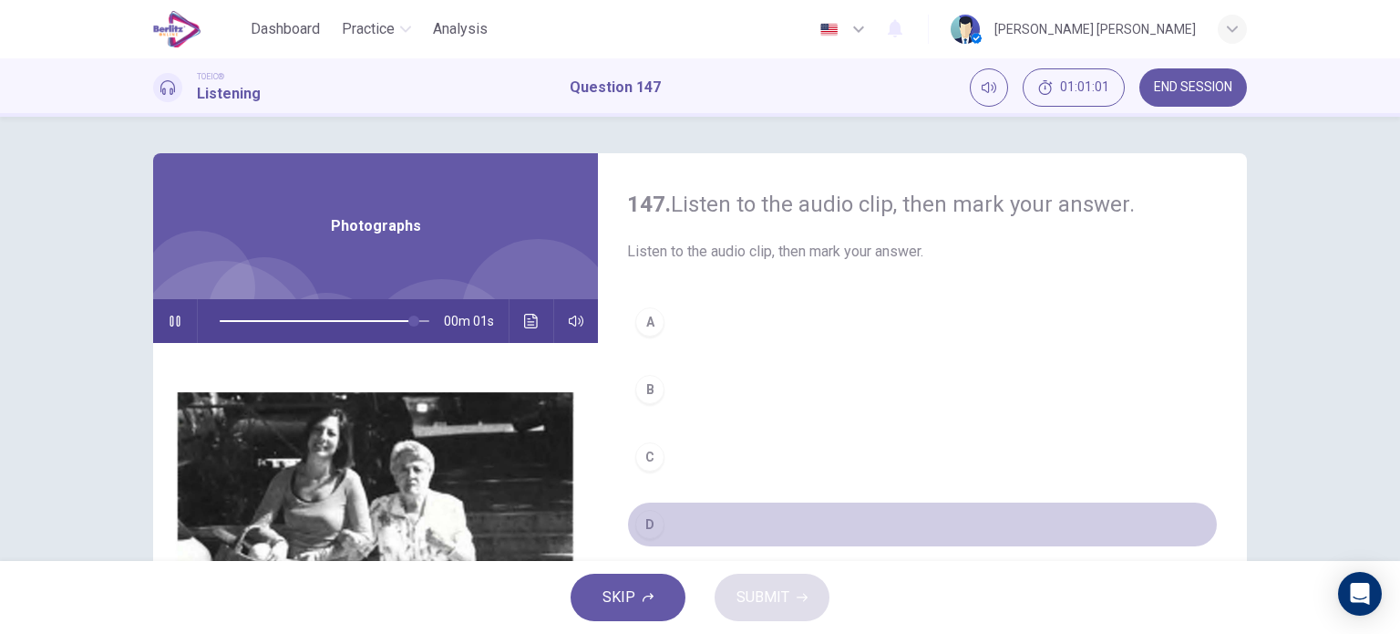
click at [635, 529] on div "D" at bounding box center [649, 524] width 29 height 29
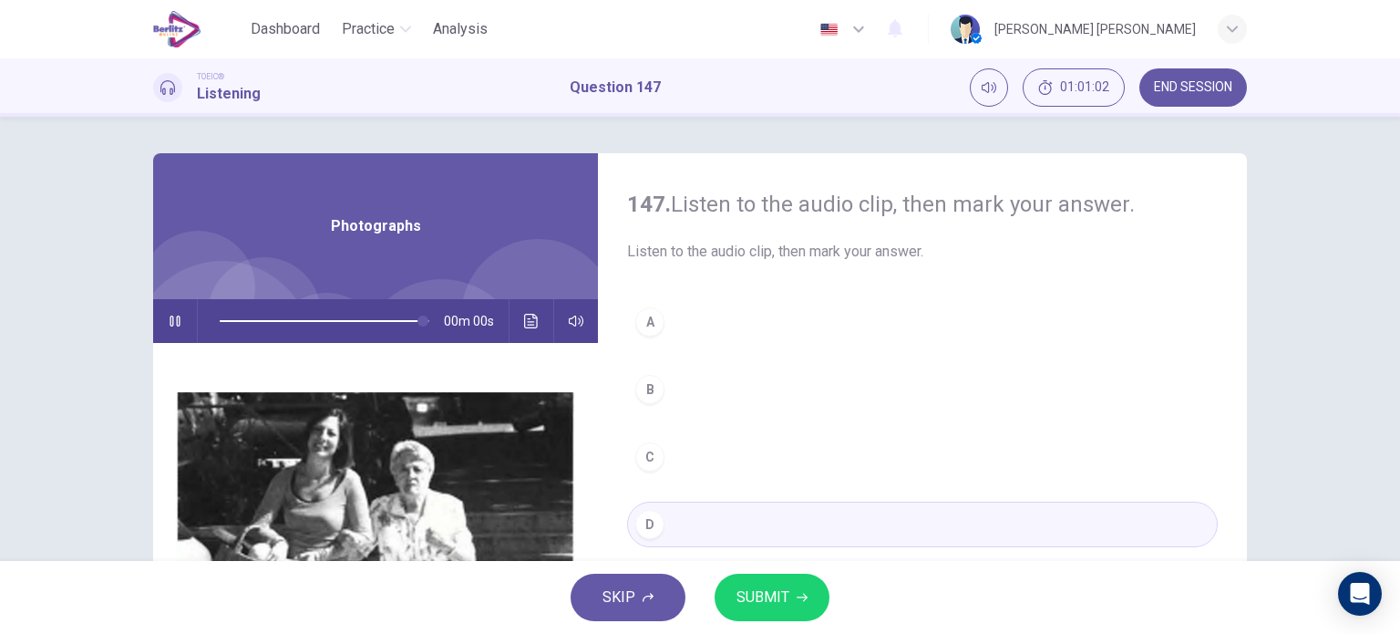
type input "*"
click at [766, 592] on span "SUBMIT" at bounding box center [763, 597] width 53 height 26
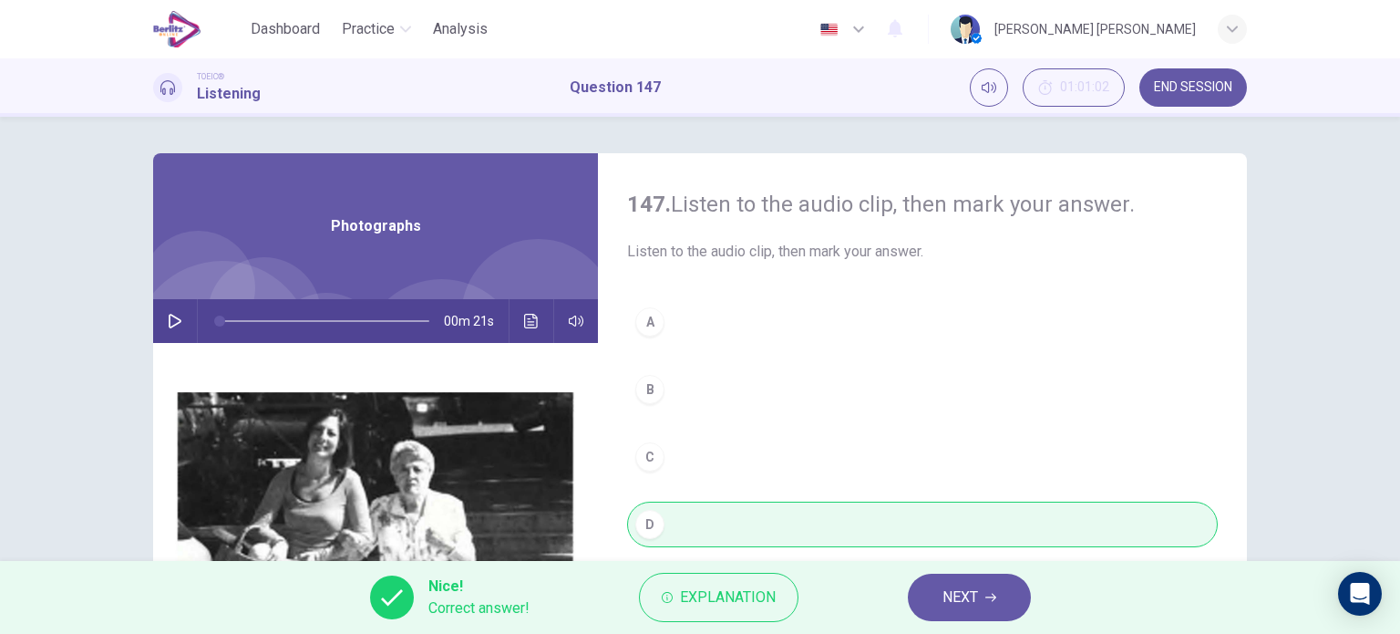
click at [952, 601] on span "NEXT" at bounding box center [961, 597] width 36 height 26
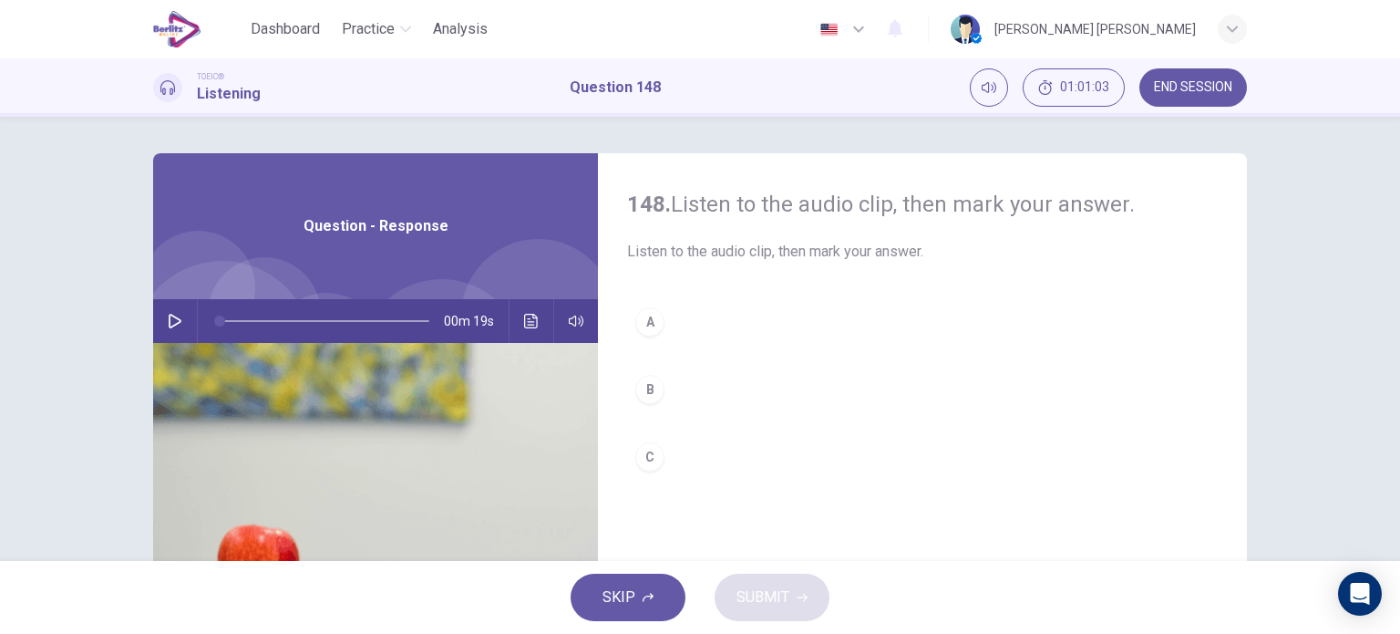
click at [171, 322] on icon "button" at bounding box center [175, 321] width 15 height 15
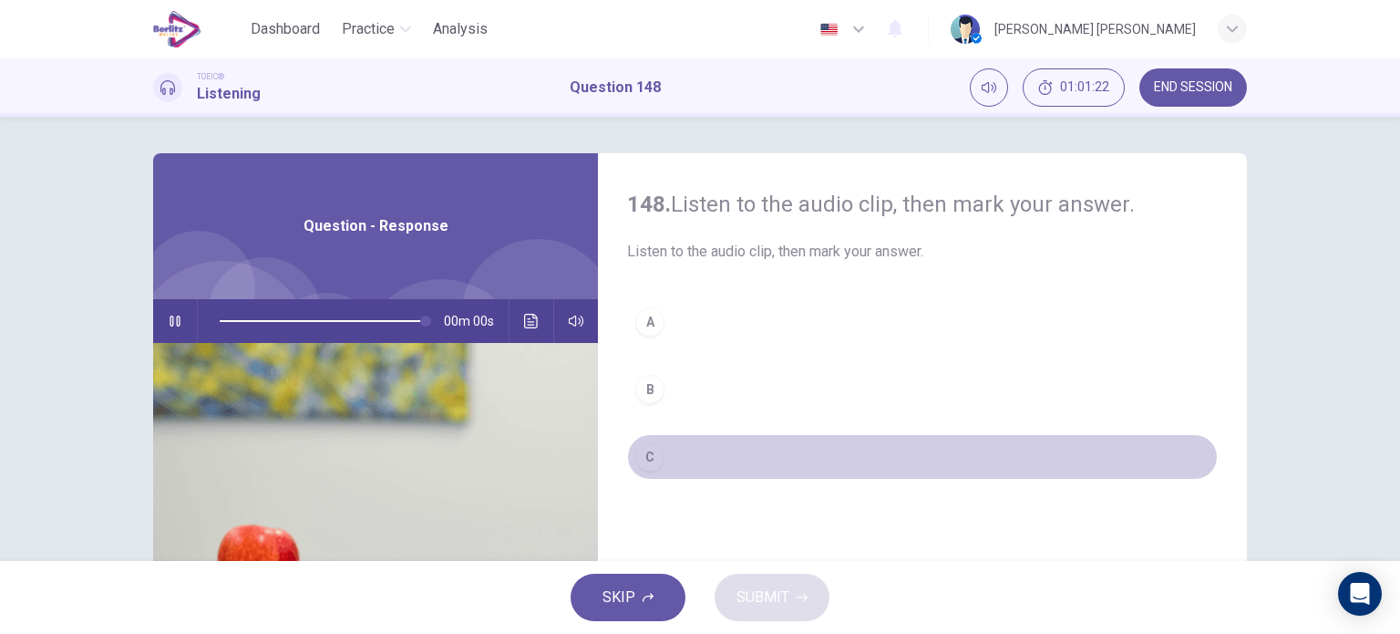
click at [630, 448] on button "C" at bounding box center [922, 457] width 591 height 46
type input "*"
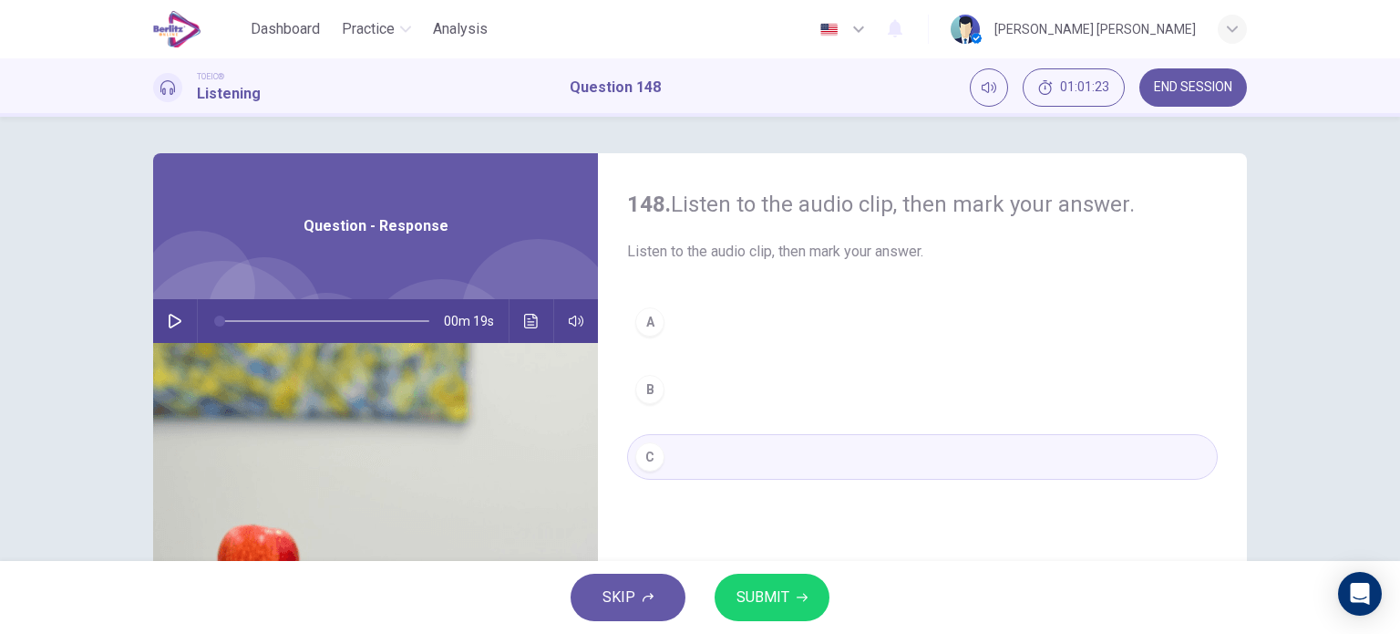
click at [739, 590] on span "SUBMIT" at bounding box center [763, 597] width 53 height 26
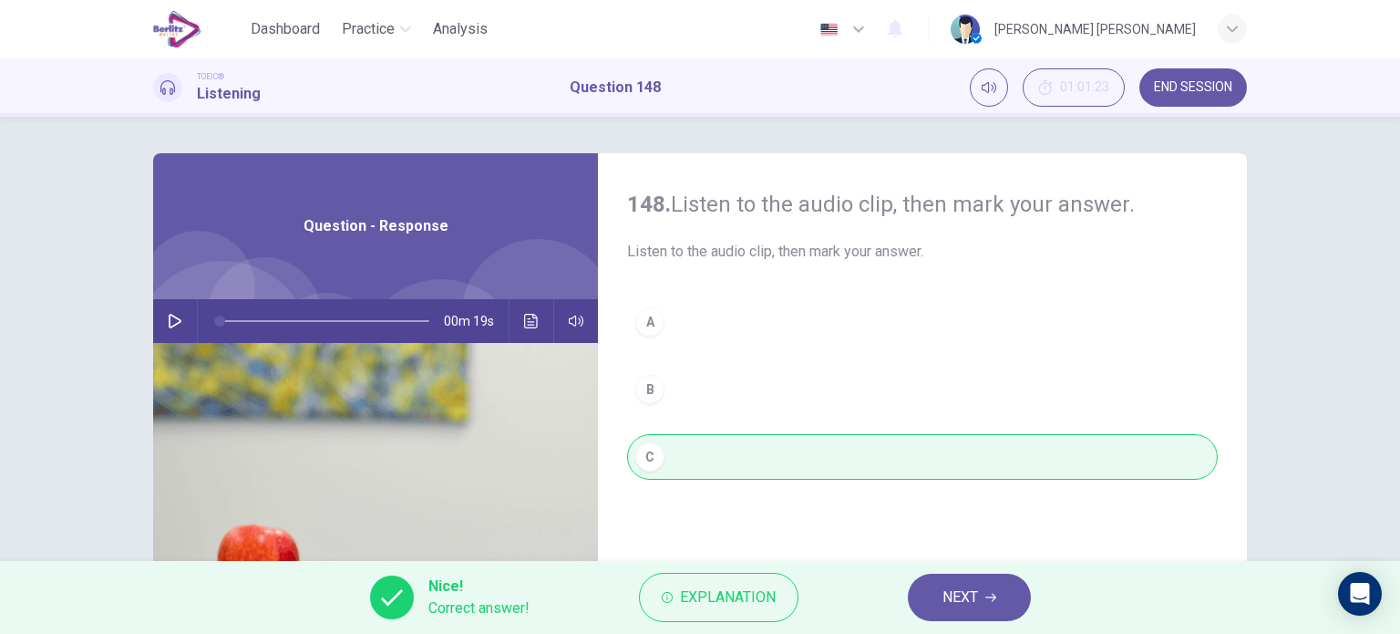
click at [1010, 600] on button "NEXT" at bounding box center [969, 596] width 123 height 47
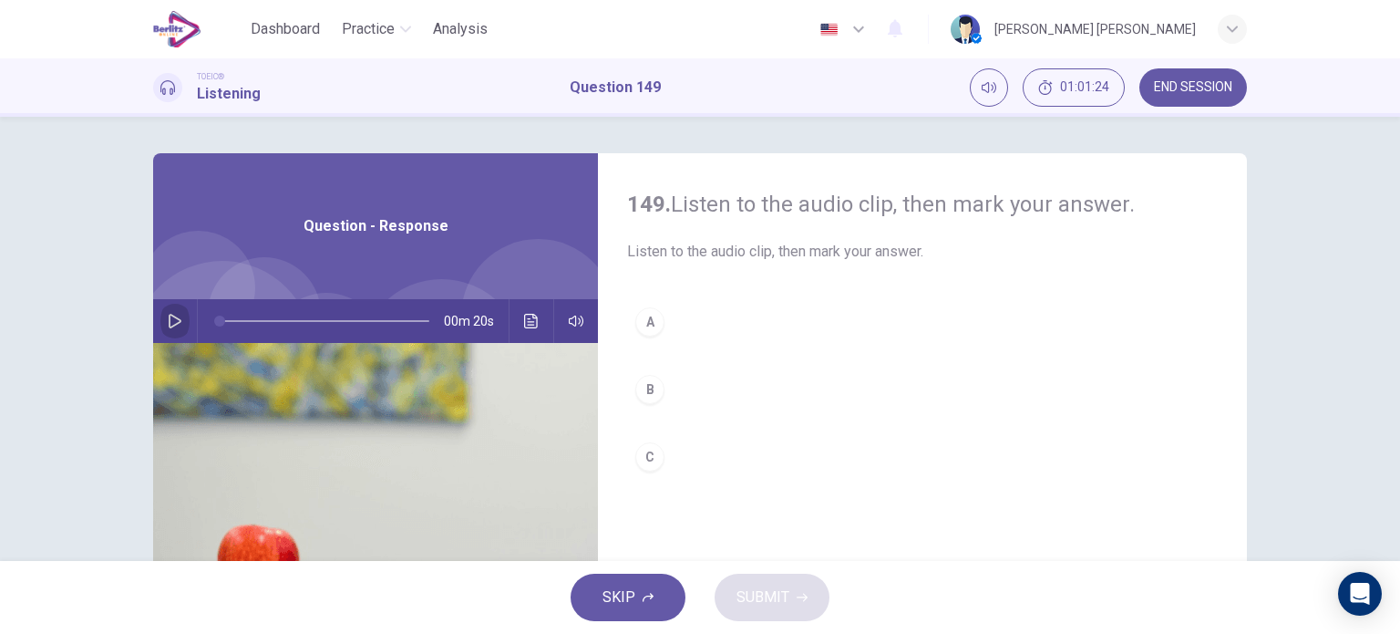
click at [169, 318] on icon "button" at bounding box center [175, 321] width 13 height 15
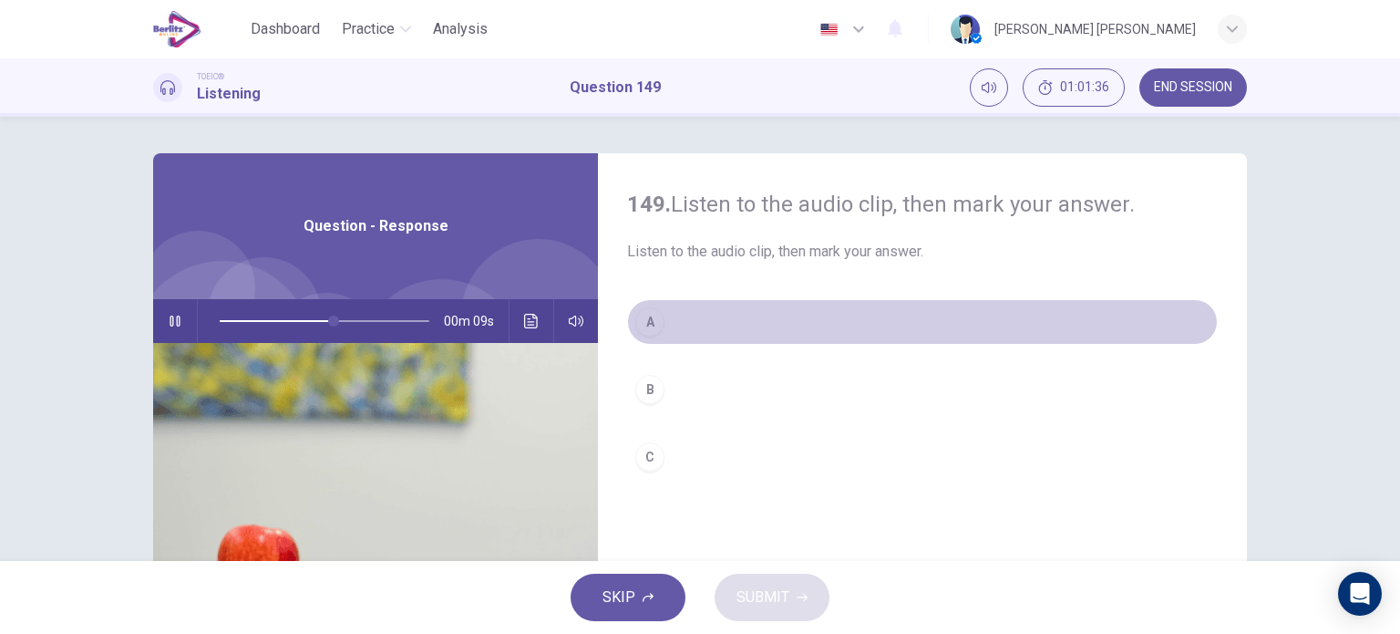
click at [656, 317] on div "A" at bounding box center [649, 321] width 29 height 29
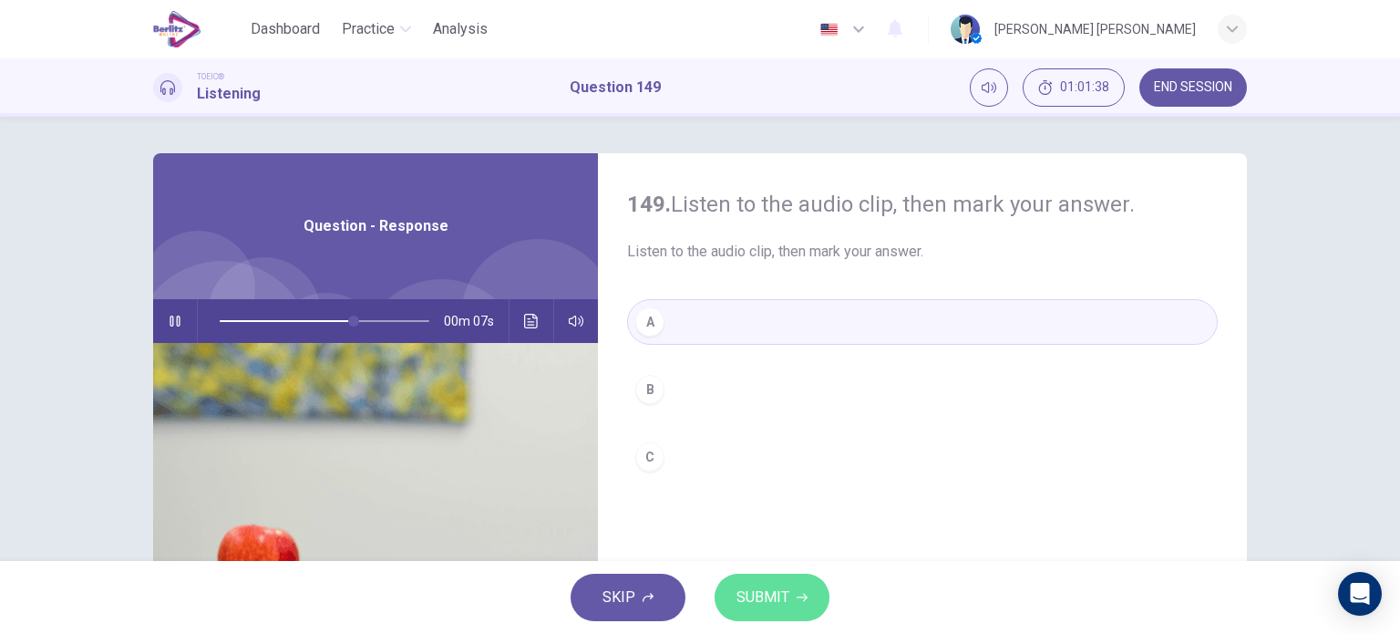
click at [784, 588] on span "SUBMIT" at bounding box center [763, 597] width 53 height 26
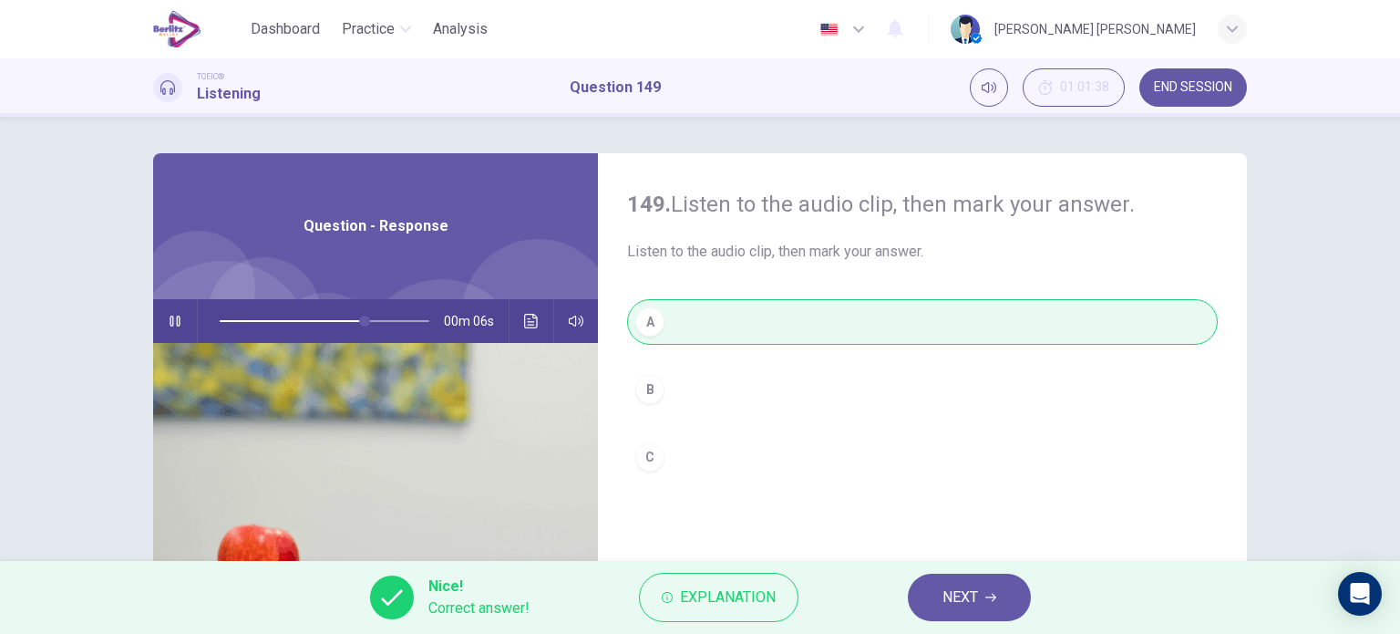
type input "**"
click at [948, 589] on span "NEXT" at bounding box center [961, 597] width 36 height 26
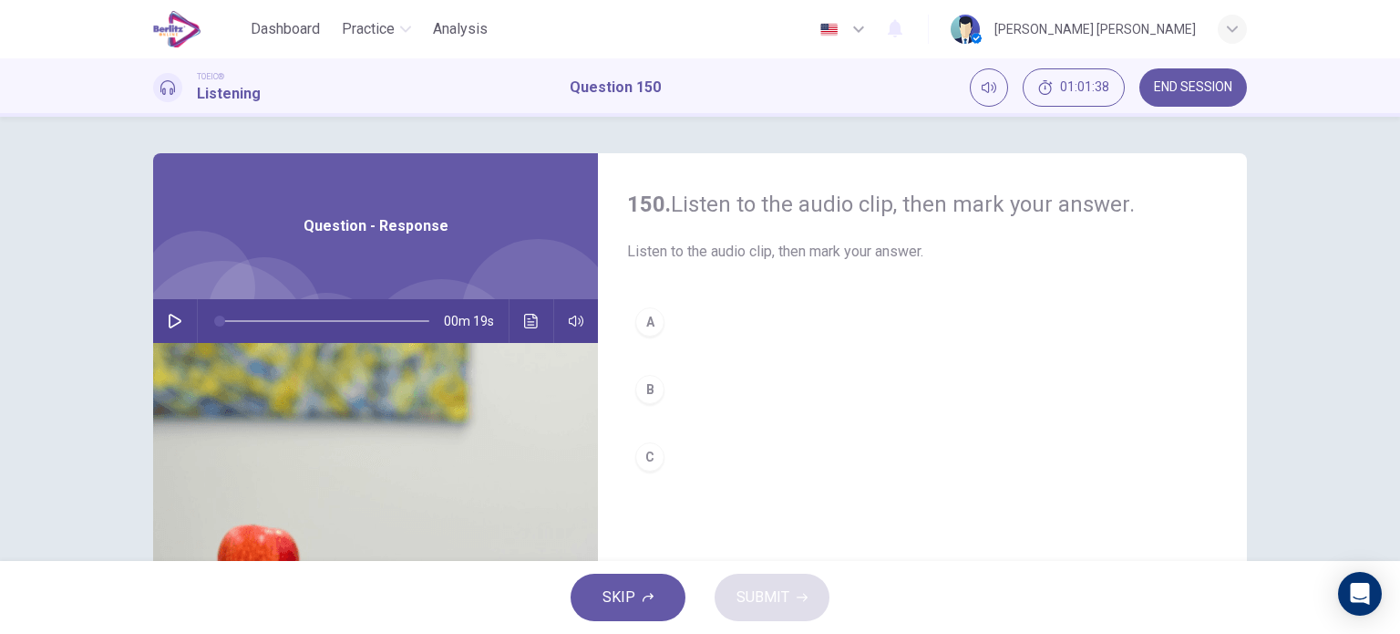
click at [160, 313] on button "button" at bounding box center [174, 321] width 29 height 44
type input "*"
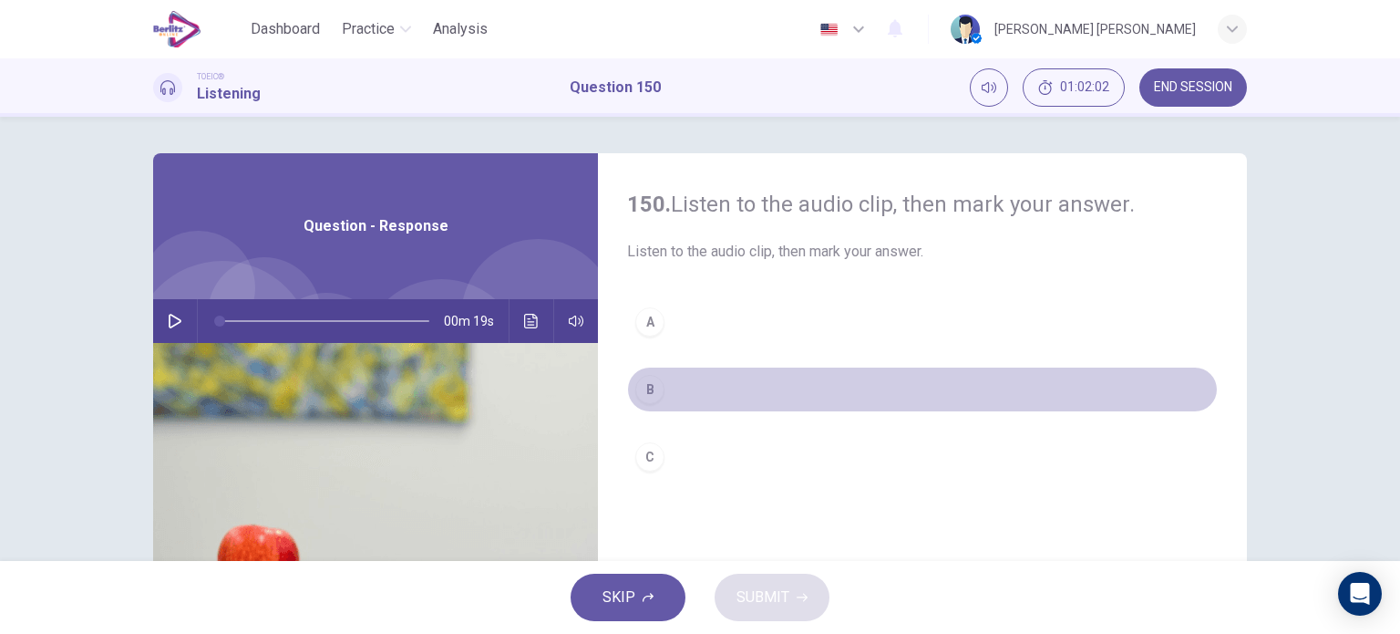
click at [649, 388] on div "B" at bounding box center [649, 389] width 29 height 29
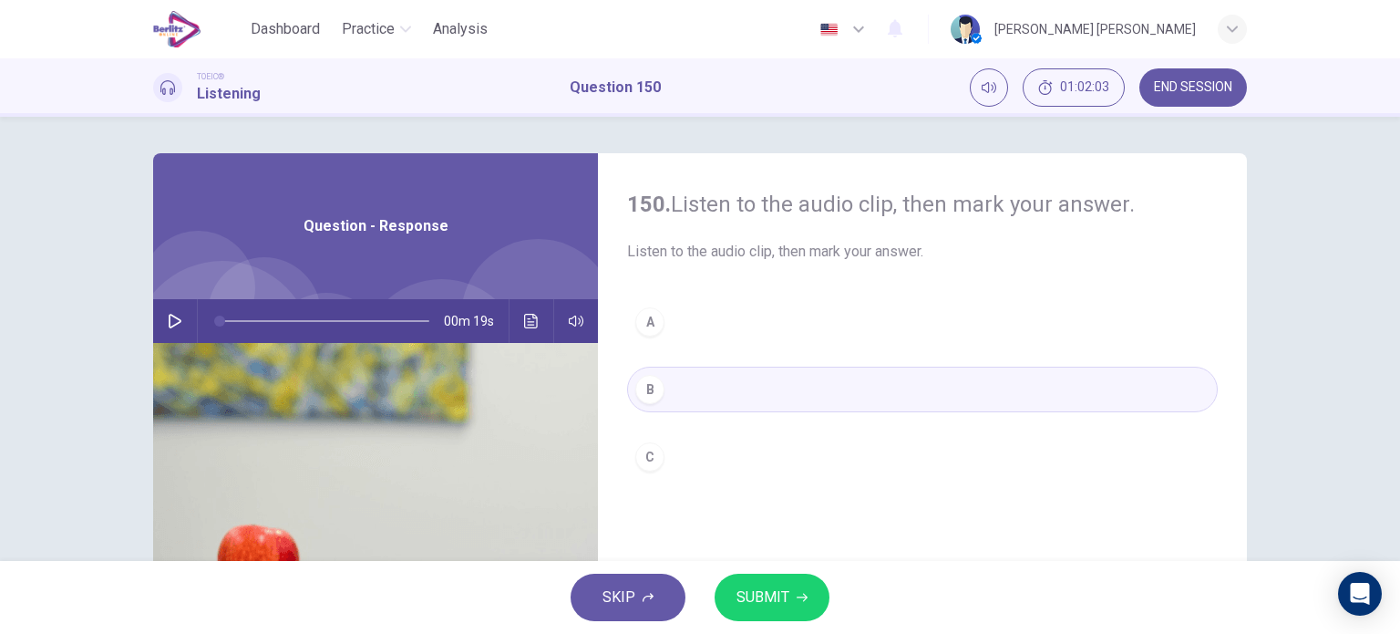
click at [741, 587] on span "SUBMIT" at bounding box center [763, 597] width 53 height 26
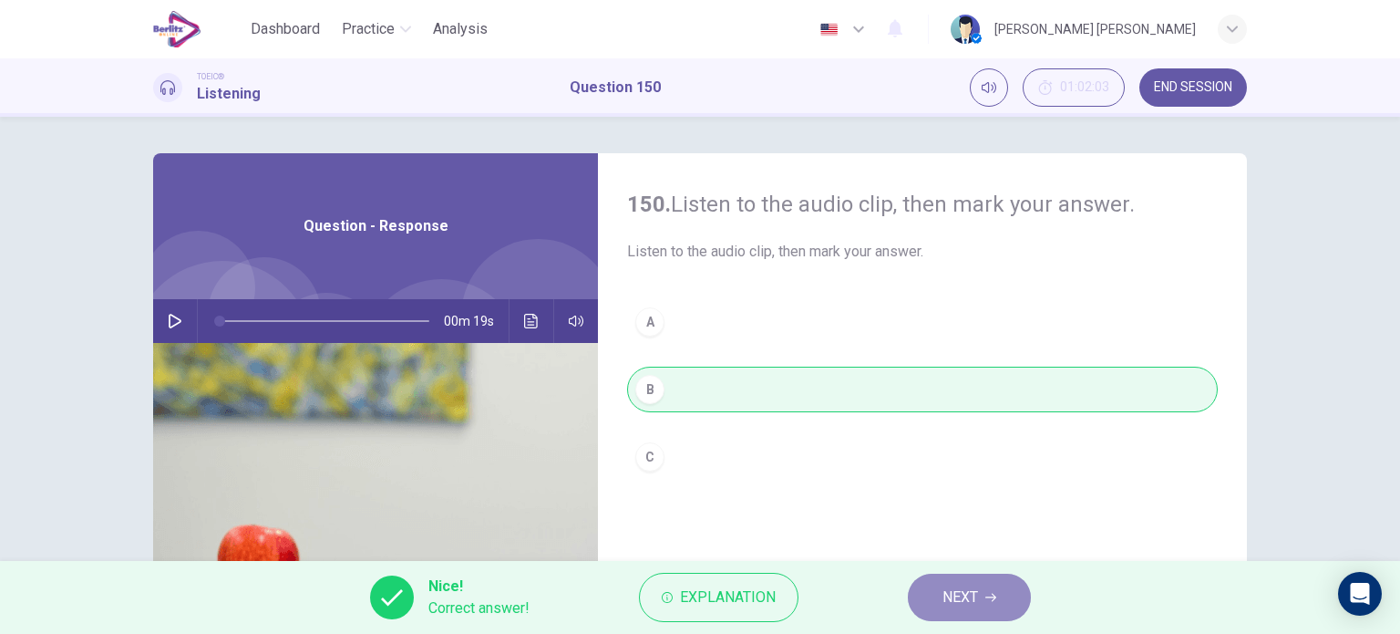
click at [955, 592] on span "NEXT" at bounding box center [961, 597] width 36 height 26
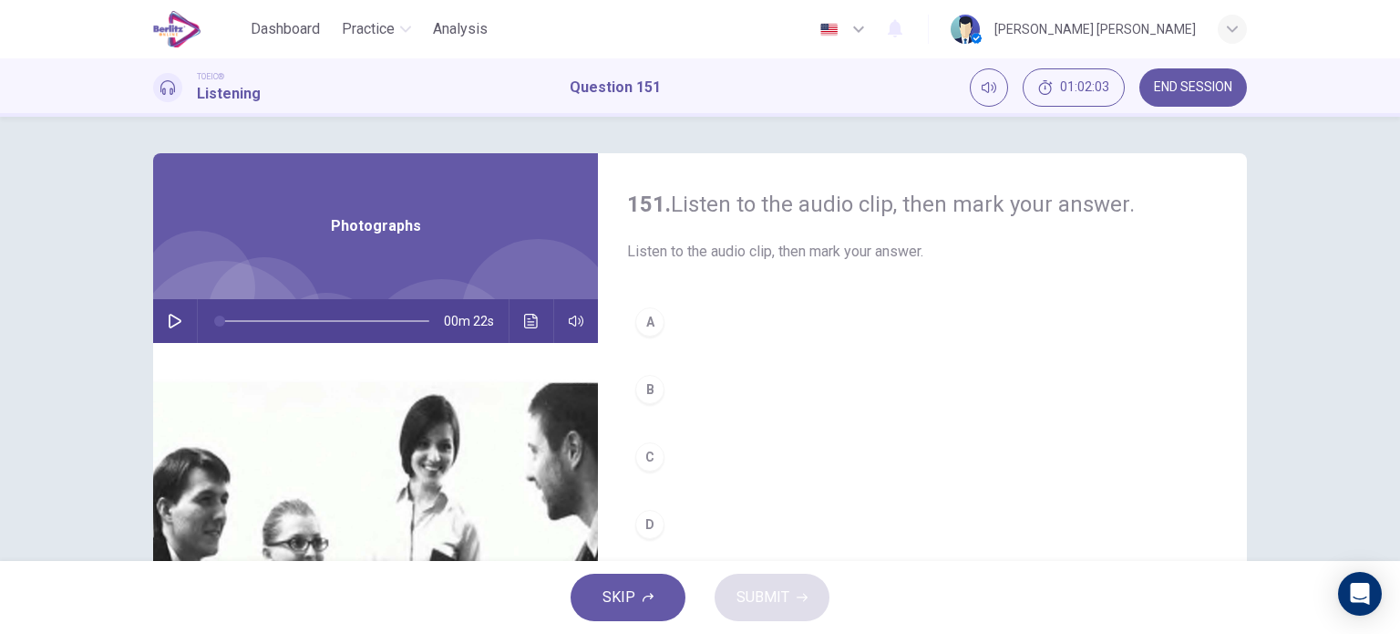
click at [178, 317] on button "button" at bounding box center [174, 321] width 29 height 44
click at [181, 318] on button "button" at bounding box center [174, 321] width 29 height 44
type input "*"
click at [664, 521] on button "D" at bounding box center [922, 524] width 591 height 46
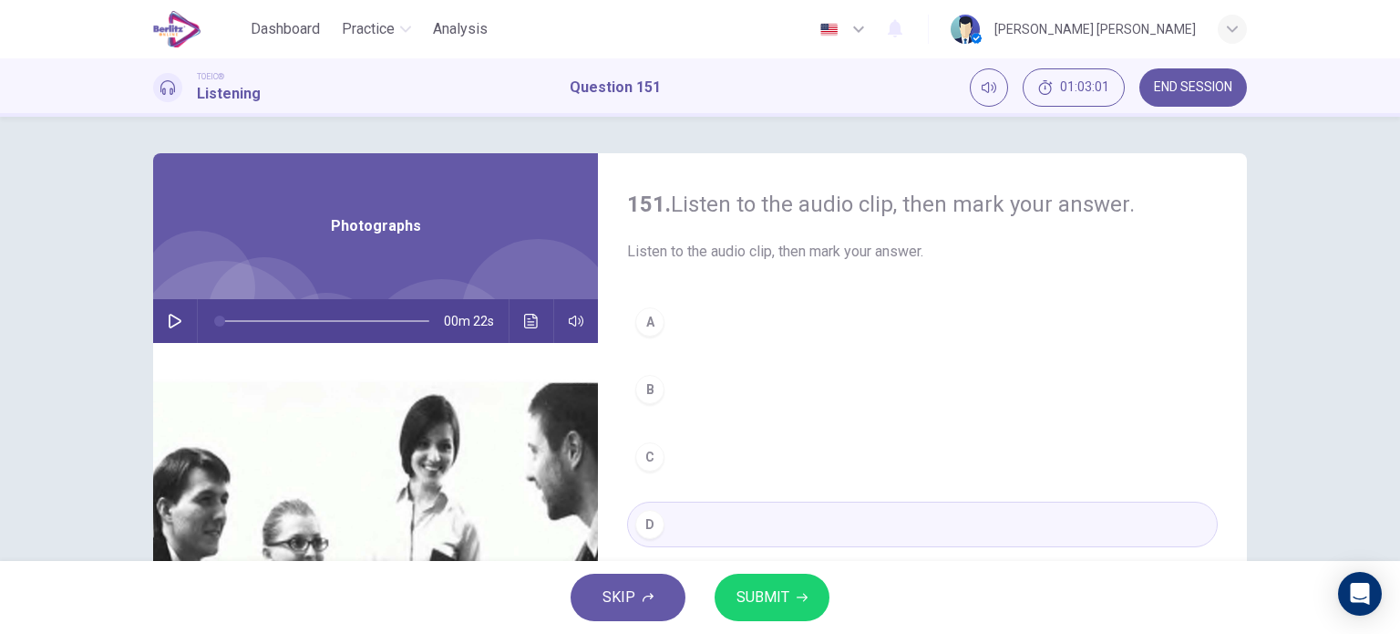
click at [771, 604] on span "SUBMIT" at bounding box center [763, 597] width 53 height 26
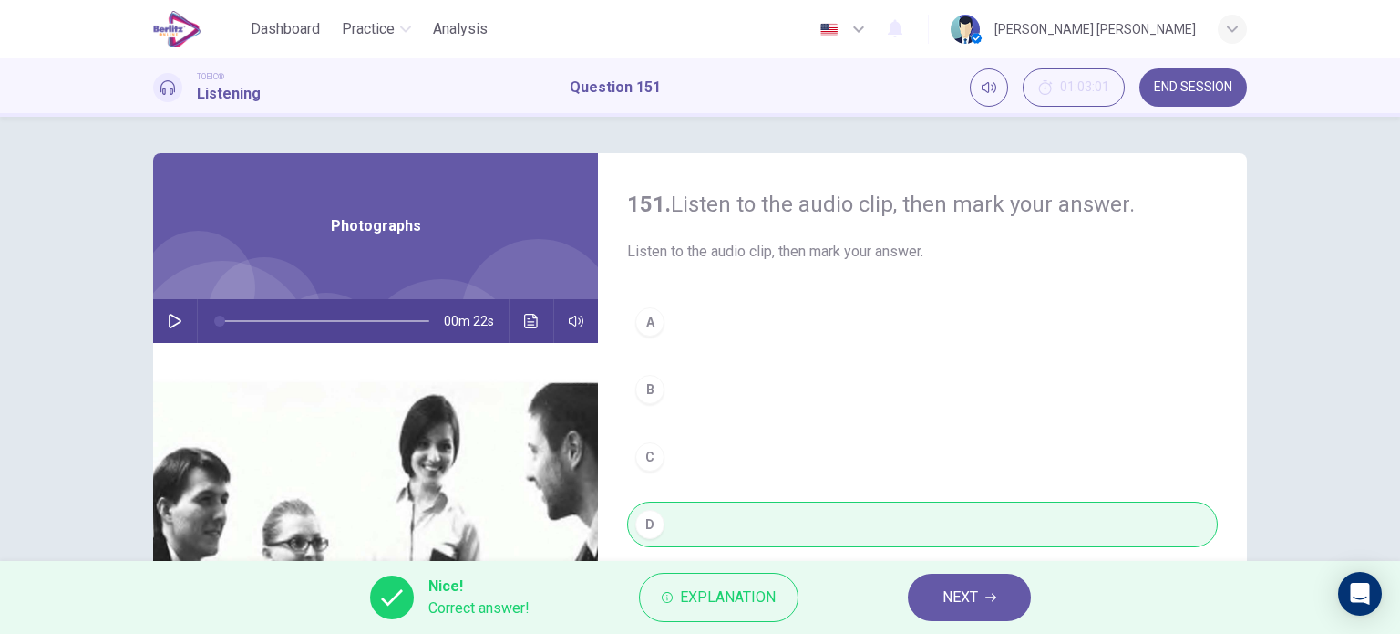
click at [952, 602] on span "NEXT" at bounding box center [961, 597] width 36 height 26
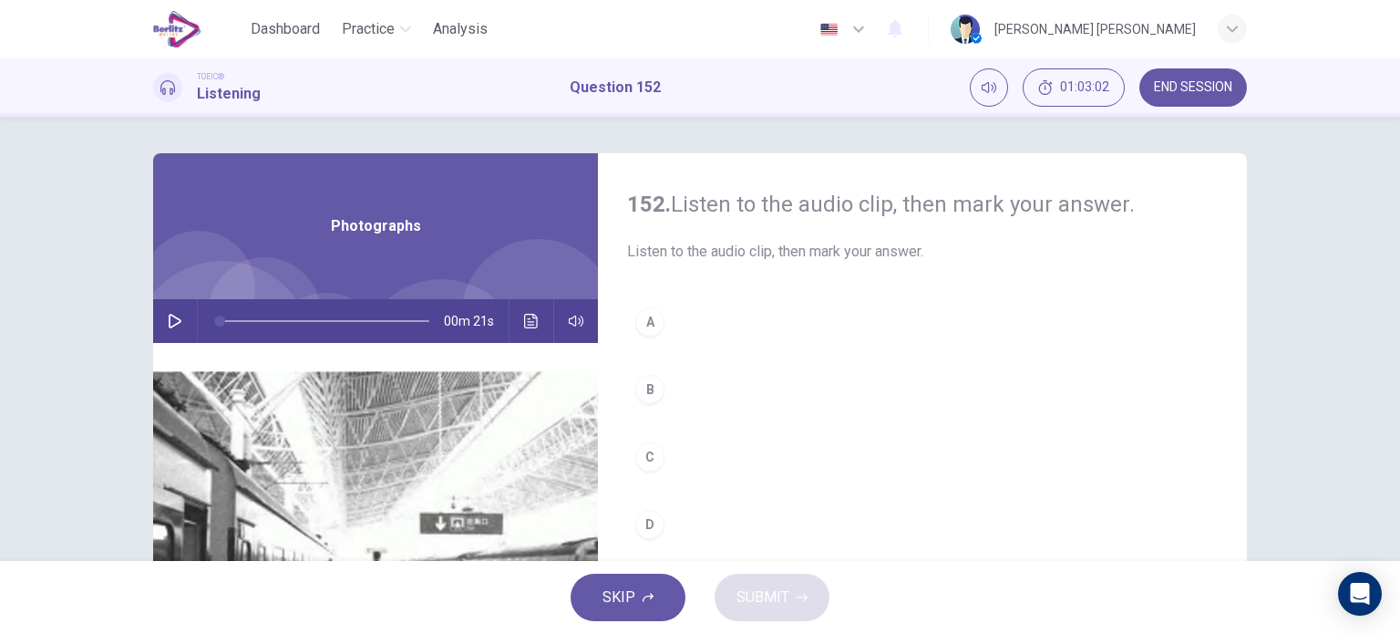
click at [170, 325] on icon "button" at bounding box center [175, 321] width 13 height 15
click at [653, 327] on div "A" at bounding box center [649, 321] width 29 height 29
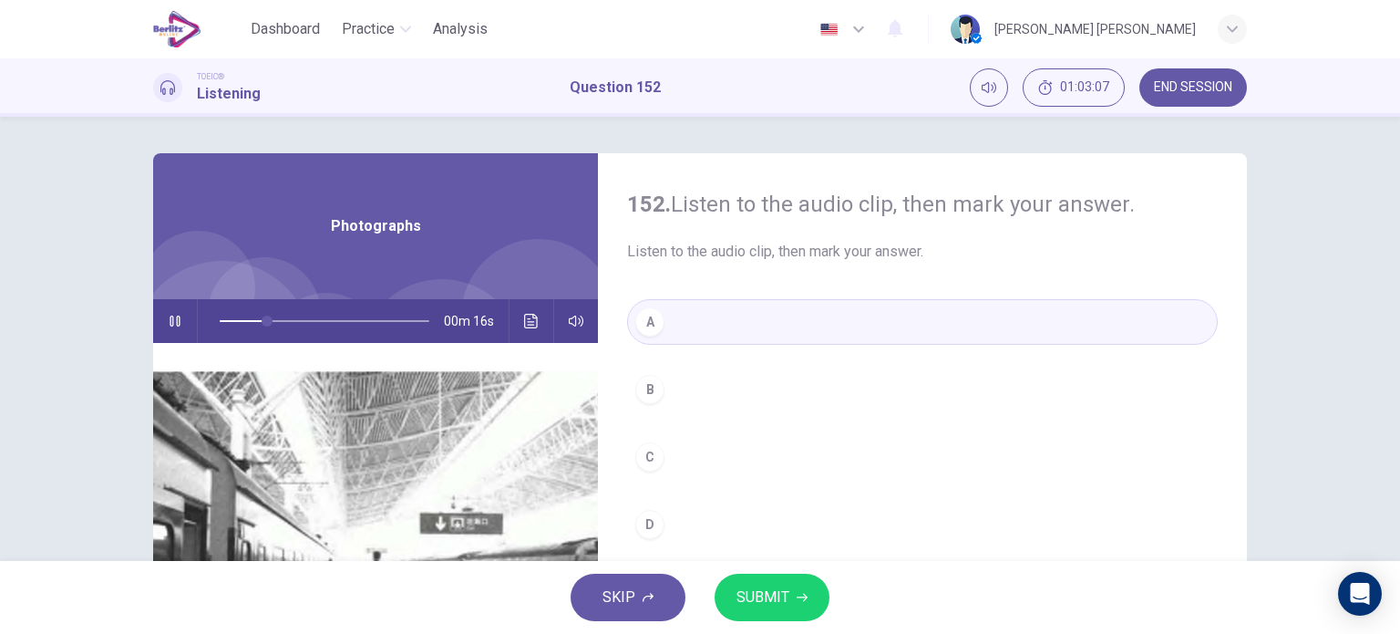
click at [769, 608] on span "SUBMIT" at bounding box center [763, 597] width 53 height 26
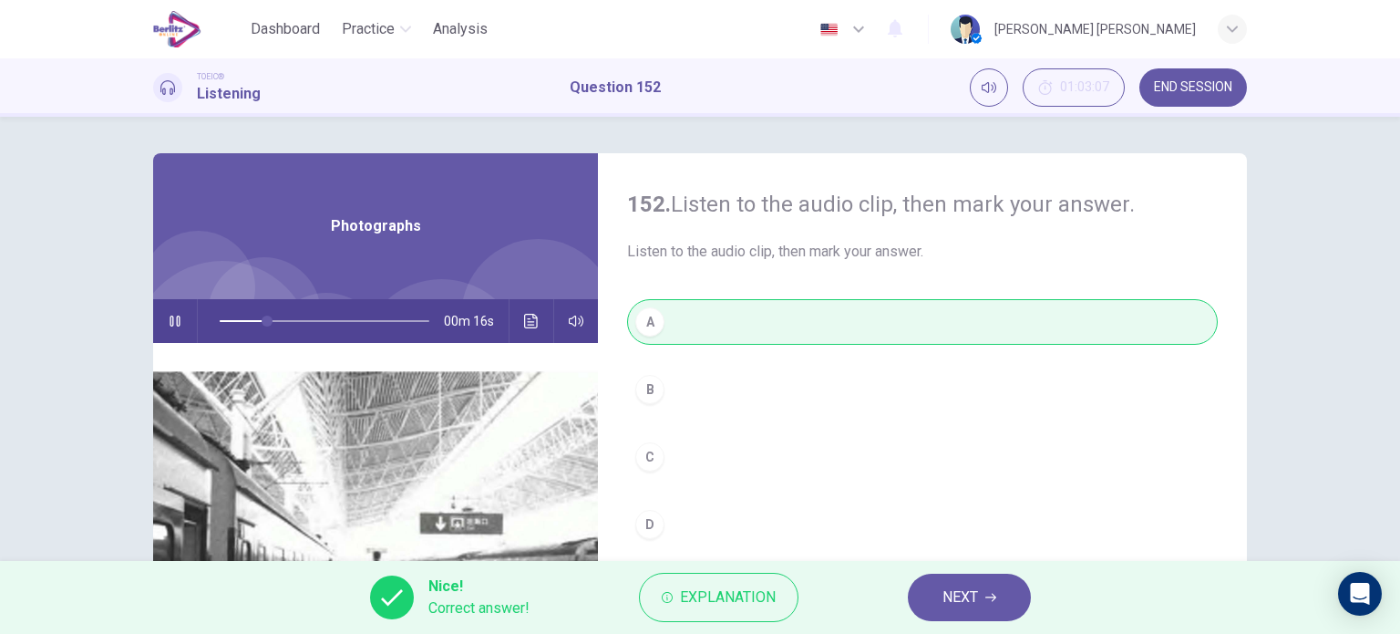
type input "**"
click at [956, 604] on span "NEXT" at bounding box center [961, 597] width 36 height 26
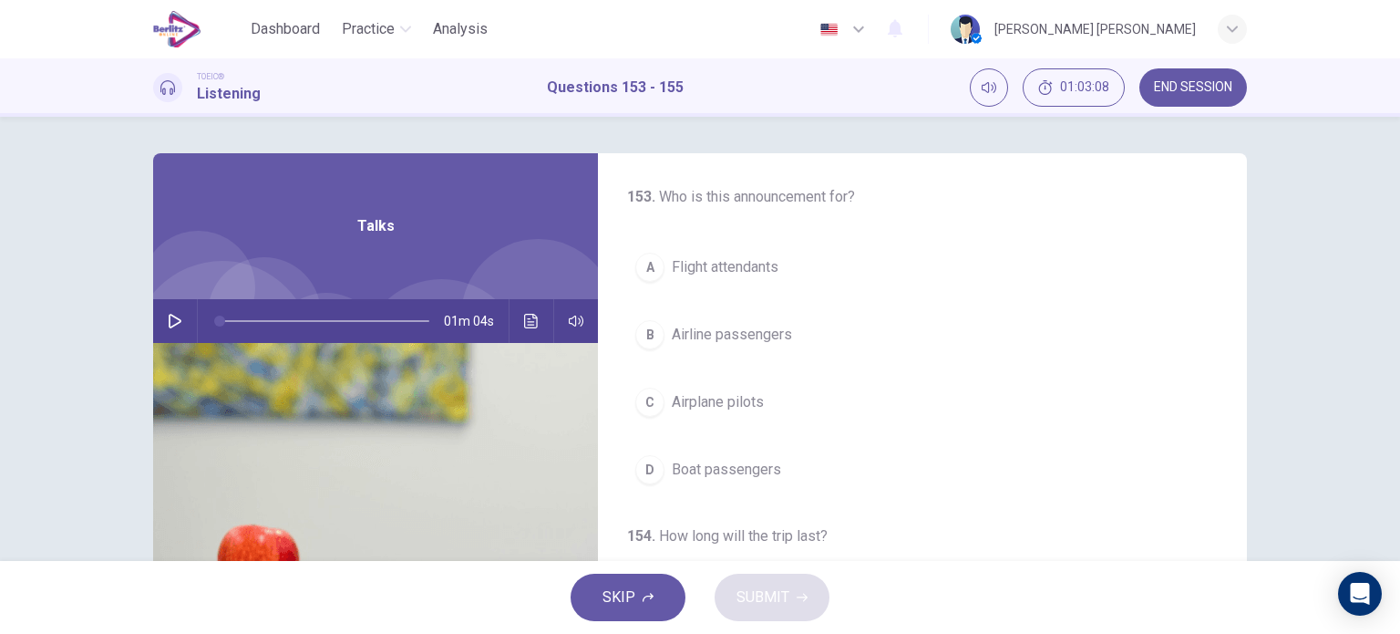
click at [182, 320] on button "button" at bounding box center [174, 321] width 29 height 44
click at [718, 335] on span "Airline passengers" at bounding box center [732, 335] width 120 height 22
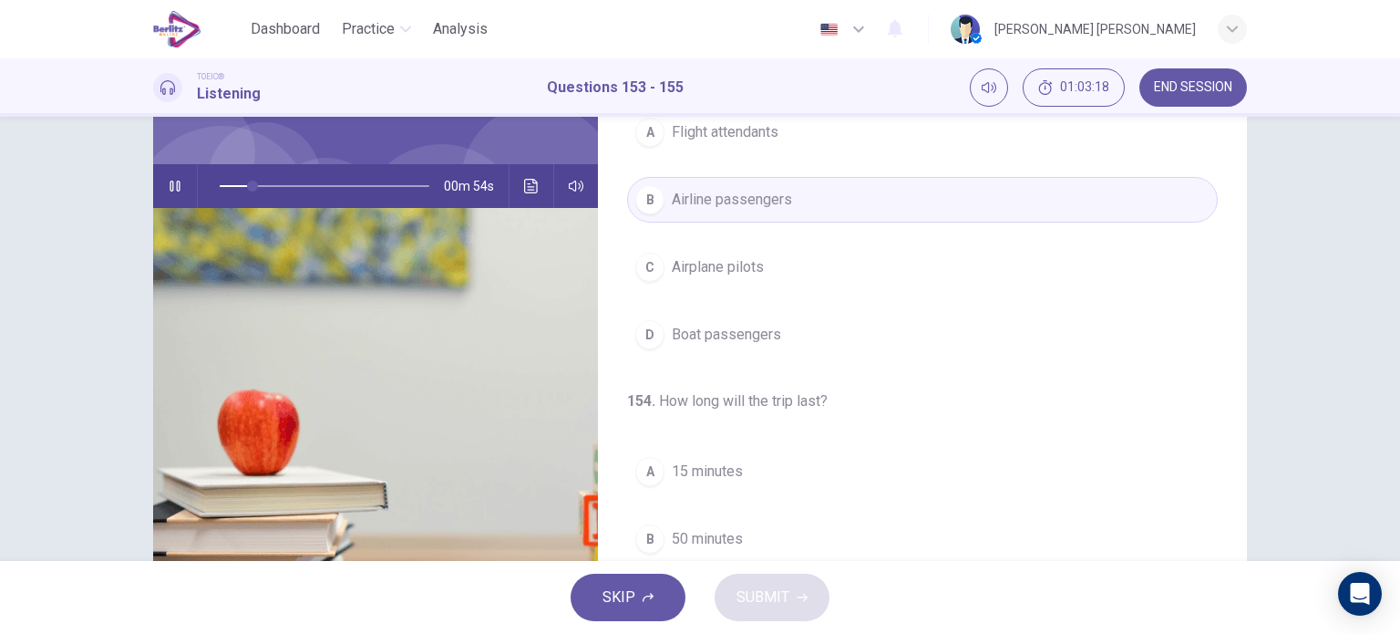
scroll to position [263, 0]
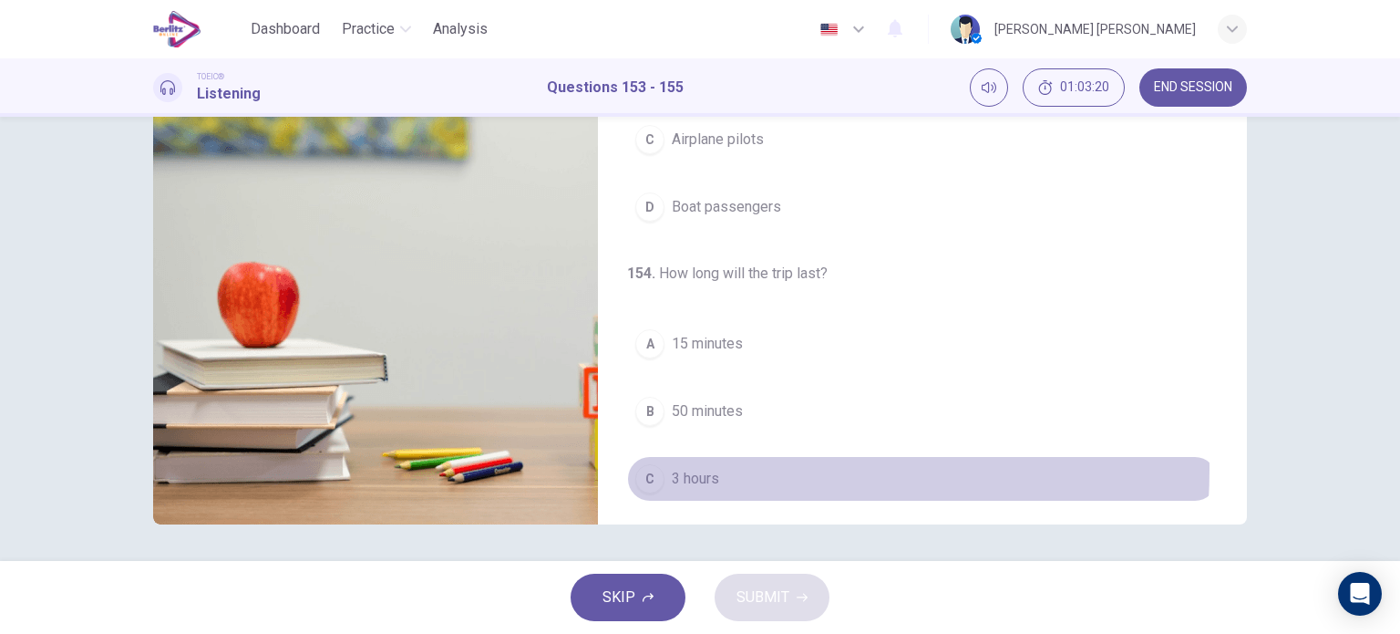
click at [675, 468] on span "3 hours" at bounding box center [695, 479] width 47 height 22
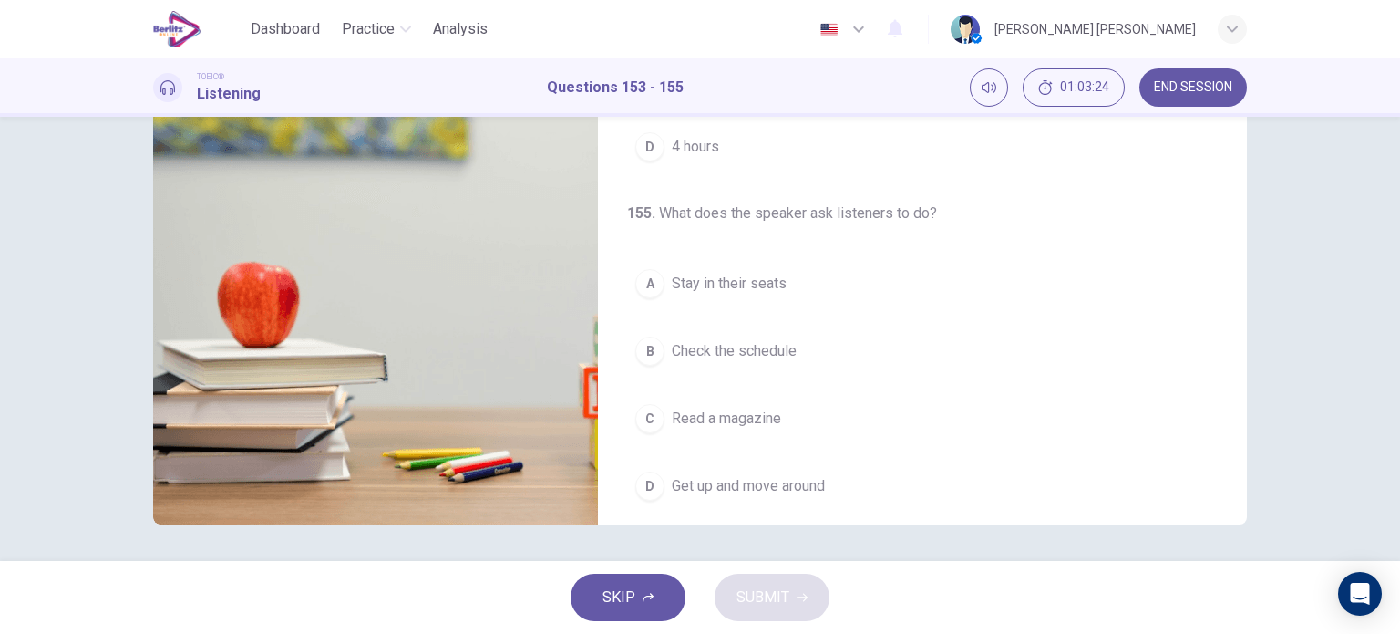
scroll to position [412, 0]
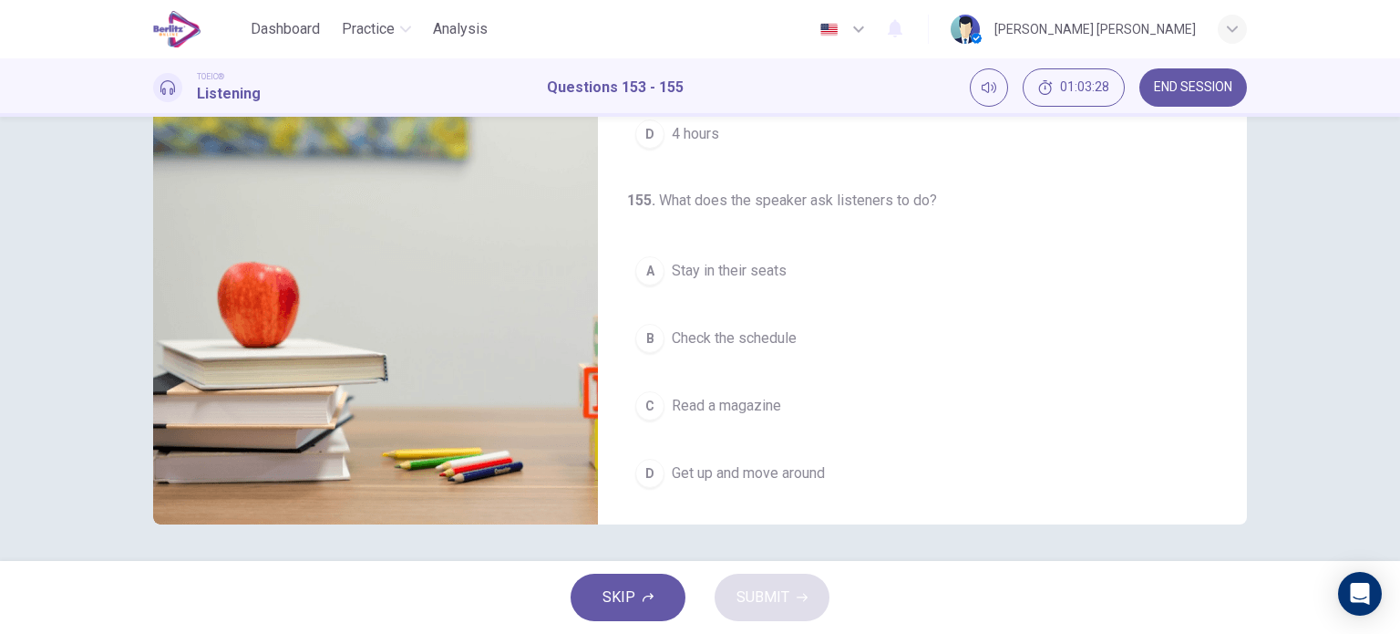
click at [759, 327] on span "Check the schedule" at bounding box center [734, 338] width 125 height 22
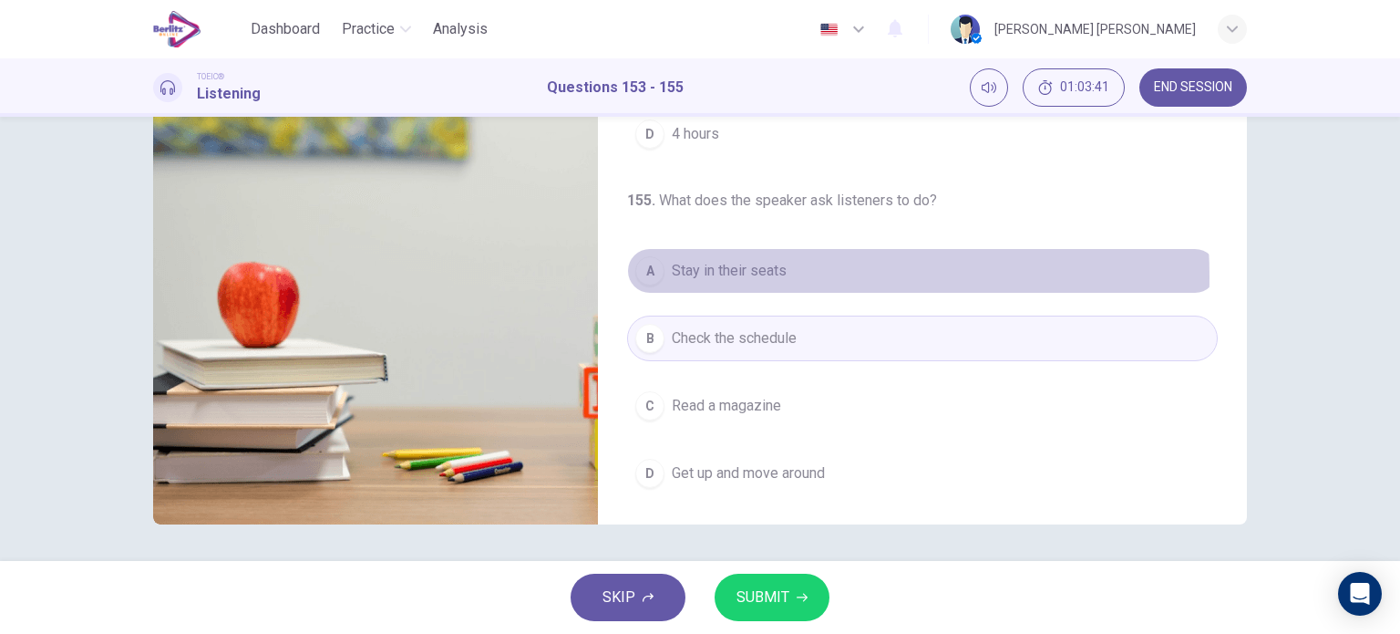
click at [732, 273] on span "Stay in their seats" at bounding box center [729, 271] width 115 height 22
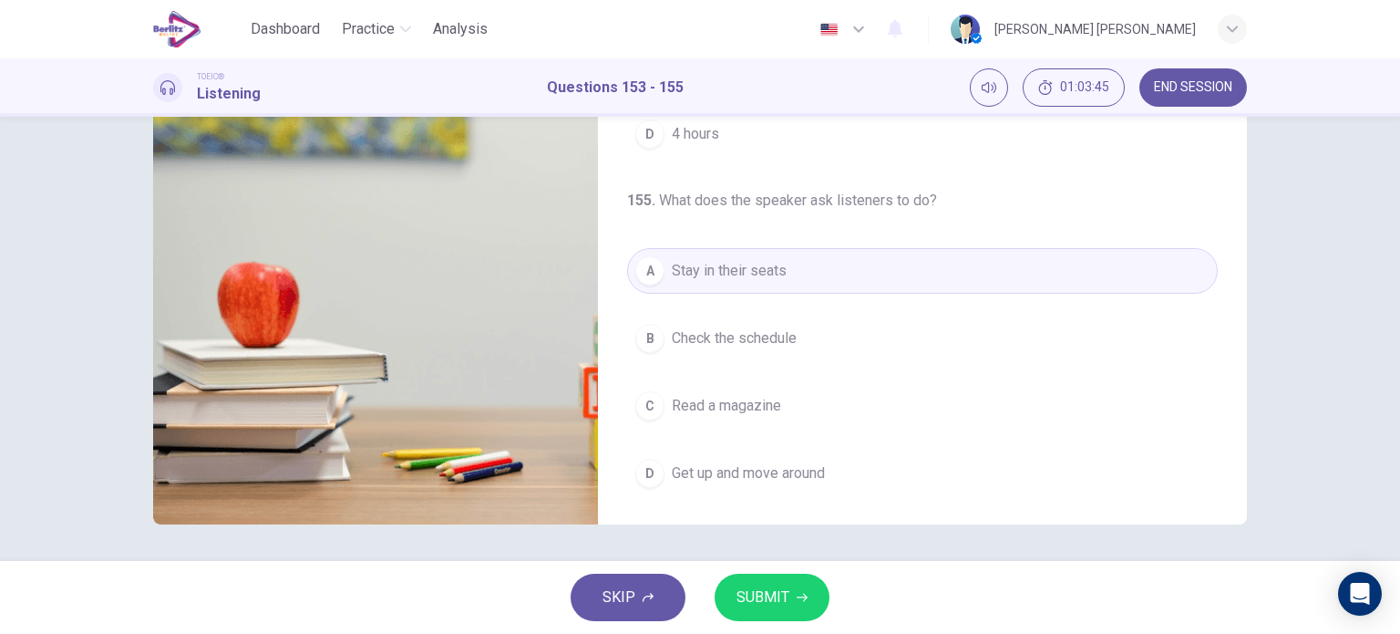
click at [774, 593] on span "SUBMIT" at bounding box center [763, 597] width 53 height 26
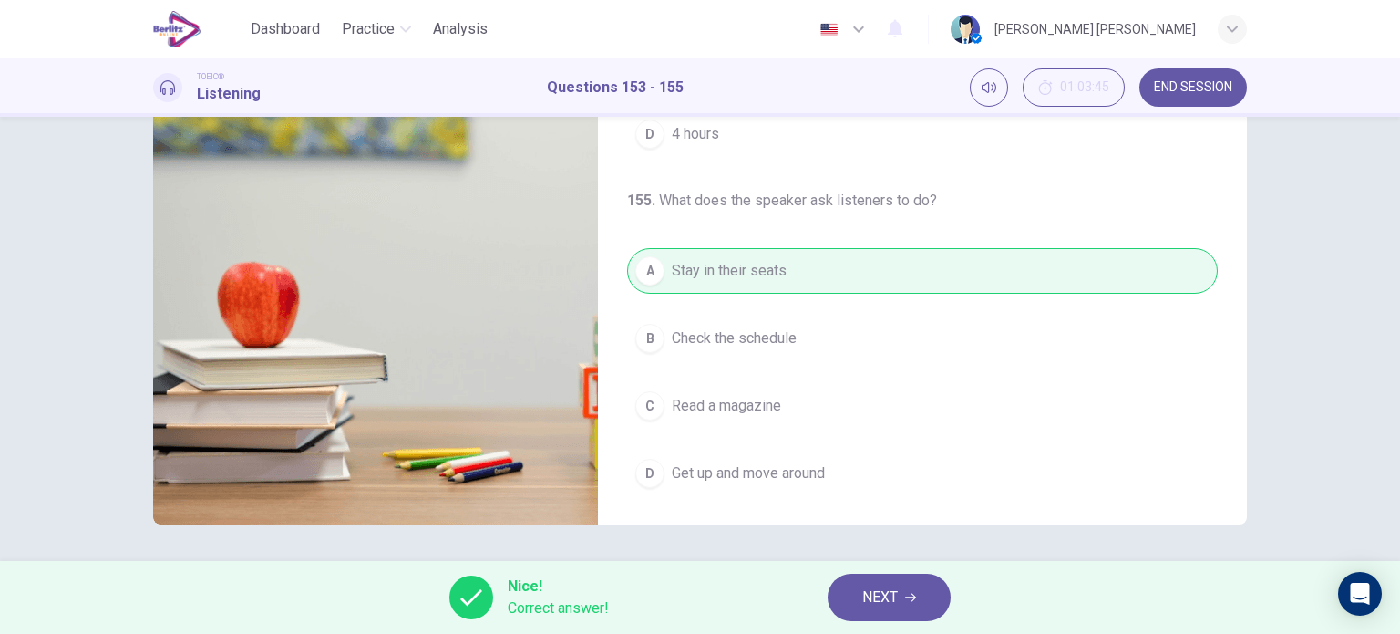
type input "**"
click at [882, 609] on span "NEXT" at bounding box center [880, 597] width 36 height 26
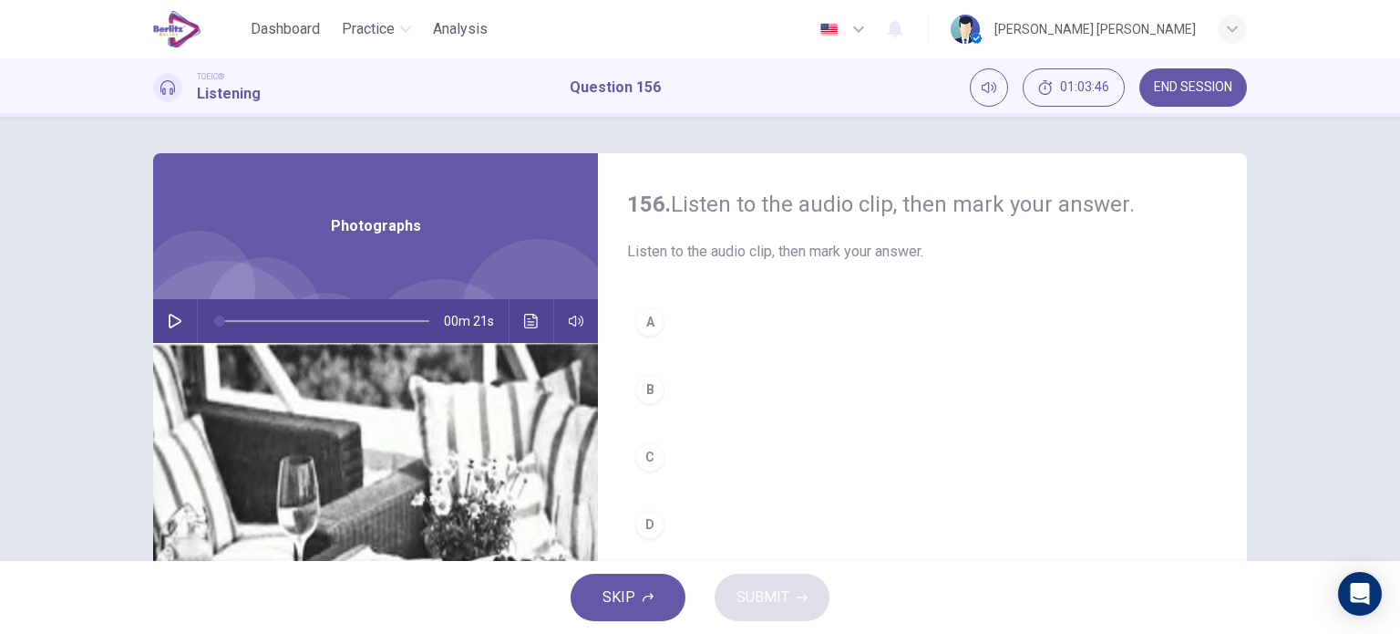
click at [169, 324] on icon "button" at bounding box center [175, 321] width 13 height 15
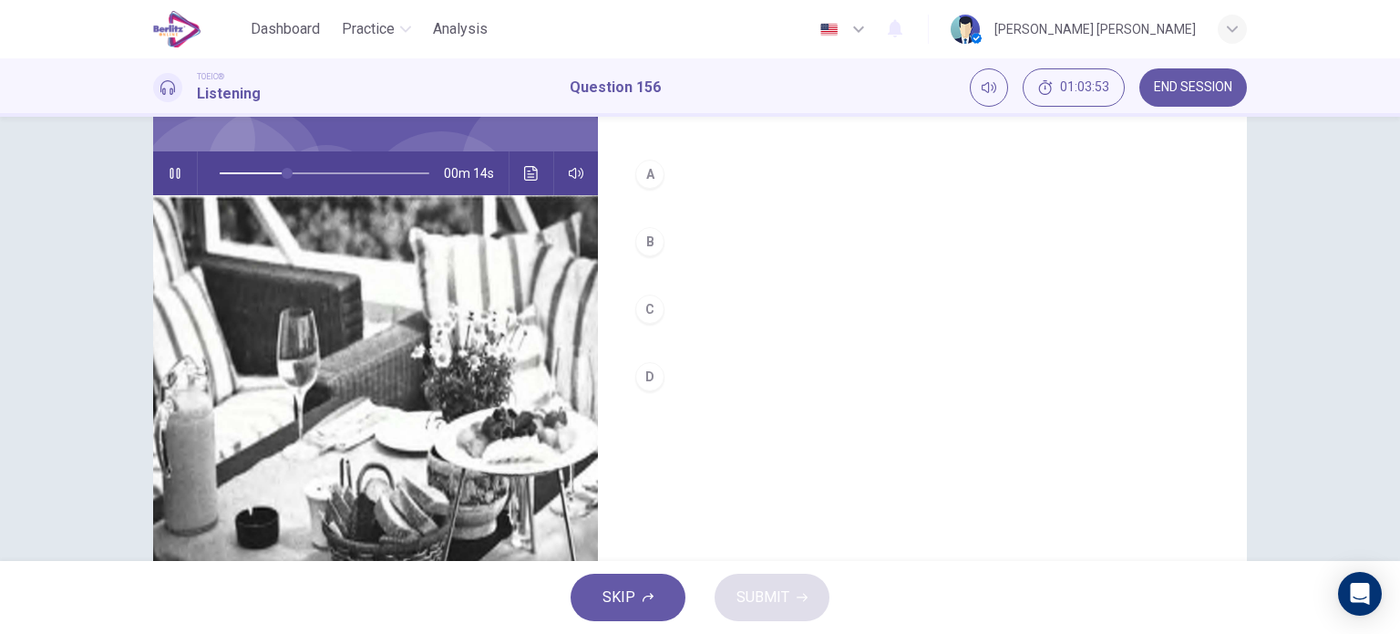
scroll to position [153, 0]
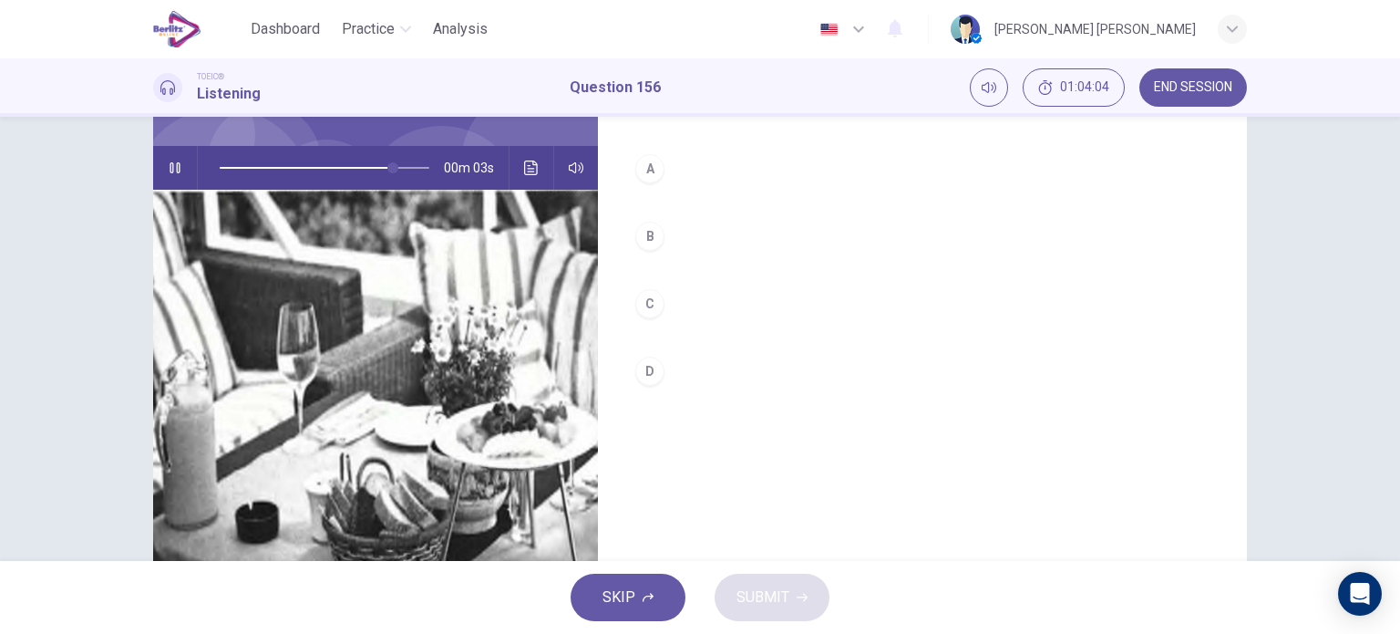
click at [521, 175] on button "Click to see the audio transcription" at bounding box center [531, 168] width 29 height 44
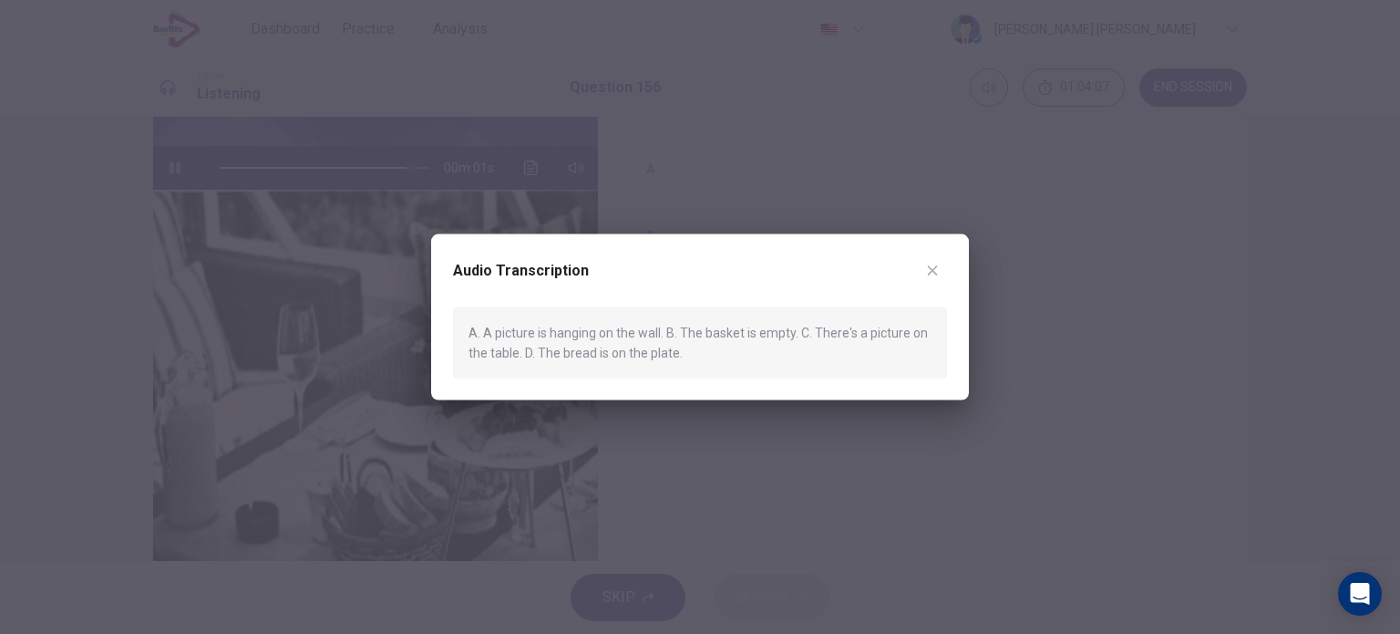
click at [711, 457] on div at bounding box center [700, 317] width 1400 height 634
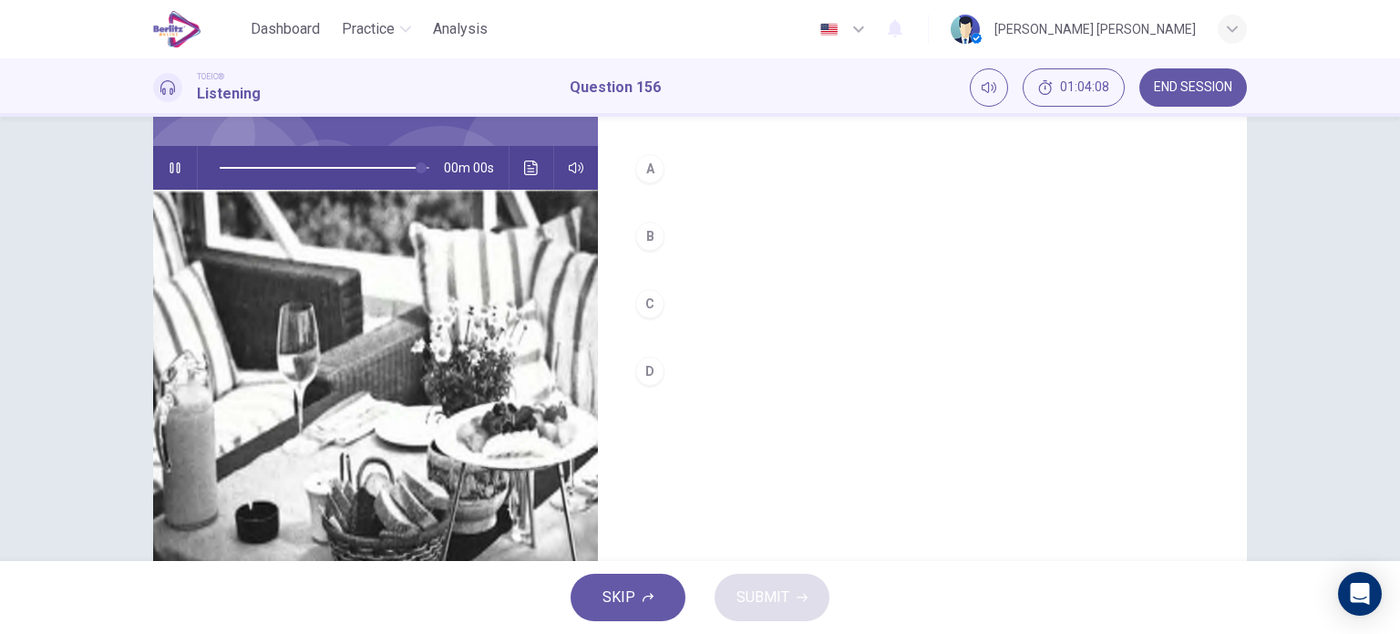
type input "*"
click at [645, 306] on div "C" at bounding box center [649, 303] width 29 height 29
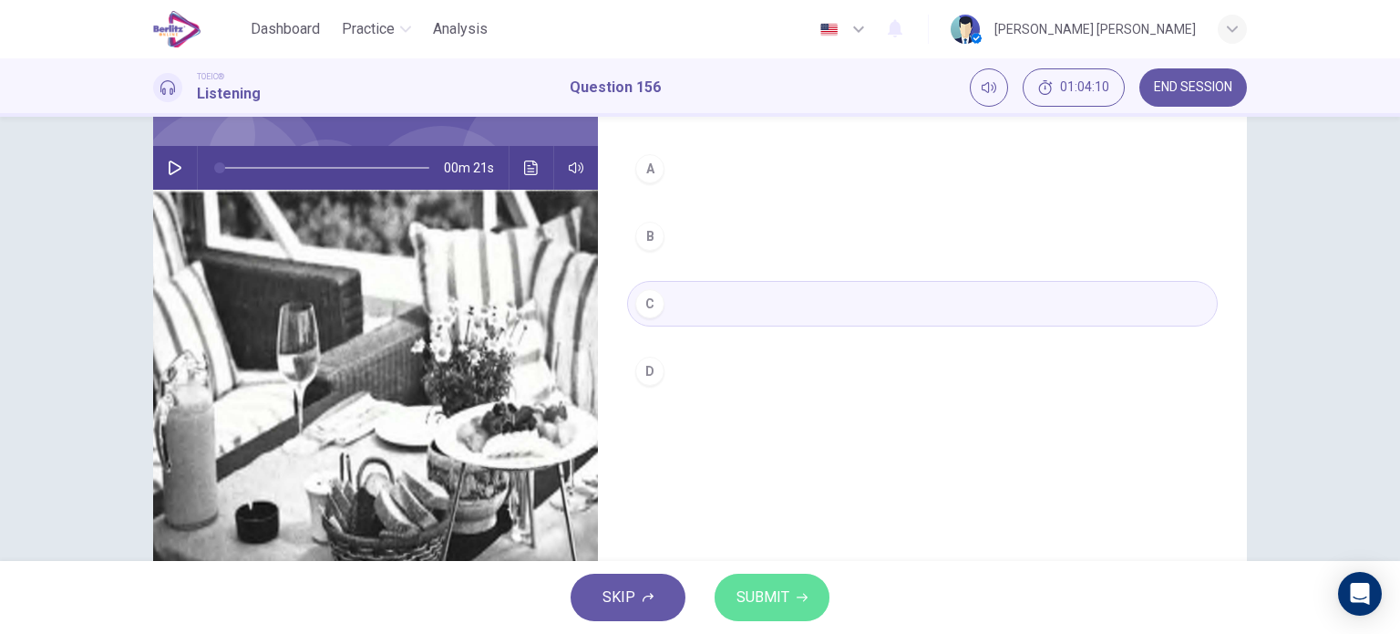
click at [763, 585] on span "SUBMIT" at bounding box center [763, 597] width 53 height 26
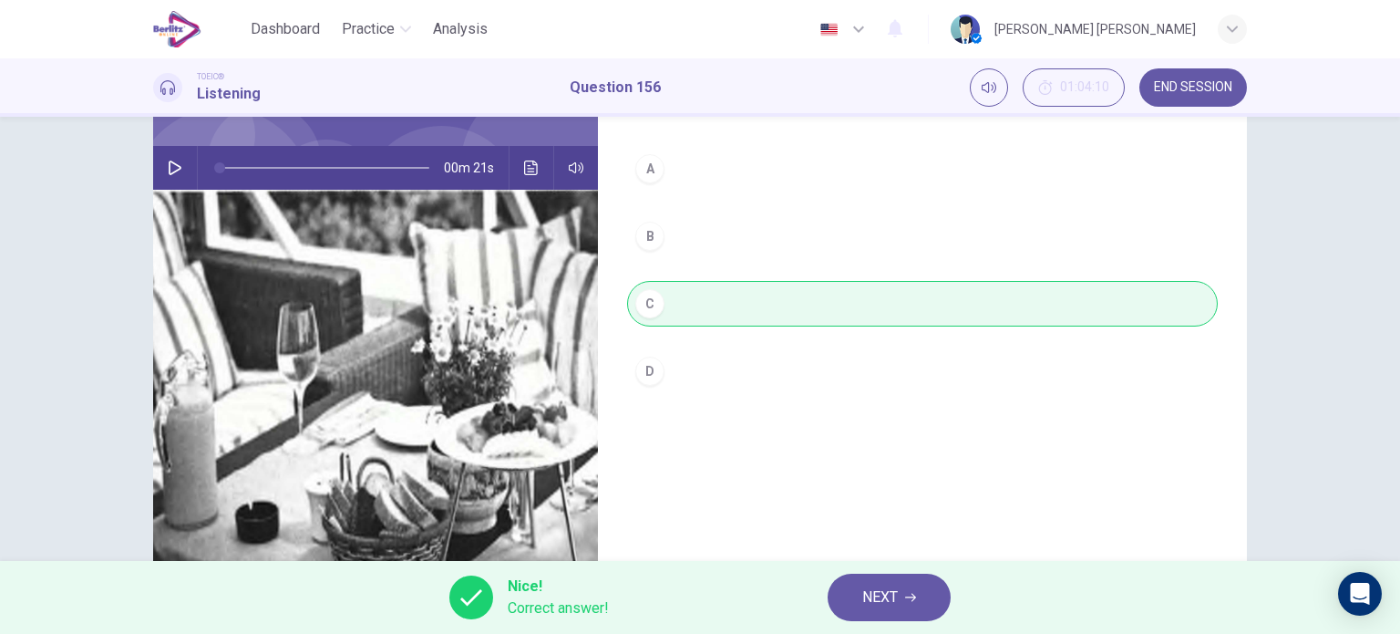
click at [887, 604] on span "NEXT" at bounding box center [880, 597] width 36 height 26
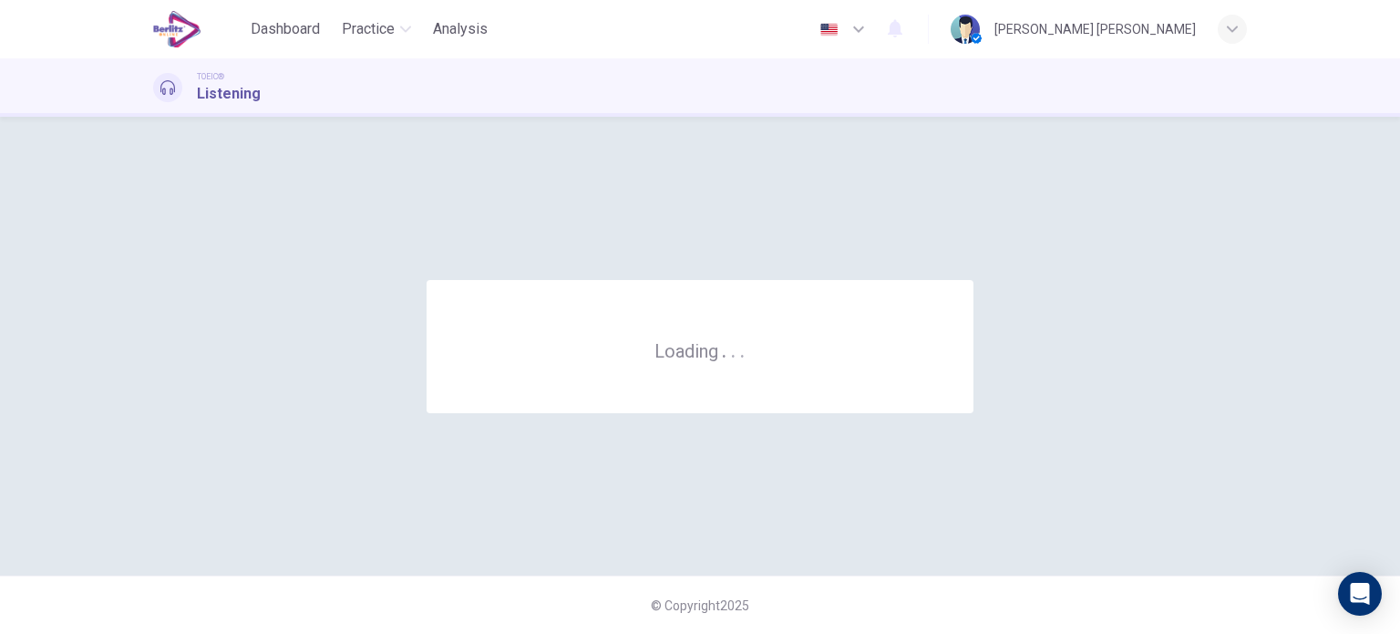
scroll to position [0, 0]
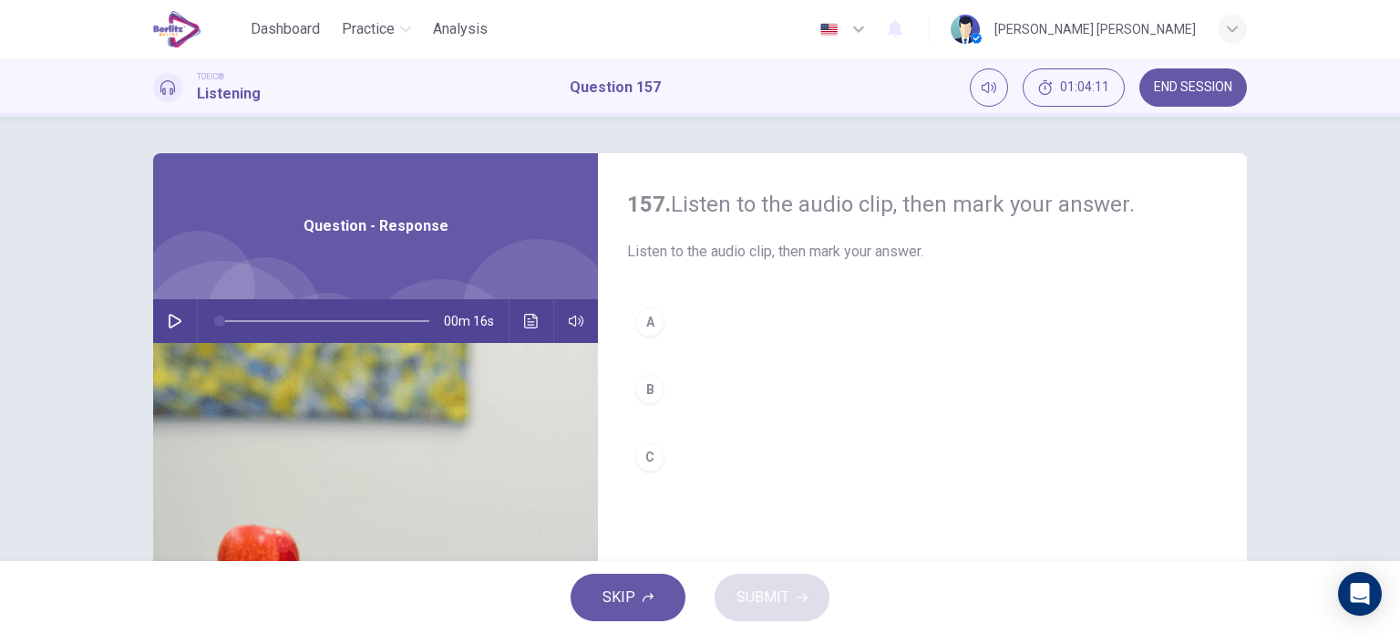
click at [169, 316] on icon "button" at bounding box center [175, 321] width 13 height 15
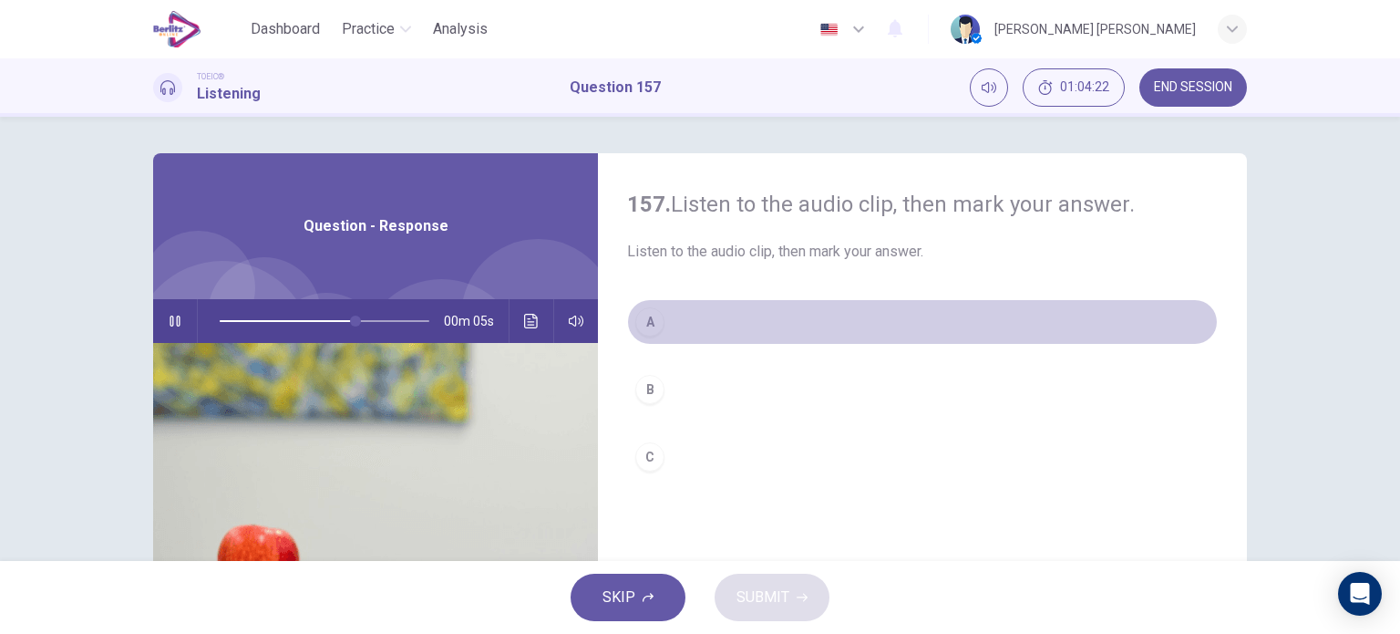
click at [643, 316] on div "A" at bounding box center [649, 321] width 29 height 29
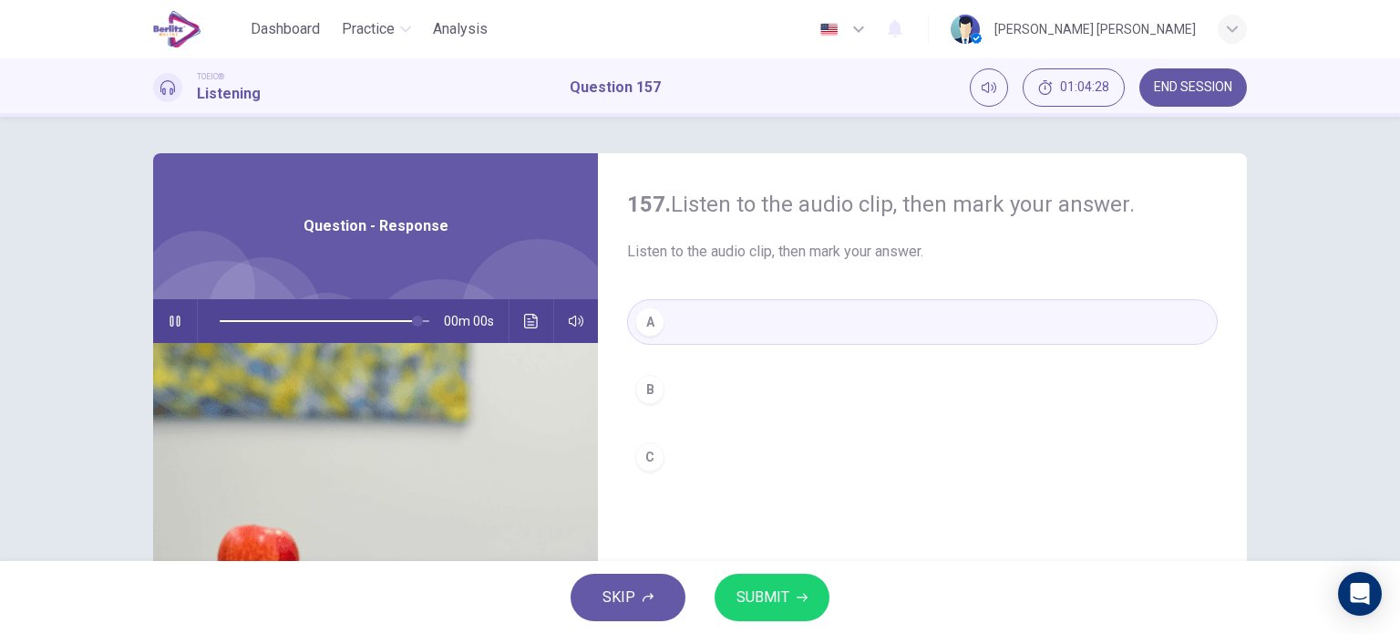
type input "*"
click at [762, 599] on span "SUBMIT" at bounding box center [763, 597] width 53 height 26
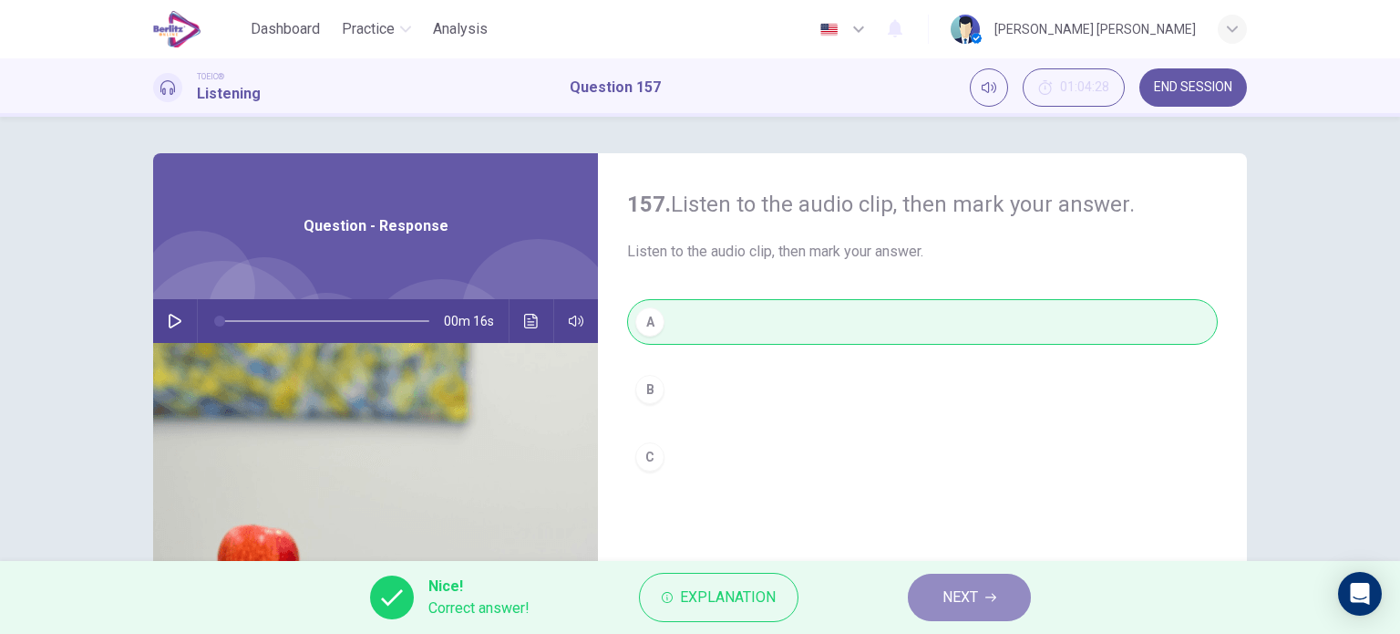
click at [948, 593] on span "NEXT" at bounding box center [961, 597] width 36 height 26
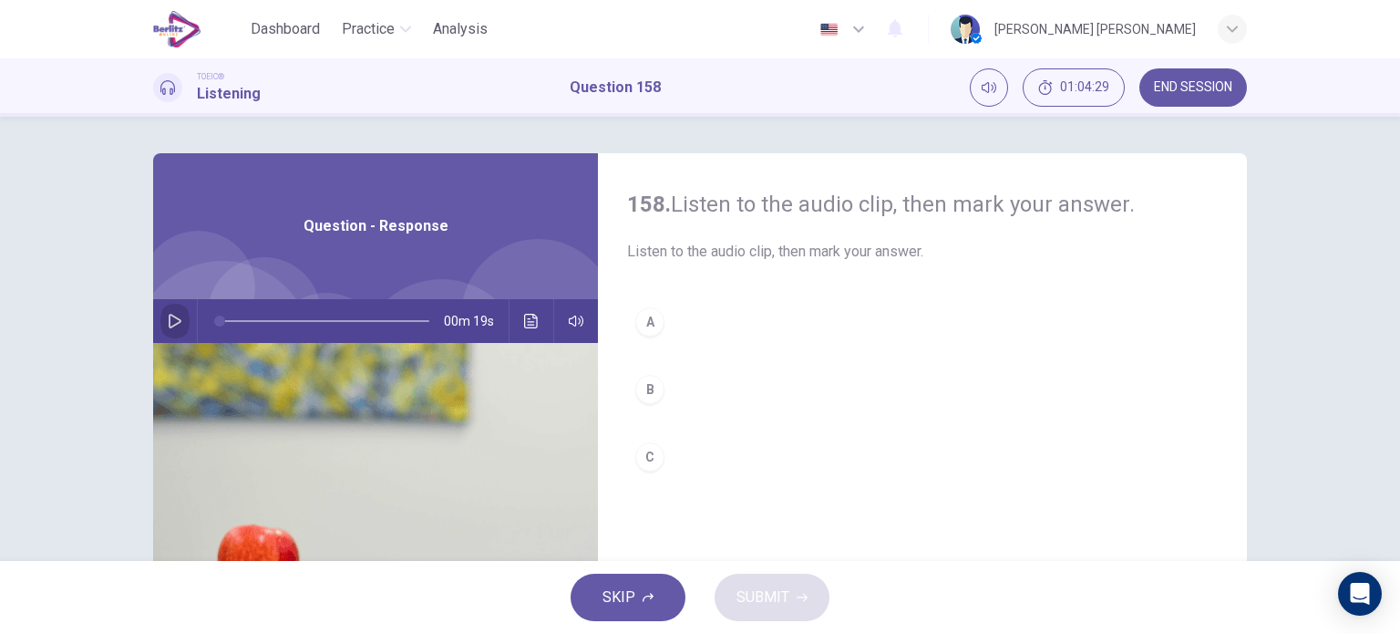
click at [168, 320] on icon "button" at bounding box center [175, 321] width 15 height 15
click at [652, 313] on div "A" at bounding box center [649, 321] width 29 height 29
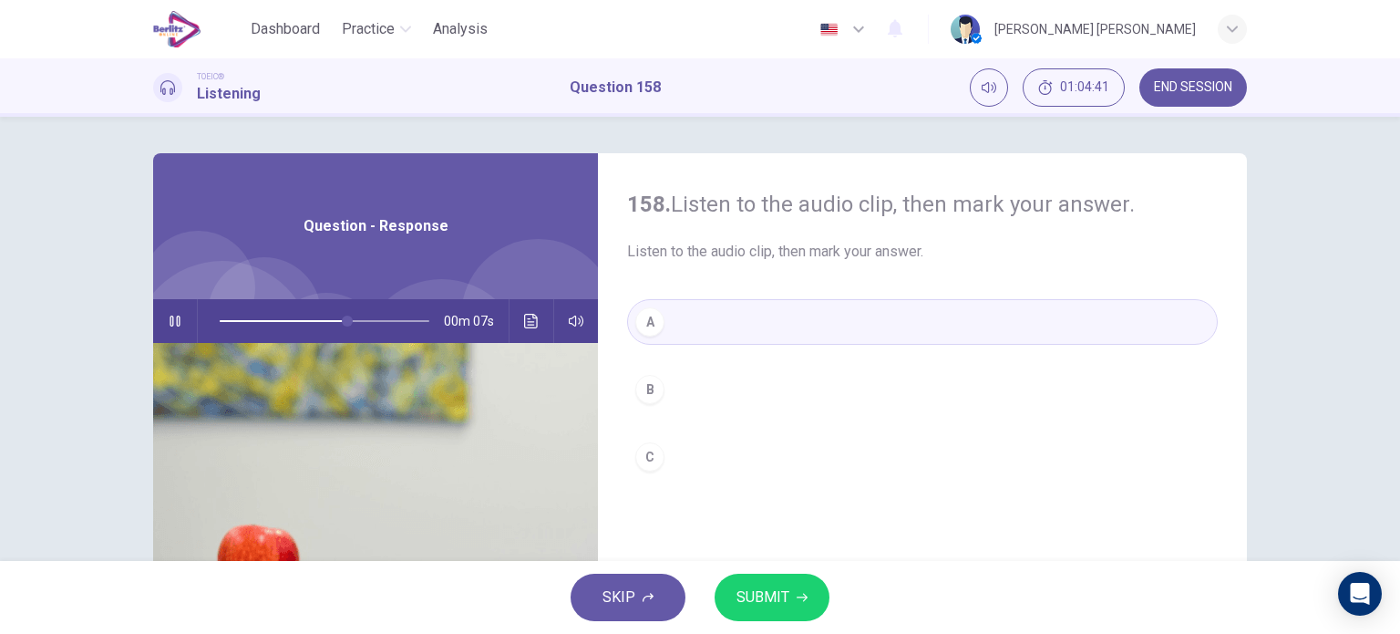
click at [773, 583] on button "SUBMIT" at bounding box center [772, 596] width 115 height 47
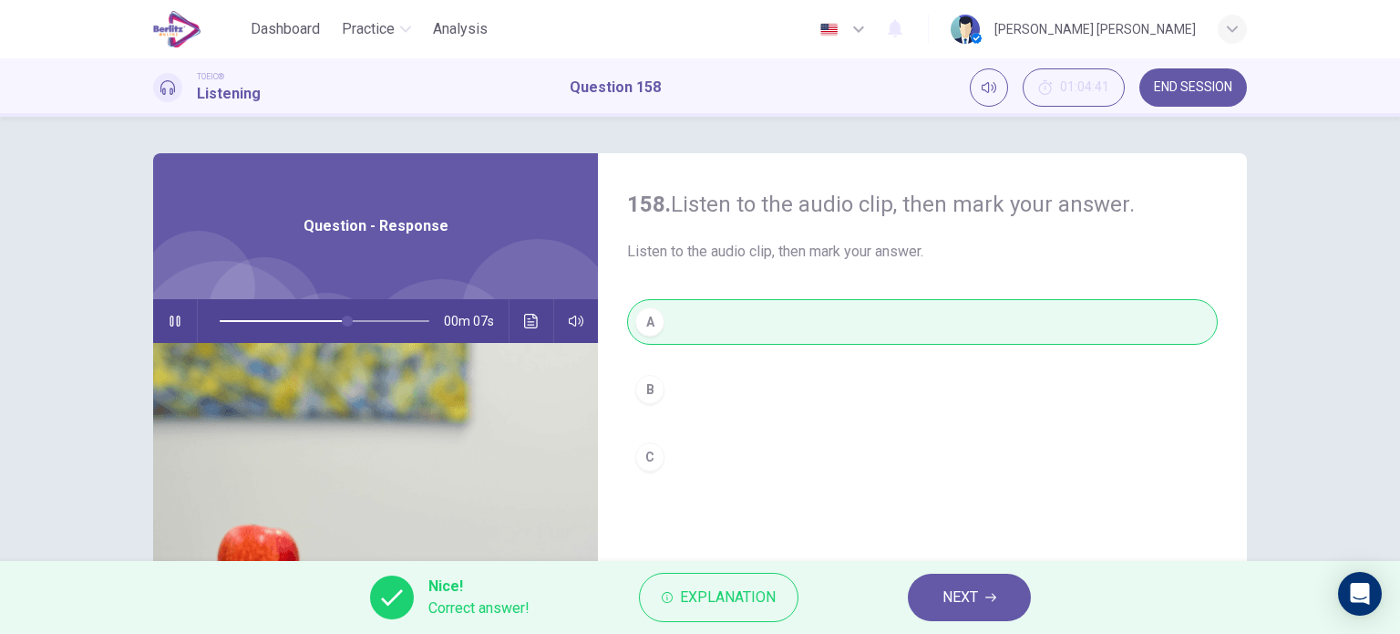
type input "**"
click at [928, 599] on button "NEXT" at bounding box center [969, 596] width 123 height 47
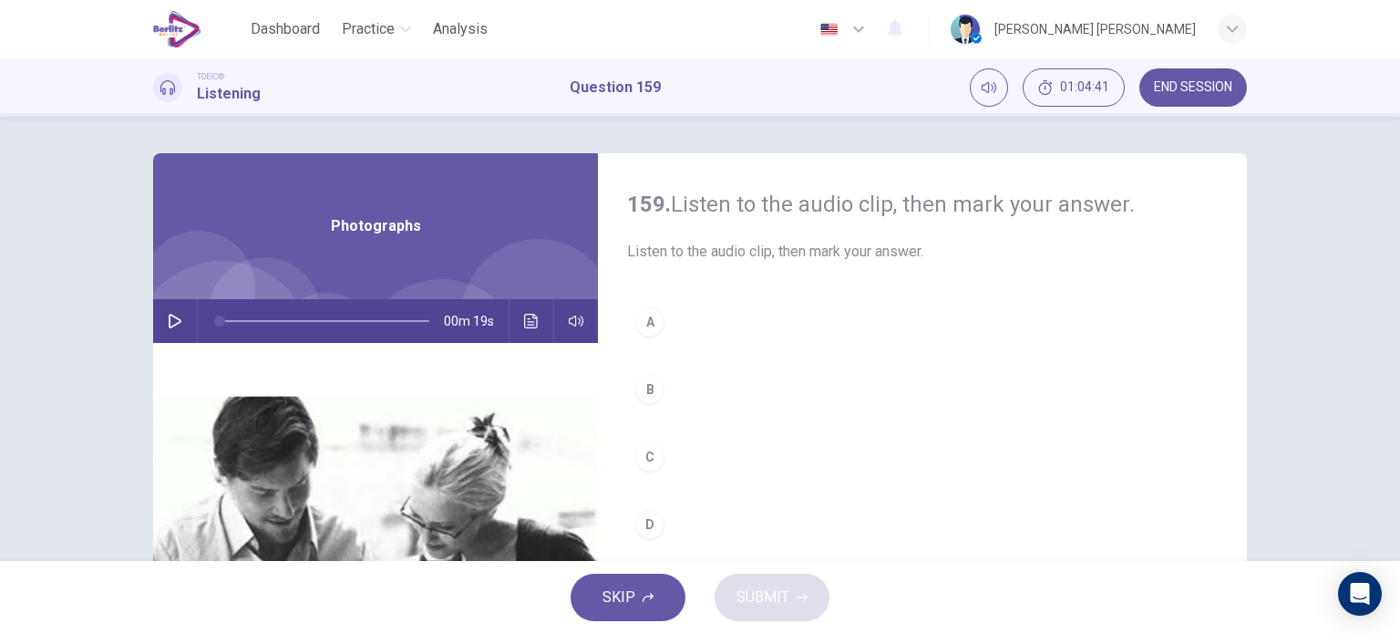
click at [168, 324] on icon "button" at bounding box center [175, 321] width 15 height 15
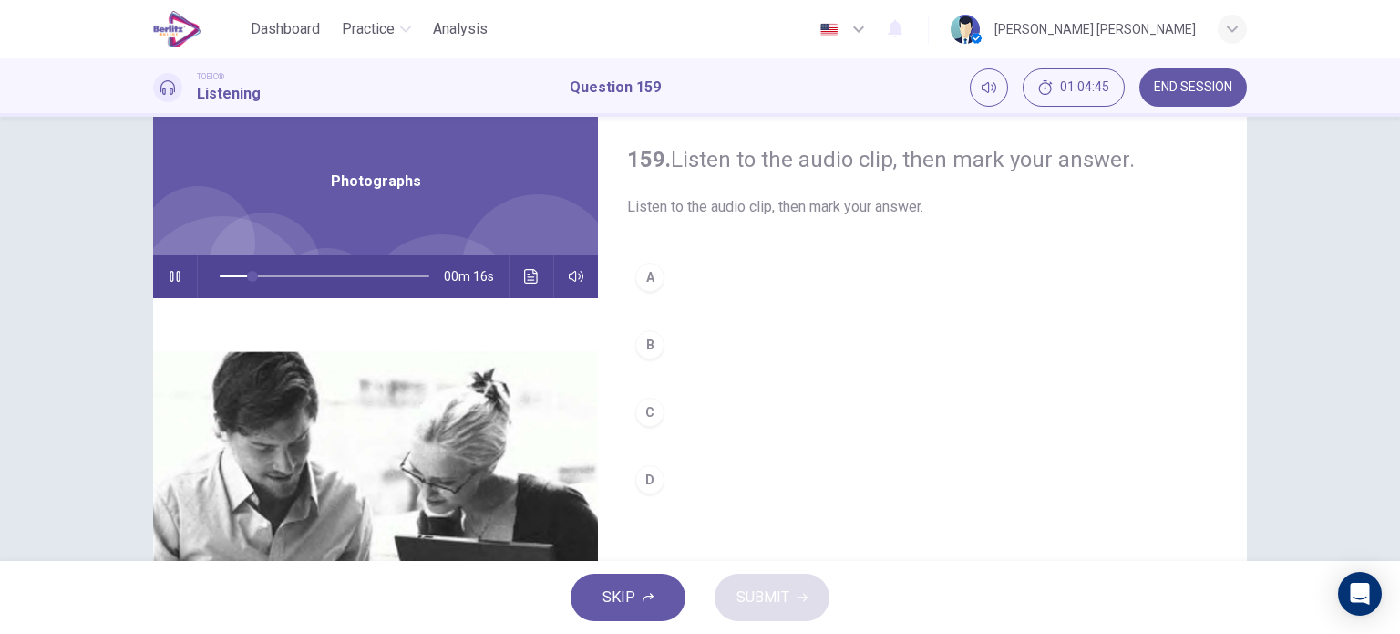
scroll to position [44, 0]
click at [665, 264] on button "A" at bounding box center [922, 278] width 591 height 46
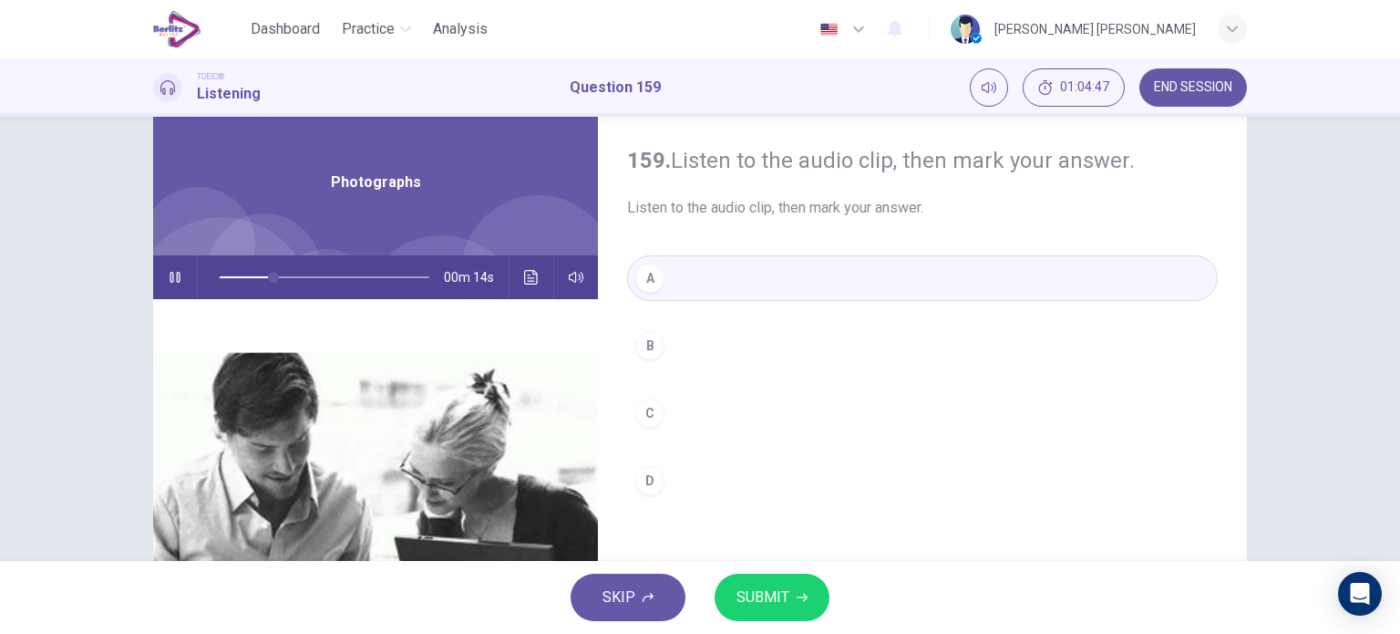
click at [794, 587] on button "SUBMIT" at bounding box center [772, 596] width 115 height 47
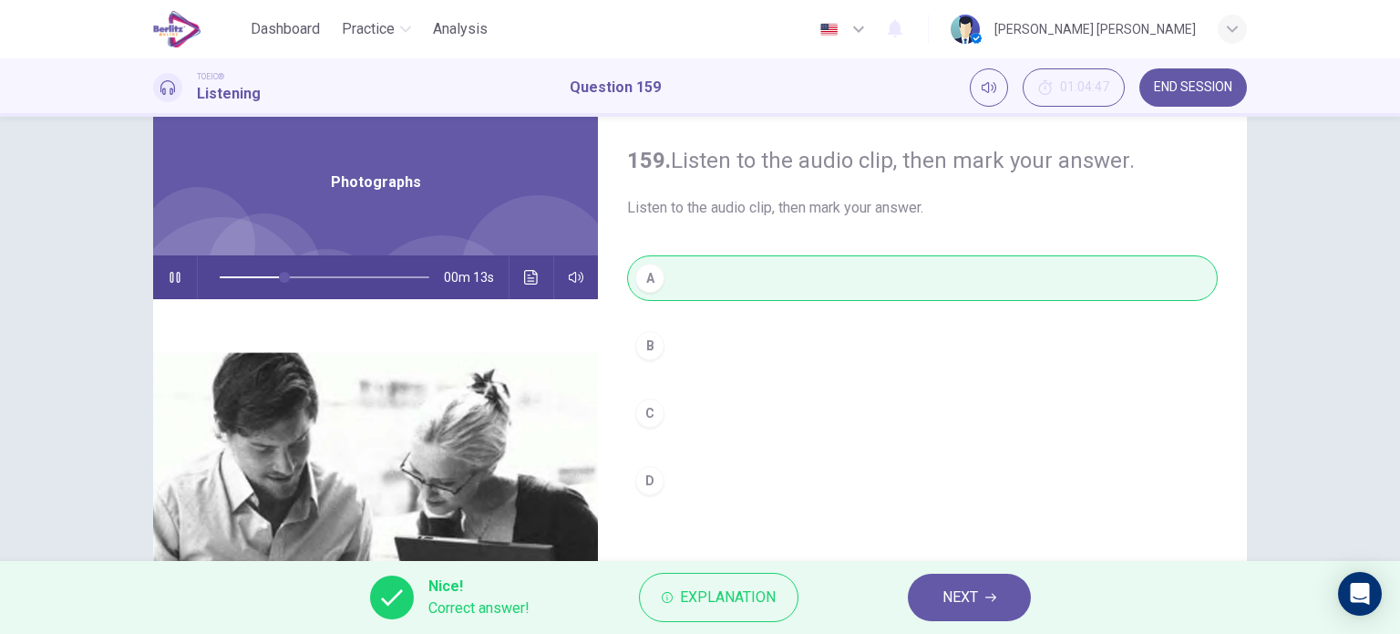
type input "**"
click at [934, 586] on button "NEXT" at bounding box center [969, 596] width 123 height 47
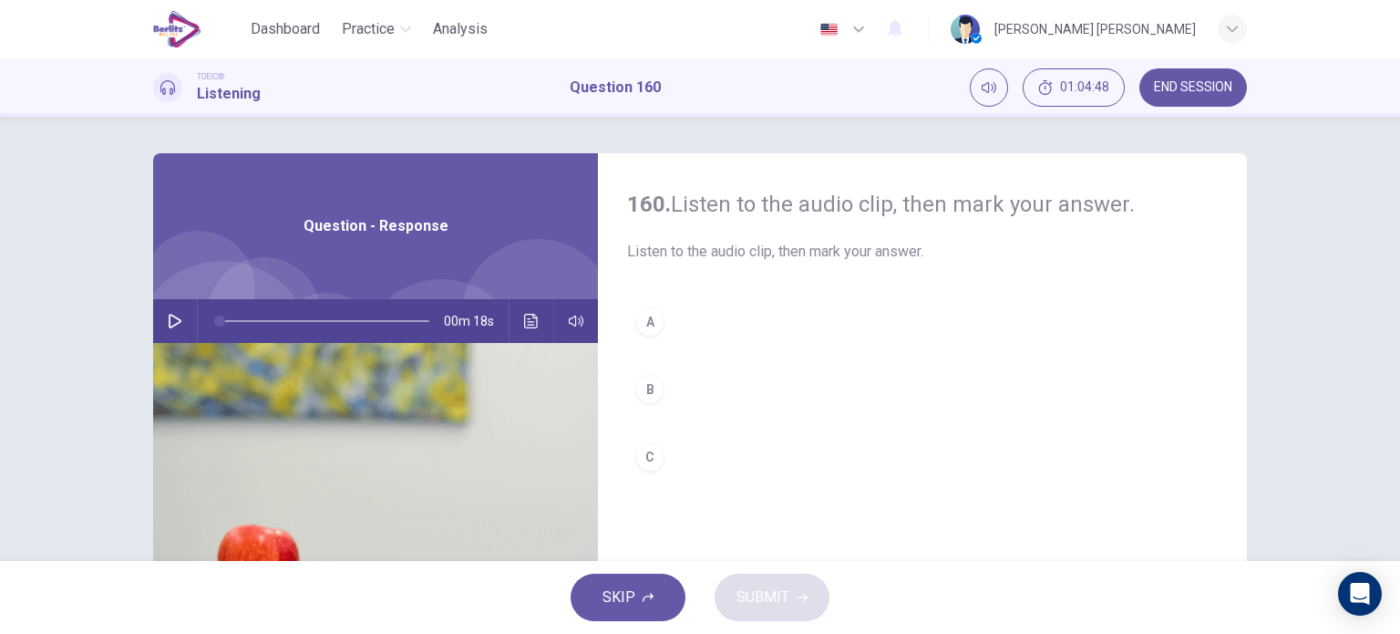
click at [153, 305] on div "00m 18s" at bounding box center [375, 321] width 445 height 44
click at [172, 319] on icon "button" at bounding box center [175, 321] width 13 height 15
click at [681, 379] on button "B" at bounding box center [922, 389] width 591 height 46
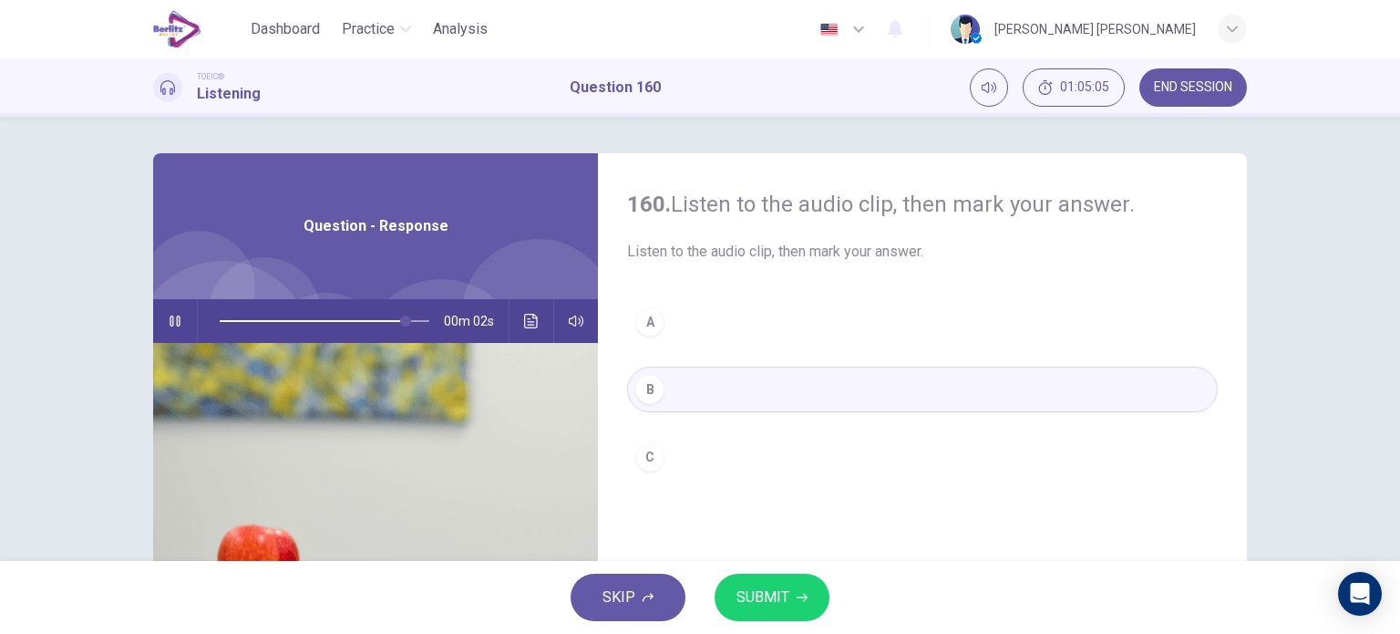
click at [784, 603] on span "SUBMIT" at bounding box center [763, 597] width 53 height 26
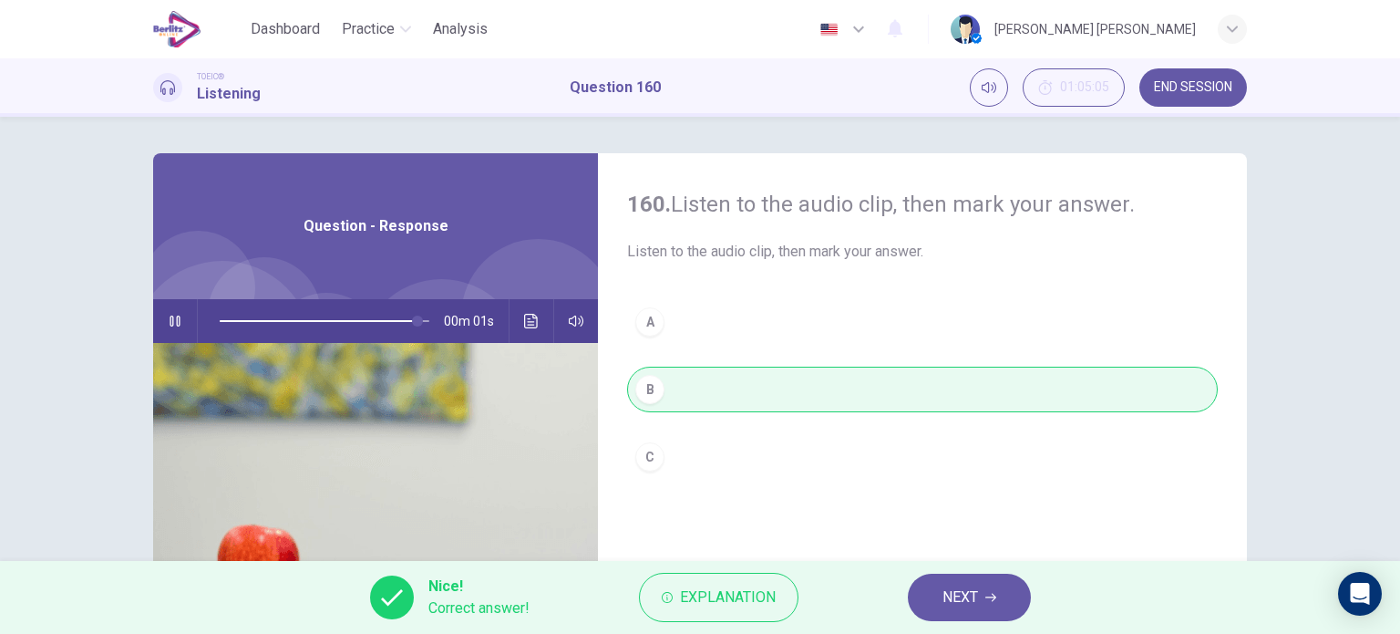
type input "*"
click at [955, 597] on span "NEXT" at bounding box center [961, 597] width 36 height 26
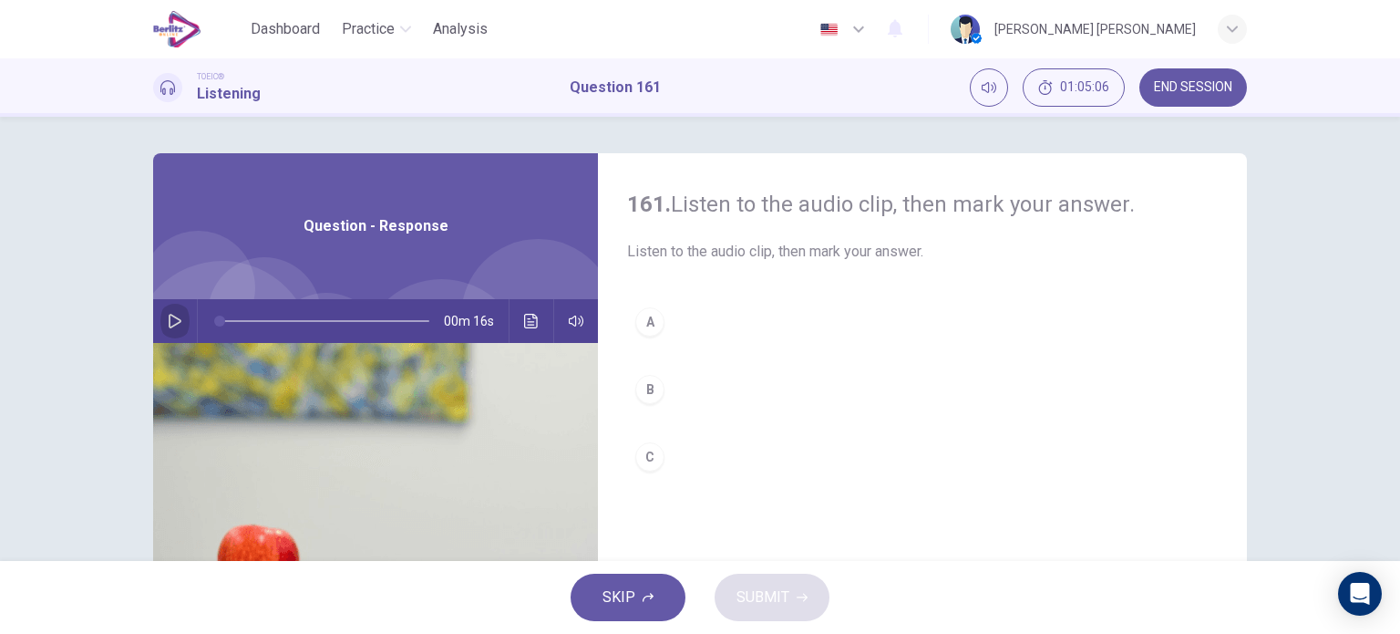
click at [172, 317] on icon "button" at bounding box center [175, 321] width 13 height 15
click at [645, 315] on div "A" at bounding box center [649, 321] width 29 height 29
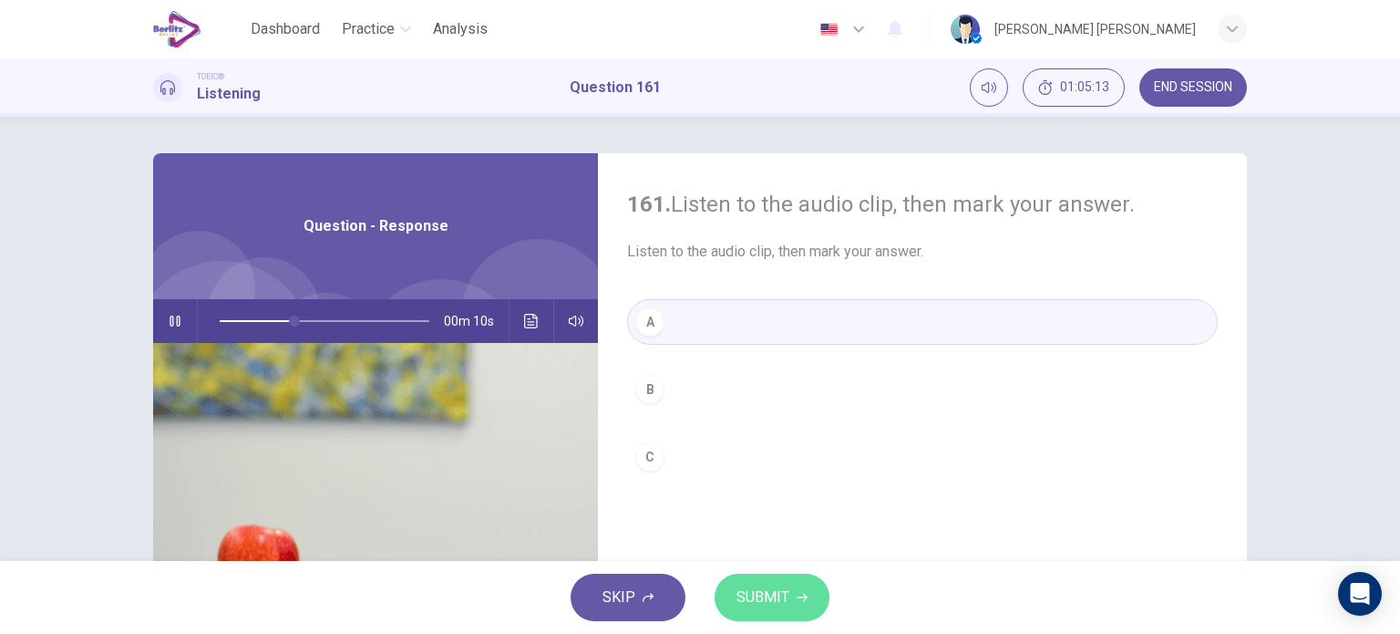
click at [753, 583] on button "SUBMIT" at bounding box center [772, 596] width 115 height 47
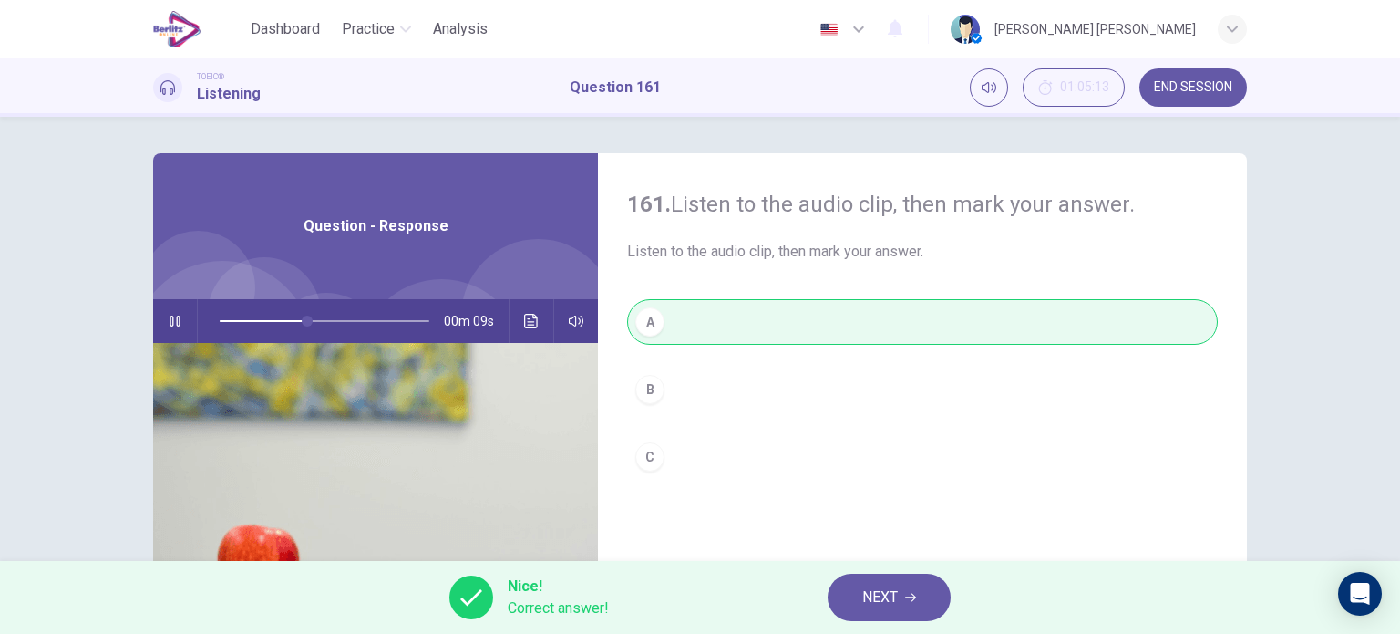
type input "**"
click at [890, 586] on span "NEXT" at bounding box center [880, 597] width 36 height 26
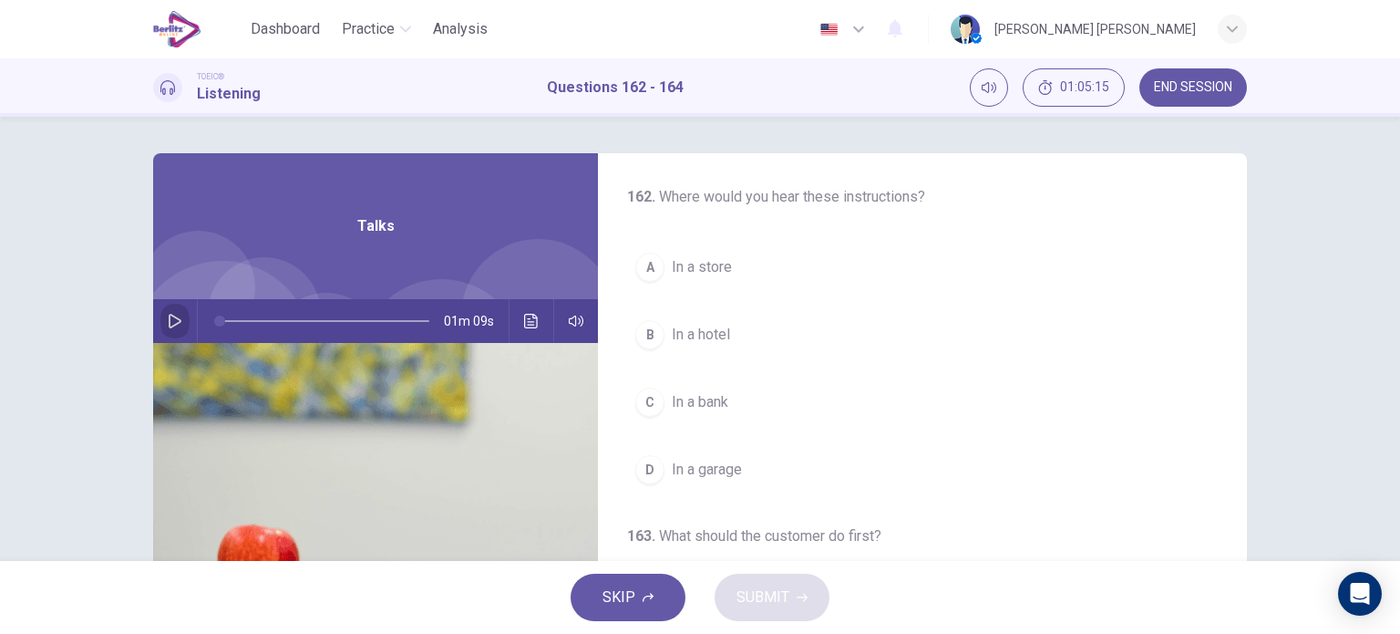
click at [171, 323] on icon "button" at bounding box center [175, 321] width 13 height 15
click at [700, 273] on span "In a store" at bounding box center [702, 267] width 60 height 22
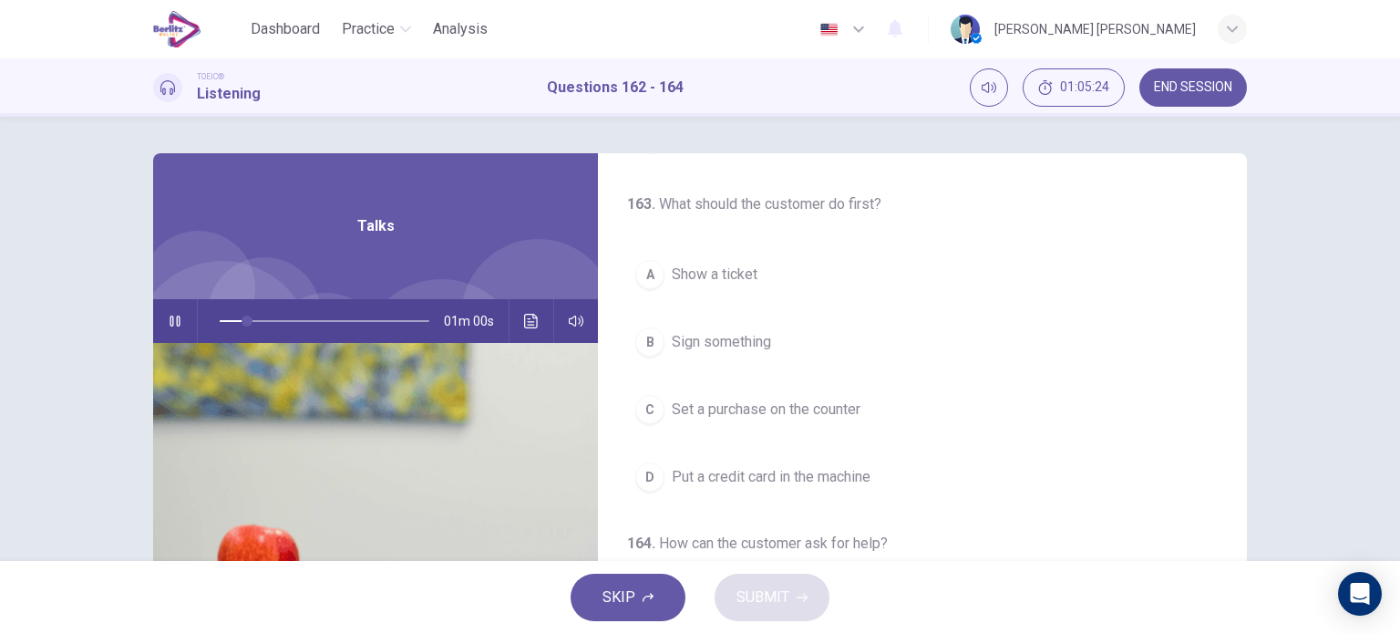
scroll to position [334, 0]
click at [838, 478] on span "Put a credit card in the machine" at bounding box center [771, 475] width 199 height 22
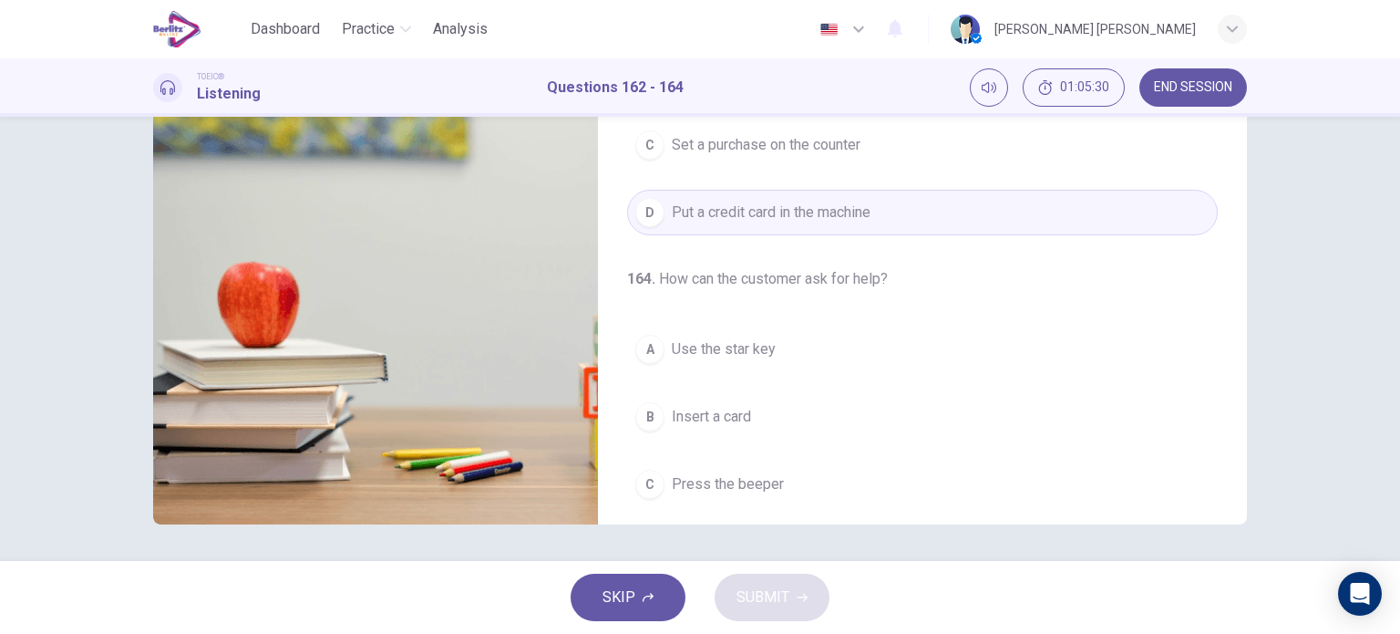
scroll to position [412, 0]
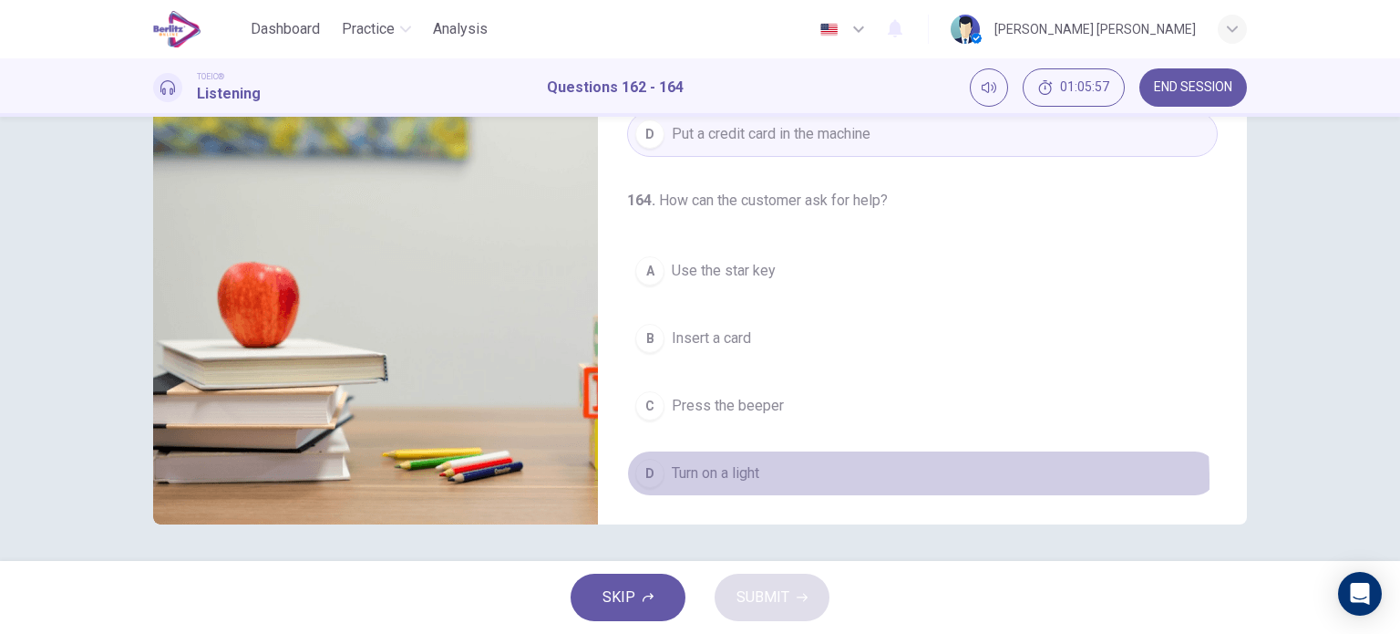
click at [733, 477] on span "Turn on a light" at bounding box center [716, 473] width 88 height 22
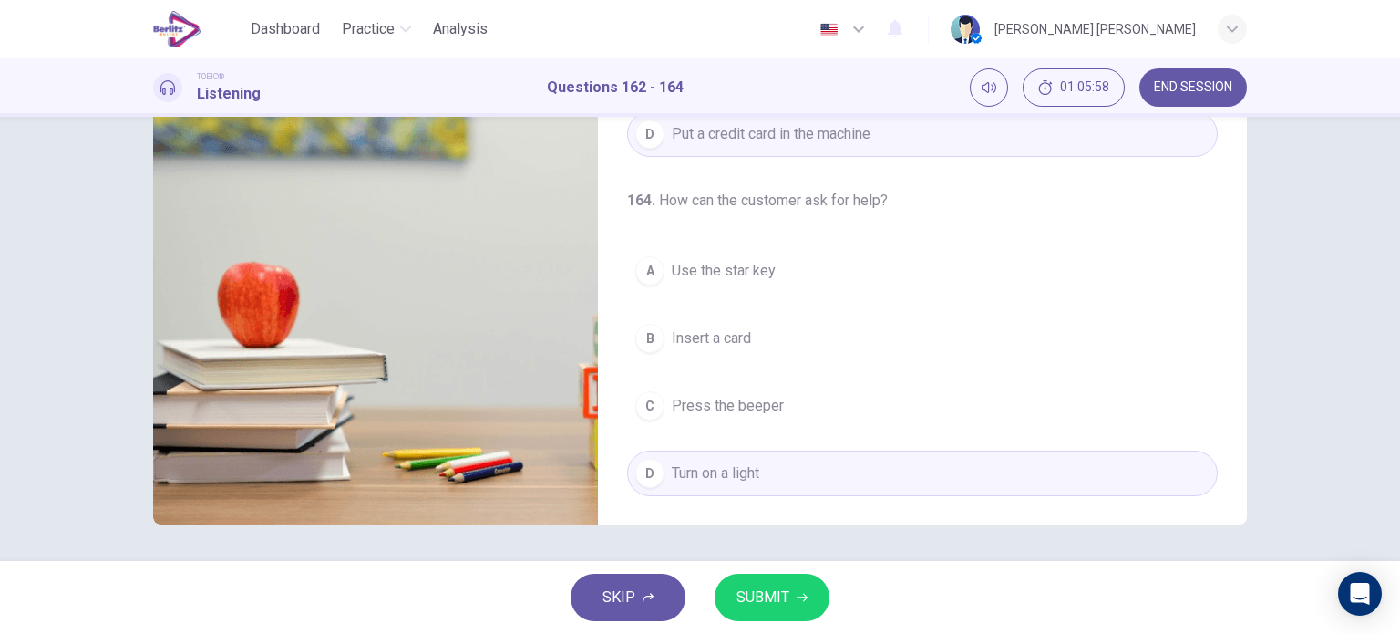
click at [780, 588] on span "SUBMIT" at bounding box center [763, 597] width 53 height 26
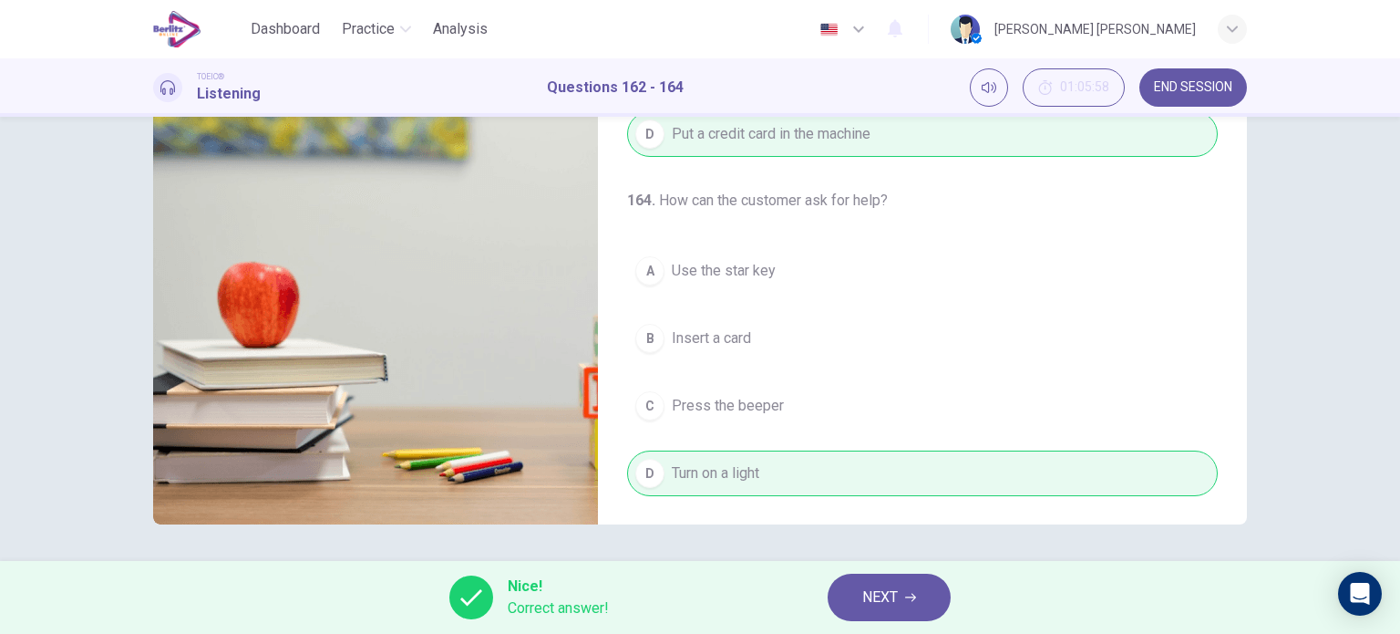
type input "**"
click at [844, 594] on button "NEXT" at bounding box center [889, 596] width 123 height 47
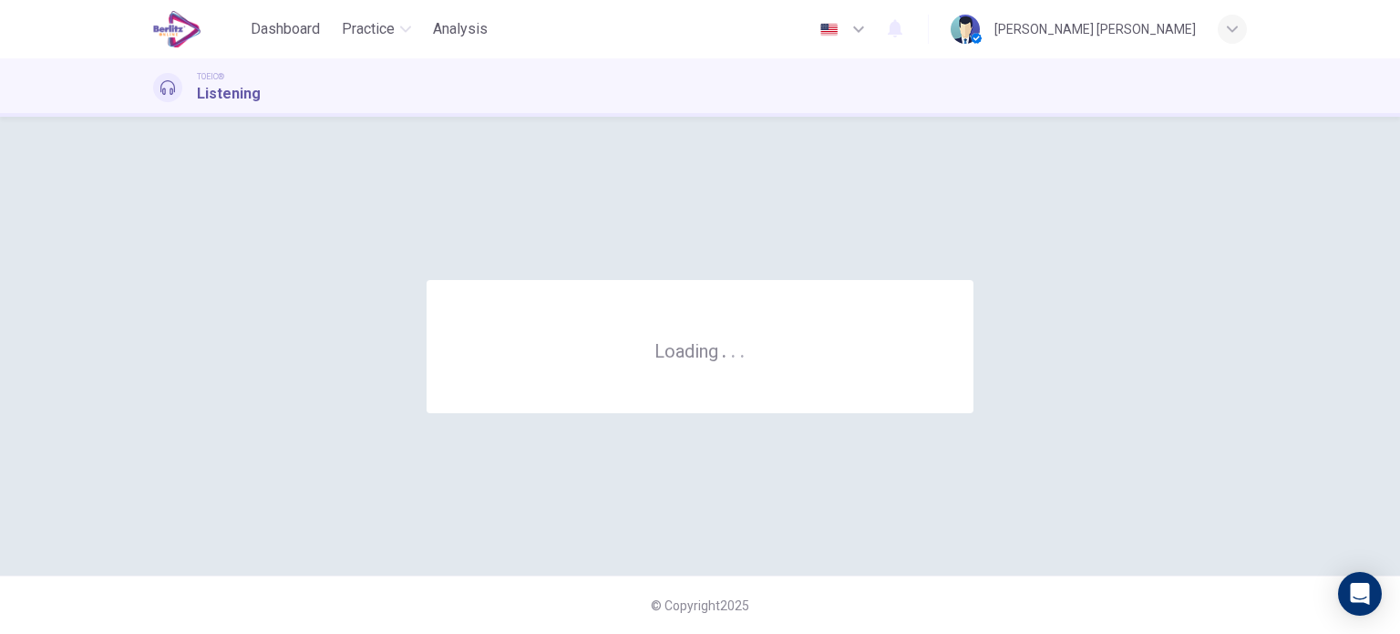
scroll to position [0, 0]
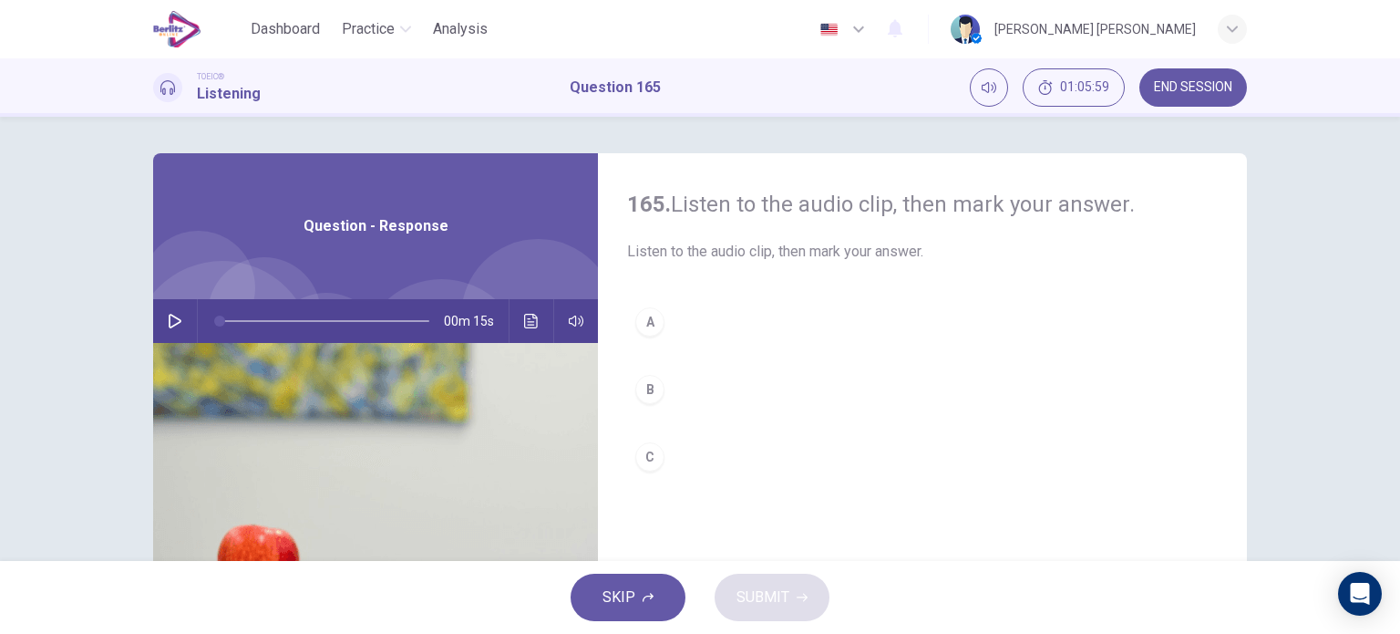
click at [170, 314] on icon "button" at bounding box center [175, 321] width 15 height 15
click at [645, 454] on div "C" at bounding box center [649, 456] width 29 height 29
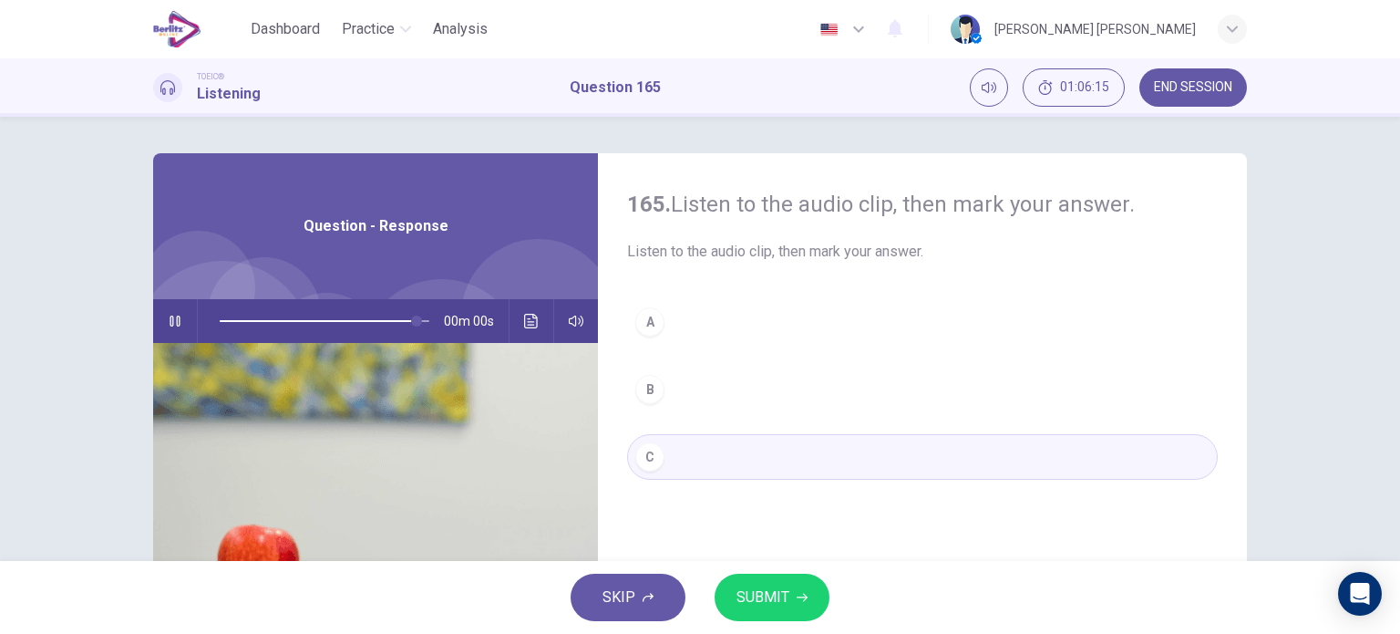
type input "*"
click at [758, 588] on span "SUBMIT" at bounding box center [763, 597] width 53 height 26
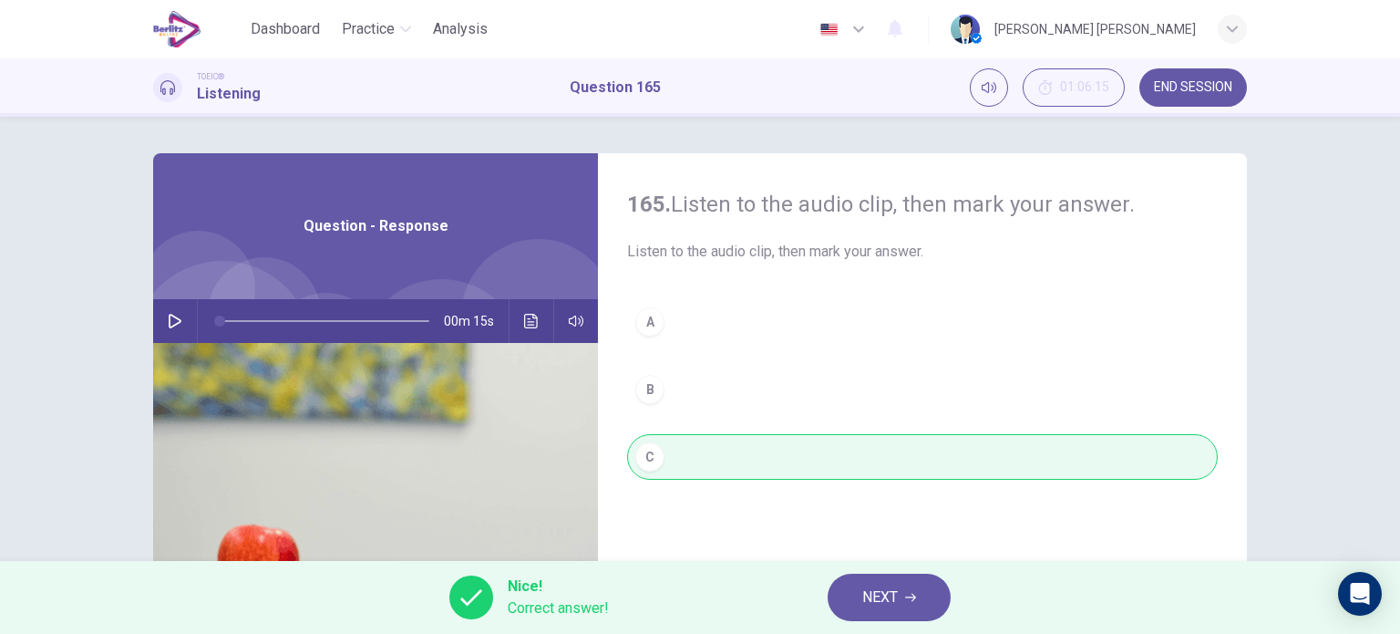
click at [868, 595] on span "NEXT" at bounding box center [880, 597] width 36 height 26
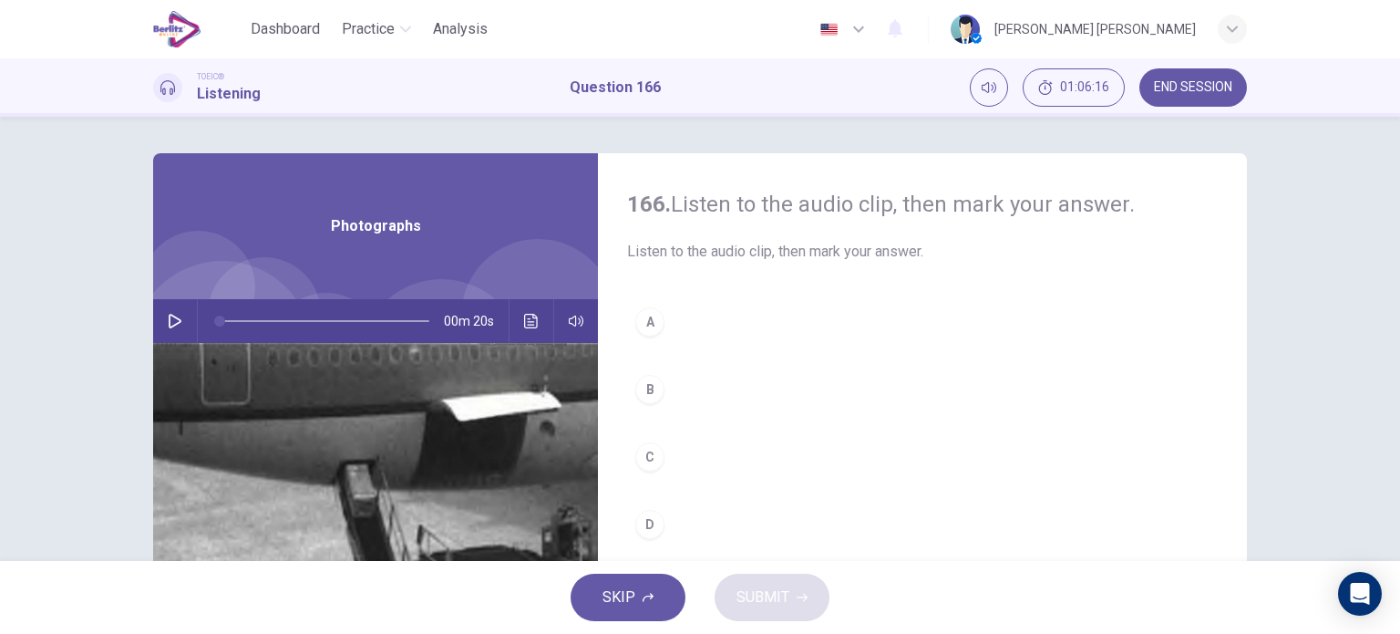
click at [168, 318] on icon "button" at bounding box center [175, 321] width 15 height 15
click at [667, 449] on button "C" at bounding box center [922, 457] width 591 height 46
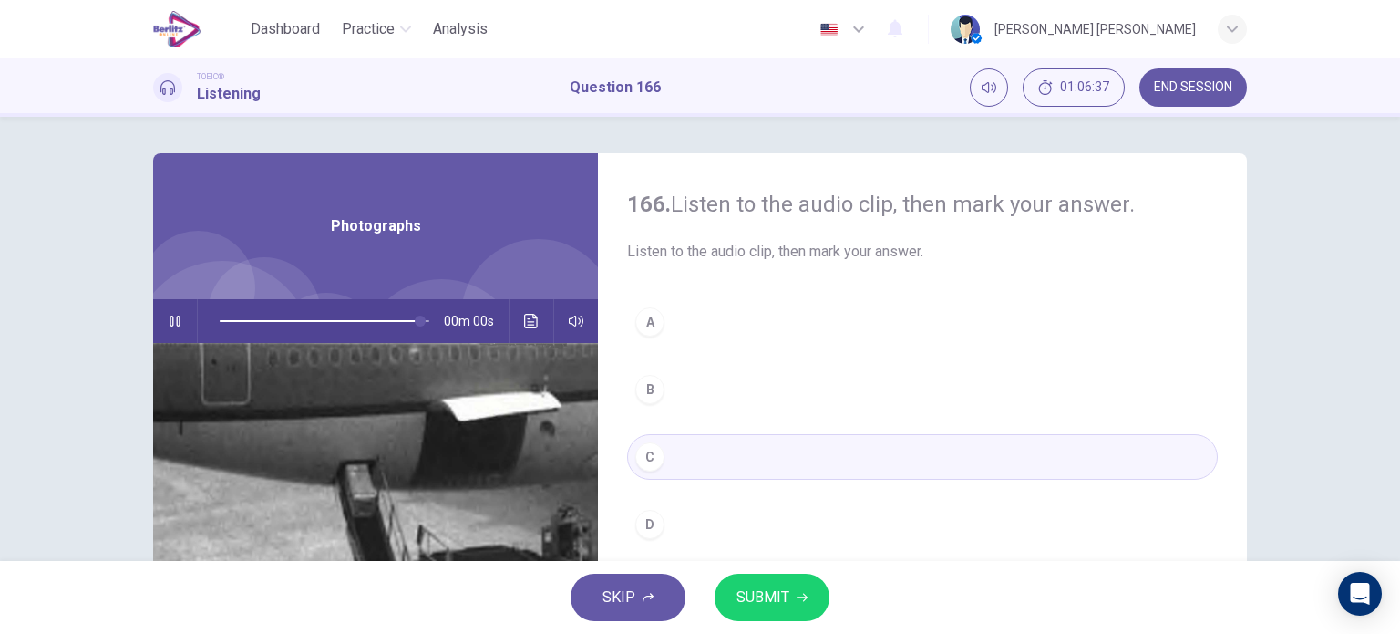
type input "*"
click at [667, 449] on button "C" at bounding box center [922, 457] width 591 height 46
click at [748, 583] on button "SUBMIT" at bounding box center [772, 596] width 115 height 47
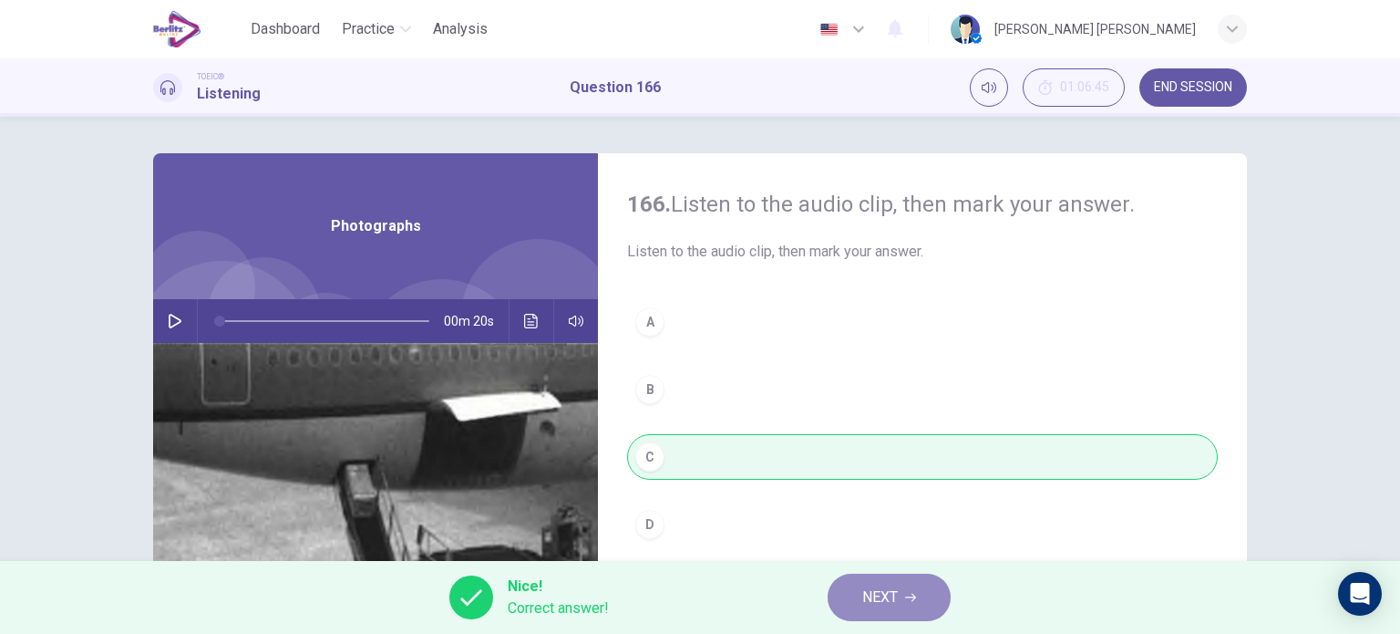
click at [916, 587] on button "NEXT" at bounding box center [889, 596] width 123 height 47
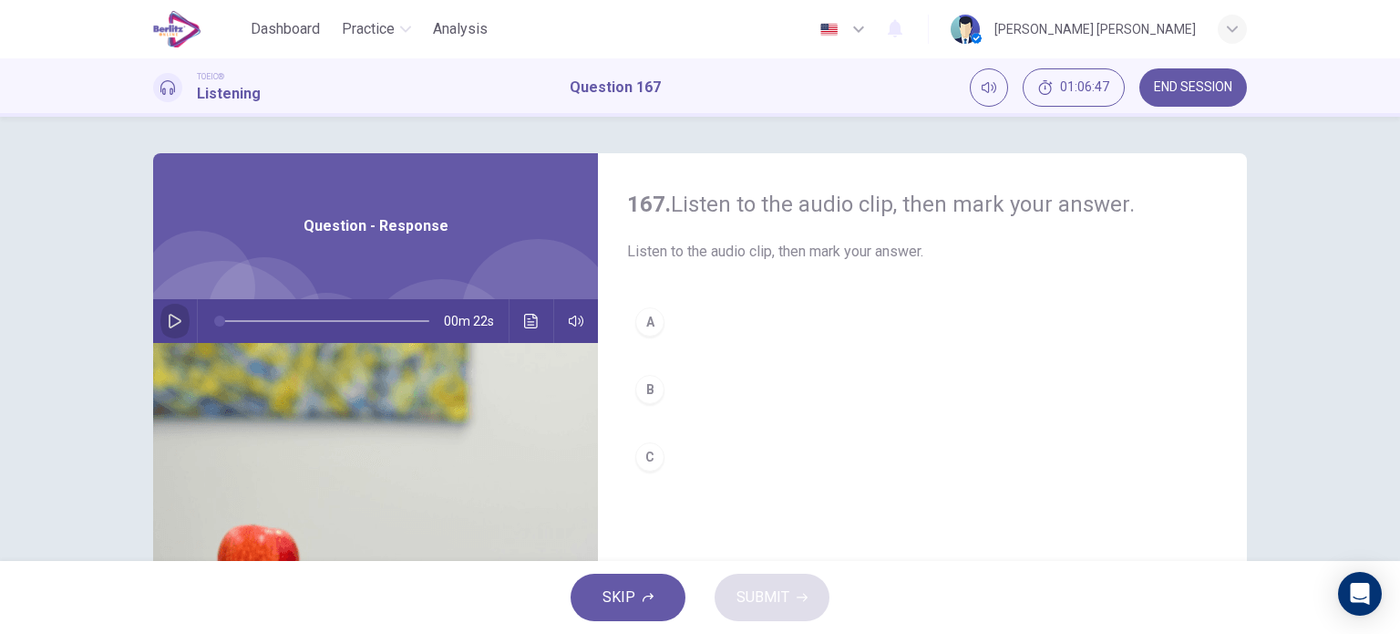
click at [179, 308] on button "button" at bounding box center [174, 321] width 29 height 44
click at [657, 335] on button "A" at bounding box center [922, 322] width 591 height 46
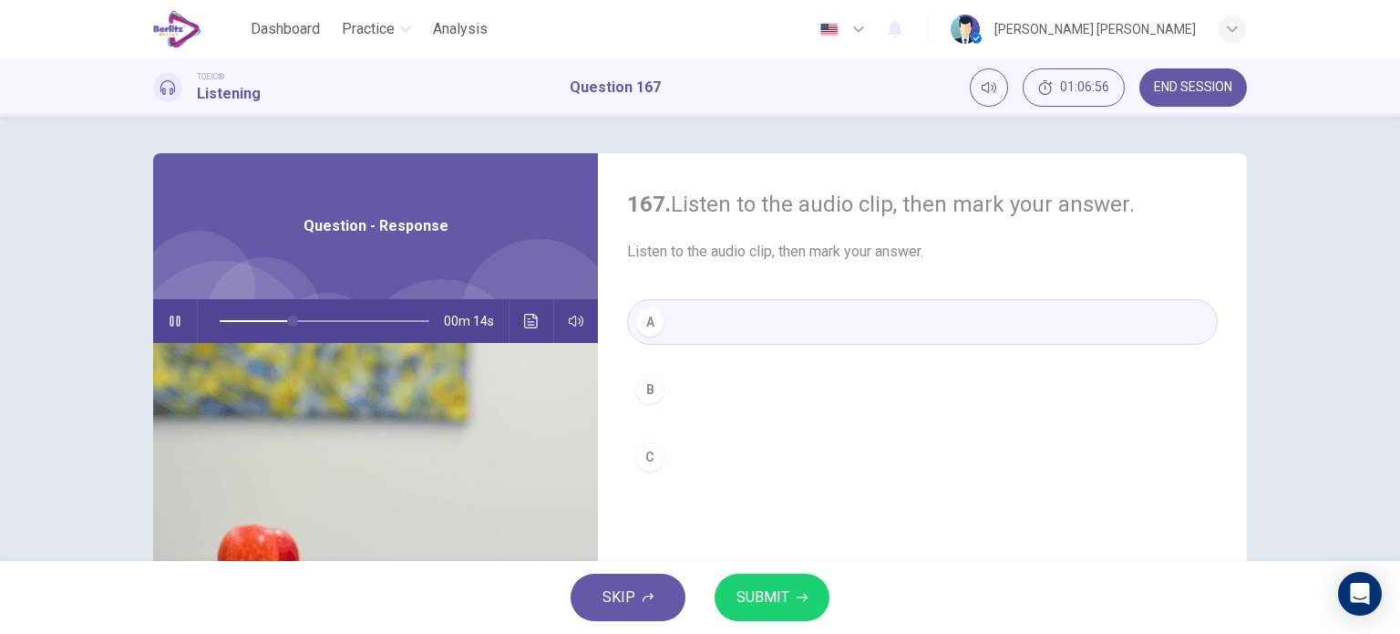
click at [754, 579] on button "SUBMIT" at bounding box center [772, 596] width 115 height 47
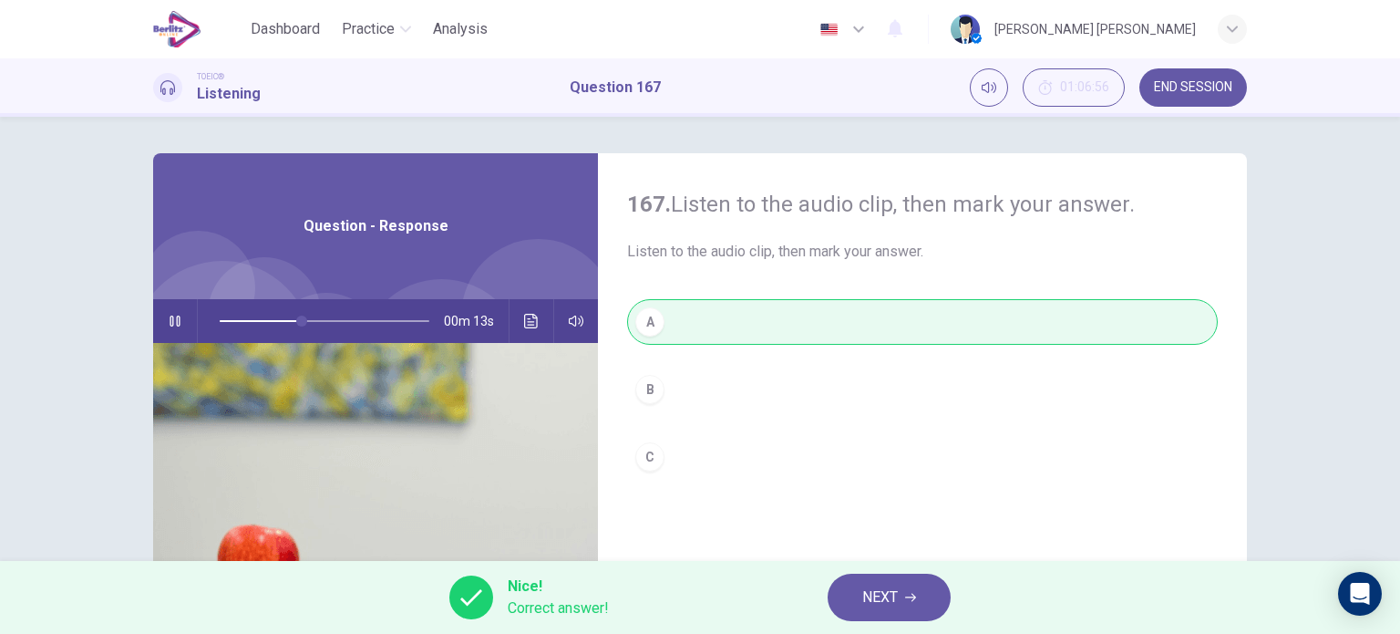
type input "**"
click at [888, 604] on span "NEXT" at bounding box center [880, 597] width 36 height 26
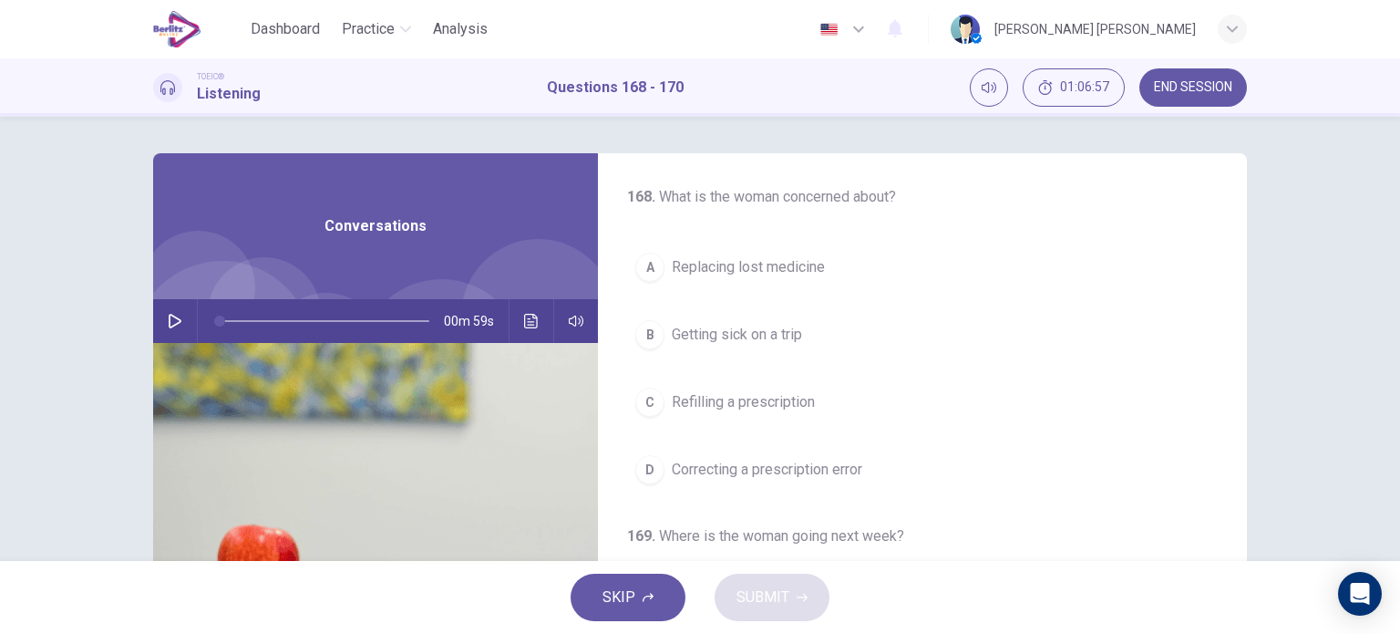
click at [175, 311] on button "button" at bounding box center [174, 321] width 29 height 44
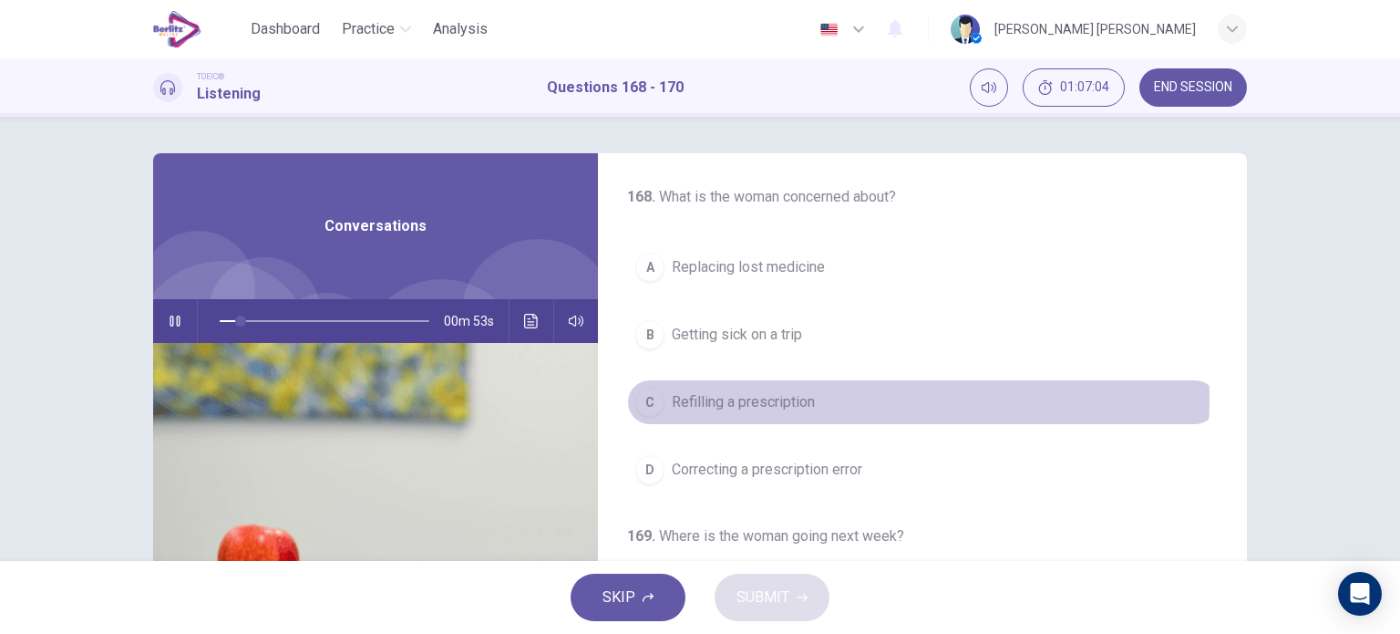
click at [751, 397] on span "Refilling a prescription" at bounding box center [743, 402] width 143 height 22
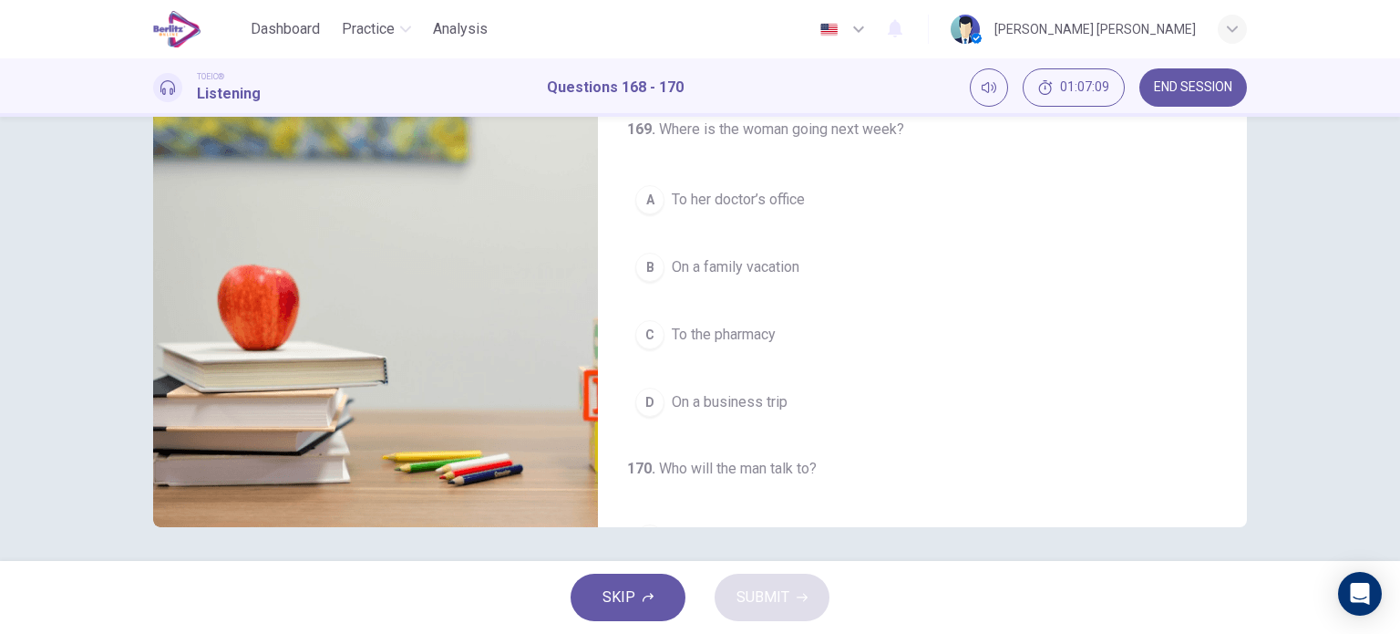
scroll to position [153, 0]
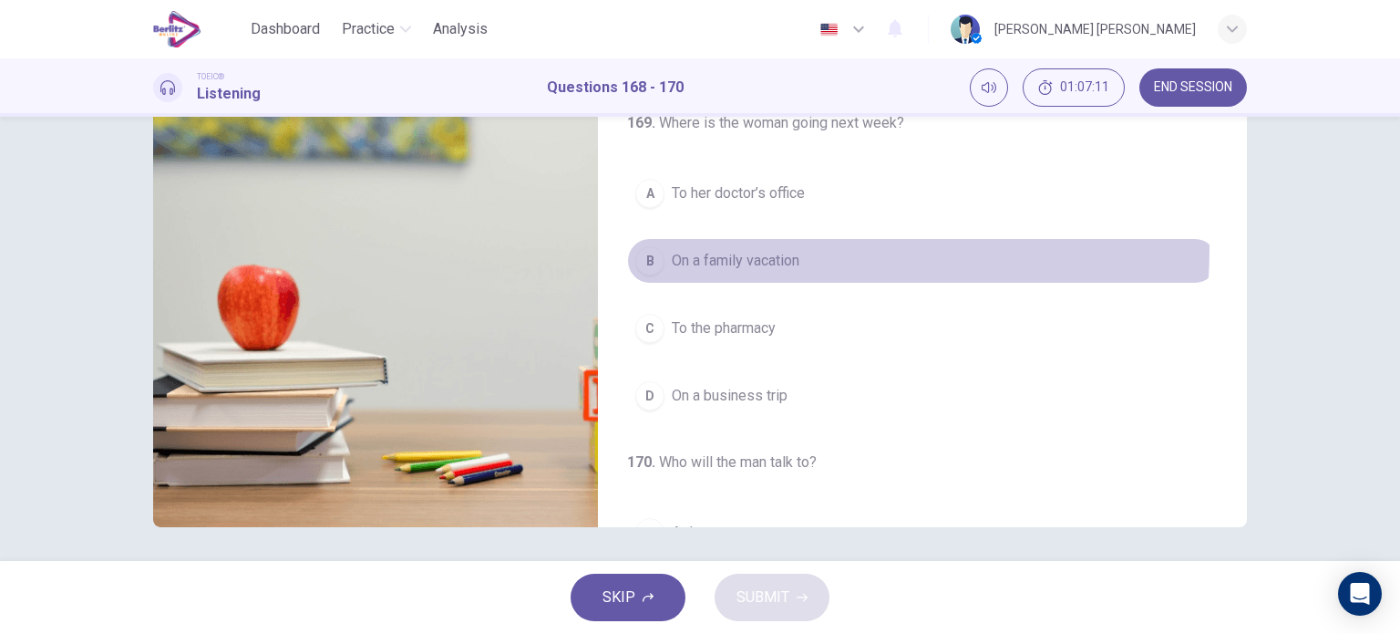
click at [727, 248] on button "B On a family vacation" at bounding box center [922, 261] width 591 height 46
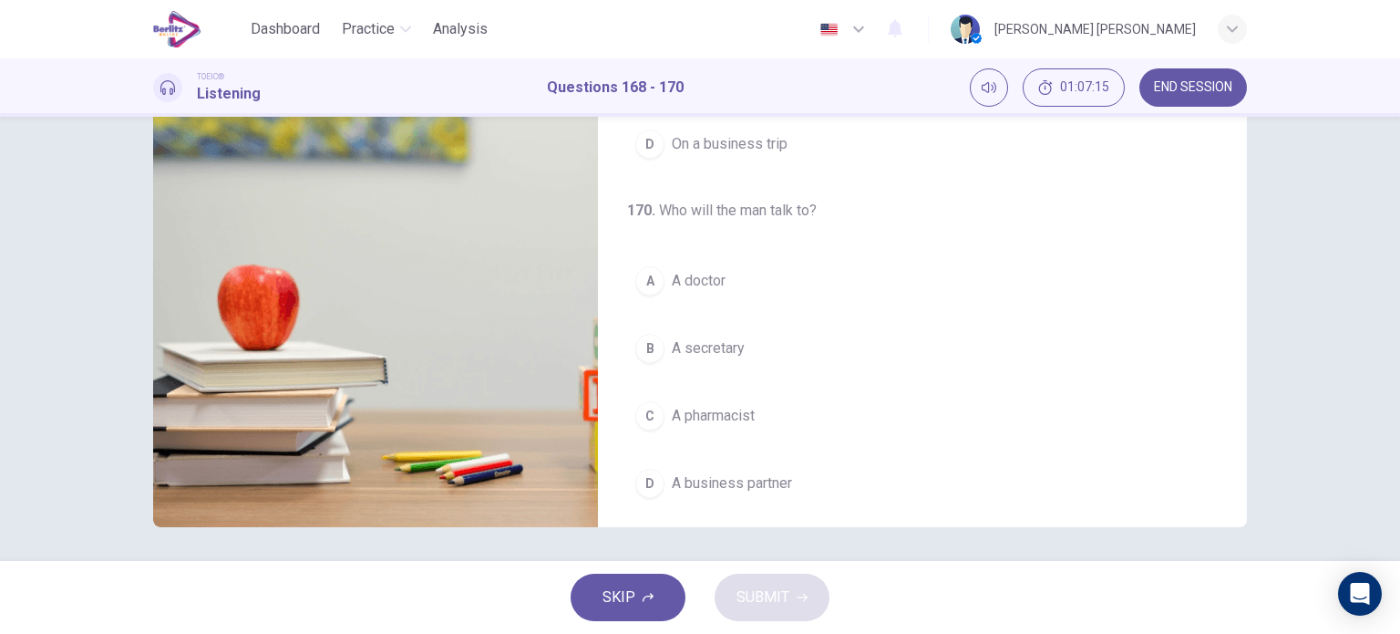
scroll to position [412, 0]
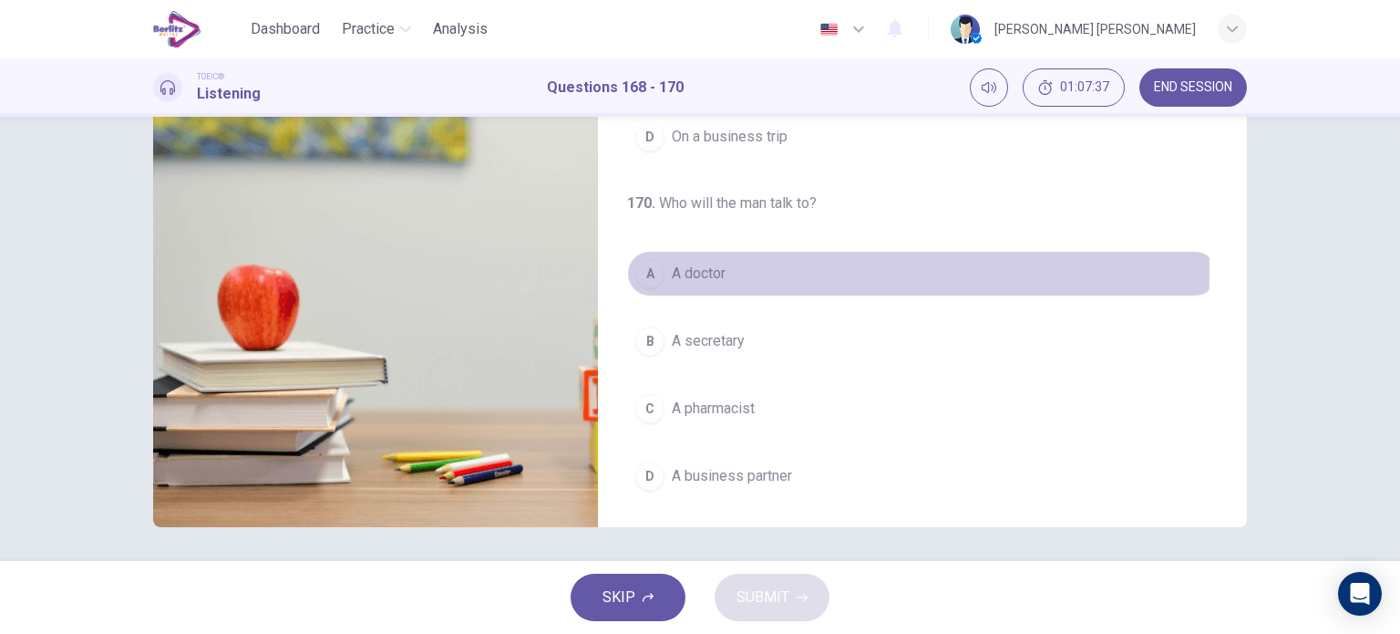
click at [689, 267] on span "A doctor" at bounding box center [699, 274] width 54 height 22
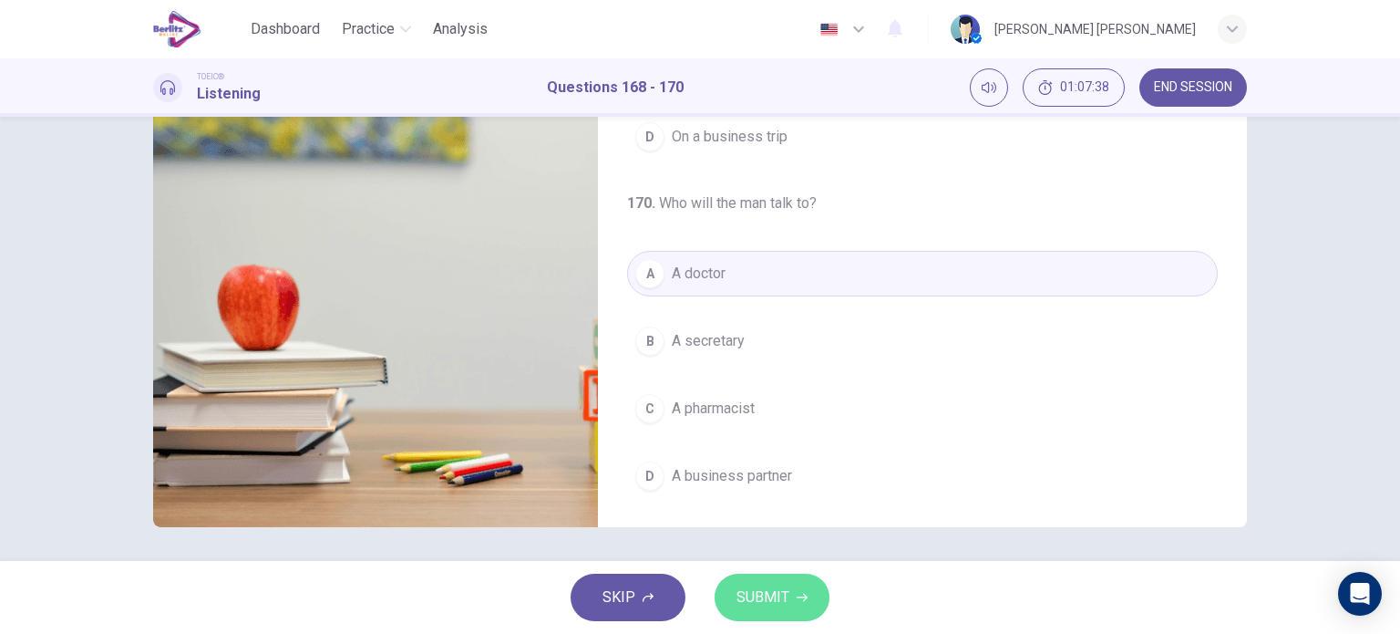
click at [755, 590] on span "SUBMIT" at bounding box center [763, 597] width 53 height 26
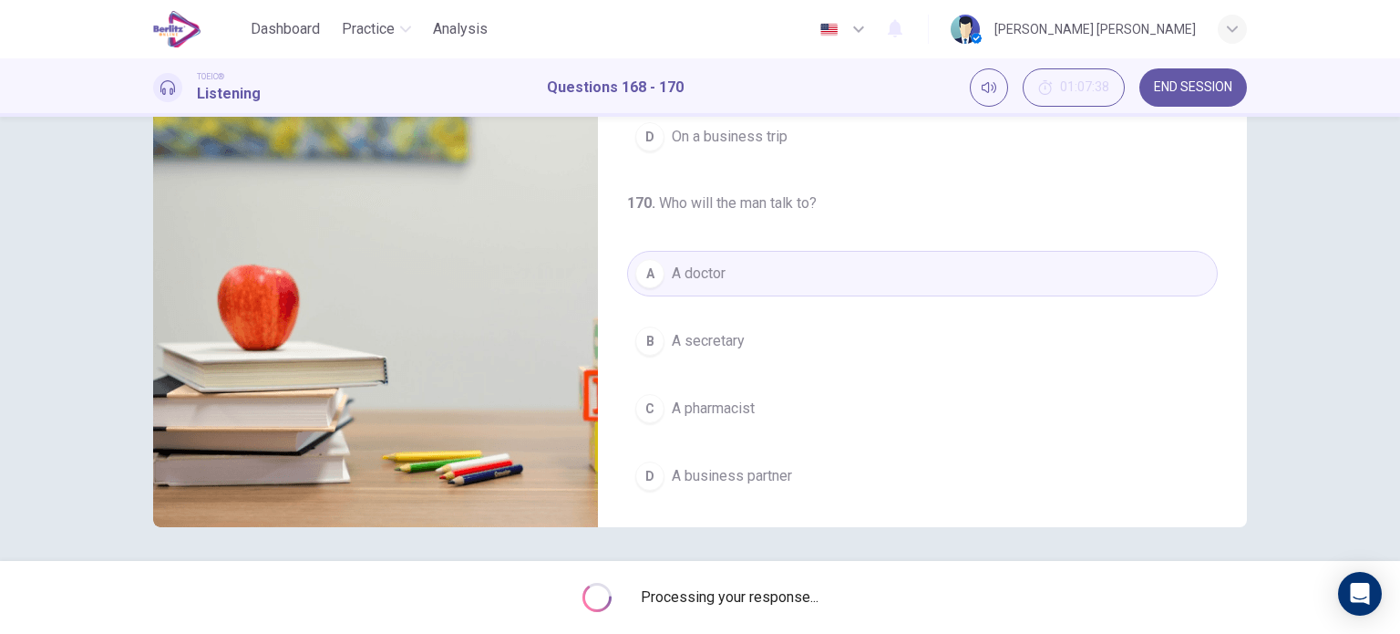
type input "**"
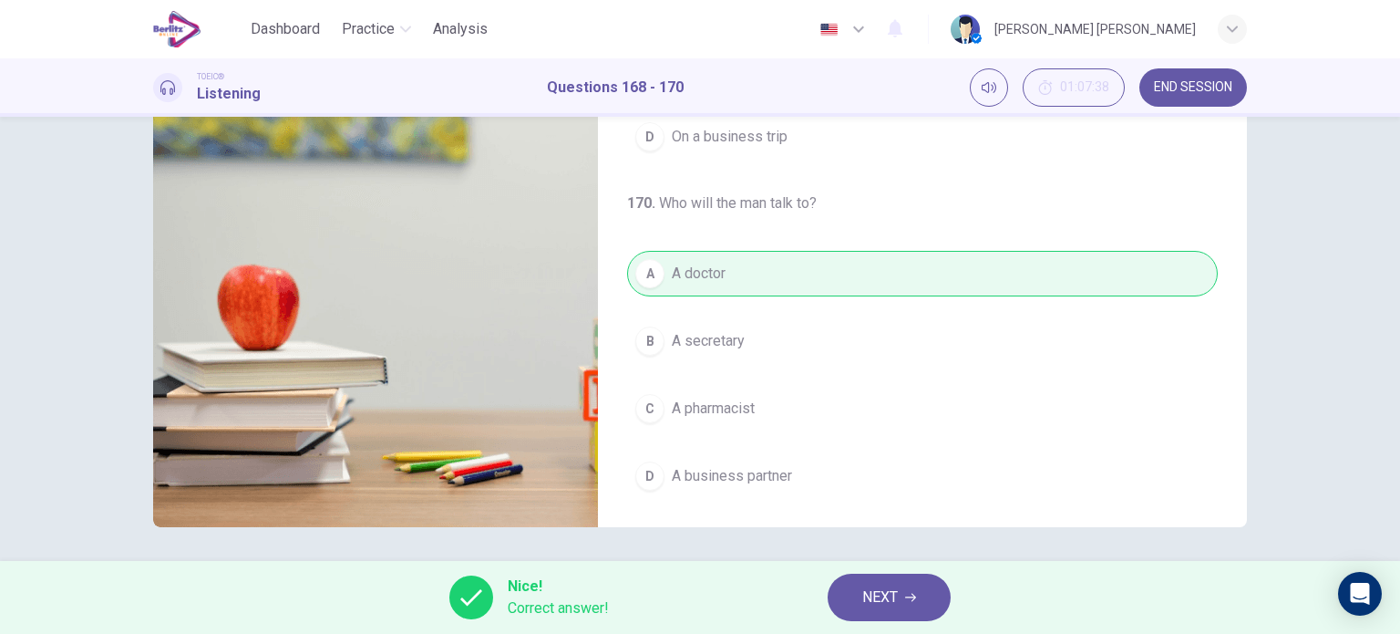
click at [903, 593] on button "NEXT" at bounding box center [889, 596] width 123 height 47
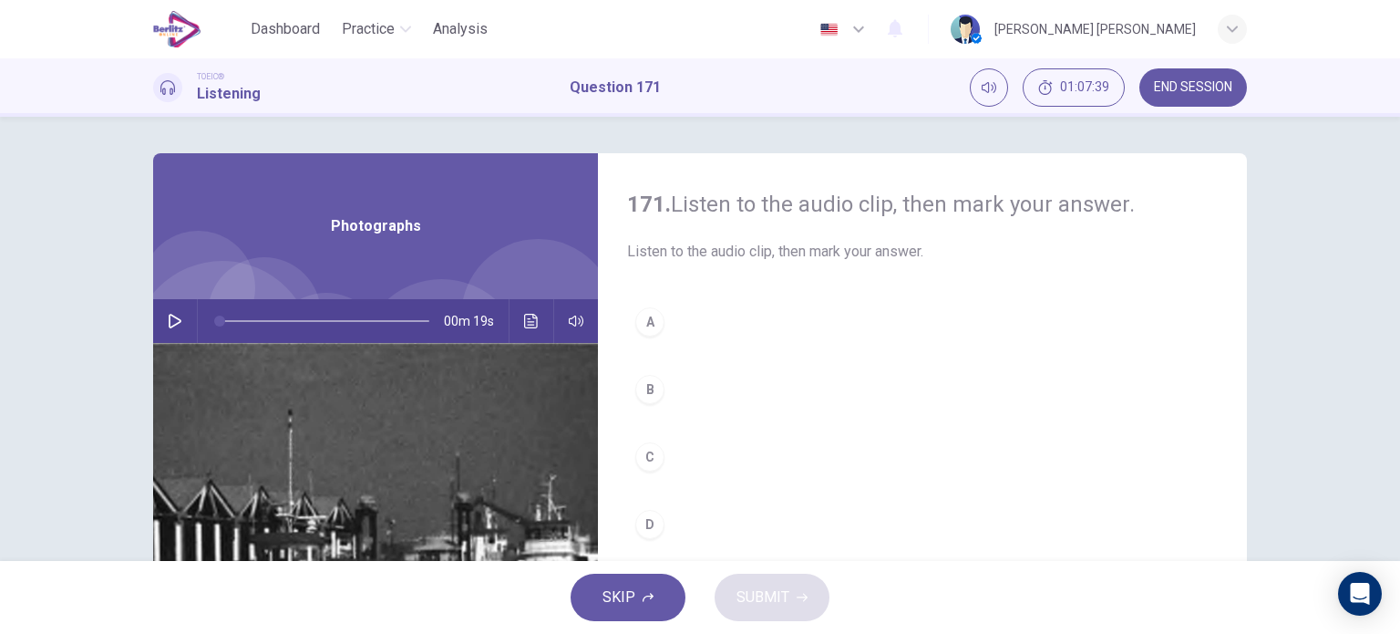
click at [162, 311] on button "button" at bounding box center [174, 321] width 29 height 44
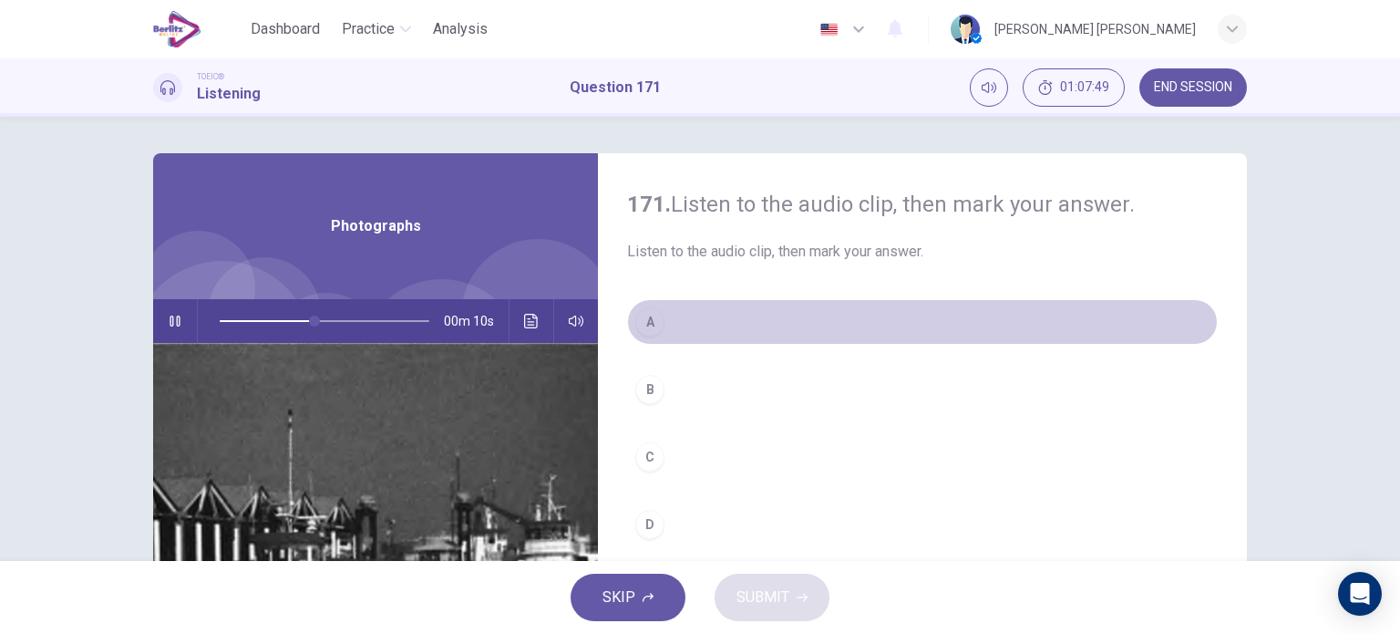
click at [627, 323] on button "A" at bounding box center [922, 322] width 591 height 46
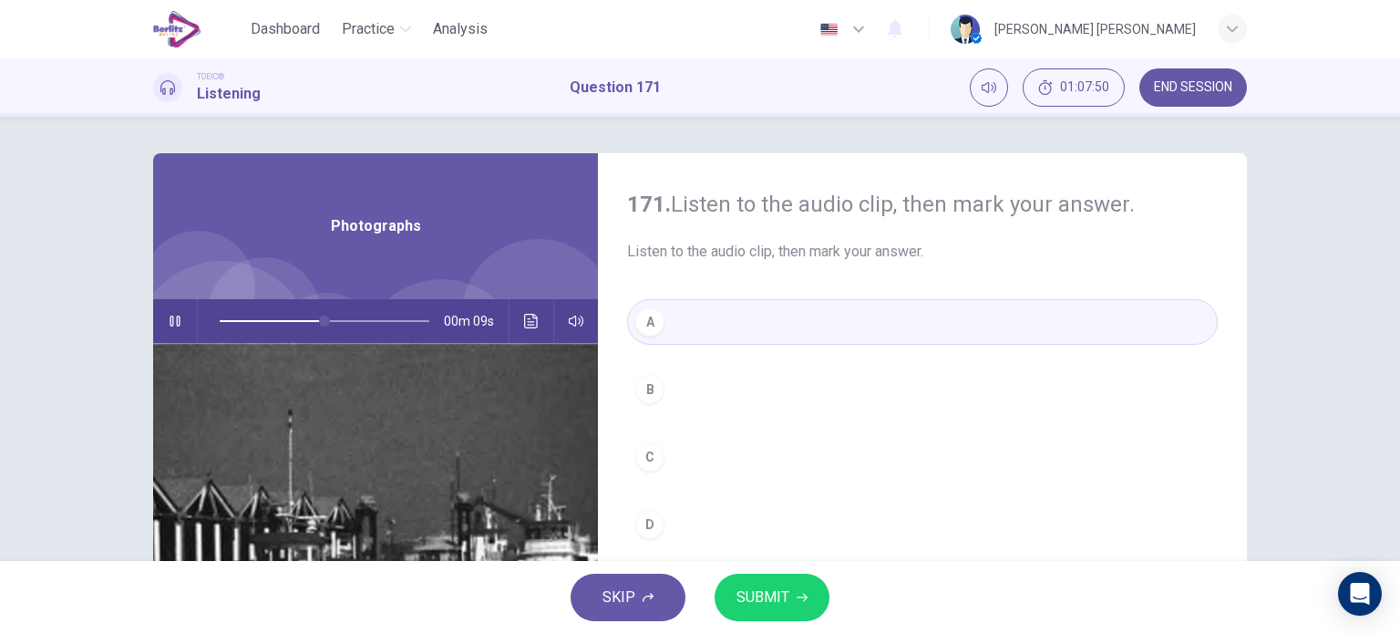
click at [732, 590] on button "SUBMIT" at bounding box center [772, 596] width 115 height 47
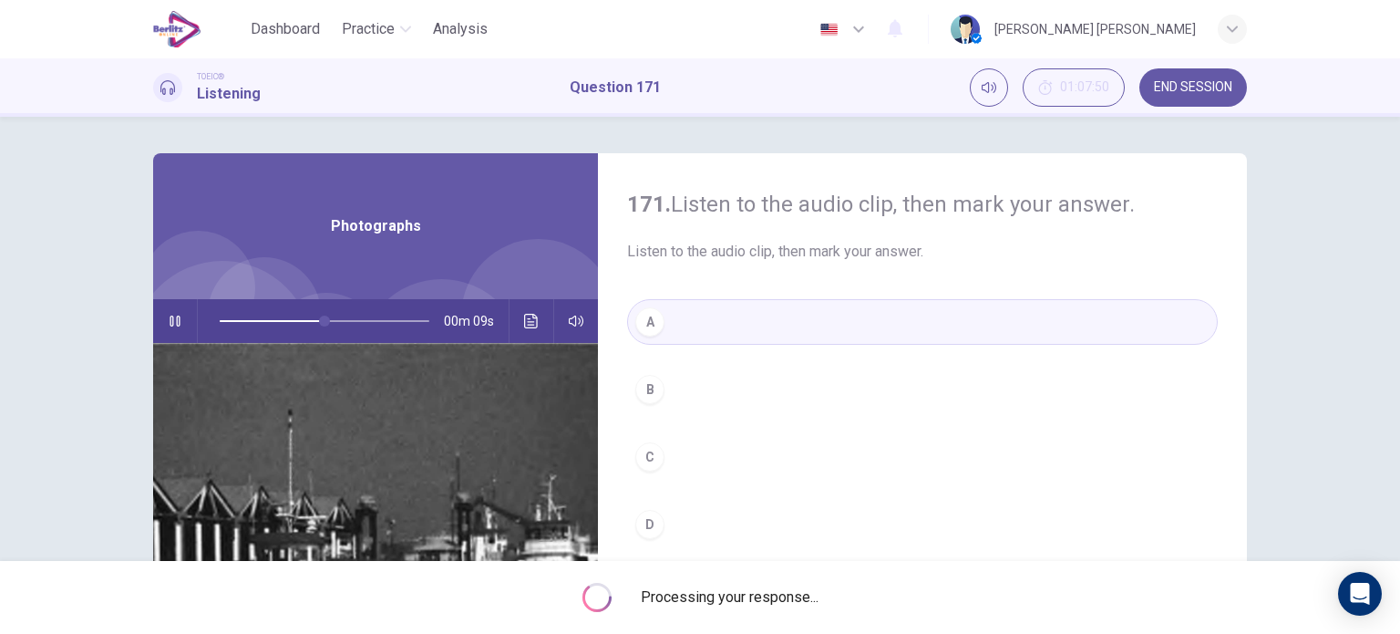
type input "**"
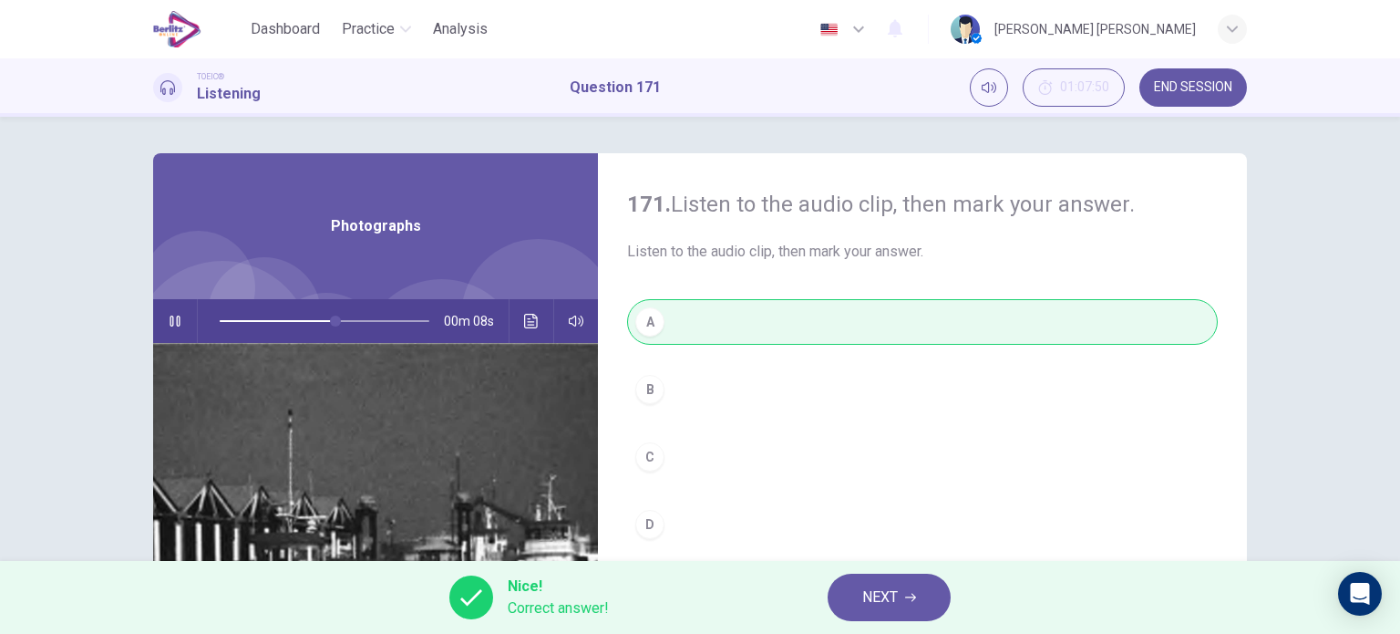
click at [929, 583] on button "NEXT" at bounding box center [889, 596] width 123 height 47
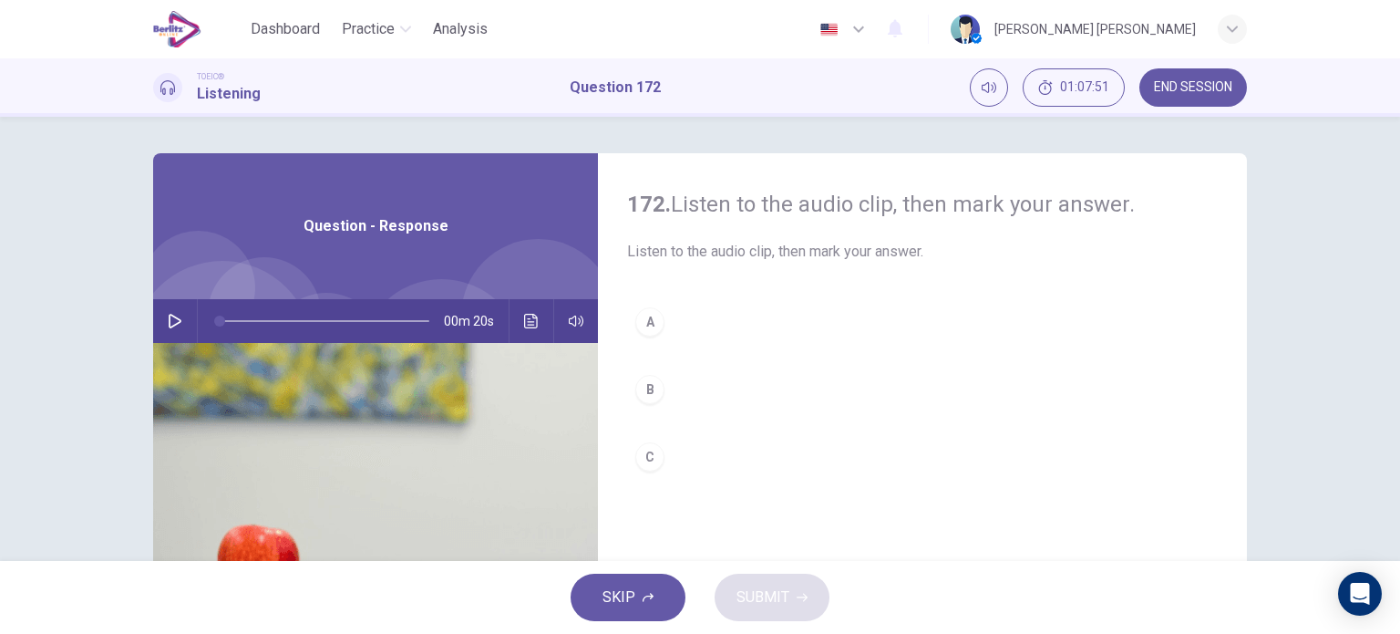
click at [176, 316] on icon "button" at bounding box center [175, 321] width 15 height 15
type input "*"
click at [648, 380] on div "B" at bounding box center [649, 389] width 29 height 29
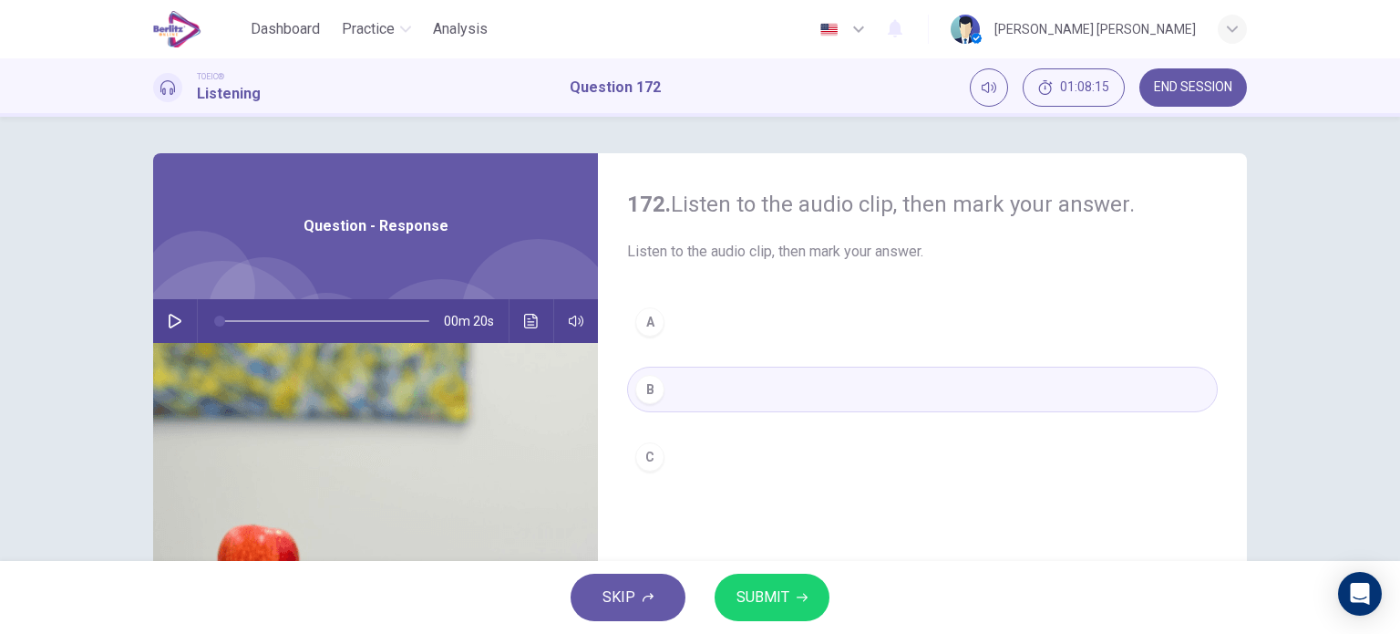
click at [759, 583] on button "SUBMIT" at bounding box center [772, 596] width 115 height 47
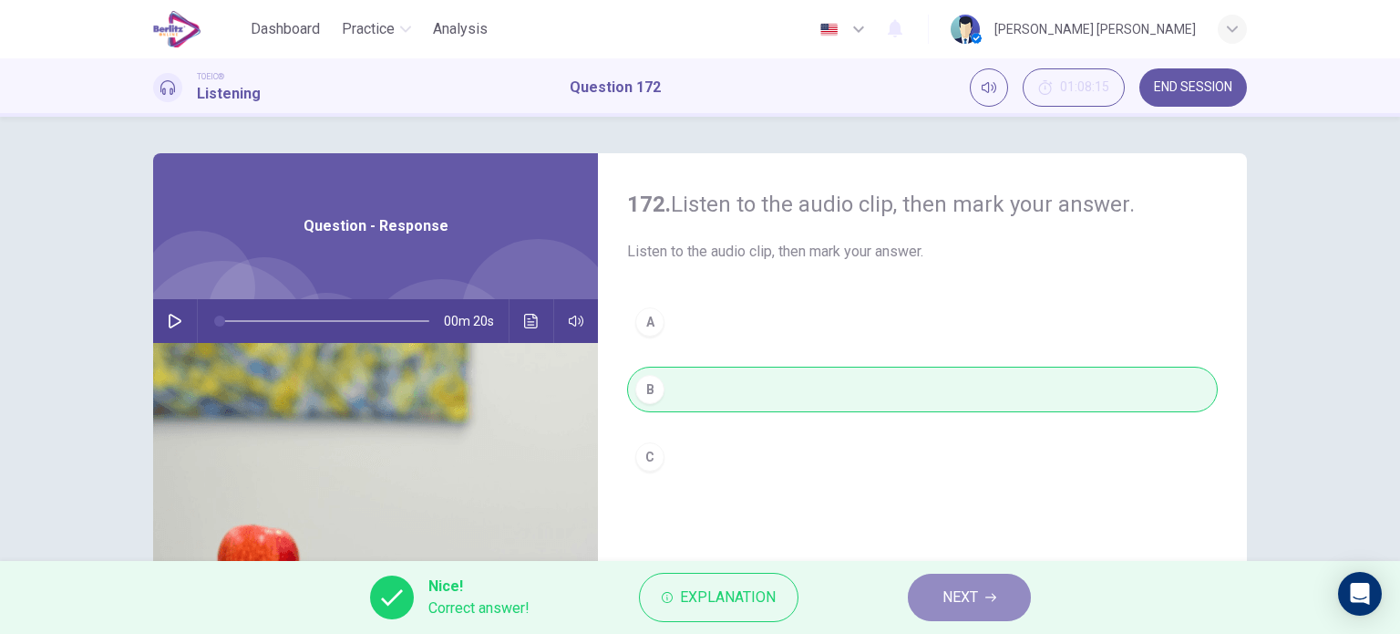
click at [934, 601] on button "NEXT" at bounding box center [969, 596] width 123 height 47
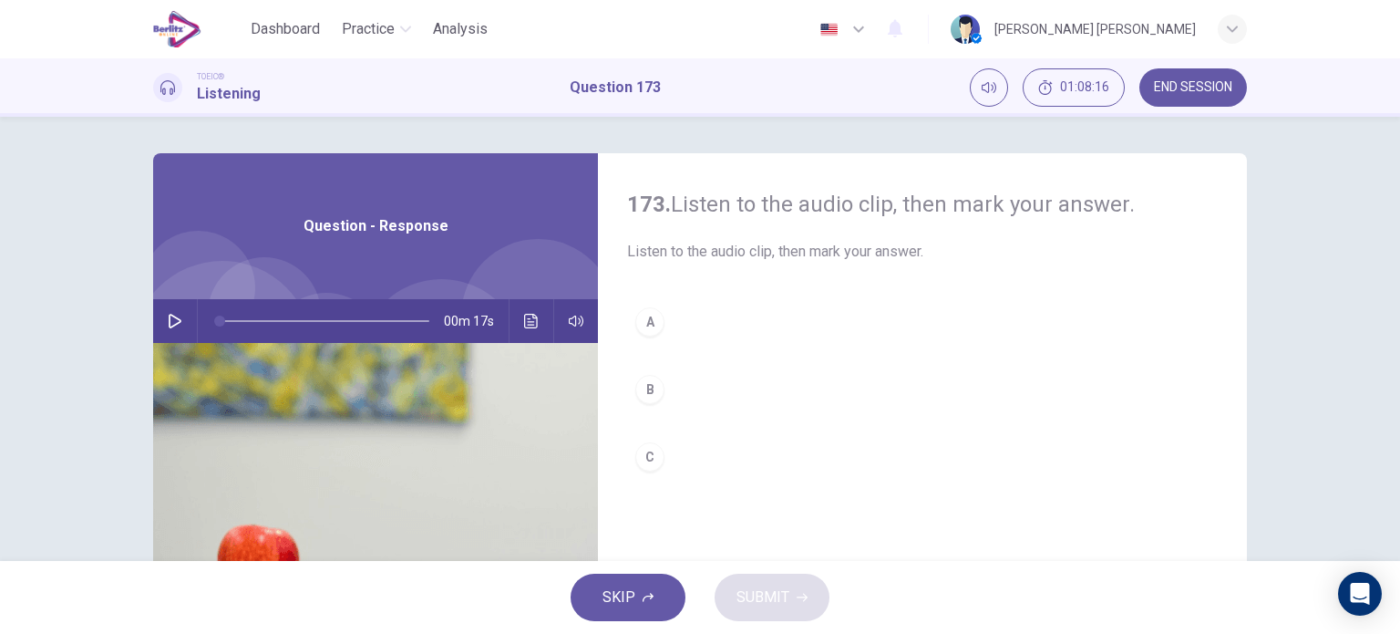
click at [169, 318] on icon "button" at bounding box center [175, 321] width 15 height 15
click at [635, 393] on div "B" at bounding box center [649, 389] width 29 height 29
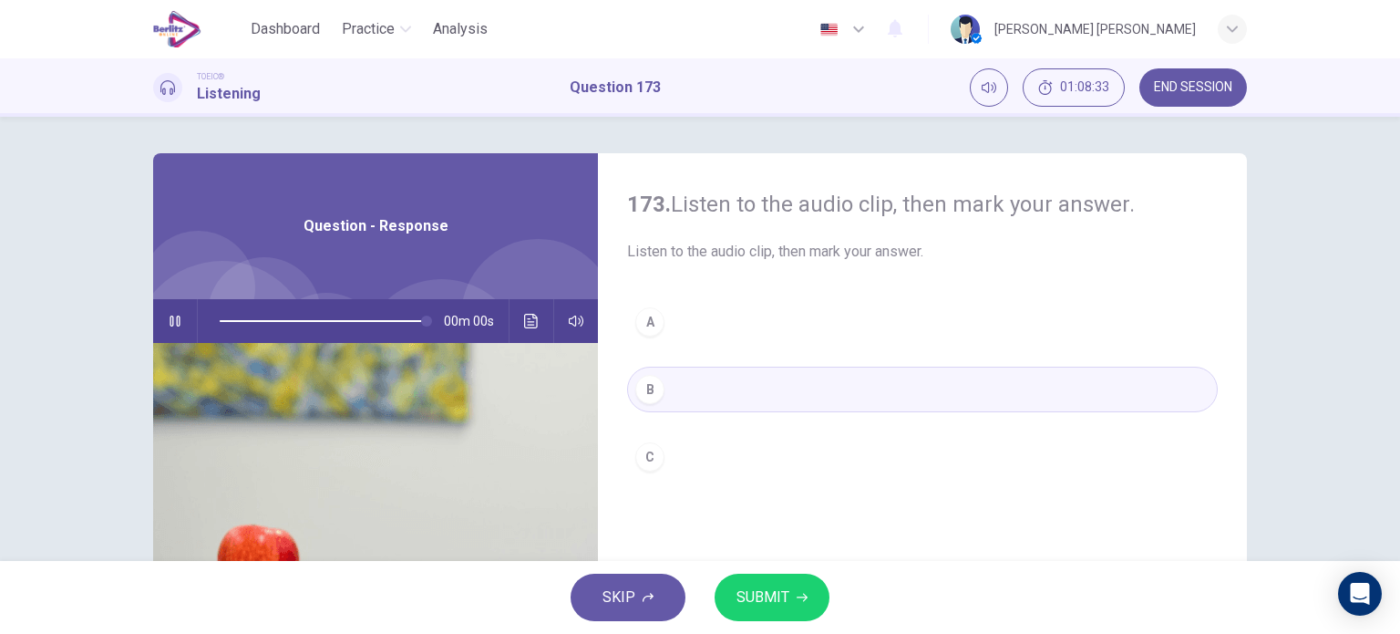
type input "*"
click at [778, 597] on span "SUBMIT" at bounding box center [763, 597] width 53 height 26
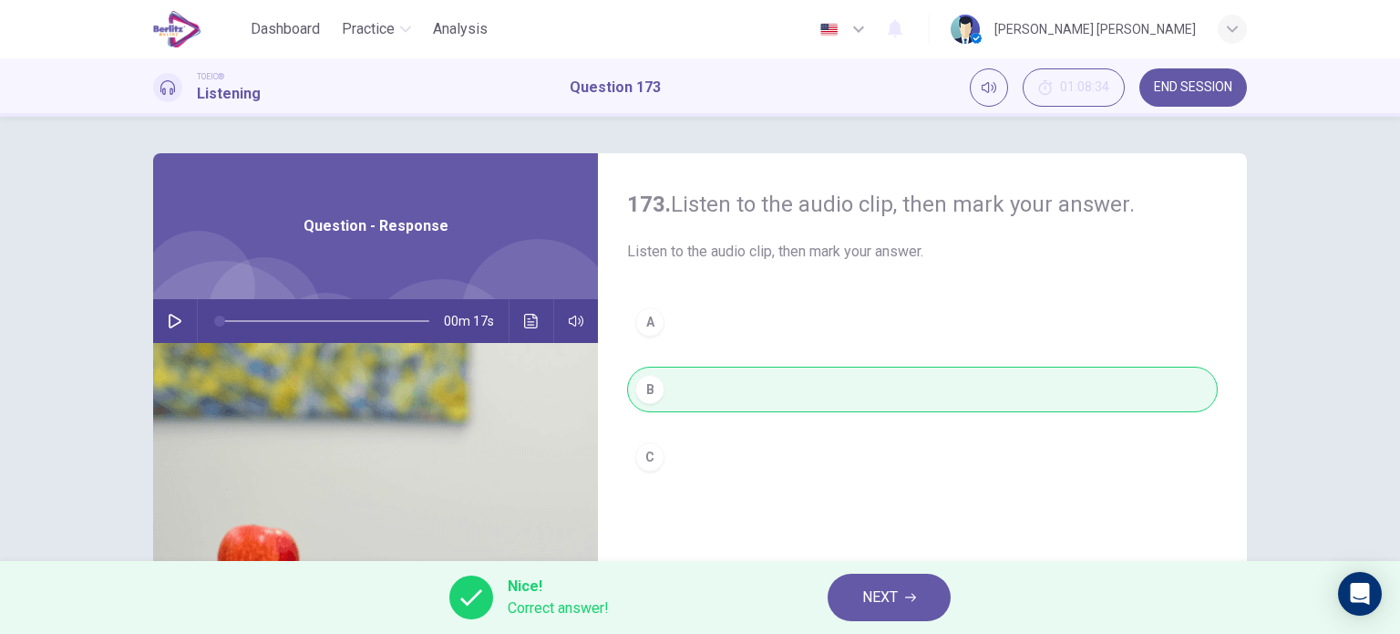
click at [877, 599] on span "NEXT" at bounding box center [880, 597] width 36 height 26
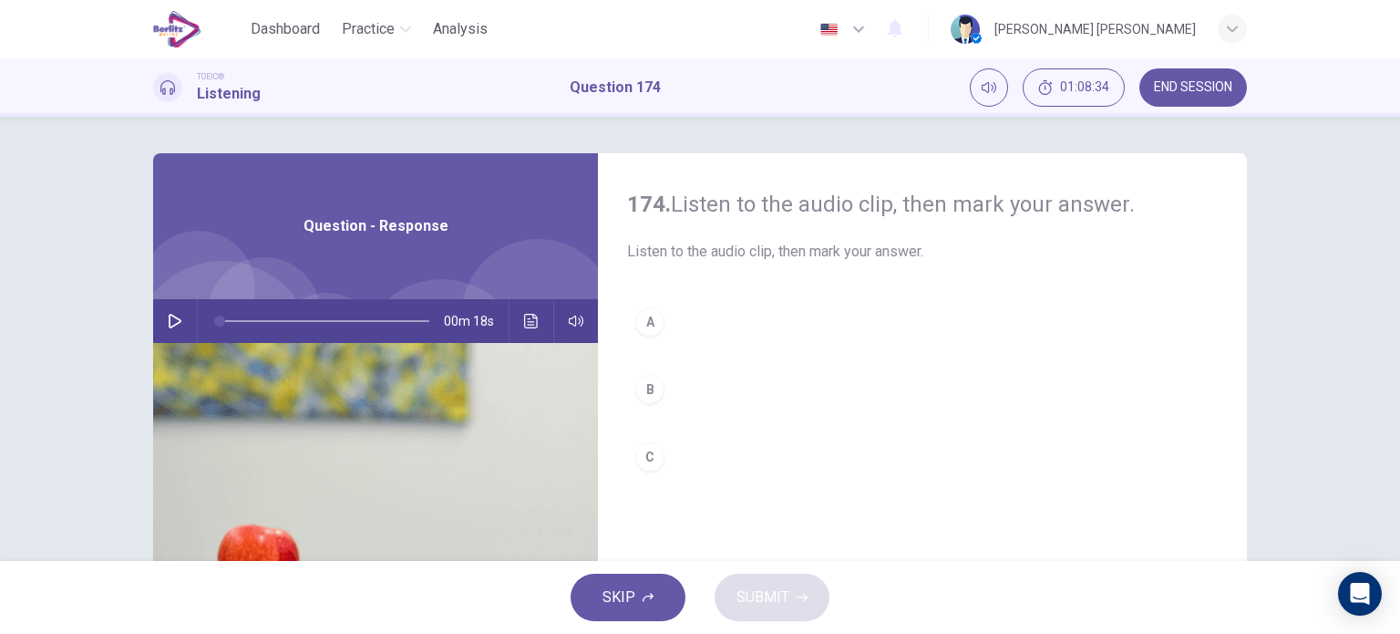
click at [168, 324] on icon "button" at bounding box center [175, 321] width 15 height 15
click at [649, 377] on div "B" at bounding box center [649, 389] width 29 height 29
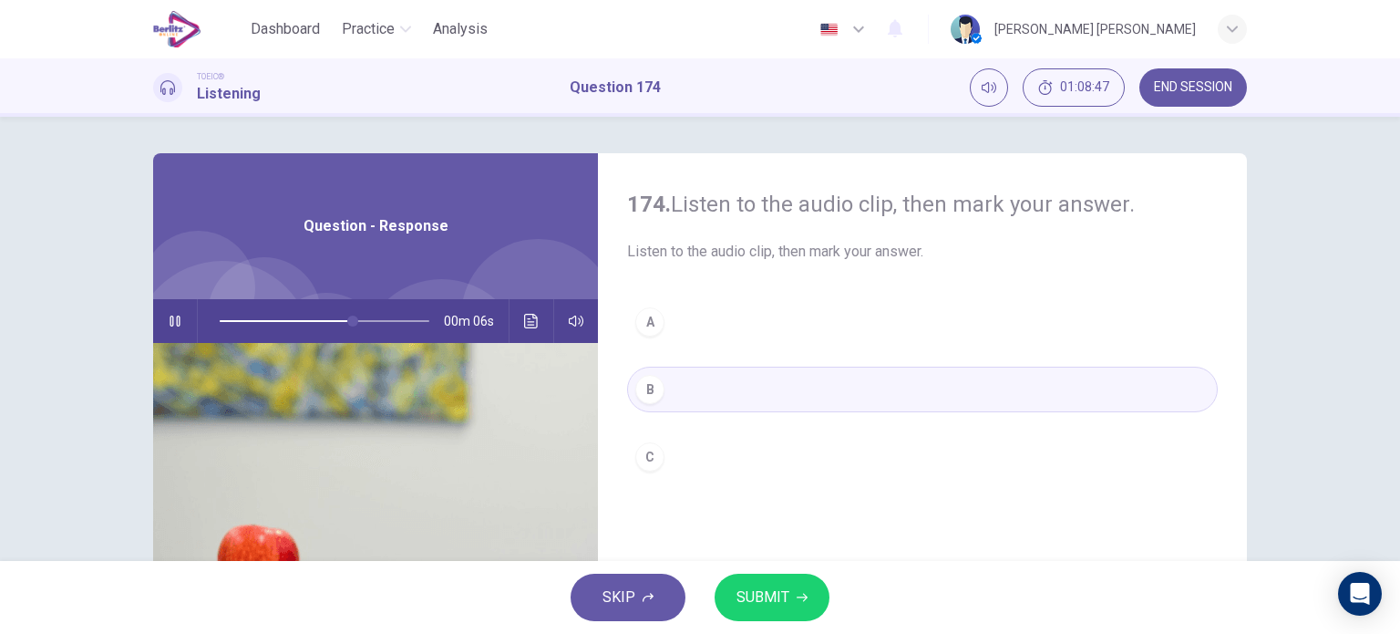
click at [780, 577] on button "SUBMIT" at bounding box center [772, 596] width 115 height 47
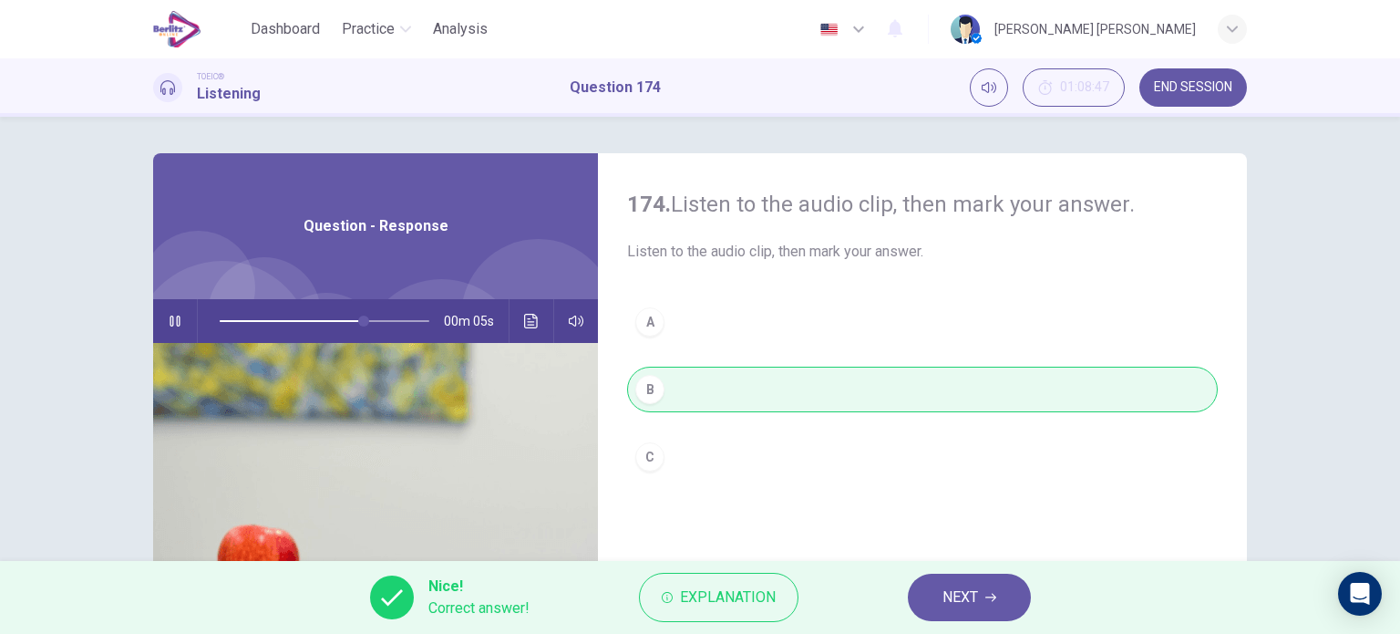
type input "**"
click at [954, 570] on div "Nice! Correct answer! Explanation NEXT" at bounding box center [700, 597] width 1400 height 73
click at [963, 586] on span "NEXT" at bounding box center [961, 597] width 36 height 26
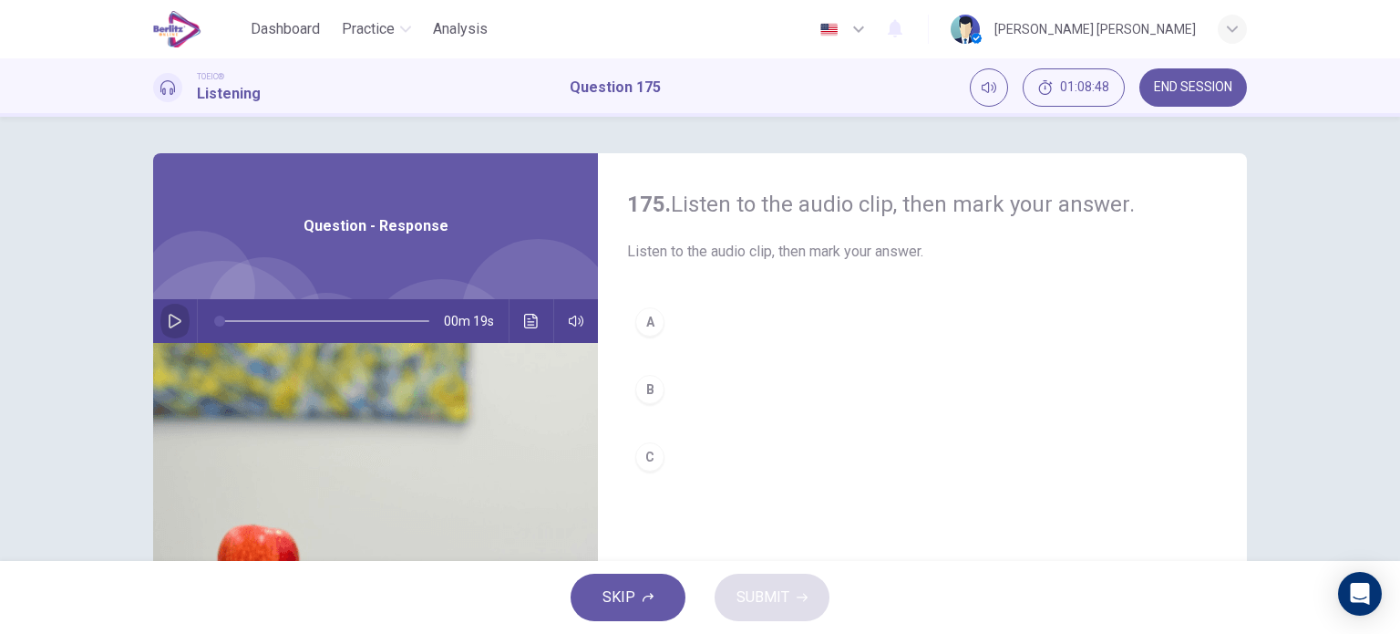
click at [173, 315] on icon "button" at bounding box center [175, 321] width 15 height 15
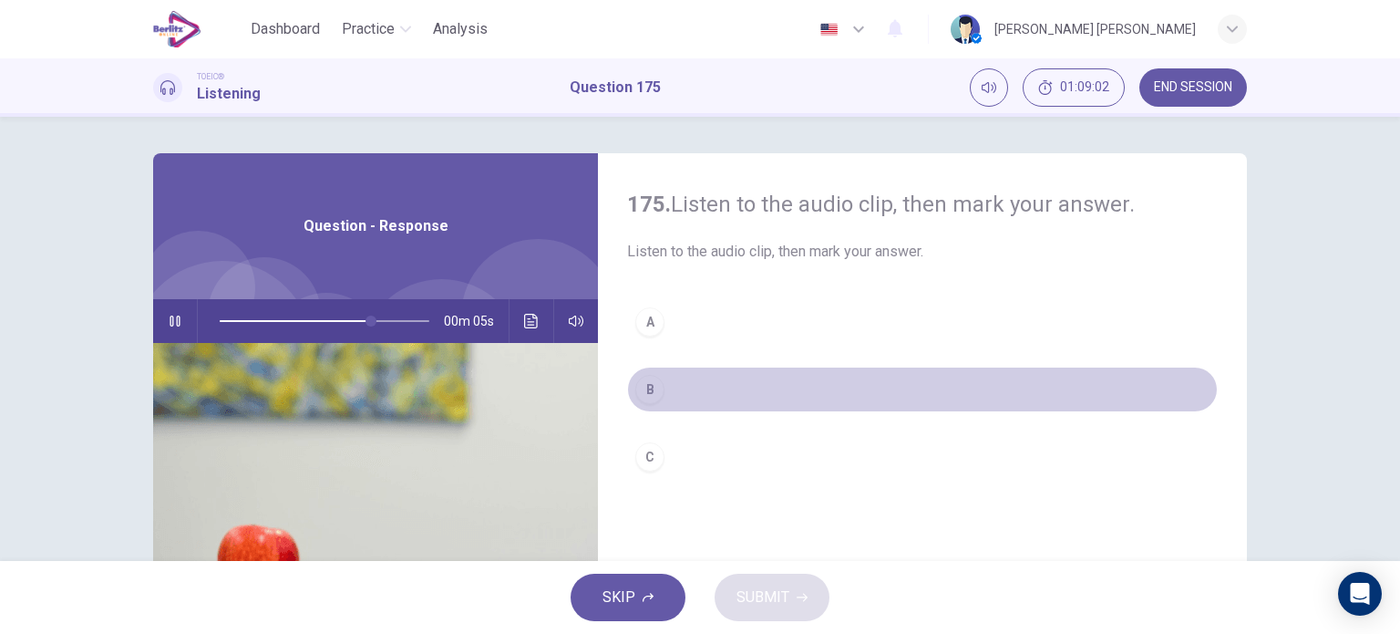
click at [629, 378] on button "B" at bounding box center [922, 389] width 591 height 46
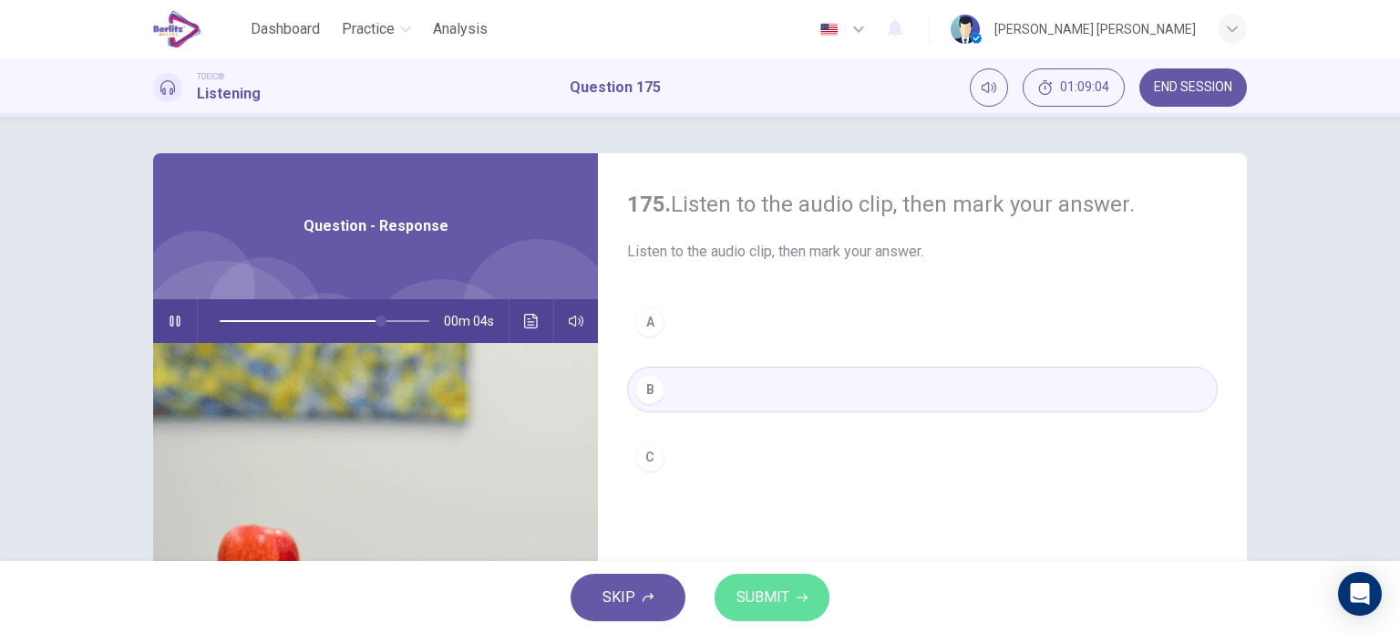
click at [768, 582] on button "SUBMIT" at bounding box center [772, 596] width 115 height 47
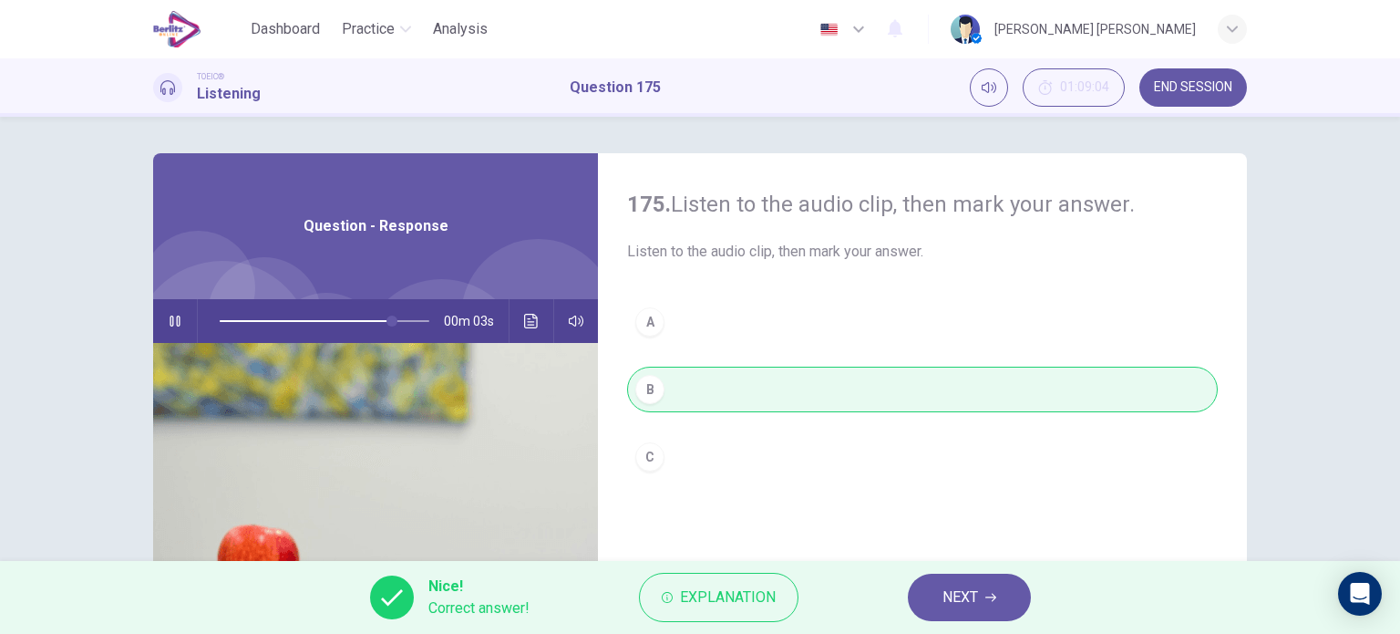
type input "**"
click at [950, 591] on span "NEXT" at bounding box center [961, 597] width 36 height 26
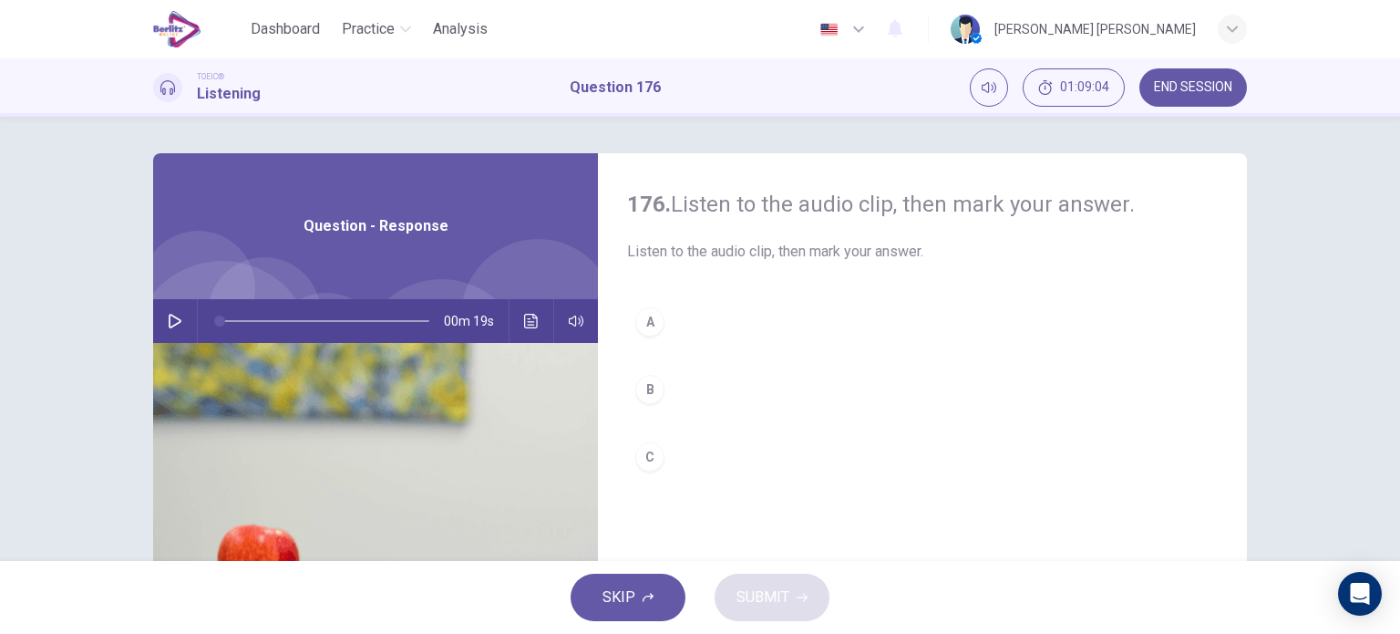
click at [168, 322] on icon "button" at bounding box center [175, 321] width 15 height 15
click at [649, 377] on div "B" at bounding box center [649, 389] width 29 height 29
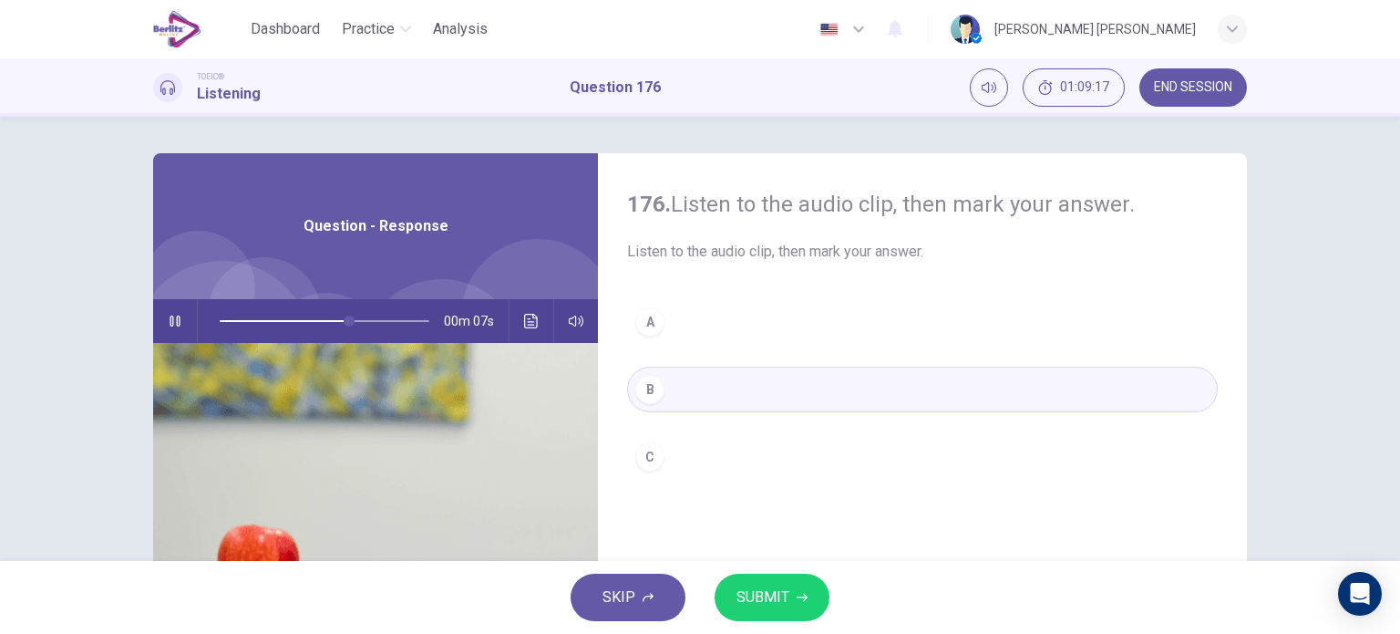
click at [758, 593] on span "SUBMIT" at bounding box center [763, 597] width 53 height 26
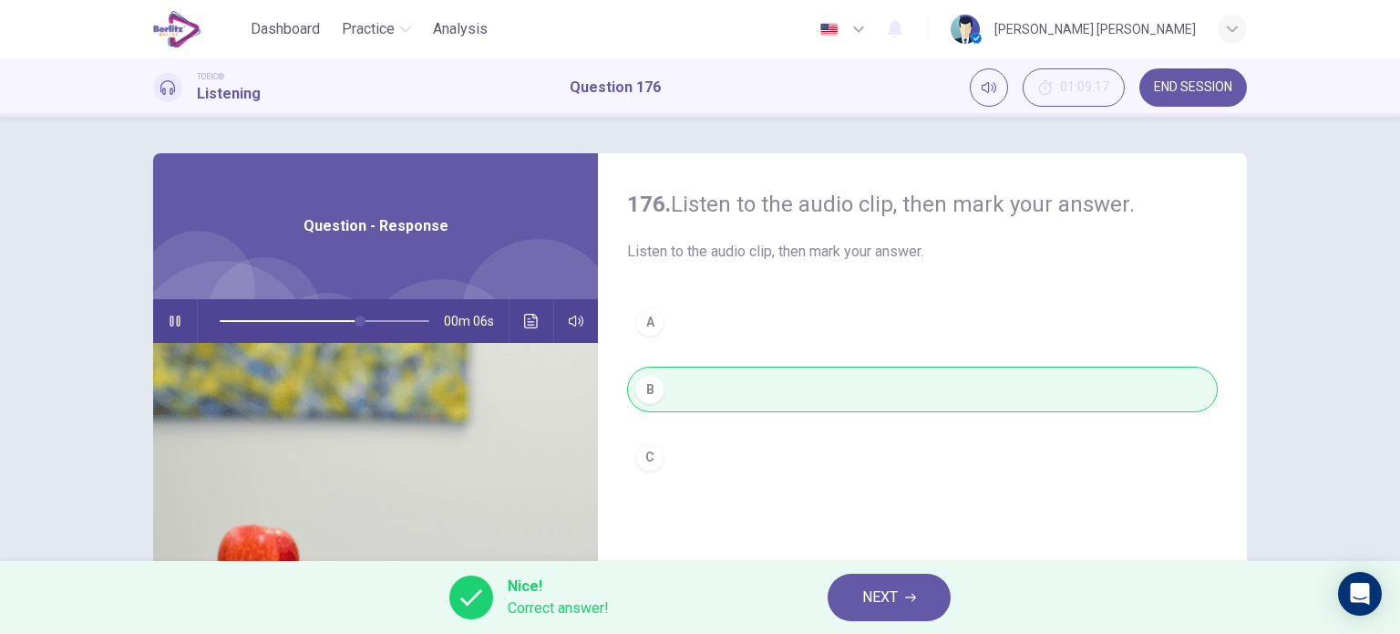
type input "**"
click at [890, 594] on span "NEXT" at bounding box center [880, 597] width 36 height 26
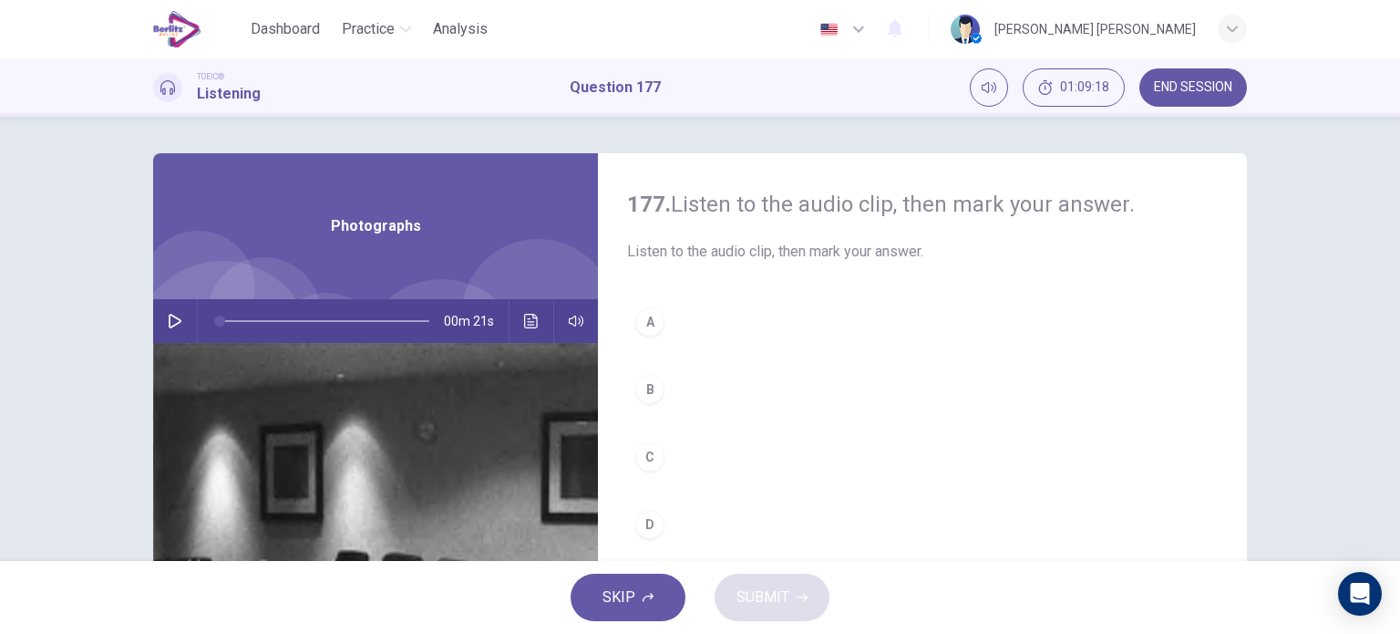
click at [180, 324] on button "button" at bounding box center [174, 321] width 29 height 44
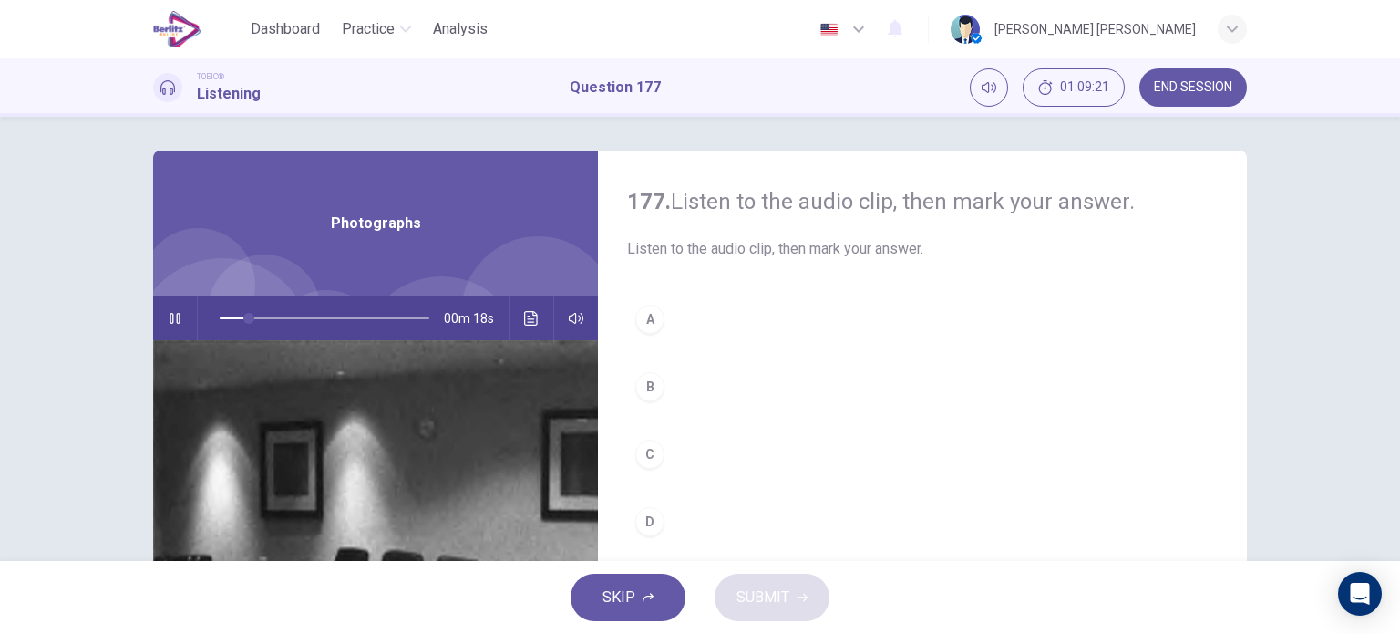
scroll to position [1, 0]
click at [635, 333] on button "A" at bounding box center [922, 321] width 591 height 46
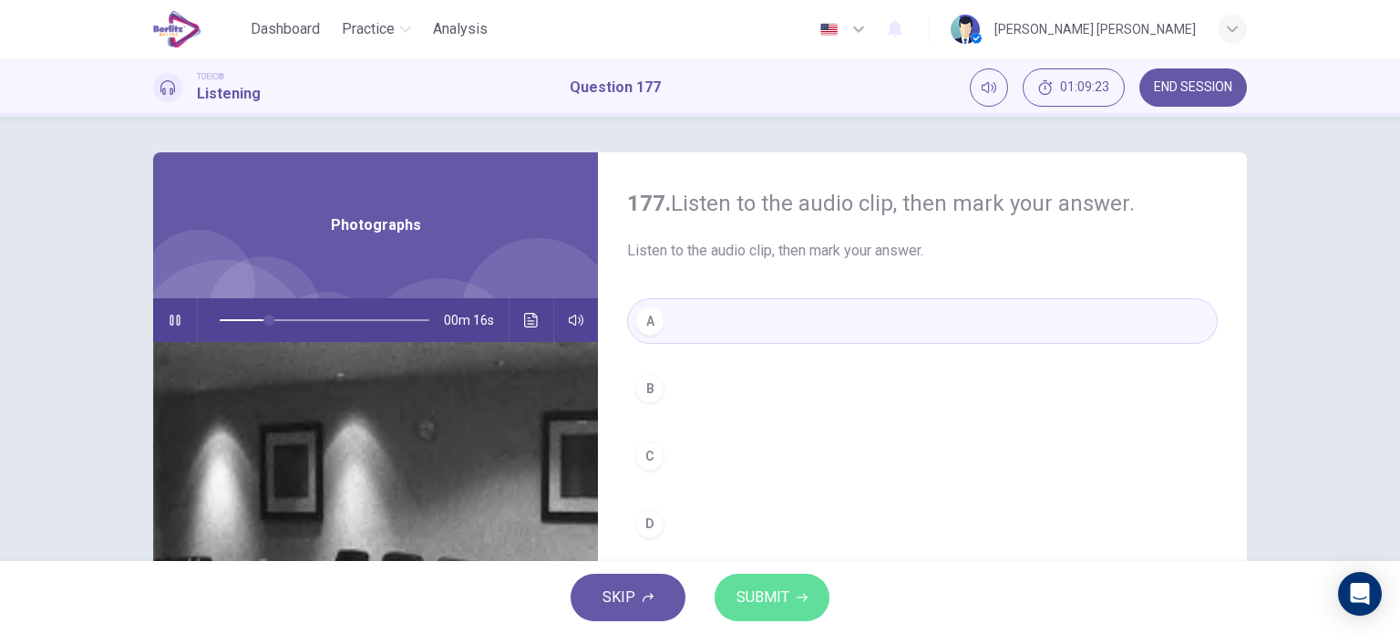
click at [780, 579] on button "SUBMIT" at bounding box center [772, 596] width 115 height 47
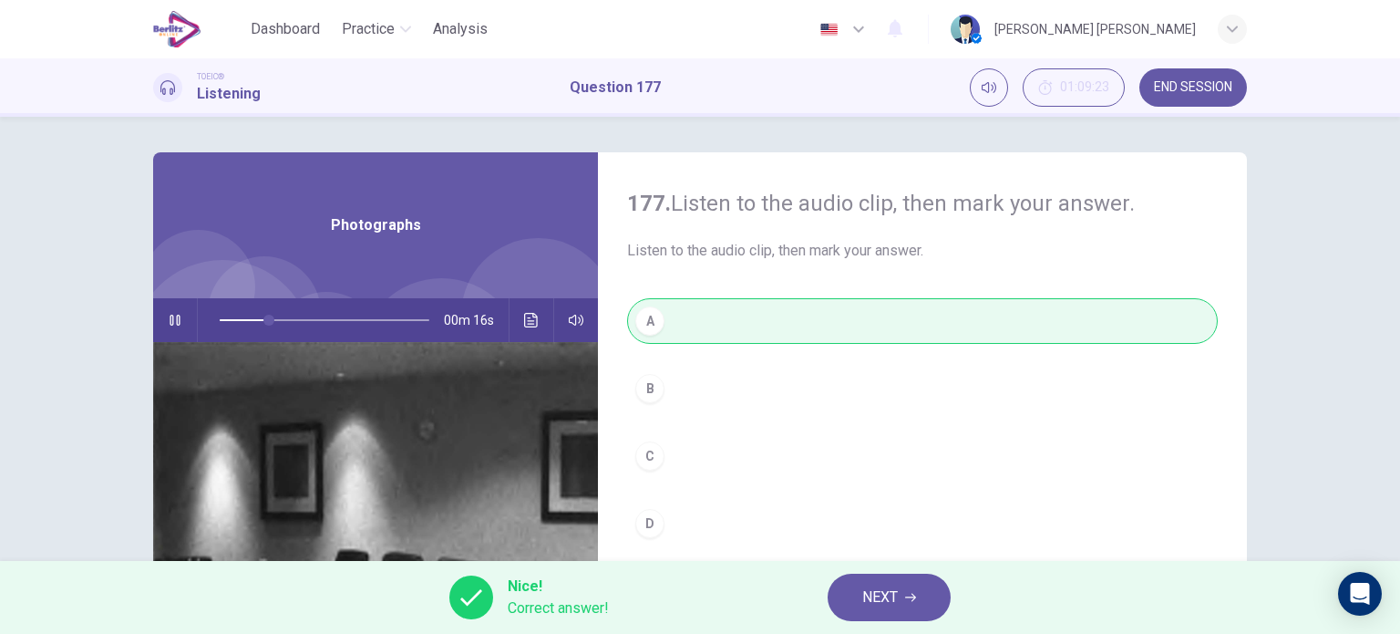
type input "**"
click at [877, 588] on span "NEXT" at bounding box center [880, 597] width 36 height 26
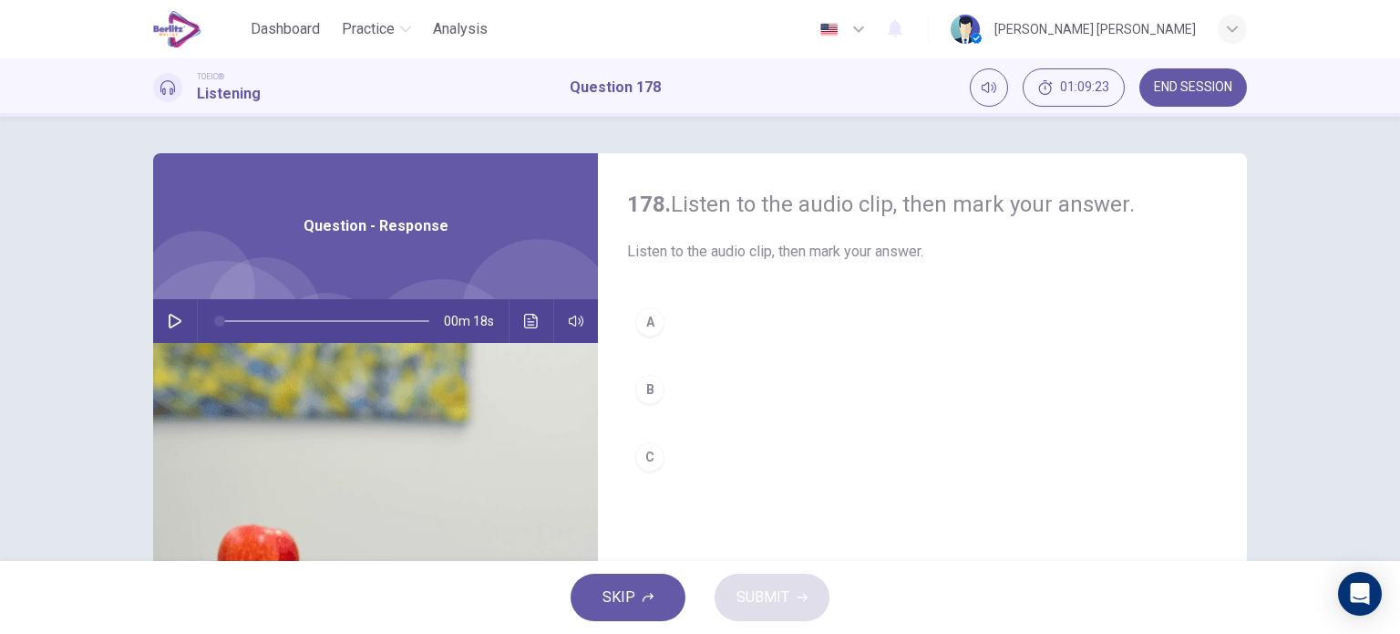
click at [168, 317] on icon "button" at bounding box center [175, 321] width 15 height 15
click at [638, 387] on div "B" at bounding box center [649, 389] width 29 height 29
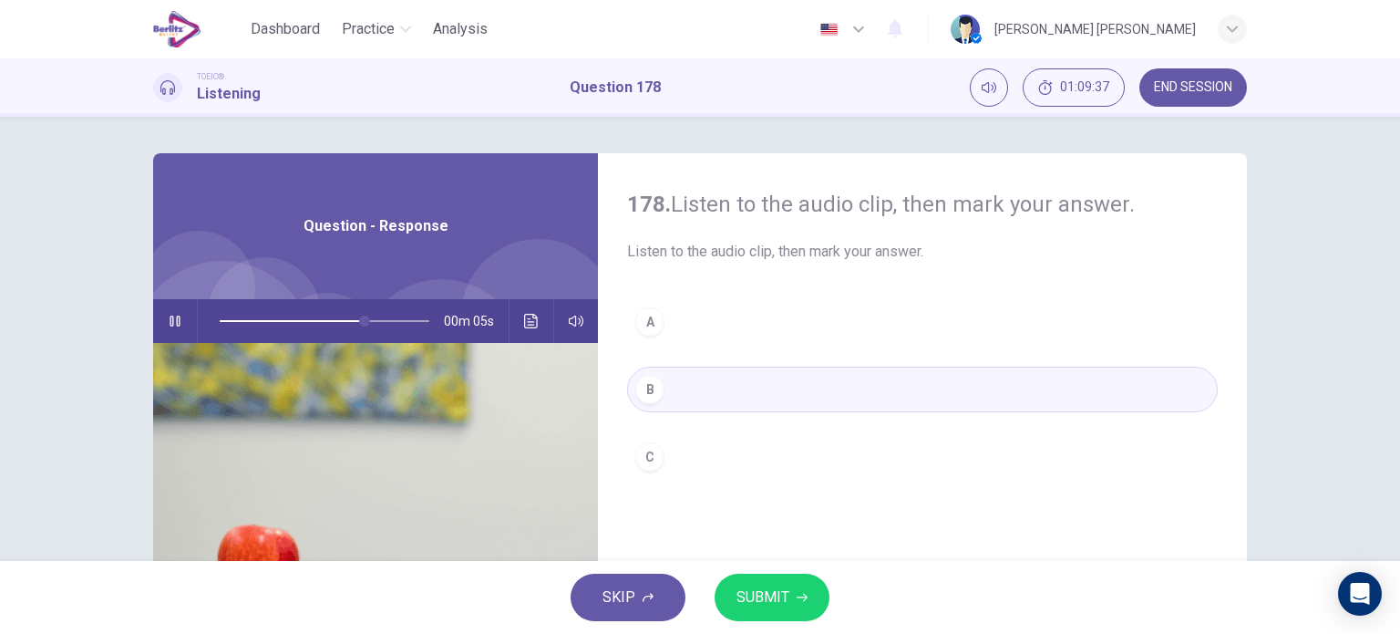
click at [645, 448] on div "C" at bounding box center [649, 456] width 29 height 29
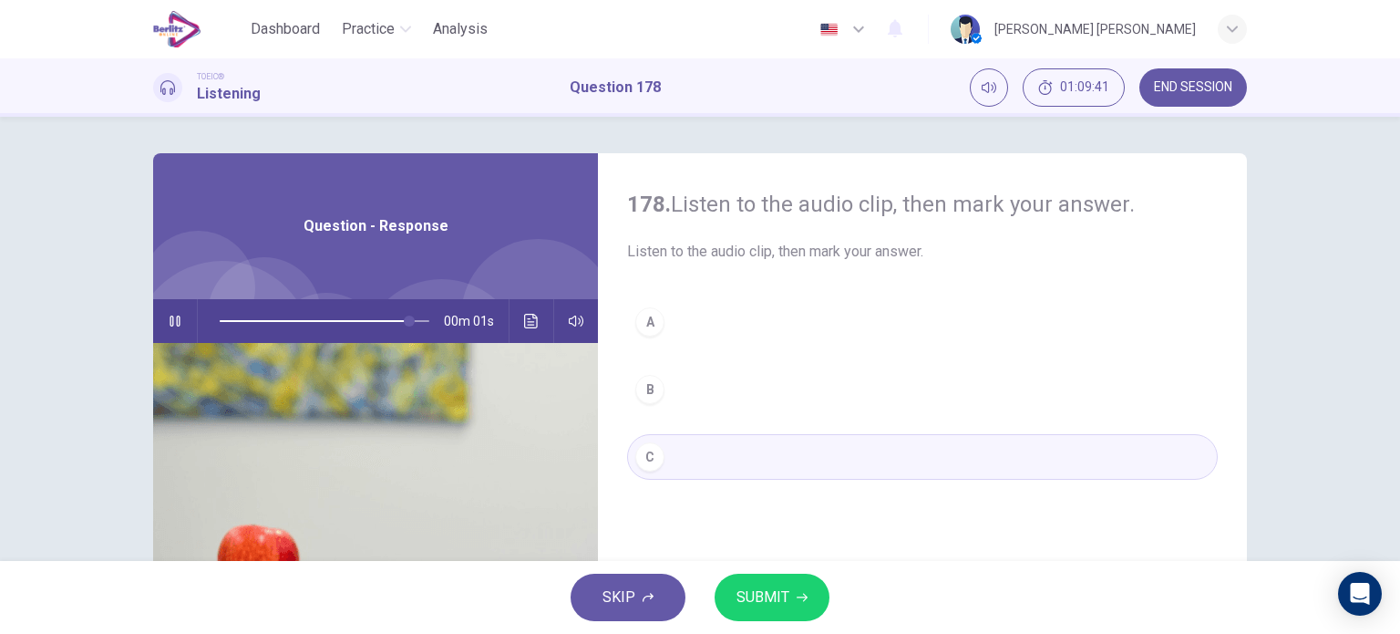
click at [769, 589] on span "SUBMIT" at bounding box center [763, 597] width 53 height 26
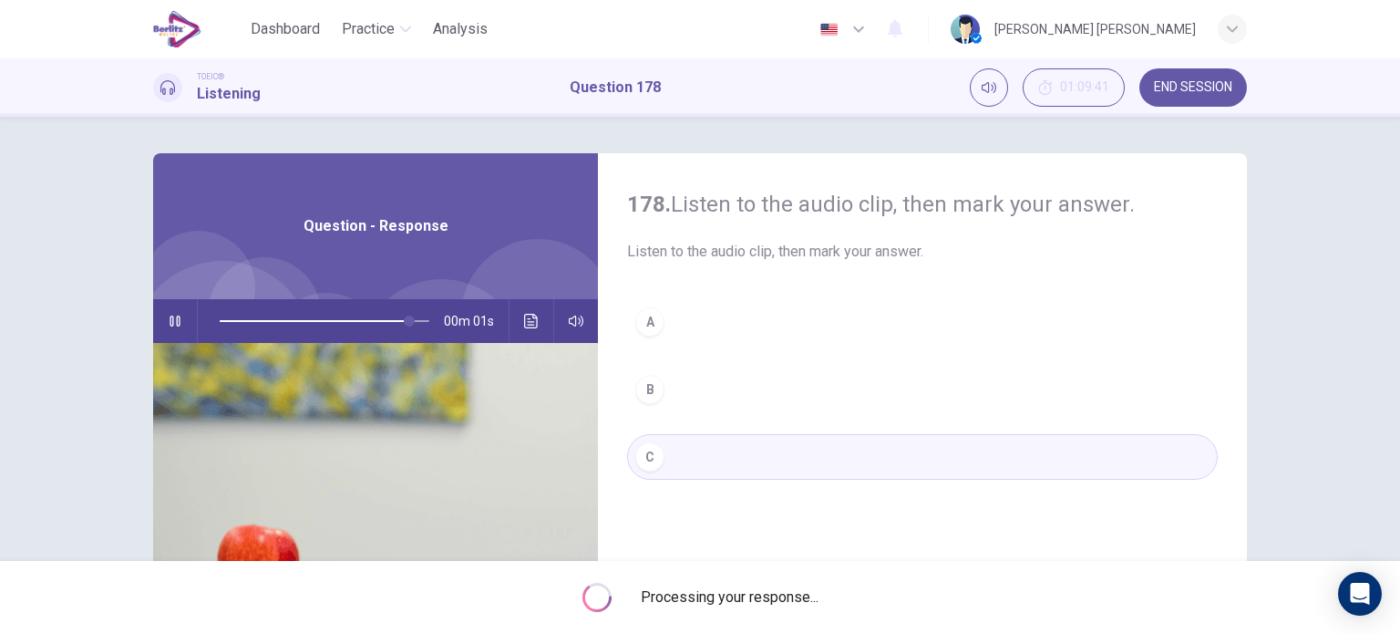
type input "**"
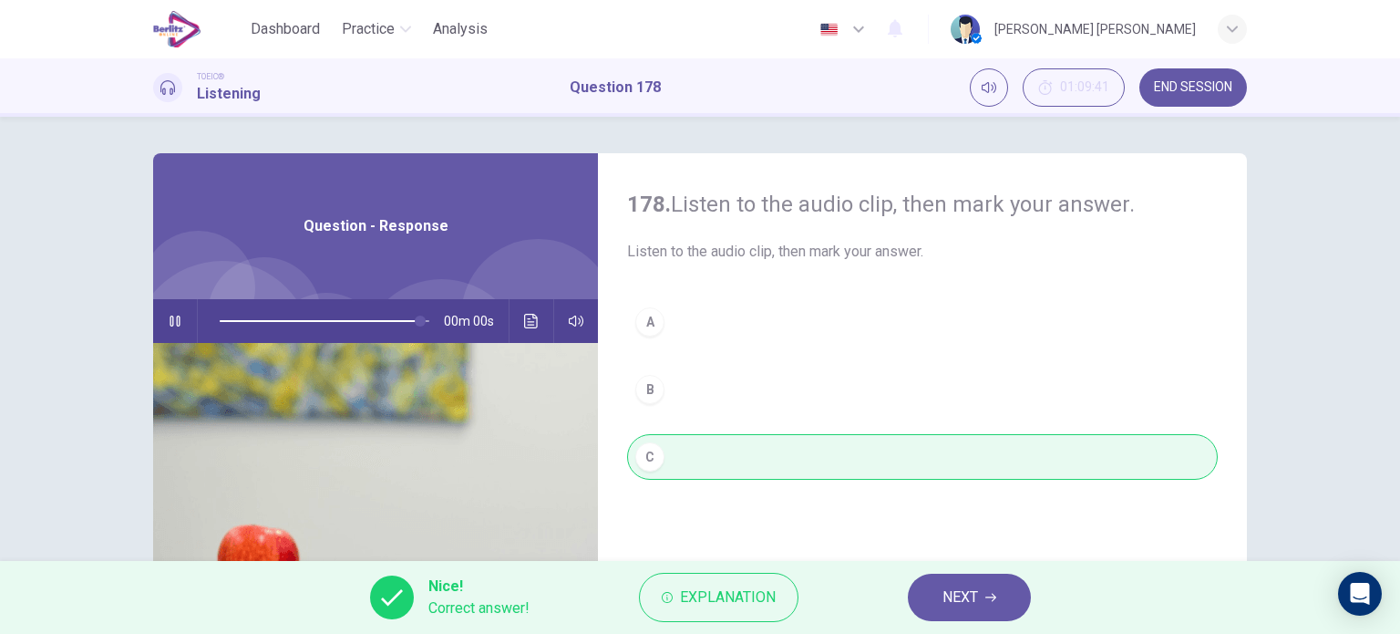
click at [941, 599] on button "NEXT" at bounding box center [969, 596] width 123 height 47
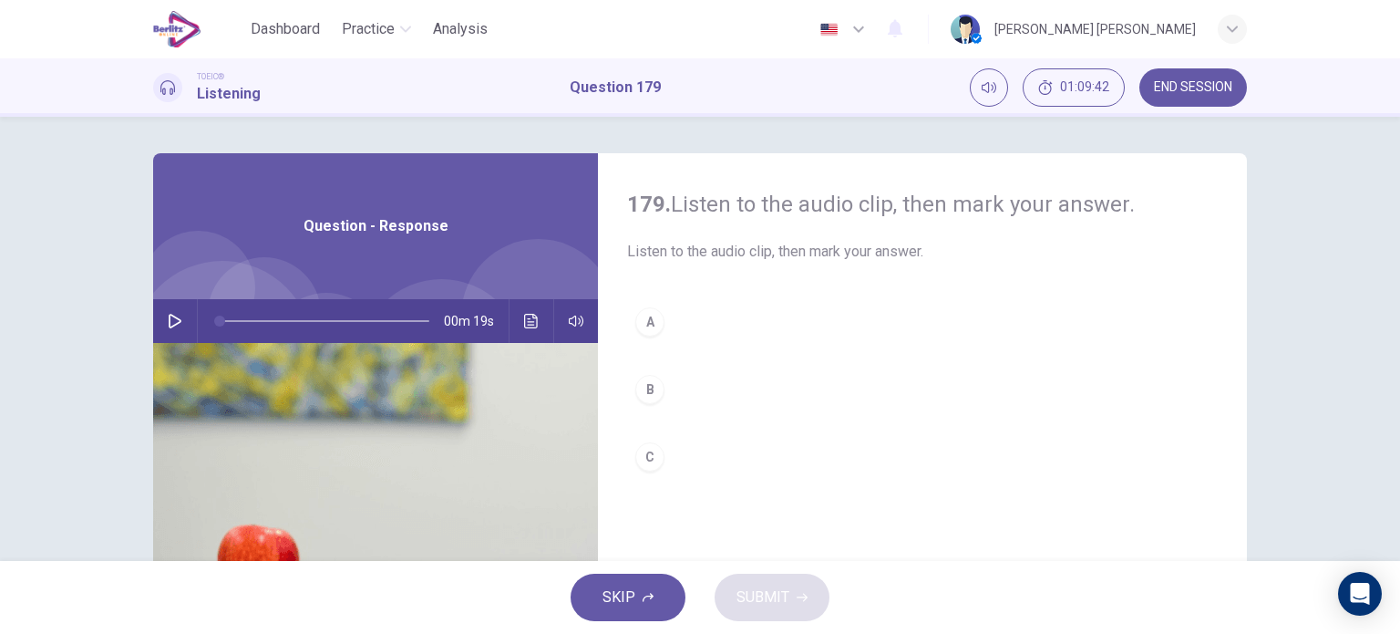
click at [178, 325] on button "button" at bounding box center [174, 321] width 29 height 44
click at [653, 388] on div "B" at bounding box center [649, 389] width 29 height 29
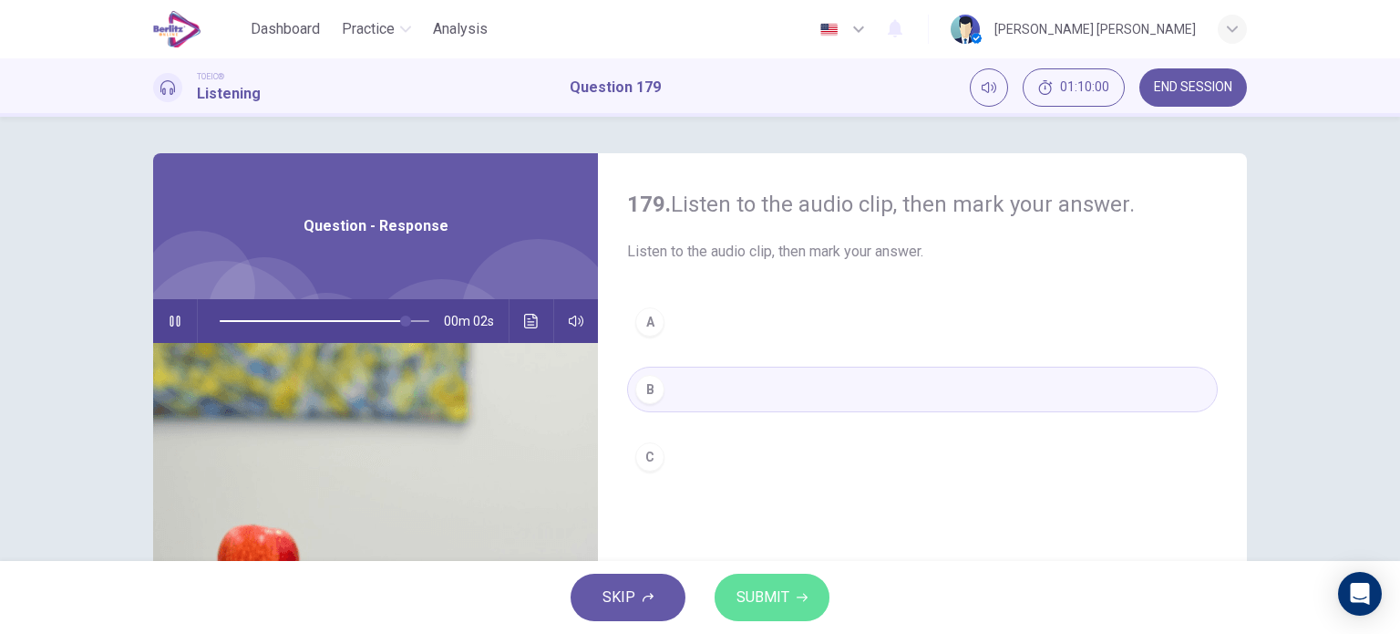
click at [761, 586] on span "SUBMIT" at bounding box center [763, 597] width 53 height 26
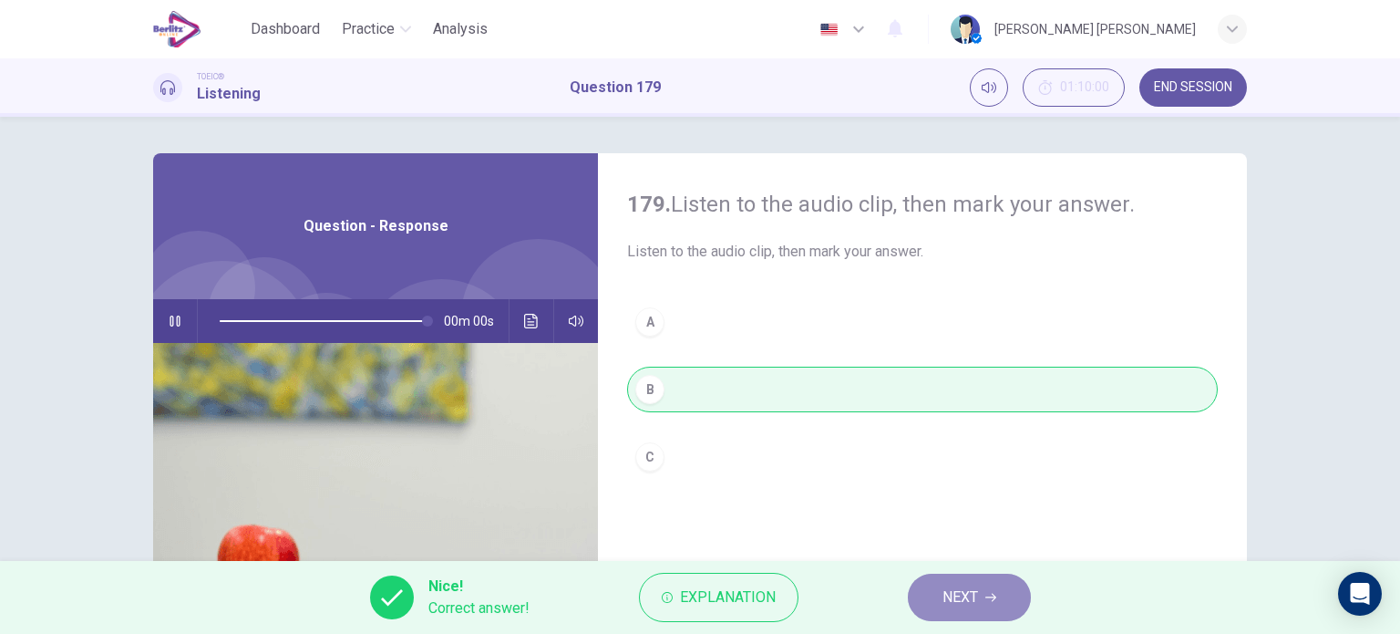
type input "*"
click at [965, 591] on span "NEXT" at bounding box center [961, 597] width 36 height 26
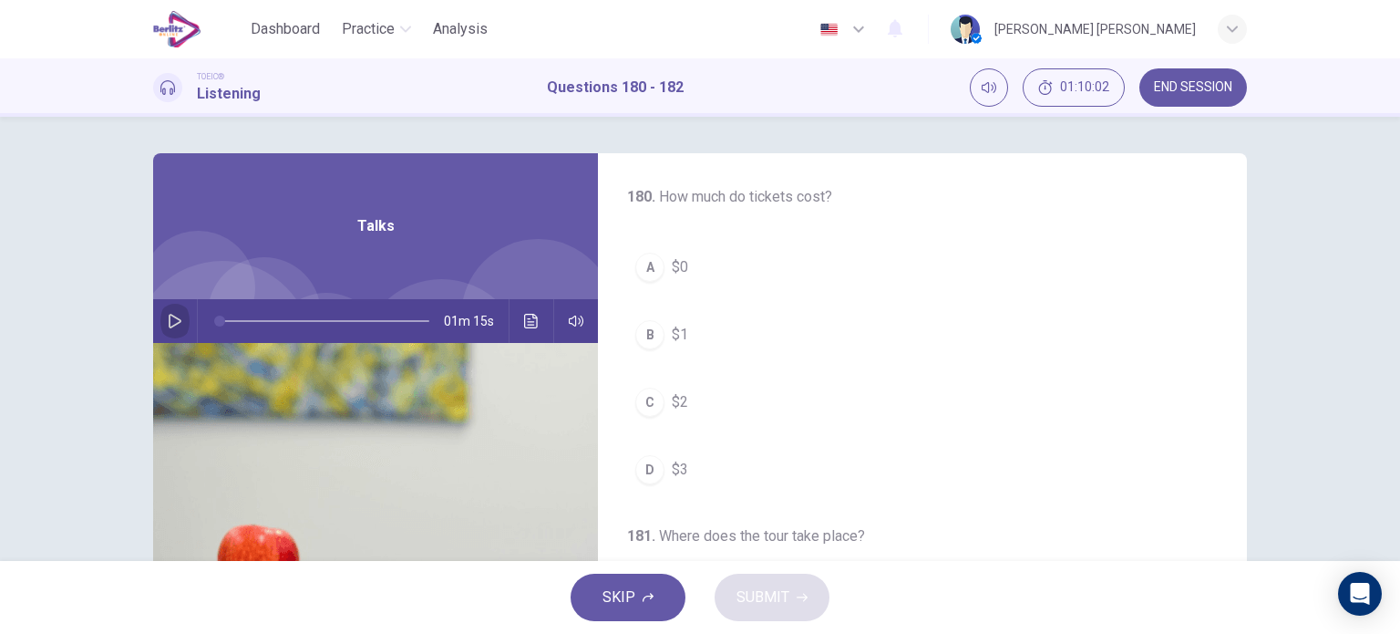
click at [167, 334] on button "button" at bounding box center [174, 321] width 29 height 44
click at [675, 273] on span "$0" at bounding box center [680, 267] width 16 height 22
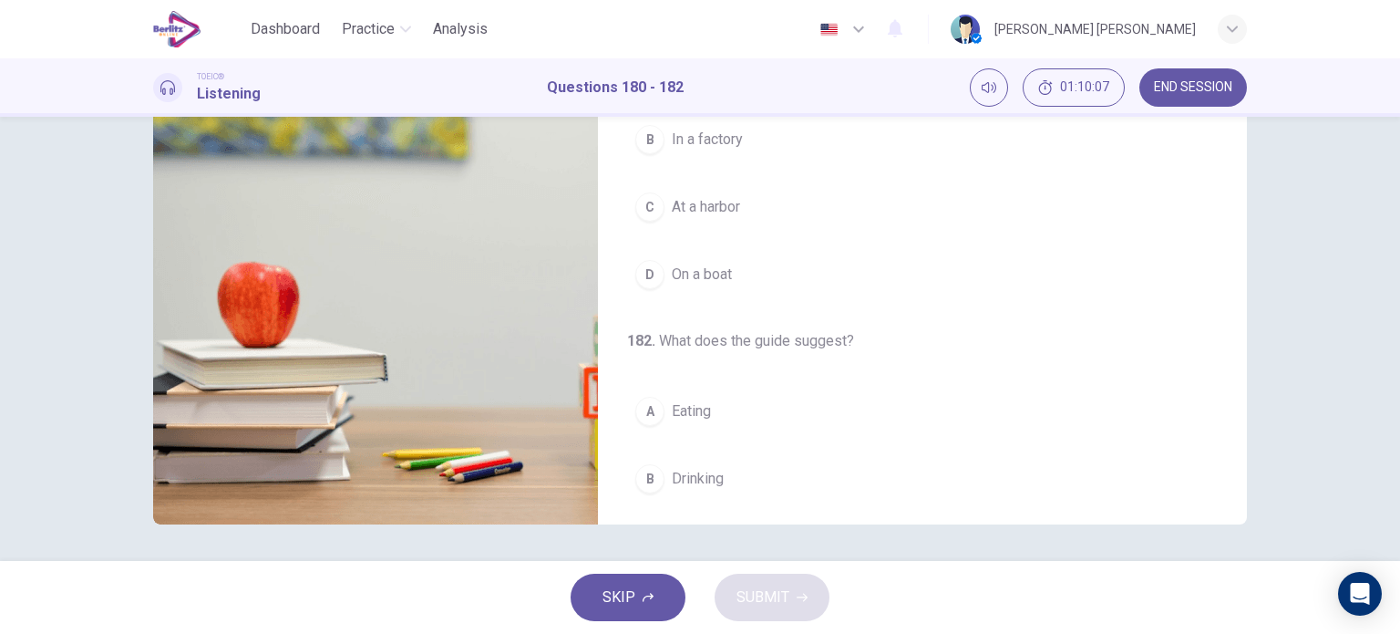
scroll to position [212, 0]
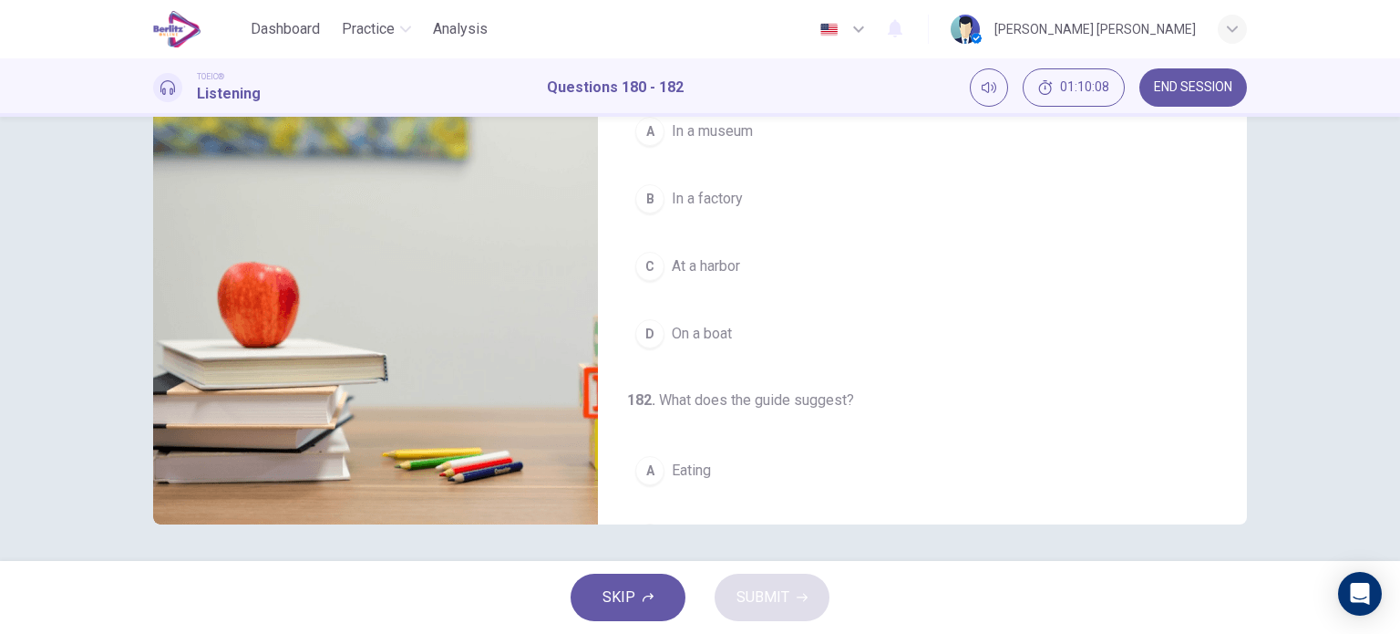
click at [723, 140] on button "A In a museum" at bounding box center [922, 131] width 591 height 46
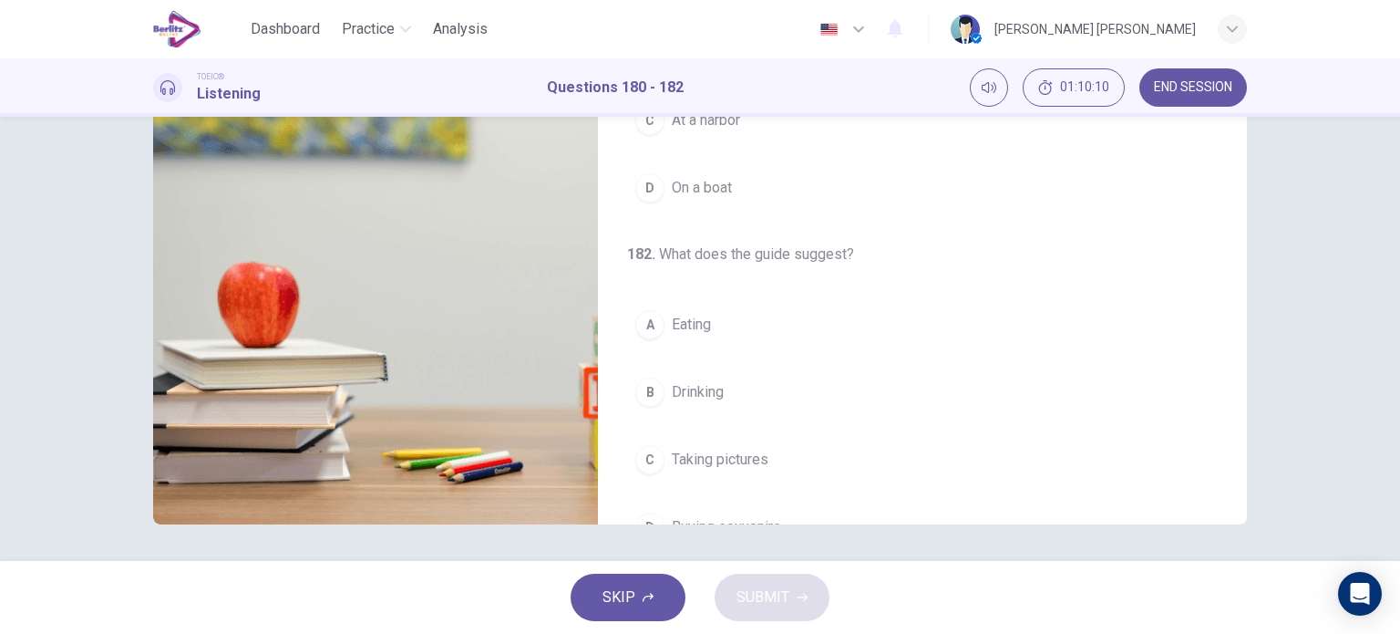
scroll to position [412, 0]
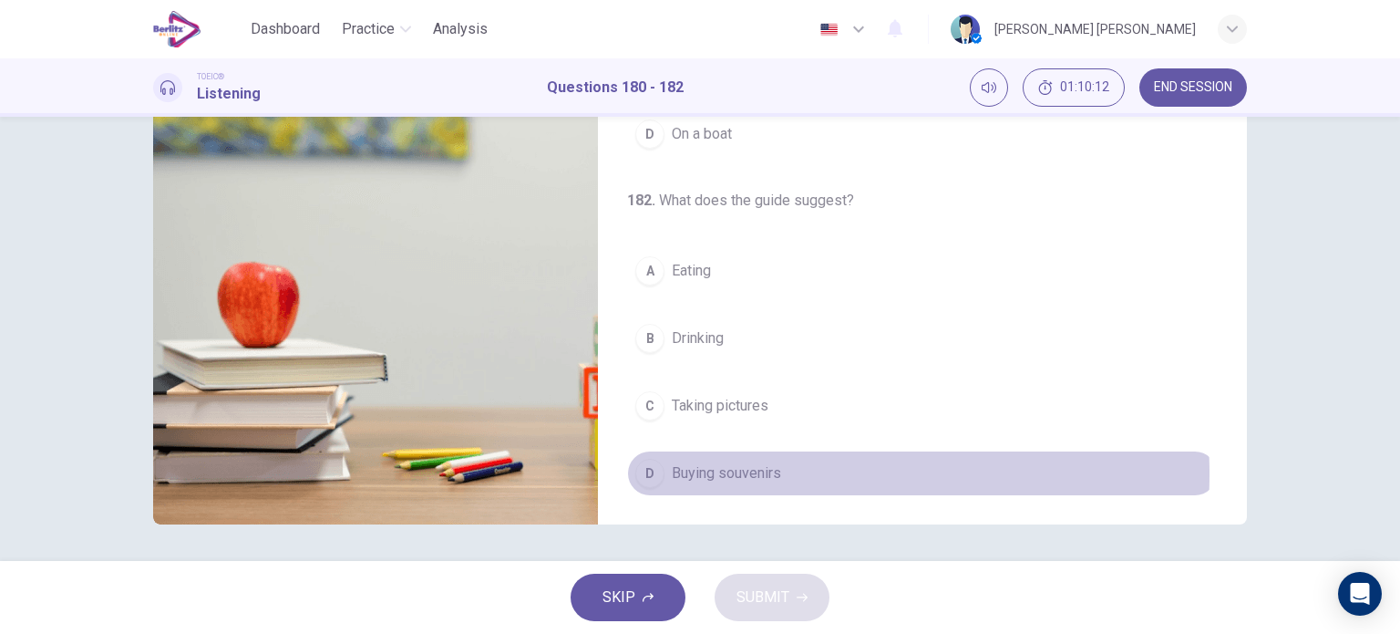
click at [721, 469] on span "Buying souvenirs" at bounding box center [726, 473] width 109 height 22
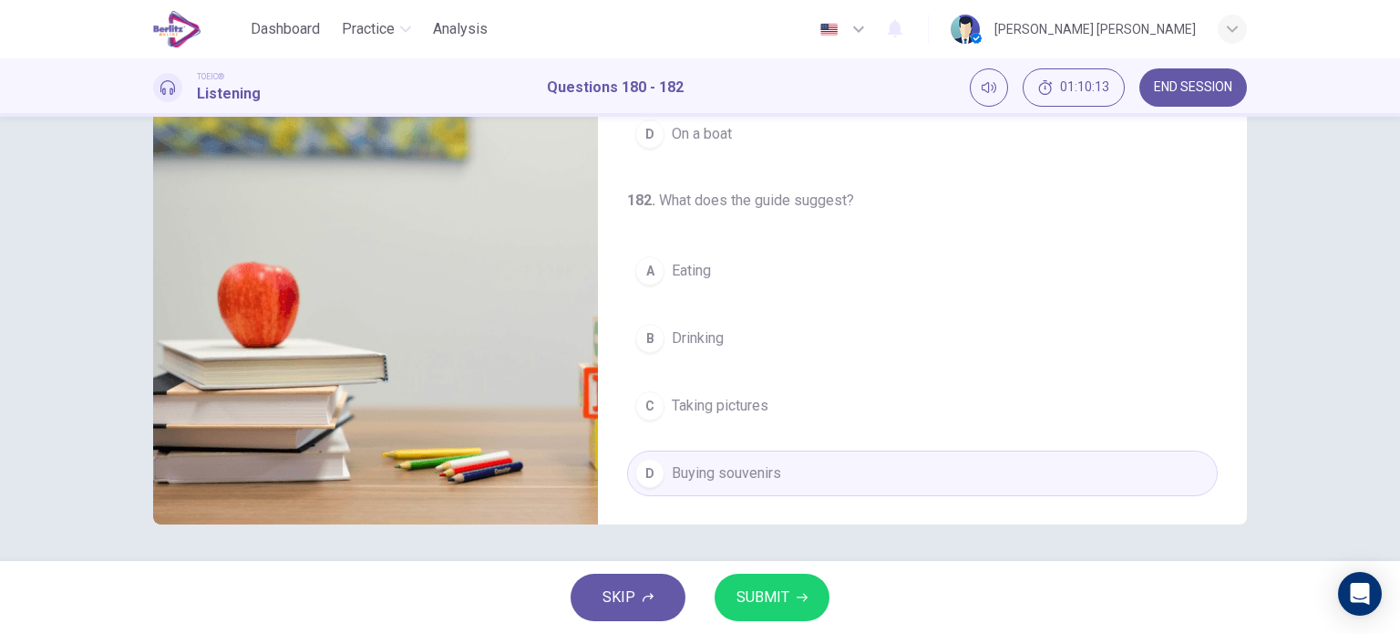
click at [776, 586] on span "SUBMIT" at bounding box center [763, 597] width 53 height 26
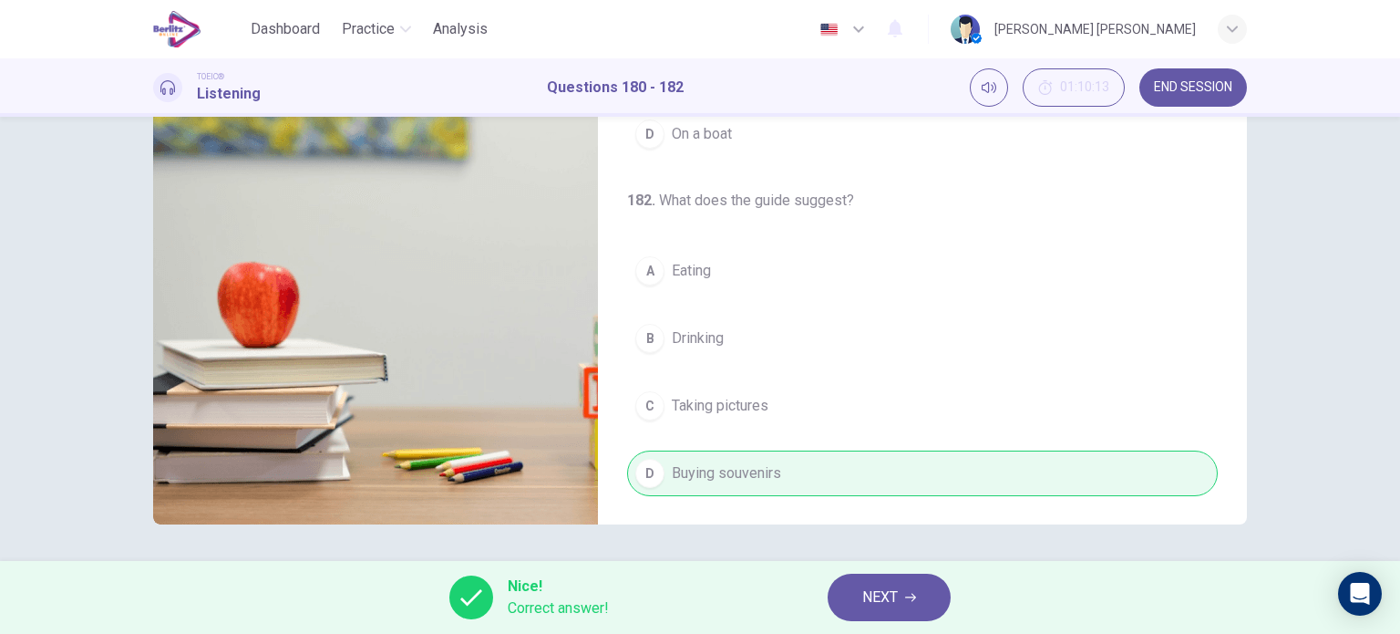
type input "**"
click at [889, 594] on span "NEXT" at bounding box center [880, 597] width 36 height 26
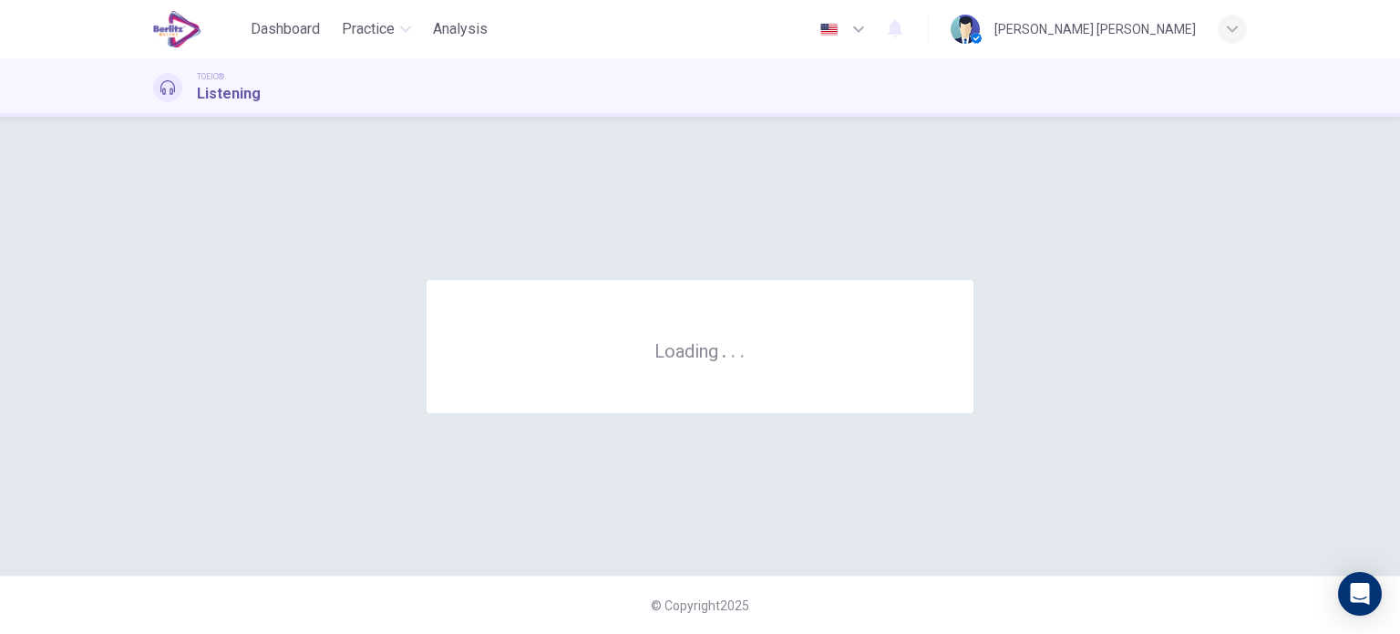
scroll to position [0, 0]
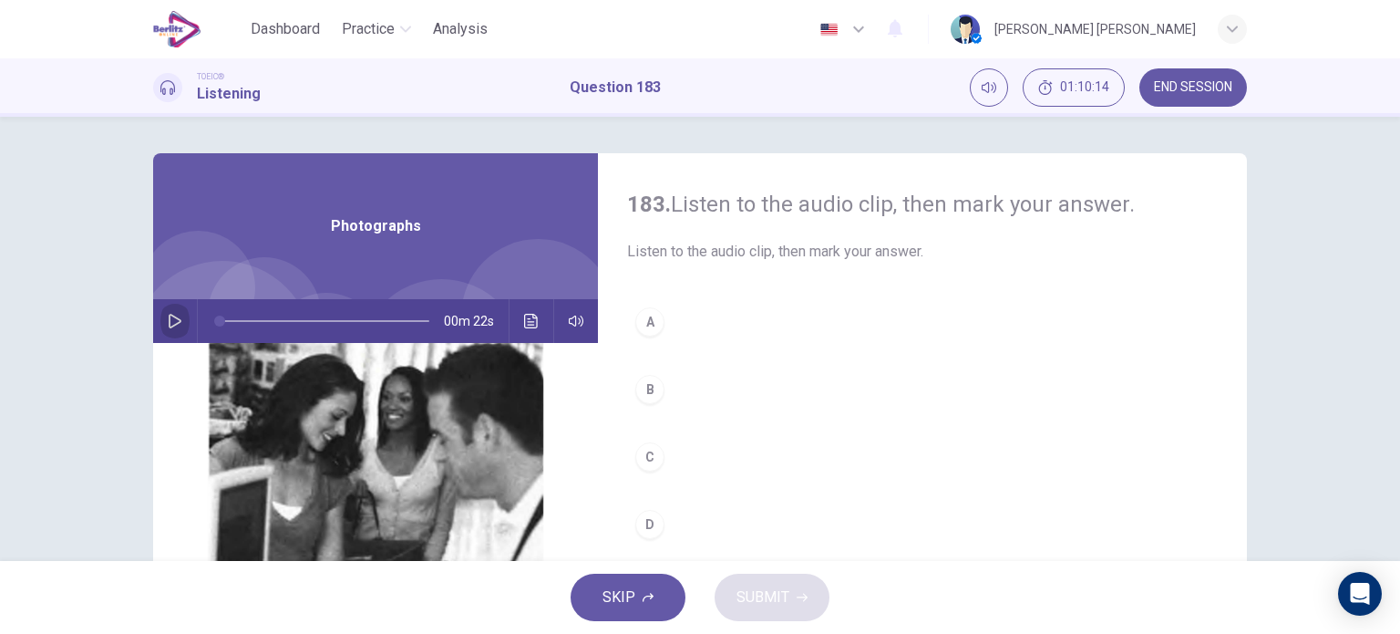
click at [179, 306] on button "button" at bounding box center [174, 321] width 29 height 44
type input "*"
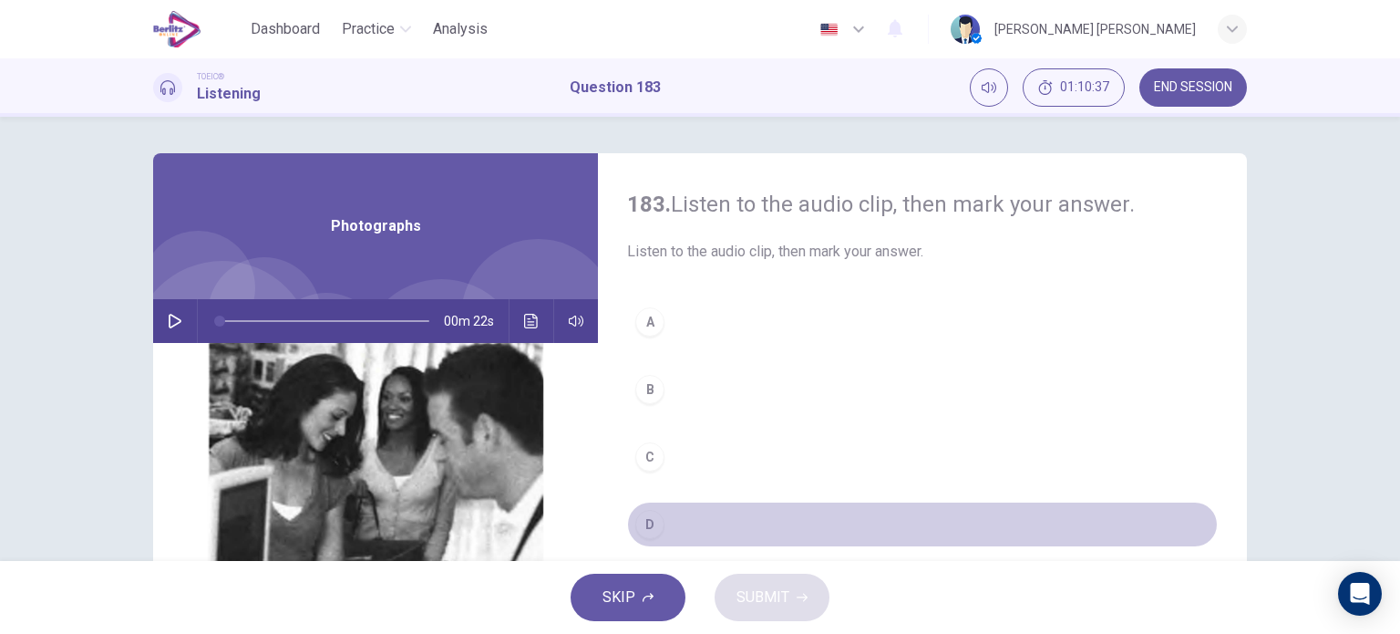
click at [652, 512] on div "D" at bounding box center [649, 524] width 29 height 29
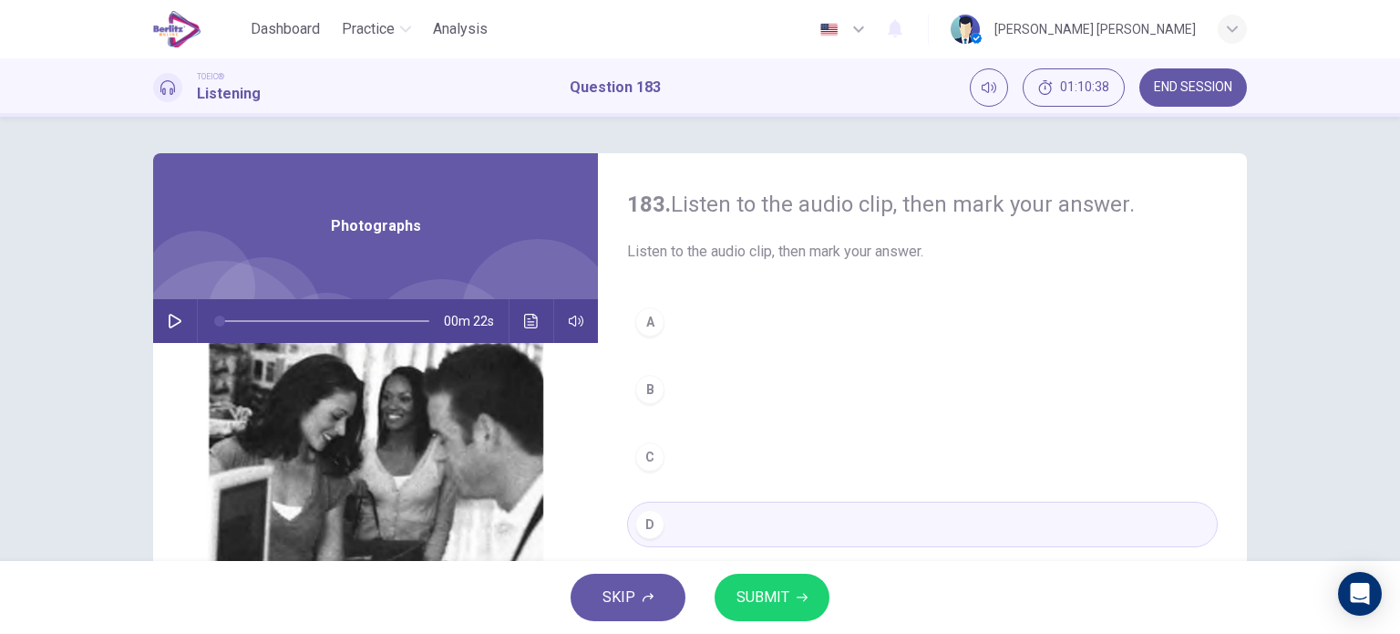
click at [772, 584] on span "SUBMIT" at bounding box center [763, 597] width 53 height 26
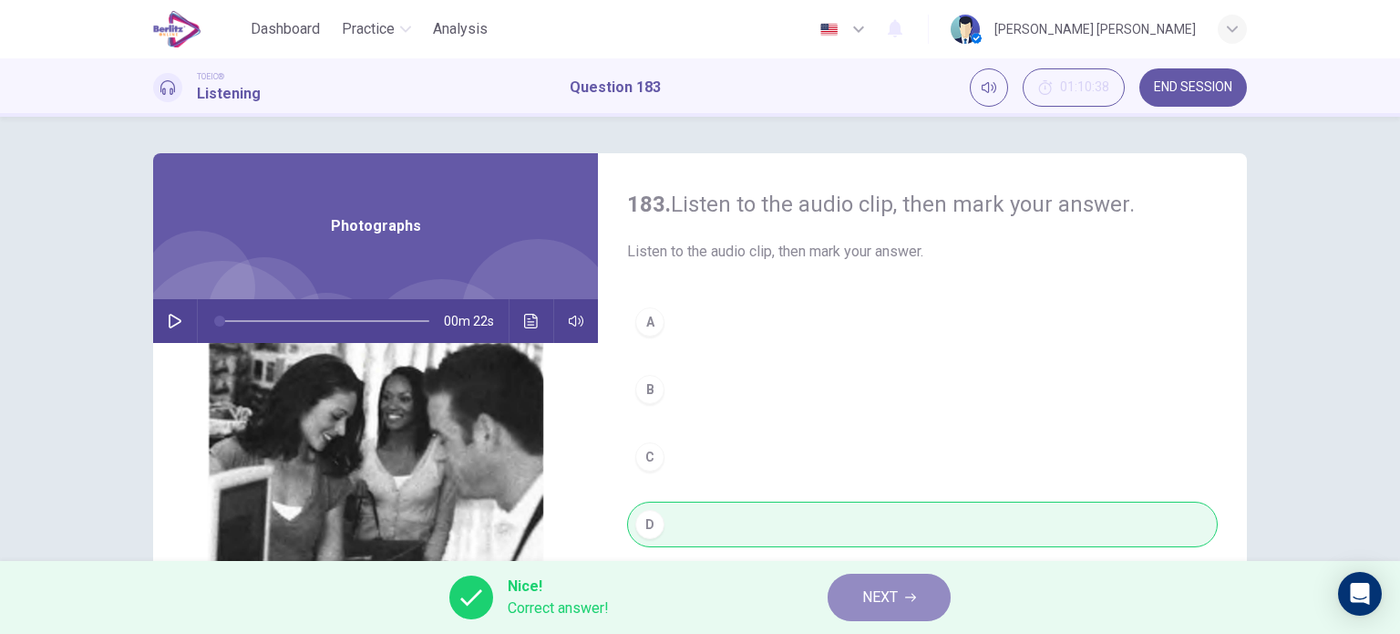
click at [903, 584] on button "NEXT" at bounding box center [889, 596] width 123 height 47
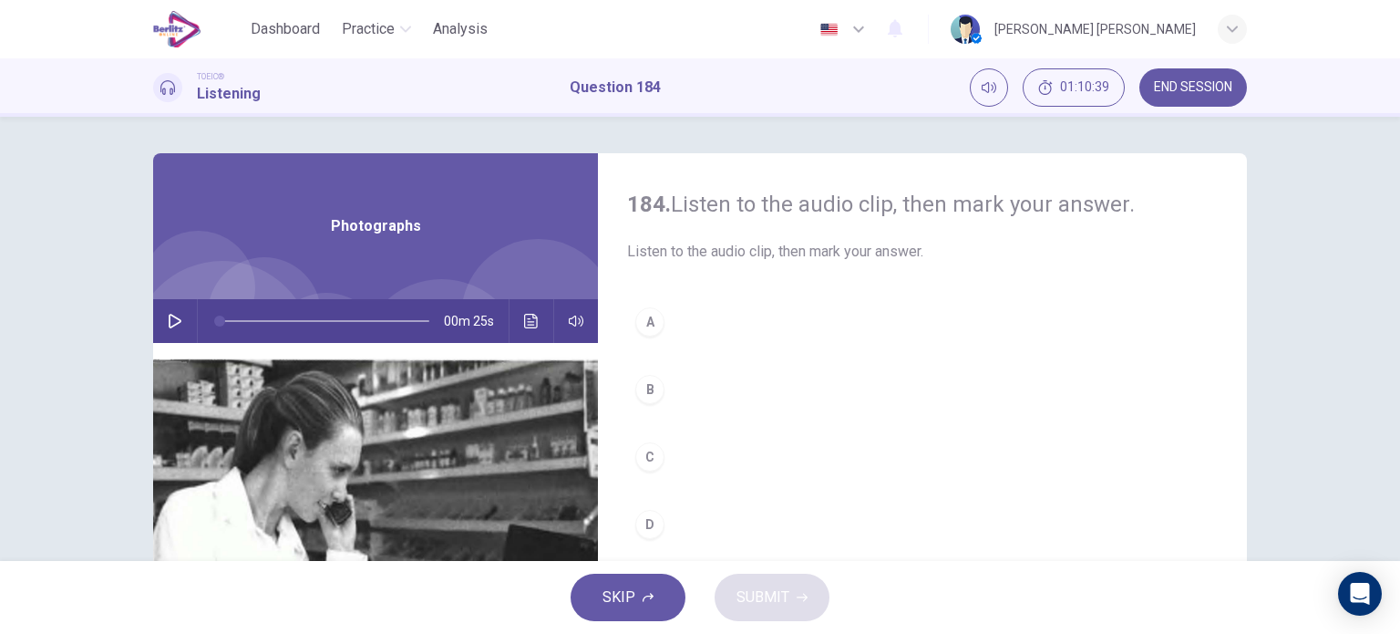
click at [163, 335] on button "button" at bounding box center [174, 321] width 29 height 44
click at [646, 453] on div "C" at bounding box center [649, 456] width 29 height 29
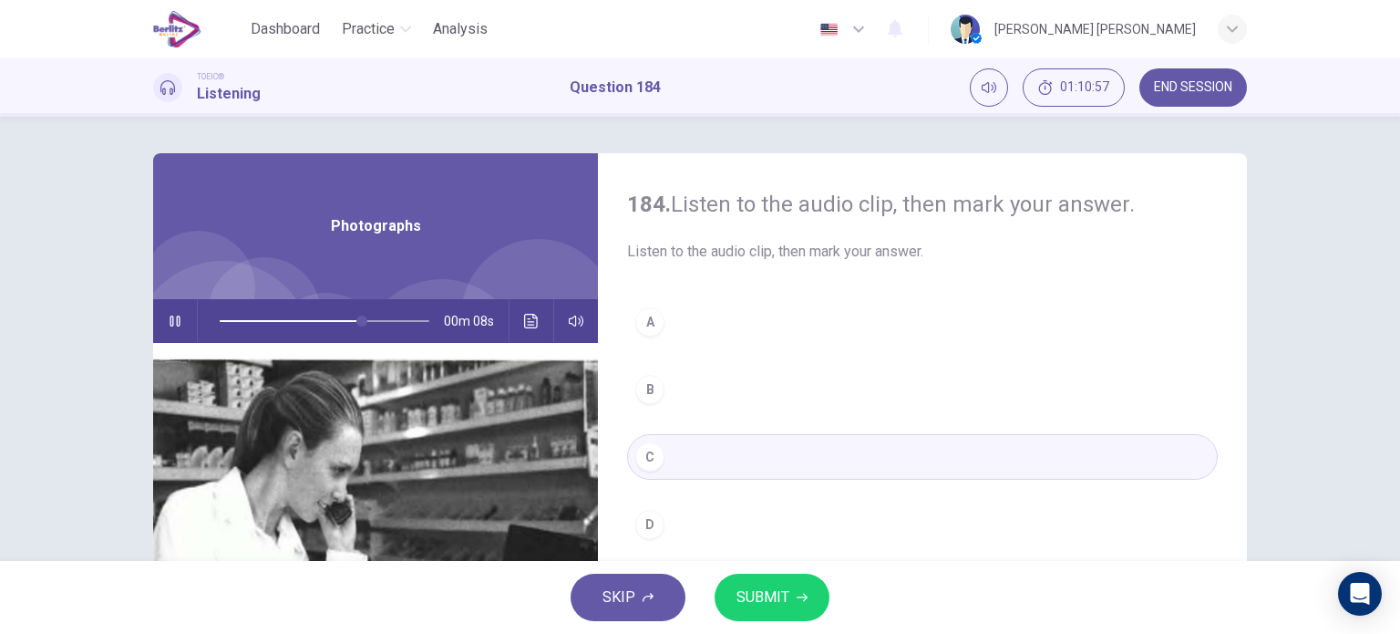
click at [738, 597] on span "SUBMIT" at bounding box center [763, 597] width 53 height 26
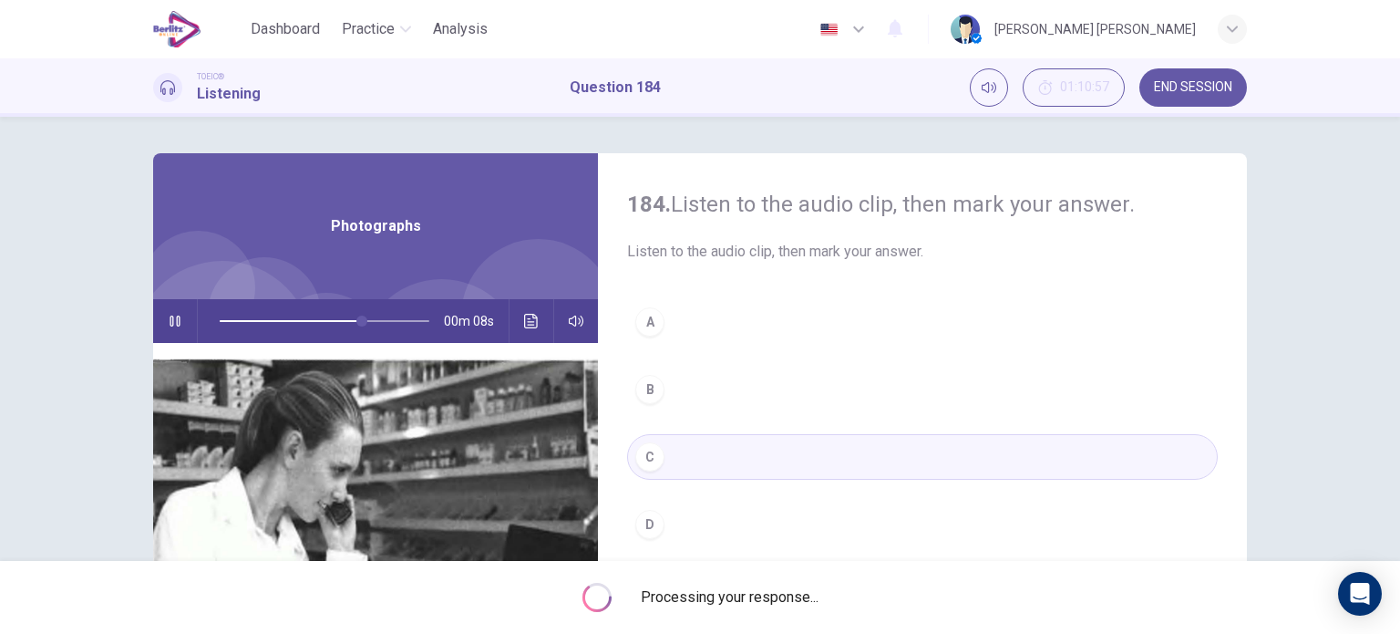
type input "**"
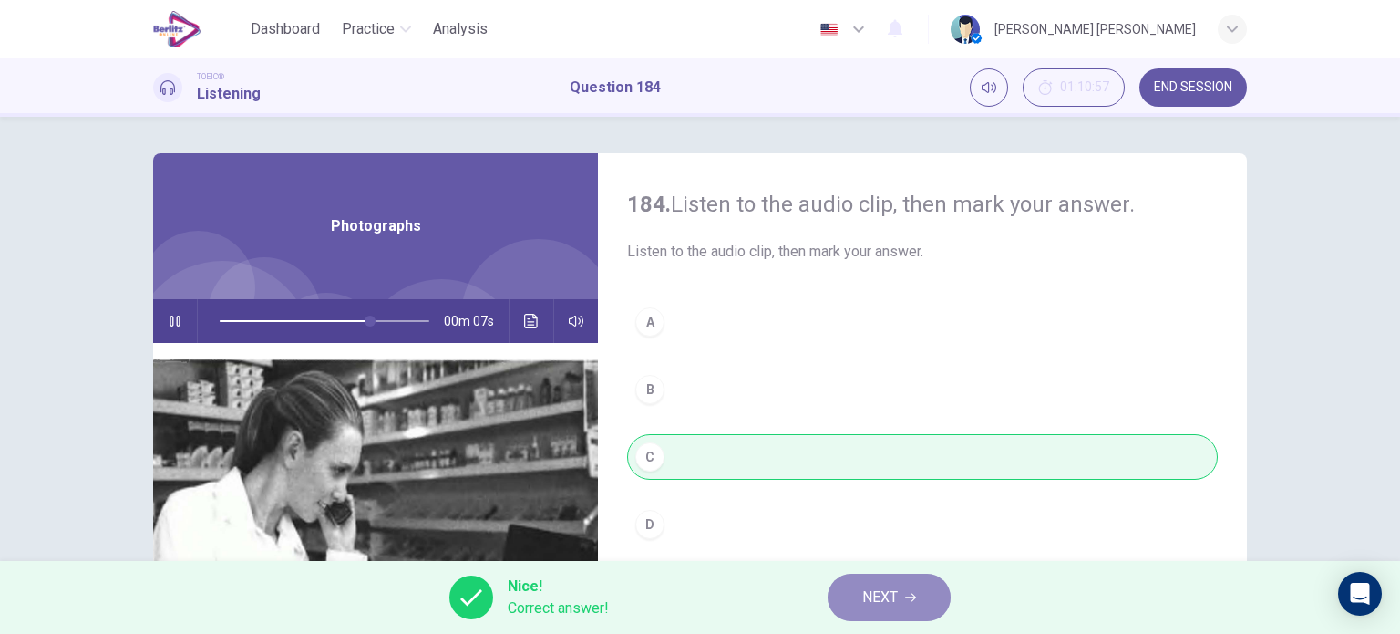
click at [853, 599] on button "NEXT" at bounding box center [889, 596] width 123 height 47
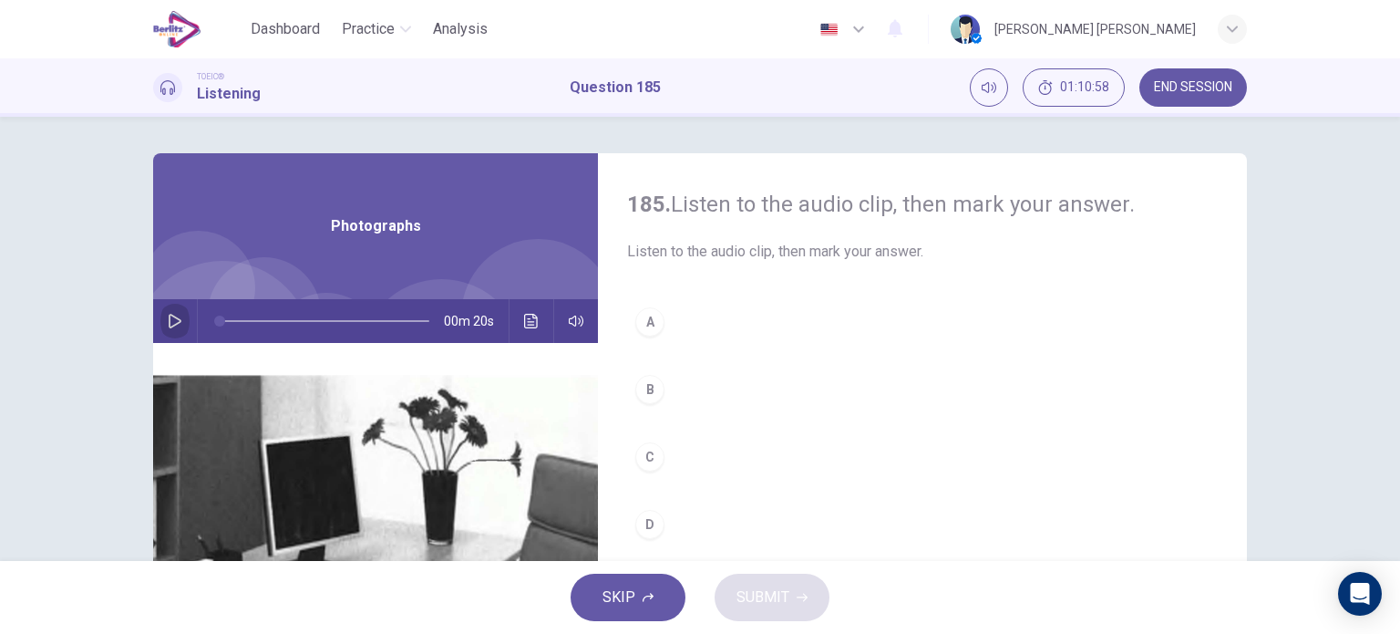
click at [160, 327] on button "button" at bounding box center [174, 321] width 29 height 44
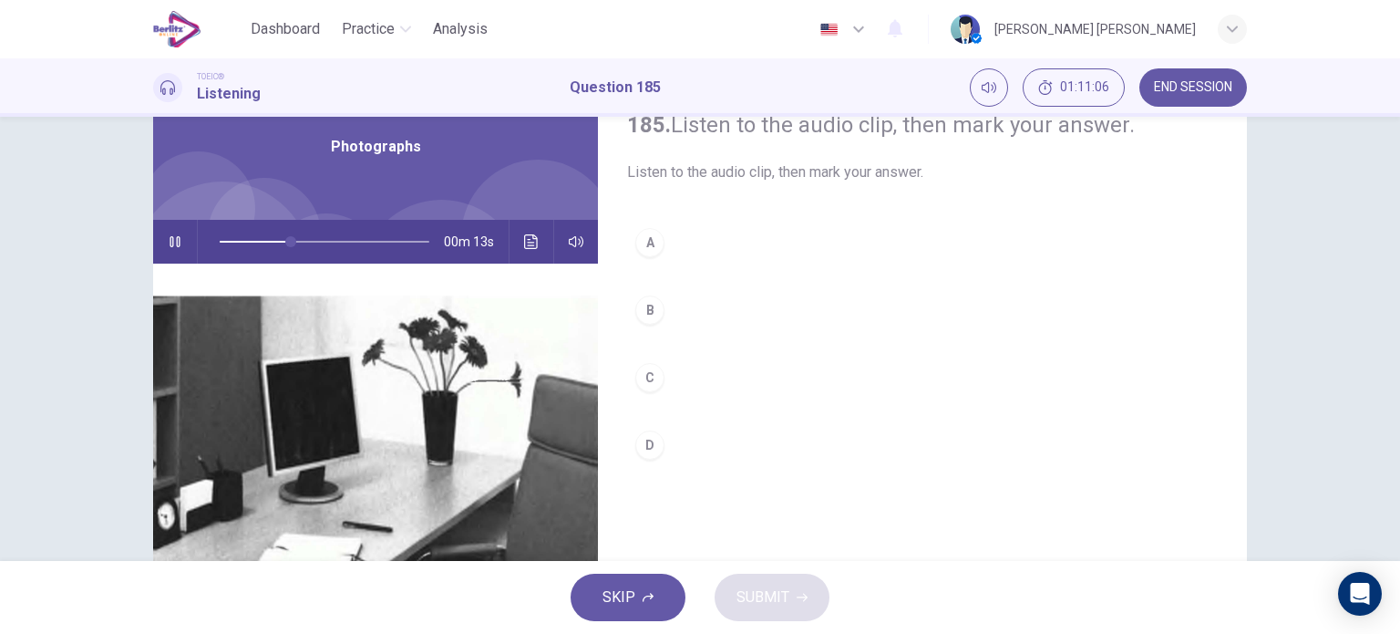
scroll to position [109, 0]
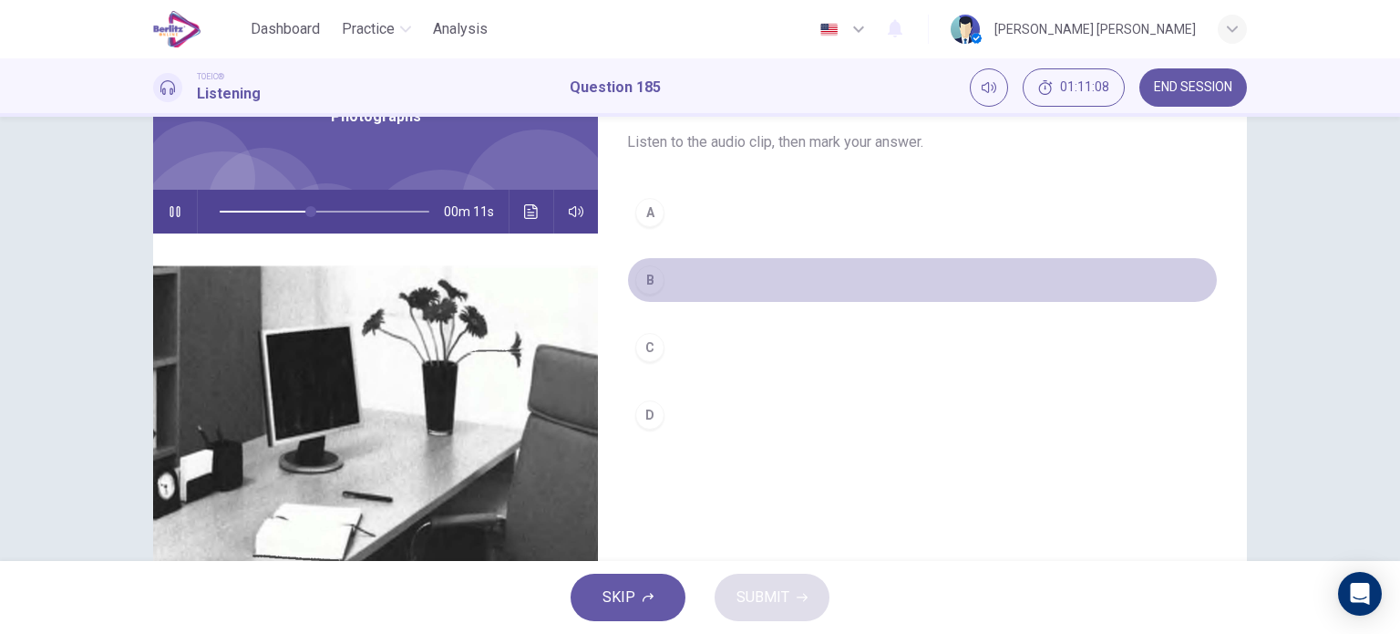
click at [642, 287] on div "B" at bounding box center [649, 279] width 29 height 29
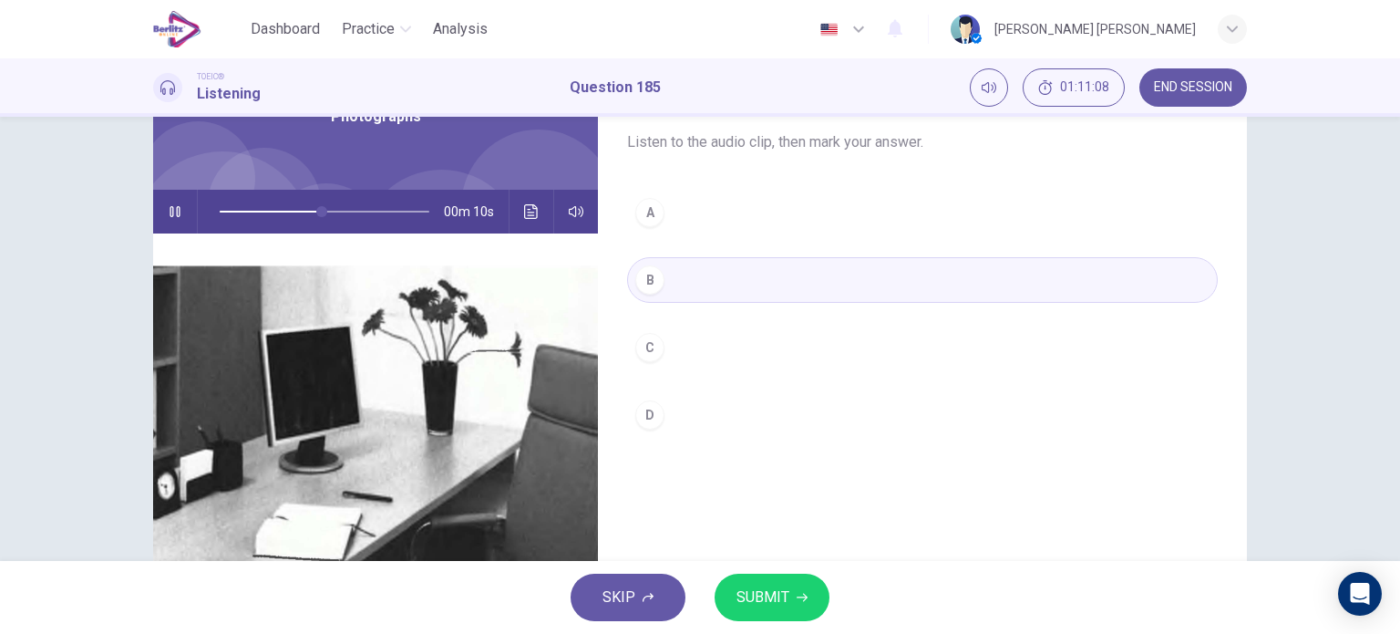
click at [775, 579] on button "SUBMIT" at bounding box center [772, 596] width 115 height 47
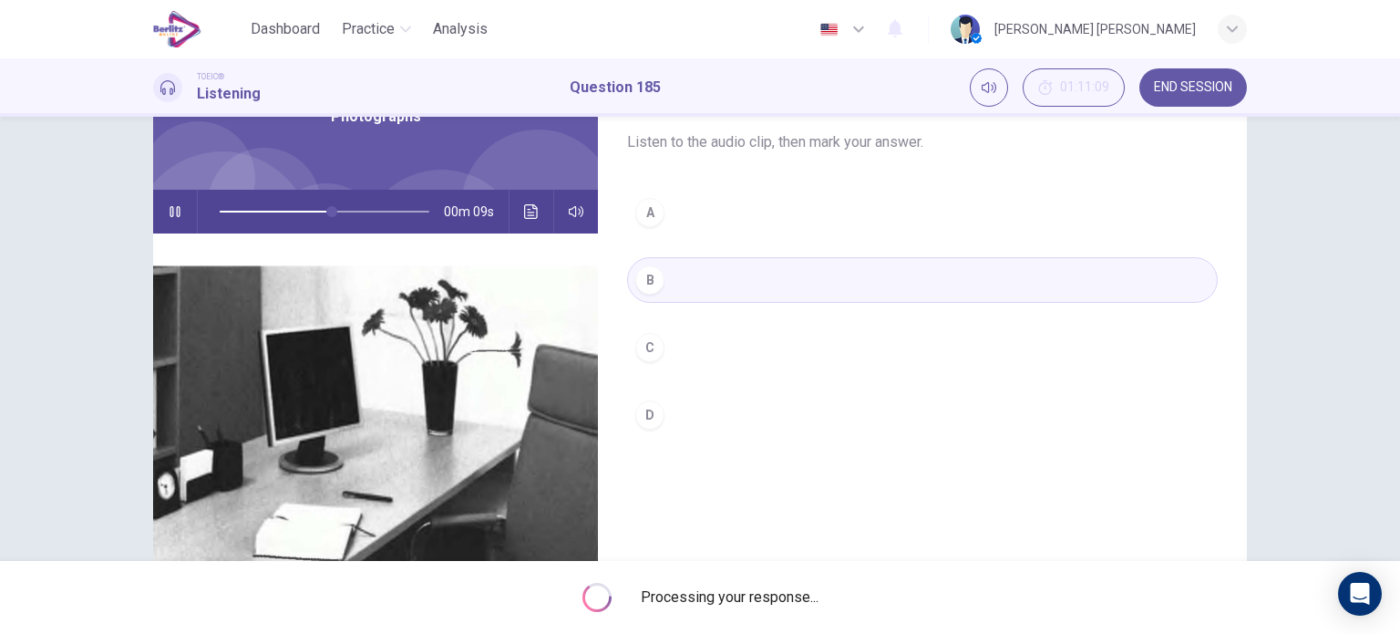
type input "**"
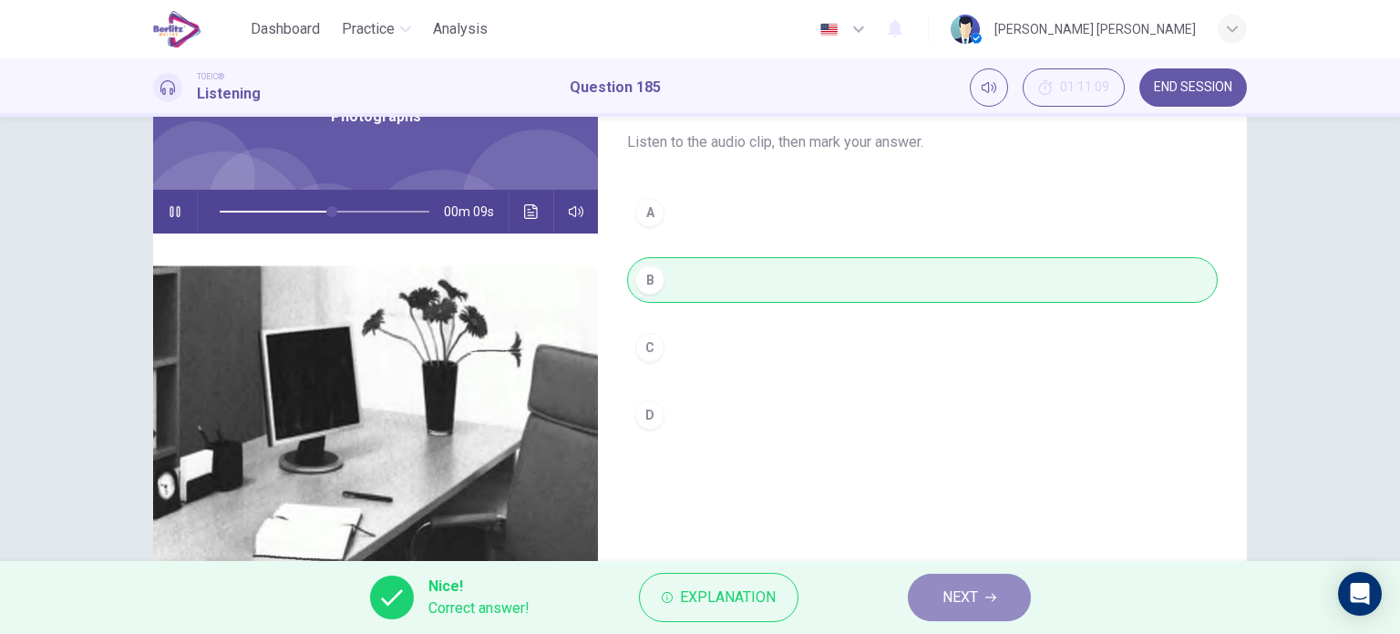
click at [992, 579] on button "NEXT" at bounding box center [969, 596] width 123 height 47
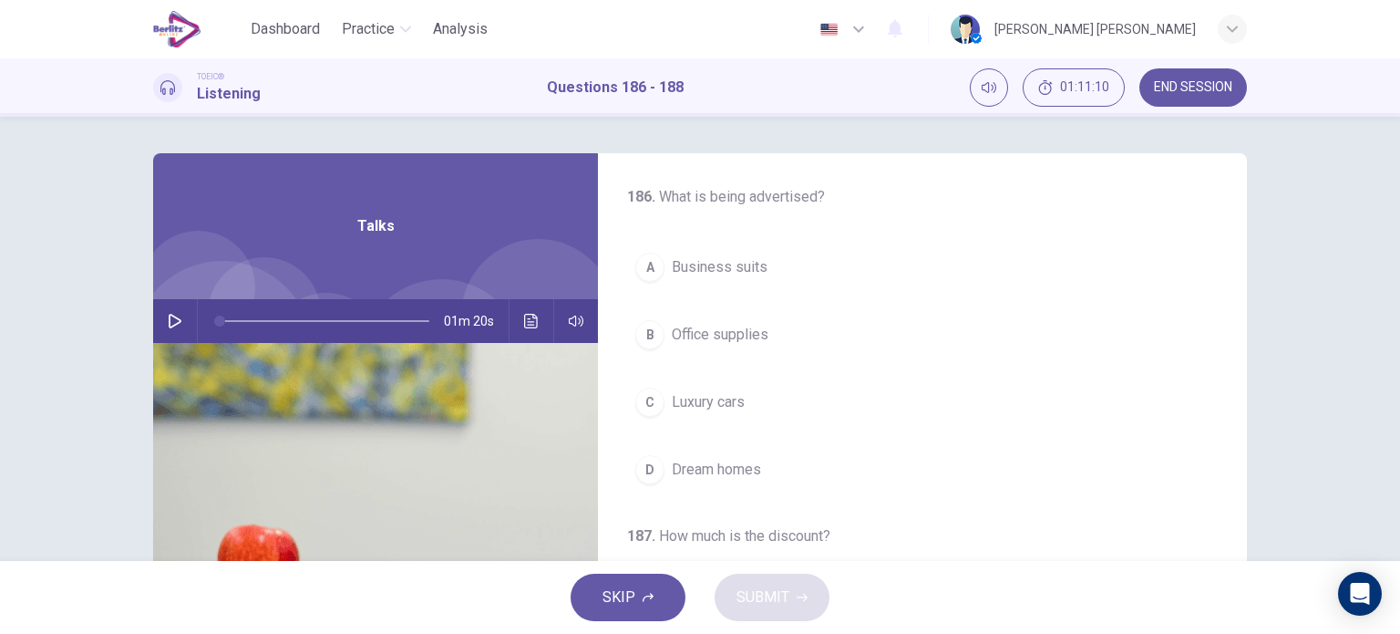
click at [154, 302] on div "01m 20s" at bounding box center [375, 321] width 445 height 44
click at [170, 314] on icon "button" at bounding box center [175, 321] width 15 height 15
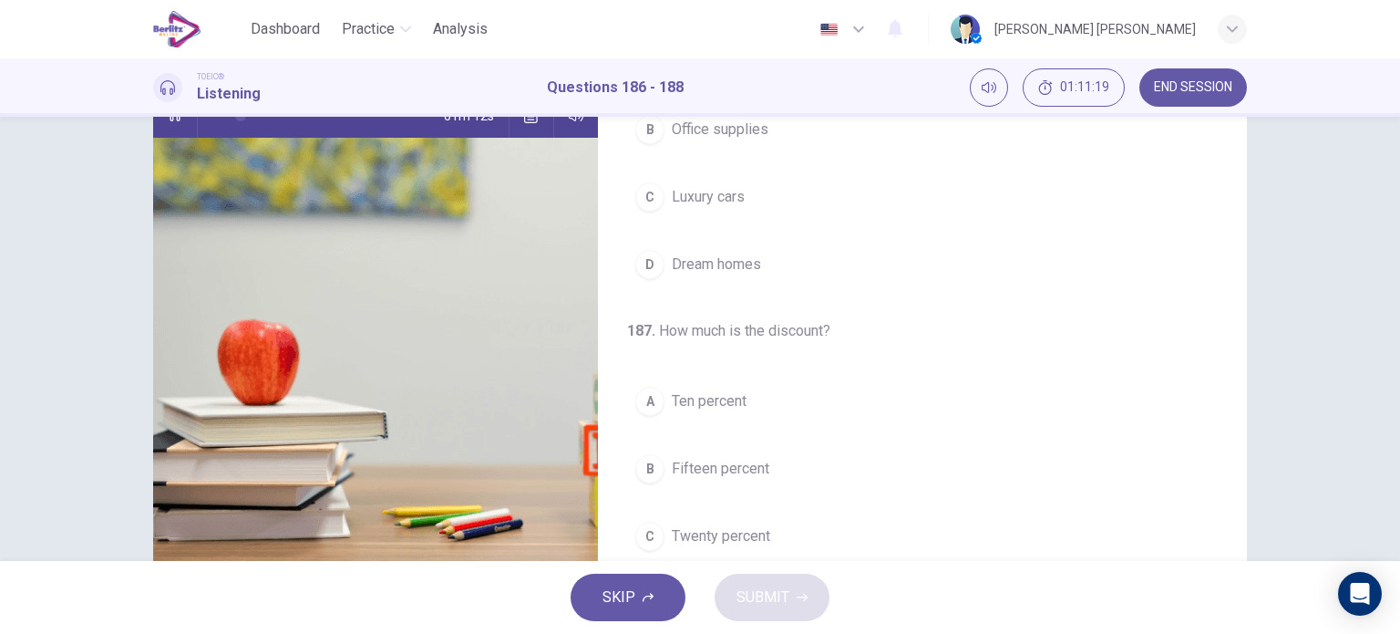
click at [753, 191] on button "C Luxury cars" at bounding box center [922, 197] width 591 height 46
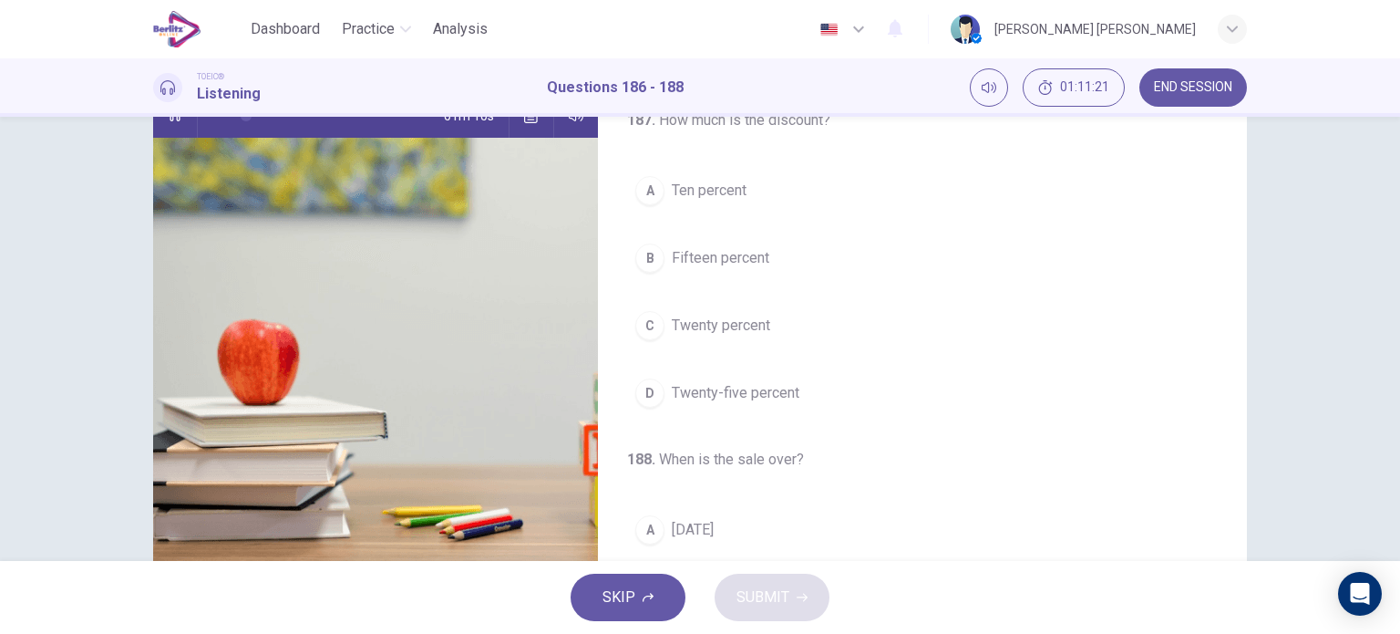
scroll to position [221, 0]
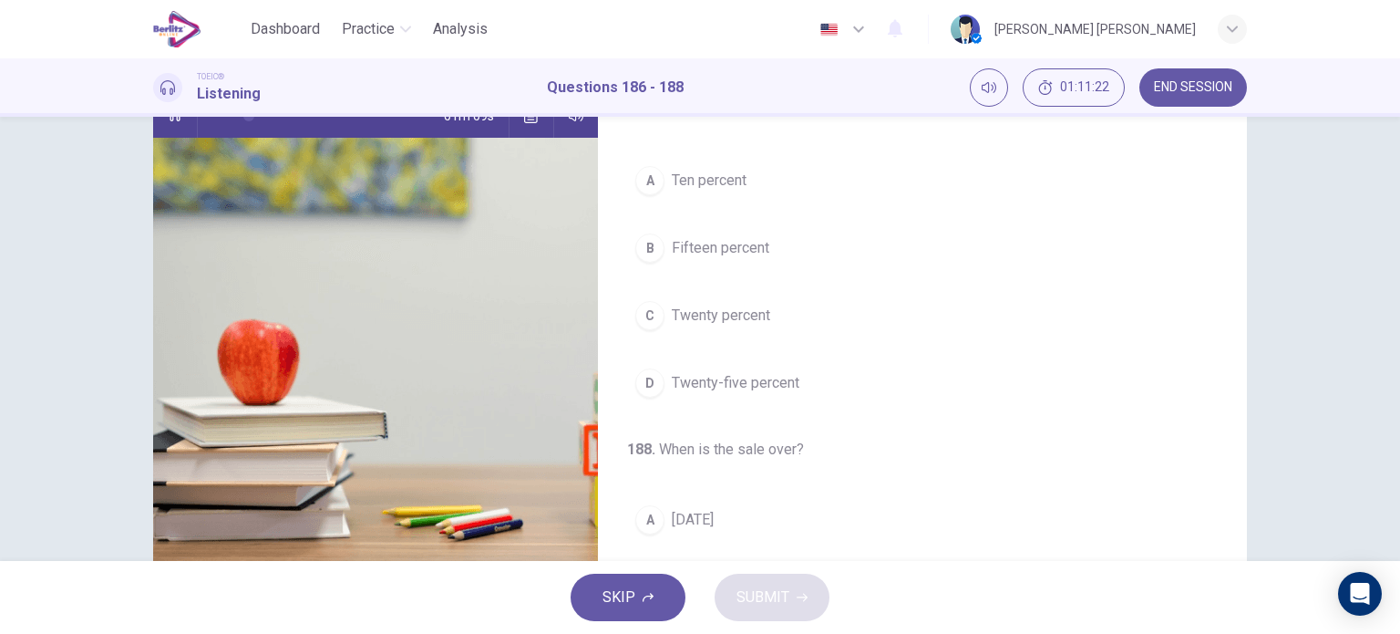
click at [696, 392] on button "D Twenty-five percent" at bounding box center [922, 383] width 591 height 46
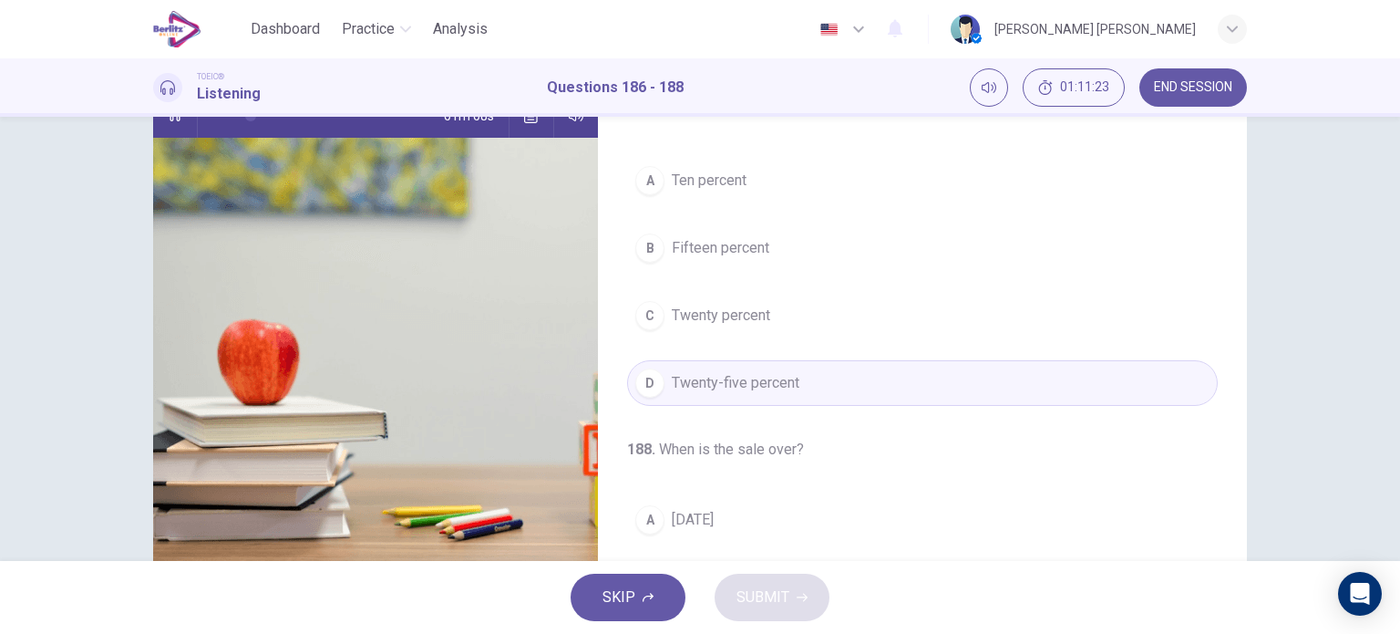
scroll to position [412, 0]
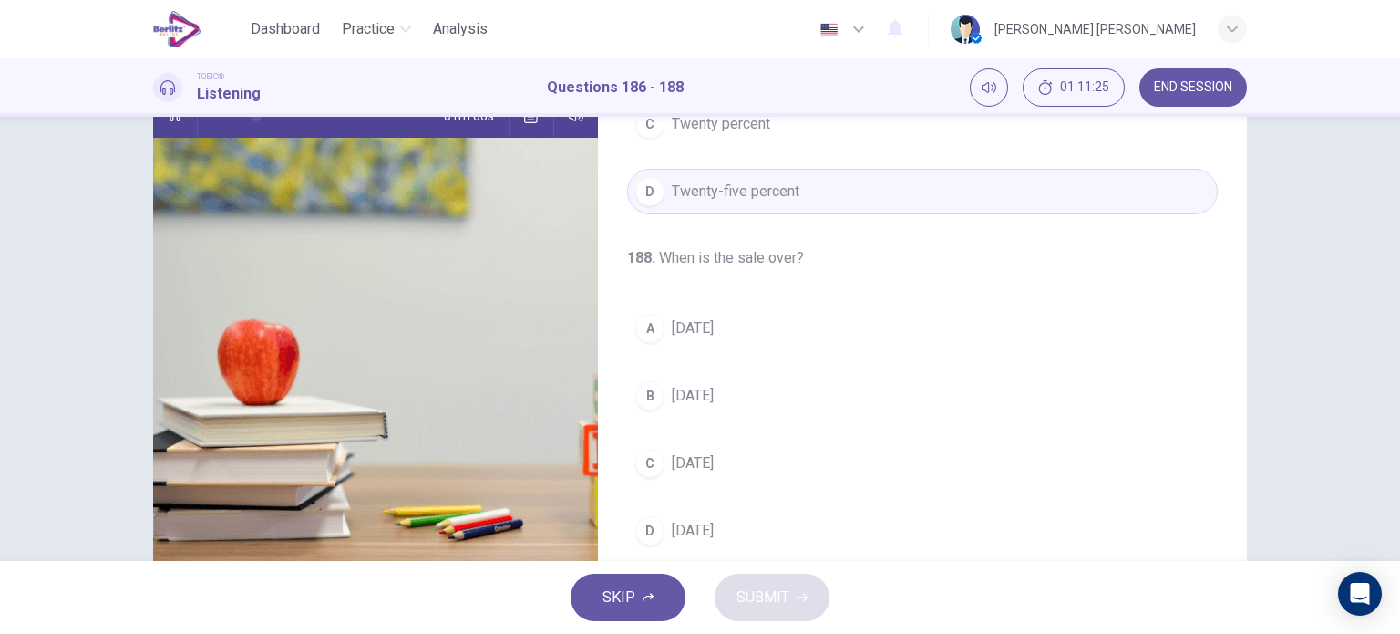
click at [707, 320] on span "[DATE]" at bounding box center [693, 328] width 42 height 22
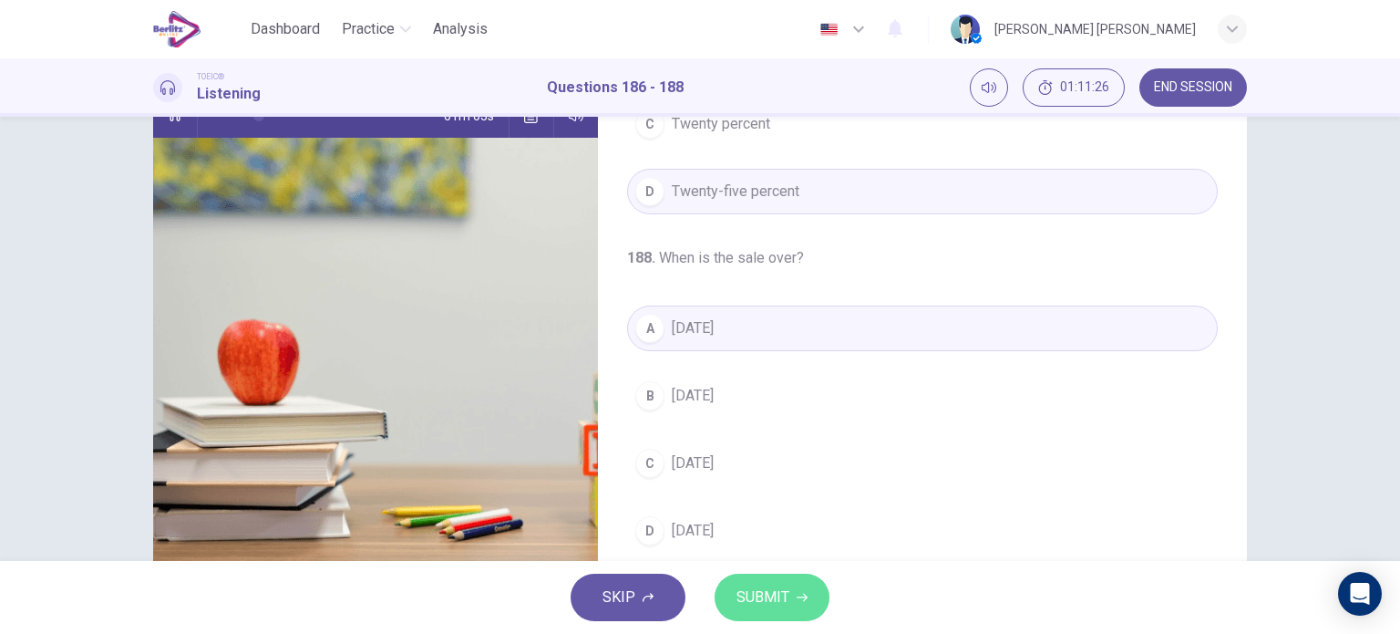
click at [779, 599] on span "SUBMIT" at bounding box center [763, 597] width 53 height 26
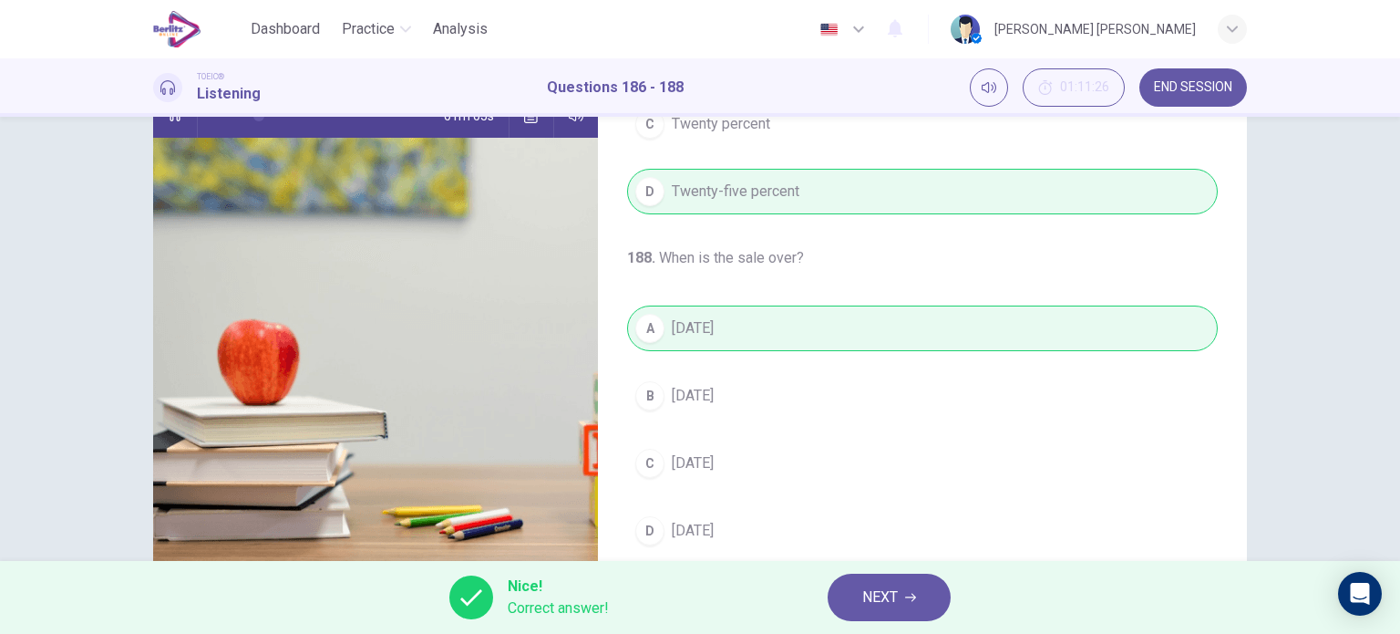
type input "**"
click at [901, 606] on button "NEXT" at bounding box center [889, 596] width 123 height 47
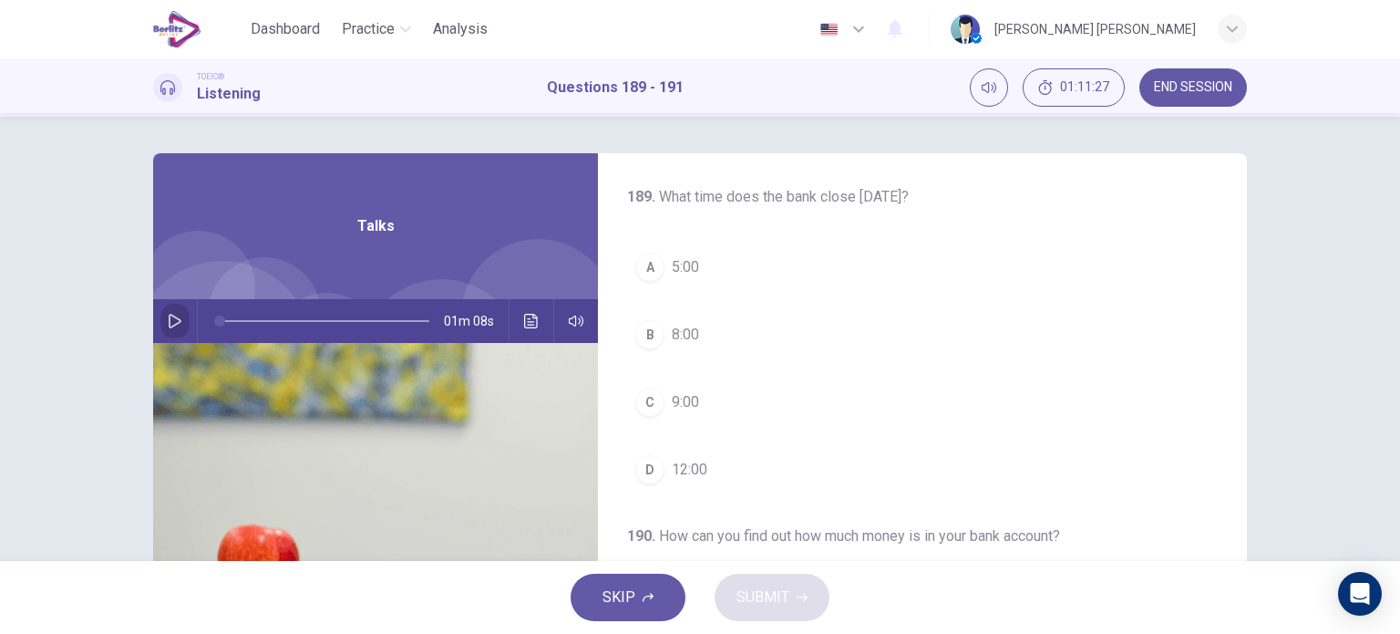
click at [170, 327] on icon "button" at bounding box center [175, 321] width 15 height 15
click at [705, 462] on button "D 12:00" at bounding box center [922, 470] width 591 height 46
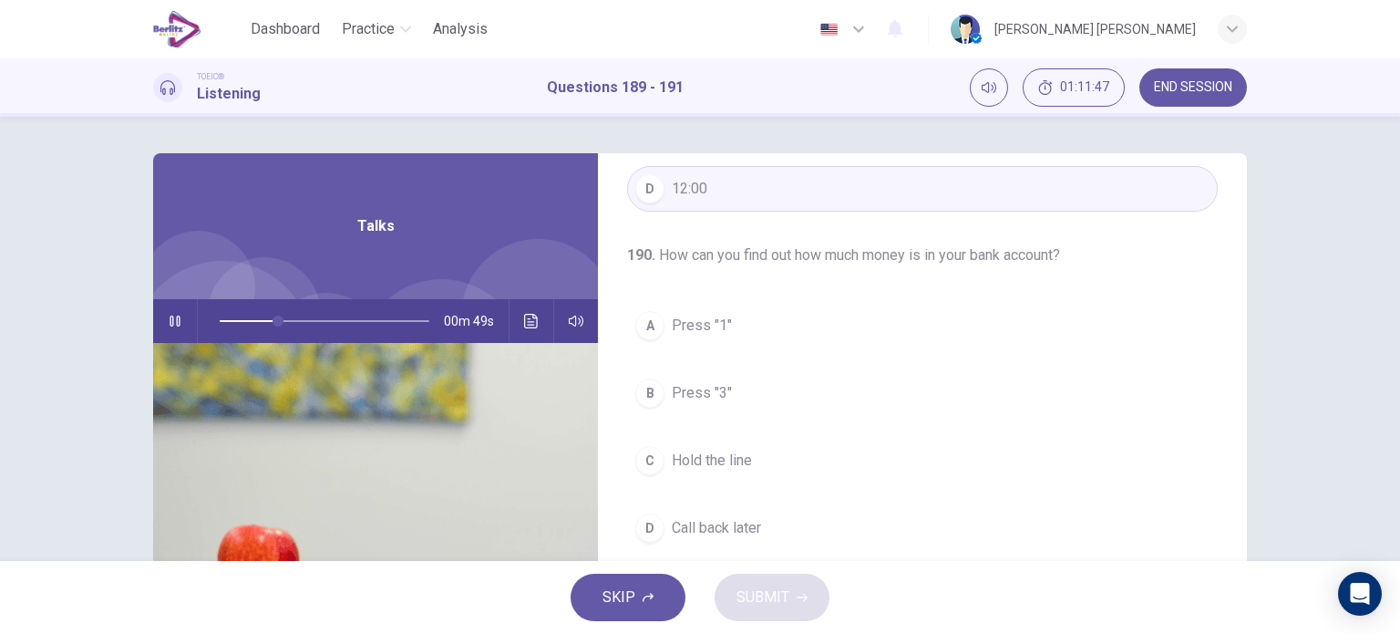
scroll to position [283, 0]
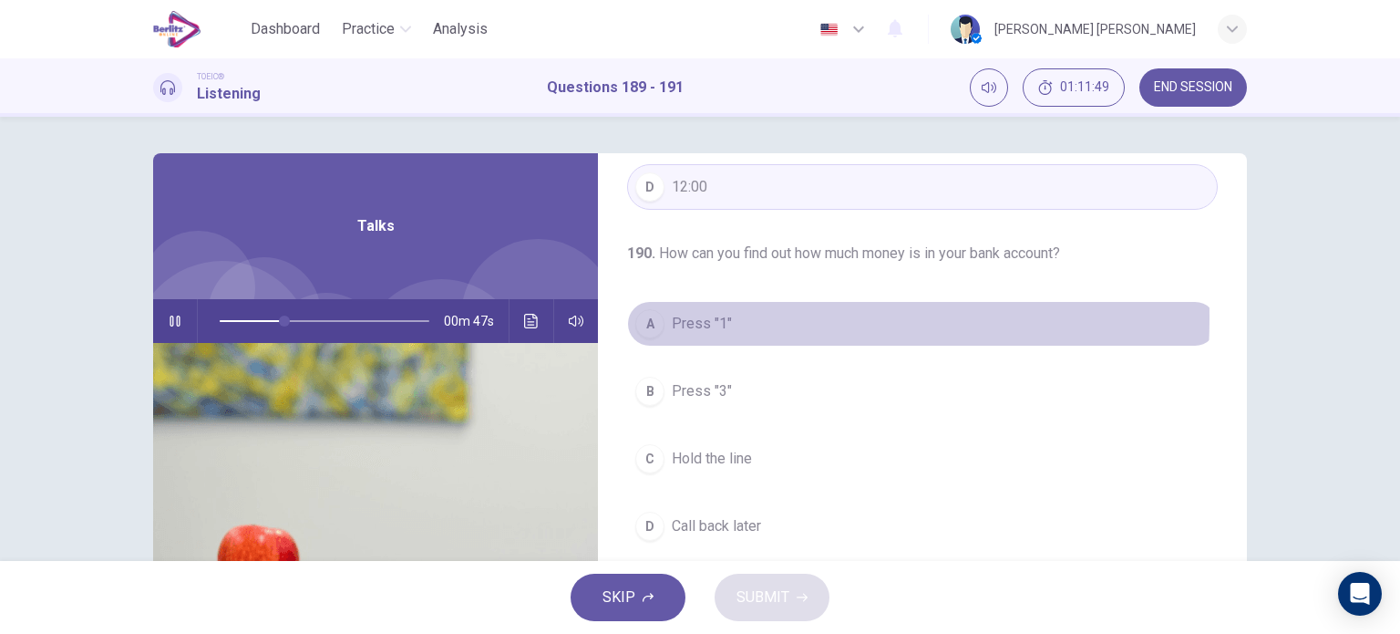
click at [672, 316] on span "Press "1"" at bounding box center [702, 324] width 60 height 22
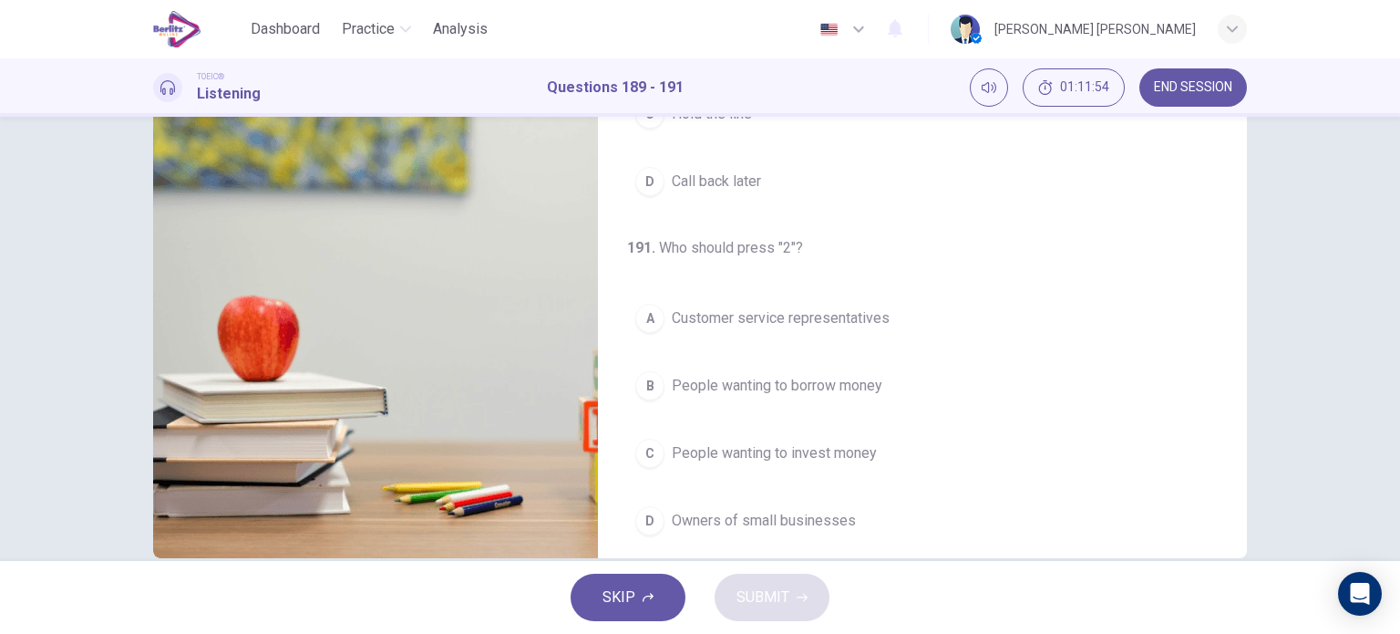
scroll to position [400, 0]
click at [806, 353] on div "A Customer service representatives B People wanting to borrow money C People wa…" at bounding box center [922, 418] width 591 height 248
click at [817, 365] on button "B People wanting to borrow money" at bounding box center [922, 384] width 591 height 46
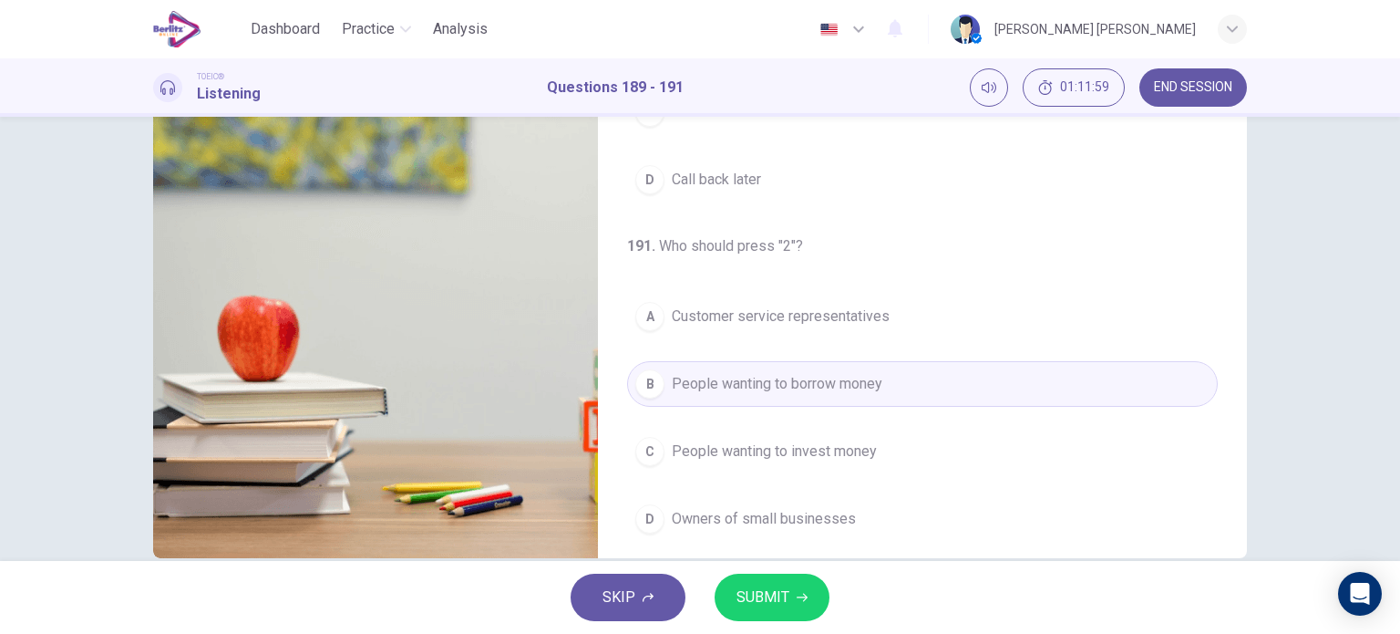
scroll to position [263, 0]
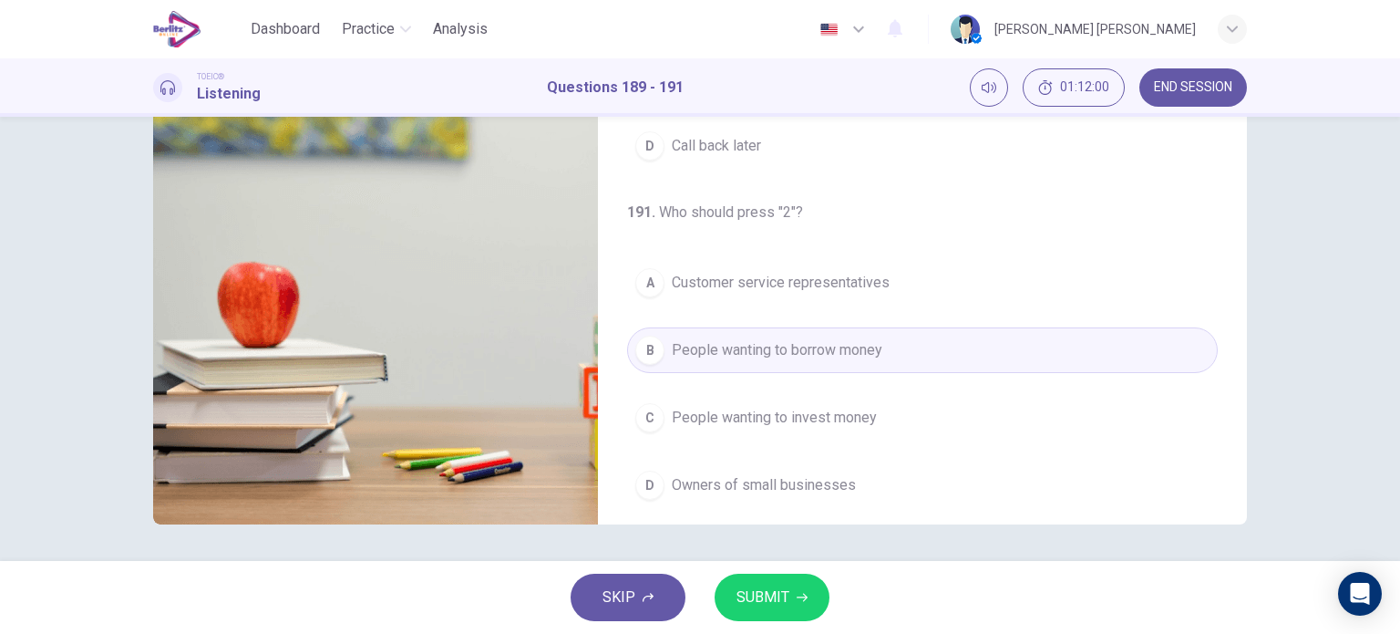
click at [787, 578] on button "SUBMIT" at bounding box center [772, 596] width 115 height 47
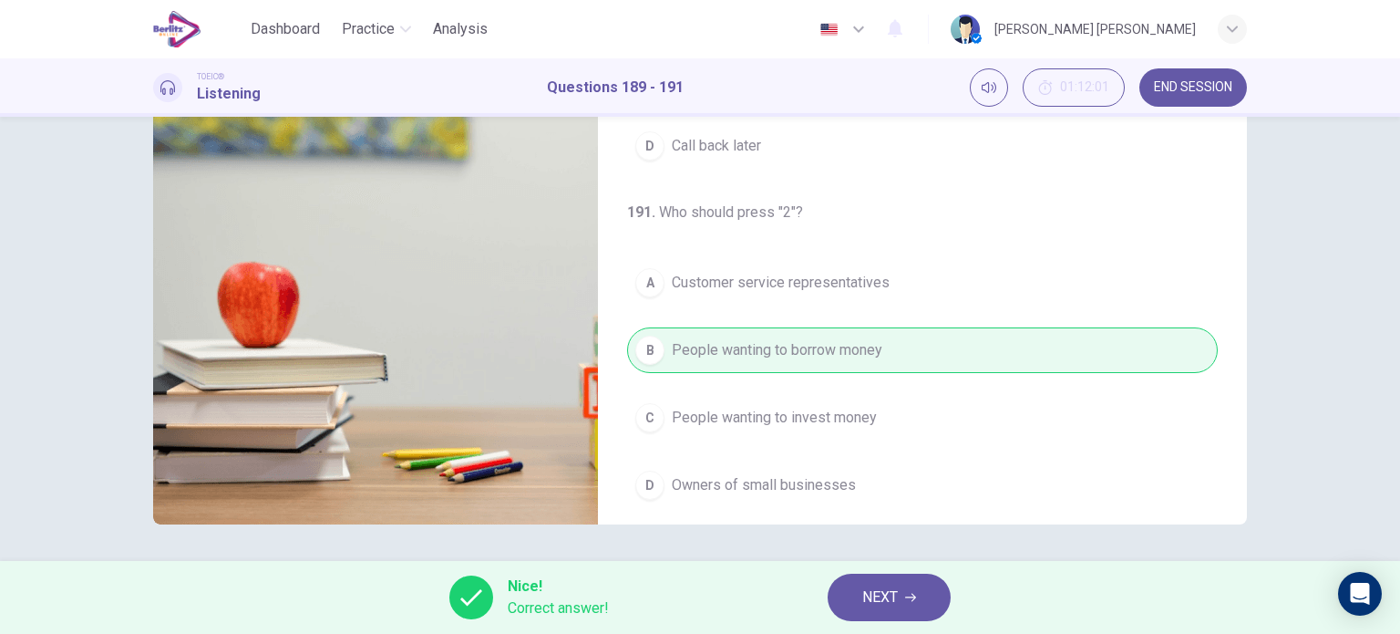
type input "**"
click at [897, 601] on span "NEXT" at bounding box center [880, 597] width 36 height 26
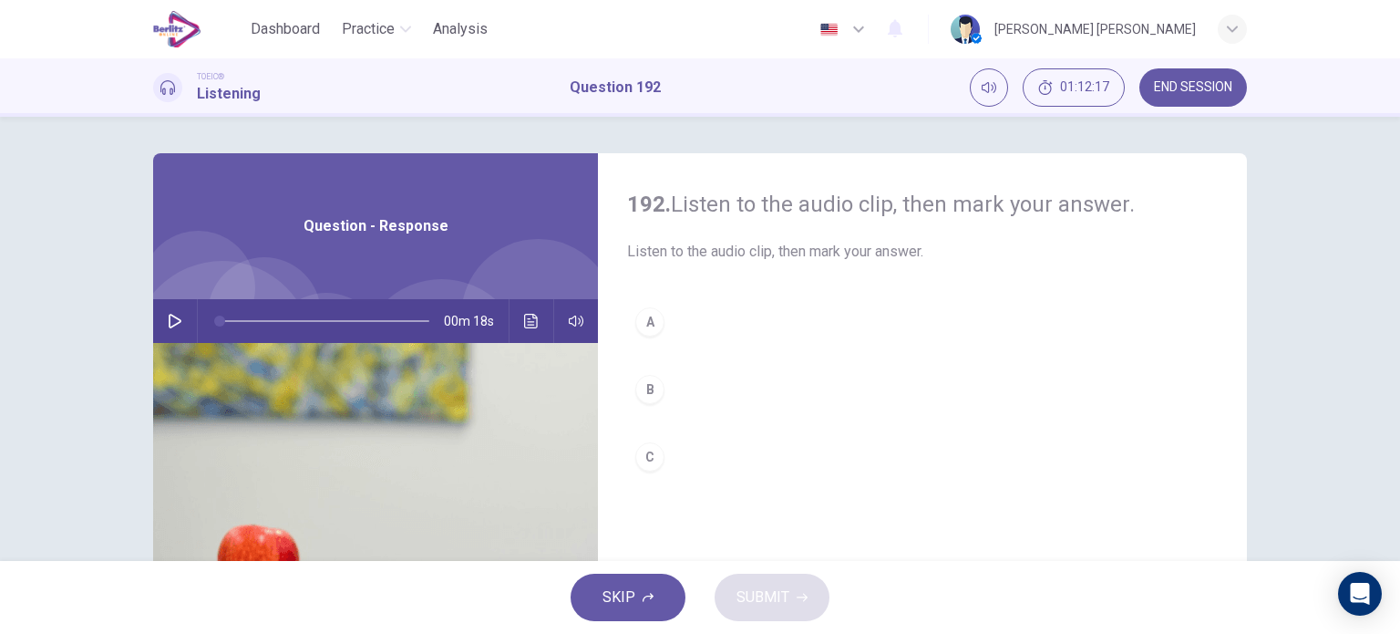
click at [181, 314] on button "button" at bounding box center [174, 321] width 29 height 44
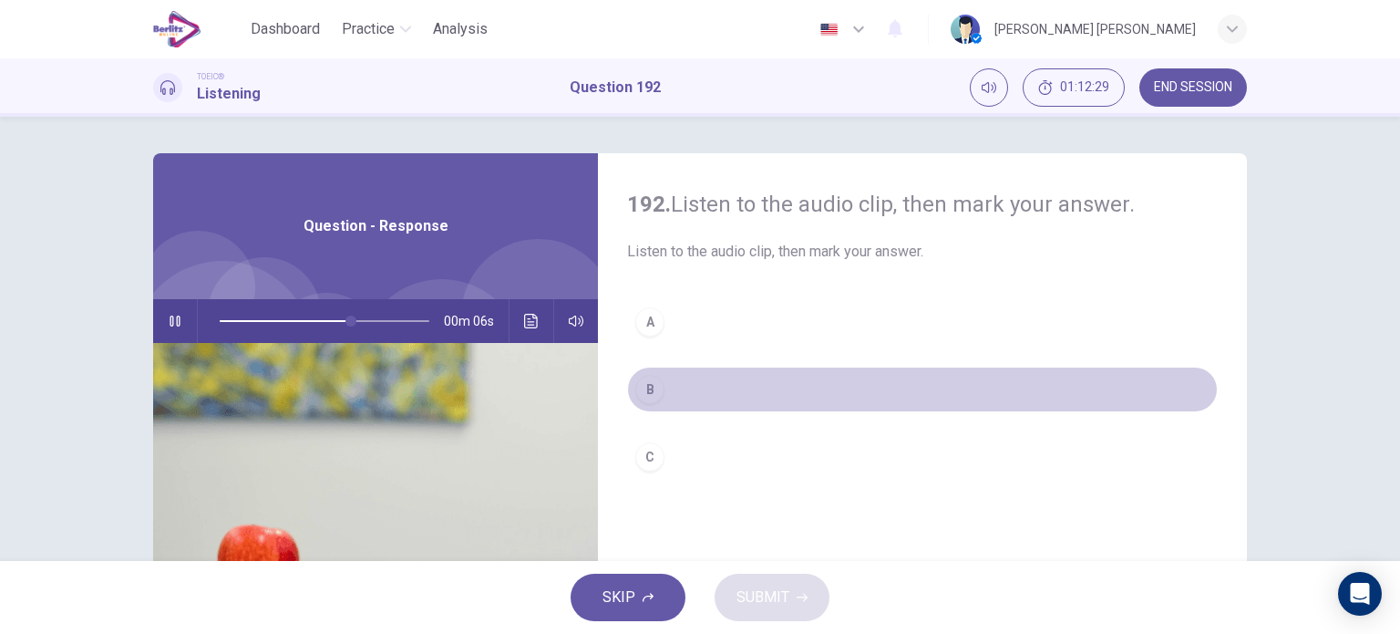
click at [635, 380] on div "B" at bounding box center [649, 389] width 29 height 29
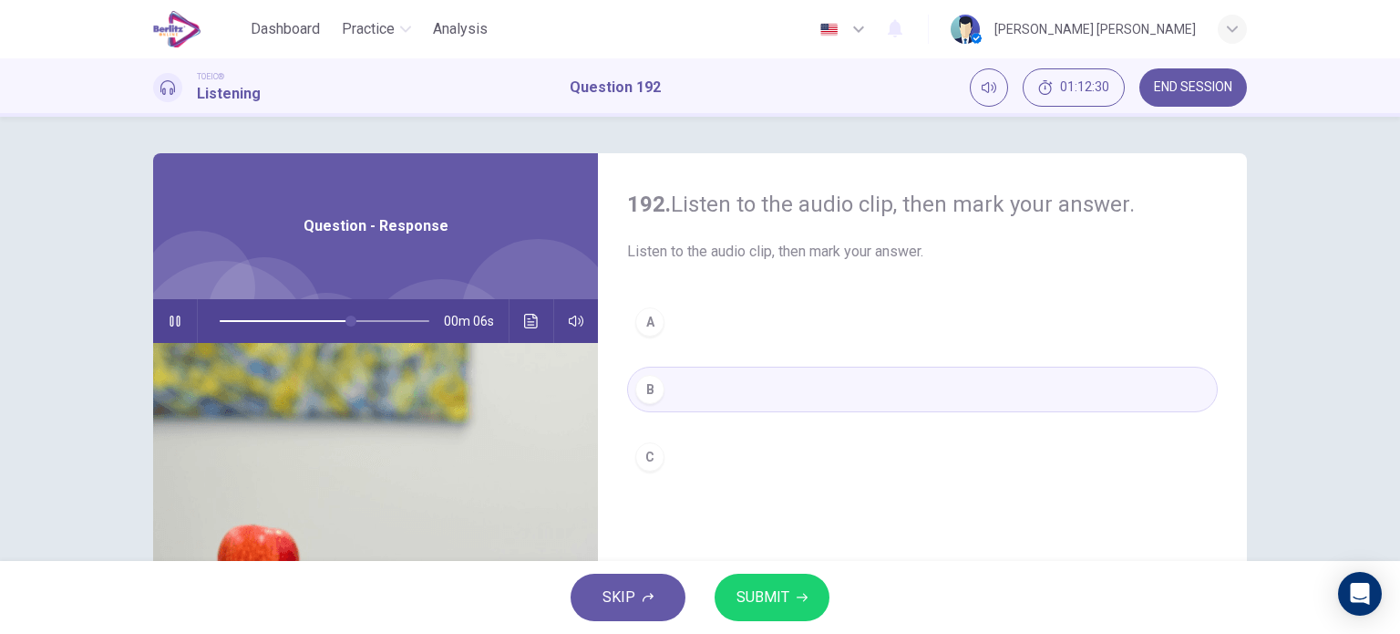
click at [777, 601] on span "SUBMIT" at bounding box center [763, 597] width 53 height 26
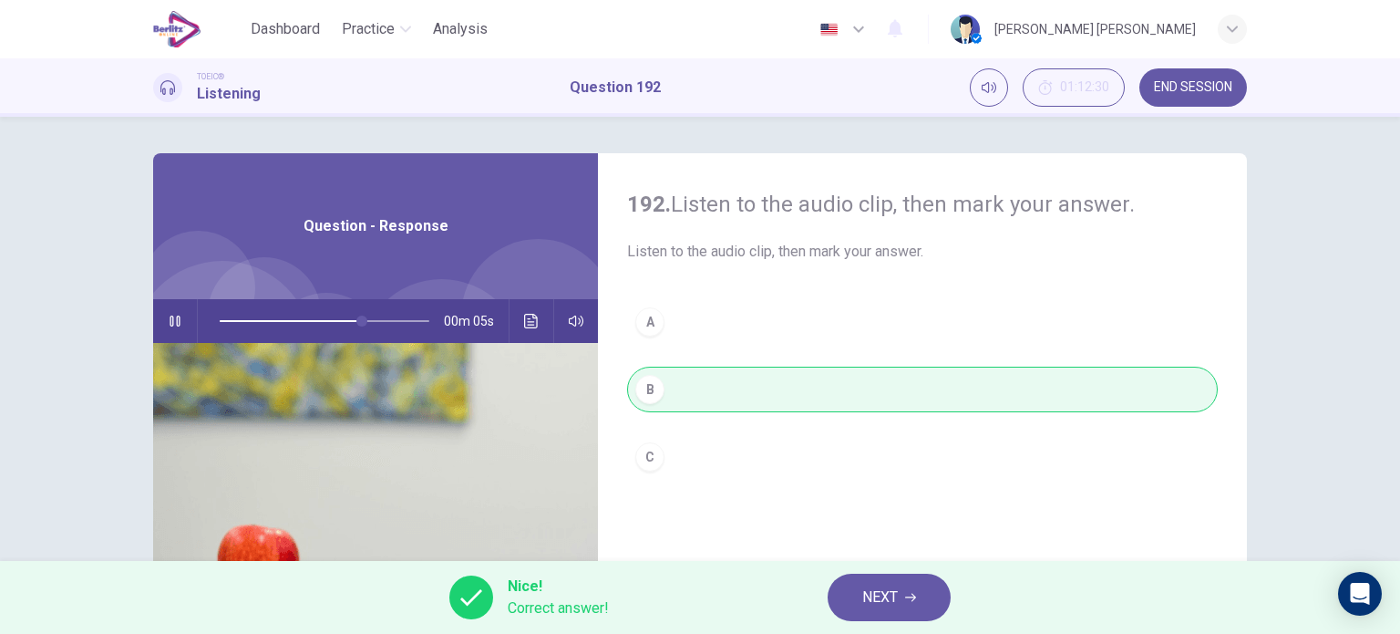
type input "**"
click at [849, 594] on button "NEXT" at bounding box center [889, 596] width 123 height 47
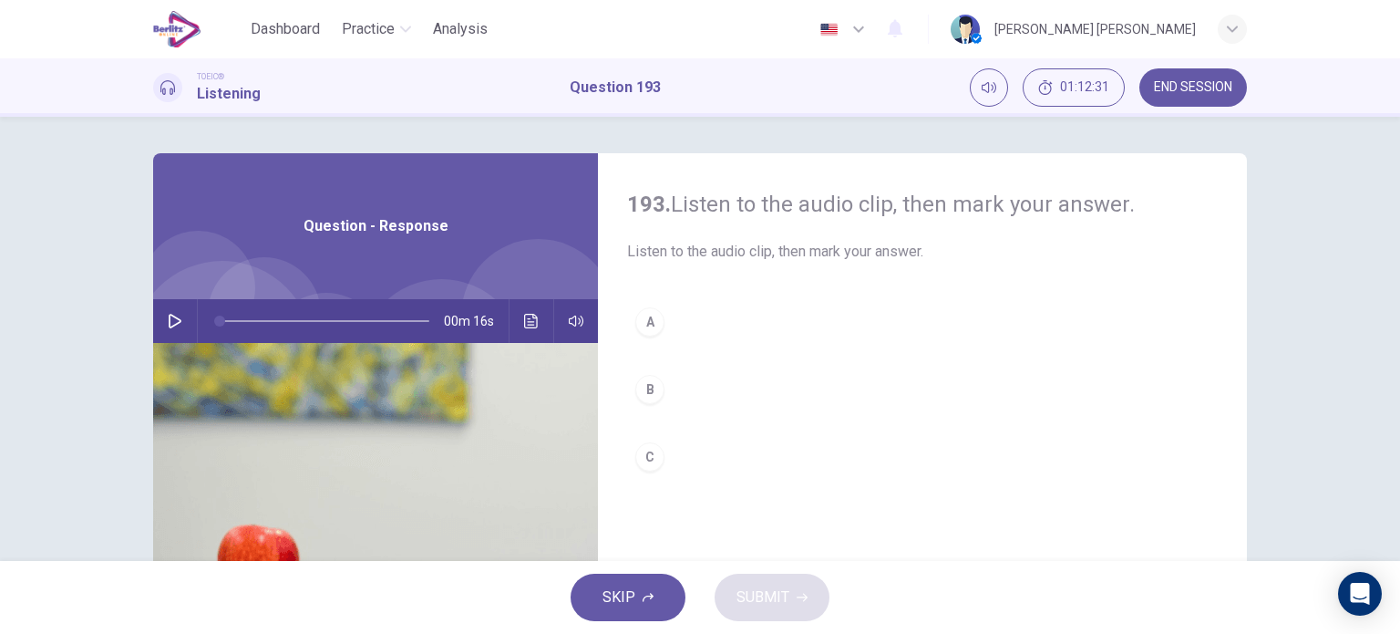
click at [179, 324] on button "button" at bounding box center [174, 321] width 29 height 44
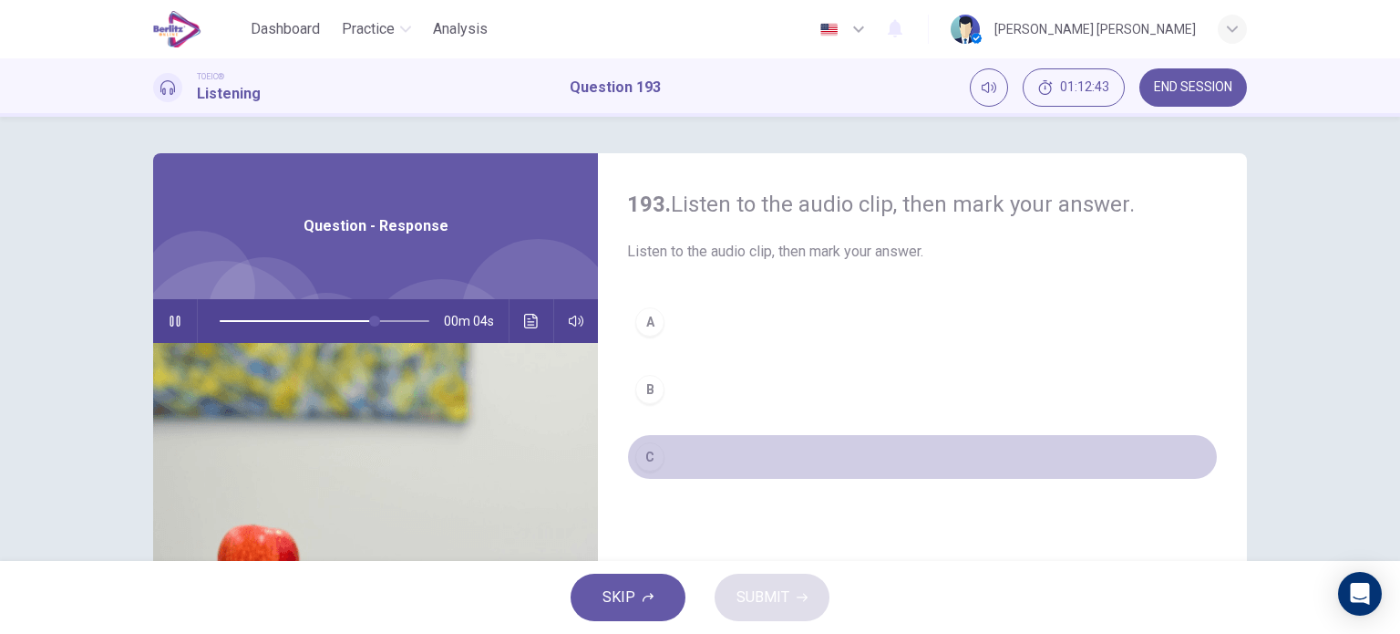
click at [660, 444] on button "C" at bounding box center [922, 457] width 591 height 46
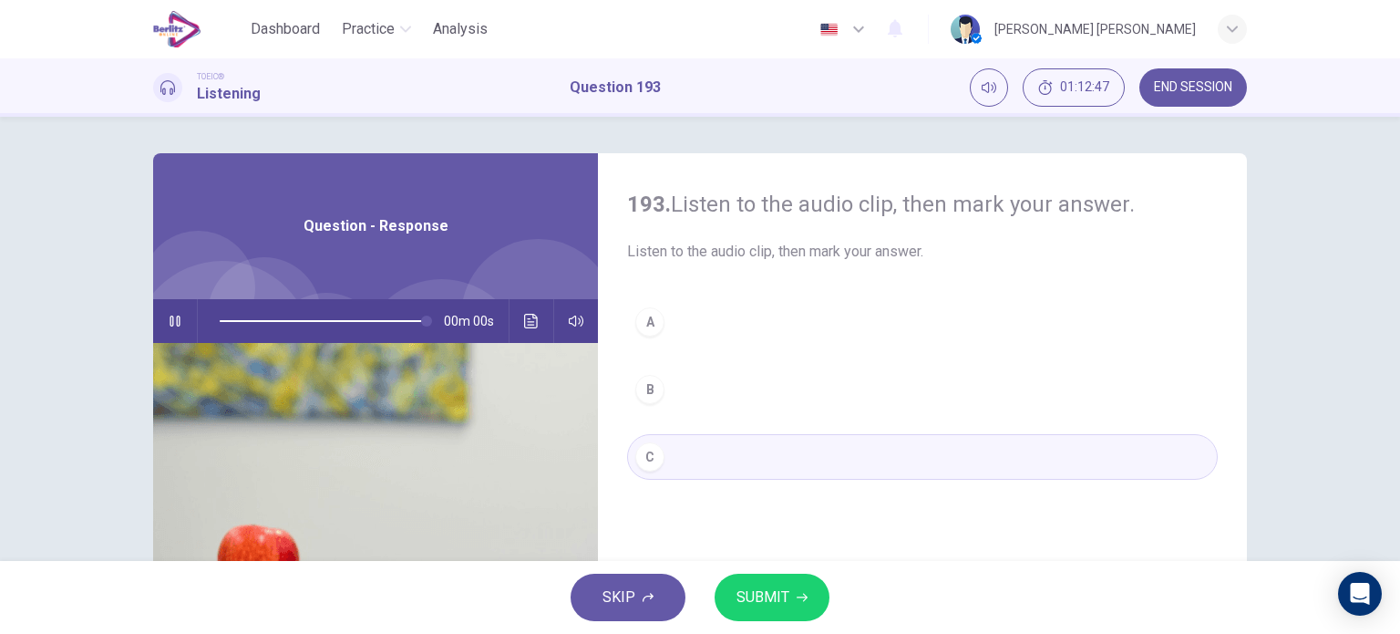
type input "*"
click at [759, 590] on span "SUBMIT" at bounding box center [763, 597] width 53 height 26
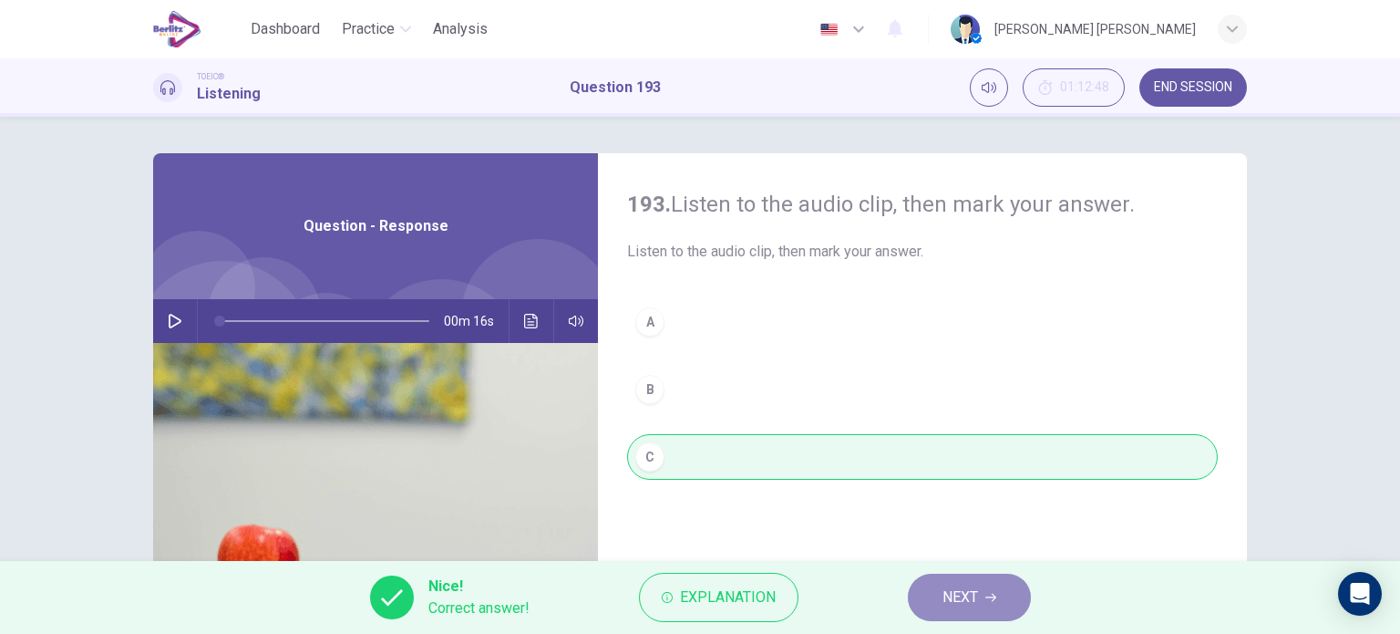
click at [915, 592] on button "NEXT" at bounding box center [969, 596] width 123 height 47
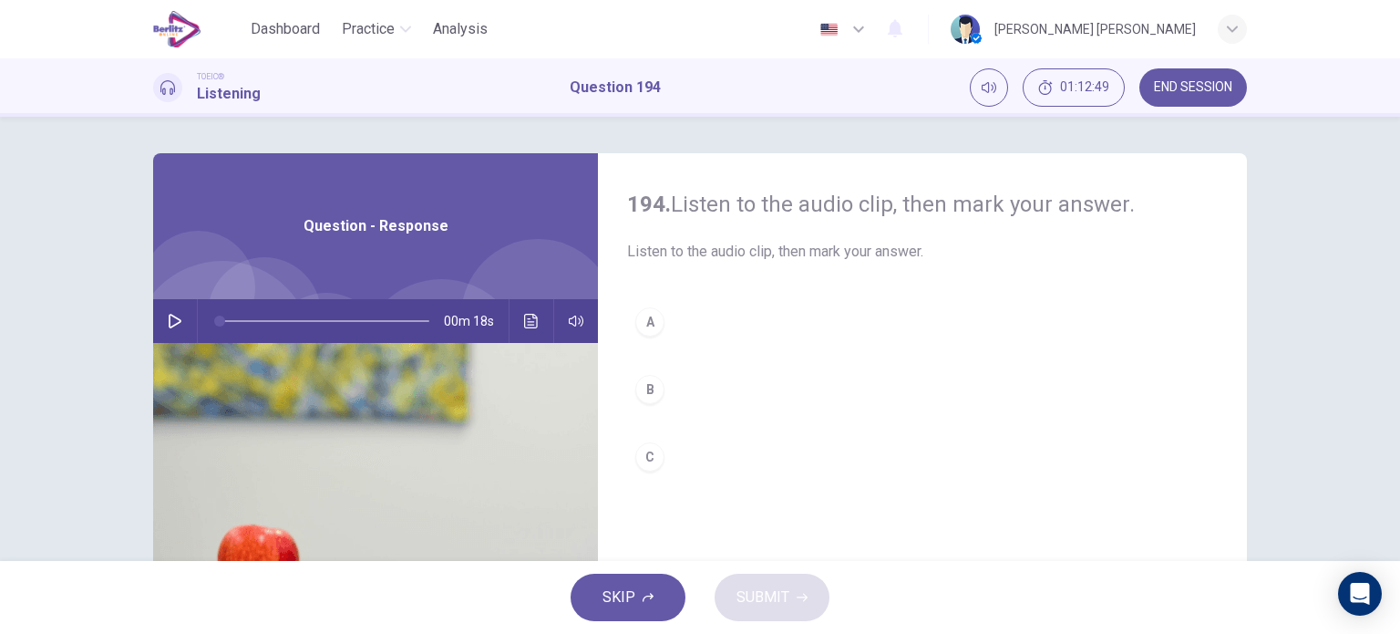
click at [172, 313] on button "button" at bounding box center [174, 321] width 29 height 44
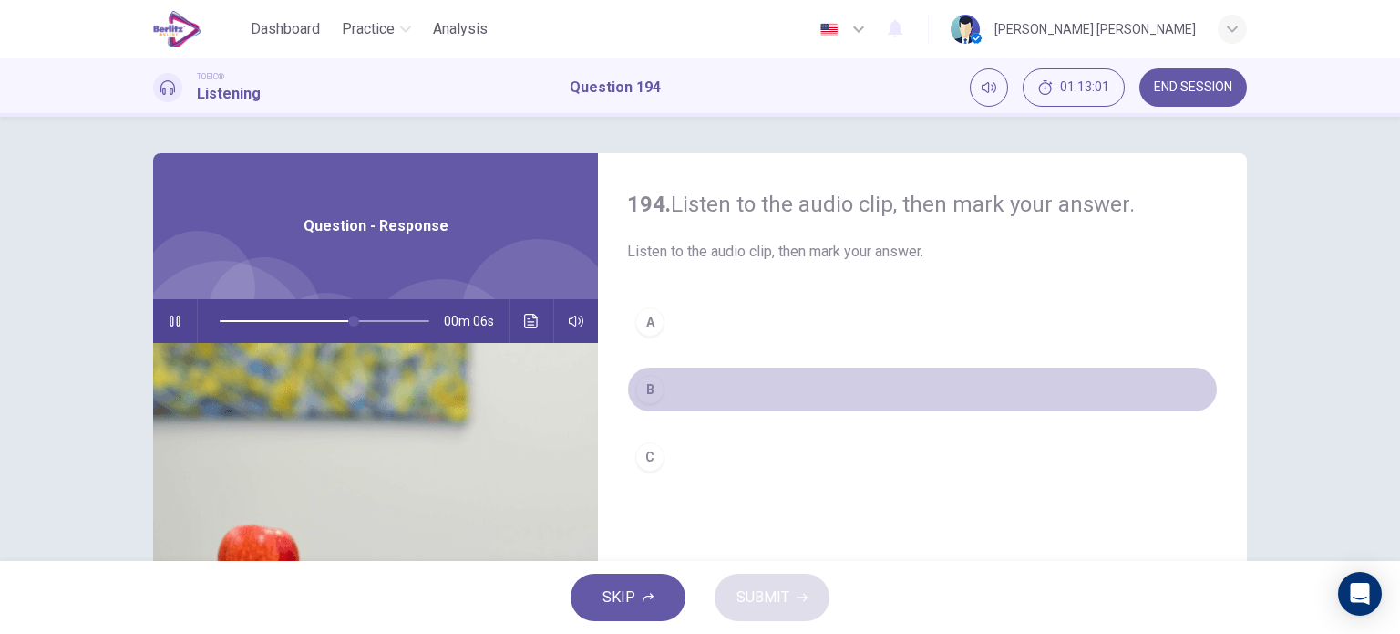
click at [645, 377] on div "B" at bounding box center [649, 389] width 29 height 29
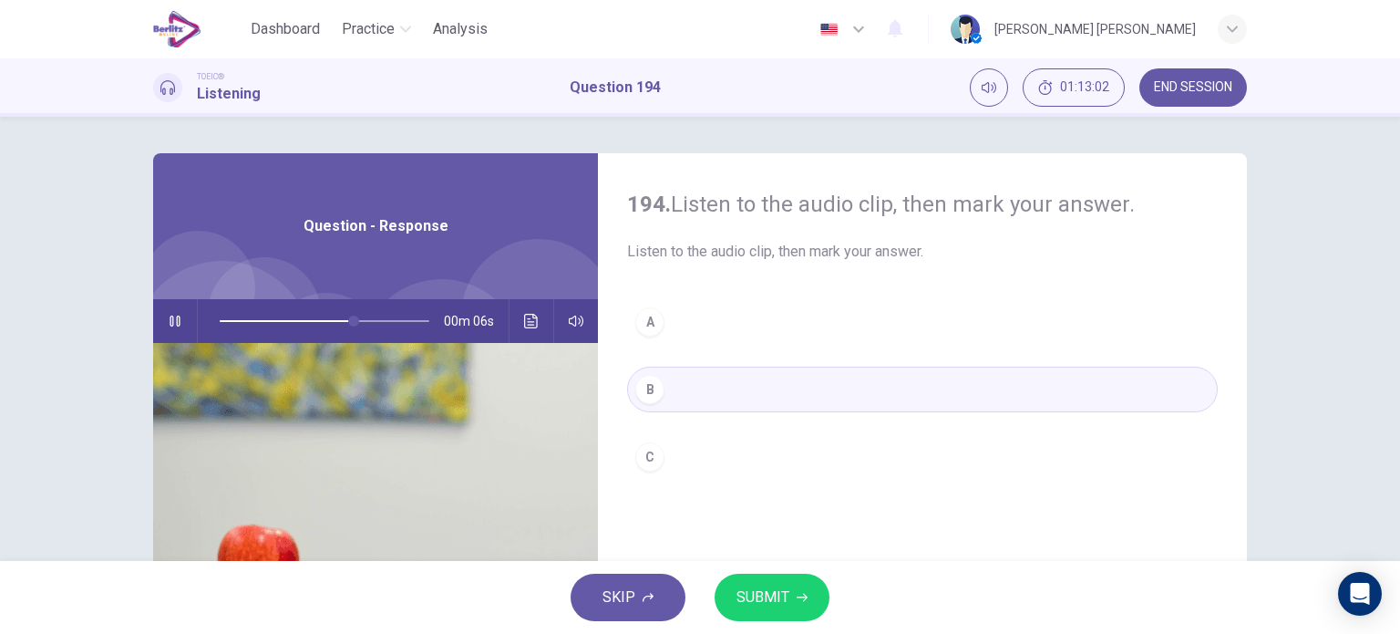
click at [756, 586] on span "SUBMIT" at bounding box center [763, 597] width 53 height 26
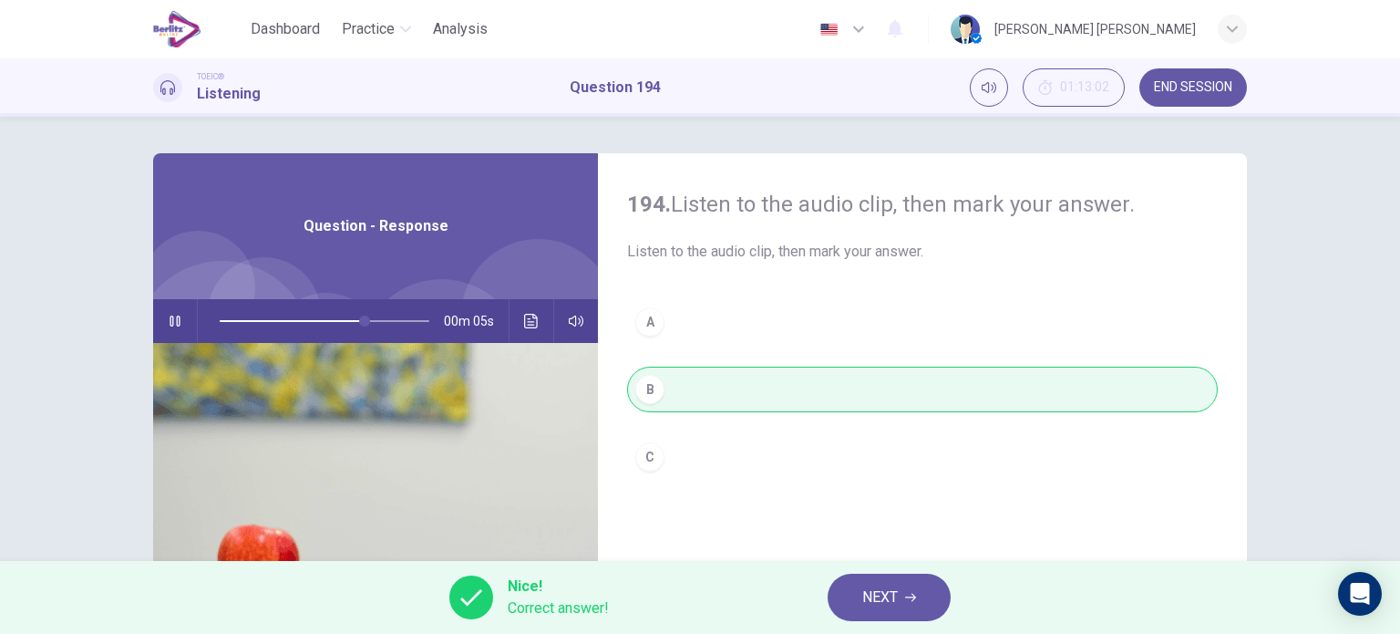
type input "**"
click at [857, 594] on button "NEXT" at bounding box center [889, 596] width 123 height 47
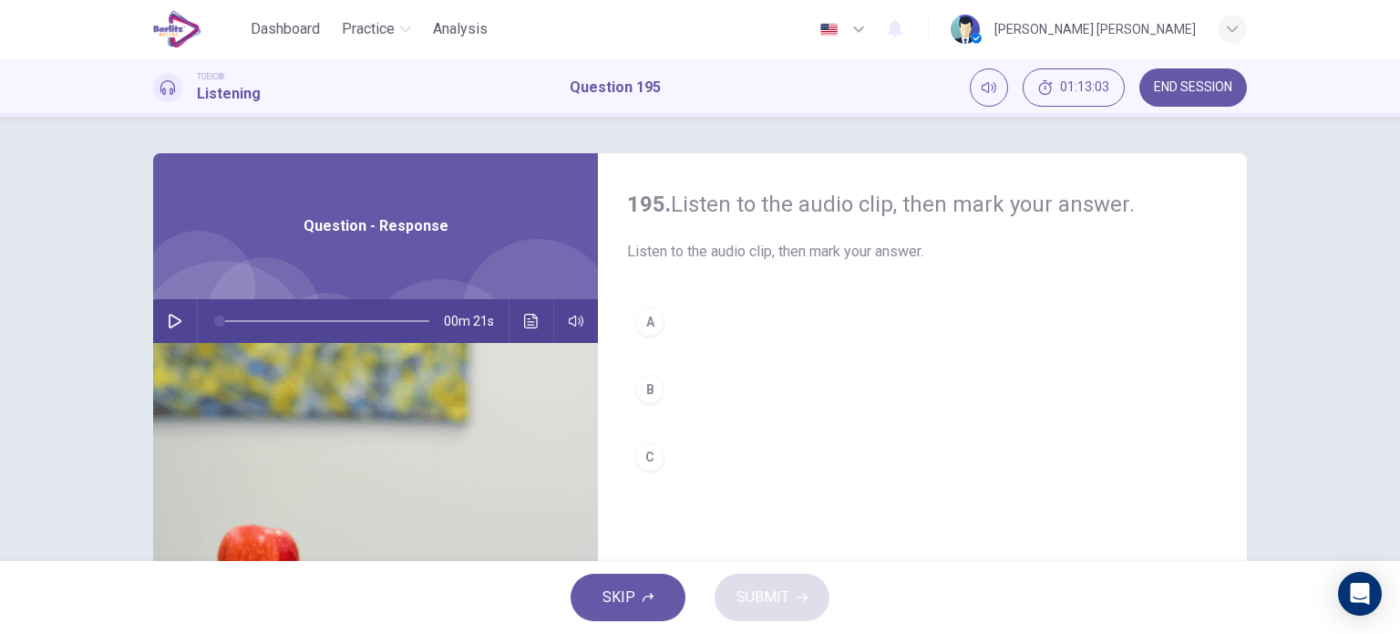
click at [168, 309] on button "button" at bounding box center [174, 321] width 29 height 44
click at [524, 314] on icon "Click to see the audio transcription" at bounding box center [531, 321] width 14 height 15
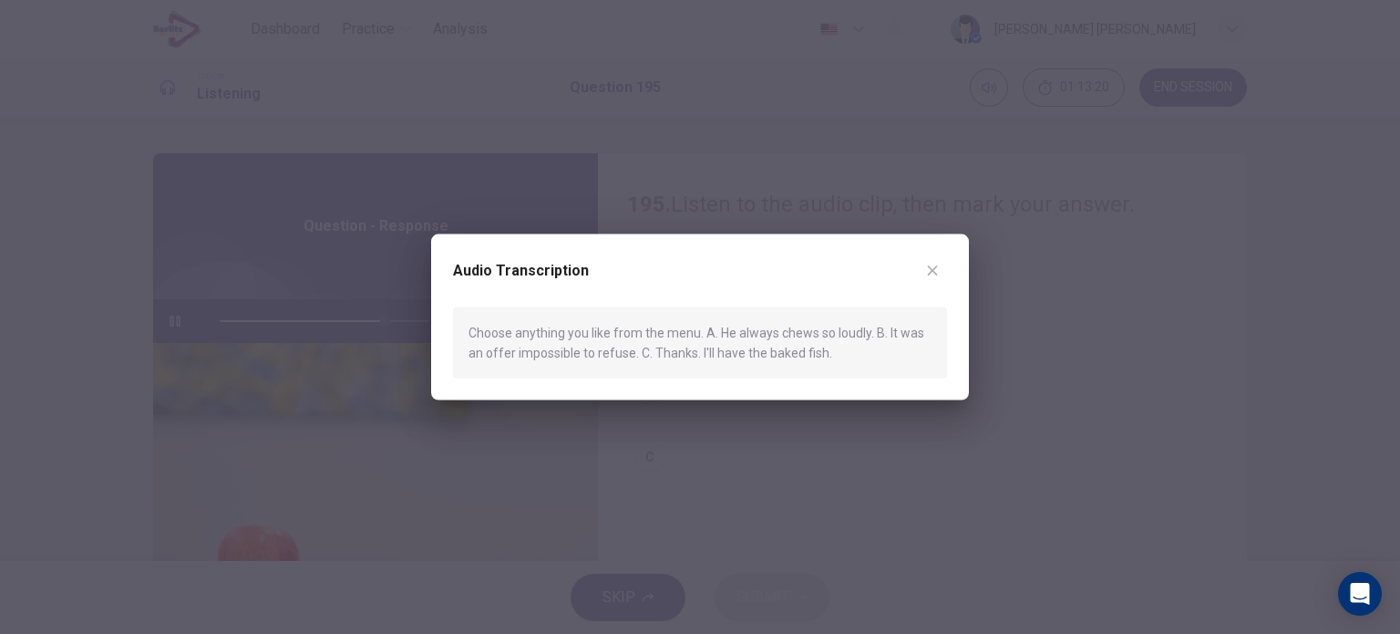
click at [718, 463] on div at bounding box center [700, 317] width 1400 height 634
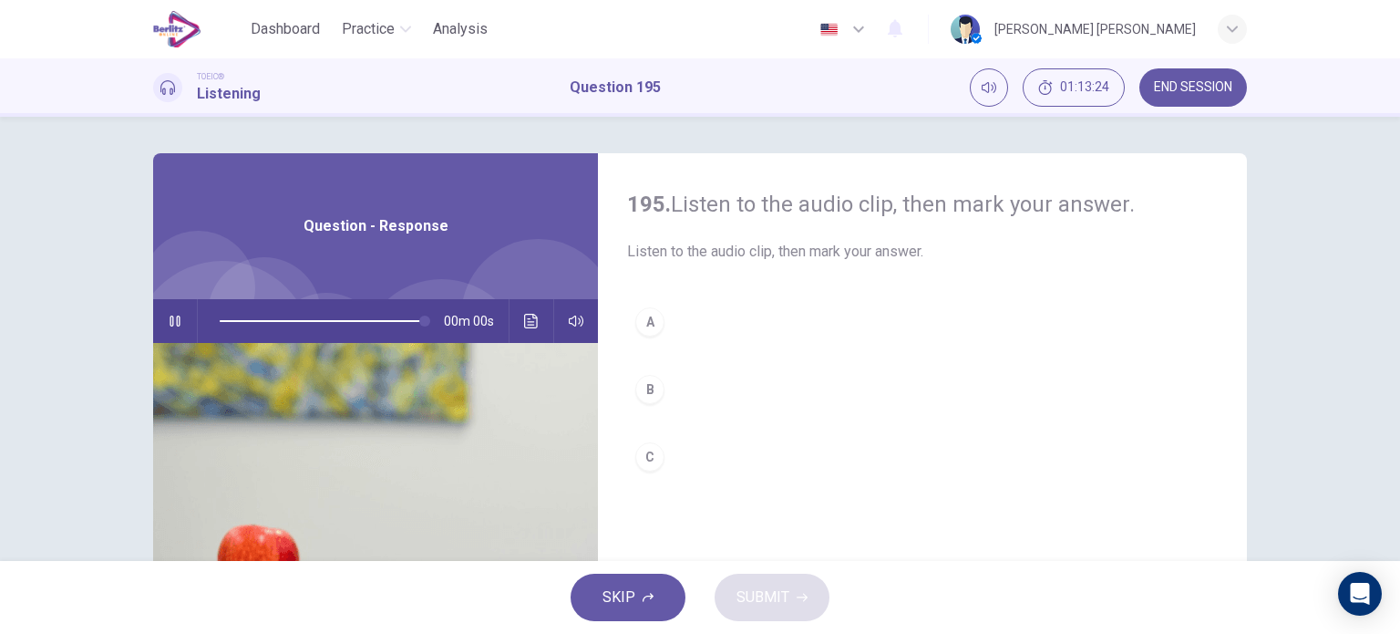
type input "*"
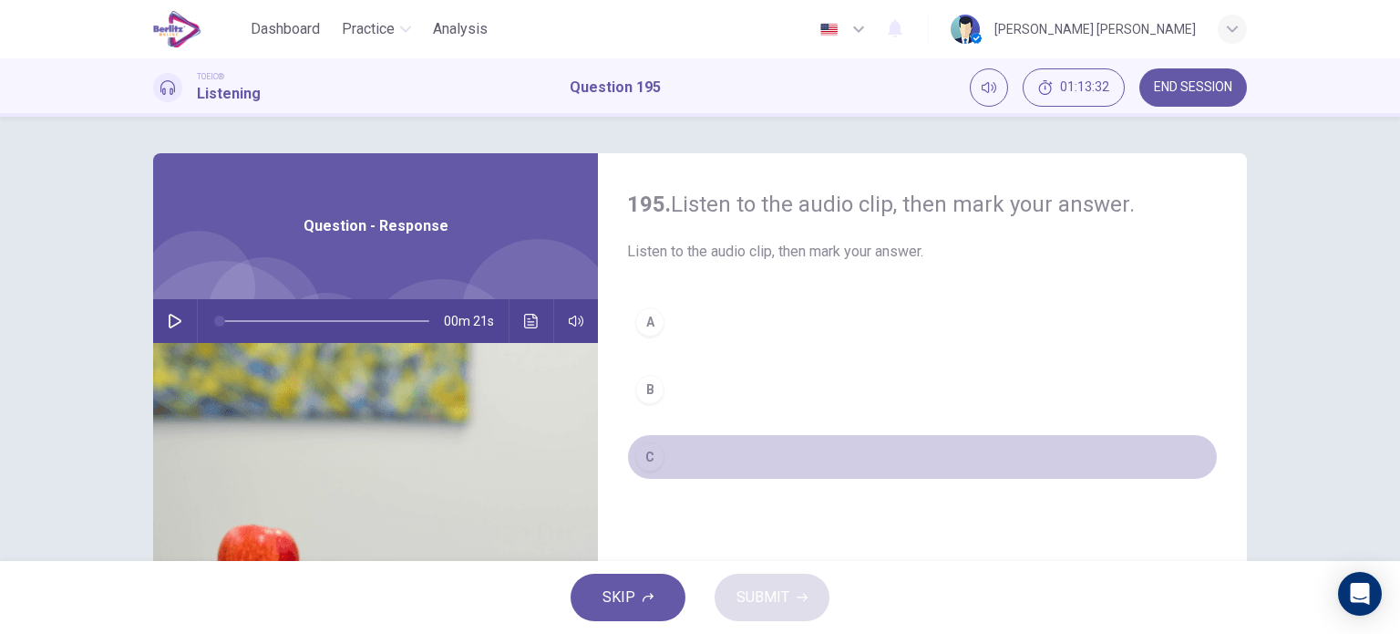
click at [662, 451] on button "C" at bounding box center [922, 457] width 591 height 46
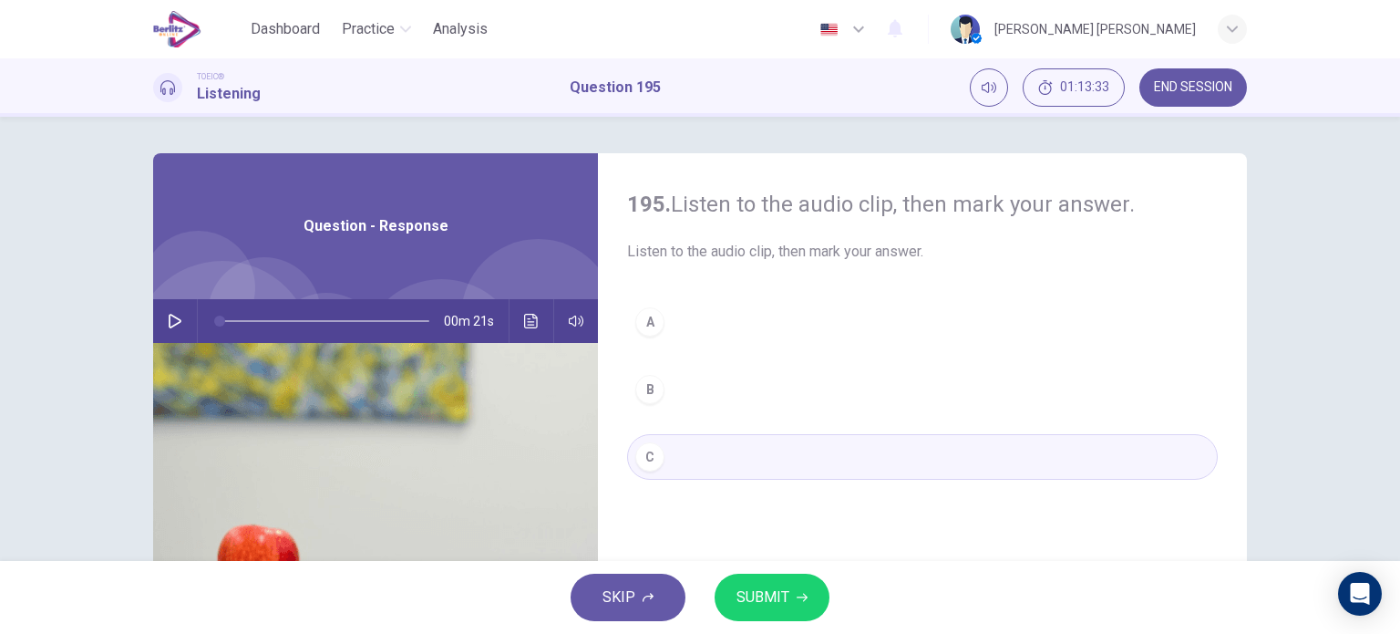
click at [759, 593] on span "SUBMIT" at bounding box center [763, 597] width 53 height 26
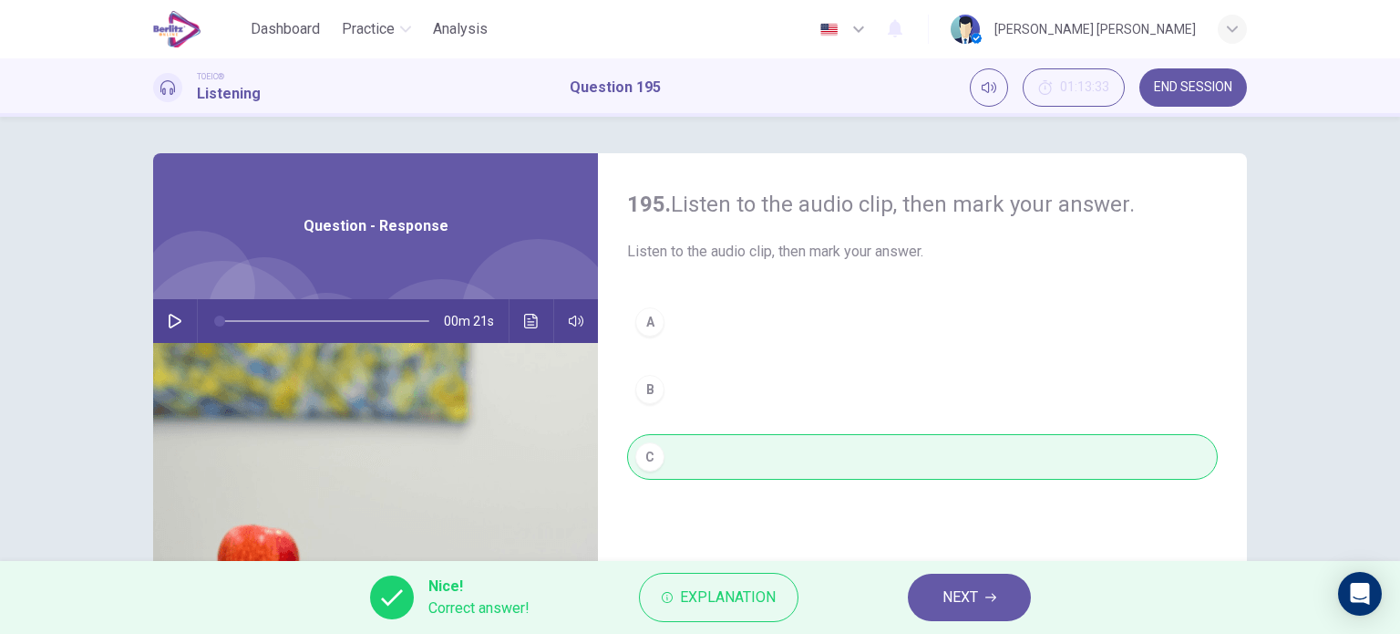
click at [954, 585] on span "NEXT" at bounding box center [961, 597] width 36 height 26
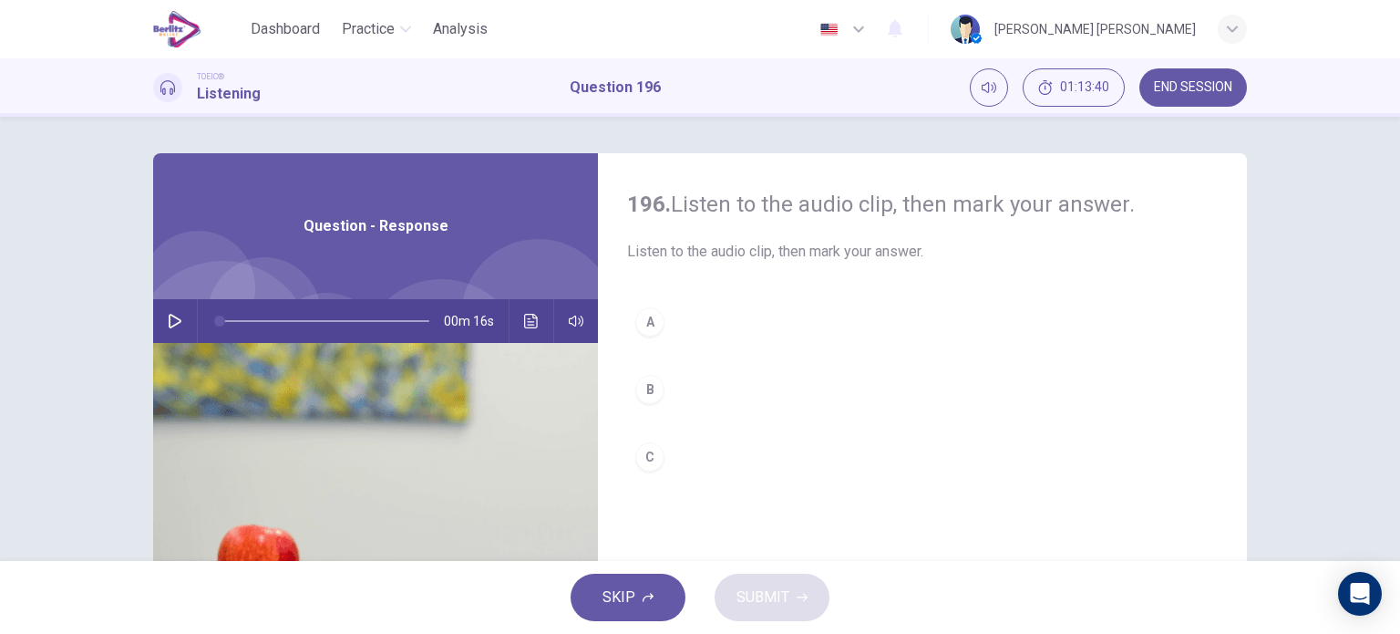
click at [186, 316] on div "00m 16s" at bounding box center [375, 321] width 445 height 44
click at [170, 324] on icon "button" at bounding box center [175, 321] width 15 height 15
click at [652, 313] on div "A" at bounding box center [649, 321] width 29 height 29
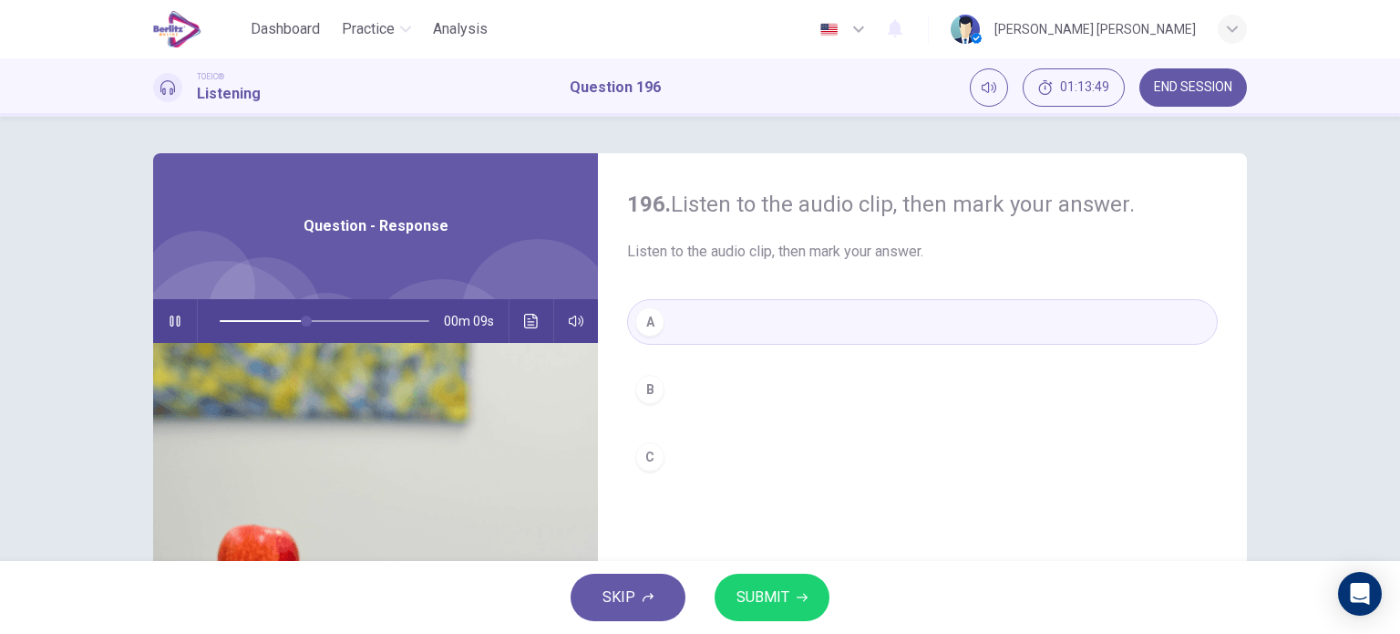
click at [746, 580] on button "SUBMIT" at bounding box center [772, 596] width 115 height 47
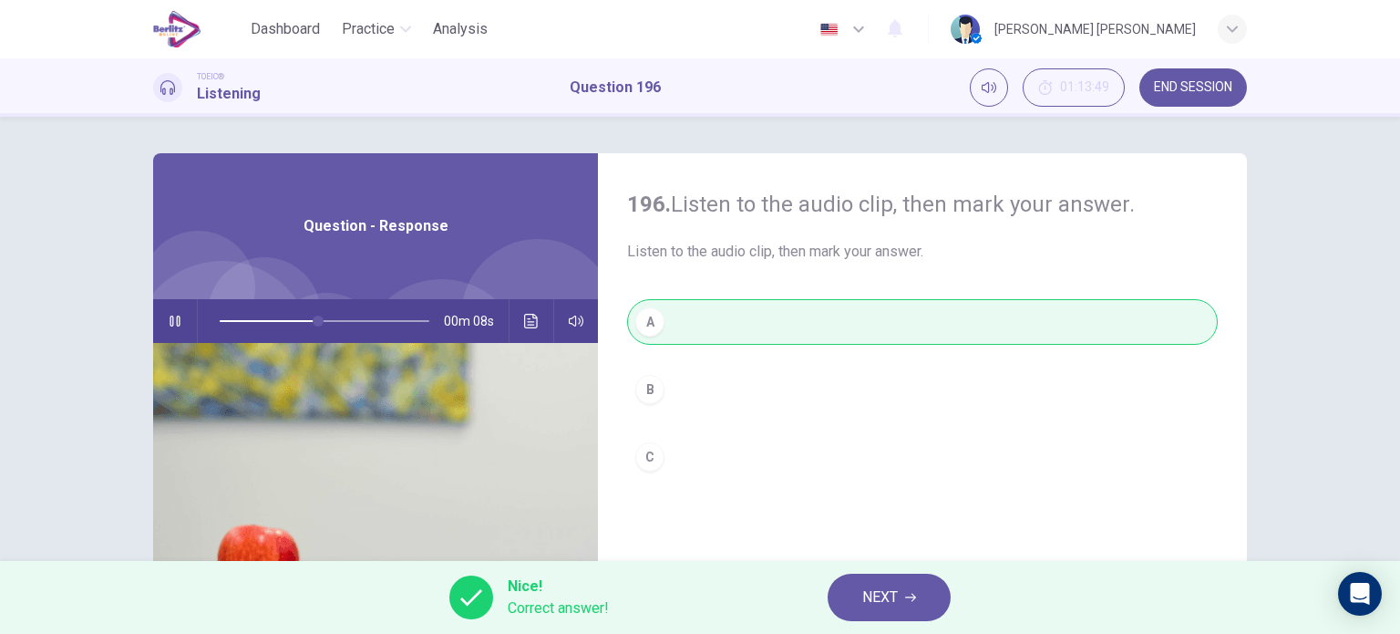
type input "**"
click at [854, 597] on button "NEXT" at bounding box center [889, 596] width 123 height 47
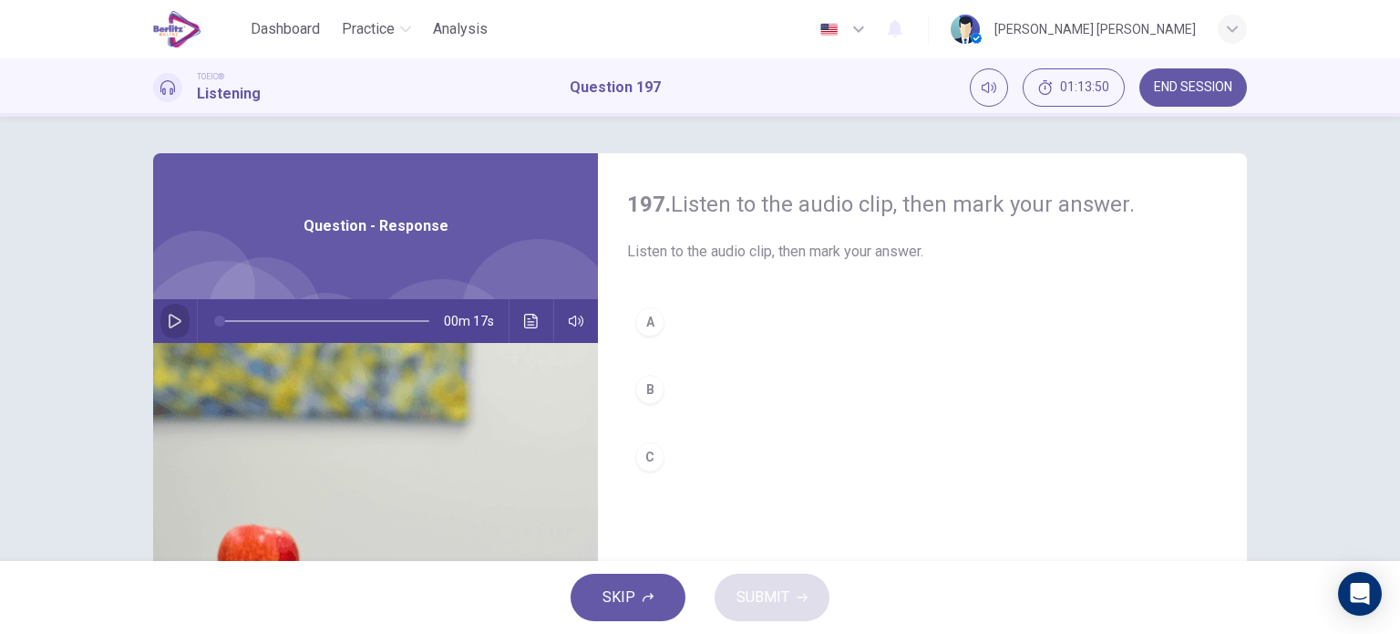
click at [177, 316] on icon "button" at bounding box center [175, 321] width 15 height 15
click at [645, 389] on div "B" at bounding box center [649, 389] width 29 height 29
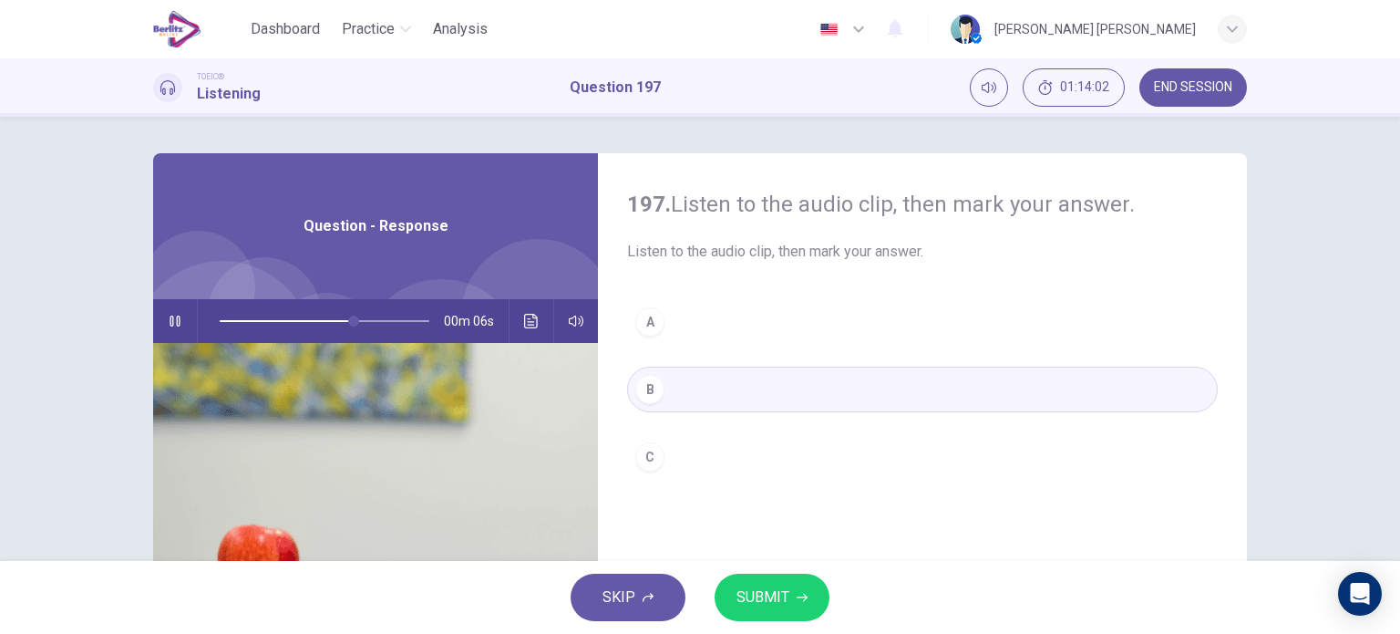
click at [756, 591] on span "SUBMIT" at bounding box center [763, 597] width 53 height 26
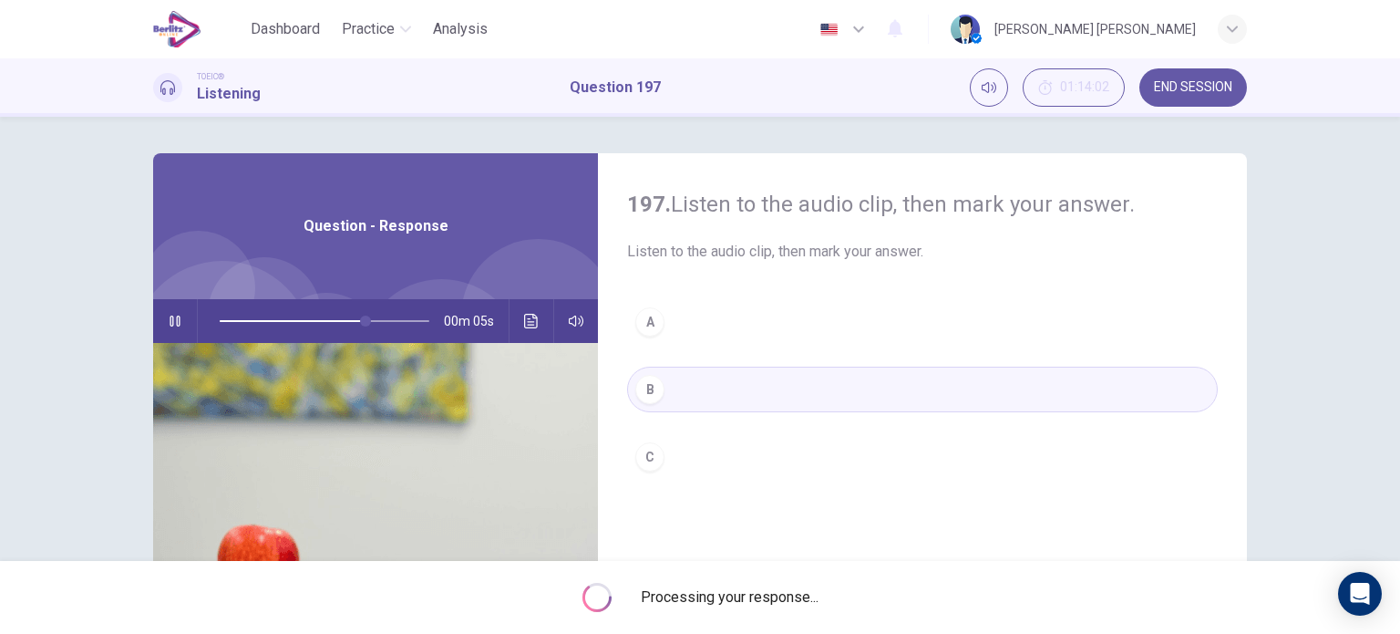
type input "**"
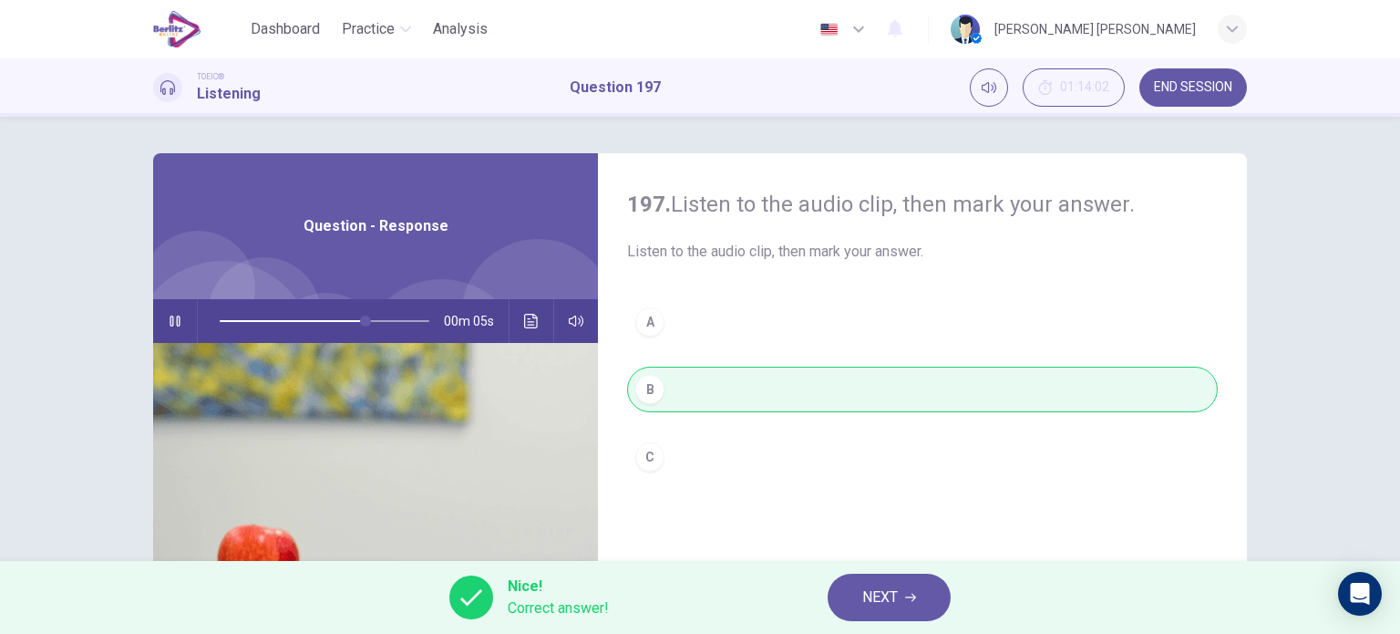
click at [881, 596] on span "NEXT" at bounding box center [880, 597] width 36 height 26
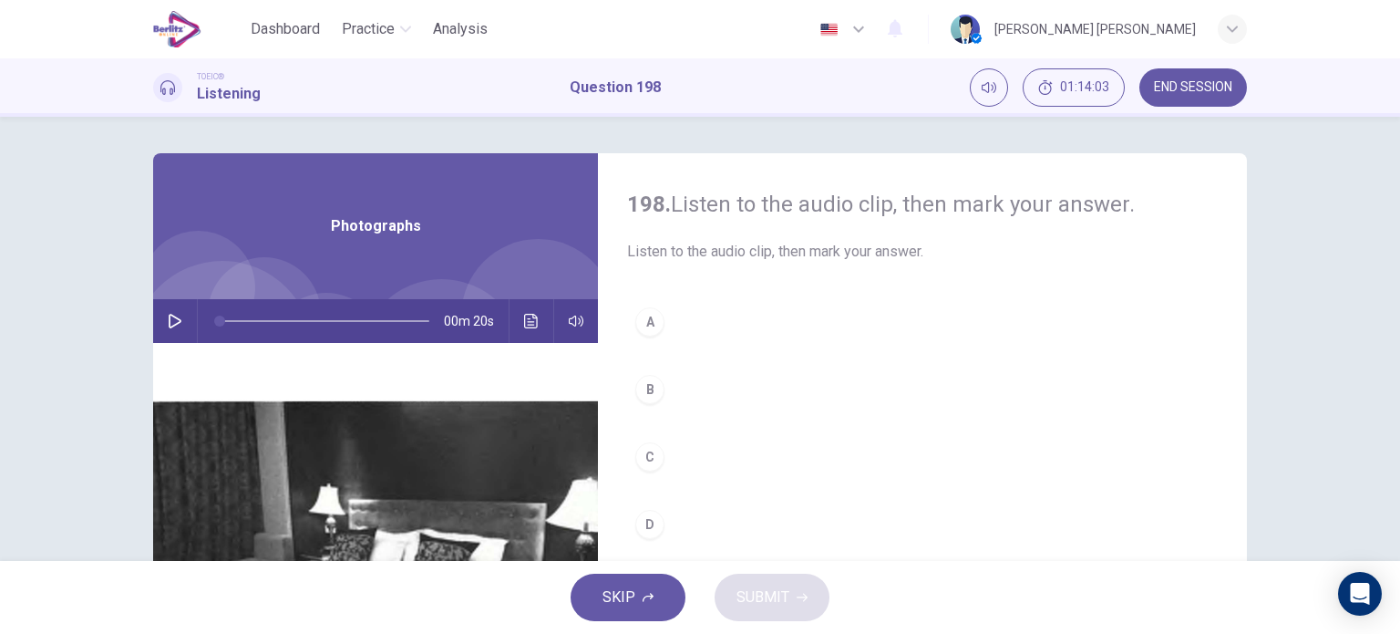
click at [168, 315] on icon "button" at bounding box center [175, 321] width 15 height 15
click at [674, 471] on button "C" at bounding box center [922, 457] width 591 height 46
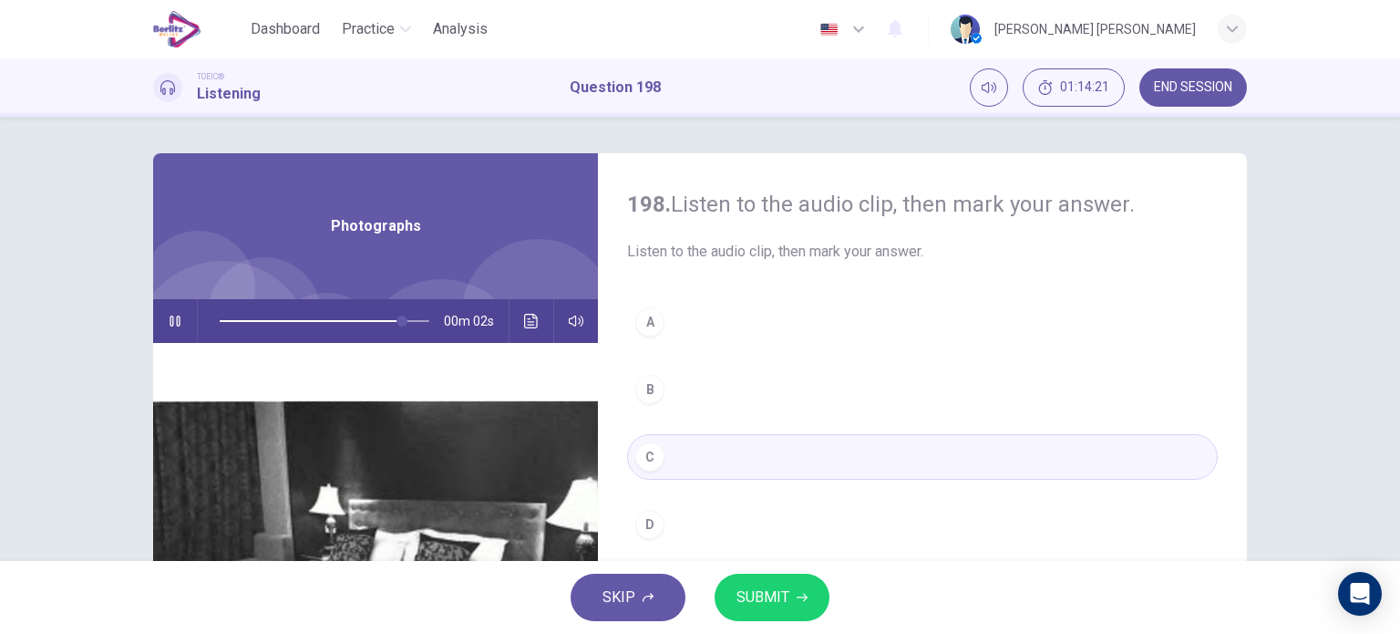
click at [778, 590] on span "SUBMIT" at bounding box center [763, 597] width 53 height 26
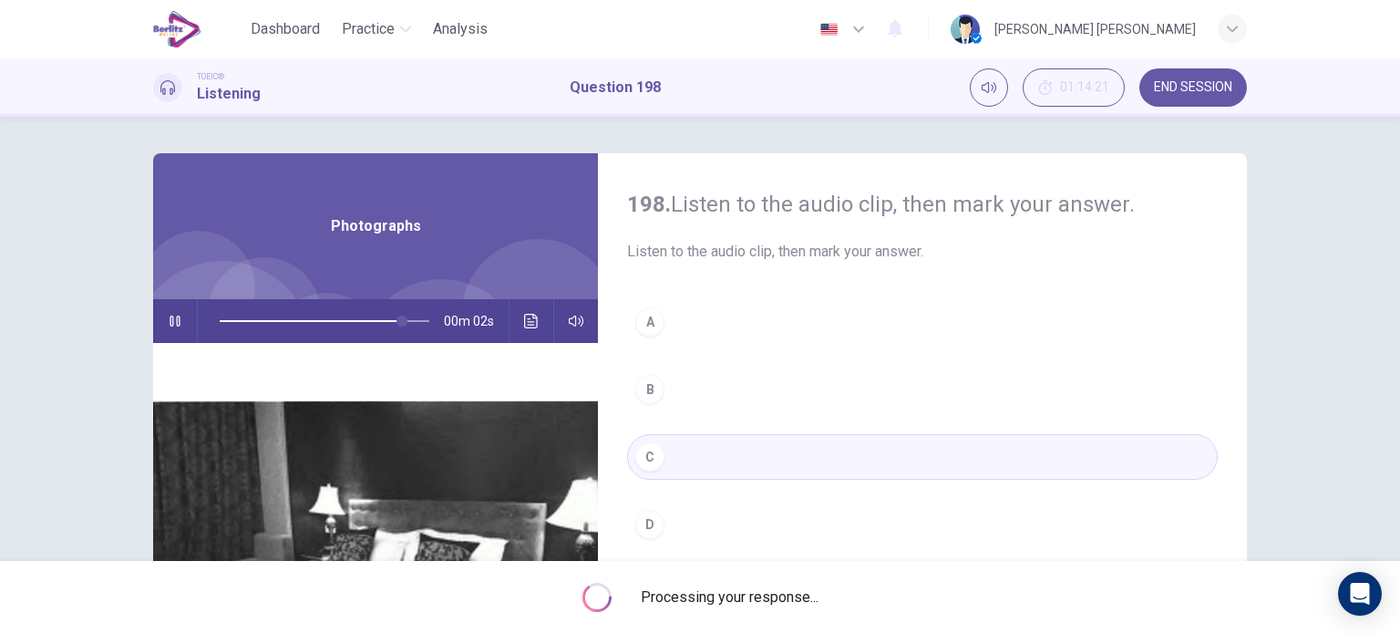
type input "**"
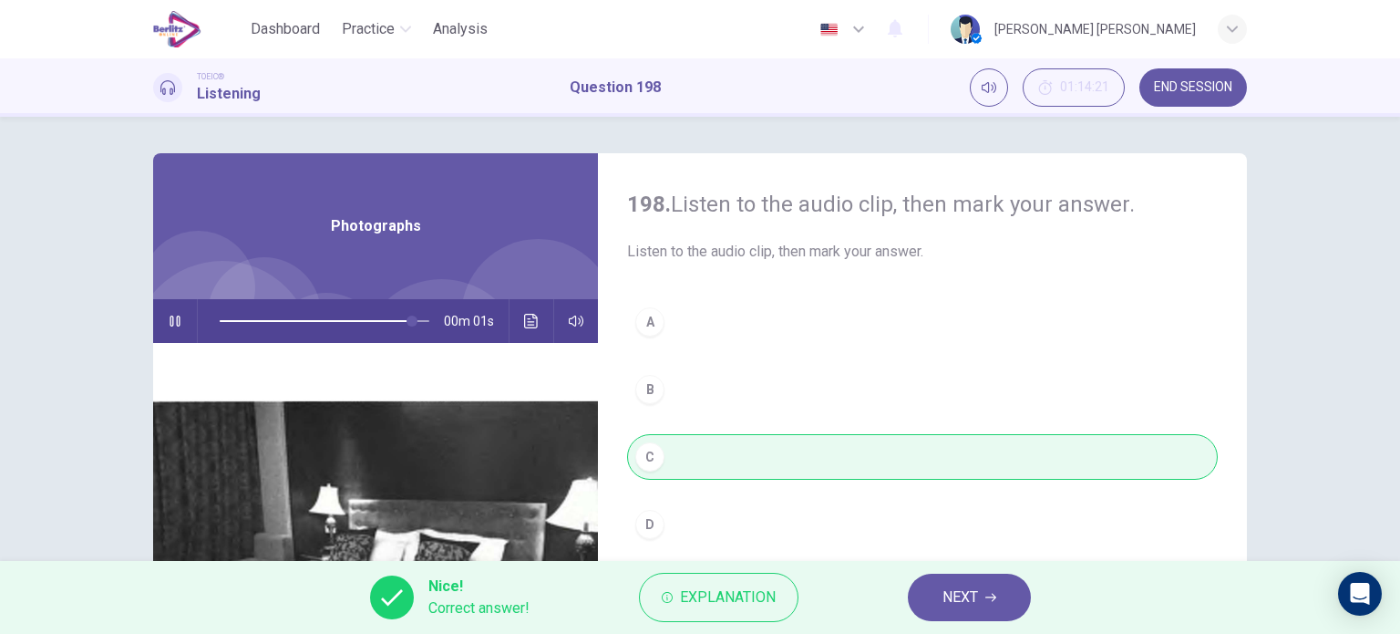
click at [955, 600] on span "NEXT" at bounding box center [961, 597] width 36 height 26
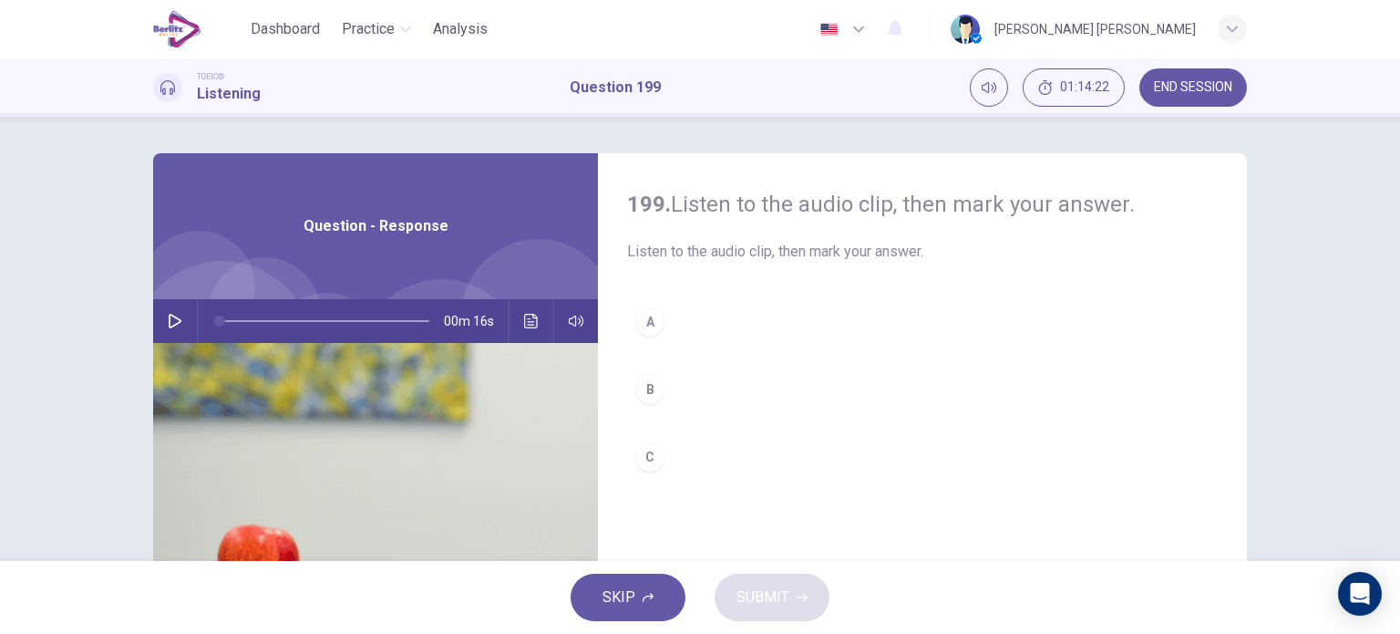
click at [173, 309] on button "button" at bounding box center [174, 321] width 29 height 44
click at [661, 448] on button "C" at bounding box center [922, 457] width 591 height 46
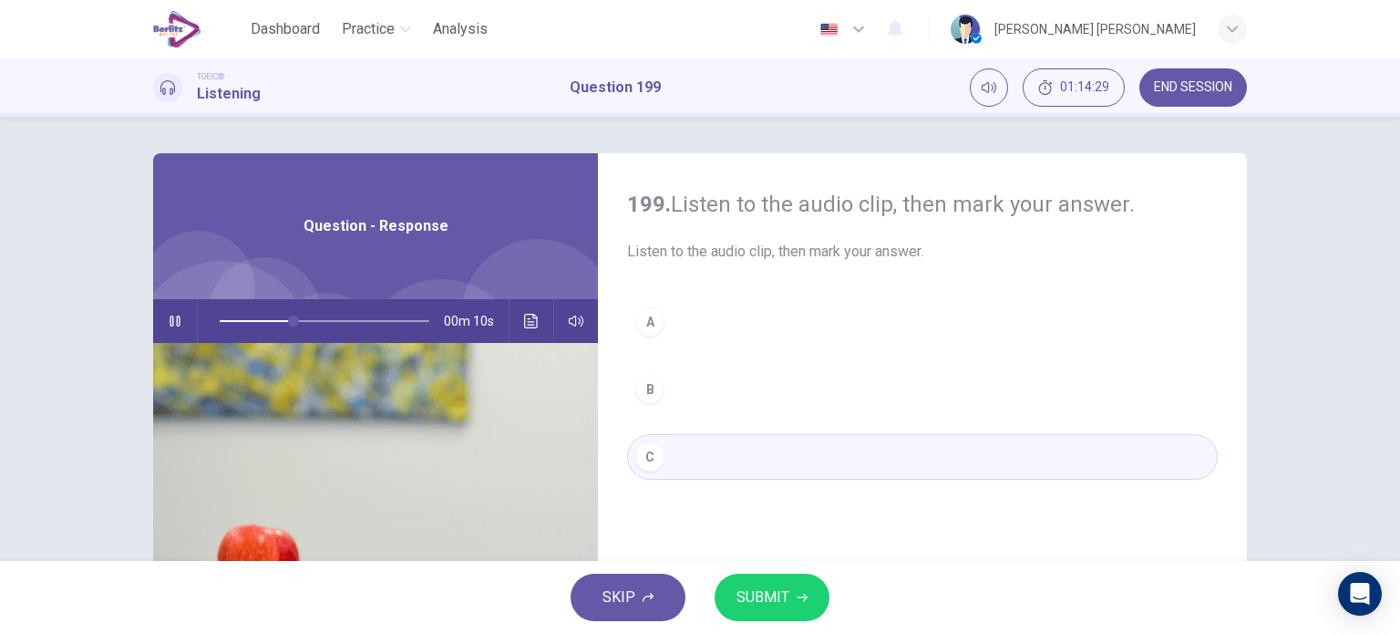
click at [642, 317] on div "A" at bounding box center [649, 321] width 29 height 29
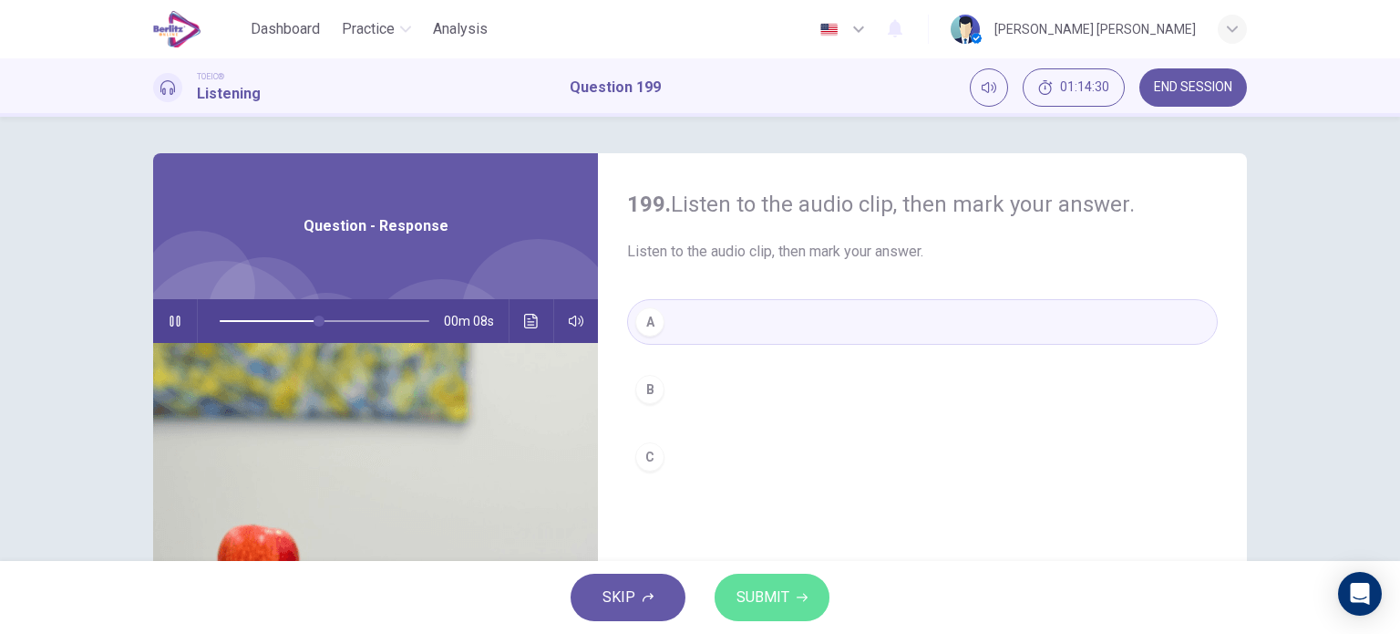
click at [755, 597] on span "SUBMIT" at bounding box center [763, 597] width 53 height 26
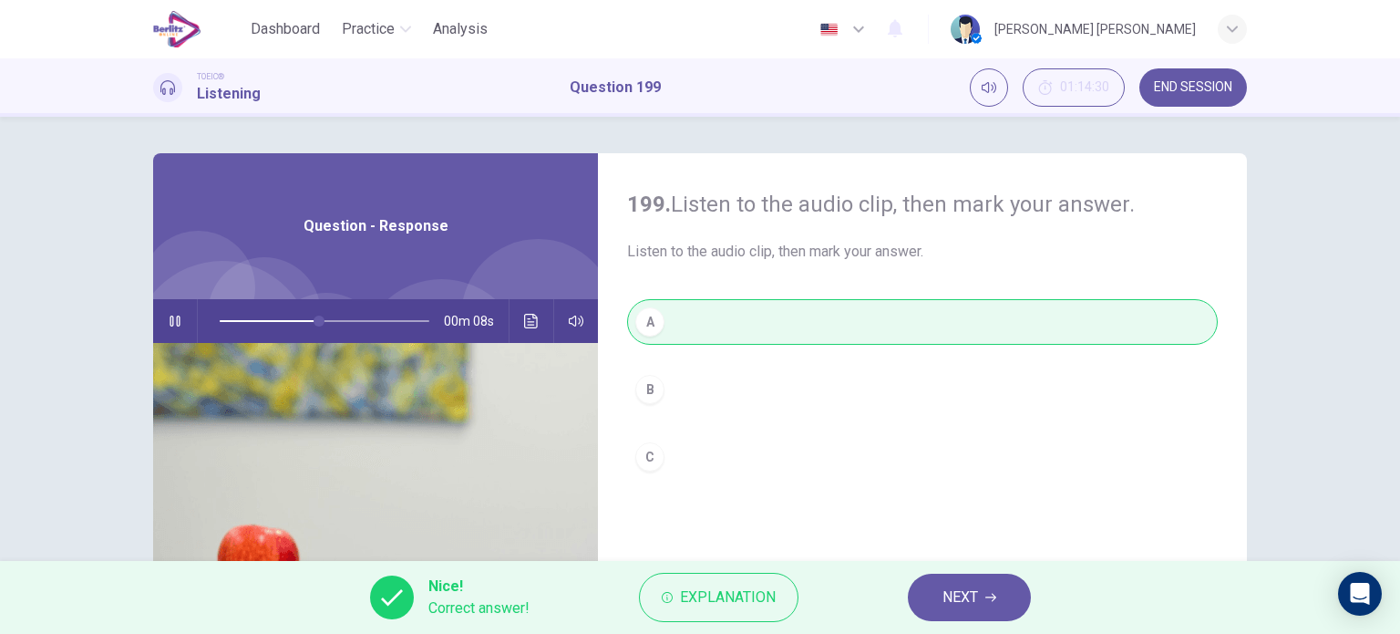
type input "**"
click at [970, 597] on span "NEXT" at bounding box center [961, 597] width 36 height 26
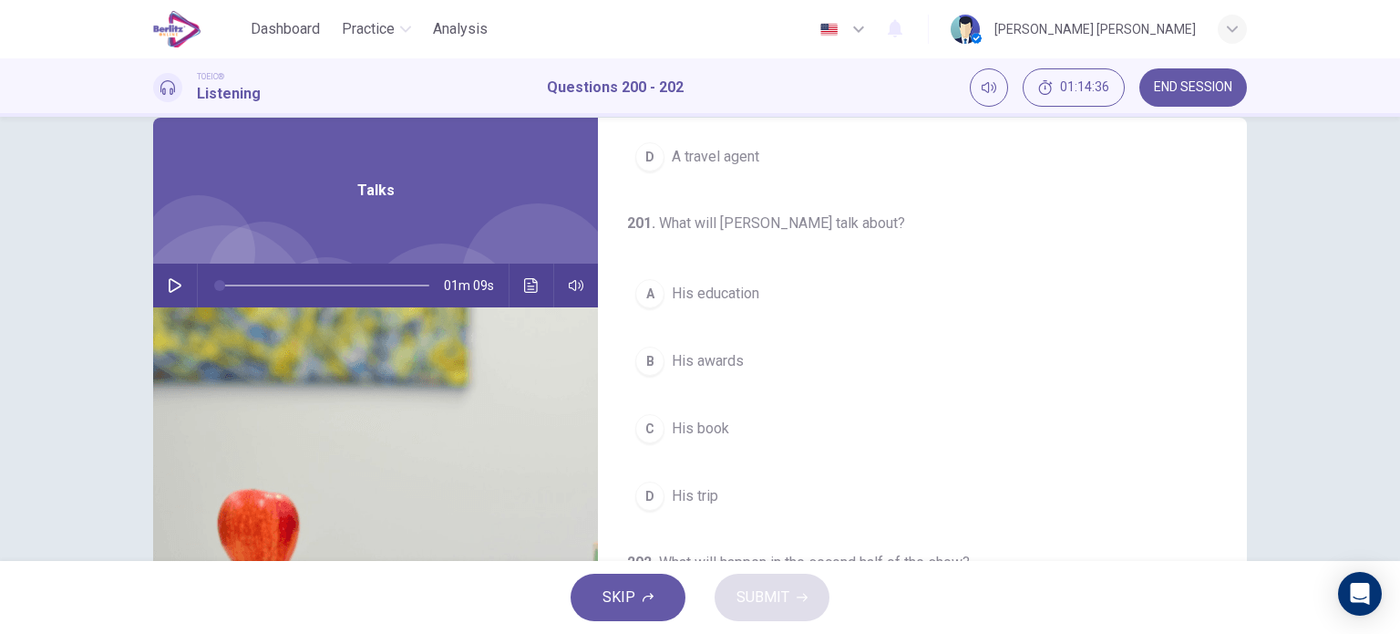
scroll to position [412, 0]
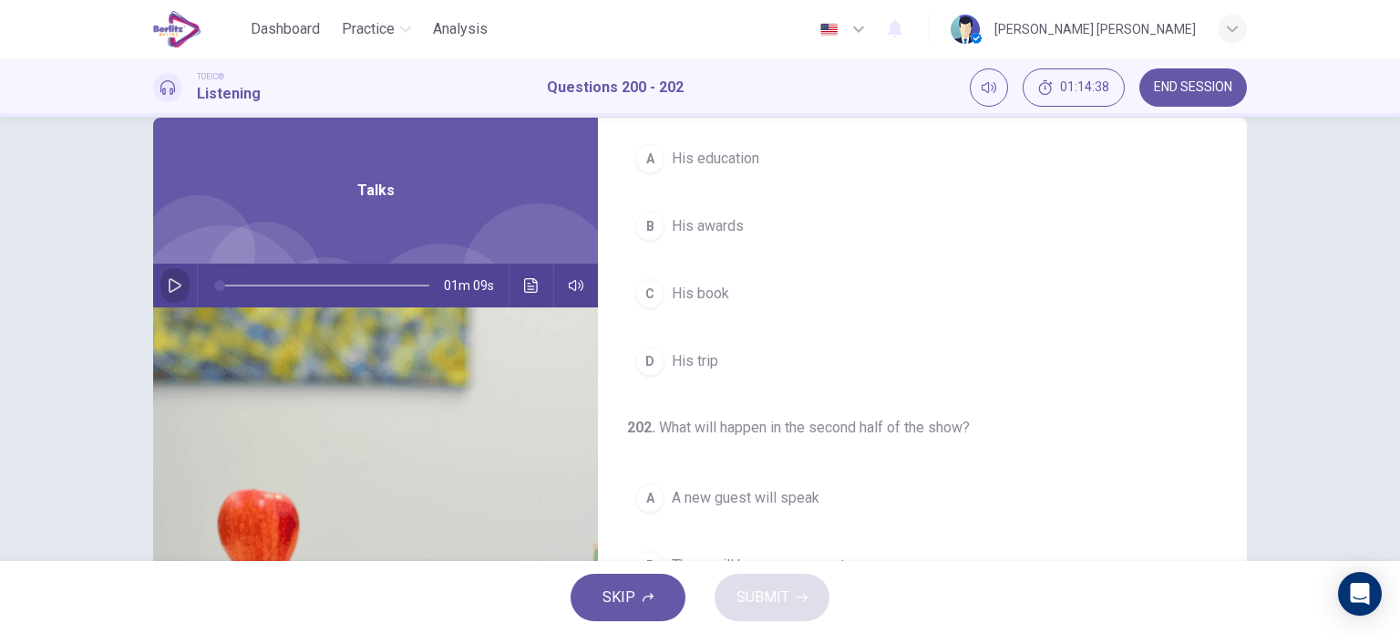
click at [175, 278] on icon "button" at bounding box center [175, 285] width 15 height 15
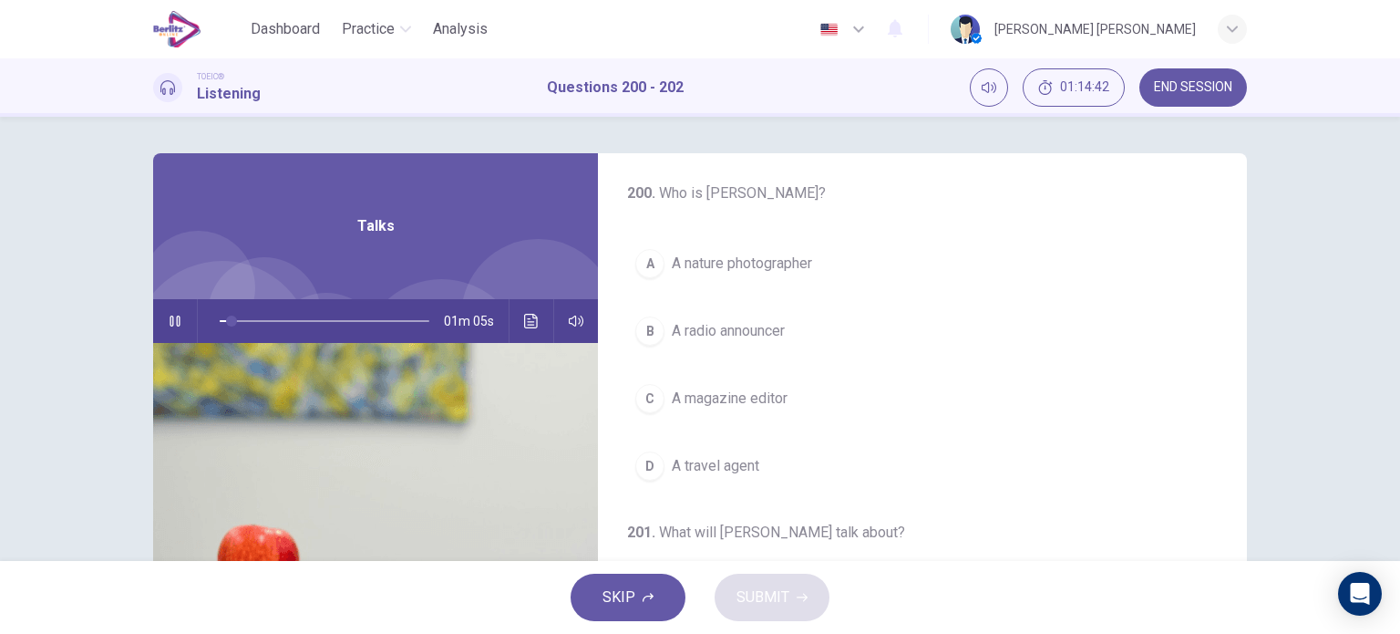
scroll to position [0, 0]
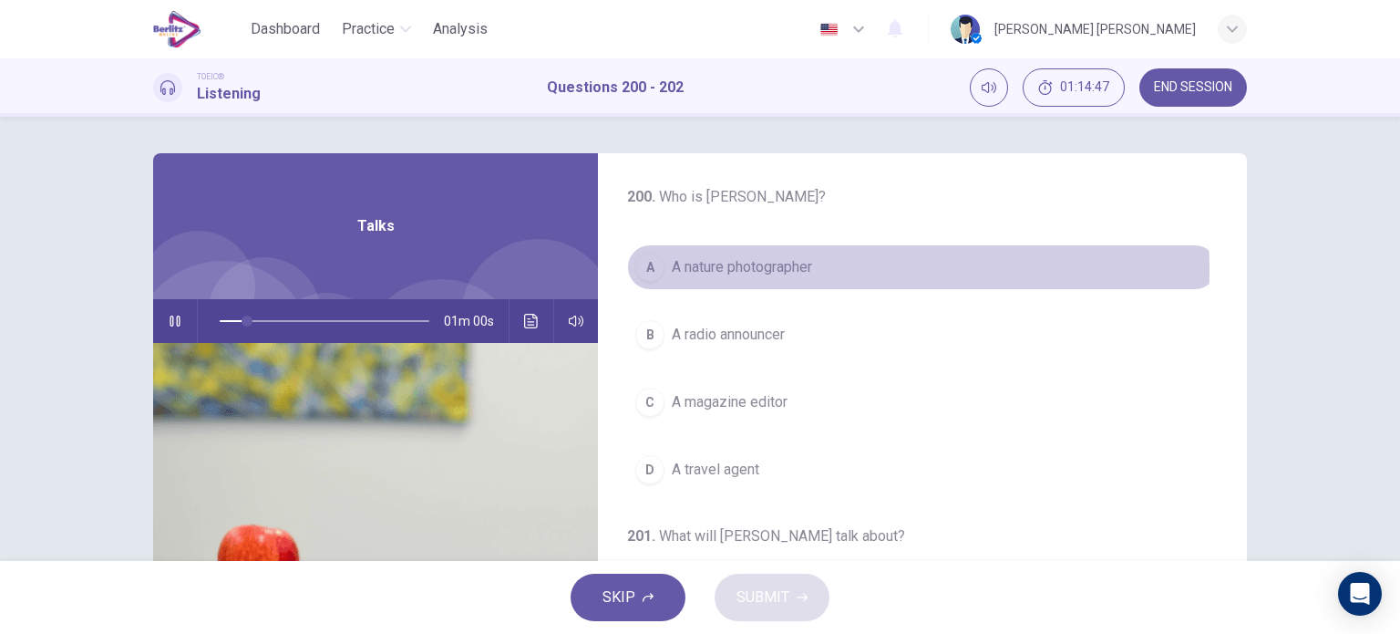
click at [763, 270] on span "A nature photographer" at bounding box center [742, 267] width 140 height 22
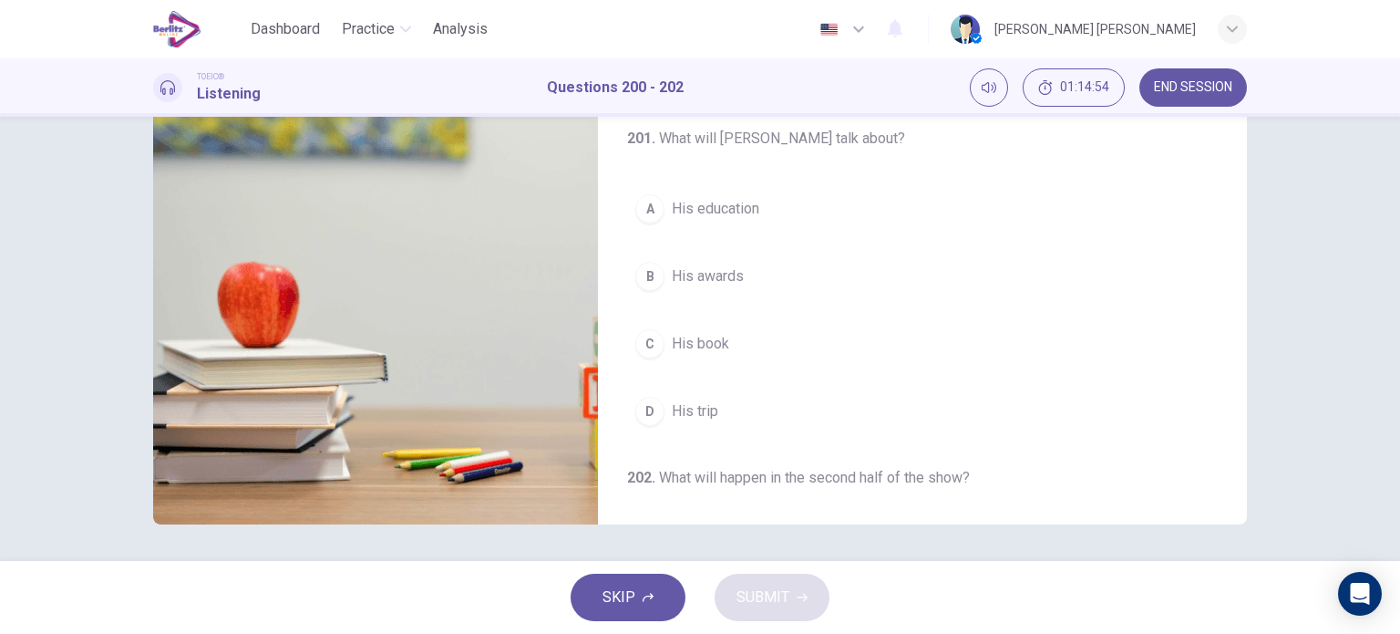
scroll to position [135, 0]
click at [717, 407] on button "D His trip" at bounding box center [922, 411] width 591 height 46
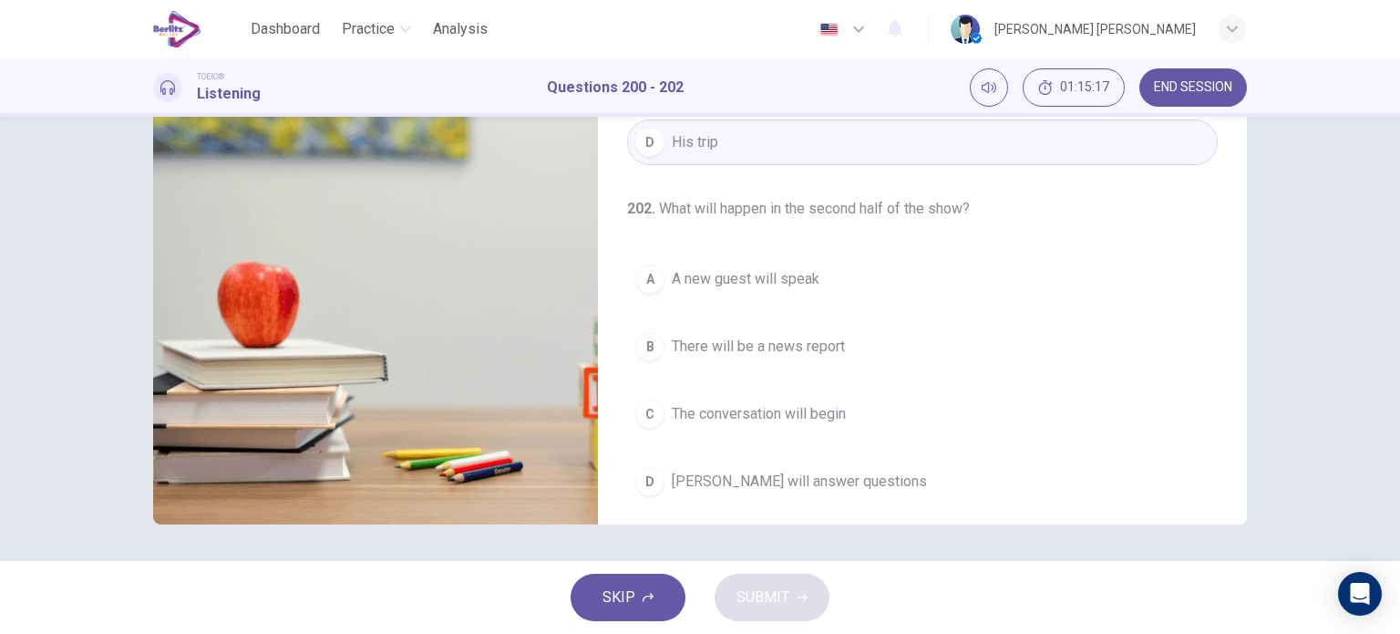
scroll to position [412, 0]
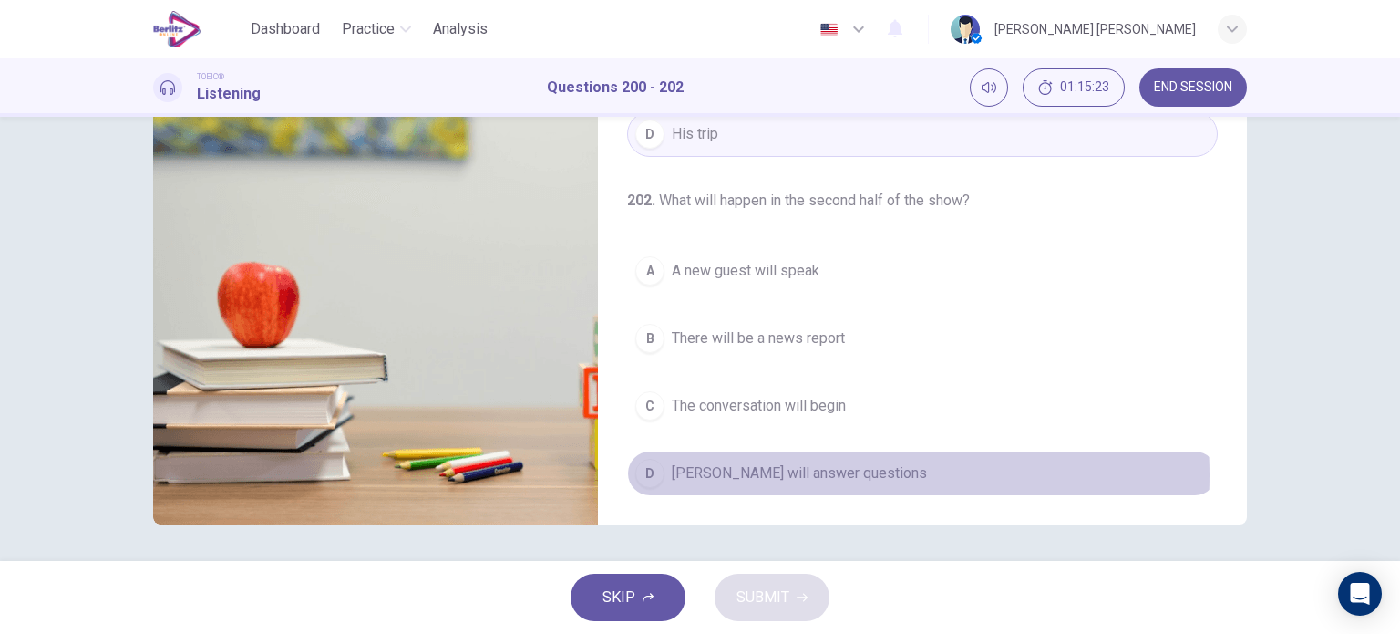
click at [791, 470] on span "[PERSON_NAME] will answer questions" at bounding box center [799, 473] width 255 height 22
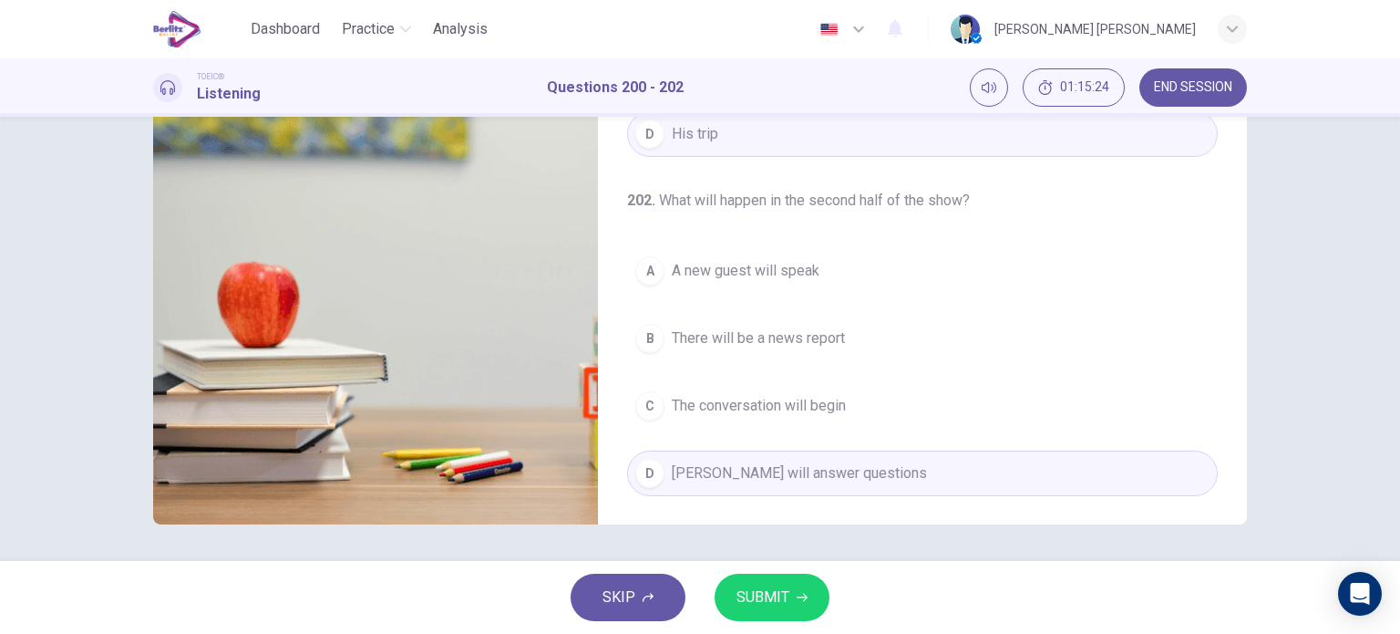
click at [776, 590] on span "SUBMIT" at bounding box center [763, 597] width 53 height 26
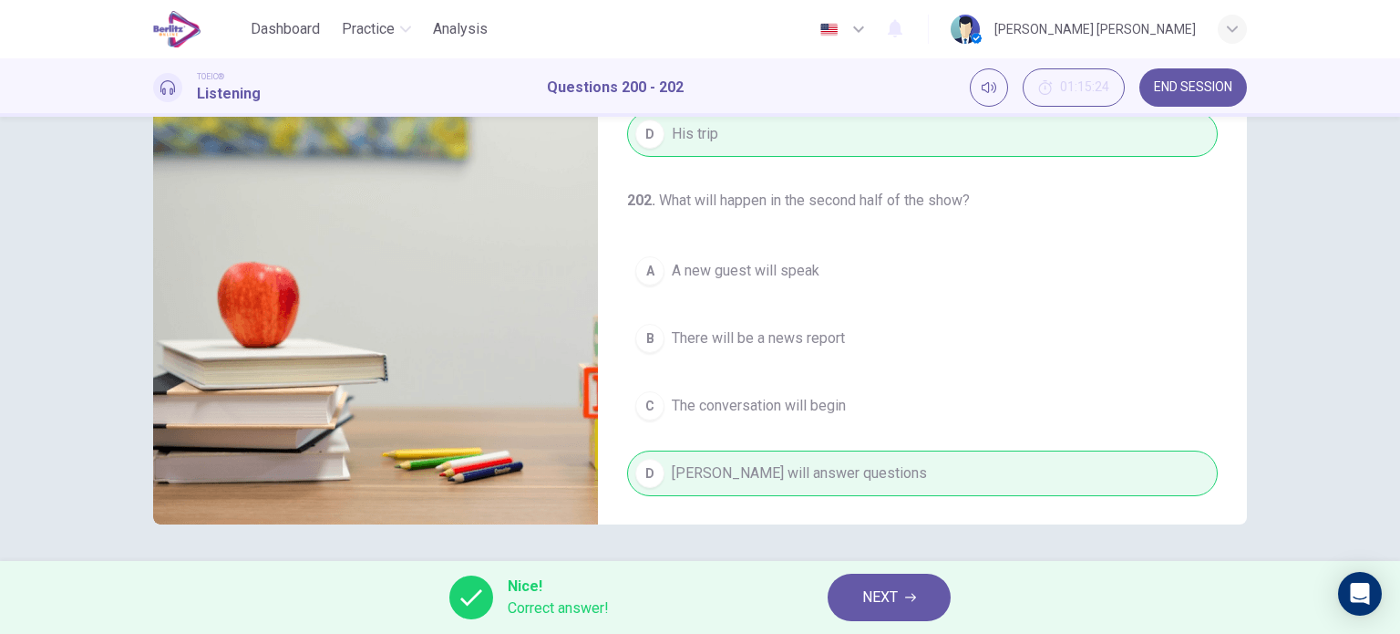
type input "**"
click at [875, 589] on span "NEXT" at bounding box center [880, 597] width 36 height 26
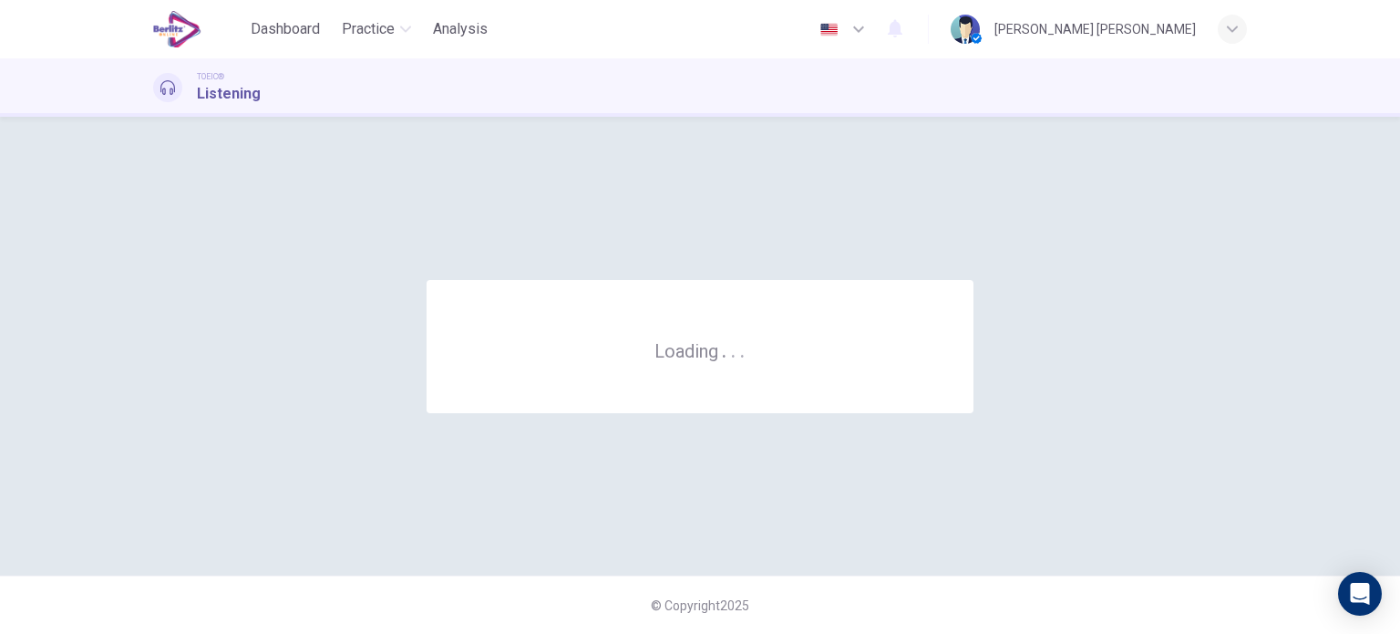
scroll to position [0, 0]
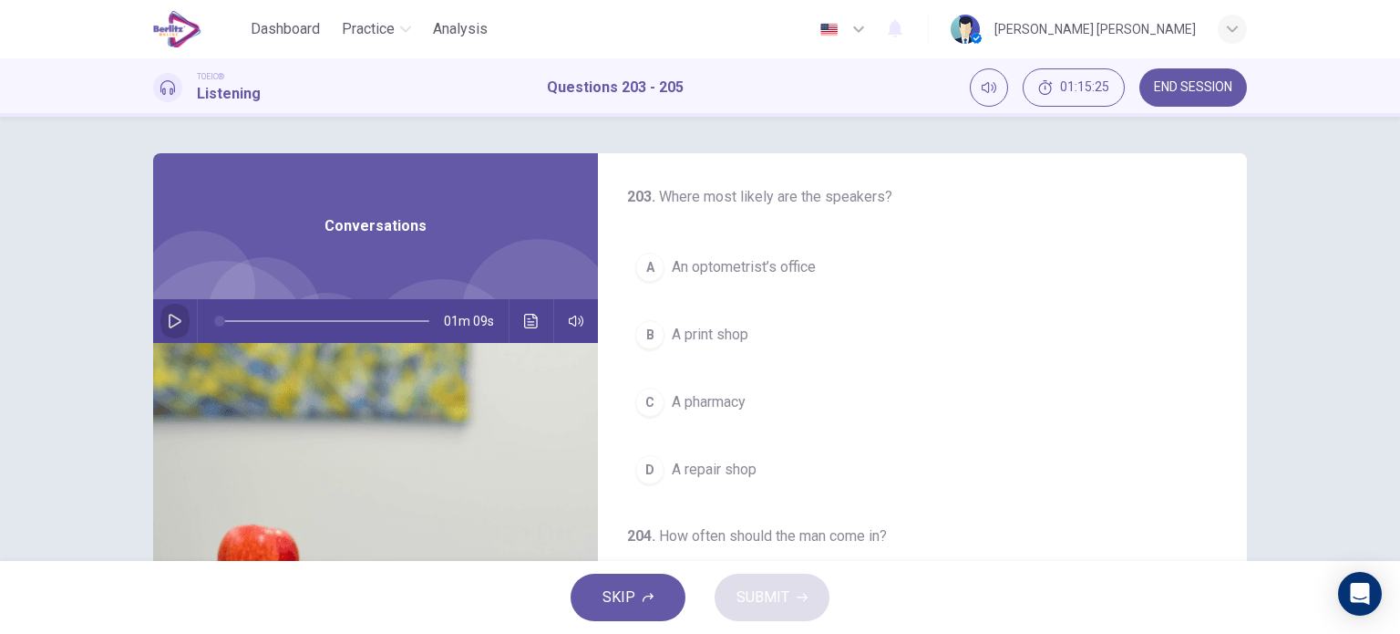
click at [182, 319] on button "button" at bounding box center [174, 321] width 29 height 44
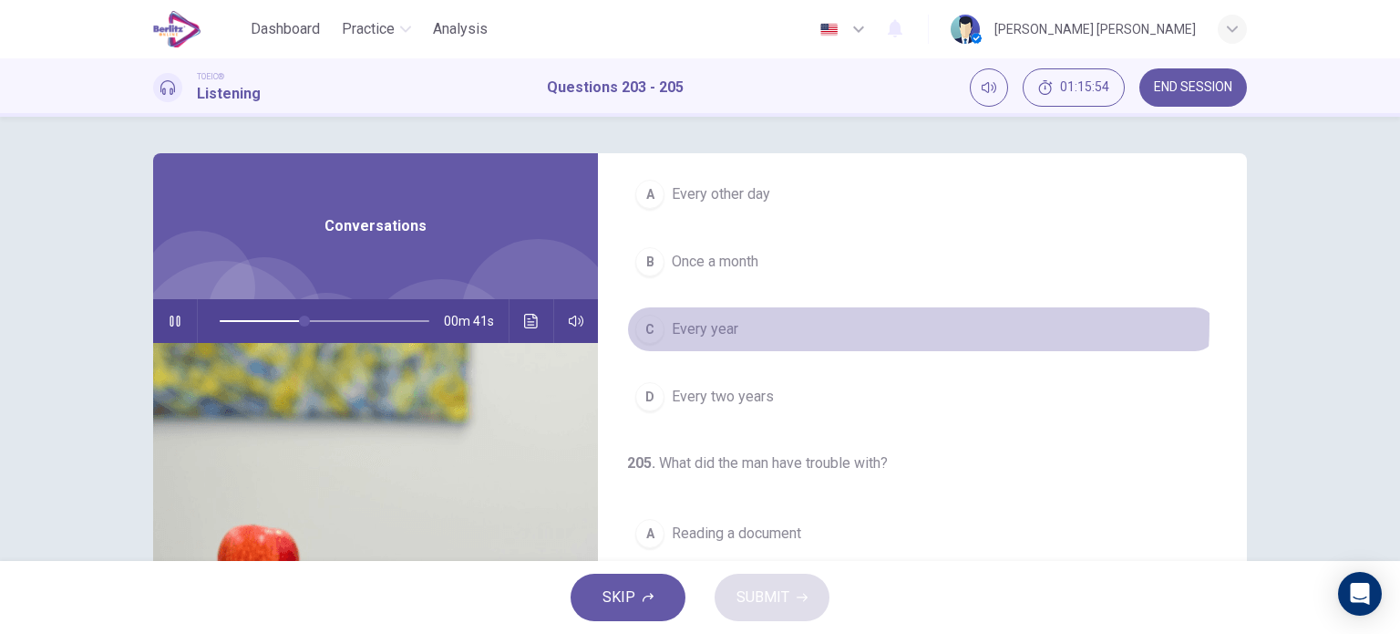
click at [718, 318] on span "Every year" at bounding box center [705, 329] width 67 height 22
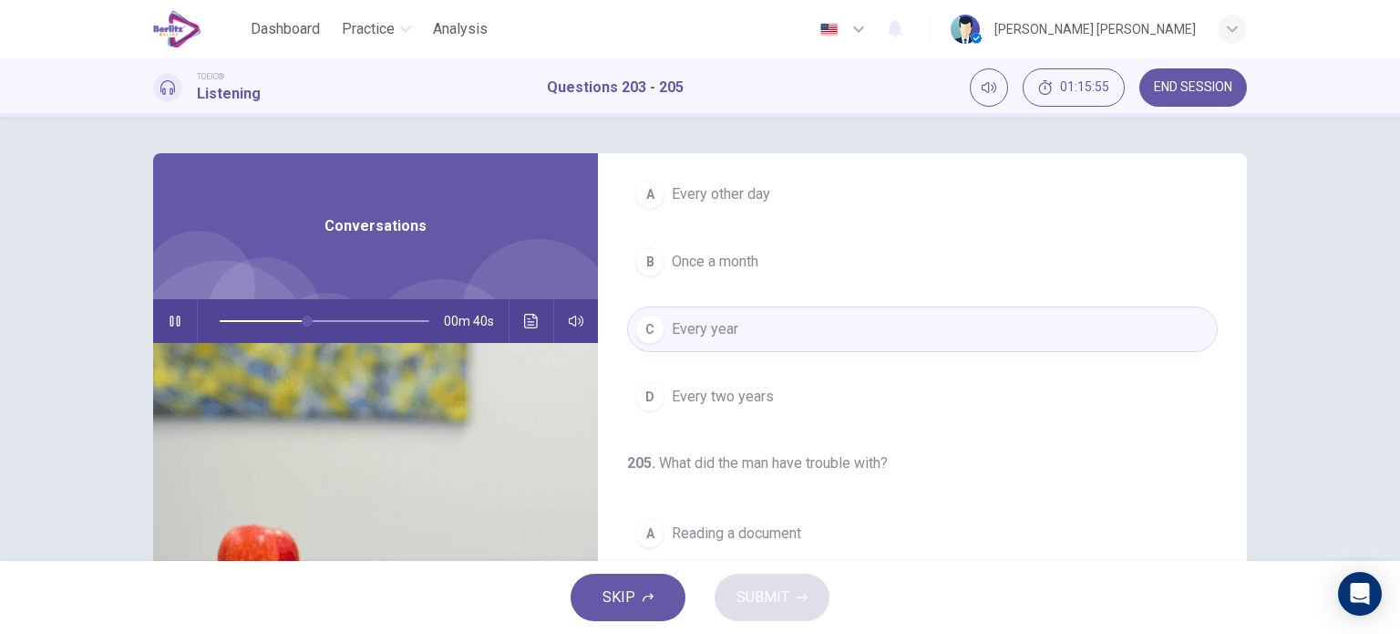
click at [703, 532] on span "Reading a document" at bounding box center [736, 533] width 129 height 22
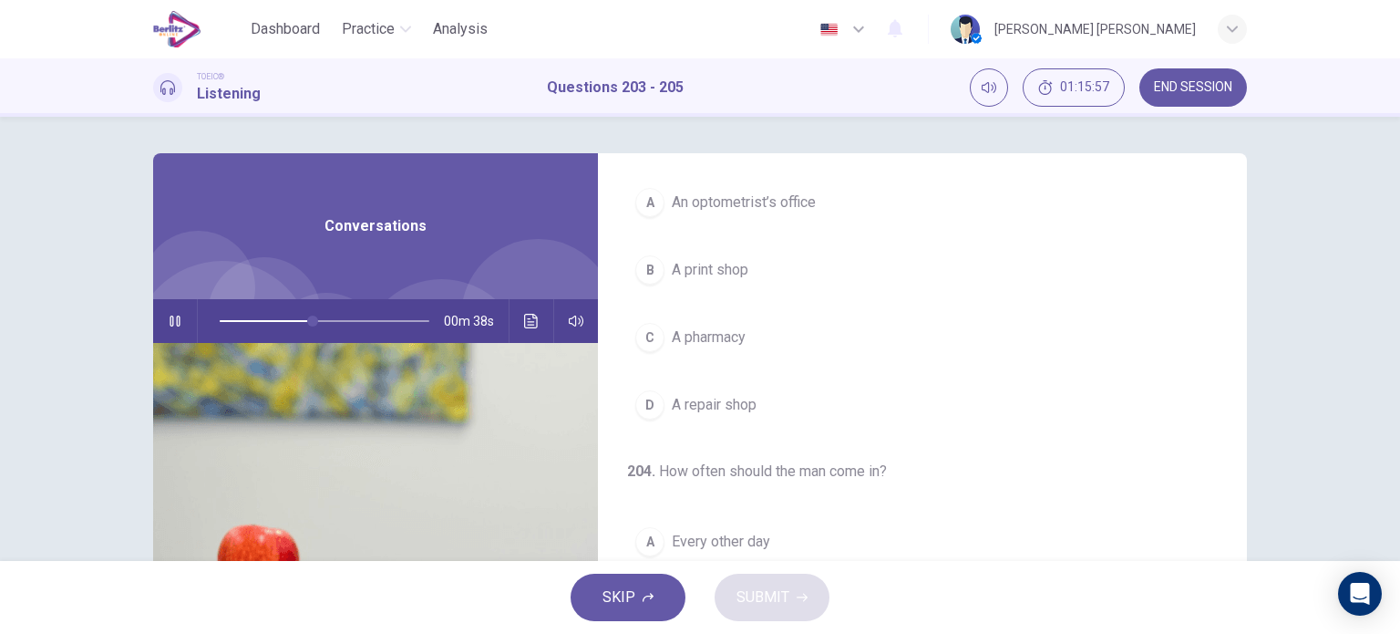
scroll to position [0, 0]
click at [758, 262] on span "An optometrist’s office" at bounding box center [744, 267] width 144 height 22
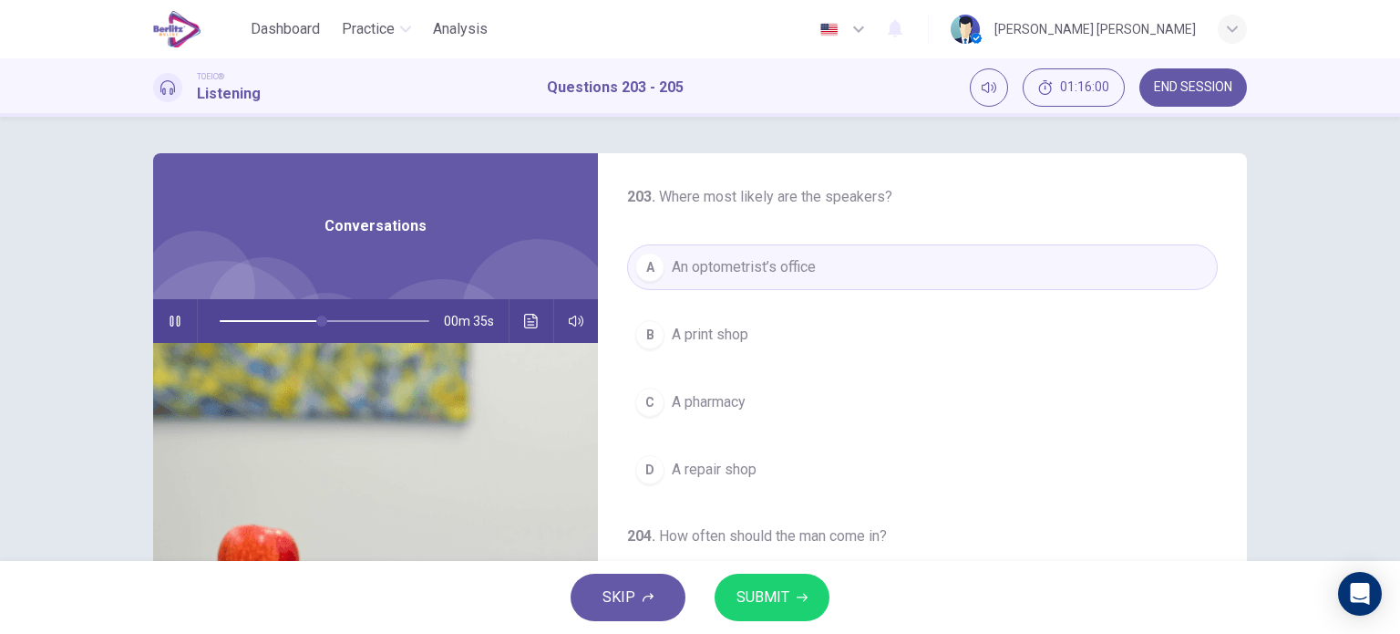
click at [783, 619] on button "SUBMIT" at bounding box center [772, 596] width 115 height 47
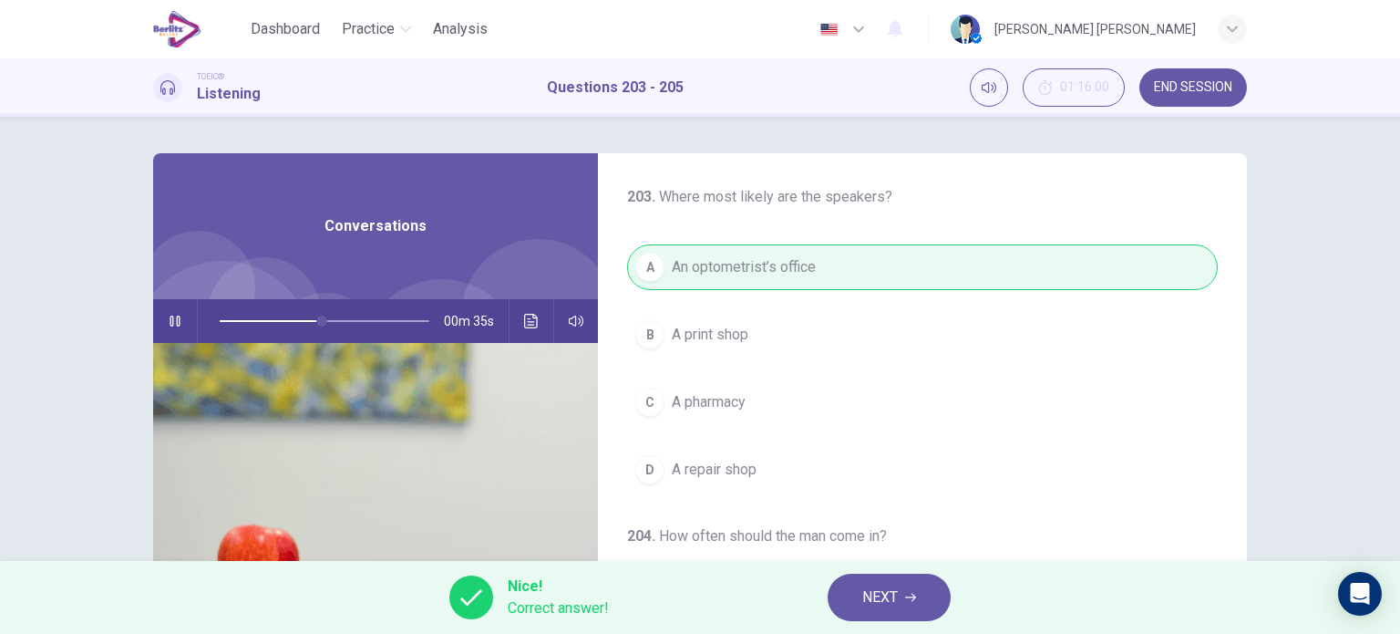
type input "**"
click at [883, 590] on span "NEXT" at bounding box center [880, 597] width 36 height 26
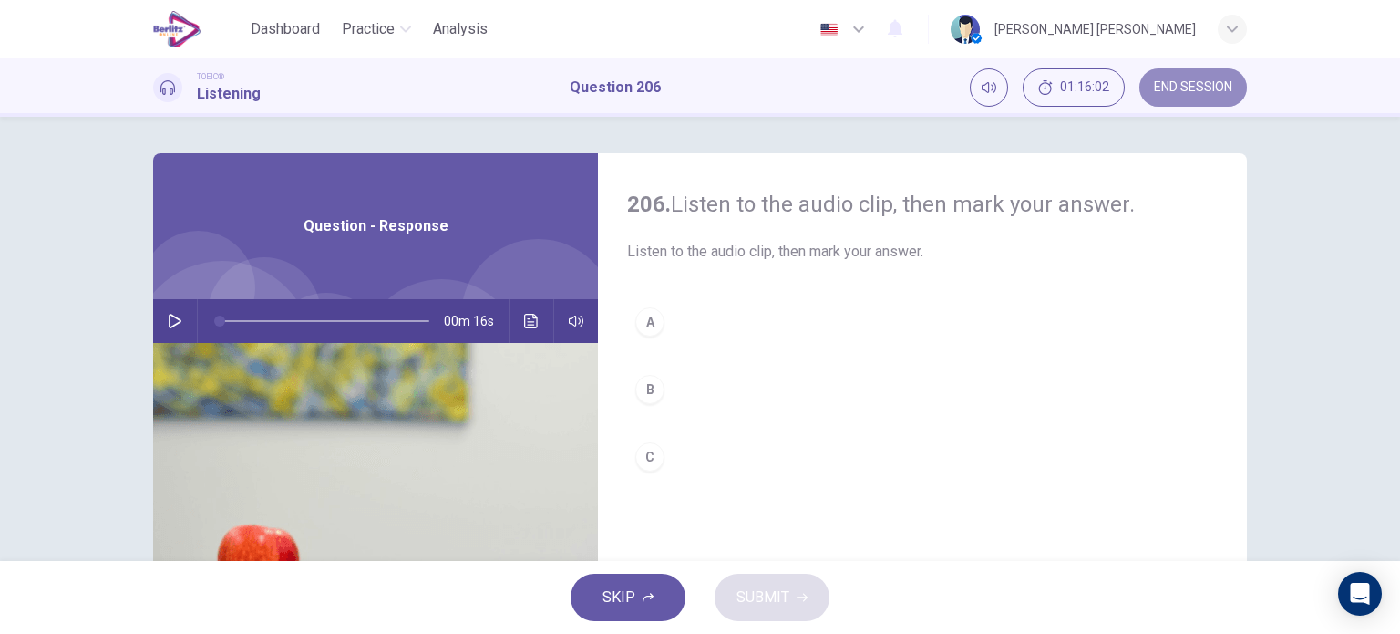
click at [1193, 93] on span "END SESSION" at bounding box center [1193, 87] width 78 height 15
